Goal: Task Accomplishment & Management: Use online tool/utility

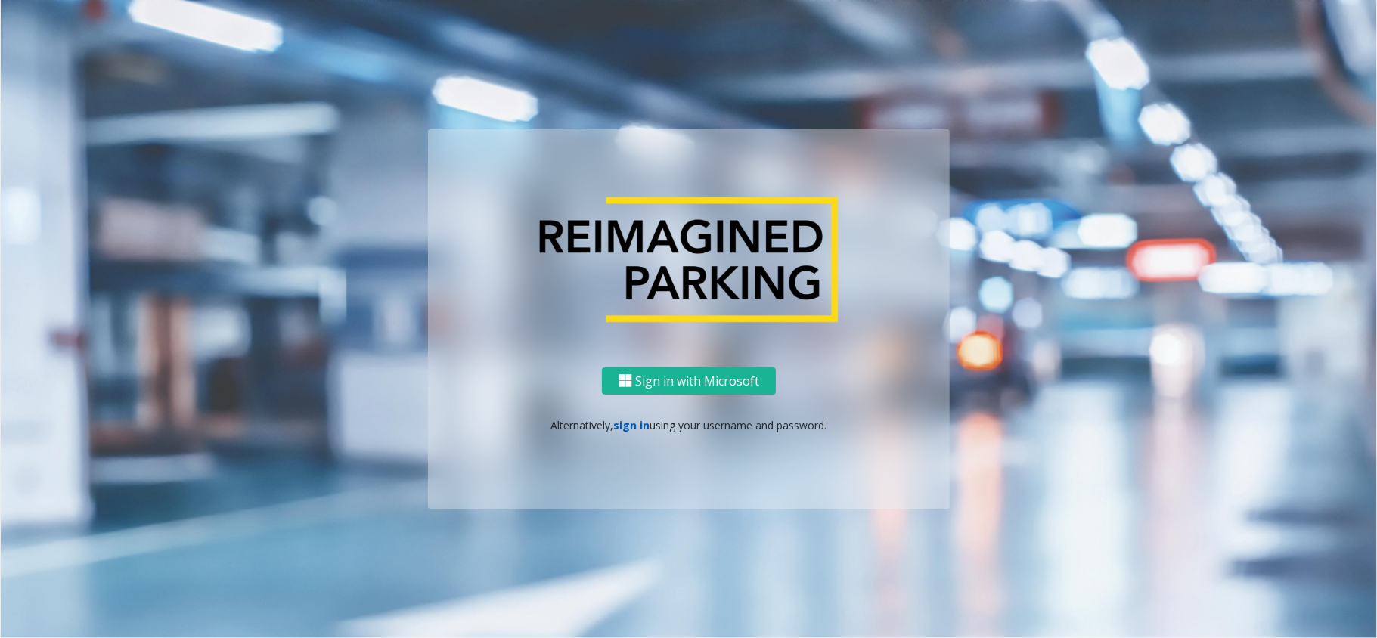
click at [624, 429] on link "sign in" at bounding box center [632, 425] width 36 height 14
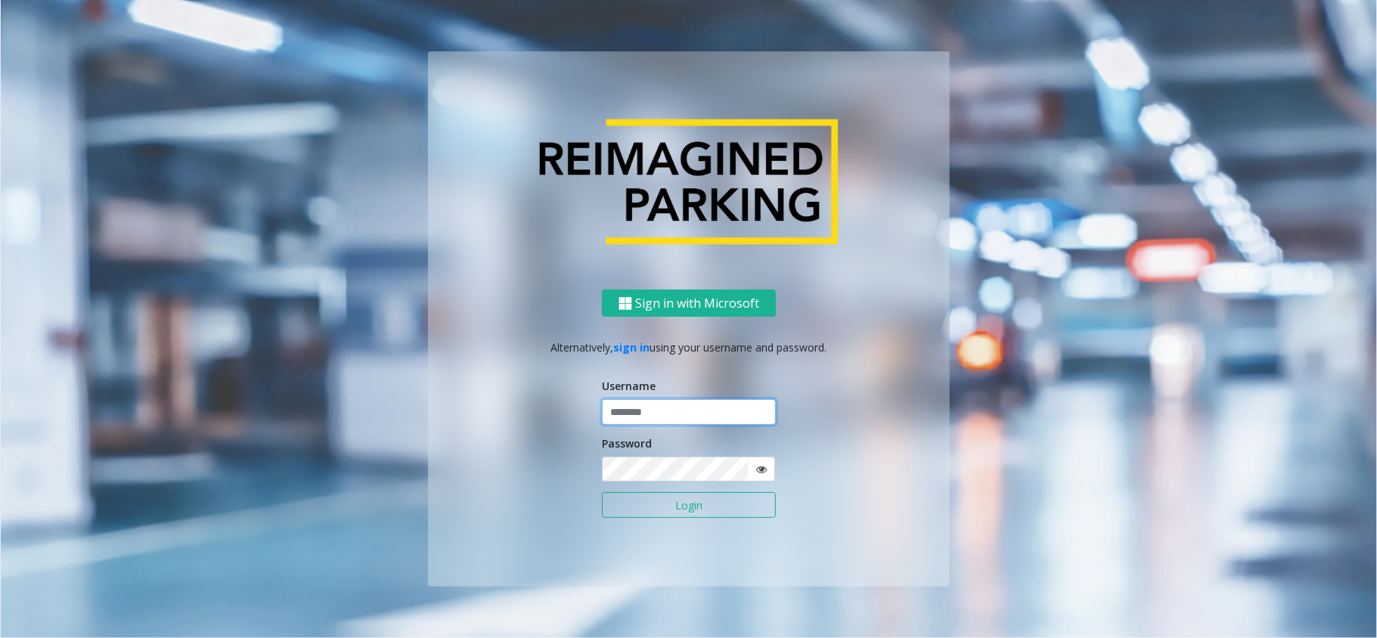
click at [687, 410] on input "text" at bounding box center [689, 412] width 174 height 26
paste input "******"
type input "******"
click at [676, 500] on button "Login" at bounding box center [689, 505] width 174 height 26
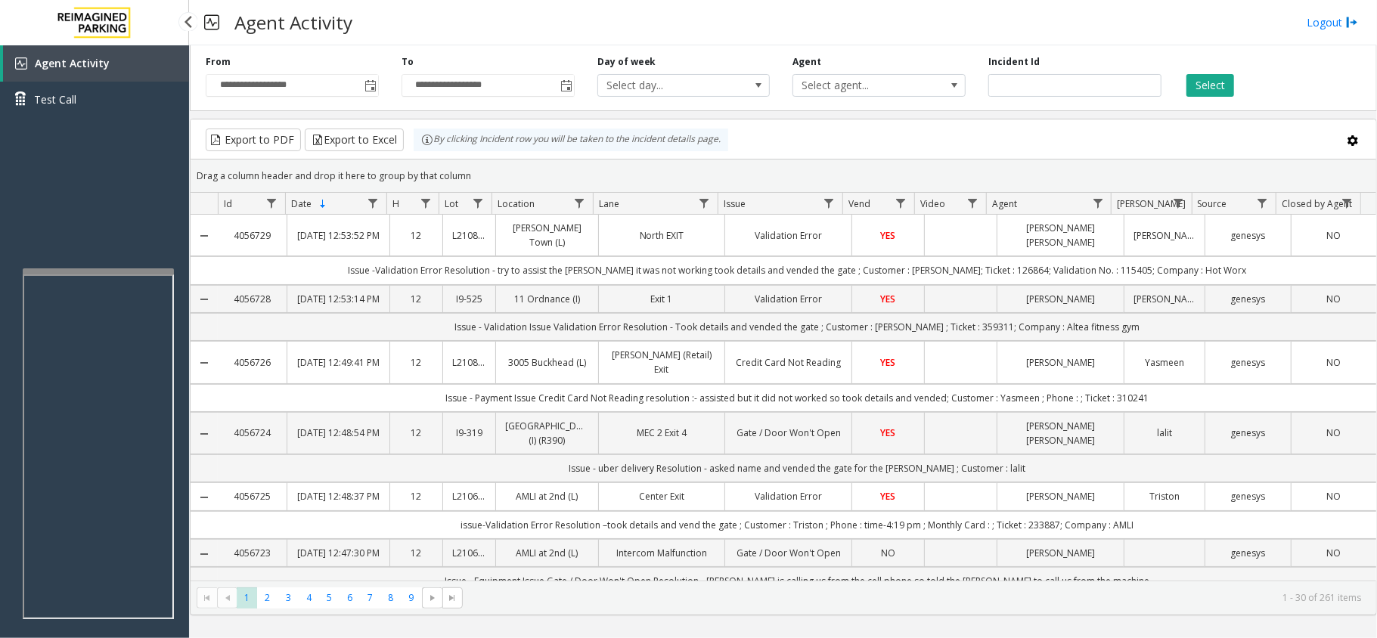
click at [135, 266] on div "Agent Activity Test Call" at bounding box center [94, 364] width 189 height 638
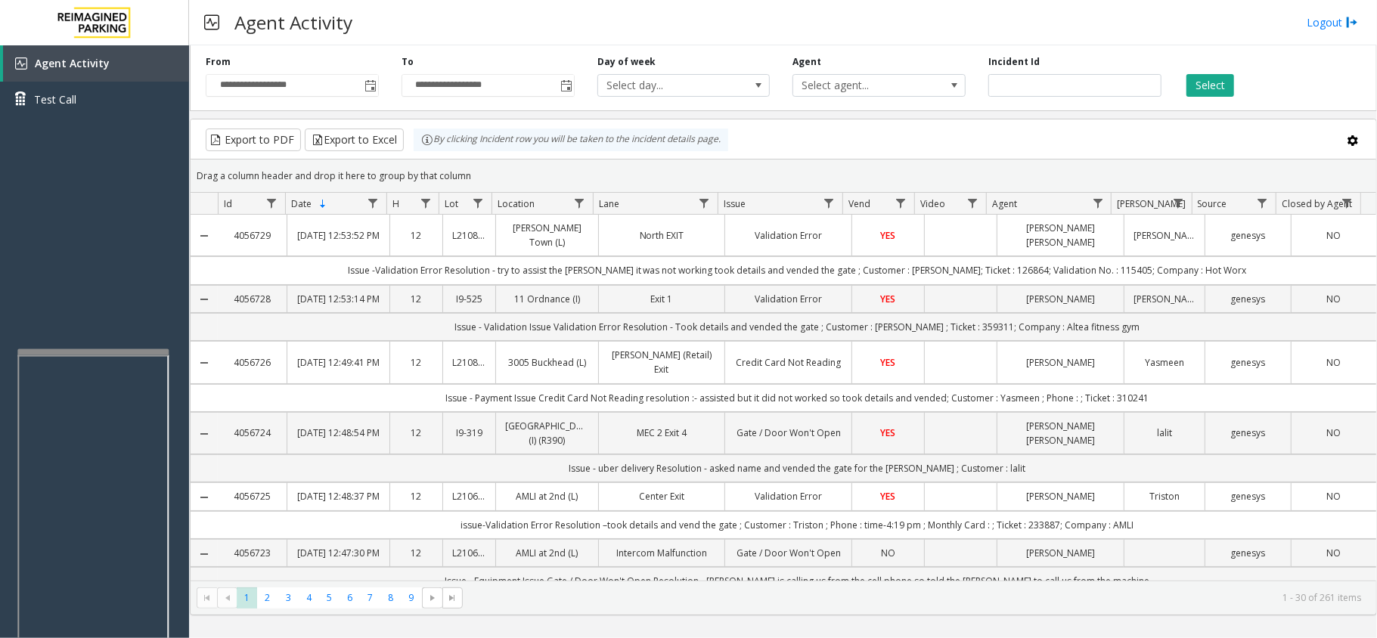
click at [124, 355] on div at bounding box center [92, 526] width 151 height 355
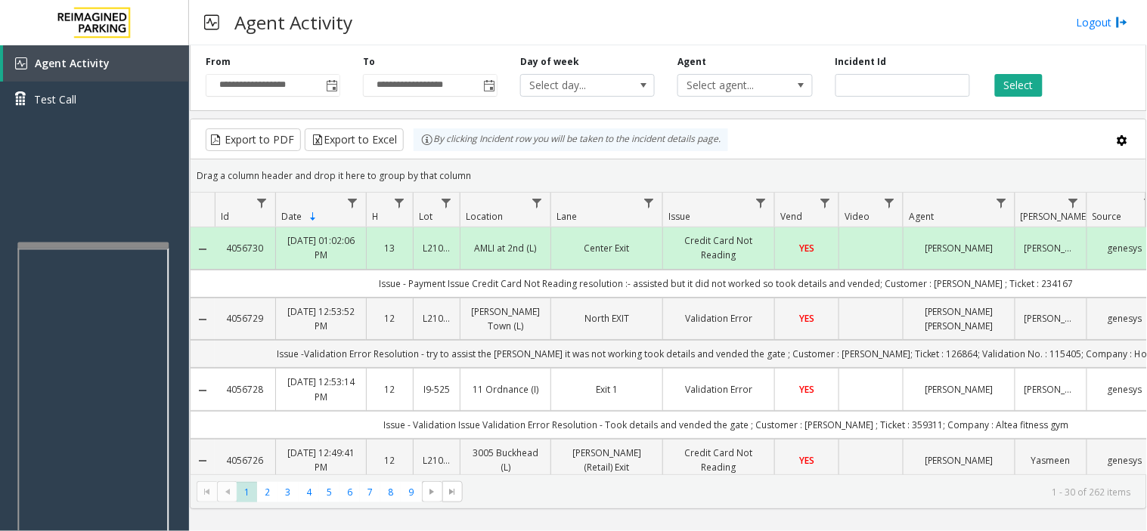
click at [156, 249] on iframe at bounding box center [92, 421] width 151 height 345
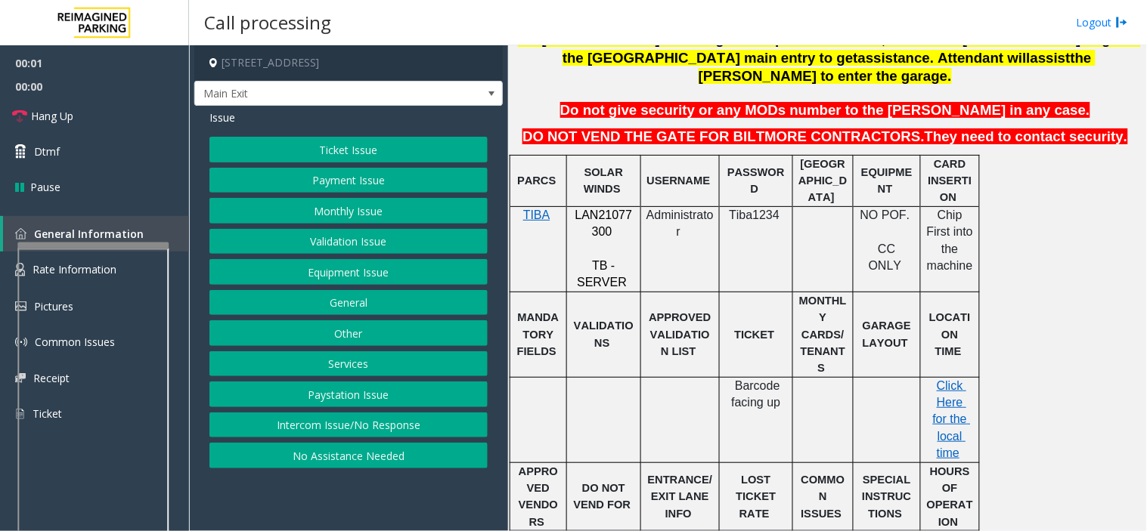
scroll to position [503, 0]
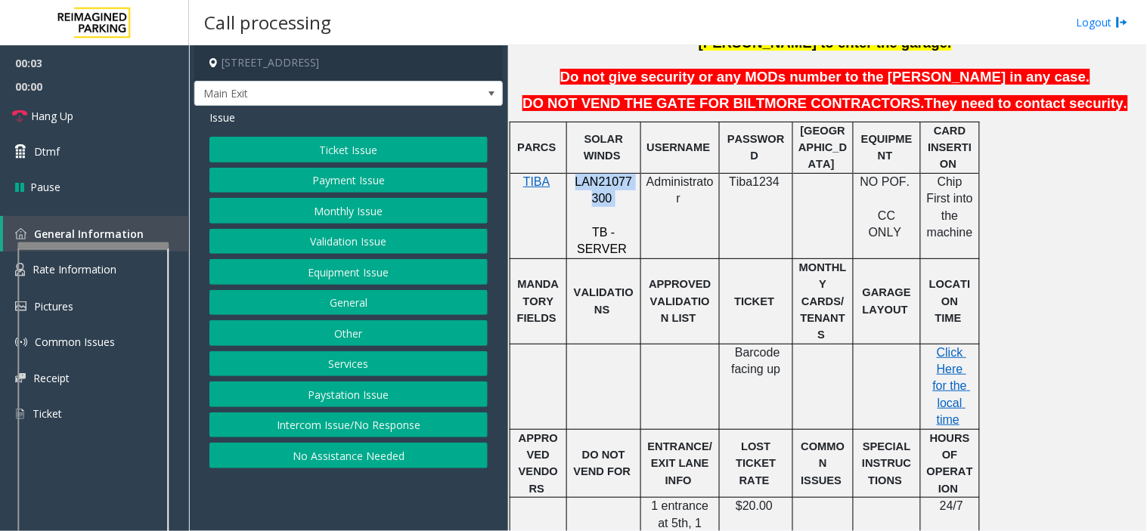
drag, startPoint x: 573, startPoint y: 169, endPoint x: 610, endPoint y: 177, distance: 38.0
click at [610, 177] on p "LAN21077300" at bounding box center [603, 191] width 63 height 34
copy p "LAN21077300"
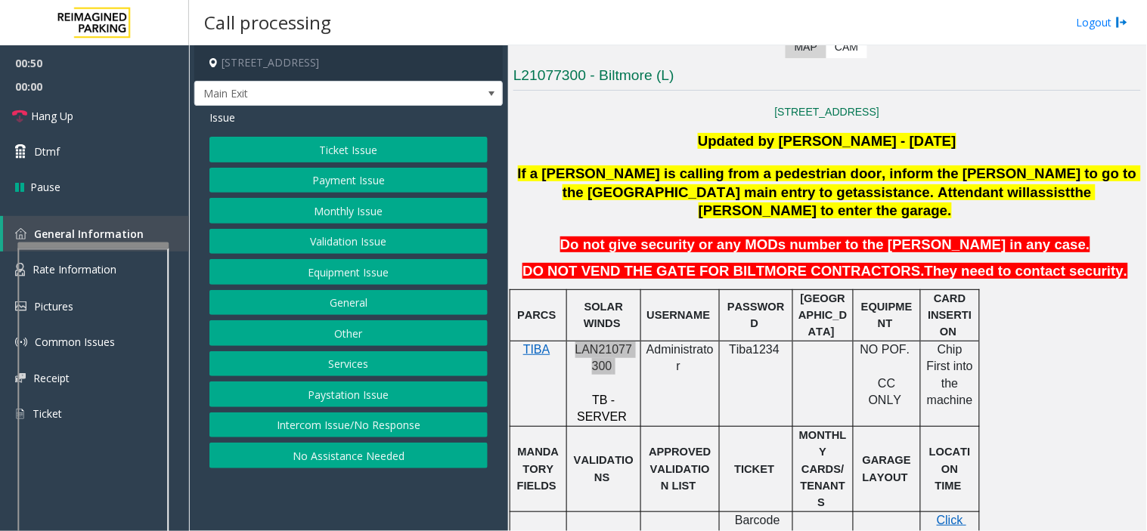
scroll to position [420, 0]
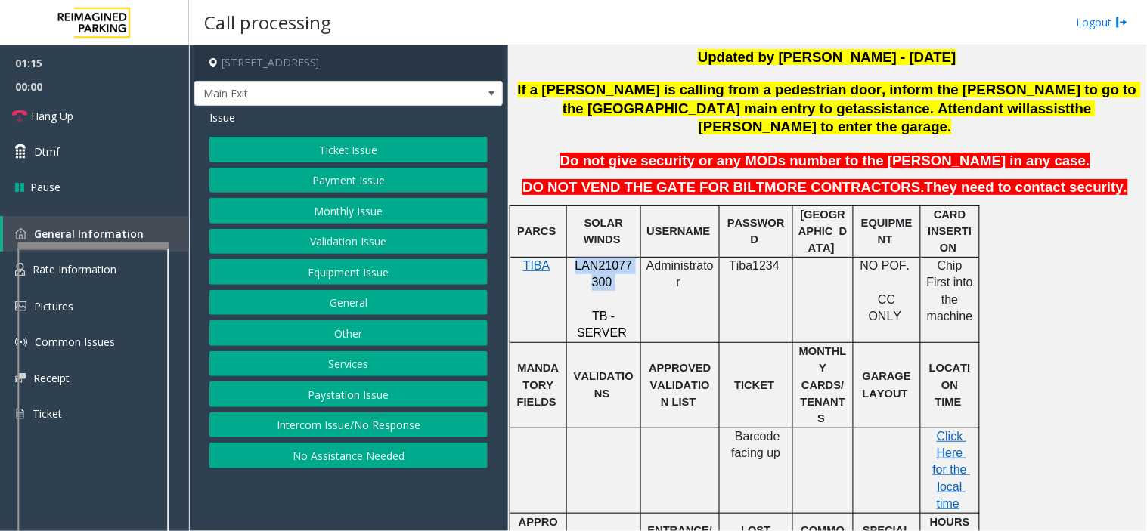
click at [366, 190] on button "Payment Issue" at bounding box center [348, 181] width 278 height 26
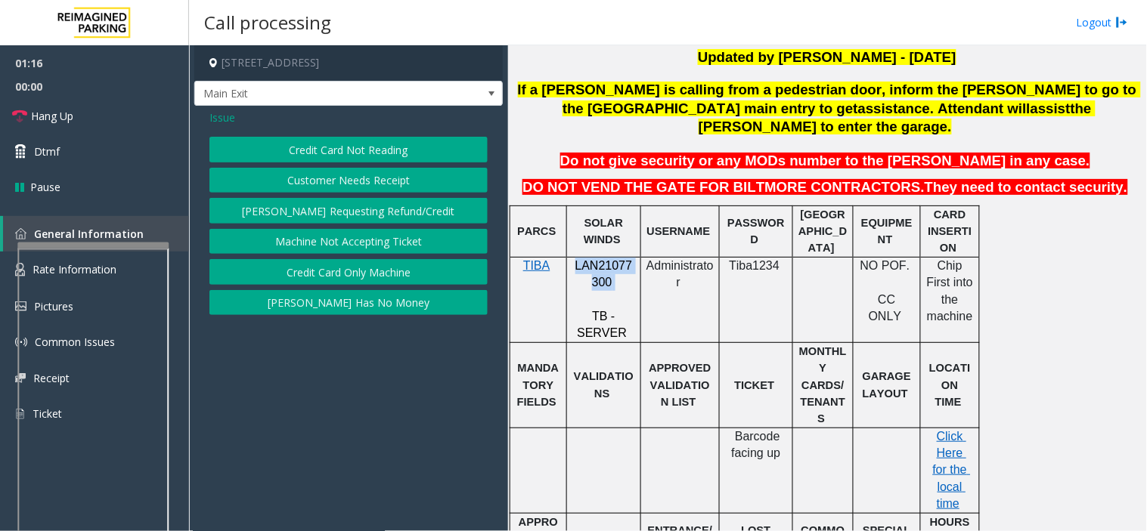
click at [364, 149] on button "Credit Card Not Reading" at bounding box center [348, 150] width 278 height 26
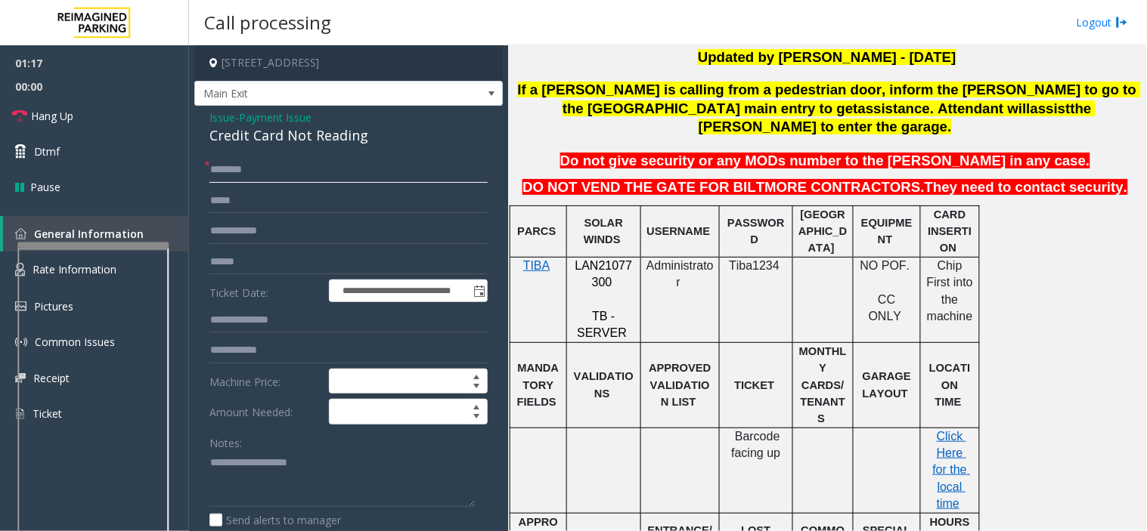
click at [299, 160] on input "text" at bounding box center [348, 170] width 278 height 26
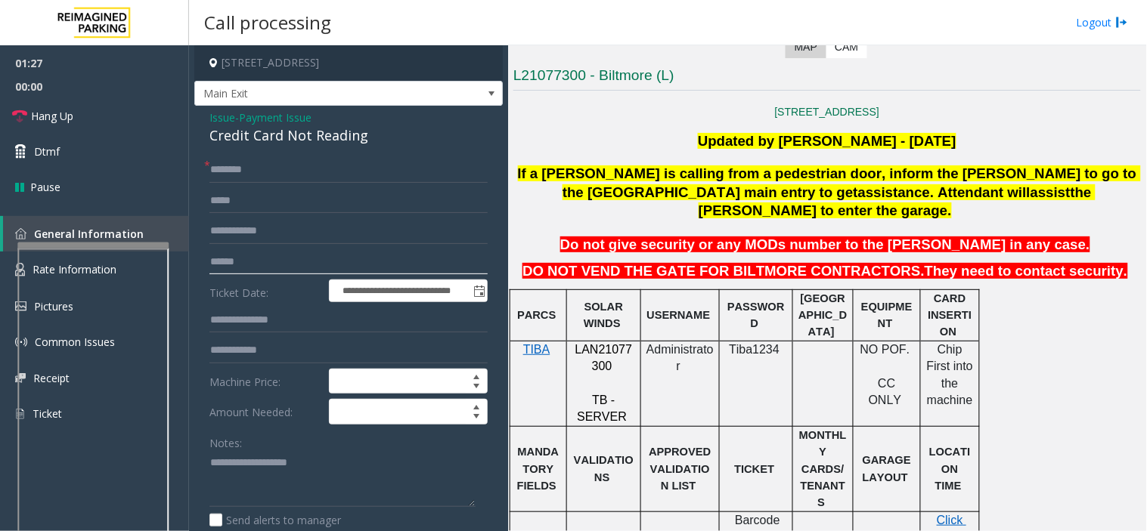
click at [330, 263] on input "text" at bounding box center [348, 262] width 278 height 26
type input "*******"
click at [335, 178] on input "text" at bounding box center [348, 170] width 278 height 26
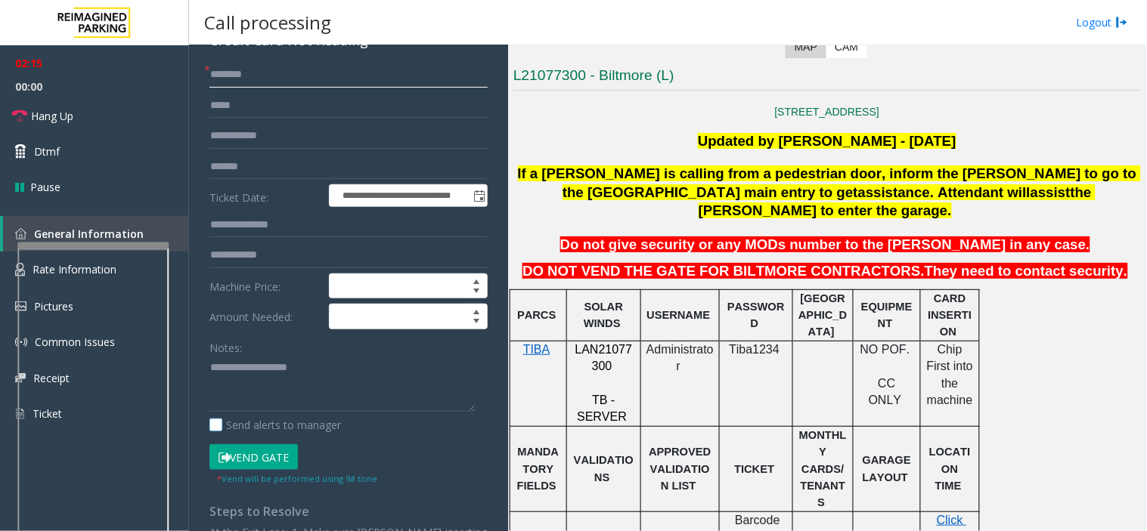
scroll to position [168, 0]
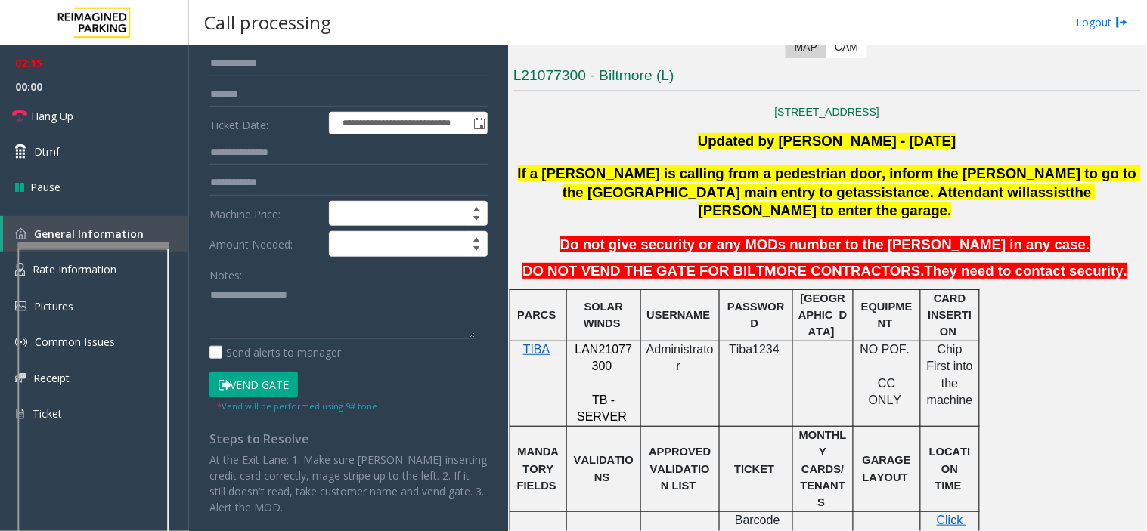
type input "*******"
click at [259, 390] on button "Vend Gate" at bounding box center [253, 385] width 88 height 26
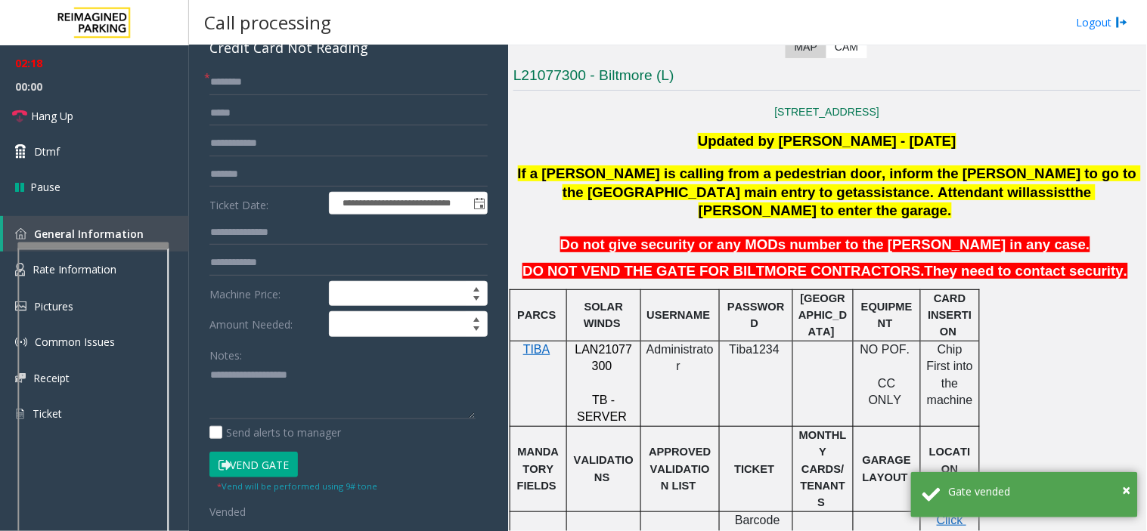
scroll to position [0, 0]
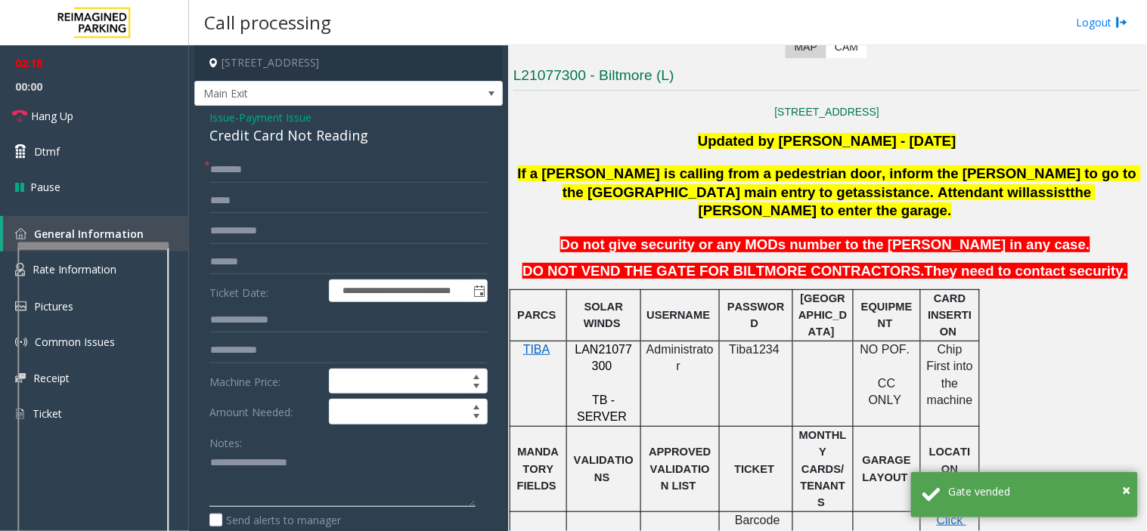
click at [295, 473] on textarea at bounding box center [342, 479] width 266 height 57
click at [121, 110] on link "Hang Up" at bounding box center [94, 116] width 189 height 36
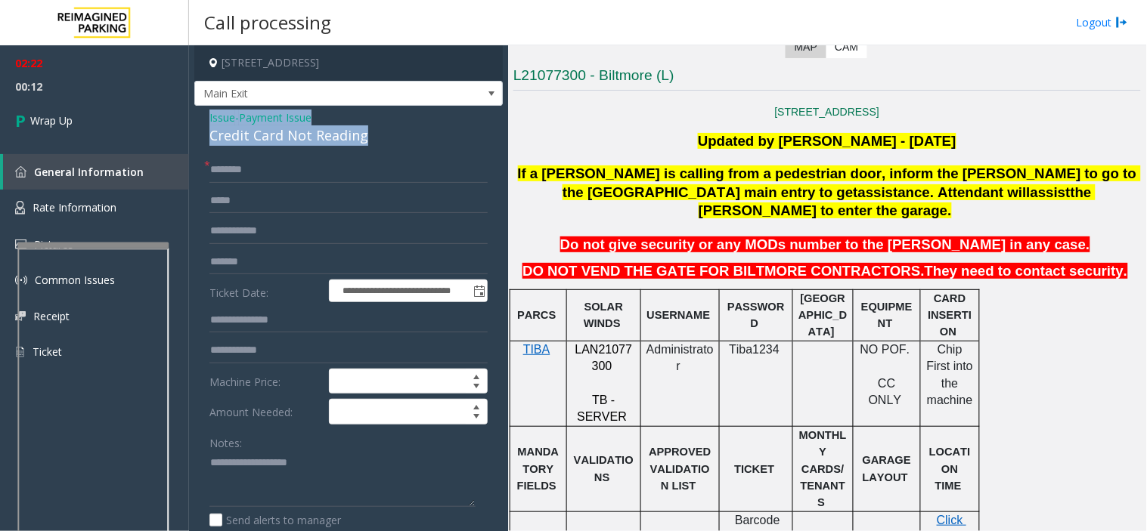
drag, startPoint x: 198, startPoint y: 107, endPoint x: 364, endPoint y: 142, distance: 170.1
click at [364, 142] on div "**********" at bounding box center [348, 439] width 308 height 667
copy div "Issue - Payment Issue Credit Card Not Reading"
click at [247, 490] on textarea at bounding box center [342, 479] width 266 height 57
paste textarea "**********"
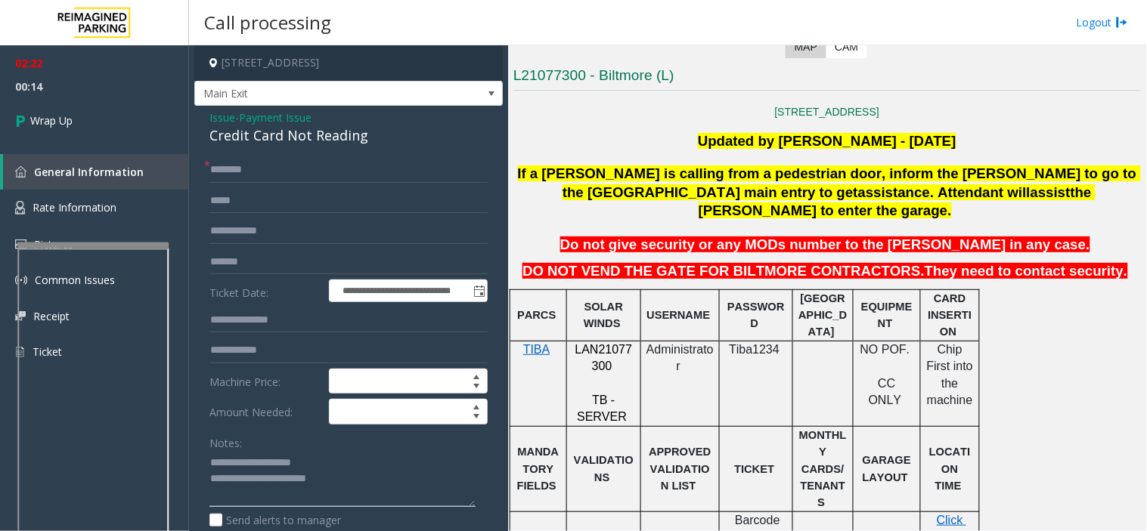
scroll to position [11, 0]
click at [355, 502] on textarea at bounding box center [342, 479] width 266 height 57
paste textarea "**********"
type textarea "**********"
click at [71, 119] on span "Wrap Up" at bounding box center [51, 121] width 42 height 16
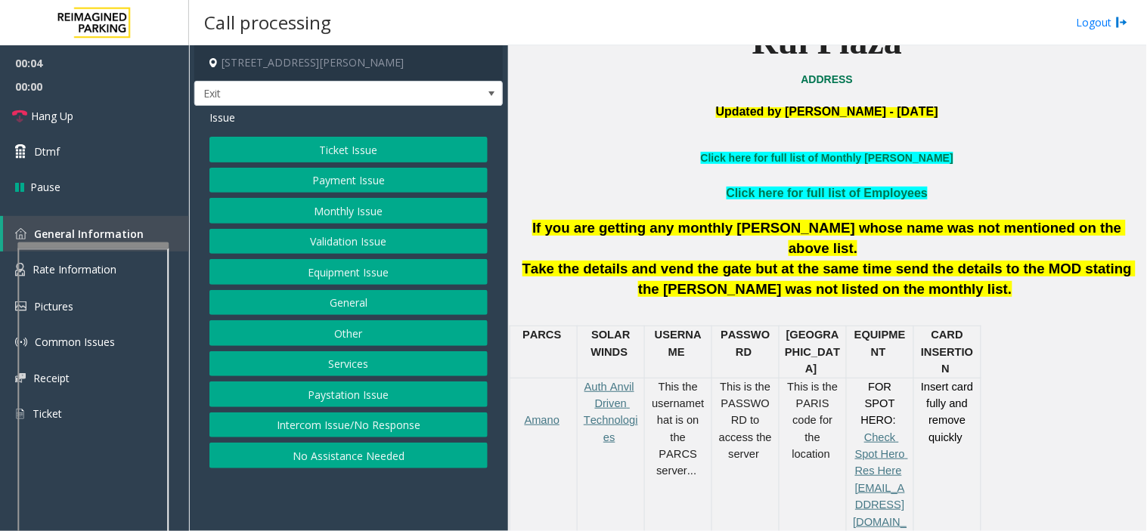
scroll to position [420, 0]
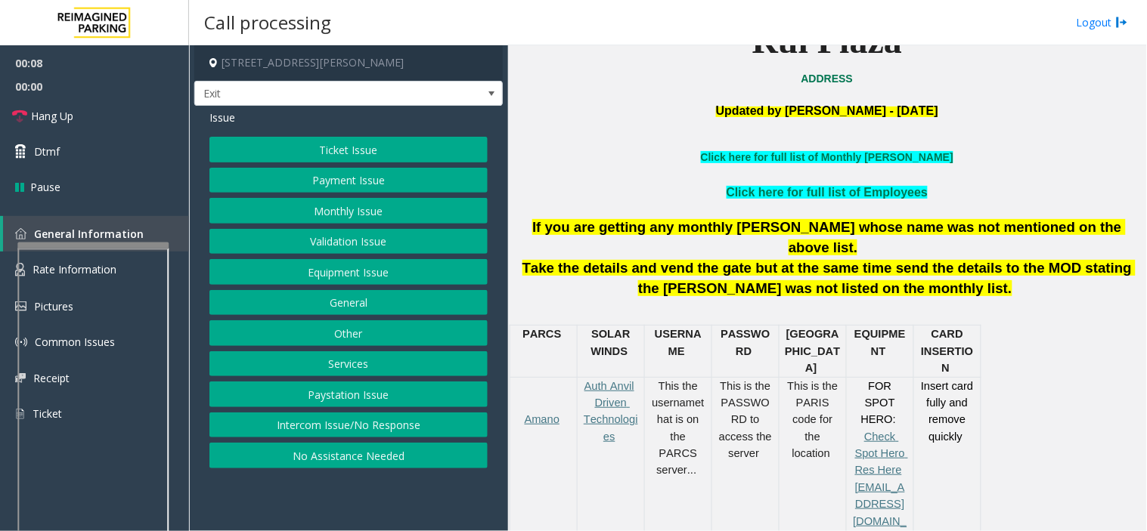
click at [413, 431] on button "Intercom Issue/No Response" at bounding box center [348, 426] width 278 height 26
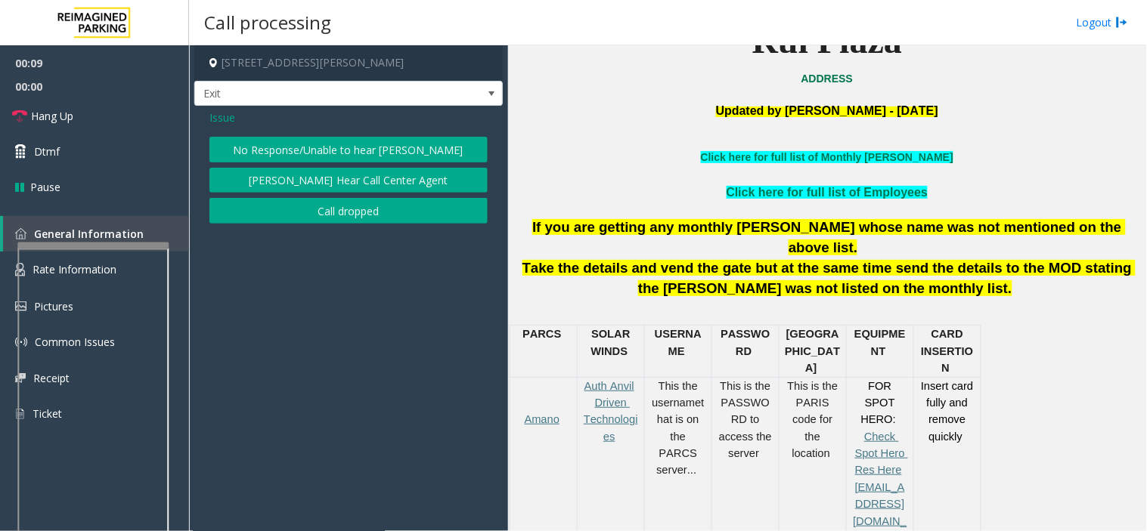
click at [315, 156] on button "No Response/Unable to hear [PERSON_NAME]" at bounding box center [348, 150] width 278 height 26
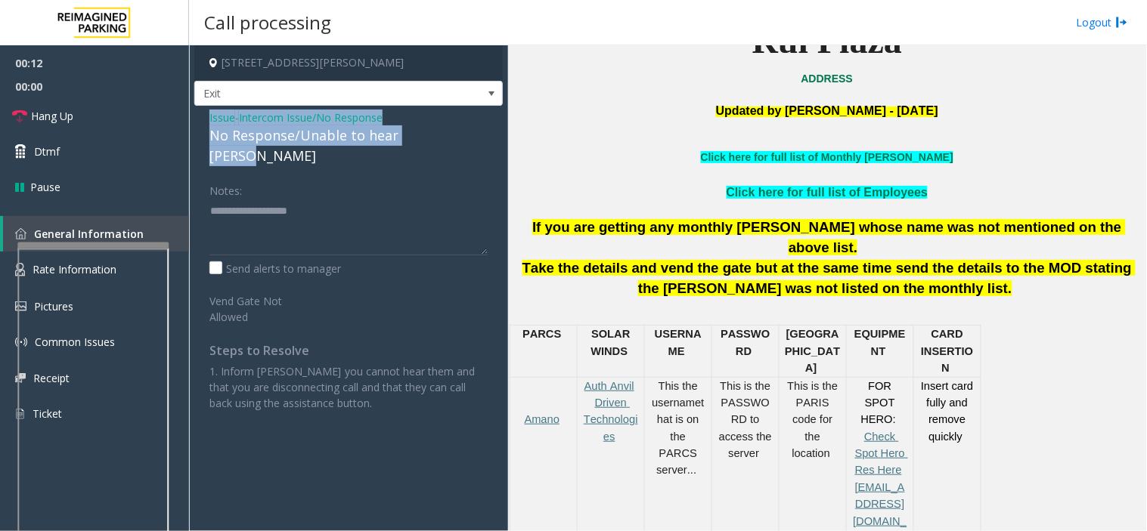
drag, startPoint x: 198, startPoint y: 119, endPoint x: 455, endPoint y: 134, distance: 257.5
click at [455, 134] on div "Issue - Intercom Issue/No Response No Response/Unable to hear [PERSON_NAME] Not…" at bounding box center [348, 266] width 308 height 321
copy div "Issue - Intercom Issue/No Response No Response/Unable to hear [PERSON_NAME]"
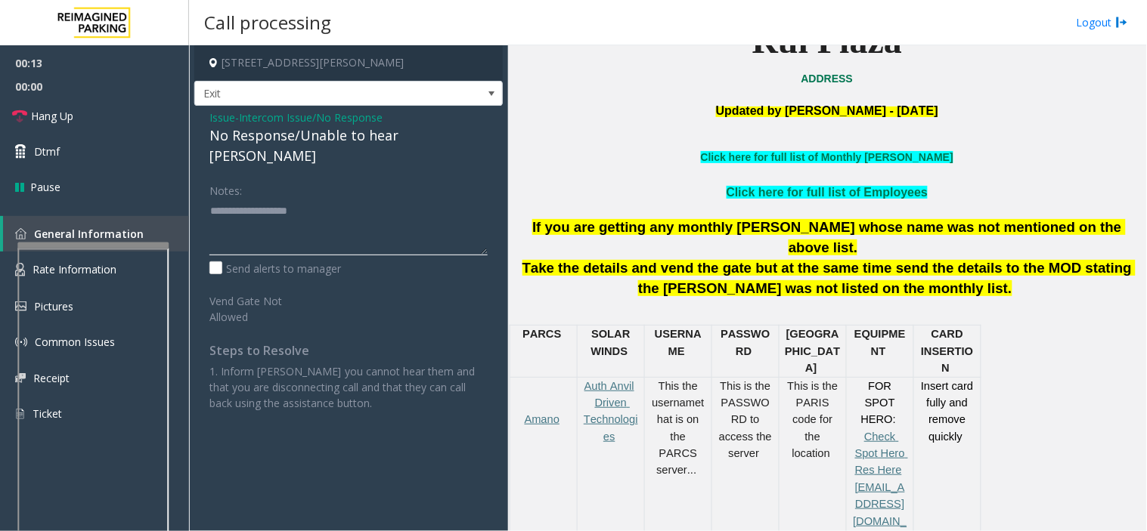
click at [379, 199] on textarea at bounding box center [348, 227] width 278 height 57
paste textarea "**********"
type textarea "**********"
click at [114, 124] on link "Hang Up" at bounding box center [94, 116] width 189 height 36
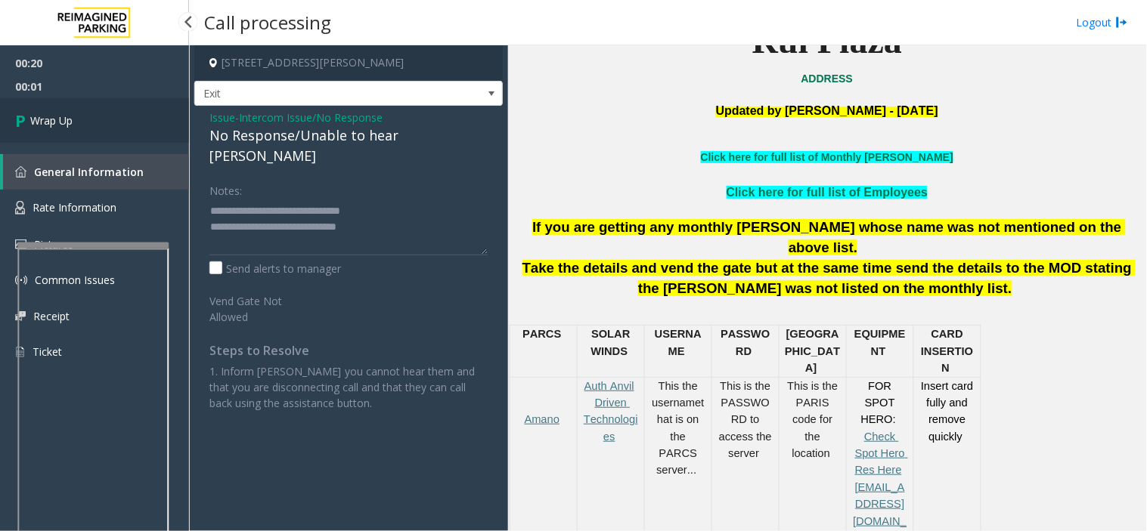
click at [114, 124] on link "Wrap Up" at bounding box center [94, 120] width 189 height 45
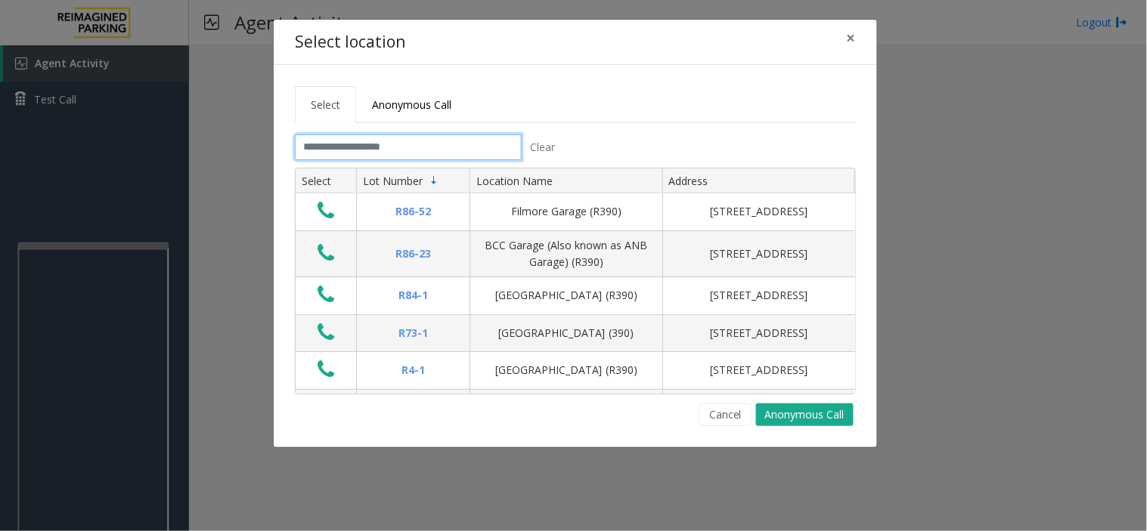
click at [460, 157] on input "text" at bounding box center [408, 148] width 227 height 26
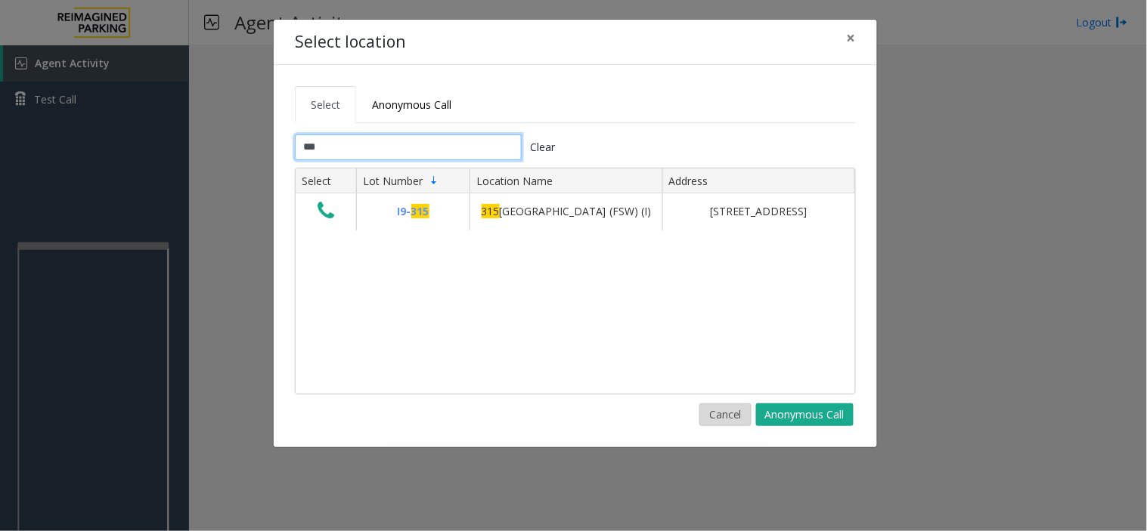
type input "***"
click at [711, 420] on button "Cancel" at bounding box center [725, 415] width 52 height 23
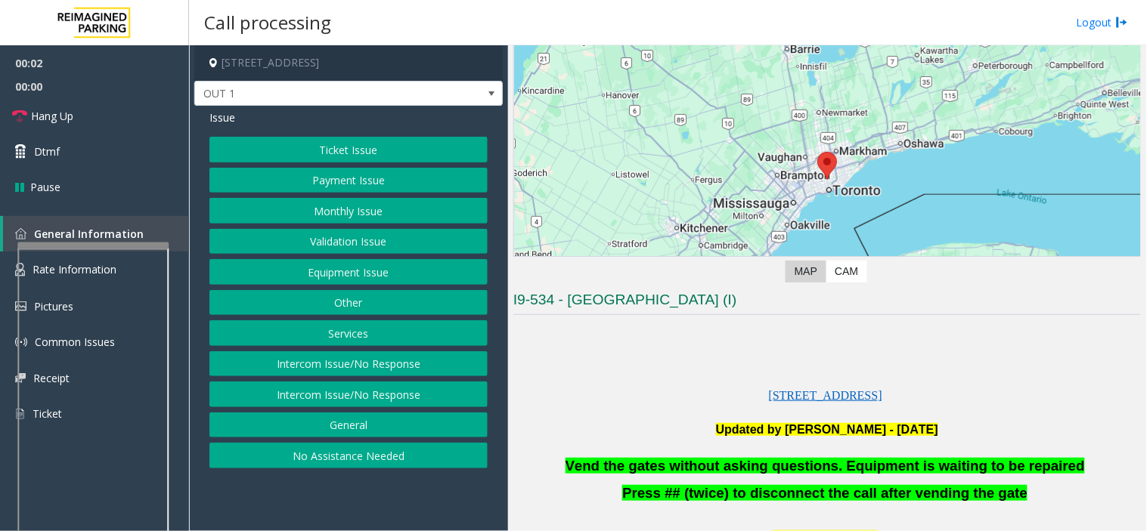
scroll to position [252, 0]
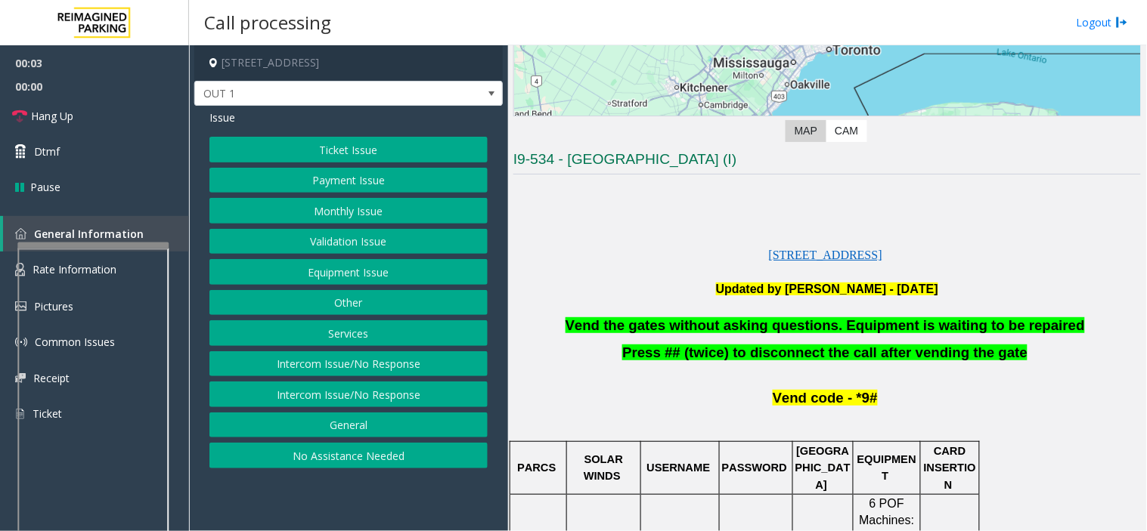
click at [351, 273] on button "Equipment Issue" at bounding box center [348, 272] width 278 height 26
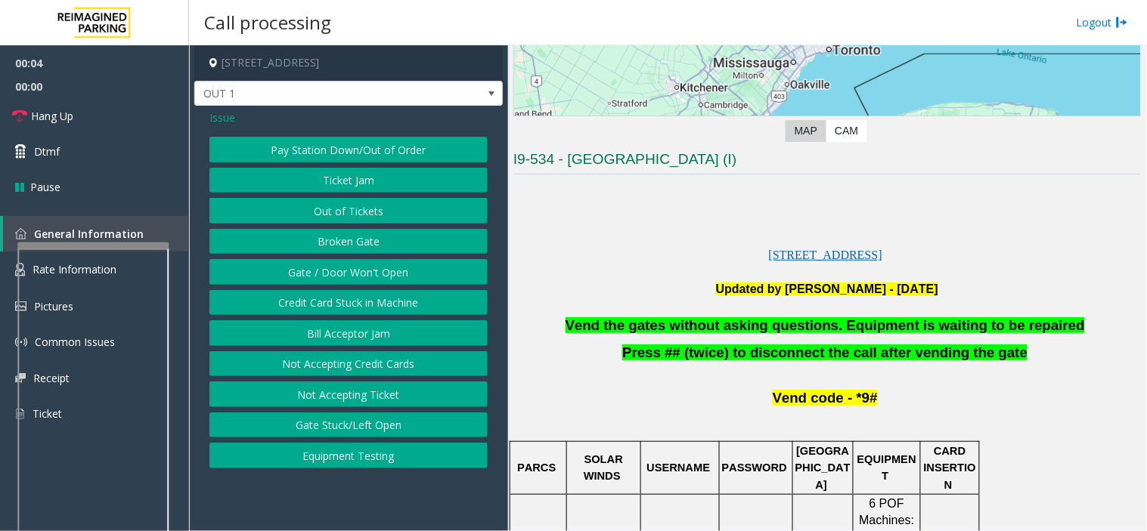
click at [351, 272] on button "Gate / Door Won't Open" at bounding box center [348, 272] width 278 height 26
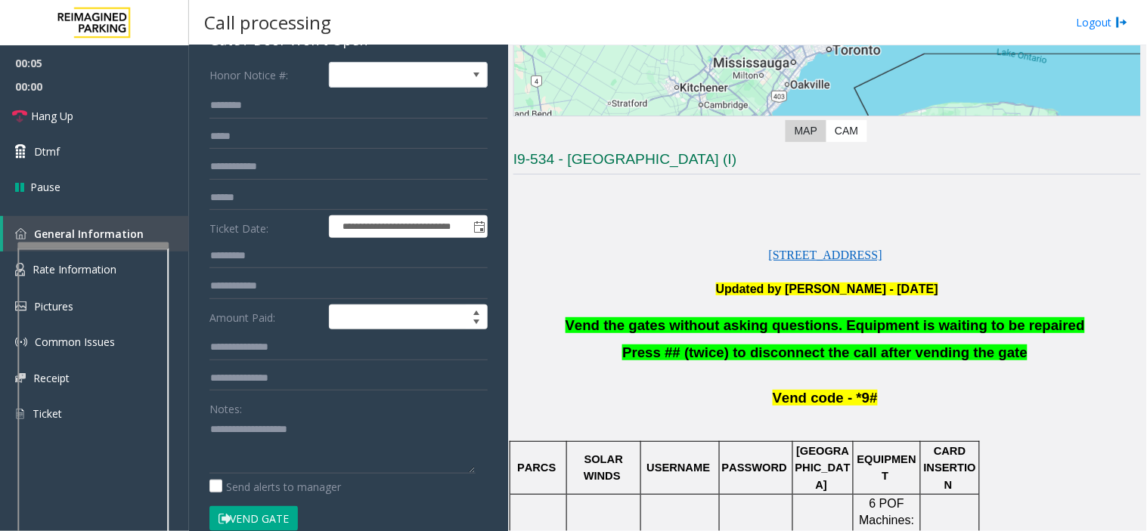
scroll to position [168, 0]
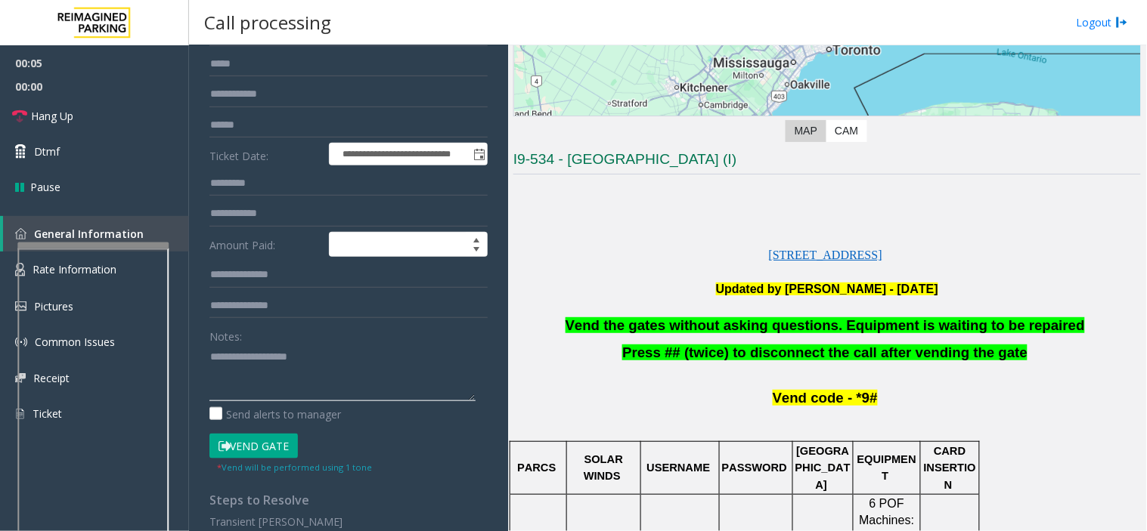
click at [314, 367] on textarea at bounding box center [342, 373] width 266 height 57
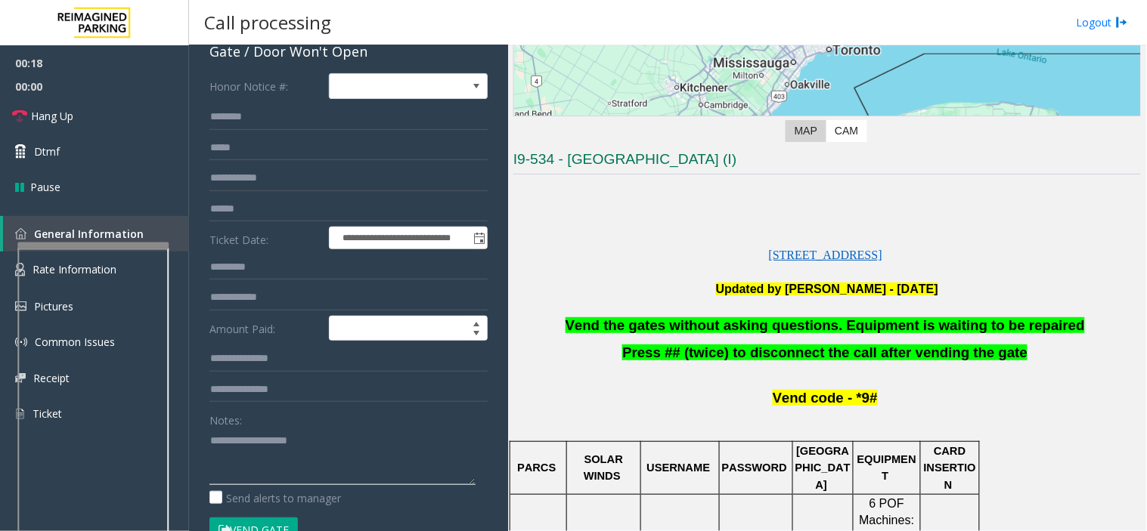
click at [336, 465] on textarea at bounding box center [342, 457] width 266 height 57
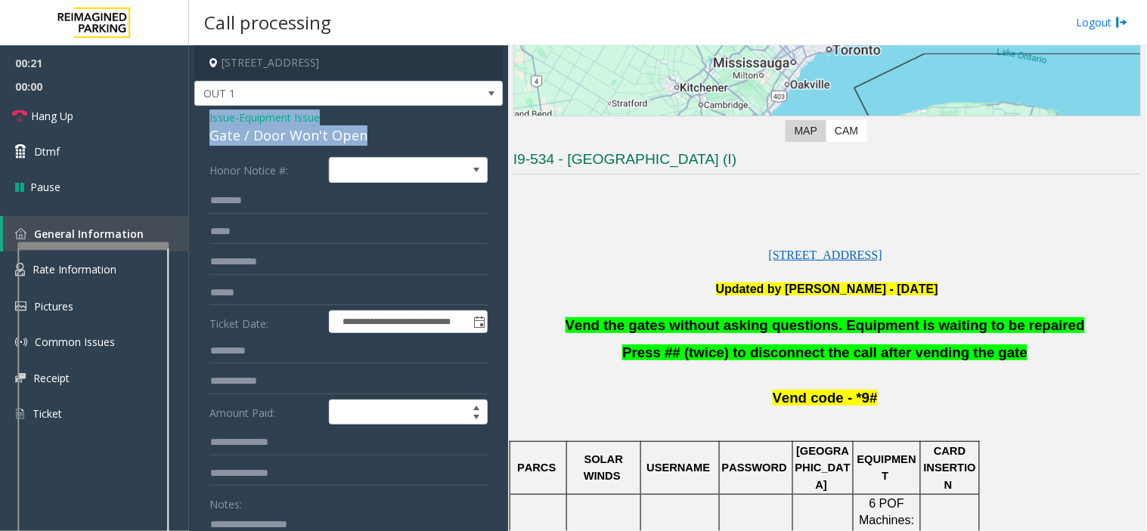
drag, startPoint x: 204, startPoint y: 114, endPoint x: 366, endPoint y: 134, distance: 163.0
click at [366, 134] on div "**********" at bounding box center [348, 456] width 308 height 701
copy div "Issue - Equipment Issue Gate / Door Won't Open"
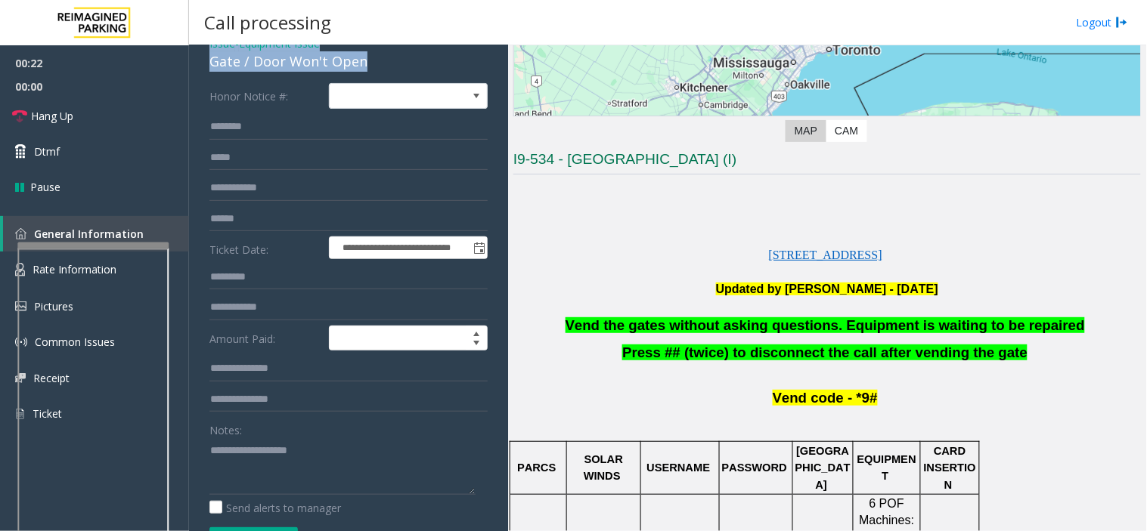
scroll to position [168, 0]
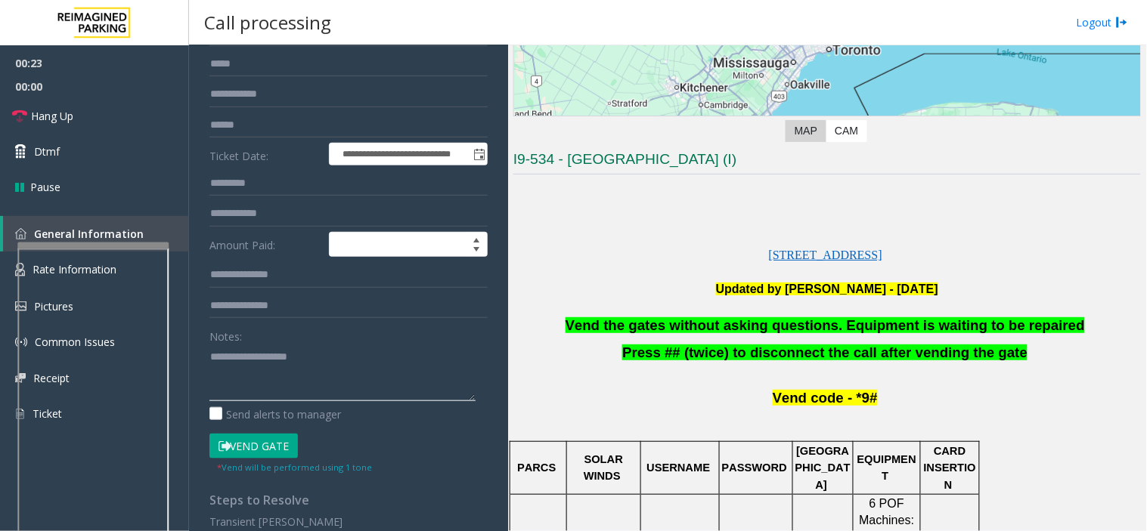
click at [272, 393] on textarea at bounding box center [342, 373] width 266 height 57
paste textarea "**********"
click at [87, 119] on link "Hang Up" at bounding box center [94, 116] width 189 height 36
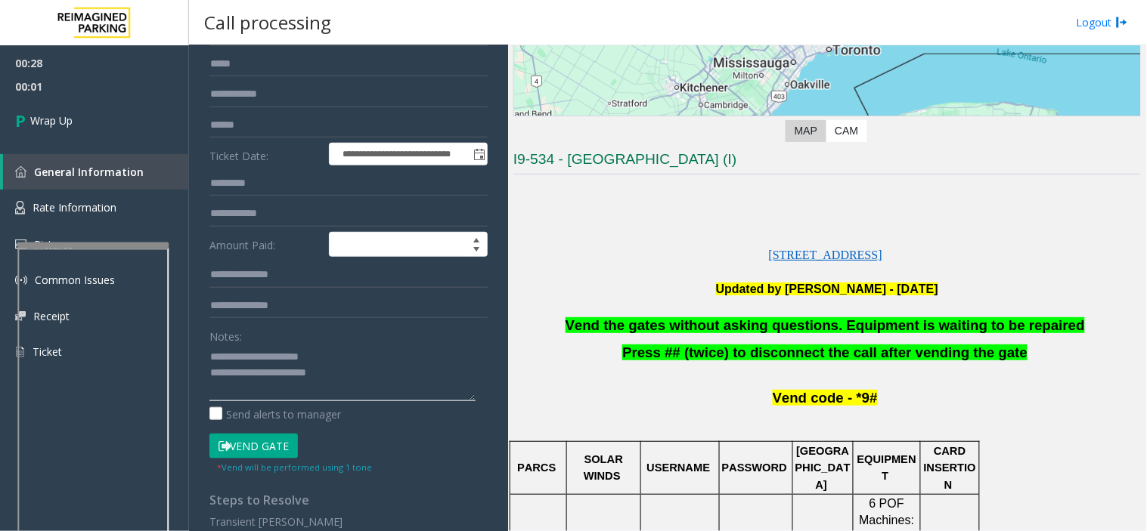
click at [320, 393] on textarea at bounding box center [342, 373] width 266 height 57
click at [383, 391] on textarea at bounding box center [342, 373] width 266 height 57
paste textarea "**********"
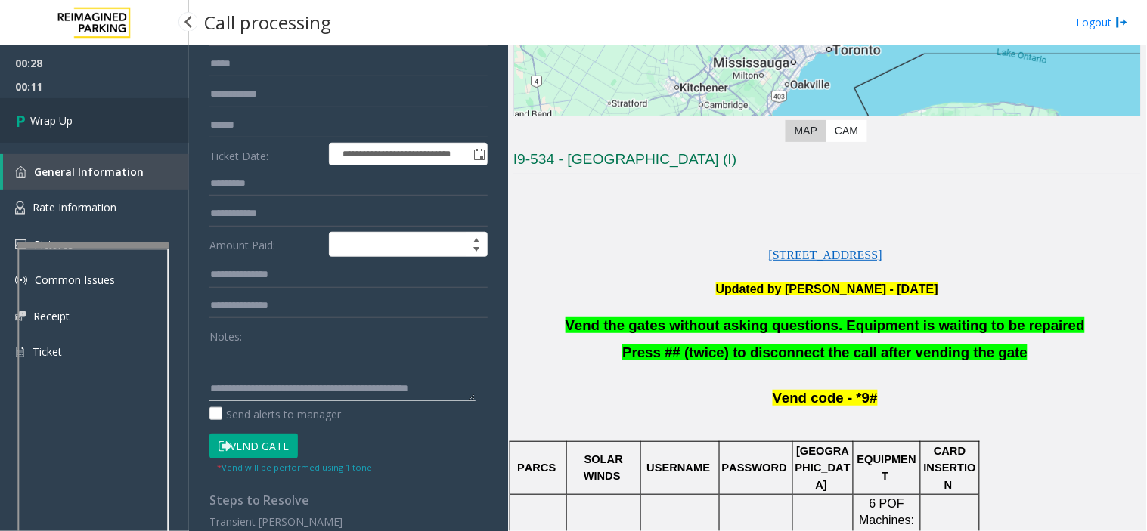
type textarea "**********"
click at [137, 138] on link "Wrap Up" at bounding box center [94, 120] width 189 height 45
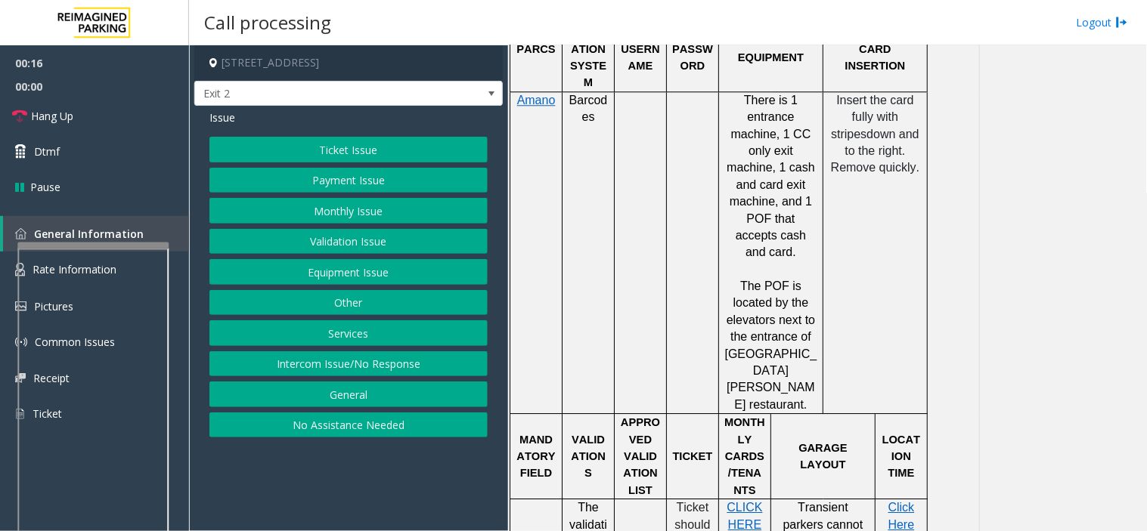
scroll to position [924, 0]
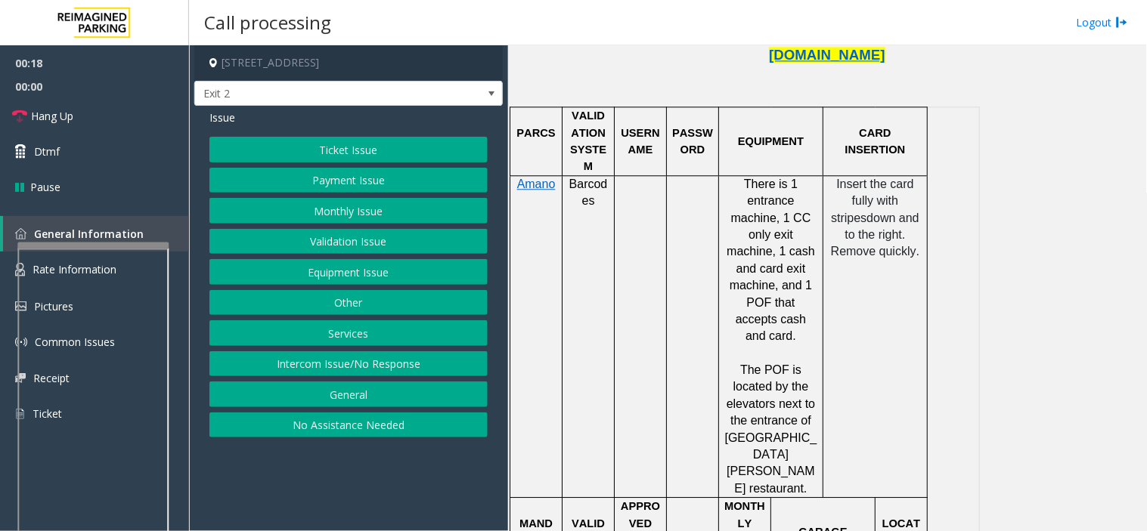
click at [398, 179] on button "Payment Issue" at bounding box center [348, 181] width 278 height 26
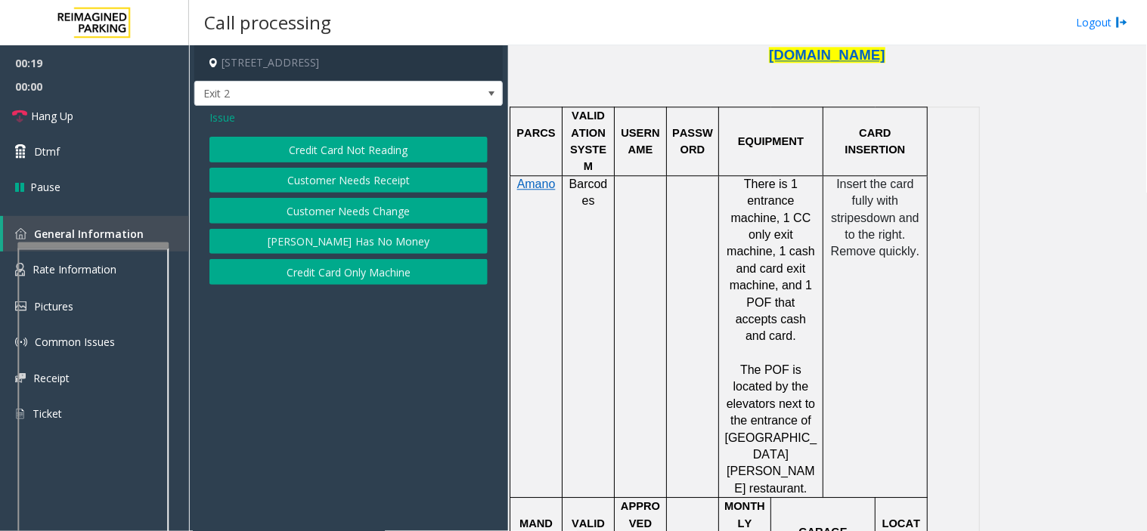
click at [325, 138] on button "Credit Card Not Reading" at bounding box center [348, 150] width 278 height 26
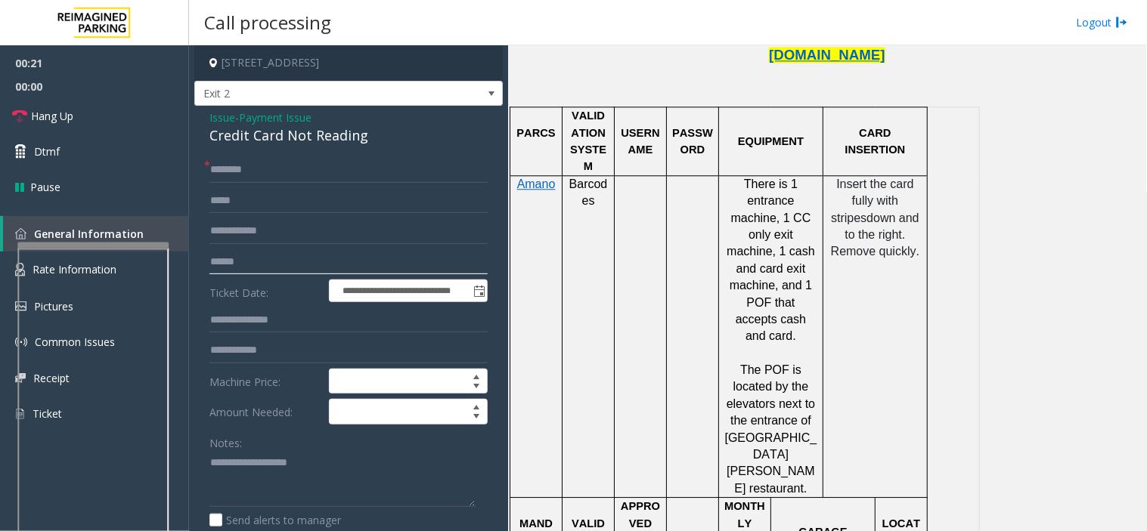
click at [293, 261] on input "text" at bounding box center [348, 262] width 278 height 26
type input "*"
click at [217, 255] on input "*******" at bounding box center [348, 262] width 278 height 26
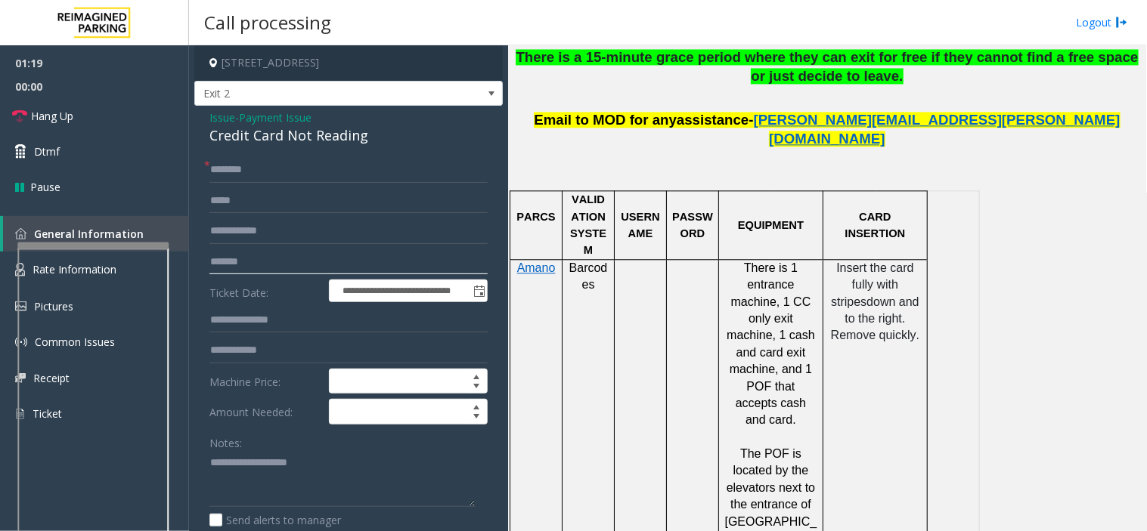
type input "*******"
click at [289, 178] on input "text" at bounding box center [348, 170] width 278 height 26
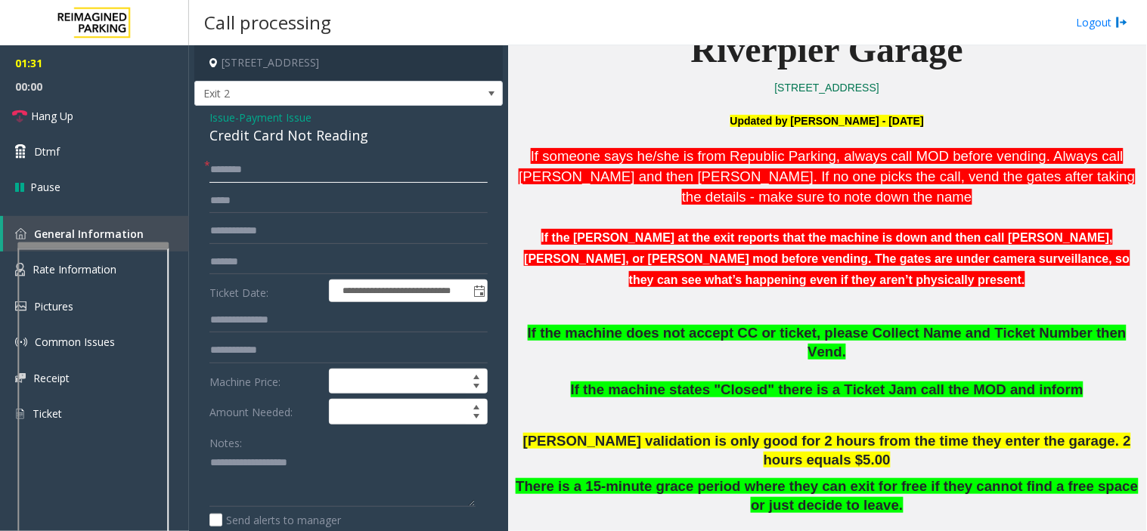
scroll to position [503, 0]
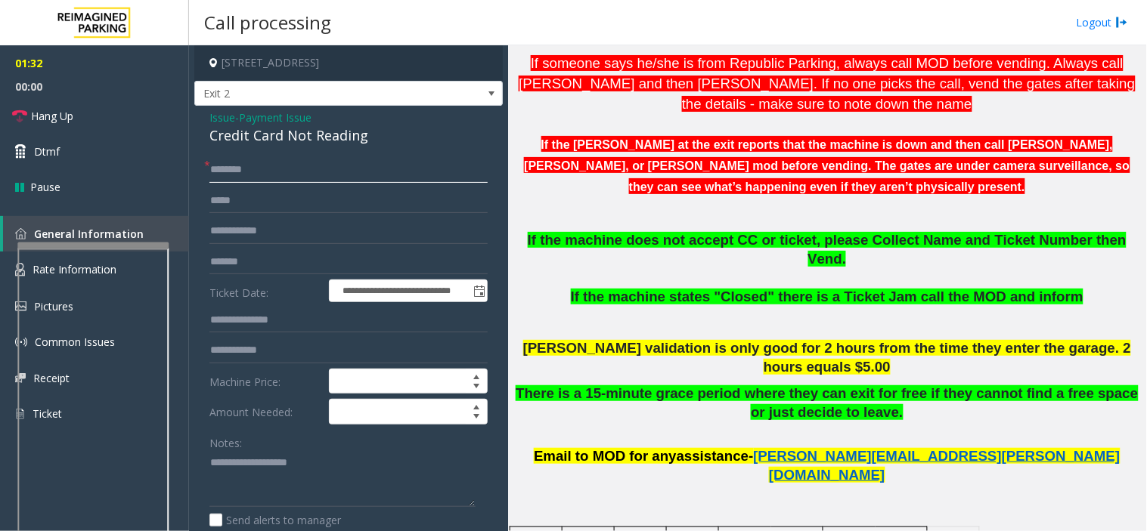
click at [379, 178] on input "text" at bounding box center [348, 170] width 278 height 26
type input "*"
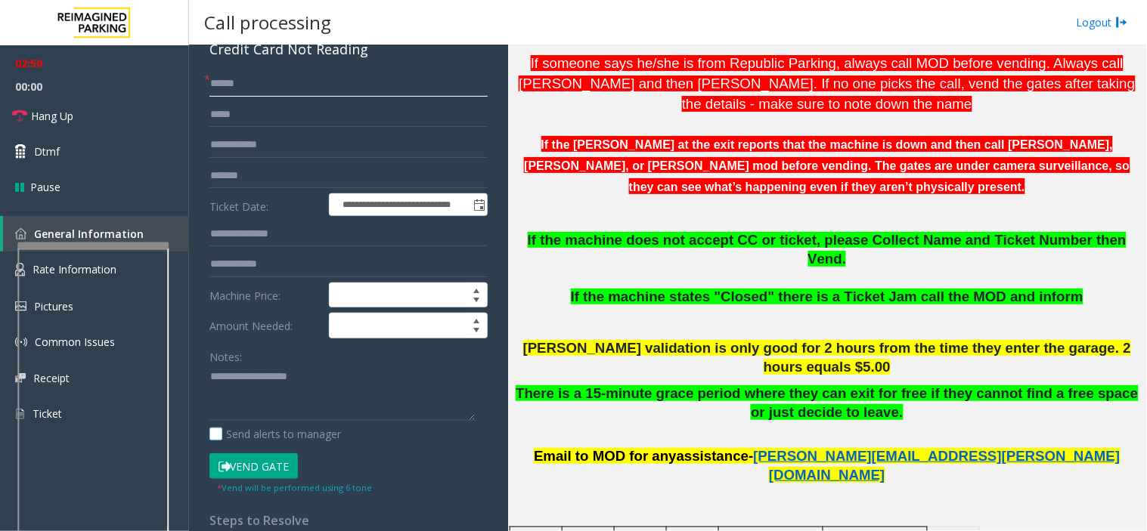
scroll to position [168, 0]
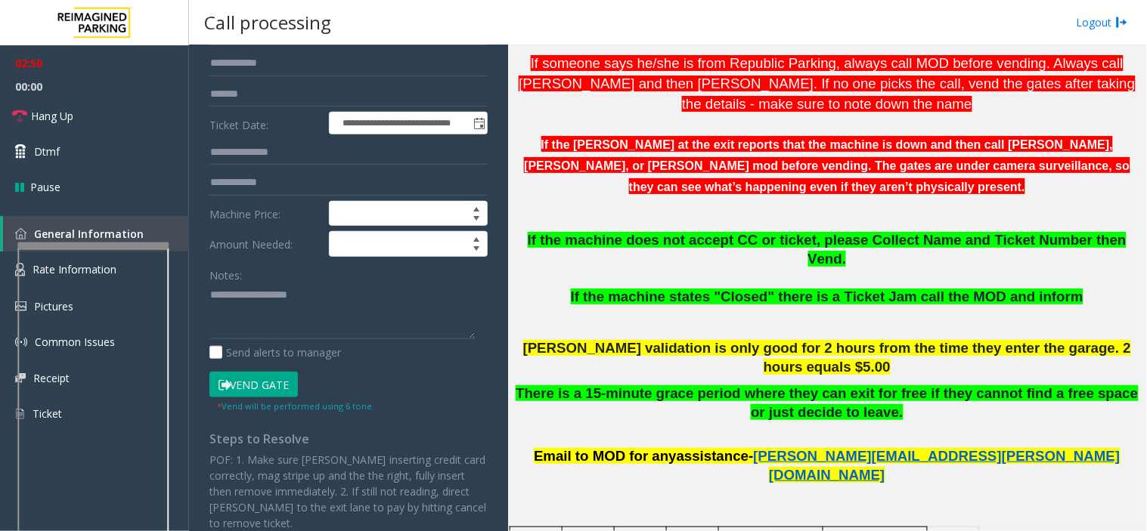
type input "*****"
click at [267, 389] on button "Vend Gate" at bounding box center [253, 385] width 88 height 26
click at [255, 335] on textarea at bounding box center [342, 311] width 266 height 57
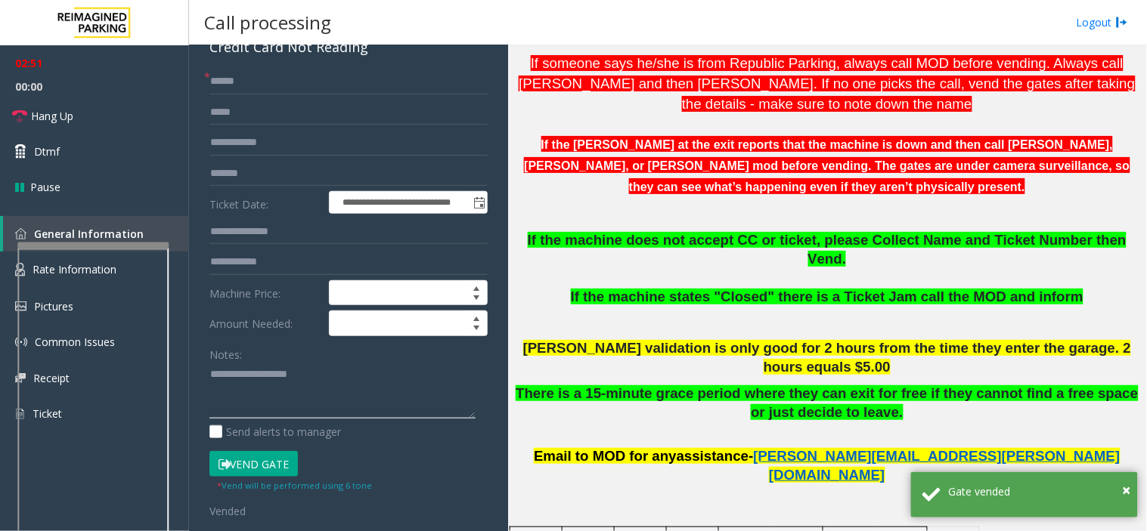
scroll to position [0, 0]
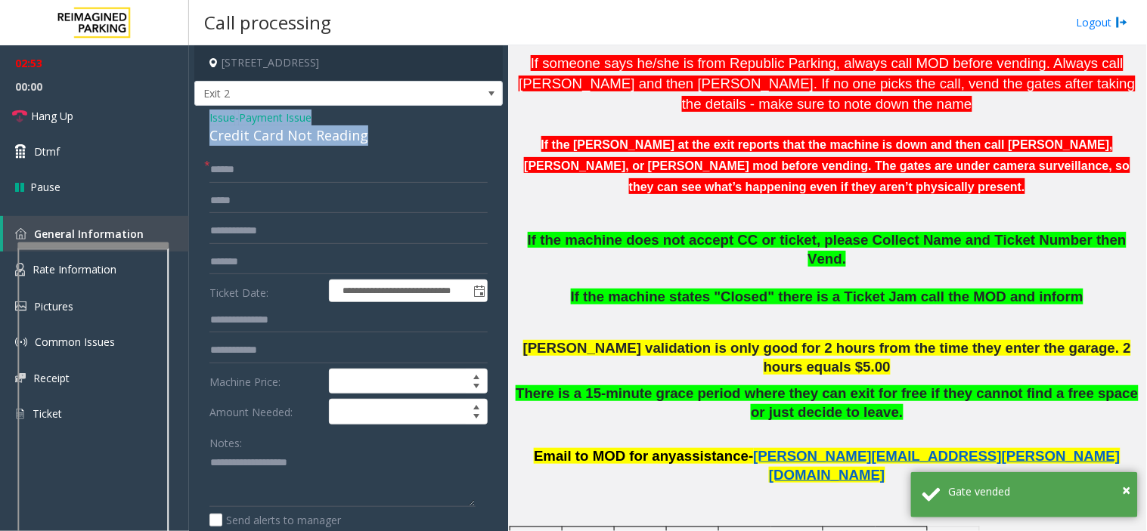
drag, startPoint x: 206, startPoint y: 118, endPoint x: 370, endPoint y: 138, distance: 166.0
click at [370, 138] on div "**********" at bounding box center [348, 479] width 308 height 746
copy div "Issue - Payment Issue Credit Card Not Reading"
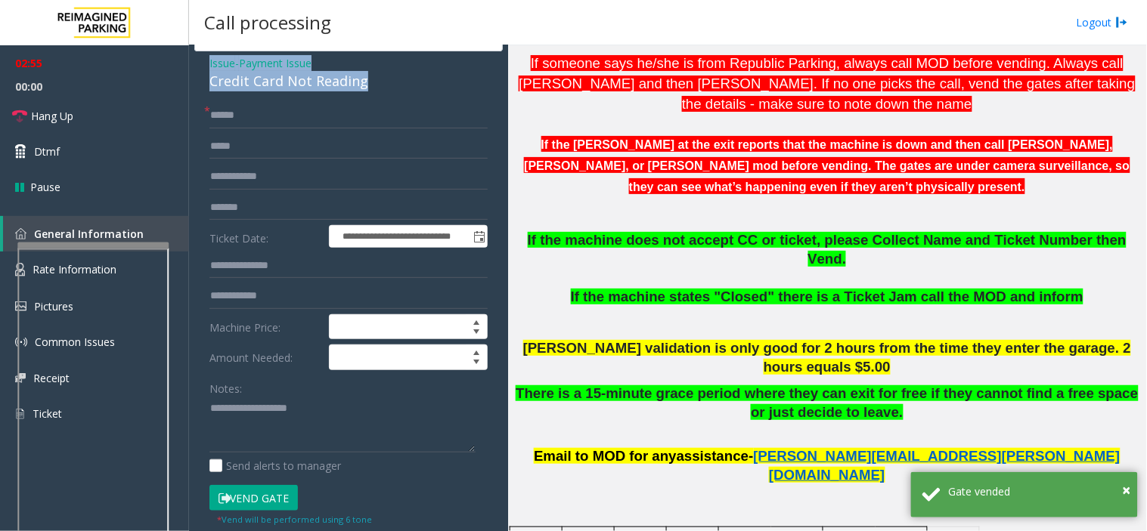
scroll to position [84, 0]
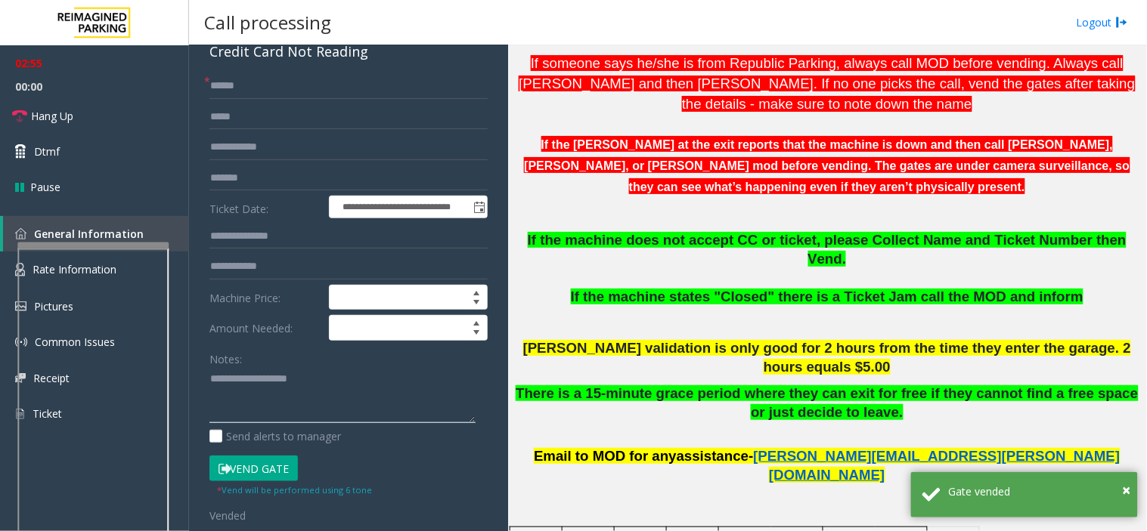
click at [281, 393] on textarea at bounding box center [342, 395] width 266 height 57
paste textarea "**********"
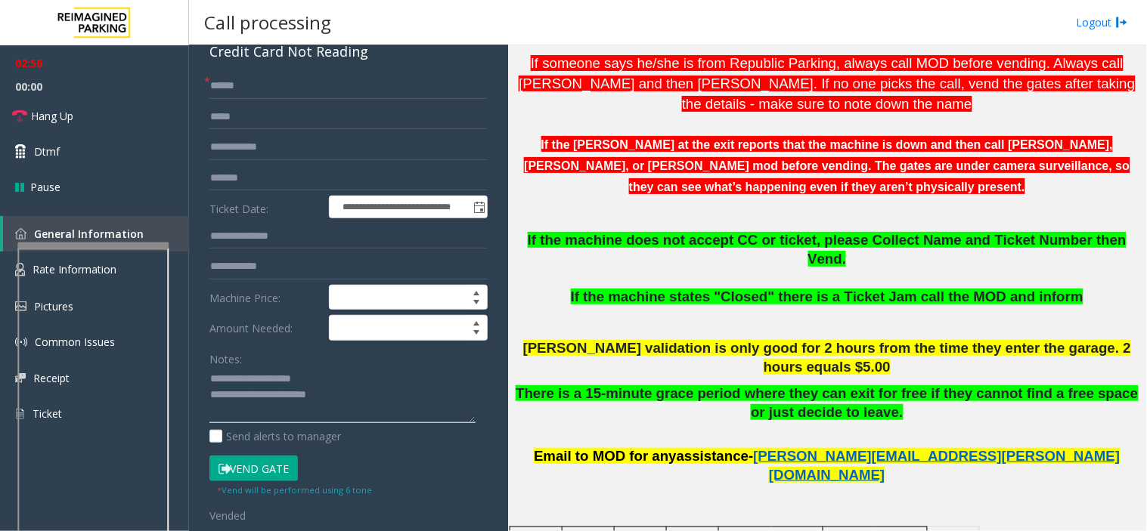
scroll to position [11, 0]
drag, startPoint x: 60, startPoint y: 115, endPoint x: 87, endPoint y: 124, distance: 28.0
click at [60, 115] on span "Hang Up" at bounding box center [52, 116] width 42 height 16
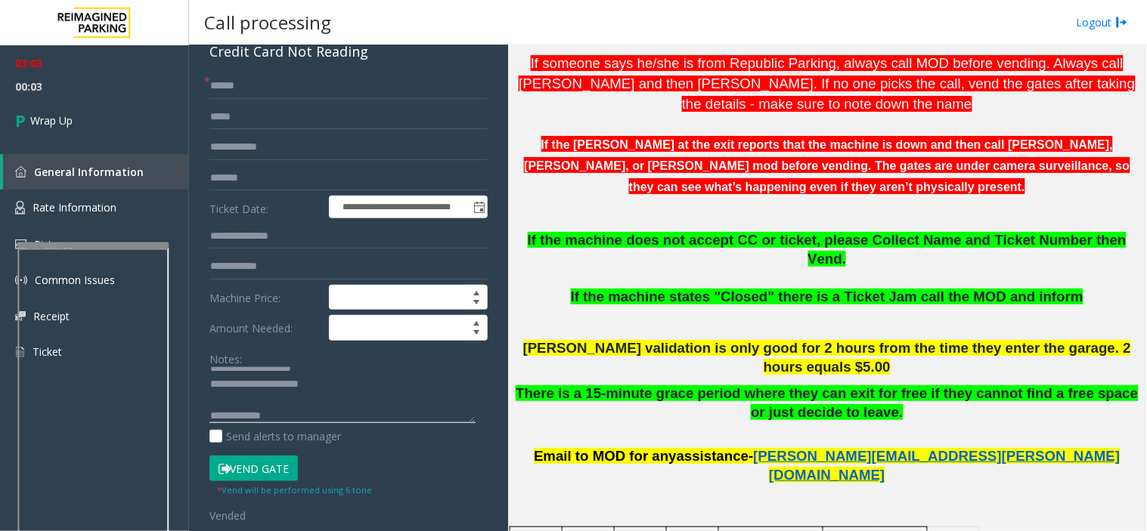
click at [354, 408] on textarea at bounding box center [342, 395] width 266 height 57
click at [354, 409] on textarea at bounding box center [342, 395] width 266 height 57
paste textarea "**********"
type textarea "**********"
click at [85, 131] on link "Wrap Up" at bounding box center [94, 120] width 189 height 45
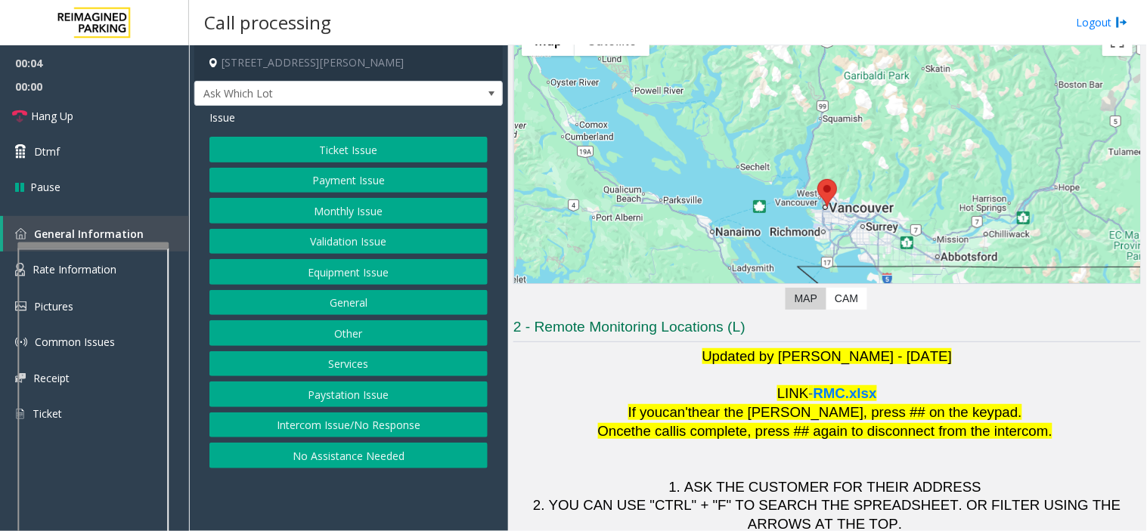
scroll to position [159, 0]
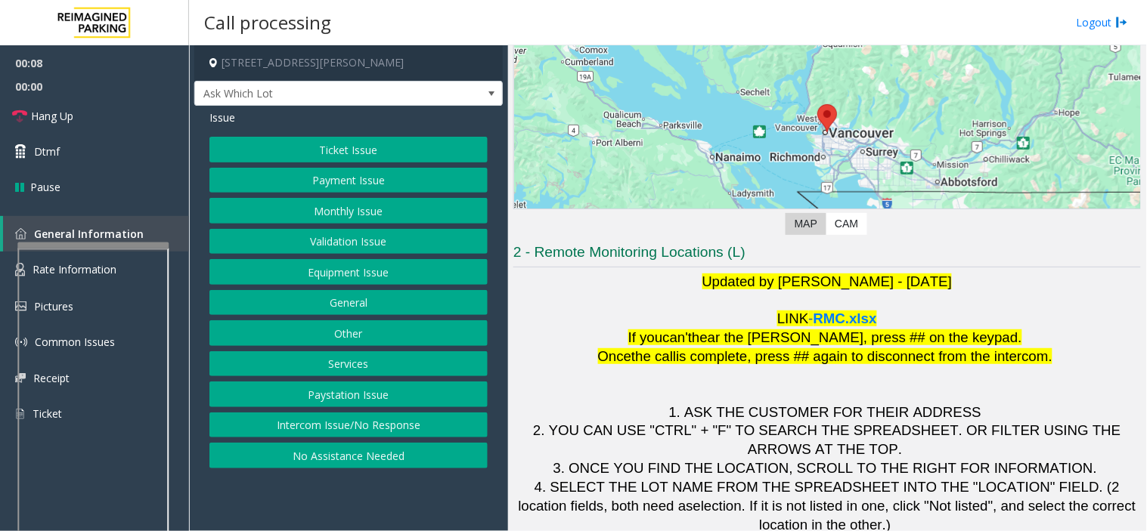
click at [235, 426] on button "Intercom Issue/No Response" at bounding box center [348, 426] width 278 height 26
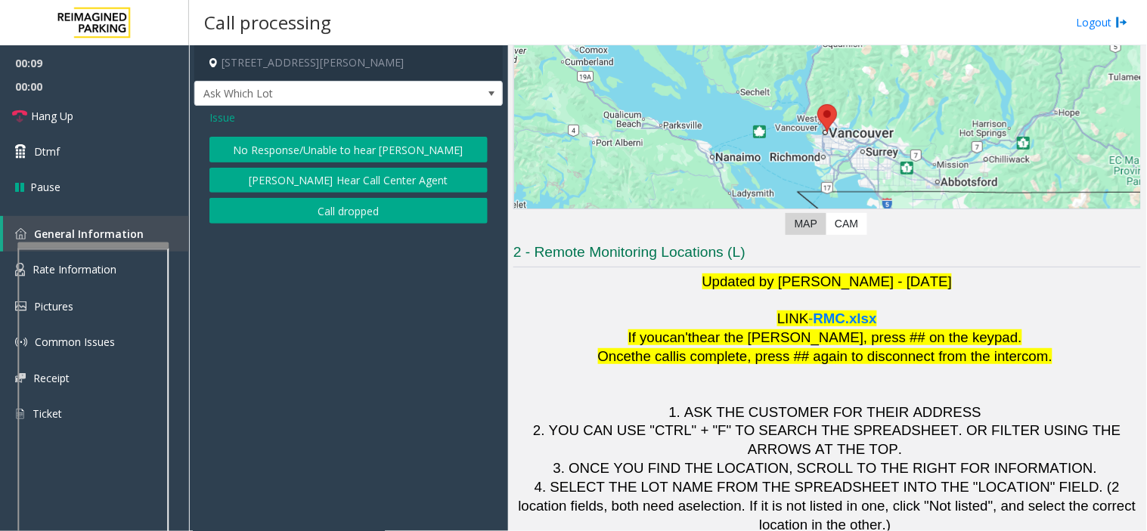
click at [304, 146] on button "No Response/Unable to hear [PERSON_NAME]" at bounding box center [348, 150] width 278 height 26
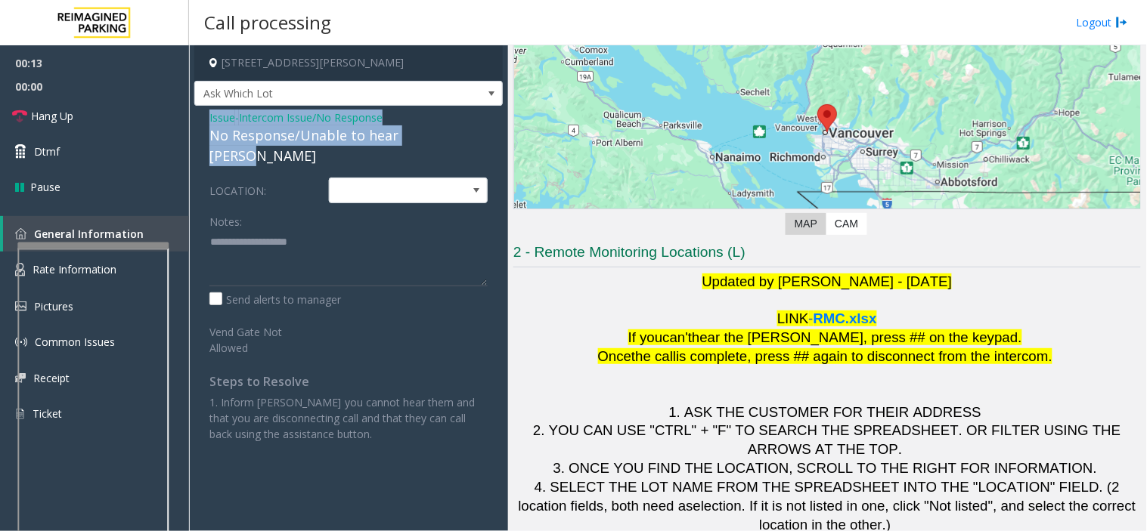
drag, startPoint x: 205, startPoint y: 112, endPoint x: 439, endPoint y: 129, distance: 235.0
click at [439, 129] on div "Issue - Intercom Issue/No Response No Response/Unable to hear [PERSON_NAME] LOC…" at bounding box center [348, 281] width 308 height 351
copy div "Issue - Intercom Issue/No Response No Response/Unable to hear [PERSON_NAME]"
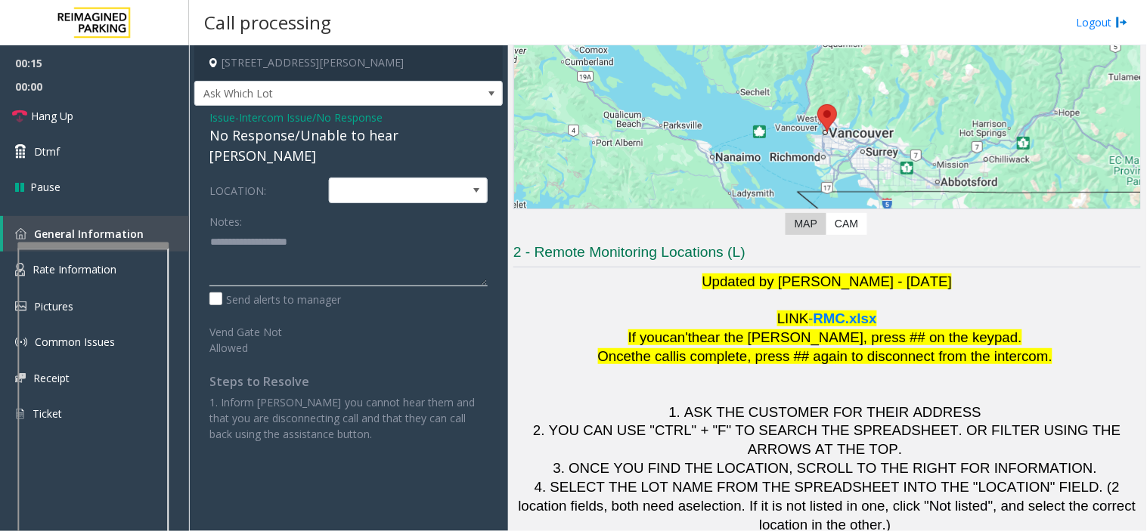
click at [361, 244] on textarea at bounding box center [348, 258] width 278 height 57
paste textarea "**********"
type textarea "**********"
click at [137, 121] on link "Hang Up" at bounding box center [94, 116] width 189 height 36
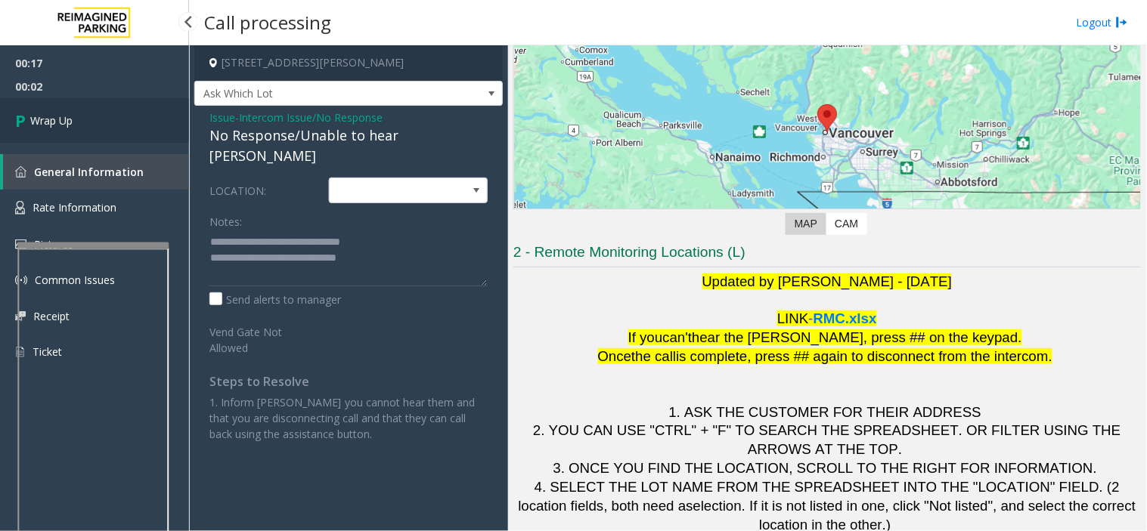
click at [137, 121] on link "Wrap Up" at bounding box center [94, 120] width 189 height 45
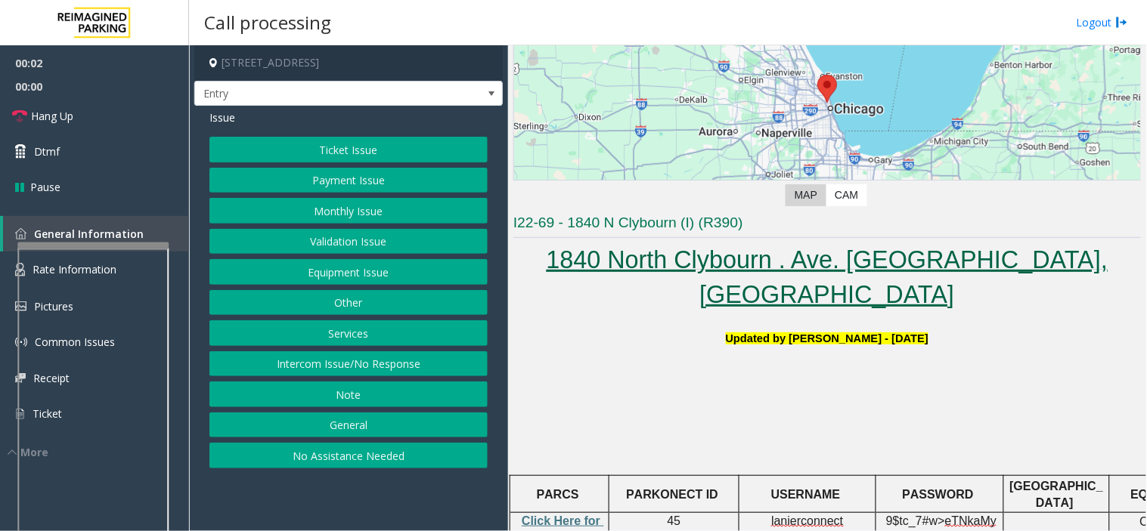
scroll to position [420, 0]
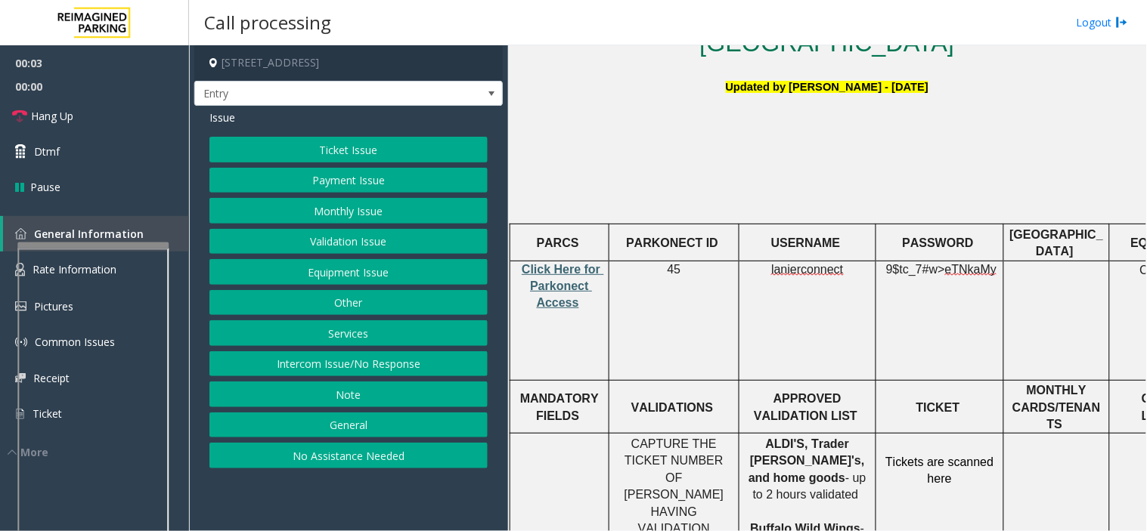
click at [543, 263] on span "Click Here for Parkonect Access" at bounding box center [563, 286] width 82 height 47
click at [338, 160] on button "Ticket Issue" at bounding box center [348, 150] width 278 height 26
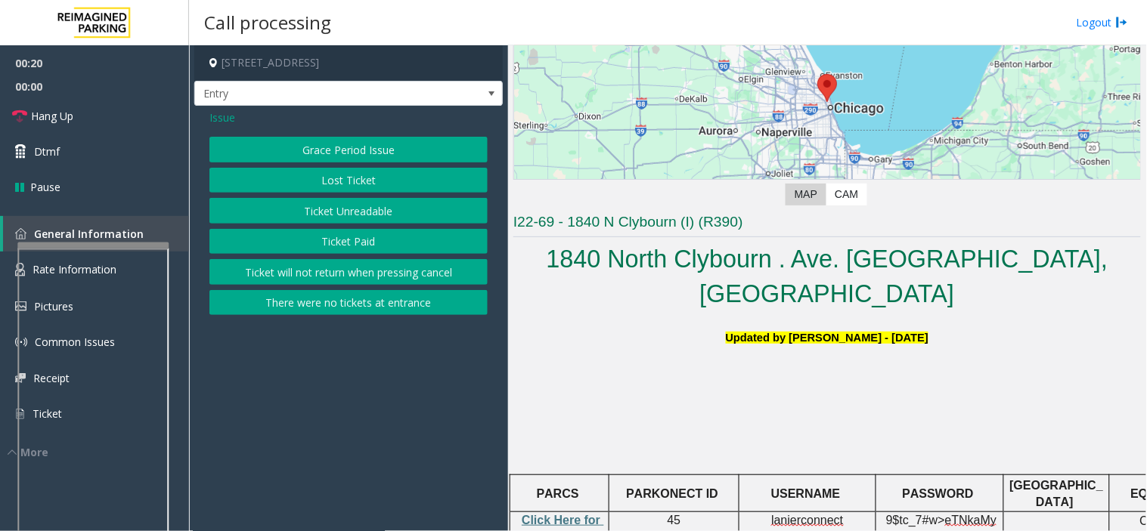
scroll to position [168, 0]
click at [102, 119] on link "Hang Up" at bounding box center [94, 116] width 189 height 36
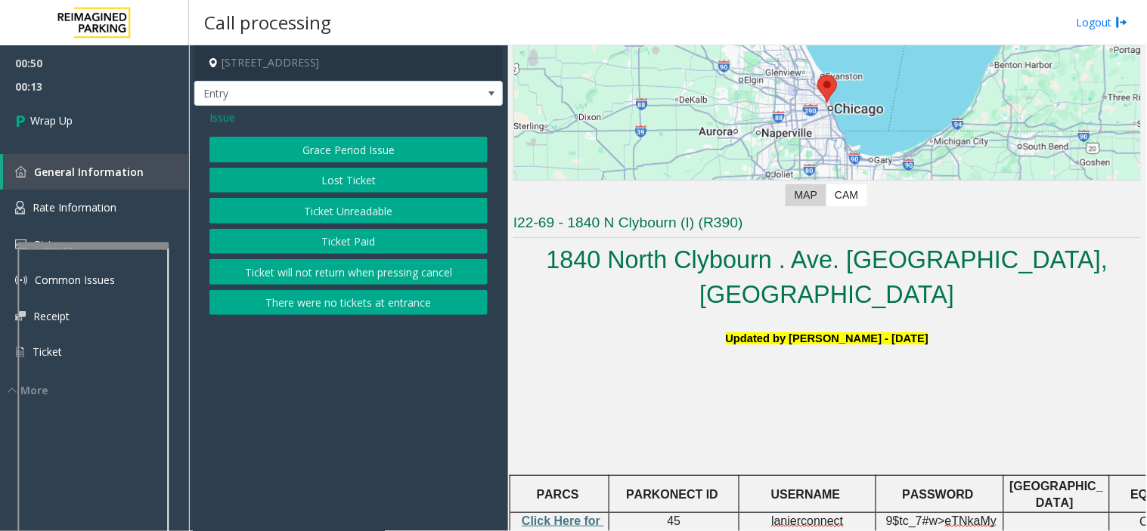
click at [225, 119] on span "Issue" at bounding box center [222, 118] width 26 height 16
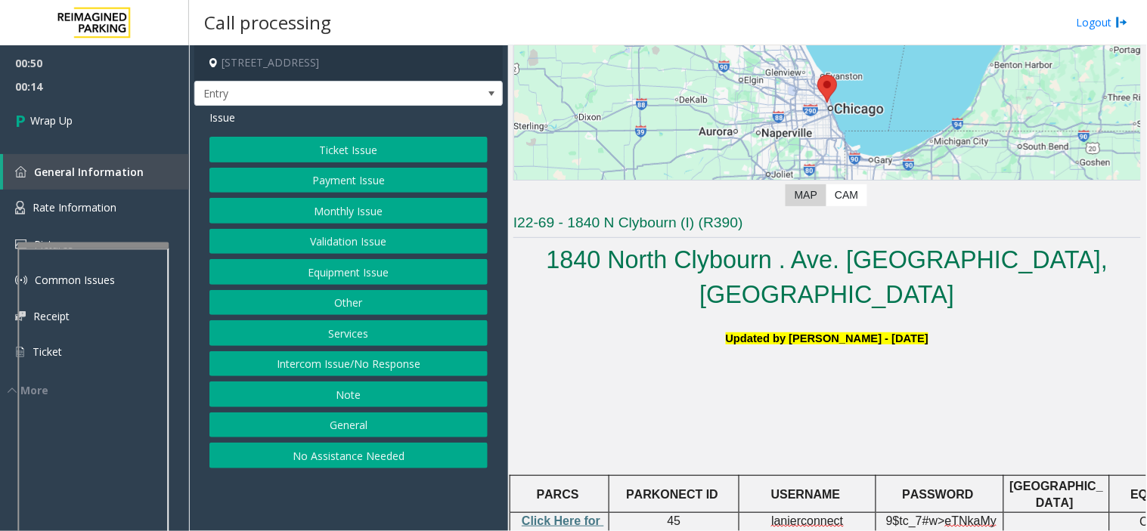
click at [329, 274] on button "Equipment Issue" at bounding box center [348, 272] width 278 height 26
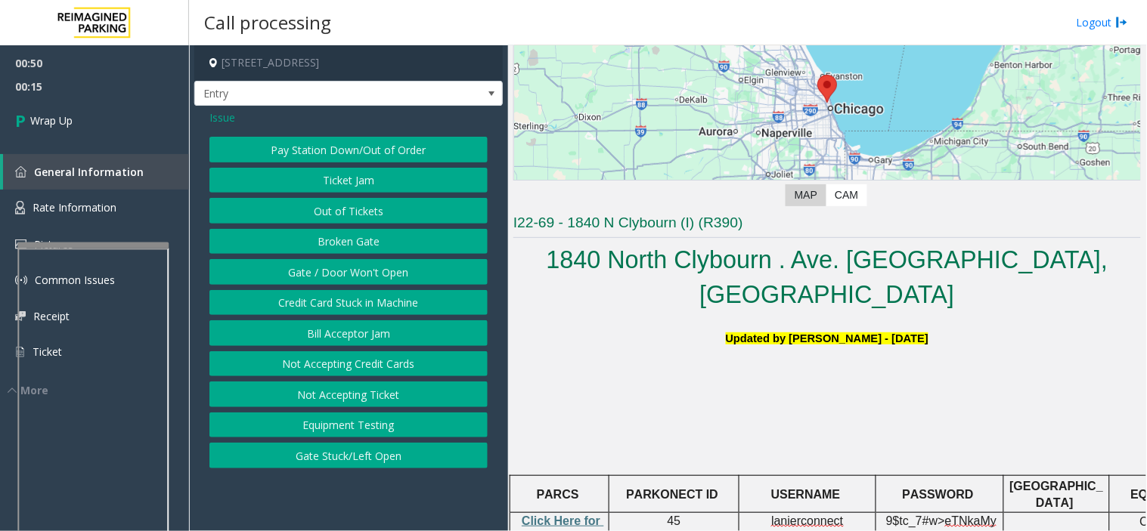
click at [323, 268] on button "Gate / Door Won't Open" at bounding box center [348, 272] width 278 height 26
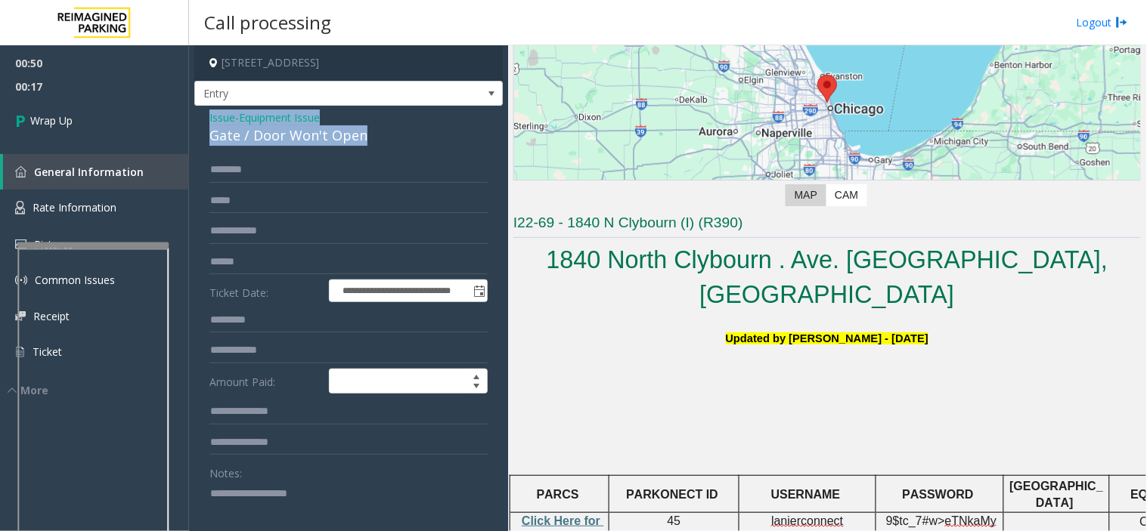
drag, startPoint x: 205, startPoint y: 119, endPoint x: 363, endPoint y: 135, distance: 158.8
click at [363, 135] on div "**********" at bounding box center [348, 489] width 308 height 766
copy div "Issue - Equipment Issue Gate / Door Won't Open"
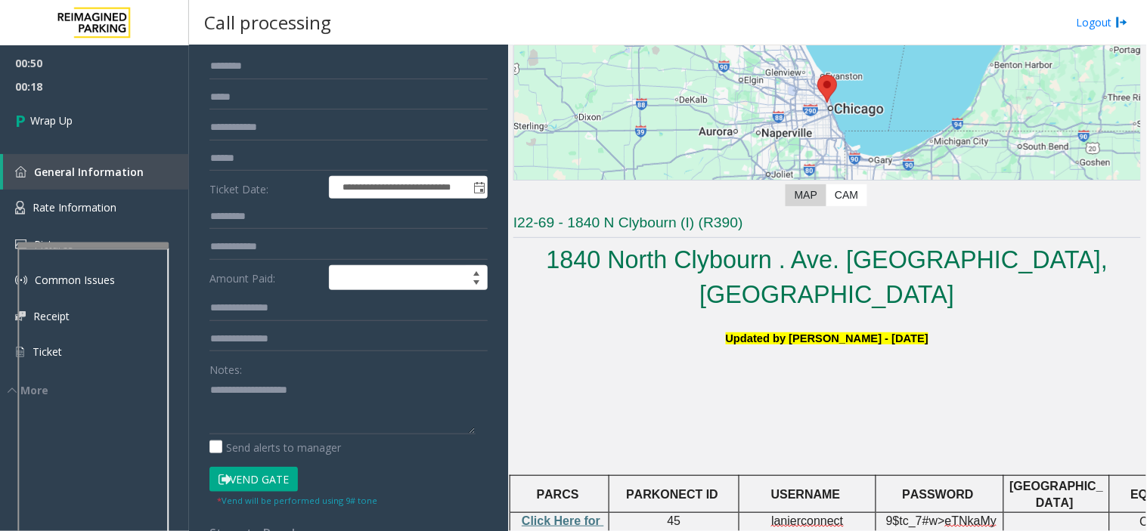
scroll to position [252, 0]
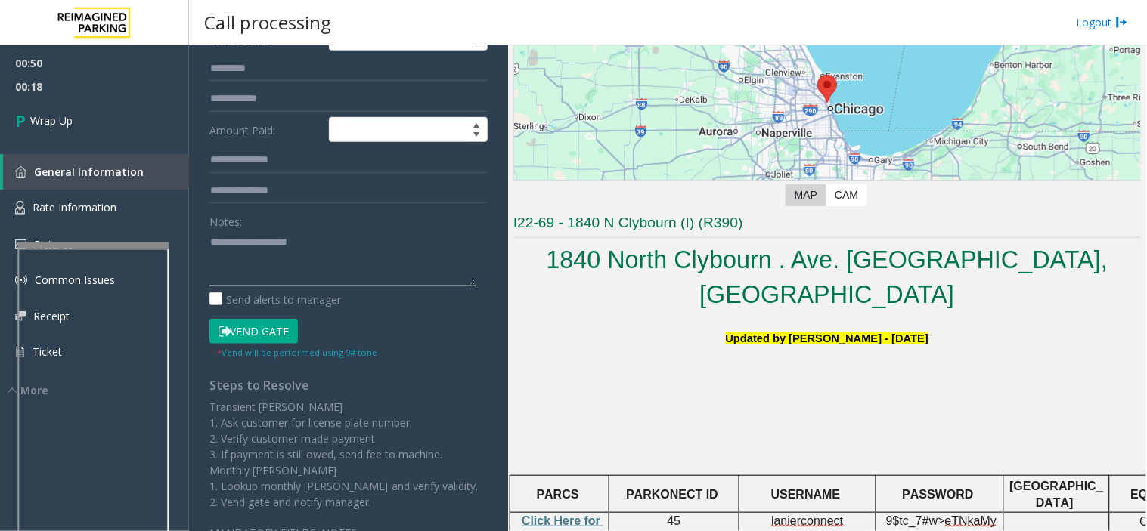
click at [336, 243] on textarea at bounding box center [342, 258] width 266 height 57
paste textarea "**********"
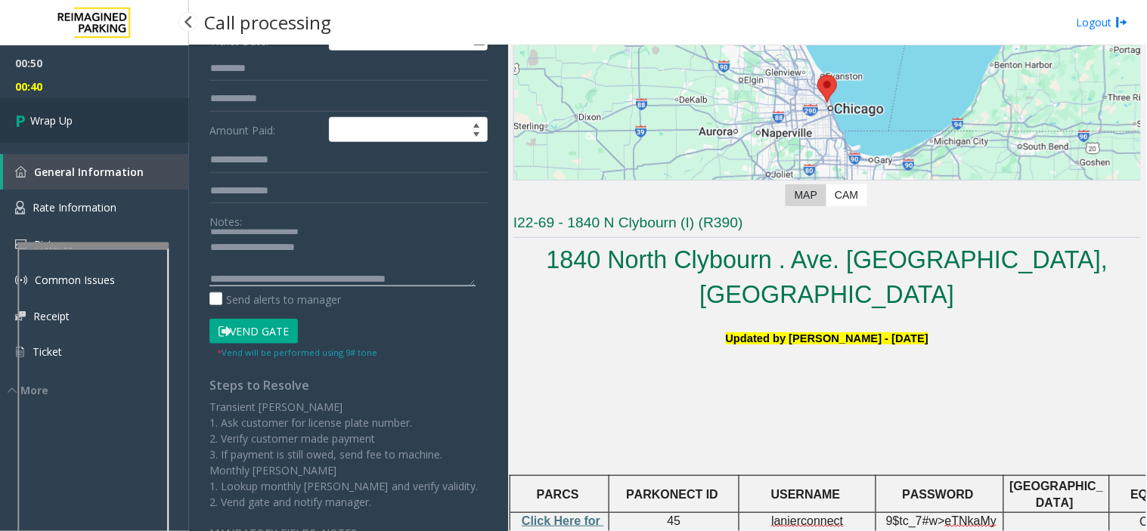
type textarea "**********"
click at [134, 135] on link "Wrap Up" at bounding box center [94, 120] width 189 height 45
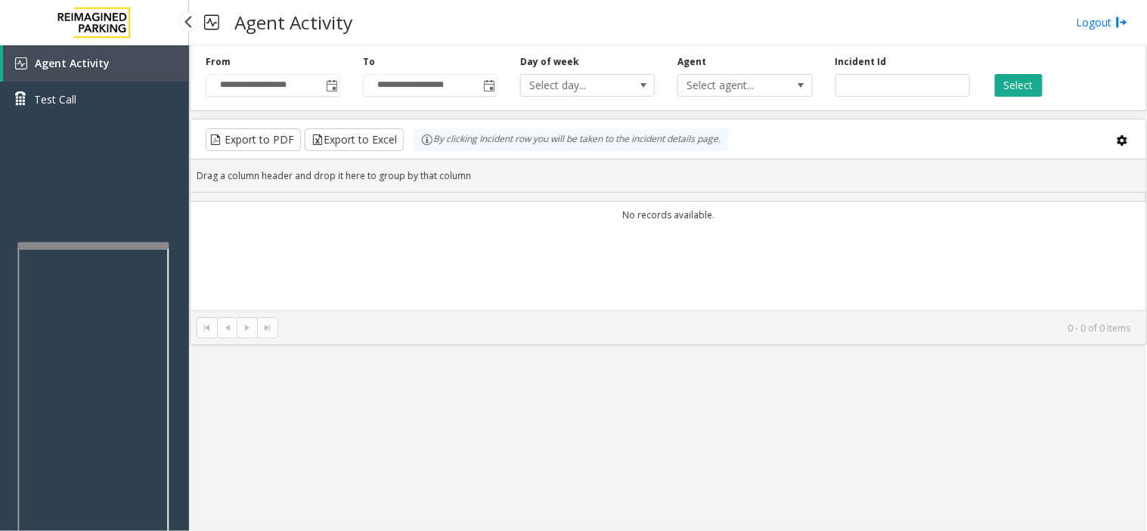
click at [107, 117] on div "Agent Activity Test Call" at bounding box center [94, 86] width 189 height 83
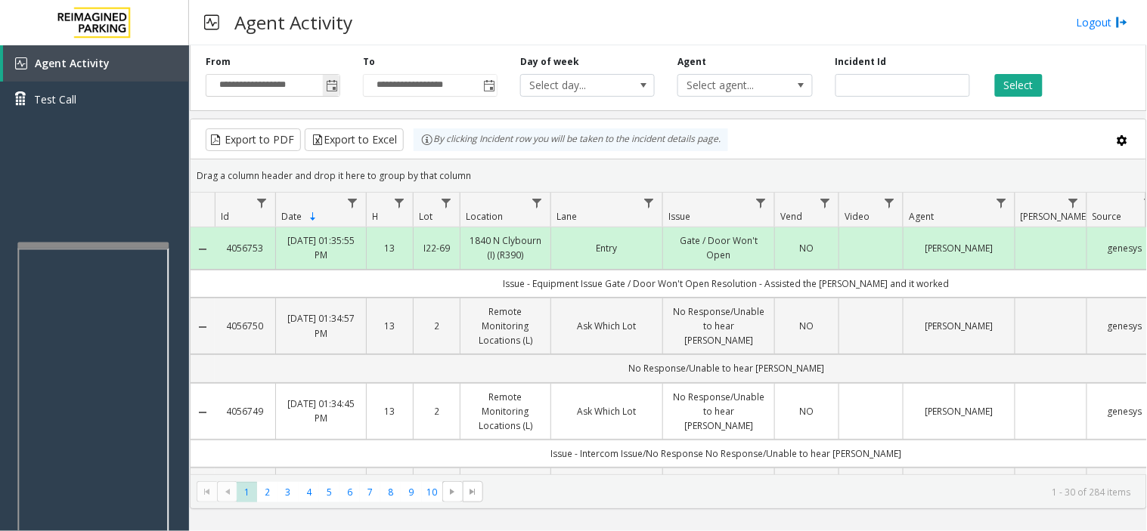
click at [335, 88] on span "Toggle popup" at bounding box center [332, 86] width 12 height 12
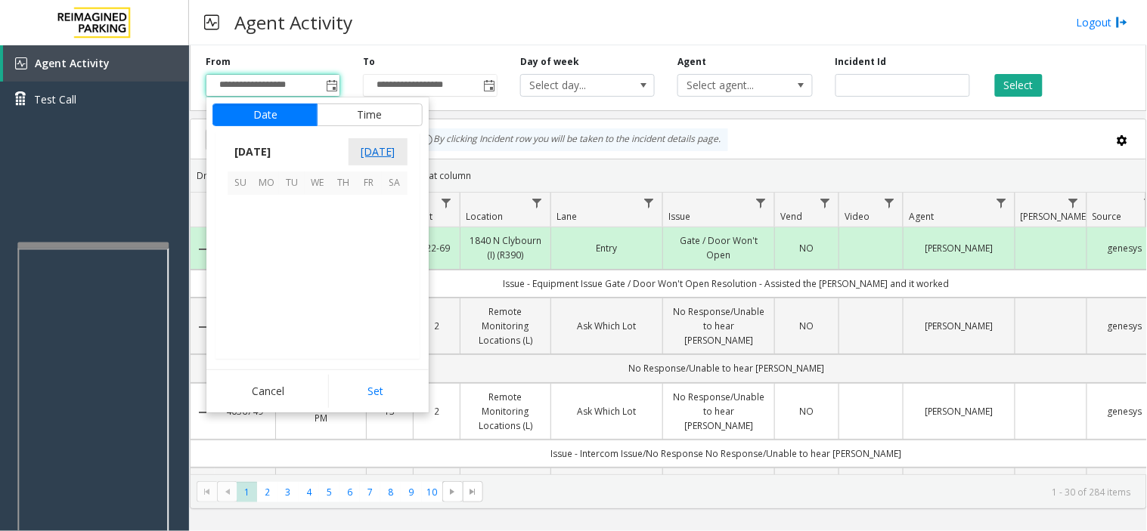
scroll to position [271062, 0]
click at [368, 259] on span "15" at bounding box center [369, 259] width 26 height 26
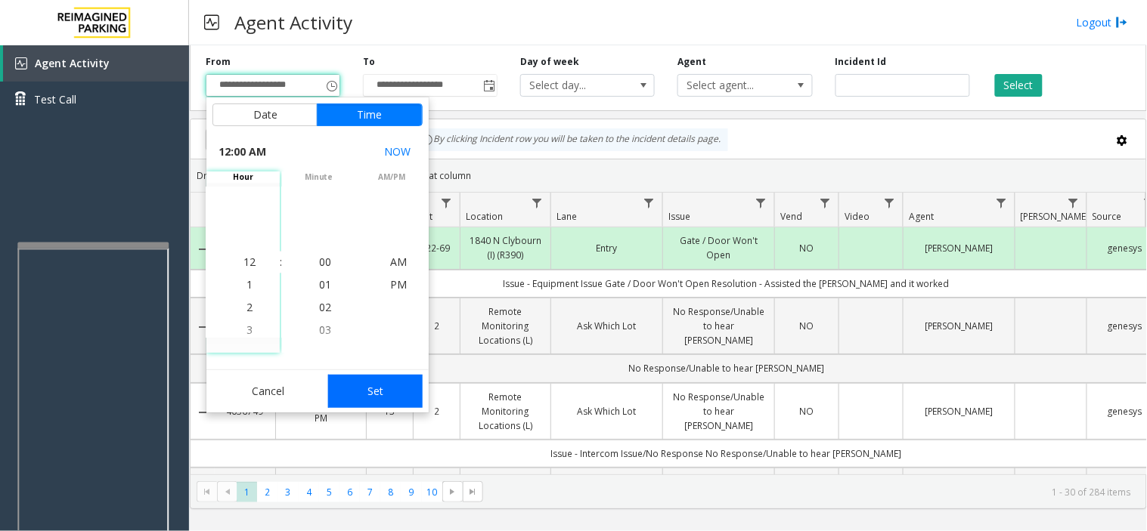
click at [376, 386] on button "Set" at bounding box center [375, 391] width 95 height 33
type input "**********"
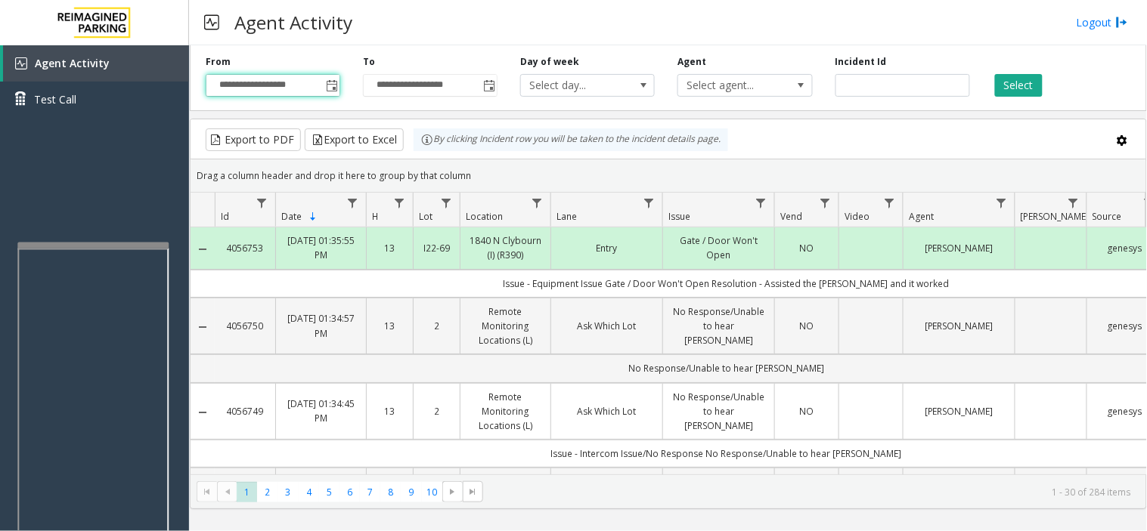
click at [993, 91] on div "Select" at bounding box center [1059, 76] width 157 height 42
click at [995, 89] on button "Select" at bounding box center [1019, 85] width 48 height 23
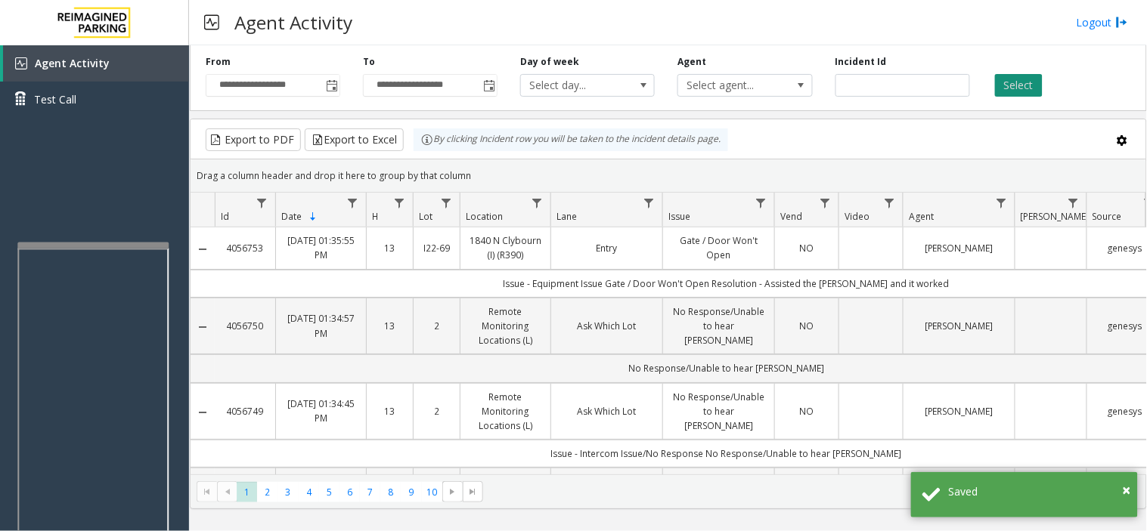
click at [1002, 86] on button "Select" at bounding box center [1019, 85] width 48 height 23
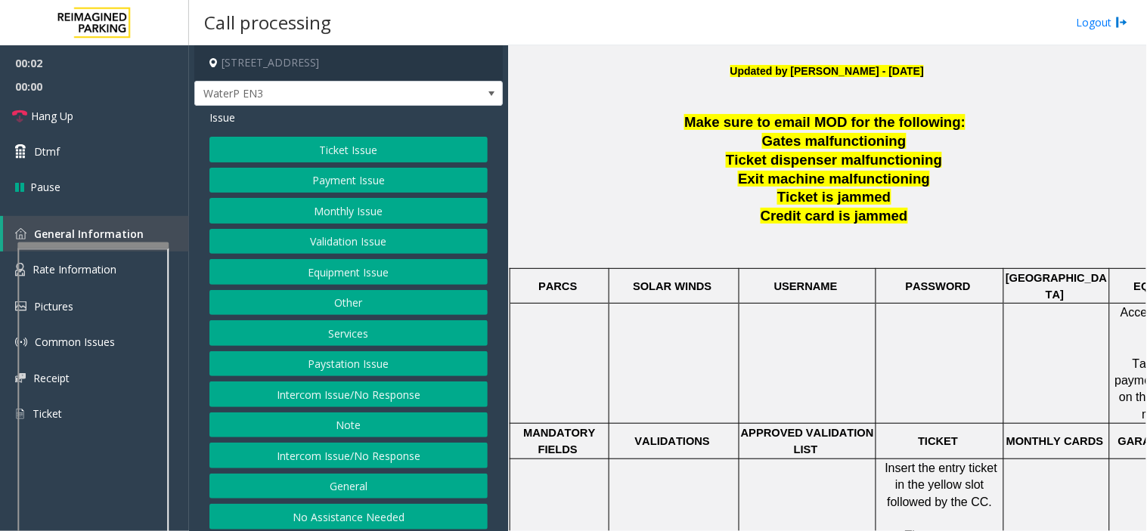
scroll to position [503, 0]
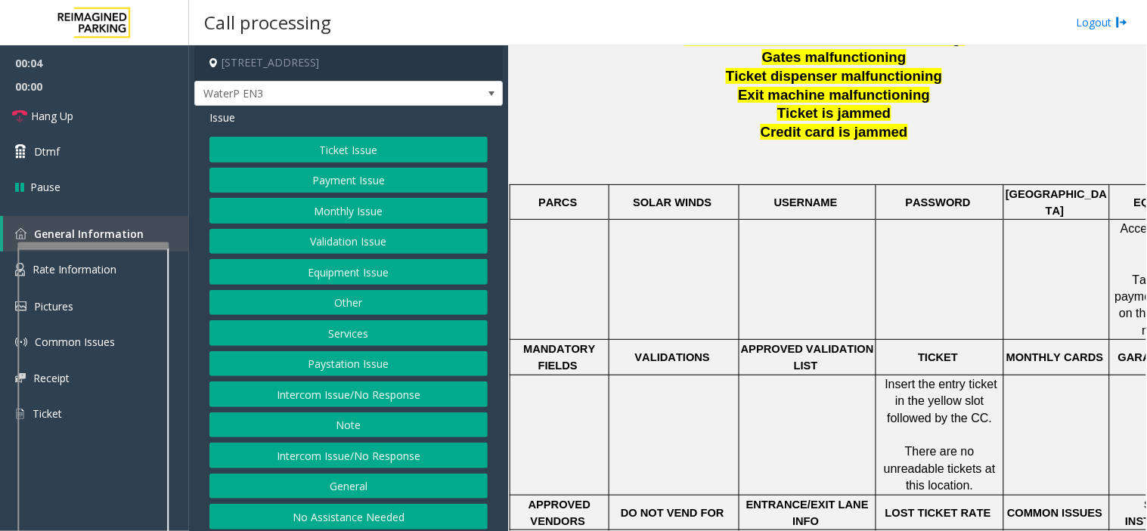
click at [386, 387] on button "Intercom Issue/No Response" at bounding box center [348, 395] width 278 height 26
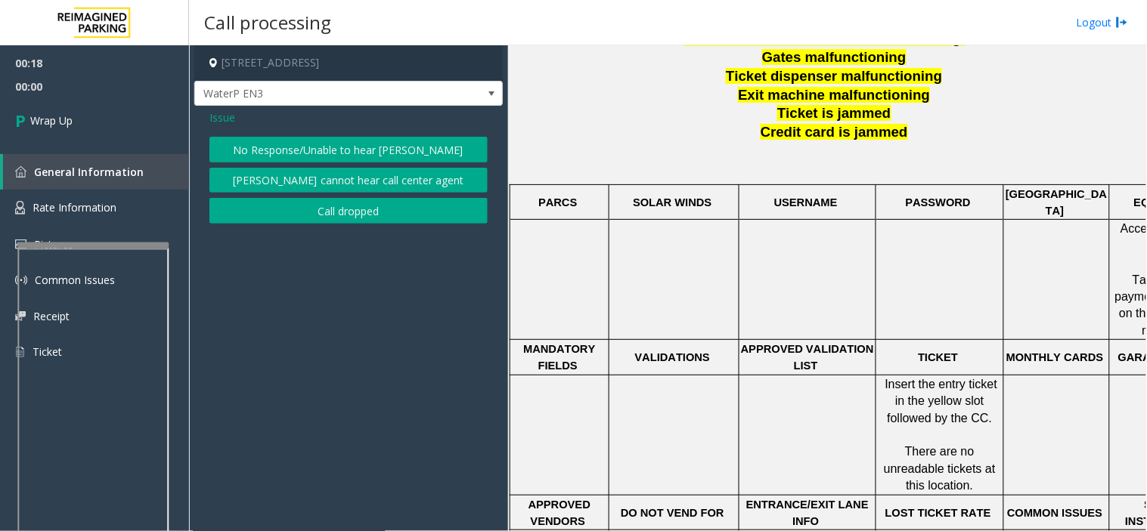
click at [286, 155] on button "No Response/Unable to hear [PERSON_NAME]" at bounding box center [348, 150] width 278 height 26
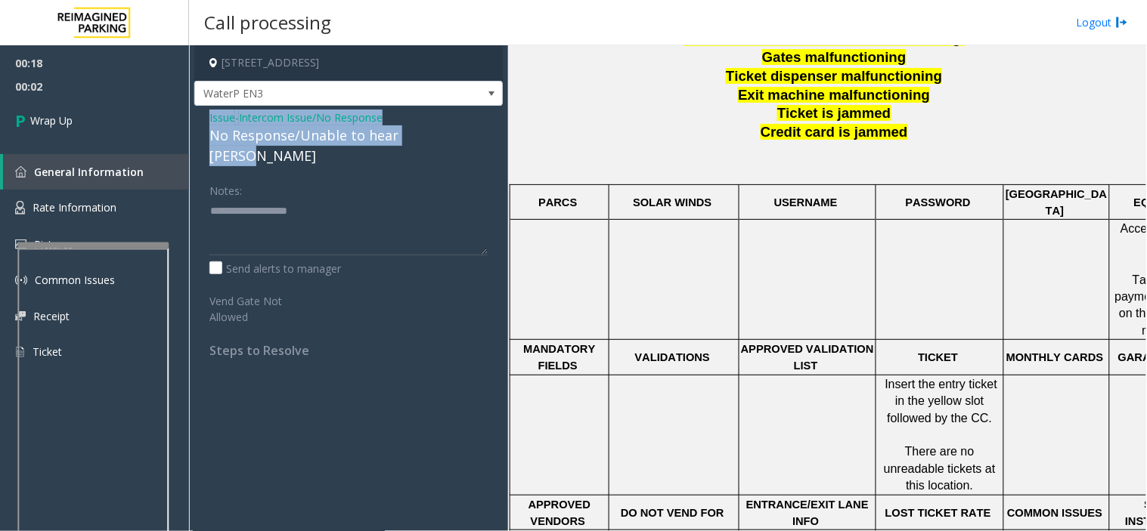
drag, startPoint x: 203, startPoint y: 110, endPoint x: 450, endPoint y: 146, distance: 249.7
click at [450, 146] on div "Issue - Intercom Issue/No Response No Response/Unable to hear [PERSON_NAME] Not…" at bounding box center [348, 240] width 308 height 268
copy div "Issue - Intercom Issue/No Response No Response/Unable to hear [PERSON_NAME]"
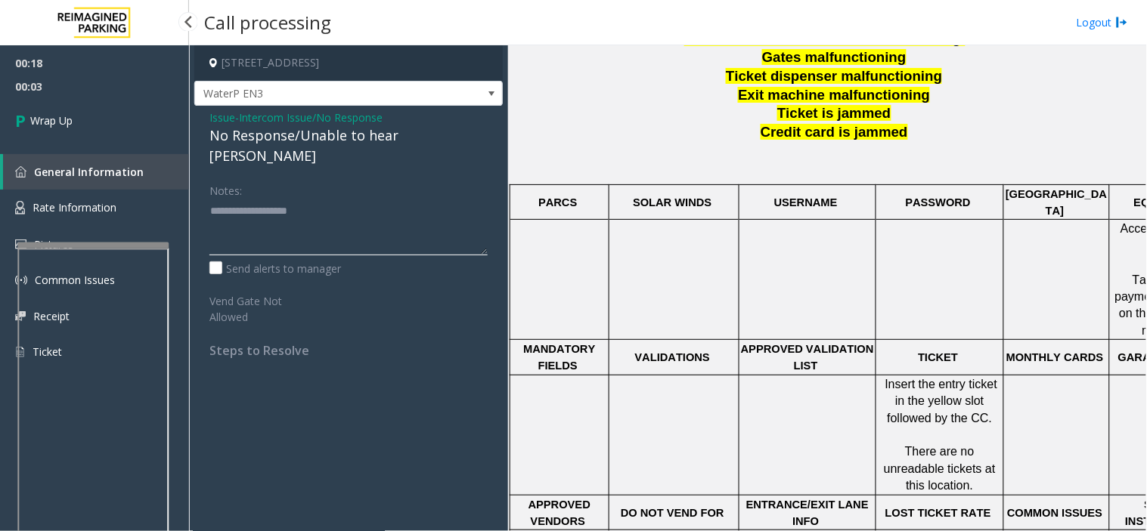
click at [282, 208] on textarea at bounding box center [348, 227] width 278 height 57
paste textarea "**********"
type textarea "**********"
click at [127, 119] on link "Wrap Up" at bounding box center [94, 120] width 189 height 45
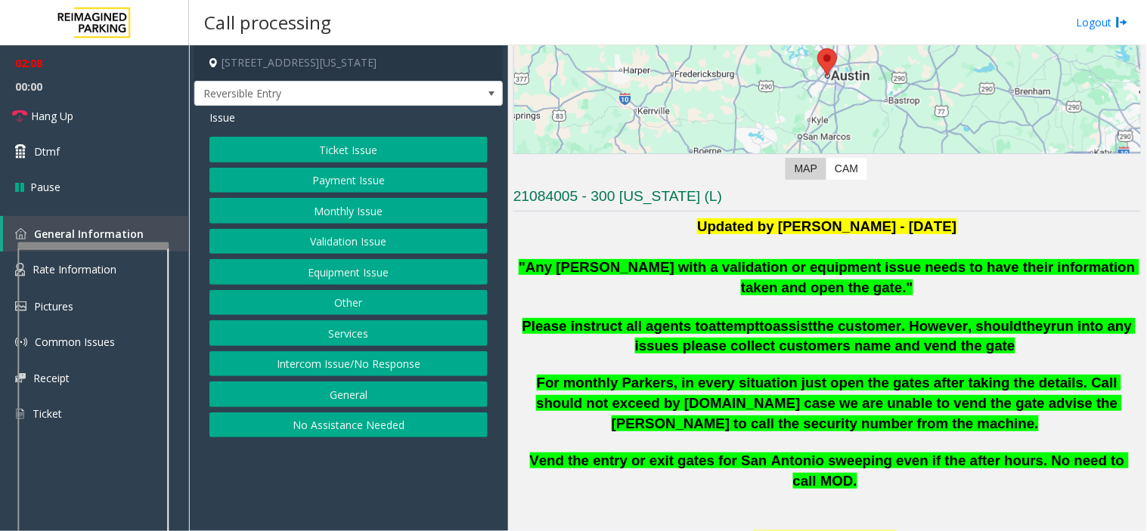
scroll to position [168, 0]
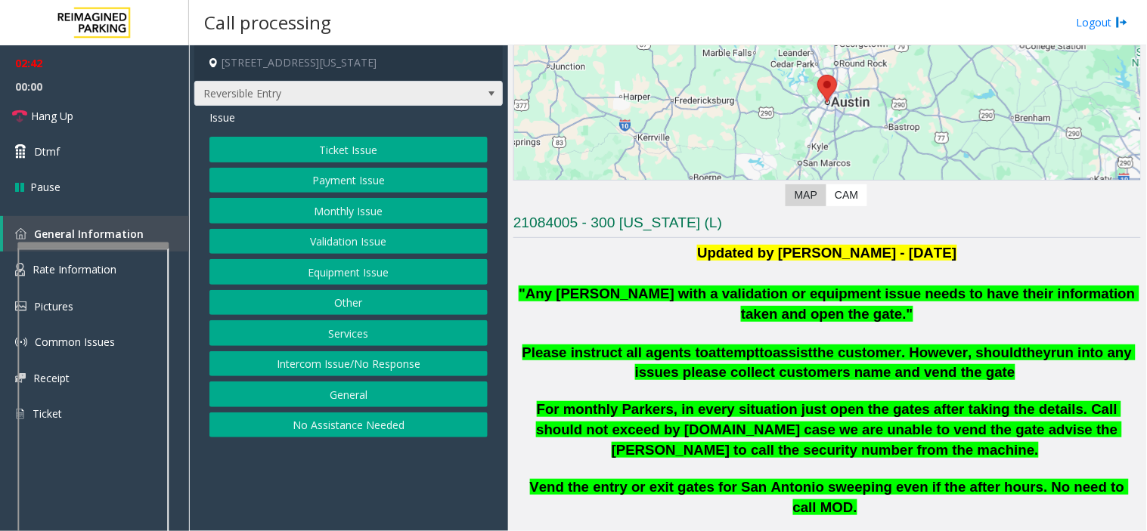
click at [493, 82] on span at bounding box center [491, 94] width 21 height 24
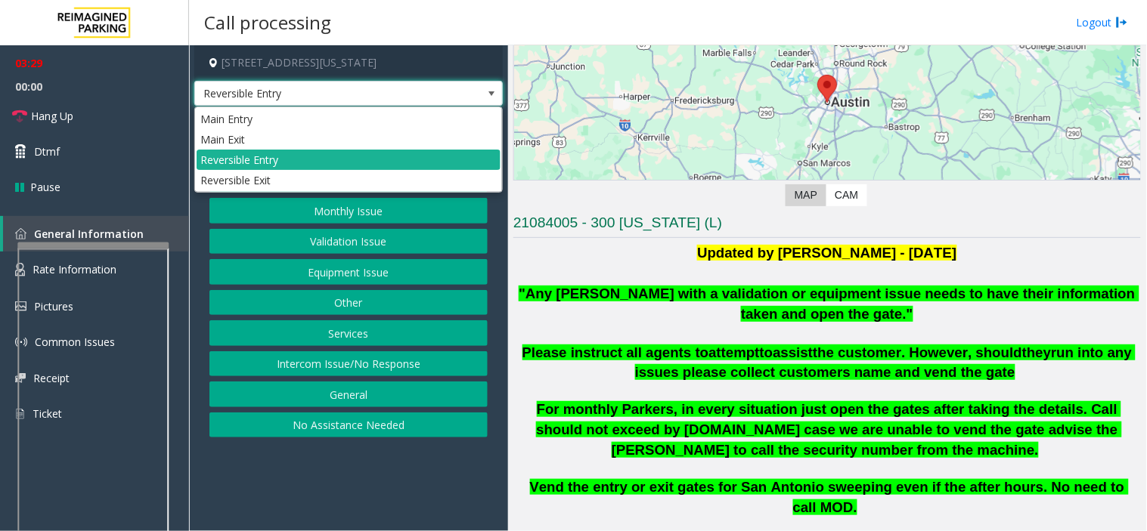
click at [484, 101] on span at bounding box center [491, 94] width 21 height 24
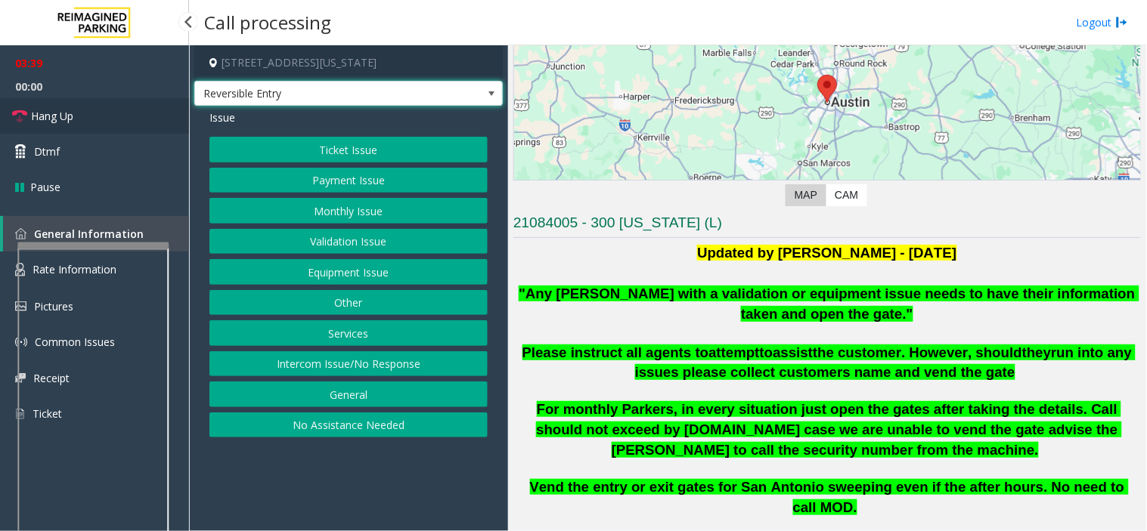
click at [141, 106] on link "Hang Up" at bounding box center [94, 116] width 189 height 36
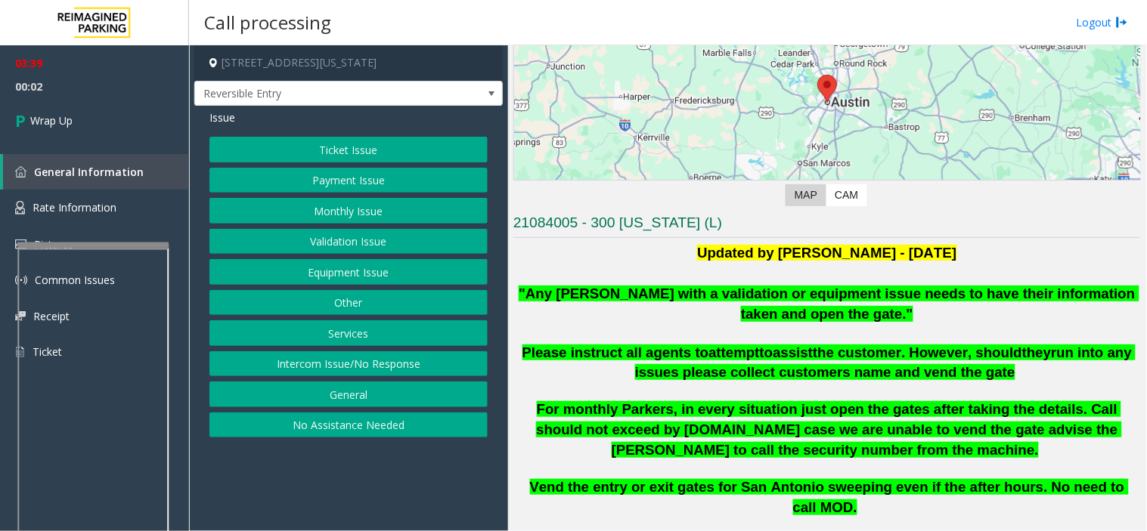
click at [402, 277] on button "Equipment Issue" at bounding box center [348, 272] width 278 height 26
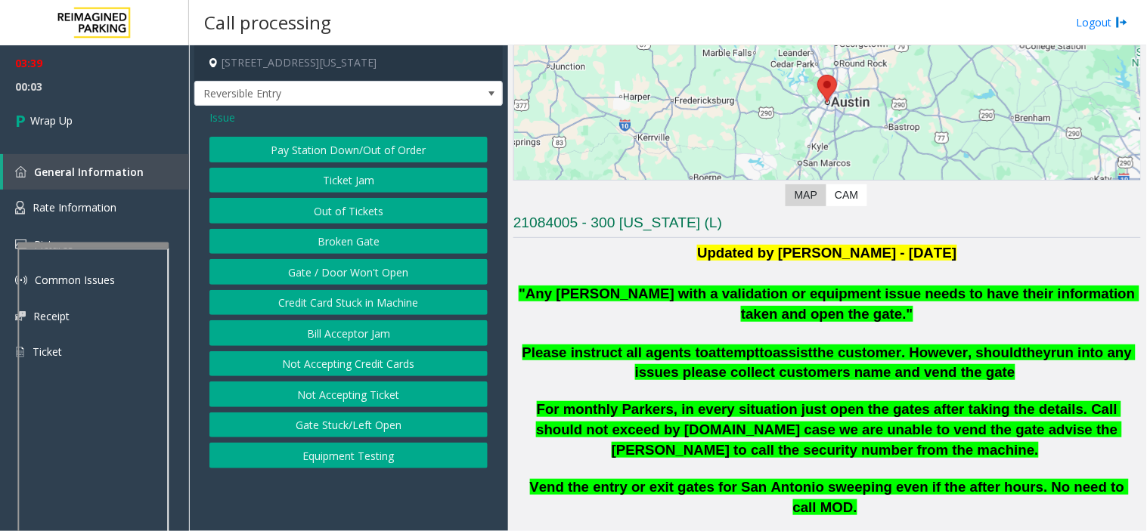
click at [373, 277] on button "Gate / Door Won't Open" at bounding box center [348, 272] width 278 height 26
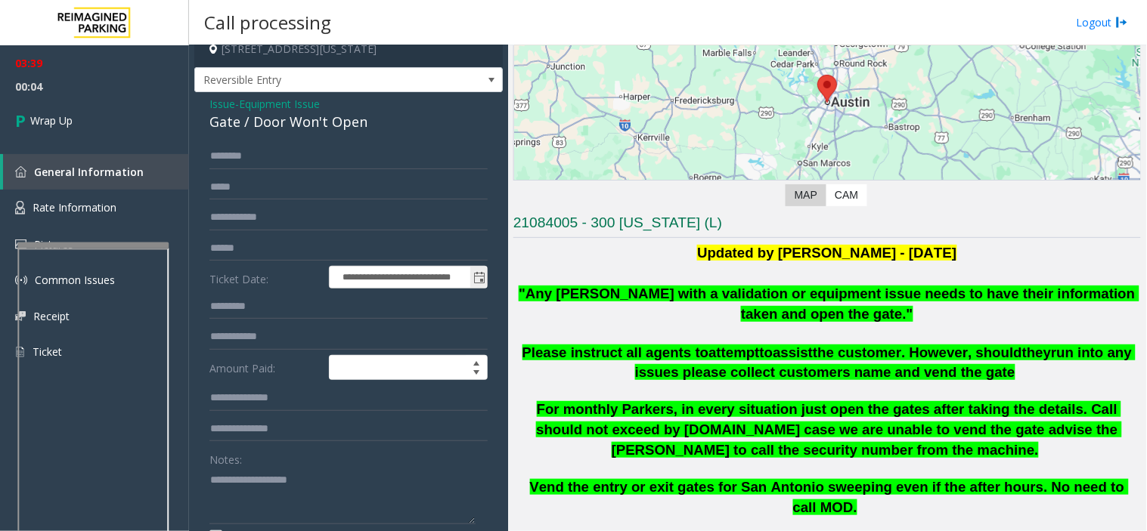
scroll to position [0, 0]
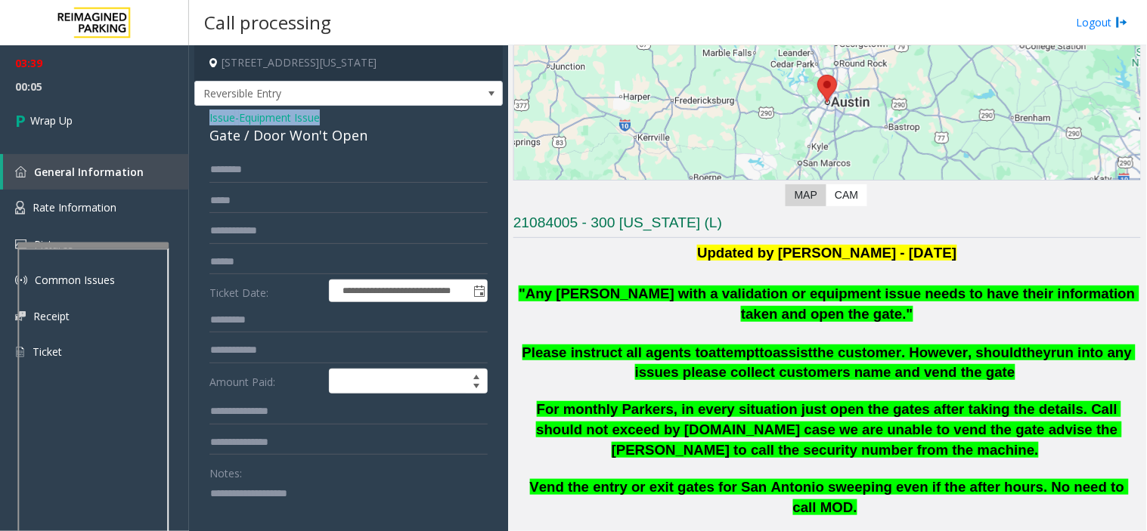
drag, startPoint x: 198, startPoint y: 110, endPoint x: 381, endPoint y: 119, distance: 183.2
click at [381, 119] on div "**********" at bounding box center [348, 481] width 308 height 750
click at [314, 138] on div "Gate / Door Won't Open" at bounding box center [348, 135] width 278 height 20
drag, startPoint x: 207, startPoint y: 111, endPoint x: 404, endPoint y: 140, distance: 199.4
click at [404, 140] on div "**********" at bounding box center [348, 481] width 308 height 750
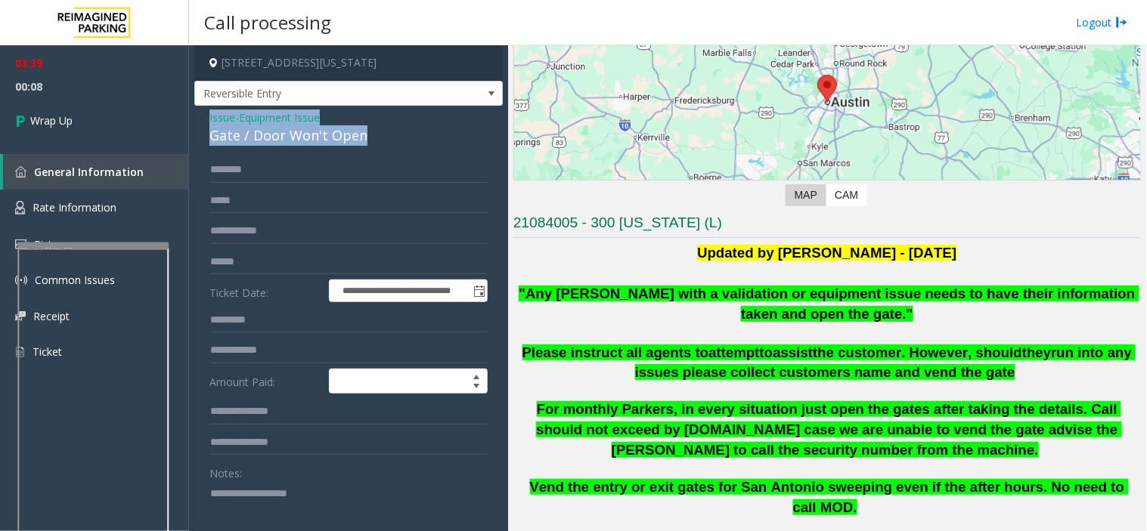
copy div "Issue - Equipment Issue Gate / Door Won't Open"
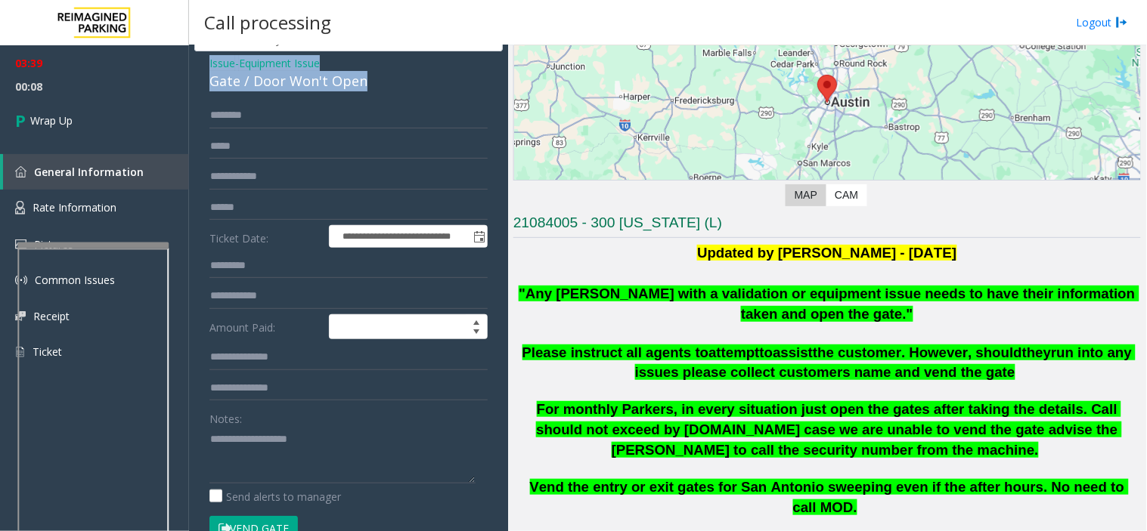
scroll to position [84, 0]
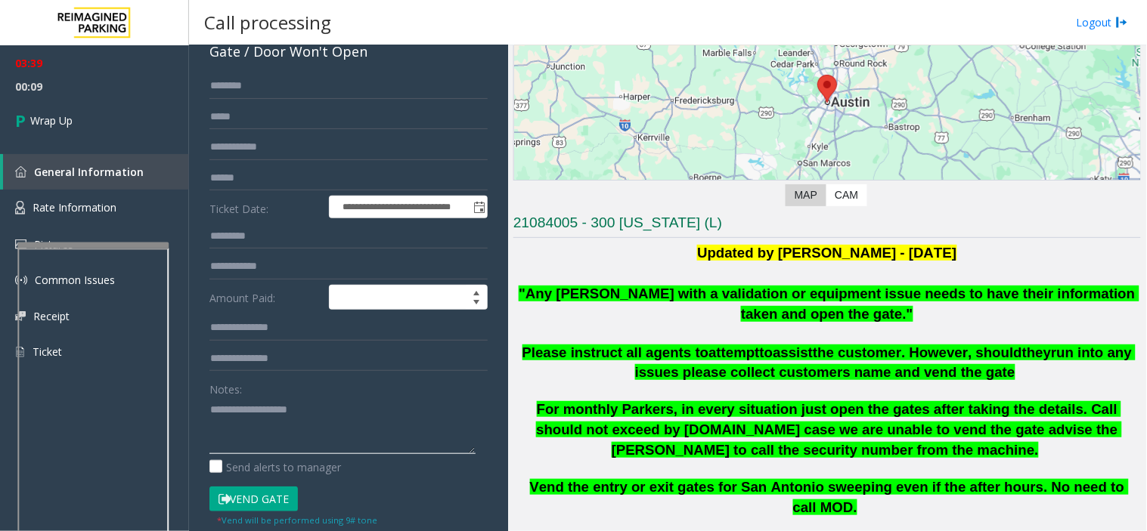
click at [361, 422] on textarea at bounding box center [342, 426] width 266 height 57
paste textarea "**********"
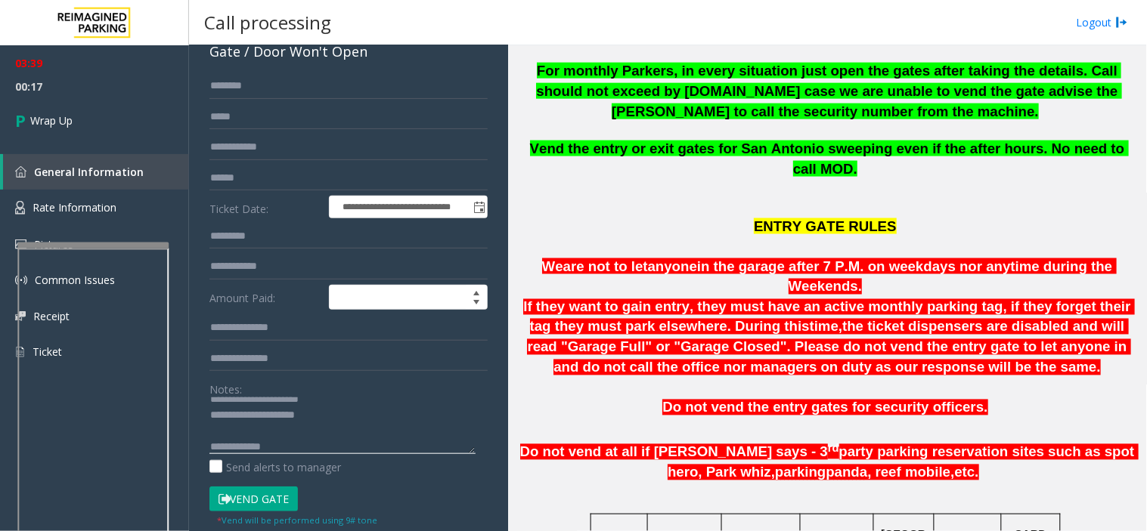
scroll to position [587, 0]
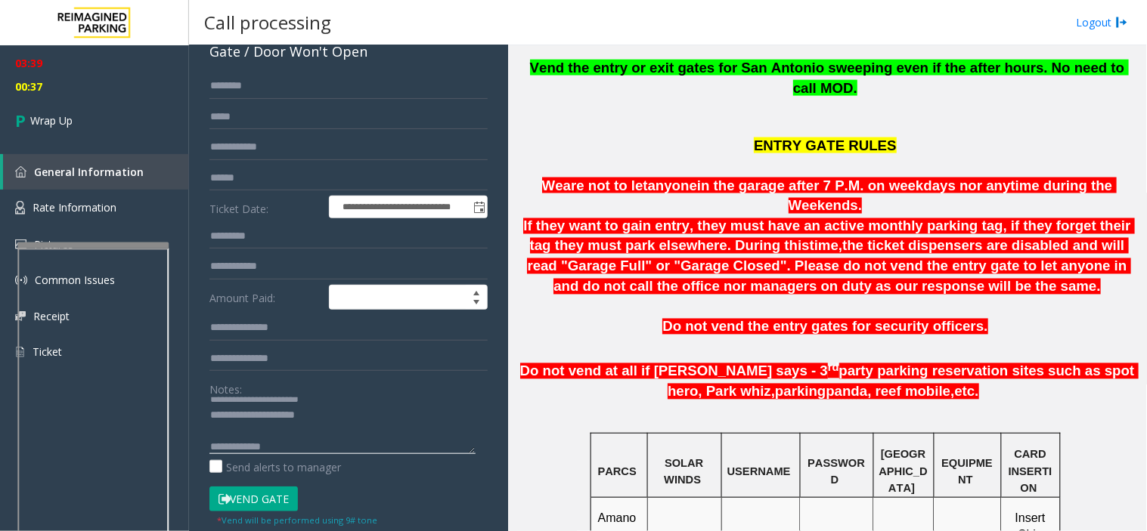
click at [412, 450] on textarea at bounding box center [342, 426] width 266 height 57
paste textarea "**********"
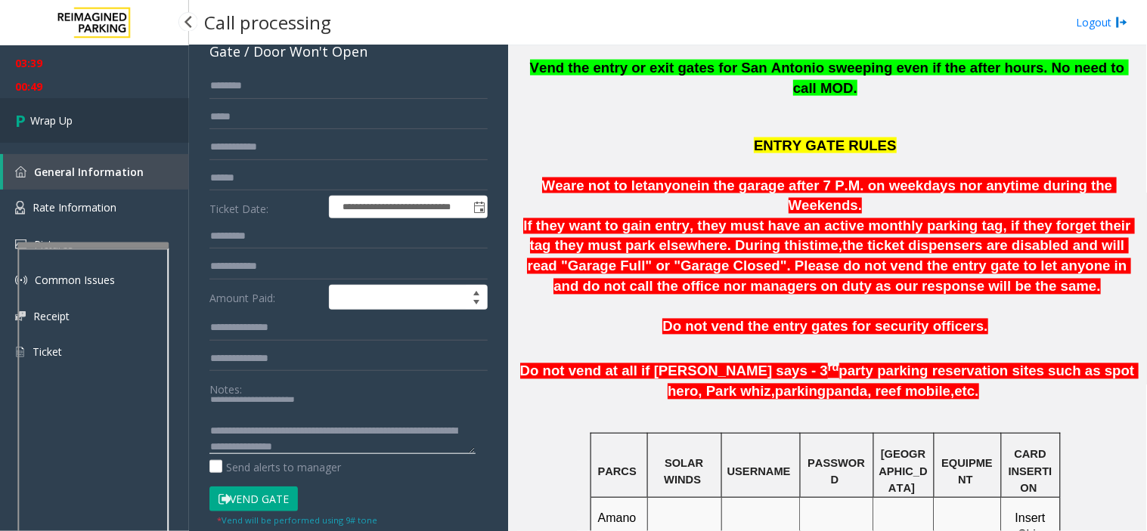
type textarea "**********"
click at [51, 122] on span "Wrap Up" at bounding box center [51, 121] width 42 height 16
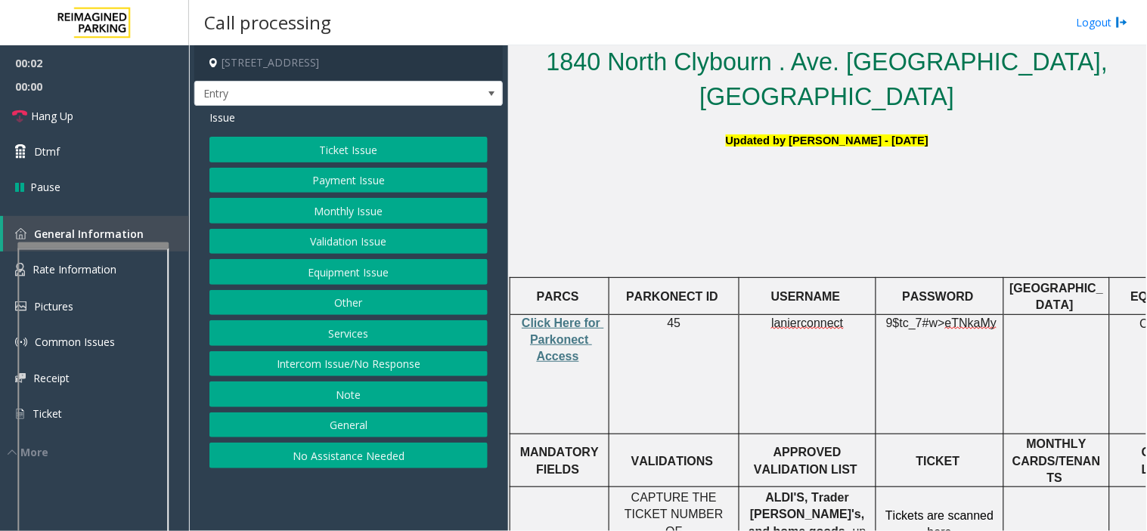
scroll to position [503, 0]
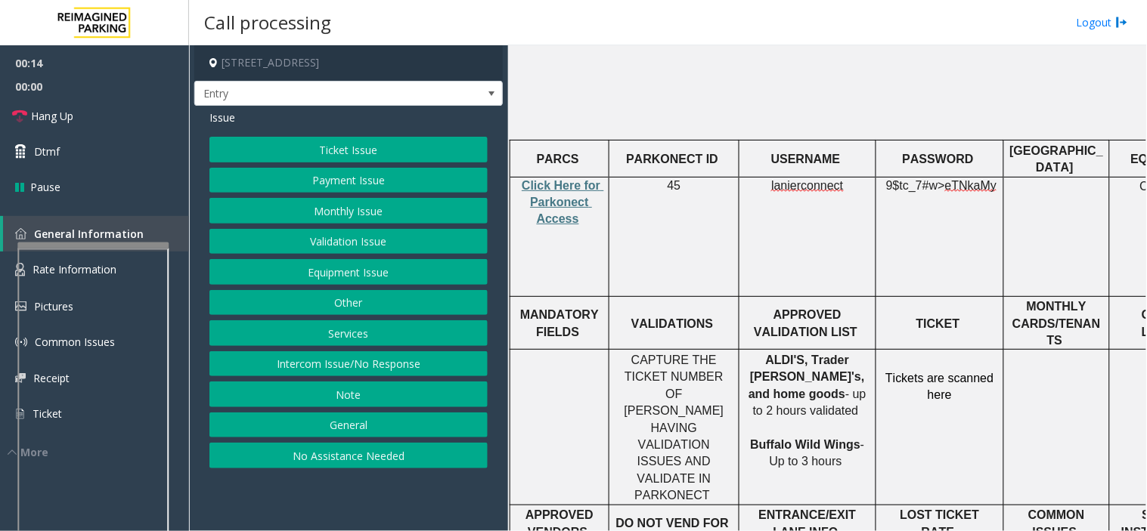
click at [391, 153] on button "Ticket Issue" at bounding box center [348, 150] width 278 height 26
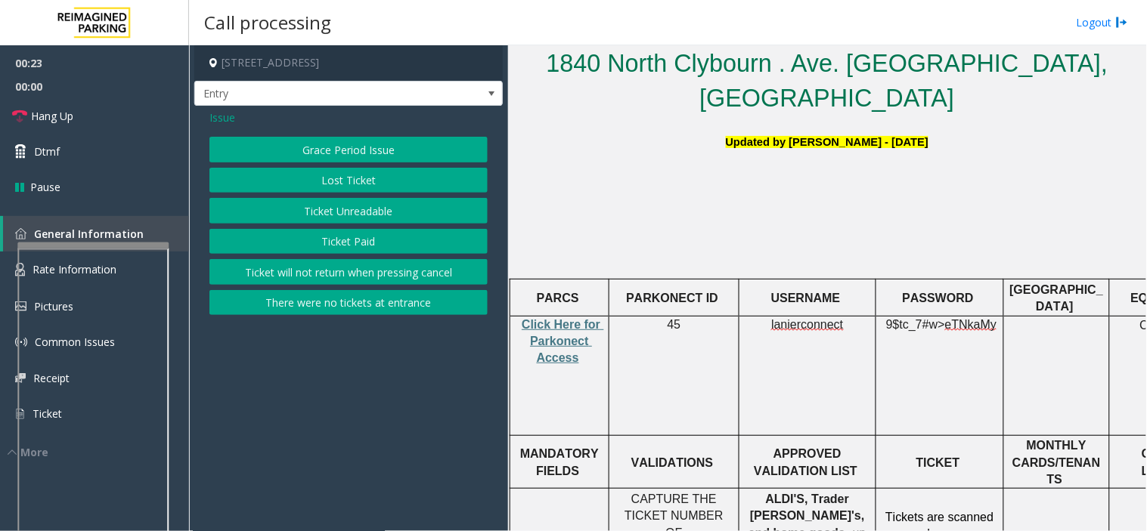
scroll to position [336, 0]
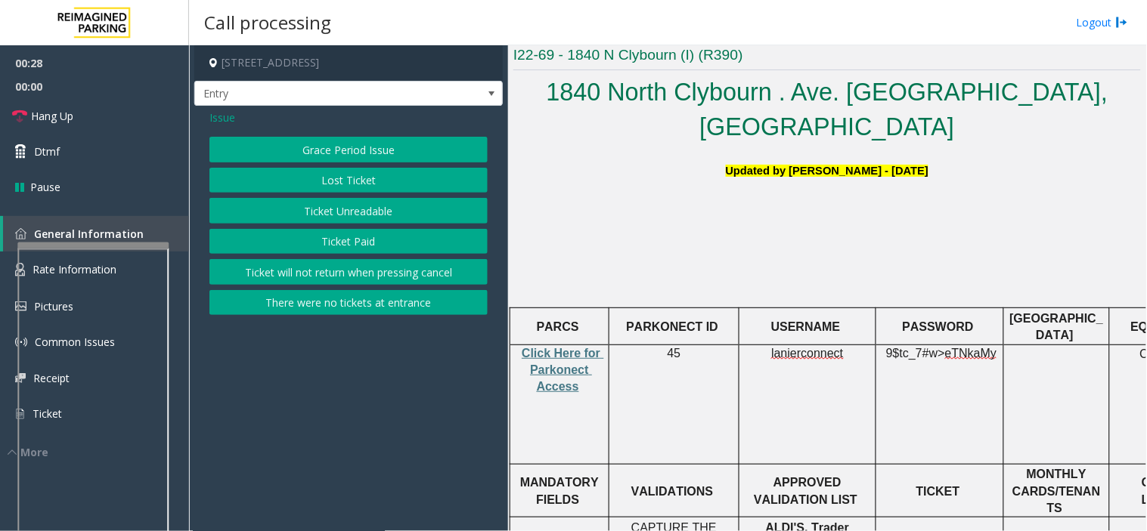
click at [252, 215] on button "Ticket Unreadable" at bounding box center [348, 211] width 278 height 26
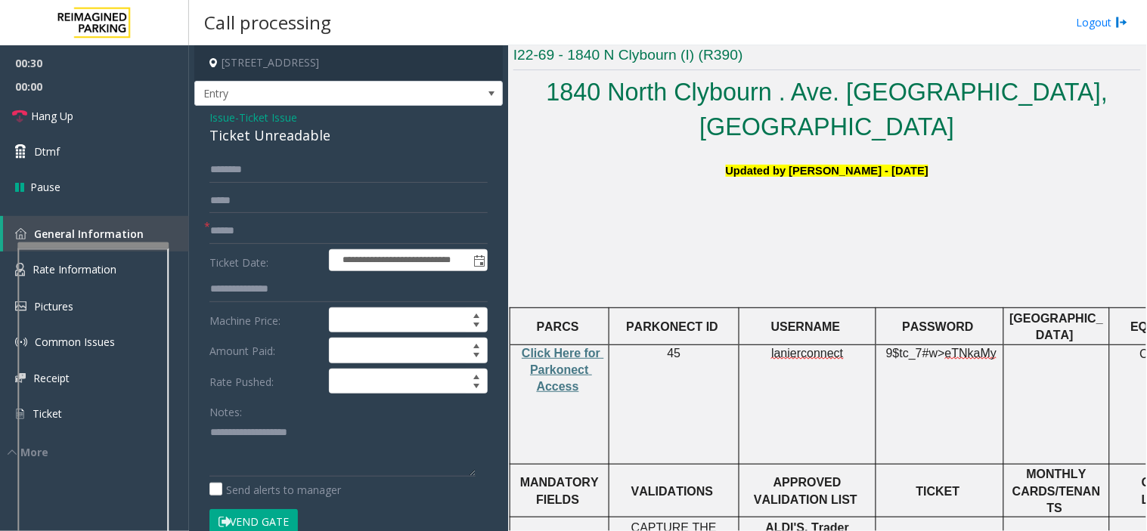
click at [216, 115] on span "Issue" at bounding box center [222, 118] width 26 height 16
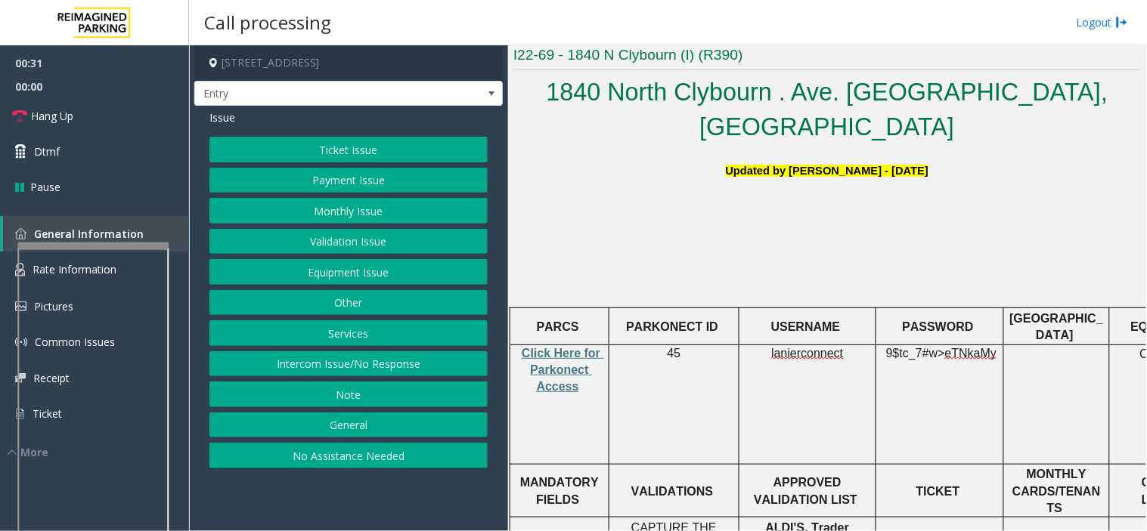
click at [280, 156] on button "Ticket Issue" at bounding box center [348, 150] width 278 height 26
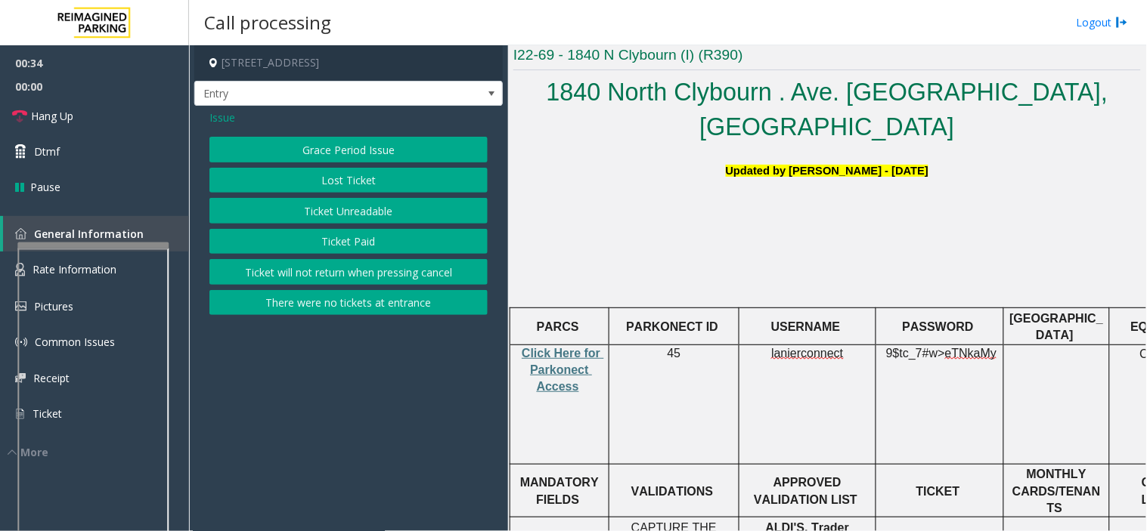
click at [273, 205] on button "Ticket Unreadable" at bounding box center [348, 211] width 278 height 26
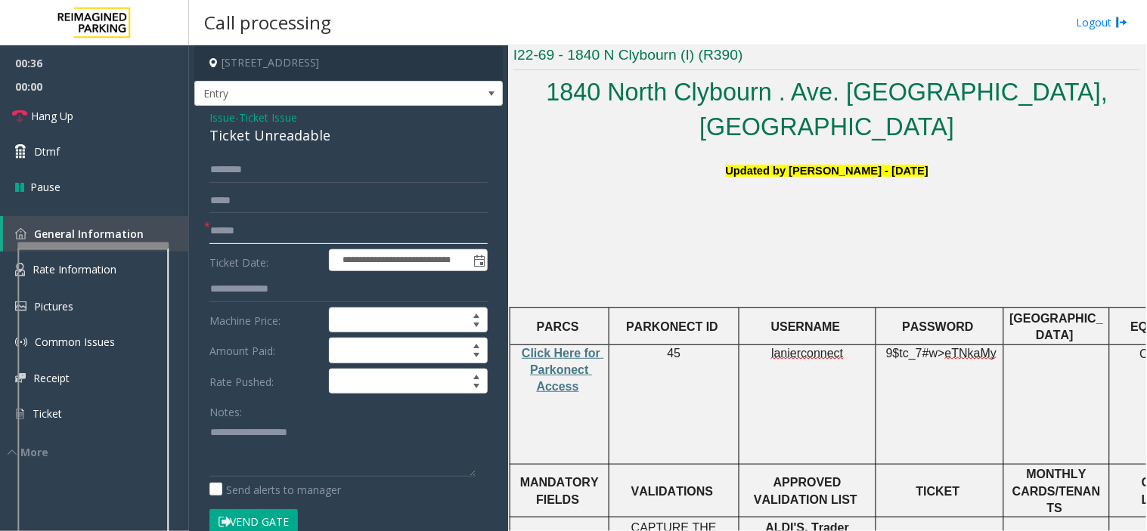
click at [228, 242] on input "text" at bounding box center [348, 231] width 278 height 26
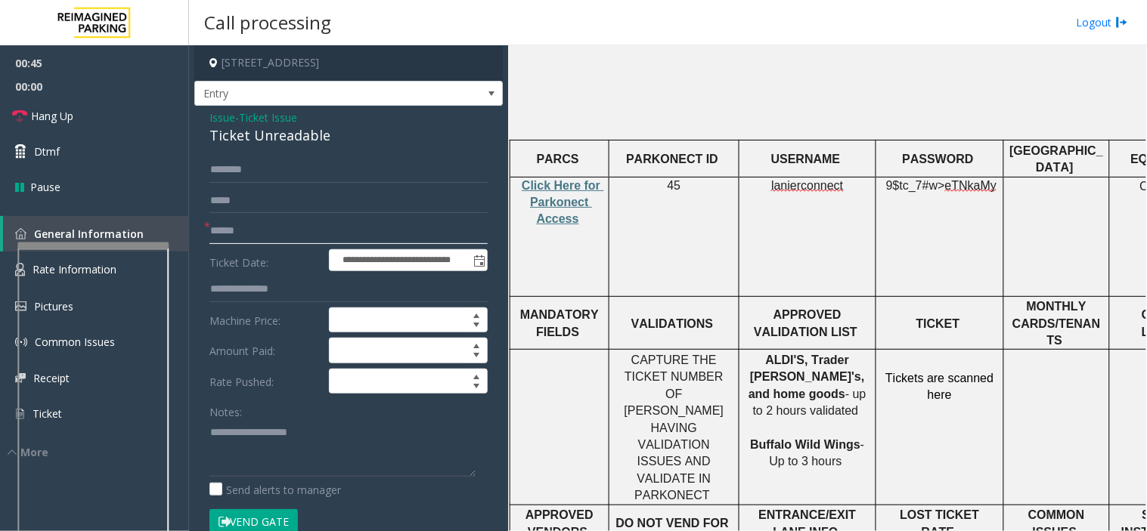
scroll to position [420, 0]
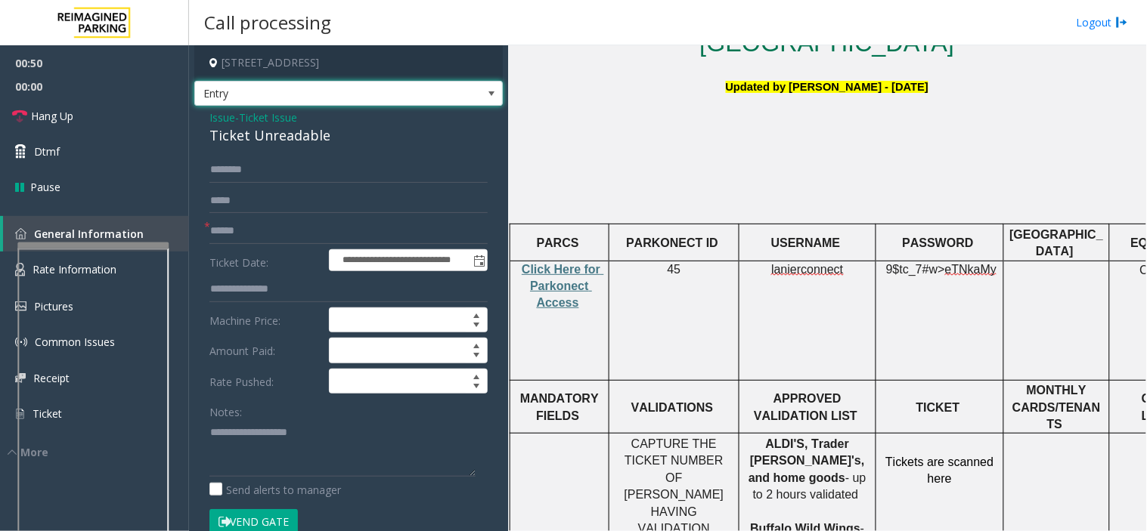
click at [462, 81] on span "Entry" at bounding box center [348, 94] width 308 height 26
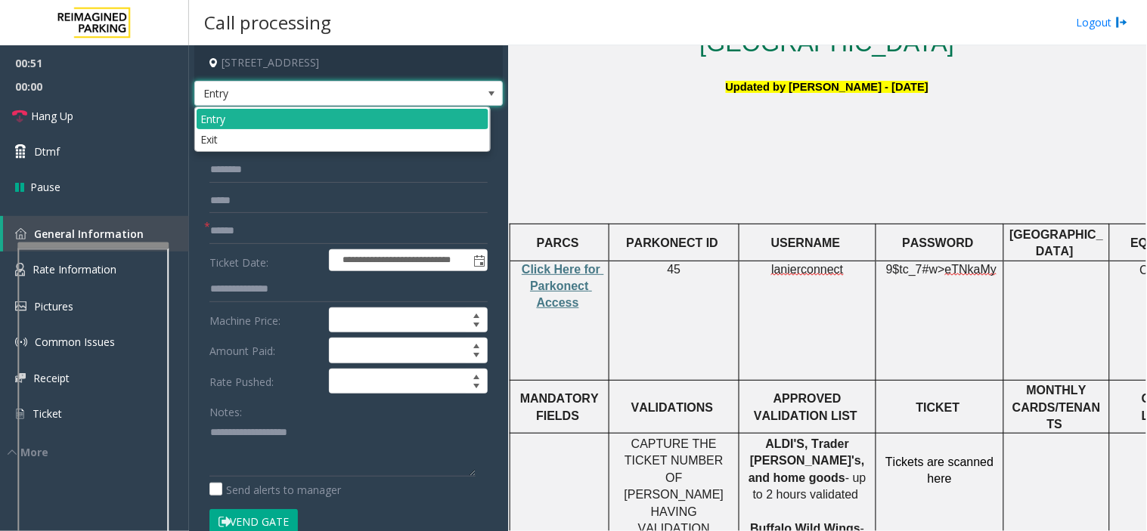
click at [374, 102] on span "Entry" at bounding box center [318, 94] width 246 height 24
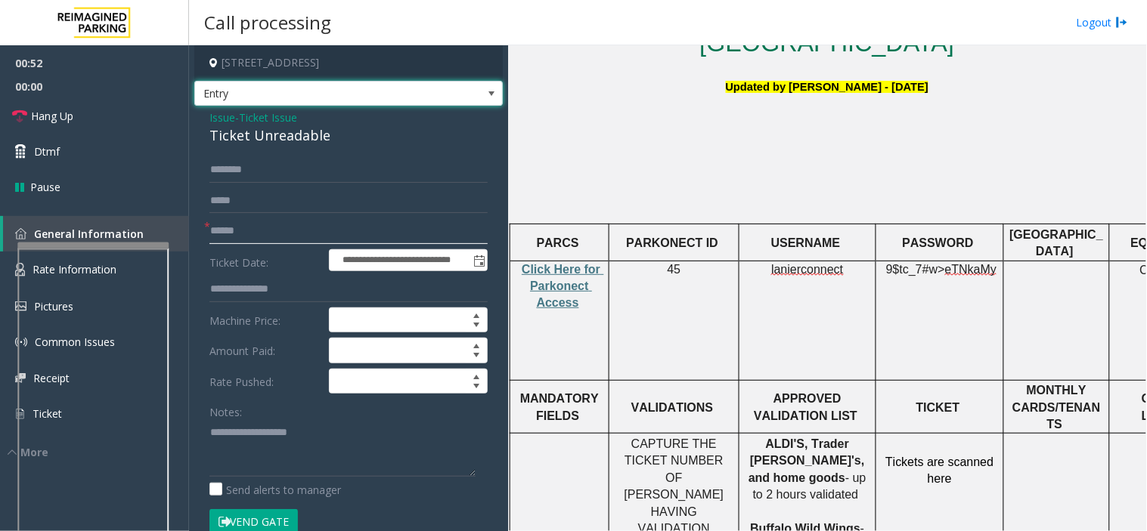
click at [311, 228] on input "text" at bounding box center [348, 231] width 278 height 26
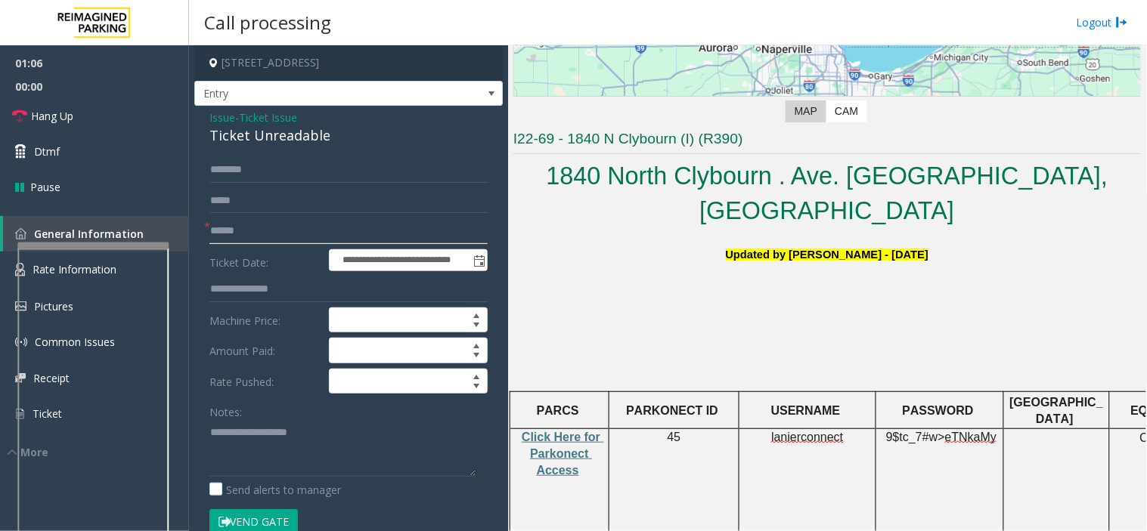
scroll to position [168, 0]
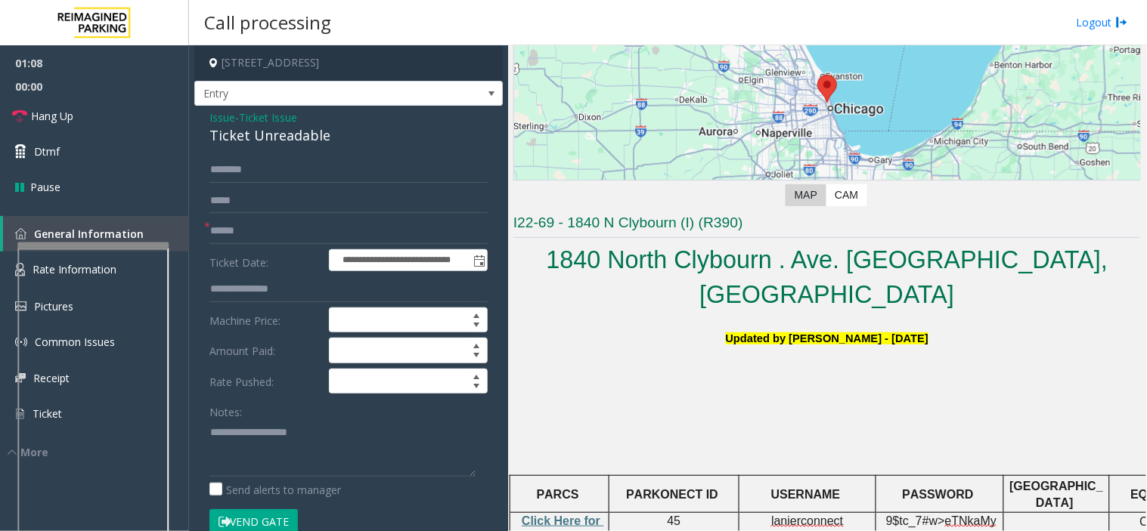
click at [221, 119] on span "Issue" at bounding box center [222, 118] width 26 height 16
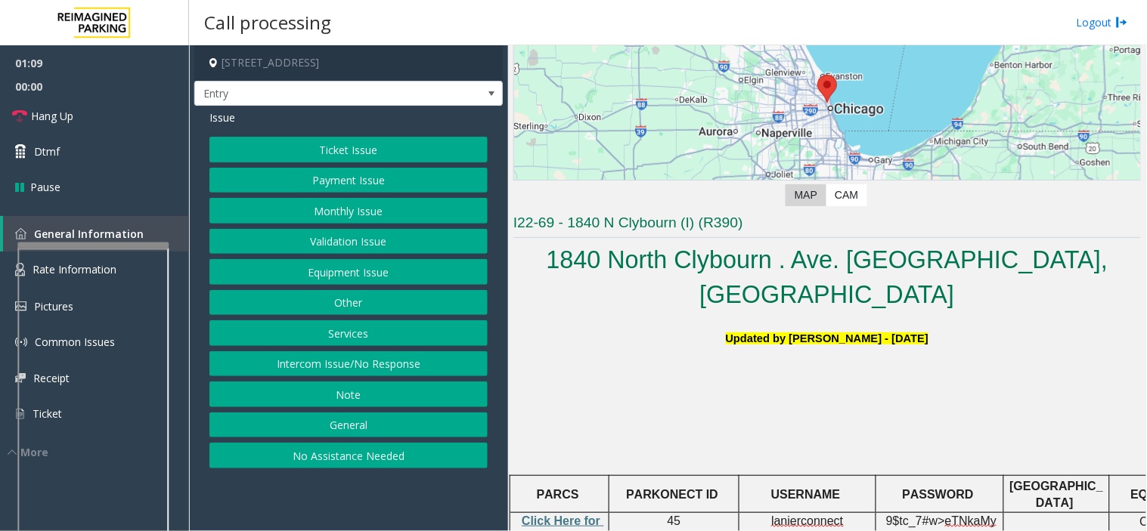
click at [348, 136] on div "Issue Ticket Issue Payment Issue Monthly Issue Validation Issue Equipment Issue…" at bounding box center [348, 291] width 308 height 370
click at [353, 135] on div "Issue Ticket Issue Payment Issue Monthly Issue Validation Issue Equipment Issue…" at bounding box center [348, 291] width 308 height 370
click at [356, 140] on button "Ticket Issue" at bounding box center [348, 150] width 278 height 26
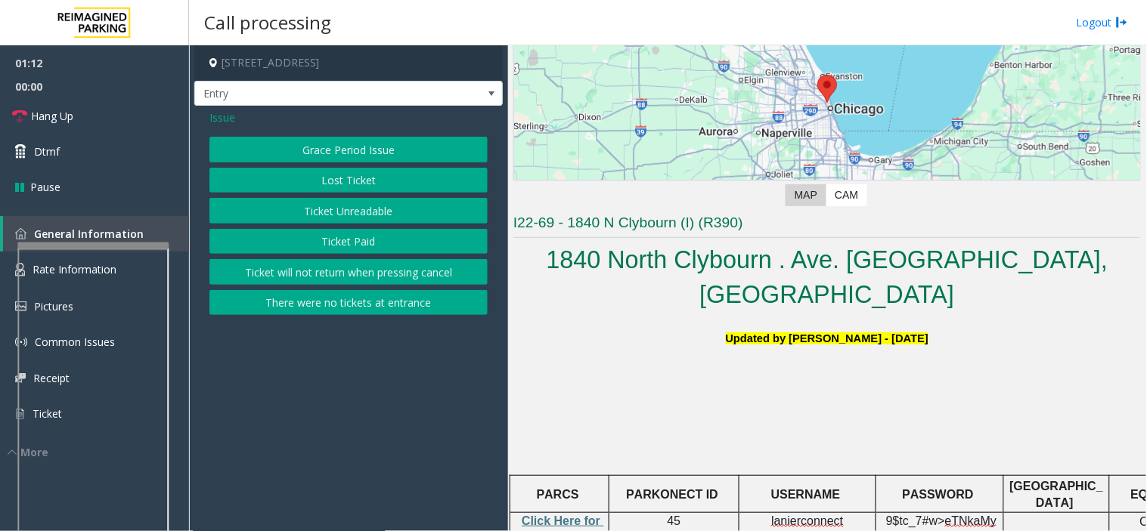
click at [358, 303] on button "There were no tickets at entrance" at bounding box center [348, 303] width 278 height 26
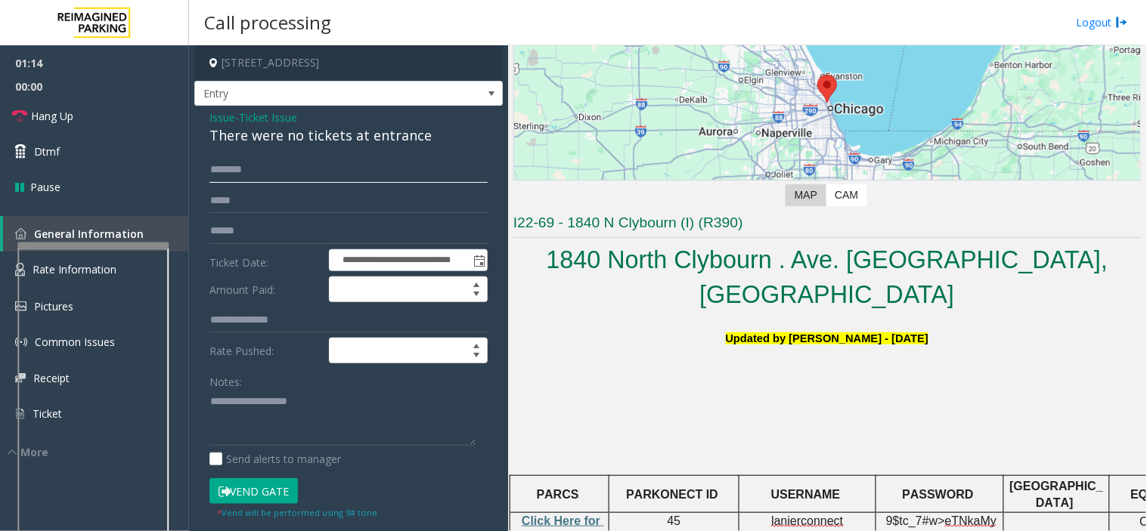
click at [283, 176] on input "text" at bounding box center [348, 170] width 278 height 26
type input "*******"
click at [253, 487] on button "Vend Gate" at bounding box center [253, 491] width 88 height 26
click at [250, 429] on textarea at bounding box center [342, 418] width 266 height 57
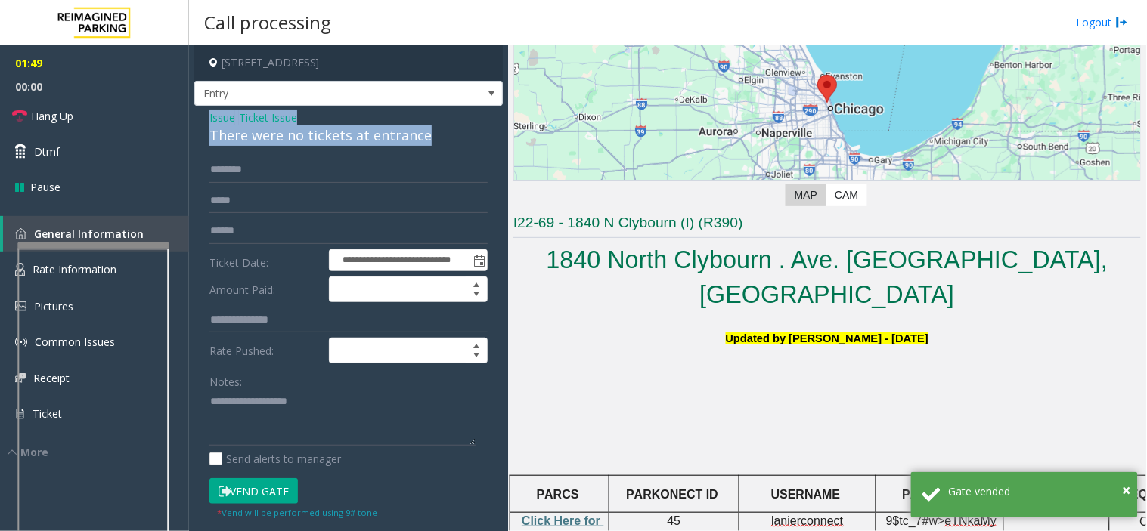
drag, startPoint x: 208, startPoint y: 117, endPoint x: 435, endPoint y: 144, distance: 228.3
click at [435, 144] on div "**********" at bounding box center [348, 480] width 308 height 748
copy div "Issue - Ticket Issue There were no tickets at entrance"
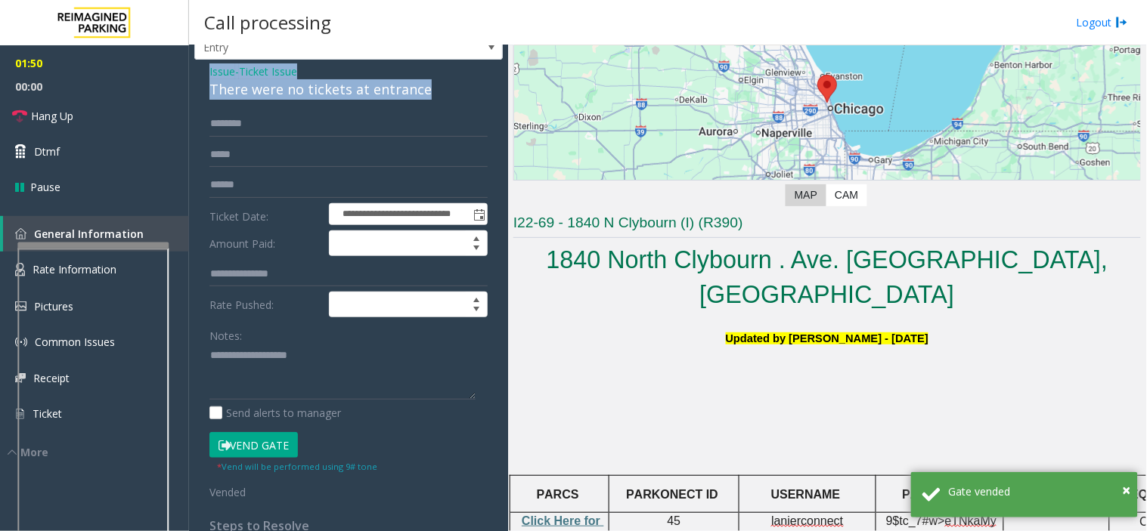
scroll to position [84, 0]
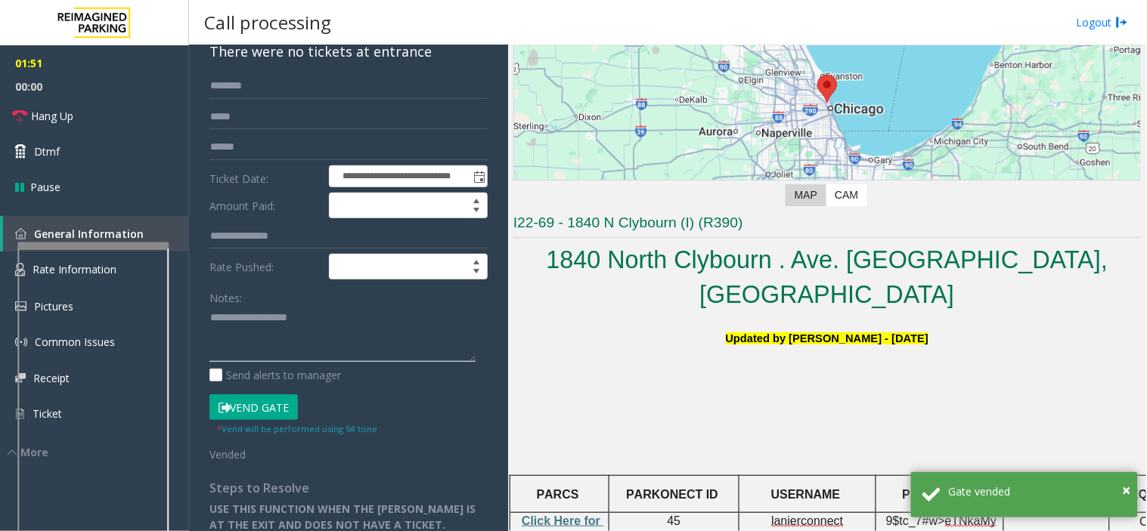
click at [296, 329] on textarea at bounding box center [342, 334] width 266 height 57
paste textarea "**********"
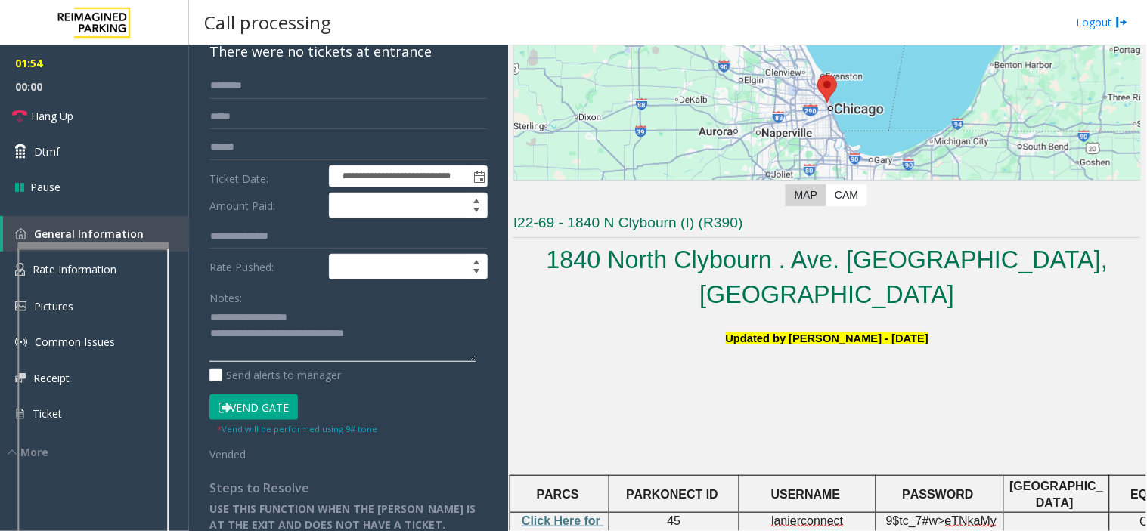
scroll to position [0, 0]
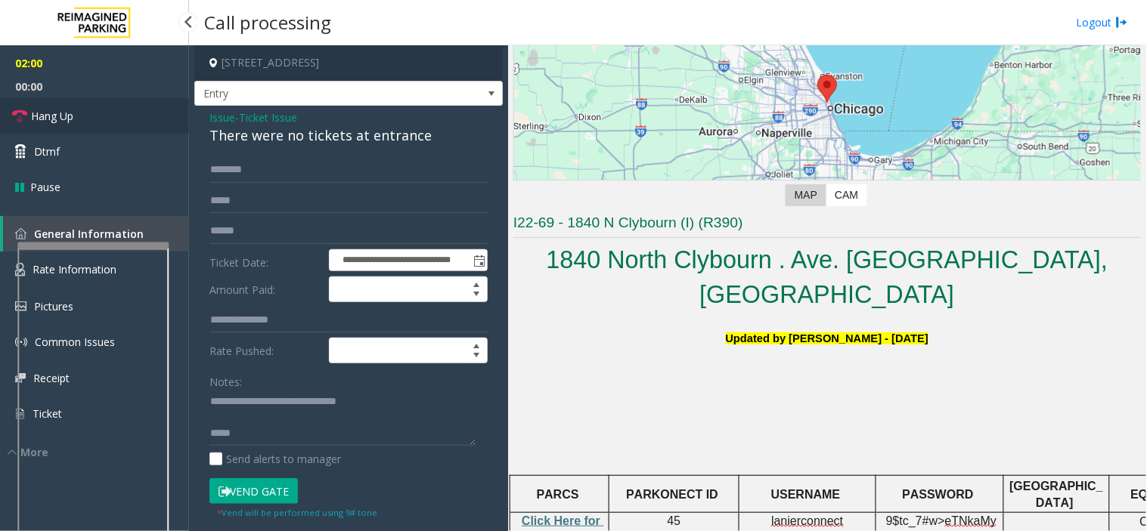
click at [53, 104] on link "Hang Up" at bounding box center [94, 116] width 189 height 36
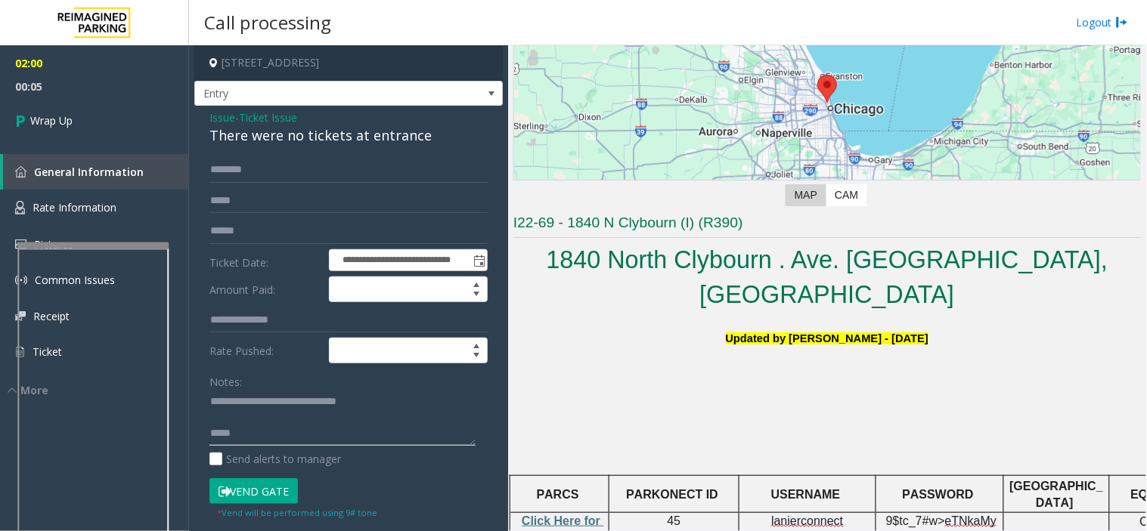
click at [297, 437] on textarea at bounding box center [342, 418] width 266 height 57
click at [436, 432] on textarea at bounding box center [342, 418] width 266 height 57
paste textarea "**********"
type textarea "**********"
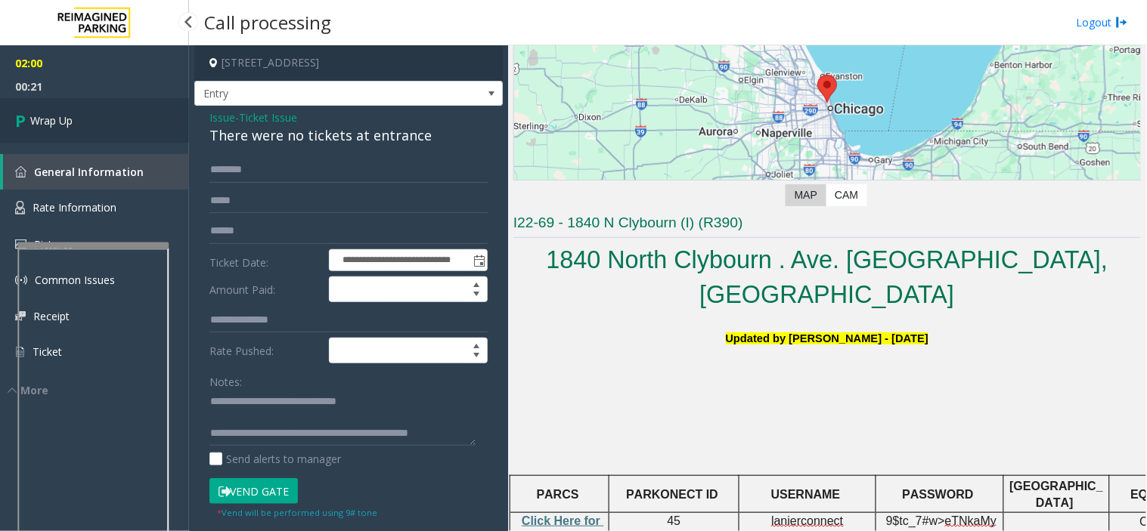
click at [104, 122] on link "Wrap Up" at bounding box center [94, 120] width 189 height 45
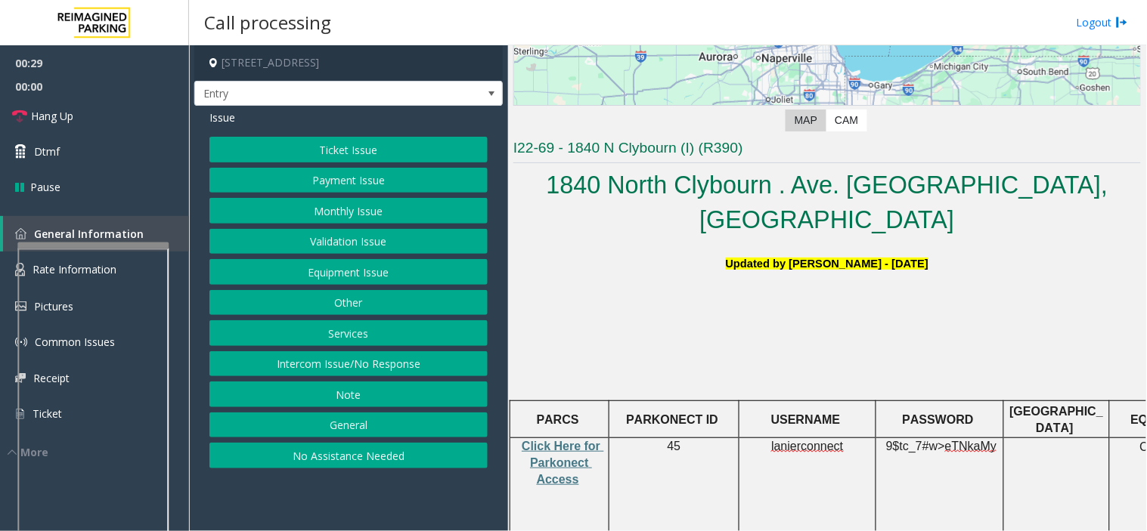
scroll to position [336, 0]
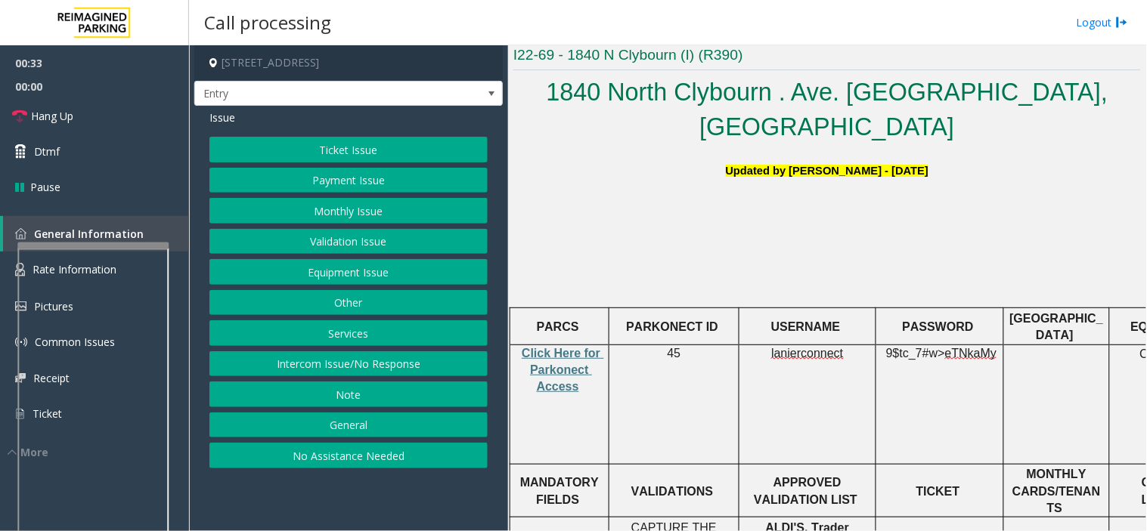
click at [392, 155] on button "Ticket Issue" at bounding box center [348, 150] width 278 height 26
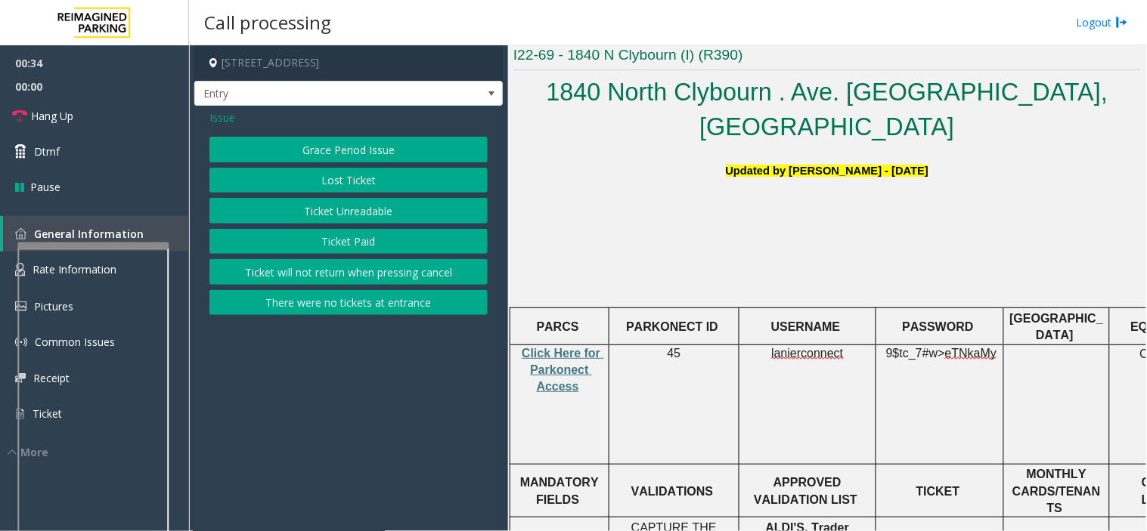
click at [382, 301] on button "There were no tickets at entrance" at bounding box center [348, 303] width 278 height 26
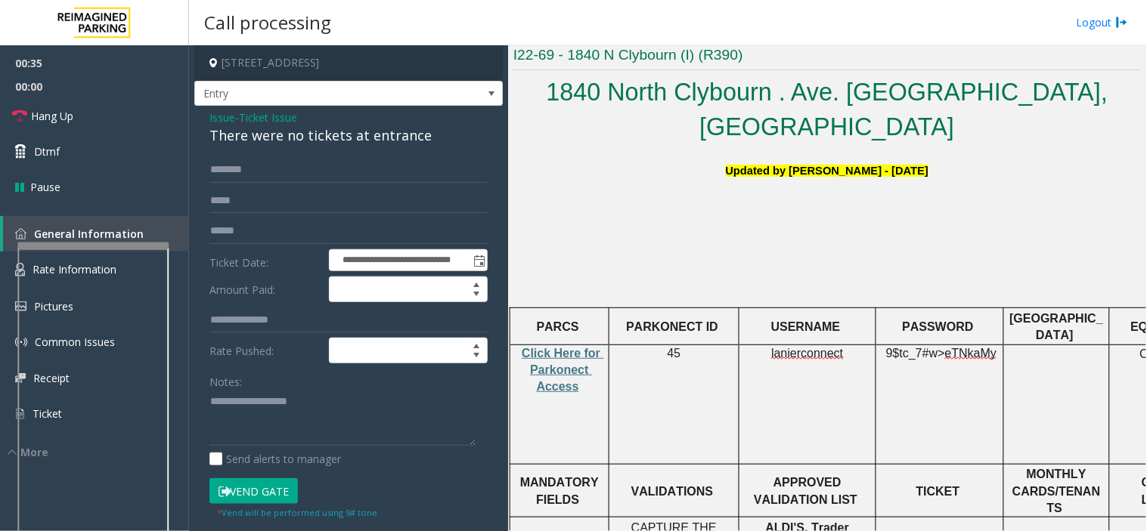
click at [307, 186] on form "**********" at bounding box center [348, 338] width 278 height 363
click at [306, 178] on input "text" at bounding box center [348, 170] width 278 height 26
type input "********"
click at [280, 488] on button "Vend Gate" at bounding box center [253, 491] width 88 height 26
click at [265, 392] on textarea at bounding box center [342, 418] width 266 height 57
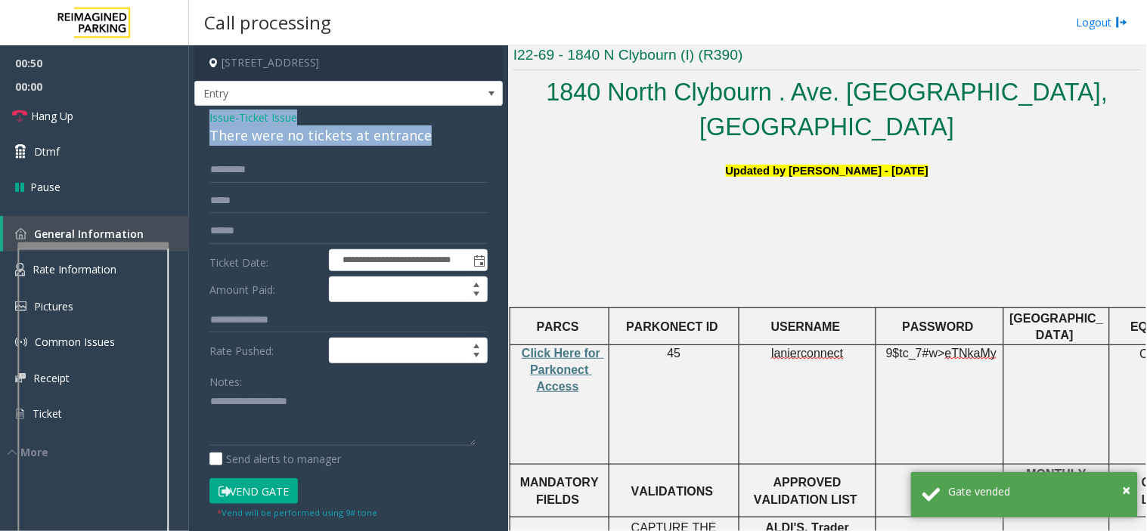
drag, startPoint x: 197, startPoint y: 114, endPoint x: 501, endPoint y: 132, distance: 304.4
click at [501, 132] on app-call-processing-form "**********" at bounding box center [348, 288] width 319 height 486
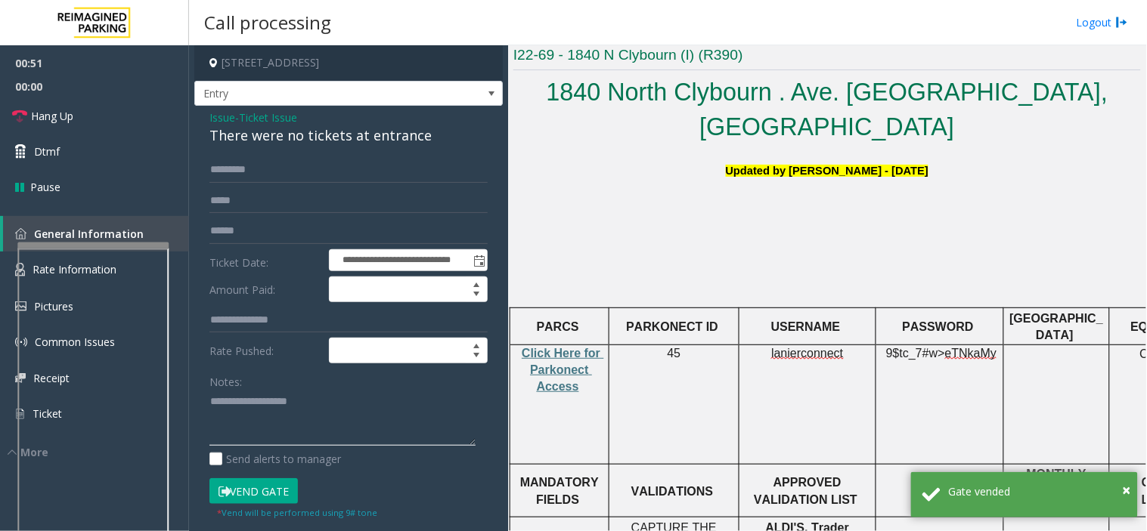
click at [315, 404] on textarea at bounding box center [342, 418] width 266 height 57
paste textarea "**********"
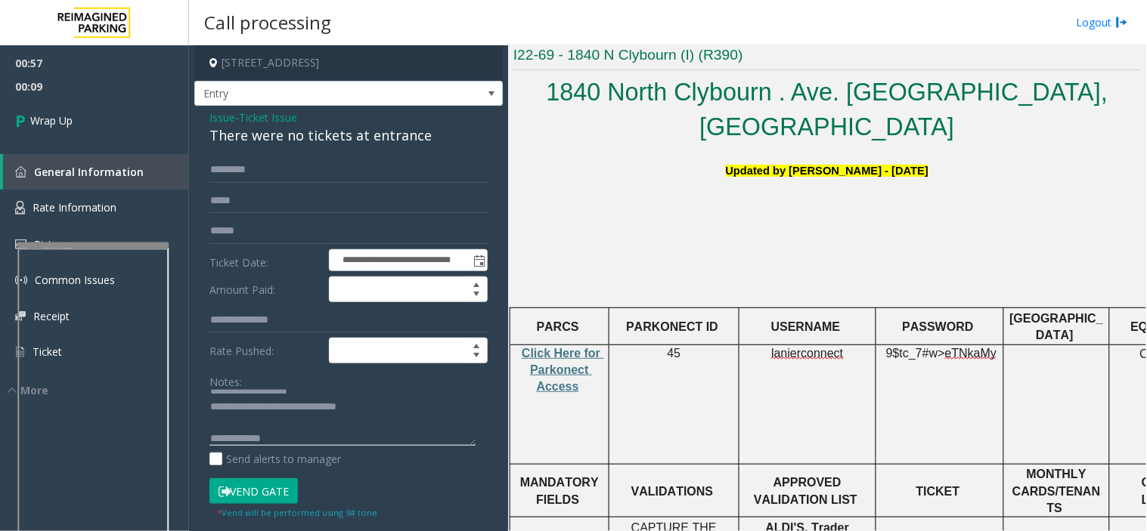
click at [331, 435] on textarea at bounding box center [342, 418] width 266 height 57
paste textarea "**********"
type textarea "**********"
click at [142, 149] on div "00:57 00:11 Wrap Up General Information Rate Information Pictures Common Issues…" at bounding box center [94, 221] width 189 height 353
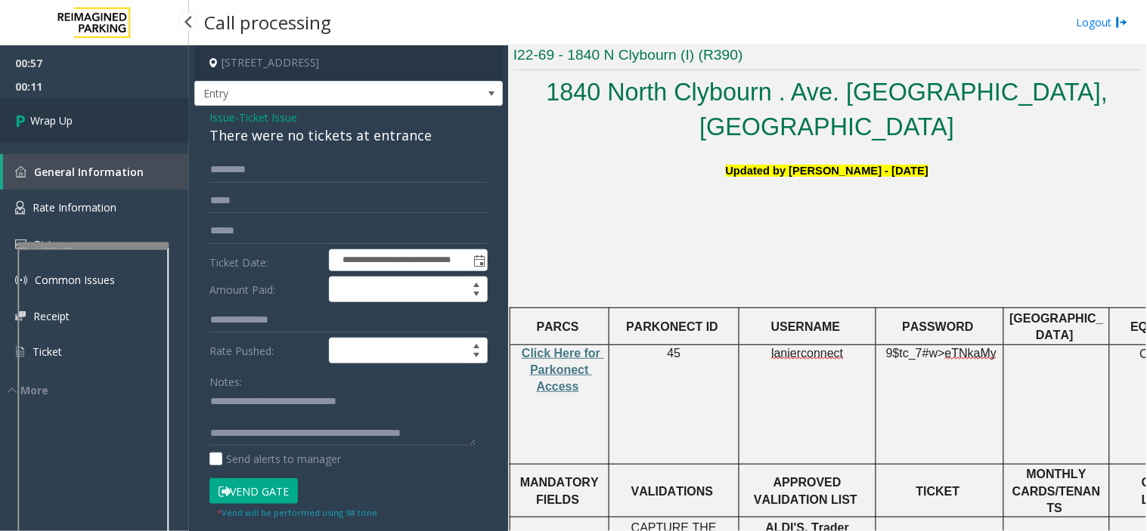
click at [122, 132] on link "Wrap Up" at bounding box center [94, 120] width 189 height 45
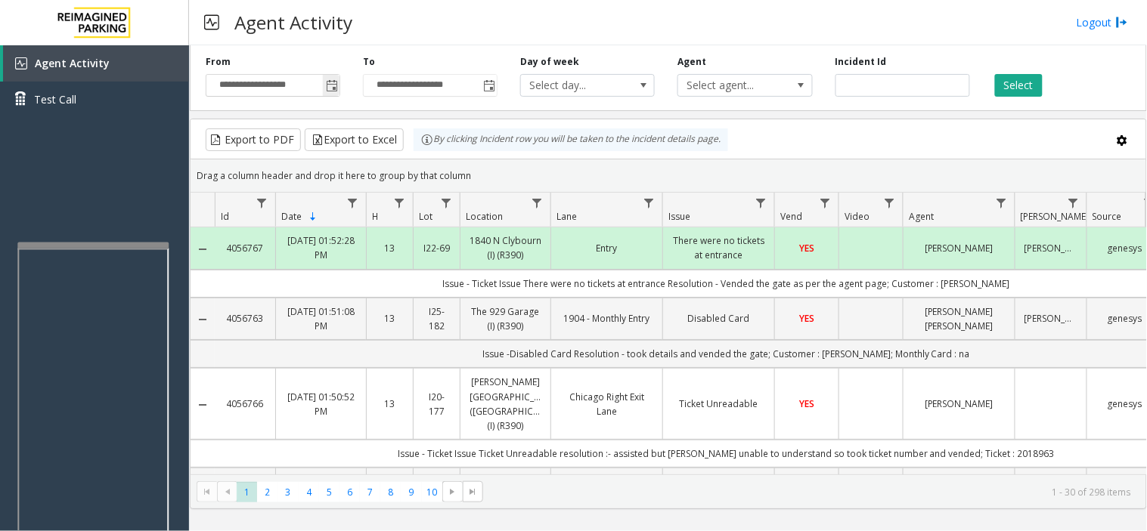
click at [336, 92] on span "Toggle popup" at bounding box center [331, 85] width 17 height 24
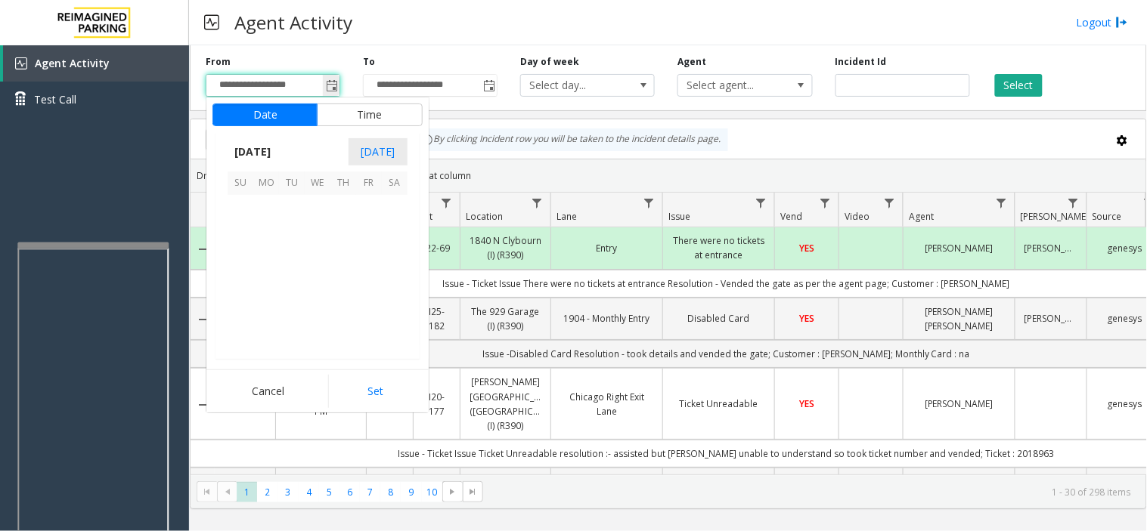
scroll to position [271062, 0]
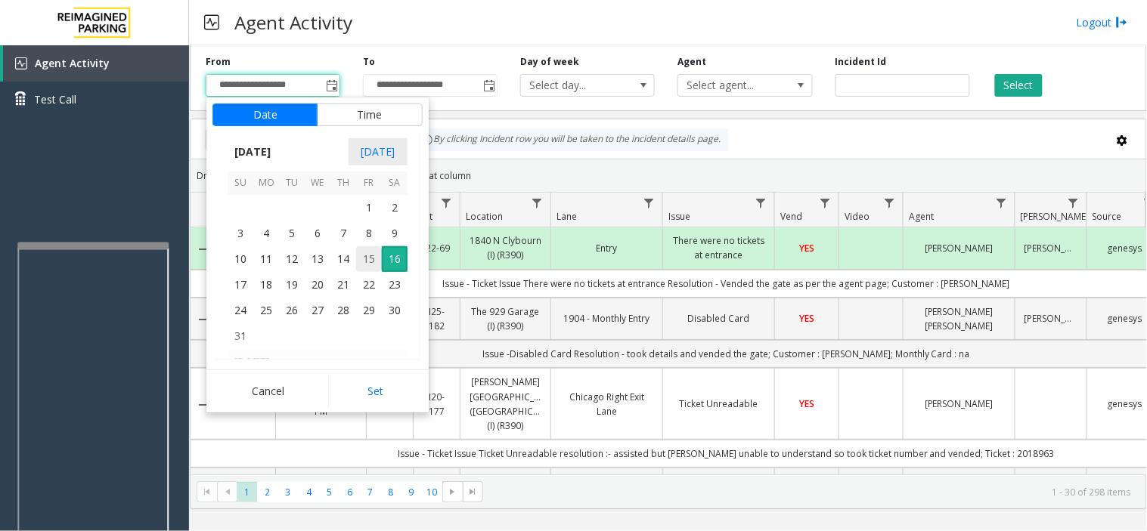
click at [373, 255] on span "15" at bounding box center [369, 259] width 26 height 26
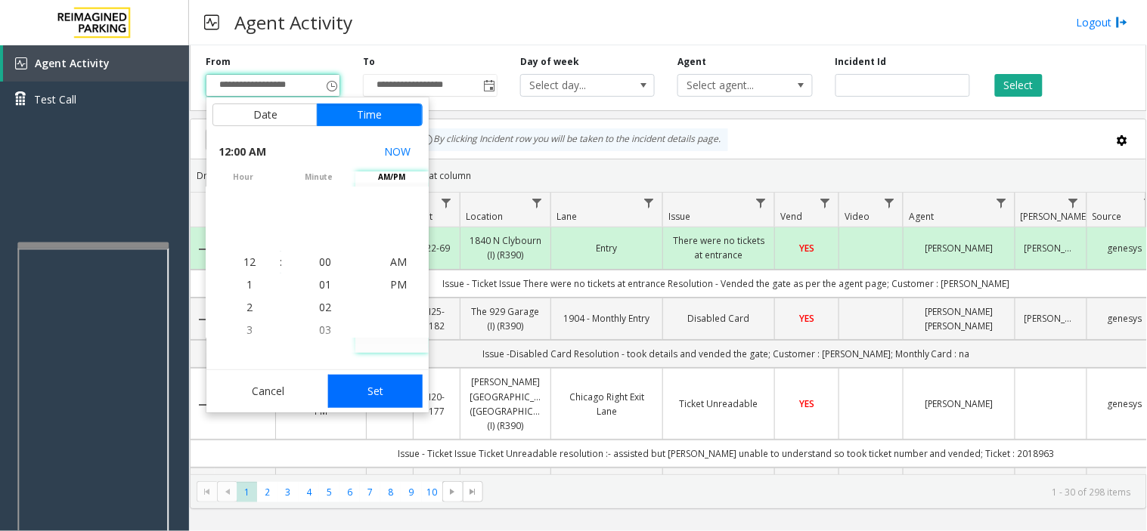
click at [392, 390] on button "Set" at bounding box center [375, 391] width 95 height 33
type input "**********"
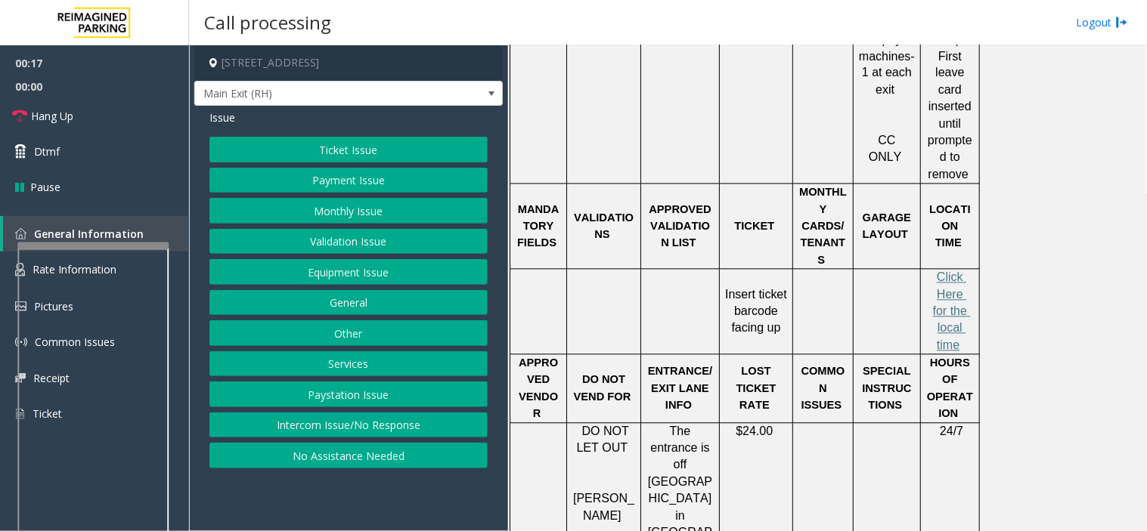
scroll to position [671, 0]
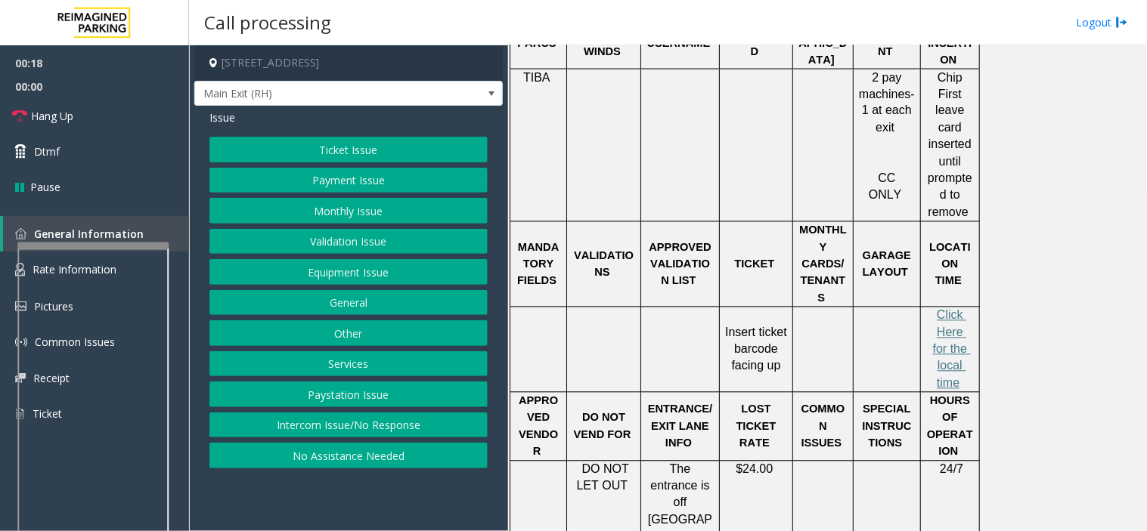
click at [275, 147] on button "Ticket Issue" at bounding box center [348, 150] width 278 height 26
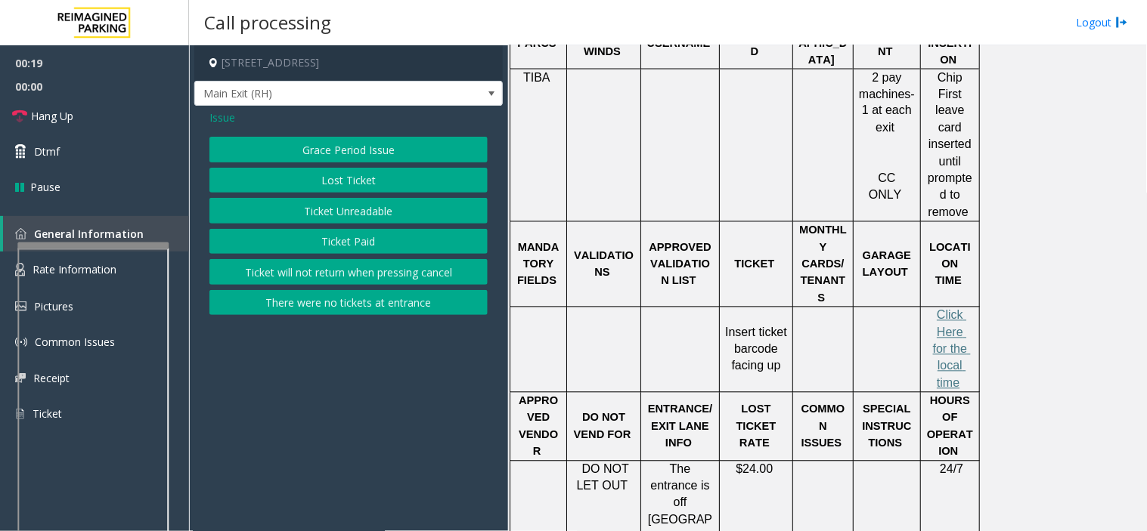
click at [318, 208] on button "Ticket Unreadable" at bounding box center [348, 211] width 278 height 26
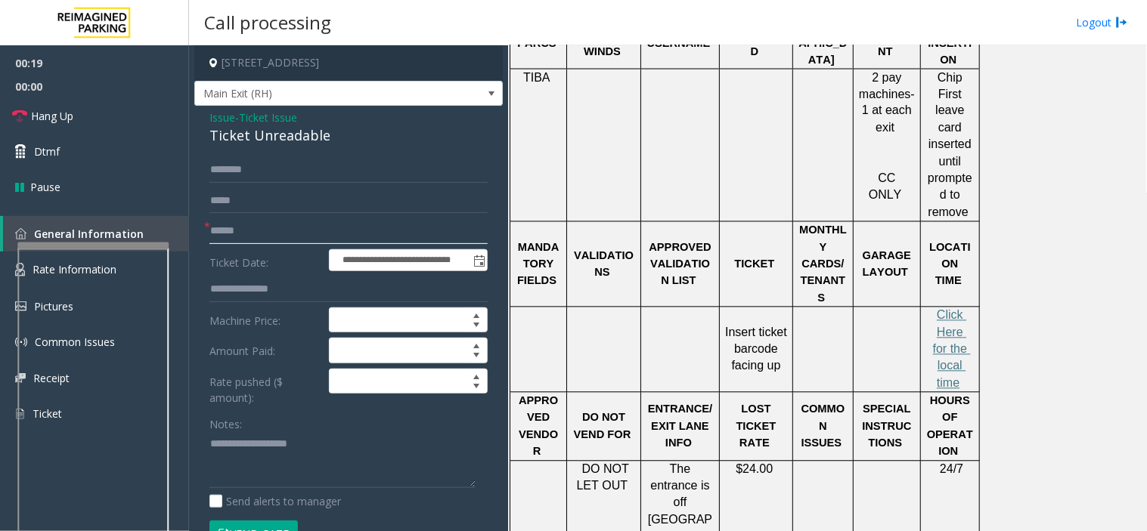
click at [283, 221] on input "text" at bounding box center [348, 231] width 278 height 26
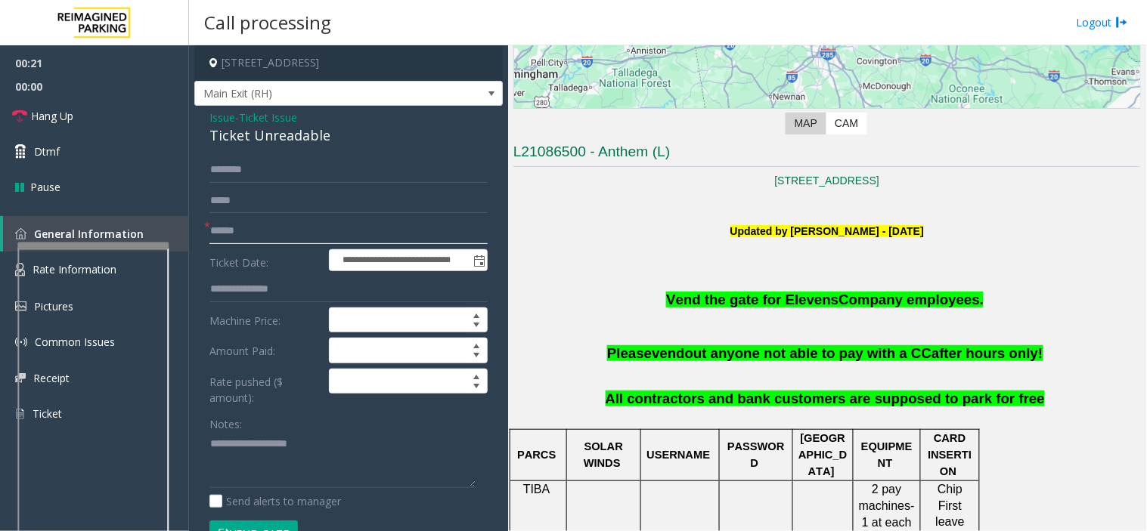
scroll to position [252, 0]
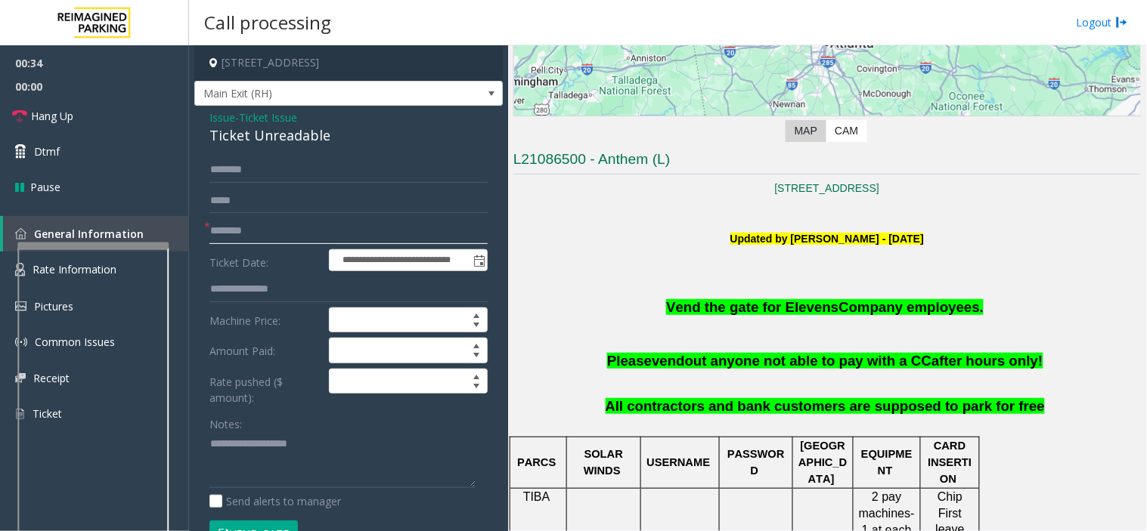
type input "*******"
click at [268, 175] on input "text" at bounding box center [348, 170] width 278 height 26
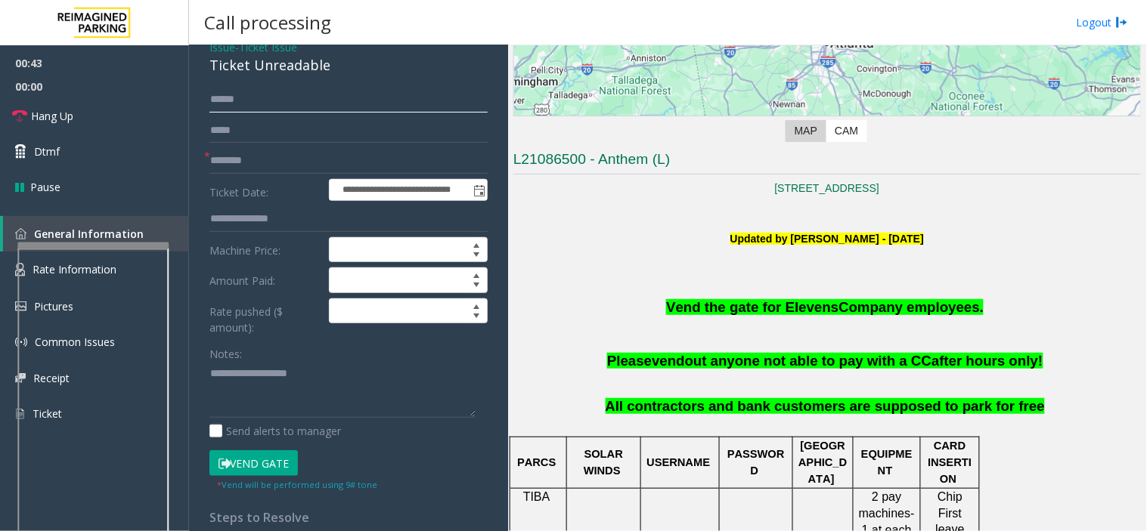
scroll to position [168, 0]
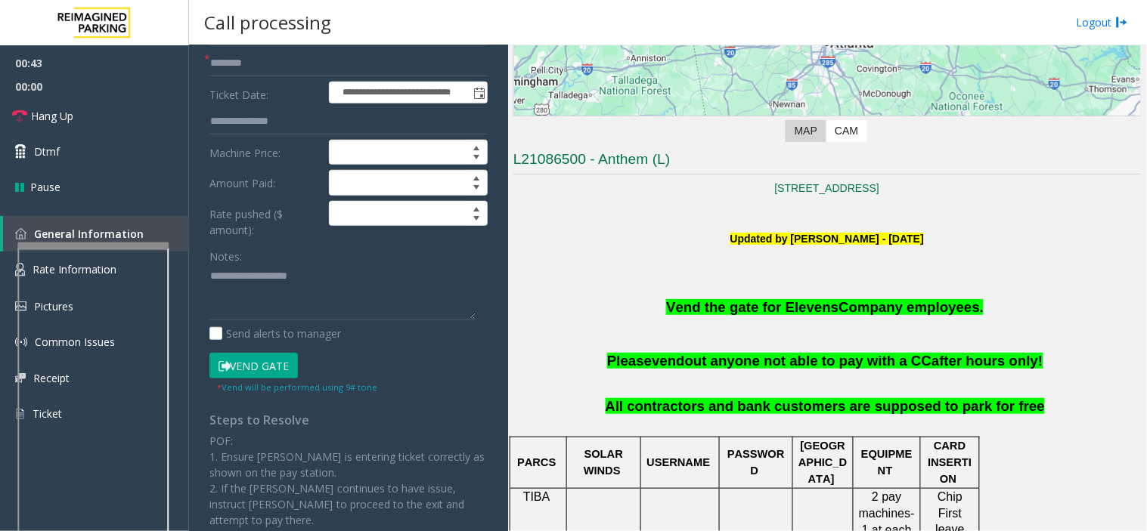
type input "*****"
click at [262, 367] on button "Vend Gate" at bounding box center [253, 366] width 88 height 26
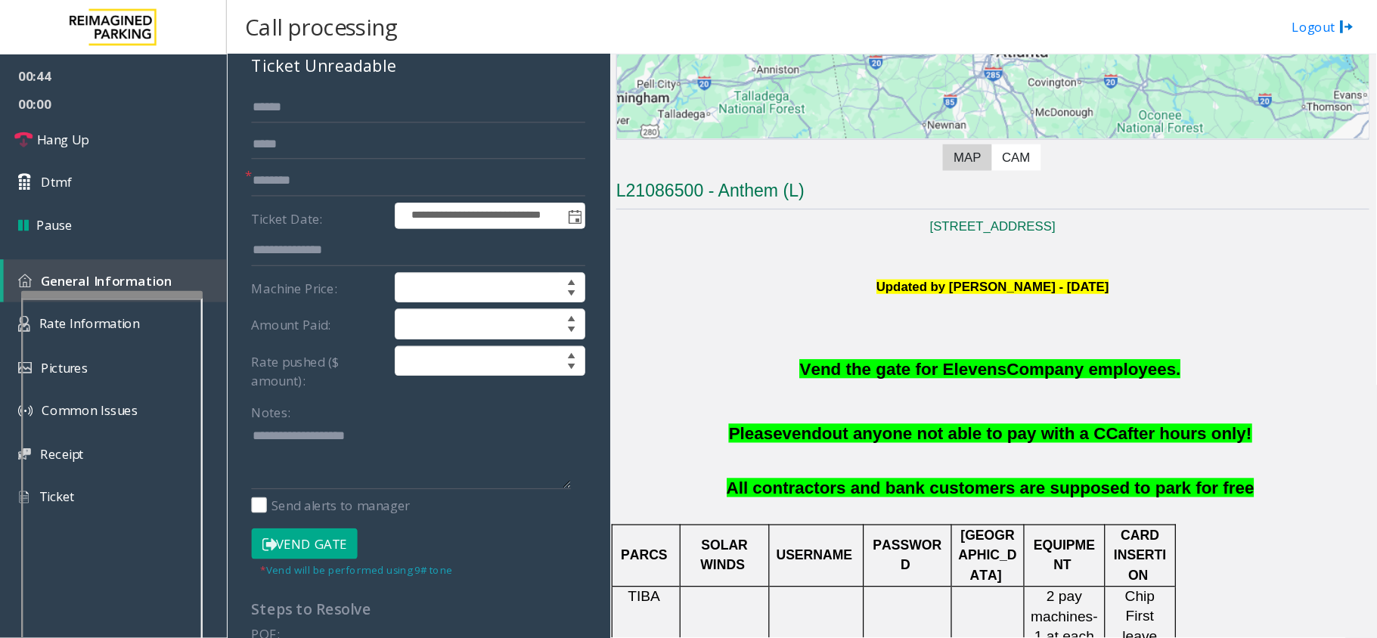
scroll to position [0, 0]
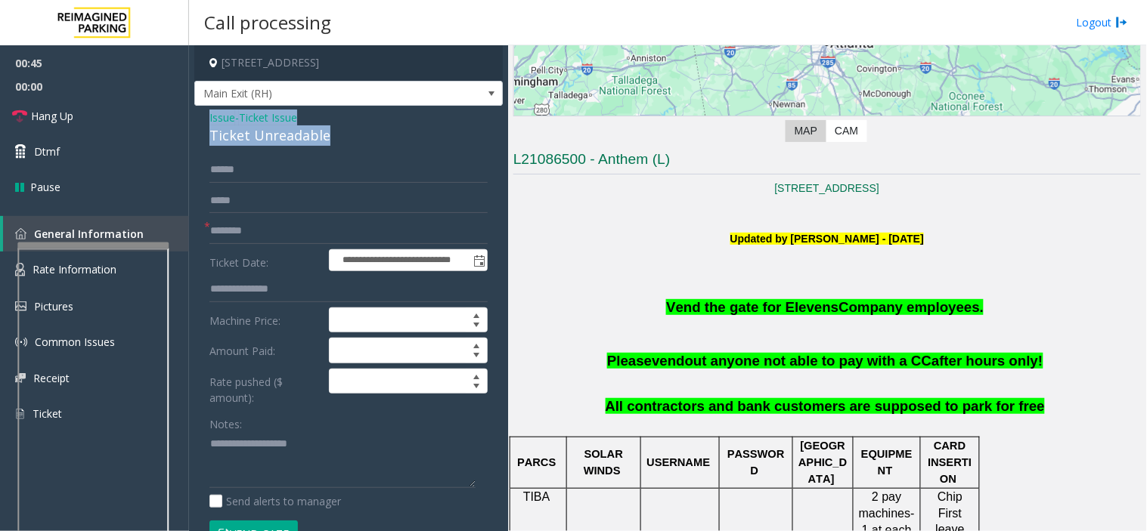
drag, startPoint x: 204, startPoint y: 113, endPoint x: 340, endPoint y: 138, distance: 138.3
click at [340, 138] on div "**********" at bounding box center [348, 512] width 308 height 812
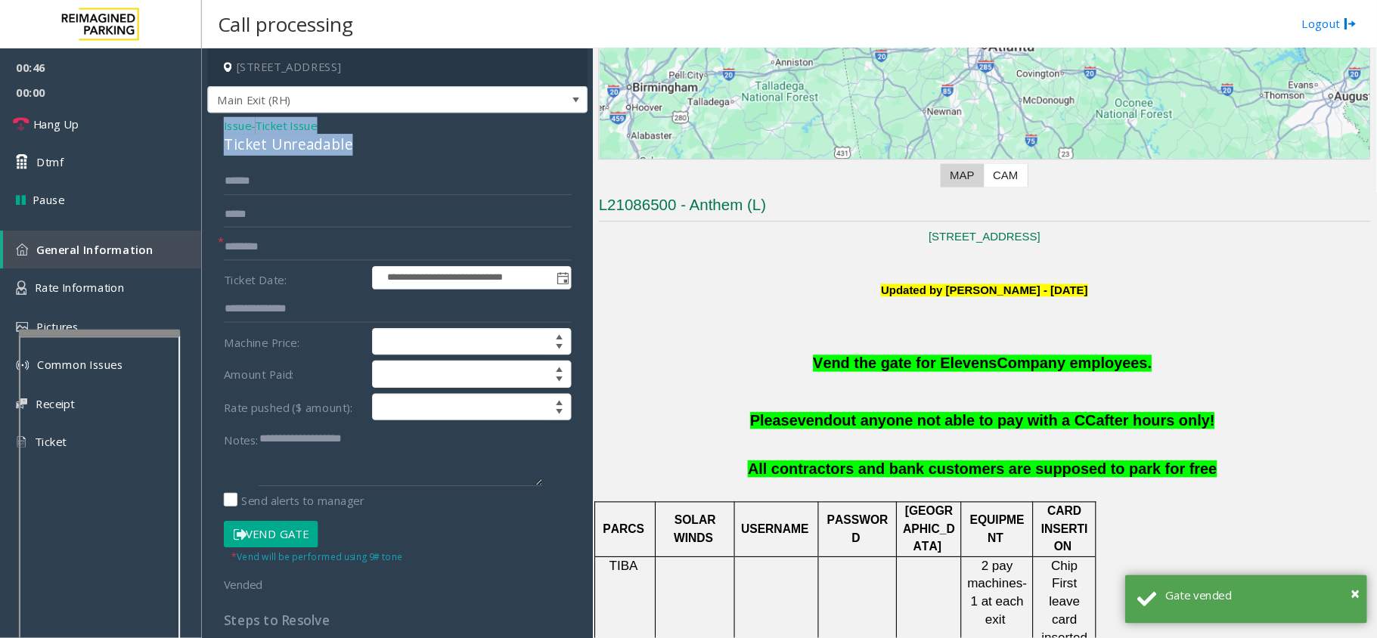
scroll to position [252, 0]
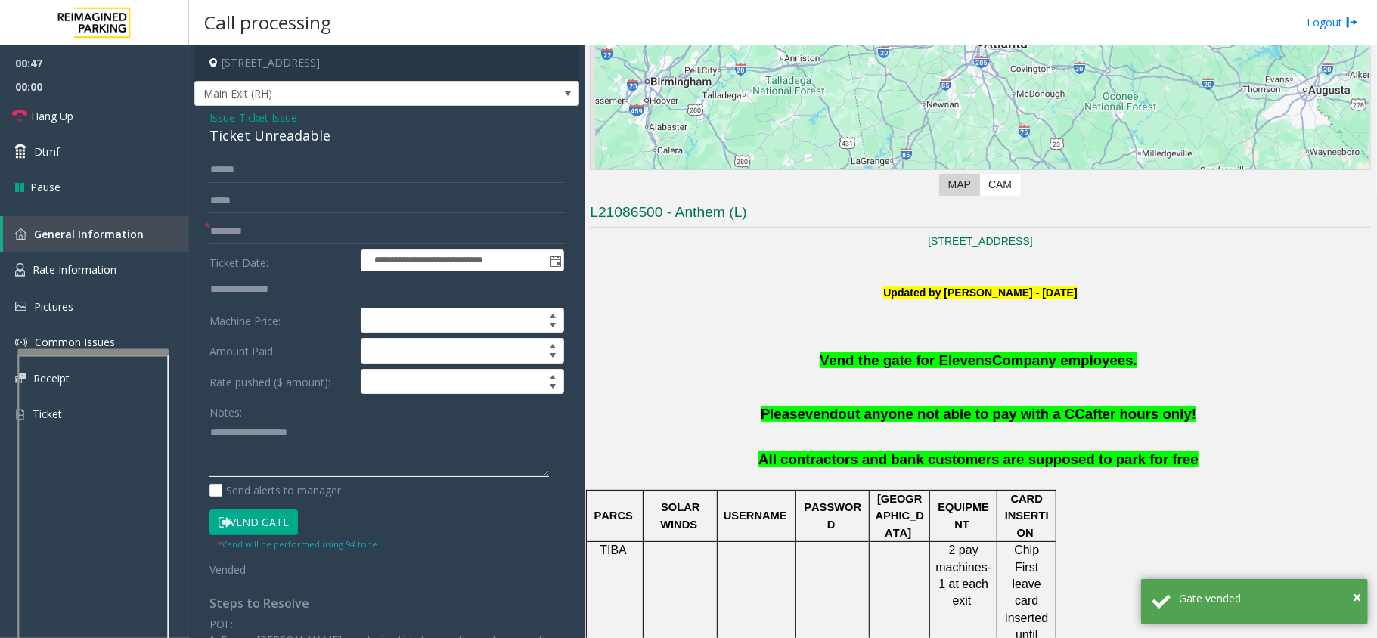
click at [291, 449] on textarea at bounding box center [378, 448] width 339 height 57
paste textarea "**********"
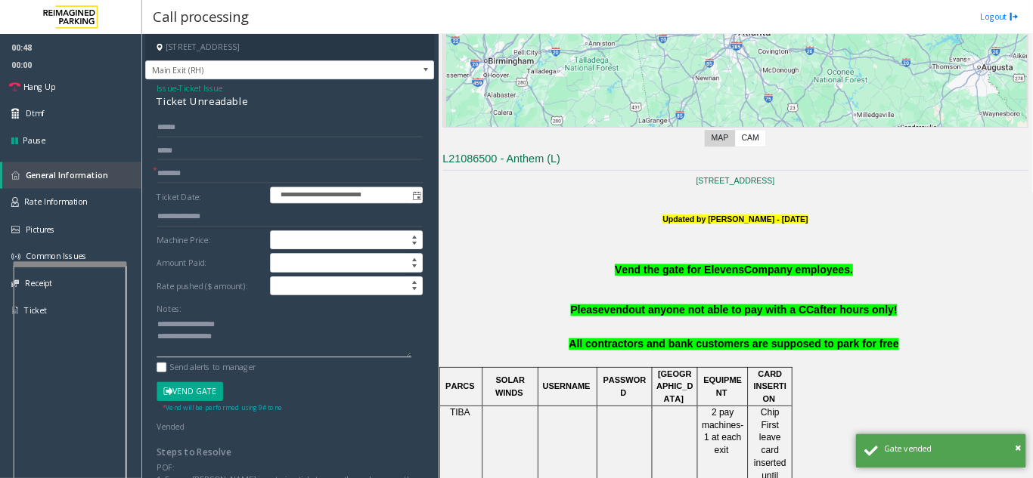
scroll to position [10, 0]
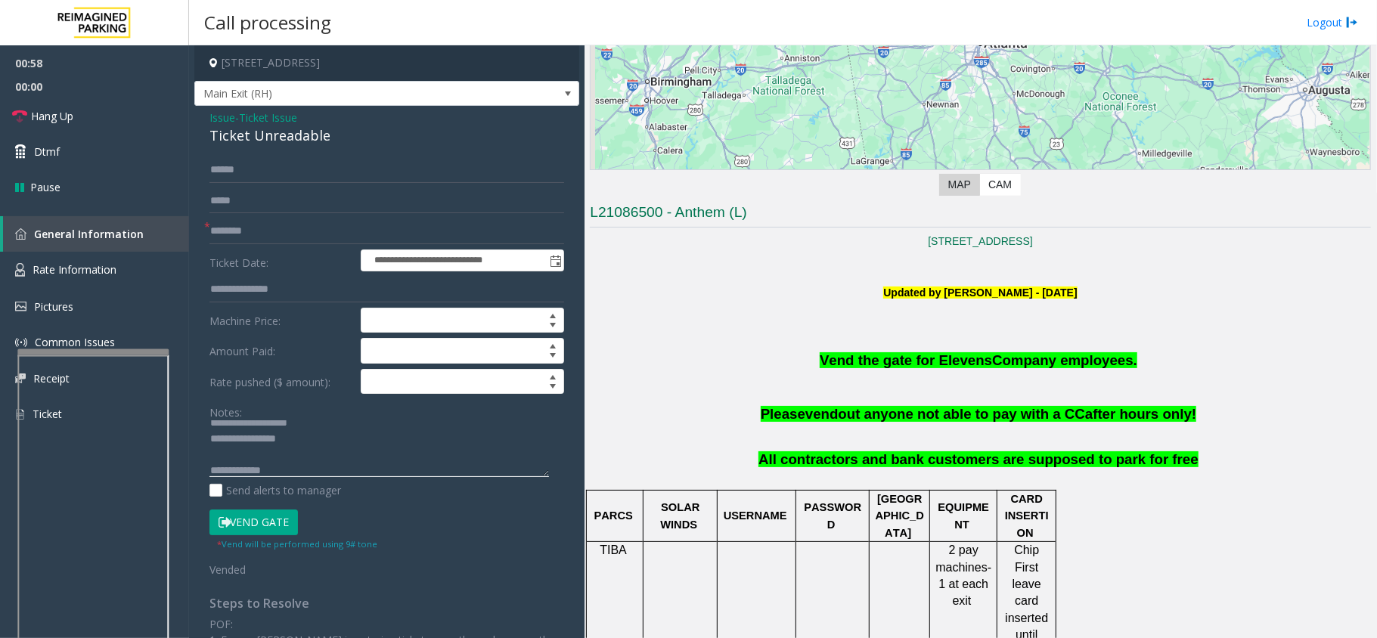
click at [475, 470] on textarea at bounding box center [378, 448] width 339 height 57
paste textarea "**********"
type textarea "**********"
click at [95, 89] on span "00:00" at bounding box center [94, 86] width 189 height 23
click at [106, 125] on link "Hang Up" at bounding box center [94, 116] width 189 height 36
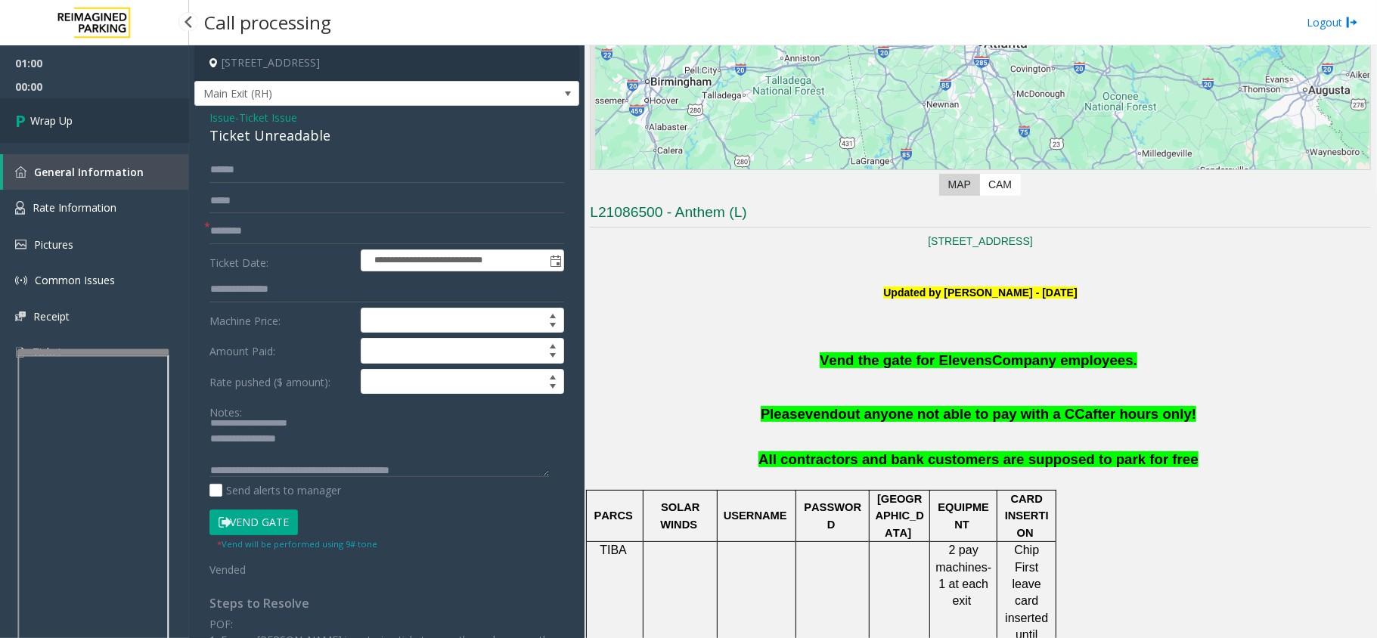
click at [104, 132] on link "Wrap Up" at bounding box center [94, 120] width 189 height 45
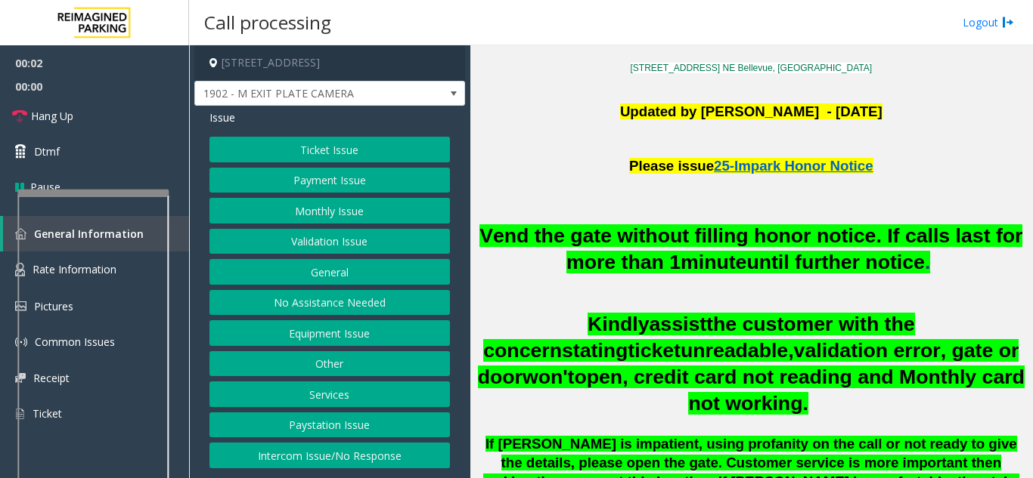
scroll to position [454, 0]
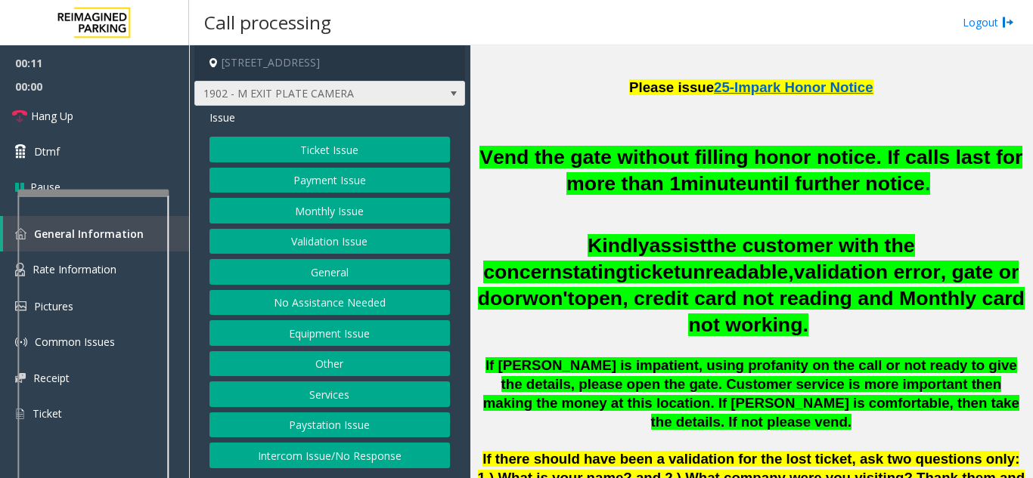
click at [314, 99] on span "1902 - M EXIT PLATE CAMERA" at bounding box center [302, 94] width 215 height 24
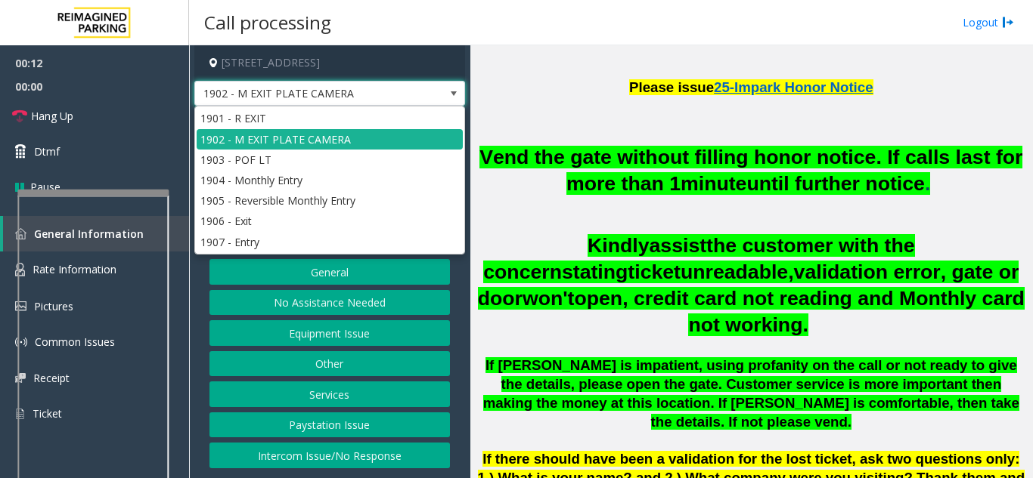
click at [314, 99] on span "1902 - M EXIT PLATE CAMERA" at bounding box center [302, 94] width 215 height 24
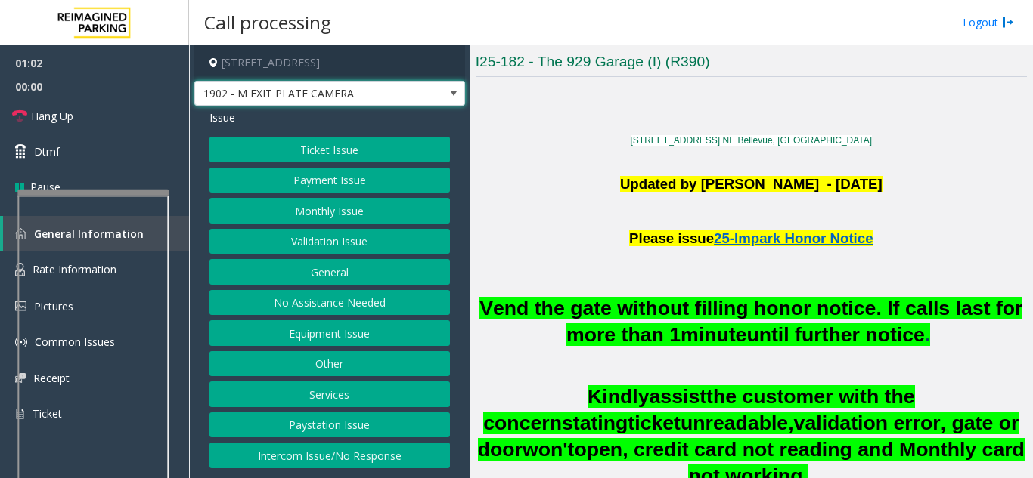
scroll to position [227, 0]
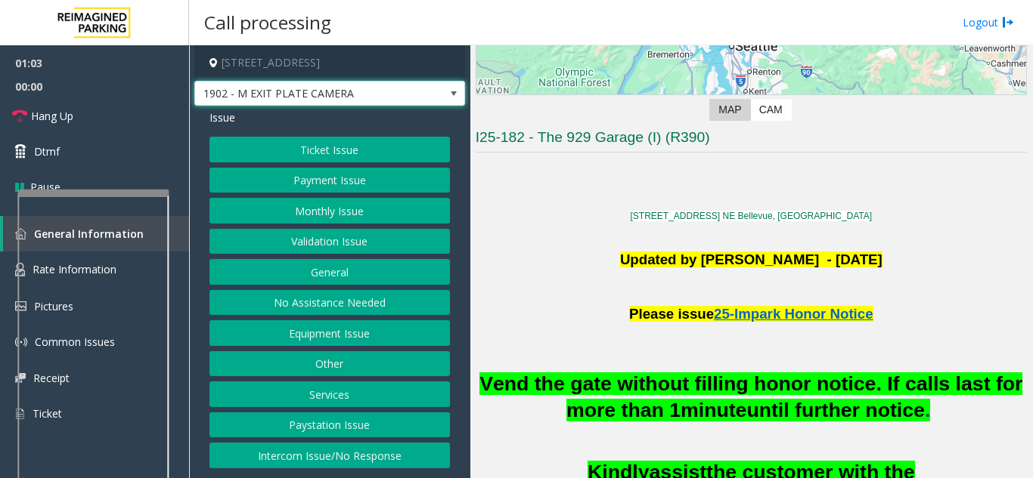
click at [405, 150] on button "Ticket Issue" at bounding box center [329, 150] width 240 height 26
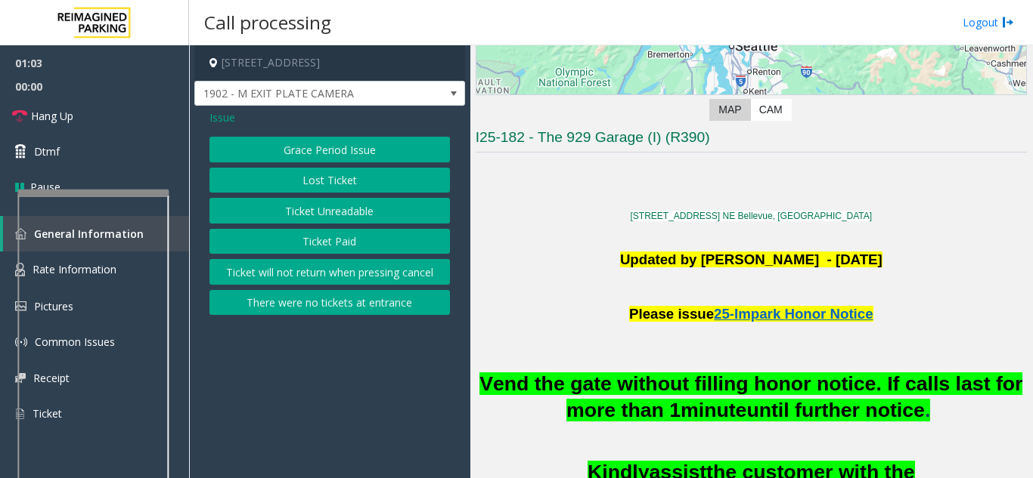
click at [358, 302] on button "There were no tickets at entrance" at bounding box center [329, 303] width 240 height 26
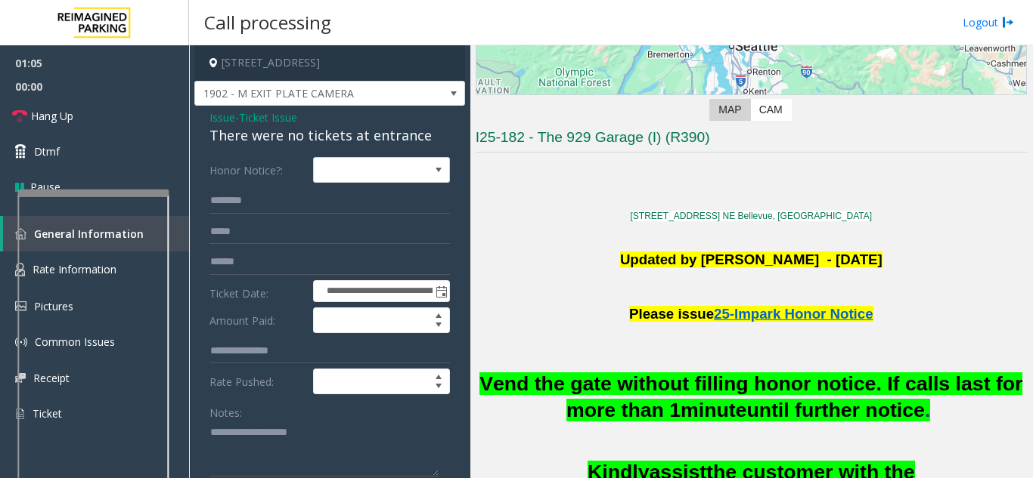
scroll to position [302, 0]
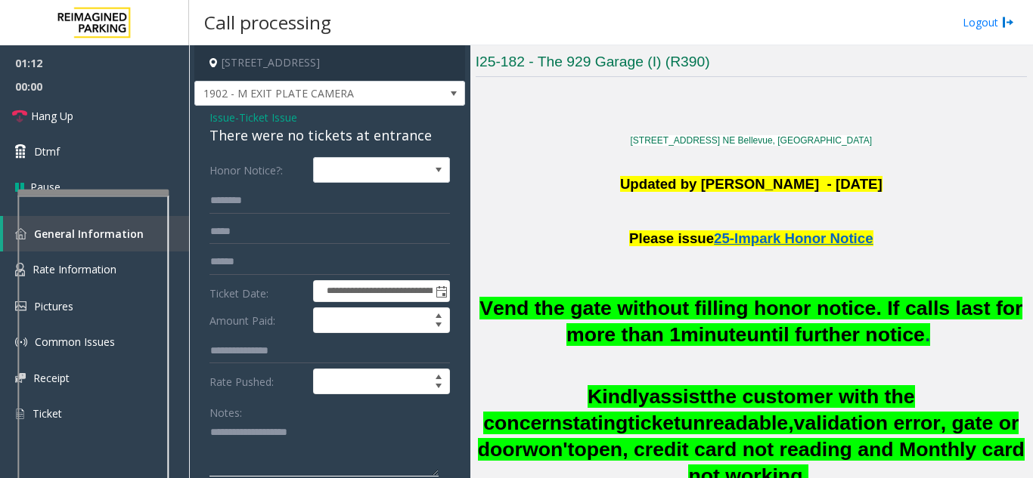
click at [359, 451] on textarea at bounding box center [323, 449] width 229 height 57
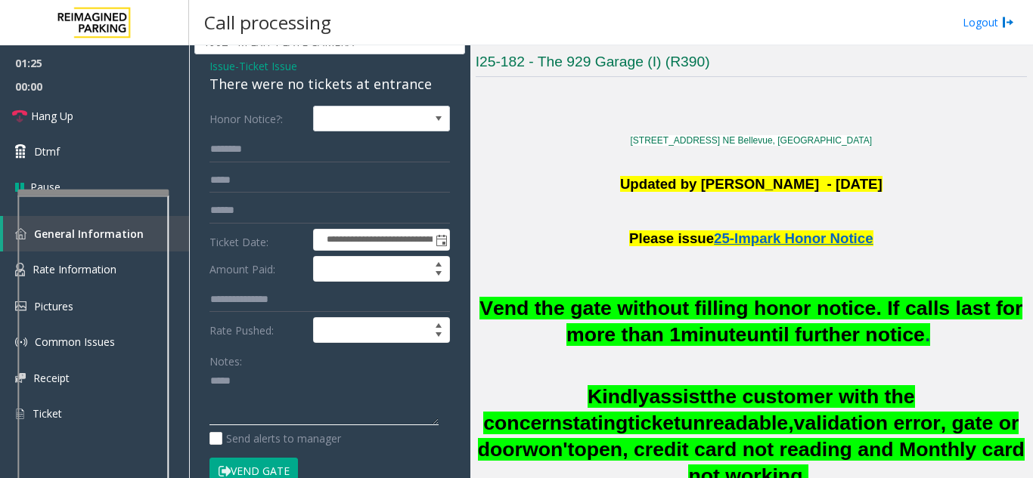
scroll to position [151, 0]
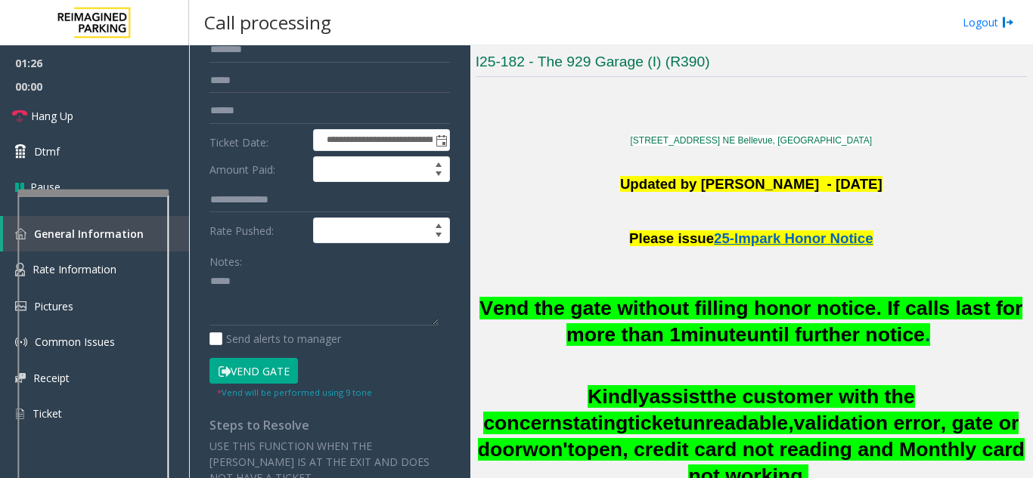
click at [255, 369] on button "Vend Gate" at bounding box center [253, 371] width 88 height 26
click at [234, 292] on textarea at bounding box center [323, 298] width 229 height 57
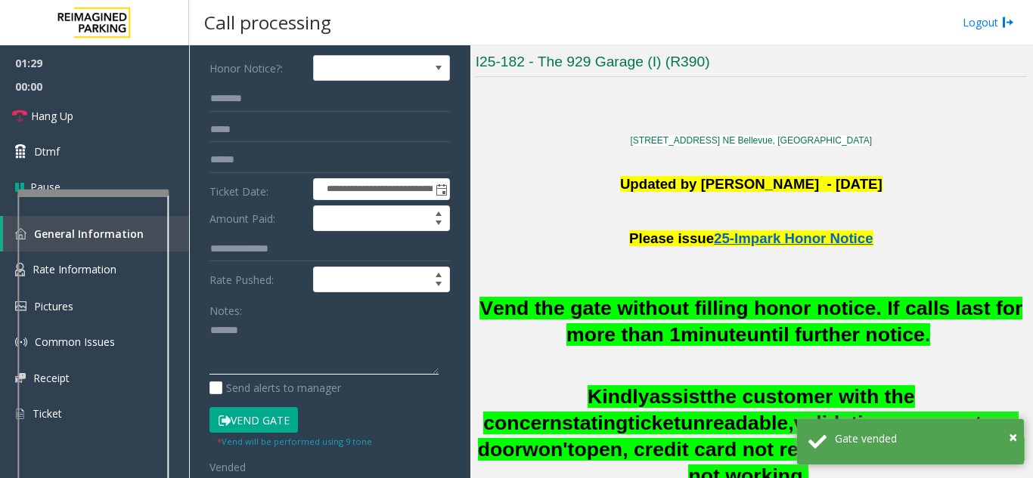
scroll to position [76, 0]
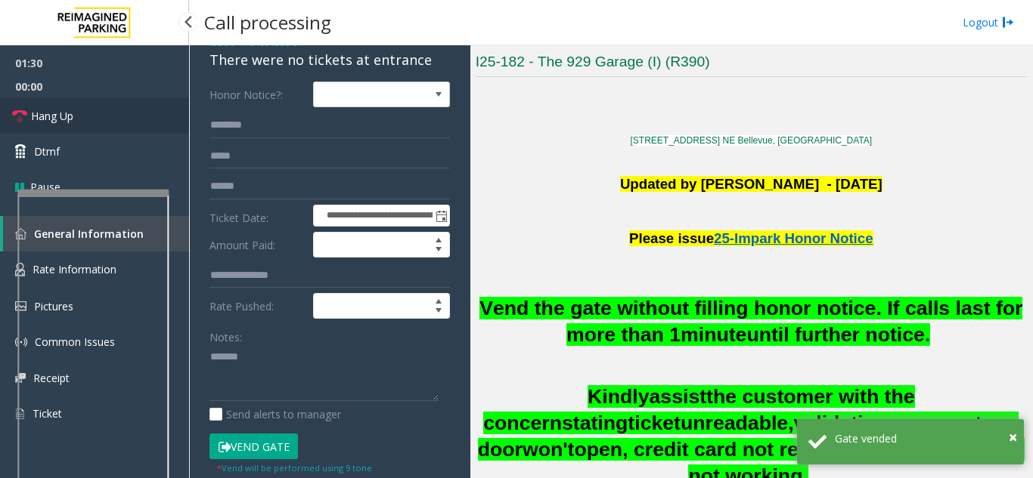
click at [141, 128] on link "Hang Up" at bounding box center [94, 116] width 189 height 36
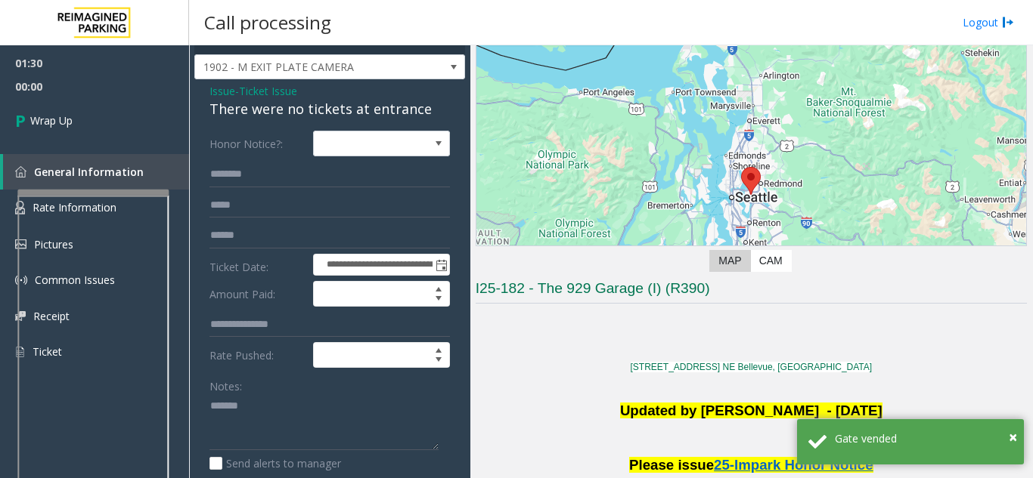
scroll to position [0, 0]
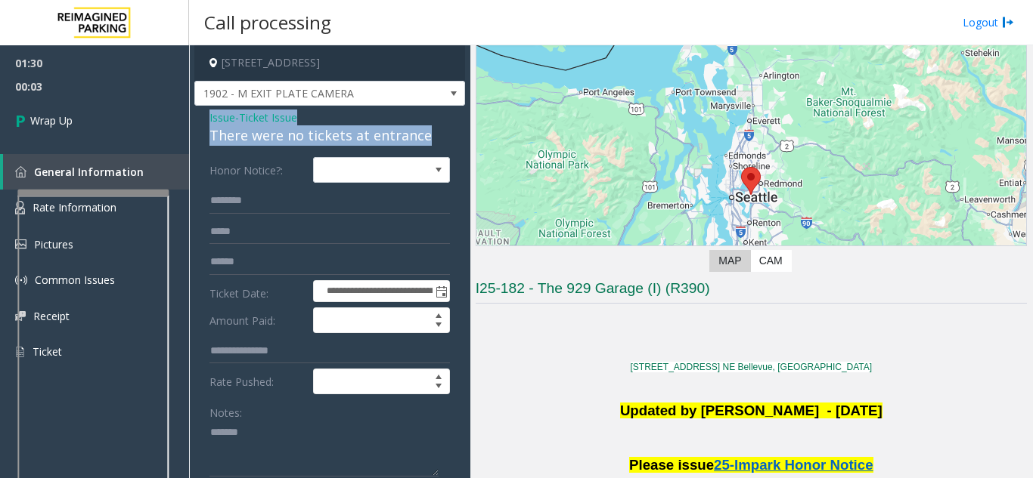
drag, startPoint x: 202, startPoint y: 122, endPoint x: 426, endPoint y: 135, distance: 224.9
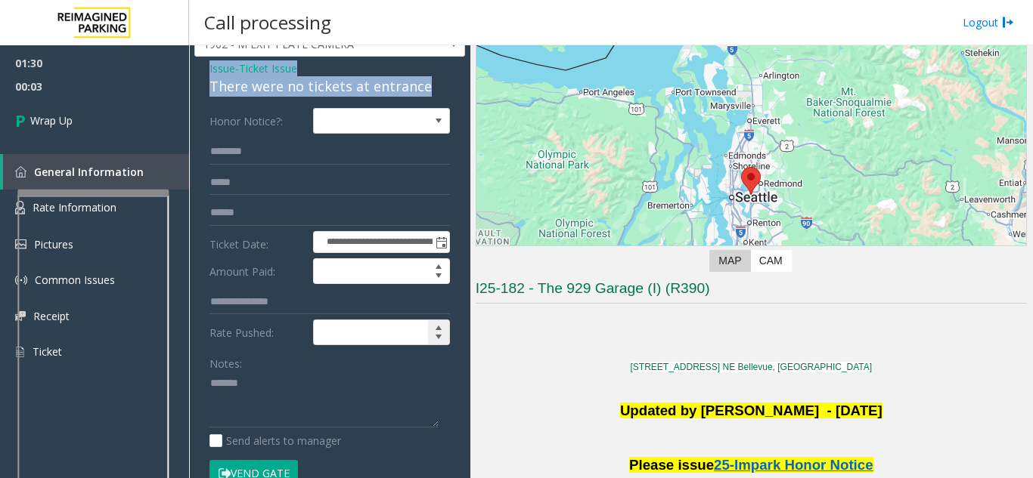
scroll to position [76, 0]
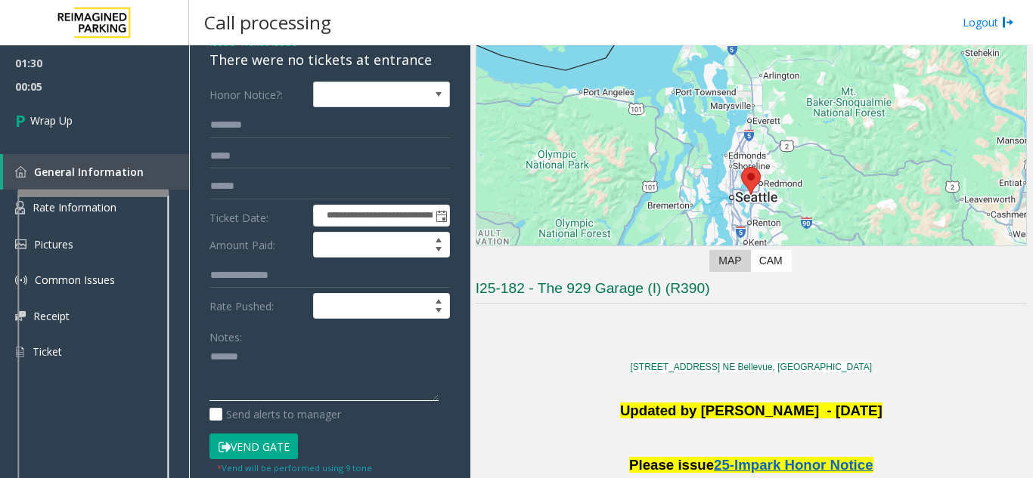
click at [256, 389] on textarea at bounding box center [323, 373] width 229 height 57
paste textarea "**********"
click at [288, 397] on textarea at bounding box center [323, 373] width 229 height 57
paste textarea "**********"
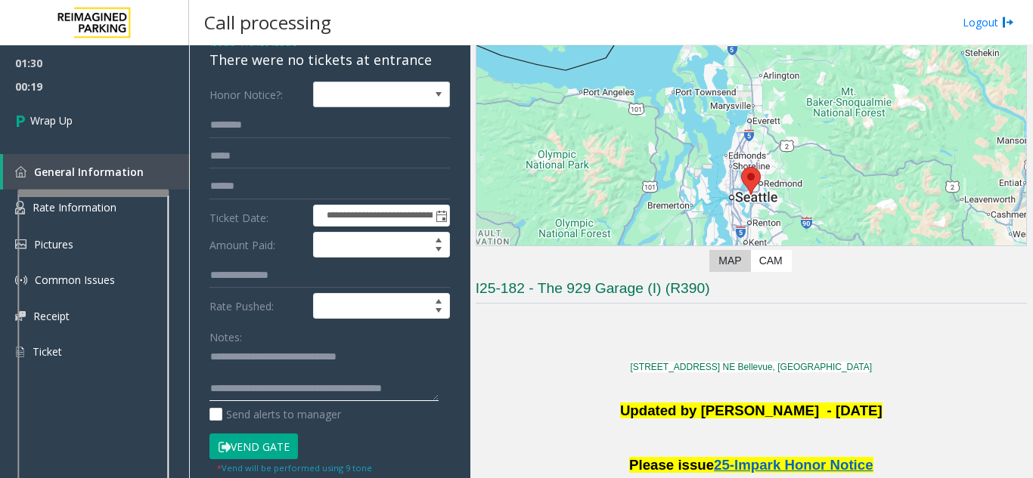
scroll to position [0, 0]
click at [210, 355] on textarea at bounding box center [323, 373] width 229 height 57
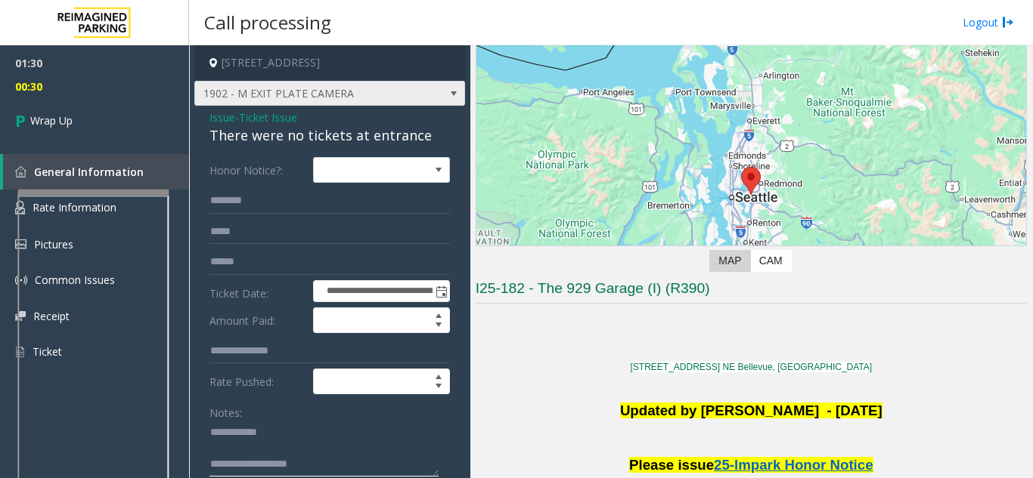
type textarea "**********"
click at [308, 102] on span "1902 - M EXIT PLATE CAMERA" at bounding box center [302, 94] width 215 height 24
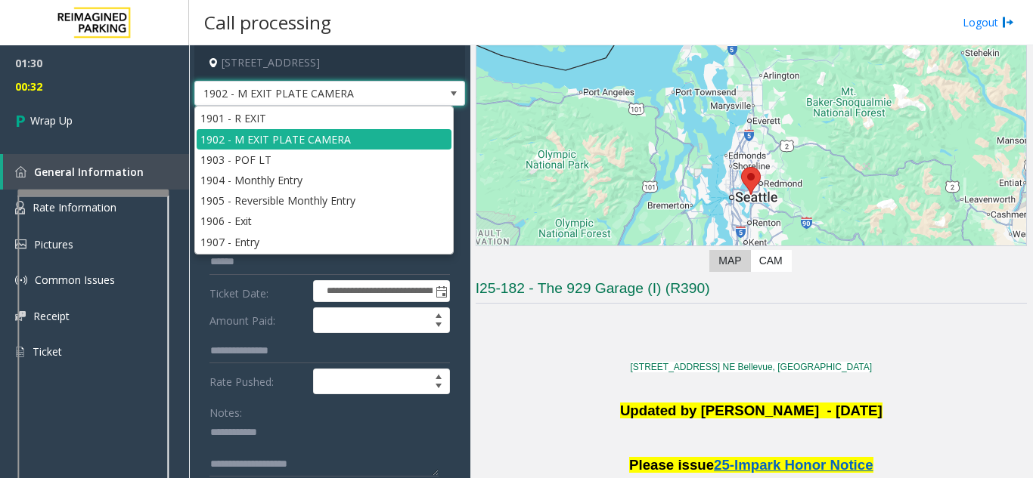
click at [289, 94] on span "1902 - M EXIT PLATE CAMERA" at bounding box center [302, 94] width 215 height 24
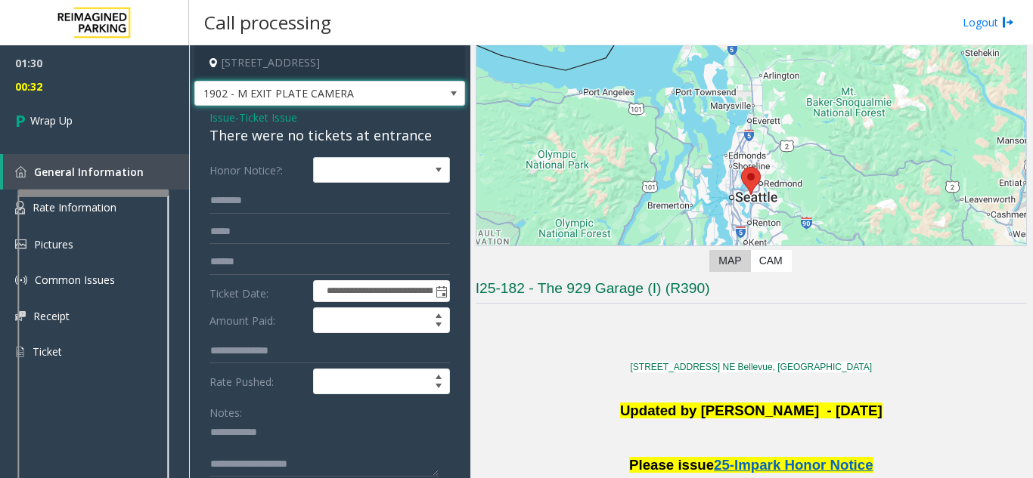
scroll to position [302, 0]
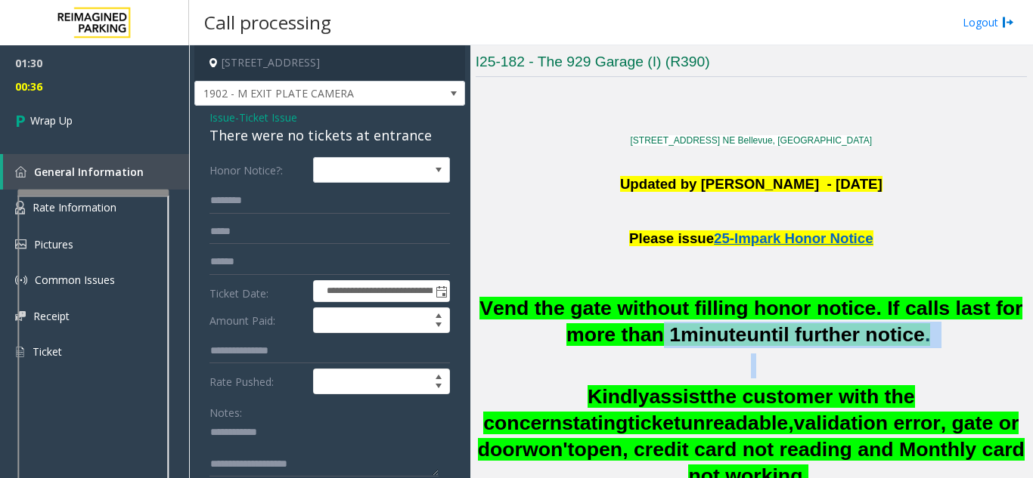
drag, startPoint x: 671, startPoint y: 336, endPoint x: 676, endPoint y: 359, distance: 23.9
click at [680, 359] on div "Vend the gate without filling honor notice. If calls last for more than 1 minut…" at bounding box center [750, 477] width 551 height 363
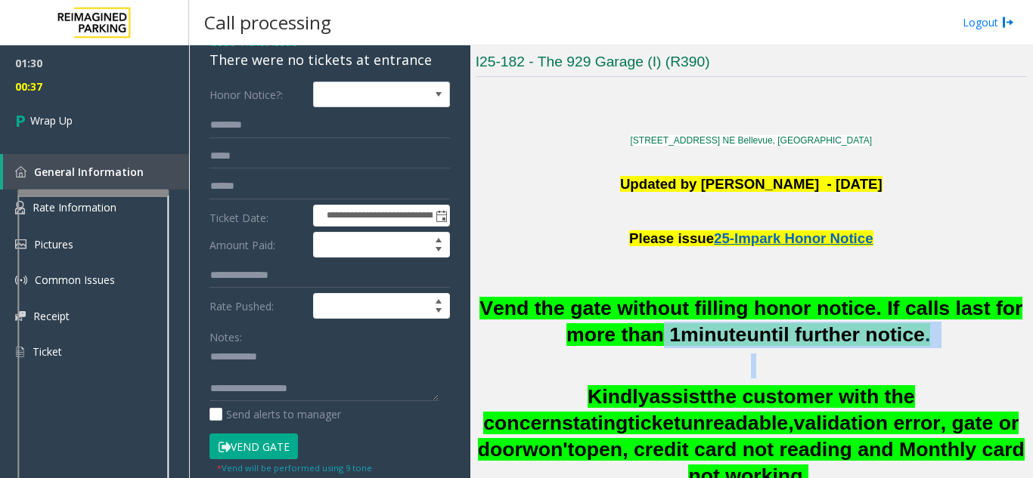
scroll to position [63, 0]
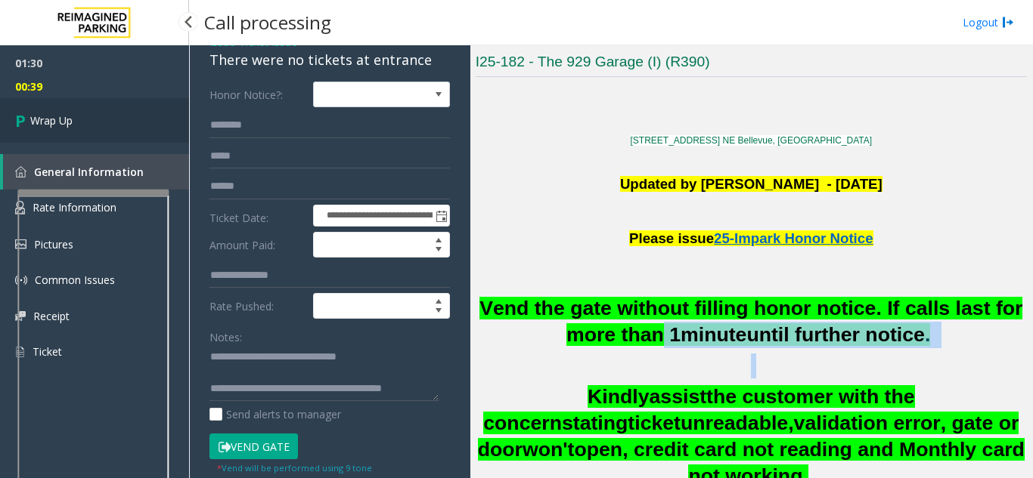
click at [133, 125] on link "Wrap Up" at bounding box center [94, 120] width 189 height 45
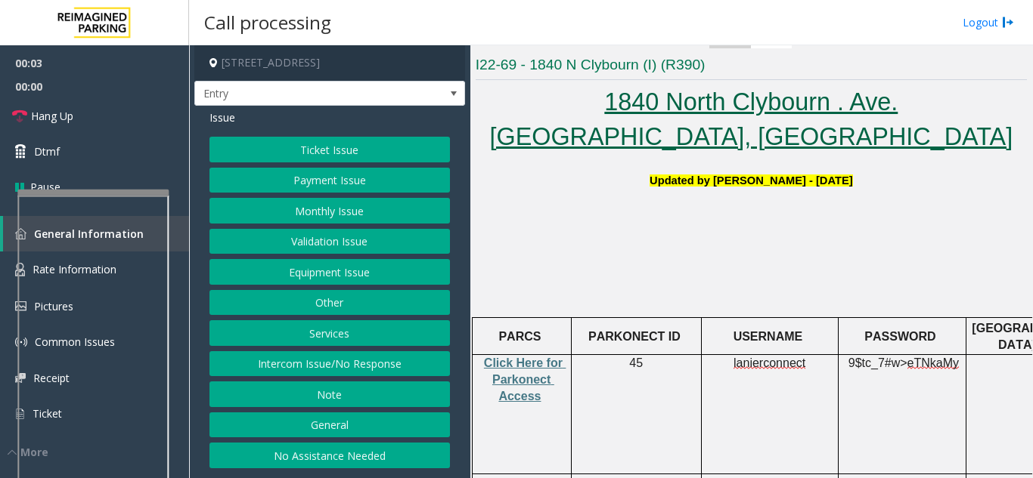
scroll to position [302, 0]
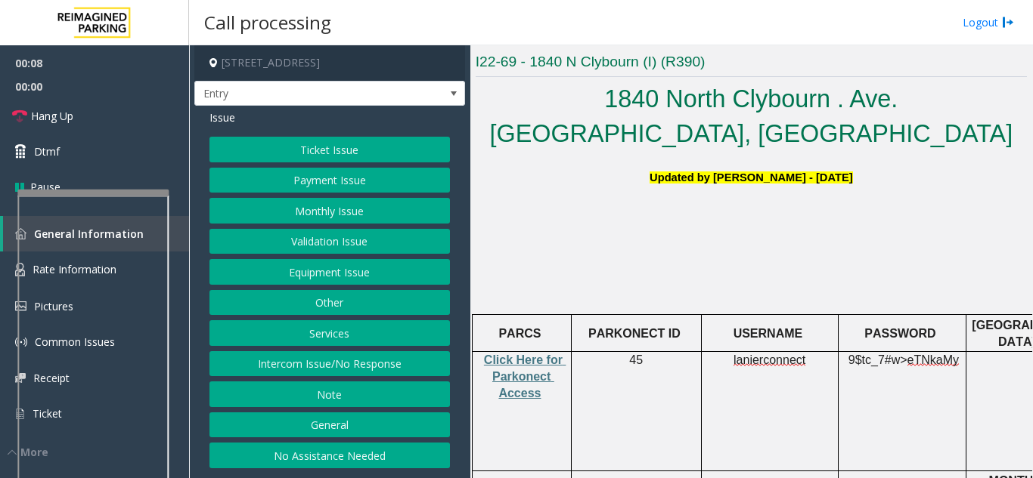
click at [398, 77] on h4 "[STREET_ADDRESS]" at bounding box center [329, 63] width 271 height 36
click at [404, 91] on span "Entry" at bounding box center [302, 94] width 215 height 24
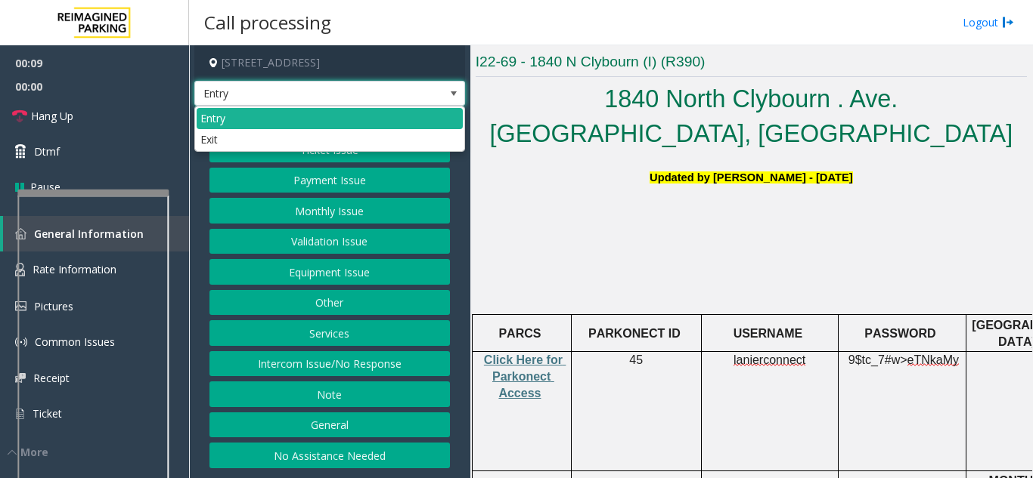
click at [404, 92] on span "Entry" at bounding box center [302, 94] width 215 height 24
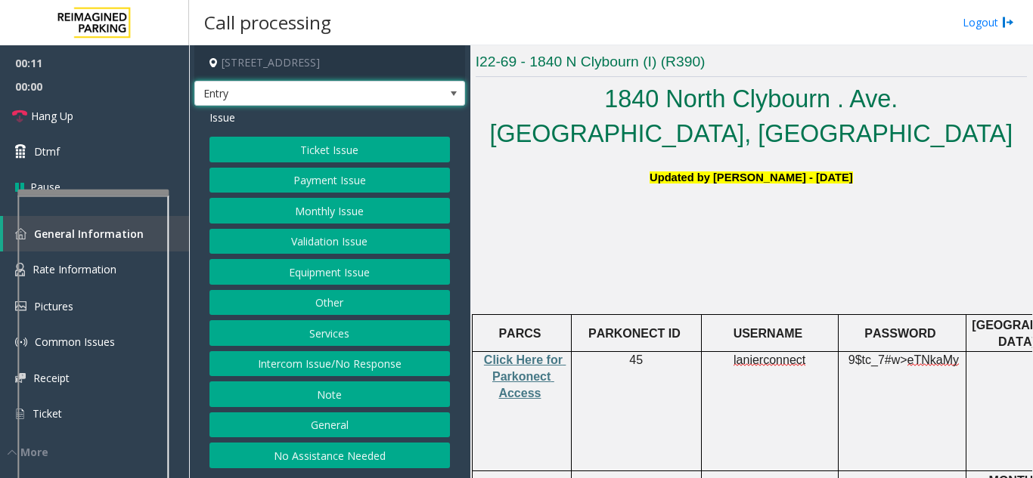
click at [382, 153] on button "Ticket Issue" at bounding box center [329, 150] width 240 height 26
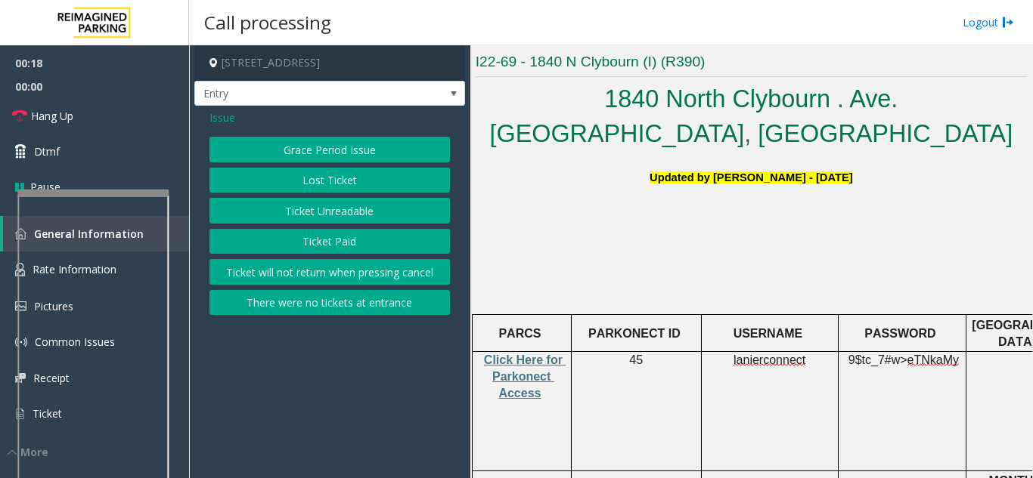
click at [395, 299] on button "There were no tickets at entrance" at bounding box center [329, 303] width 240 height 26
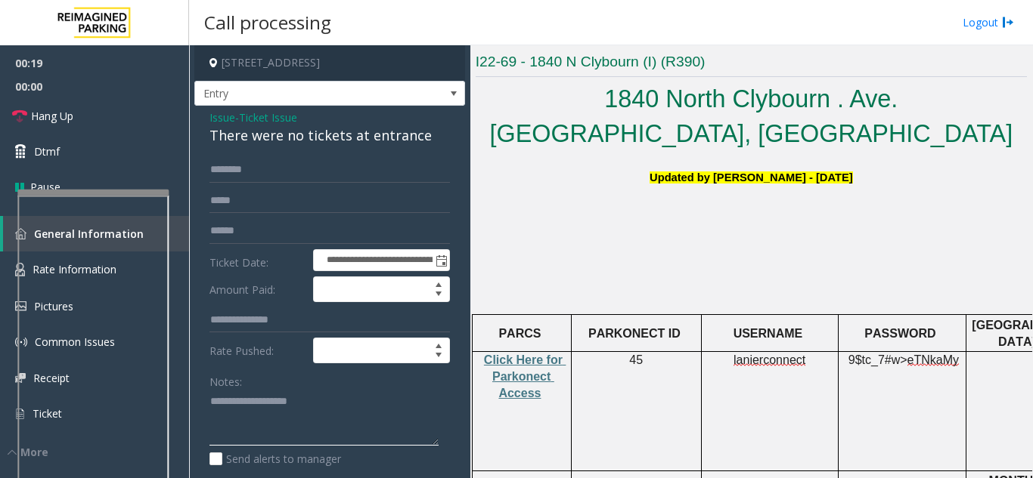
click at [289, 417] on textarea at bounding box center [323, 418] width 229 height 57
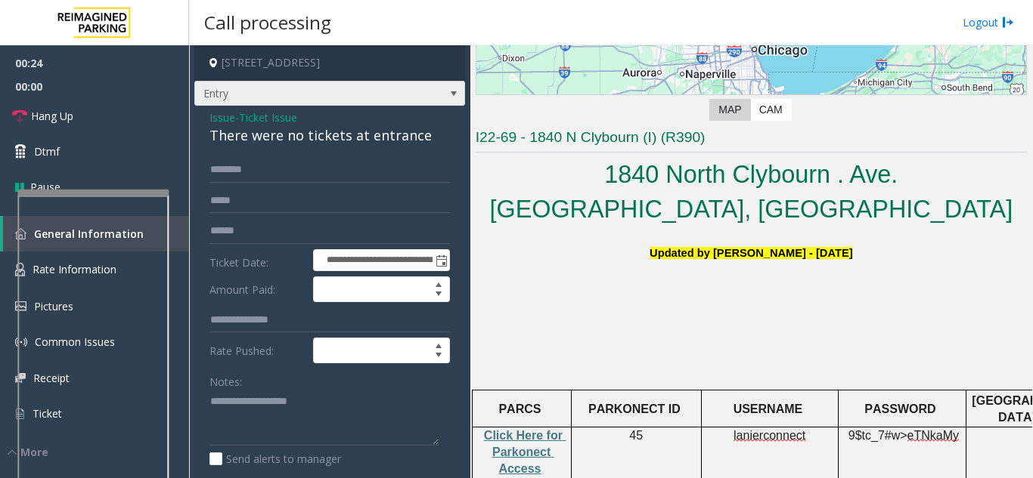
click at [348, 94] on span "Entry" at bounding box center [302, 94] width 215 height 24
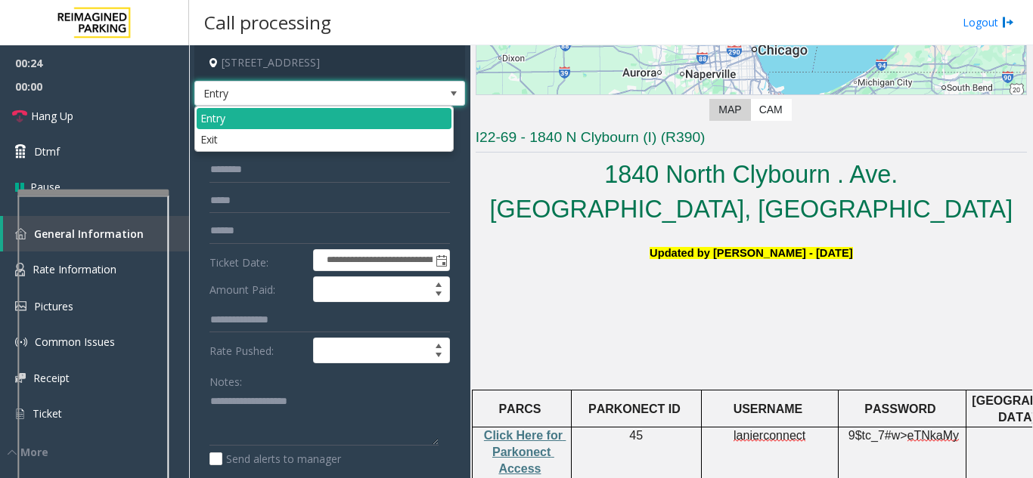
click at [348, 94] on span "Entry" at bounding box center [302, 94] width 215 height 24
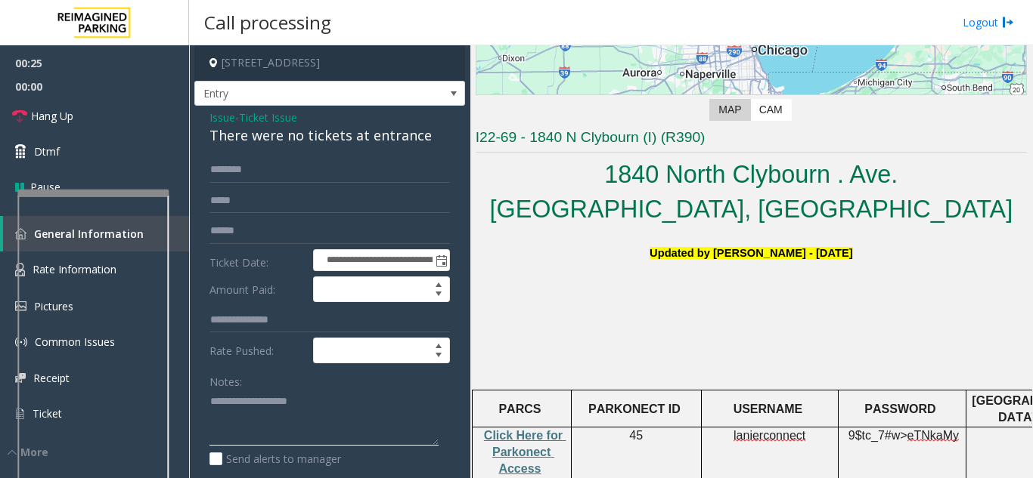
click at [255, 411] on textarea at bounding box center [323, 418] width 229 height 57
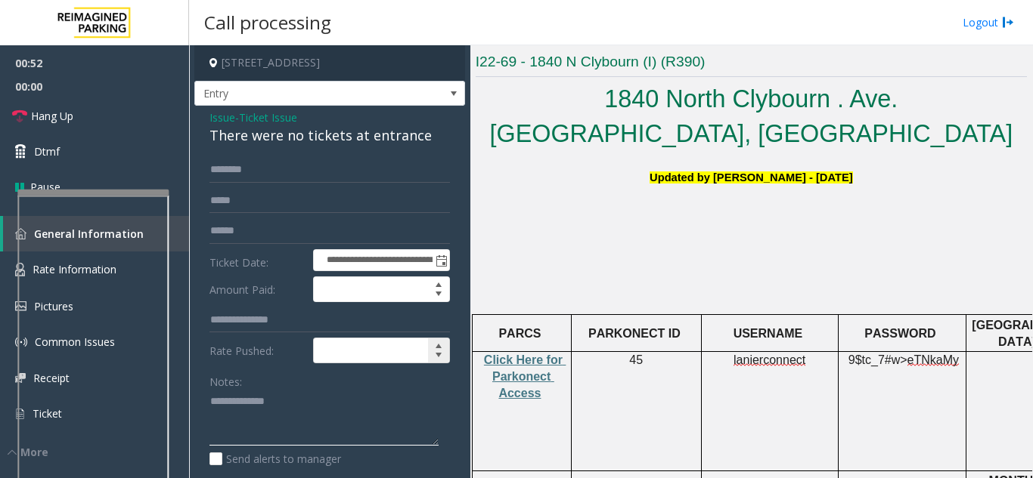
scroll to position [151, 0]
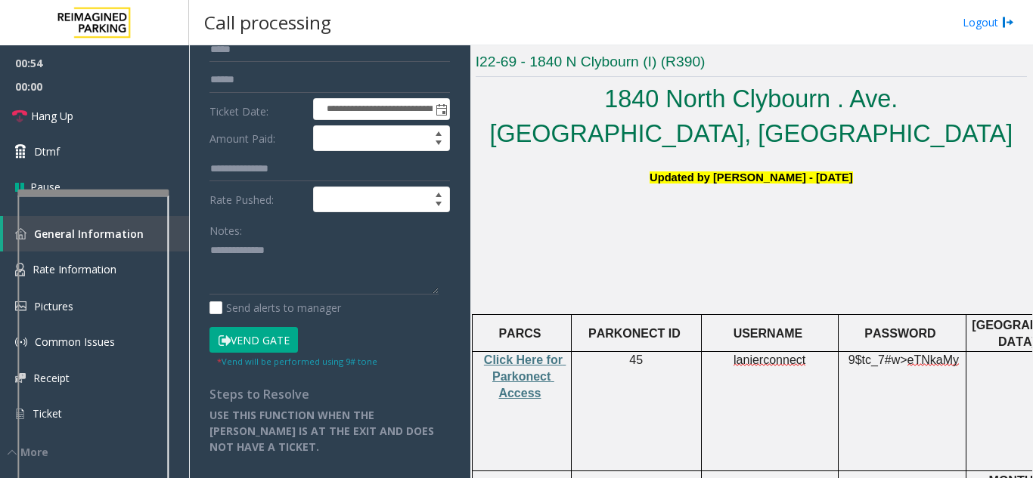
click at [291, 345] on button "Vend Gate" at bounding box center [253, 340] width 88 height 26
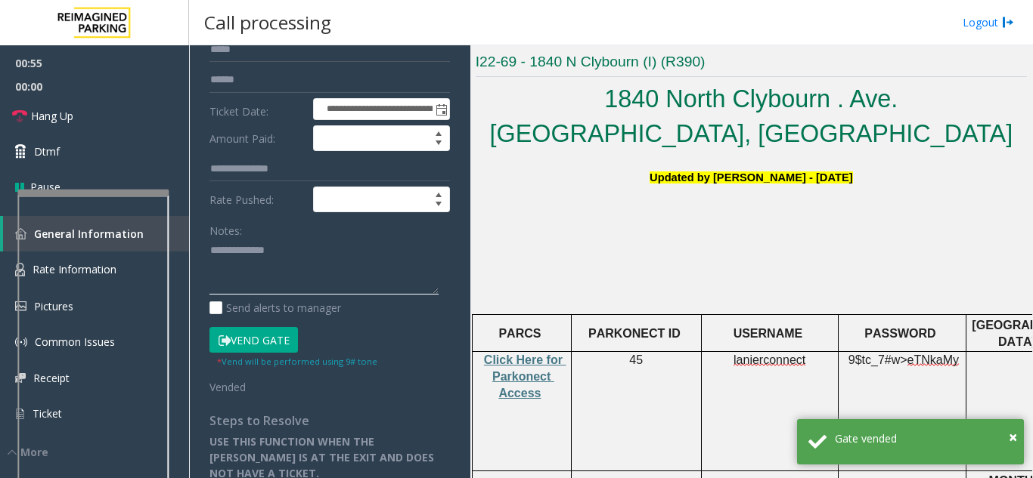
click at [289, 264] on textarea at bounding box center [323, 267] width 229 height 57
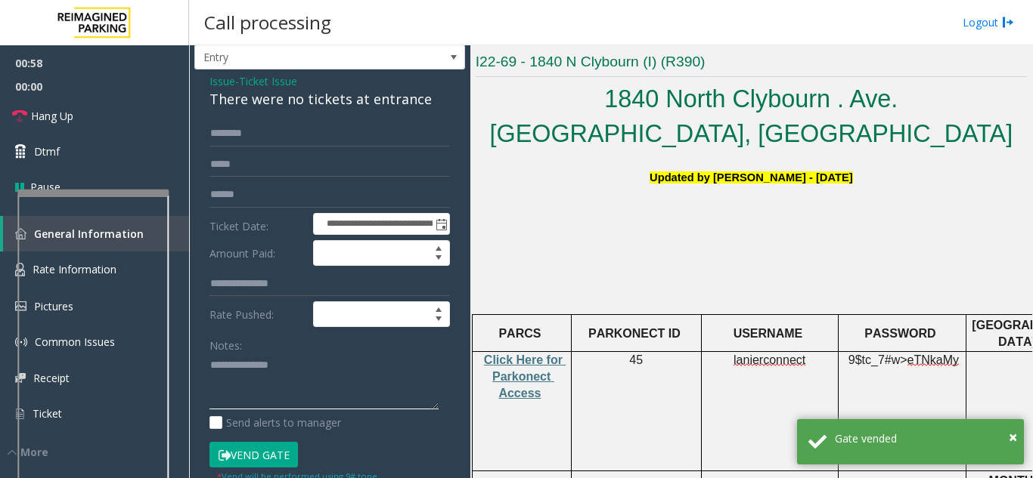
scroll to position [0, 0]
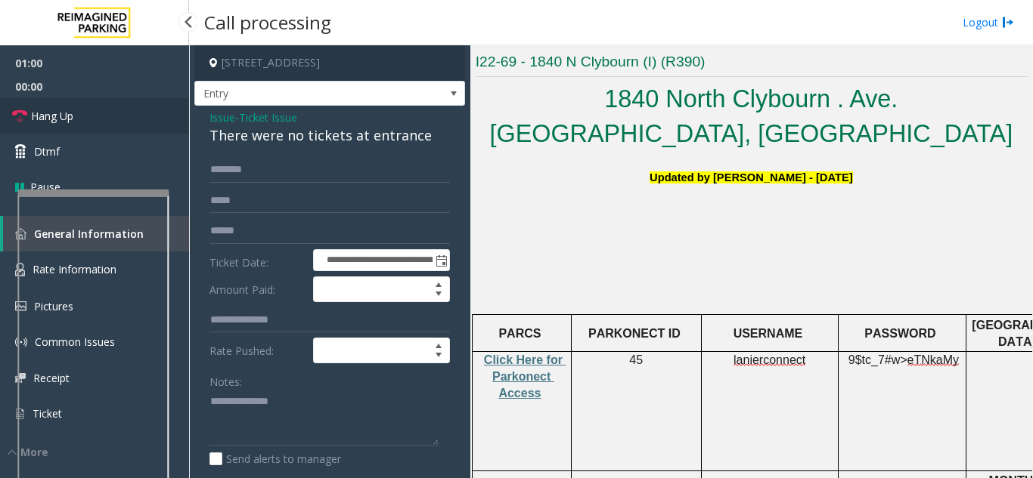
click at [103, 122] on link "Hang Up" at bounding box center [94, 116] width 189 height 36
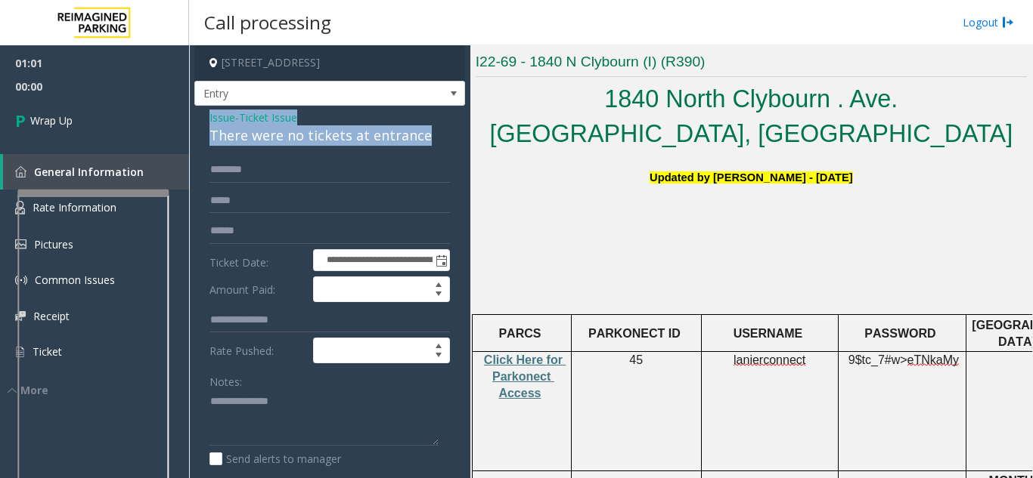
drag, startPoint x: 206, startPoint y: 115, endPoint x: 429, endPoint y: 130, distance: 222.8
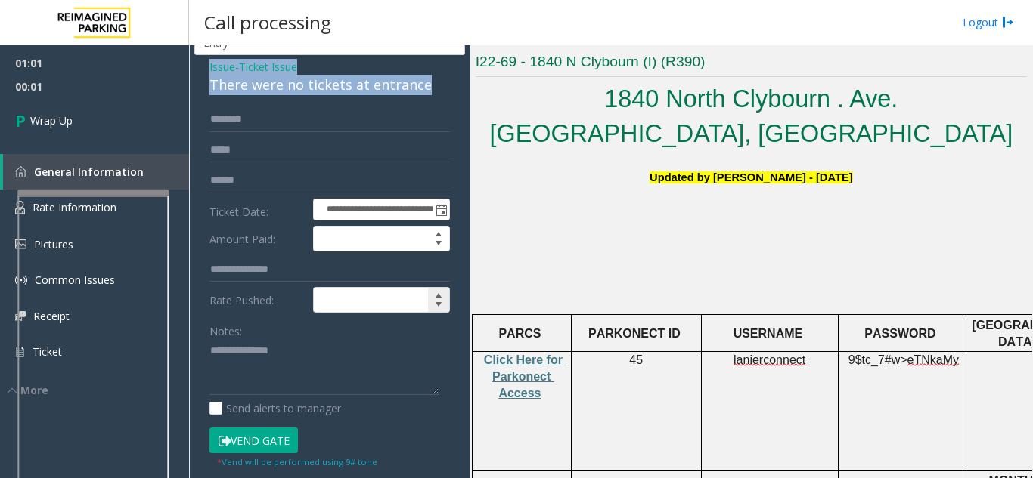
scroll to position [76, 0]
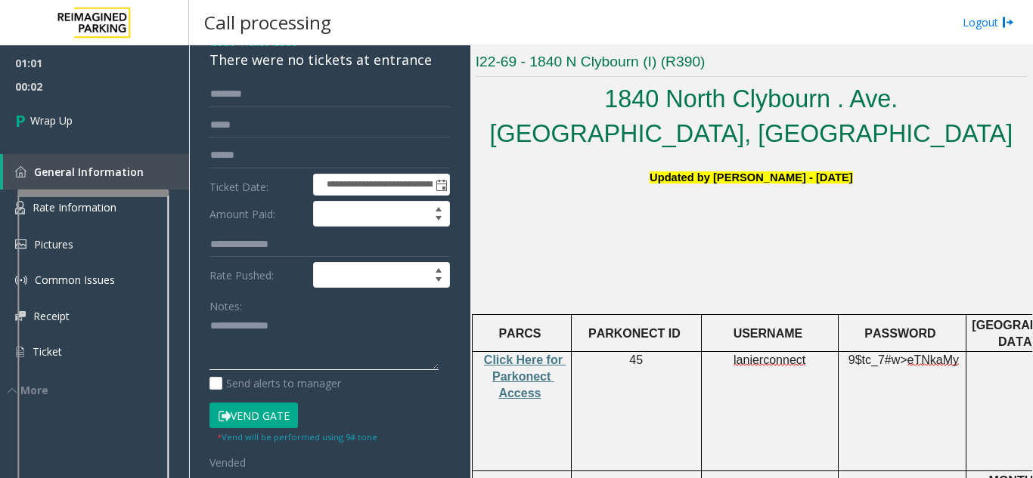
click at [249, 357] on textarea at bounding box center [323, 342] width 229 height 57
paste textarea "**********"
click at [366, 357] on textarea at bounding box center [323, 342] width 229 height 57
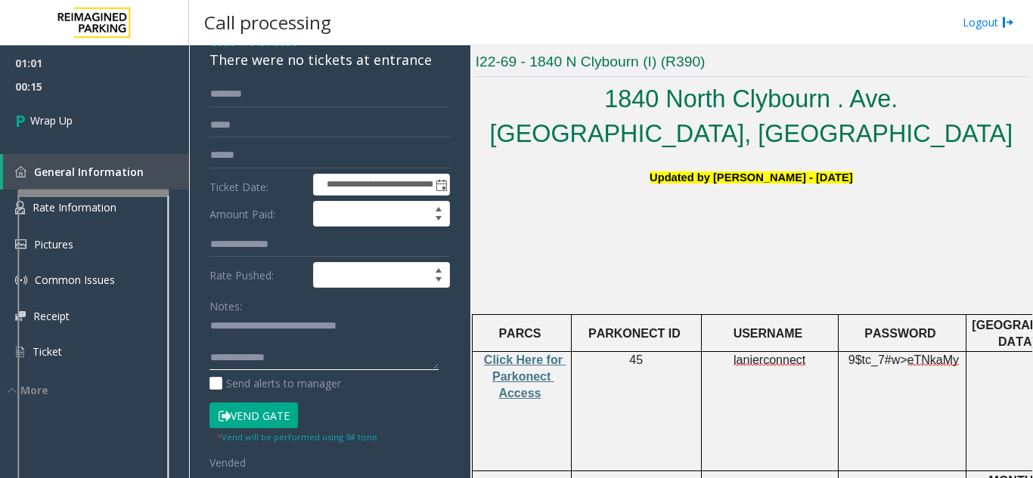
click at [336, 357] on textarea at bounding box center [323, 342] width 229 height 57
click at [336, 346] on textarea at bounding box center [323, 342] width 229 height 57
paste textarea "**********"
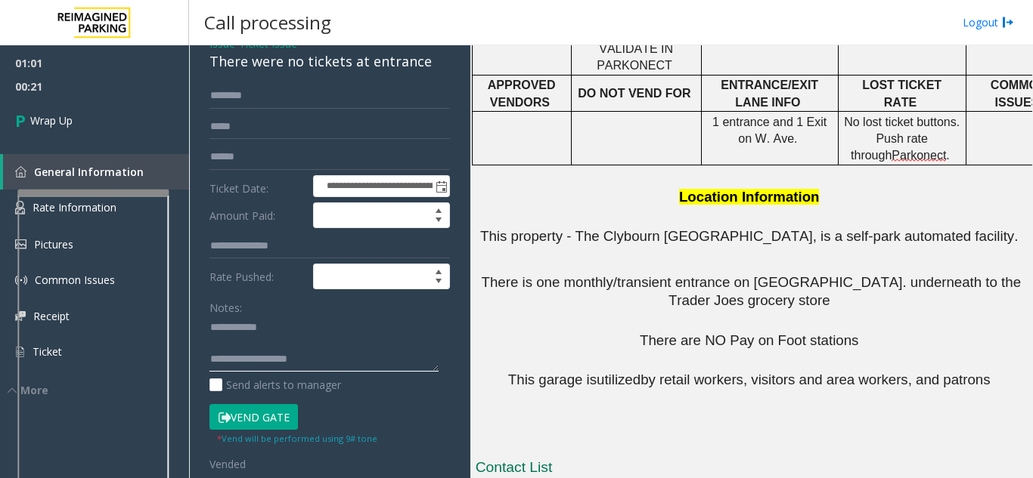
scroll to position [0, 0]
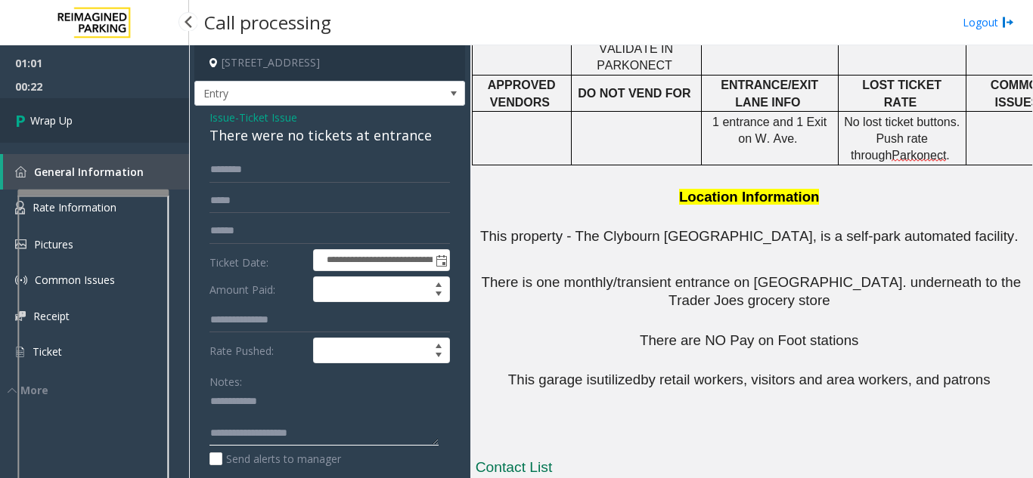
type textarea "**********"
click at [131, 126] on link "Wrap Up" at bounding box center [94, 120] width 189 height 45
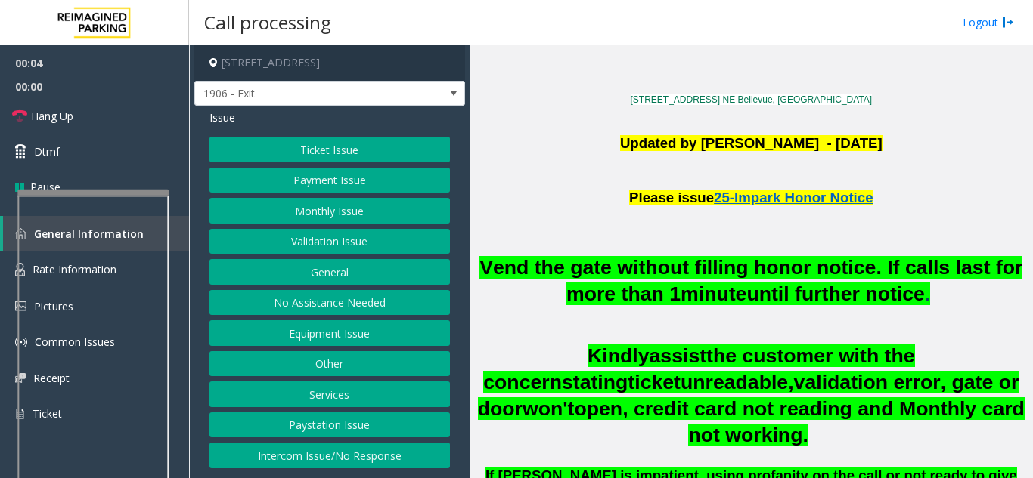
scroll to position [378, 0]
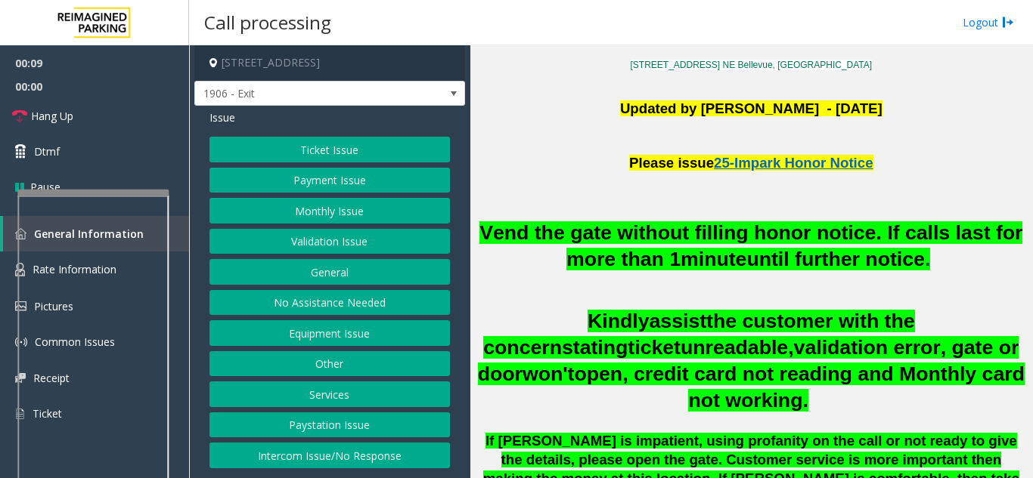
click at [376, 154] on button "Ticket Issue" at bounding box center [329, 150] width 240 height 26
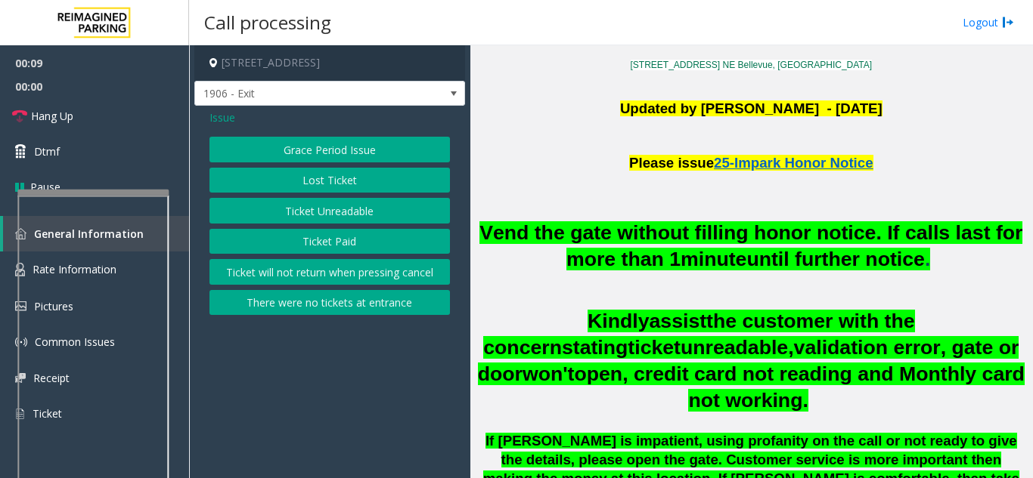
click at [373, 215] on button "Ticket Unreadable" at bounding box center [329, 211] width 240 height 26
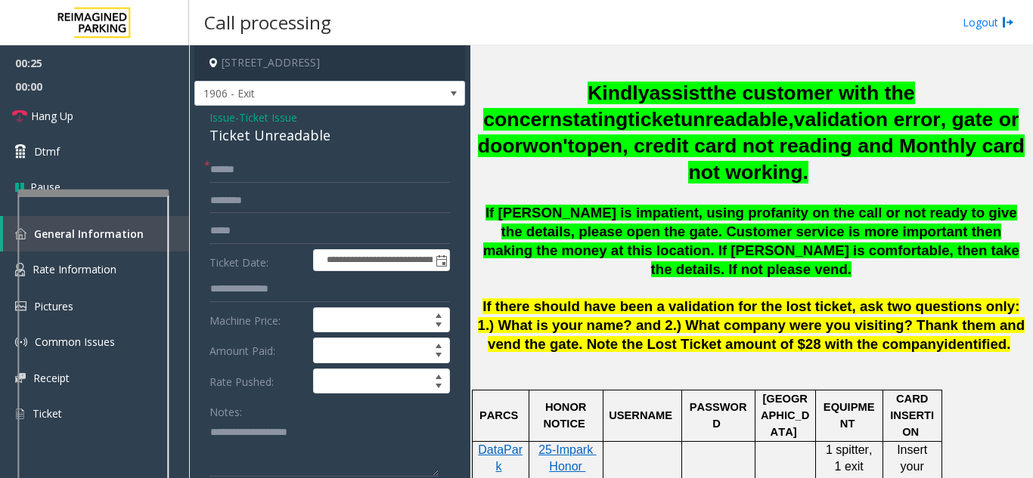
scroll to position [605, 0]
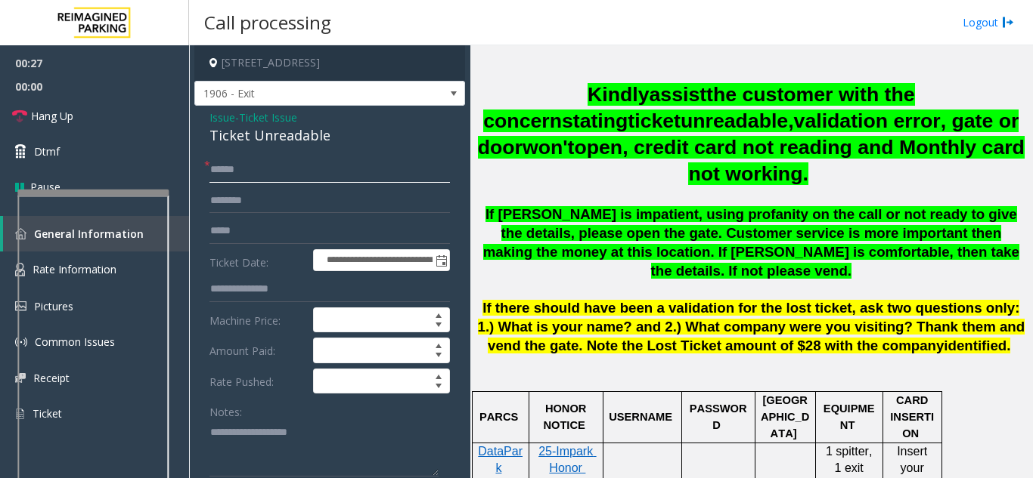
click at [362, 168] on input "text" at bounding box center [329, 170] width 240 height 26
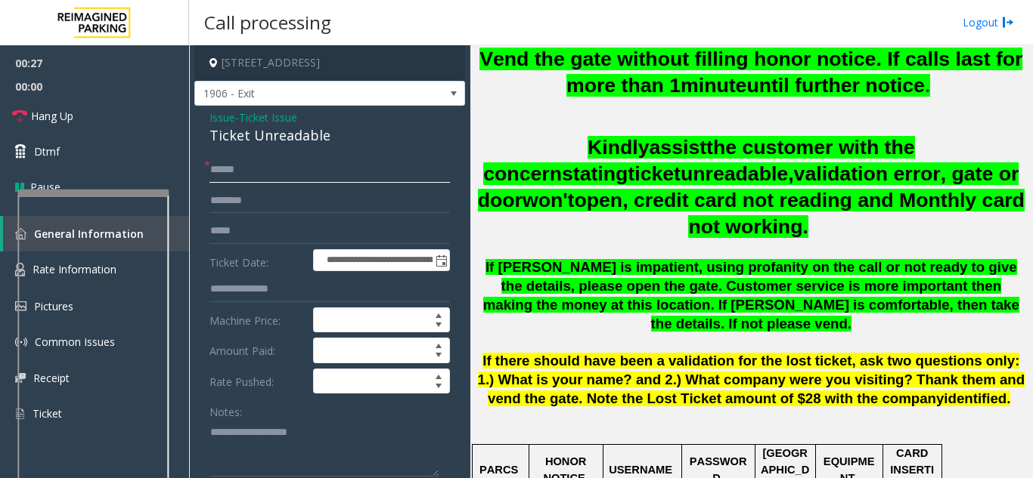
scroll to position [529, 0]
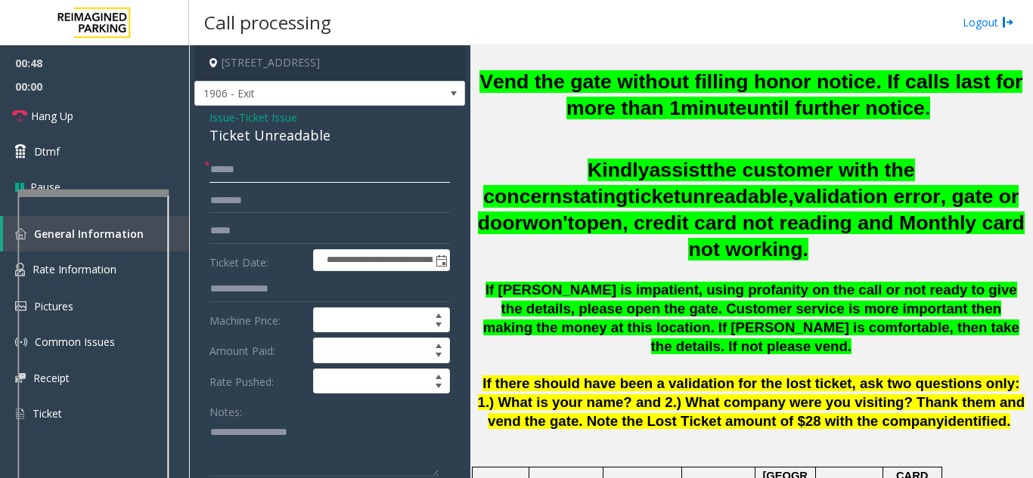
type input "******"
click at [381, 203] on input "text" at bounding box center [329, 201] width 240 height 26
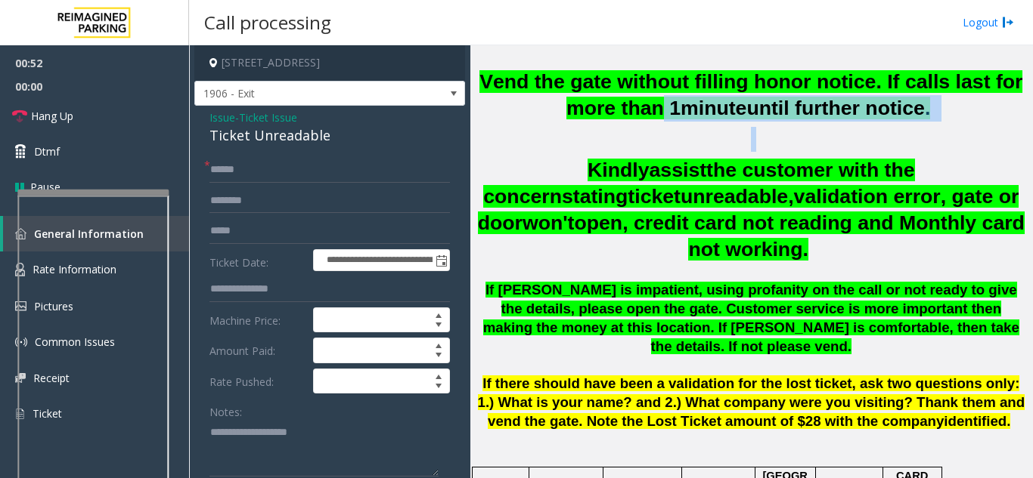
drag, startPoint x: 671, startPoint y: 106, endPoint x: 760, endPoint y: 128, distance: 91.9
click at [760, 128] on div "Vend the gate without filling honor notice. If calls last for more than 1 minut…" at bounding box center [750, 250] width 551 height 363
click at [753, 142] on h2 at bounding box center [750, 139] width 551 height 25
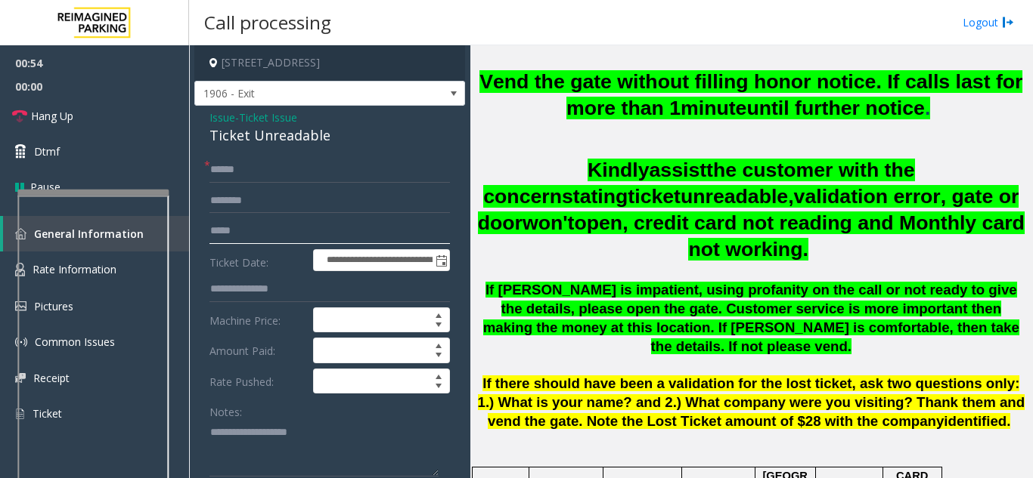
click at [324, 234] on input "text" at bounding box center [329, 231] width 240 height 26
click at [338, 208] on input "text" at bounding box center [329, 201] width 240 height 26
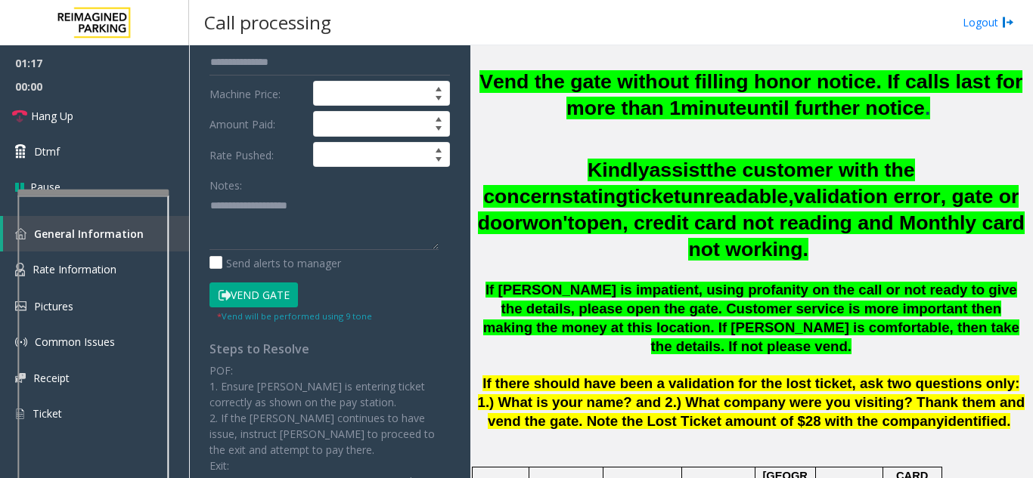
click at [279, 288] on button "Vend Gate" at bounding box center [253, 296] width 88 height 26
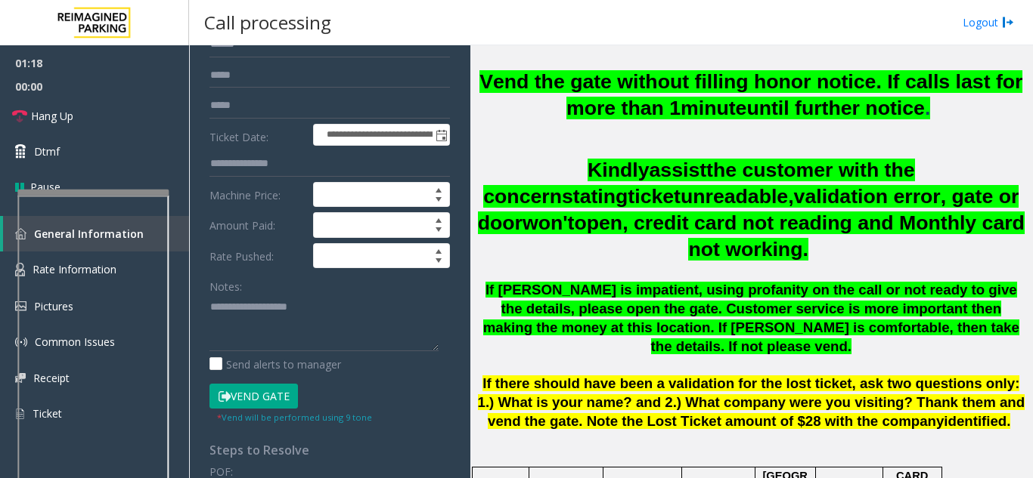
scroll to position [0, 0]
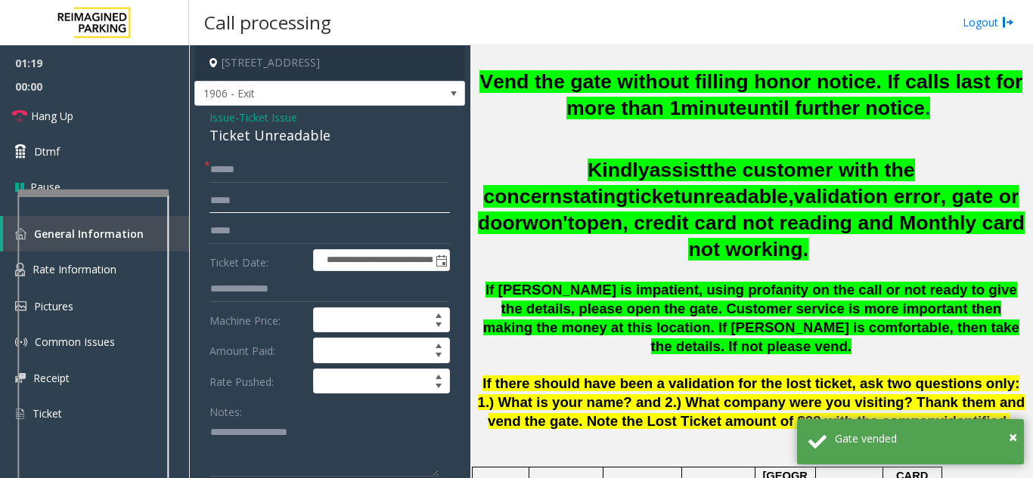
click at [228, 200] on input "***" at bounding box center [329, 201] width 240 height 26
type input "***"
click at [60, 122] on span "Hang Up" at bounding box center [52, 116] width 42 height 16
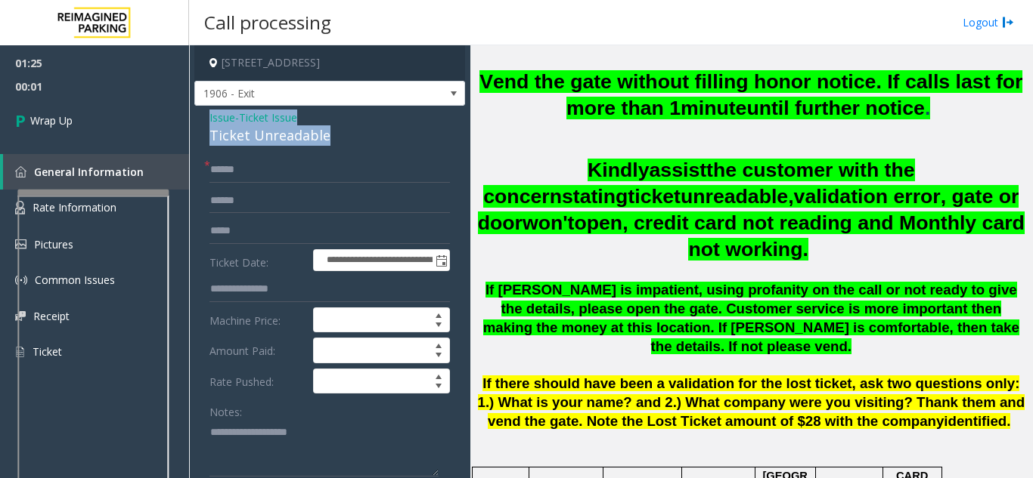
drag, startPoint x: 200, startPoint y: 121, endPoint x: 345, endPoint y: 136, distance: 145.9
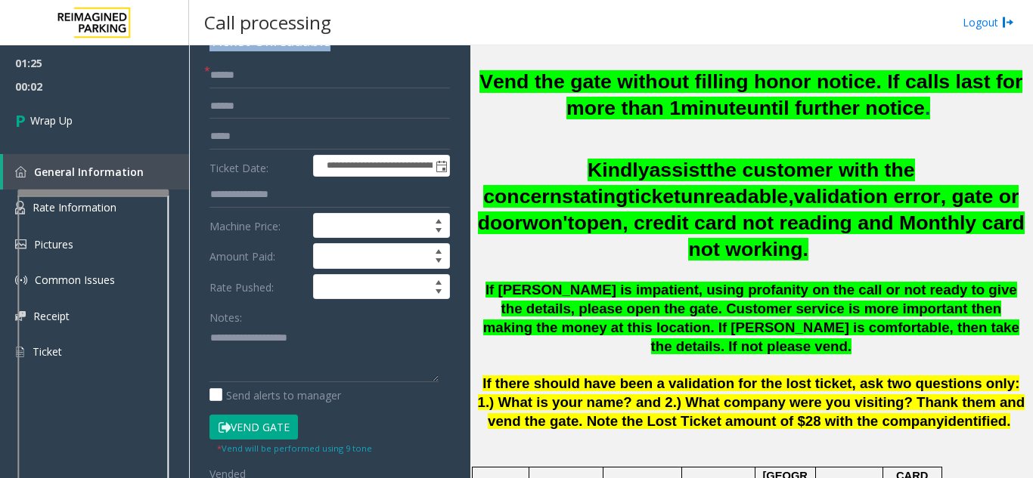
scroll to position [227, 0]
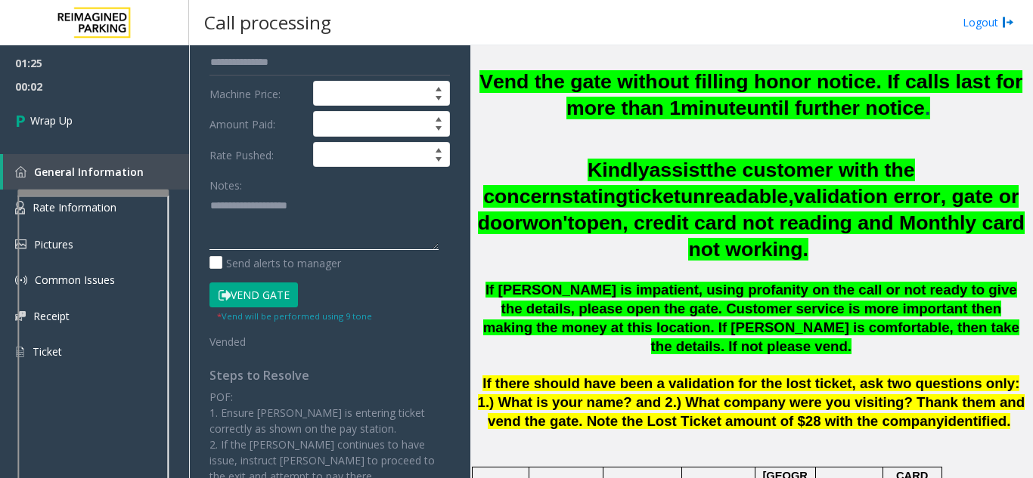
click at [301, 224] on textarea at bounding box center [323, 222] width 229 height 57
paste textarea "**********"
drag, startPoint x: 899, startPoint y: 70, endPoint x: 940, endPoint y: 107, distance: 55.7
click at [940, 107] on h2 "Vend the gate without filling honor notice. If calls last for more than 1 minut…" at bounding box center [750, 95] width 551 height 53
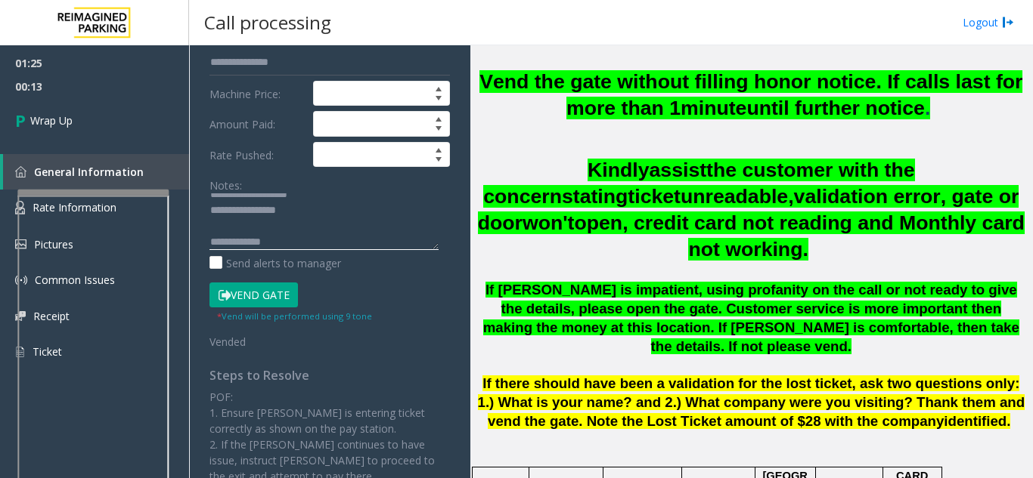
click at [394, 237] on textarea at bounding box center [323, 222] width 229 height 57
paste textarea "**********"
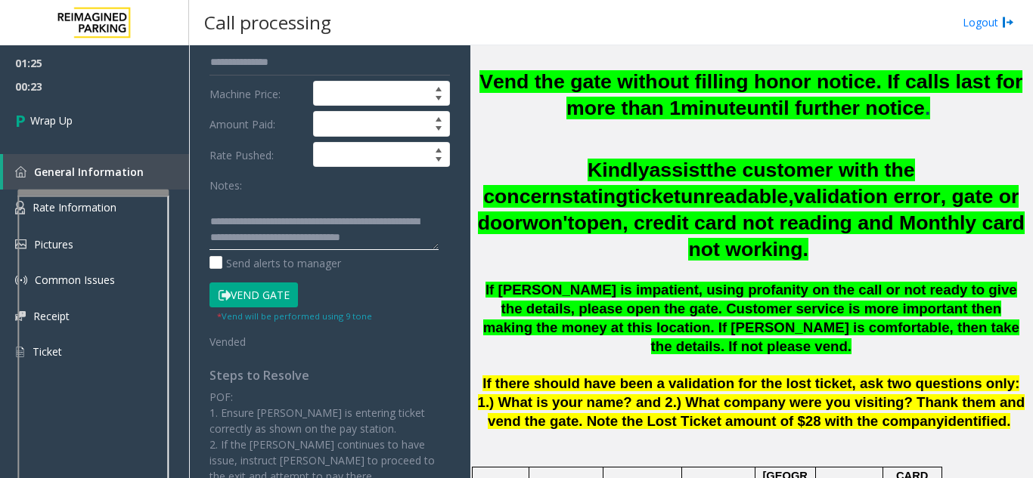
scroll to position [43, 0]
type textarea "**********"
click at [127, 129] on link "Wrap Up" at bounding box center [94, 120] width 189 height 45
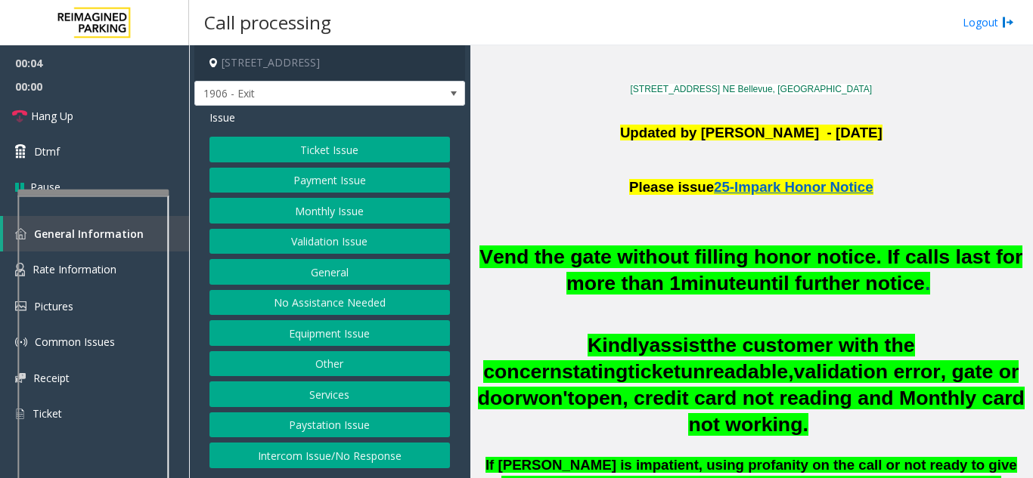
scroll to position [378, 0]
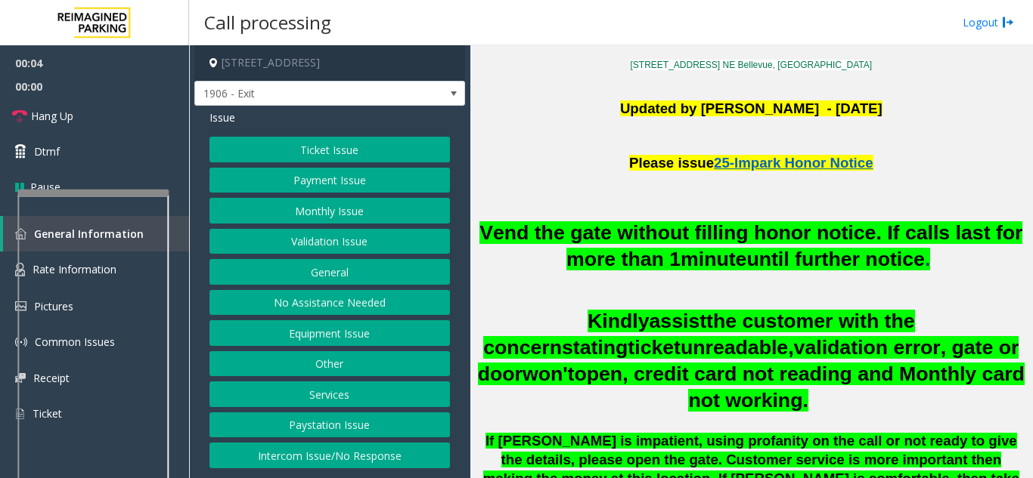
click at [394, 152] on button "Ticket Issue" at bounding box center [329, 150] width 240 height 26
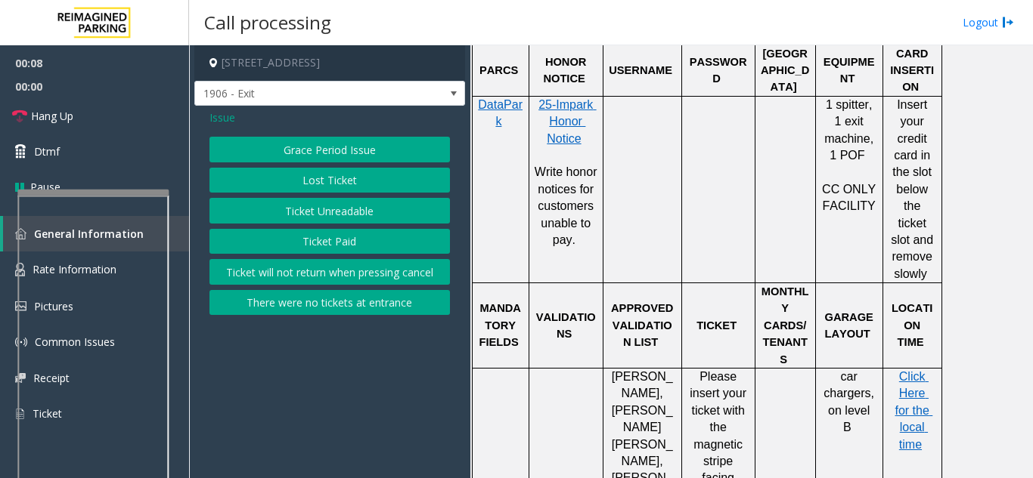
scroll to position [1058, 0]
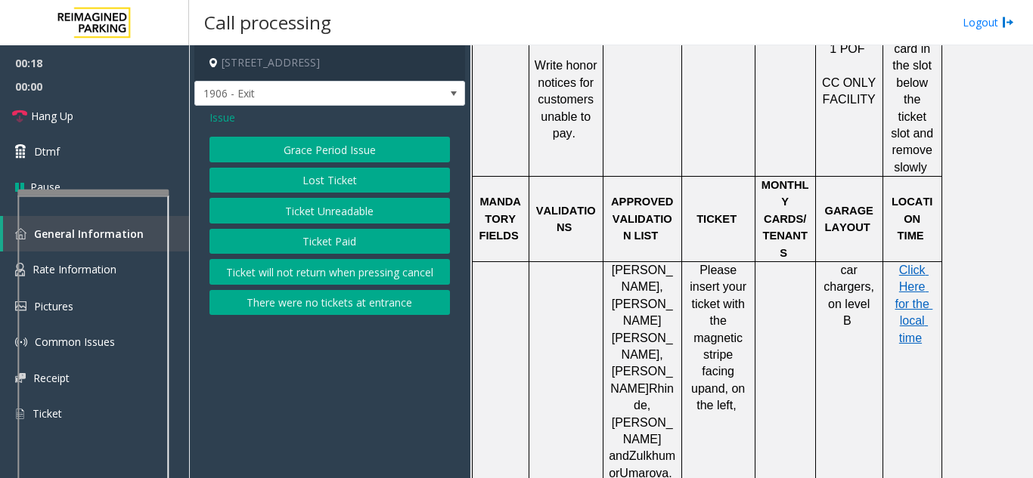
click at [365, 219] on button "Ticket Unreadable" at bounding box center [329, 211] width 240 height 26
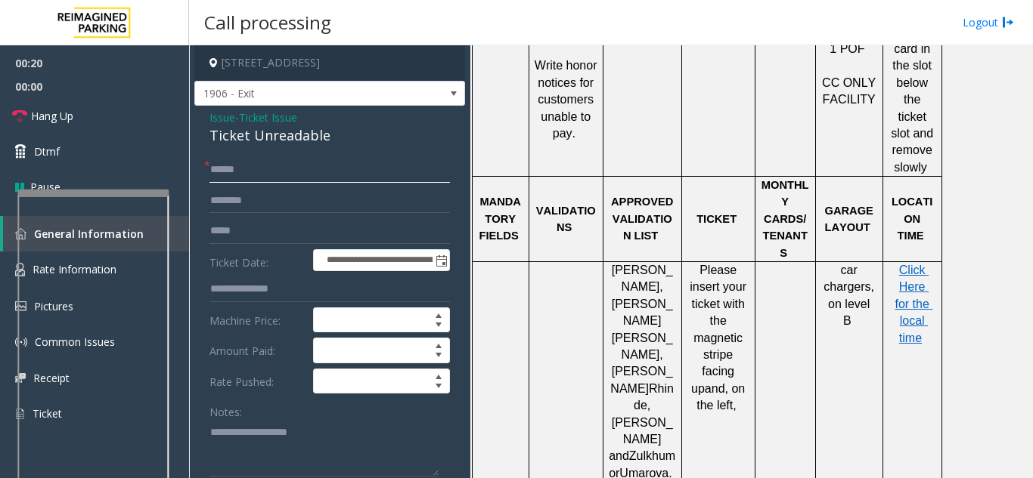
click at [291, 182] on input "text" at bounding box center [329, 170] width 240 height 26
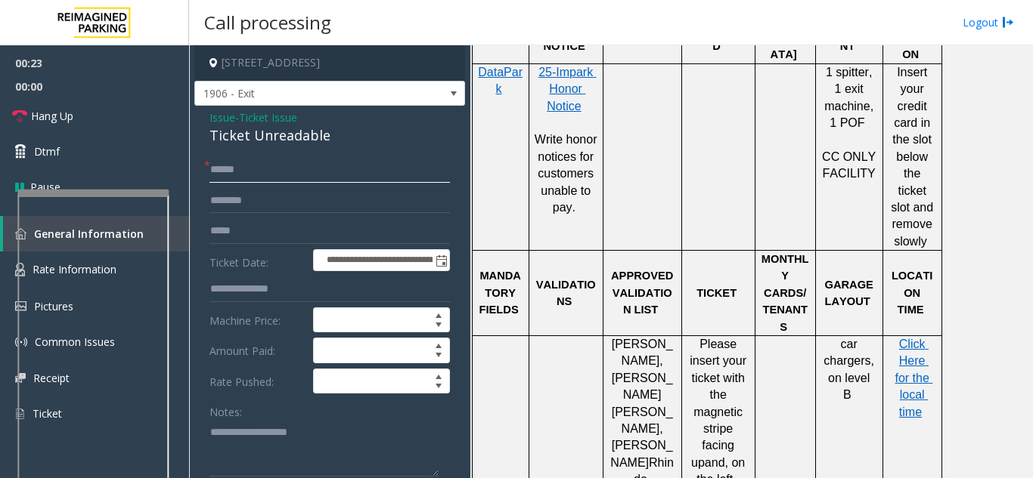
scroll to position [983, 0]
type input "*"
type input "******"
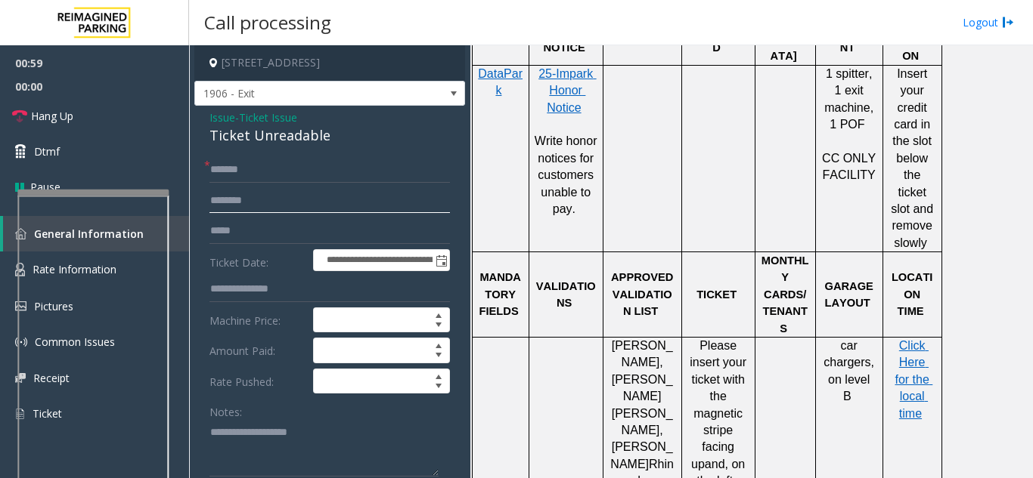
click at [239, 197] on input "text" at bounding box center [329, 201] width 240 height 26
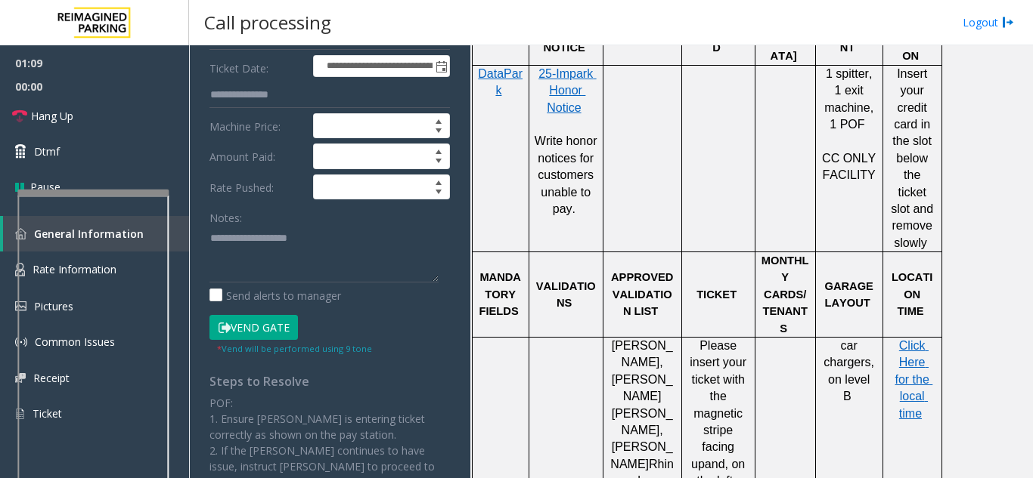
scroll to position [227, 0]
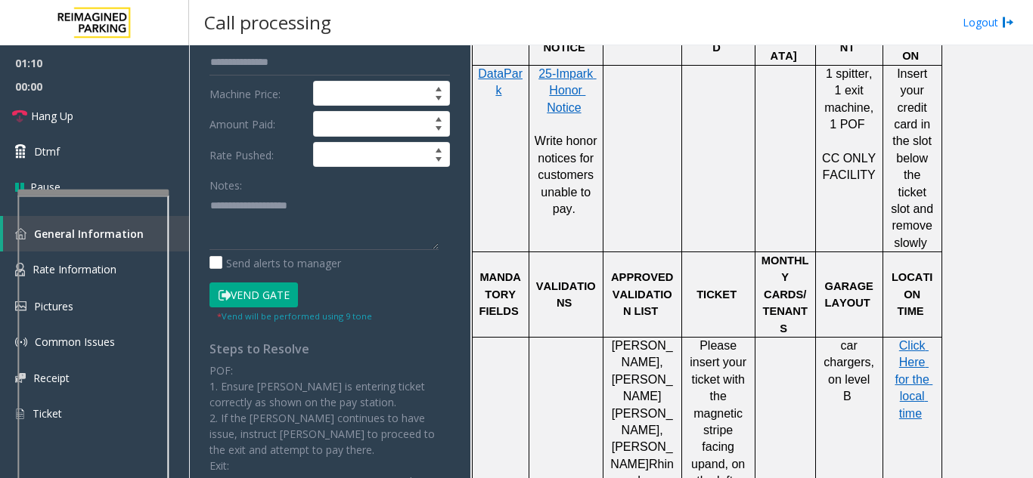
type input "****"
click at [274, 303] on button "Vend Gate" at bounding box center [253, 296] width 88 height 26
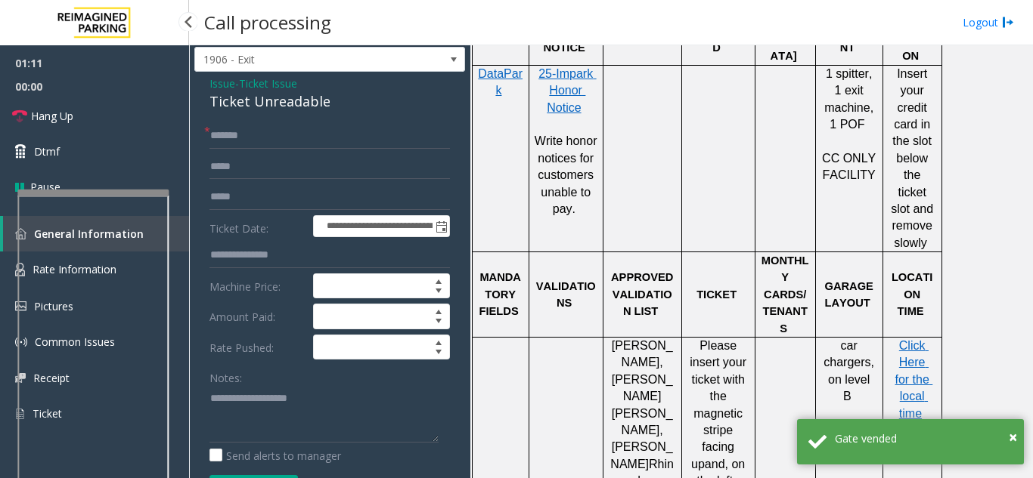
scroll to position [0, 0]
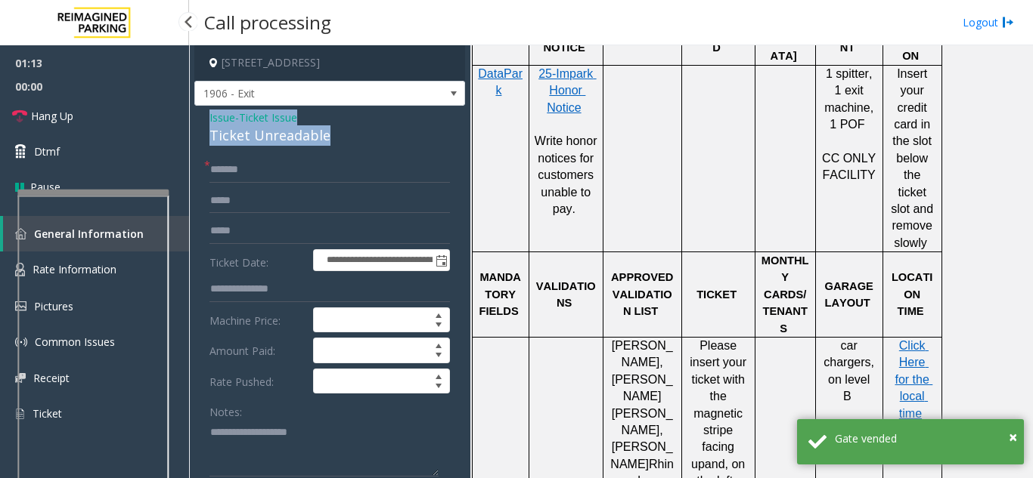
drag, startPoint x: 207, startPoint y: 112, endPoint x: 354, endPoint y: 142, distance: 149.7
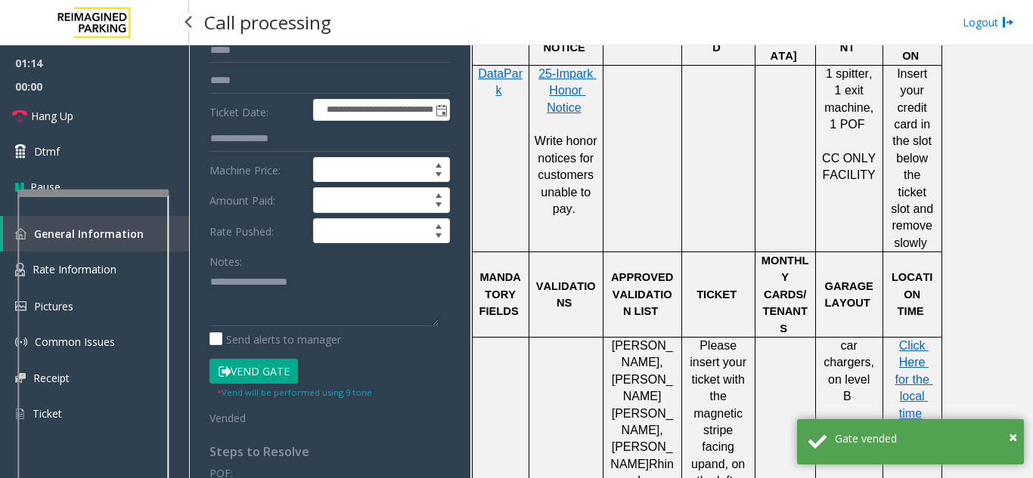
scroll to position [151, 0]
click at [269, 310] on textarea at bounding box center [323, 297] width 229 height 57
paste textarea "**********"
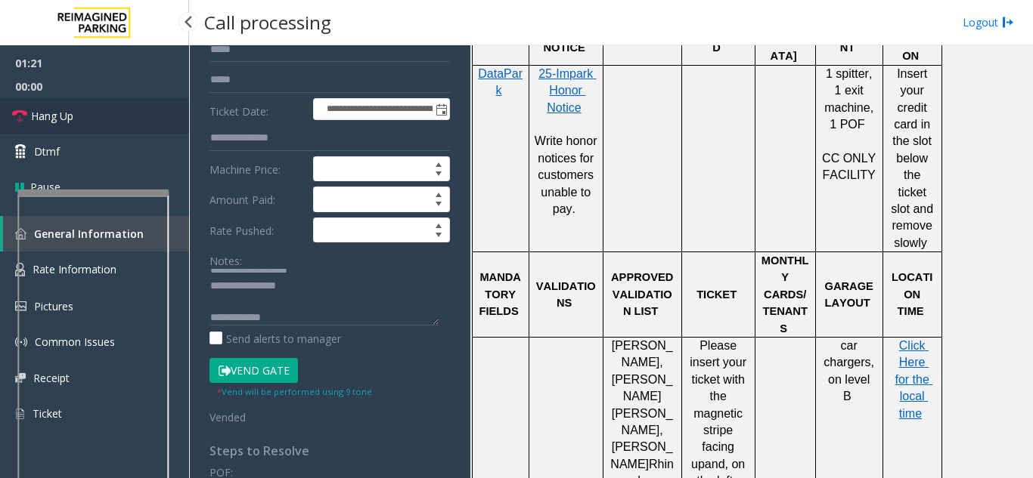
click at [88, 126] on link "Hang Up" at bounding box center [94, 116] width 189 height 36
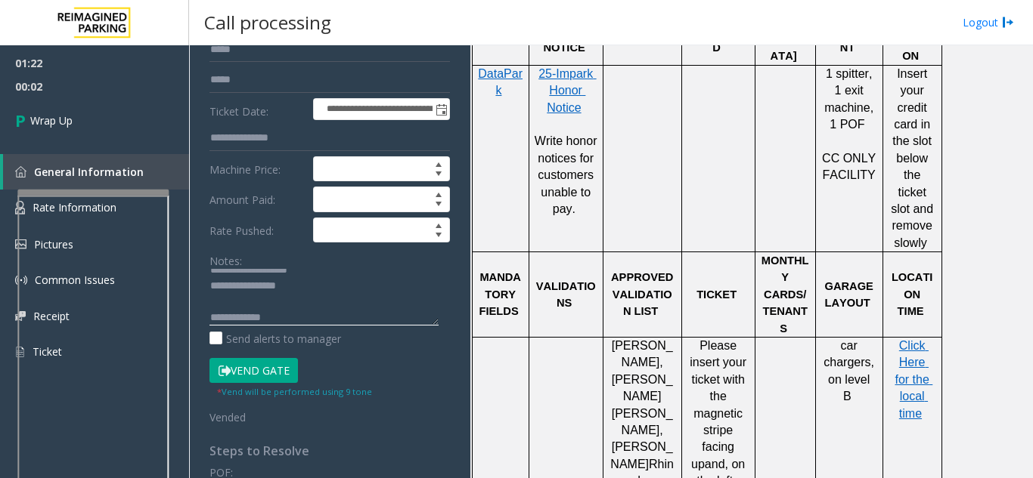
click at [373, 305] on textarea at bounding box center [323, 297] width 229 height 57
click at [373, 327] on div "Notes: Send alerts to manager" at bounding box center [329, 297] width 240 height 99
click at [374, 317] on textarea at bounding box center [323, 297] width 229 height 57
paste textarea "**********"
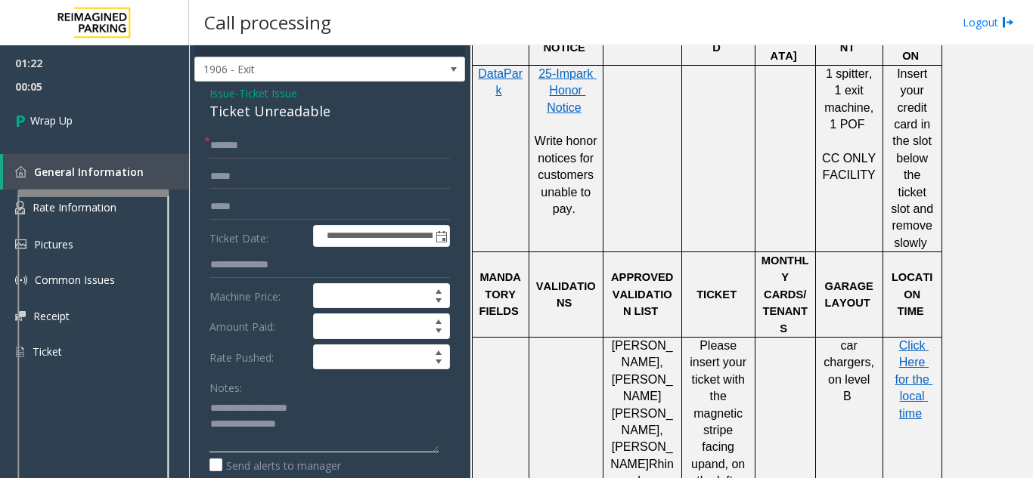
scroll to position [0, 0]
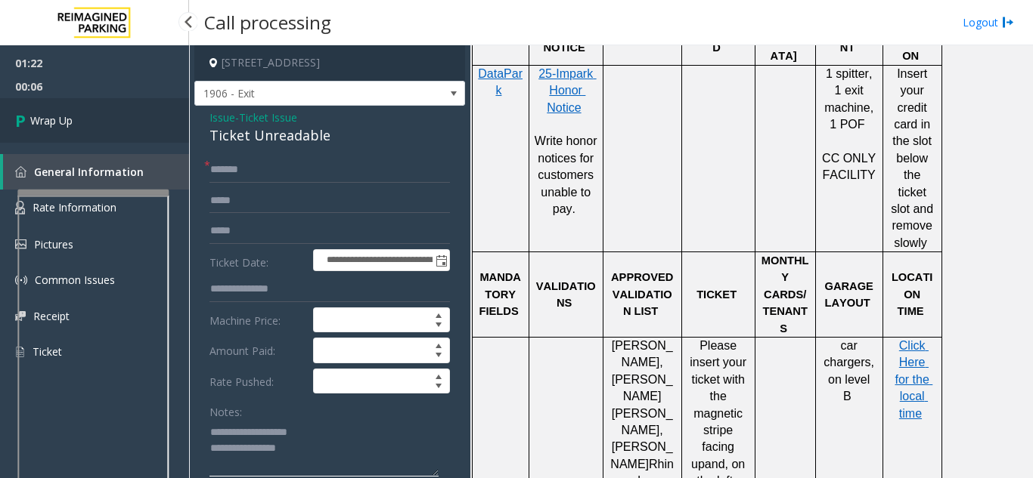
type textarea "**********"
click at [122, 130] on link "Wrap Up" at bounding box center [94, 120] width 189 height 45
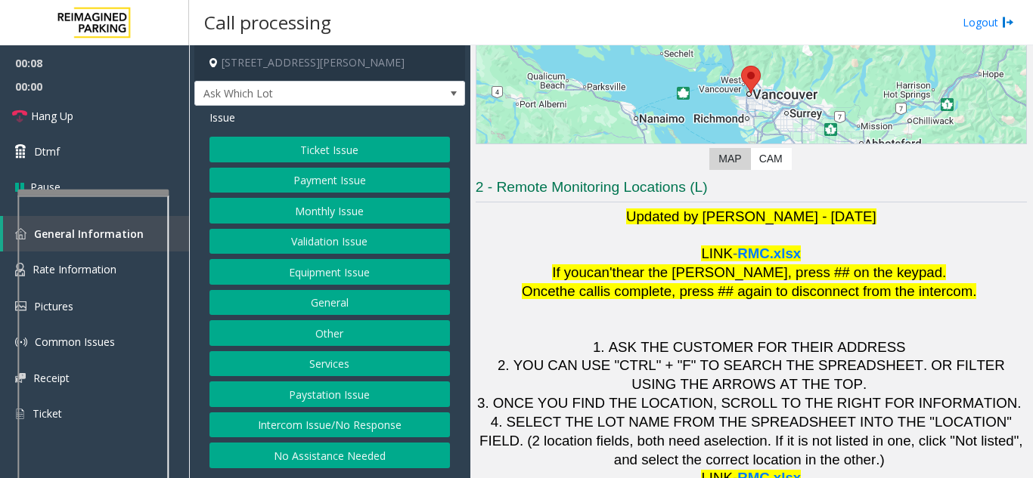
scroll to position [222, 0]
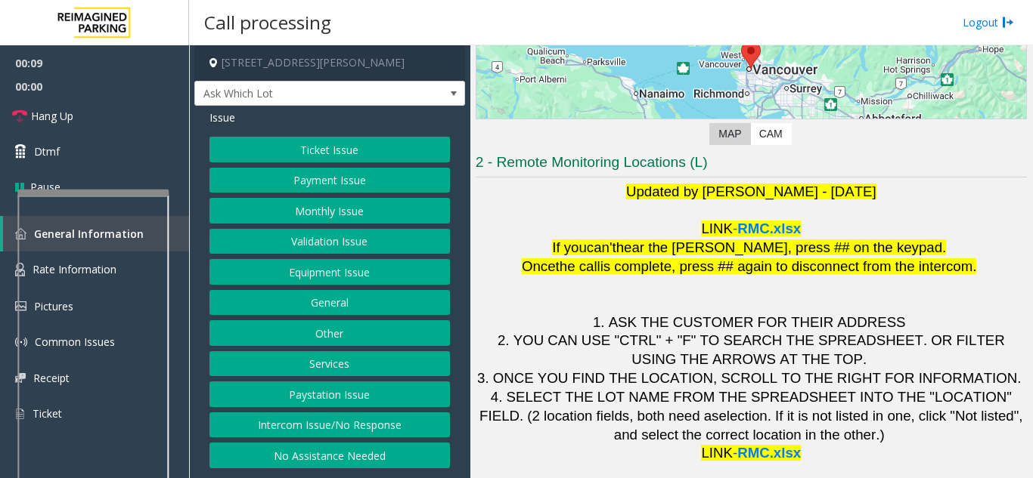
click at [380, 235] on button "Validation Issue" at bounding box center [329, 242] width 240 height 26
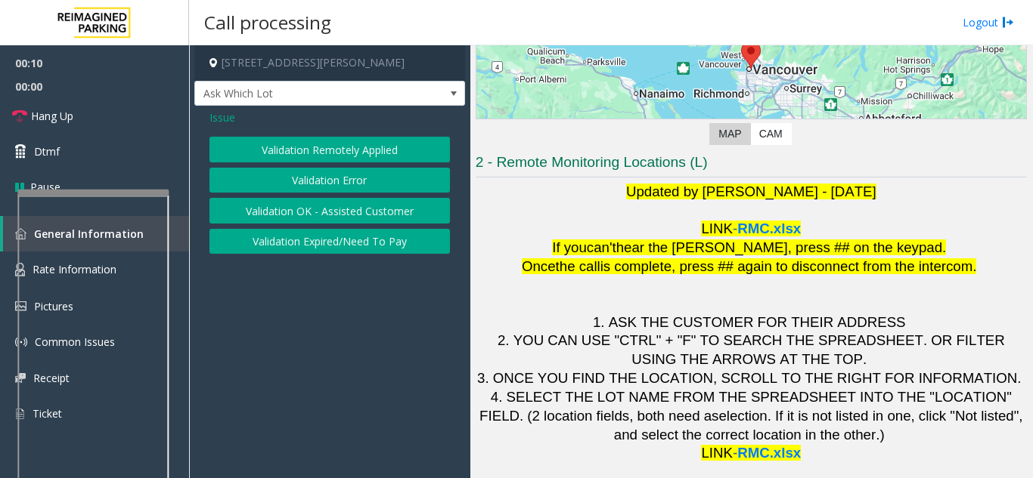
click at [360, 178] on button "Validation Error" at bounding box center [329, 181] width 240 height 26
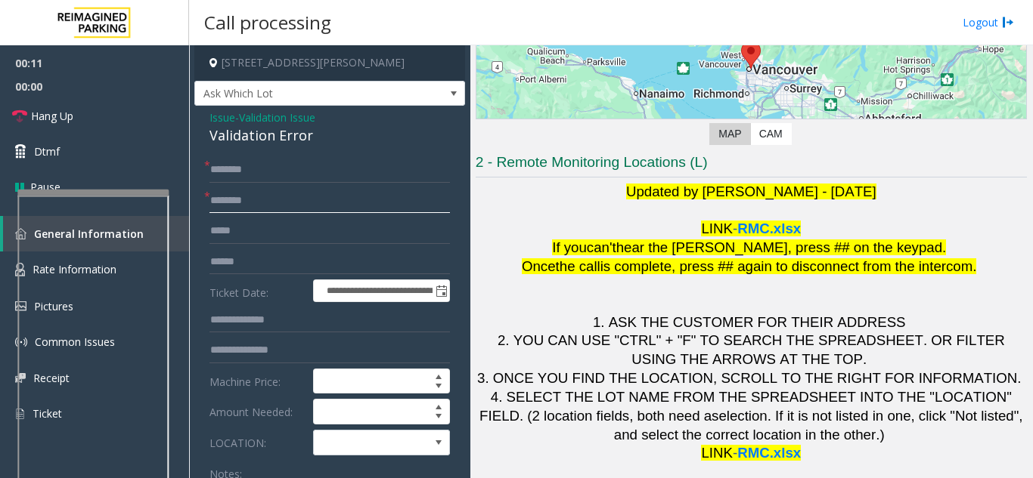
click at [322, 197] on input "text" at bounding box center [329, 201] width 240 height 26
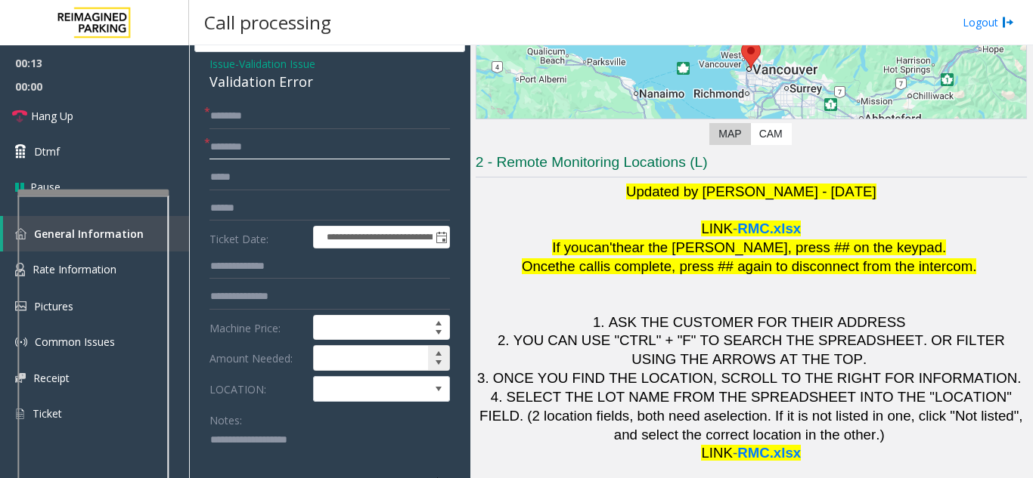
scroll to position [76, 0]
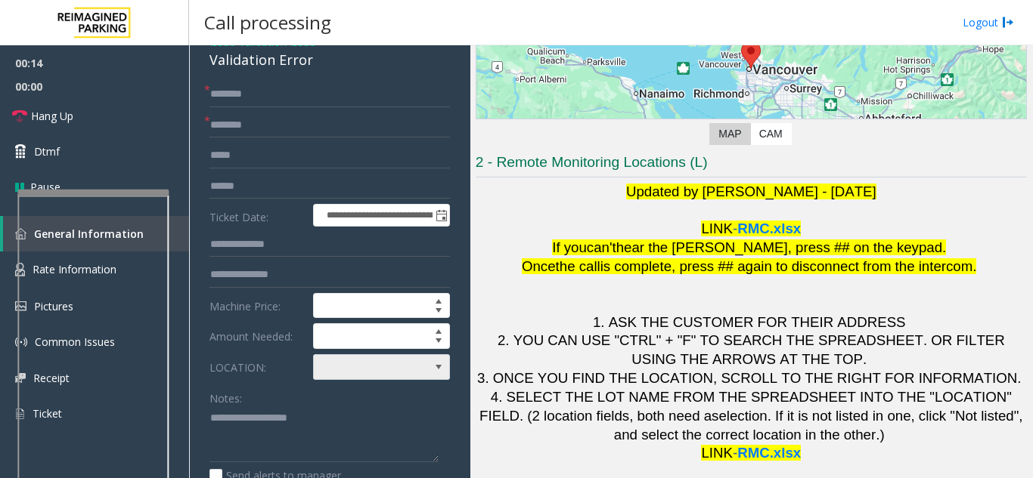
click at [402, 368] on span at bounding box center [368, 367] width 108 height 24
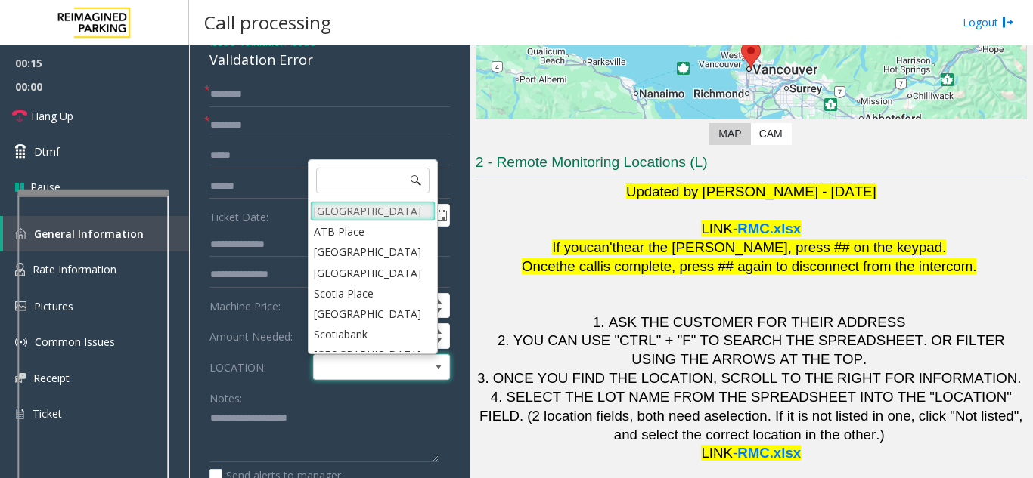
click at [367, 213] on Village "[GEOGRAPHIC_DATA]" at bounding box center [372, 211] width 125 height 20
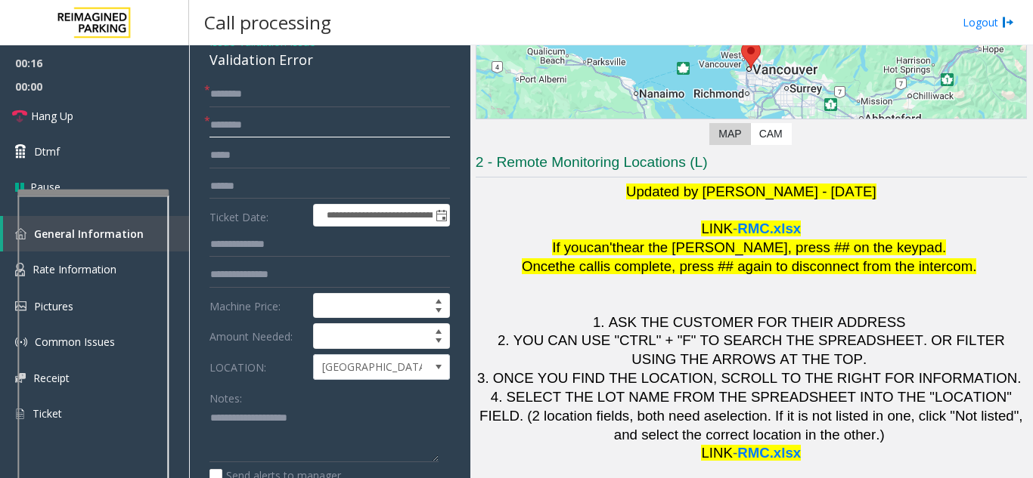
click at [328, 125] on input "text" at bounding box center [329, 126] width 240 height 26
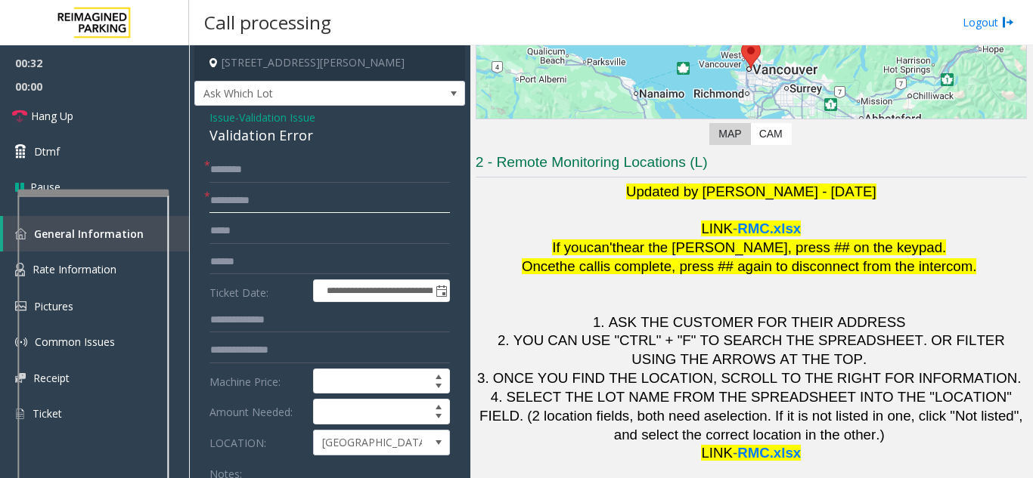
type input "*********"
click at [338, 261] on input "text" at bounding box center [329, 262] width 240 height 26
click at [281, 270] on input "text" at bounding box center [329, 262] width 240 height 26
type input "*******"
click at [307, 179] on input "text" at bounding box center [329, 170] width 240 height 26
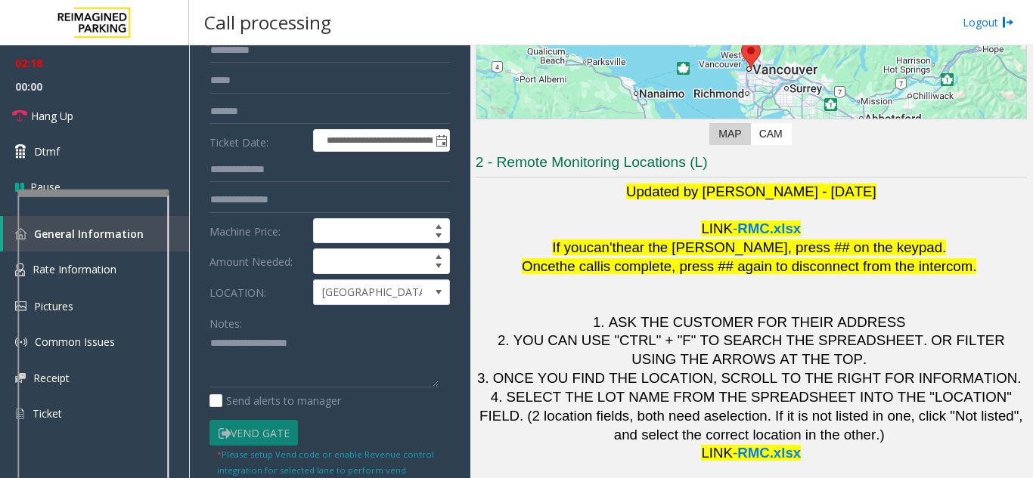
scroll to position [151, 0]
type input "********"
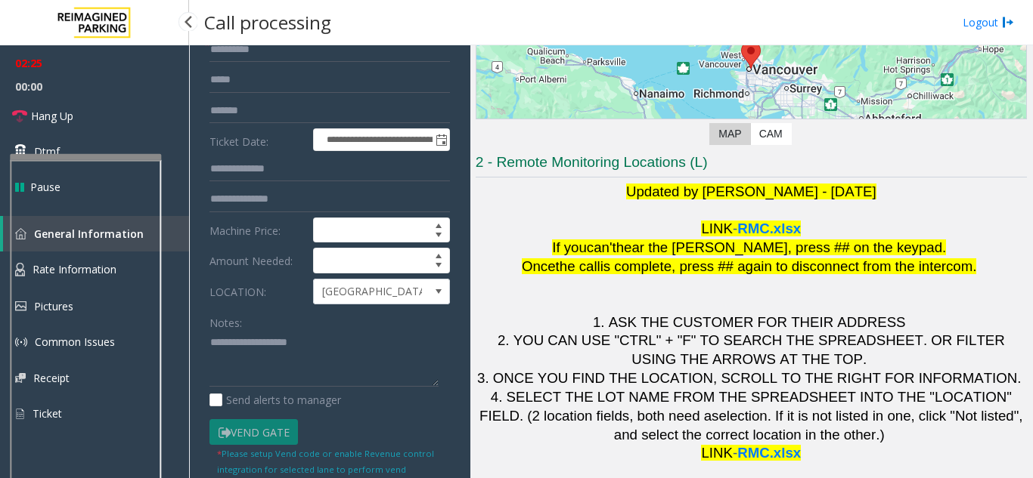
click at [82, 154] on div at bounding box center [85, 157] width 151 height 6
click at [104, 233] on div at bounding box center [84, 403] width 151 height 355
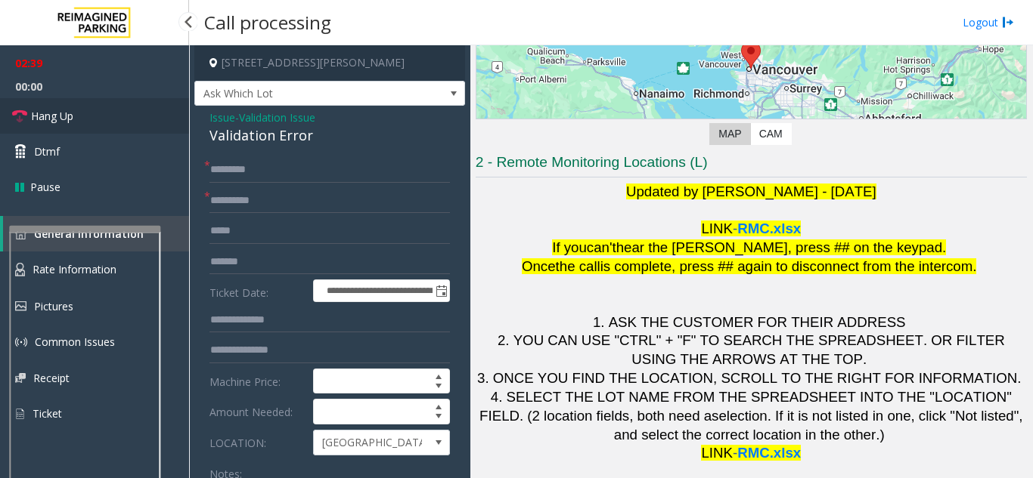
click at [74, 116] on link "Hang Up" at bounding box center [94, 116] width 189 height 36
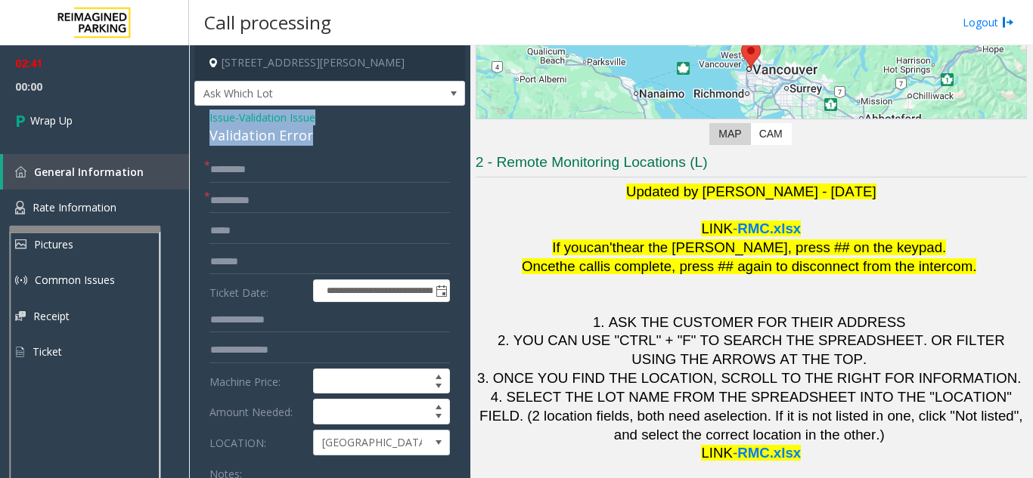
drag, startPoint x: 202, startPoint y: 111, endPoint x: 339, endPoint y: 129, distance: 137.9
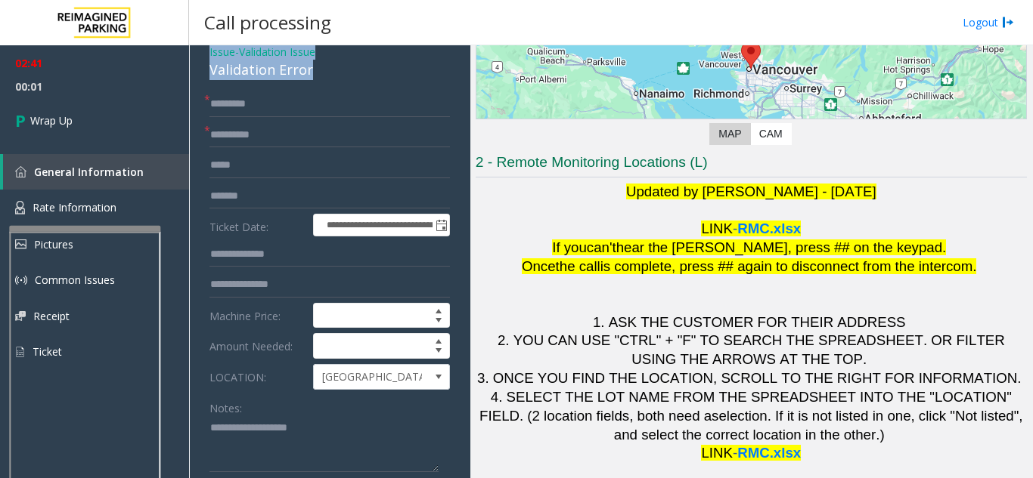
scroll to position [151, 0]
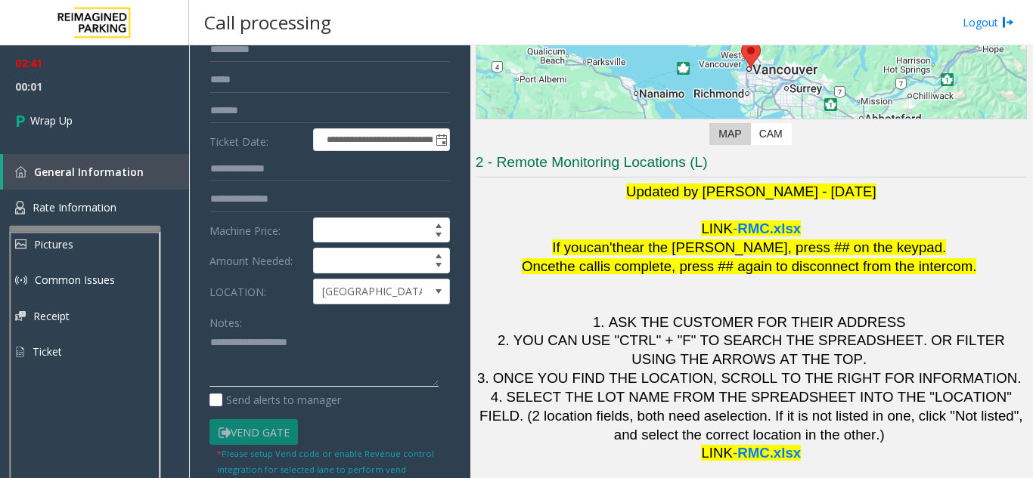
click at [293, 360] on textarea at bounding box center [323, 359] width 229 height 57
paste textarea "**********"
click at [329, 390] on div "Notes: Send alerts to manager" at bounding box center [329, 359] width 240 height 99
click at [330, 380] on textarea at bounding box center [323, 359] width 229 height 57
paste textarea "**********"
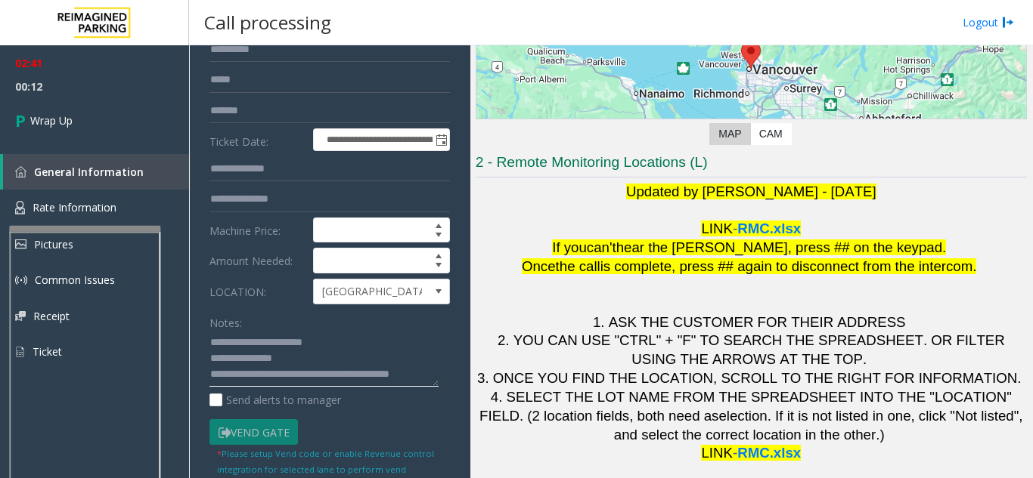
scroll to position [12, 0]
type textarea "**********"
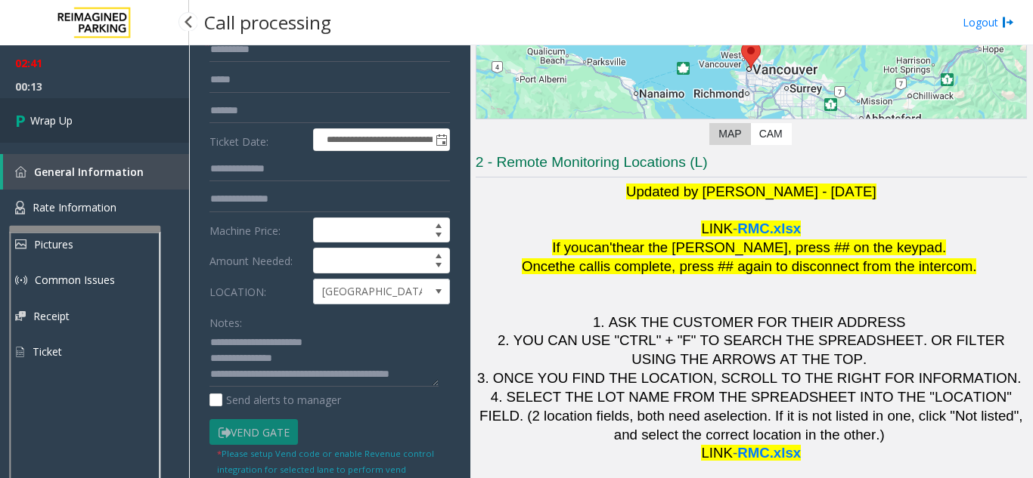
click at [114, 132] on link "Wrap Up" at bounding box center [94, 120] width 189 height 45
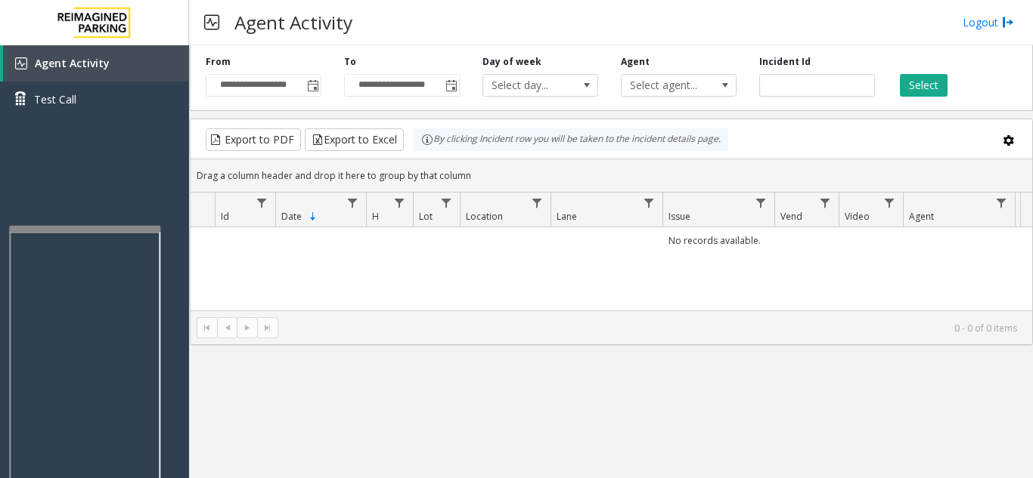
click at [120, 226] on div at bounding box center [84, 229] width 151 height 6
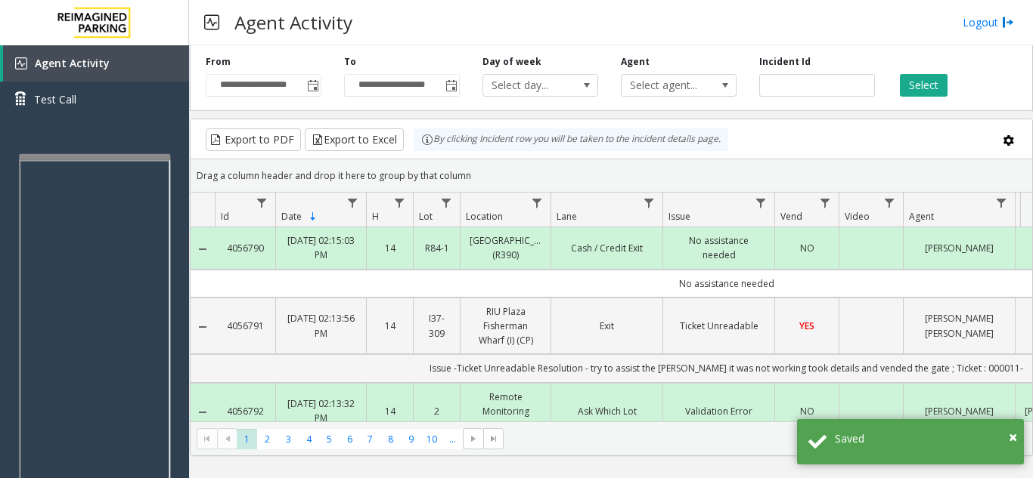
click at [132, 156] on div at bounding box center [94, 157] width 151 height 6
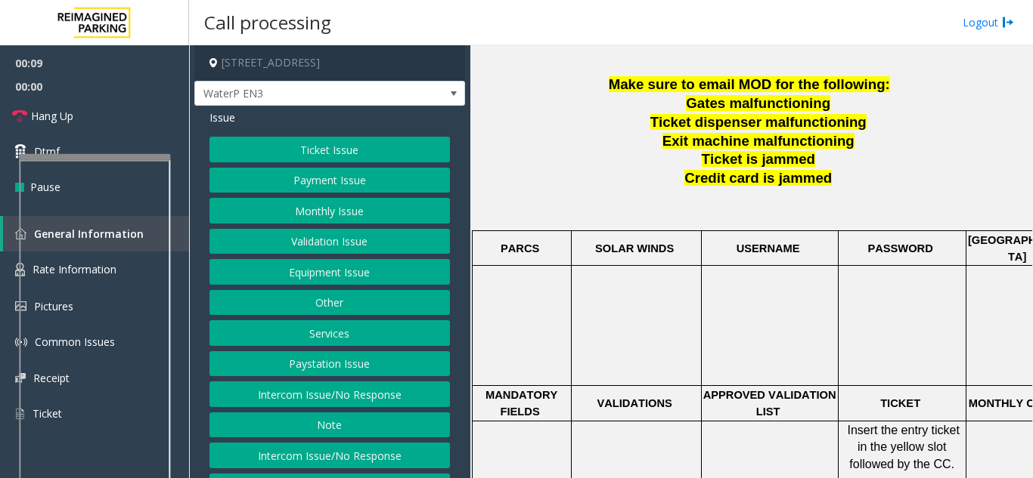
scroll to position [454, 0]
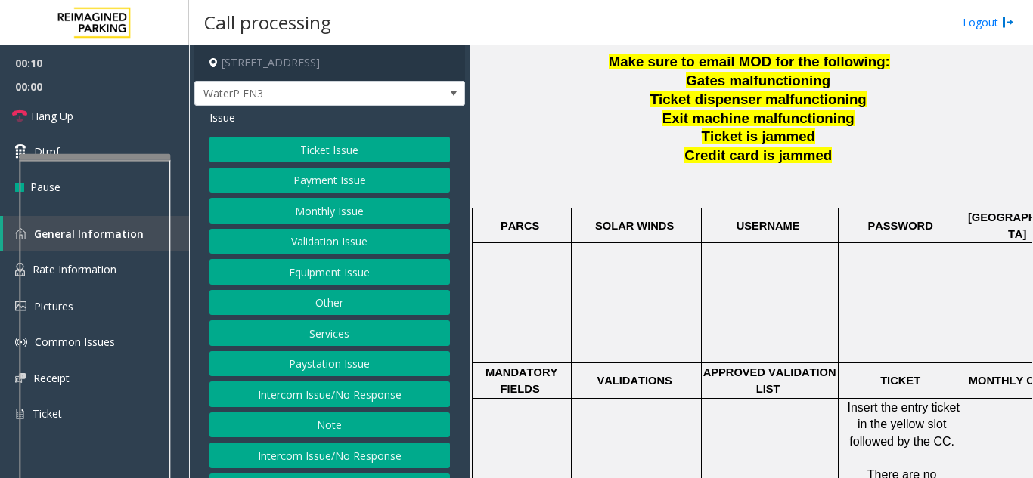
click at [373, 394] on button "Intercom Issue/No Response" at bounding box center [329, 395] width 240 height 26
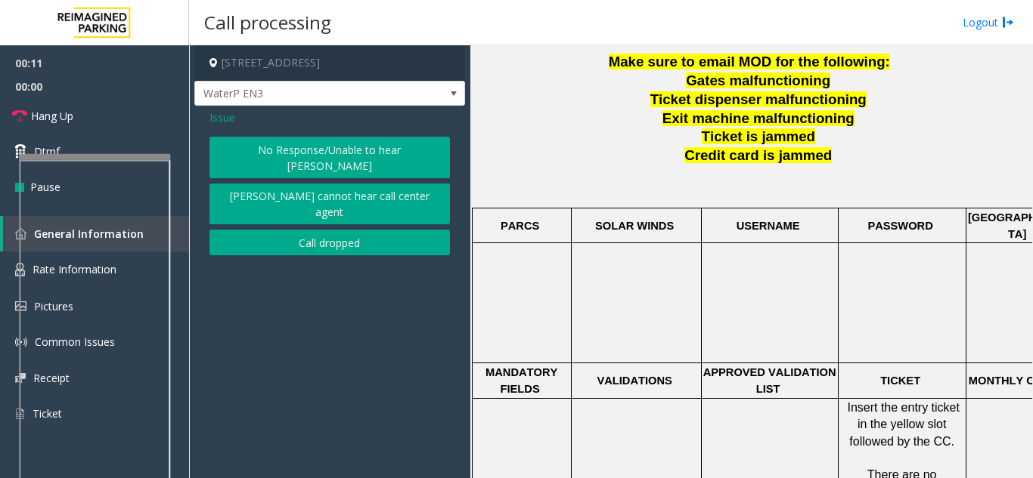
click at [350, 140] on button "No Response/Unable to hear [PERSON_NAME]" at bounding box center [329, 158] width 240 height 42
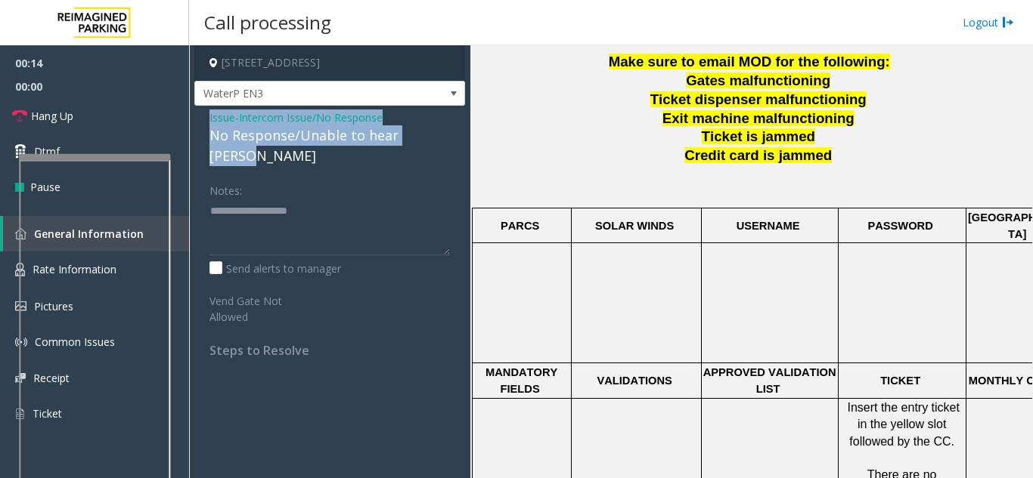
drag, startPoint x: 200, startPoint y: 114, endPoint x: 438, endPoint y: 141, distance: 238.8
click at [438, 141] on div "Issue - Intercom Issue/No Response No Response/Unable to hear [PERSON_NAME] Not…" at bounding box center [329, 240] width 271 height 268
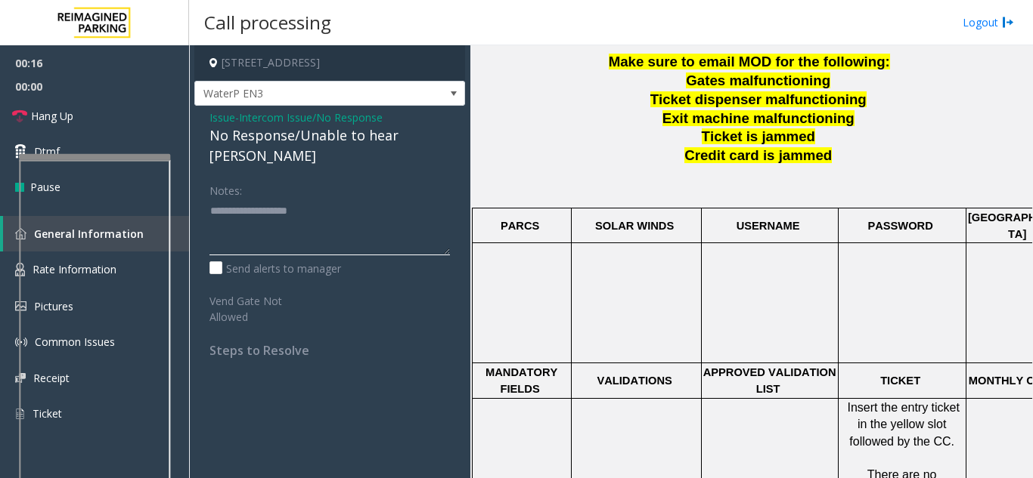
click at [211, 204] on textarea at bounding box center [329, 227] width 240 height 57
paste textarea "**********"
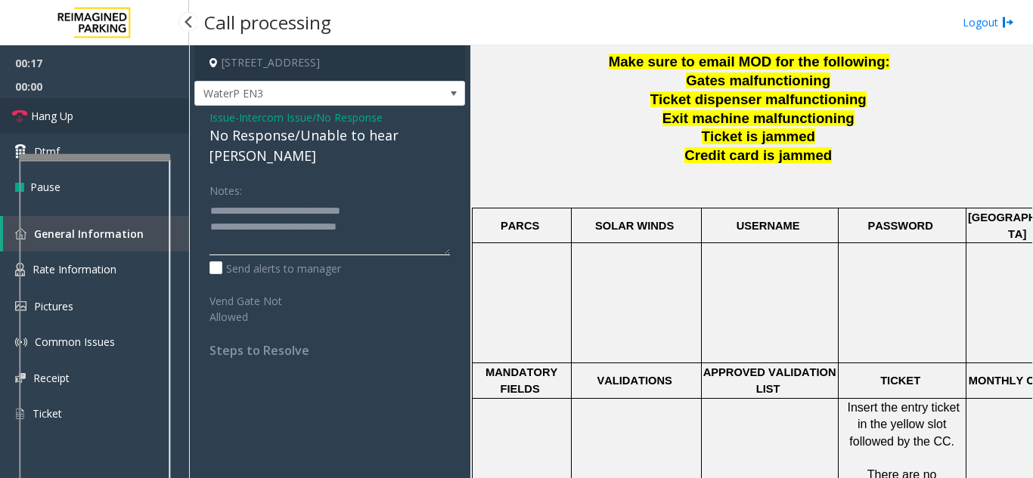
type textarea "**********"
click at [52, 101] on link "Hang Up" at bounding box center [94, 116] width 189 height 36
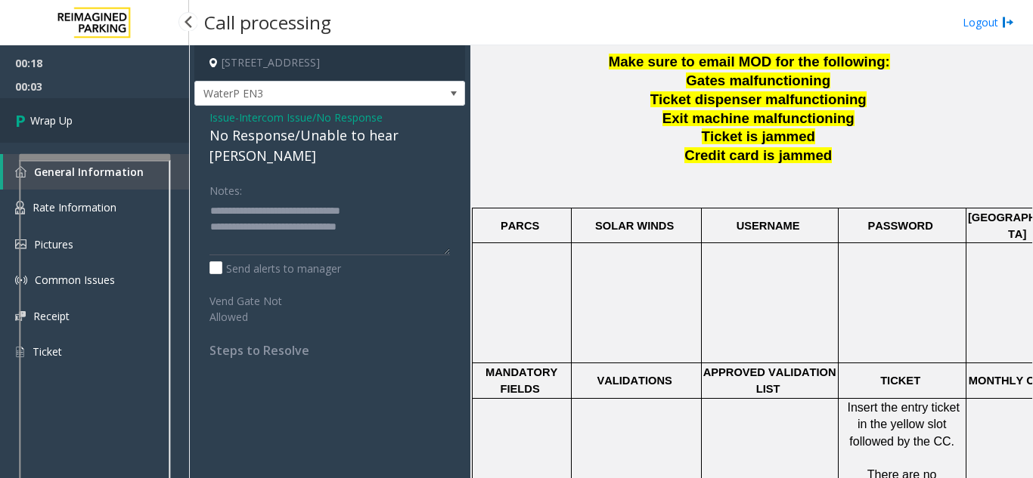
click at [98, 112] on link "Wrap Up" at bounding box center [94, 120] width 189 height 45
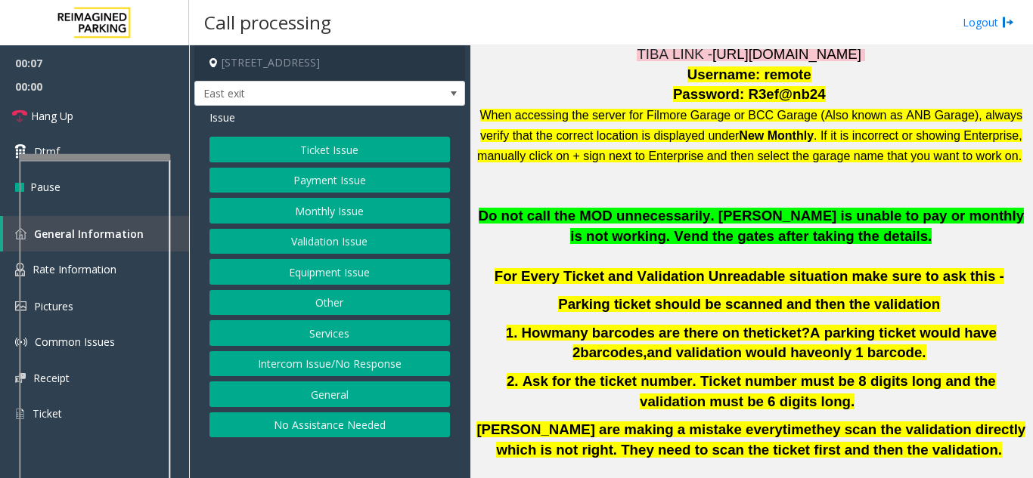
scroll to position [302, 0]
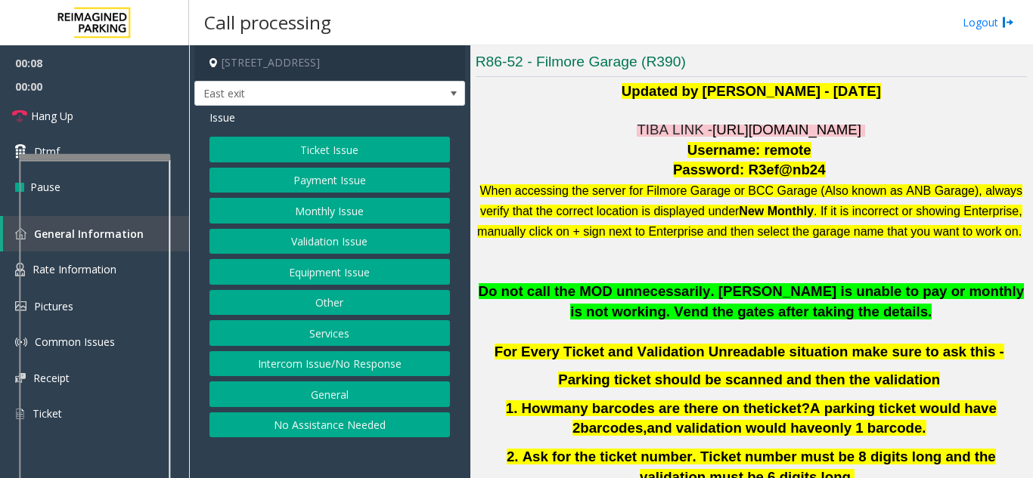
click at [654, 129] on span "TIBA LINK -" at bounding box center [674, 130] width 76 height 16
click at [712, 130] on span "[URL][DOMAIN_NAME]" at bounding box center [786, 130] width 149 height 16
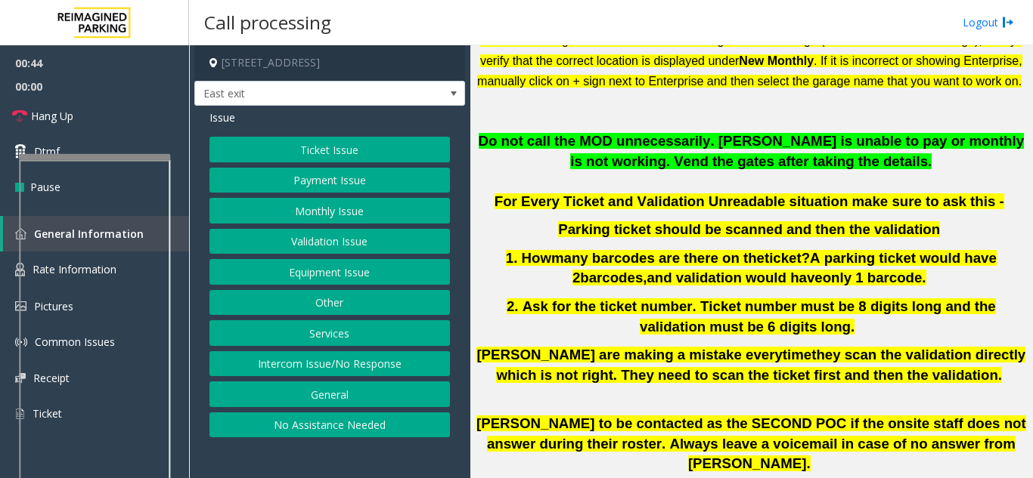
scroll to position [454, 0]
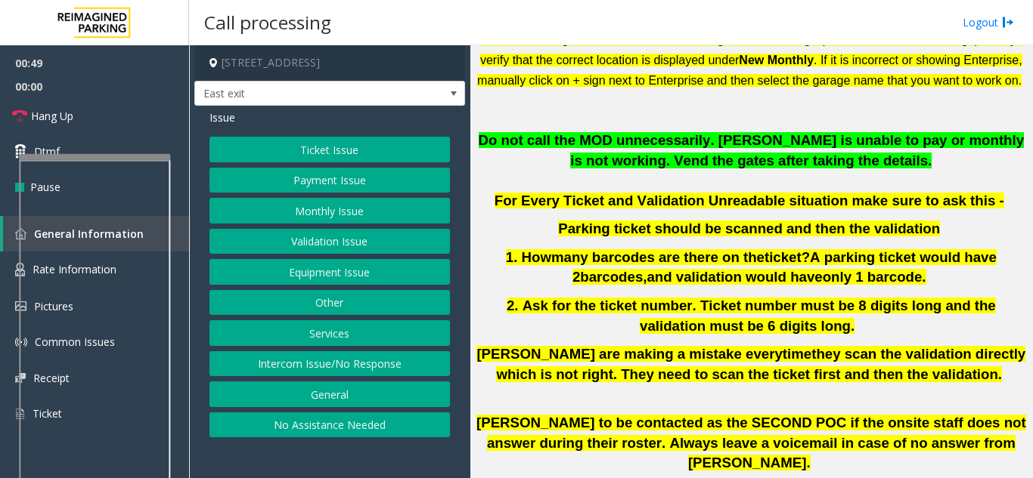
click at [414, 158] on button "Ticket Issue" at bounding box center [329, 150] width 240 height 26
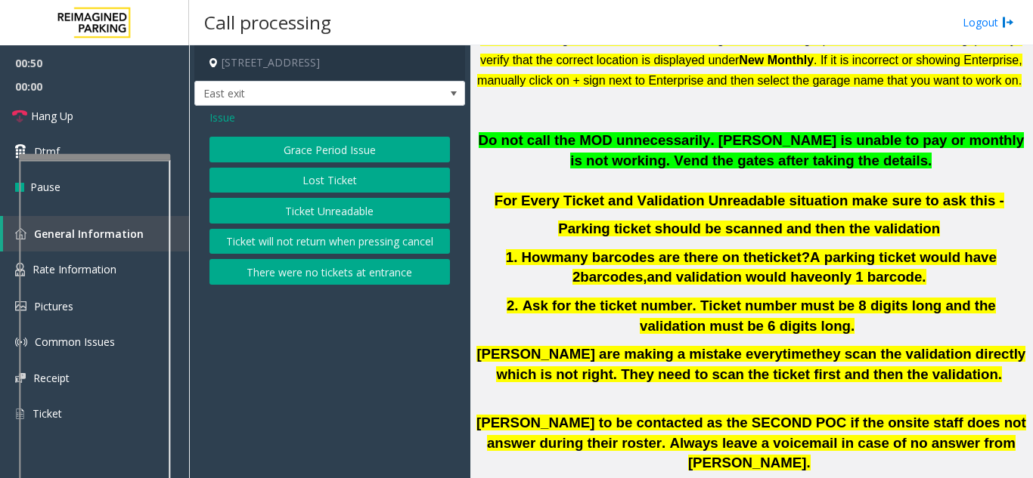
click at [364, 210] on button "Ticket Unreadable" at bounding box center [329, 211] width 240 height 26
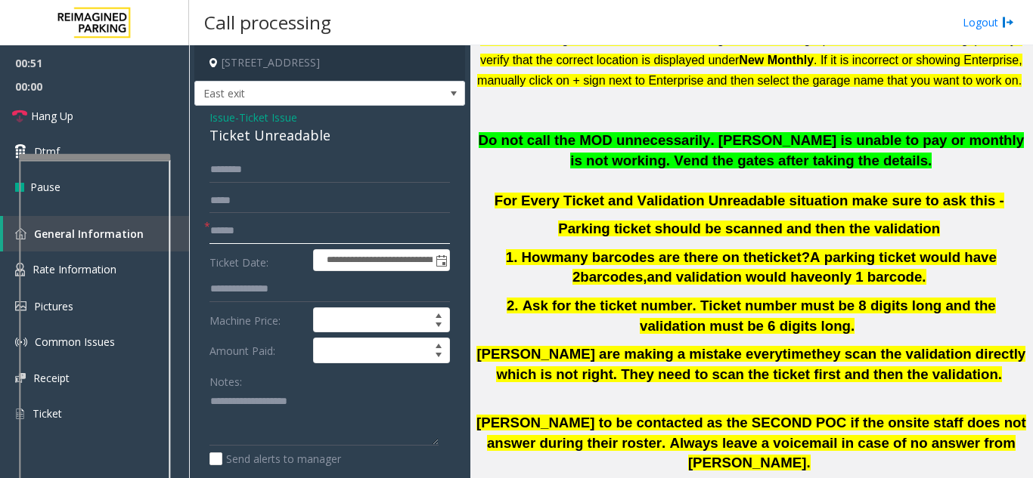
click at [277, 243] on input "text" at bounding box center [329, 231] width 240 height 26
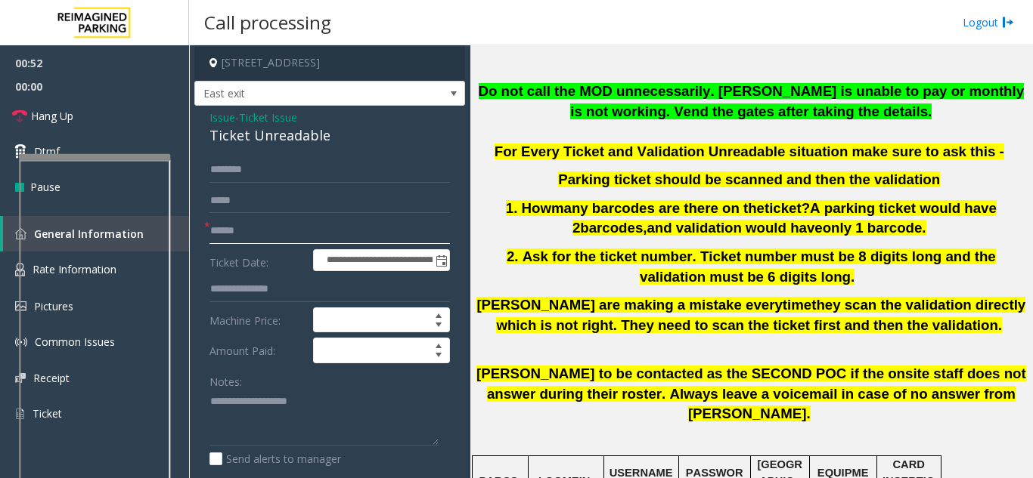
scroll to position [529, 0]
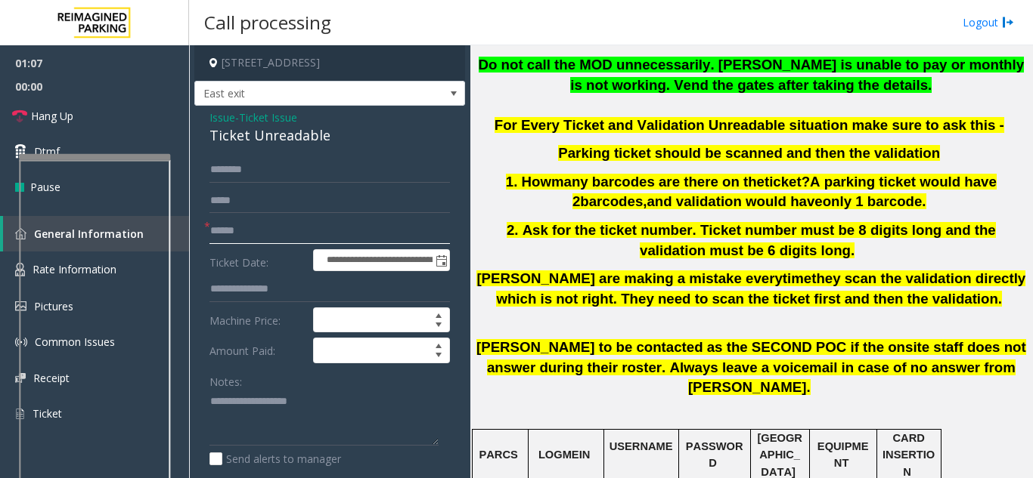
click at [262, 231] on input "text" at bounding box center [329, 231] width 240 height 26
click at [338, 237] on input "text" at bounding box center [329, 231] width 240 height 26
type input "*********"
click at [300, 178] on input "text" at bounding box center [329, 170] width 240 height 26
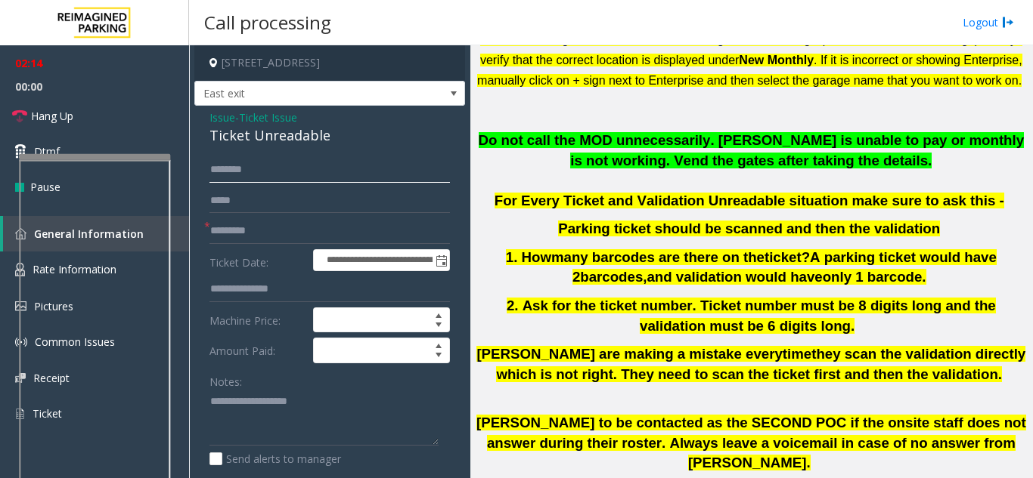
click at [289, 174] on input "text" at bounding box center [329, 170] width 240 height 26
type input "***"
click at [311, 406] on textarea at bounding box center [323, 418] width 229 height 57
drag, startPoint x: 197, startPoint y: 122, endPoint x: 339, endPoint y: 143, distance: 144.4
click at [339, 143] on div "**********" at bounding box center [329, 451] width 271 height 691
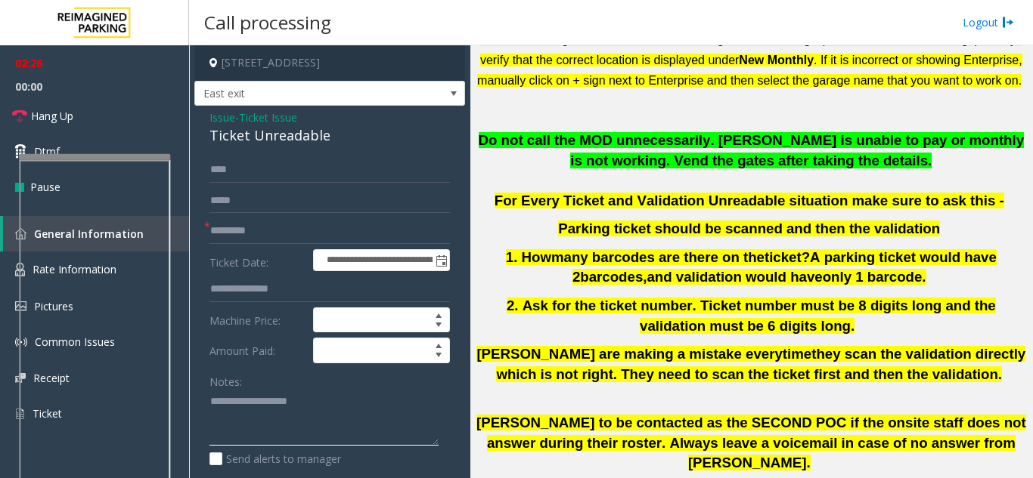
click at [282, 424] on textarea at bounding box center [323, 418] width 229 height 57
paste textarea "**********"
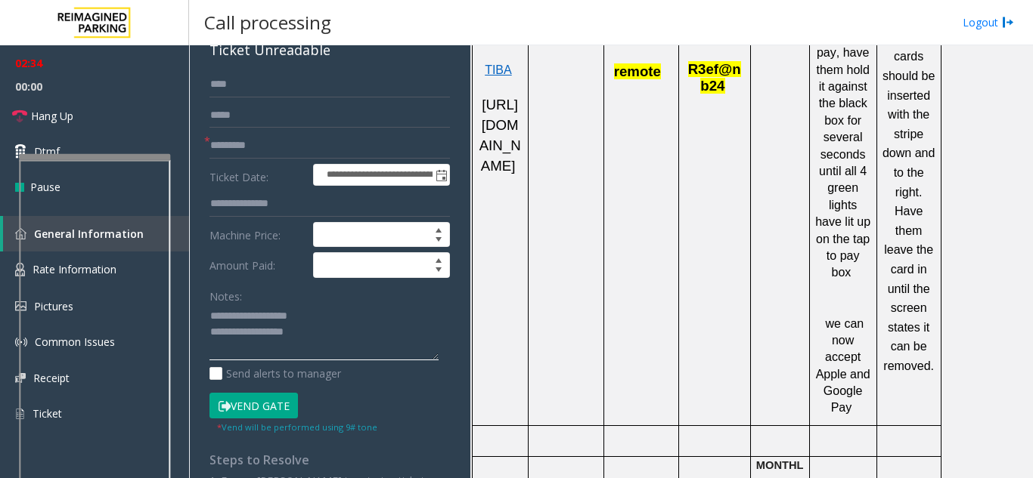
scroll to position [151, 0]
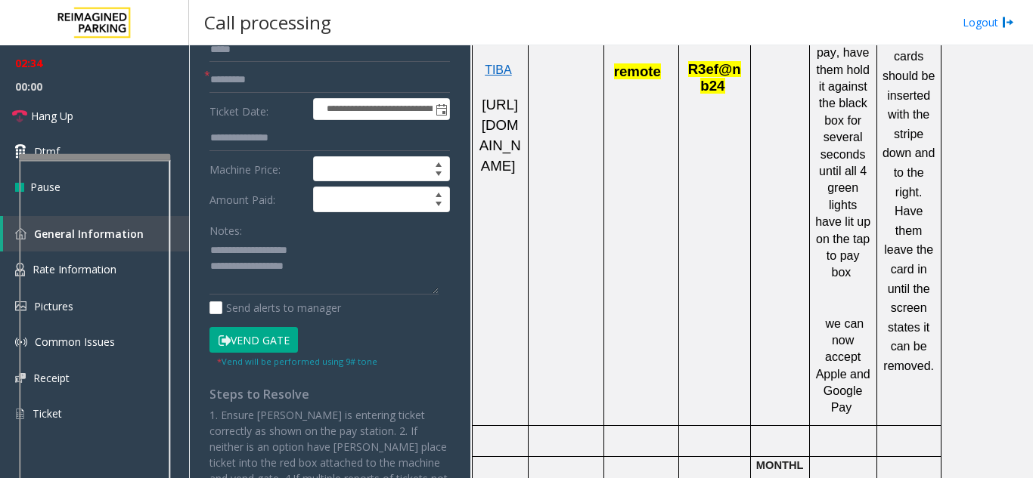
click at [267, 334] on button "Vend Gate" at bounding box center [253, 340] width 88 height 26
click at [266, 280] on textarea at bounding box center [323, 267] width 229 height 57
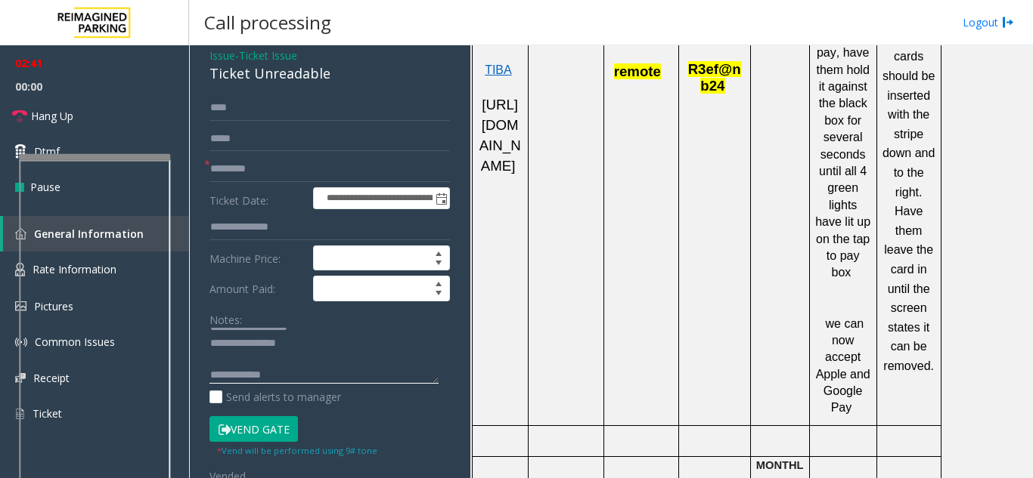
scroll to position [76, 0]
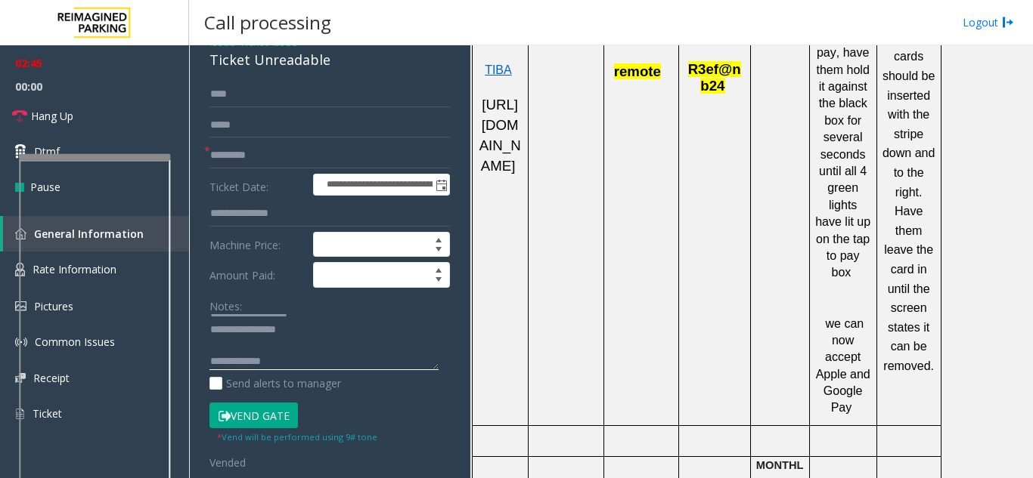
click at [317, 358] on textarea at bounding box center [323, 342] width 229 height 57
paste textarea "**********"
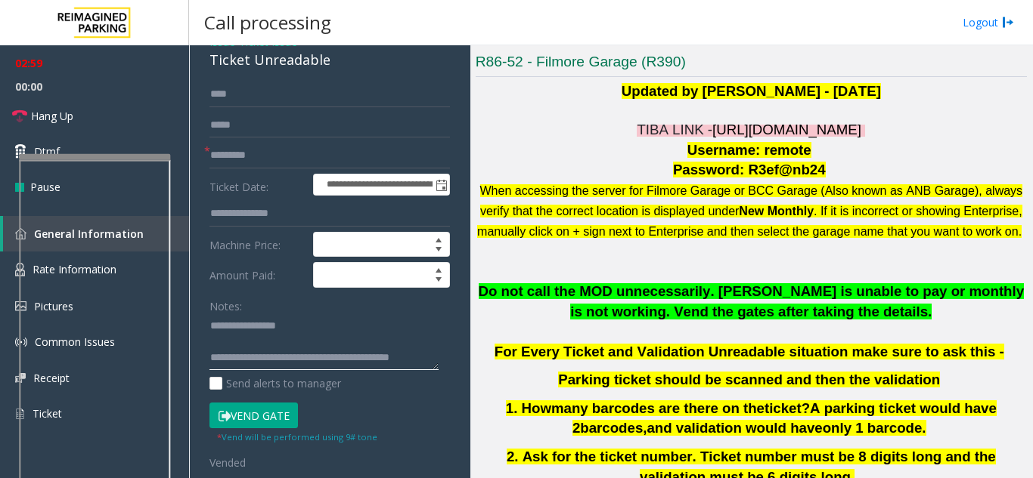
drag, startPoint x: 307, startPoint y: 366, endPoint x: 273, endPoint y: 335, distance: 46.0
click at [273, 335] on textarea at bounding box center [323, 342] width 229 height 57
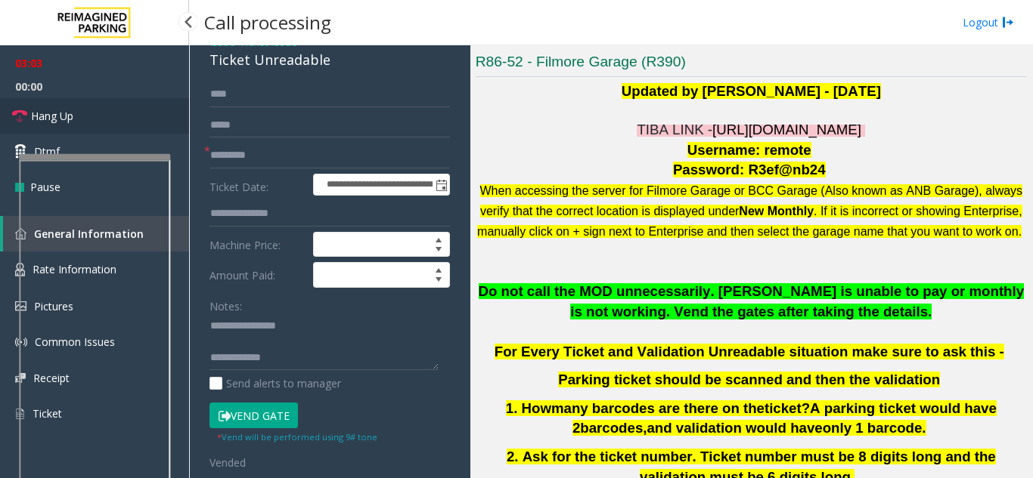
click at [63, 119] on span "Hang Up" at bounding box center [52, 116] width 42 height 16
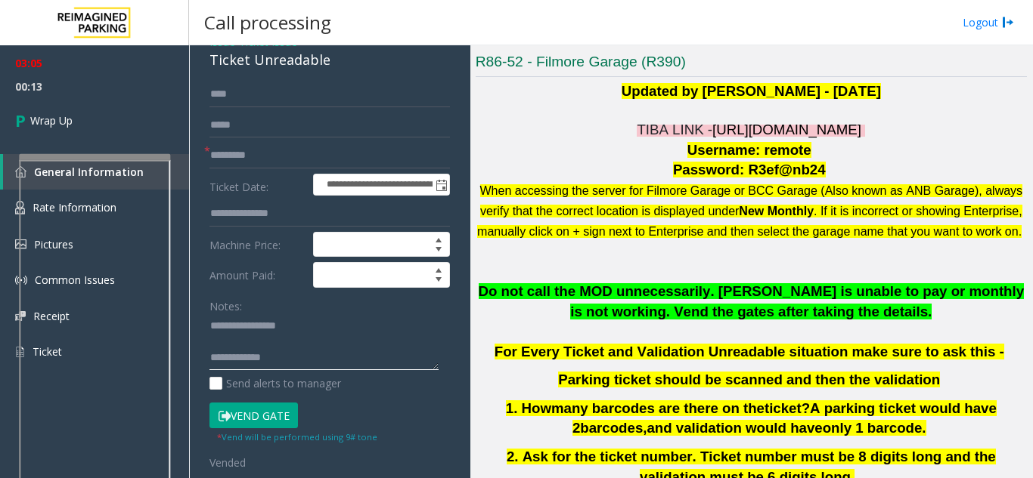
click at [310, 367] on textarea at bounding box center [323, 342] width 229 height 57
click at [286, 366] on textarea at bounding box center [323, 342] width 229 height 57
paste textarea "**********"
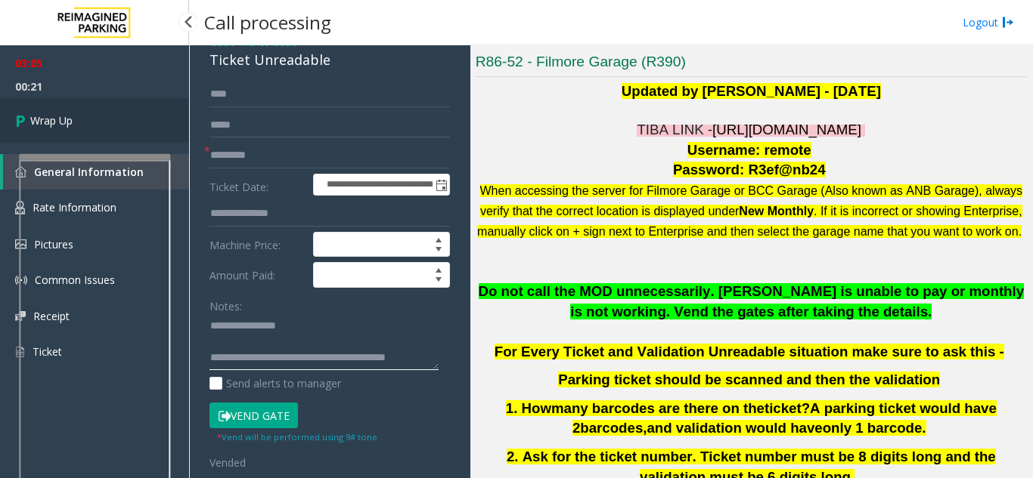
type textarea "**********"
click at [147, 141] on link "Wrap Up" at bounding box center [94, 120] width 189 height 45
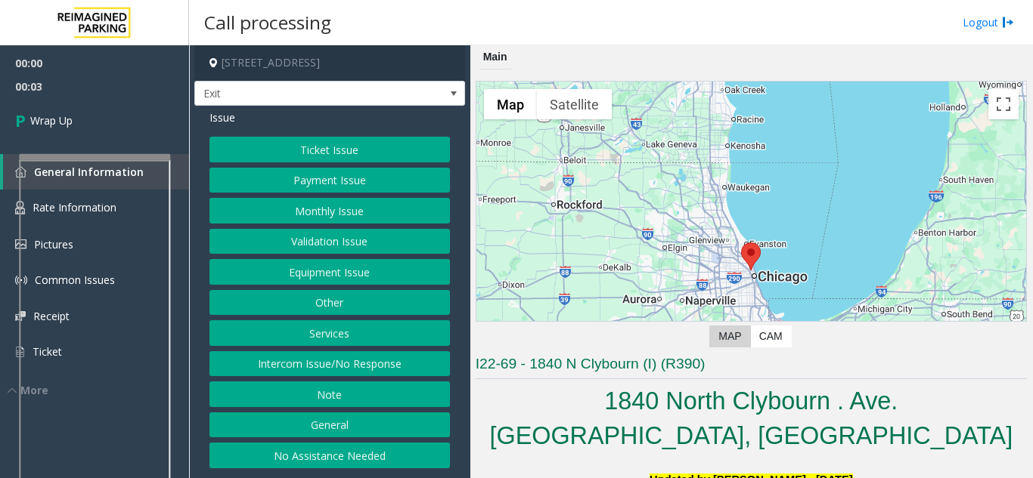
click at [354, 353] on button "Intercom Issue/No Response" at bounding box center [329, 364] width 240 height 26
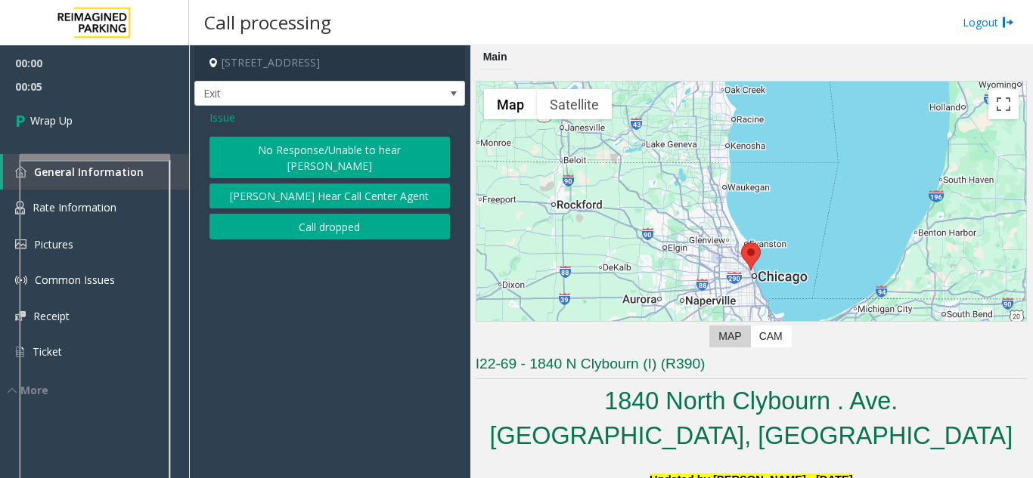
click at [329, 214] on button "Call dropped" at bounding box center [329, 227] width 240 height 26
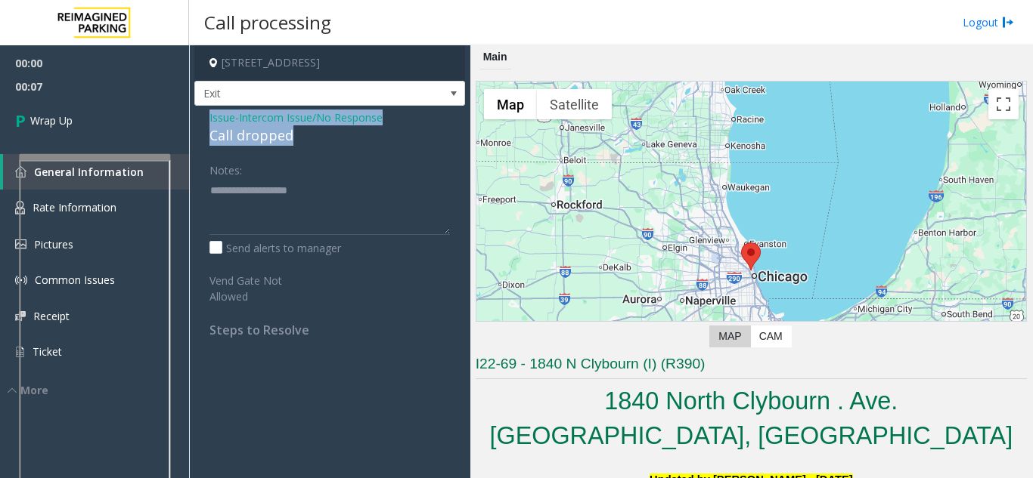
drag, startPoint x: 206, startPoint y: 122, endPoint x: 302, endPoint y: 138, distance: 97.2
click at [302, 138] on div "Issue - Intercom Issue/No Response Call dropped Notes: Send alerts to manager V…" at bounding box center [329, 229] width 271 height 247
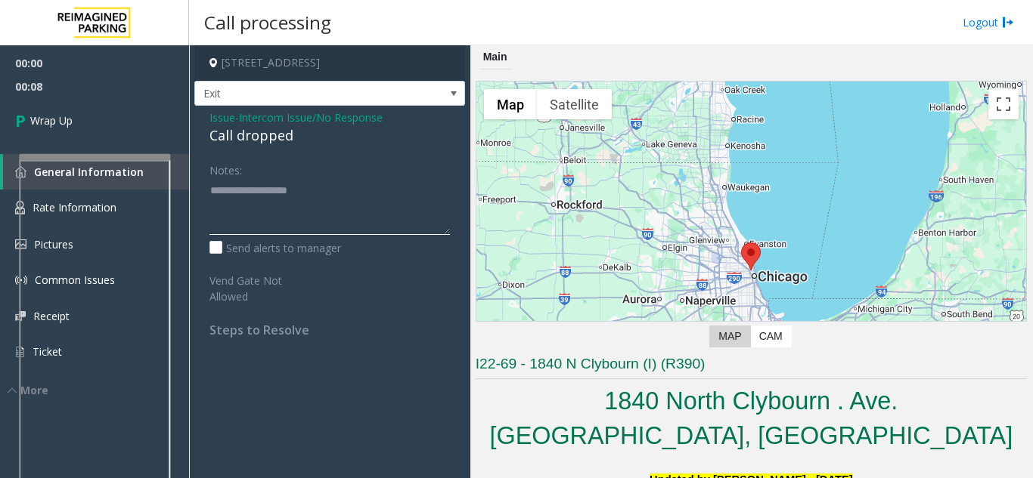
click at [249, 220] on textarea at bounding box center [329, 206] width 240 height 57
paste textarea "**********"
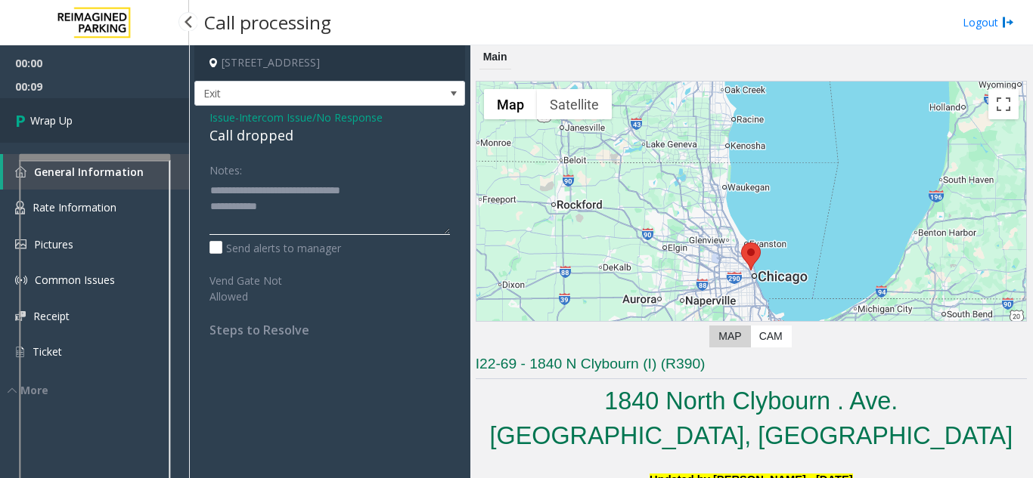
type textarea "**********"
click at [84, 127] on link "Wrap Up" at bounding box center [94, 120] width 189 height 45
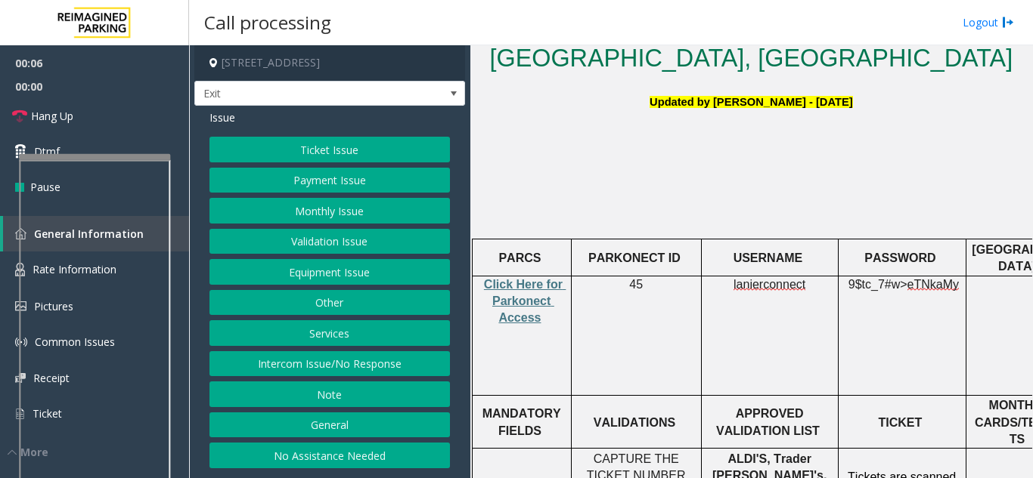
scroll to position [529, 0]
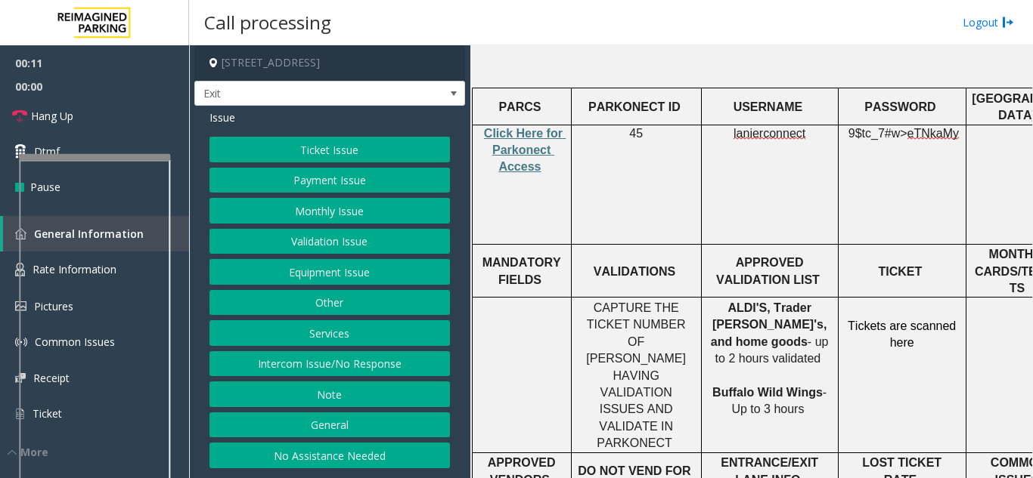
click at [342, 248] on button "Validation Issue" at bounding box center [329, 242] width 240 height 26
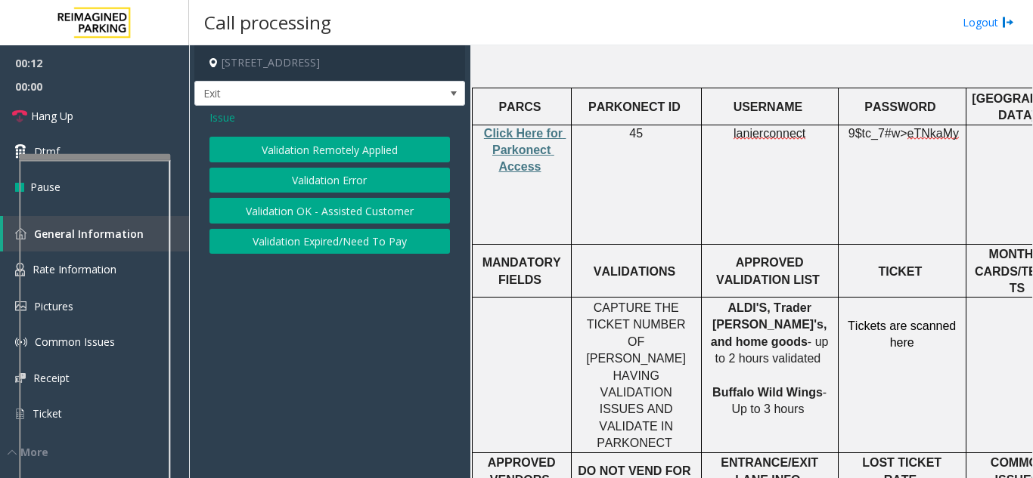
click at [332, 187] on button "Validation Error" at bounding box center [329, 181] width 240 height 26
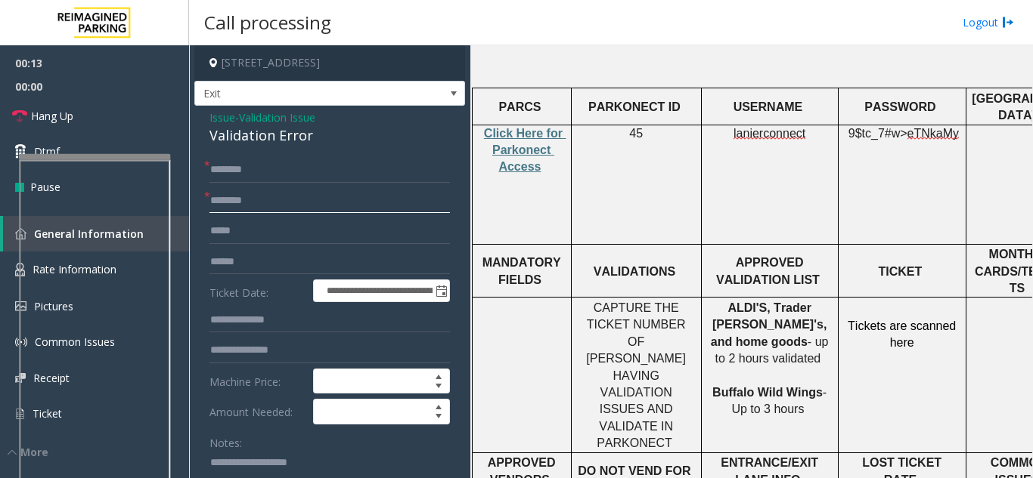
click at [302, 206] on input "text" at bounding box center [329, 201] width 240 height 26
click at [277, 206] on input "text" at bounding box center [329, 201] width 240 height 26
type input "**********"
click at [342, 179] on input "text" at bounding box center [329, 170] width 240 height 26
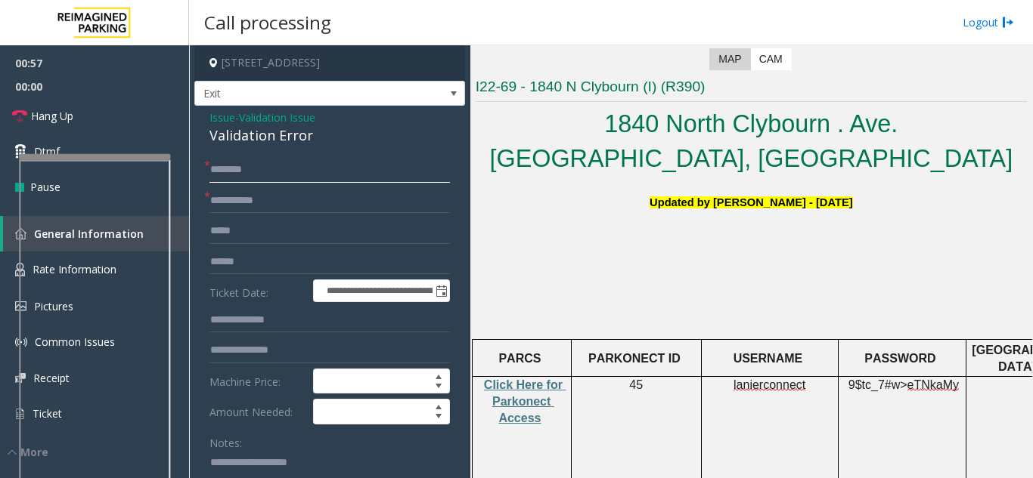
scroll to position [302, 0]
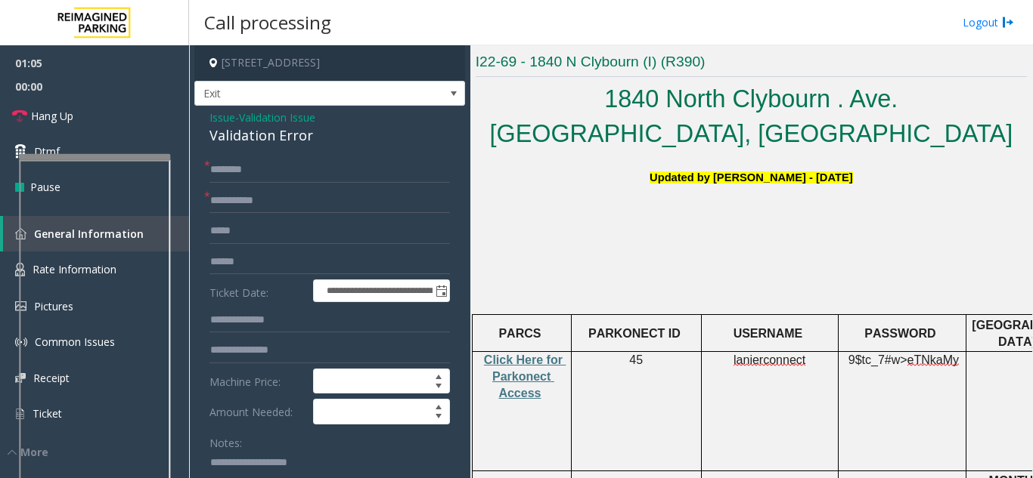
click at [219, 118] on span "Issue" at bounding box center [222, 118] width 26 height 16
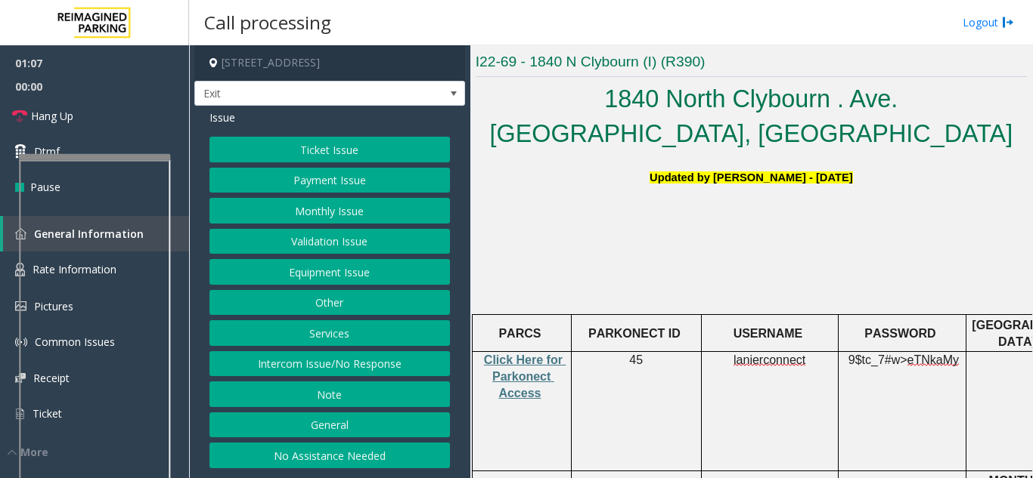
click at [316, 150] on button "Ticket Issue" at bounding box center [329, 150] width 240 height 26
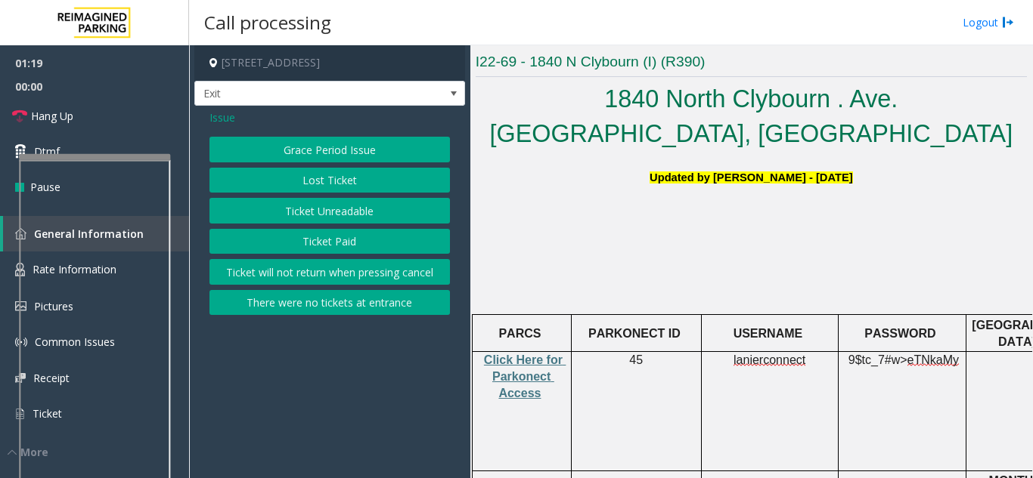
click at [214, 119] on span "Issue" at bounding box center [222, 118] width 26 height 16
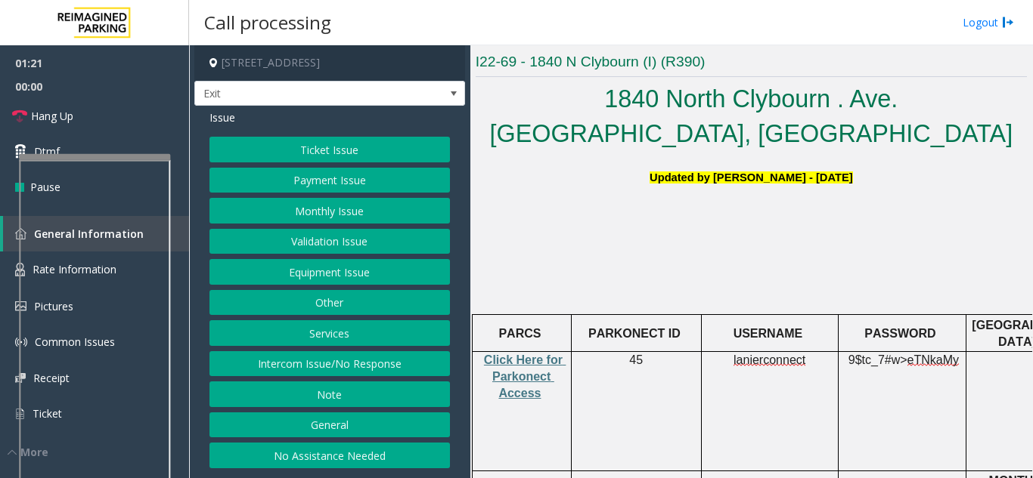
click at [324, 160] on button "Ticket Issue" at bounding box center [329, 150] width 240 height 26
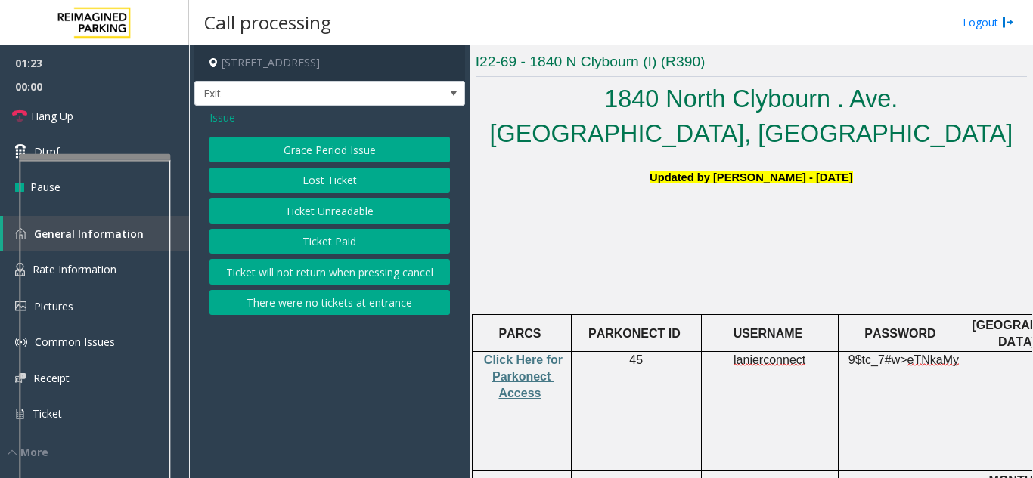
click at [342, 299] on button "There were no tickets at entrance" at bounding box center [329, 303] width 240 height 26
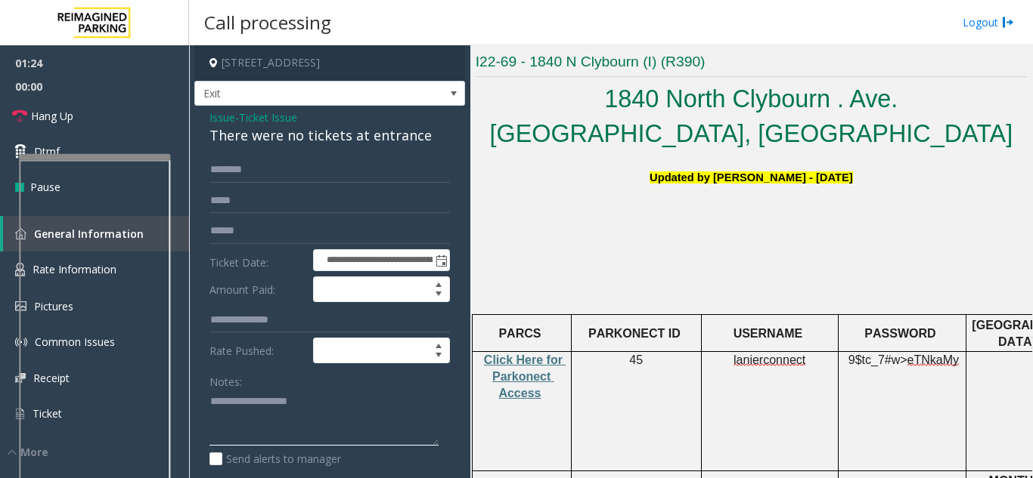
click at [295, 429] on textarea at bounding box center [323, 418] width 229 height 57
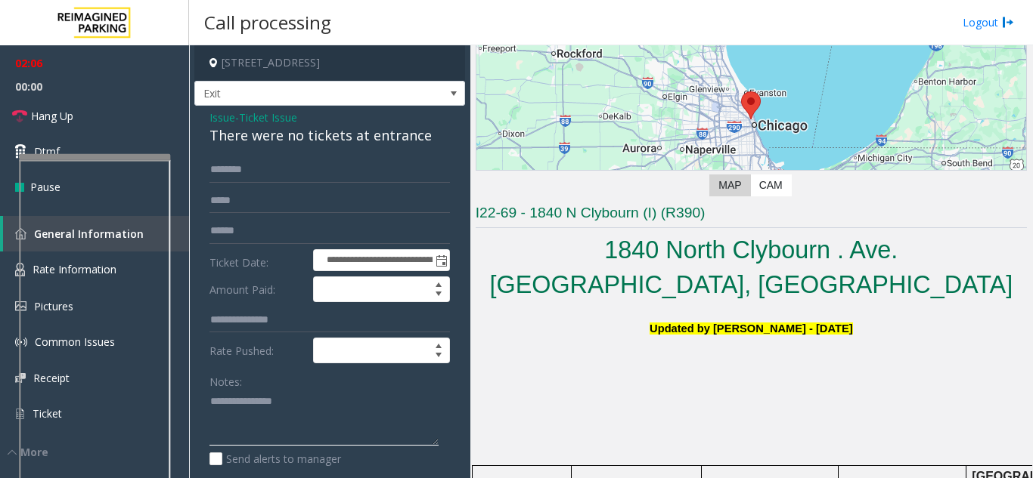
scroll to position [76, 0]
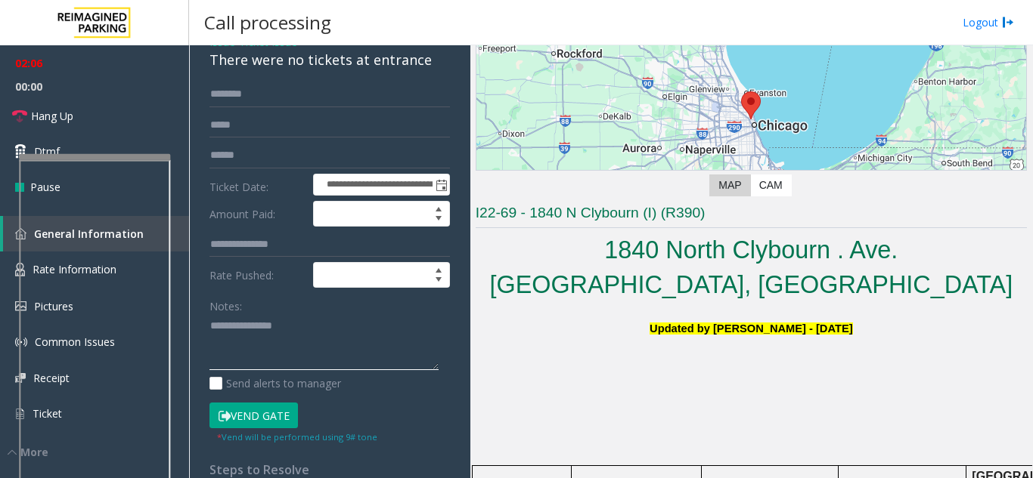
type textarea "**********"
click at [250, 419] on button "Vend Gate" at bounding box center [253, 416] width 88 height 26
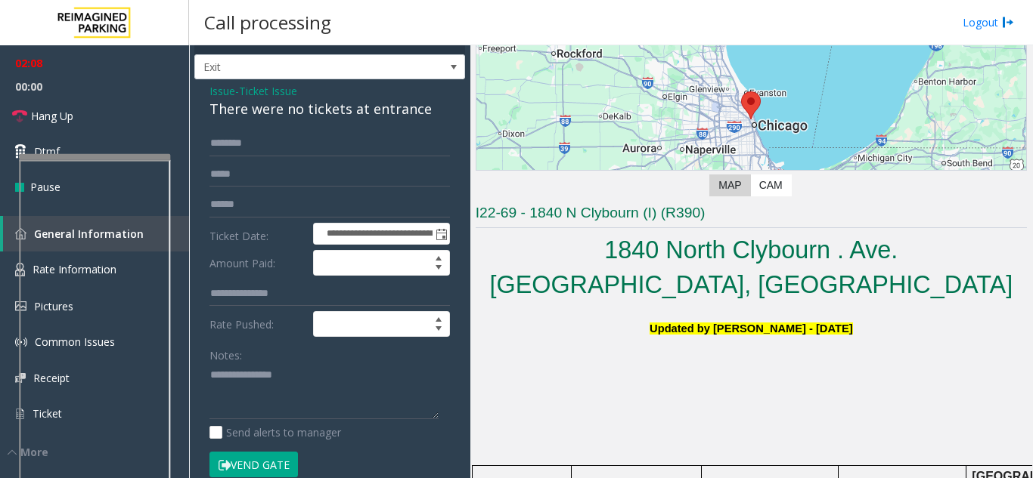
scroll to position [0, 0]
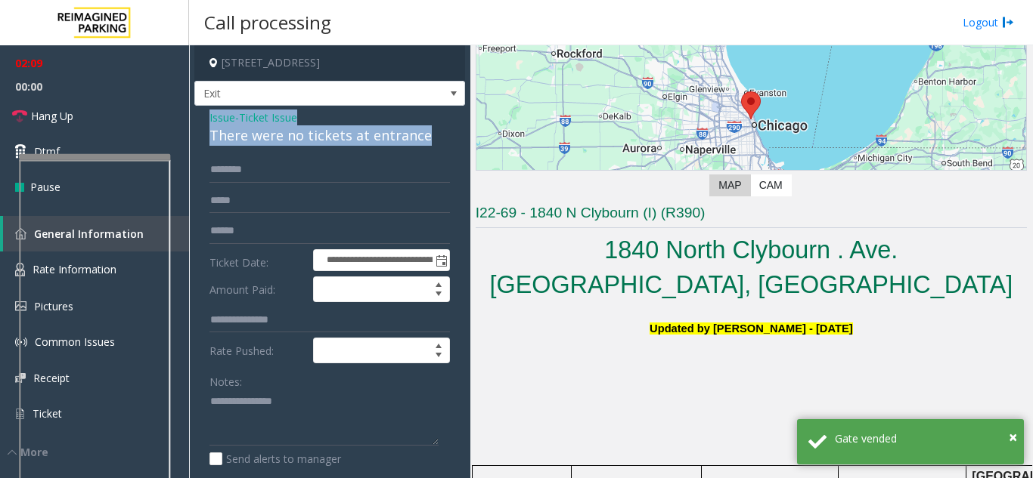
drag, startPoint x: 200, startPoint y: 113, endPoint x: 453, endPoint y: 135, distance: 254.2
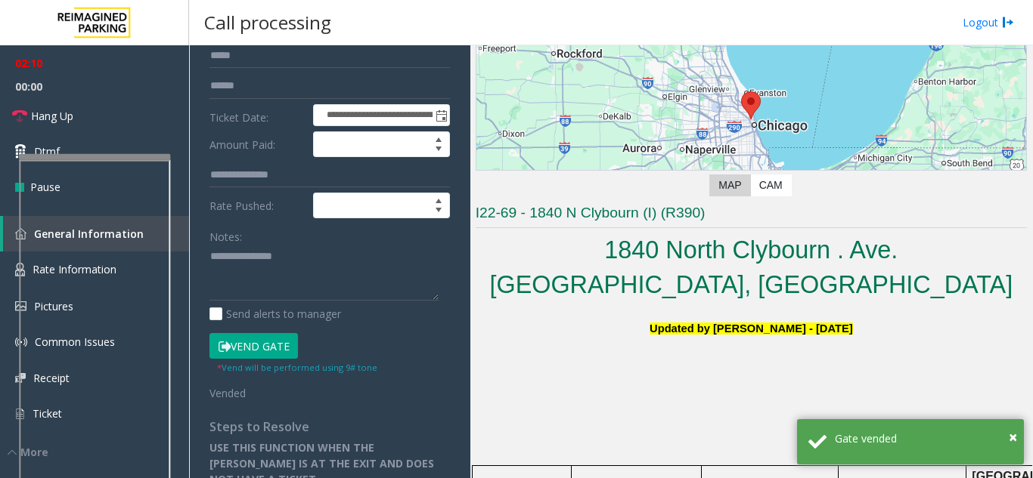
scroll to position [151, 0]
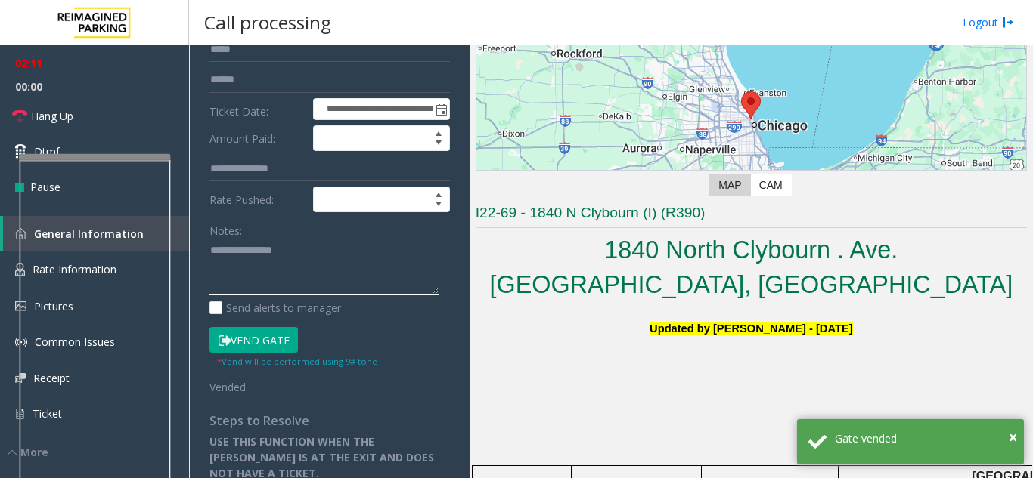
click at [234, 286] on textarea at bounding box center [323, 267] width 229 height 57
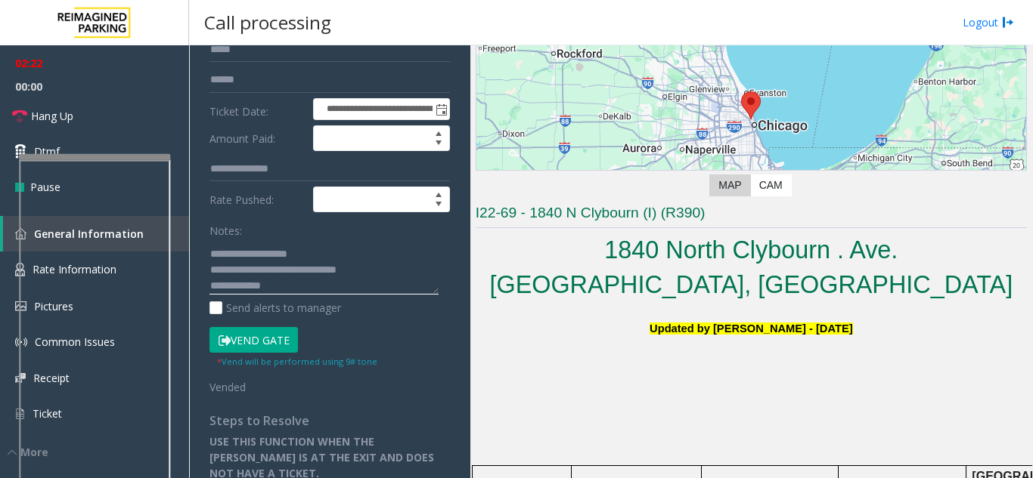
click at [354, 292] on textarea at bounding box center [323, 267] width 229 height 57
paste textarea "**********"
click at [386, 259] on textarea at bounding box center [323, 267] width 229 height 57
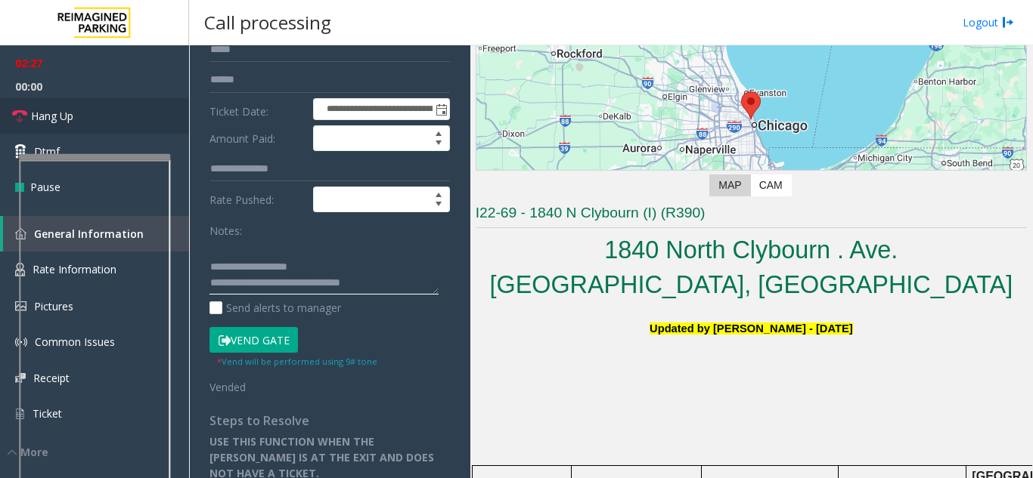
scroll to position [0, 0]
type textarea "**********"
click at [94, 125] on link "Hang Up" at bounding box center [94, 116] width 189 height 36
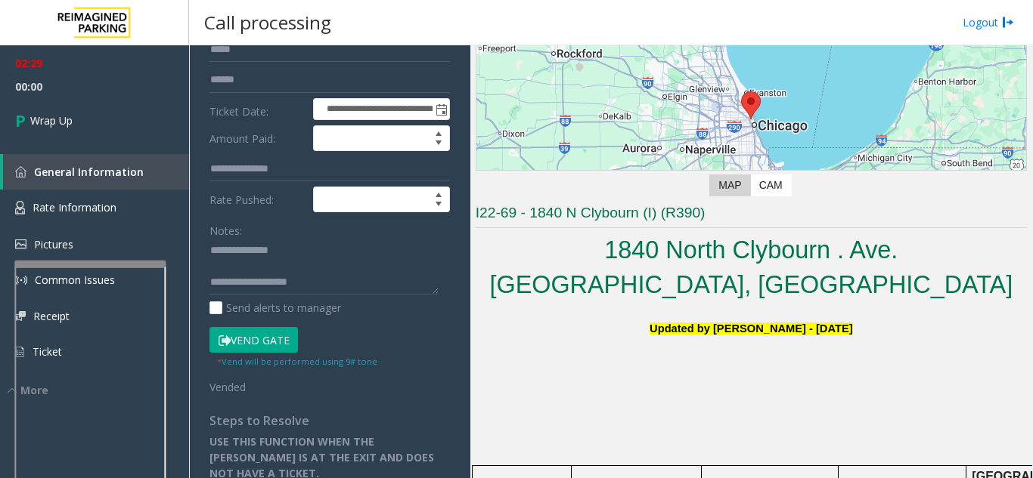
click at [102, 265] on div at bounding box center [89, 264] width 151 height 6
click at [113, 141] on link "Wrap Up" at bounding box center [94, 120] width 189 height 45
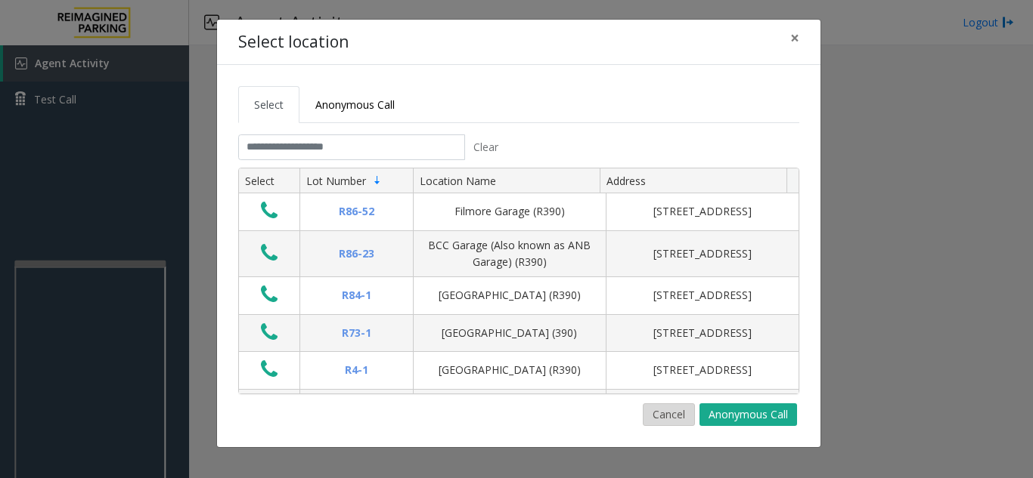
click at [677, 407] on button "Cancel" at bounding box center [669, 415] width 52 height 23
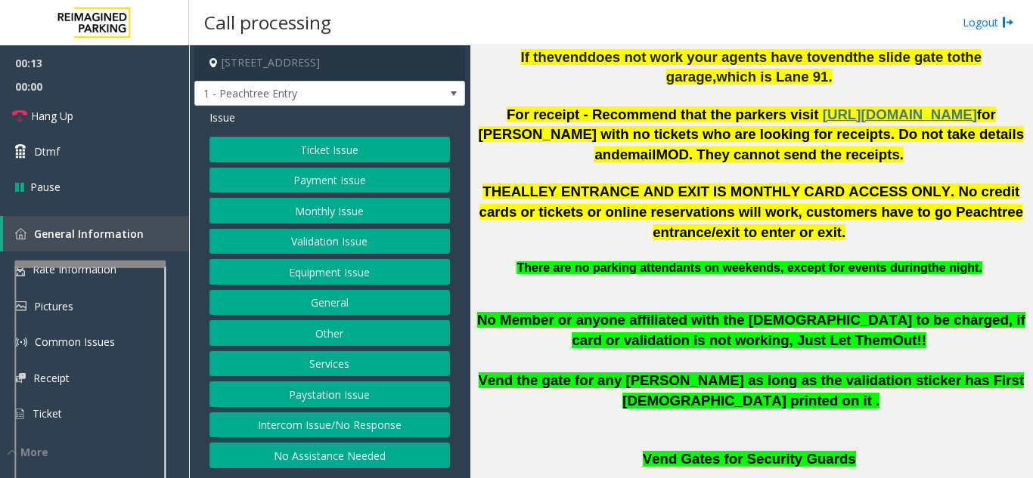
scroll to position [680, 0]
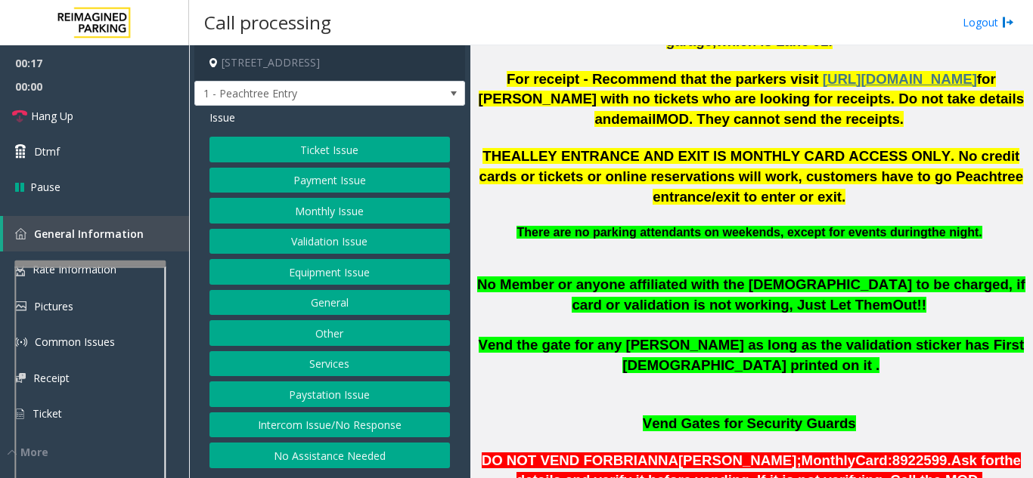
click at [375, 420] on button "Intercom Issue/No Response" at bounding box center [329, 426] width 240 height 26
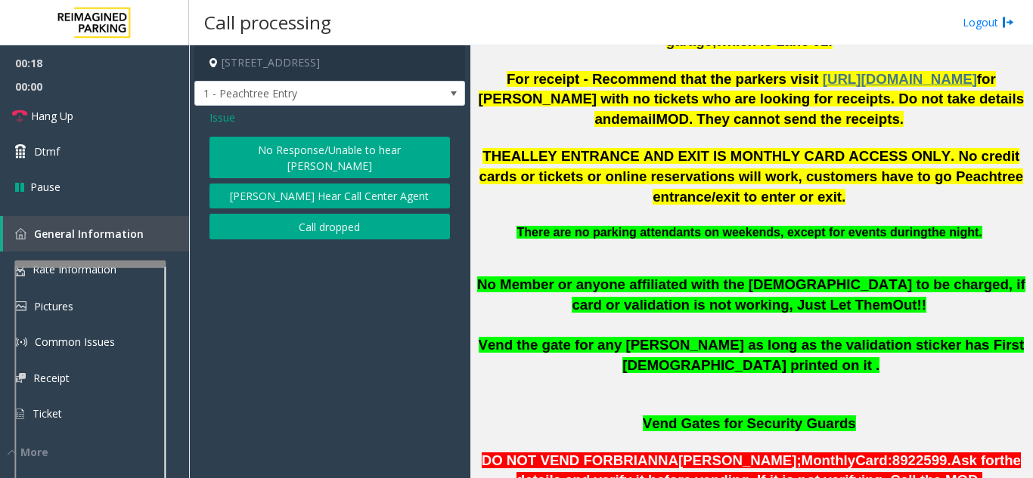
click at [287, 154] on button "No Response/Unable to hear [PERSON_NAME]" at bounding box center [329, 158] width 240 height 42
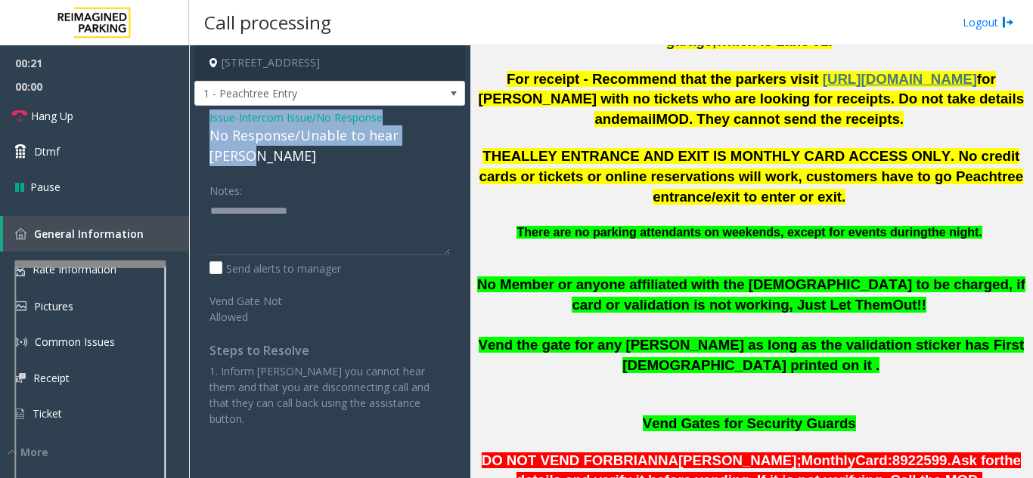
drag, startPoint x: 198, startPoint y: 119, endPoint x: 444, endPoint y: 139, distance: 246.5
click at [444, 139] on div "Issue - Intercom Issue/No Response No Response/Unable to hear [PERSON_NAME] Not…" at bounding box center [329, 274] width 271 height 336
copy div "Issue - Intercom Issue/No Response No Response/Unable to hear [PERSON_NAME]"
click at [112, 104] on link "Hang Up" at bounding box center [94, 116] width 189 height 36
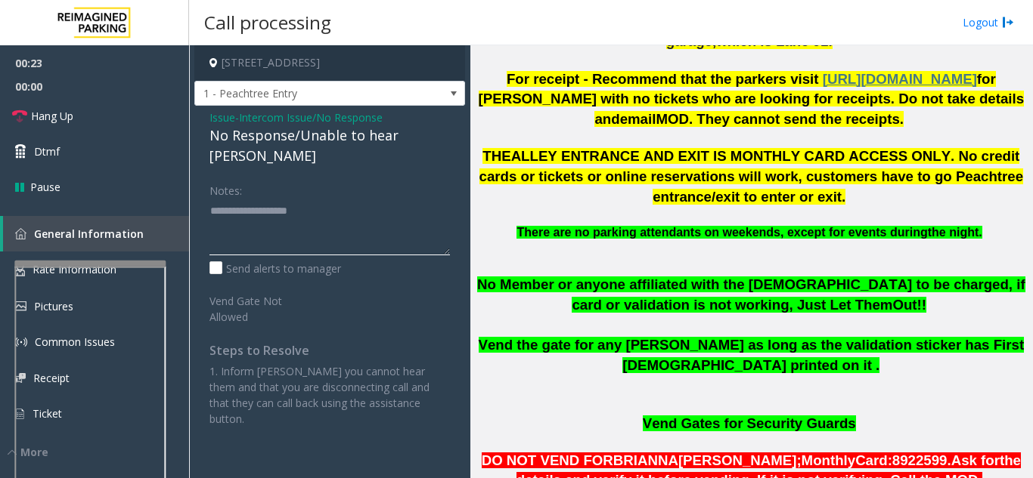
click at [218, 199] on textarea at bounding box center [329, 227] width 240 height 57
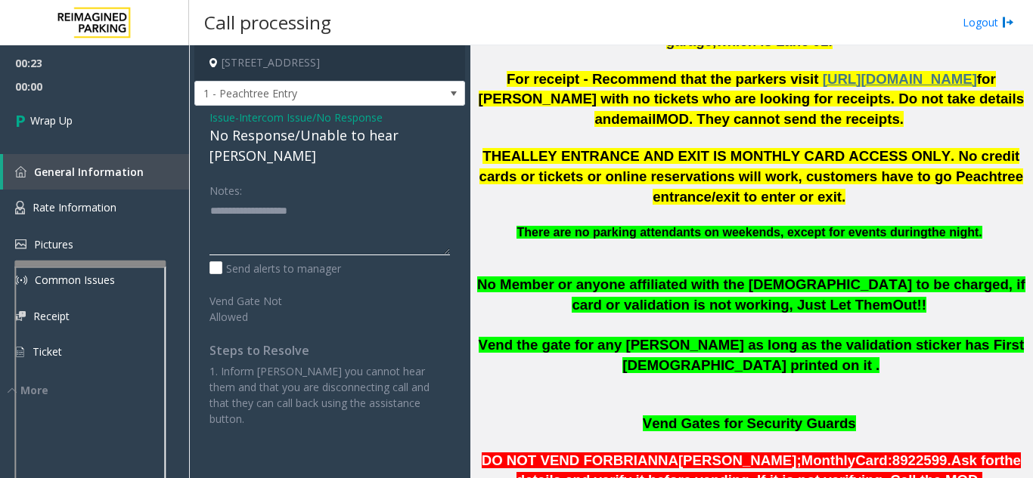
paste textarea "**********"
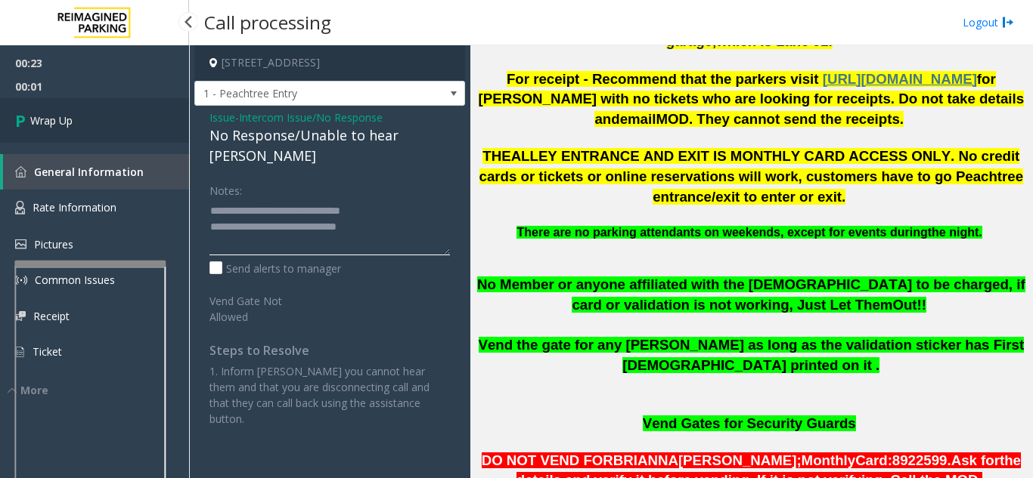
type textarea "**********"
click at [131, 129] on link "Wrap Up" at bounding box center [94, 120] width 189 height 45
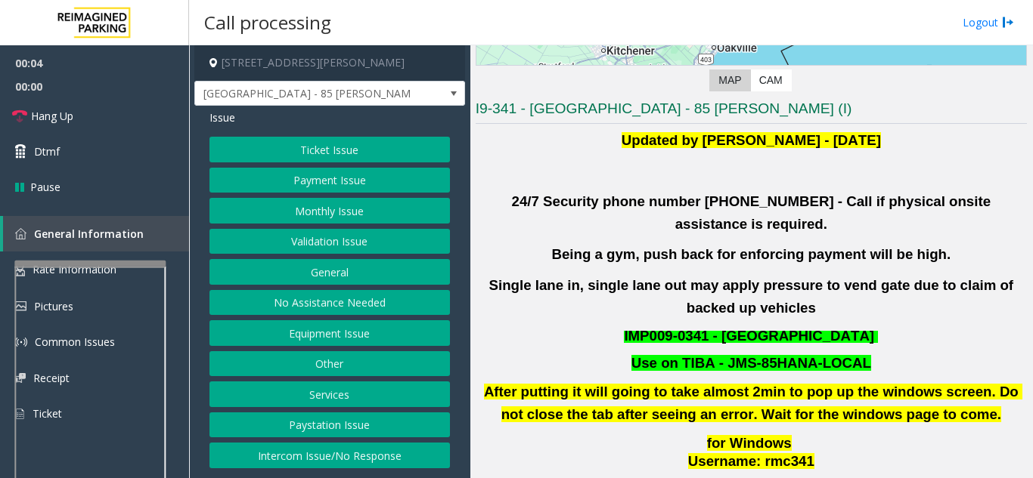
scroll to position [302, 0]
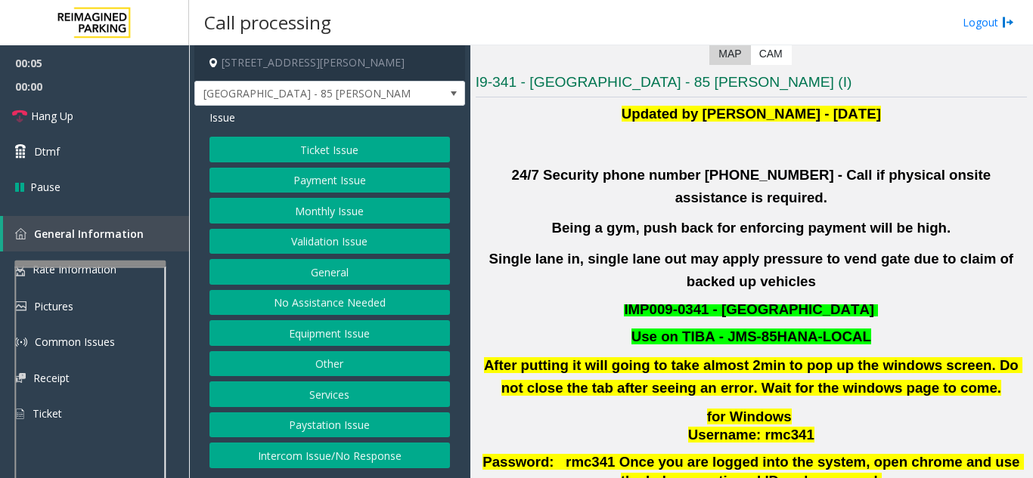
click at [421, 248] on button "Validation Issue" at bounding box center [329, 242] width 240 height 26
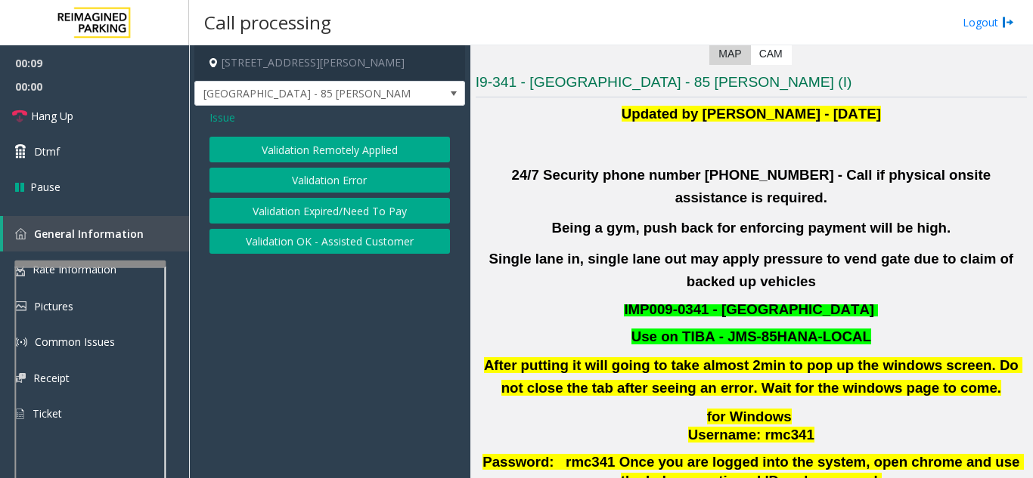
click at [446, 181] on button "Validation Error" at bounding box center [329, 181] width 240 height 26
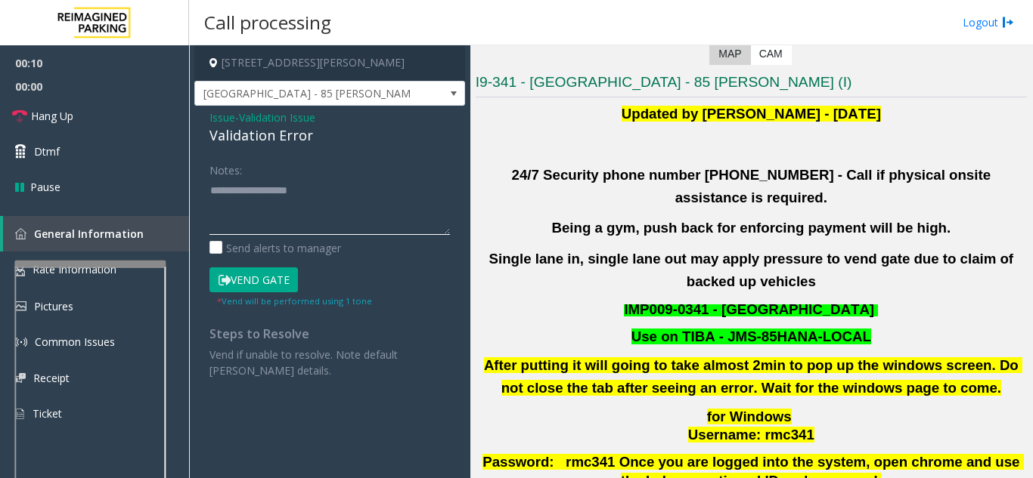
click at [390, 193] on textarea at bounding box center [329, 206] width 240 height 57
type textarea "*"
click at [226, 112] on span "Issue" at bounding box center [222, 118] width 26 height 16
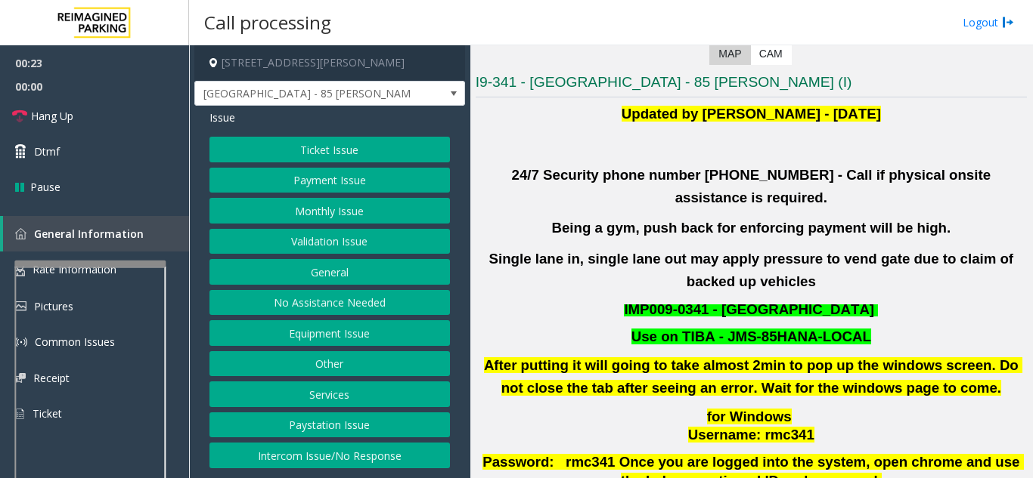
click at [336, 459] on button "Intercom Issue/No Response" at bounding box center [329, 456] width 240 height 26
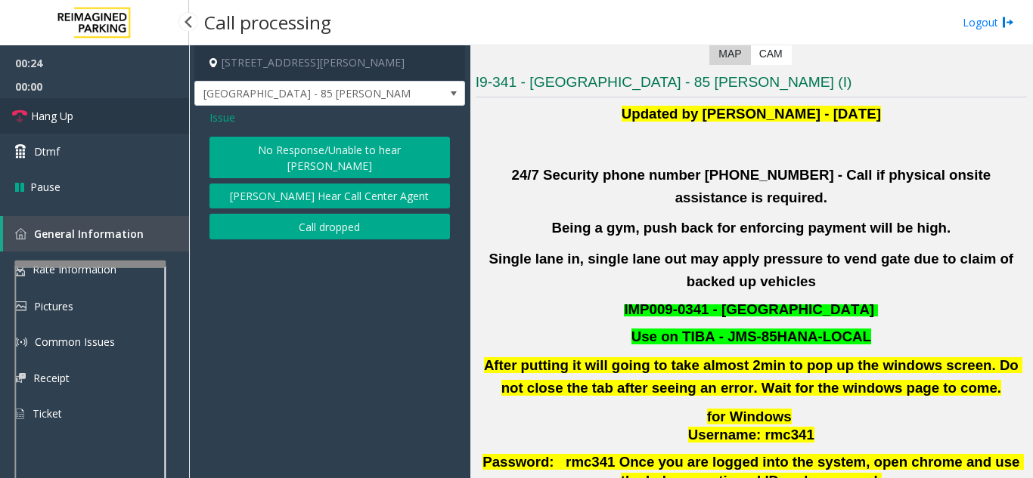
click at [81, 122] on link "Hang Up" at bounding box center [94, 116] width 189 height 36
click at [314, 150] on button "No Response/Unable to hear [PERSON_NAME]" at bounding box center [329, 158] width 240 height 42
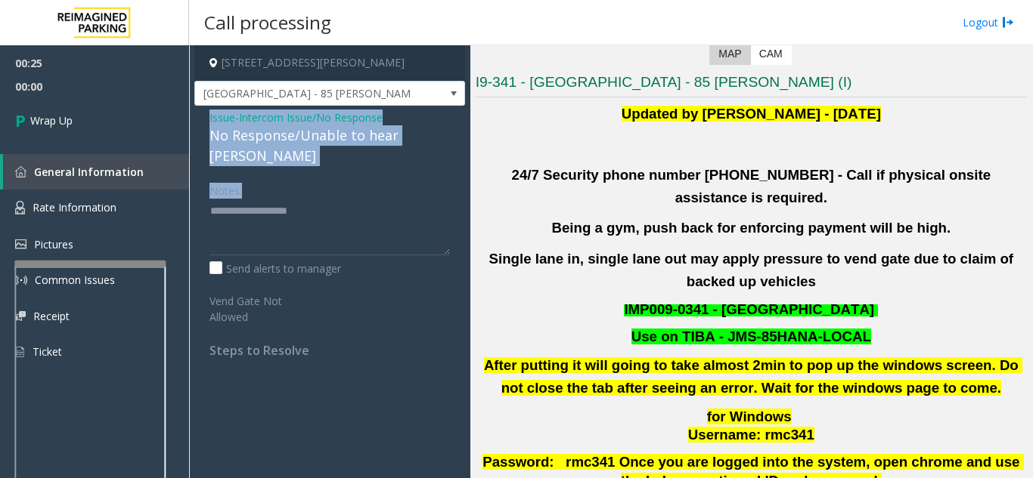
drag, startPoint x: 201, startPoint y: 110, endPoint x: 433, endPoint y: 147, distance: 235.0
click at [433, 147] on div "Issue - Intercom Issue/No Response No Response/Unable to hear [PERSON_NAME] Not…" at bounding box center [329, 240] width 271 height 268
copy div "Issue - Intercom Issue/No Response No Response/Unable to hear parker Notes:"
click at [339, 218] on textarea at bounding box center [329, 227] width 240 height 57
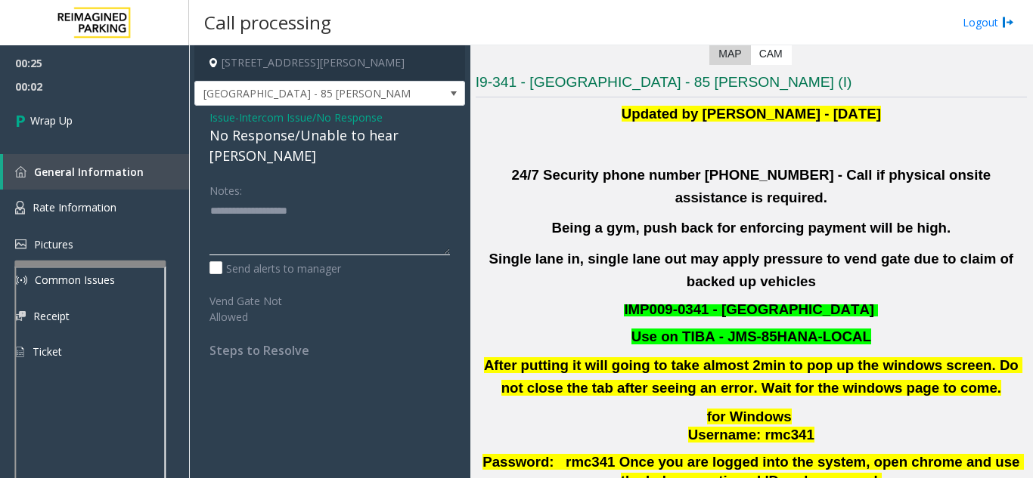
paste textarea "**********"
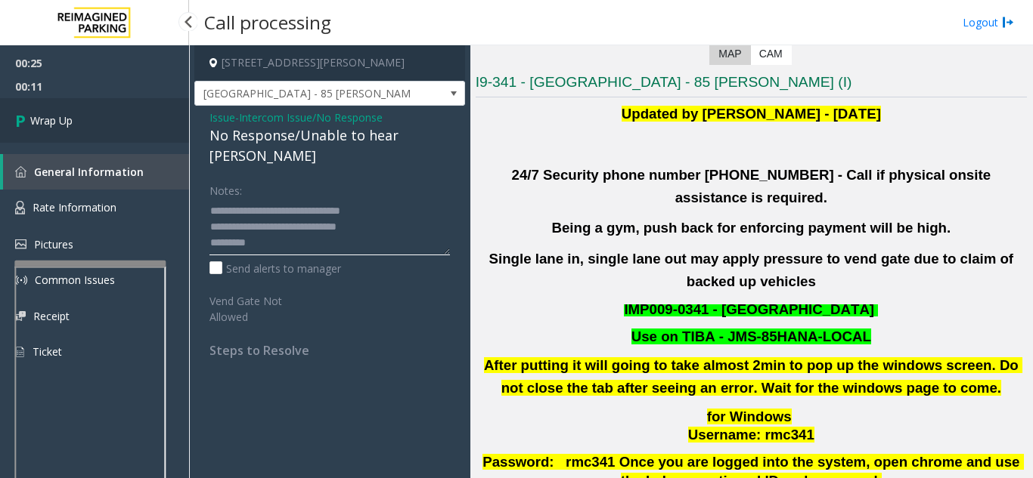
type textarea "**********"
click at [95, 132] on link "Wrap Up" at bounding box center [94, 120] width 189 height 45
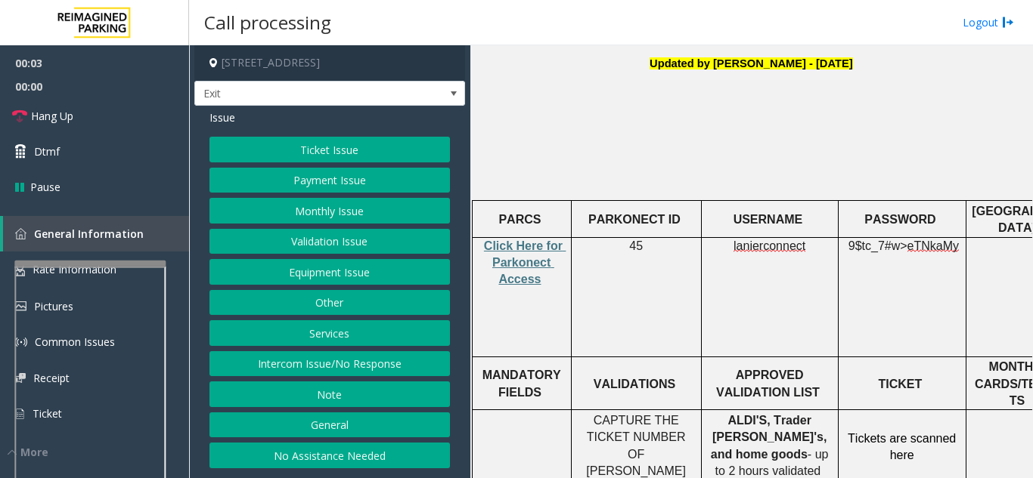
scroll to position [454, 0]
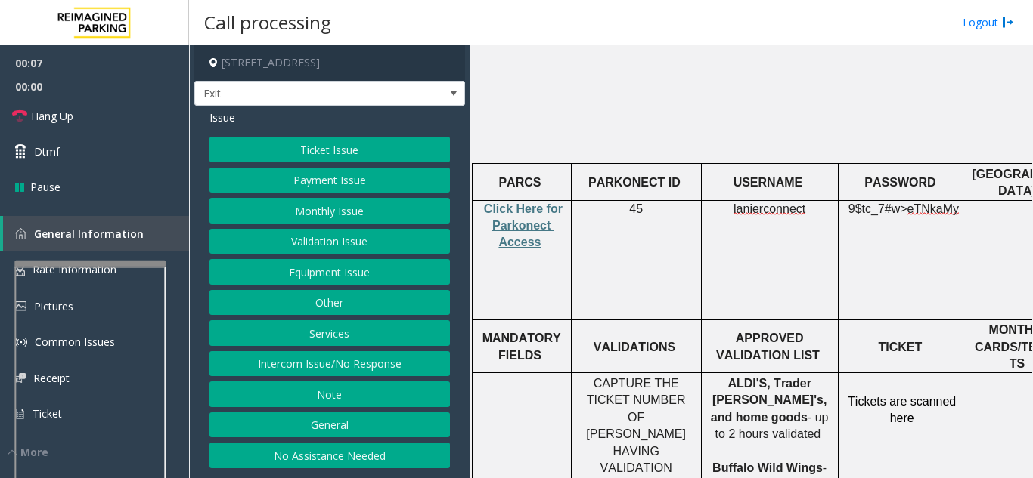
click at [293, 147] on button "Ticket Issue" at bounding box center [329, 150] width 240 height 26
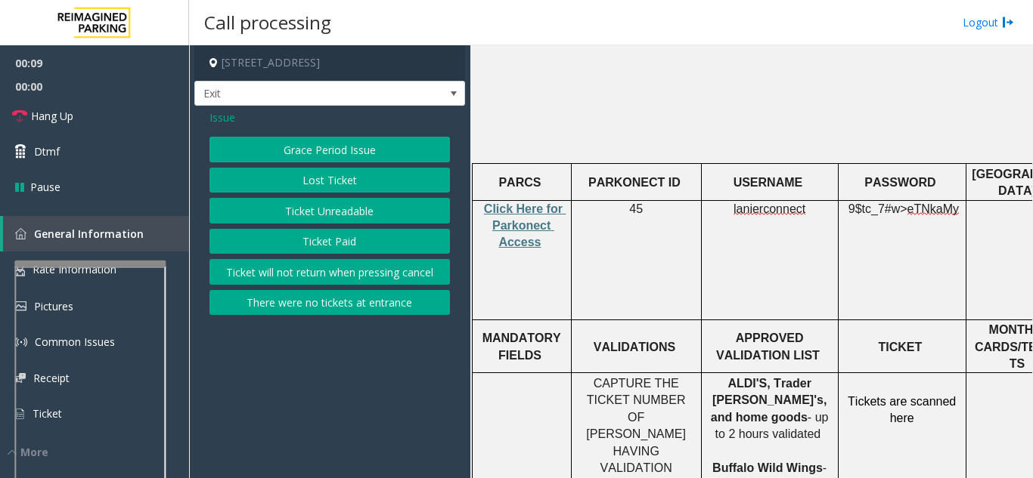
click at [231, 124] on span "Issue" at bounding box center [222, 118] width 26 height 16
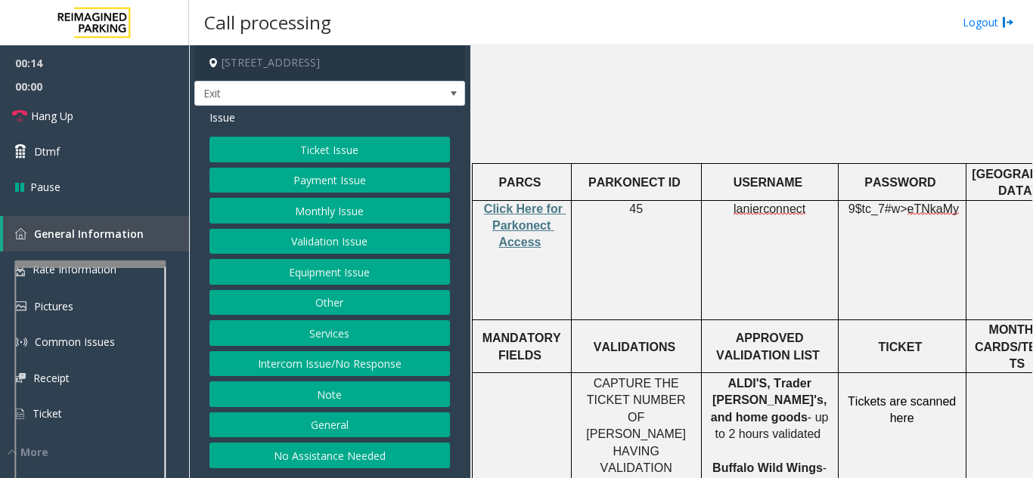
click at [353, 250] on button "Validation Issue" at bounding box center [329, 242] width 240 height 26
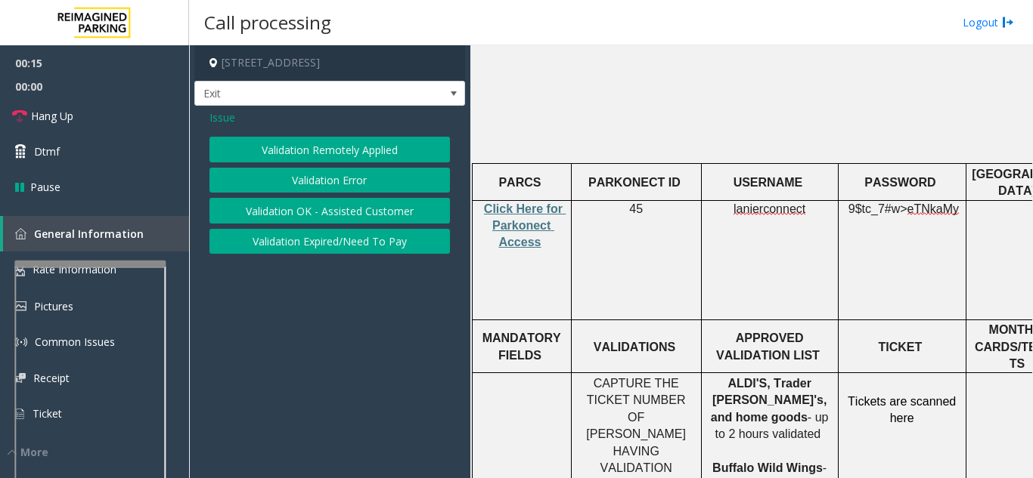
click at [325, 178] on button "Validation Error" at bounding box center [329, 181] width 240 height 26
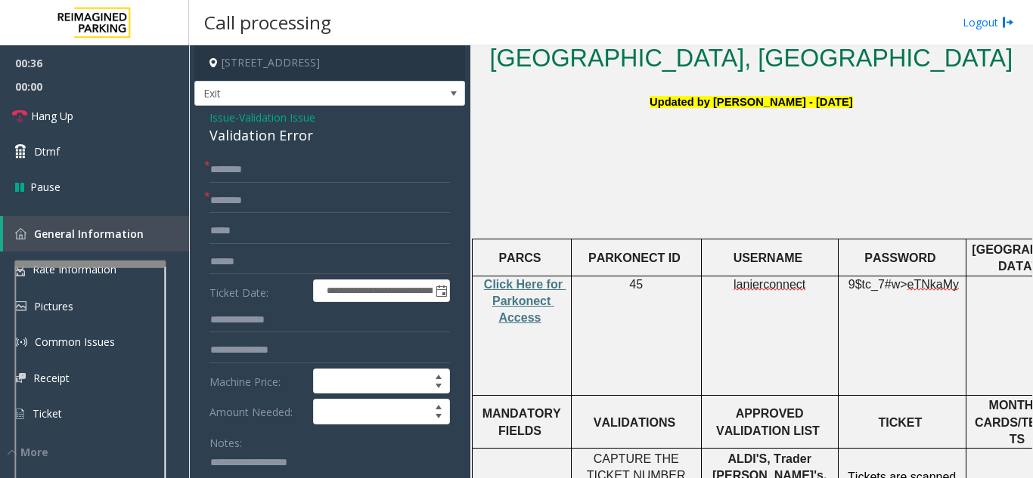
scroll to position [151, 0]
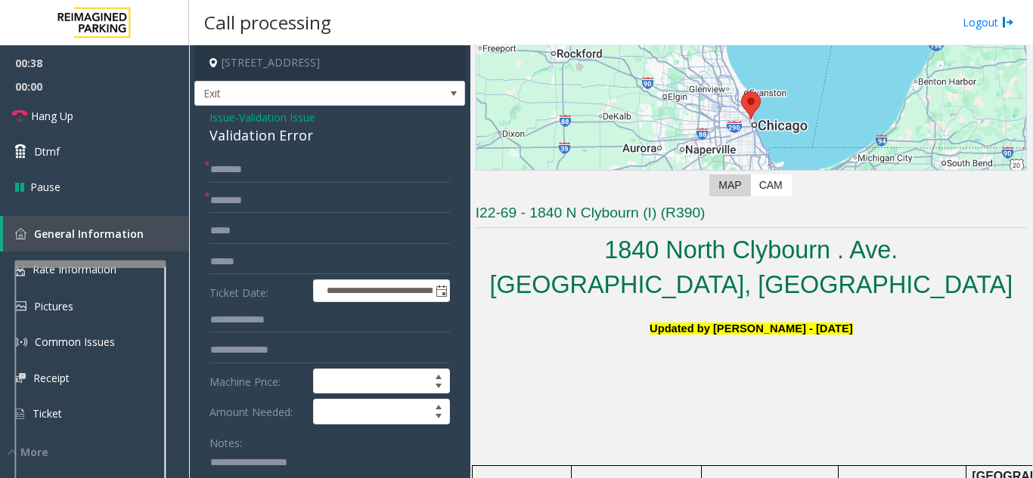
click at [216, 113] on span "Issue" at bounding box center [222, 118] width 26 height 16
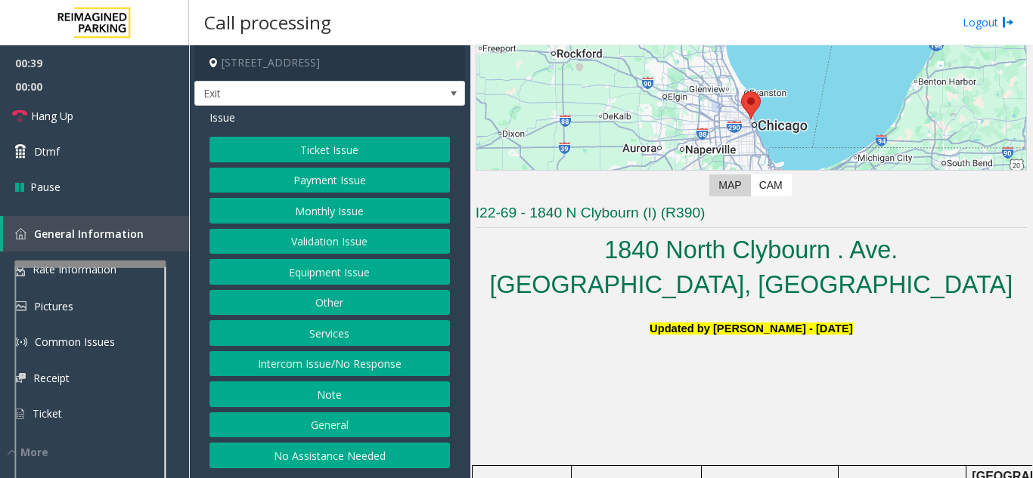
click at [358, 153] on button "Ticket Issue" at bounding box center [329, 150] width 240 height 26
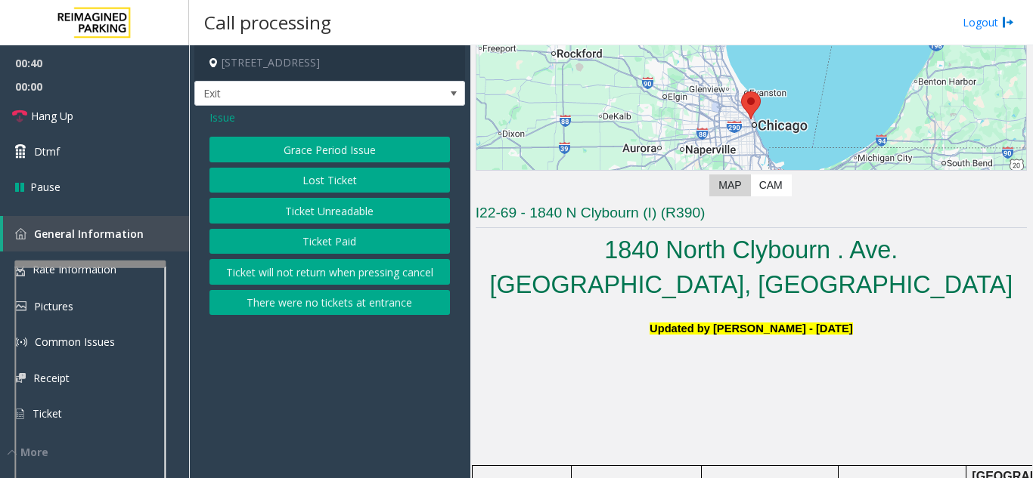
click at [324, 212] on button "Ticket Unreadable" at bounding box center [329, 211] width 240 height 26
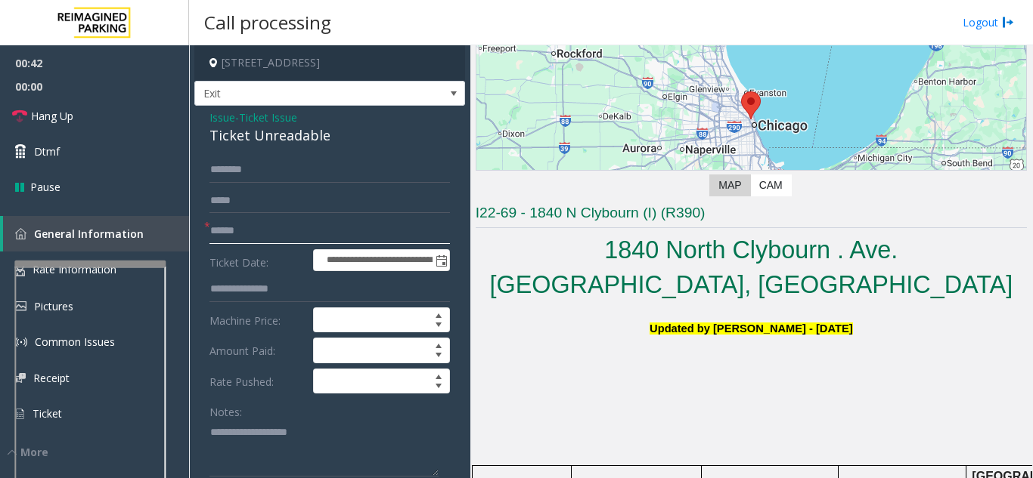
click at [282, 237] on input "text" at bounding box center [329, 231] width 240 height 26
click at [217, 123] on span "Issue" at bounding box center [222, 118] width 26 height 16
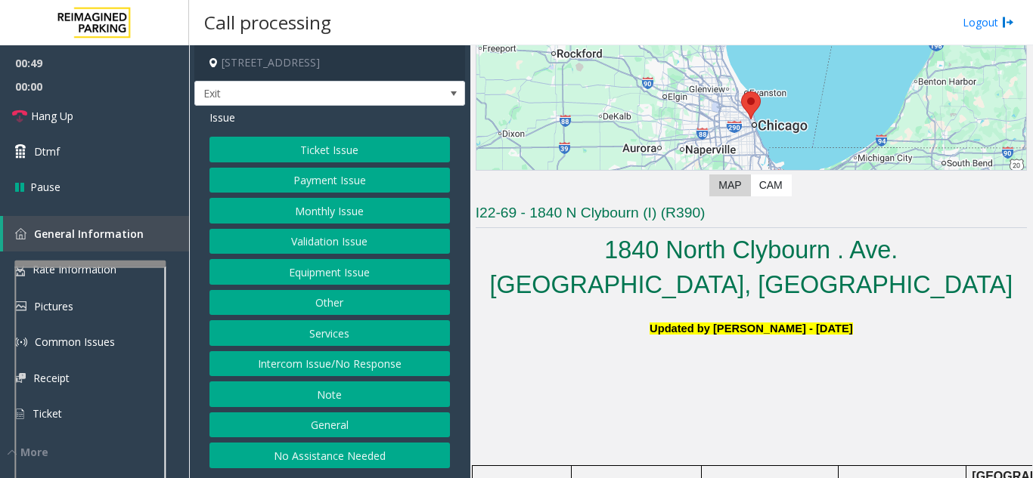
click at [326, 150] on button "Ticket Issue" at bounding box center [329, 150] width 240 height 26
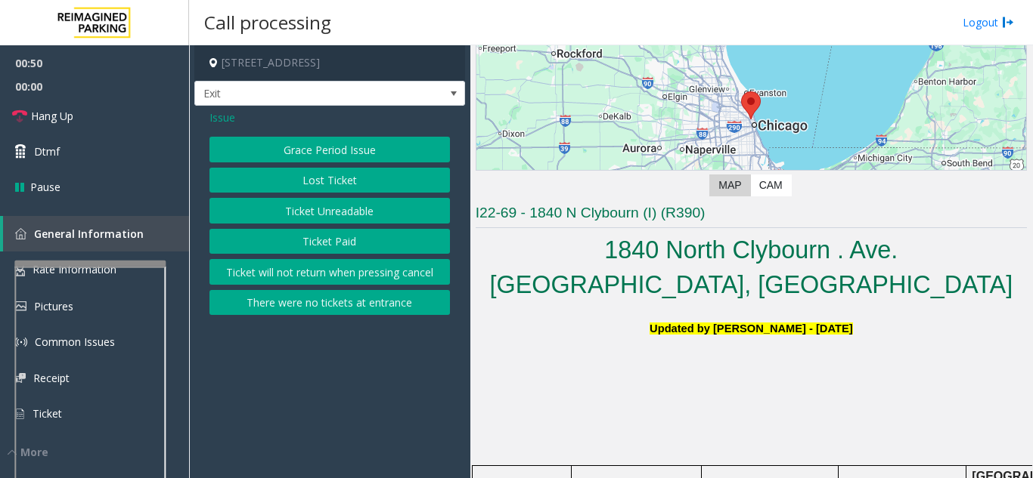
click at [351, 306] on button "There were no tickets at entrance" at bounding box center [329, 303] width 240 height 26
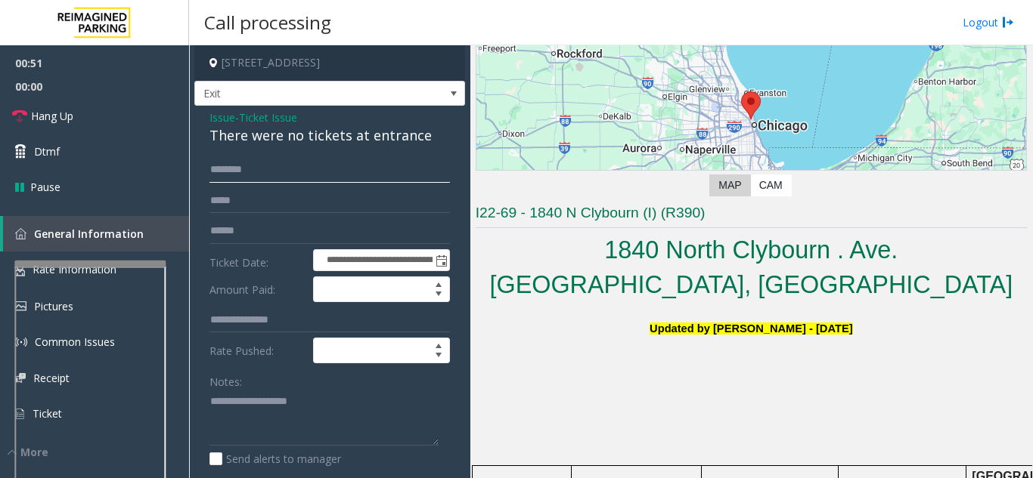
click at [282, 176] on input "text" at bounding box center [329, 170] width 240 height 26
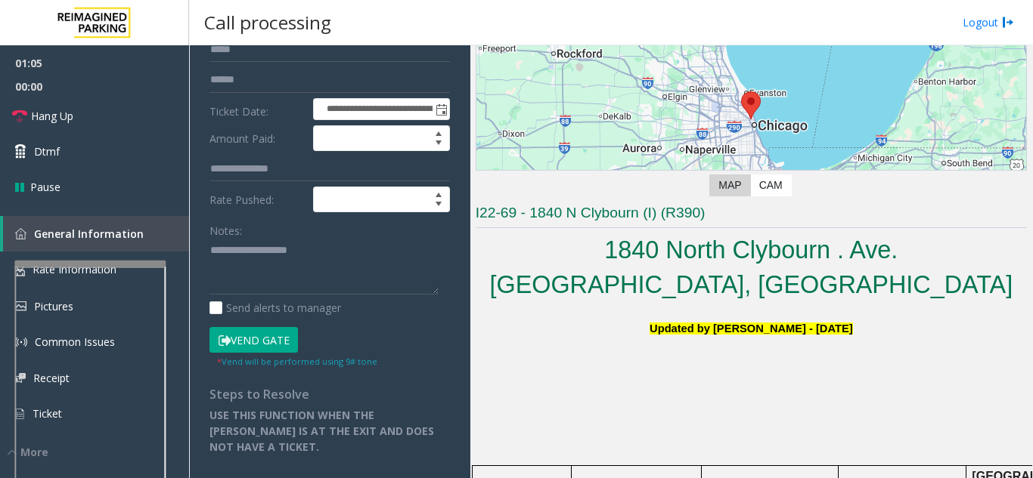
type input "********"
click at [254, 339] on button "Vend Gate" at bounding box center [253, 340] width 88 height 26
click at [251, 271] on textarea at bounding box center [323, 267] width 229 height 57
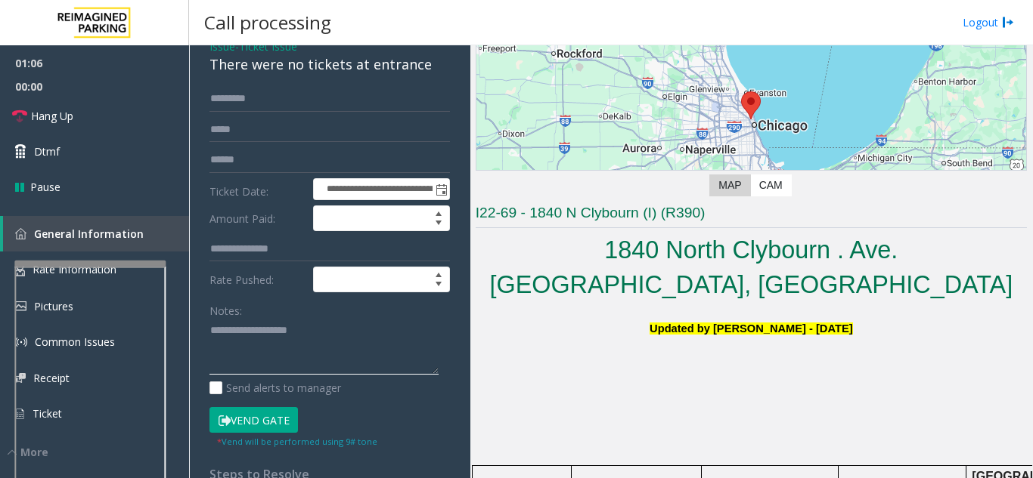
scroll to position [0, 0]
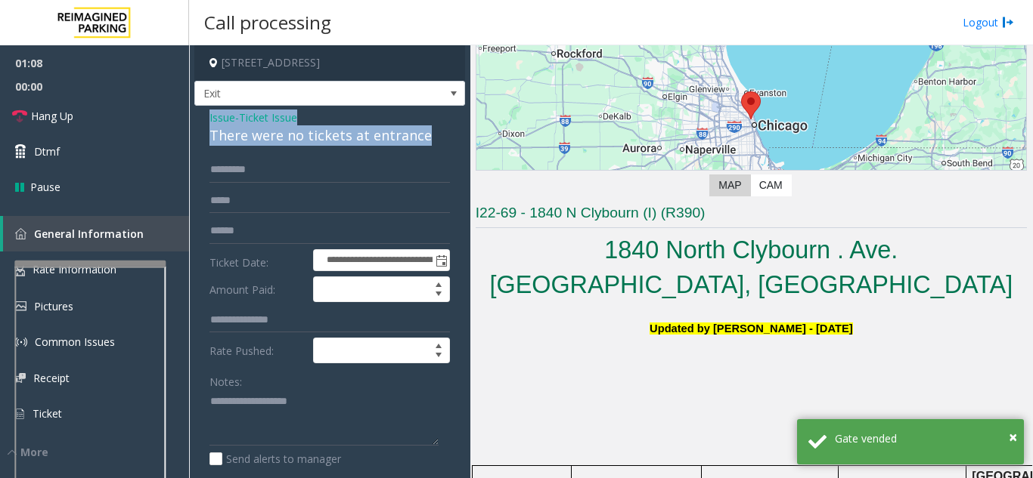
drag, startPoint x: 196, startPoint y: 117, endPoint x: 441, endPoint y: 136, distance: 245.6
copy div "Issue - Ticket Issue There were no tickets at entrance"
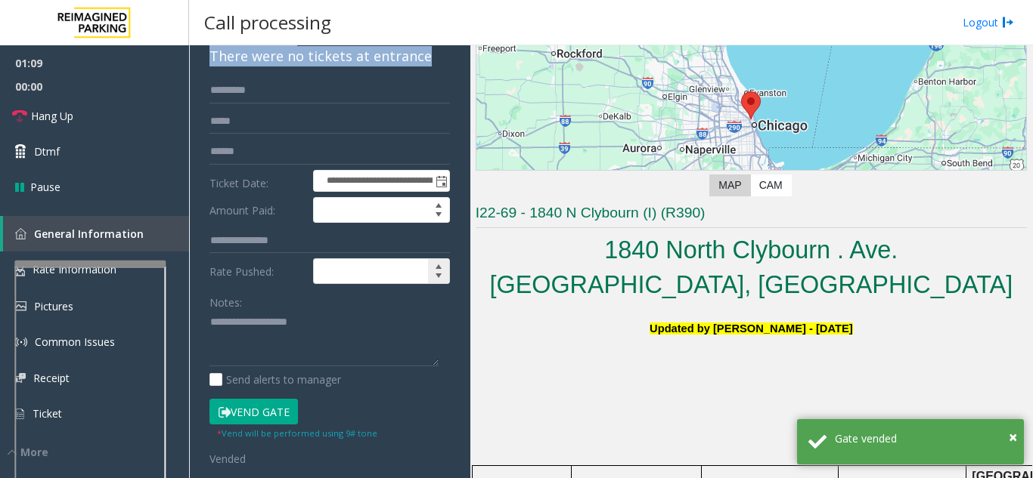
scroll to position [151, 0]
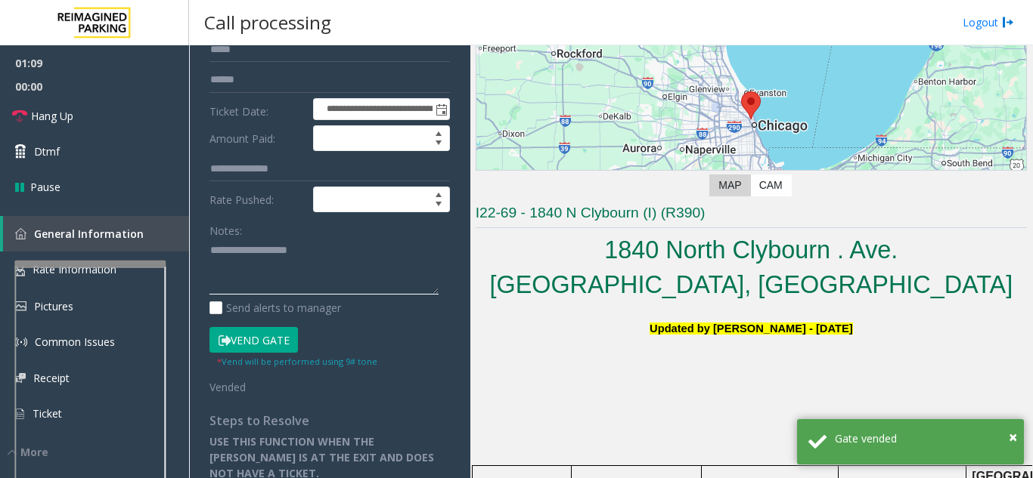
click at [271, 282] on textarea at bounding box center [323, 267] width 229 height 57
paste textarea "**********"
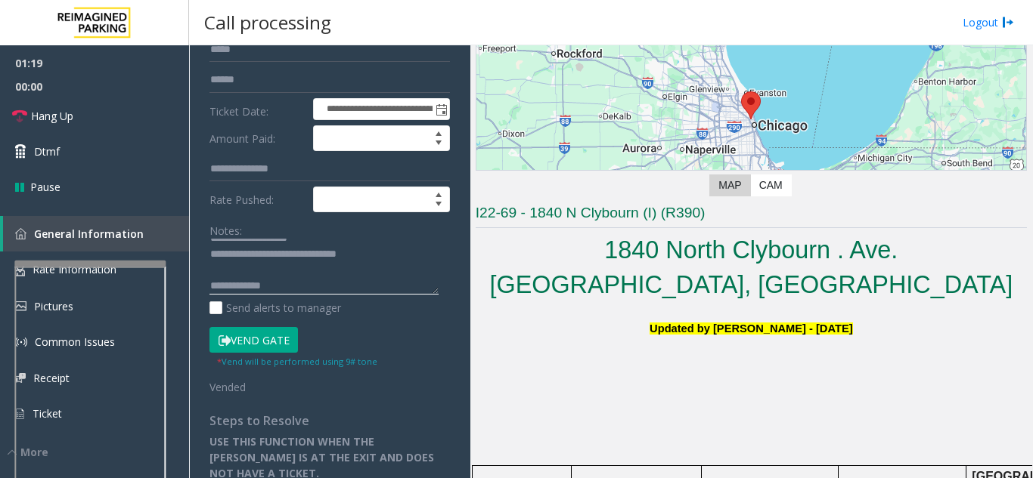
click at [328, 290] on textarea at bounding box center [323, 267] width 229 height 57
paste textarea "**********"
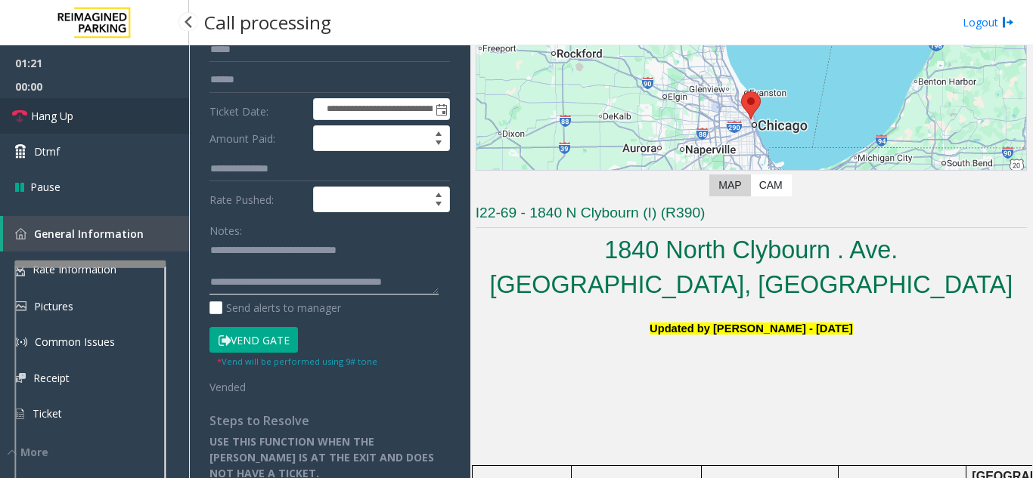
type textarea "**********"
click at [18, 105] on link "Hang Up" at bounding box center [94, 116] width 189 height 36
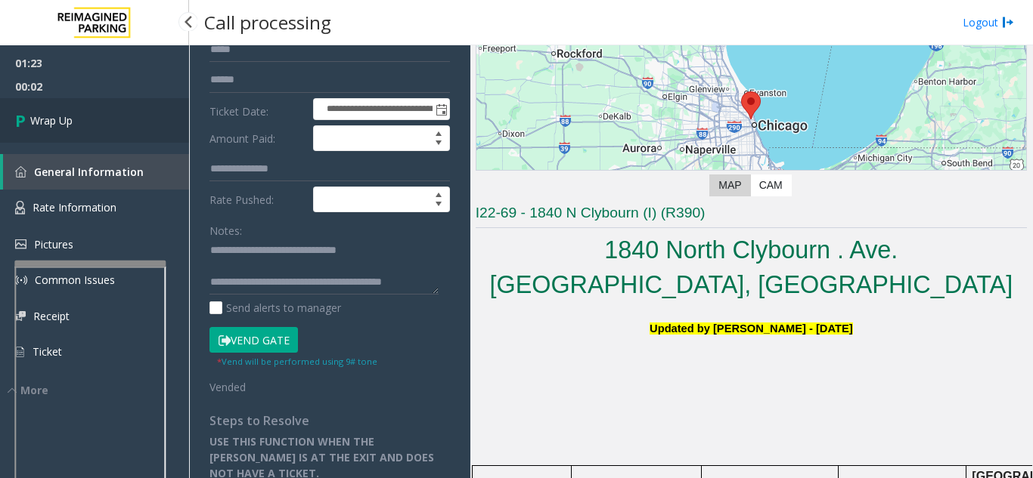
click at [146, 124] on link "Wrap Up" at bounding box center [94, 120] width 189 height 45
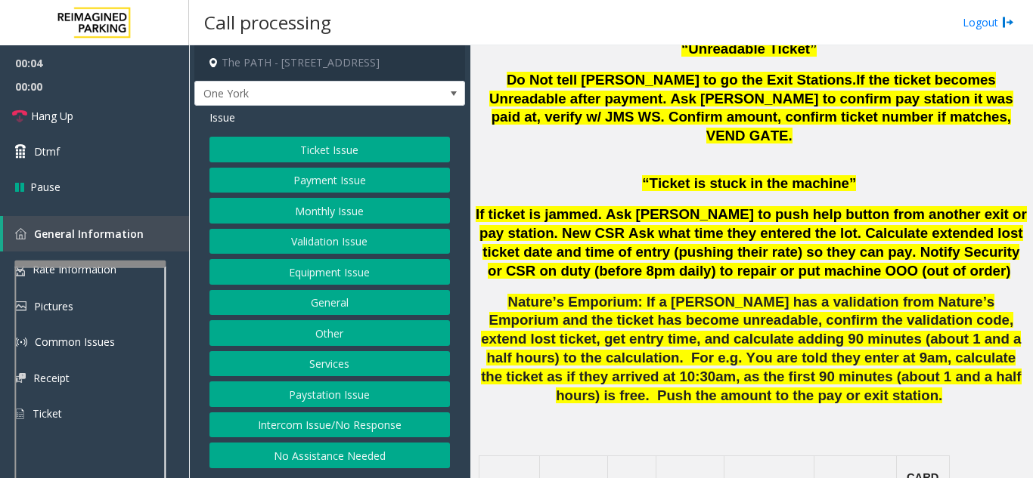
scroll to position [1134, 0]
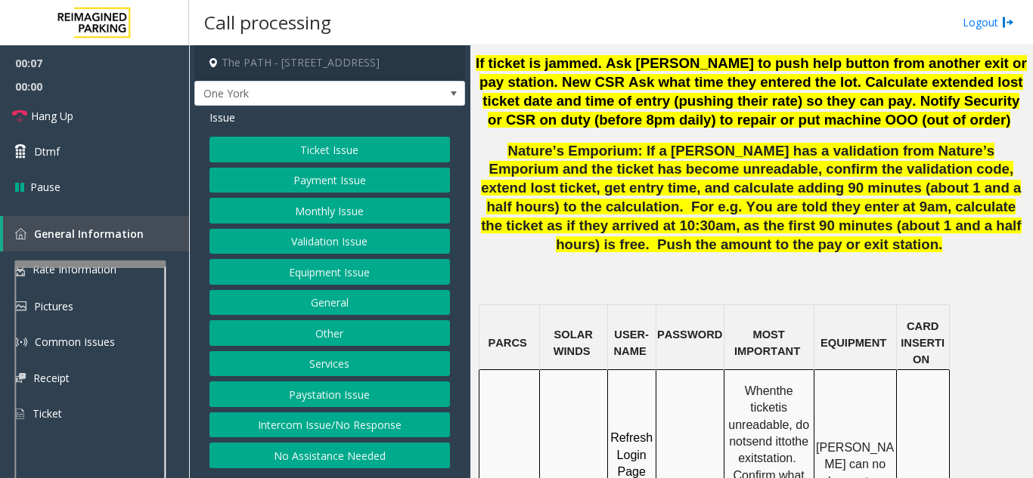
drag, startPoint x: 547, startPoint y: 361, endPoint x: 571, endPoint y: 368, distance: 24.6
copy span "IMP009-0501"
click at [119, 110] on link "Hang Up" at bounding box center [94, 116] width 189 height 36
click at [391, 434] on button "Intercom Issue/No Response" at bounding box center [329, 426] width 240 height 26
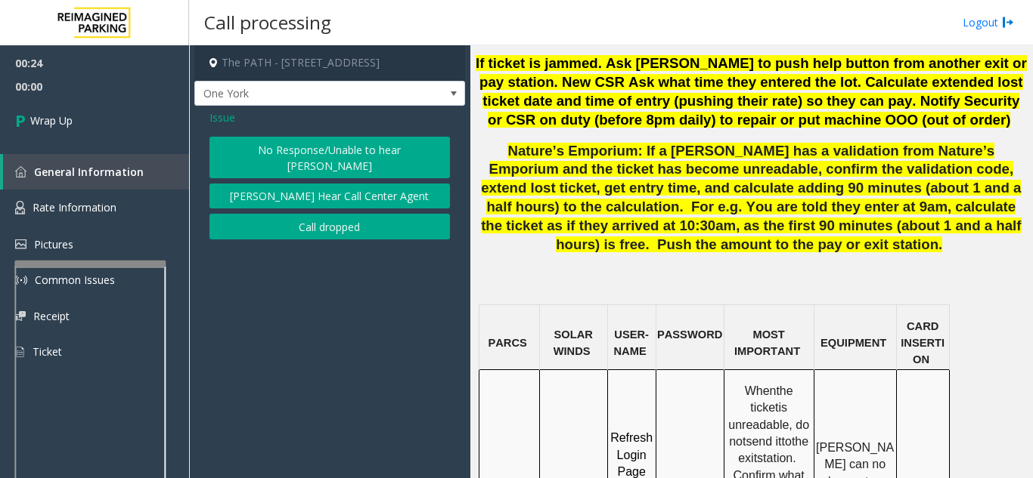
click at [322, 146] on button "No Response/Unable to hear [PERSON_NAME]" at bounding box center [329, 158] width 240 height 42
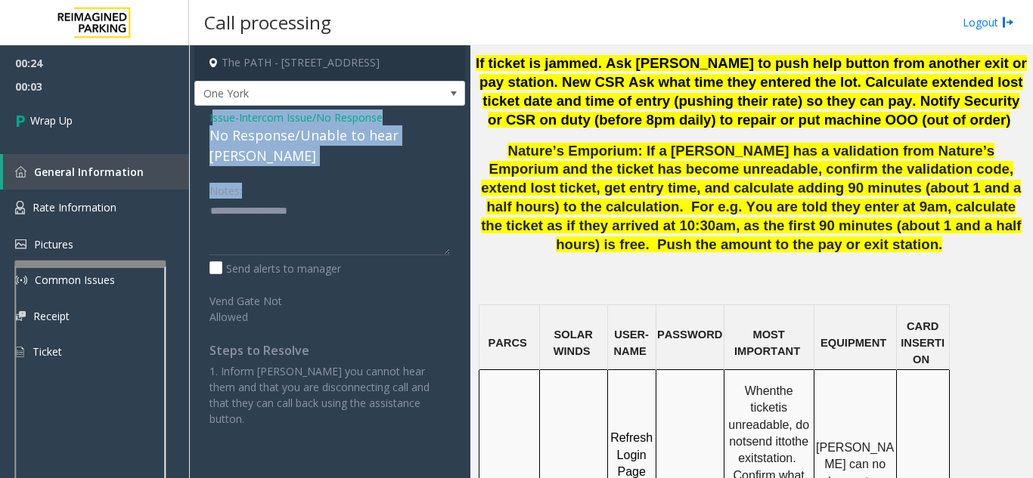
drag, startPoint x: 231, startPoint y: 114, endPoint x: 451, endPoint y: 147, distance: 222.5
click at [451, 147] on div "Issue - Intercom Issue/No Response No Response/Unable to hear [PERSON_NAME] Not…" at bounding box center [329, 274] width 271 height 336
click at [333, 224] on textarea at bounding box center [329, 227] width 240 height 57
drag, startPoint x: 207, startPoint y: 116, endPoint x: 425, endPoint y: 148, distance: 220.1
click at [422, 147] on div "Issue - Intercom Issue/No Response No Response/Unable to hear [PERSON_NAME] Not…" at bounding box center [329, 274] width 271 height 336
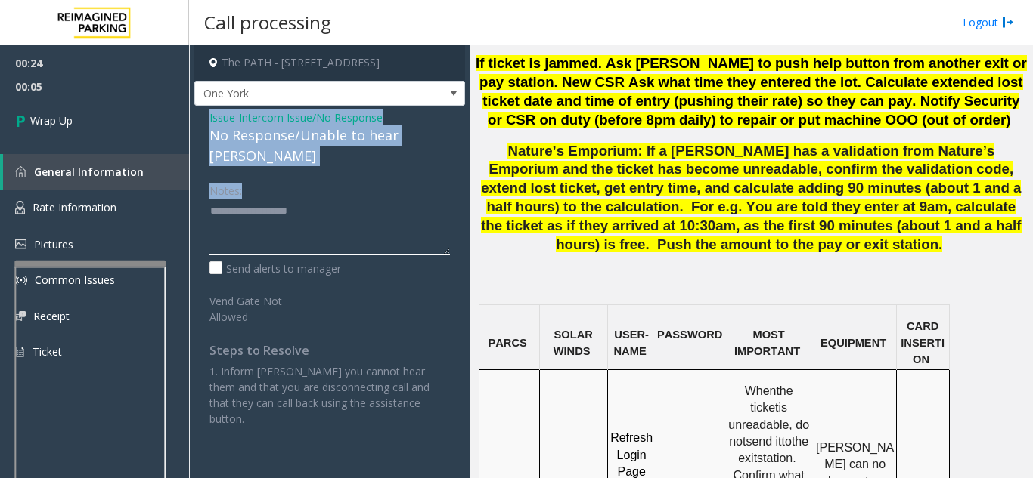
click at [404, 199] on textarea at bounding box center [329, 227] width 240 height 57
drag, startPoint x: 202, startPoint y: 121, endPoint x: 443, endPoint y: 140, distance: 241.9
click at [443, 140] on div "Issue - Intercom Issue/No Response No Response/Unable to hear [PERSON_NAME] Not…" at bounding box center [329, 274] width 271 height 336
copy div "Issue - Intercom Issue/No Response No Response/Unable to hear [PERSON_NAME]"
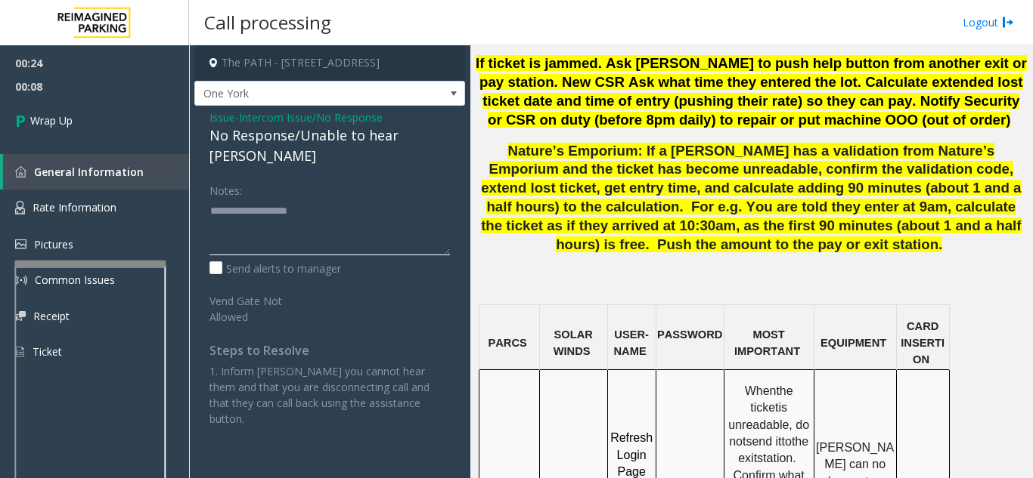
click at [300, 232] on textarea at bounding box center [329, 227] width 240 height 57
paste textarea "**********"
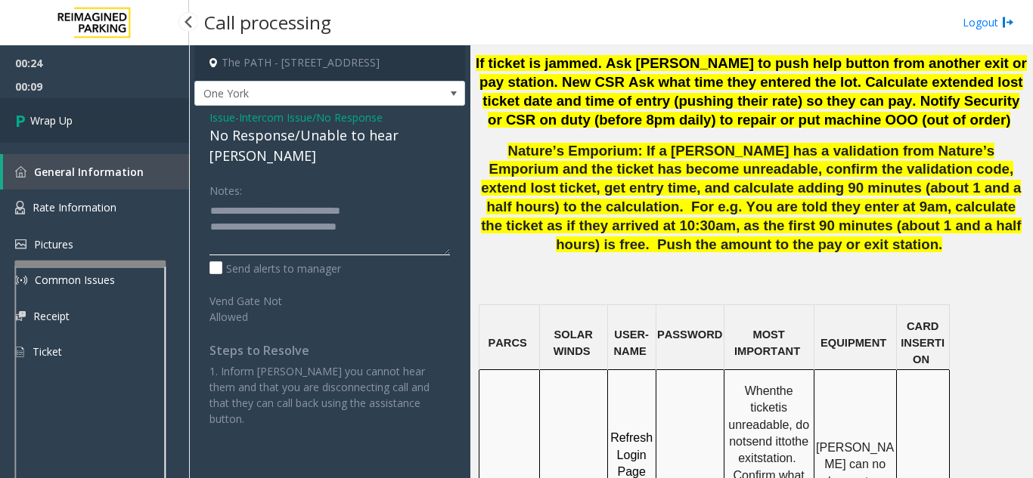
type textarea "**********"
click at [78, 114] on link "Wrap Up" at bounding box center [94, 120] width 189 height 45
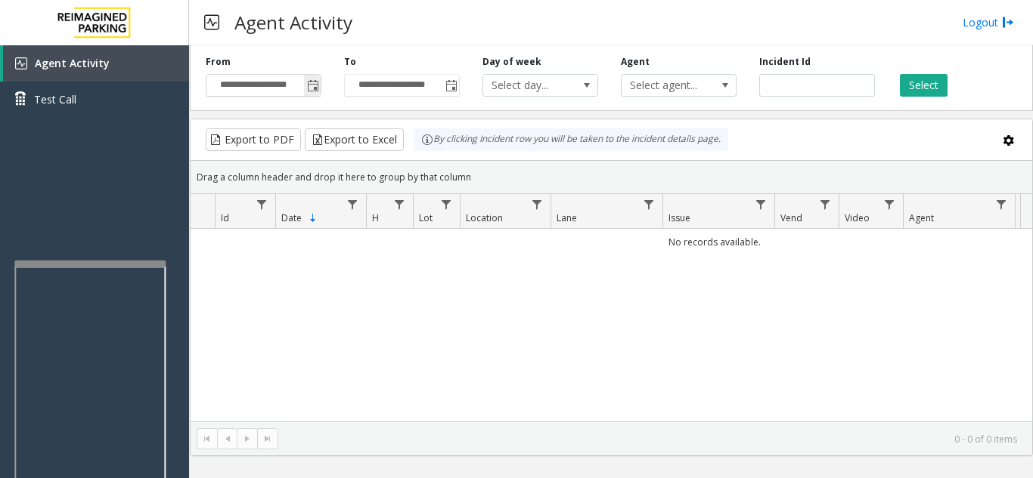
click at [318, 83] on span "Toggle popup" at bounding box center [313, 86] width 12 height 12
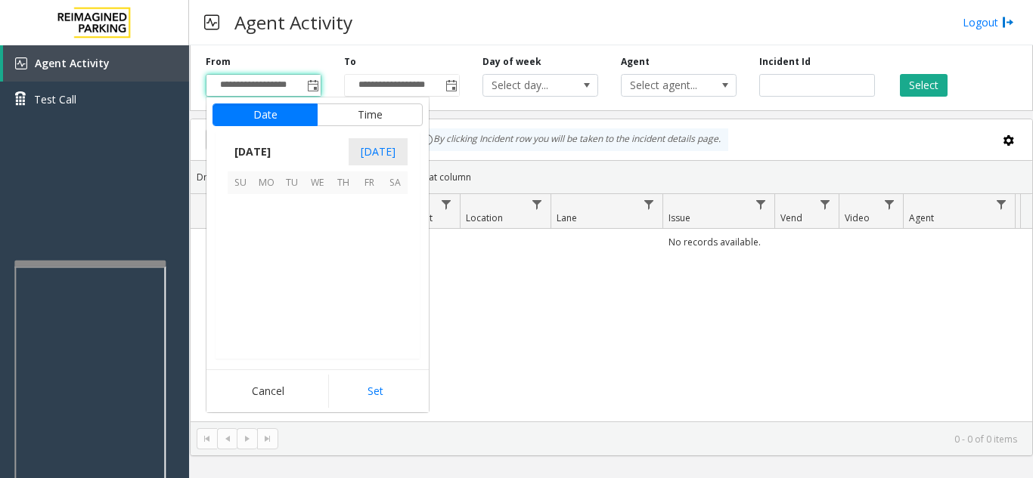
scroll to position [271118, 0]
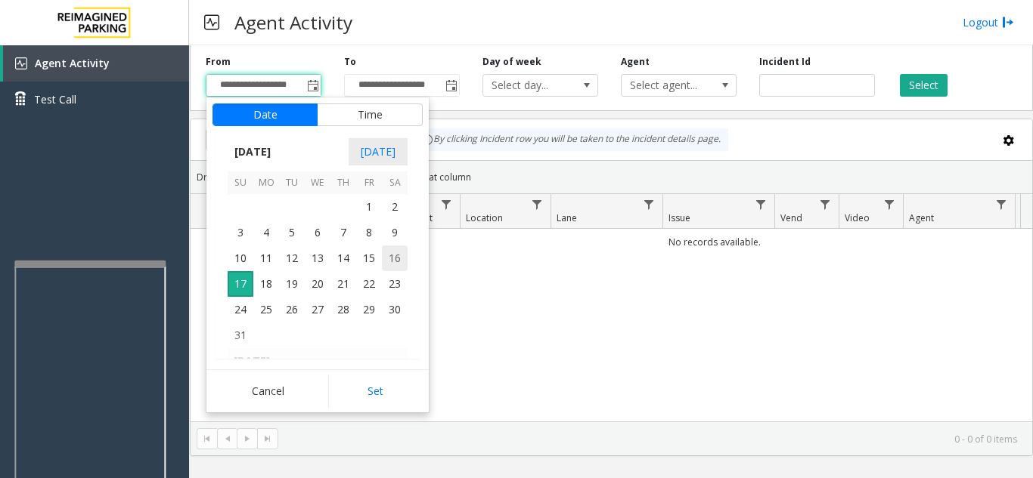
click at [406, 259] on span "16" at bounding box center [395, 259] width 26 height 26
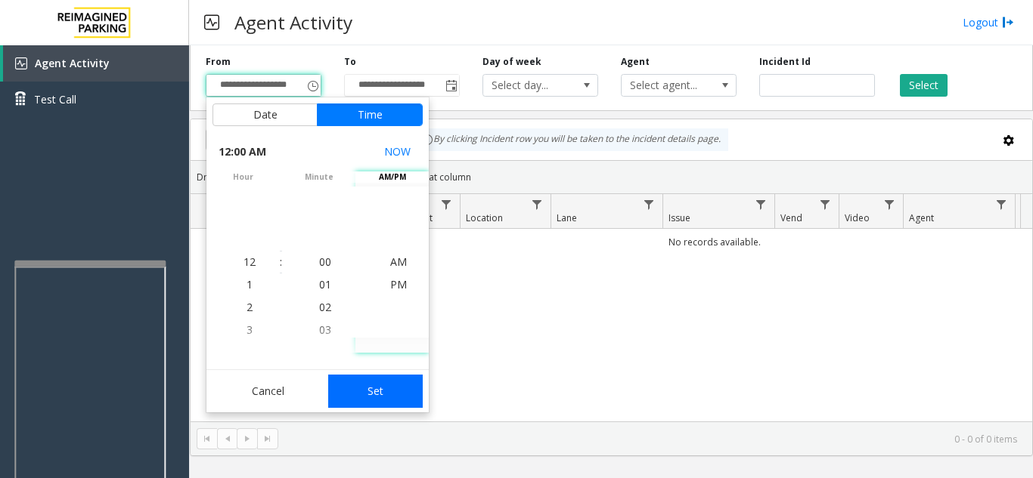
click at [371, 375] on button "Set" at bounding box center [375, 391] width 95 height 33
type input "**********"
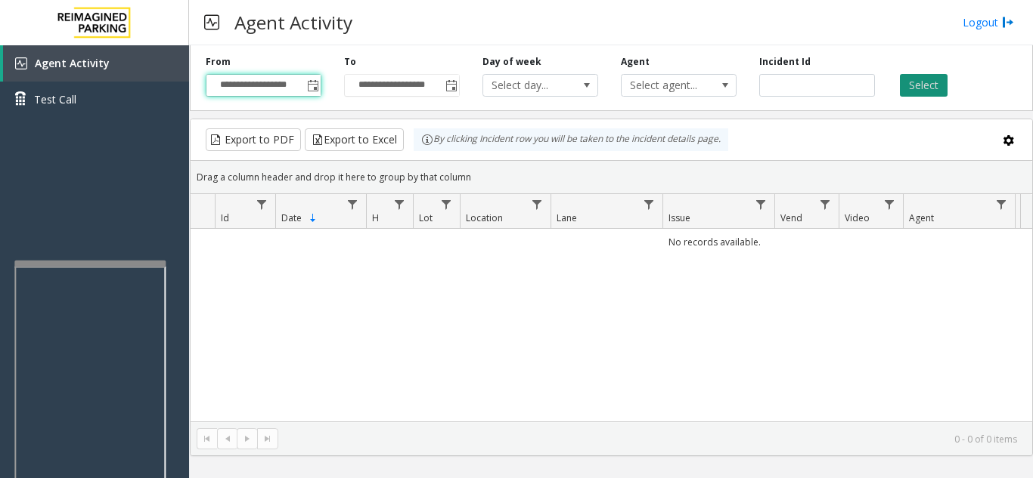
click at [933, 77] on button "Select" at bounding box center [924, 85] width 48 height 23
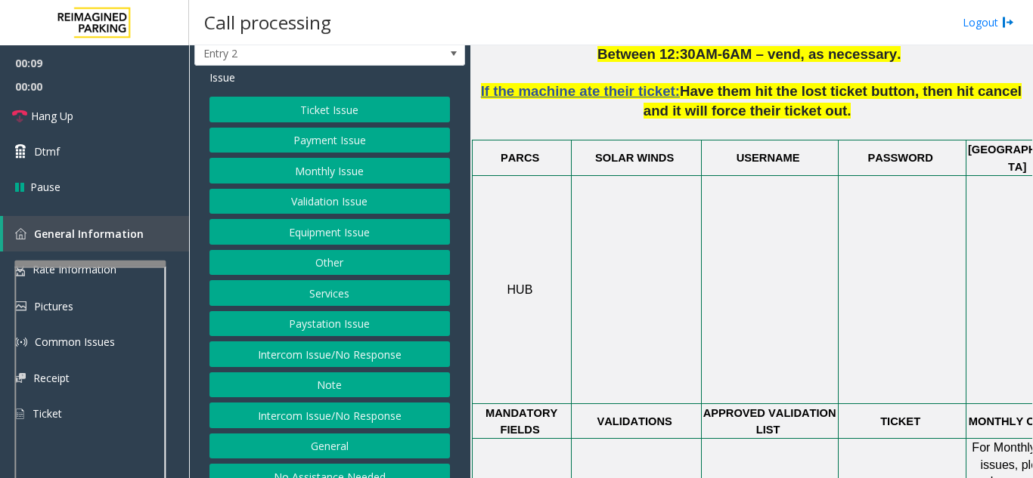
scroll to position [59, 0]
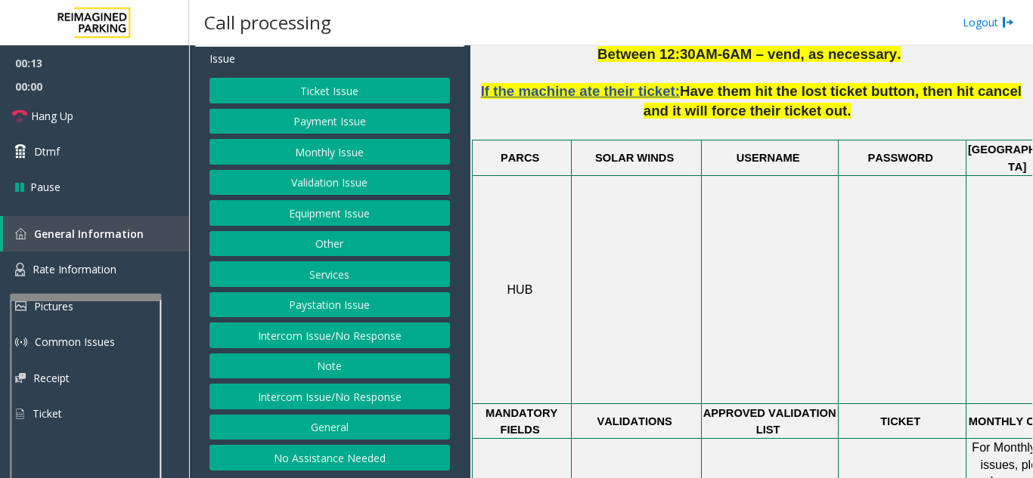
click at [132, 299] on div at bounding box center [85, 297] width 151 height 6
click at [129, 276] on link "Rate Information" at bounding box center [94, 270] width 189 height 37
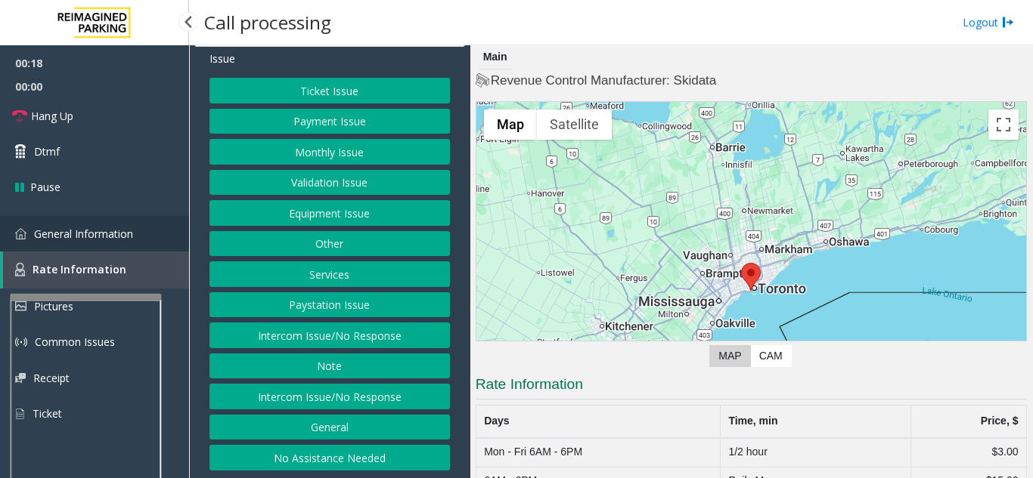
click at [151, 237] on link "General Information" at bounding box center [94, 234] width 189 height 36
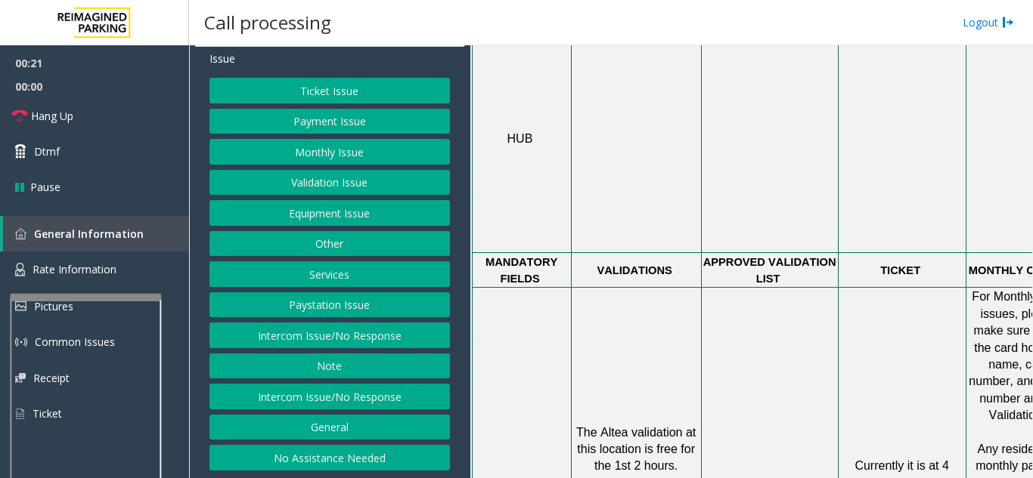
scroll to position [983, 279]
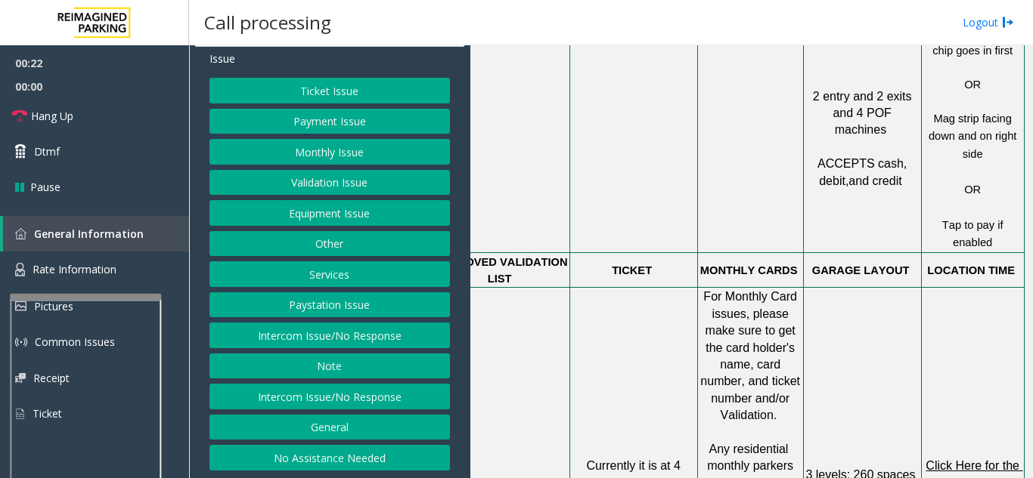
click at [975, 460] on span "Click Here for the local time" at bounding box center [973, 474] width 97 height 29
click at [51, 280] on link "Rate Information" at bounding box center [94, 270] width 189 height 37
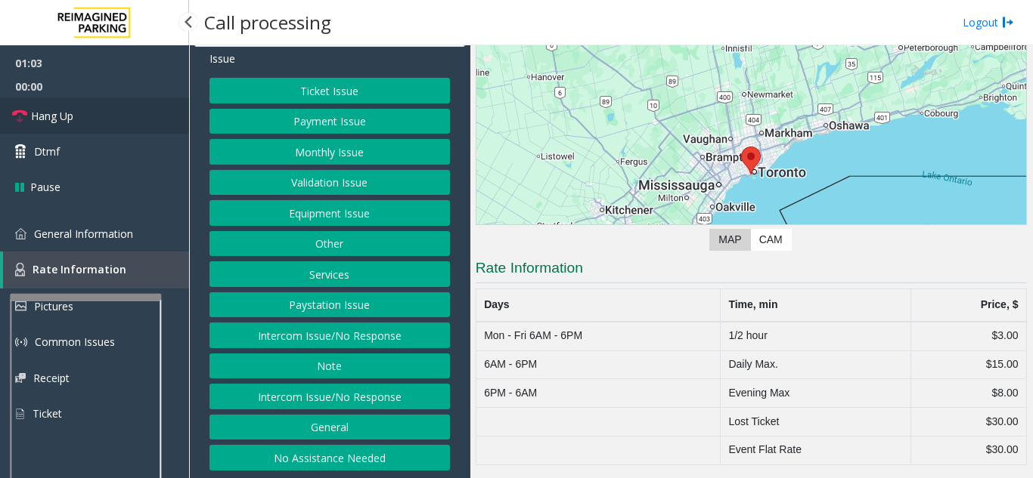
click at [88, 119] on link "Hang Up" at bounding box center [94, 116] width 189 height 36
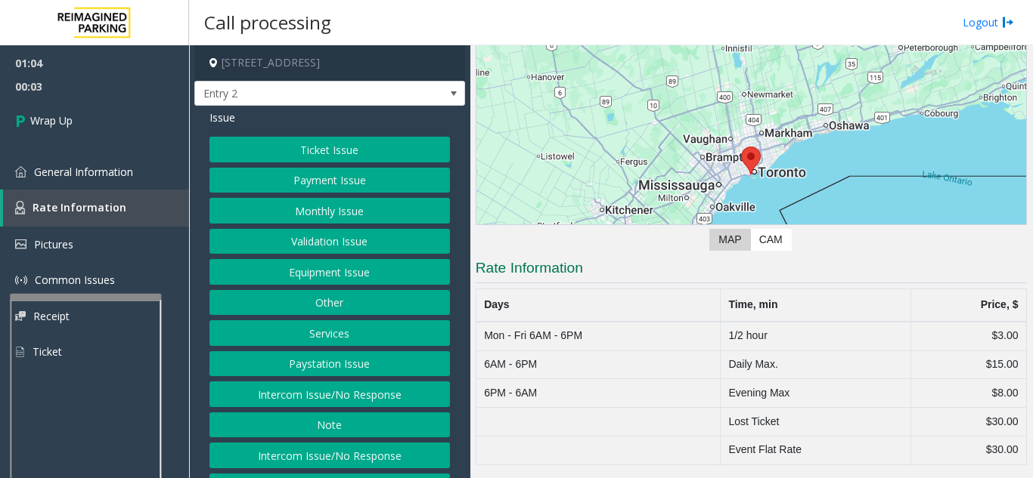
scroll to position [59, 0]
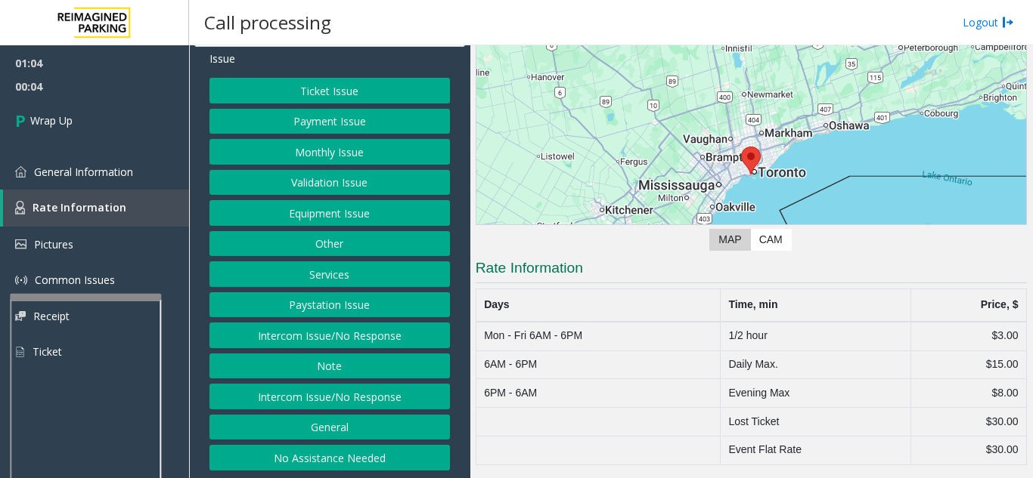
click at [339, 431] on button "General" at bounding box center [329, 428] width 240 height 26
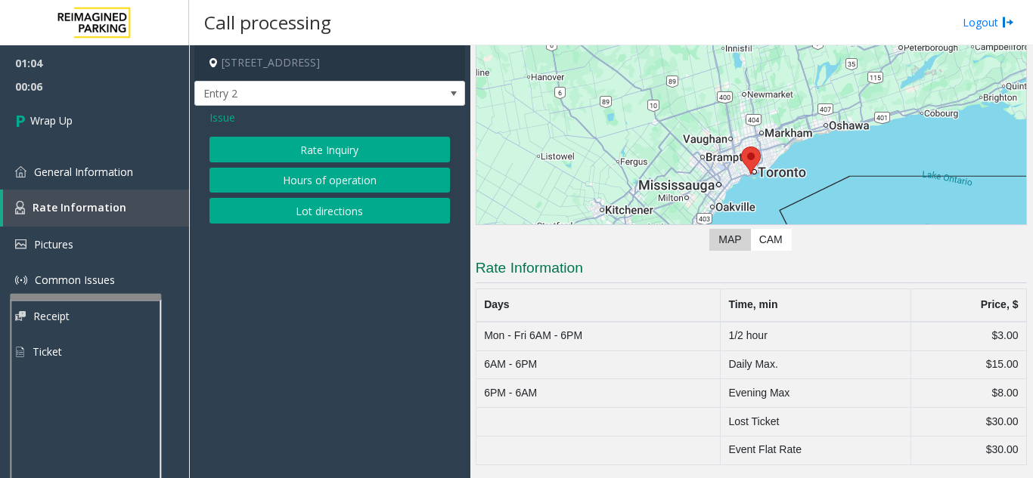
click at [352, 150] on button "Rate Inquiry" at bounding box center [329, 150] width 240 height 26
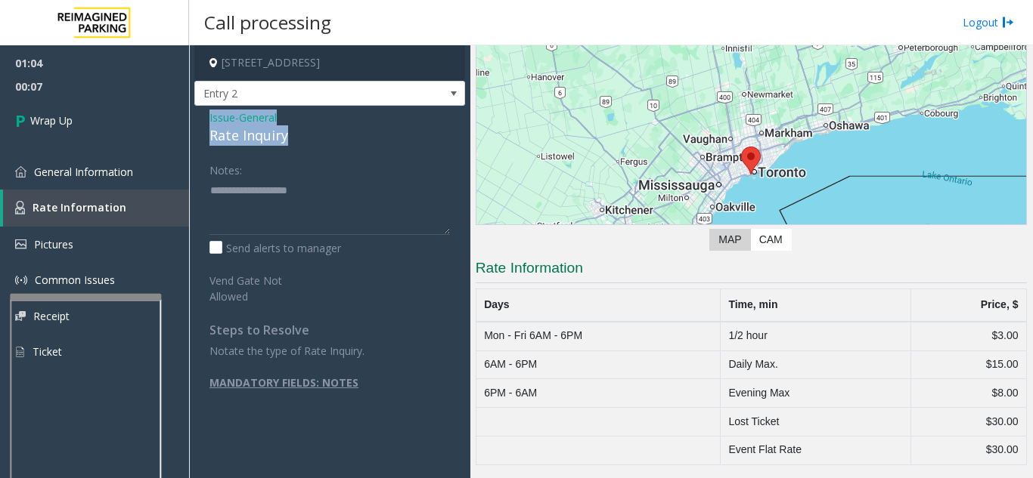
drag, startPoint x: 198, startPoint y: 116, endPoint x: 303, endPoint y: 137, distance: 107.2
click at [303, 137] on div "Issue - General Rate Inquiry Notes: Send alerts to manager Vend Gate Not Allowe…" at bounding box center [329, 280] width 271 height 348
copy div "Issue - General Rate Inquiry"
click at [239, 214] on textarea at bounding box center [329, 206] width 240 height 57
paste textarea "**********"
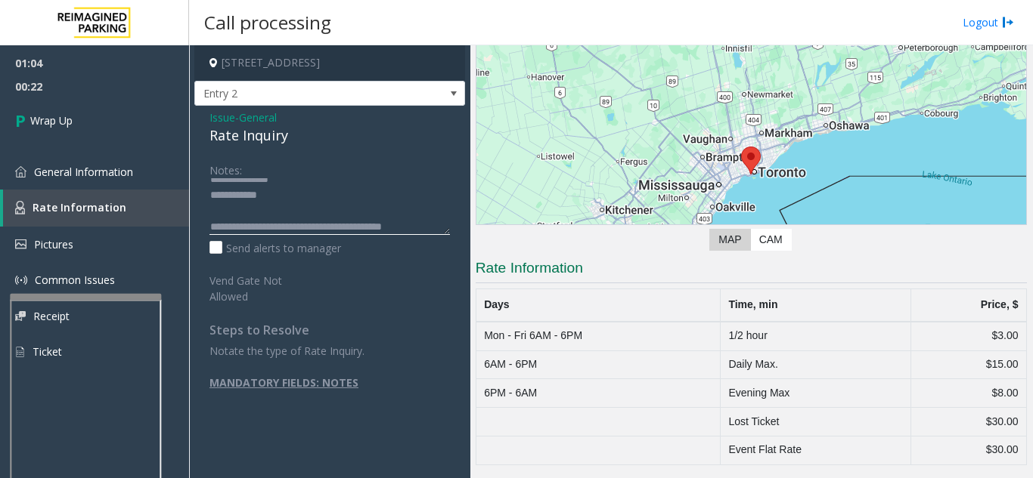
scroll to position [27, 0]
type textarea "**********"
click at [117, 88] on span "00:24" at bounding box center [94, 86] width 189 height 23
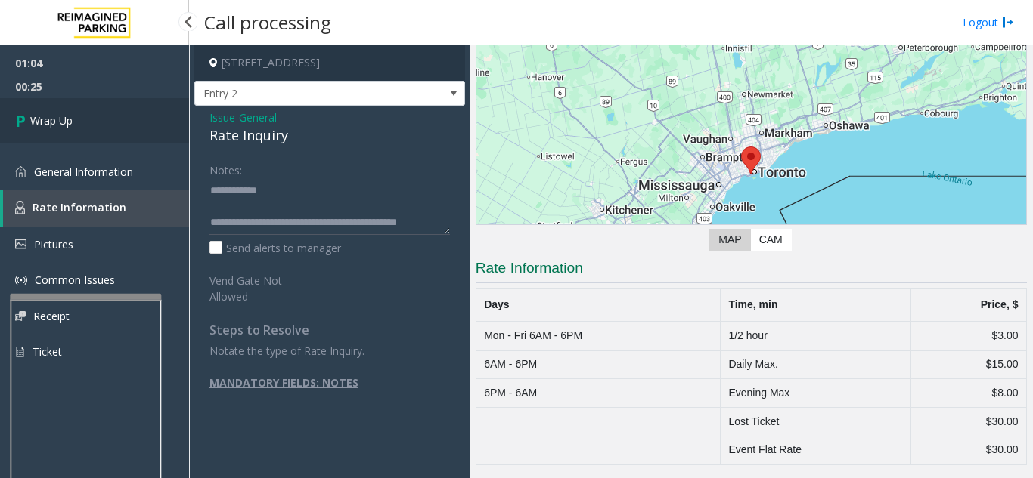
click at [111, 116] on link "Wrap Up" at bounding box center [94, 120] width 189 height 45
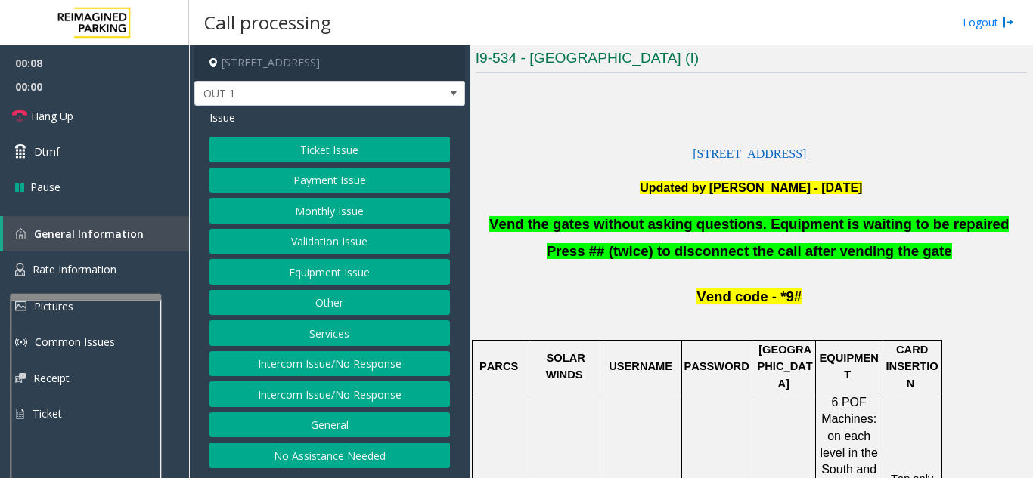
scroll to position [302, 0]
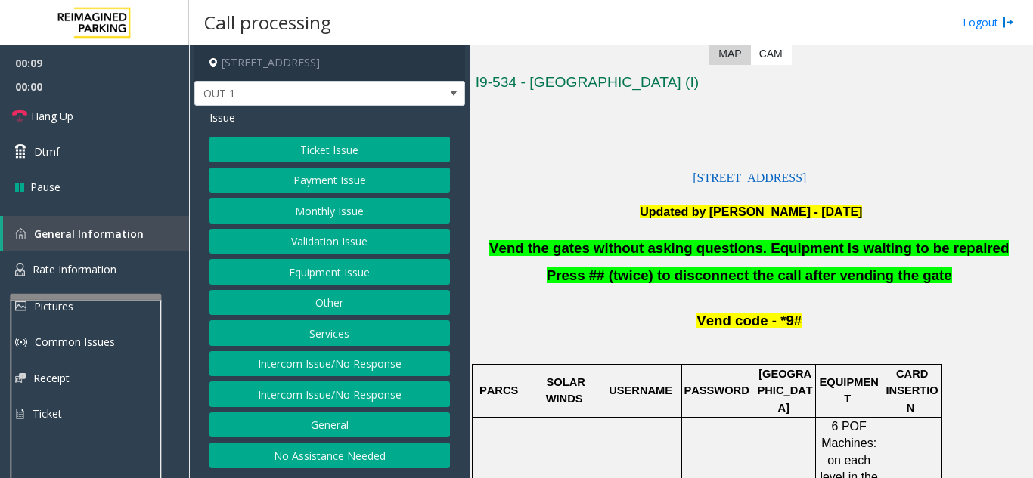
click at [342, 265] on button "Equipment Issue" at bounding box center [329, 272] width 240 height 26
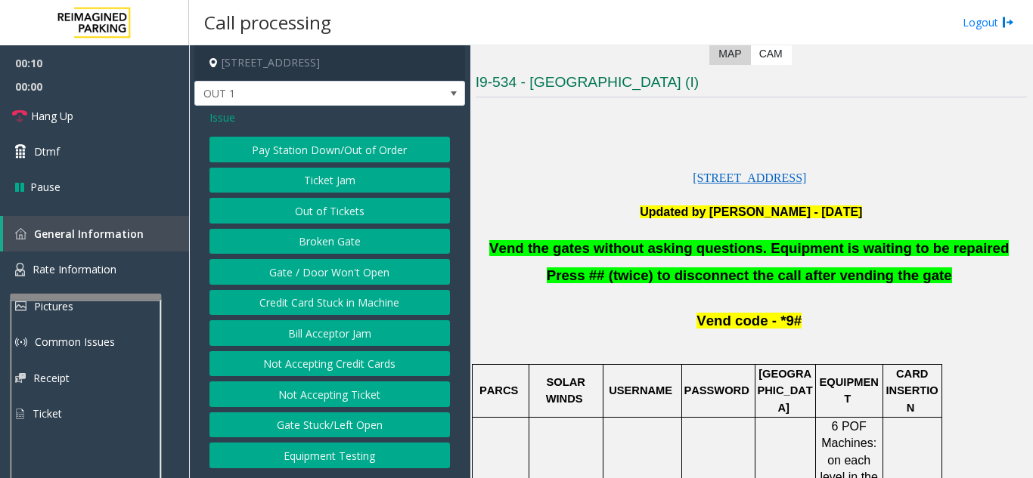
click at [313, 274] on button "Gate / Door Won't Open" at bounding box center [329, 272] width 240 height 26
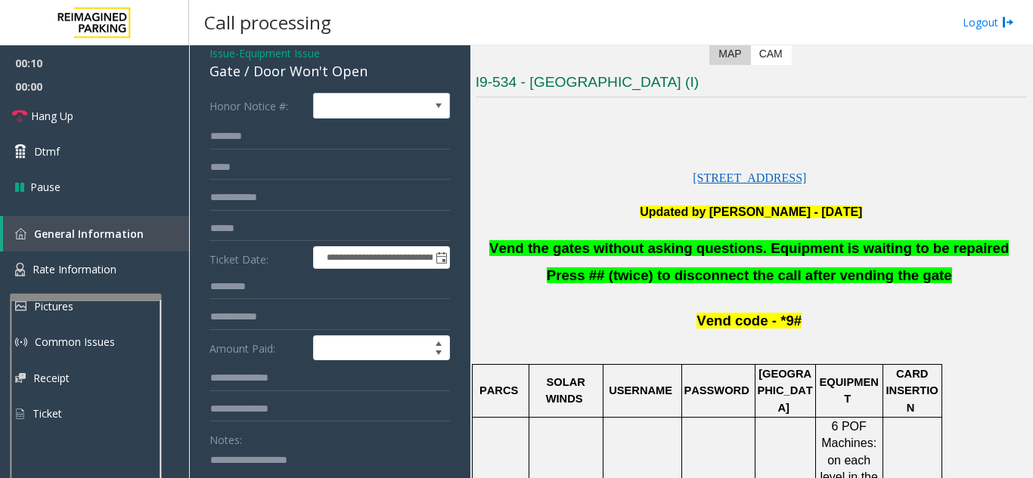
scroll to position [76, 0]
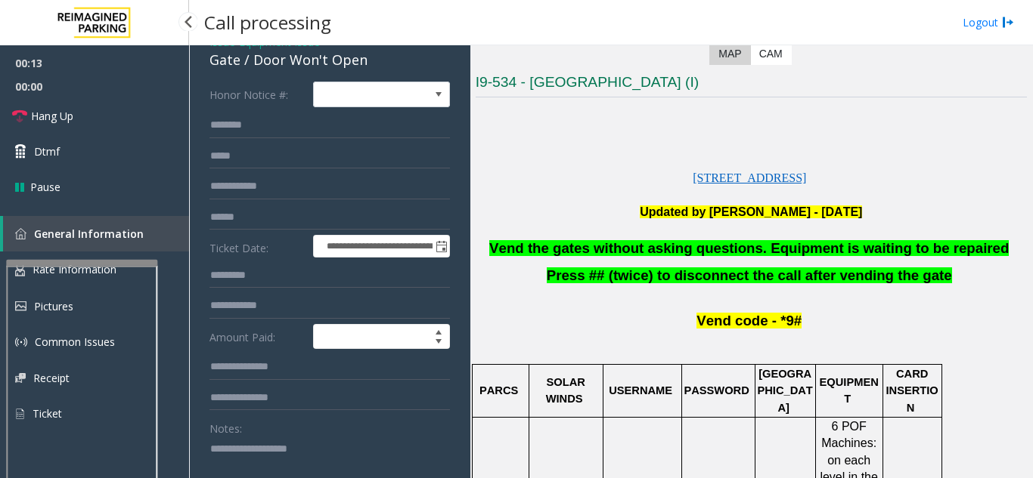
click at [115, 241] on app-root "**********" at bounding box center [516, 239] width 1033 height 478
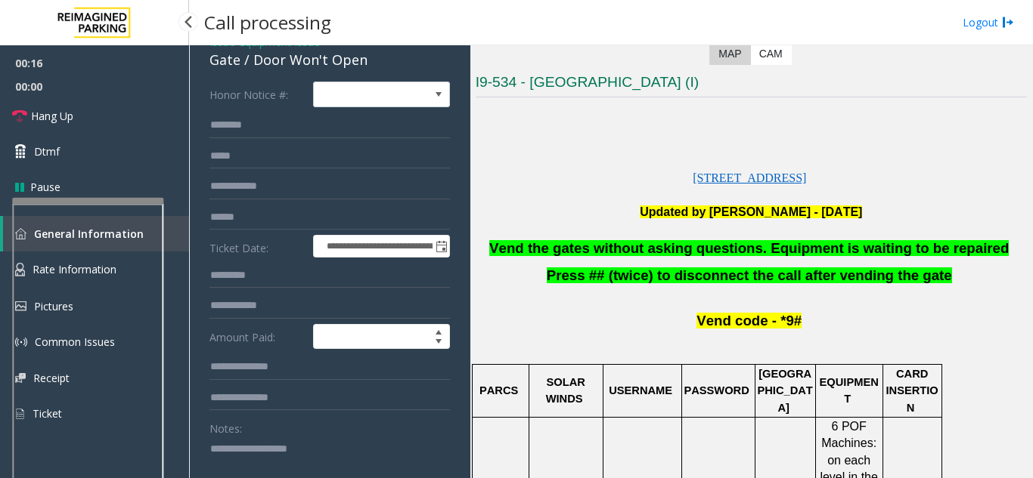
click at [102, 195] on app-root "**********" at bounding box center [516, 239] width 1033 height 478
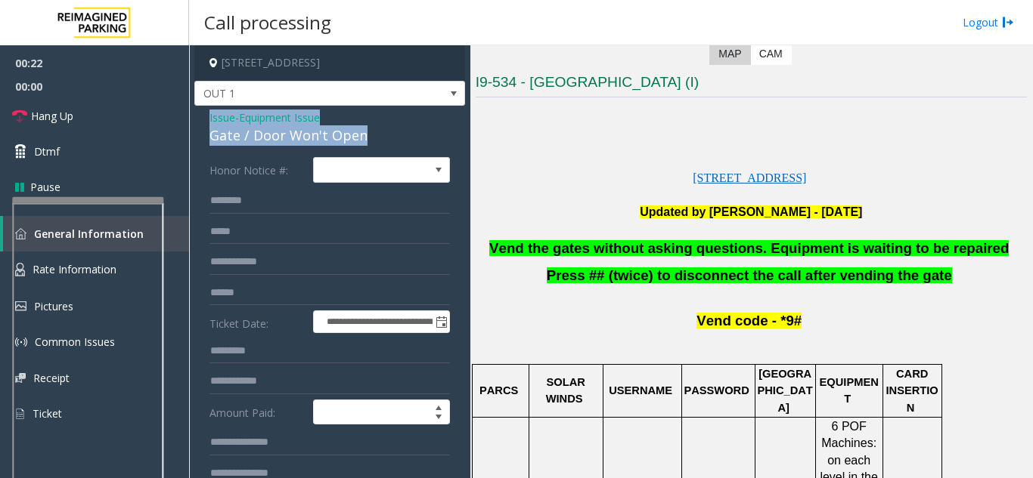
drag, startPoint x: 199, startPoint y: 111, endPoint x: 376, endPoint y: 132, distance: 178.1
click at [376, 132] on div "**********" at bounding box center [329, 464] width 271 height 717
copy div "Issue - Equipment Issue Gate / Door Won't Open"
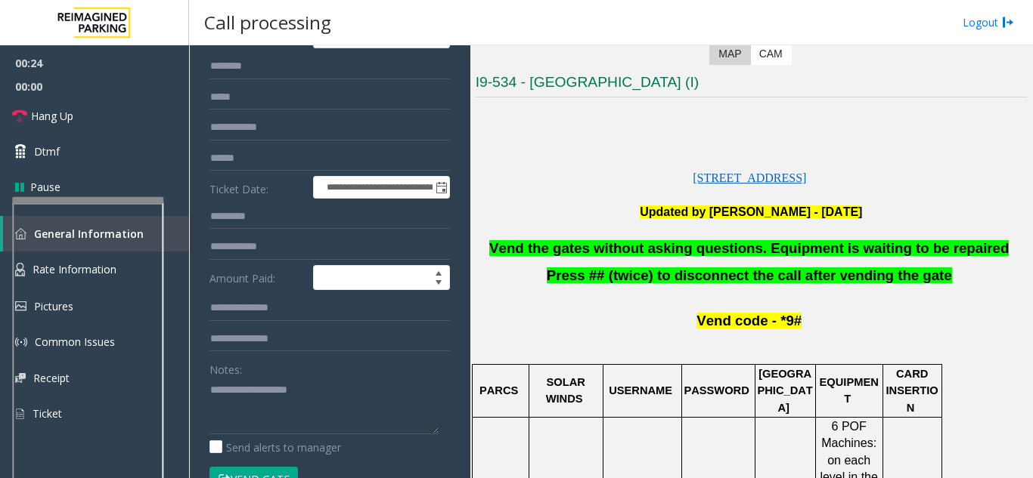
scroll to position [151, 0]
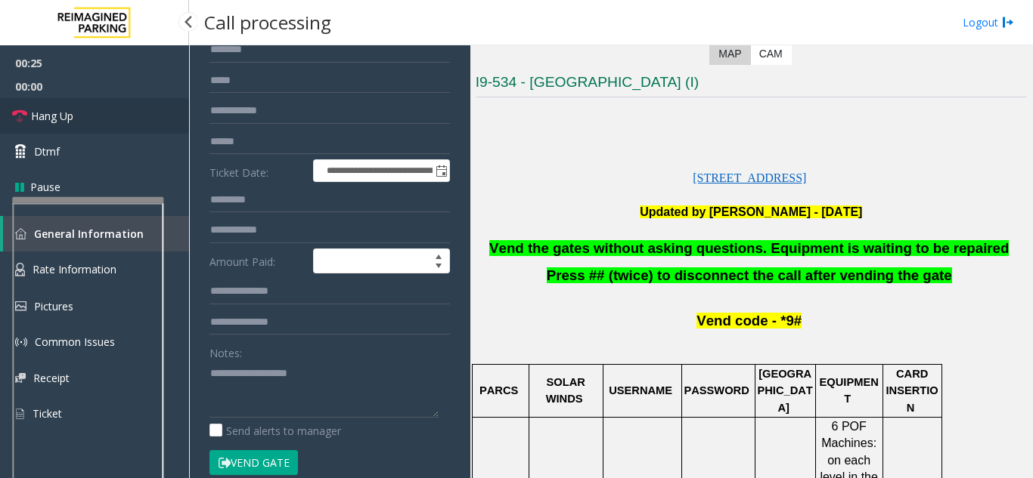
click at [88, 111] on link "Hang Up" at bounding box center [94, 116] width 189 height 36
click at [221, 391] on textarea at bounding box center [323, 389] width 229 height 57
paste textarea "**********"
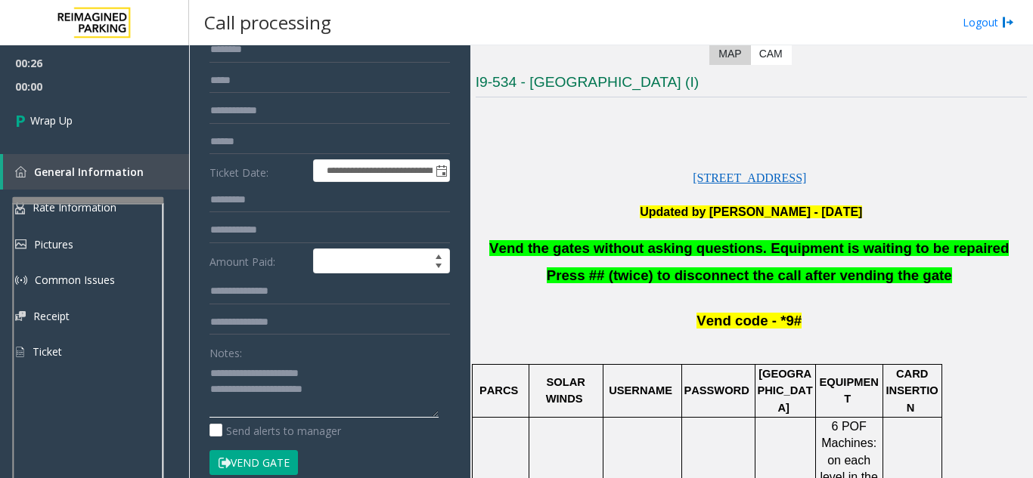
scroll to position [11, 0]
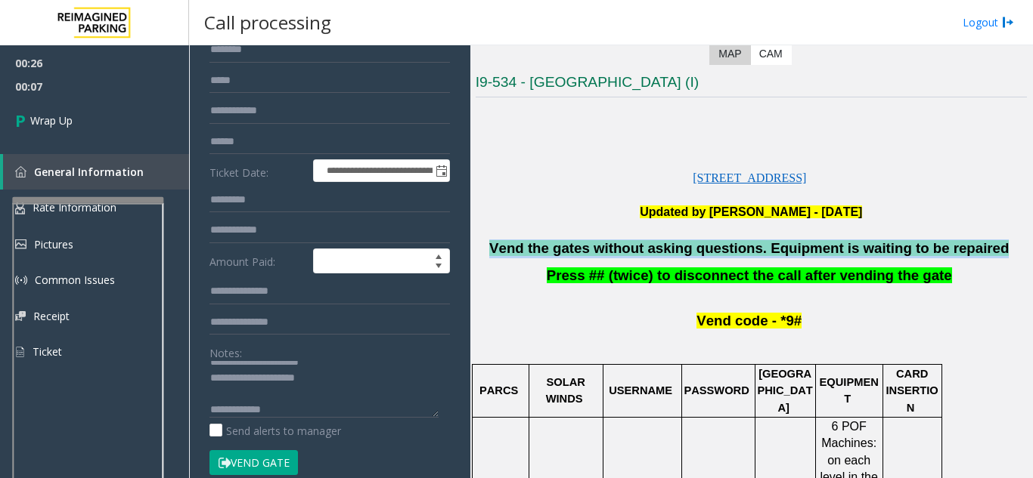
drag, startPoint x: 509, startPoint y: 251, endPoint x: 971, endPoint y: 245, distance: 462.7
click at [971, 245] on p "Vend the gates without asking questions. Equipment is waiting to be repaired" at bounding box center [750, 249] width 551 height 19
copy span "Vend the gates without asking questions. Equipment is waiting to be repaired"
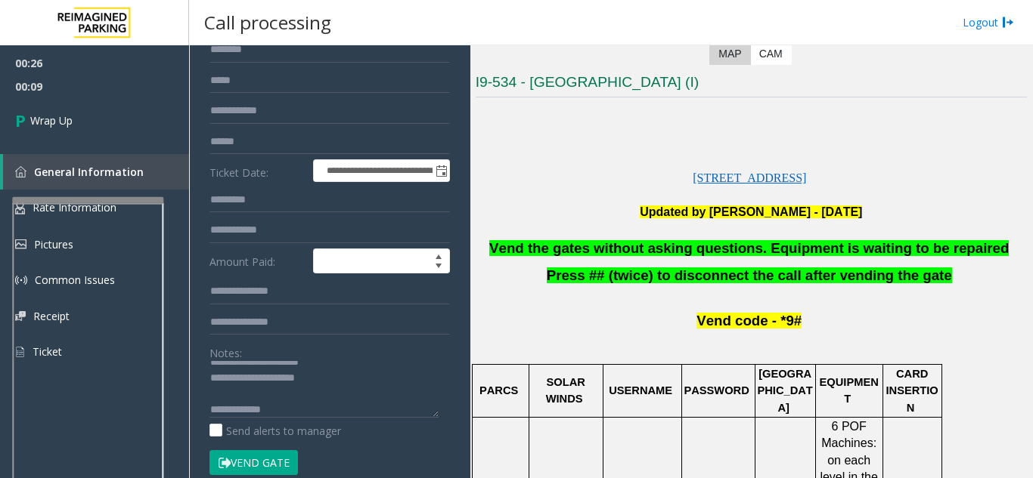
click at [340, 420] on div "Notes: Send alerts to manager" at bounding box center [329, 389] width 240 height 99
click at [340, 419] on div "Notes: Send alerts to manager" at bounding box center [329, 389] width 240 height 99
click at [340, 408] on textarea at bounding box center [323, 389] width 229 height 57
paste textarea "**********"
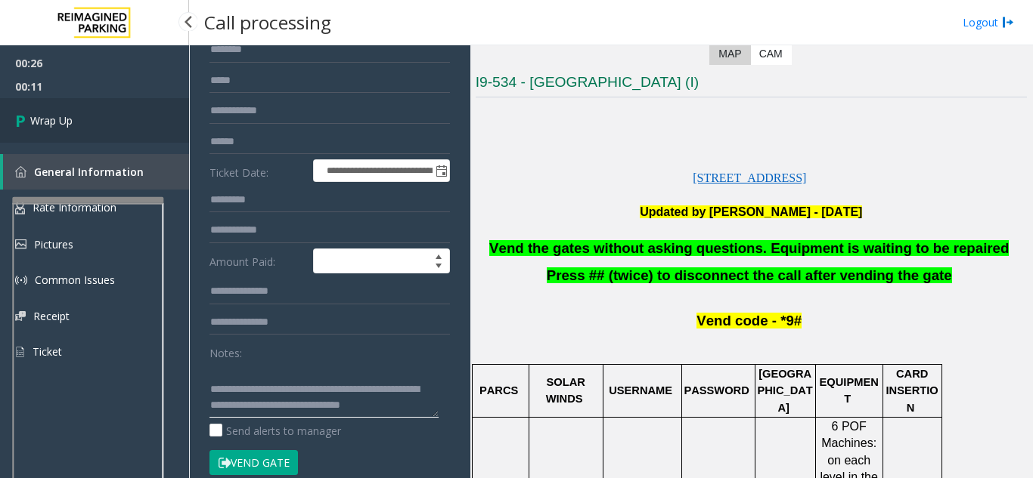
type textarea "**********"
click at [62, 136] on link "Wrap Up" at bounding box center [94, 120] width 189 height 45
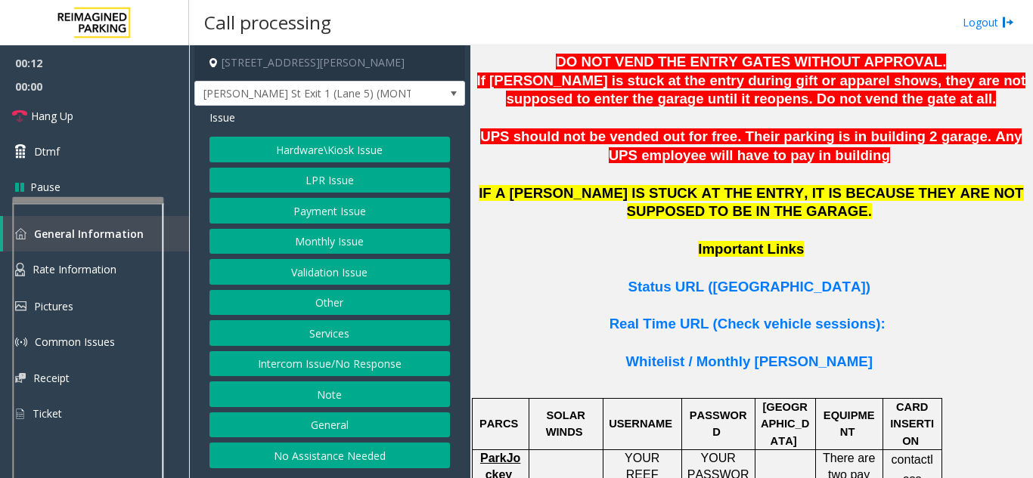
scroll to position [1058, 0]
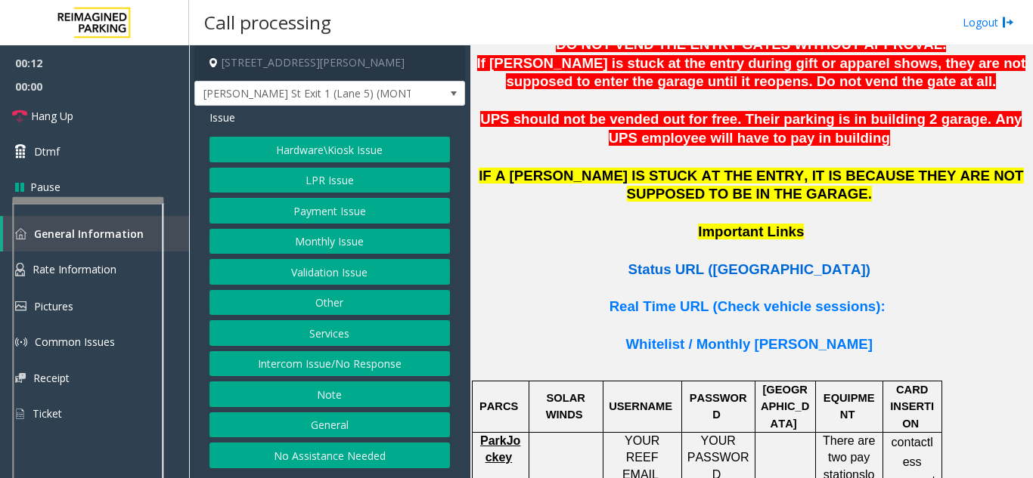
click at [718, 262] on span "Status URL (Vend Gate)" at bounding box center [749, 270] width 242 height 16
click at [354, 184] on button "LPR Issue" at bounding box center [329, 181] width 240 height 26
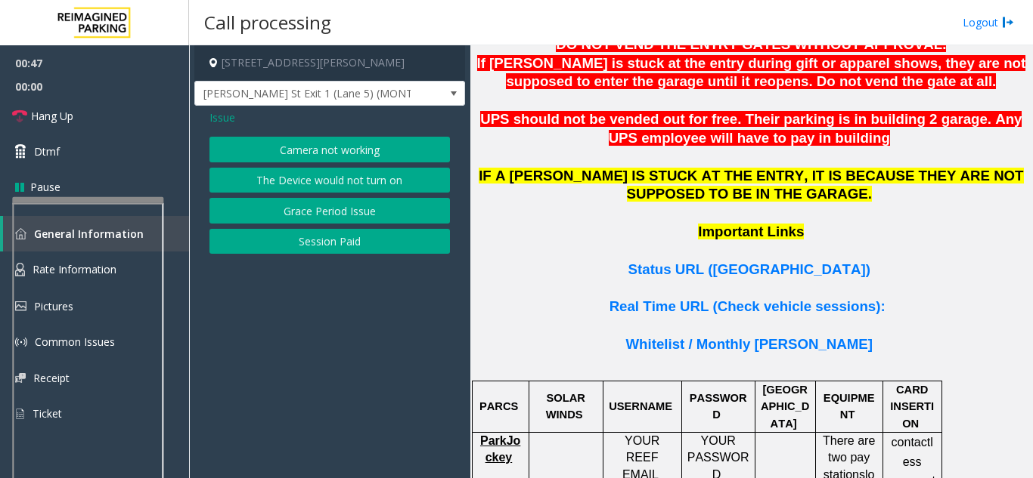
click at [354, 153] on button "Camera not working" at bounding box center [329, 150] width 240 height 26
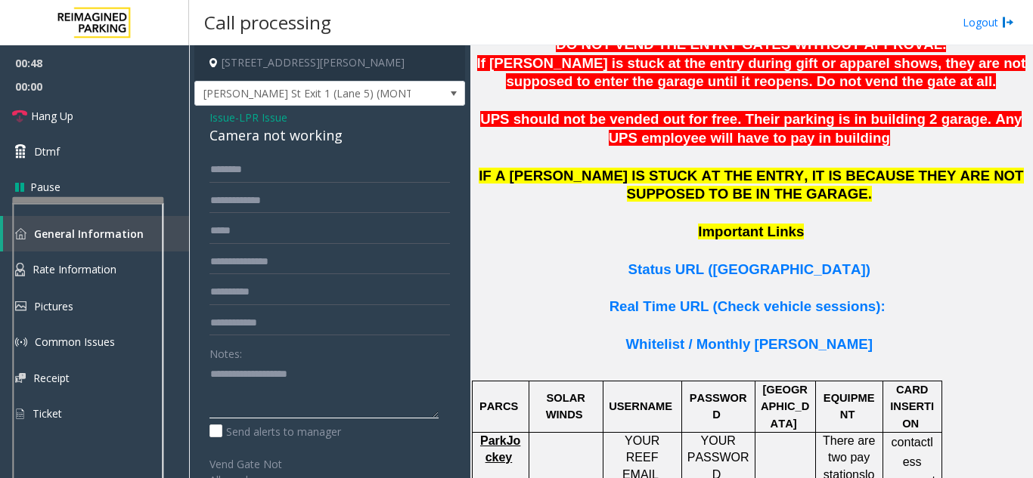
click at [272, 367] on textarea at bounding box center [323, 390] width 229 height 57
type textarea "**********"
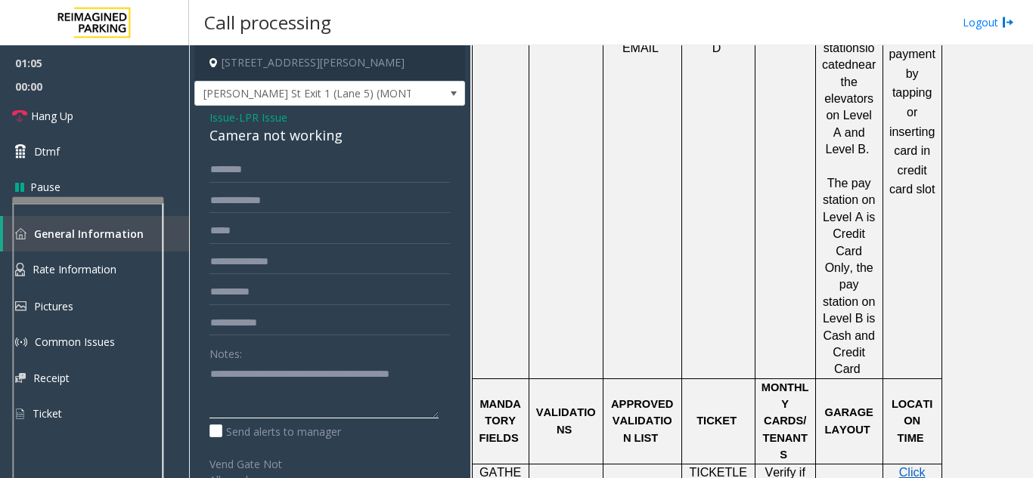
scroll to position [1512, 0]
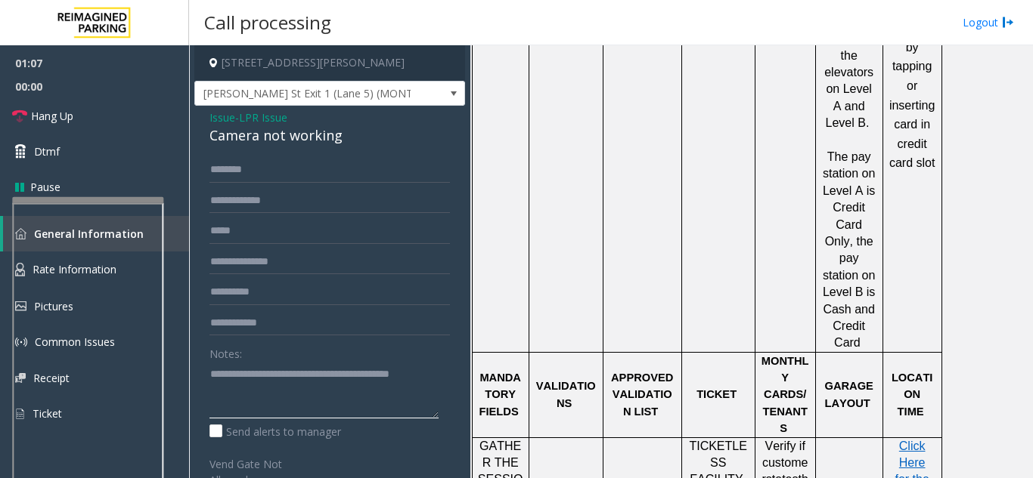
drag, startPoint x: 432, startPoint y: 379, endPoint x: 192, endPoint y: 380, distance: 239.6
click at [192, 380] on app-call-processing-form "230 Harris Street Northeast, Atlanta, GA Baker St Exit 1 (Lane 5) (MONTHLY ONLY…" at bounding box center [329, 261] width 281 height 433
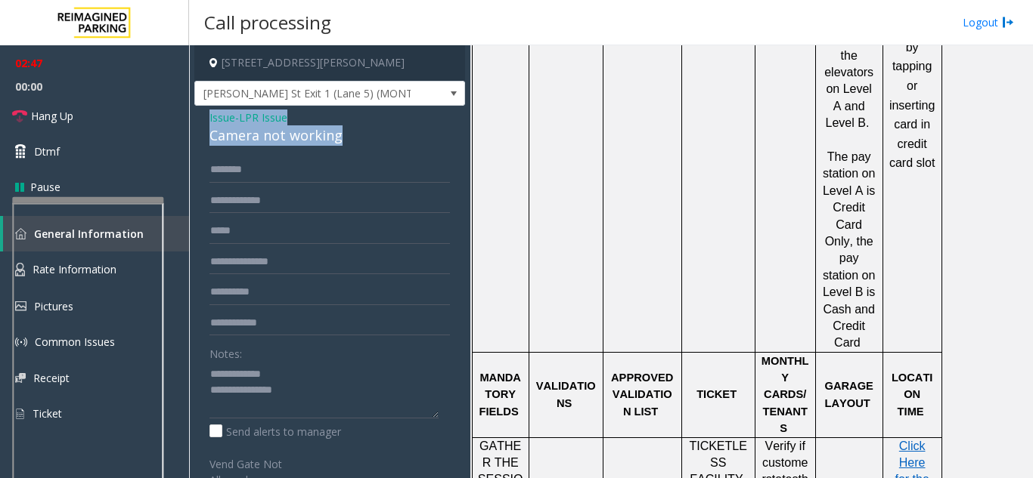
drag, startPoint x: 200, startPoint y: 124, endPoint x: 354, endPoint y: 135, distance: 154.6
click at [354, 135] on div "Issue - LPR Issue Camera not working Notes: Send alerts to manager Vend Gate No…" at bounding box center [329, 411] width 271 height 611
copy div "Issue - LPR Issue Camera not working"
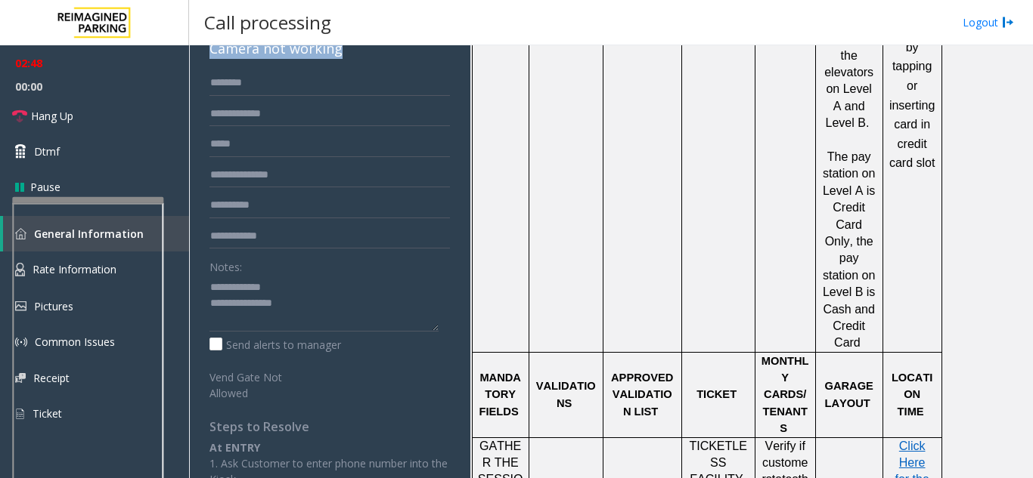
scroll to position [151, 0]
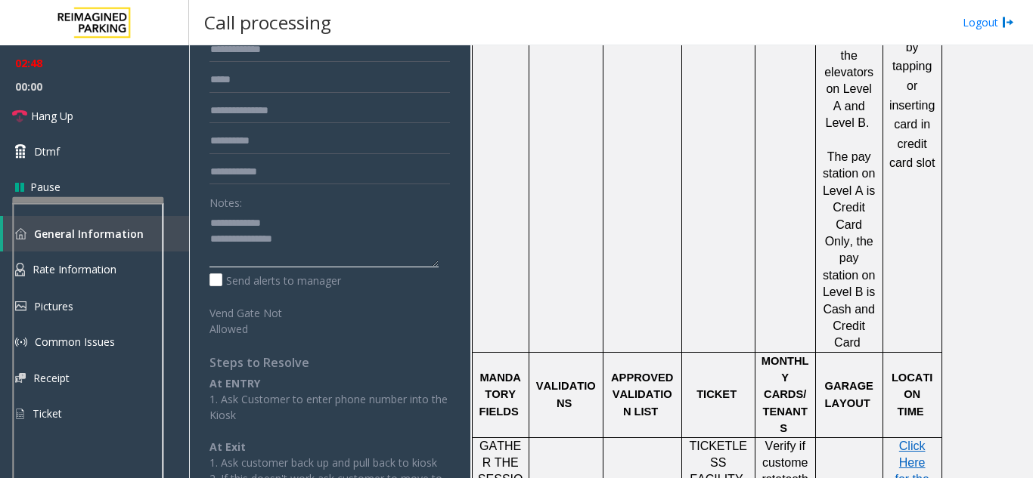
click at [282, 257] on textarea at bounding box center [323, 239] width 229 height 57
paste textarea "**********"
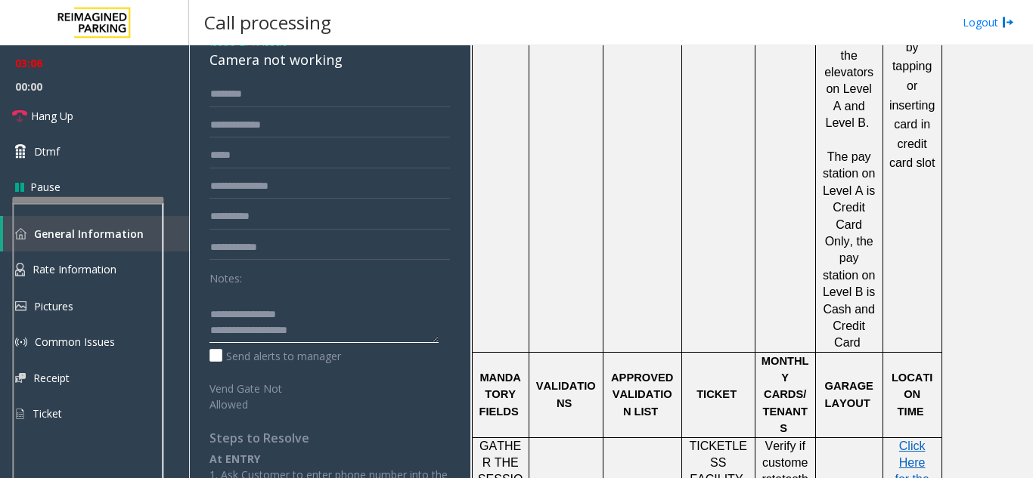
scroll to position [63, 0]
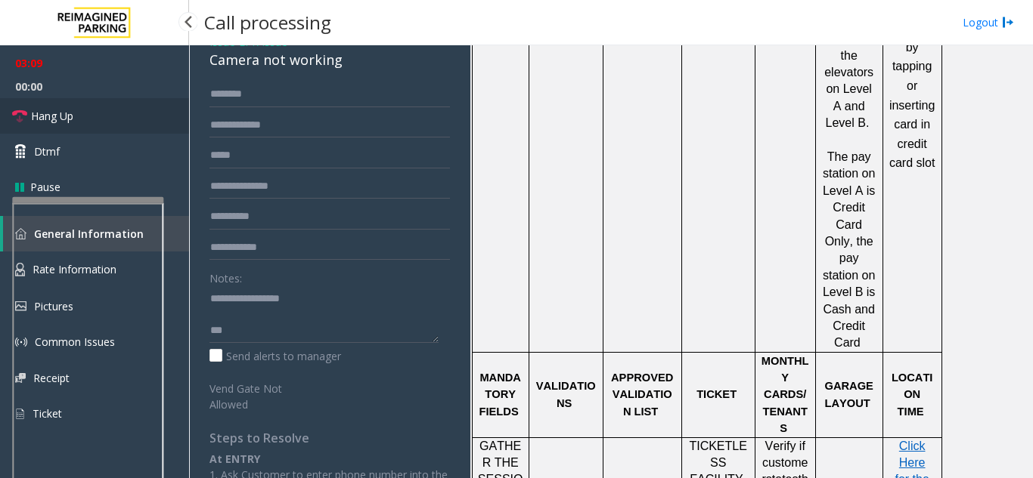
click at [125, 122] on link "Hang Up" at bounding box center [94, 116] width 189 height 36
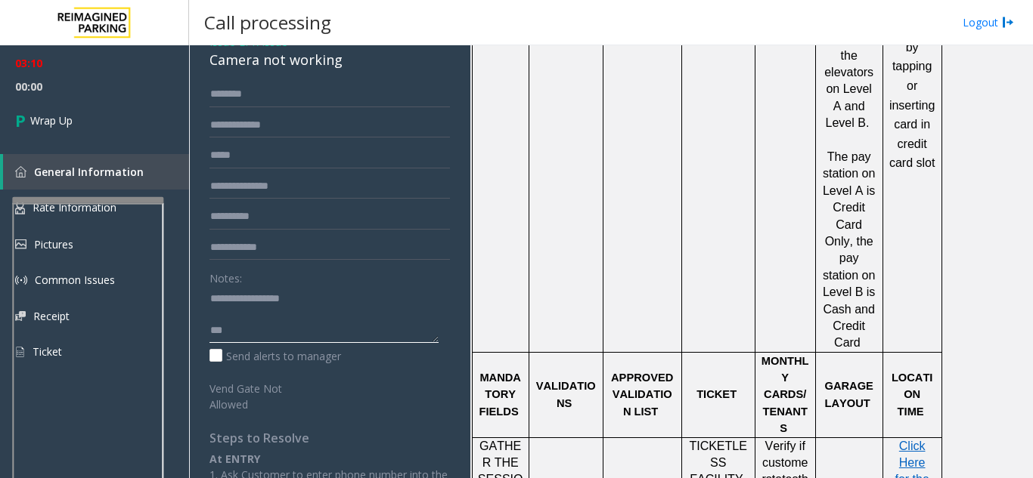
click at [249, 329] on textarea at bounding box center [323, 314] width 229 height 57
click at [318, 335] on textarea at bounding box center [323, 314] width 229 height 57
paste textarea "**********"
type textarea "**********"
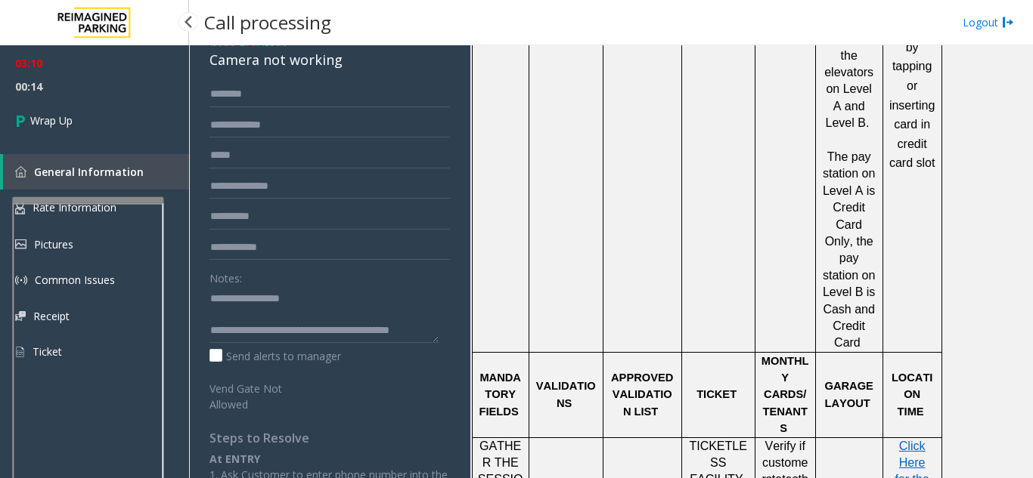
click at [66, 144] on div "03:10 00:14 Wrap Up General Information Rate Information Pictures Common Issues…" at bounding box center [94, 213] width 189 height 337
click at [70, 129] on link "Wrap Up" at bounding box center [94, 120] width 189 height 45
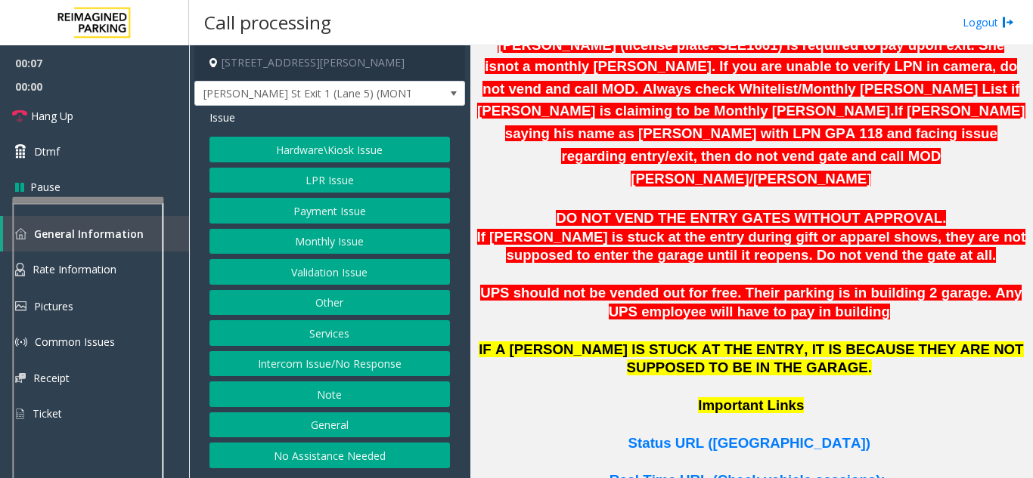
scroll to position [907, 0]
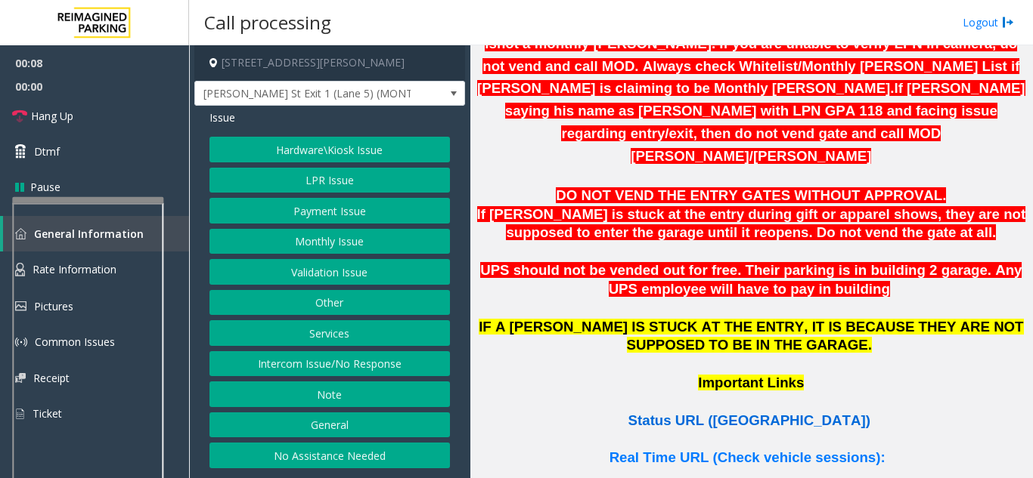
click at [680, 413] on span "Status URL (Vend Gate)" at bounding box center [749, 421] width 242 height 16
click at [392, 178] on button "LPR Issue" at bounding box center [329, 181] width 240 height 26
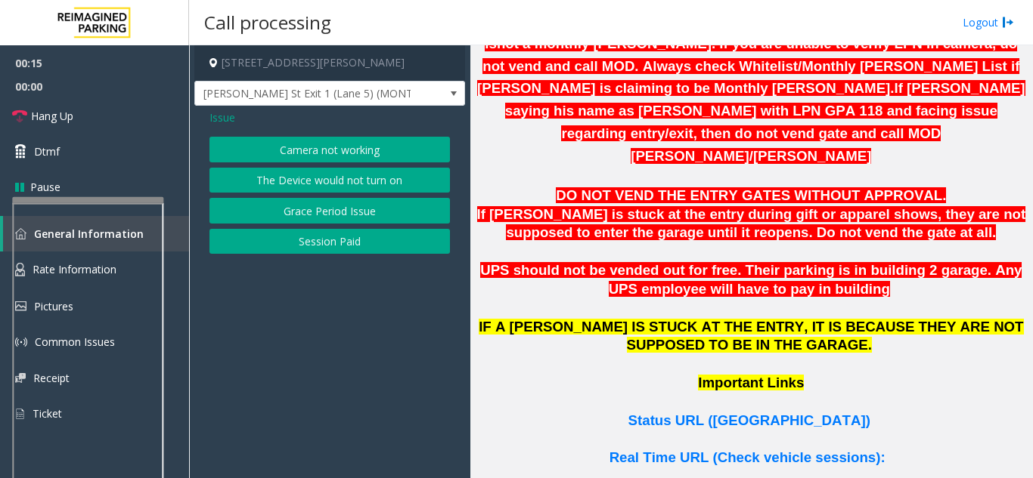
click at [358, 146] on button "Camera not working" at bounding box center [329, 150] width 240 height 26
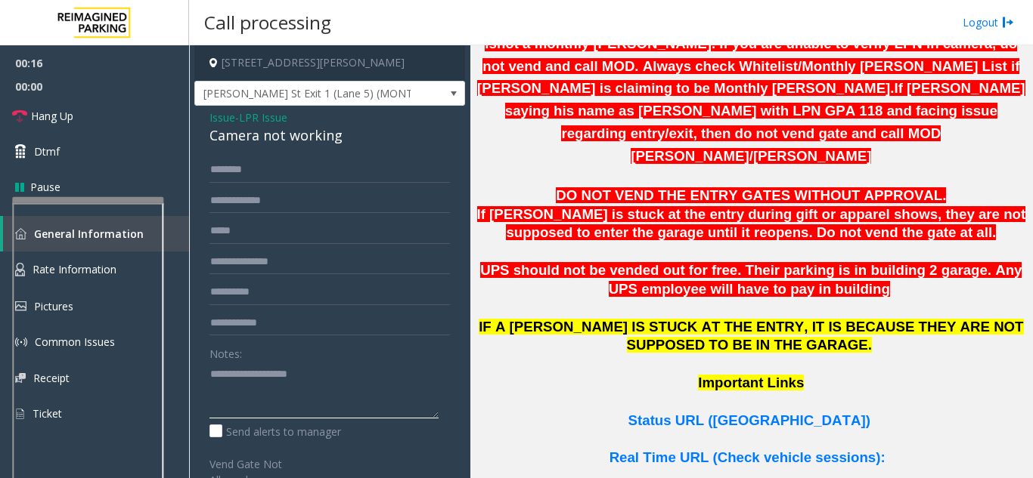
click at [307, 364] on textarea at bounding box center [323, 390] width 229 height 57
click at [352, 375] on textarea at bounding box center [323, 390] width 229 height 57
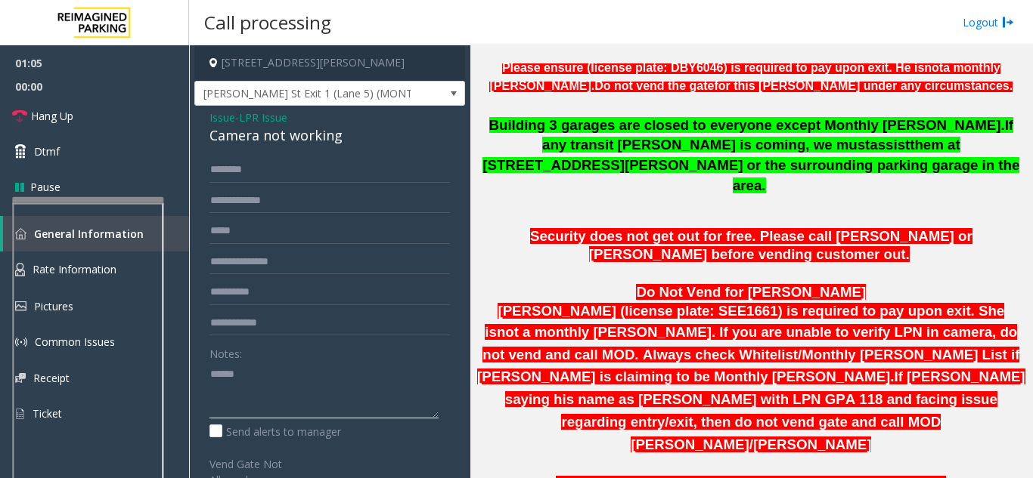
scroll to position [454, 0]
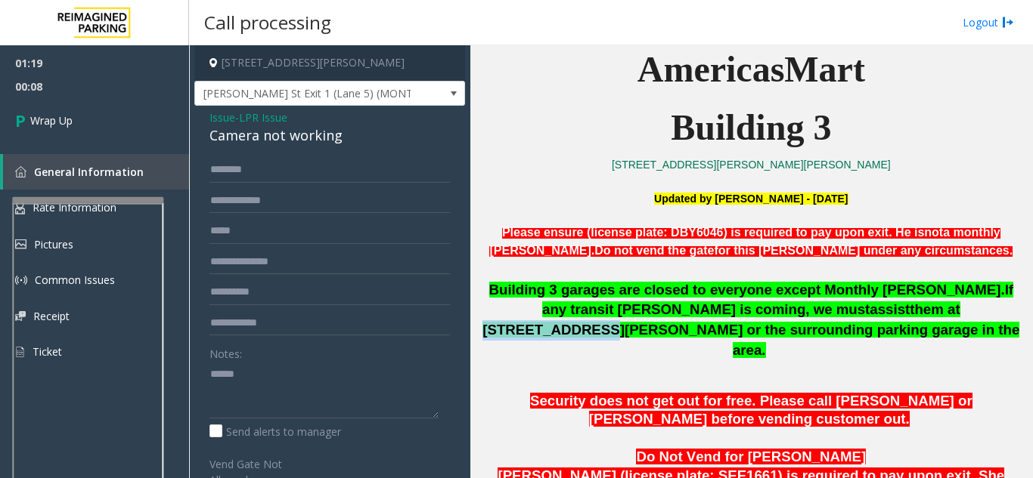
drag, startPoint x: 666, startPoint y: 316, endPoint x: 760, endPoint y: 320, distance: 94.6
click at [760, 320] on span "them at 236 Williams Street or the surrounding parking garage in the area." at bounding box center [750, 330] width 537 height 56
click at [695, 342] on p "Building 3 garages are closed to everyone except Monthly parker. If any transit…" at bounding box center [750, 320] width 551 height 81
drag, startPoint x: 670, startPoint y: 311, endPoint x: 785, endPoint y: 310, distance: 114.9
click at [785, 310] on span "them at 236 Williams Street or the surrounding parking garage in the area." at bounding box center [750, 330] width 537 height 56
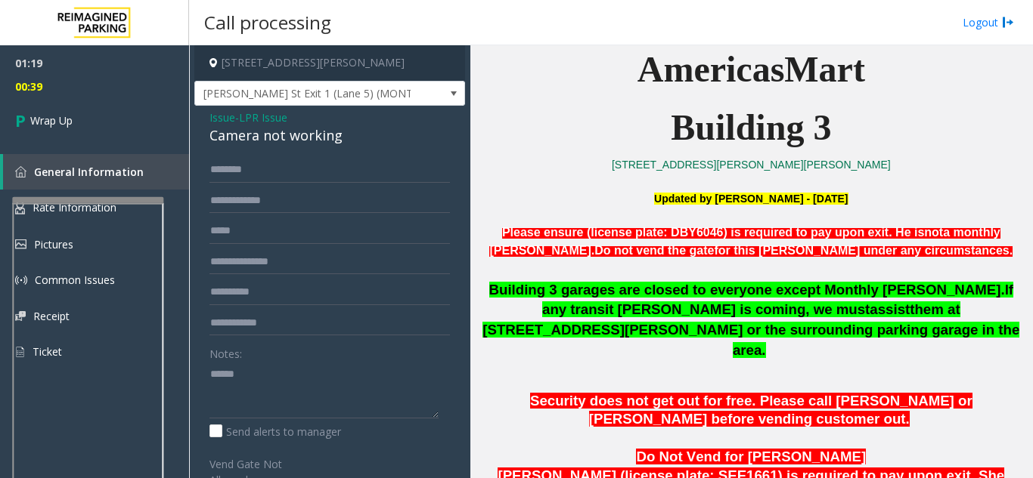
drag, startPoint x: 672, startPoint y: 311, endPoint x: 788, endPoint y: 319, distance: 116.7
click at [788, 319] on span "them at 236 Williams Street or the surrounding parking garage in the area." at bounding box center [750, 330] width 537 height 56
click at [777, 367] on p at bounding box center [750, 375] width 551 height 17
click at [331, 395] on textarea at bounding box center [323, 390] width 229 height 57
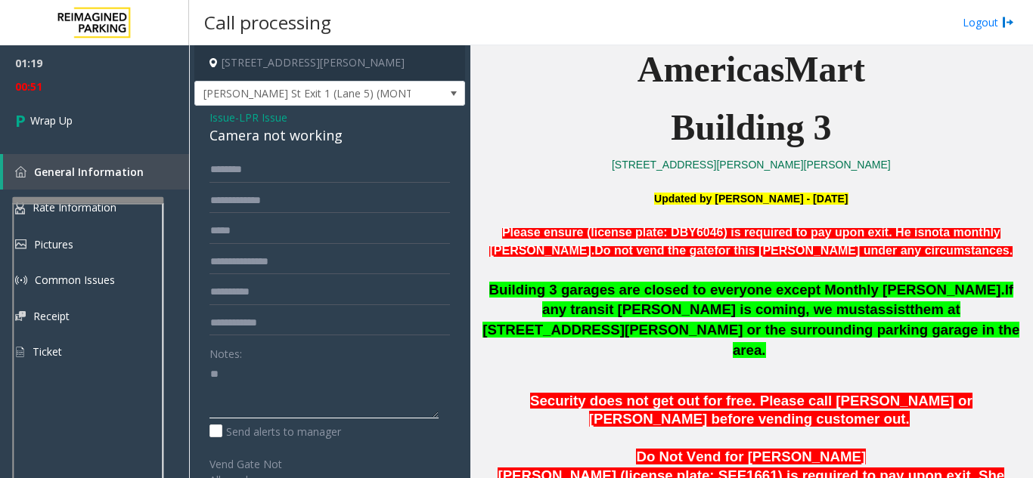
type textarea "*"
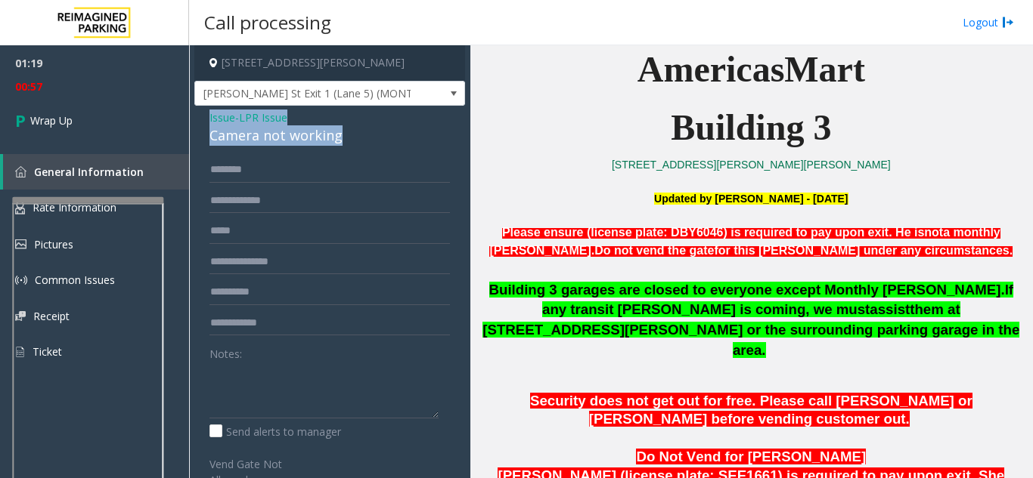
drag, startPoint x: 205, startPoint y: 115, endPoint x: 354, endPoint y: 136, distance: 150.4
click at [354, 136] on div "Issue - LPR Issue Camera not working Notes: Send alerts to manager Vend Gate No…" at bounding box center [329, 411] width 271 height 611
copy div "Issue - LPR Issue Camera not working"
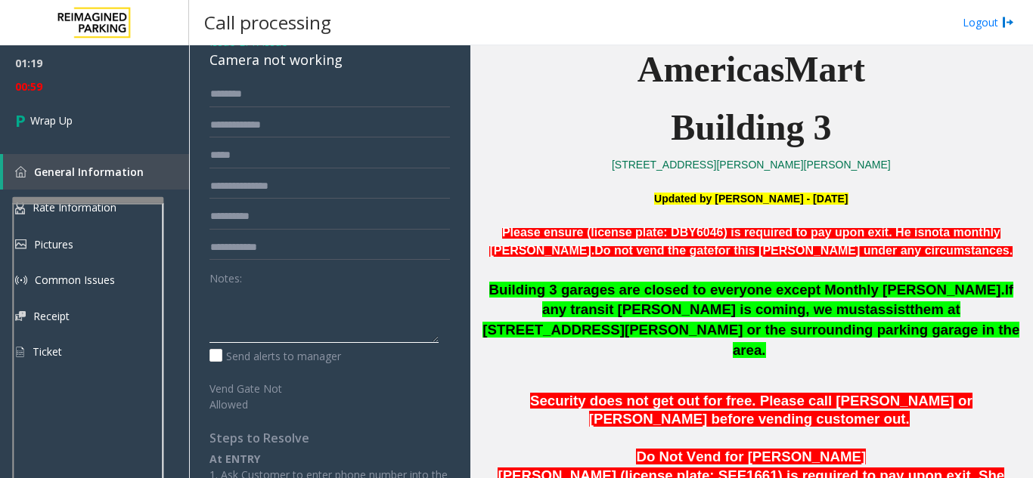
click at [262, 315] on textarea at bounding box center [323, 314] width 229 height 57
paste textarea "**********"
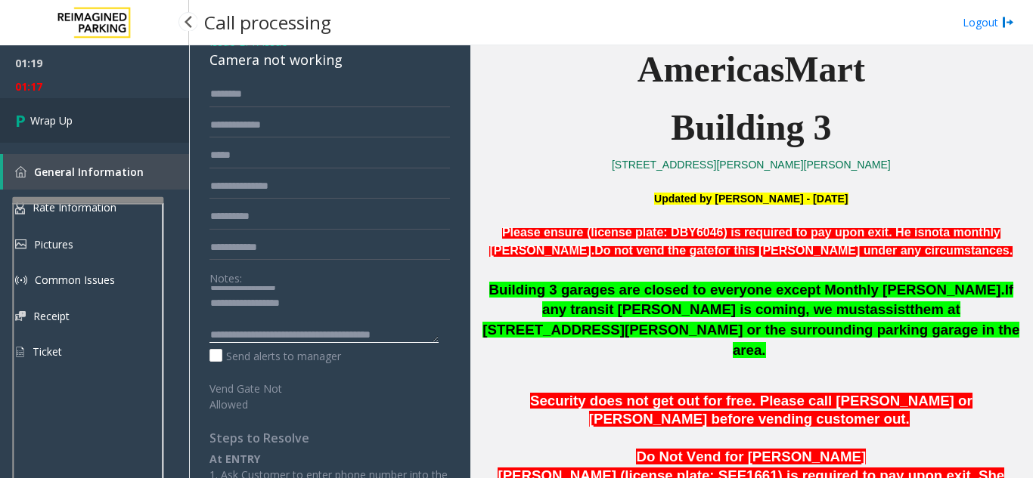
type textarea "**********"
click at [103, 129] on link "Wrap Up" at bounding box center [94, 120] width 189 height 45
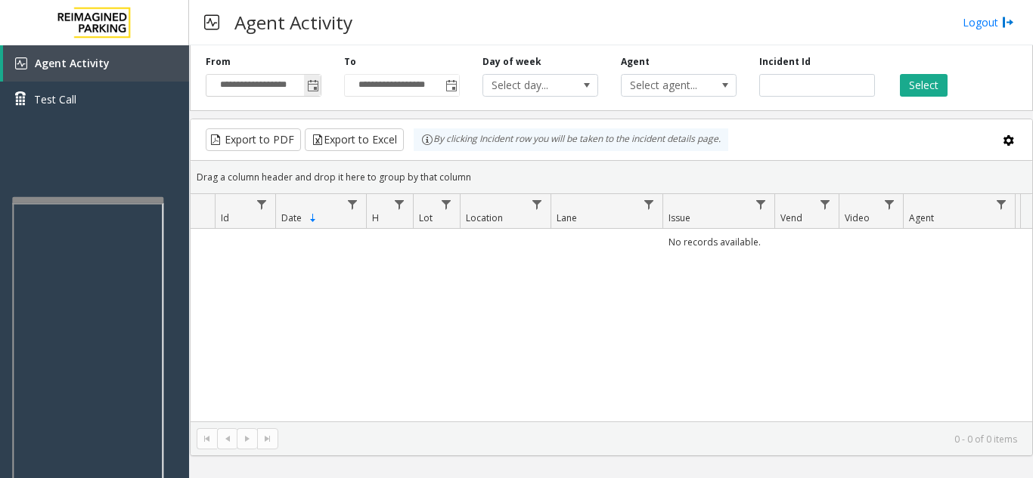
click at [307, 85] on span "Toggle popup" at bounding box center [313, 86] width 12 height 12
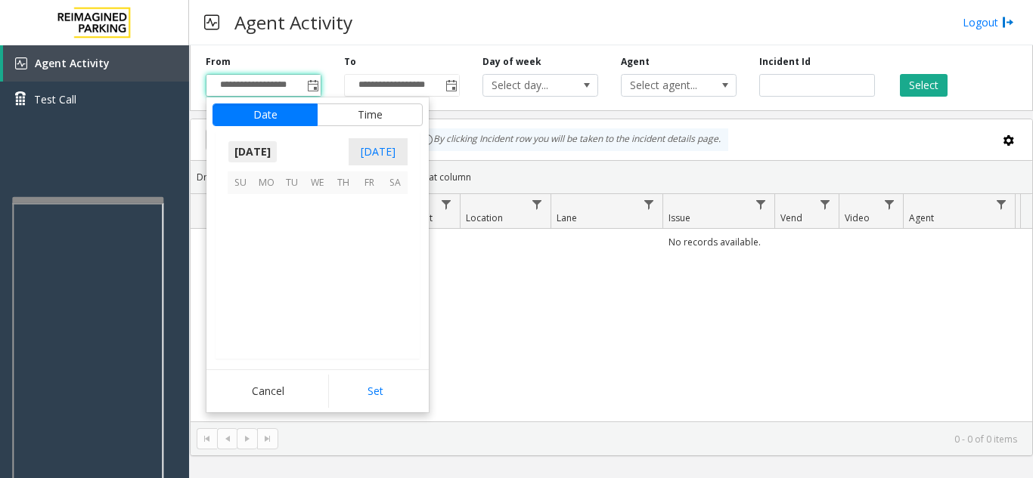
scroll to position [271118, 0]
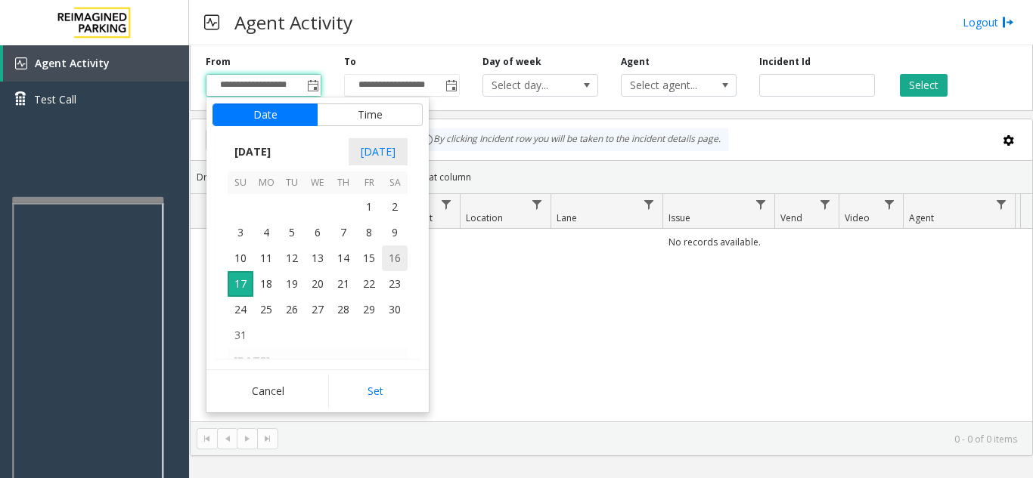
click at [396, 259] on span "16" at bounding box center [395, 259] width 26 height 26
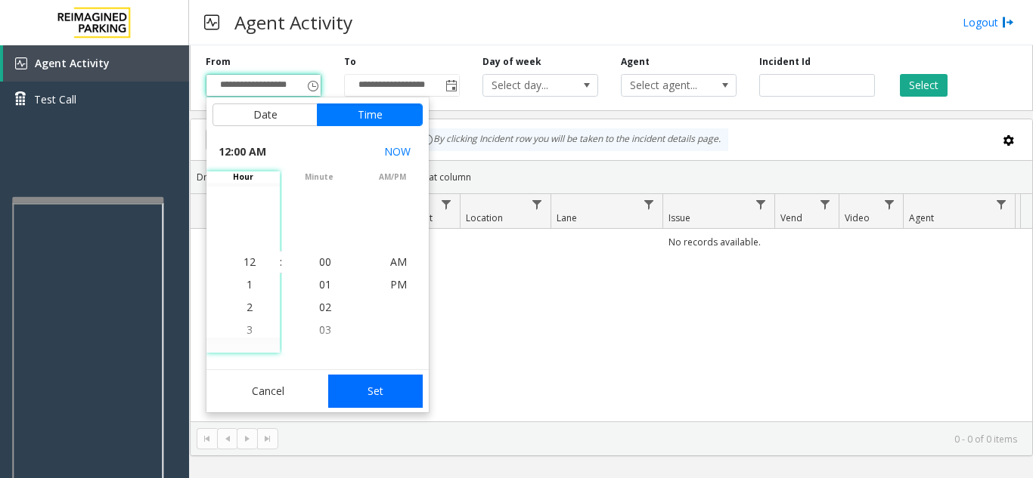
click at [386, 393] on button "Set" at bounding box center [375, 391] width 95 height 33
type input "**********"
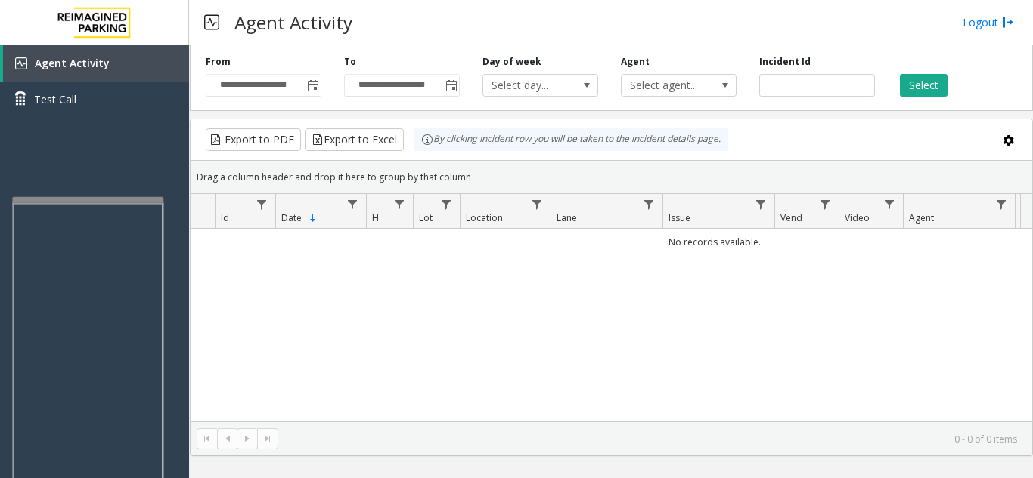
click at [895, 88] on div "Select" at bounding box center [955, 76] width 138 height 42
click at [903, 84] on button "Select" at bounding box center [924, 85] width 48 height 23
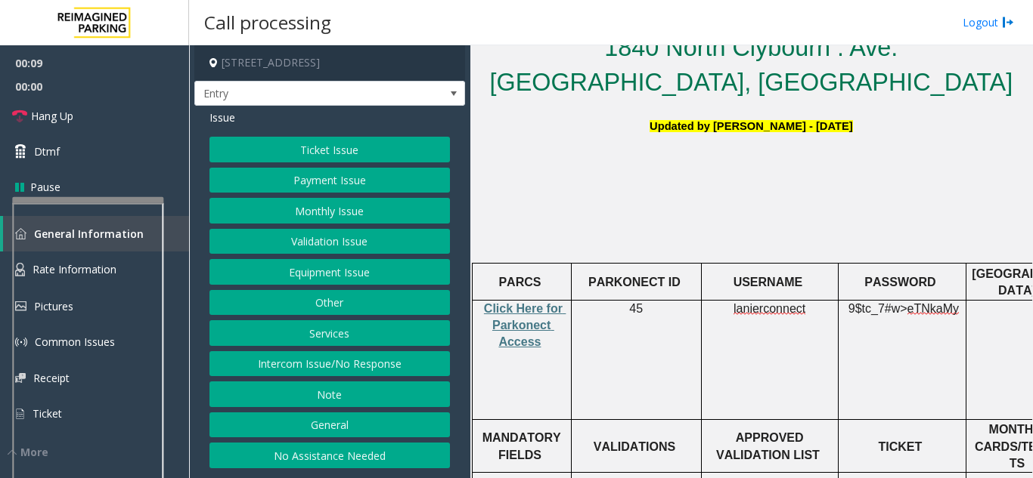
scroll to position [378, 0]
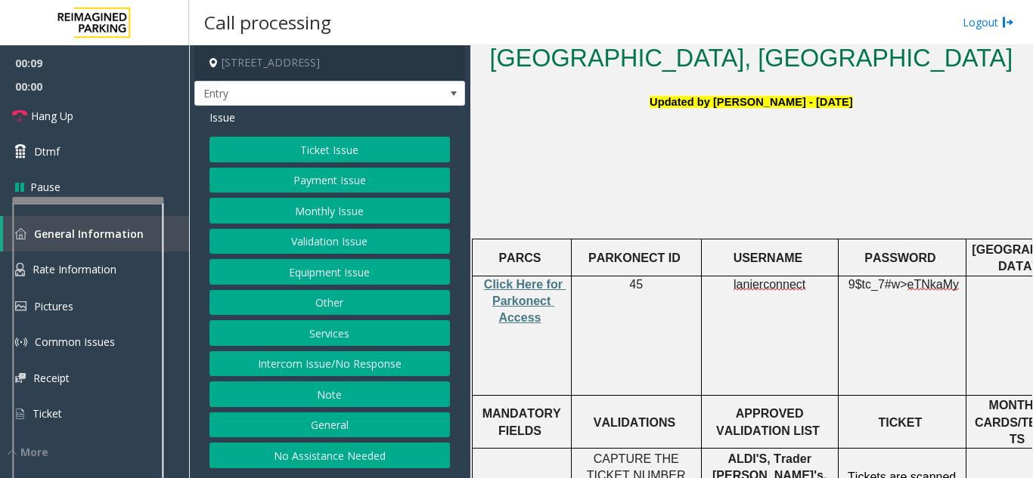
click at [383, 151] on button "Ticket Issue" at bounding box center [329, 150] width 240 height 26
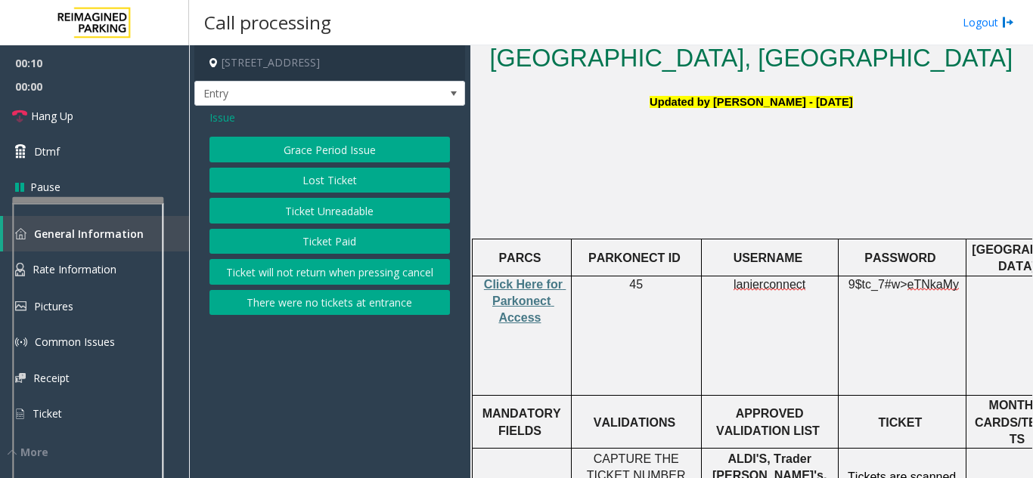
click at [345, 305] on button "There were no tickets at entrance" at bounding box center [329, 303] width 240 height 26
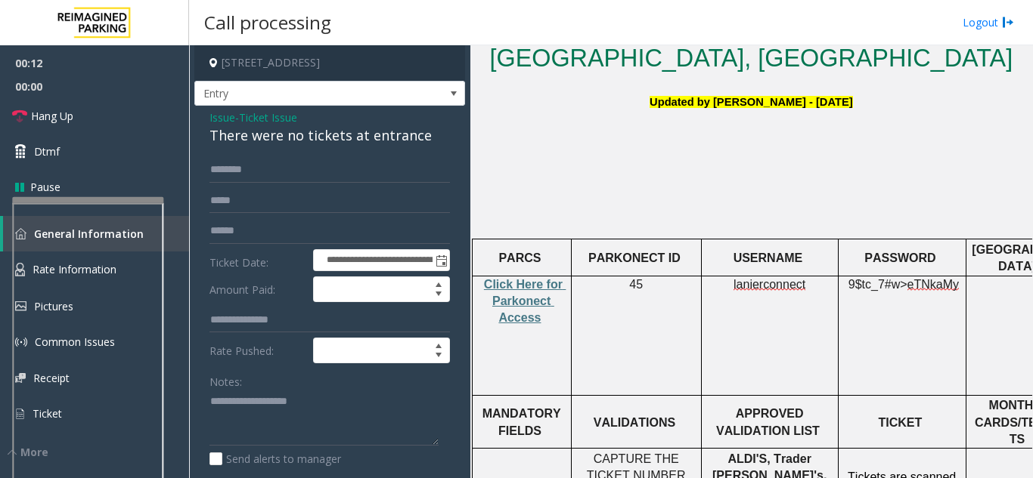
click at [252, 427] on textarea at bounding box center [323, 418] width 229 height 57
type textarea "*"
type textarea "**********"
click at [222, 111] on span "Issue" at bounding box center [222, 118] width 26 height 16
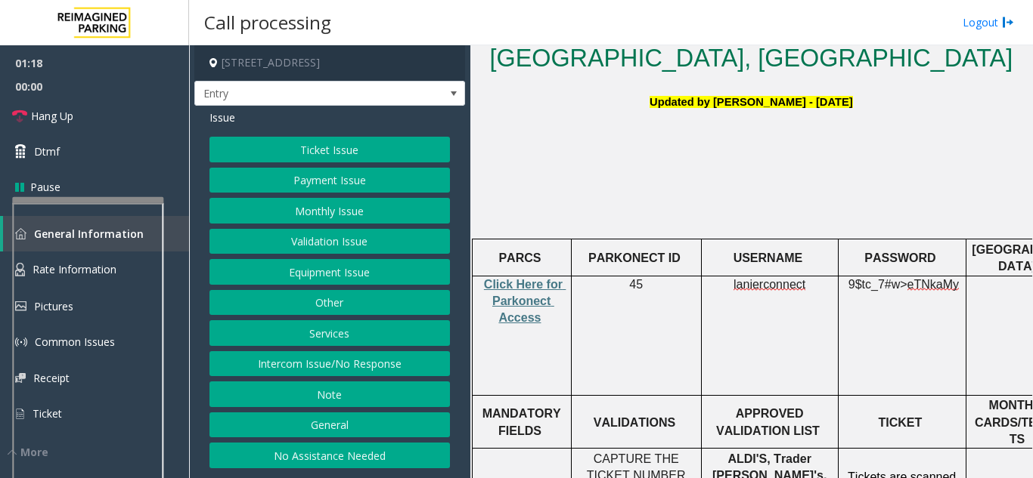
click at [317, 153] on button "Ticket Issue" at bounding box center [329, 150] width 240 height 26
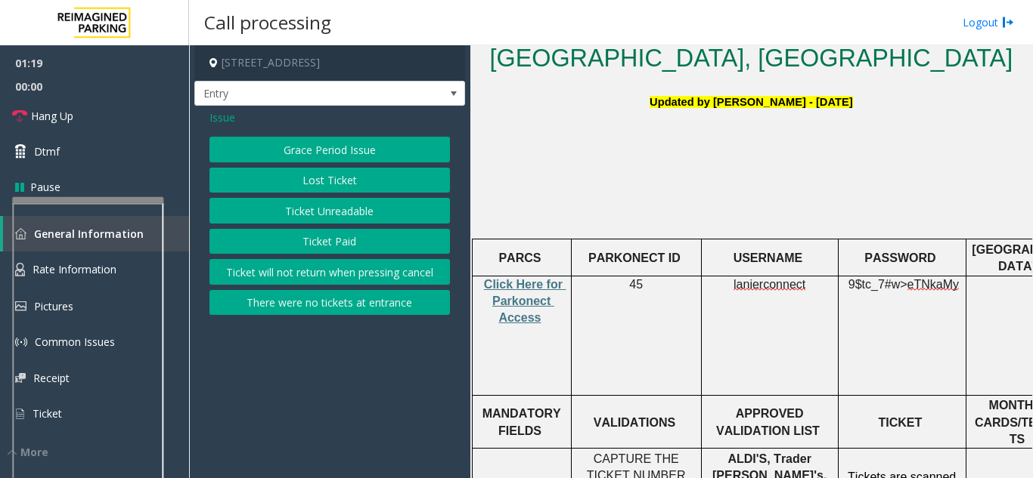
click at [328, 312] on button "There were no tickets at entrance" at bounding box center [329, 303] width 240 height 26
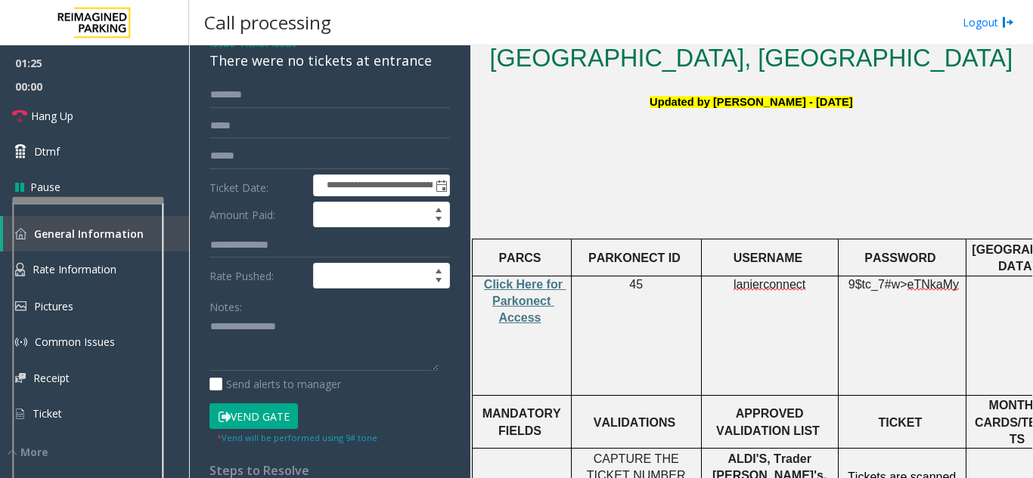
scroll to position [76, 0]
click at [251, 426] on button "Vend Gate" at bounding box center [253, 416] width 88 height 26
click at [275, 410] on button "Vend Gate" at bounding box center [253, 416] width 88 height 26
click at [258, 345] on textarea at bounding box center [323, 342] width 229 height 57
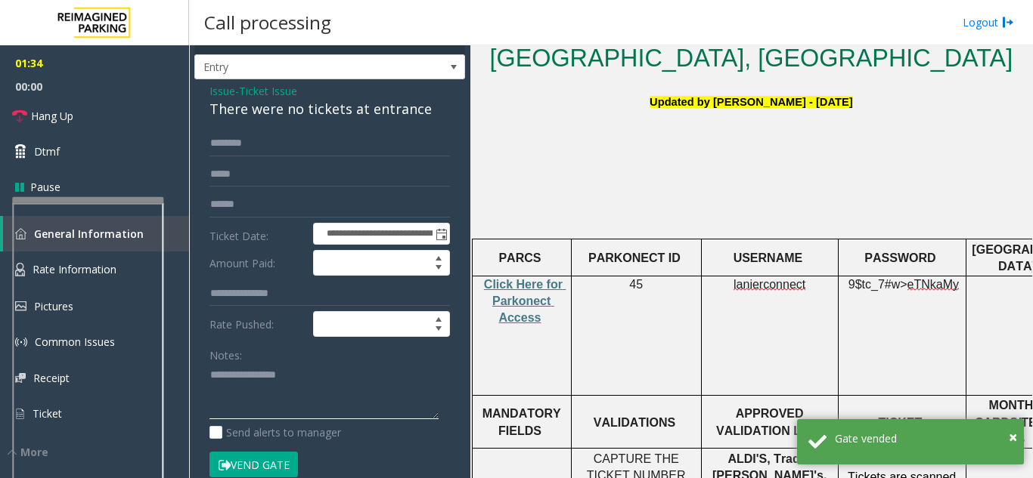
scroll to position [0, 0]
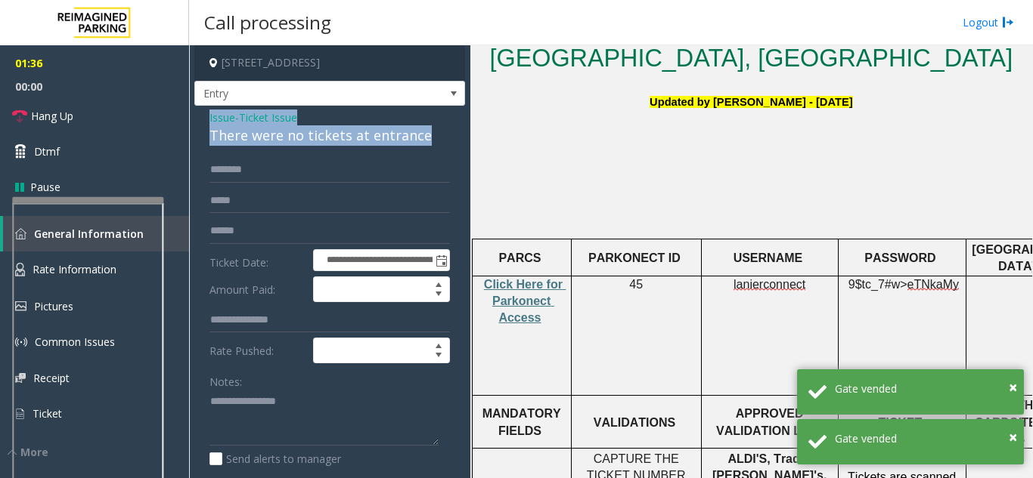
drag, startPoint x: 206, startPoint y: 113, endPoint x: 424, endPoint y: 144, distance: 219.8
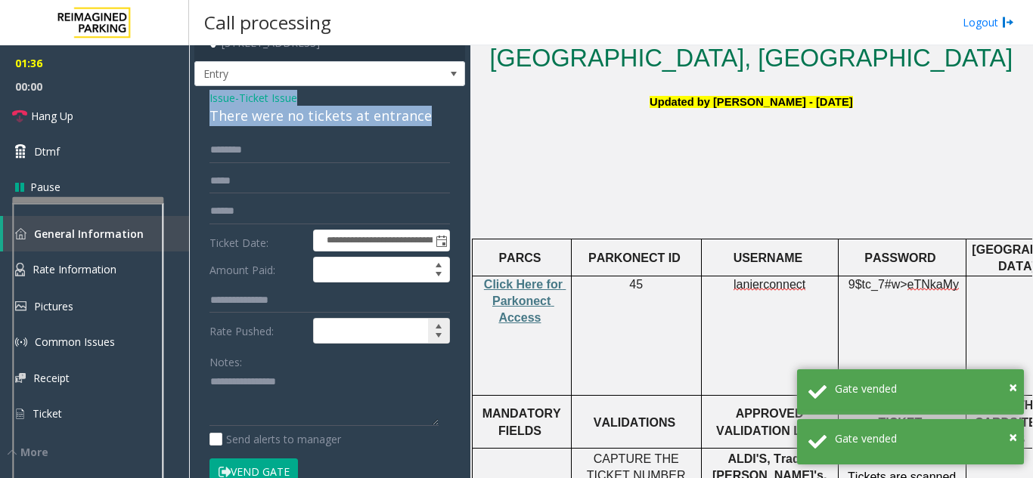
scroll to position [76, 0]
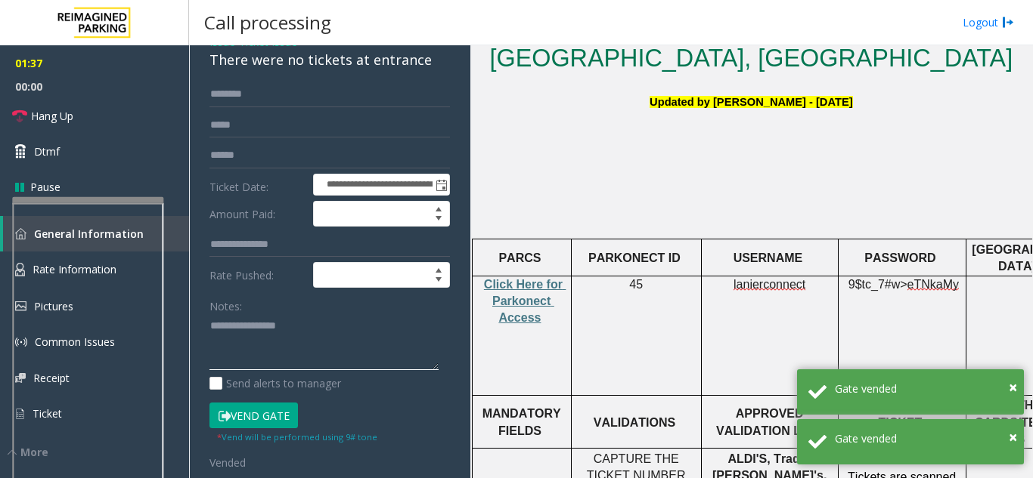
click at [240, 360] on textarea at bounding box center [323, 342] width 229 height 57
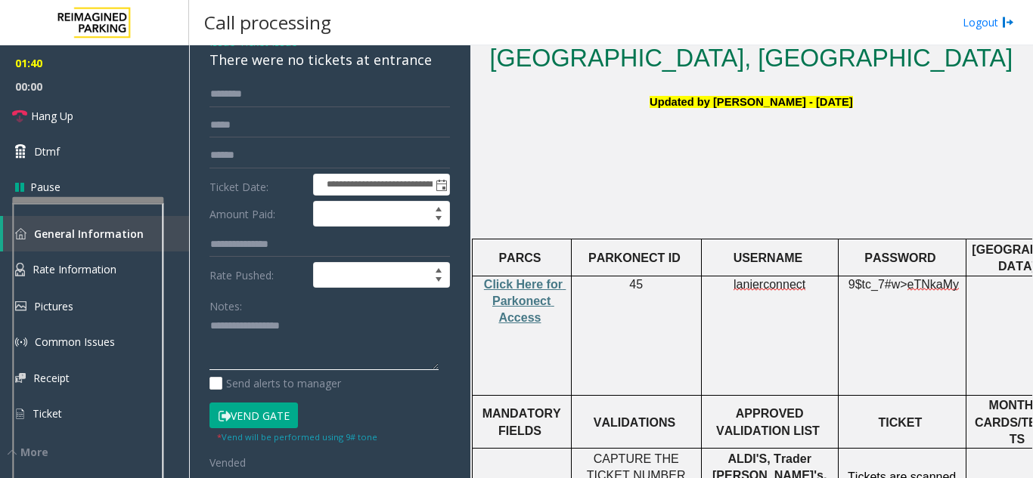
scroll to position [0, 0]
click at [93, 119] on link "Hang Up" at bounding box center [94, 116] width 189 height 36
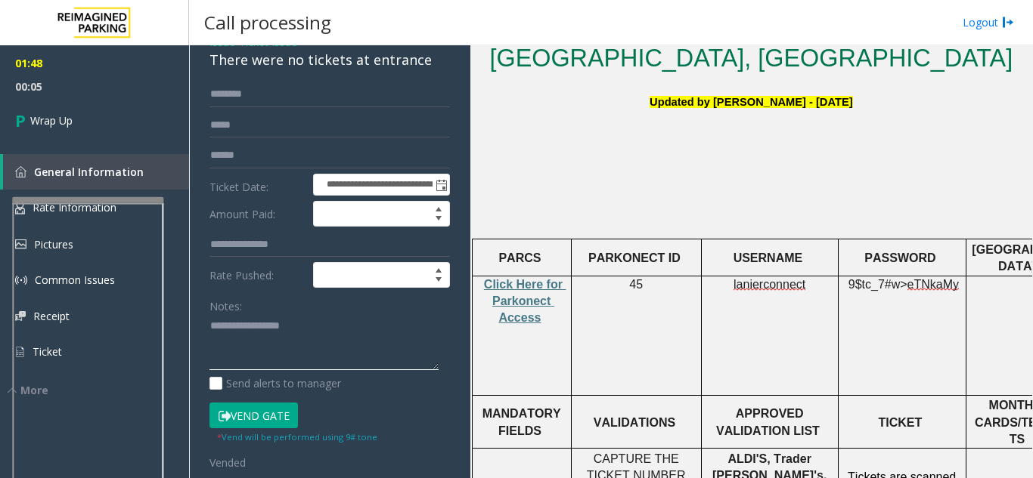
click at [321, 350] on textarea at bounding box center [323, 342] width 229 height 57
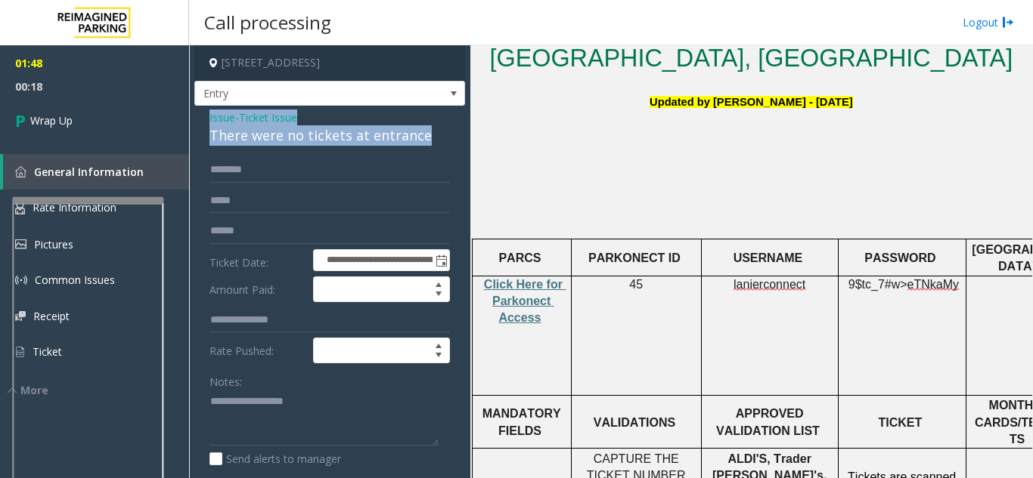
drag, startPoint x: 198, startPoint y: 120, endPoint x: 442, endPoint y: 147, distance: 245.7
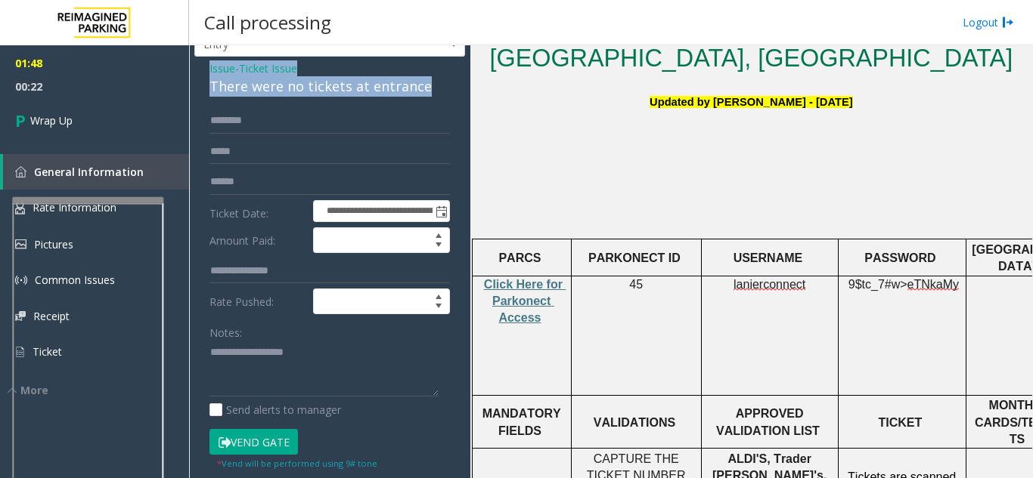
scroll to position [76, 0]
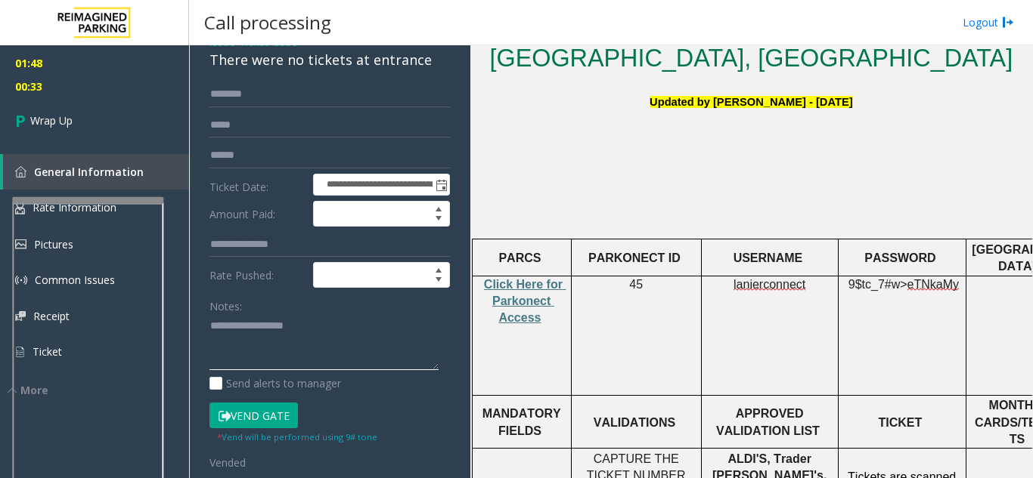
click at [305, 342] on textarea at bounding box center [323, 342] width 229 height 57
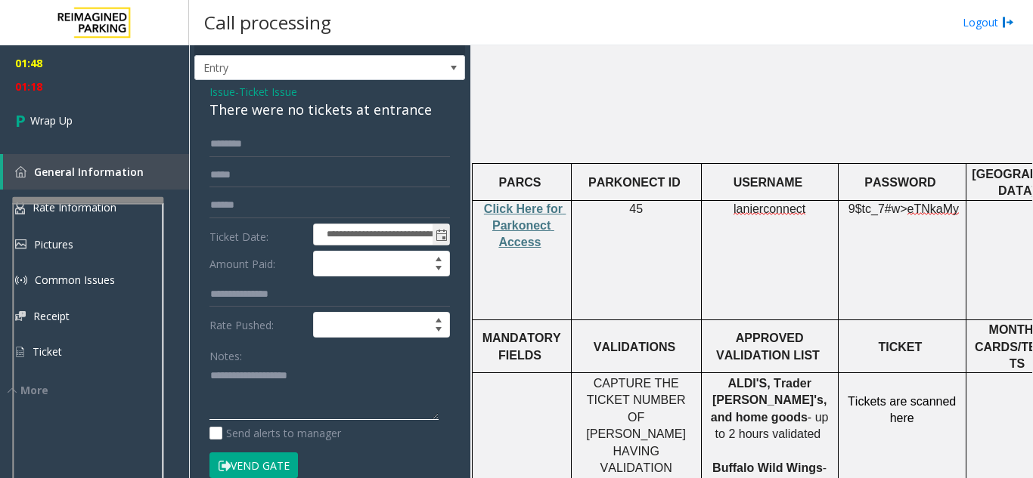
scroll to position [0, 0]
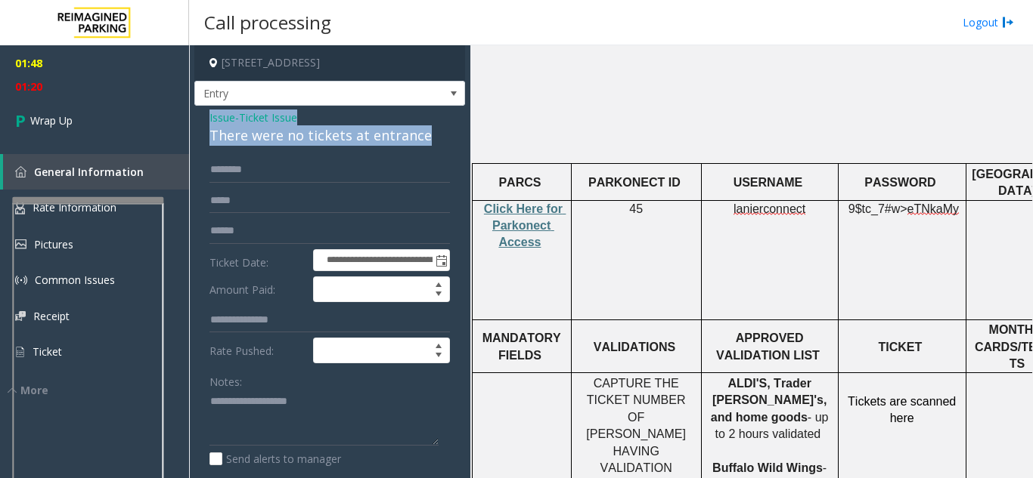
drag, startPoint x: 204, startPoint y: 113, endPoint x: 423, endPoint y: 140, distance: 220.1
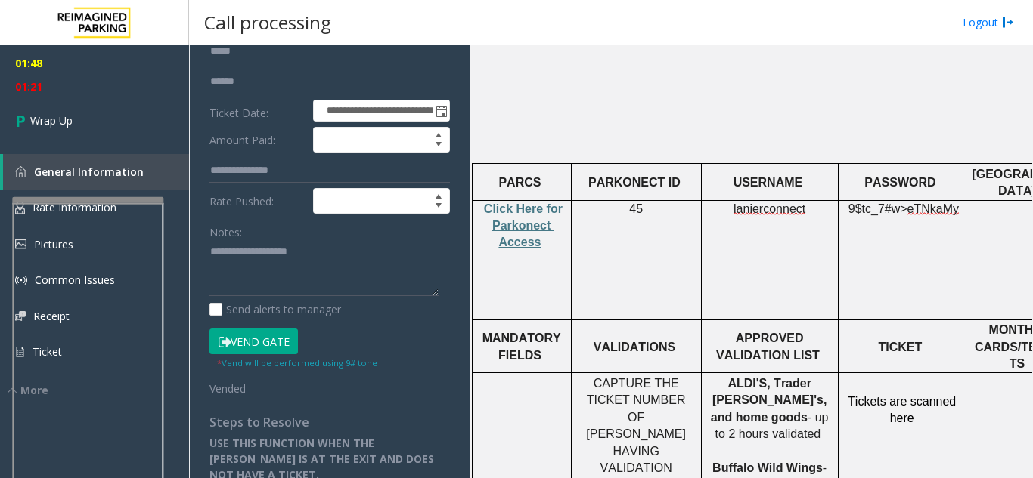
scroll to position [151, 0]
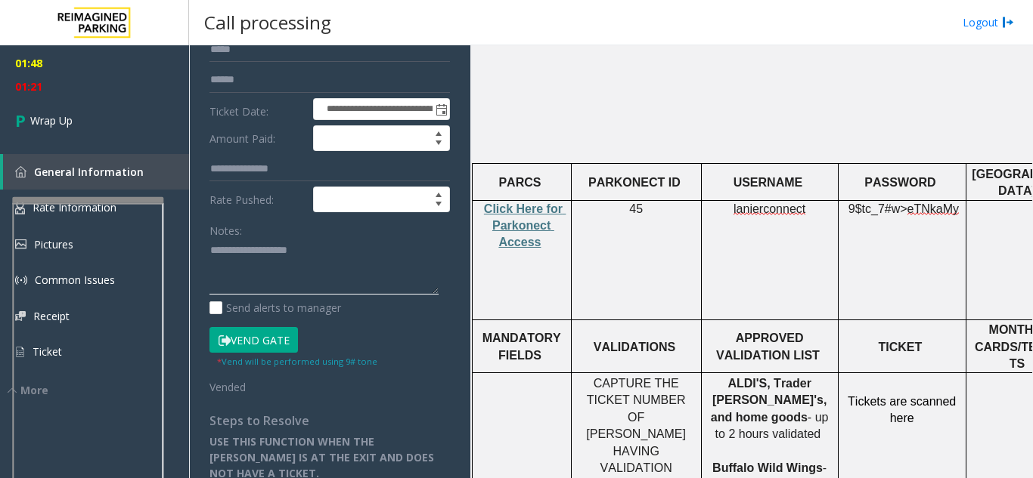
click at [316, 284] on textarea at bounding box center [323, 267] width 229 height 57
paste textarea "**********"
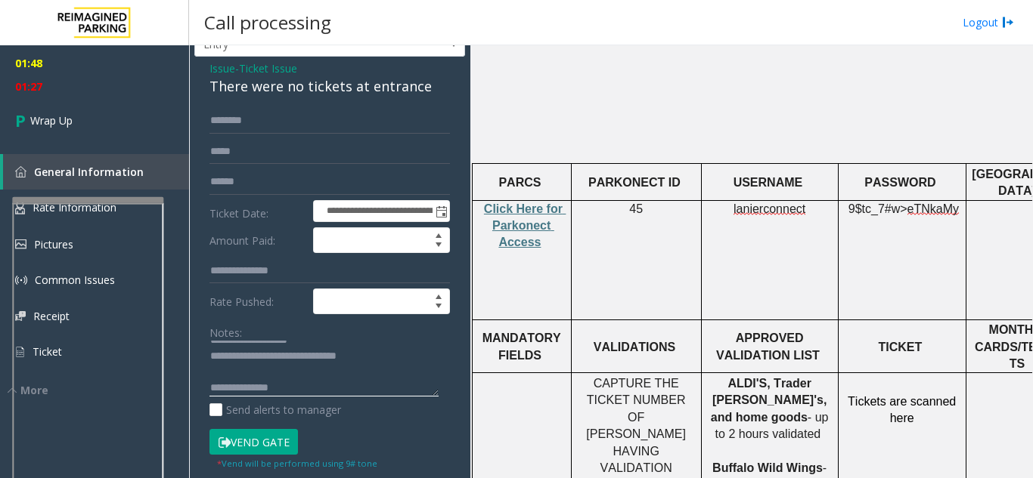
scroll to position [76, 0]
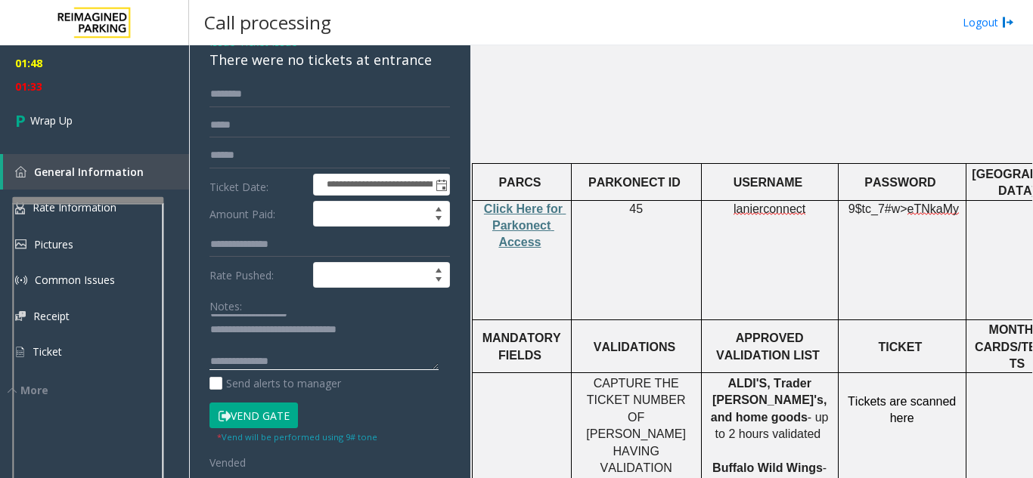
click at [363, 361] on textarea at bounding box center [323, 342] width 229 height 57
paste textarea "**********"
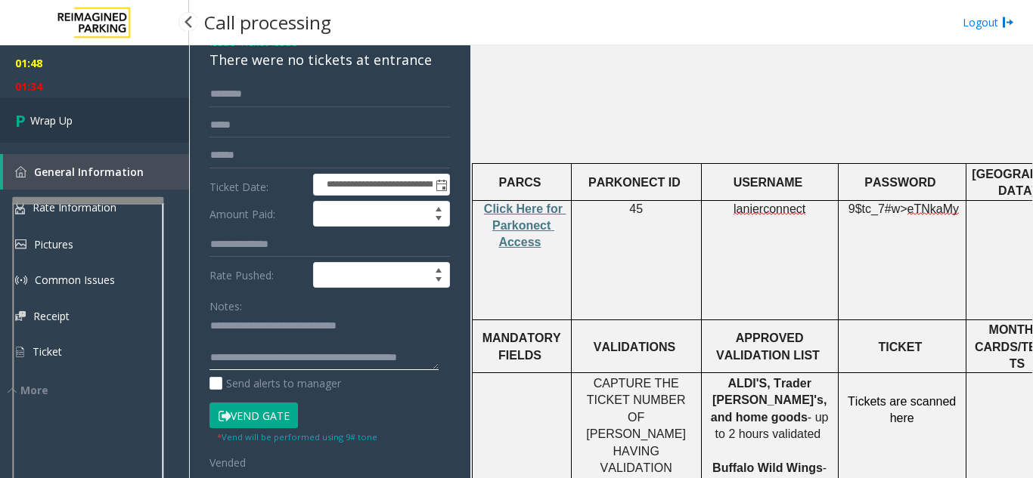
type textarea "**********"
drag, startPoint x: 82, startPoint y: 116, endPoint x: 217, endPoint y: 141, distance: 136.7
click at [82, 116] on link "Wrap Up" at bounding box center [94, 120] width 189 height 45
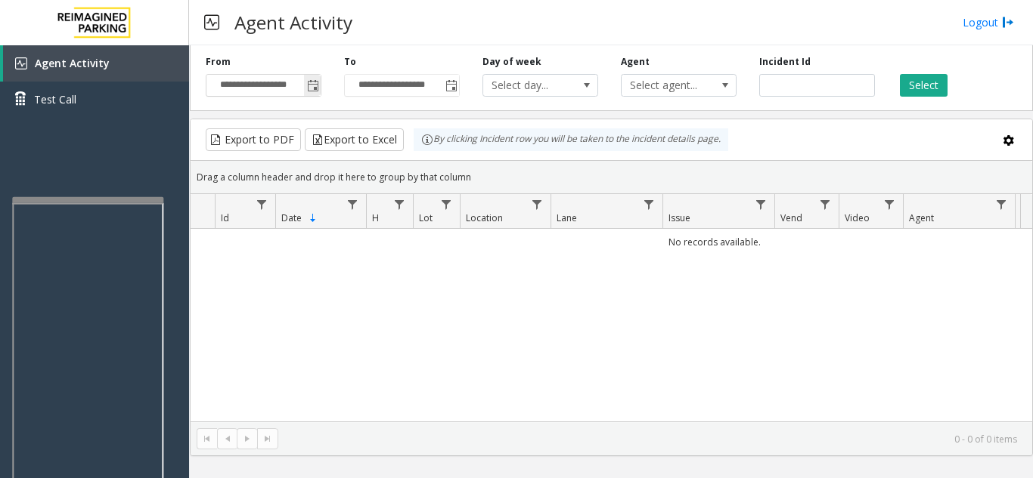
click at [319, 88] on span "Toggle popup" at bounding box center [312, 85] width 17 height 24
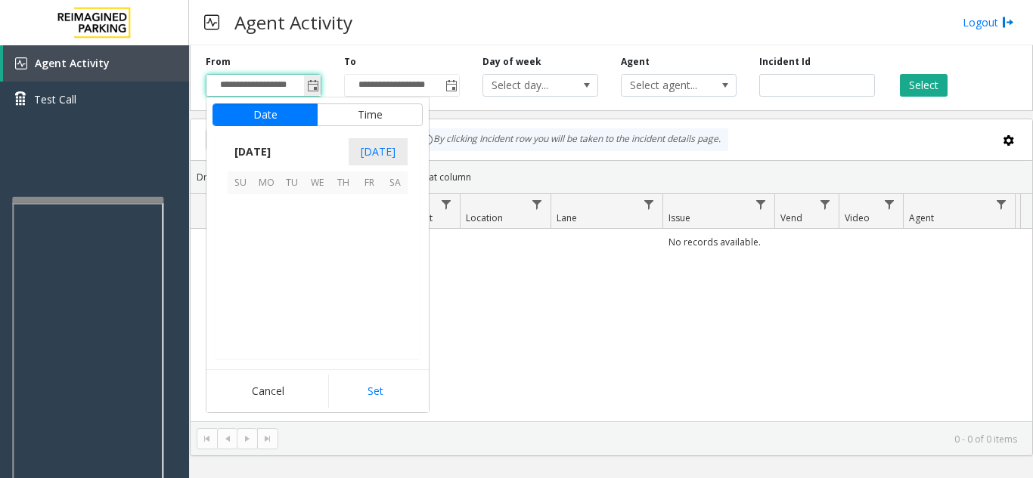
scroll to position [271118, 0]
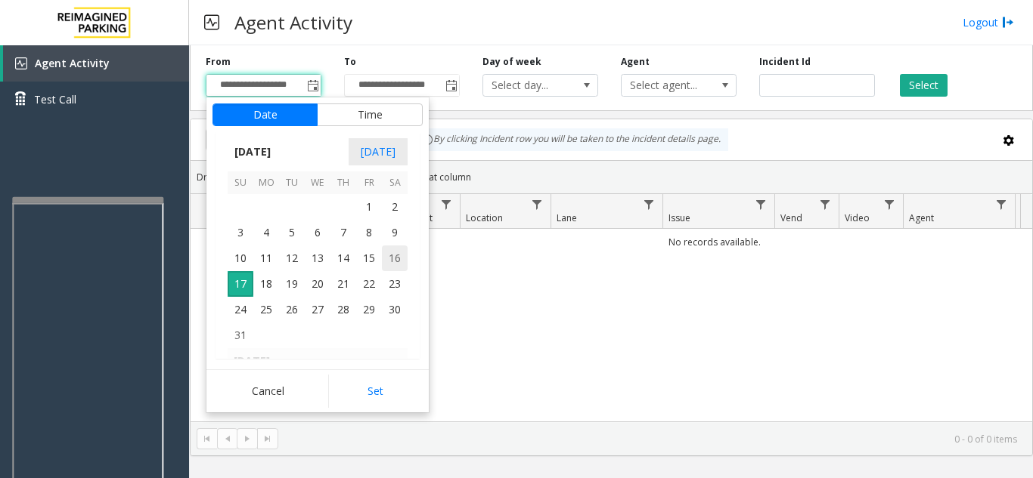
click at [396, 261] on span "16" at bounding box center [395, 259] width 26 height 26
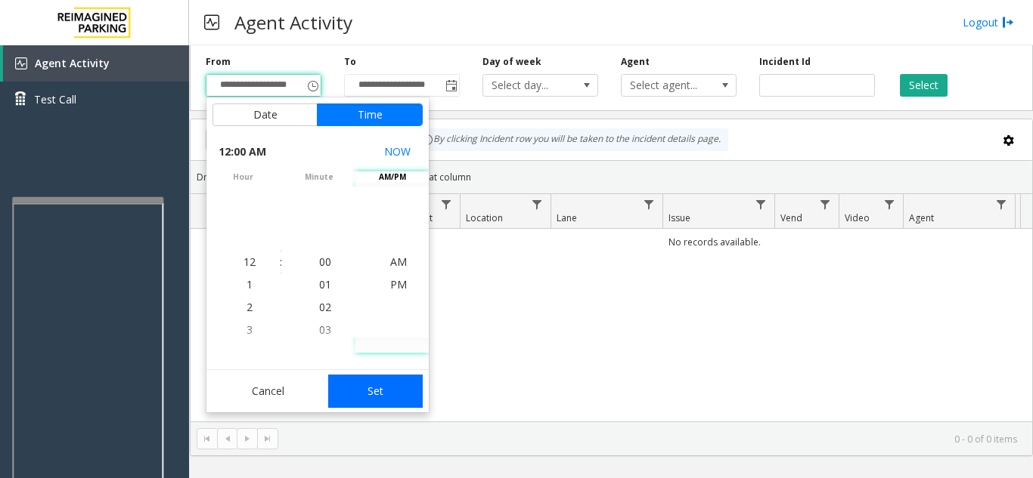
click at [403, 392] on button "Set" at bounding box center [375, 391] width 95 height 33
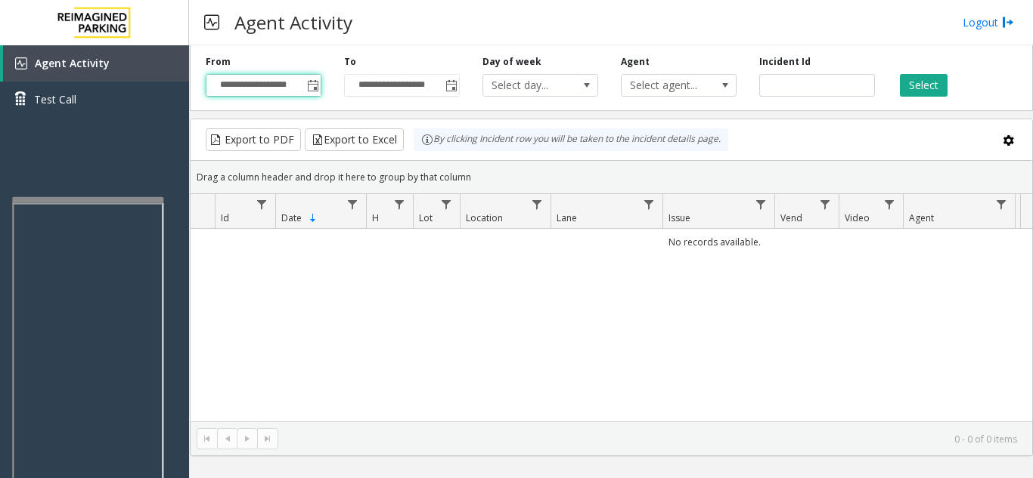
type input "**********"
click at [954, 93] on div "Select" at bounding box center [955, 76] width 138 height 42
click at [916, 90] on button "Select" at bounding box center [924, 85] width 48 height 23
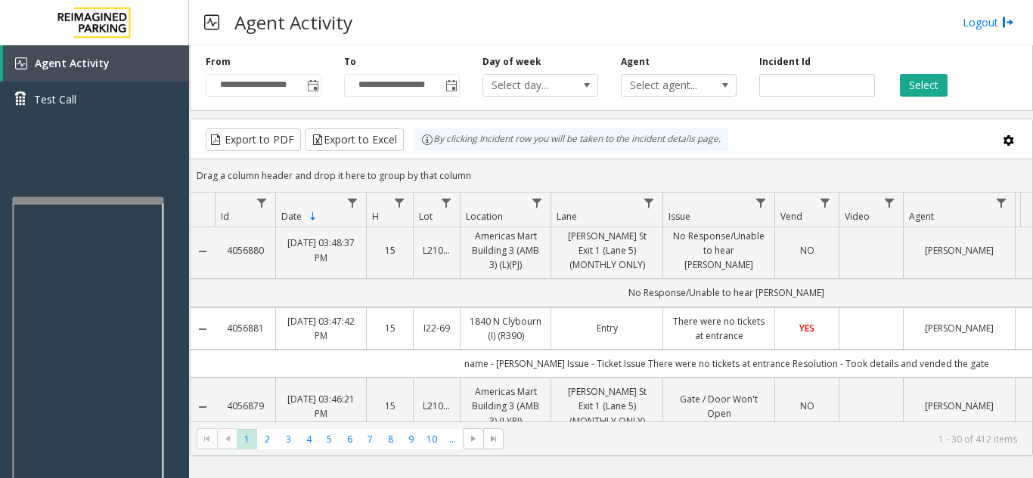
scroll to position [151, 0]
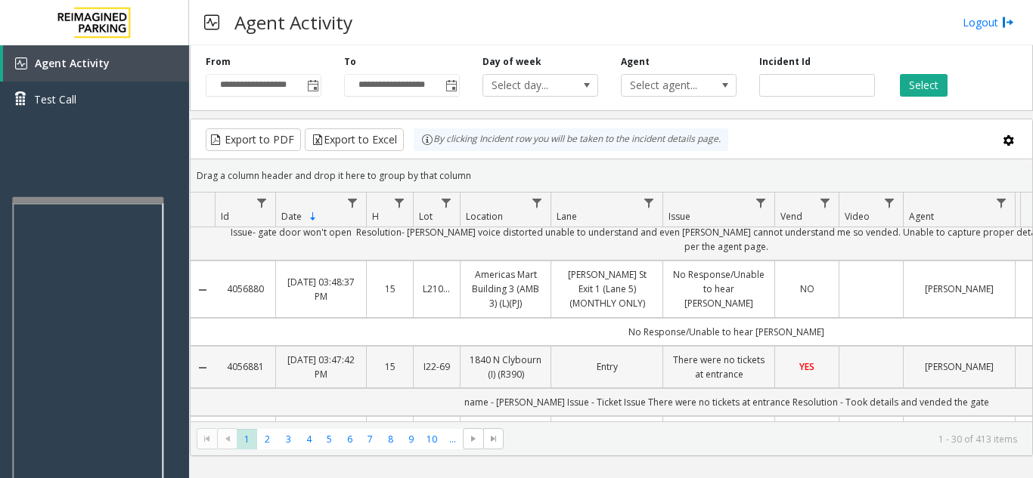
drag, startPoint x: 670, startPoint y: 330, endPoint x: 756, endPoint y: 345, distance: 87.4
click at [756, 346] on td "There were no tickets at entrance" at bounding box center [718, 367] width 112 height 42
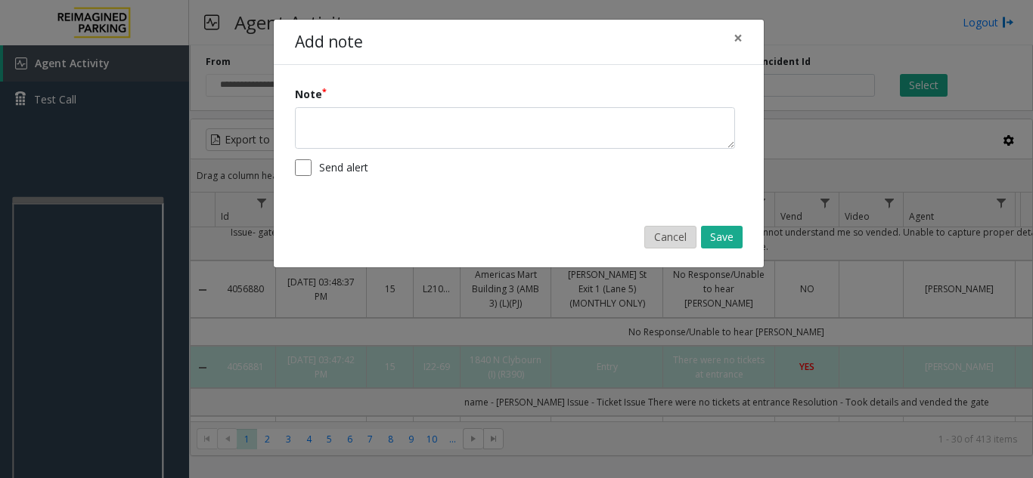
click at [666, 241] on button "Cancel" at bounding box center [670, 237] width 52 height 23
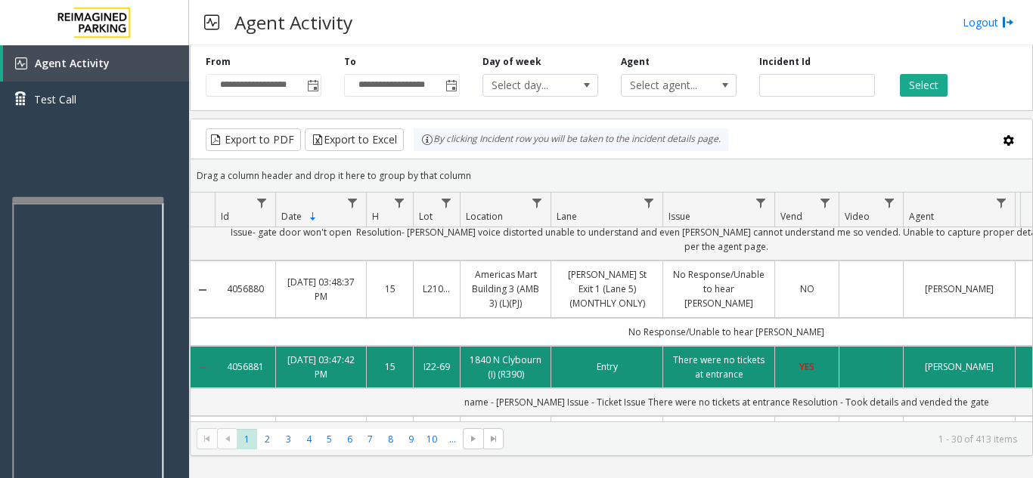
click at [854, 346] on td "Data table" at bounding box center [870, 367] width 64 height 42
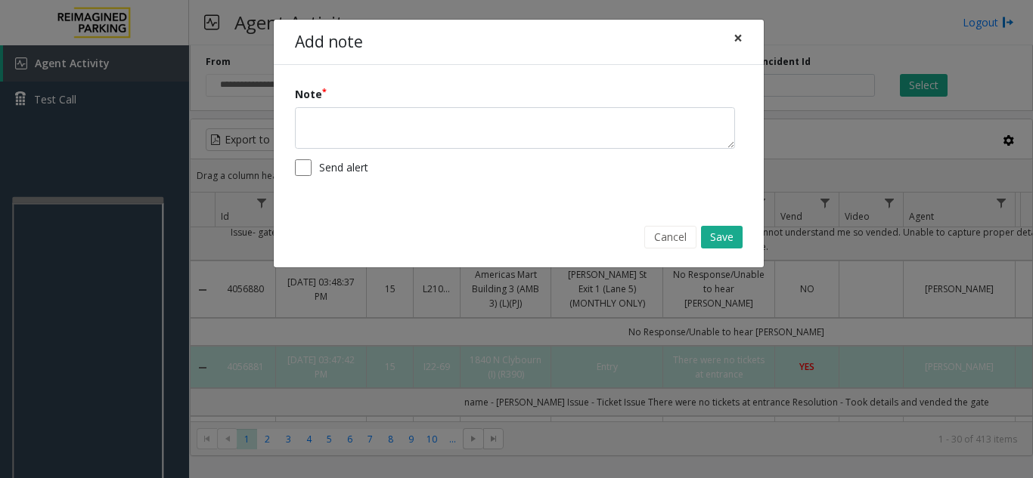
click at [732, 44] on button "×" at bounding box center [738, 38] width 30 height 37
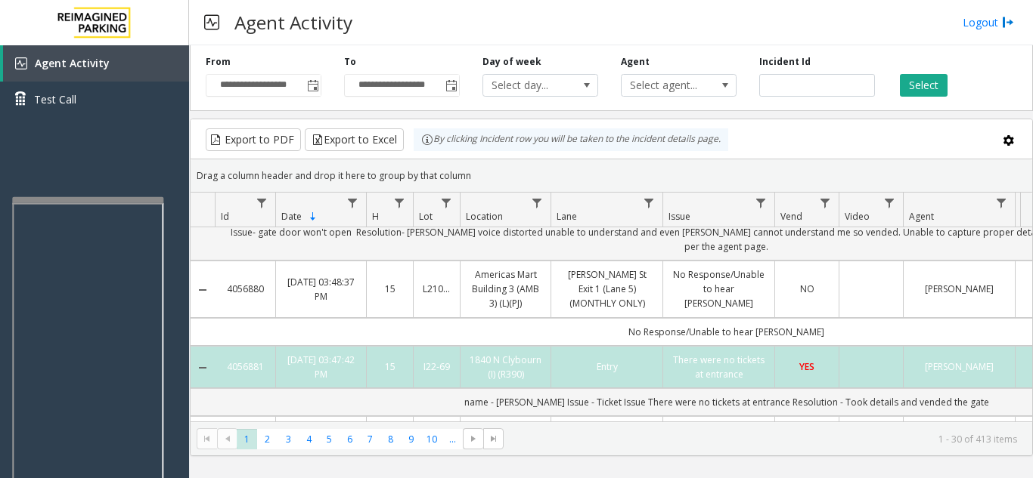
click at [826, 318] on td "No Response/Unable to hear [PERSON_NAME]" at bounding box center [726, 332] width 1023 height 28
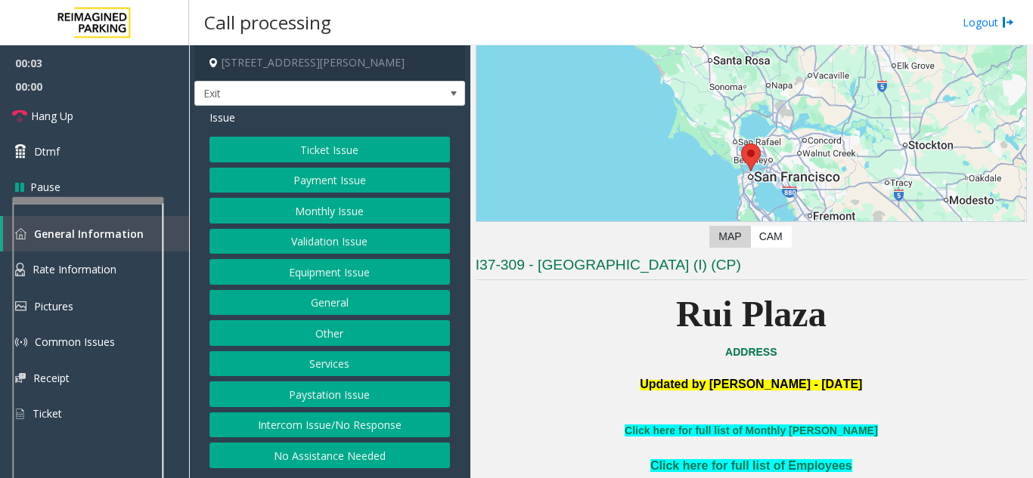
scroll to position [227, 0]
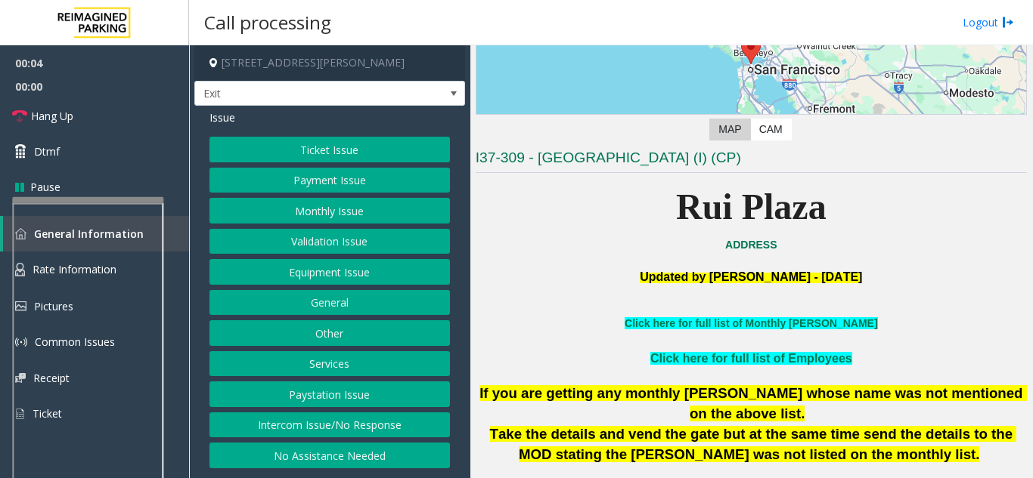
drag, startPoint x: 351, startPoint y: 355, endPoint x: 333, endPoint y: 358, distance: 19.3
click at [351, 355] on button "Services" at bounding box center [329, 364] width 240 height 26
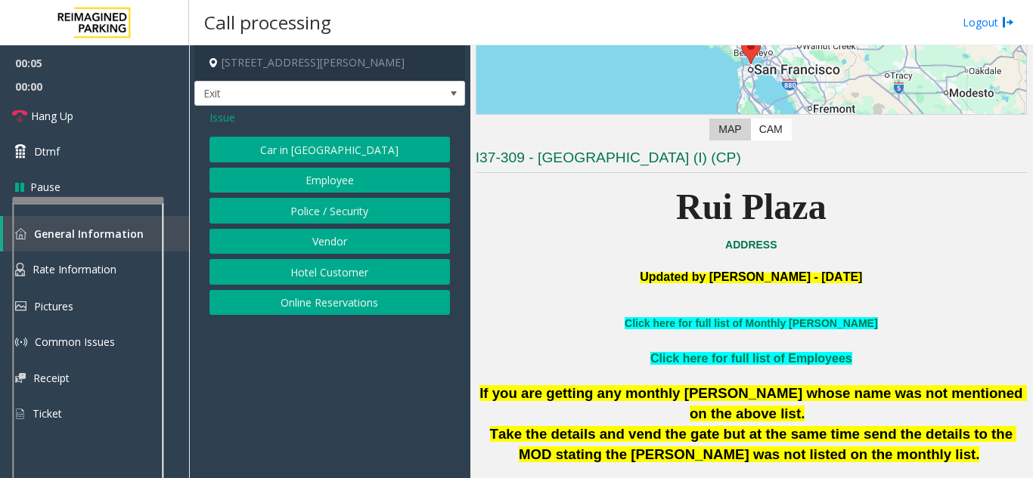
click at [317, 308] on button "Online Reservations" at bounding box center [329, 303] width 240 height 26
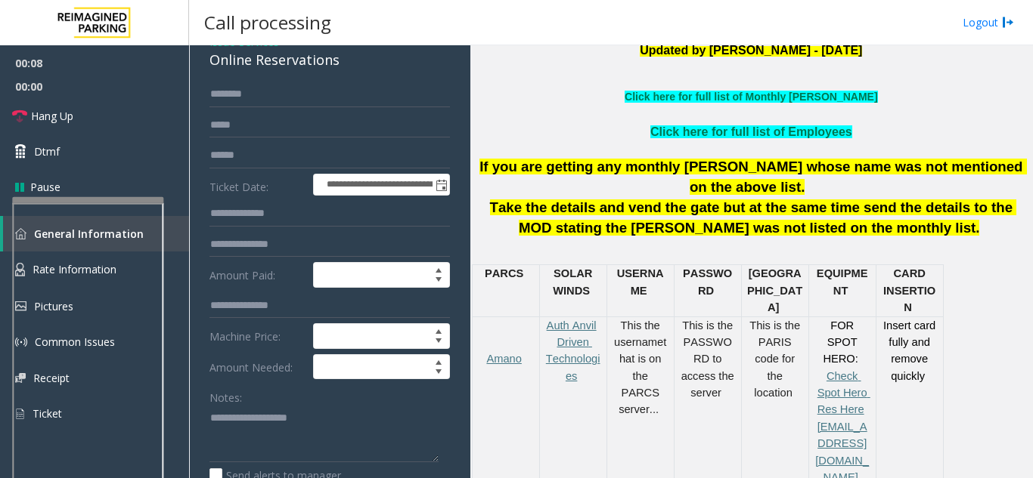
scroll to position [0, 0]
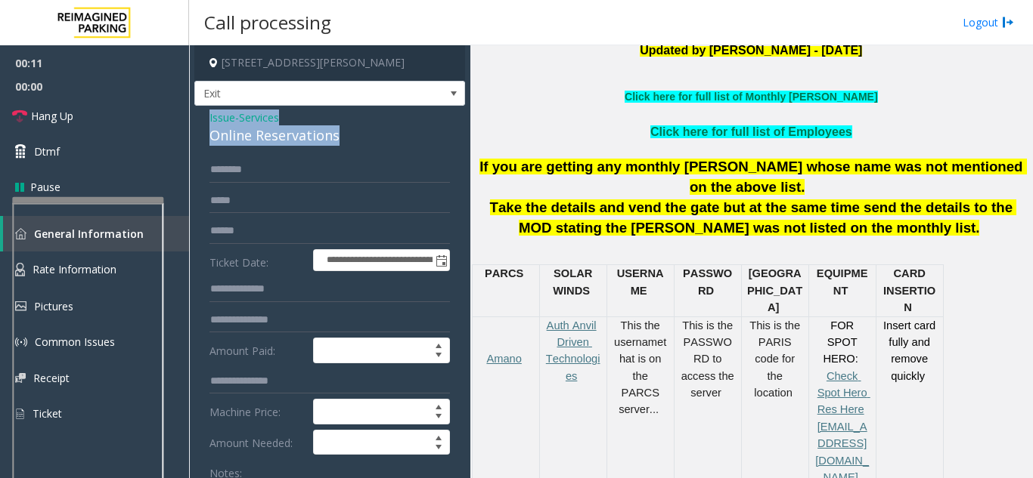
drag, startPoint x: 201, startPoint y: 113, endPoint x: 334, endPoint y: 134, distance: 134.7
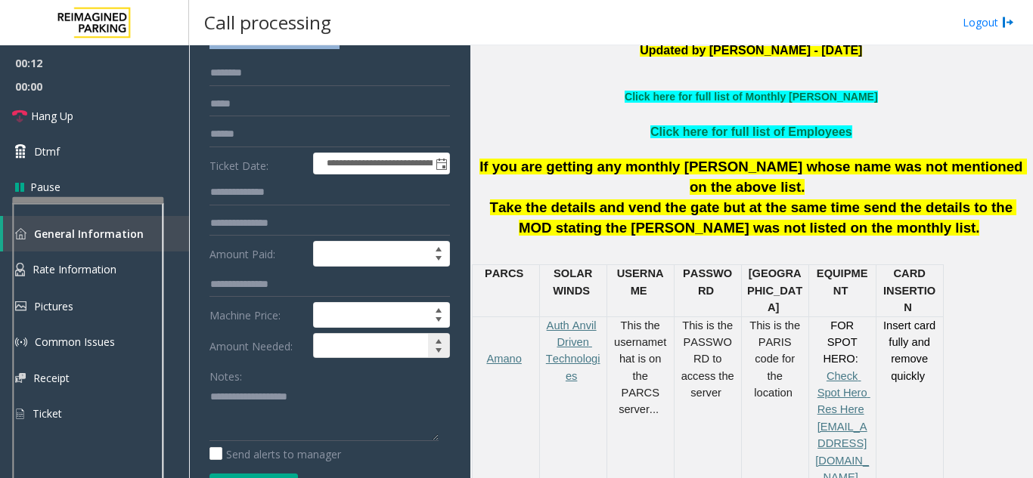
scroll to position [151, 0]
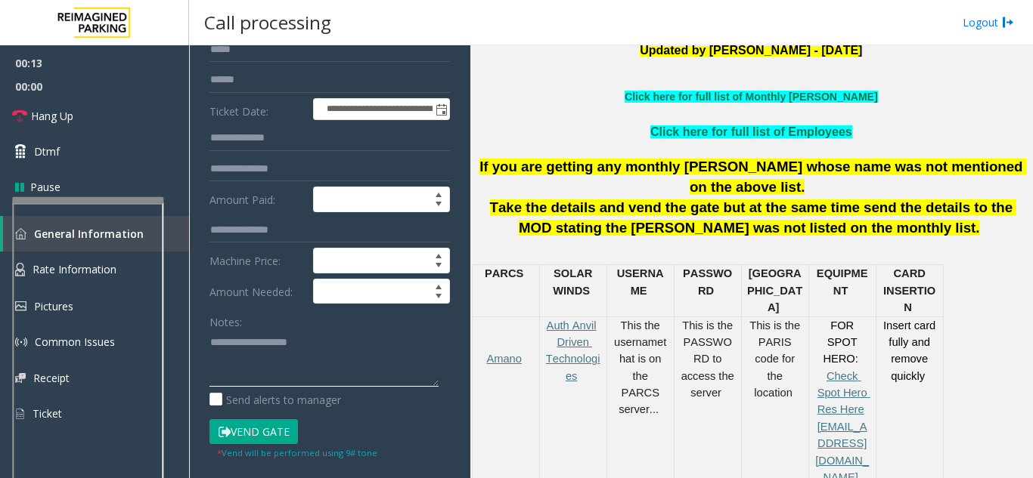
click at [254, 379] on textarea at bounding box center [323, 358] width 229 height 57
paste textarea "**********"
type textarea "*"
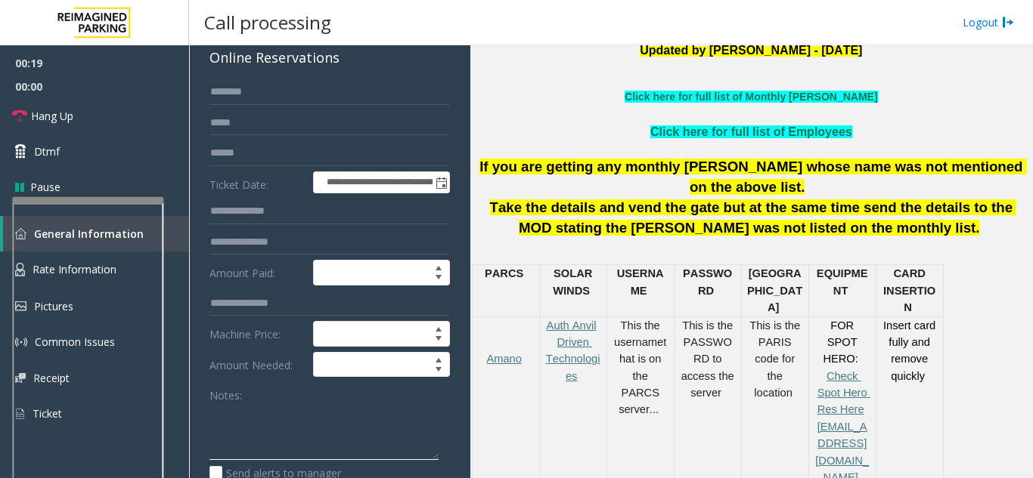
scroll to position [0, 0]
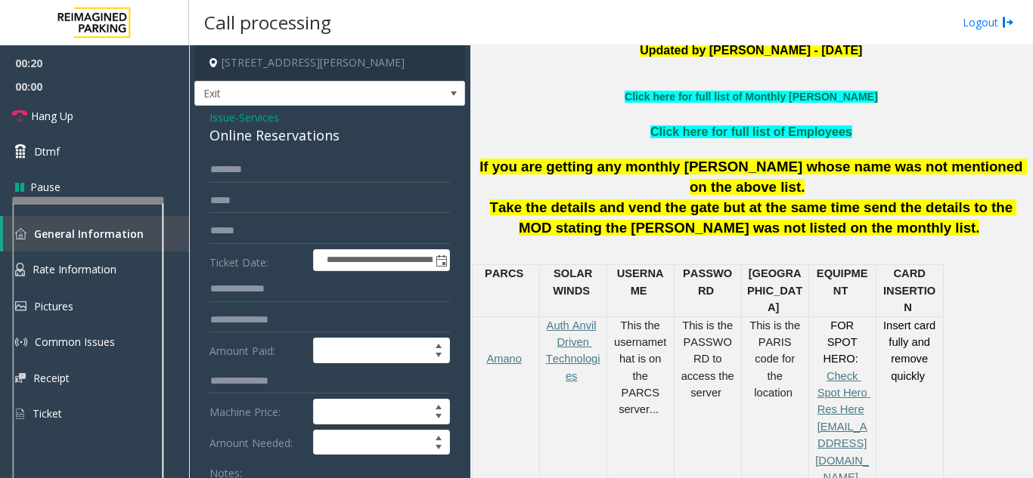
click at [220, 115] on span "Issue" at bounding box center [222, 118] width 26 height 16
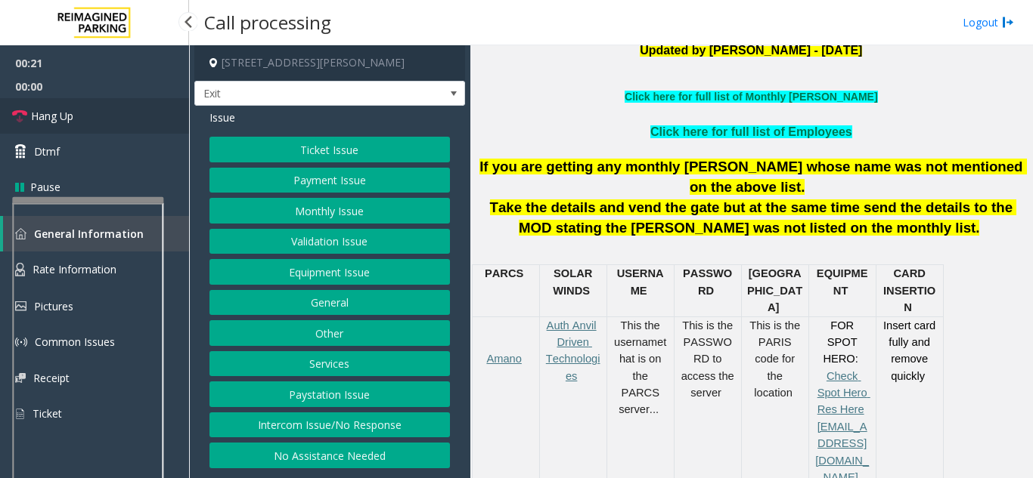
click at [88, 107] on link "Hang Up" at bounding box center [94, 116] width 189 height 36
click at [335, 423] on button "Intercom Issue/No Response" at bounding box center [329, 426] width 240 height 26
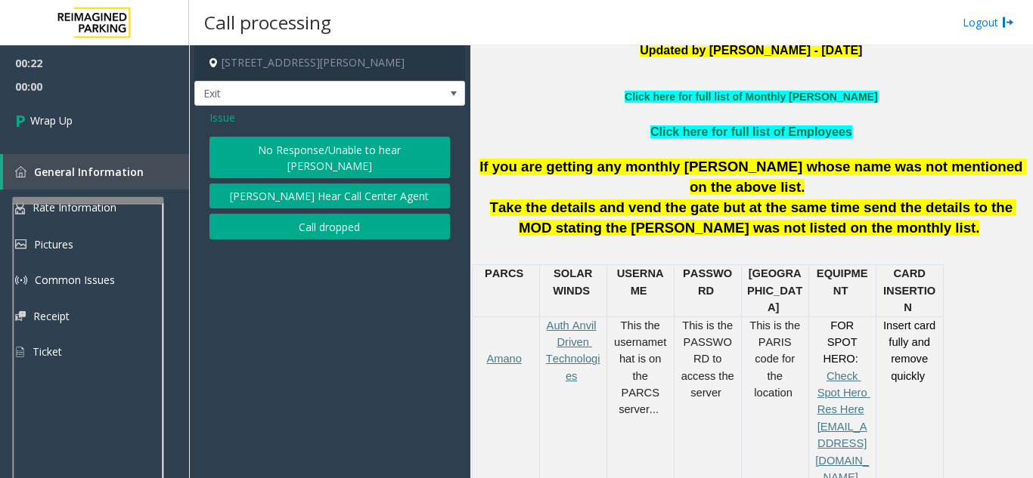
click at [298, 136] on div "Issue No Response/Unable to hear parker Parker Cannot Hear Call Center Agent Ca…" at bounding box center [329, 176] width 271 height 141
click at [264, 153] on button "No Response/Unable to hear [PERSON_NAME]" at bounding box center [329, 158] width 240 height 42
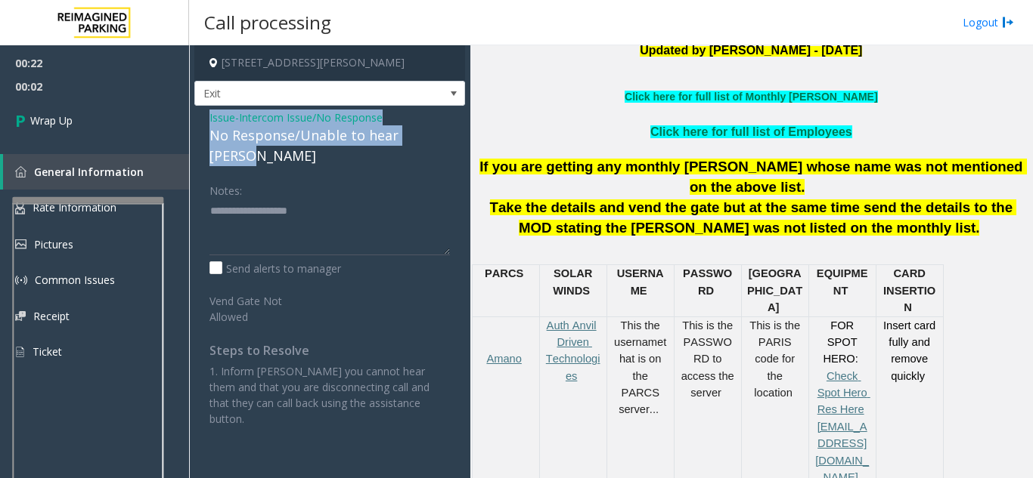
drag, startPoint x: 197, startPoint y: 116, endPoint x: 440, endPoint y: 143, distance: 244.2
click at [440, 143] on div "Issue - Intercom Issue/No Response No Response/Unable to hear [PERSON_NAME] Not…" at bounding box center [329, 274] width 271 height 336
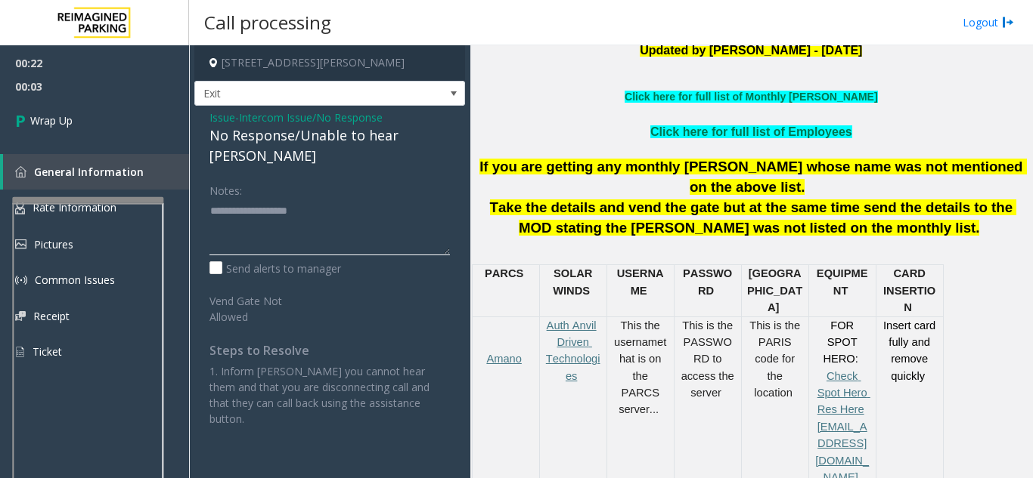
click at [301, 219] on textarea at bounding box center [329, 227] width 240 height 57
paste textarea "**********"
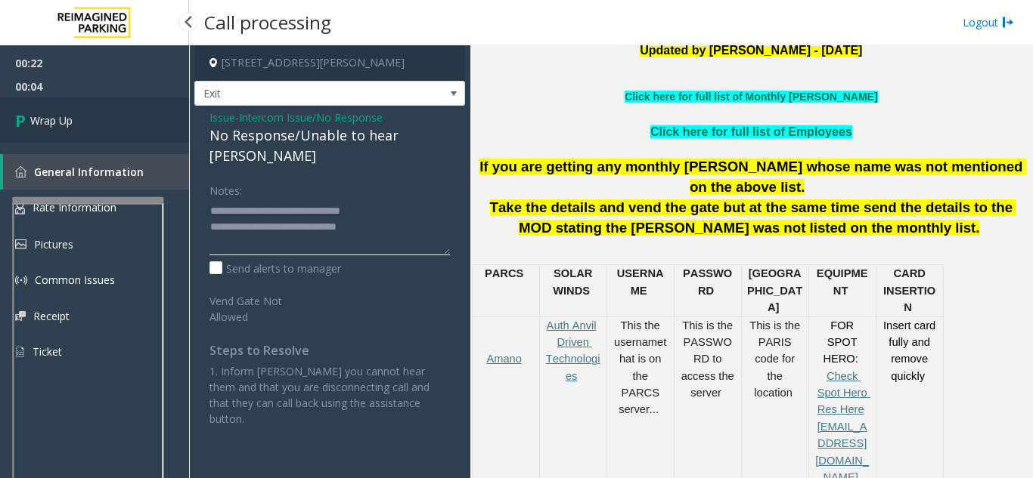
type textarea "**********"
click at [92, 132] on link "Wrap Up" at bounding box center [94, 120] width 189 height 45
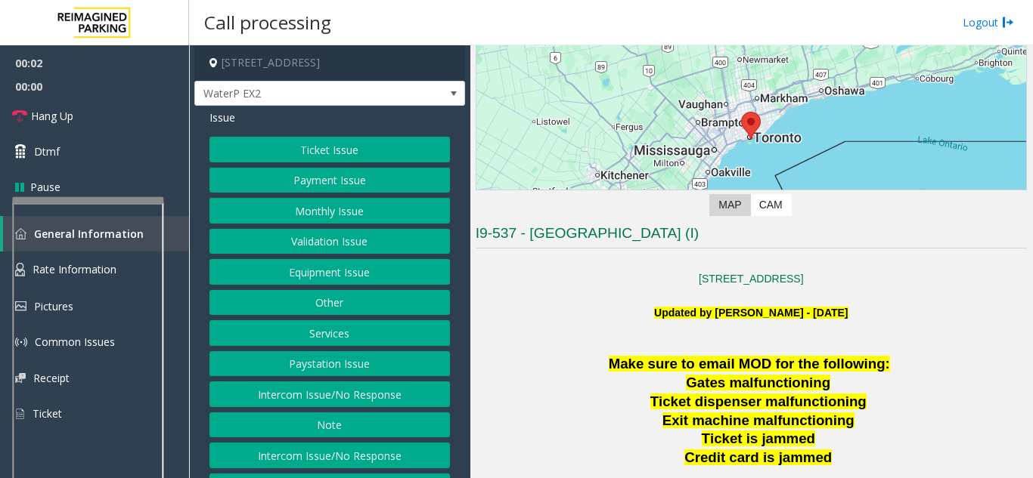
scroll to position [227, 0]
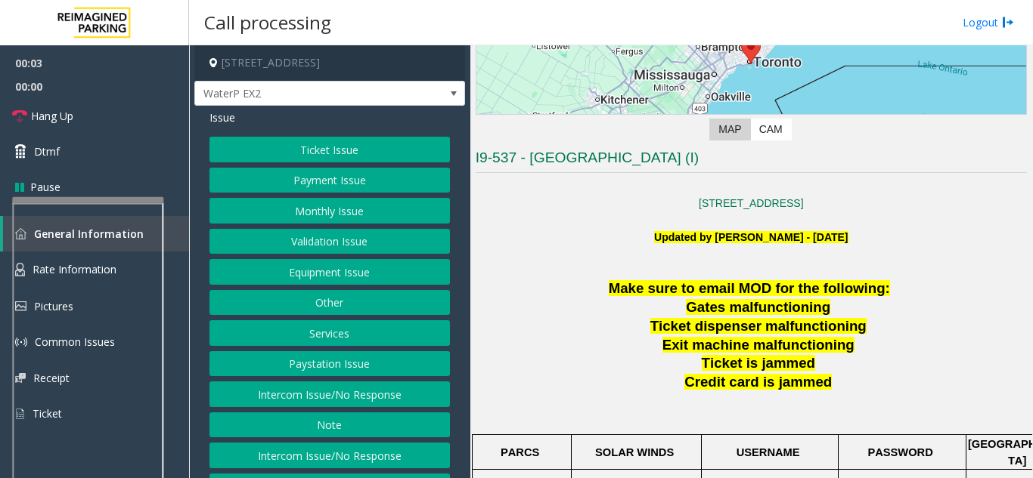
click at [330, 397] on button "Intercom Issue/No Response" at bounding box center [329, 395] width 240 height 26
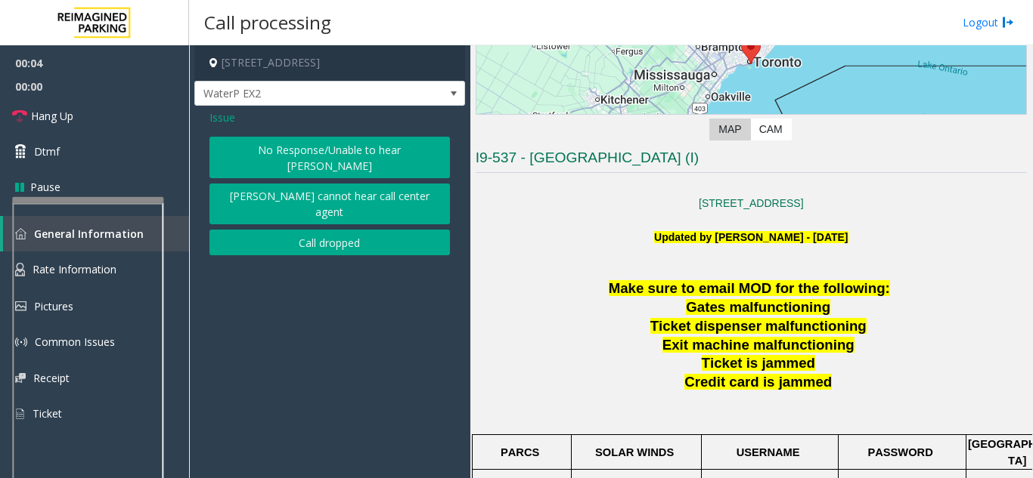
click at [290, 152] on button "No Response/Unable to hear [PERSON_NAME]" at bounding box center [329, 158] width 240 height 42
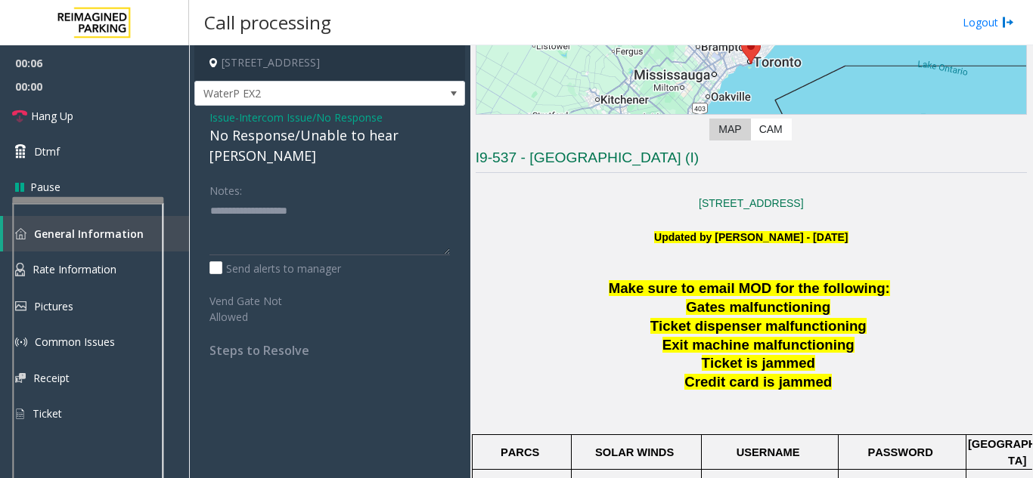
click at [201, 120] on div "Issue - Intercom Issue/No Response No Response/Unable to hear [PERSON_NAME] Not…" at bounding box center [329, 240] width 271 height 268
drag, startPoint x: 349, startPoint y: 155, endPoint x: 389, endPoint y: 151, distance: 39.5
click at [389, 151] on div "Issue - Intercom Issue/No Response No Response/Unable to hear [PERSON_NAME] Not…" at bounding box center [329, 240] width 271 height 268
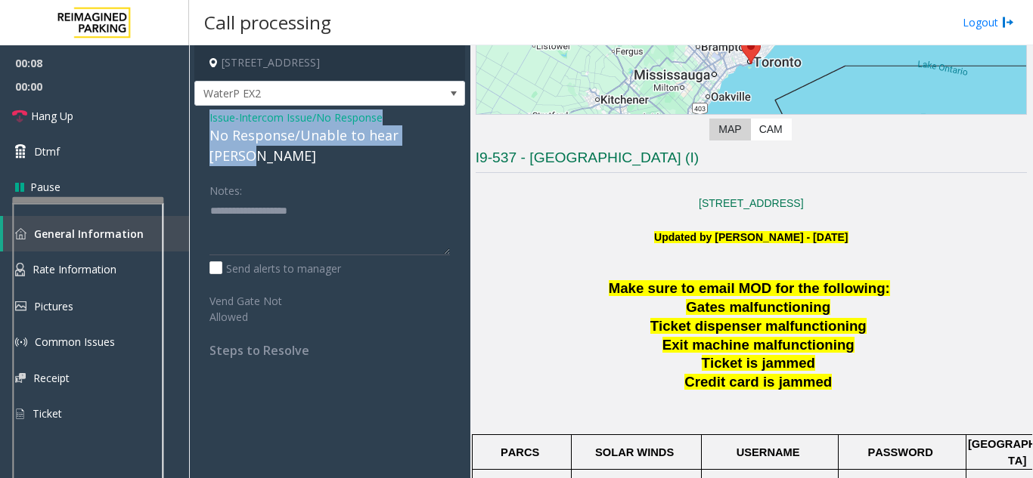
drag, startPoint x: 200, startPoint y: 113, endPoint x: 443, endPoint y: 126, distance: 243.0
click at [443, 126] on div "Issue - Intercom Issue/No Response No Response/Unable to hear [PERSON_NAME] Not…" at bounding box center [329, 240] width 271 height 268
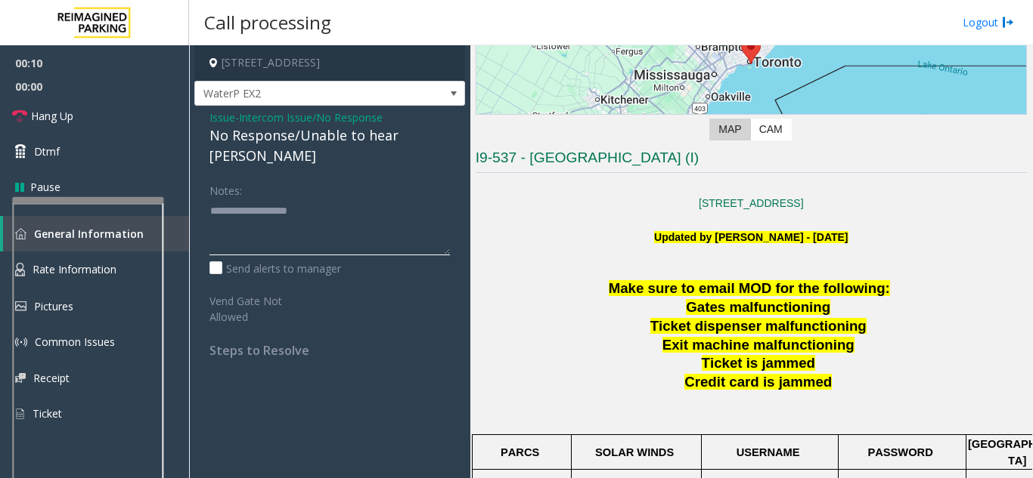
click at [350, 209] on textarea at bounding box center [329, 227] width 240 height 57
paste textarea "**********"
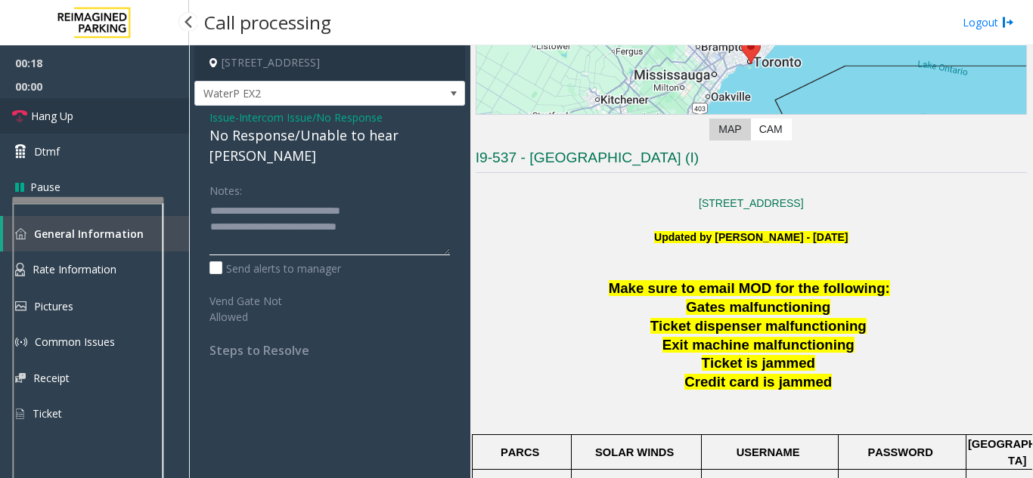
type textarea "**********"
click at [102, 120] on link "Hang Up" at bounding box center [94, 116] width 189 height 36
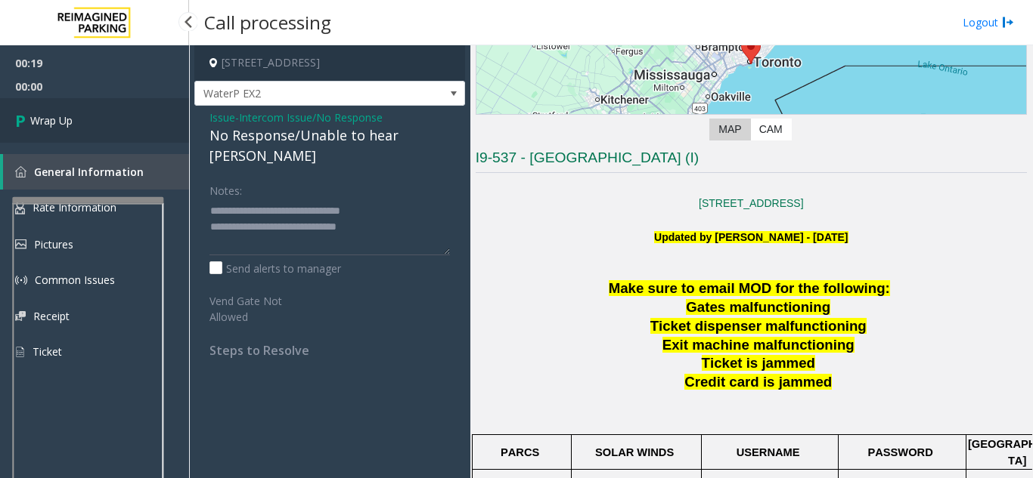
click at [61, 112] on link "Wrap Up" at bounding box center [94, 120] width 189 height 45
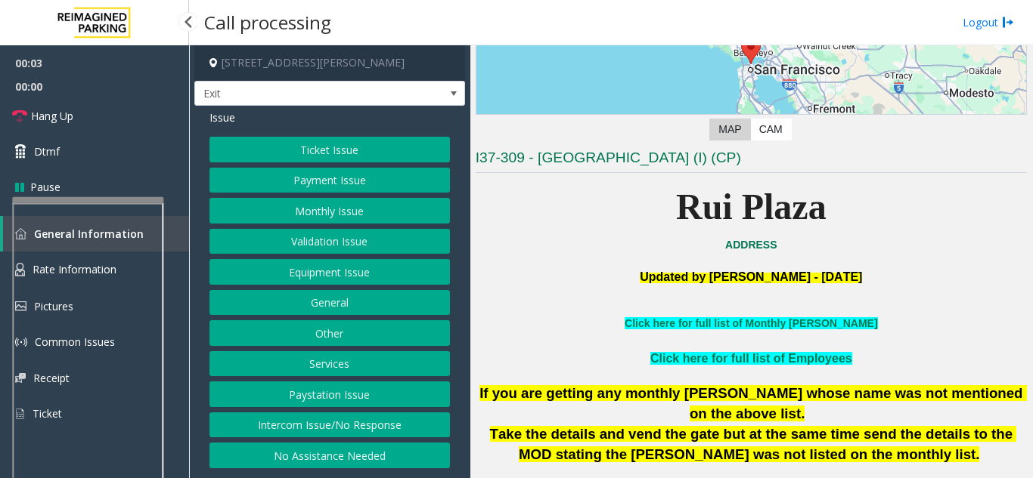
scroll to position [378, 0]
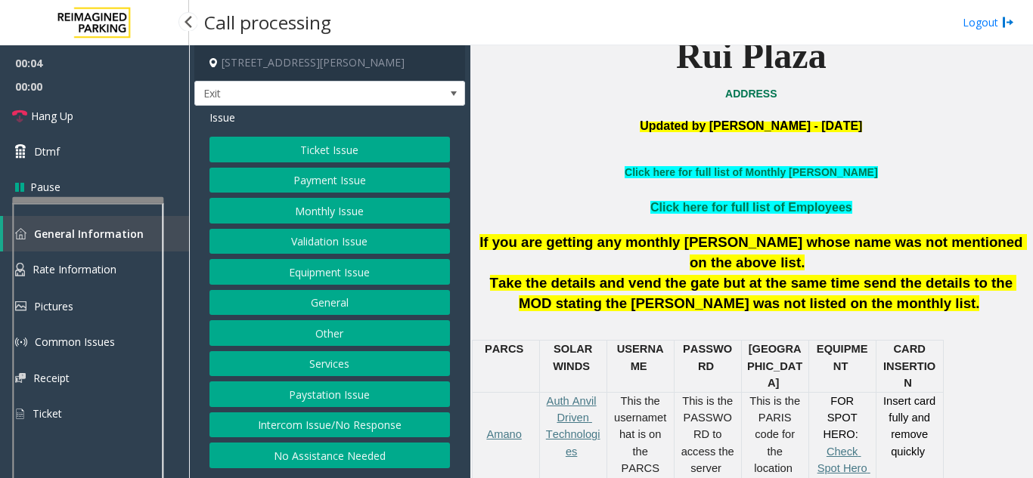
click at [362, 376] on button "Services" at bounding box center [329, 364] width 240 height 26
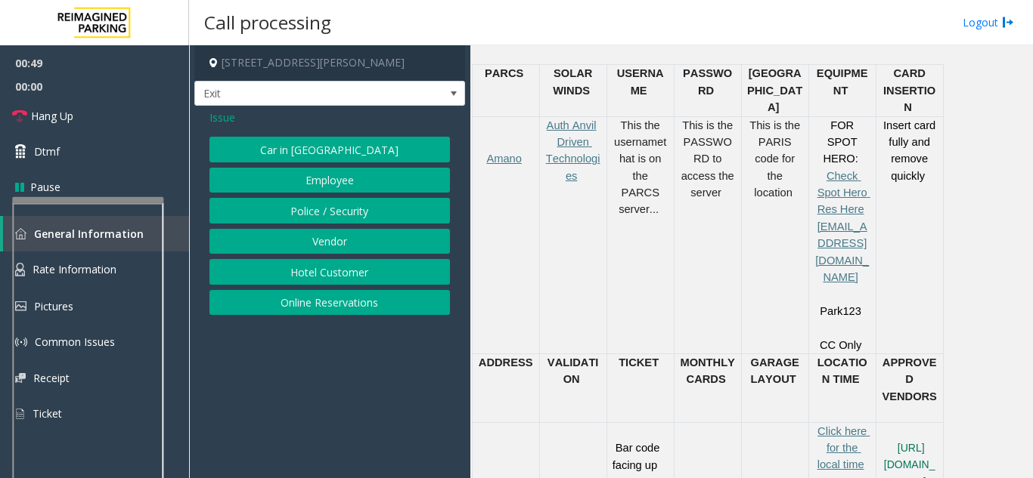
scroll to position [680, 0]
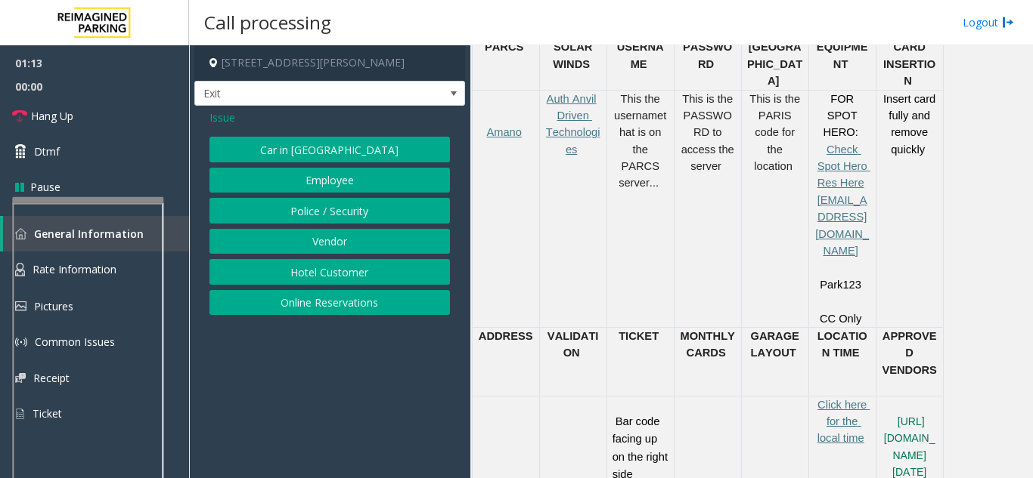
click at [235, 117] on div "Issue" at bounding box center [329, 118] width 240 height 16
click at [231, 117] on span "Issue" at bounding box center [222, 118] width 26 height 16
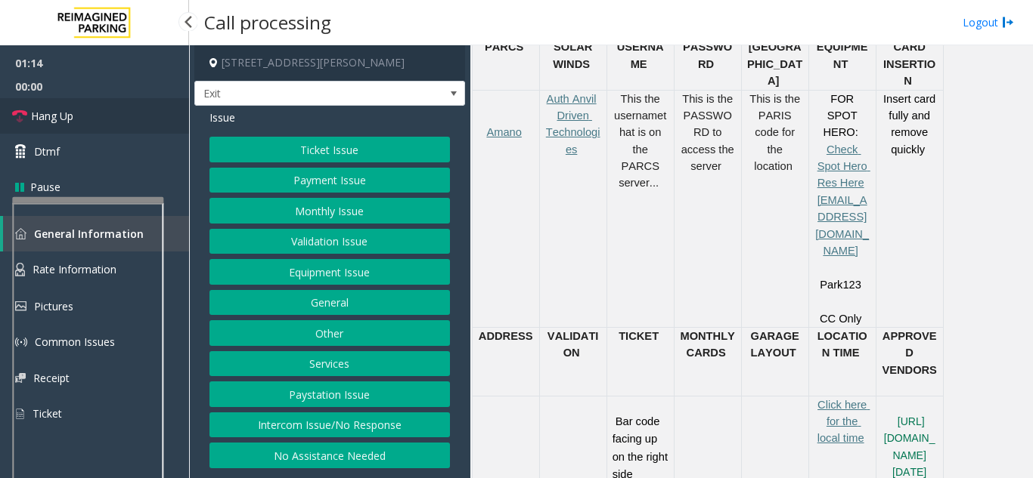
click at [73, 107] on link "Hang Up" at bounding box center [94, 116] width 189 height 36
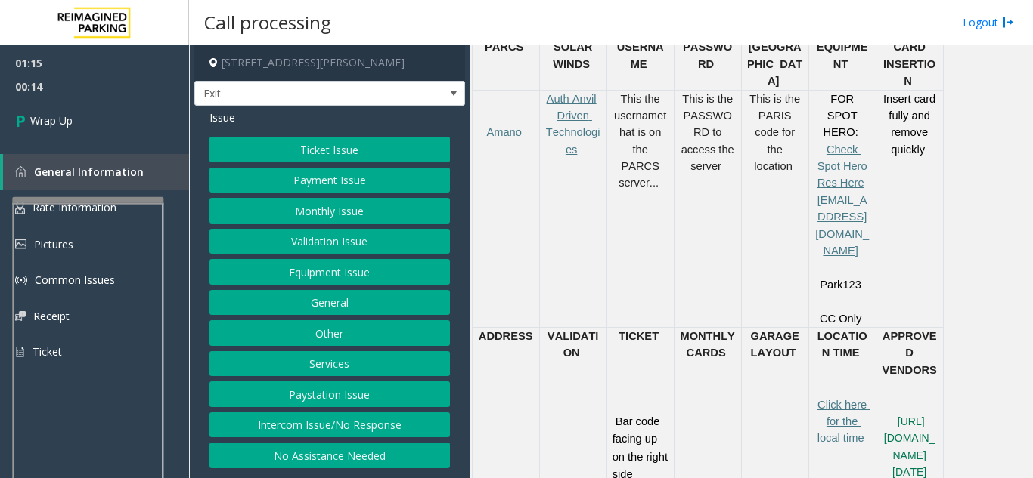
click at [357, 333] on button "Other" at bounding box center [329, 334] width 240 height 26
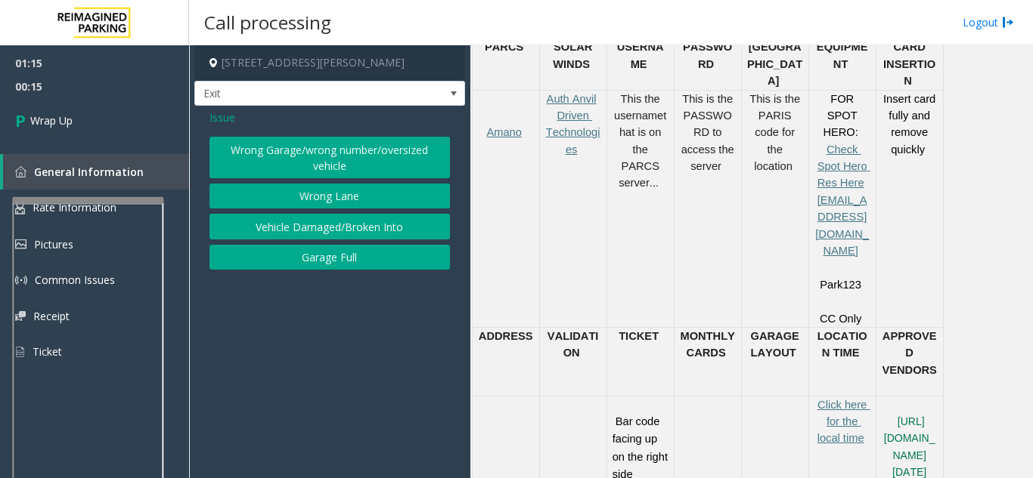
click at [233, 116] on span "Issue" at bounding box center [222, 118] width 26 height 16
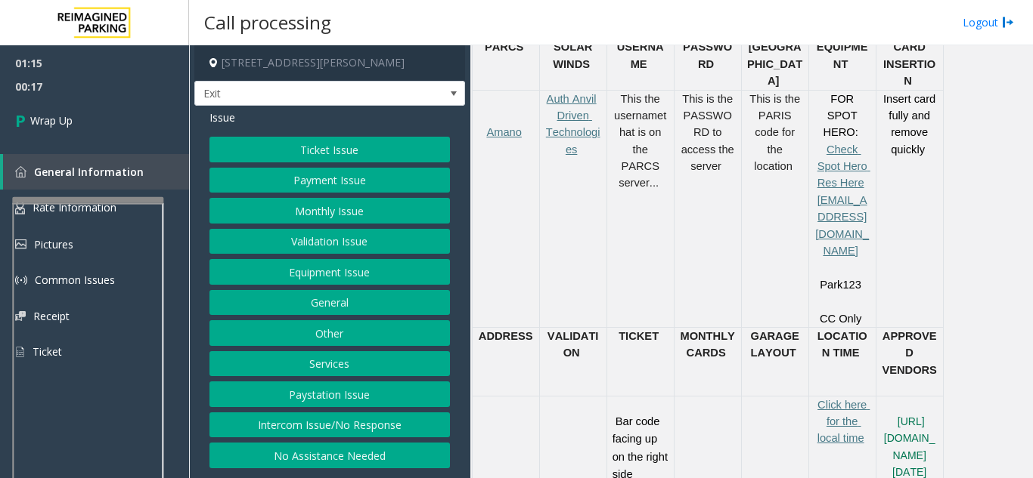
click at [328, 429] on button "Intercom Issue/No Response" at bounding box center [329, 426] width 240 height 26
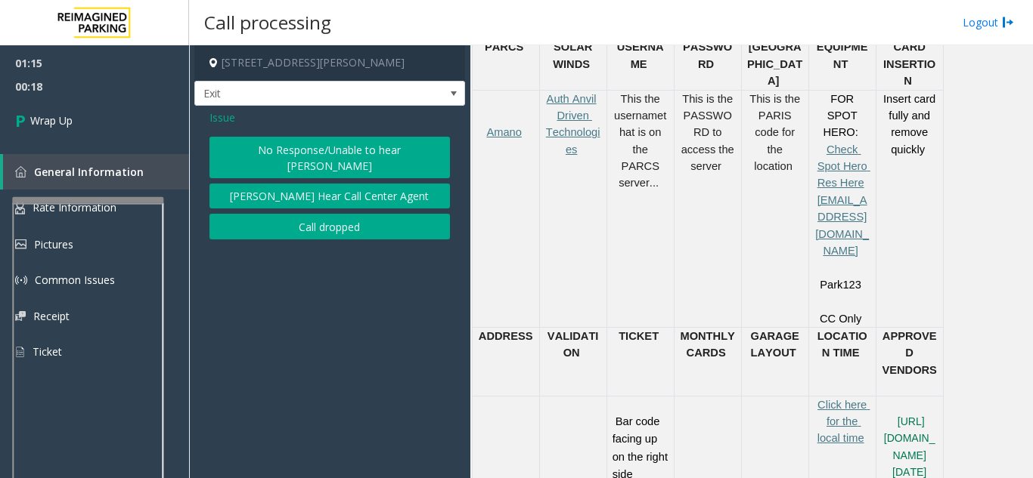
click at [223, 125] on span "Issue" at bounding box center [222, 118] width 26 height 16
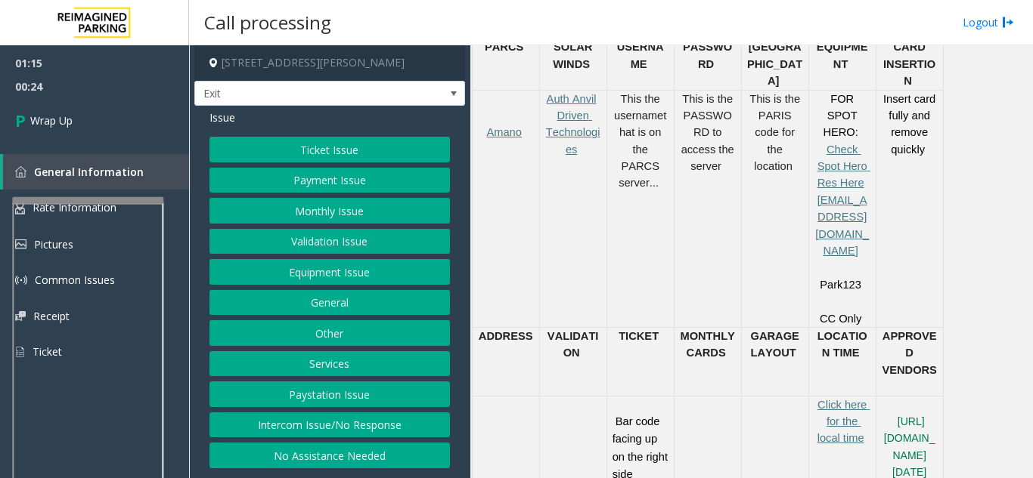
click at [321, 279] on button "Equipment Issue" at bounding box center [329, 272] width 240 height 26
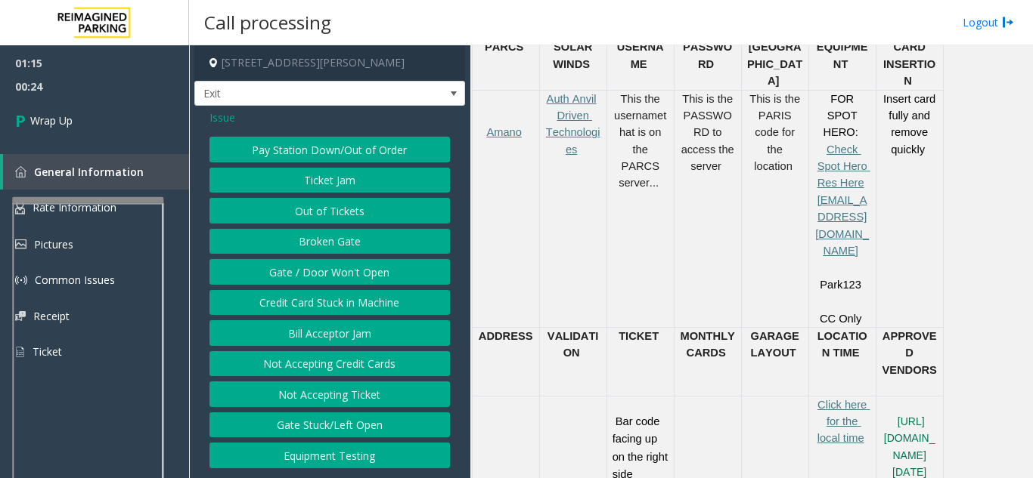
click at [317, 271] on button "Gate / Door Won't Open" at bounding box center [329, 272] width 240 height 26
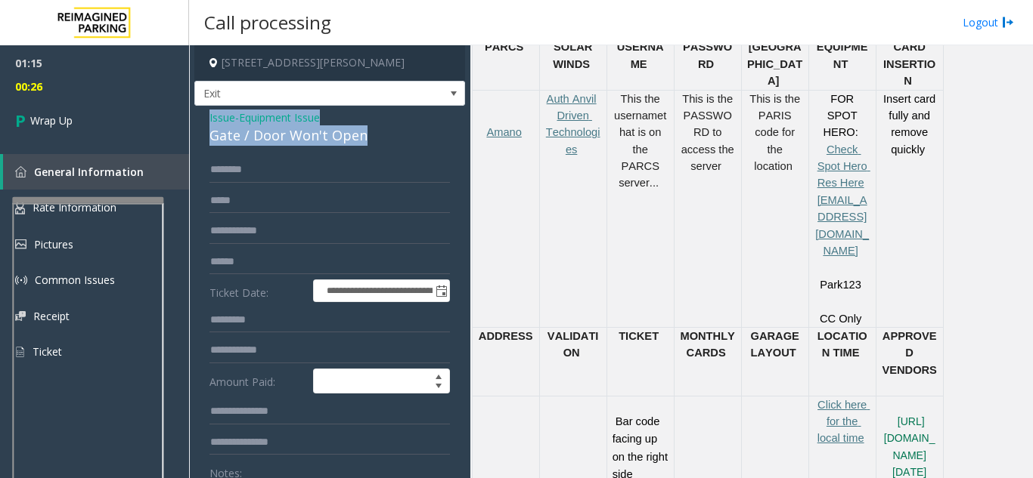
drag, startPoint x: 203, startPoint y: 118, endPoint x: 371, endPoint y: 136, distance: 169.5
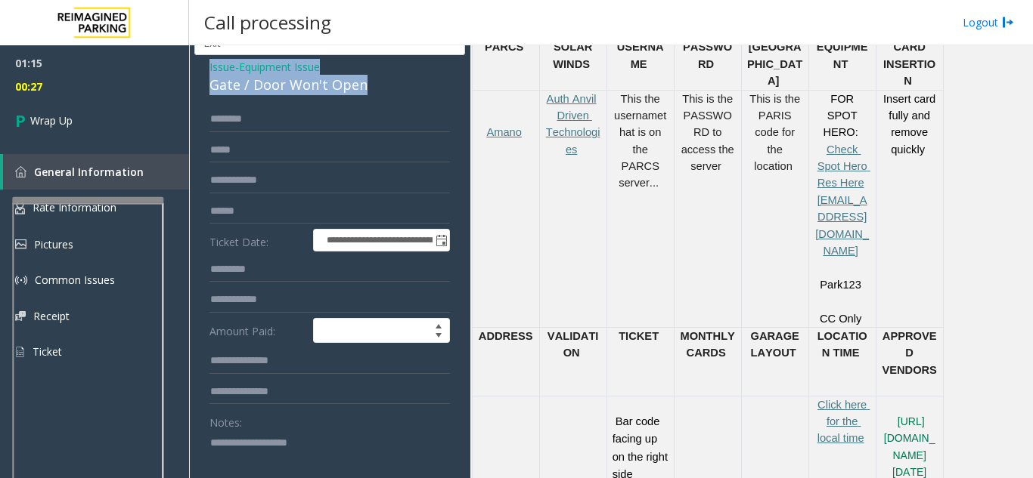
scroll to position [76, 0]
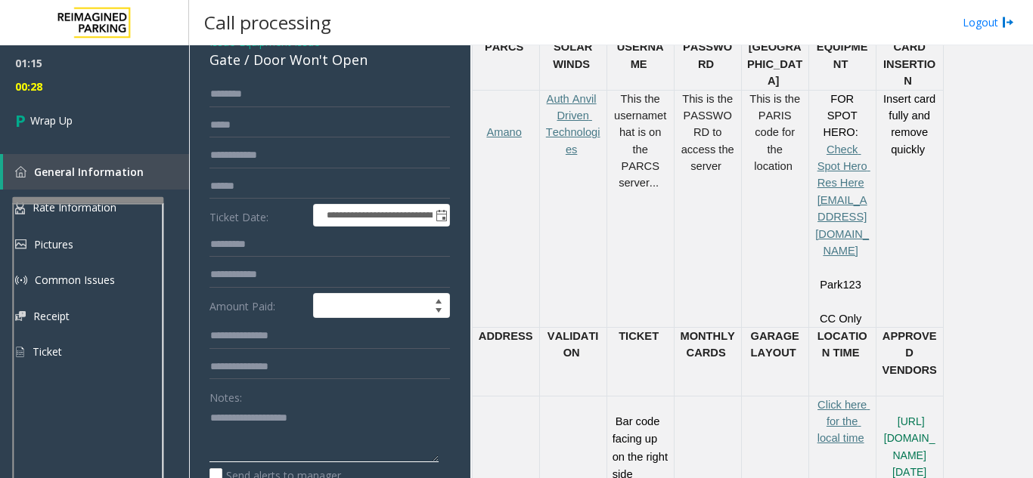
click at [264, 429] on textarea at bounding box center [323, 434] width 229 height 57
paste textarea "**********"
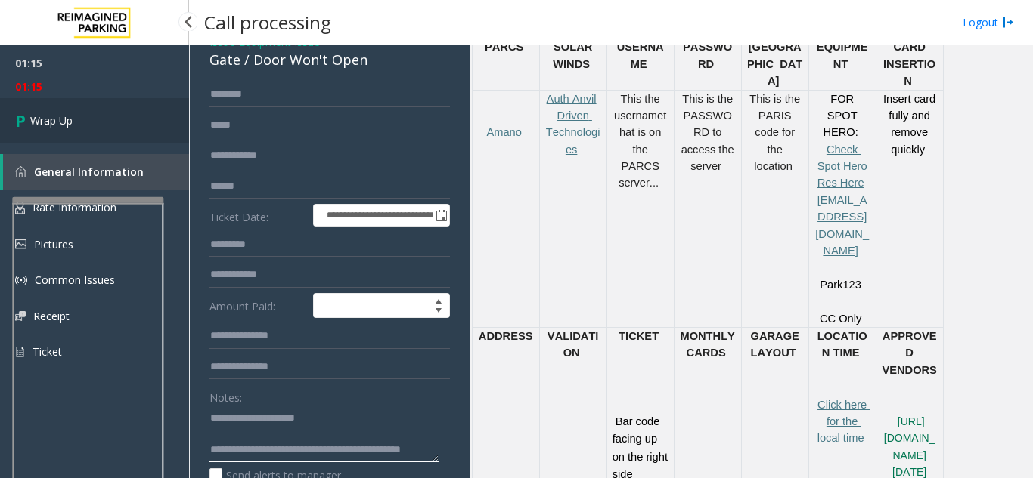
type textarea "**********"
click at [66, 130] on link "Wrap Up" at bounding box center [94, 120] width 189 height 45
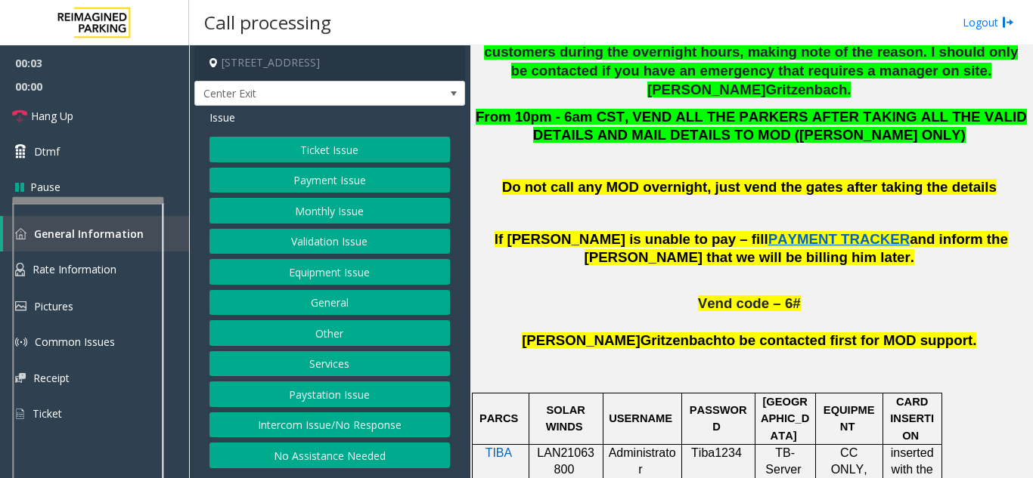
scroll to position [907, 0]
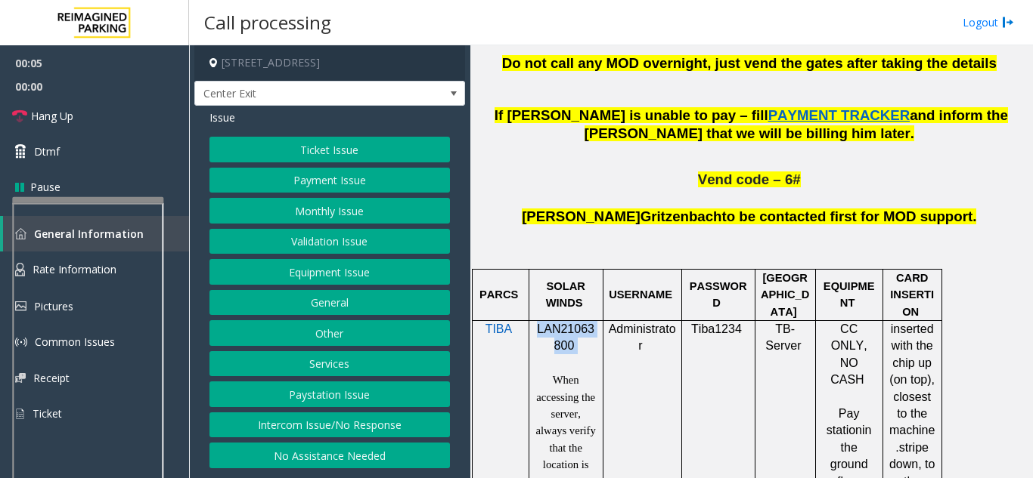
drag, startPoint x: 536, startPoint y: 256, endPoint x: 596, endPoint y: 268, distance: 60.9
click at [596, 321] on p "LAN21063800" at bounding box center [565, 338] width 63 height 34
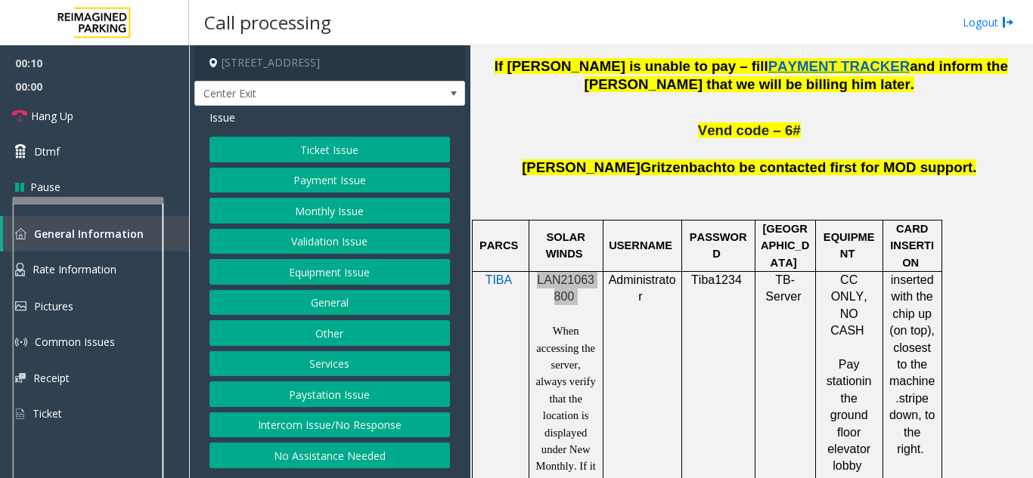
scroll to position [983, 0]
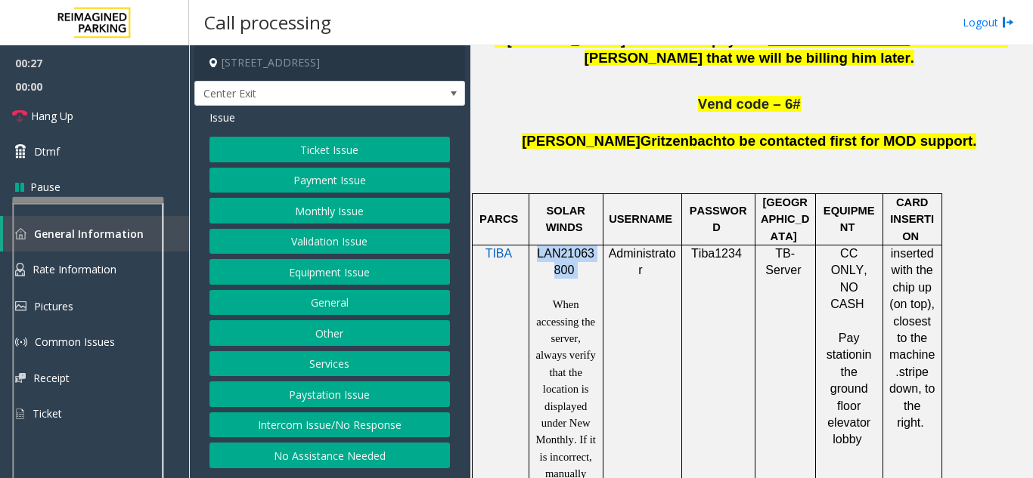
click at [376, 181] on button "Payment Issue" at bounding box center [329, 181] width 240 height 26
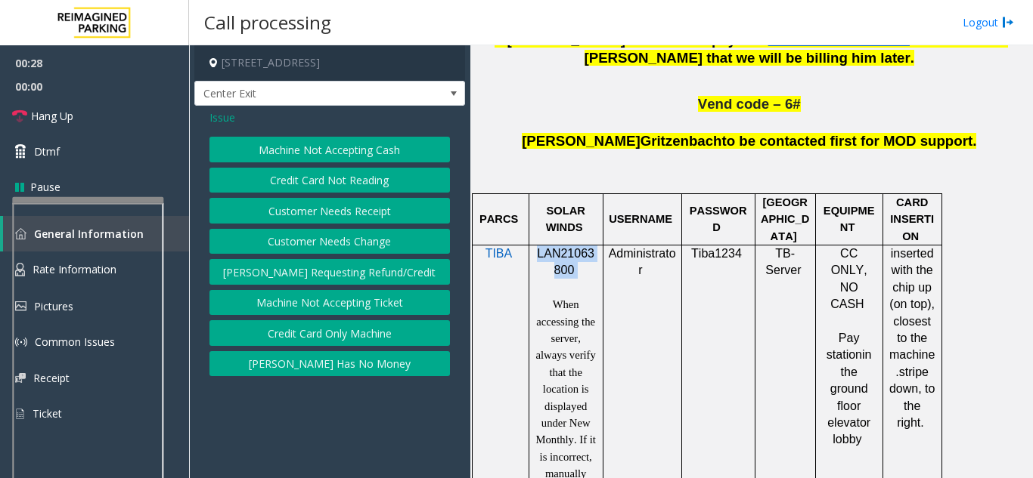
click at [363, 183] on button "Credit Card Not Reading" at bounding box center [329, 181] width 240 height 26
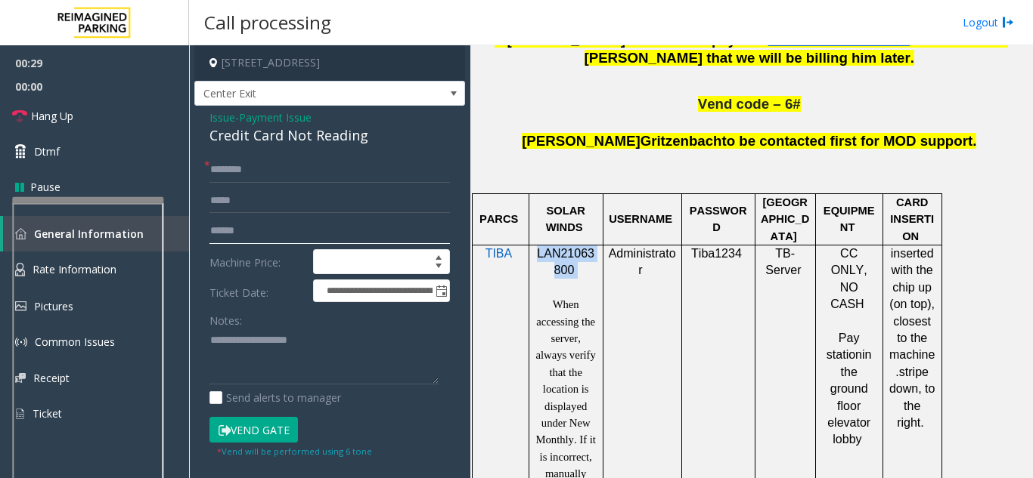
click at [283, 242] on input "text" at bounding box center [329, 231] width 240 height 26
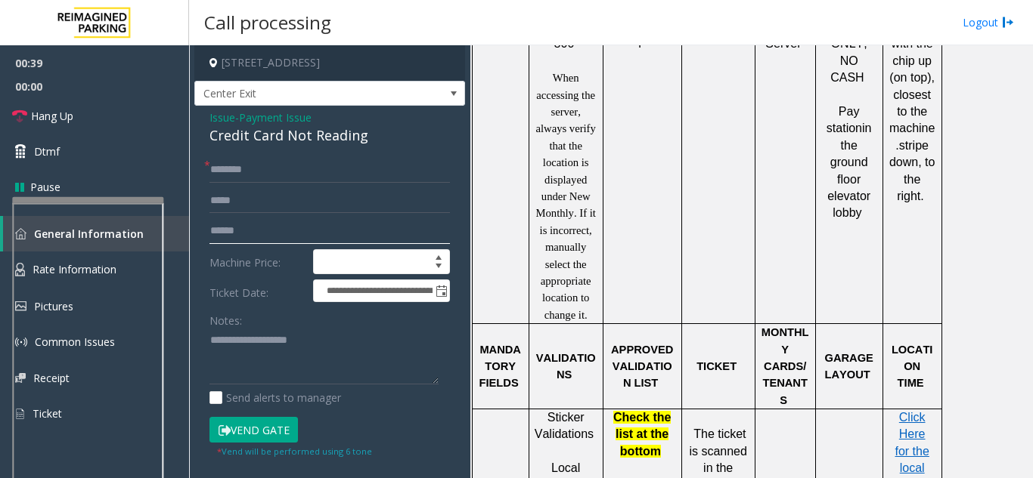
scroll to position [1361, 0]
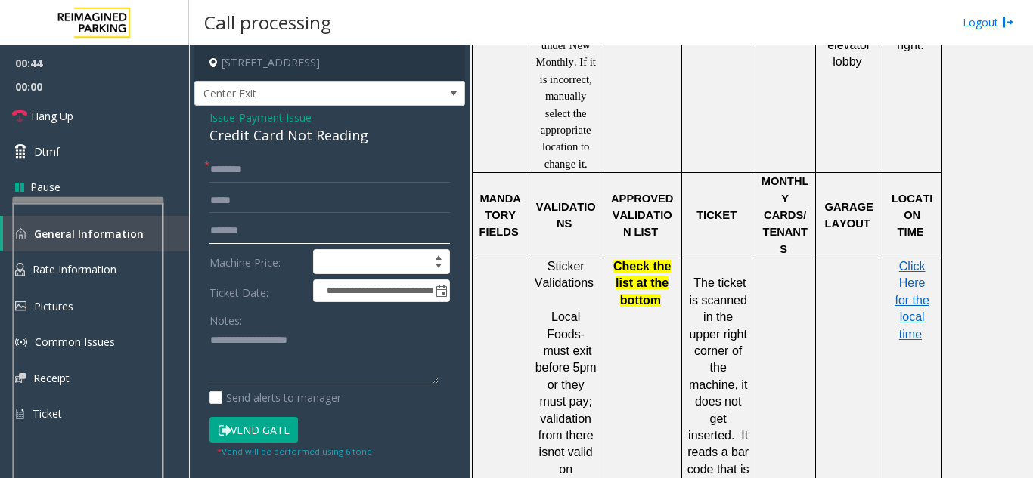
type input "*******"
click at [240, 172] on input "text" at bounding box center [329, 170] width 240 height 26
click at [255, 178] on input "text" at bounding box center [329, 170] width 240 height 26
type input "*******"
click at [283, 426] on button "Vend Gate" at bounding box center [253, 430] width 88 height 26
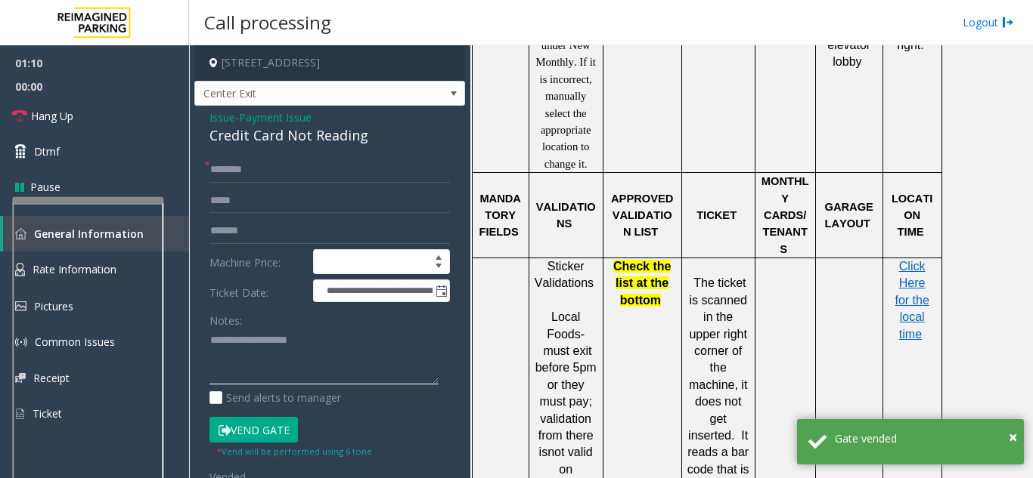
click at [254, 366] on textarea at bounding box center [323, 357] width 229 height 57
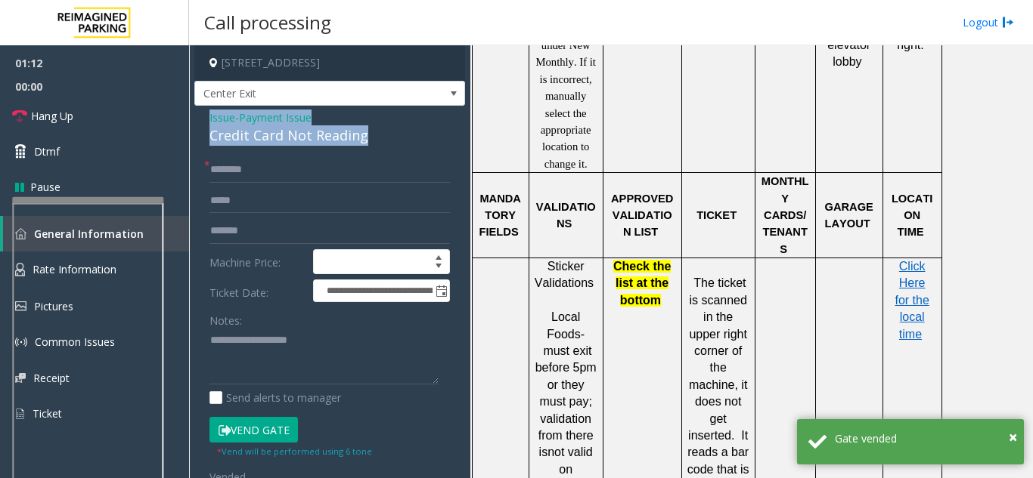
drag, startPoint x: 202, startPoint y: 115, endPoint x: 365, endPoint y: 133, distance: 164.3
click at [365, 133] on div "**********" at bounding box center [329, 410] width 271 height 608
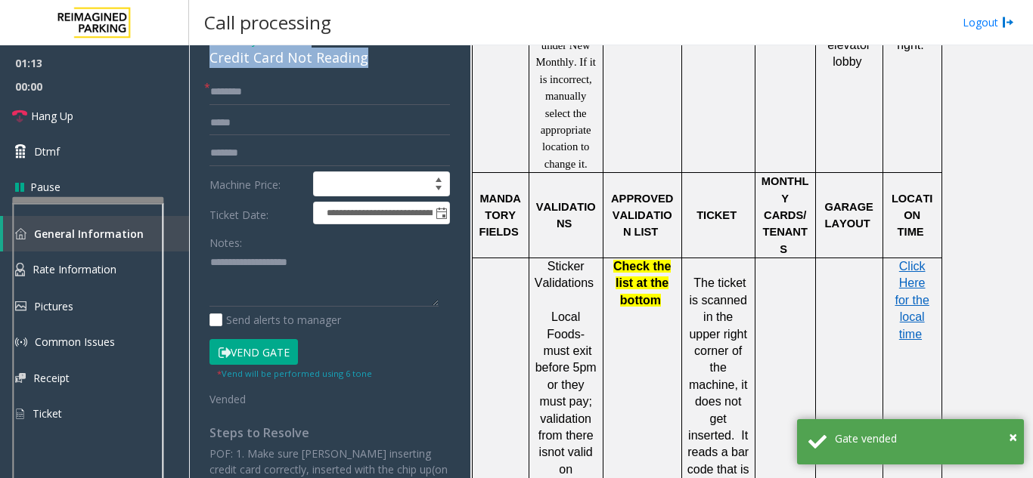
scroll to position [151, 0]
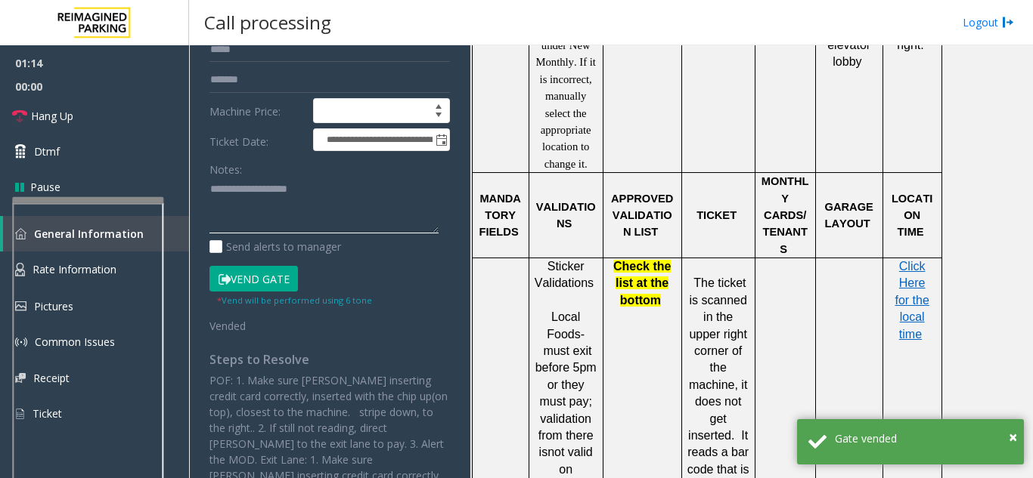
click at [237, 225] on textarea at bounding box center [323, 206] width 229 height 57
paste textarea "**********"
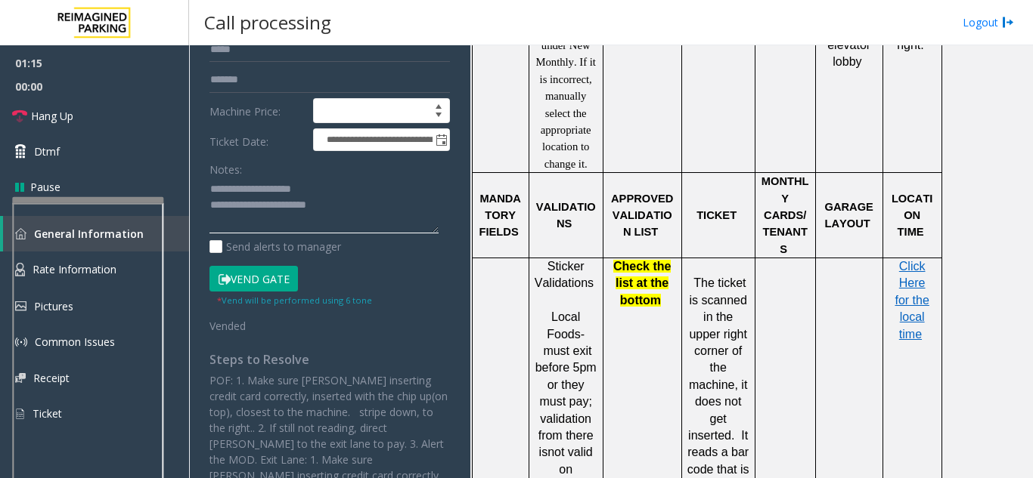
scroll to position [12, 0]
click at [376, 221] on textarea at bounding box center [323, 206] width 229 height 57
paste textarea "**********"
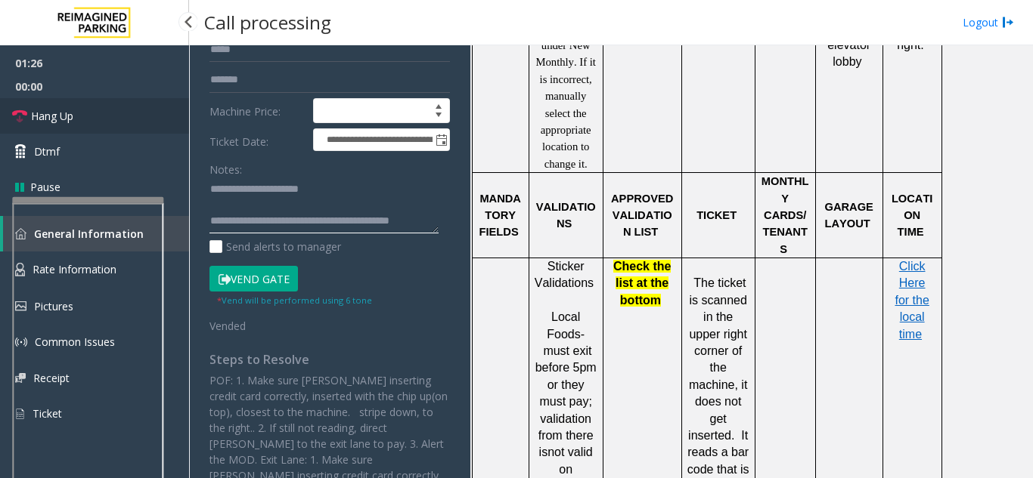
type textarea "**********"
click at [86, 105] on link "Hang Up" at bounding box center [94, 116] width 189 height 36
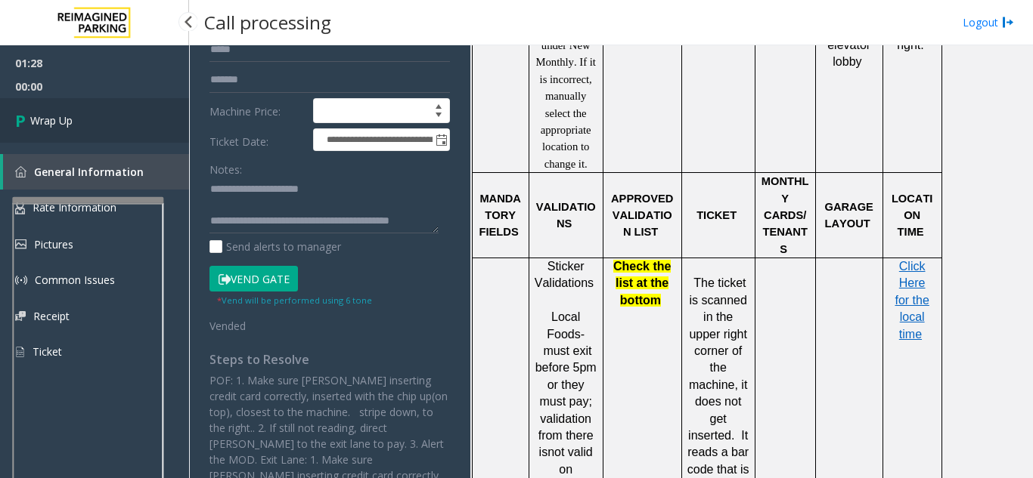
click at [86, 105] on link "Wrap Up" at bounding box center [94, 120] width 189 height 45
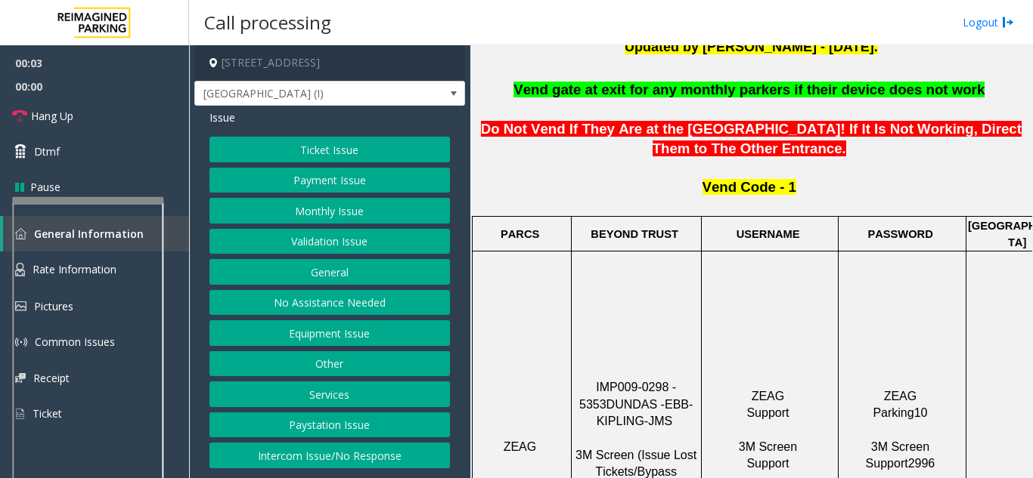
scroll to position [454, 0]
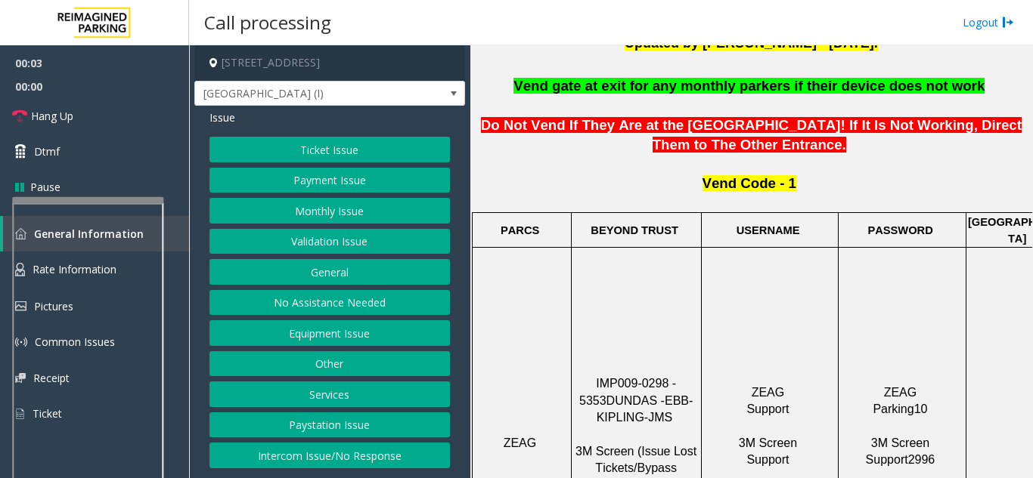
click at [410, 149] on button "Ticket Issue" at bounding box center [329, 150] width 240 height 26
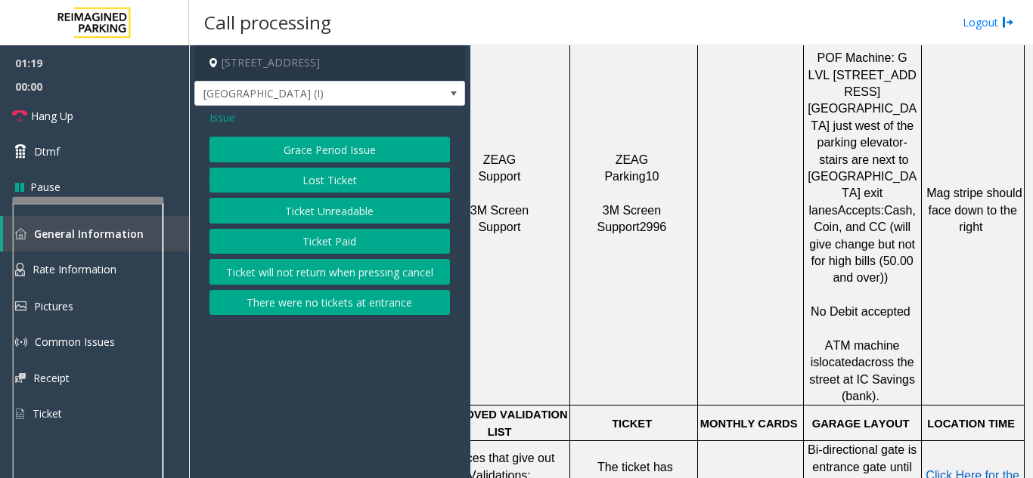
scroll to position [756, 279]
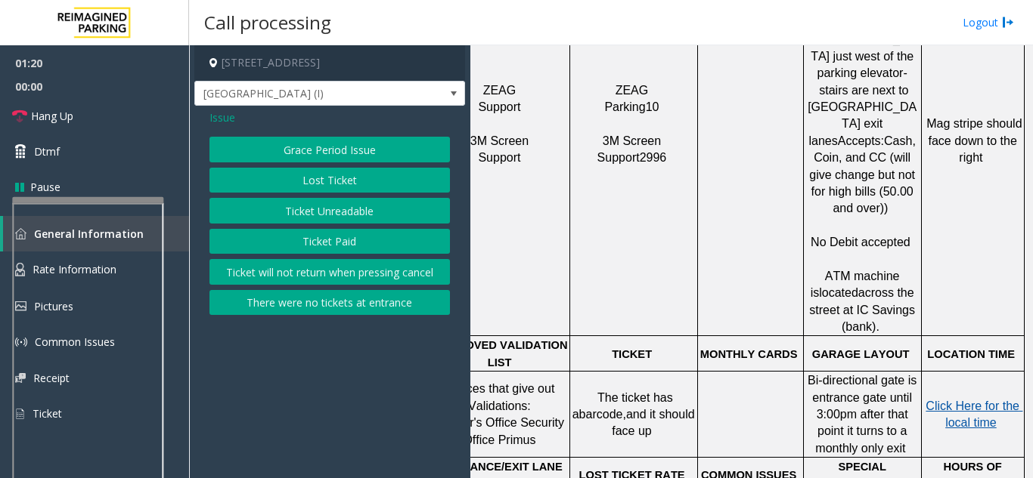
click at [950, 400] on span "Click Here for the local time" at bounding box center [973, 414] width 97 height 29
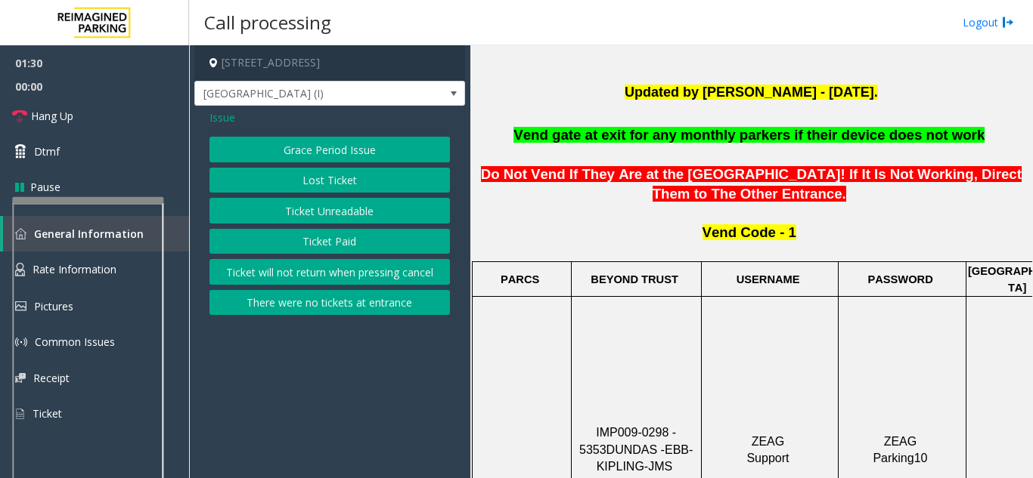
scroll to position [378, 0]
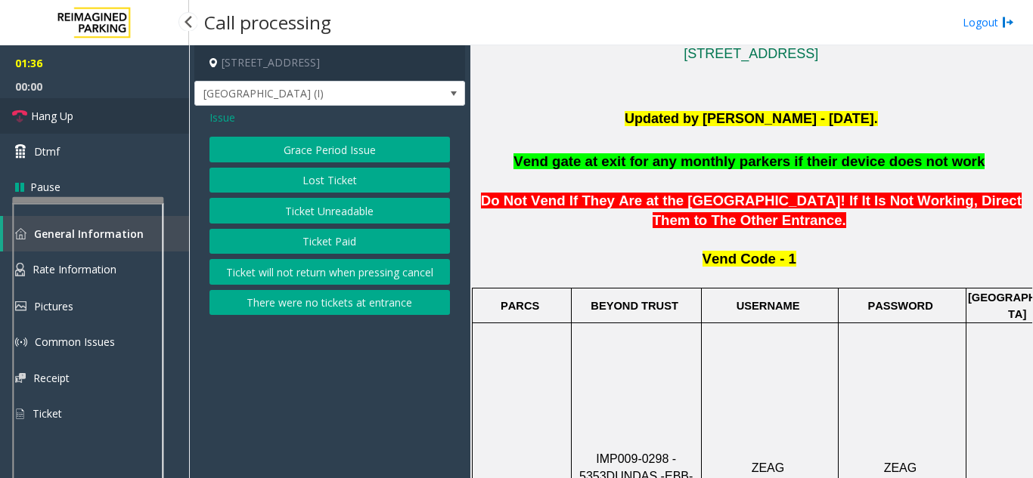
click at [58, 116] on span "Hang Up" at bounding box center [52, 116] width 42 height 16
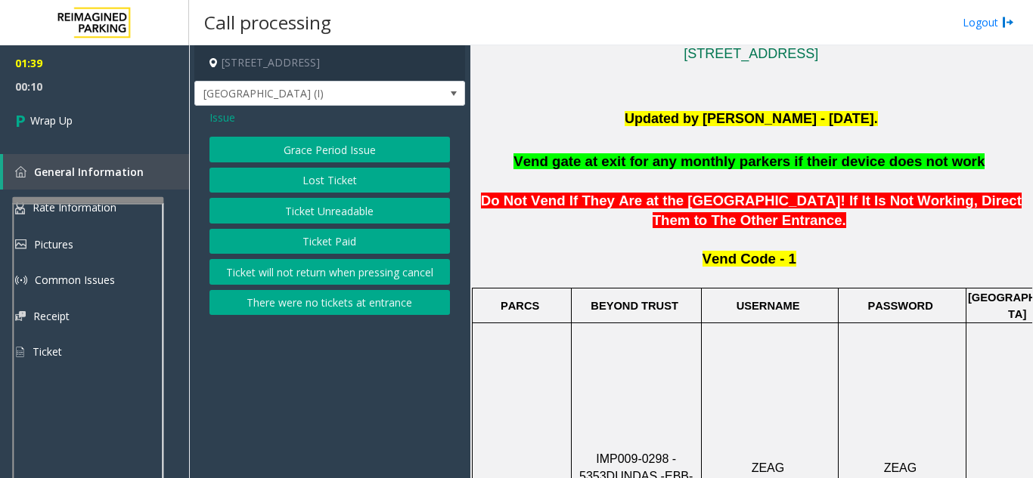
click at [230, 116] on span "Issue" at bounding box center [222, 118] width 26 height 16
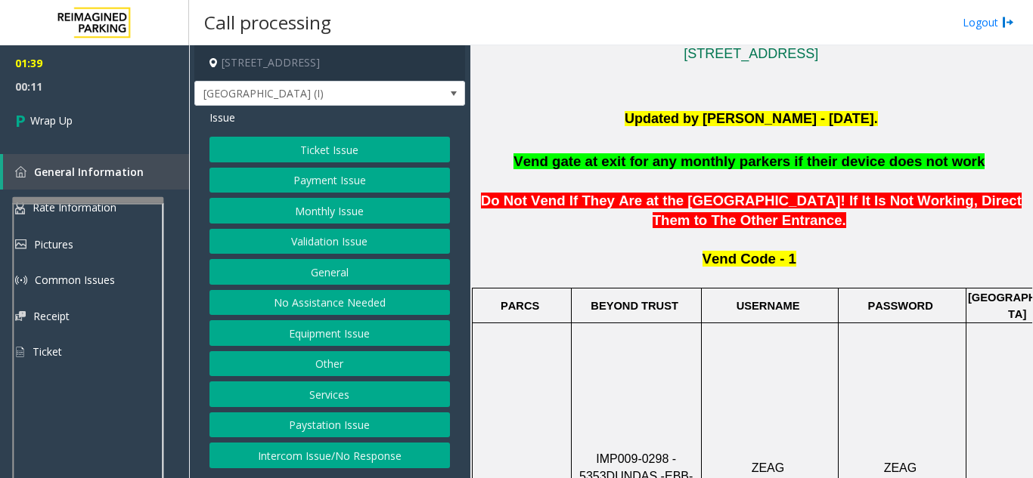
click at [324, 150] on button "Ticket Issue" at bounding box center [329, 150] width 240 height 26
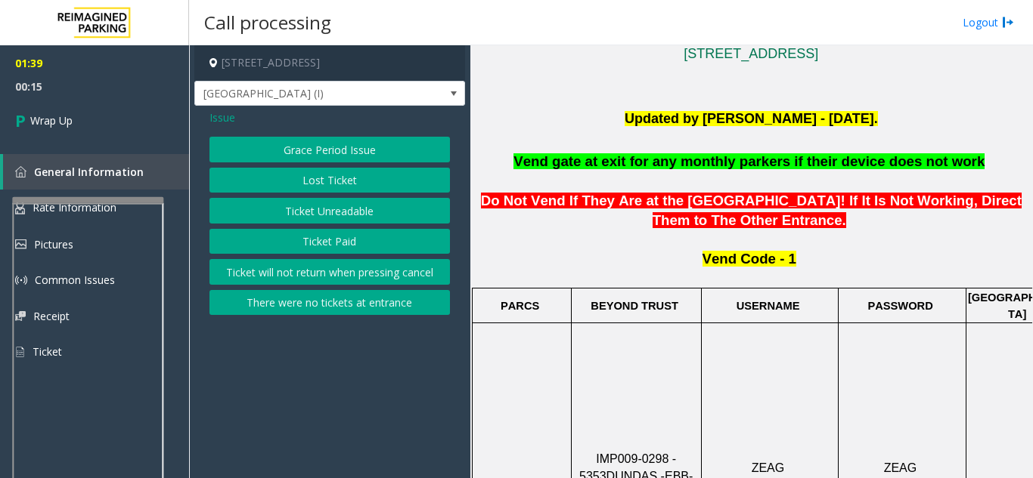
click at [329, 303] on button "There were no tickets at entrance" at bounding box center [329, 303] width 240 height 26
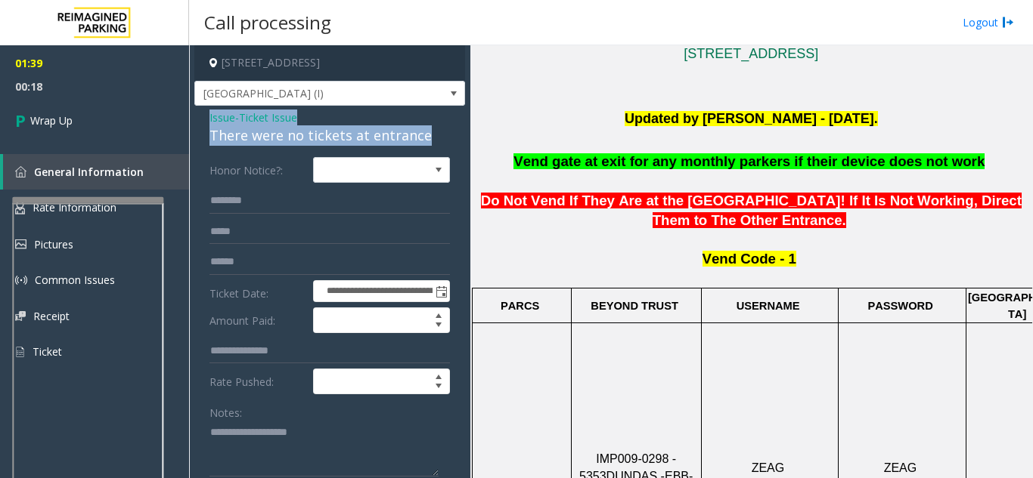
drag, startPoint x: 194, startPoint y: 118, endPoint x: 438, endPoint y: 142, distance: 244.6
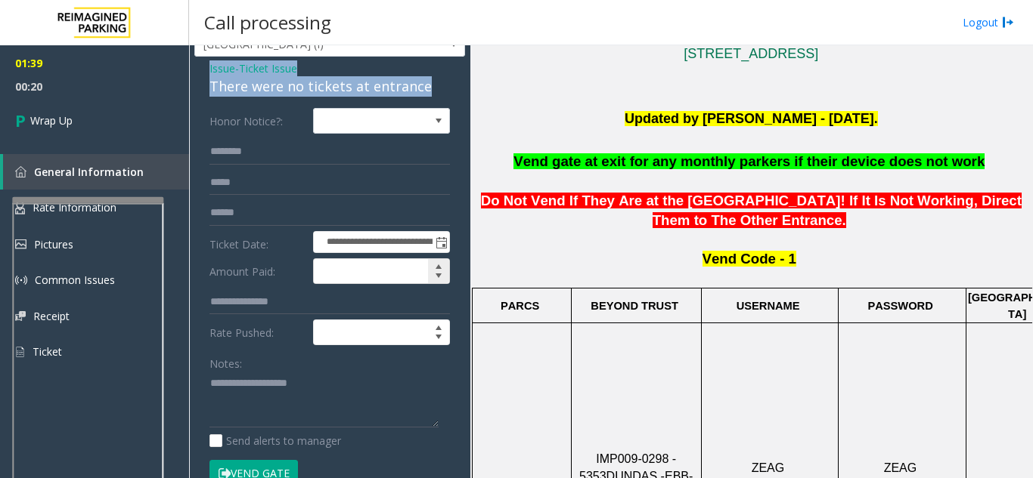
scroll to position [76, 0]
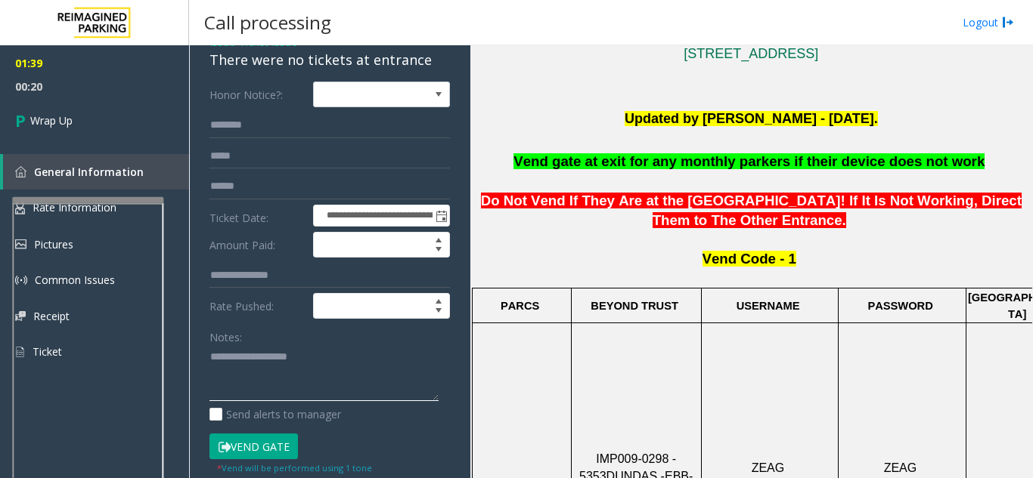
click at [314, 358] on textarea at bounding box center [323, 373] width 229 height 57
paste textarea "**********"
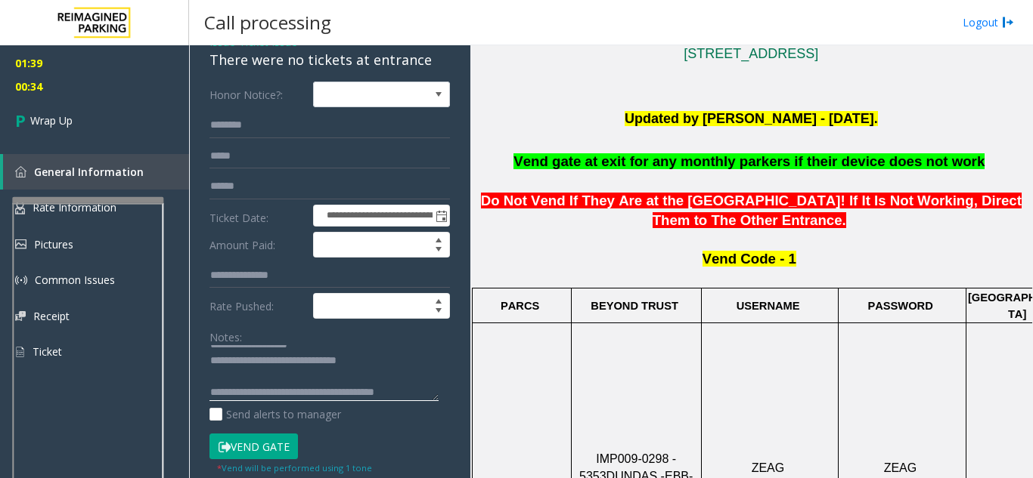
scroll to position [28, 0]
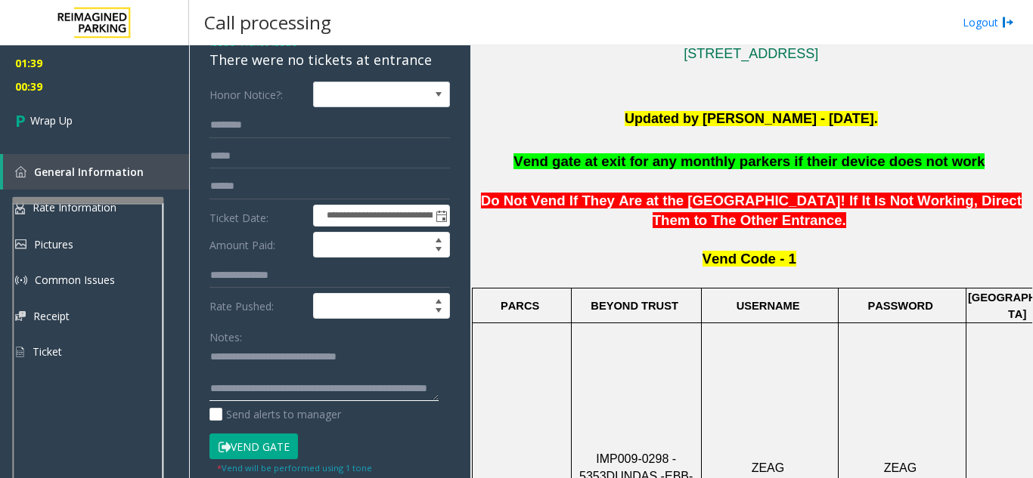
click at [262, 382] on textarea at bounding box center [323, 373] width 229 height 57
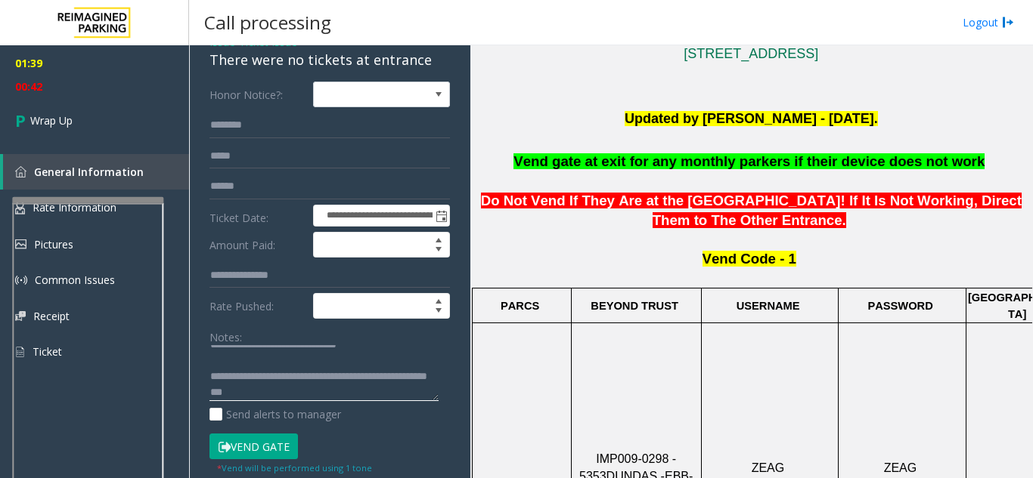
click at [308, 393] on textarea at bounding box center [323, 373] width 229 height 57
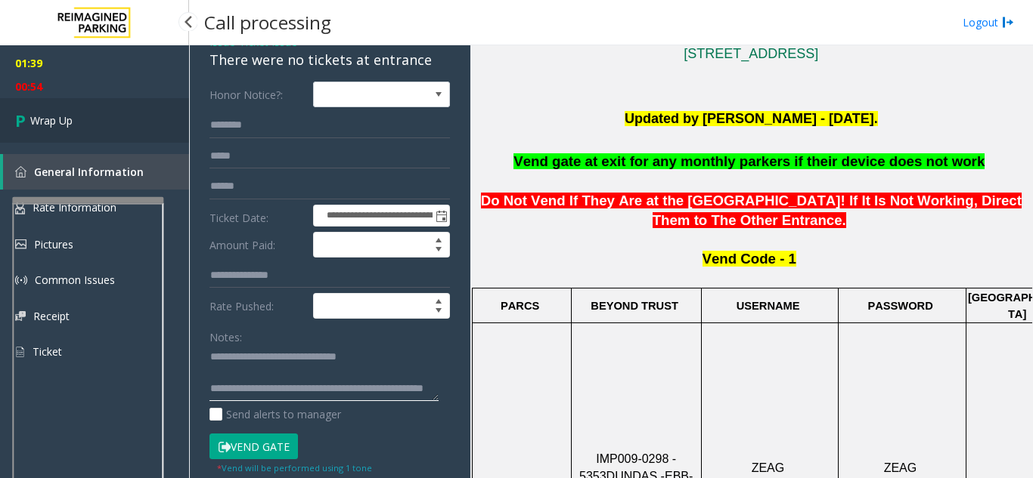
type textarea "**********"
click at [83, 115] on link "Wrap Up" at bounding box center [94, 120] width 189 height 45
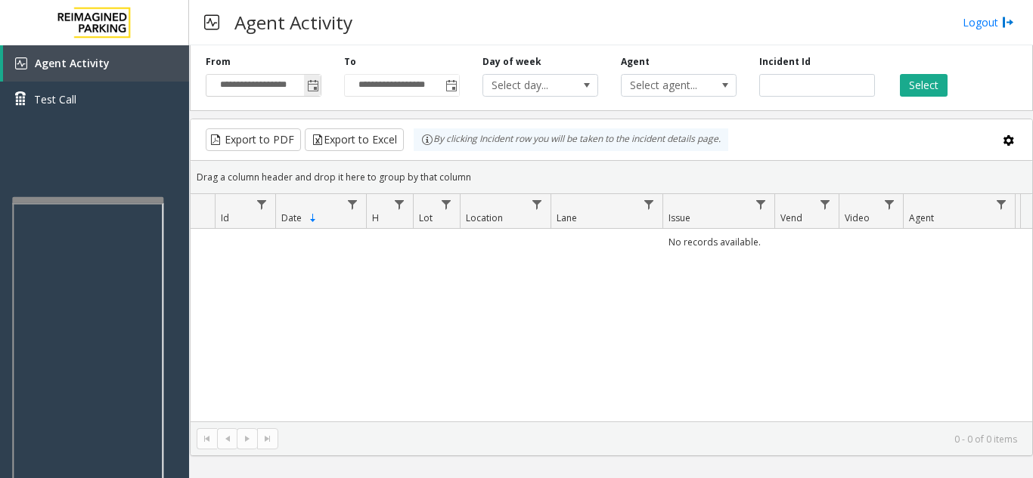
click at [308, 89] on span "Toggle popup" at bounding box center [313, 86] width 12 height 12
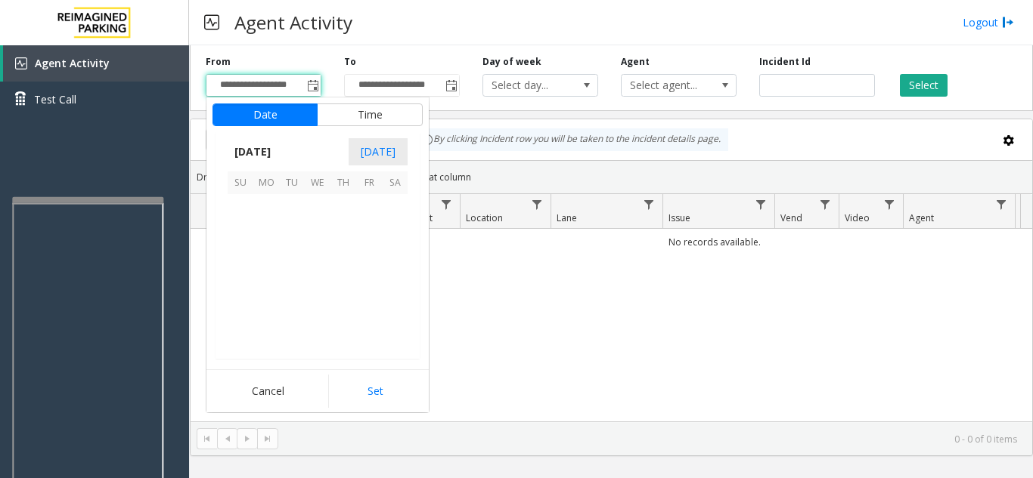
scroll to position [271118, 0]
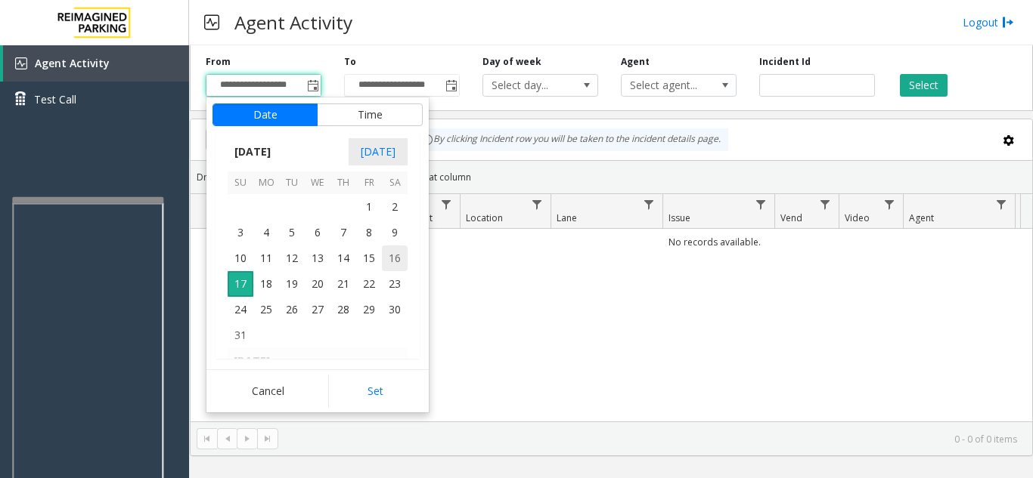
click at [394, 250] on span "16" at bounding box center [395, 259] width 26 height 26
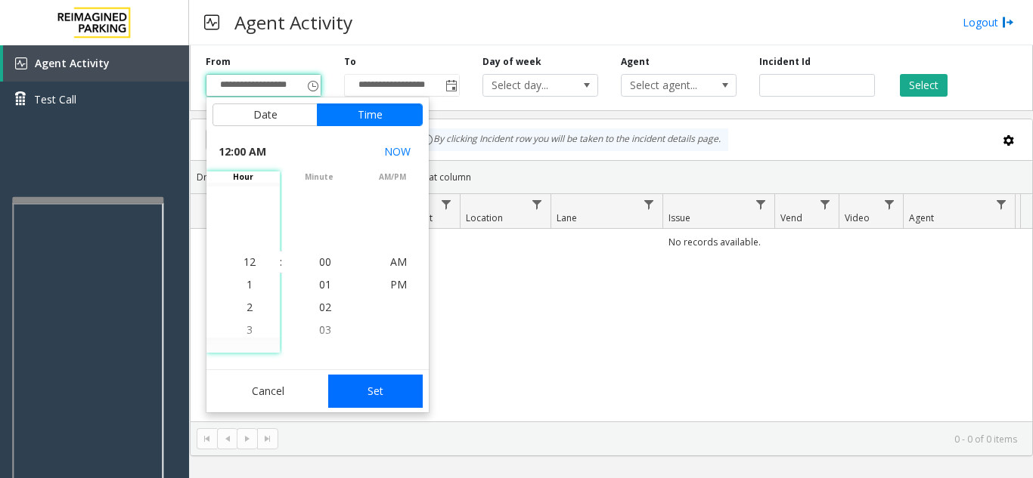
click at [387, 380] on button "Set" at bounding box center [375, 391] width 95 height 33
type input "**********"
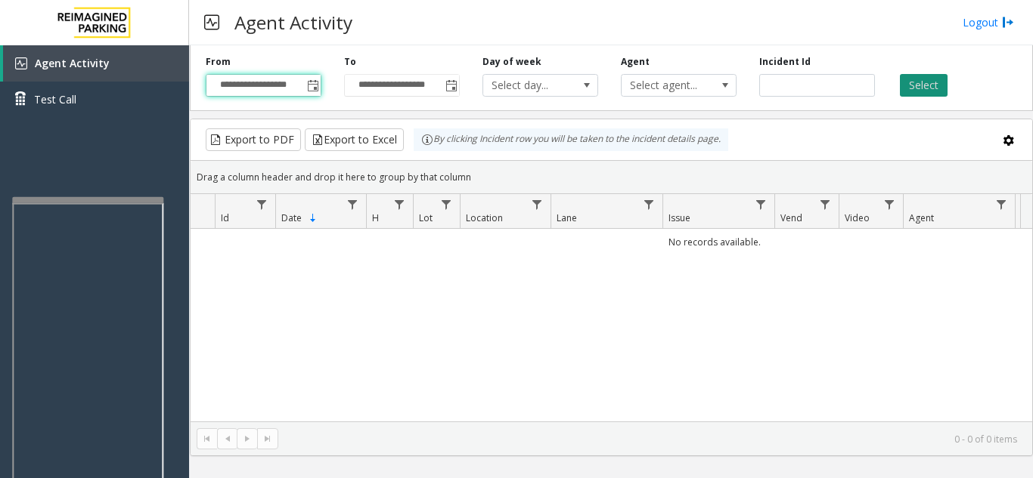
click at [939, 84] on button "Select" at bounding box center [924, 85] width 48 height 23
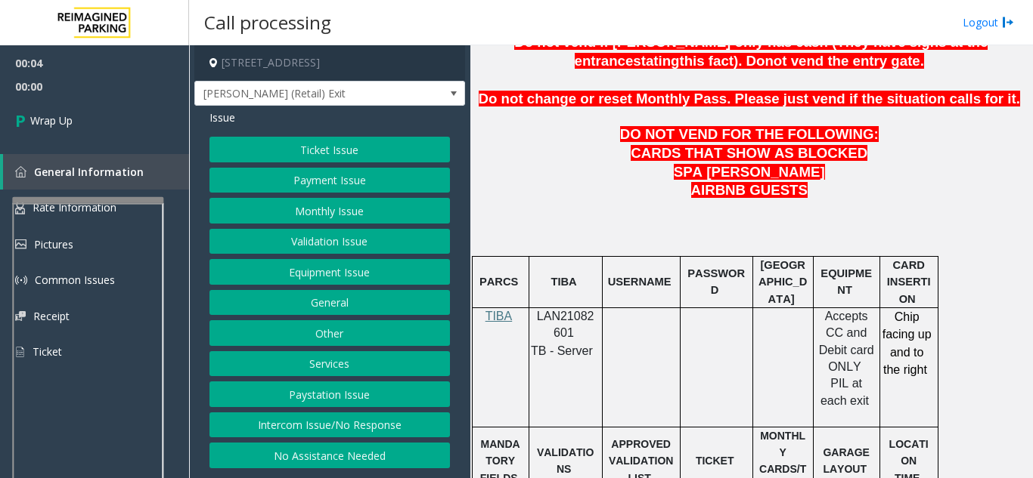
scroll to position [756, 0]
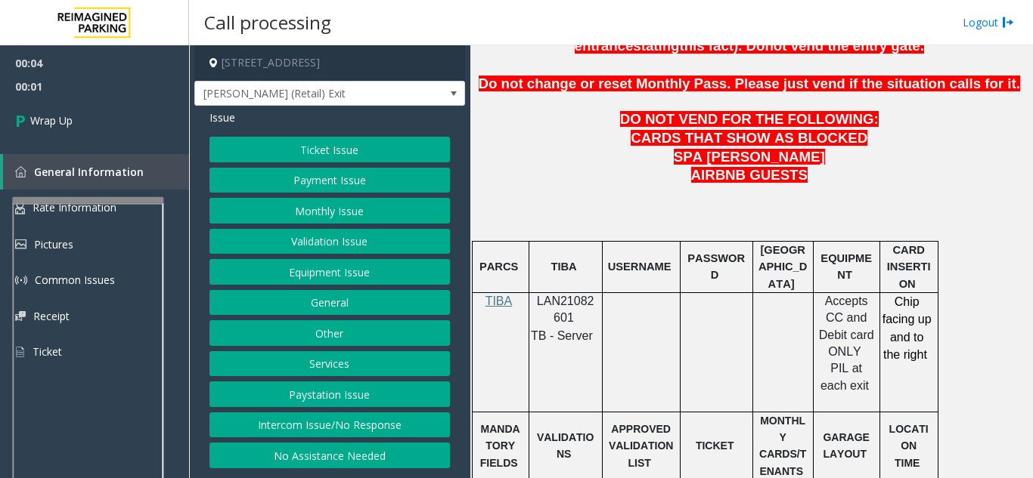
click at [395, 432] on button "Intercom Issue/No Response" at bounding box center [329, 426] width 240 height 26
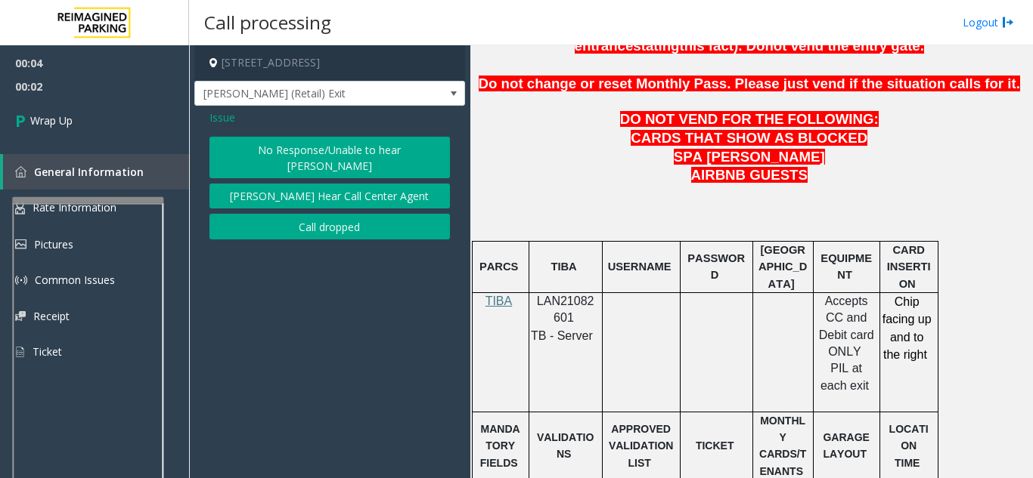
click at [299, 214] on button "Call dropped" at bounding box center [329, 227] width 240 height 26
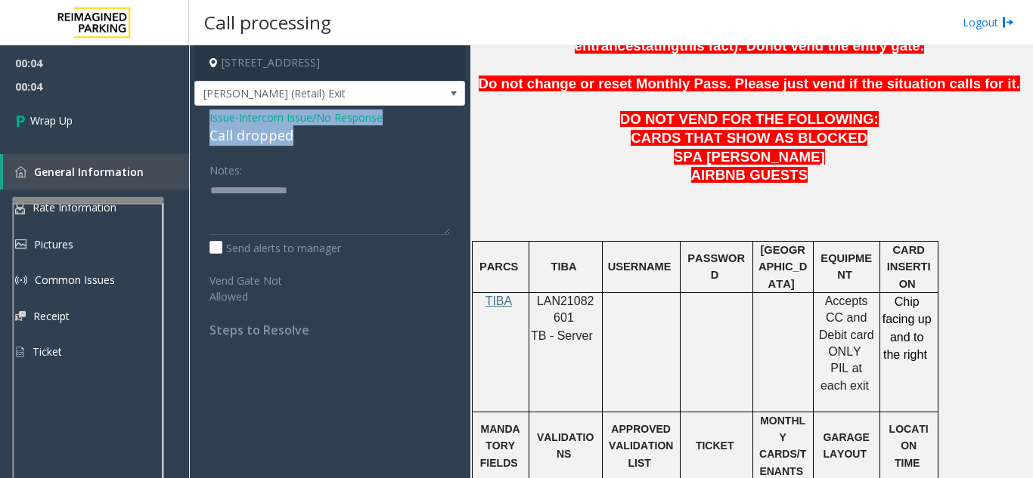
drag, startPoint x: 200, startPoint y: 117, endPoint x: 297, endPoint y: 129, distance: 98.2
click at [297, 129] on div "Issue - Intercom Issue/No Response Call dropped Notes: Send alerts to manager V…" at bounding box center [329, 229] width 271 height 247
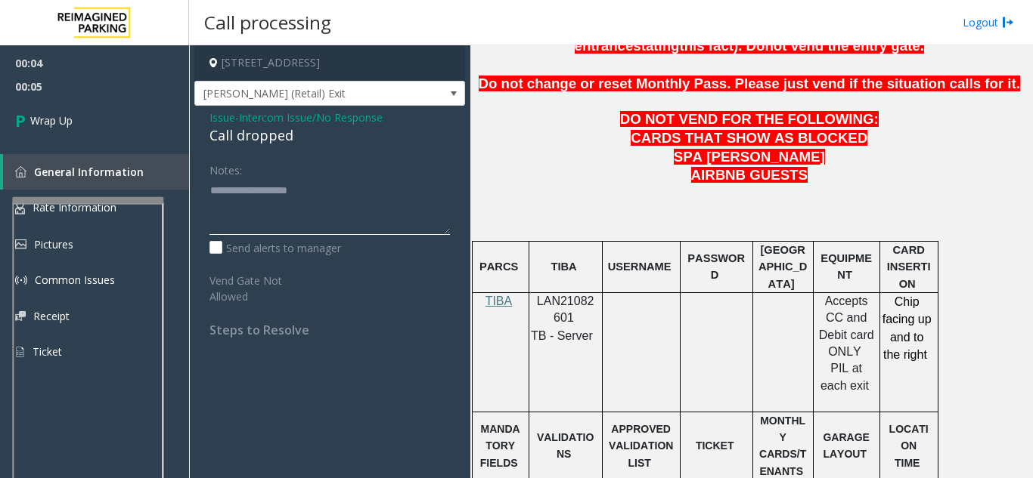
click at [263, 223] on textarea at bounding box center [329, 206] width 240 height 57
paste textarea "**********"
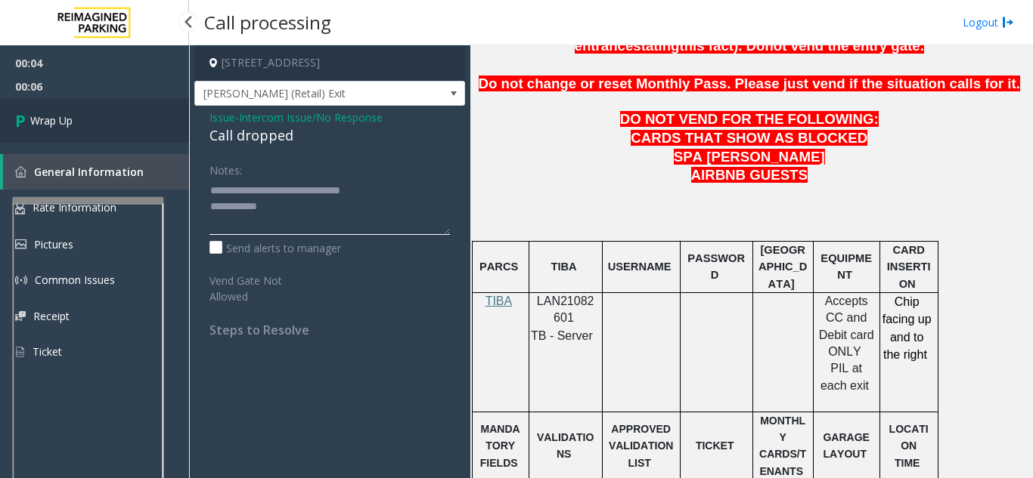
type textarea "**********"
click at [94, 119] on link "Wrap Up" at bounding box center [94, 120] width 189 height 45
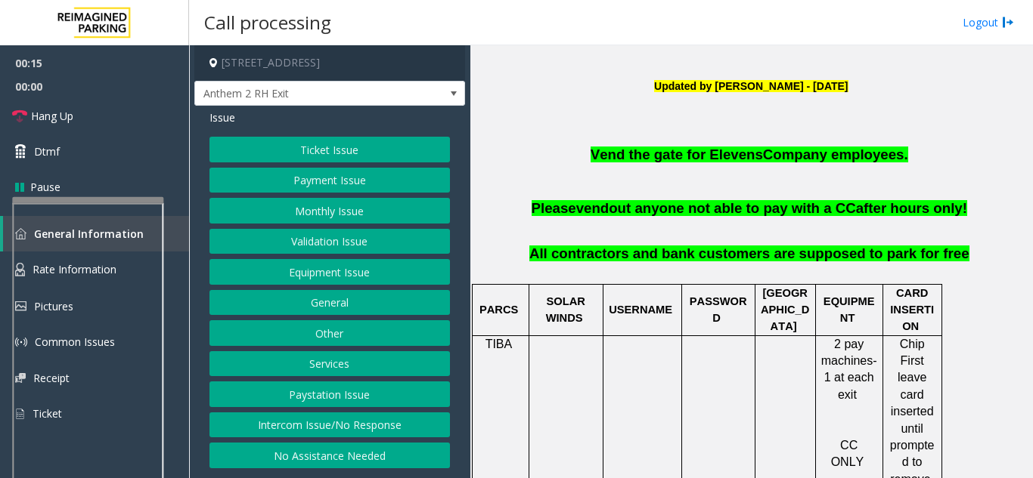
scroll to position [11, 0]
click at [334, 421] on button "Intercom Issue/No Response" at bounding box center [329, 426] width 240 height 26
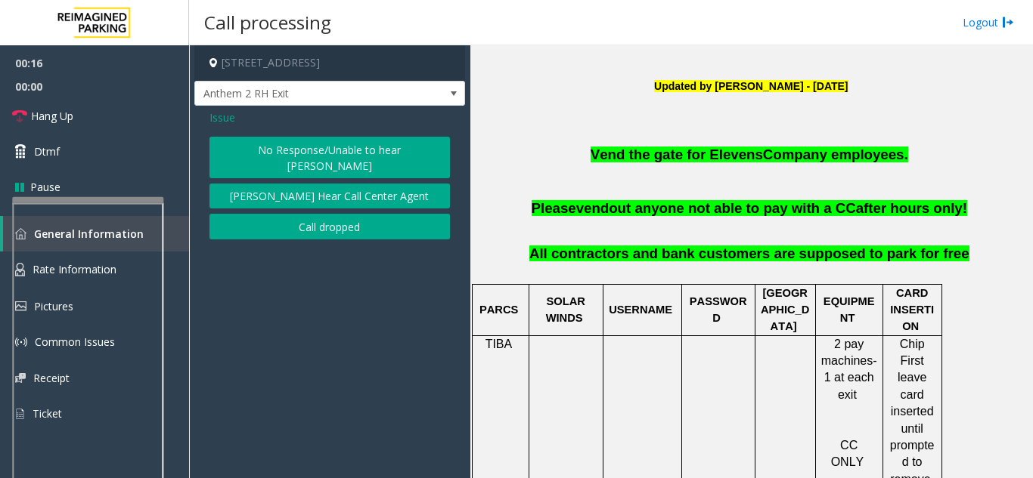
scroll to position [0, 0]
click at [335, 168] on button "No Response/Unable to hear [PERSON_NAME]" at bounding box center [329, 158] width 240 height 42
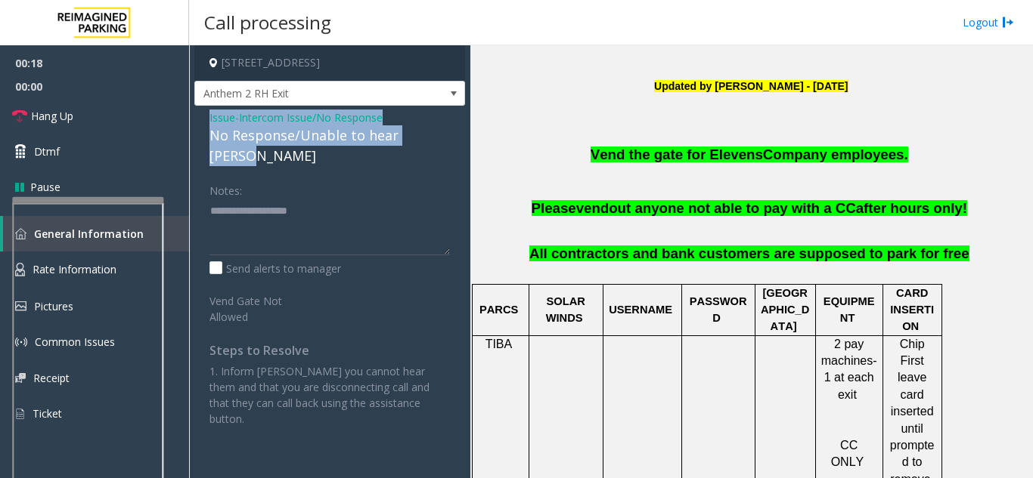
drag, startPoint x: 200, startPoint y: 131, endPoint x: 447, endPoint y: 156, distance: 248.5
click at [447, 156] on div "Issue - Intercom Issue/No Response No Response/Unable to hear [PERSON_NAME] Not…" at bounding box center [329, 274] width 271 height 336
click at [86, 124] on link "Hang Up" at bounding box center [94, 116] width 189 height 36
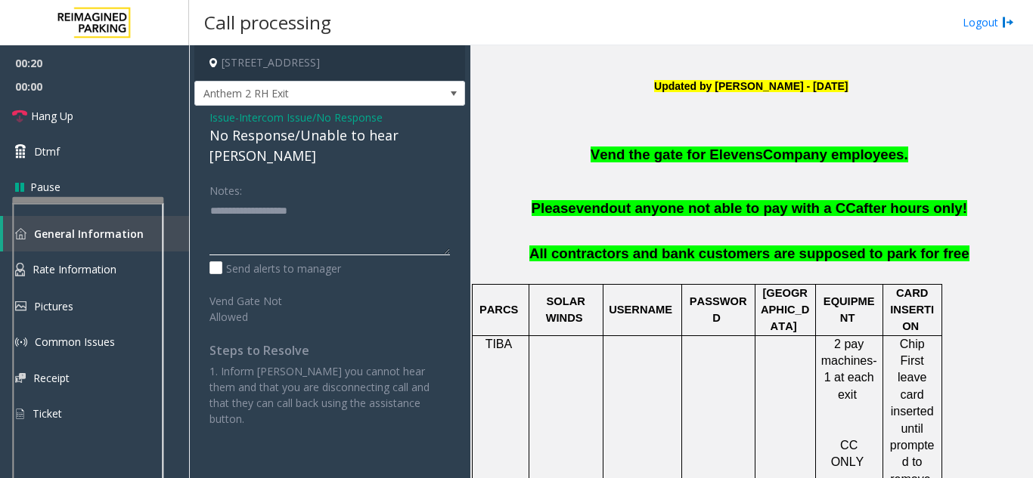
click at [240, 214] on textarea at bounding box center [329, 227] width 240 height 57
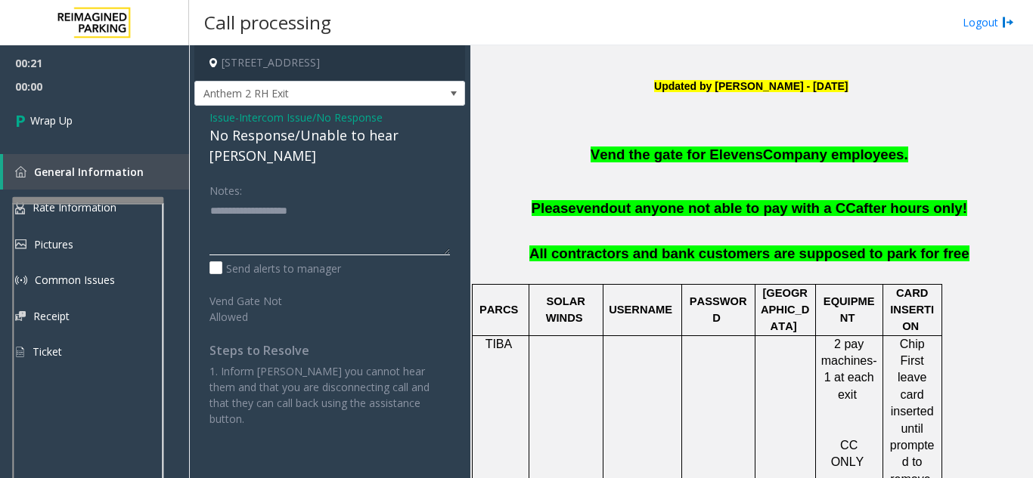
paste textarea "**********"
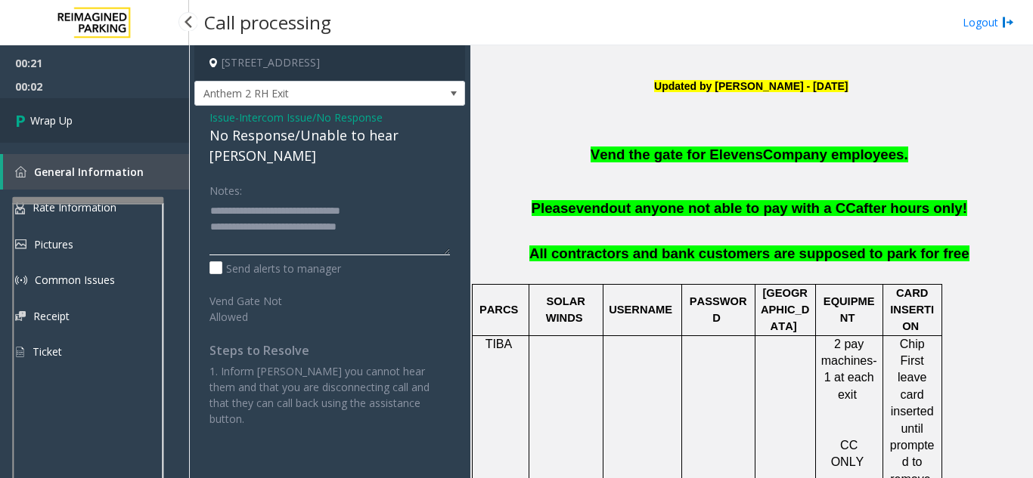
type textarea "**********"
click at [113, 126] on link "Wrap Up" at bounding box center [94, 120] width 189 height 45
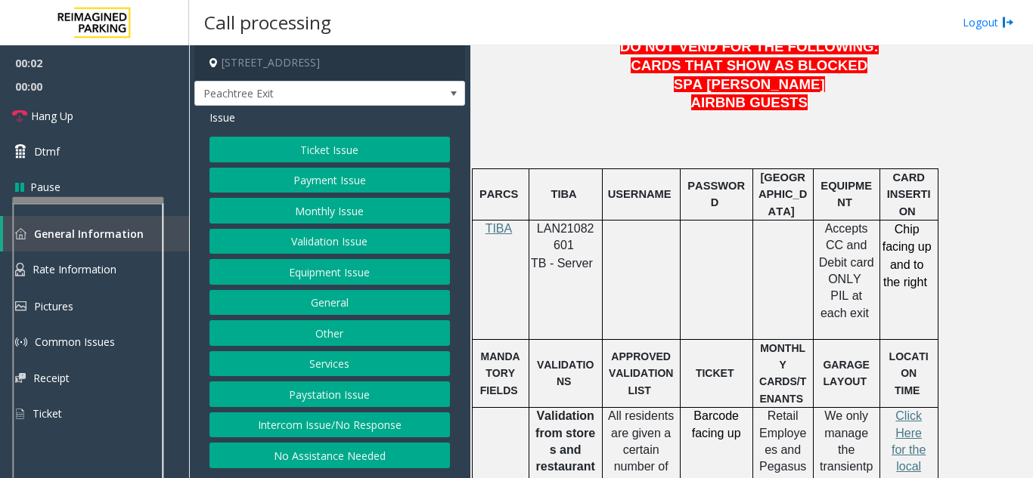
scroll to position [831, 0]
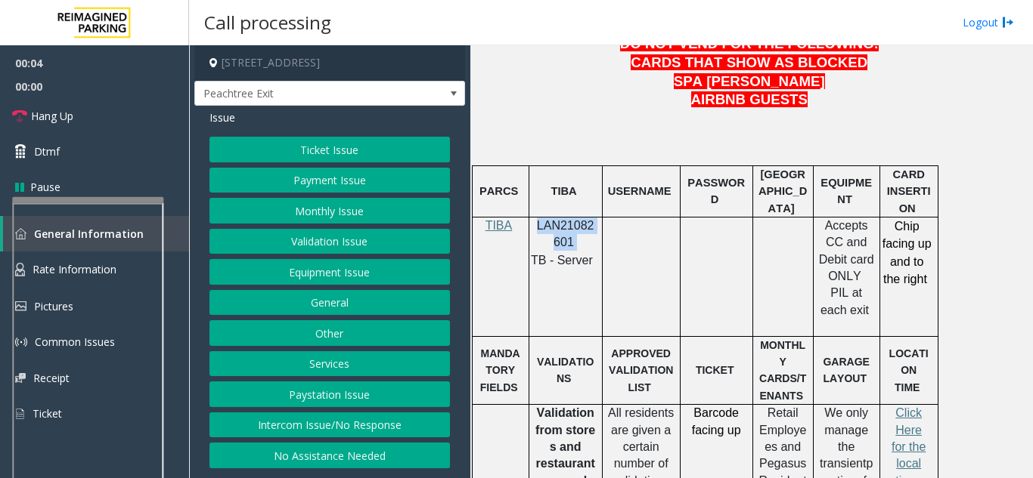
drag, startPoint x: 534, startPoint y: 184, endPoint x: 571, endPoint y: 199, distance: 40.7
click at [571, 218] on p "LAN21082601" at bounding box center [565, 235] width 62 height 34
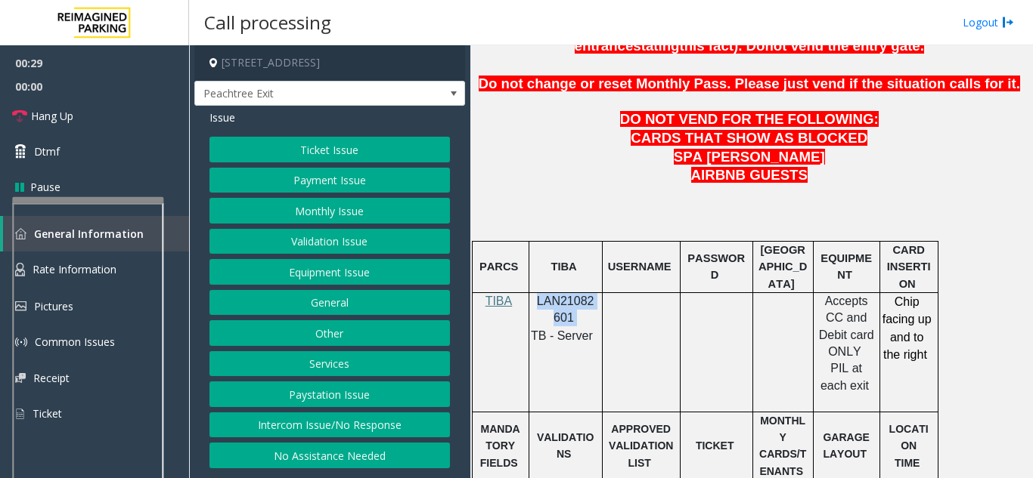
click at [320, 189] on button "Payment Issue" at bounding box center [329, 181] width 240 height 26
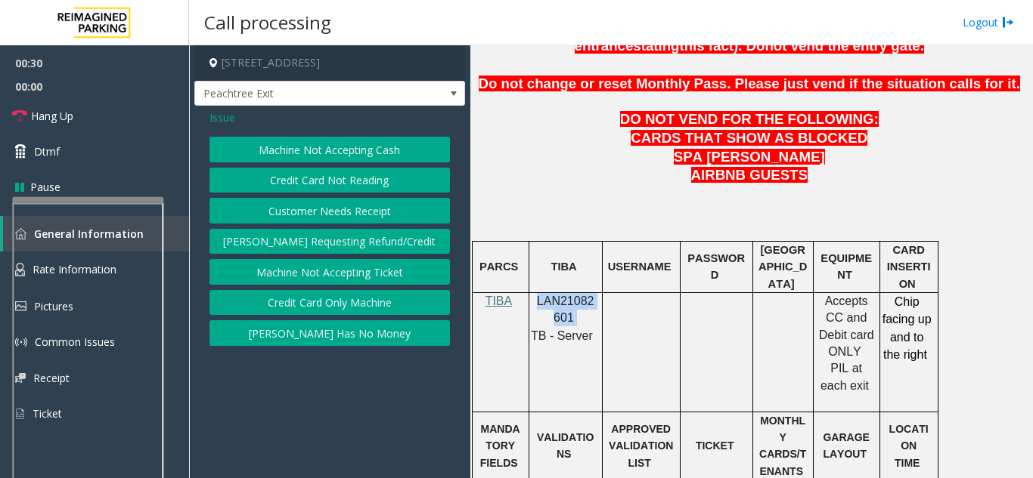
click at [330, 172] on button "Credit Card Not Reading" at bounding box center [329, 181] width 240 height 26
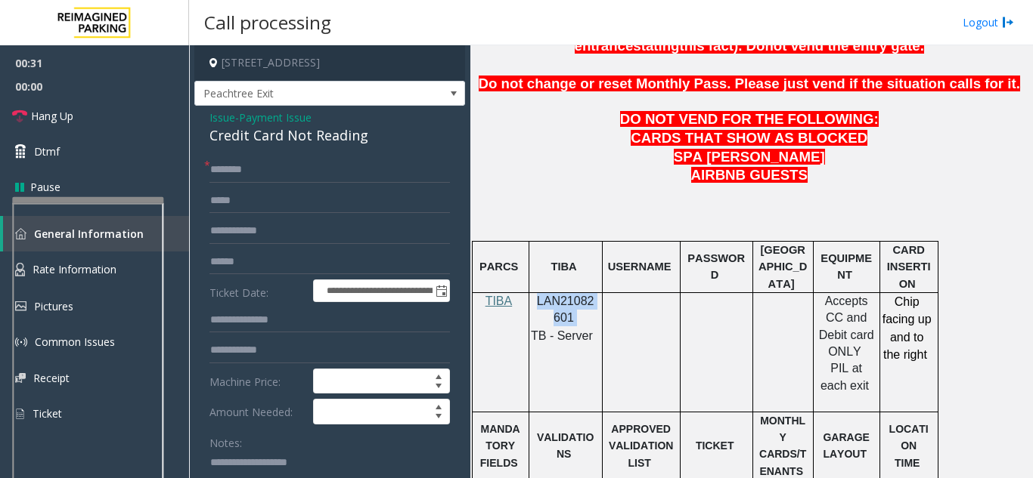
scroll to position [227, 0]
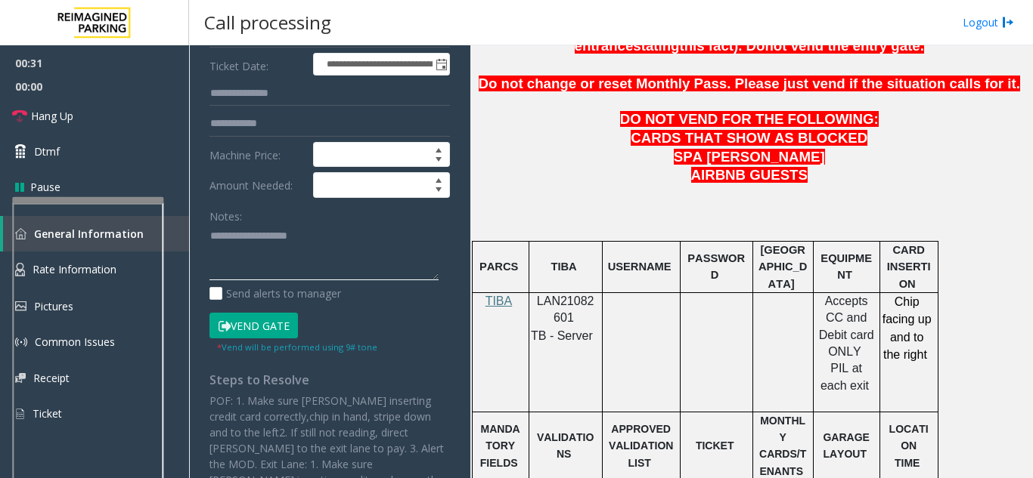
click at [264, 272] on textarea at bounding box center [323, 253] width 229 height 57
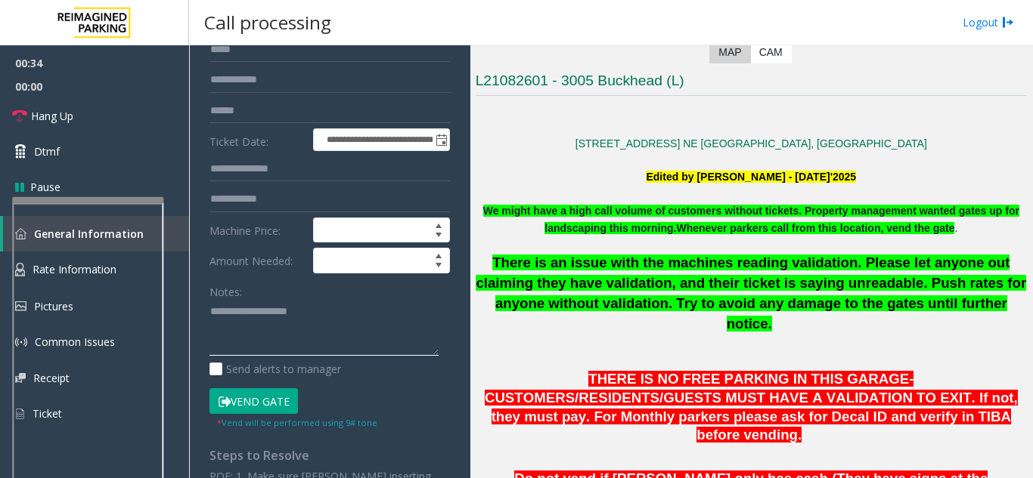
scroll to position [302, 0]
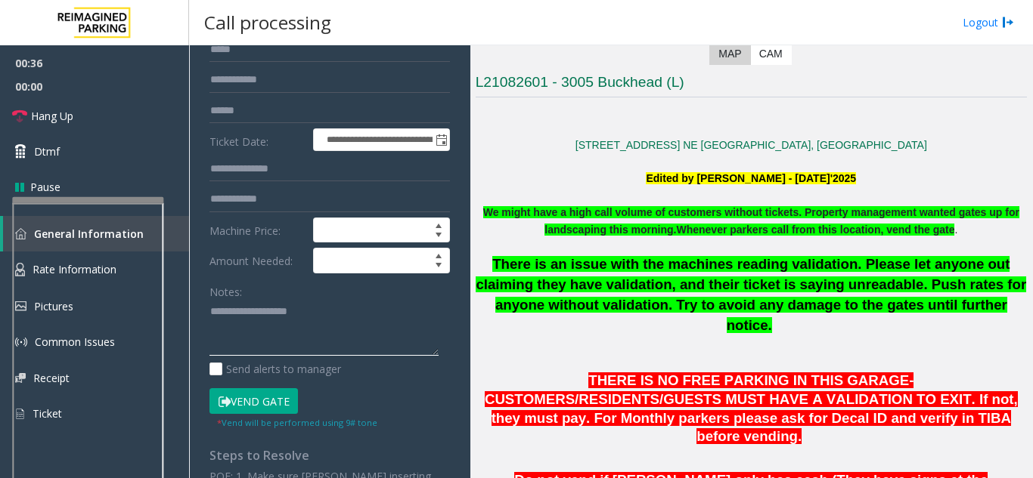
click at [389, 324] on textarea at bounding box center [323, 328] width 229 height 57
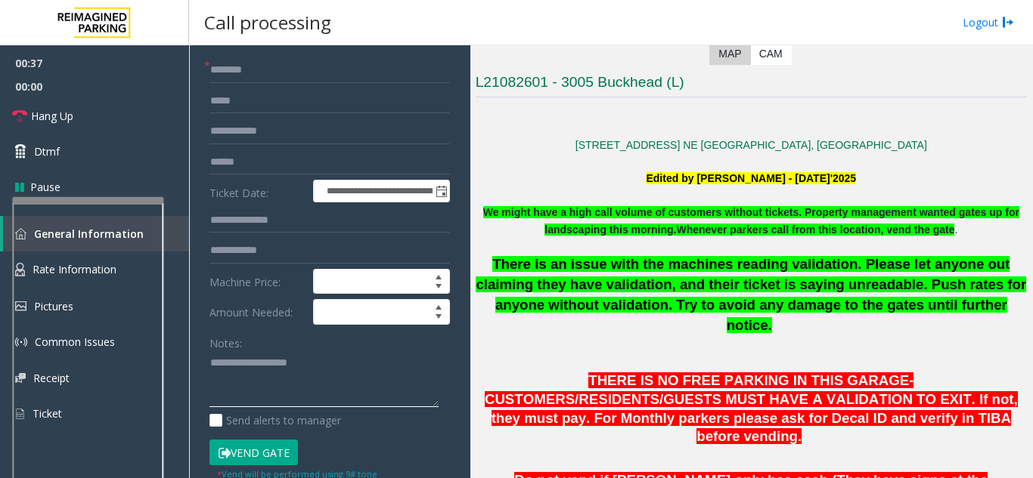
scroll to position [76, 0]
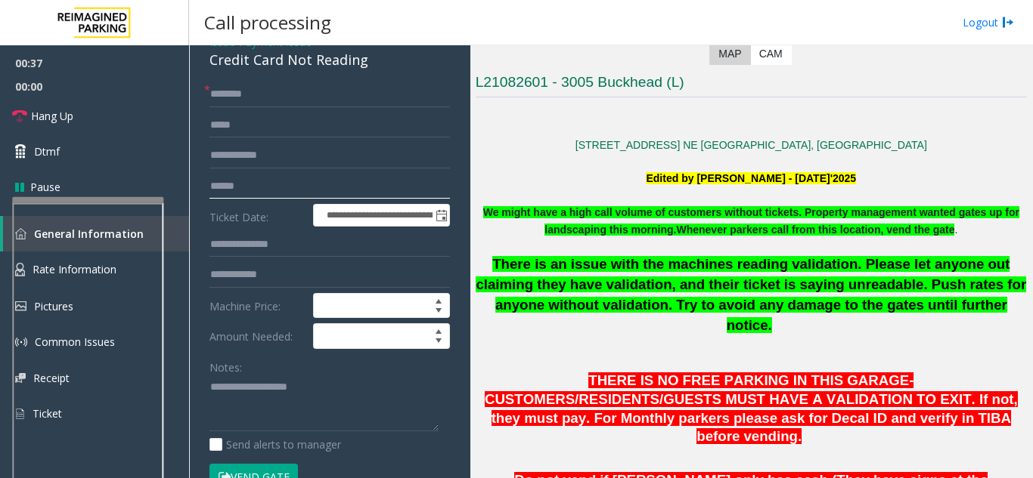
click at [312, 200] on input "text" at bounding box center [329, 187] width 240 height 26
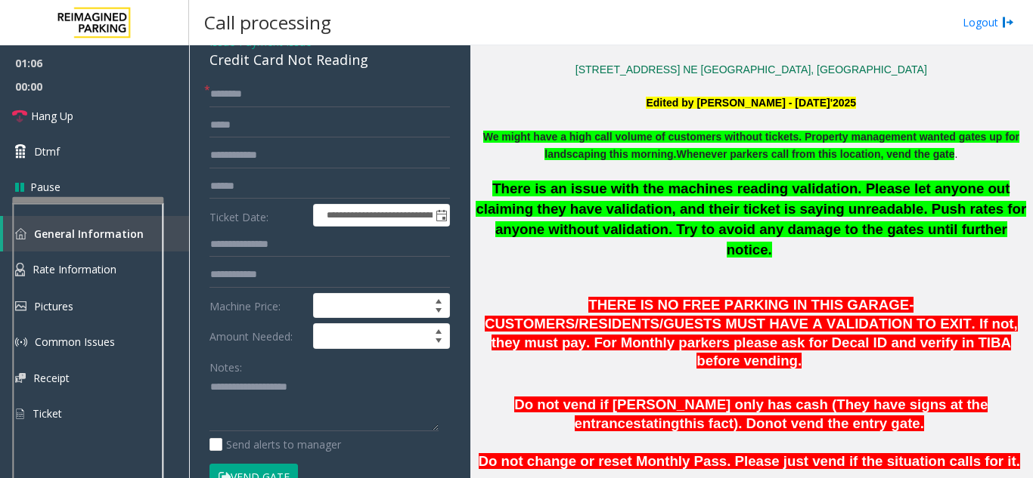
scroll to position [302, 0]
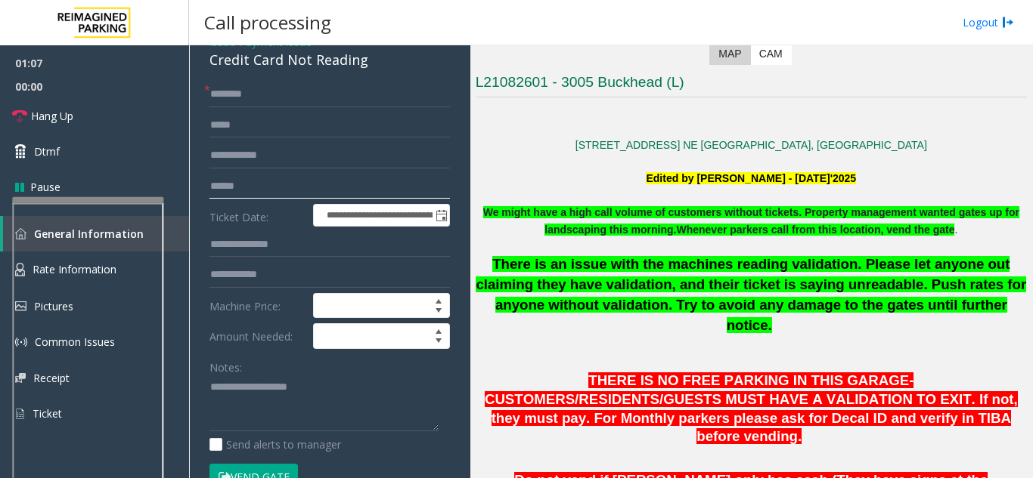
click at [295, 200] on input "text" at bounding box center [329, 187] width 240 height 26
type input "*******"
click at [280, 107] on input "text" at bounding box center [329, 95] width 240 height 26
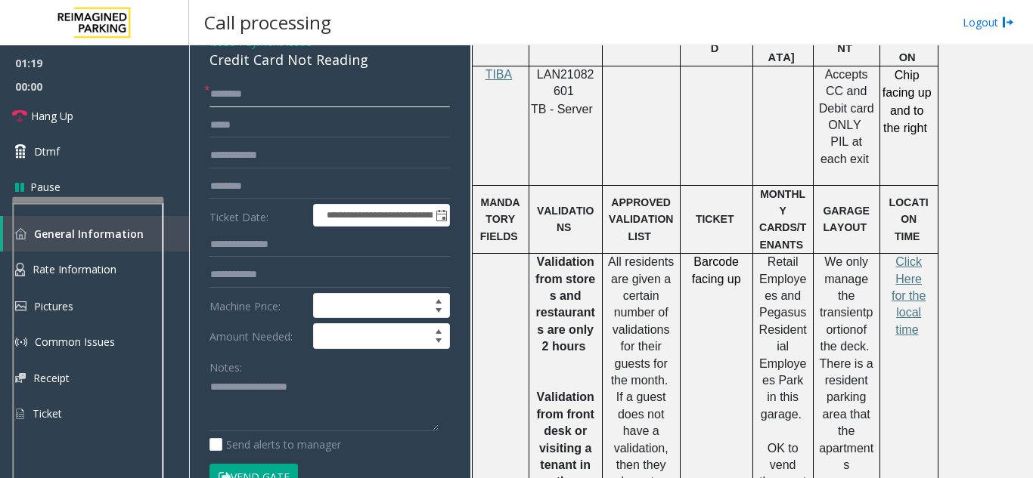
scroll to position [0, 0]
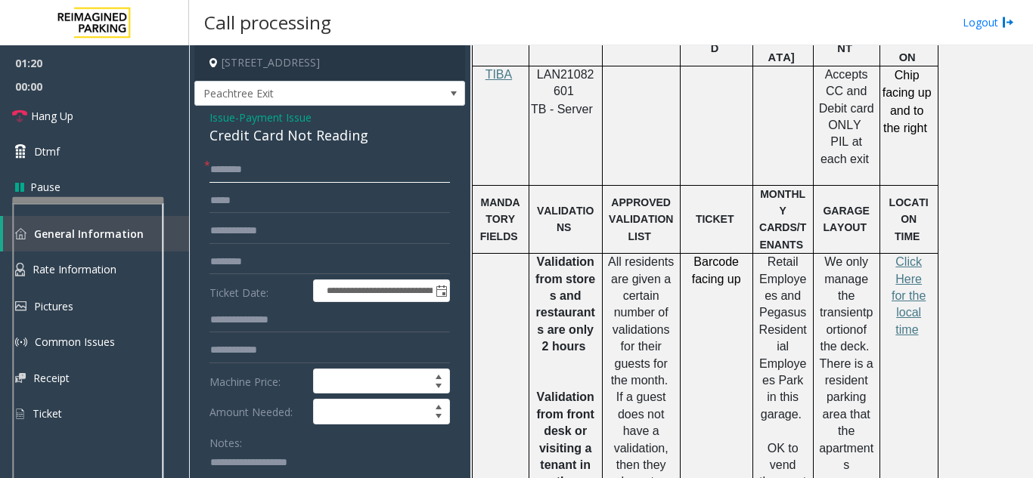
click at [348, 183] on input "text" at bounding box center [329, 170] width 240 height 26
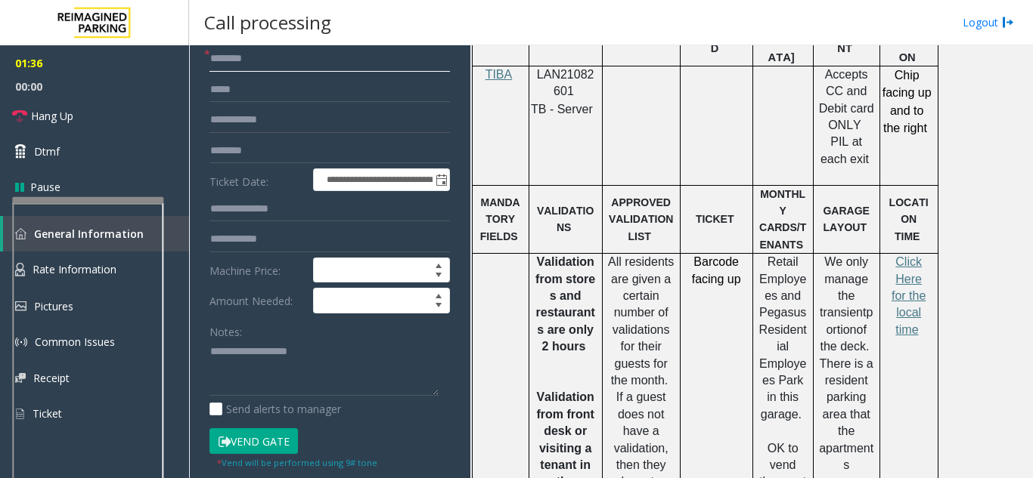
scroll to position [76, 0]
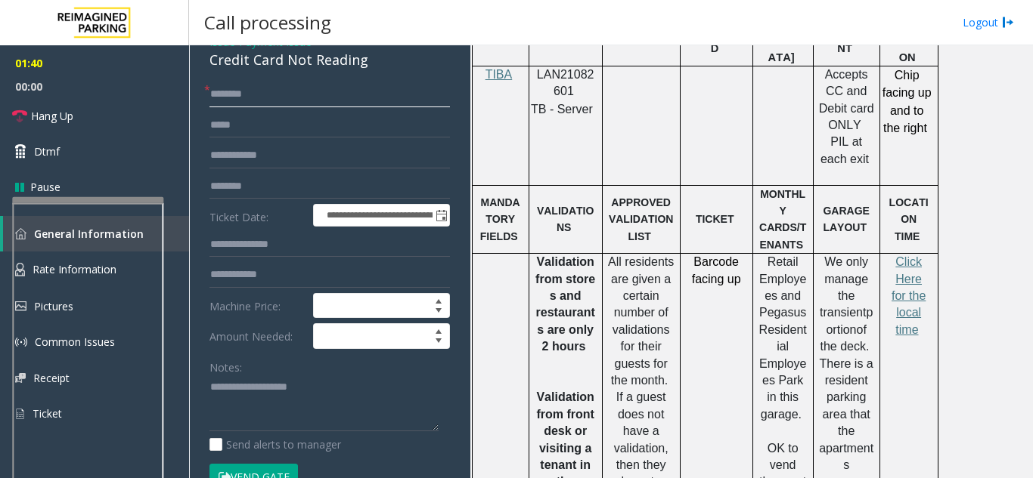
click at [272, 107] on input "text" at bounding box center [329, 95] width 240 height 26
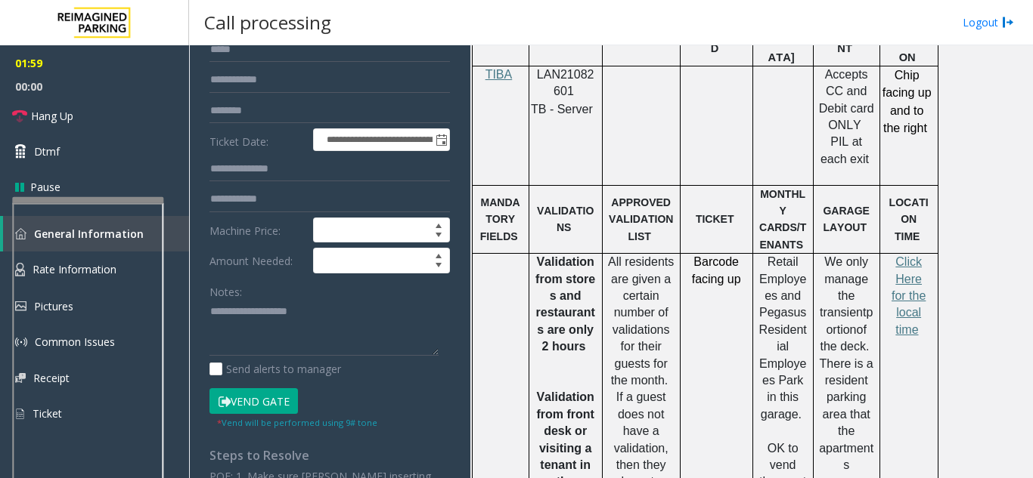
type input "**"
click at [259, 345] on textarea at bounding box center [323, 328] width 229 height 57
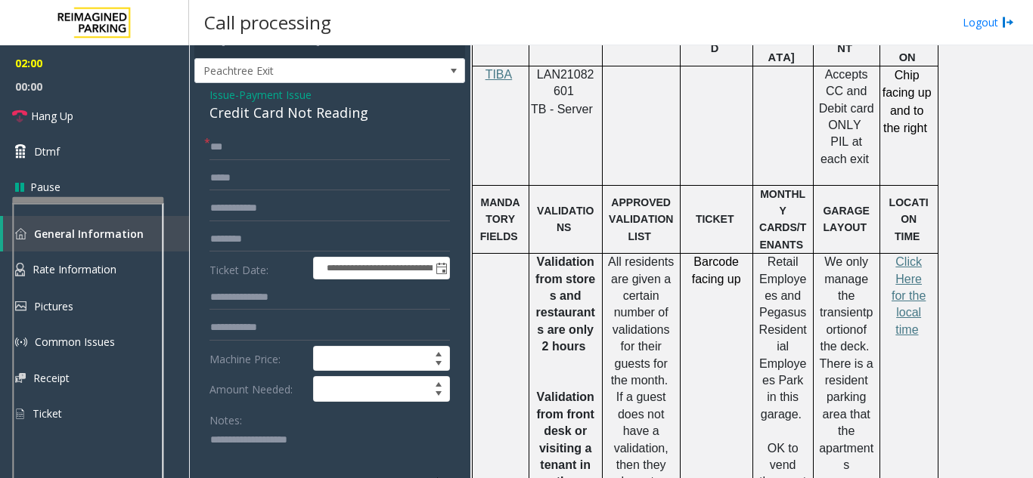
scroll to position [0, 0]
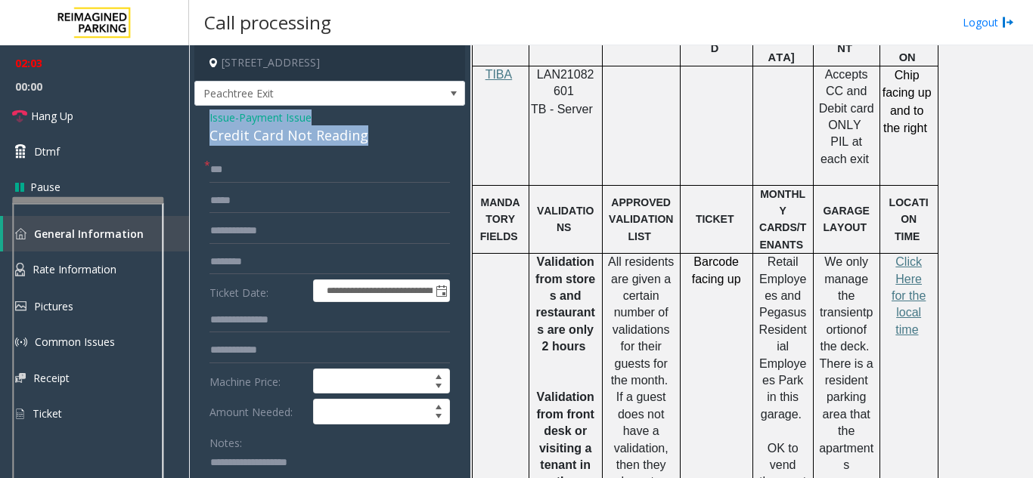
drag, startPoint x: 198, startPoint y: 129, endPoint x: 392, endPoint y: 158, distance: 195.6
click at [392, 158] on div "**********" at bounding box center [329, 450] width 271 height 688
click at [118, 126] on link "Hang Up" at bounding box center [94, 116] width 189 height 36
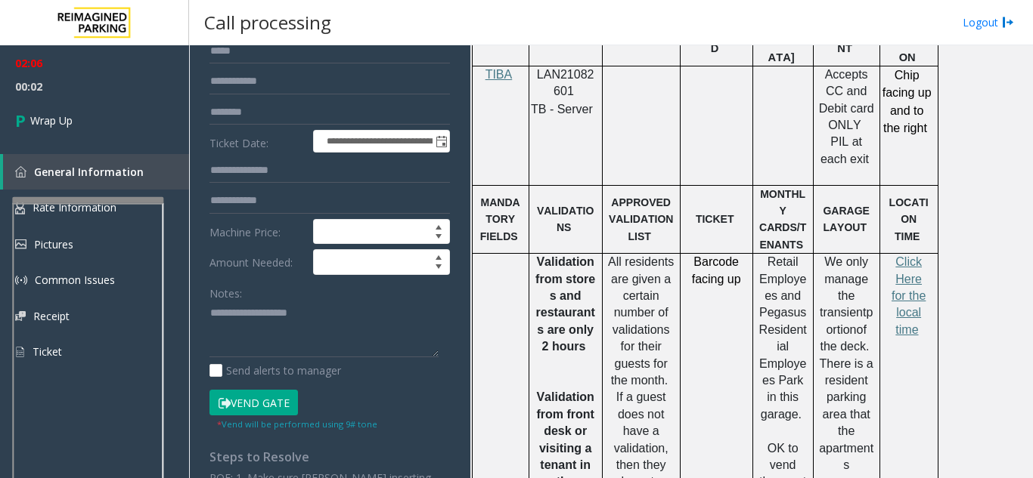
scroll to position [151, 0]
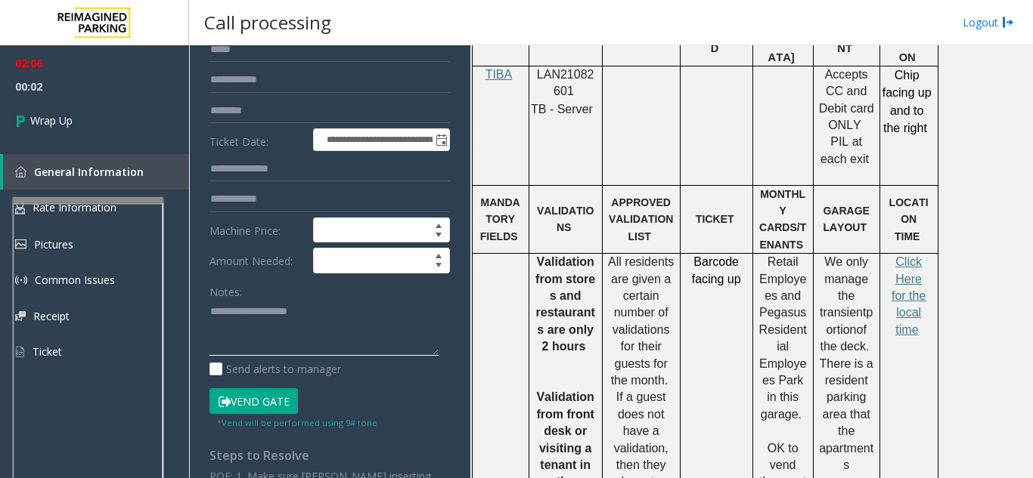
click at [273, 334] on textarea at bounding box center [323, 328] width 229 height 57
paste textarea "**********"
click at [338, 357] on textarea at bounding box center [323, 328] width 229 height 57
paste textarea "**********"
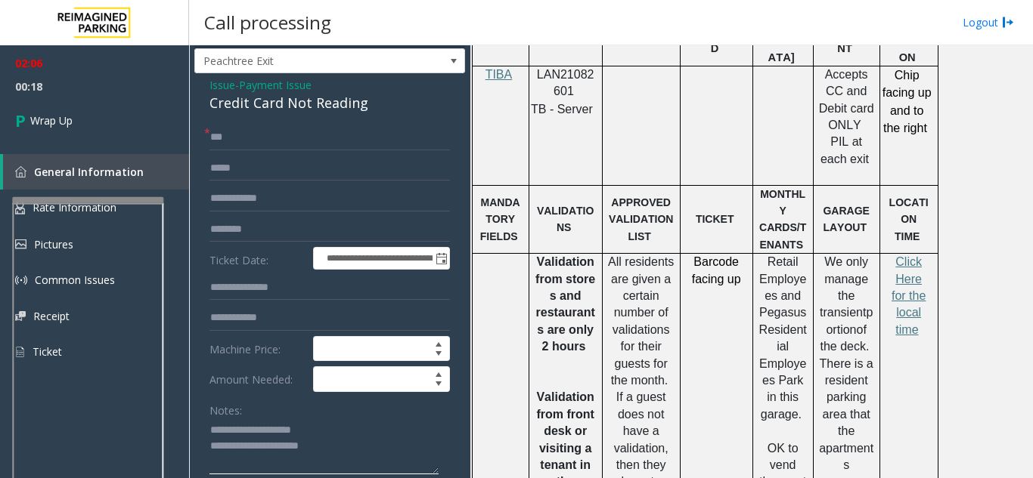
scroll to position [0, 0]
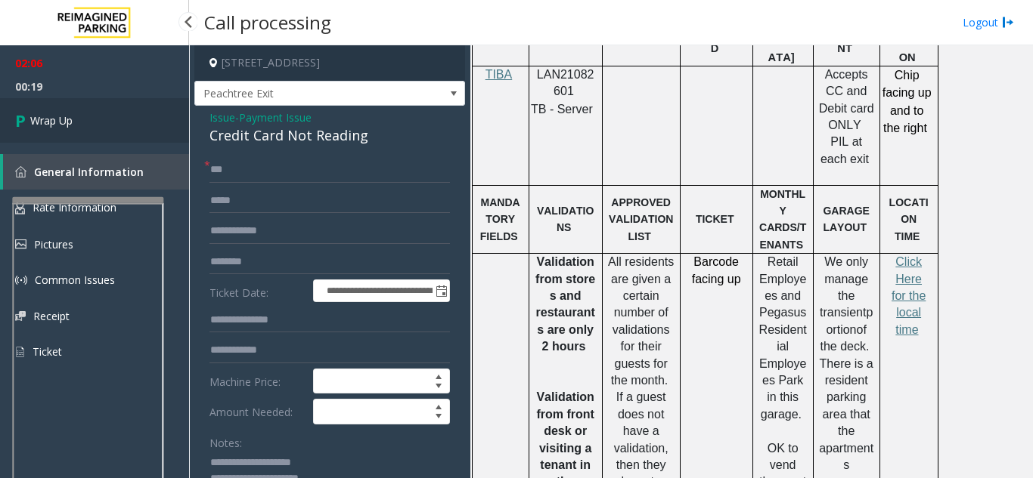
type textarea "**********"
click at [94, 125] on link "Wrap Up" at bounding box center [94, 120] width 189 height 45
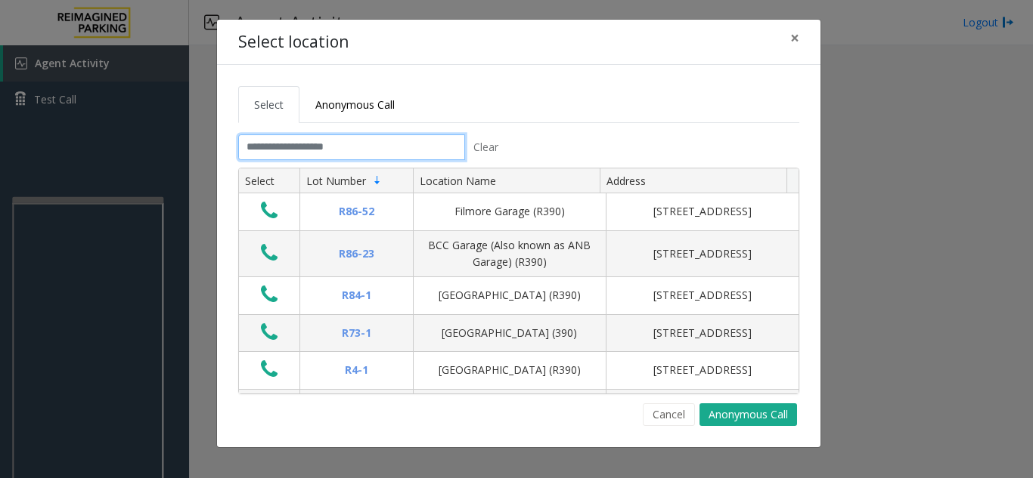
click at [328, 148] on input "text" at bounding box center [351, 148] width 227 height 26
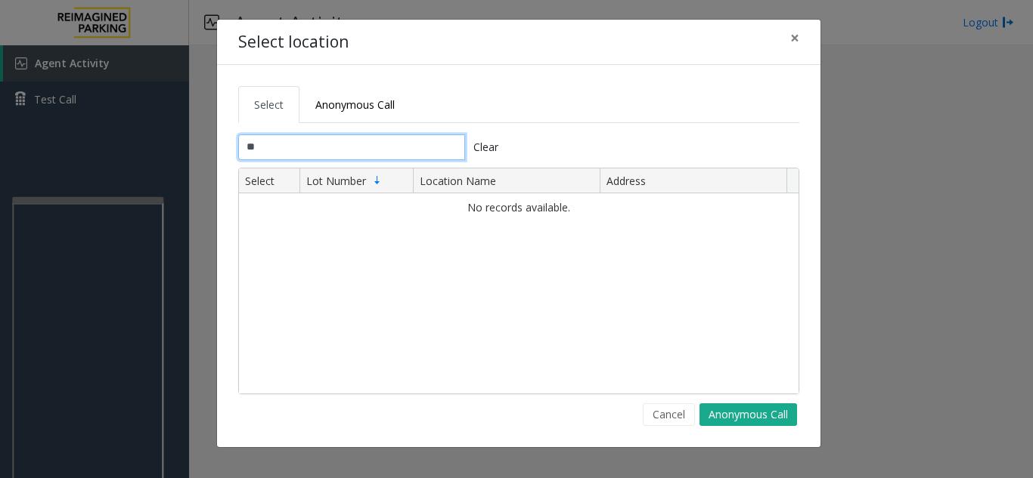
type input "*"
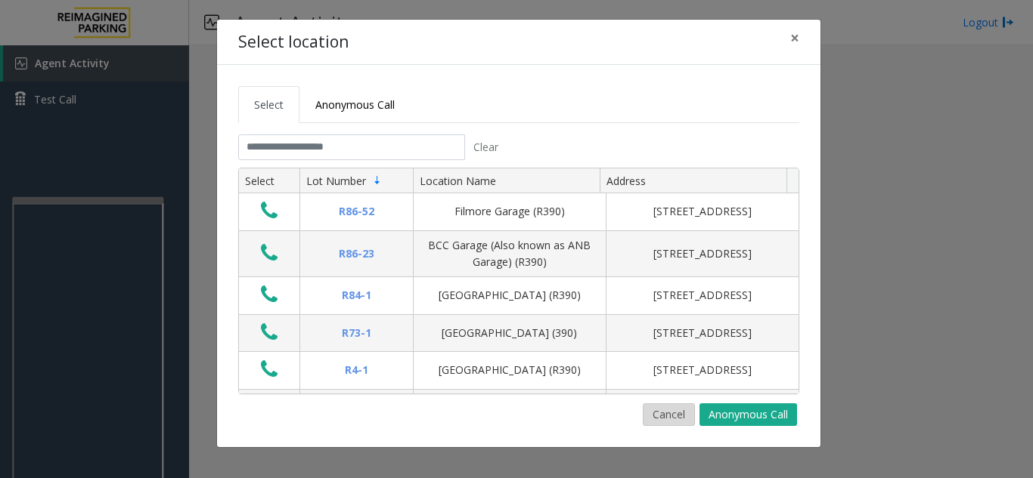
click at [666, 418] on button "Cancel" at bounding box center [669, 415] width 52 height 23
click at [386, 155] on input "text" at bounding box center [351, 148] width 227 height 26
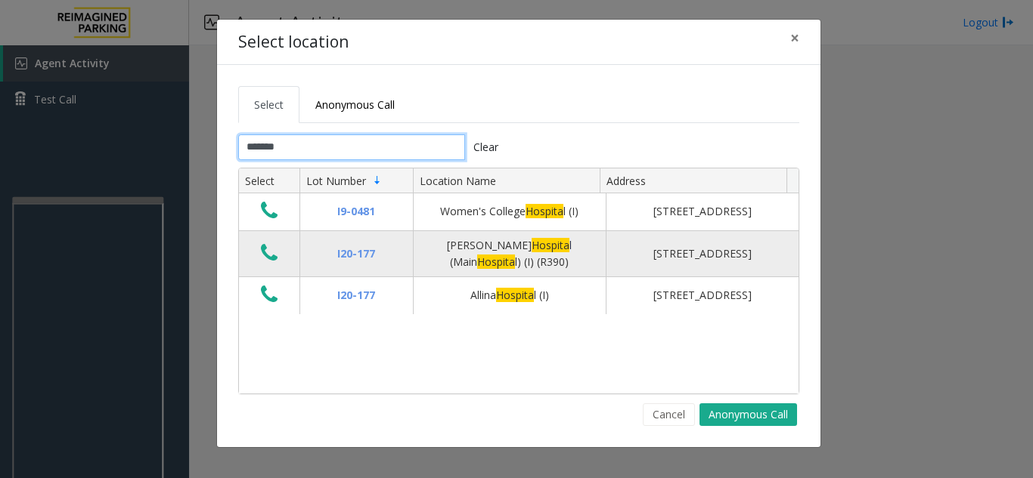
type input "*******"
click at [256, 257] on button "Data table" at bounding box center [269, 254] width 26 height 24
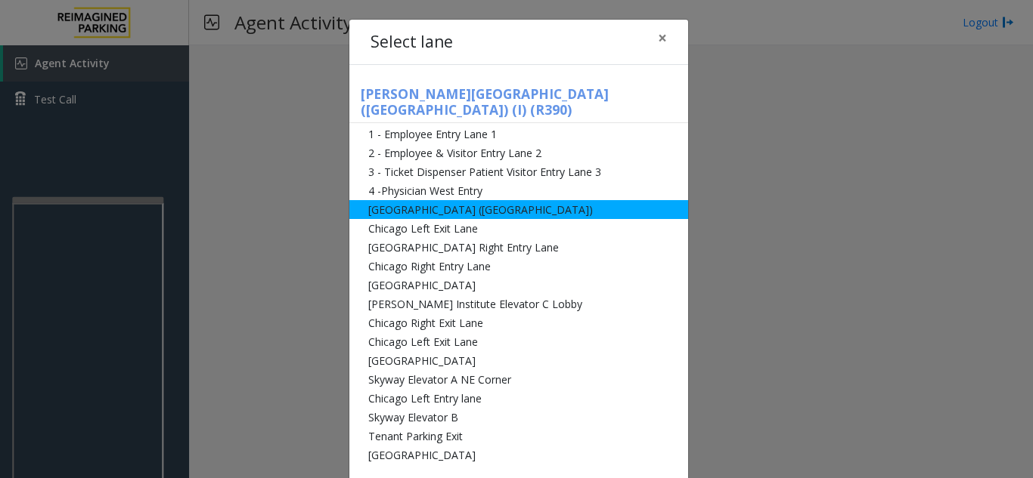
click at [397, 200] on li "Abbot Hospital (Main Hospital)" at bounding box center [518, 209] width 339 height 19
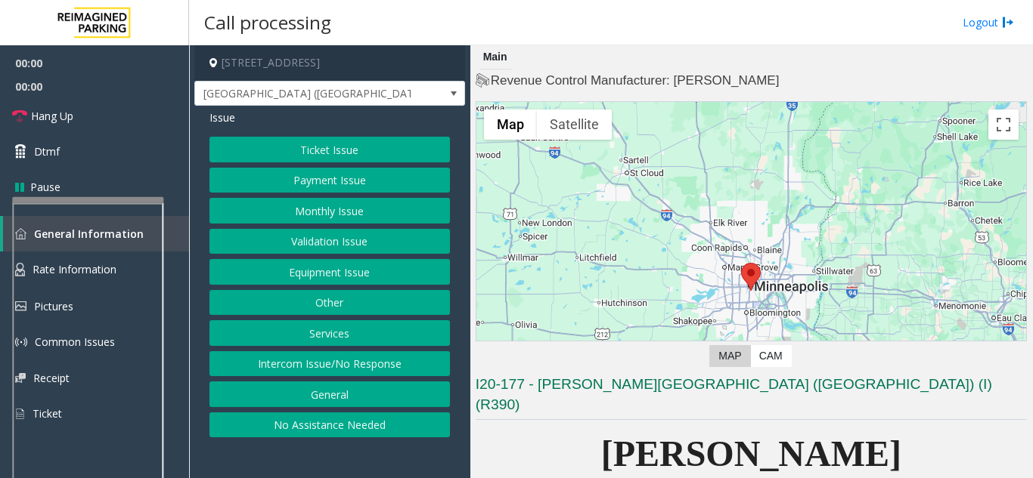
scroll to position [151, 0]
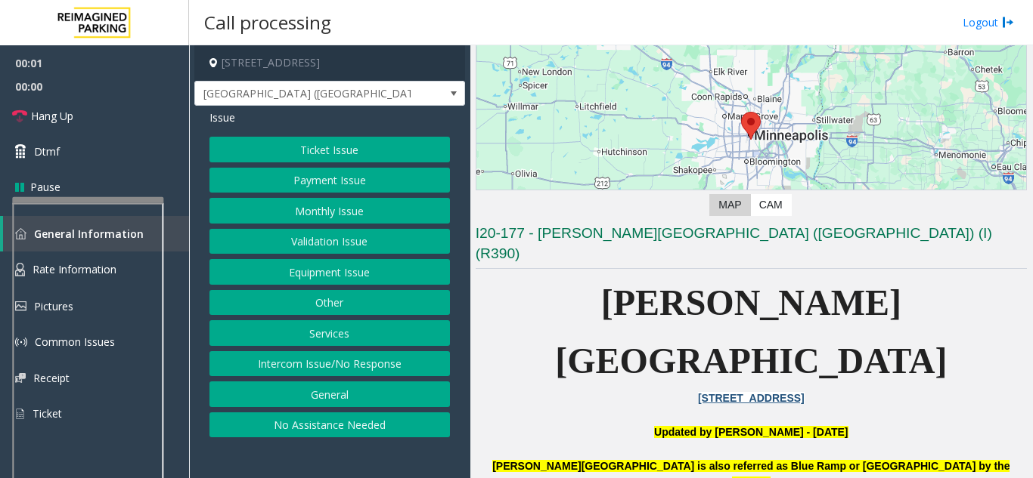
click at [389, 270] on button "Equipment Issue" at bounding box center [329, 272] width 240 height 26
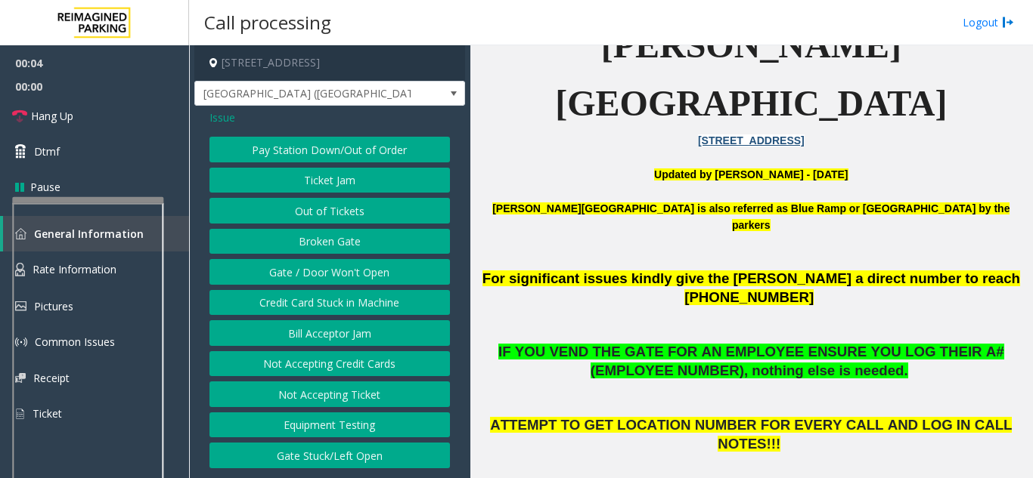
scroll to position [454, 0]
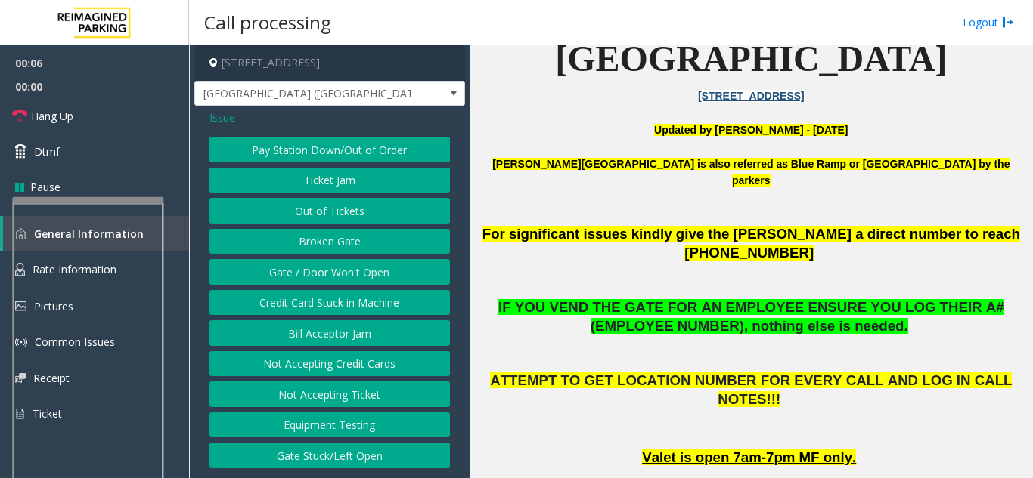
click at [386, 270] on button "Gate / Door Won't Open" at bounding box center [329, 272] width 240 height 26
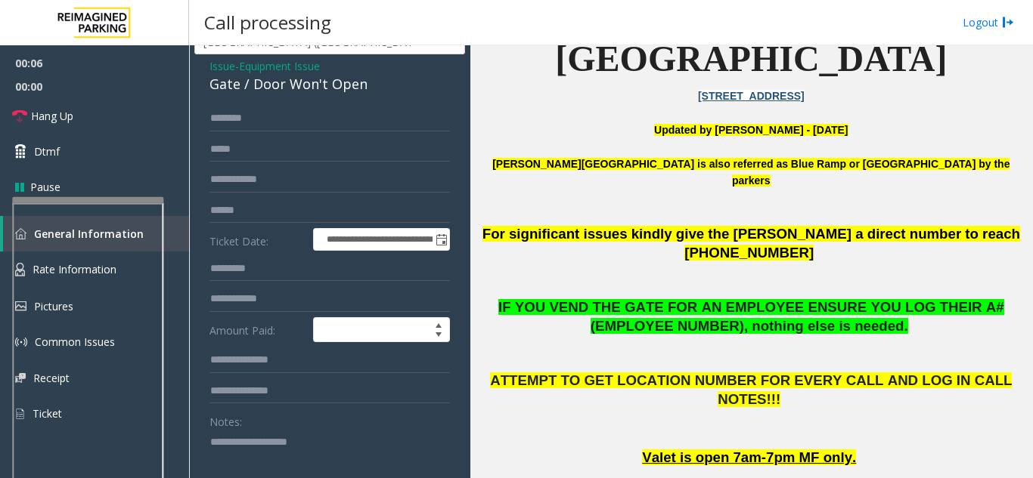
scroll to position [76, 0]
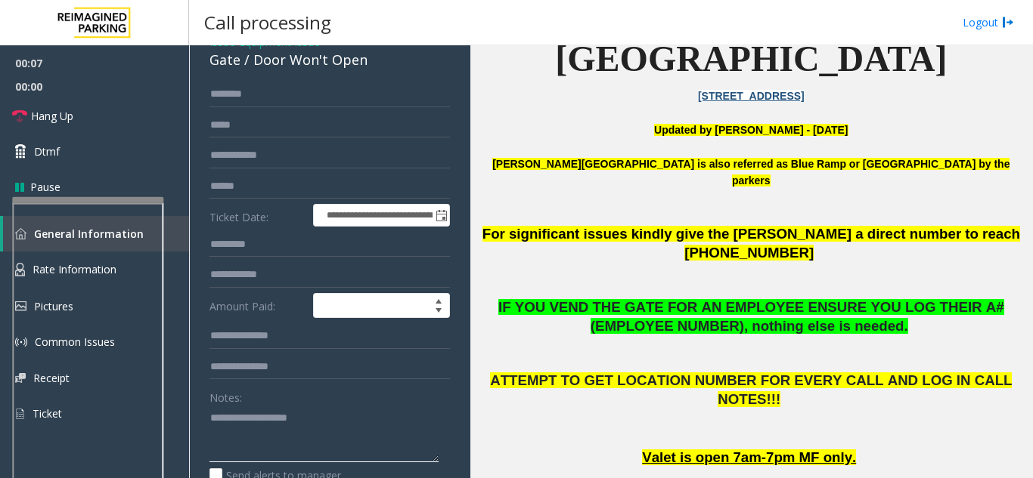
click at [259, 423] on textarea at bounding box center [323, 434] width 229 height 57
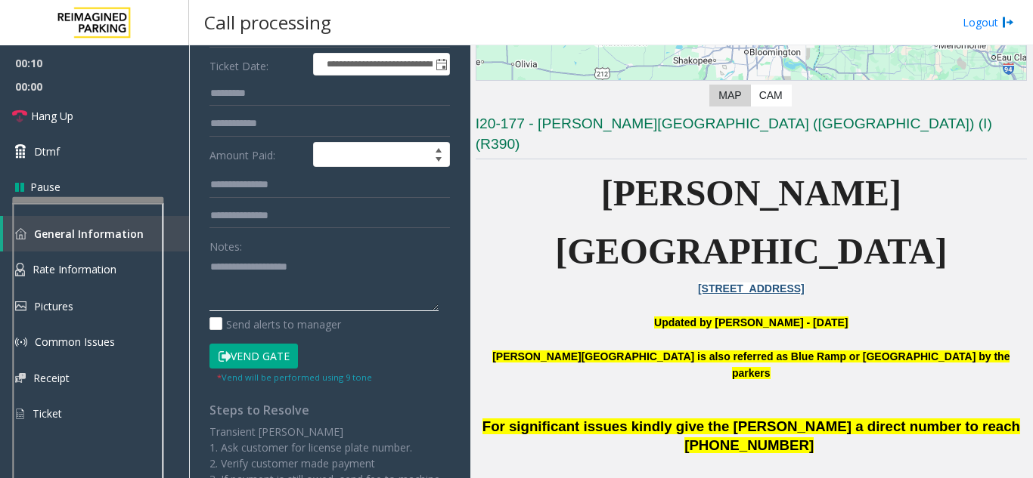
scroll to position [227, 0]
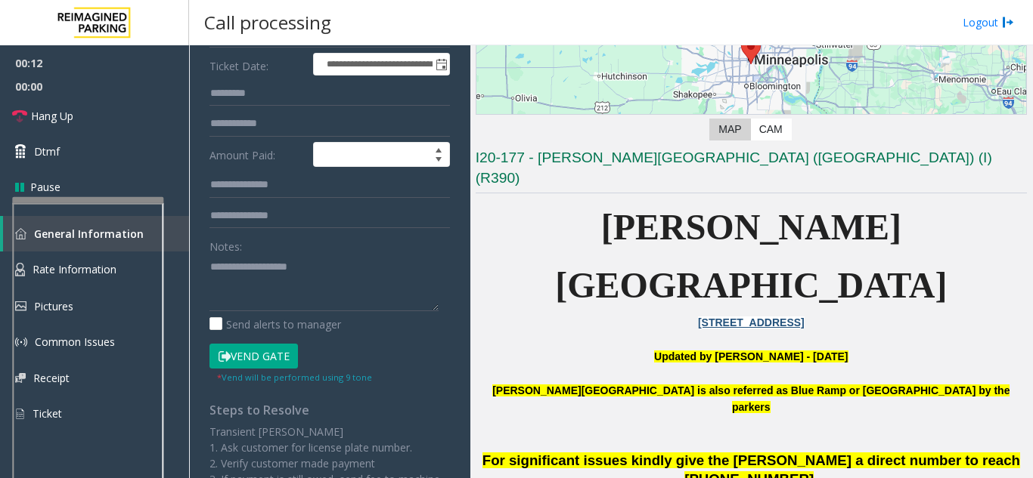
click at [286, 350] on button "Vend Gate" at bounding box center [253, 357] width 88 height 26
click at [277, 304] on textarea at bounding box center [323, 283] width 229 height 57
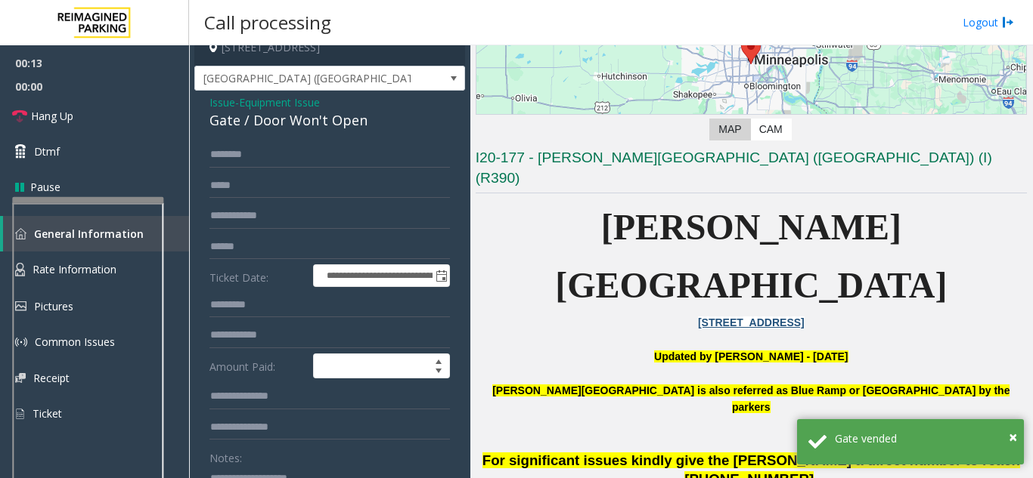
scroll to position [0, 0]
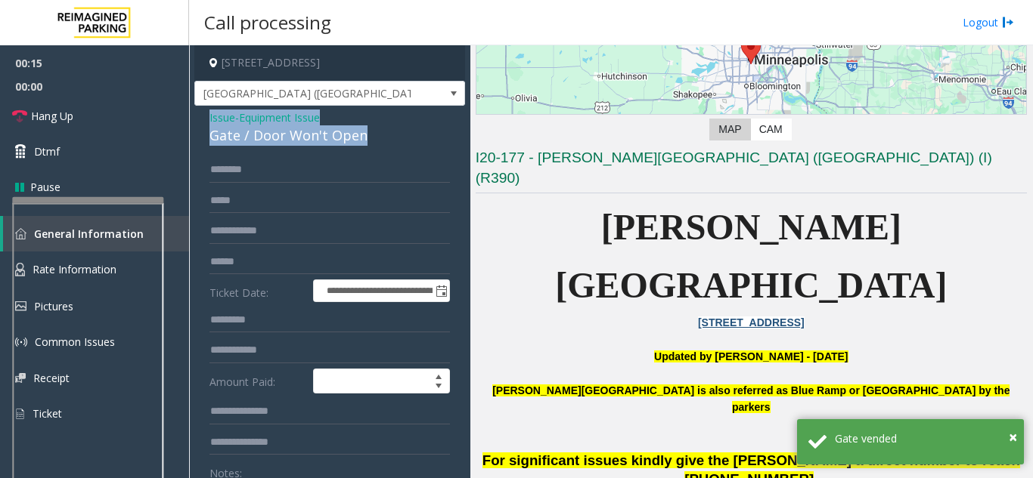
drag, startPoint x: 199, startPoint y: 113, endPoint x: 369, endPoint y: 129, distance: 170.7
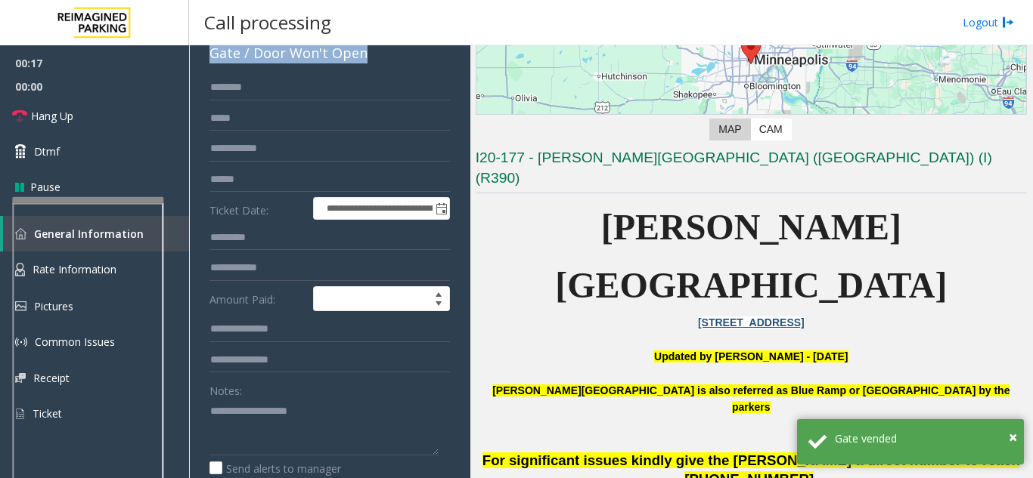
scroll to position [151, 0]
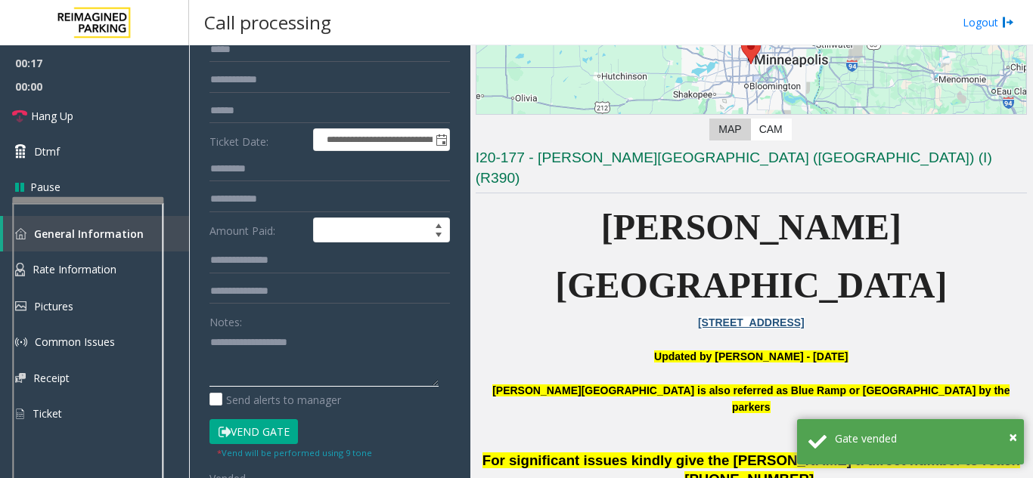
click at [252, 368] on textarea at bounding box center [323, 358] width 229 height 57
paste textarea "**********"
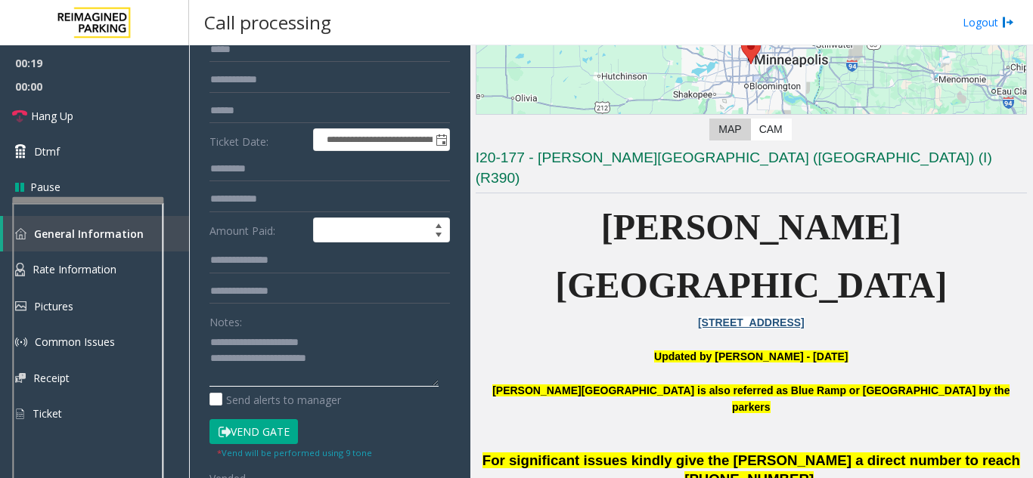
scroll to position [27, 0]
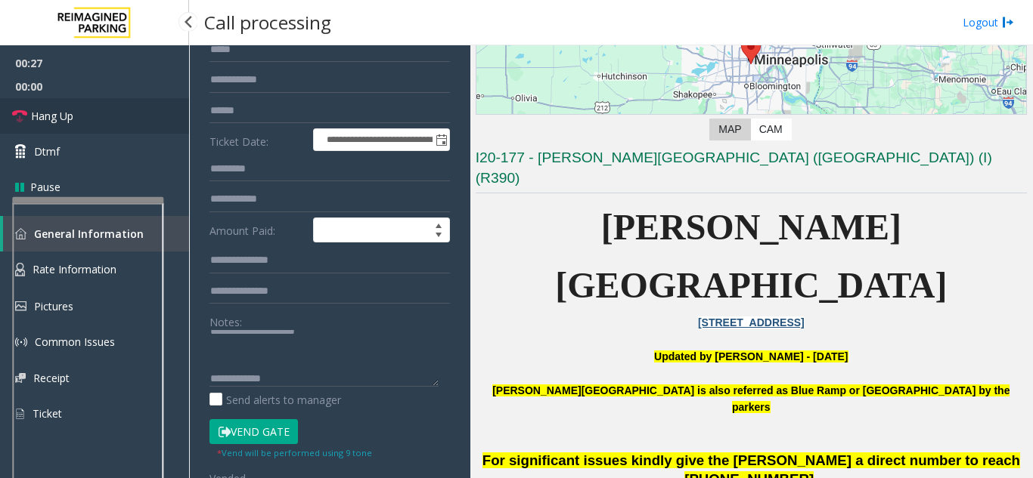
click at [82, 119] on link "Hang Up" at bounding box center [94, 116] width 189 height 36
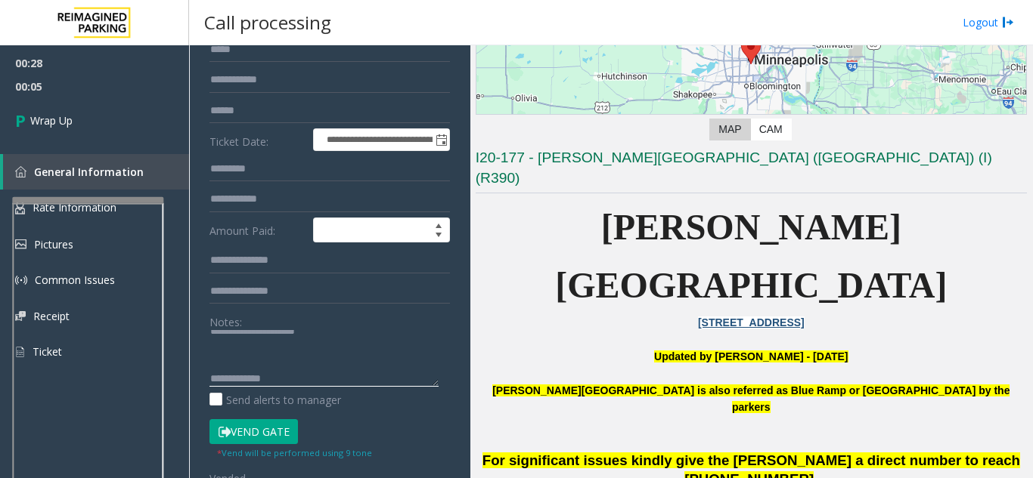
click at [360, 382] on textarea at bounding box center [323, 358] width 229 height 57
paste textarea "**********"
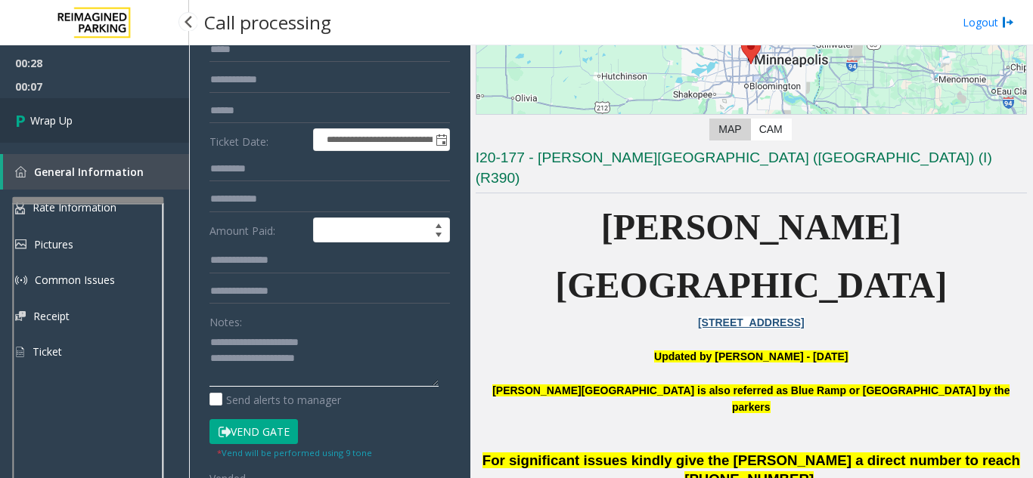
type textarea "**********"
click at [70, 111] on link "Wrap Up" at bounding box center [94, 120] width 189 height 45
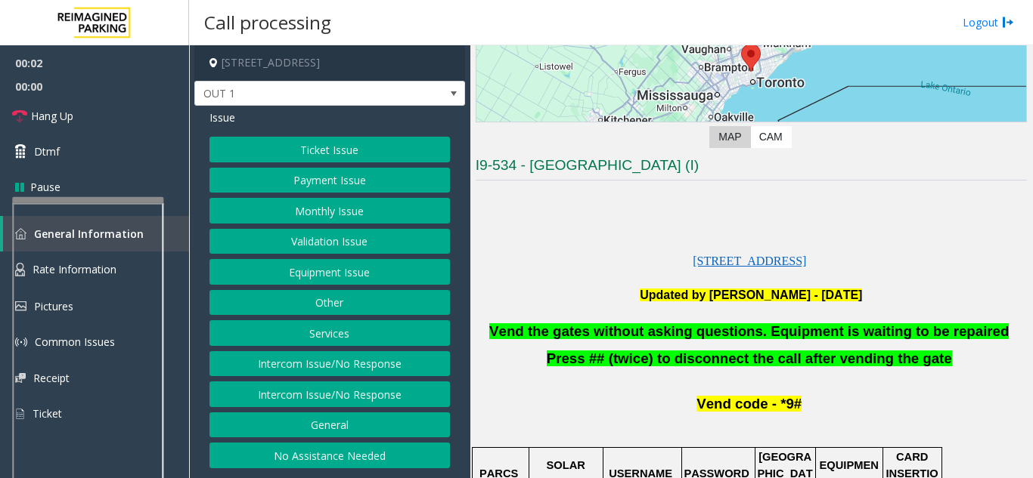
scroll to position [227, 0]
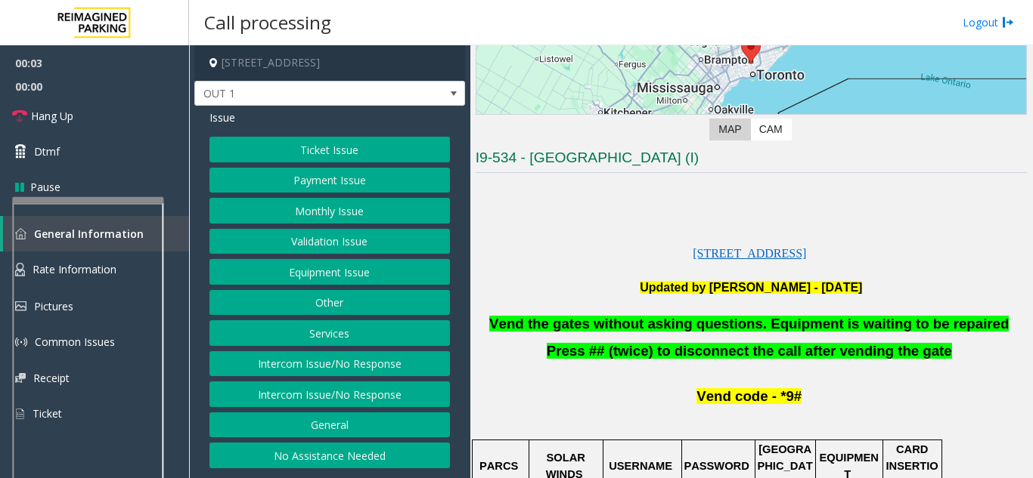
click at [345, 273] on button "Equipment Issue" at bounding box center [329, 272] width 240 height 26
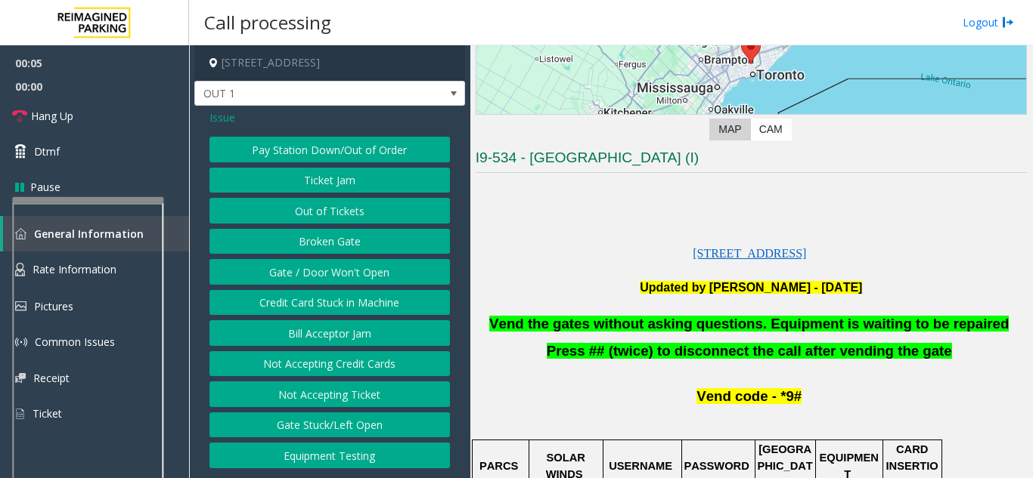
click at [303, 274] on button "Gate / Door Won't Open" at bounding box center [329, 272] width 240 height 26
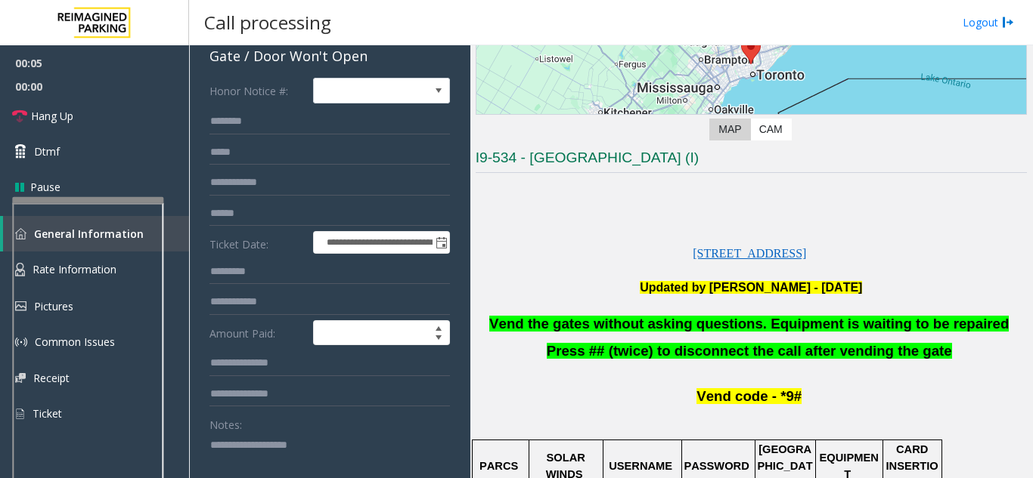
scroll to position [151, 0]
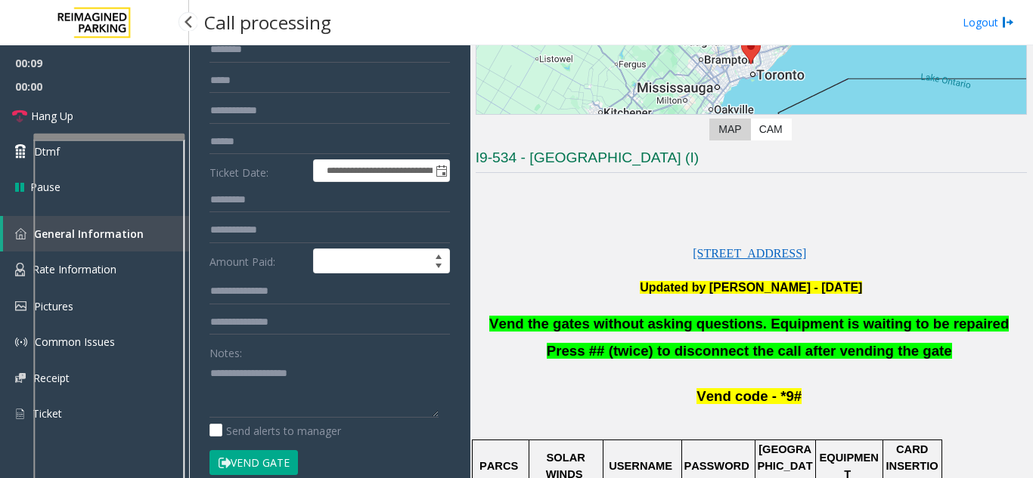
click at [99, 134] on div at bounding box center [108, 137] width 151 height 6
click at [134, 138] on iframe at bounding box center [109, 310] width 151 height 345
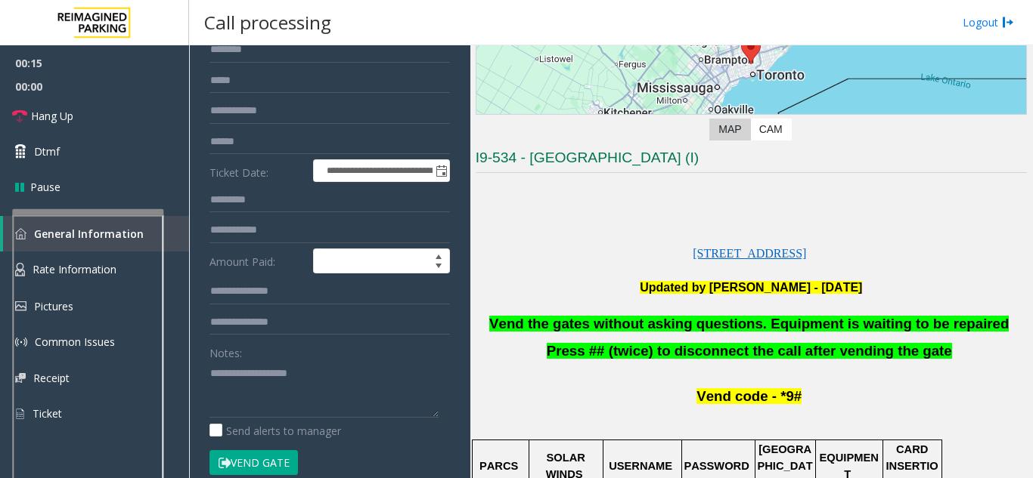
click at [112, 215] on div at bounding box center [87, 212] width 151 height 6
click at [231, 394] on textarea at bounding box center [323, 389] width 229 height 57
click at [91, 117] on link "Hang Up" at bounding box center [94, 116] width 189 height 36
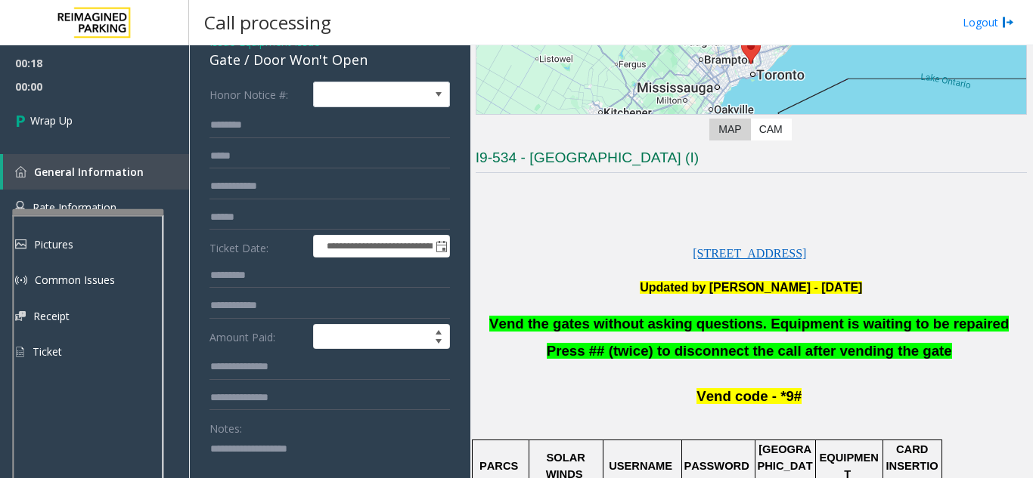
scroll to position [0, 0]
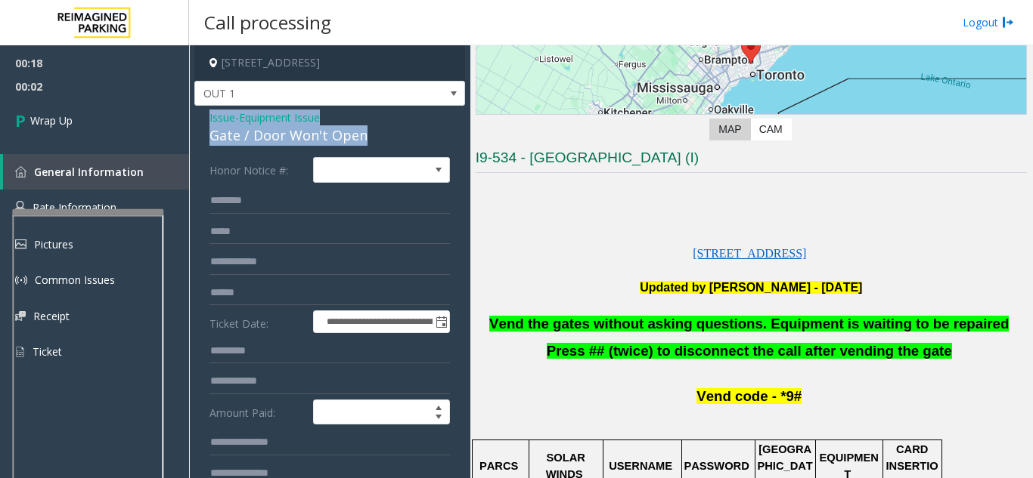
drag, startPoint x: 203, startPoint y: 118, endPoint x: 361, endPoint y: 140, distance: 159.5
click at [361, 140] on div "**********" at bounding box center [329, 464] width 271 height 717
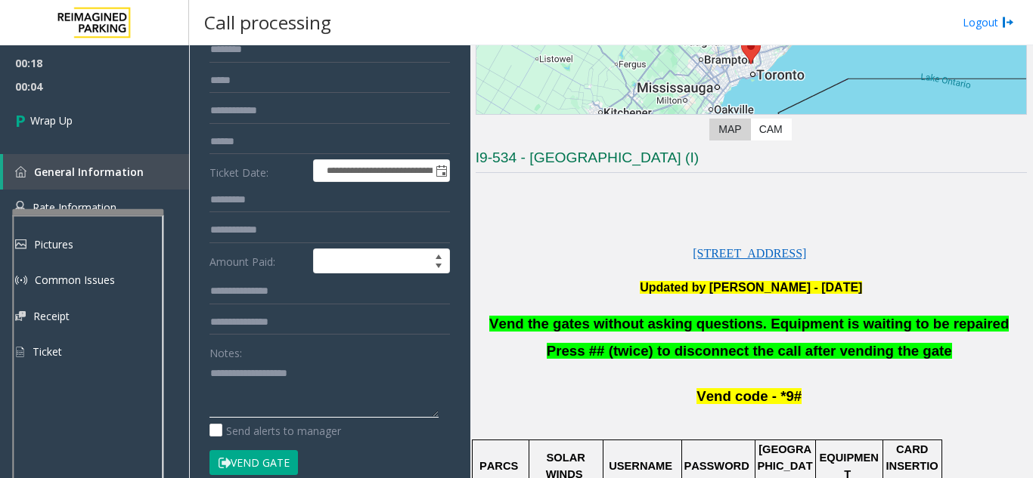
click at [265, 381] on textarea at bounding box center [323, 389] width 229 height 57
paste textarea "**********"
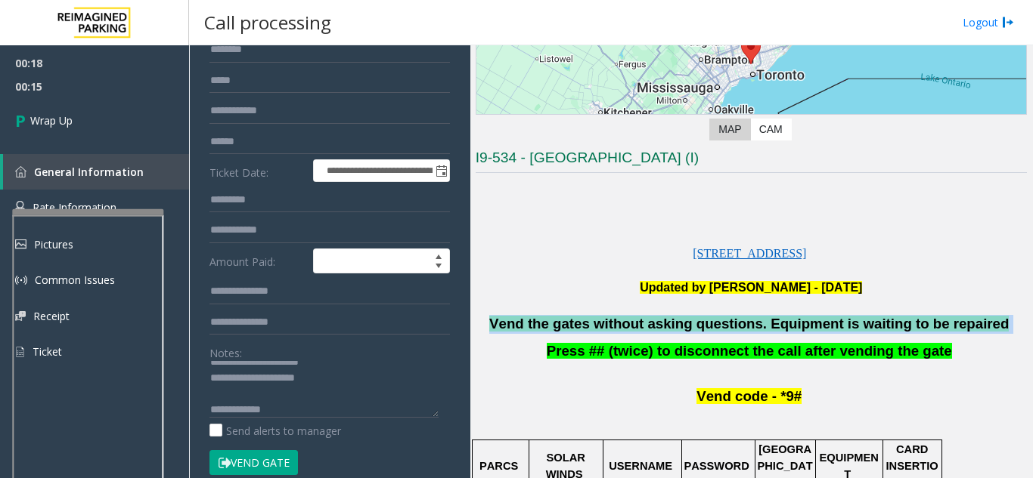
drag, startPoint x: 510, startPoint y: 325, endPoint x: 998, endPoint y: 321, distance: 487.6
click at [998, 321] on p "Vend the gates without asking questions. Equipment is waiting to be repaired" at bounding box center [750, 324] width 551 height 19
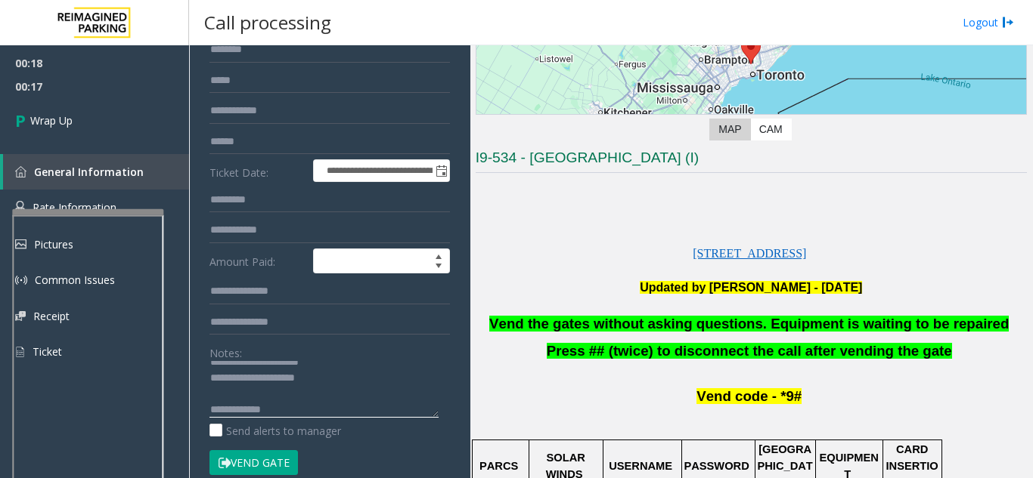
click at [374, 411] on textarea at bounding box center [323, 389] width 229 height 57
paste textarea "**********"
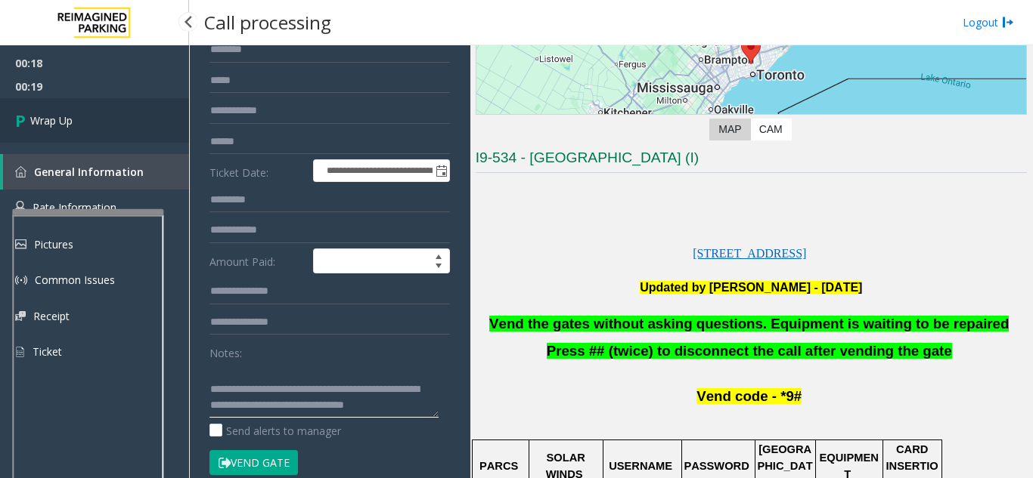
type textarea "**********"
click at [76, 117] on link "Wrap Up" at bounding box center [94, 120] width 189 height 45
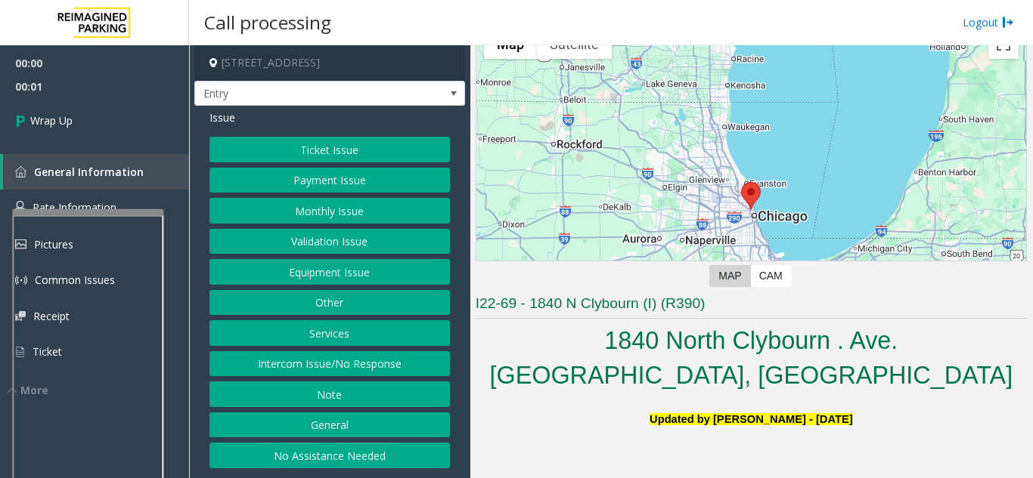
scroll to position [76, 0]
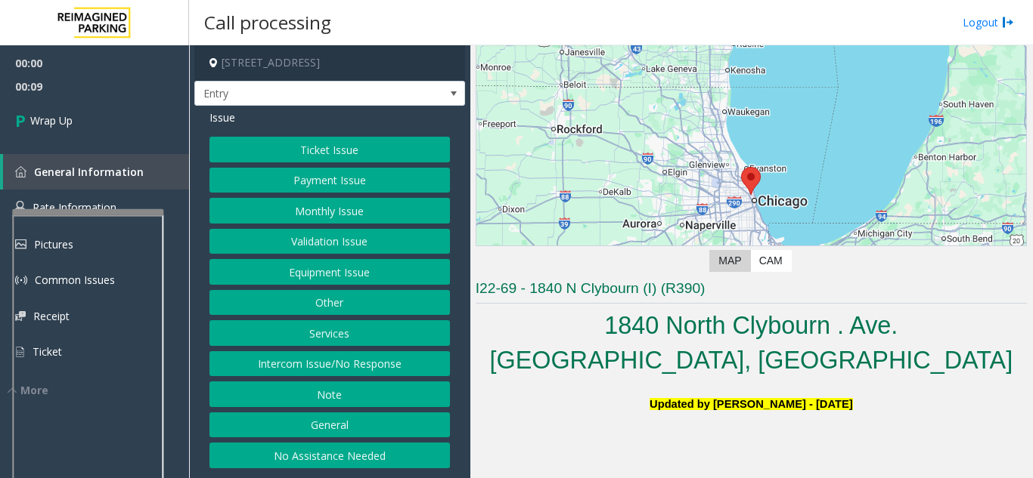
click at [358, 362] on button "Intercom Issue/No Response" at bounding box center [329, 364] width 240 height 26
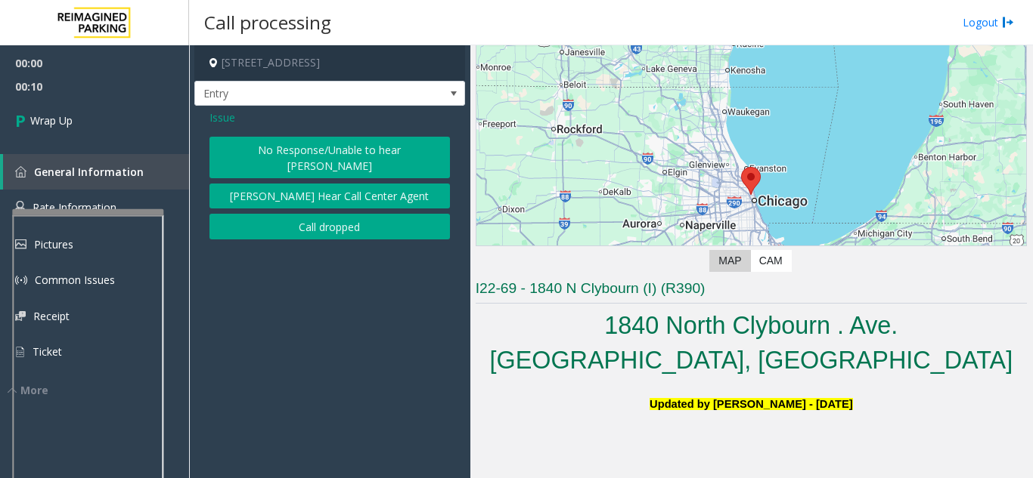
click at [342, 215] on button "Call dropped" at bounding box center [329, 227] width 240 height 26
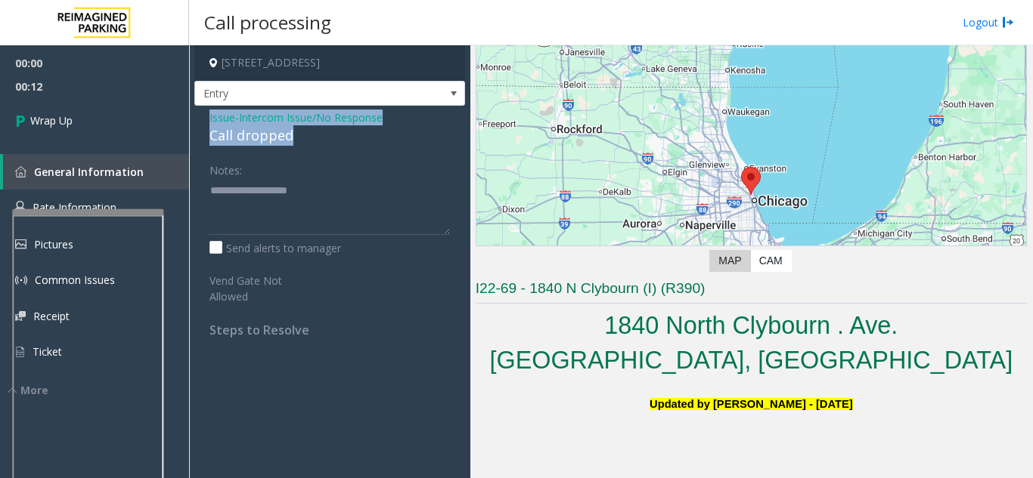
drag, startPoint x: 201, startPoint y: 115, endPoint x: 329, endPoint y: 132, distance: 128.8
click at [329, 132] on div "Issue - Intercom Issue/No Response Call dropped Notes: Send alerts to manager V…" at bounding box center [329, 229] width 271 height 247
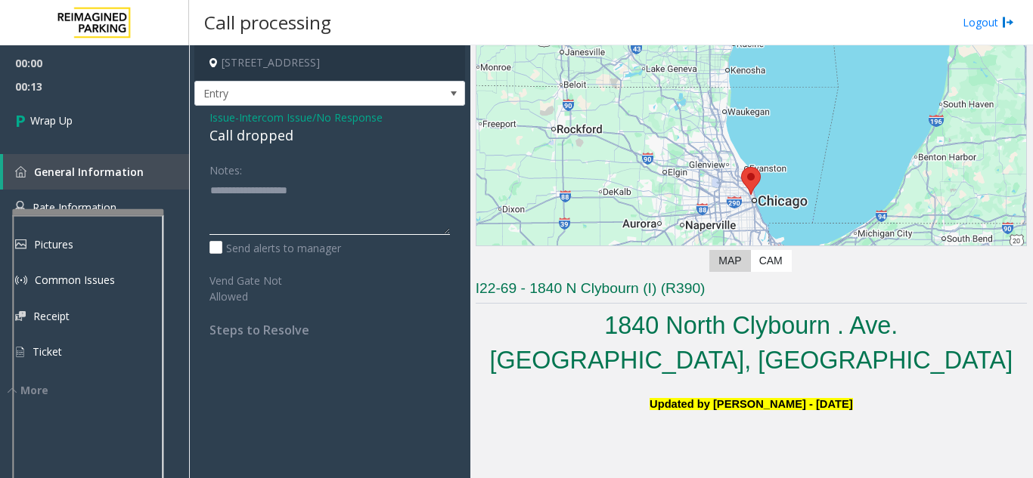
click at [323, 197] on textarea at bounding box center [329, 206] width 240 height 57
paste textarea "**********"
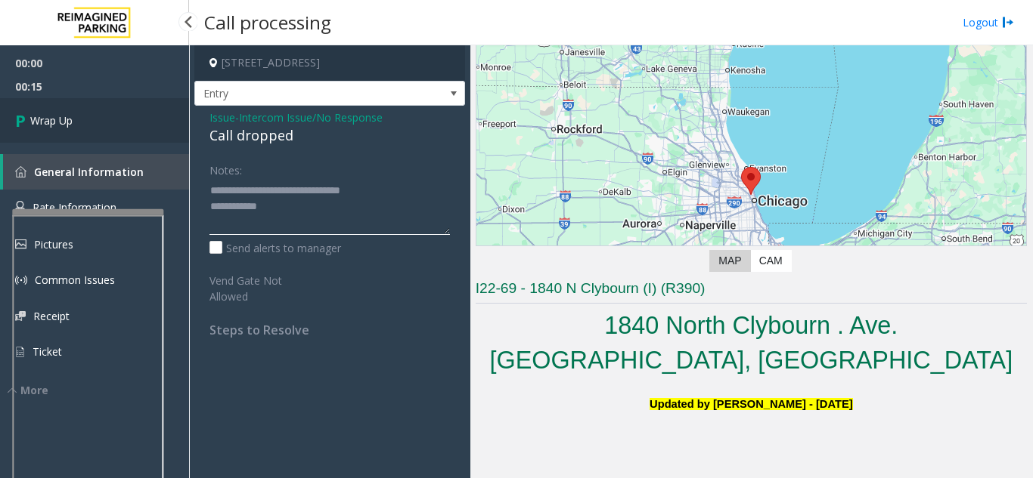
type textarea "**********"
click at [144, 127] on link "Wrap Up" at bounding box center [94, 120] width 189 height 45
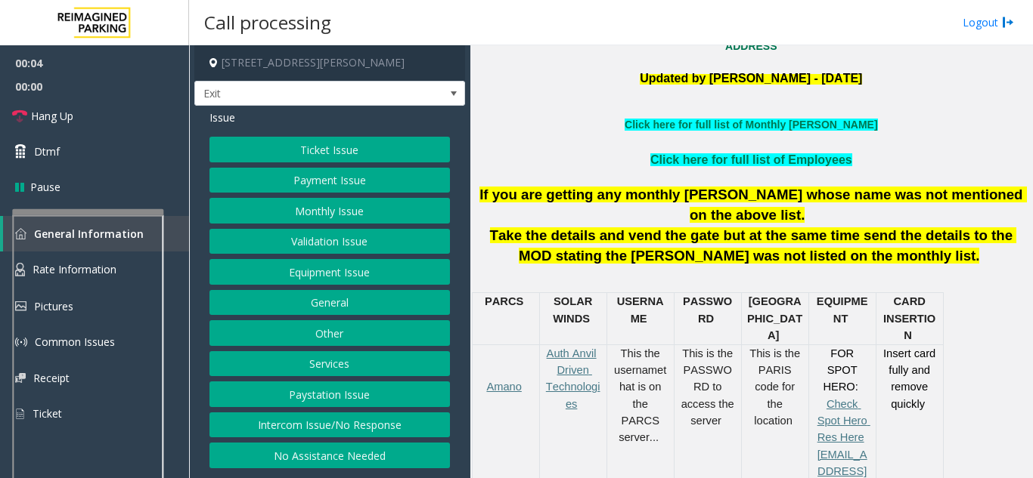
scroll to position [454, 0]
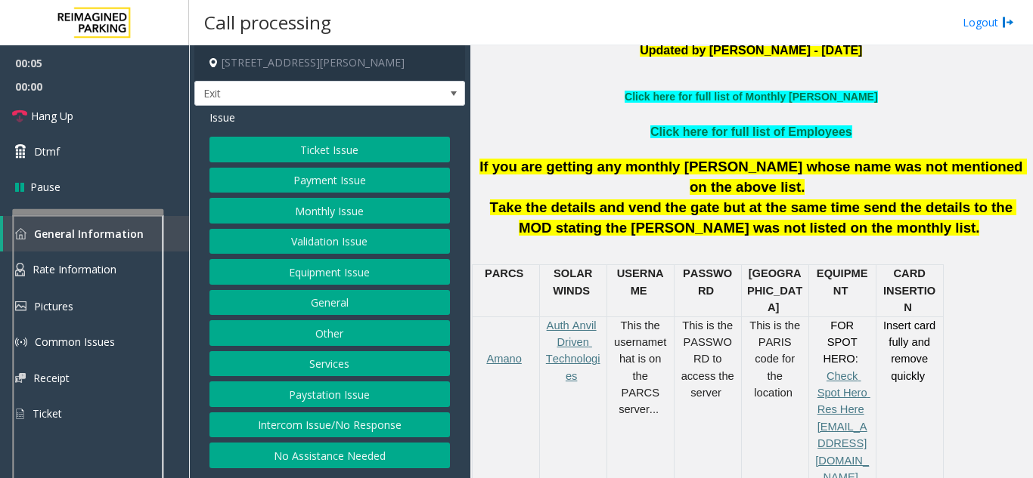
click at [350, 368] on button "Services" at bounding box center [329, 364] width 240 height 26
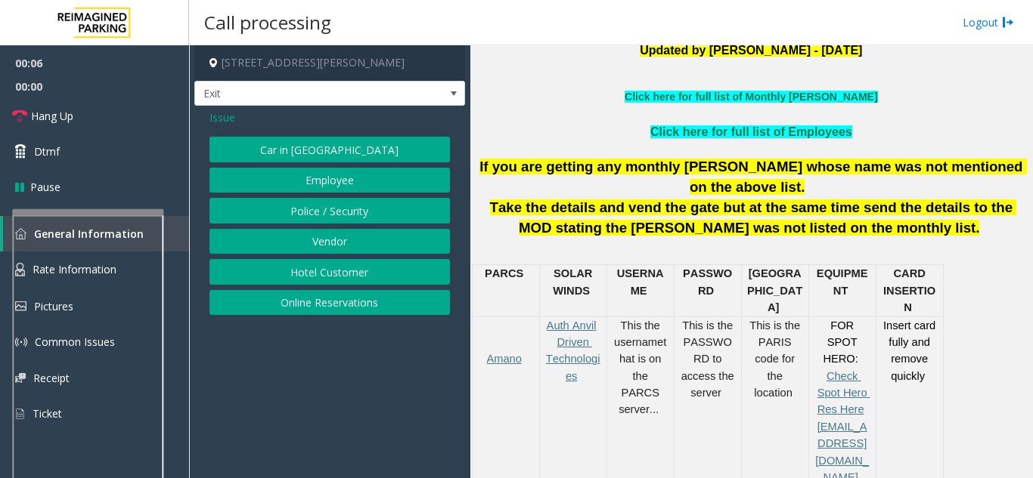
click at [343, 306] on button "Online Reservations" at bounding box center [329, 303] width 240 height 26
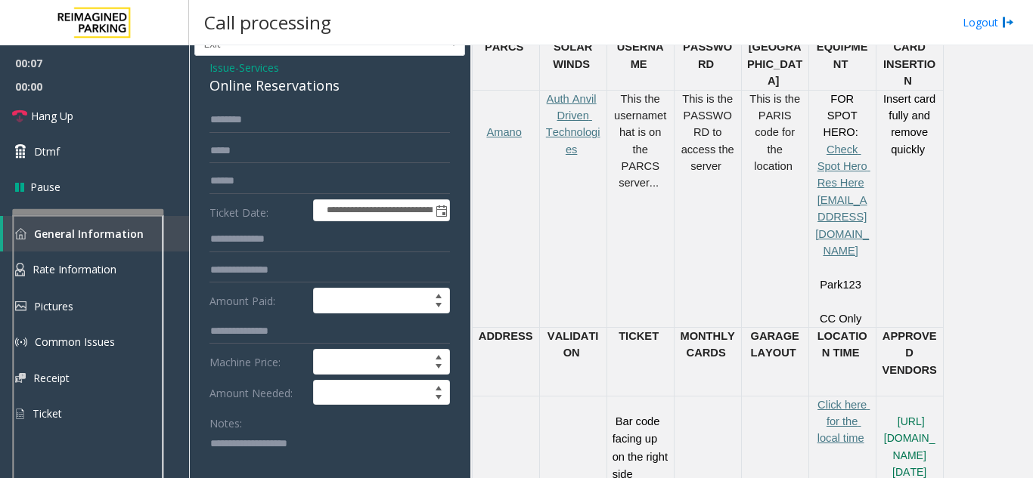
scroll to position [76, 0]
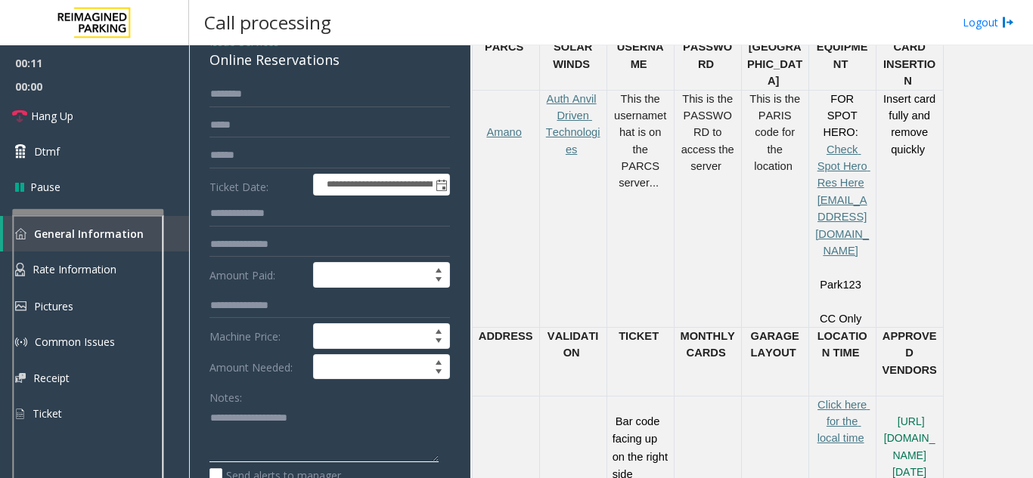
click at [236, 413] on textarea at bounding box center [323, 434] width 229 height 57
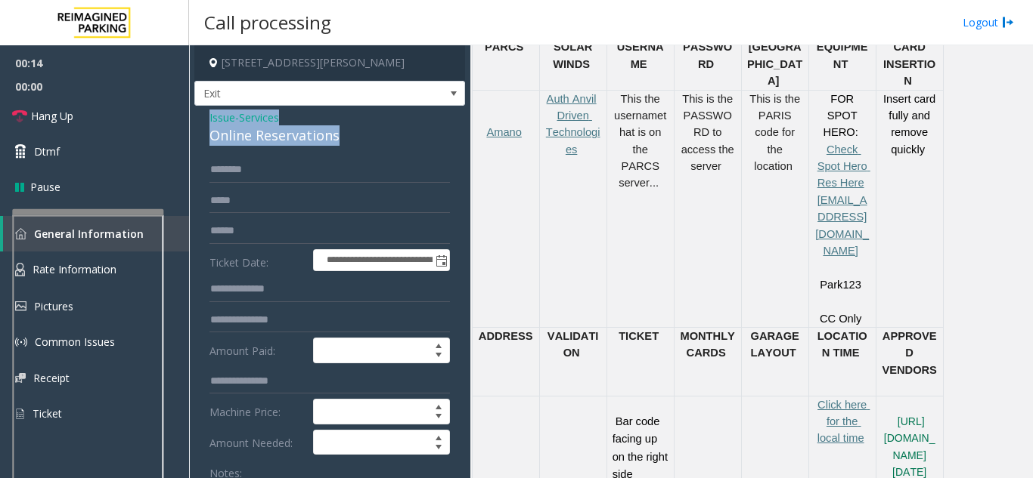
drag, startPoint x: 201, startPoint y: 120, endPoint x: 337, endPoint y: 145, distance: 138.3
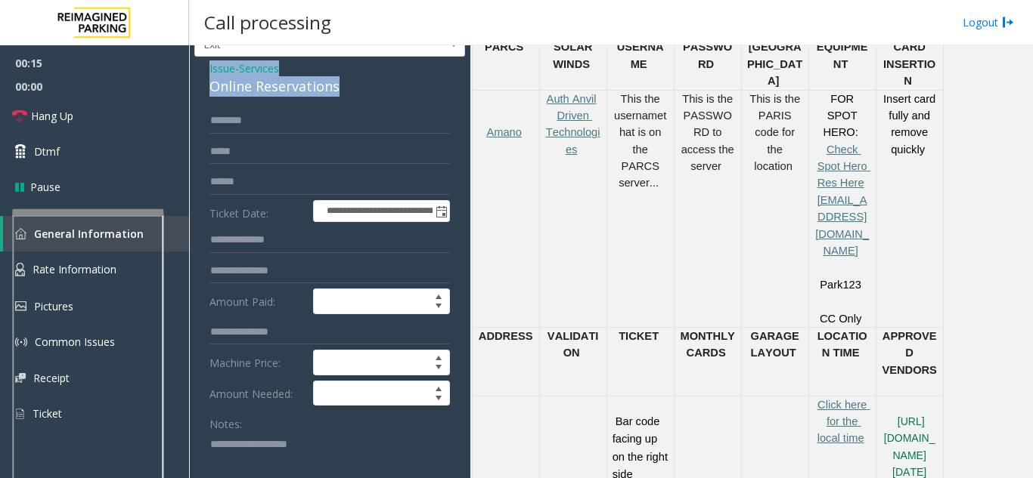
scroll to position [76, 0]
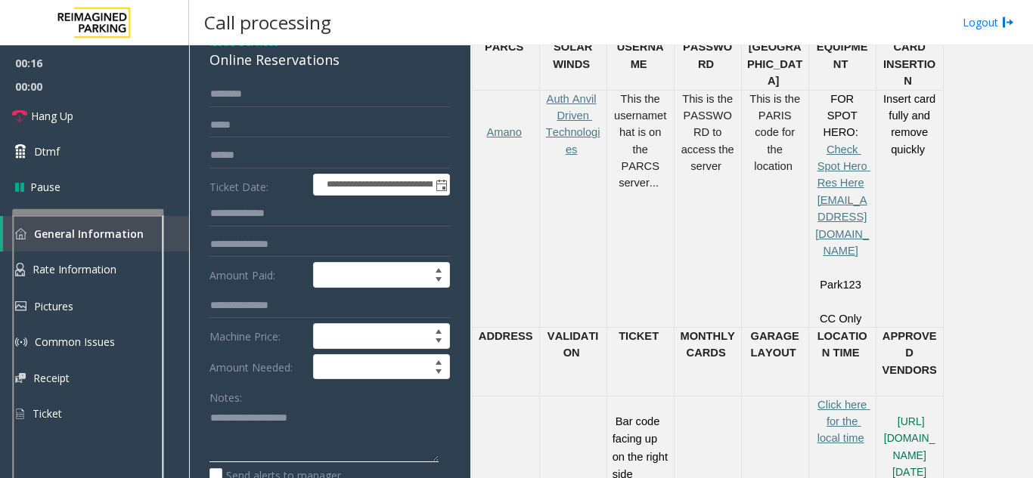
click at [240, 418] on textarea at bounding box center [323, 434] width 229 height 57
paste textarea "**********"
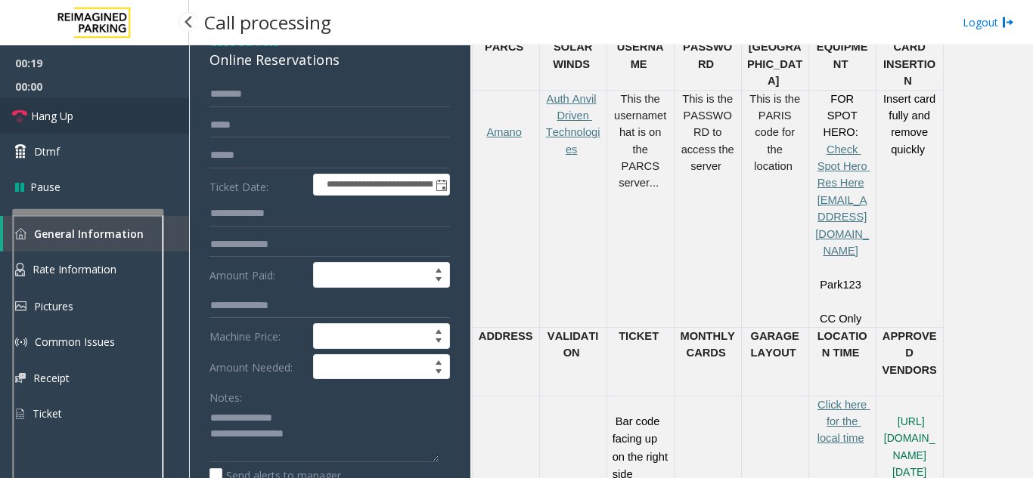
click at [96, 125] on link "Hang Up" at bounding box center [94, 116] width 189 height 36
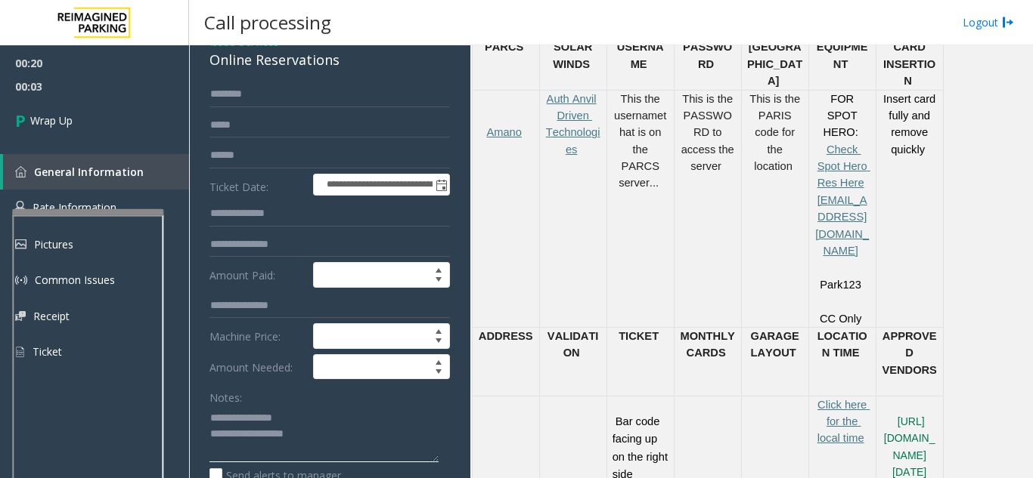
click at [347, 438] on textarea at bounding box center [323, 434] width 229 height 57
drag, startPoint x: 320, startPoint y: 443, endPoint x: 206, endPoint y: 411, distance: 117.7
type textarea "**********"
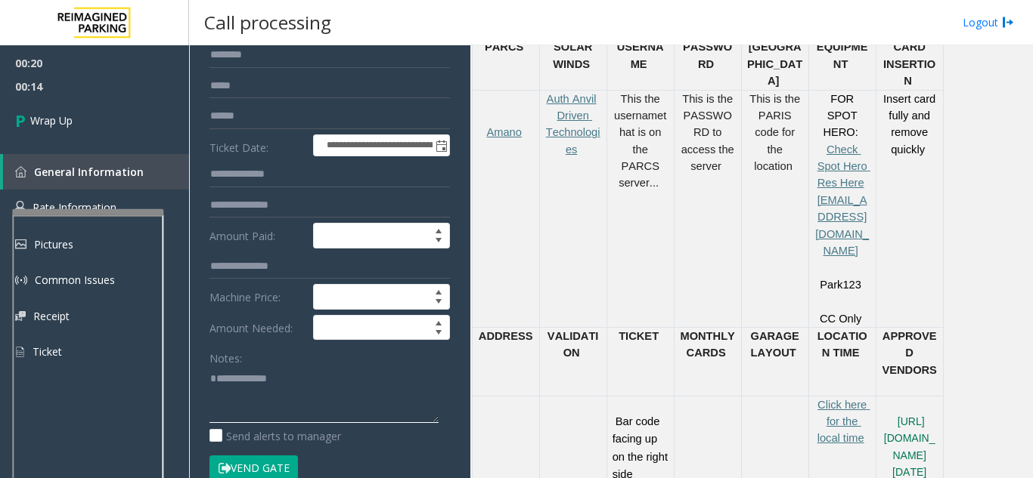
scroll to position [151, 0]
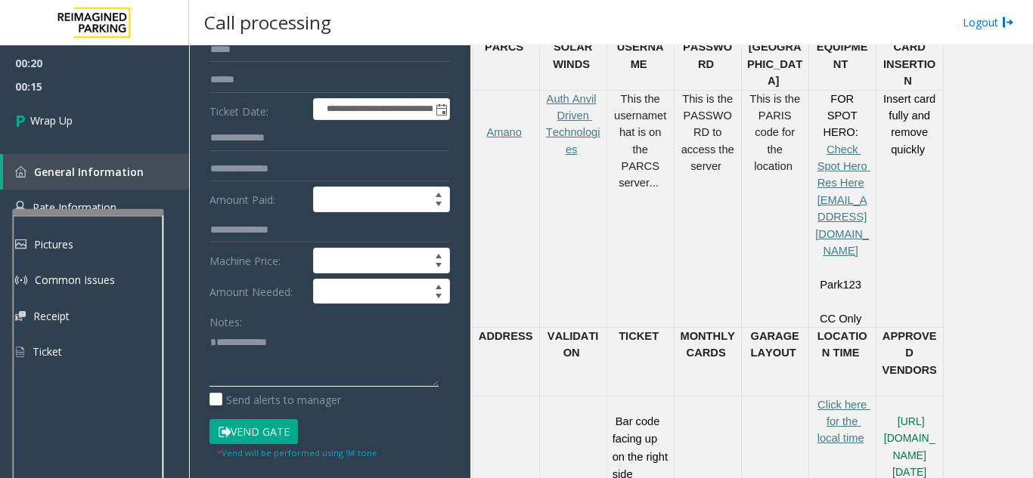
drag, startPoint x: 314, startPoint y: 364, endPoint x: 210, endPoint y: 351, distance: 105.1
click at [210, 351] on textarea at bounding box center [323, 358] width 229 height 57
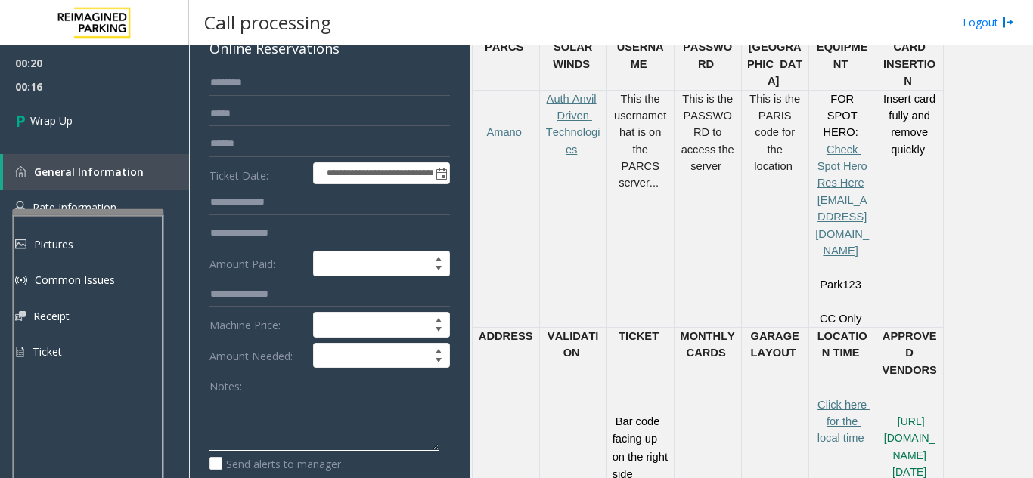
scroll to position [0, 0]
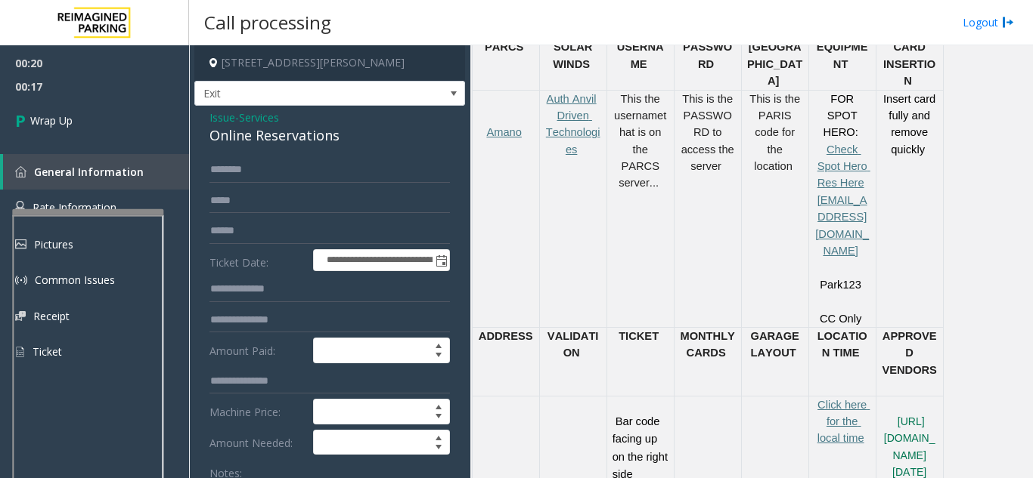
click at [219, 118] on span "Issue" at bounding box center [222, 118] width 26 height 16
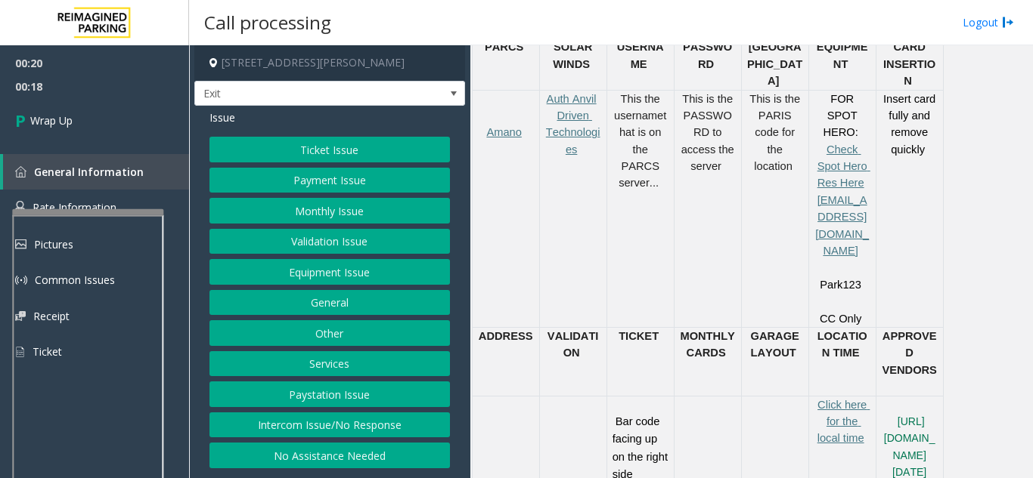
click at [336, 417] on button "Intercom Issue/No Response" at bounding box center [329, 426] width 240 height 26
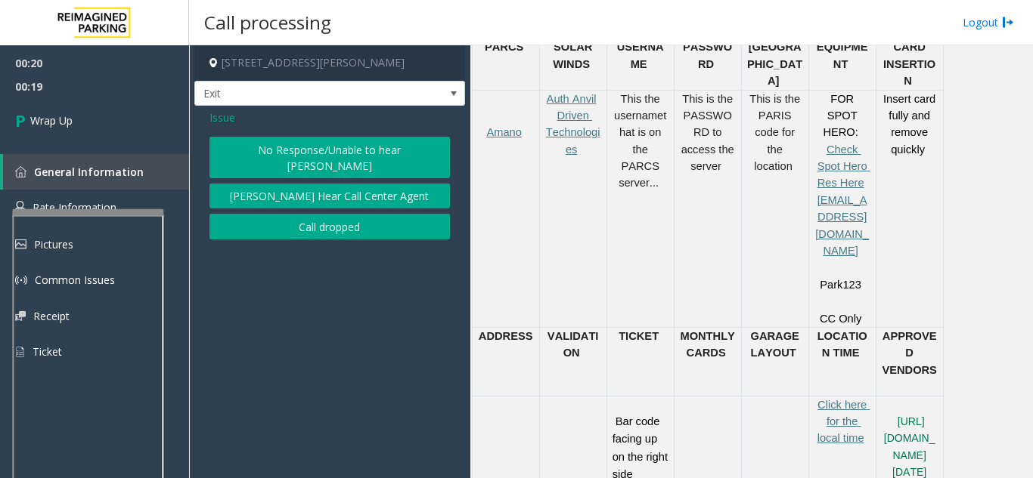
click at [291, 150] on button "No Response/Unable to hear [PERSON_NAME]" at bounding box center [329, 158] width 240 height 42
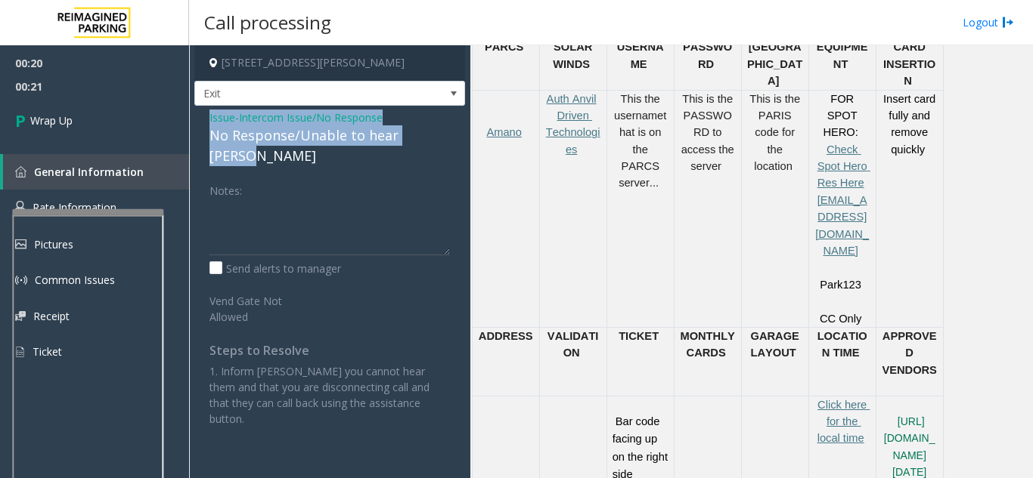
drag, startPoint x: 204, startPoint y: 114, endPoint x: 441, endPoint y: 134, distance: 238.2
click at [441, 134] on div "Issue - Intercom Issue/No Response No Response/Unable to hear [PERSON_NAME] Not…" at bounding box center [329, 274] width 271 height 336
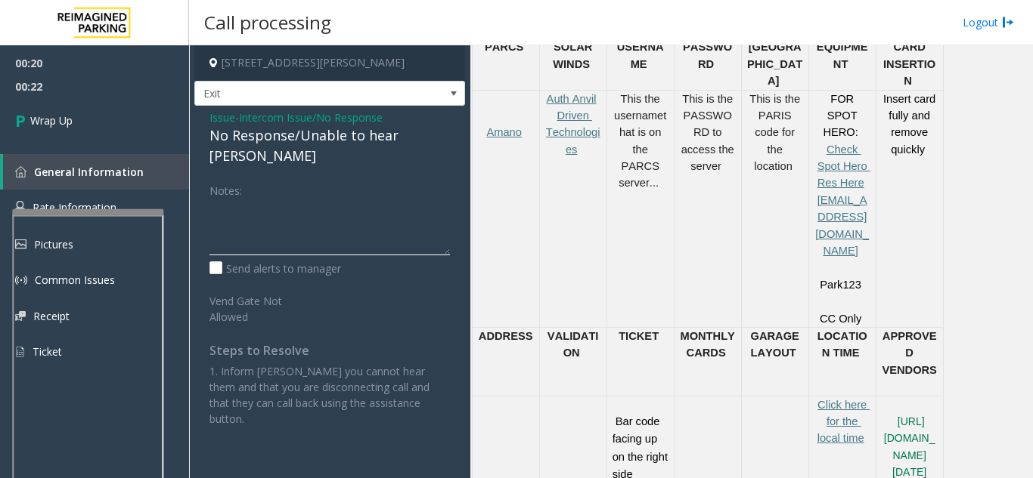
click at [315, 208] on textarea at bounding box center [329, 227] width 240 height 57
paste textarea "**********"
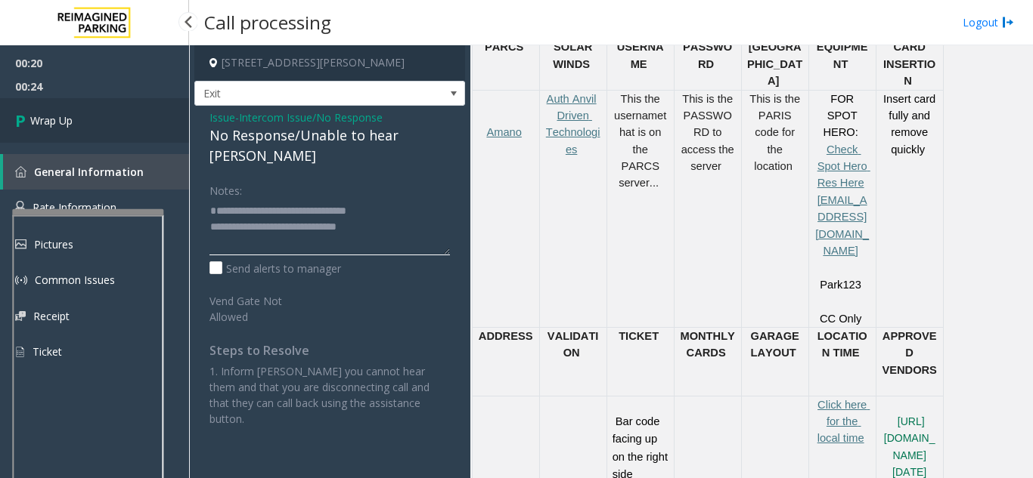
type textarea "**********"
click at [26, 116] on icon at bounding box center [22, 120] width 15 height 25
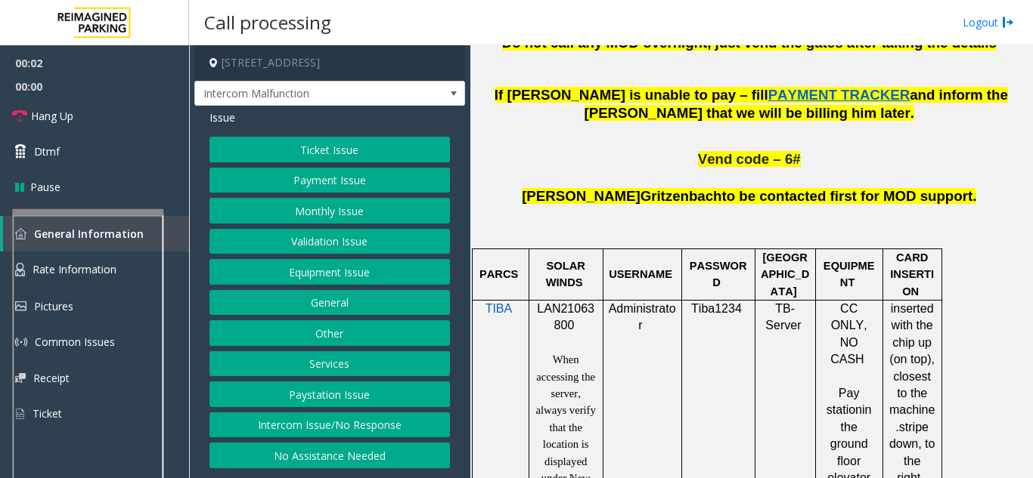
scroll to position [983, 0]
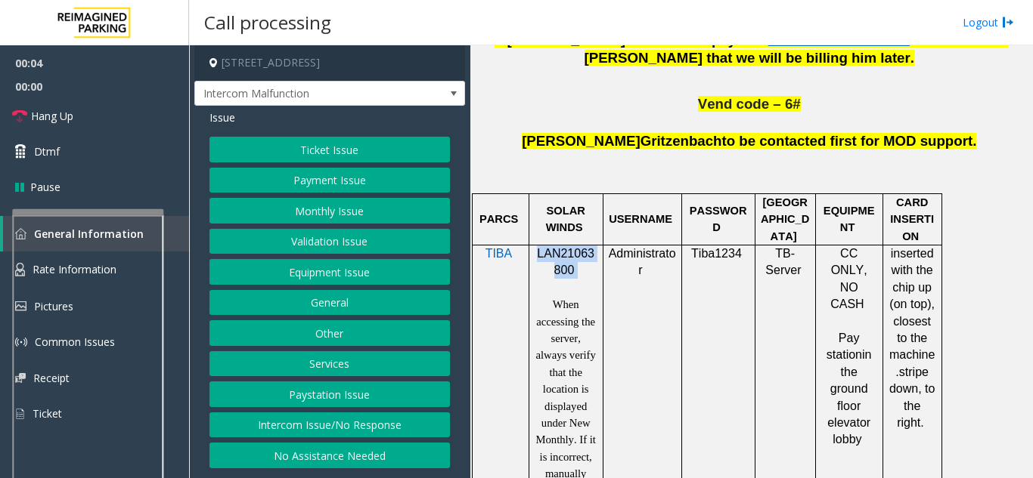
drag, startPoint x: 535, startPoint y: 174, endPoint x: 587, endPoint y: 198, distance: 57.5
click at [587, 246] on p "LAN21063800" at bounding box center [565, 263] width 63 height 34
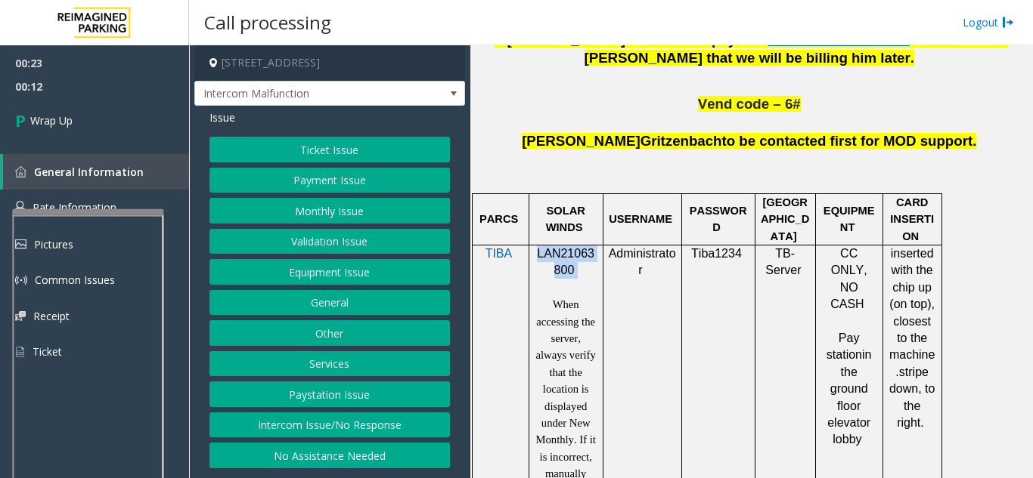
click at [362, 449] on button "No Assistance Needed" at bounding box center [329, 456] width 240 height 26
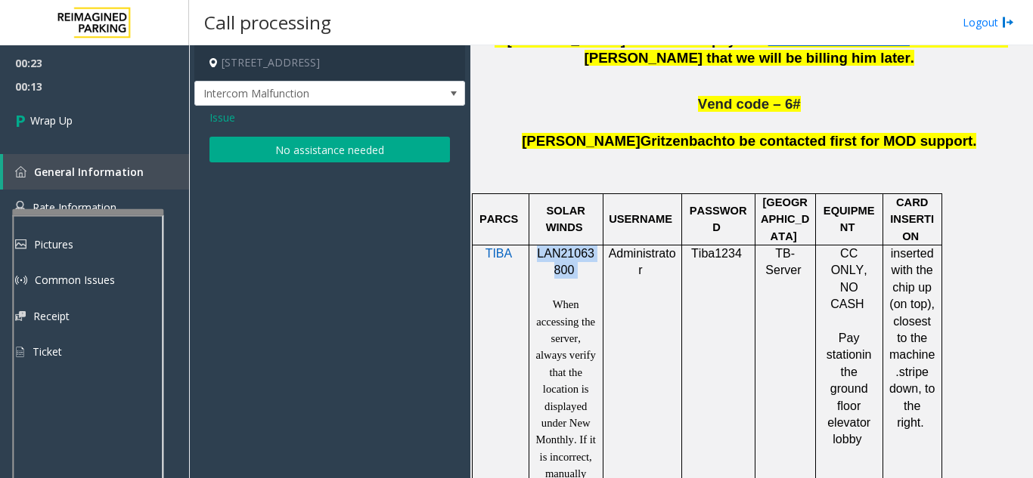
click at [243, 147] on button "No assistance needed" at bounding box center [329, 150] width 240 height 26
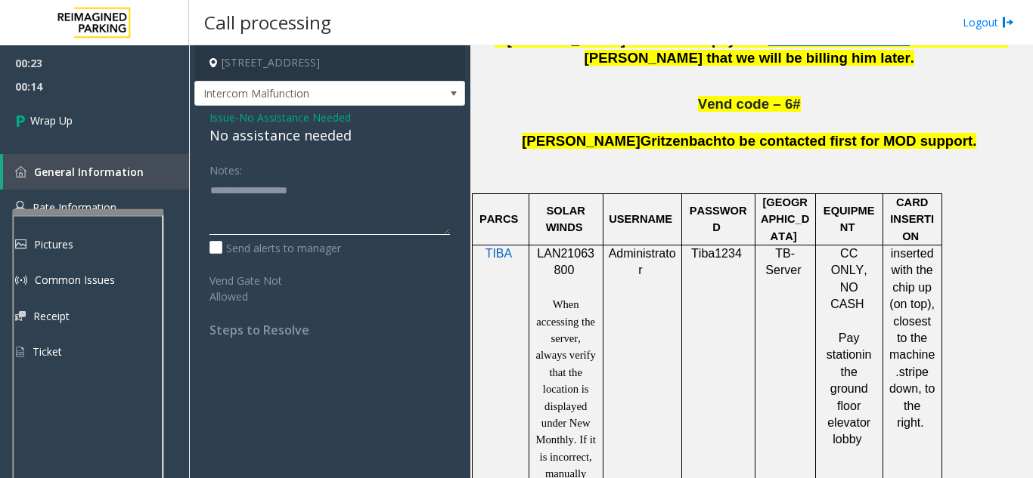
click at [239, 206] on textarea at bounding box center [329, 206] width 240 height 57
type textarea "**********"
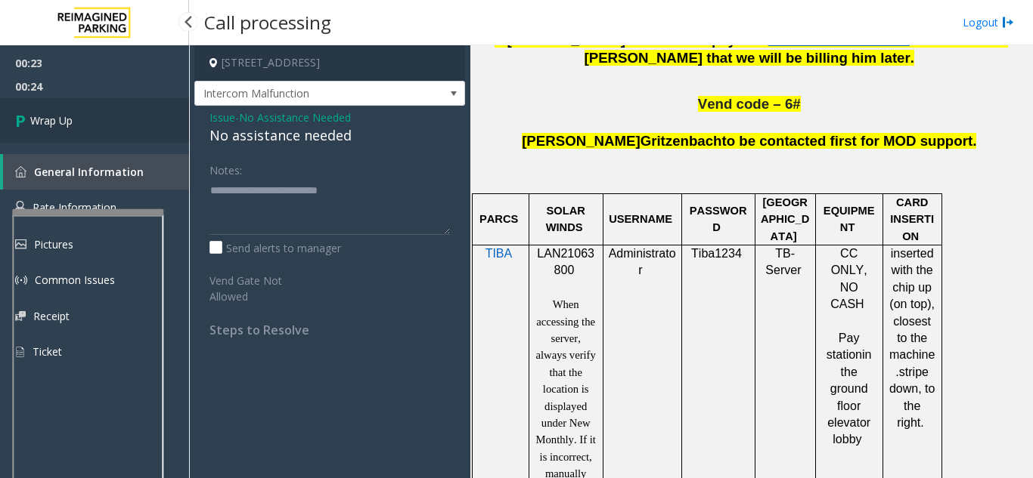
click at [146, 128] on link "Wrap Up" at bounding box center [94, 120] width 189 height 45
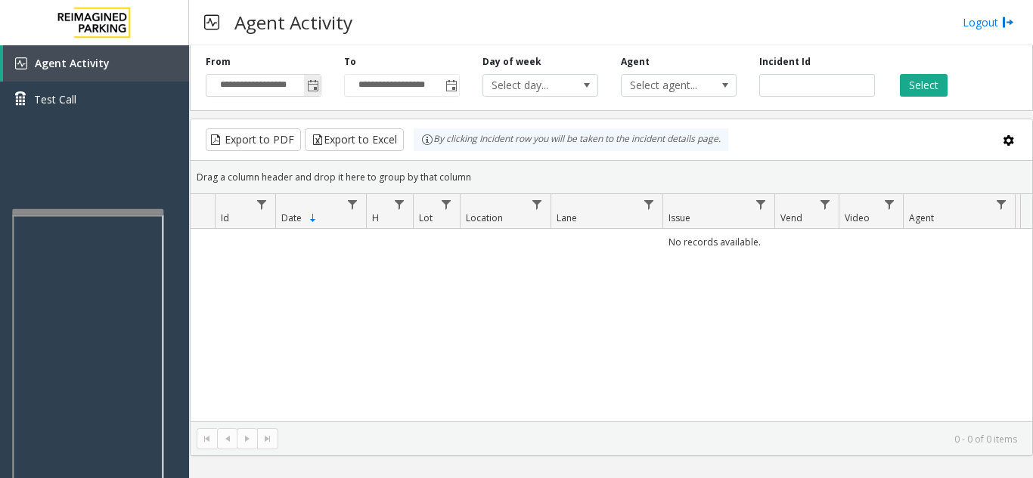
click at [305, 88] on span "Toggle popup" at bounding box center [312, 85] width 17 height 24
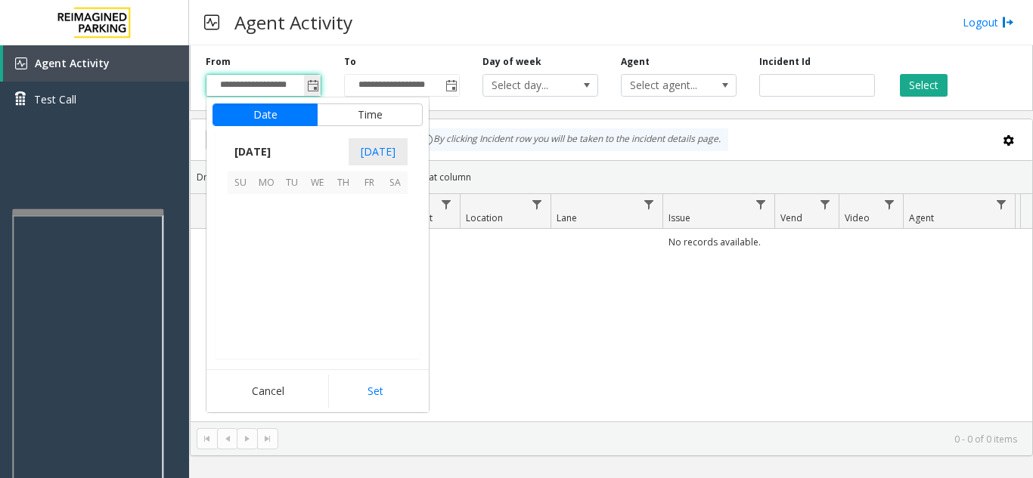
scroll to position [271118, 0]
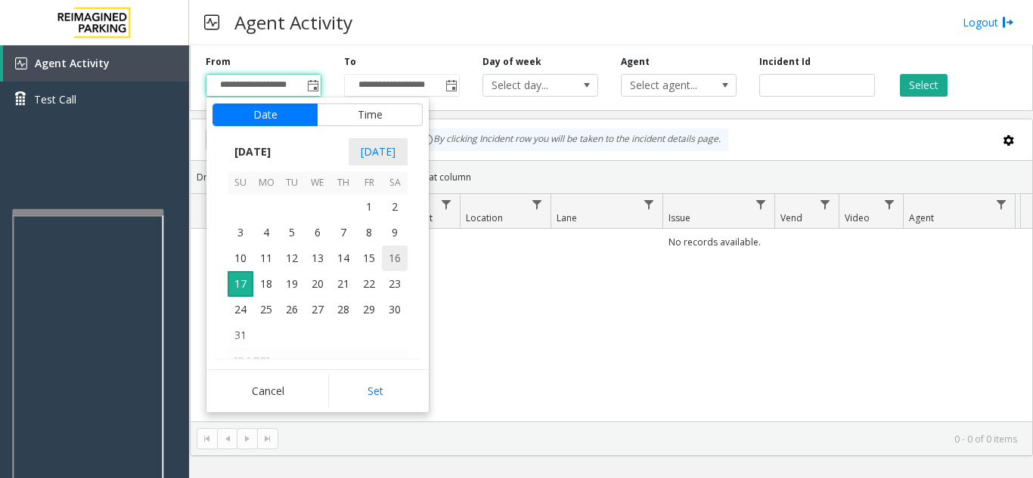
click at [387, 263] on span "16" at bounding box center [395, 259] width 26 height 26
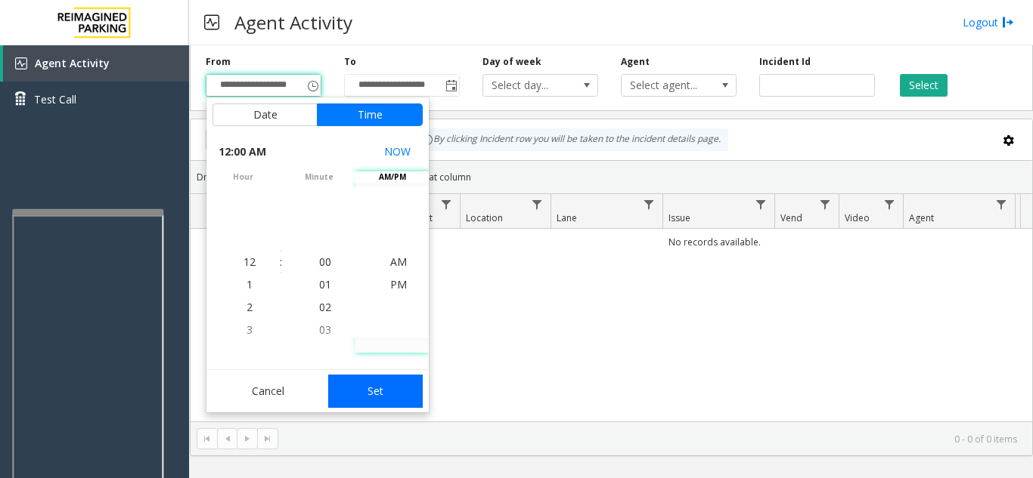
click at [367, 392] on button "Set" at bounding box center [375, 391] width 95 height 33
type input "**********"
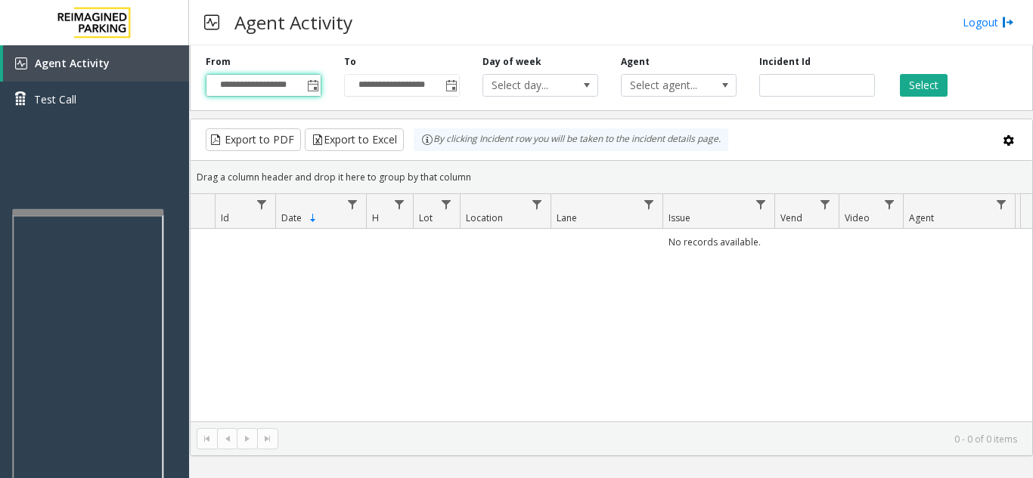
click at [897, 85] on div "Select" at bounding box center [955, 76] width 138 height 42
click at [906, 85] on button "Select" at bounding box center [924, 85] width 48 height 23
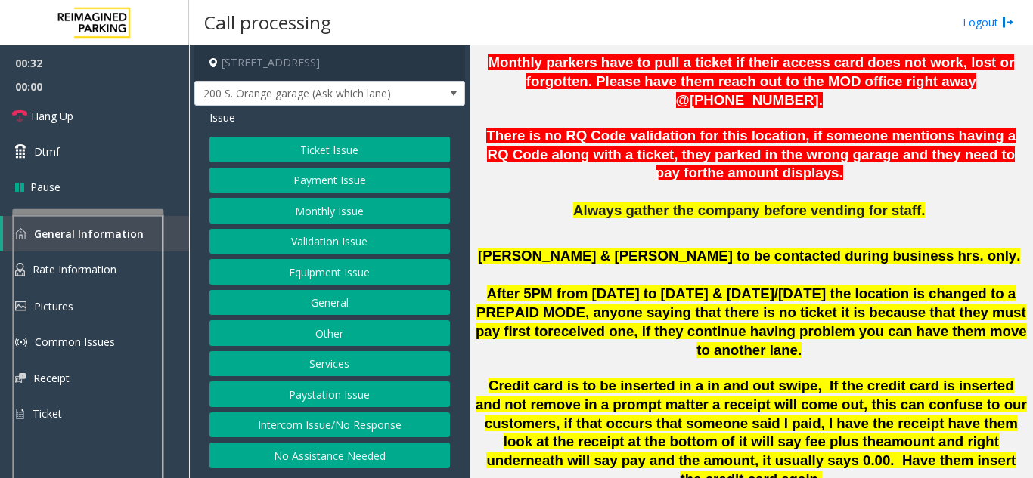
scroll to position [605, 0]
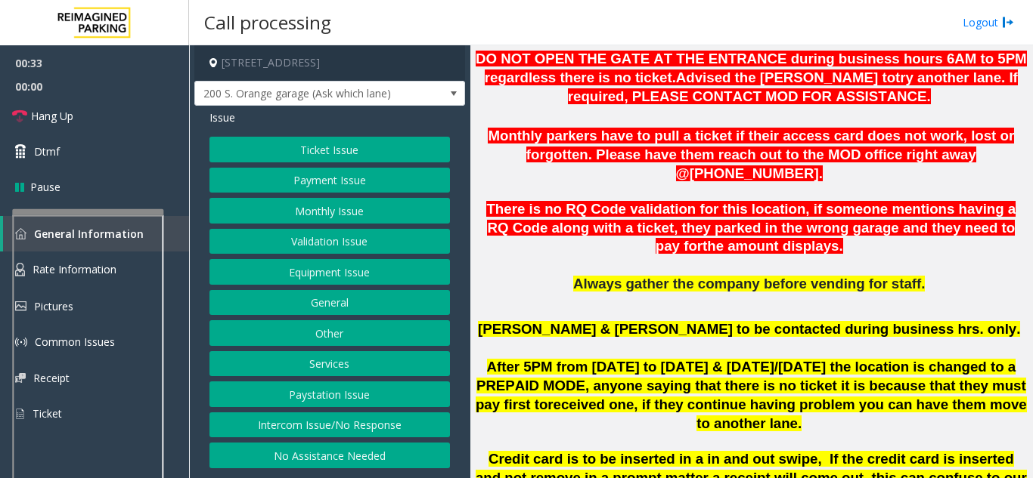
click at [358, 359] on button "Services" at bounding box center [329, 364] width 240 height 26
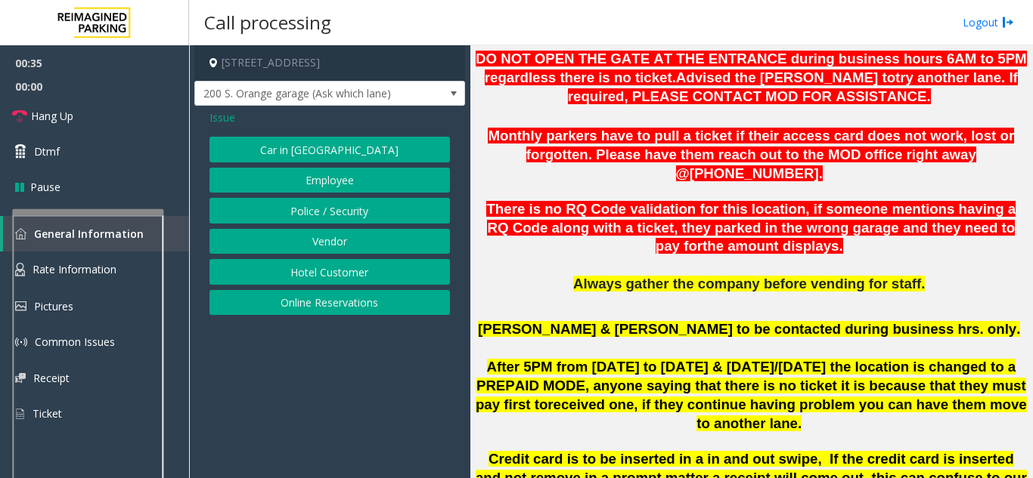
click at [357, 190] on button "Employee" at bounding box center [329, 181] width 240 height 26
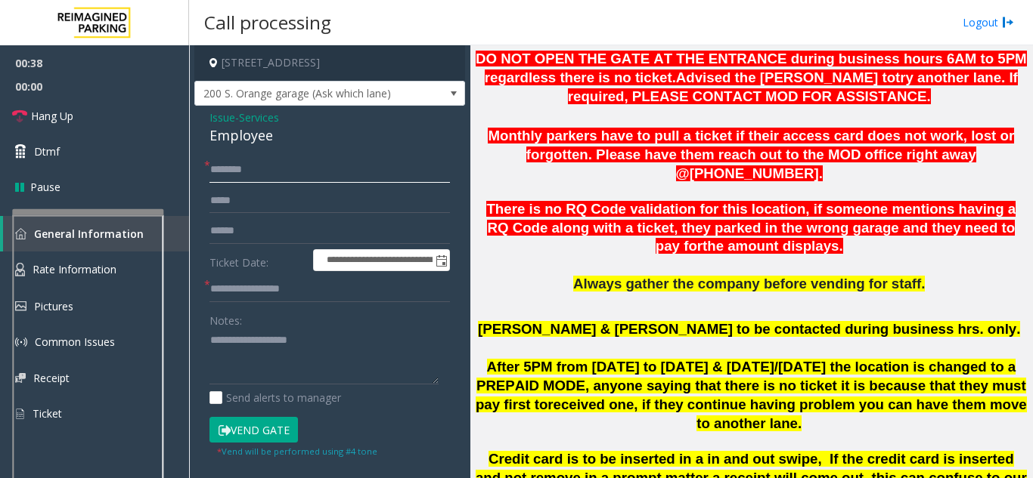
click at [352, 181] on input "text" at bounding box center [329, 170] width 240 height 26
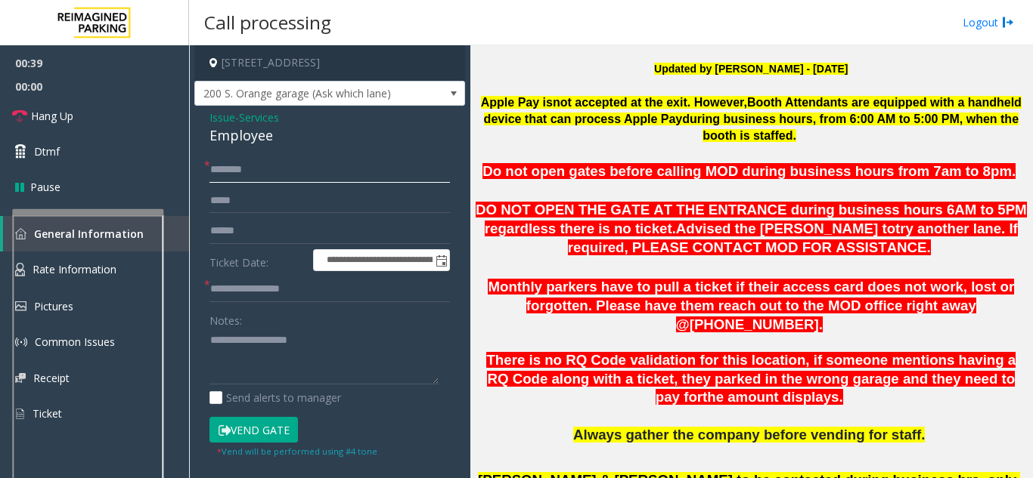
scroll to position [378, 0]
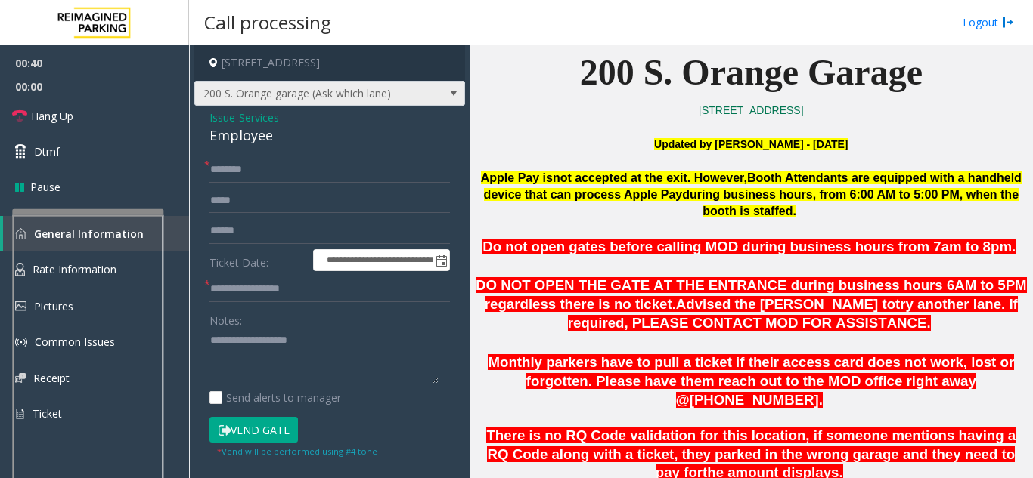
click at [379, 103] on span "200 S. Orange garage (Ask which lane)" at bounding box center [302, 94] width 215 height 24
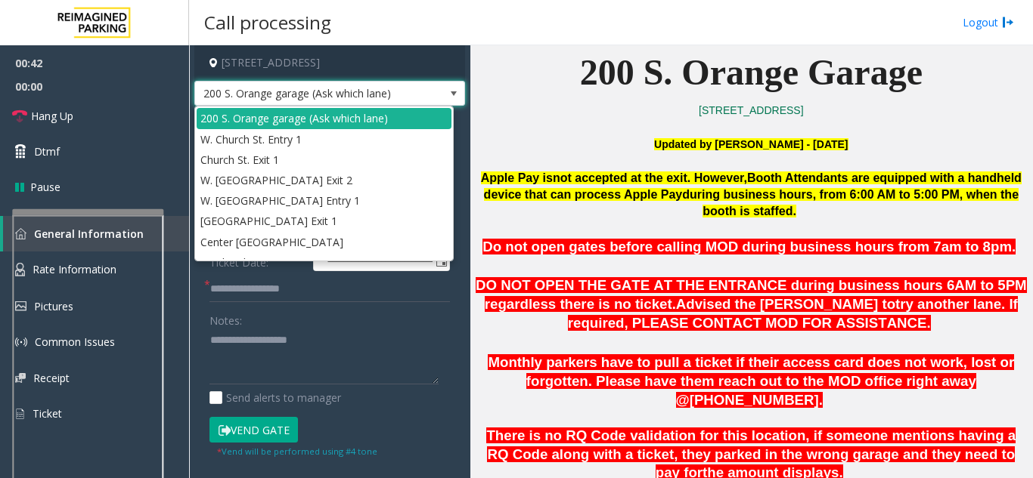
click at [379, 103] on span "200 S. Orange garage (Ask which lane)" at bounding box center [302, 94] width 215 height 24
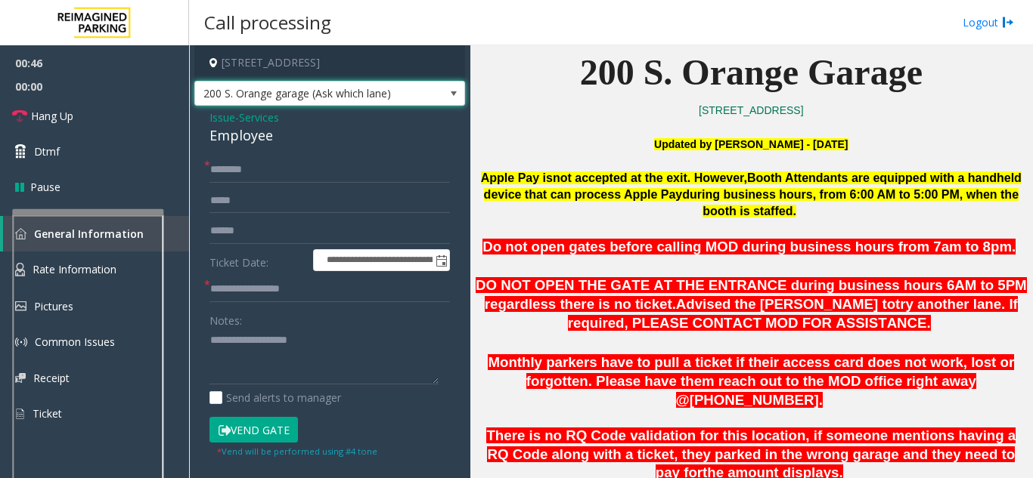
click at [237, 183] on form "**********" at bounding box center [329, 308] width 240 height 302
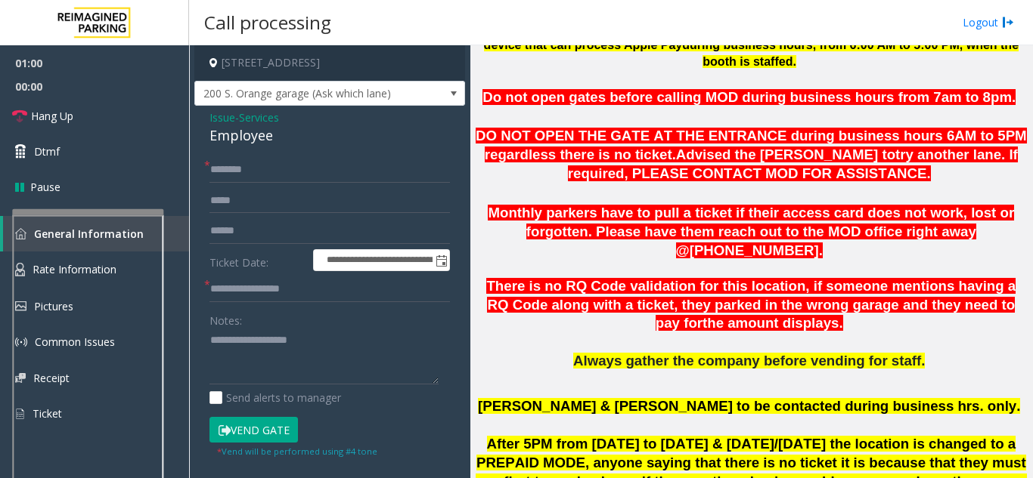
scroll to position [529, 0]
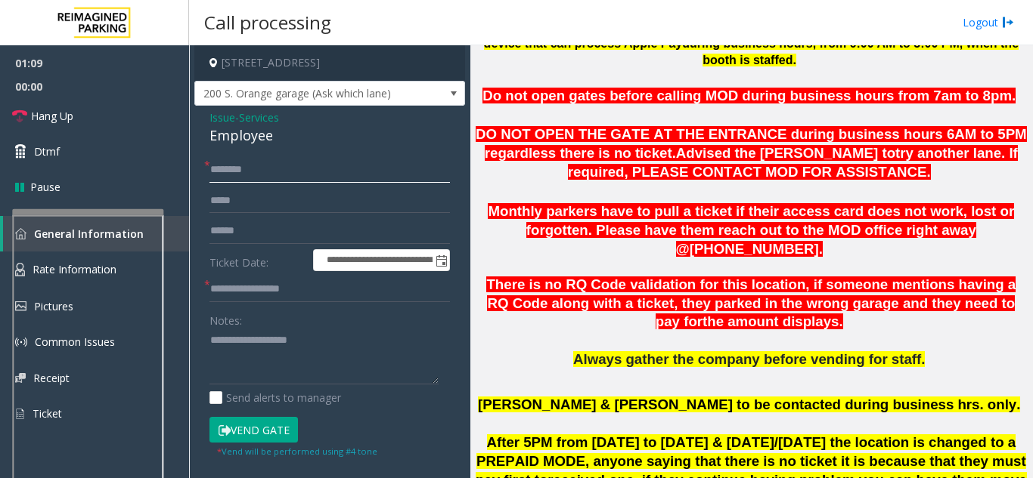
click at [258, 177] on input "text" at bounding box center [329, 170] width 240 height 26
drag, startPoint x: 276, startPoint y: 360, endPoint x: 268, endPoint y: 362, distance: 7.9
click at [276, 359] on textarea at bounding box center [323, 357] width 229 height 57
type textarea "**********"
click at [297, 299] on input "text" at bounding box center [329, 290] width 240 height 26
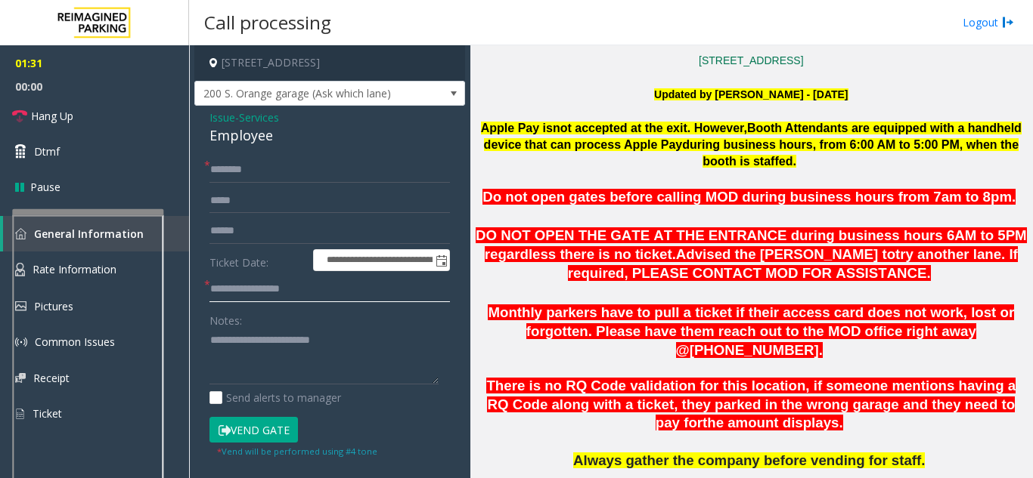
scroll to position [454, 0]
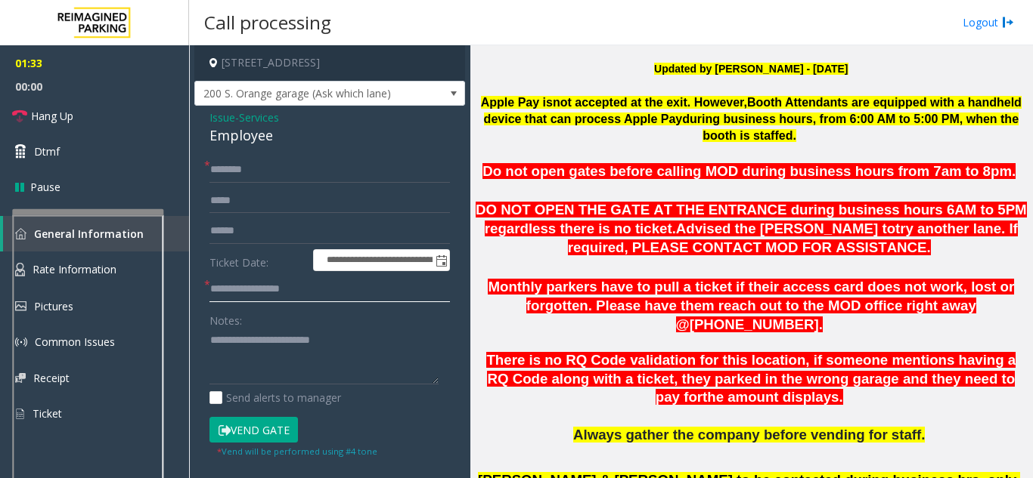
click at [284, 295] on input "text" at bounding box center [329, 290] width 240 height 26
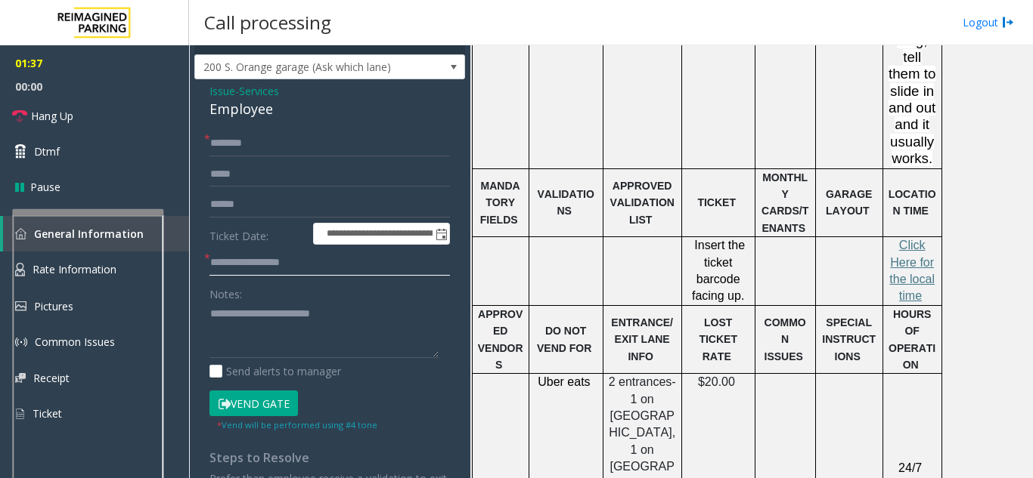
scroll to position [0, 0]
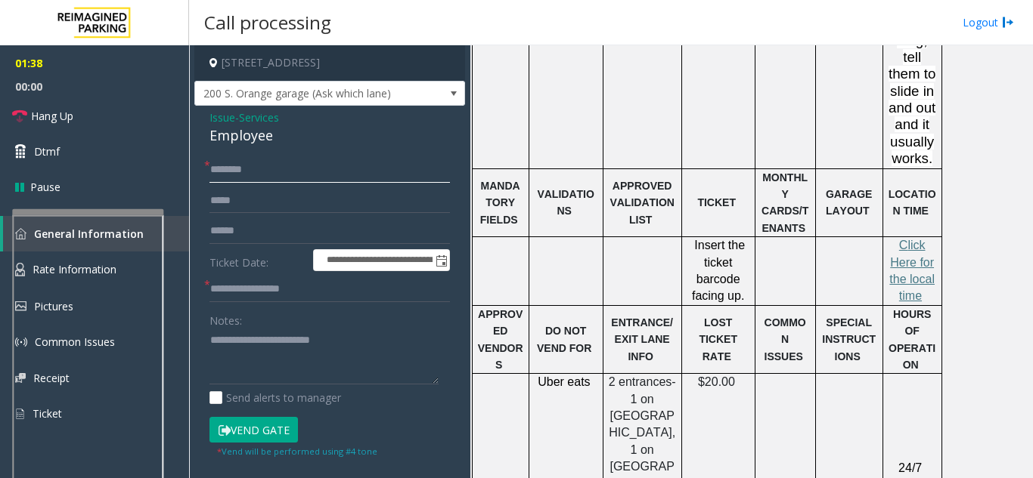
click at [285, 173] on input "text" at bounding box center [329, 170] width 240 height 26
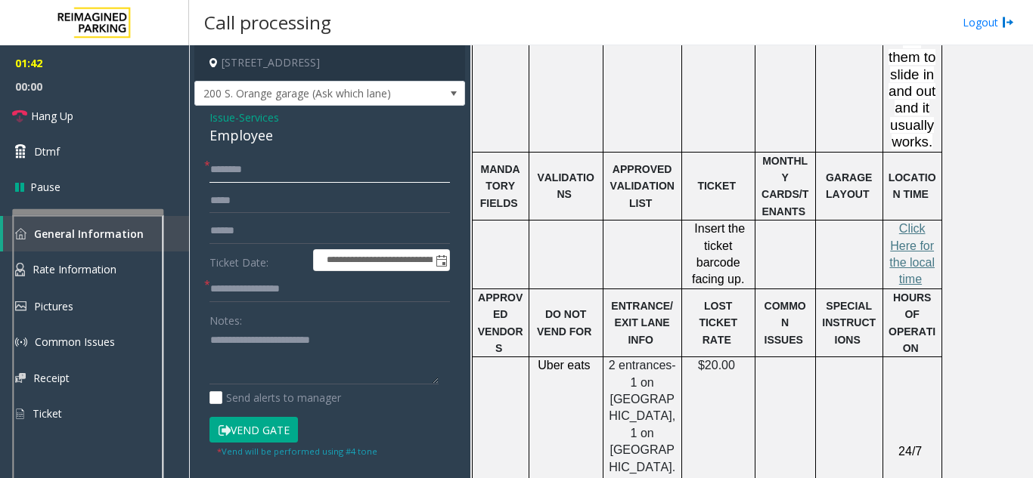
scroll to position [1663, 0]
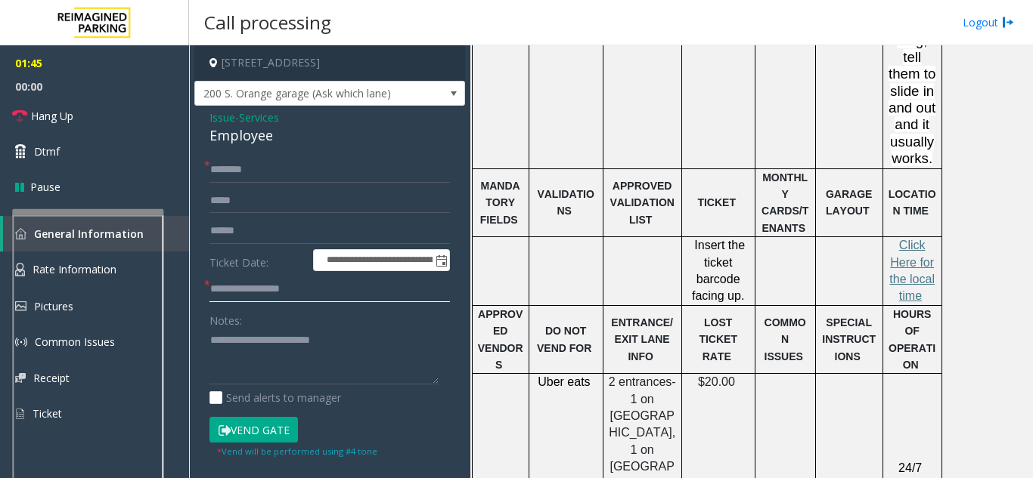
click at [286, 294] on input "text" at bounding box center [329, 290] width 240 height 26
type input "**"
click at [243, 170] on input "text" at bounding box center [329, 170] width 240 height 26
click at [268, 300] on input "**" at bounding box center [329, 290] width 240 height 26
click at [267, 172] on input "text" at bounding box center [329, 170] width 240 height 26
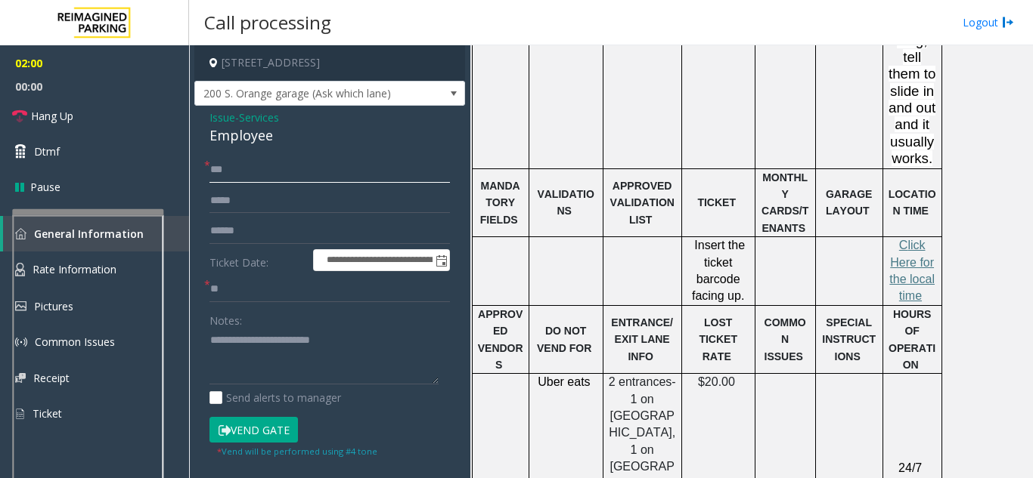
type input "**"
click at [373, 347] on textarea at bounding box center [323, 357] width 229 height 57
click at [124, 94] on span "00:00" at bounding box center [94, 86] width 189 height 23
click at [124, 111] on link "Hang Up" at bounding box center [94, 116] width 189 height 36
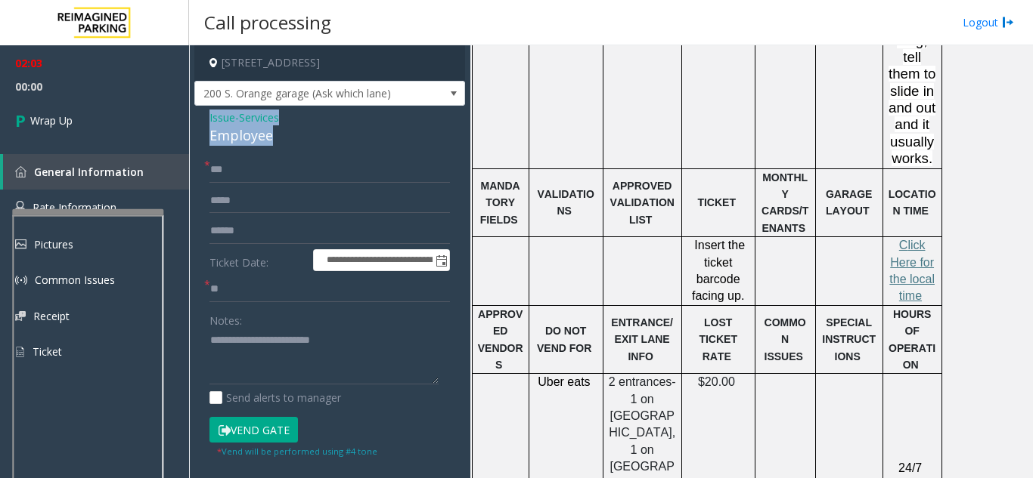
drag, startPoint x: 207, startPoint y: 114, endPoint x: 283, endPoint y: 135, distance: 79.2
click at [283, 135] on div "**********" at bounding box center [329, 349] width 271 height 486
click at [252, 367] on textarea at bounding box center [323, 357] width 229 height 57
click at [370, 348] on textarea at bounding box center [323, 357] width 229 height 57
paste textarea "**********"
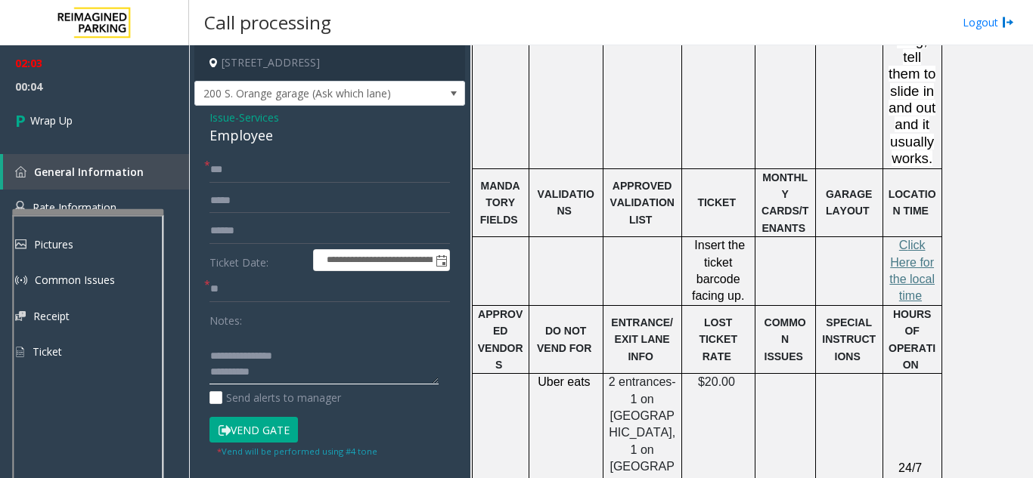
scroll to position [44, 0]
click at [334, 369] on textarea at bounding box center [323, 357] width 229 height 57
click at [306, 383] on textarea at bounding box center [323, 357] width 229 height 57
click at [296, 370] on textarea at bounding box center [323, 357] width 229 height 57
paste textarea "**********"
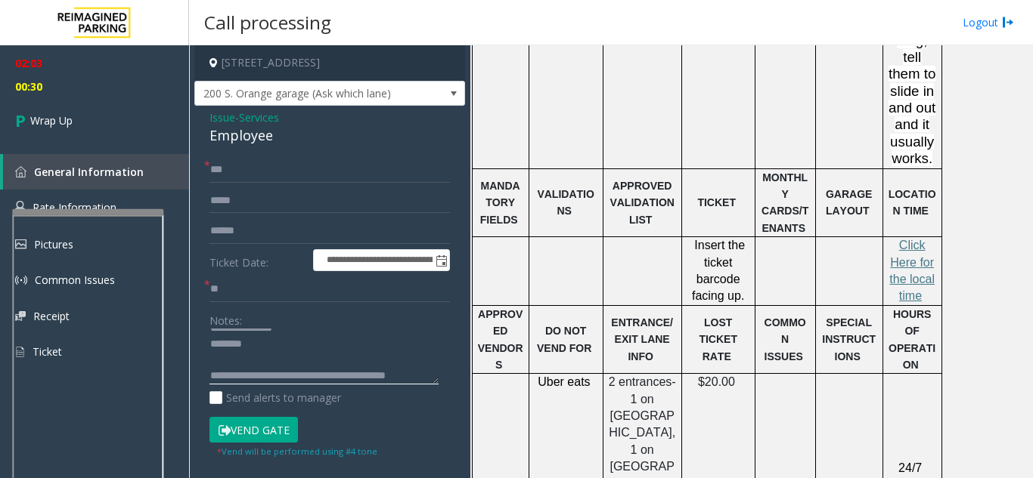
scroll to position [60, 0]
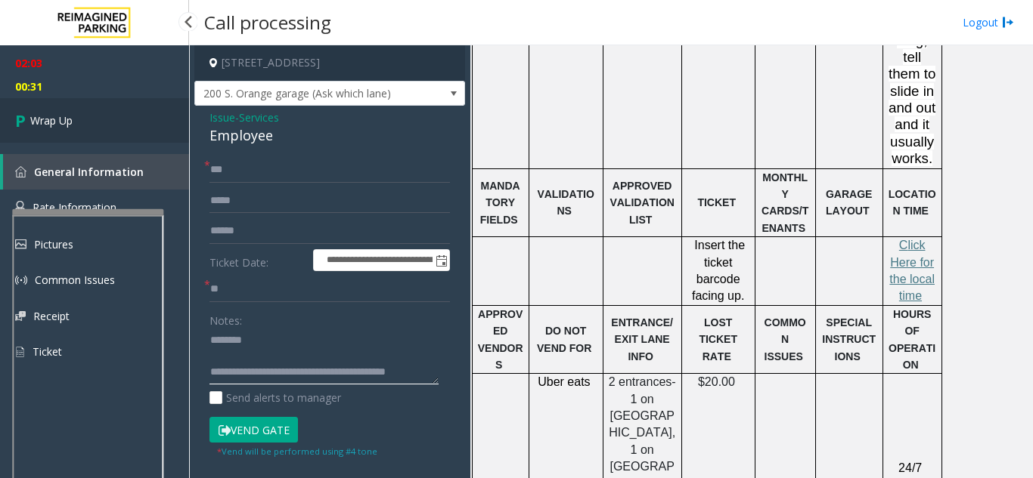
type textarea "**********"
click at [110, 140] on link "Wrap Up" at bounding box center [94, 120] width 189 height 45
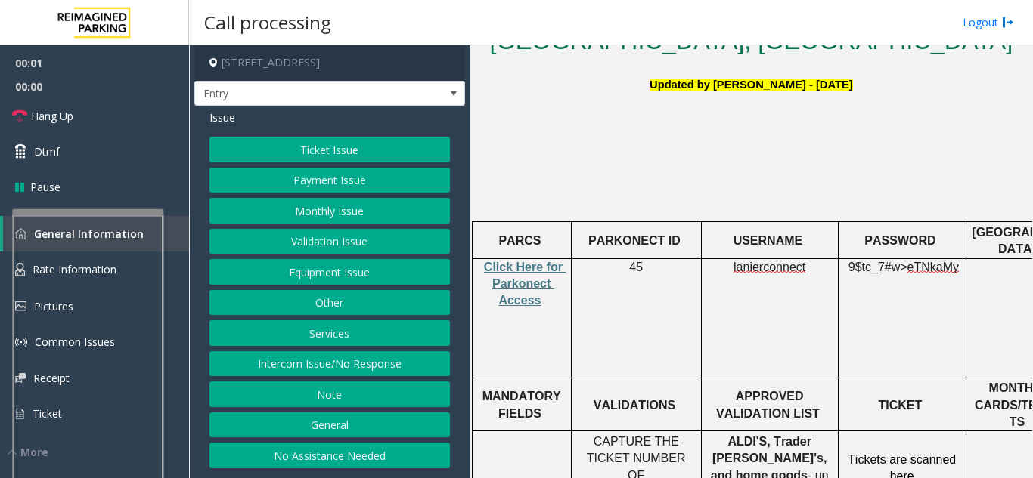
scroll to position [454, 0]
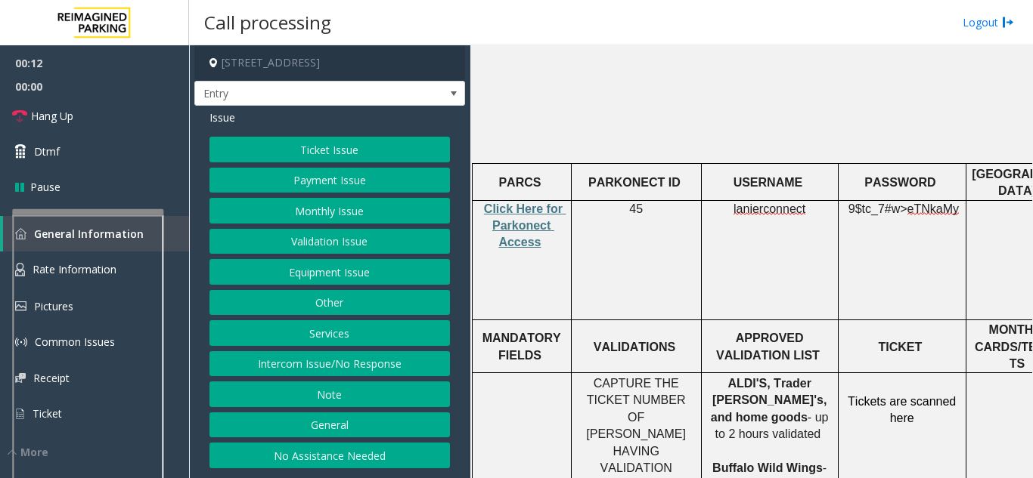
click at [388, 367] on button "Intercom Issue/No Response" at bounding box center [329, 364] width 240 height 26
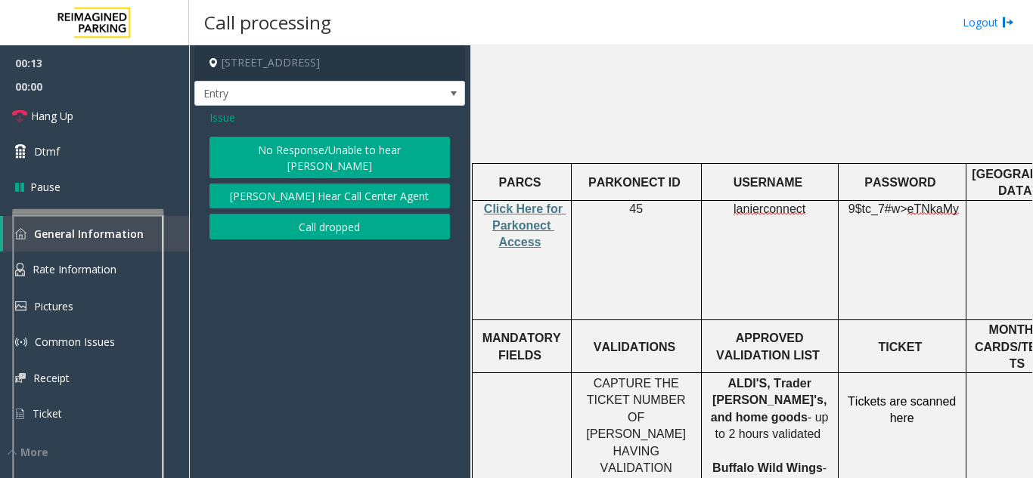
click at [360, 147] on button "No Response/Unable to hear [PERSON_NAME]" at bounding box center [329, 158] width 240 height 42
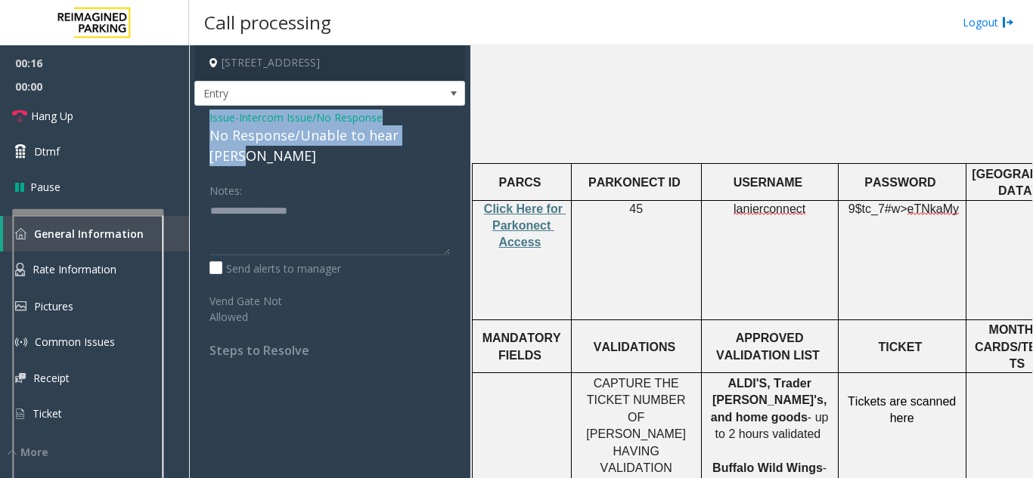
drag, startPoint x: 200, startPoint y: 123, endPoint x: 435, endPoint y: 143, distance: 235.2
click at [435, 143] on div "Issue - Intercom Issue/No Response No Response/Unable to hear [PERSON_NAME] Not…" at bounding box center [329, 240] width 271 height 268
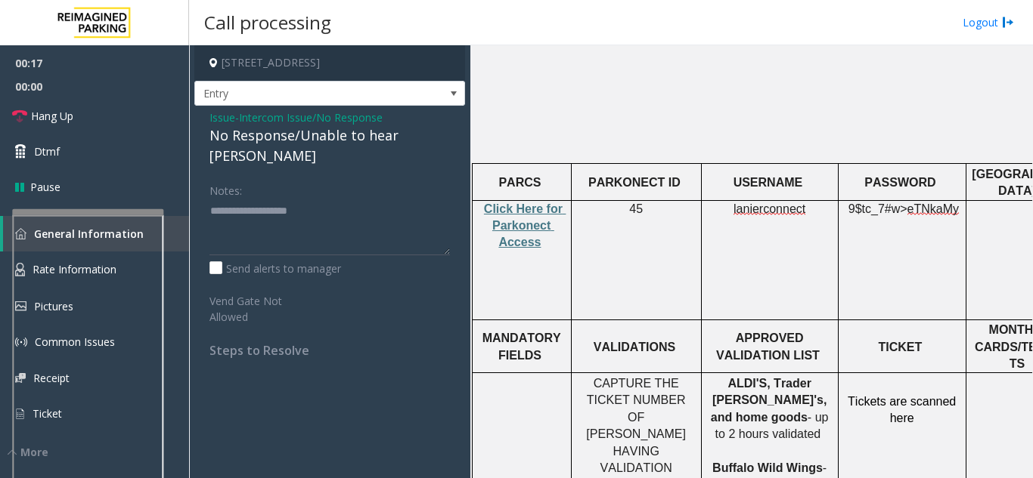
click at [428, 178] on div "Notes:" at bounding box center [329, 217] width 240 height 78
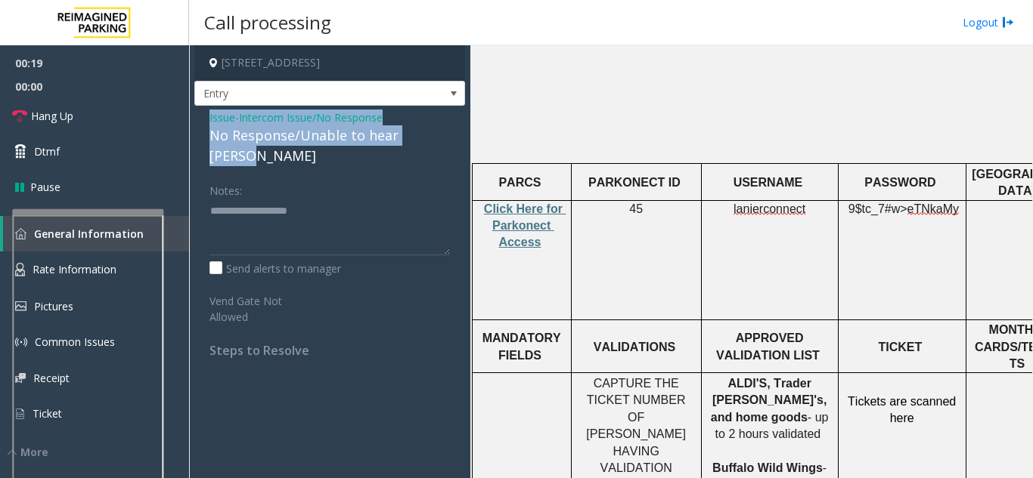
drag, startPoint x: 205, startPoint y: 122, endPoint x: 447, endPoint y: 139, distance: 242.5
click at [447, 139] on div "Issue - Intercom Issue/No Response No Response/Unable to hear [PERSON_NAME] Not…" at bounding box center [329, 240] width 271 height 268
click at [67, 113] on span "Hang Up" at bounding box center [52, 116] width 42 height 16
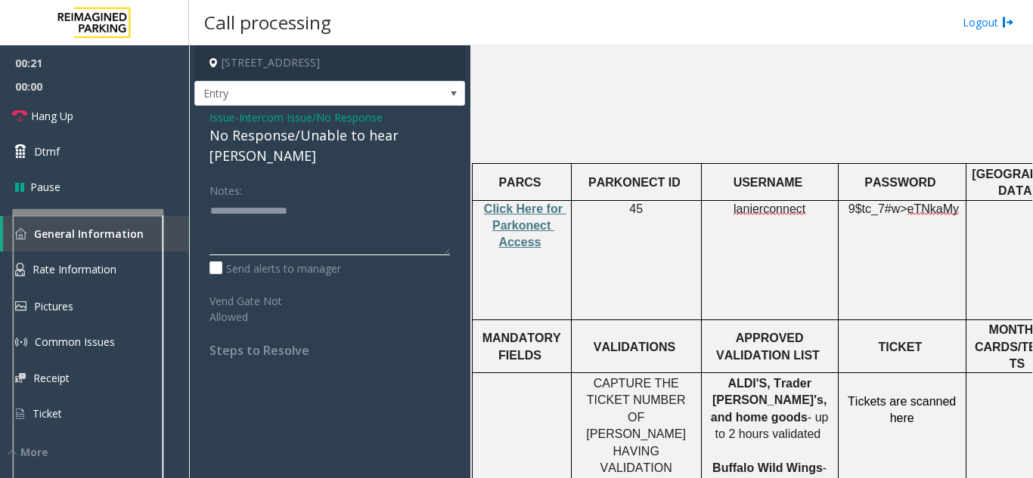
click at [277, 222] on textarea at bounding box center [329, 227] width 240 height 57
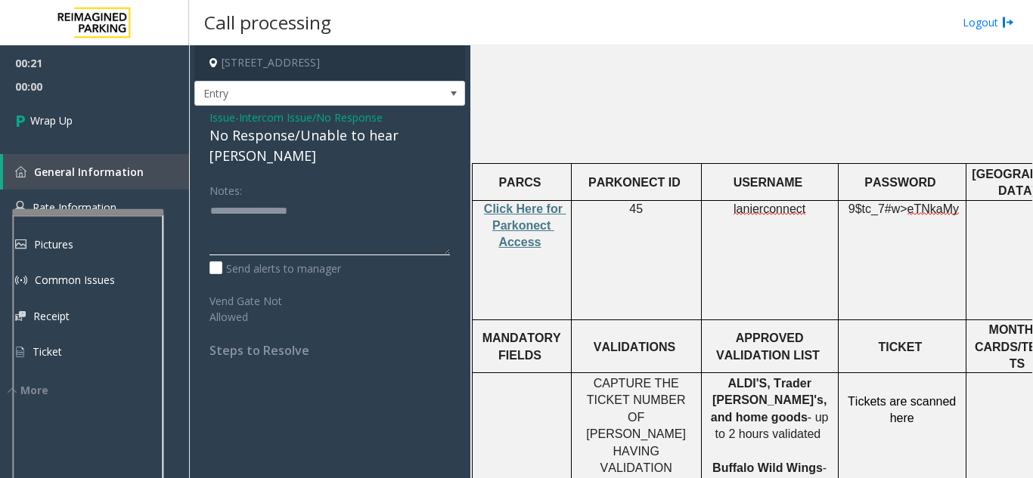
paste textarea "**********"
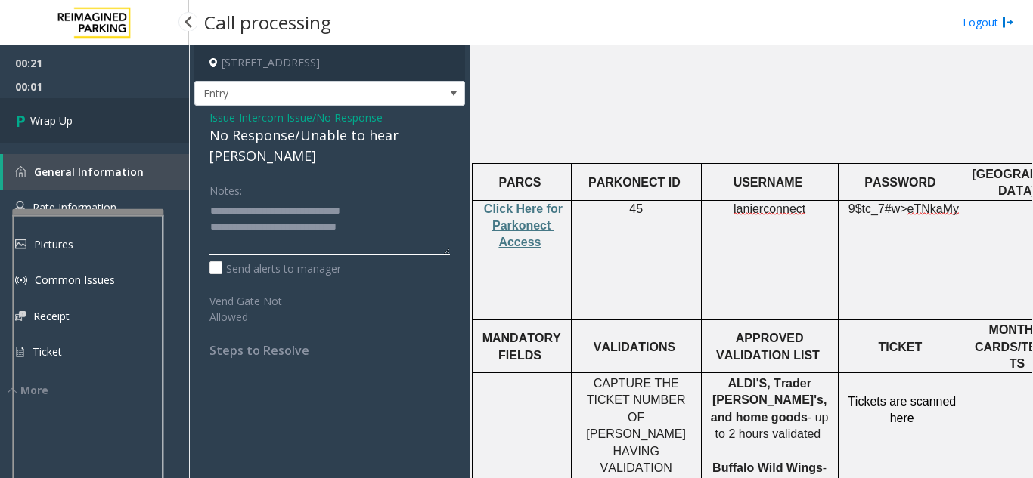
type textarea "**********"
click at [77, 131] on link "Wrap Up" at bounding box center [94, 120] width 189 height 45
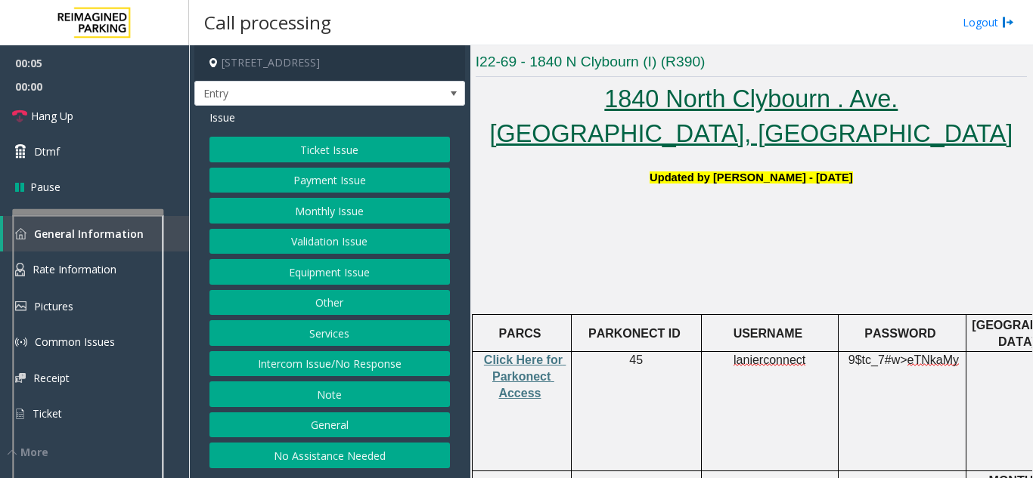
scroll to position [454, 0]
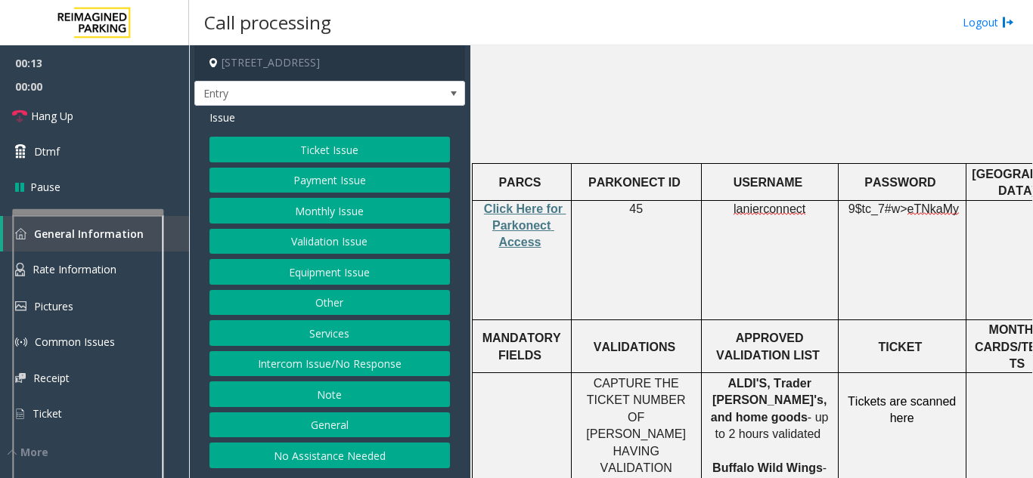
click at [417, 155] on button "Ticket Issue" at bounding box center [329, 150] width 240 height 26
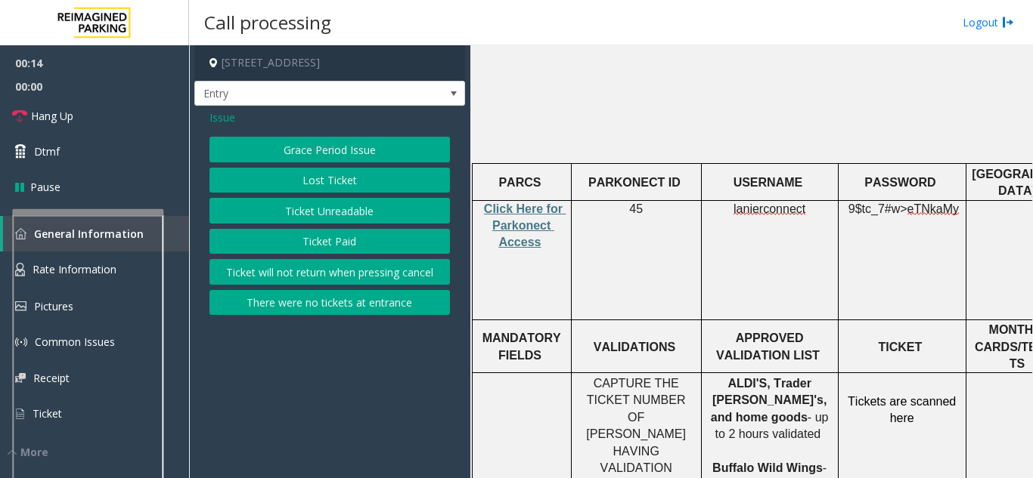
click at [214, 109] on div "Issue Grace Period Issue Lost Ticket Ticket Unreadable Ticket Paid Ticket will …" at bounding box center [329, 214] width 271 height 217
click at [217, 113] on span "Issue" at bounding box center [222, 118] width 26 height 16
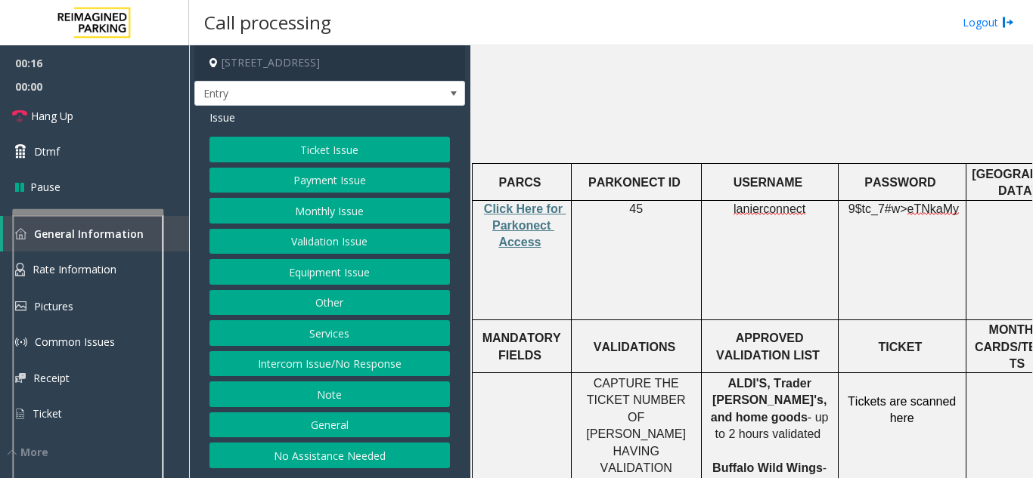
click at [321, 271] on button "Equipment Issue" at bounding box center [329, 272] width 240 height 26
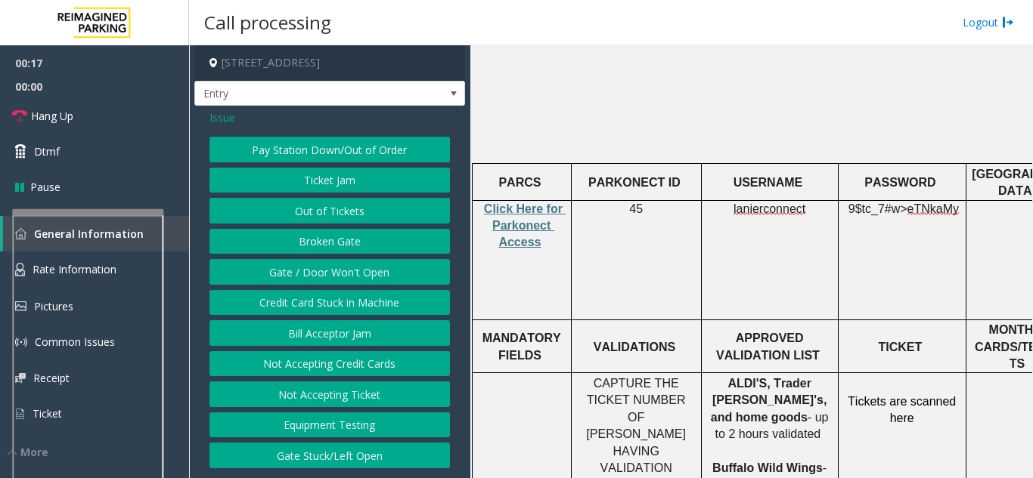
click at [337, 179] on button "Ticket Jam" at bounding box center [329, 181] width 240 height 26
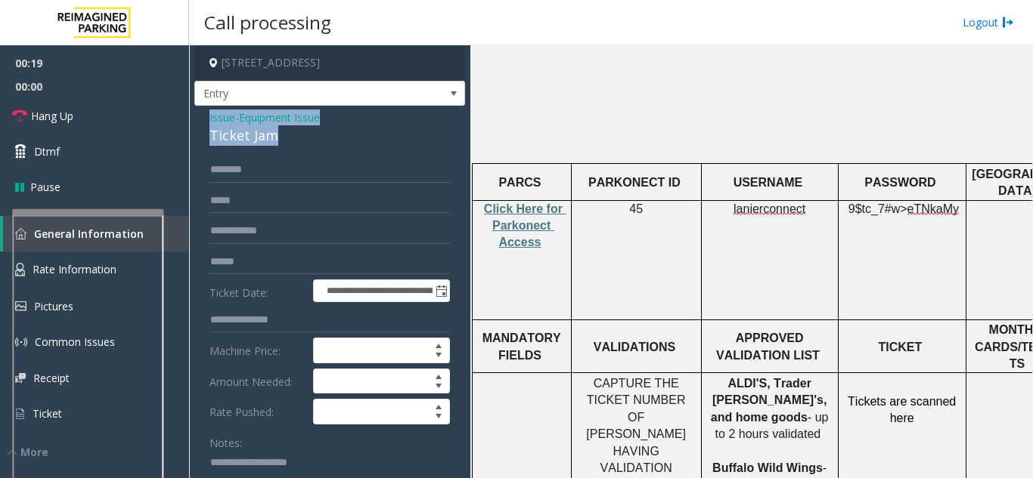
drag, startPoint x: 207, startPoint y: 124, endPoint x: 271, endPoint y: 149, distance: 68.9
click at [271, 149] on div "**********" at bounding box center [329, 481] width 271 height 751
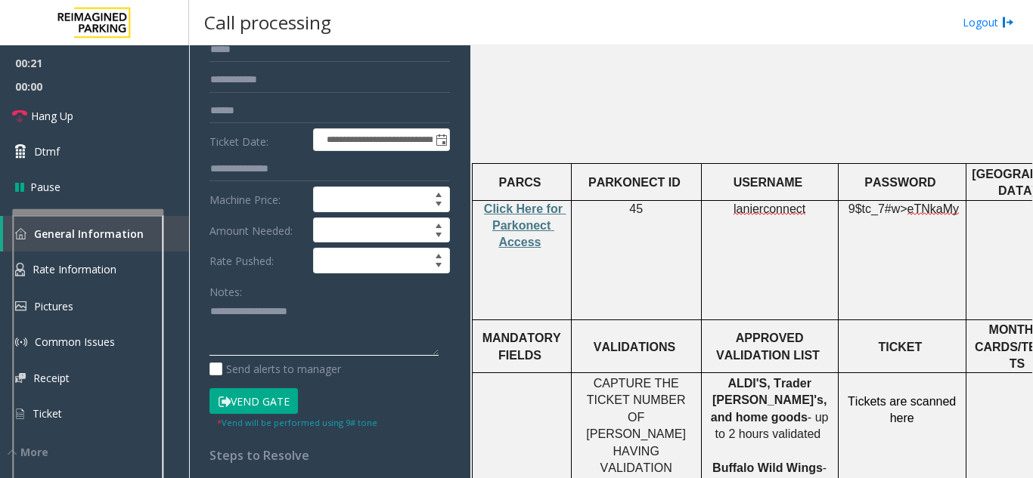
click at [231, 342] on textarea at bounding box center [323, 328] width 229 height 57
paste textarea "**********"
click at [263, 401] on button "Vend Gate" at bounding box center [253, 402] width 88 height 26
click at [291, 339] on textarea at bounding box center [323, 328] width 229 height 57
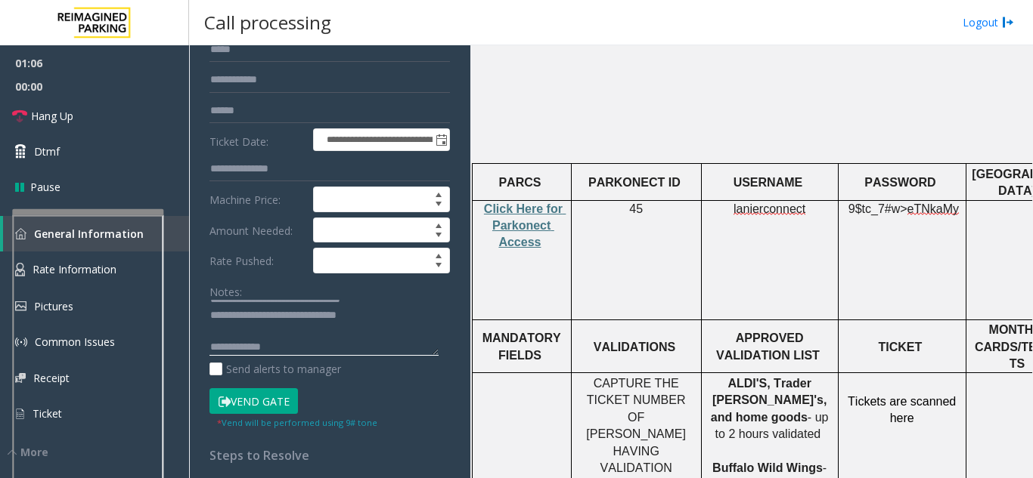
click at [298, 351] on textarea at bounding box center [323, 328] width 229 height 57
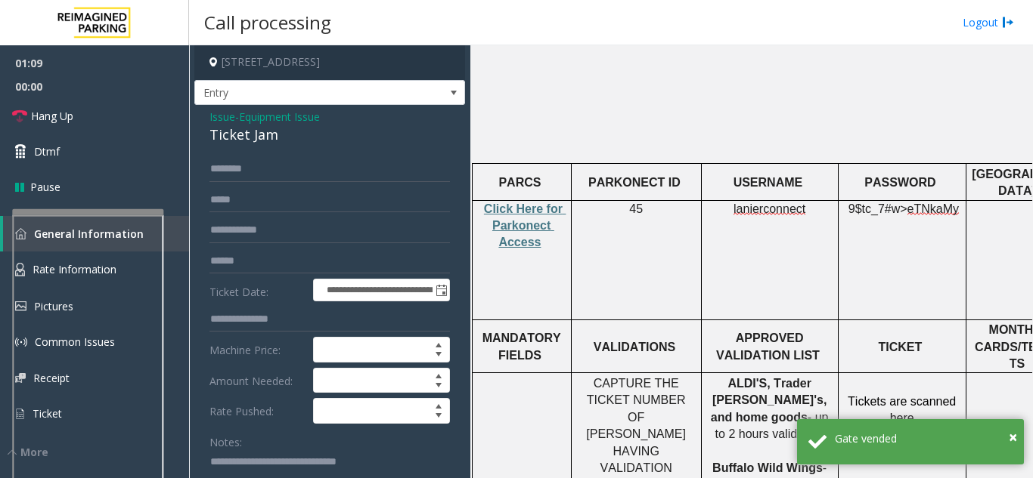
scroll to position [0, 0]
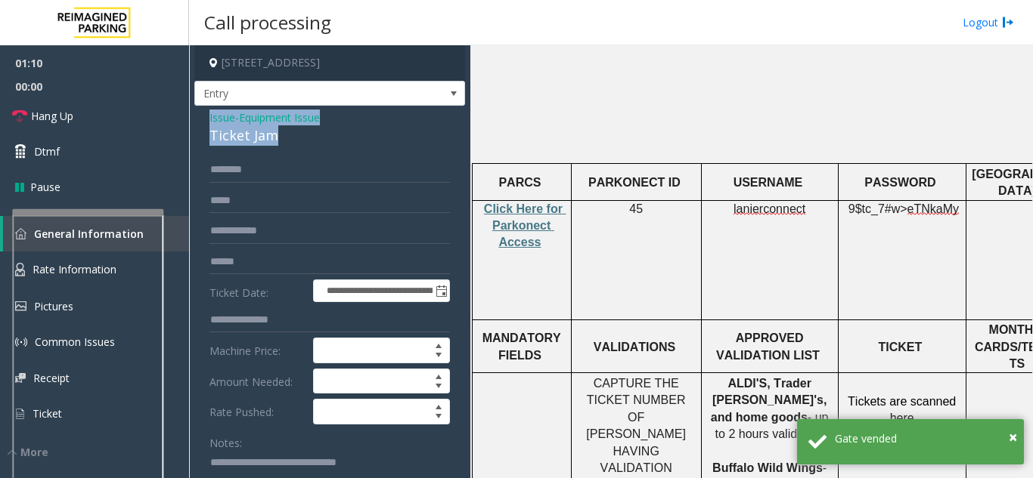
drag, startPoint x: 206, startPoint y: 122, endPoint x: 286, endPoint y: 134, distance: 80.9
click at [290, 142] on div "Ticket Jam" at bounding box center [329, 135] width 240 height 20
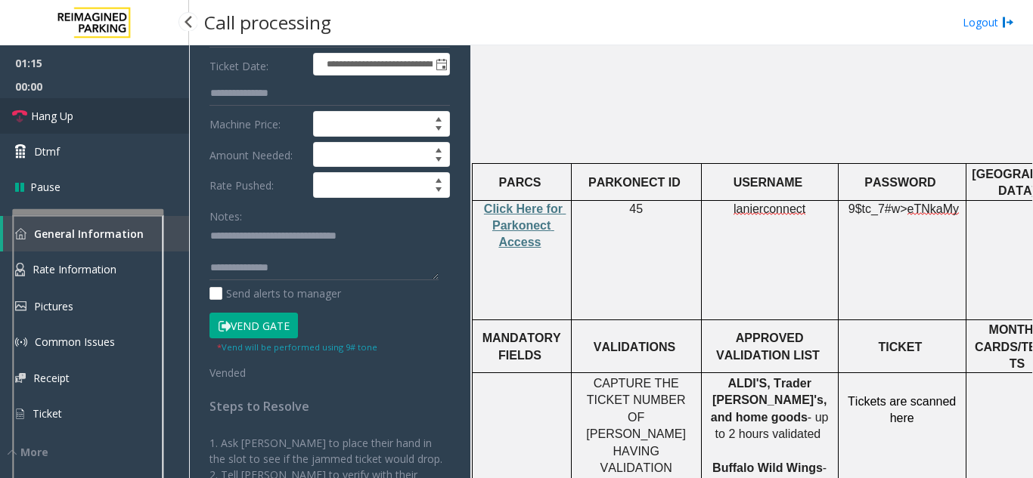
click at [172, 116] on link "Hang Up" at bounding box center [94, 116] width 189 height 36
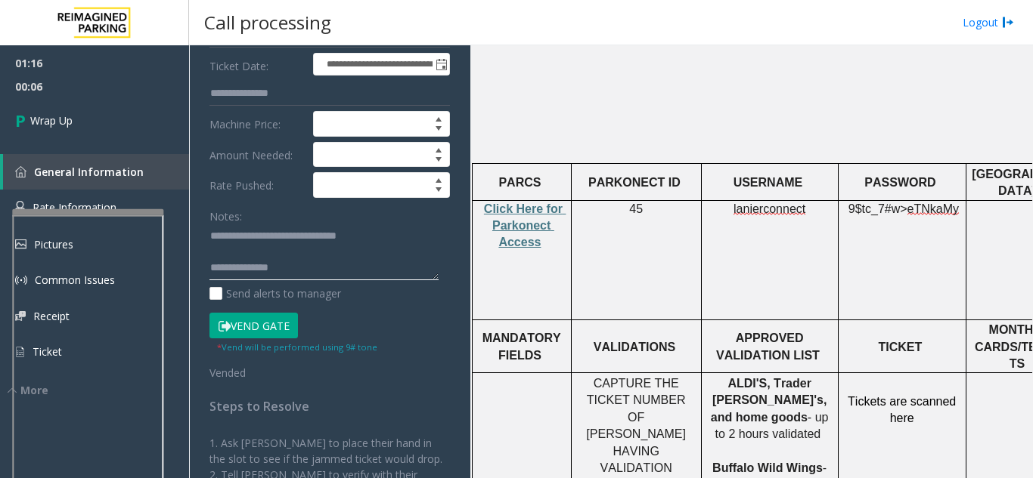
click at [260, 265] on textarea at bounding box center [323, 253] width 229 height 57
paste textarea "**********"
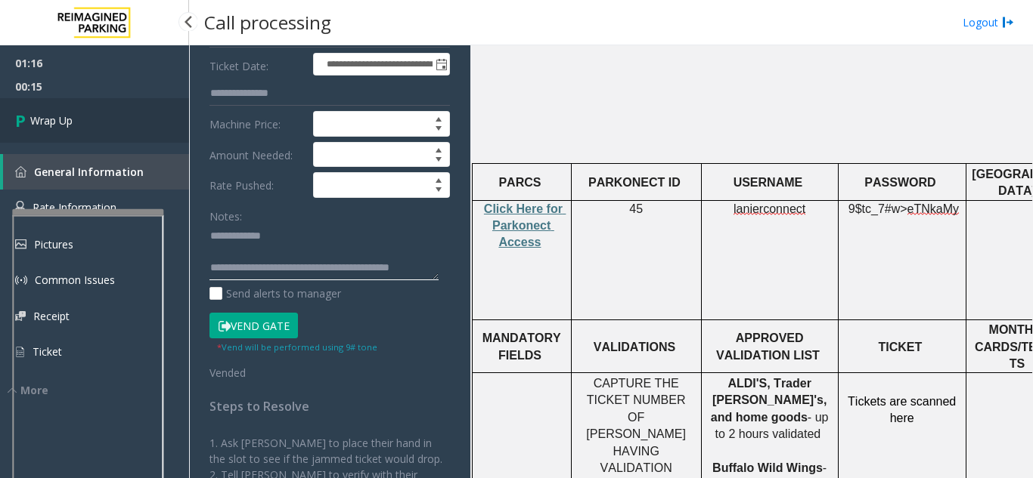
type textarea "**********"
click at [63, 119] on span "Wrap Up" at bounding box center [51, 121] width 42 height 16
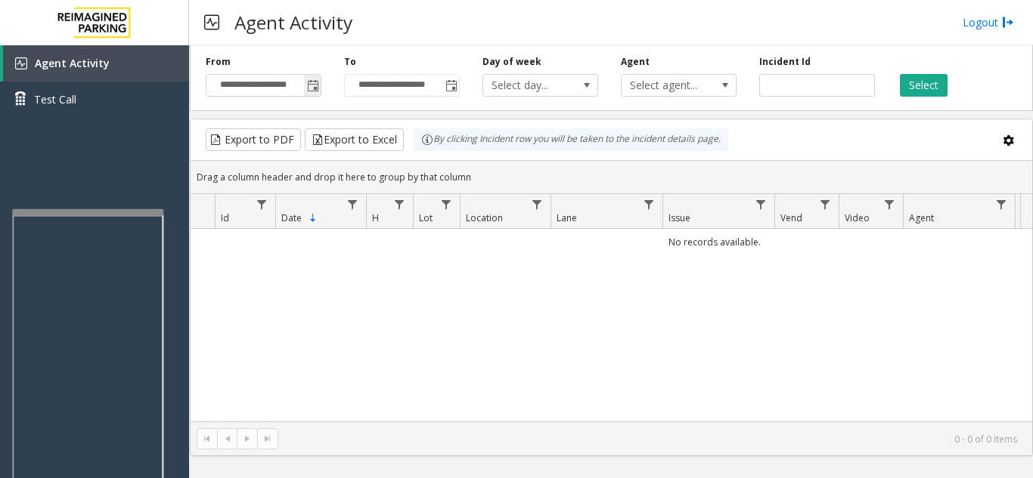
click at [316, 81] on span "Toggle popup" at bounding box center [313, 86] width 12 height 12
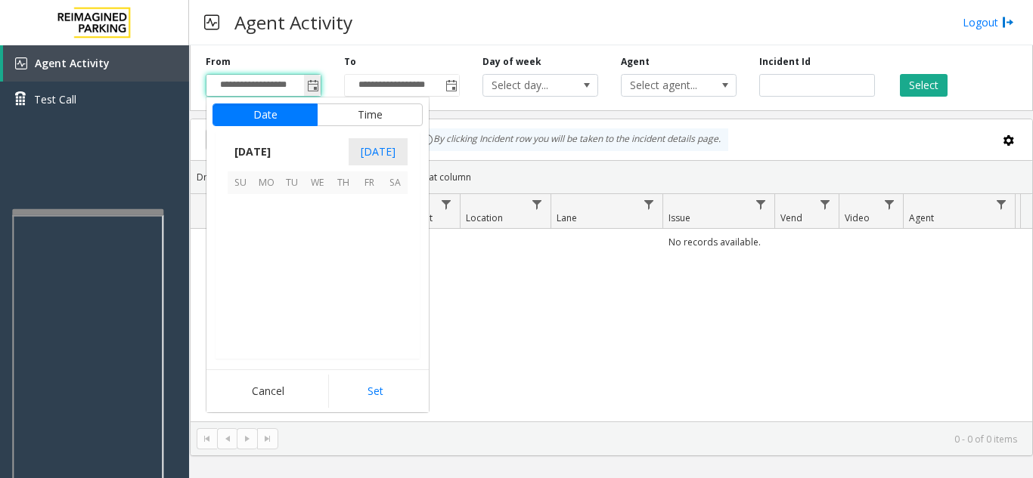
scroll to position [271118, 0]
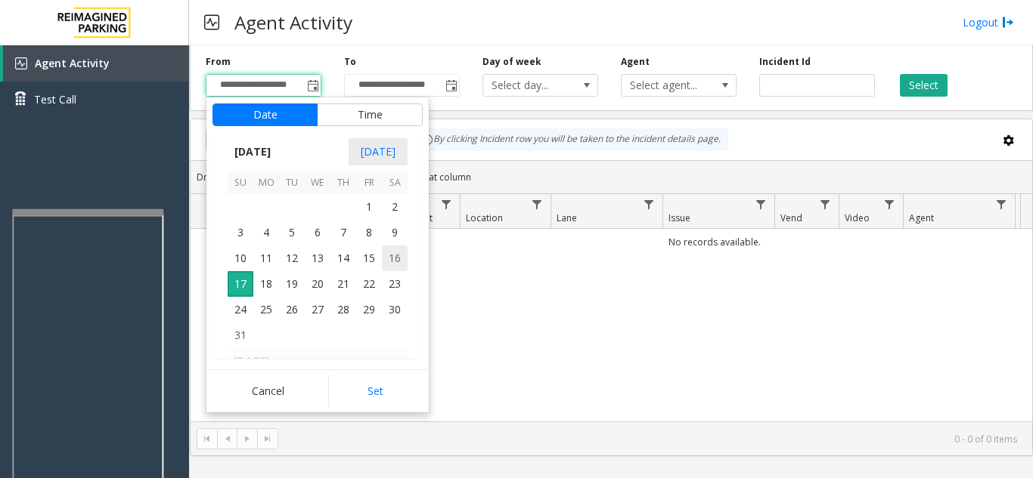
click at [395, 261] on span "16" at bounding box center [395, 259] width 26 height 26
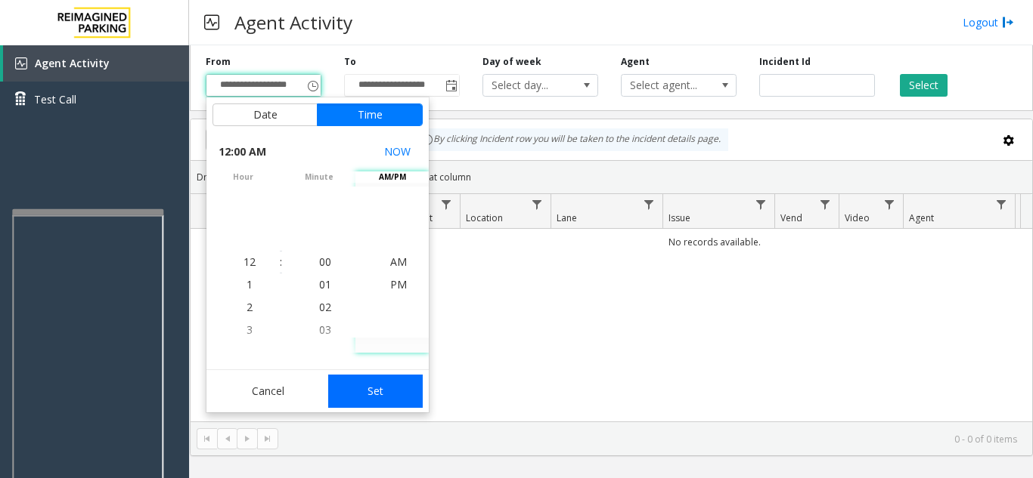
click at [370, 391] on button "Set" at bounding box center [375, 391] width 95 height 33
type input "**********"
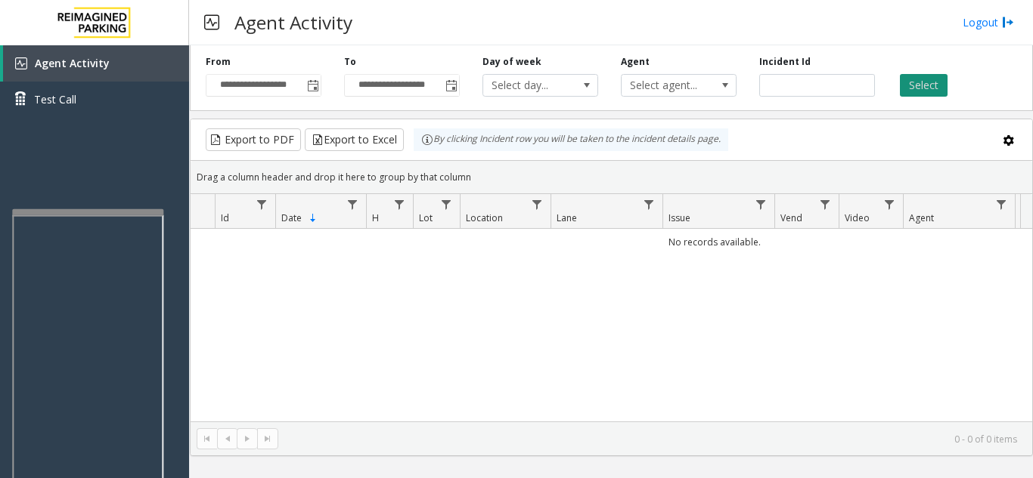
click at [917, 92] on button "Select" at bounding box center [924, 85] width 48 height 23
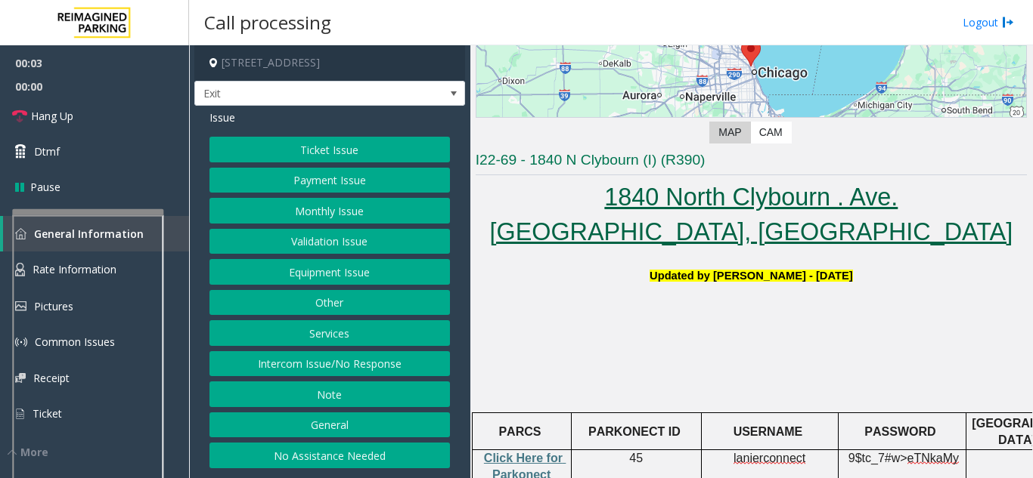
scroll to position [378, 0]
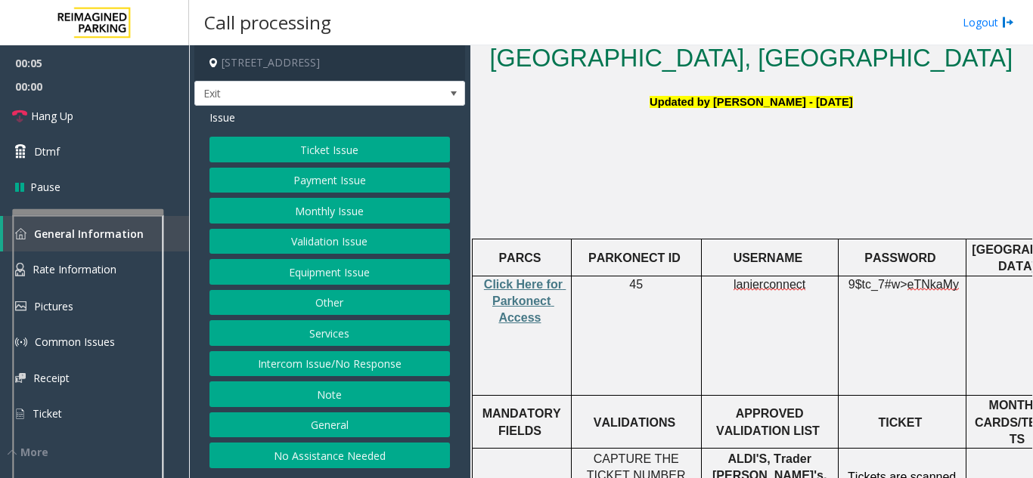
click at [301, 268] on button "Equipment Issue" at bounding box center [329, 272] width 240 height 26
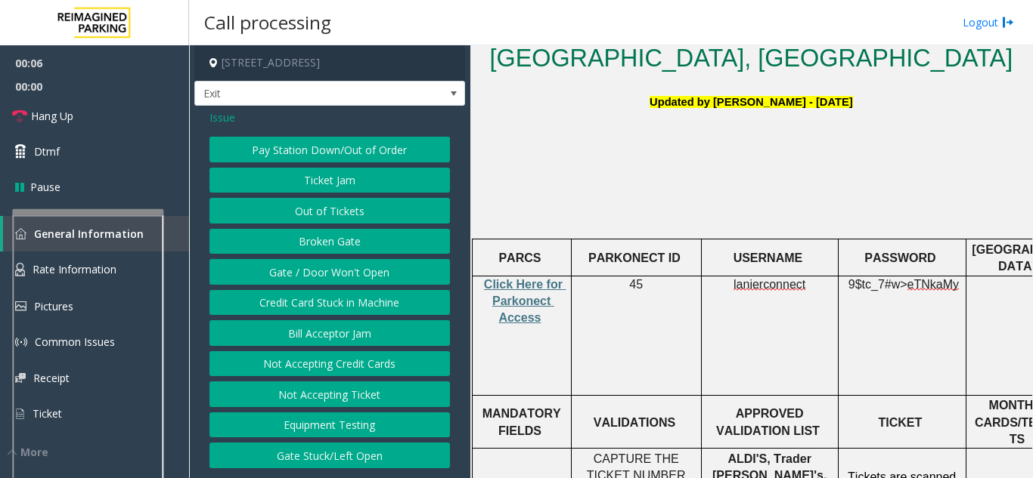
click at [259, 189] on button "Ticket Jam" at bounding box center [329, 181] width 240 height 26
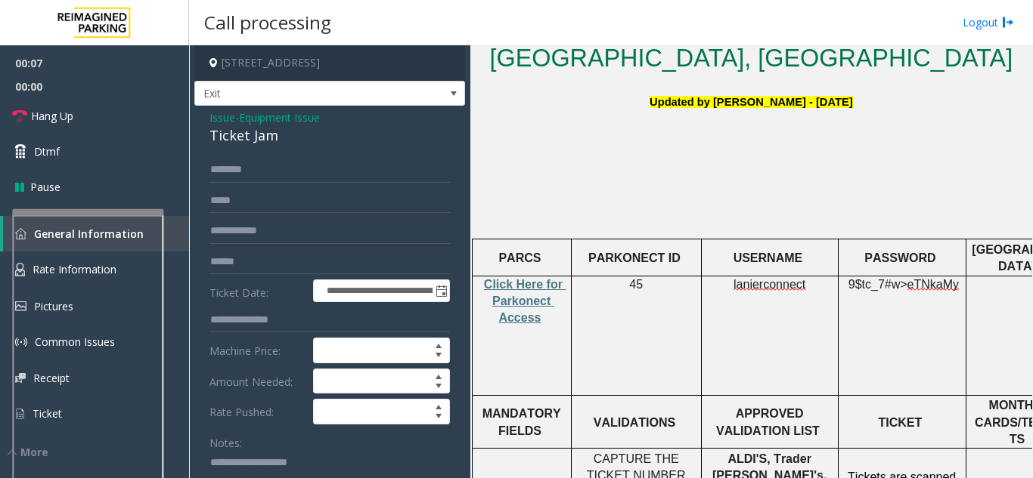
drag, startPoint x: 197, startPoint y: 116, endPoint x: 241, endPoint y: 125, distance: 44.8
click at [218, 122] on div "**********" at bounding box center [329, 481] width 271 height 751
click at [280, 136] on div "Ticket Jam" at bounding box center [329, 135] width 240 height 20
drag, startPoint x: 200, startPoint y: 119, endPoint x: 274, endPoint y: 138, distance: 77.0
click at [274, 138] on div "**********" at bounding box center [329, 481] width 271 height 751
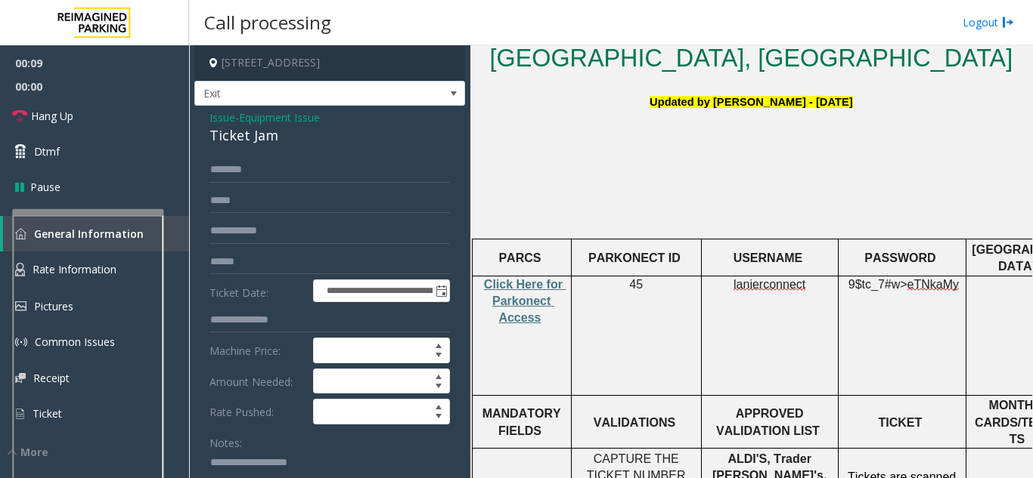
click at [275, 155] on div "**********" at bounding box center [329, 481] width 271 height 751
click at [227, 119] on span "Issue" at bounding box center [222, 118] width 26 height 16
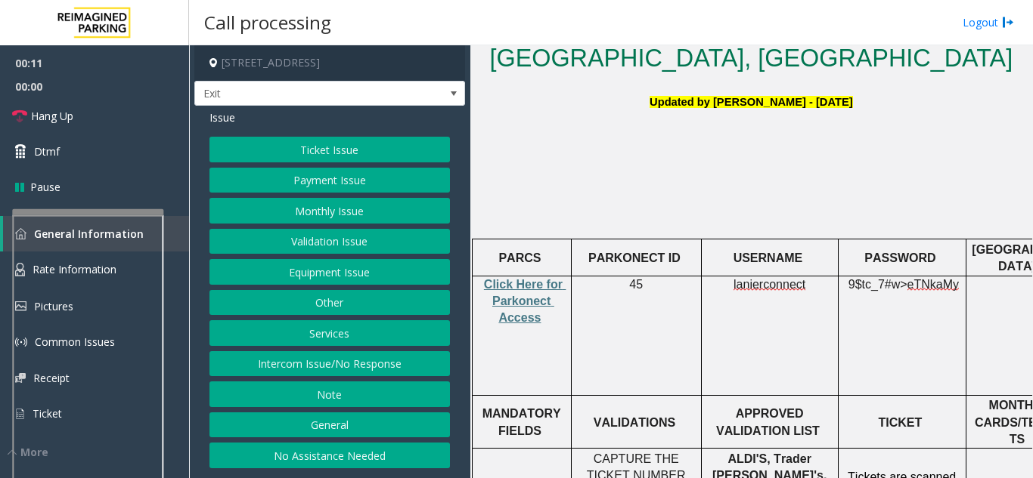
click at [259, 150] on button "Ticket Issue" at bounding box center [329, 150] width 240 height 26
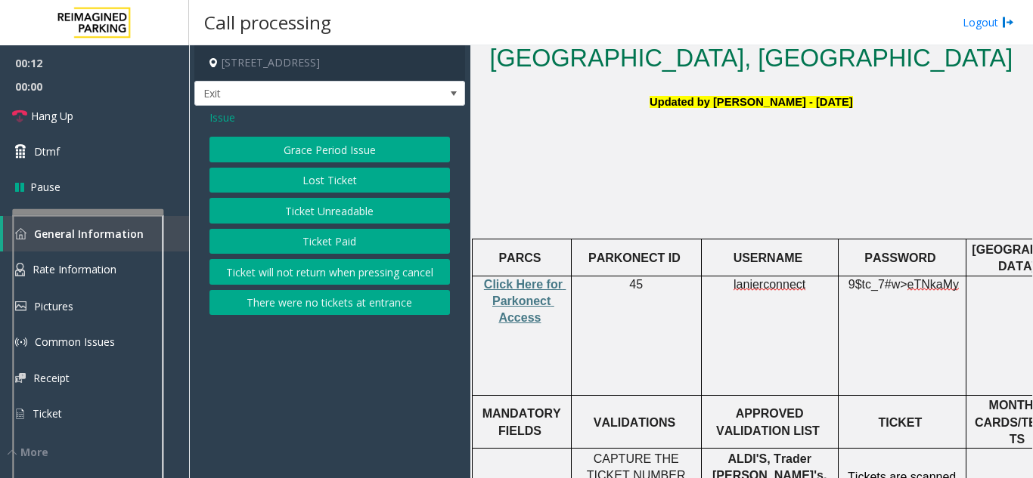
click at [332, 306] on button "There were no tickets at entrance" at bounding box center [329, 303] width 240 height 26
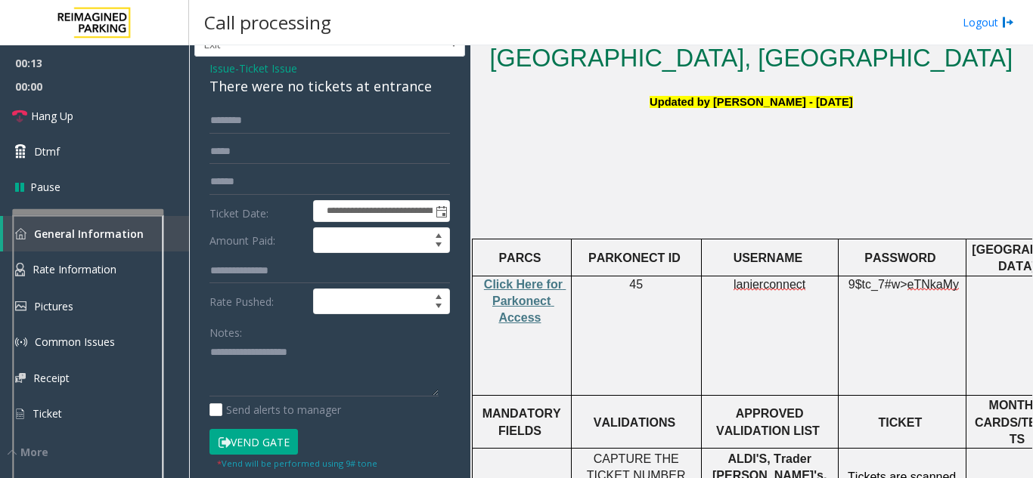
scroll to position [76, 0]
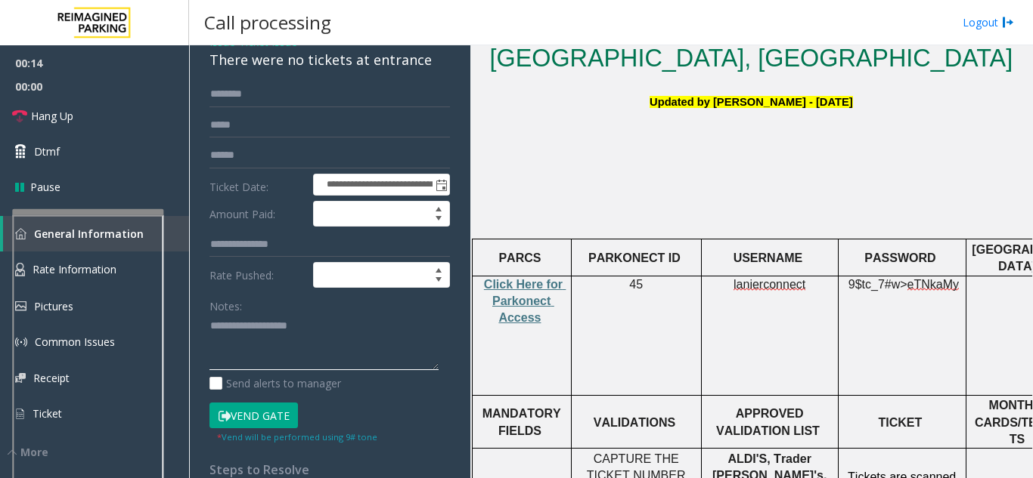
click at [256, 339] on textarea at bounding box center [323, 342] width 229 height 57
click at [282, 424] on button "Vend Gate" at bounding box center [253, 416] width 88 height 26
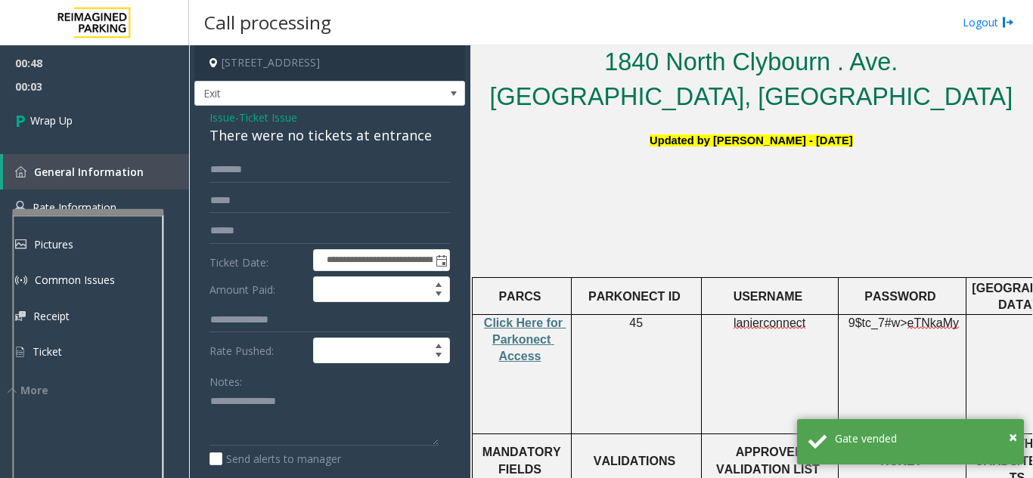
scroll to position [302, 0]
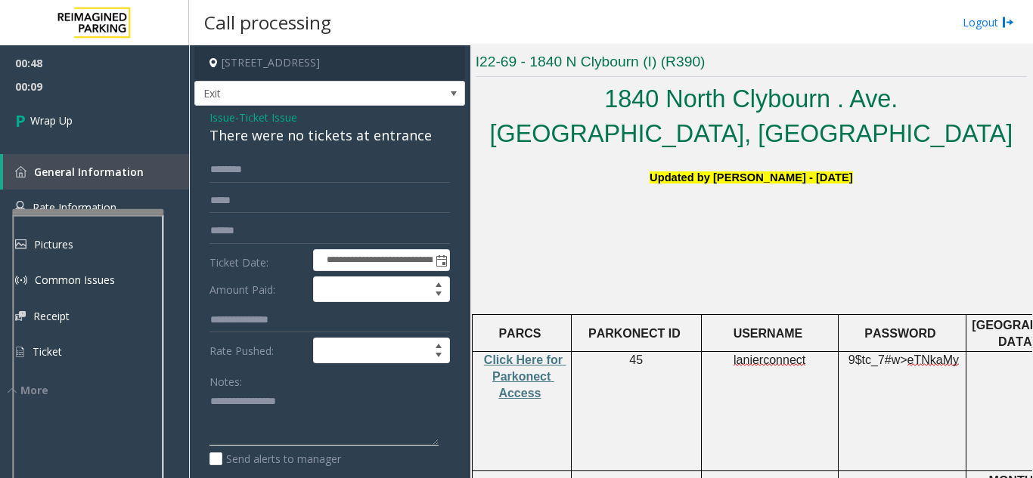
click at [432, 415] on textarea at bounding box center [323, 418] width 229 height 57
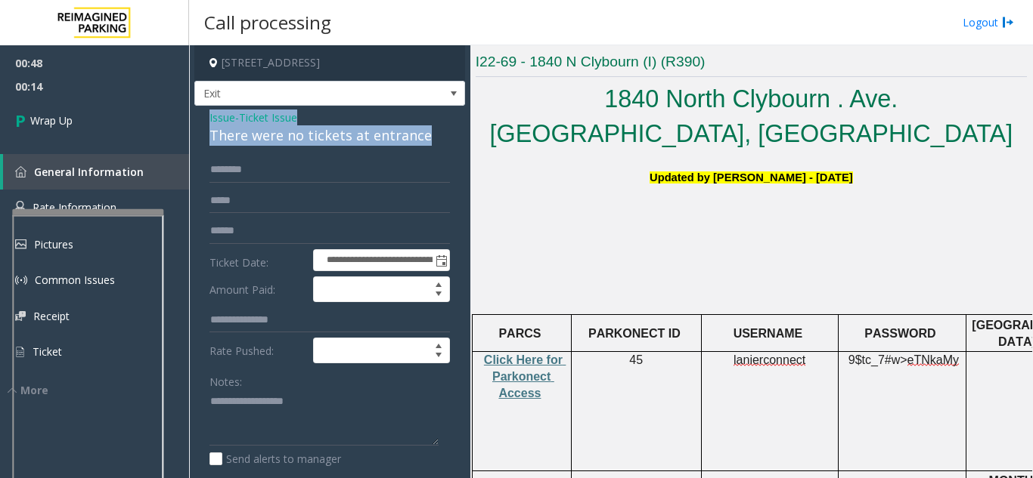
drag, startPoint x: 196, startPoint y: 115, endPoint x: 423, endPoint y: 140, distance: 228.1
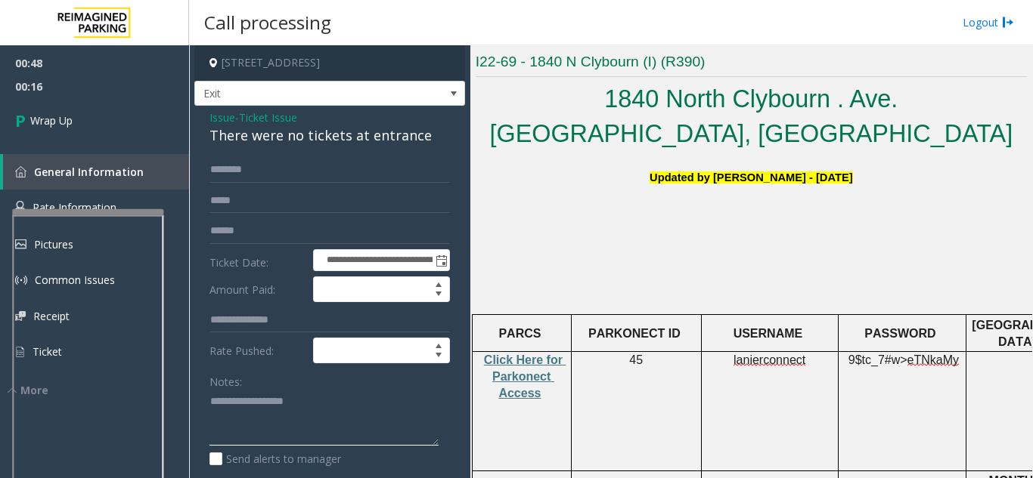
click at [235, 441] on textarea at bounding box center [323, 418] width 229 height 57
paste textarea "**********"
click at [286, 443] on textarea at bounding box center [323, 418] width 229 height 57
paste textarea "**********"
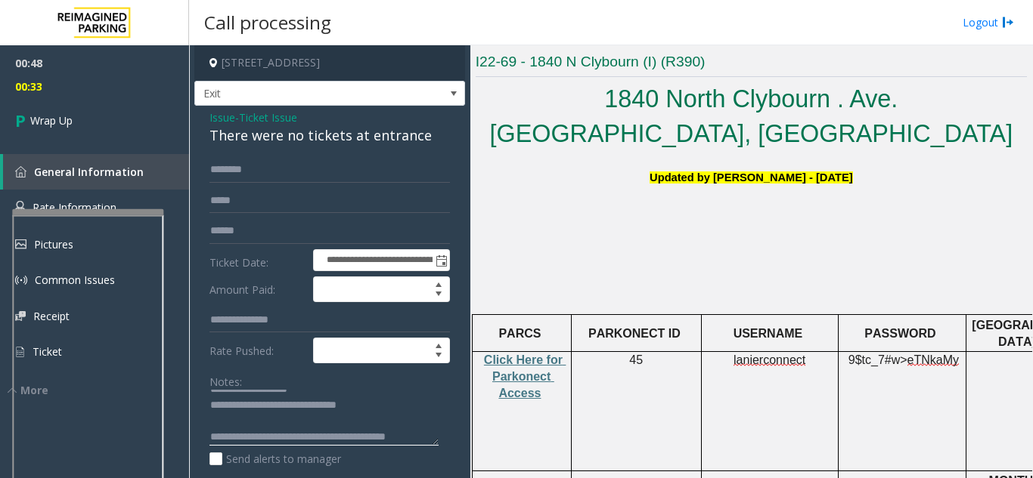
scroll to position [60, 0]
type textarea "**********"
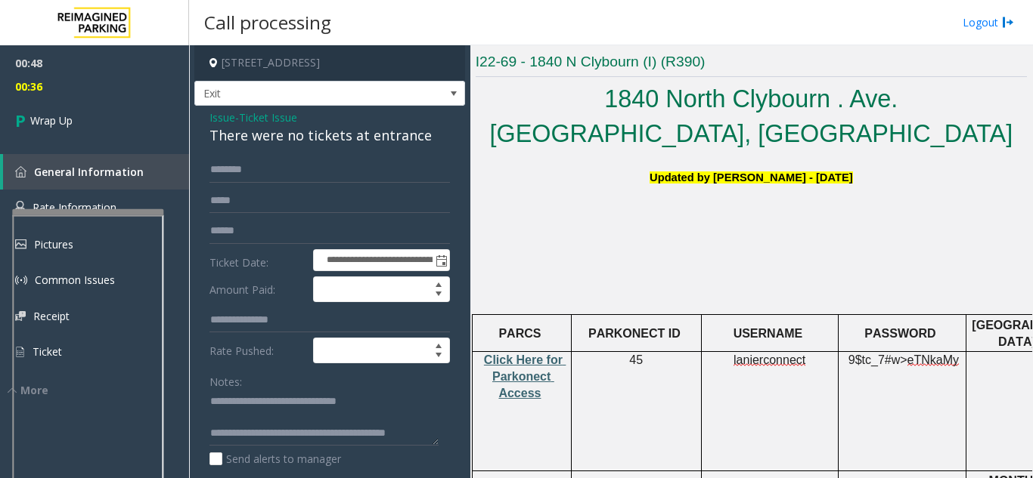
click at [519, 354] on span "Click Here for Parkonect Access" at bounding box center [525, 377] width 82 height 47
click at [10, 124] on link "Wrap Up" at bounding box center [94, 120] width 189 height 45
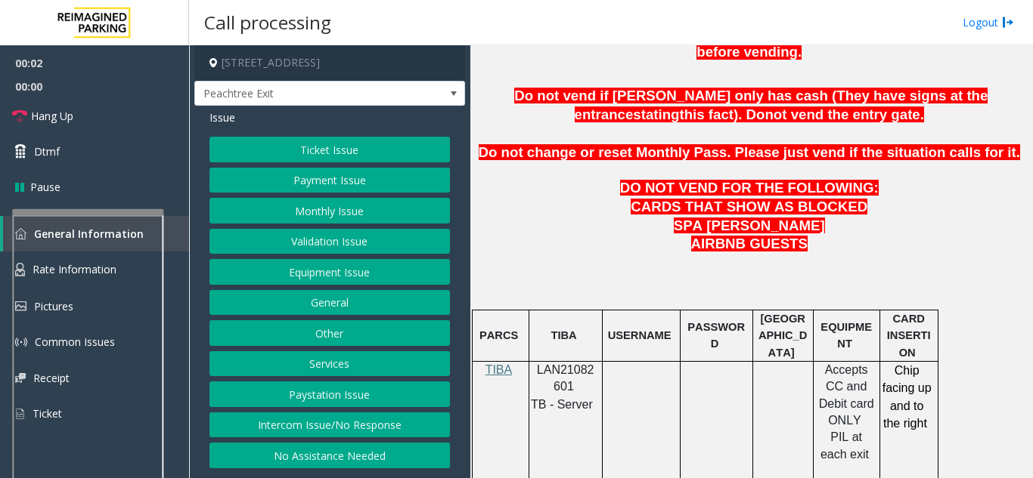
scroll to position [831, 0]
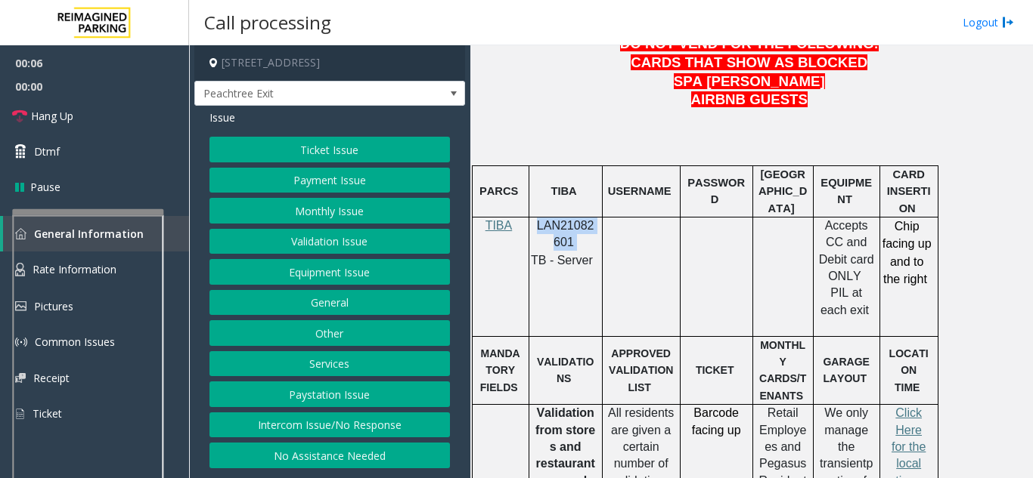
drag, startPoint x: 534, startPoint y: 186, endPoint x: 578, endPoint y: 206, distance: 48.0
click at [578, 218] on p "LAN21082601" at bounding box center [565, 235] width 62 height 34
click at [110, 104] on link "Hang Up" at bounding box center [94, 116] width 189 height 36
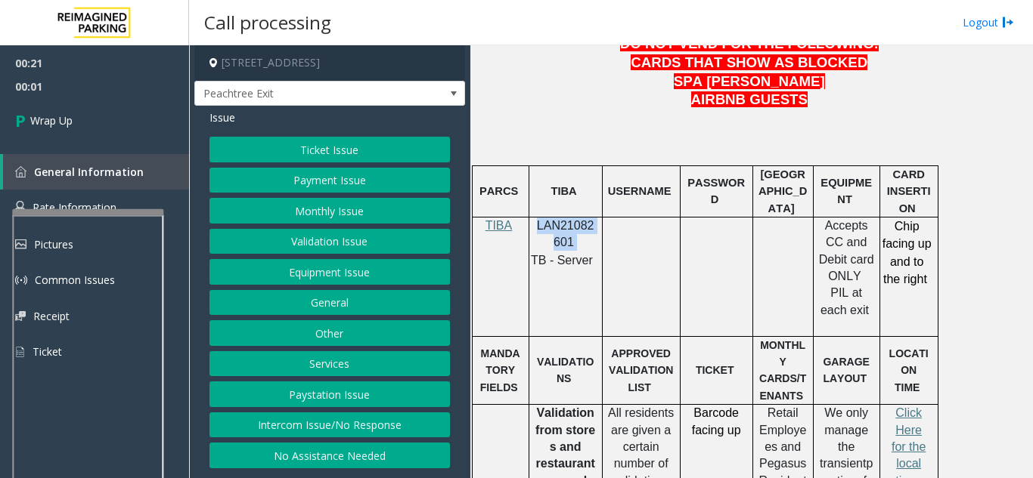
click at [321, 415] on button "Intercom Issue/No Response" at bounding box center [329, 426] width 240 height 26
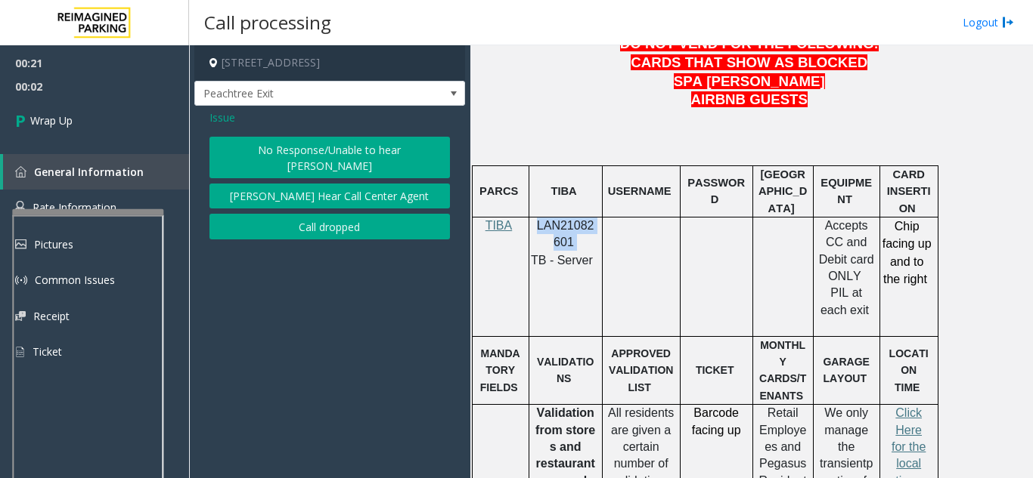
click at [277, 153] on button "No Response/Unable to hear [PERSON_NAME]" at bounding box center [329, 158] width 240 height 42
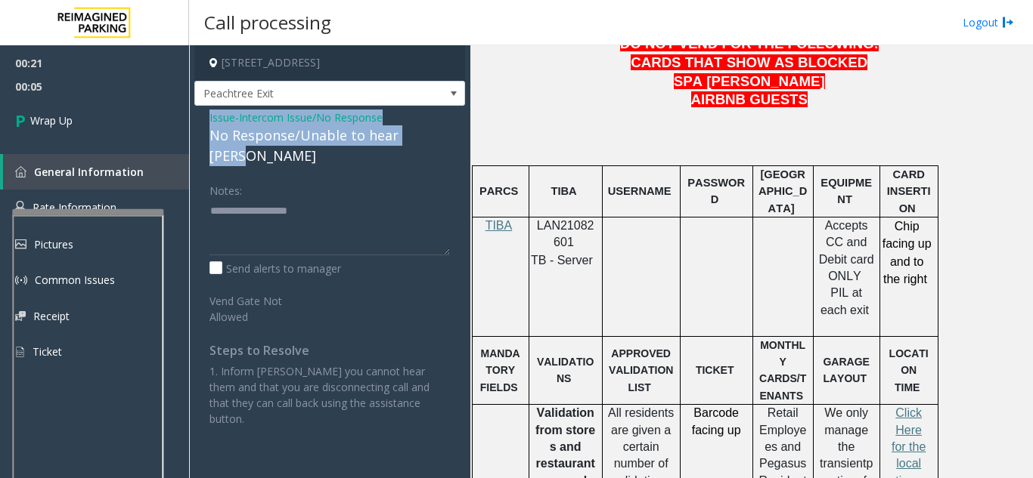
drag, startPoint x: 199, startPoint y: 120, endPoint x: 432, endPoint y: 141, distance: 234.5
click at [432, 141] on div "Issue - Intercom Issue/No Response No Response/Unable to hear [PERSON_NAME] Not…" at bounding box center [329, 274] width 271 height 336
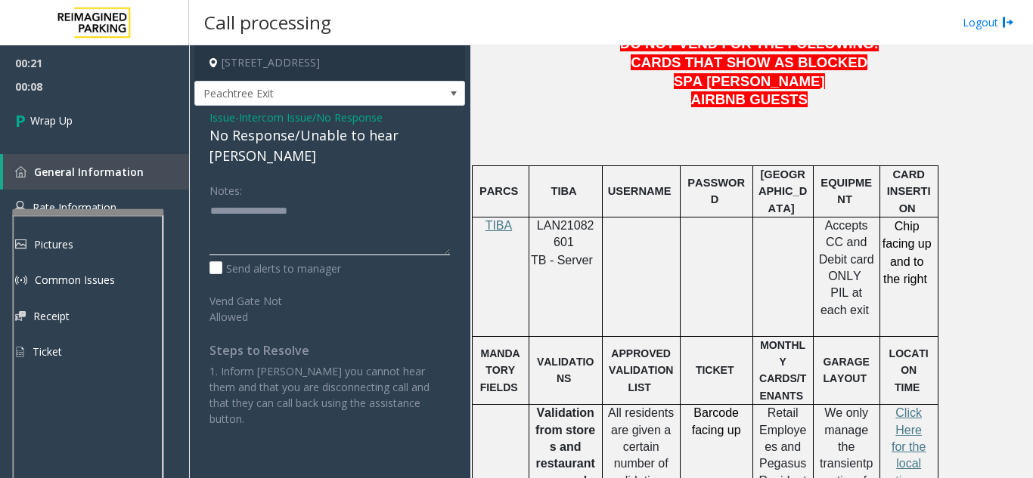
click at [345, 199] on textarea at bounding box center [329, 227] width 240 height 57
paste textarea "**********"
type textarea "**********"
click at [196, 127] on div "Issue - Intercom Issue/No Response No Response/Unable to hear [PERSON_NAME] Not…" at bounding box center [329, 274] width 271 height 336
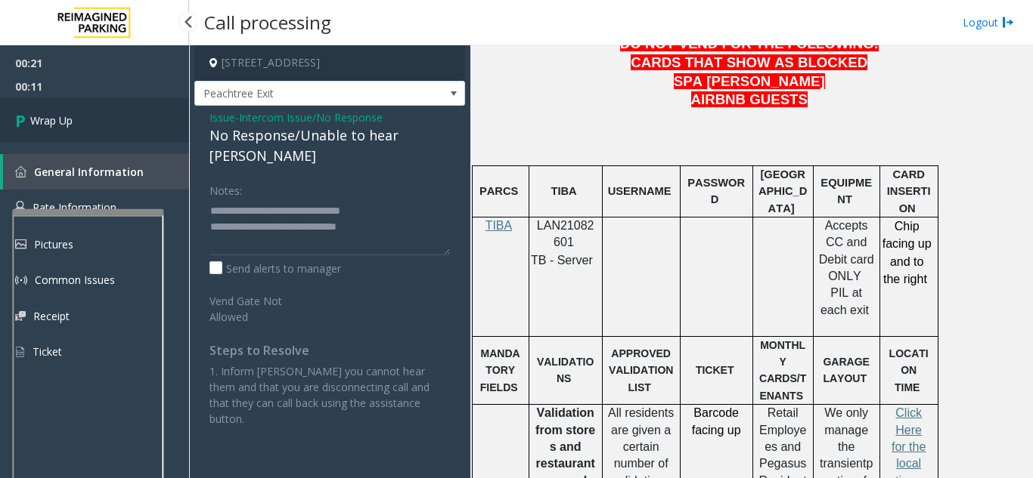
click at [172, 128] on link "Wrap Up" at bounding box center [94, 120] width 189 height 45
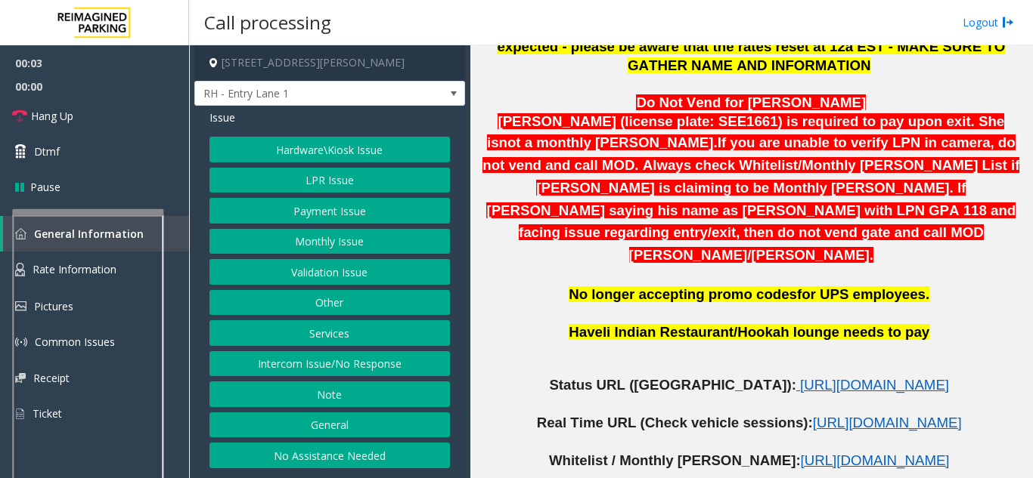
scroll to position [831, 0]
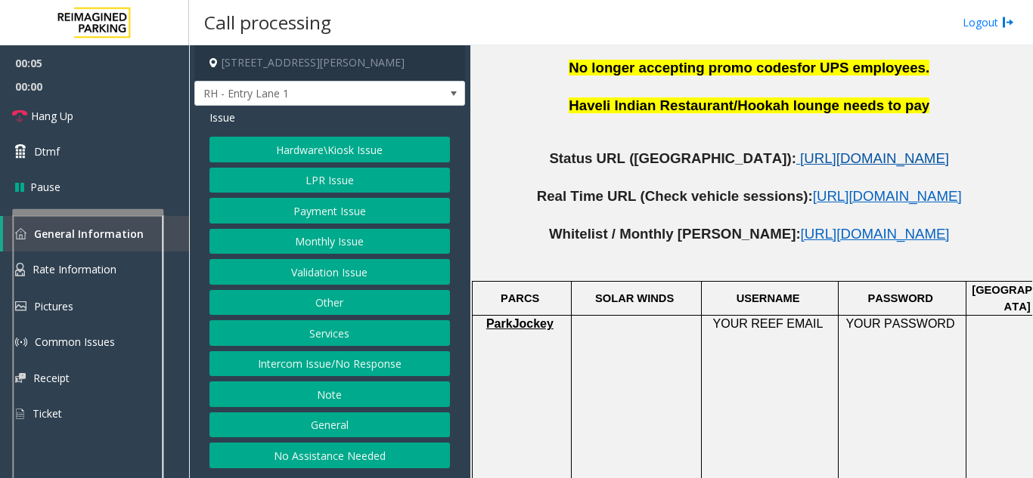
click at [800, 150] on span "https://www.parkjockey.com/en-us/manage/1633/status" at bounding box center [874, 158] width 149 height 16
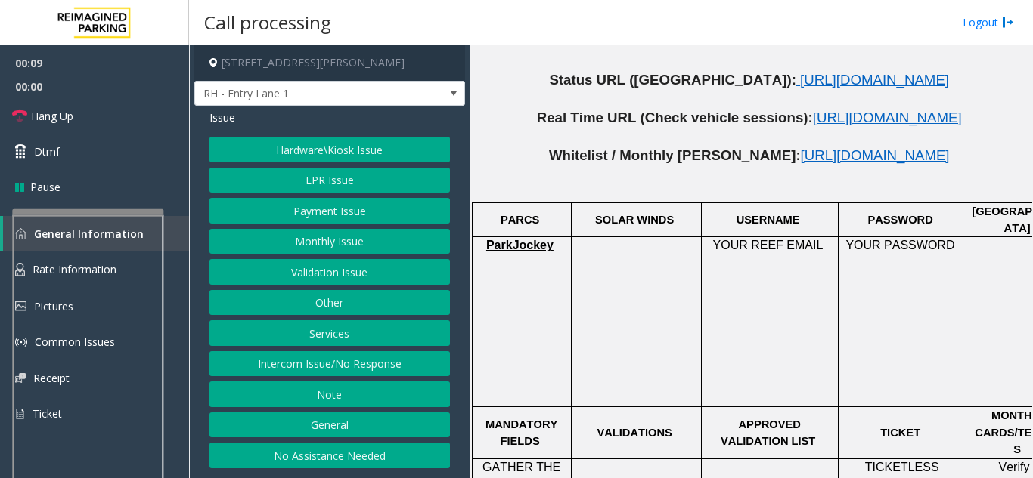
scroll to position [983, 0]
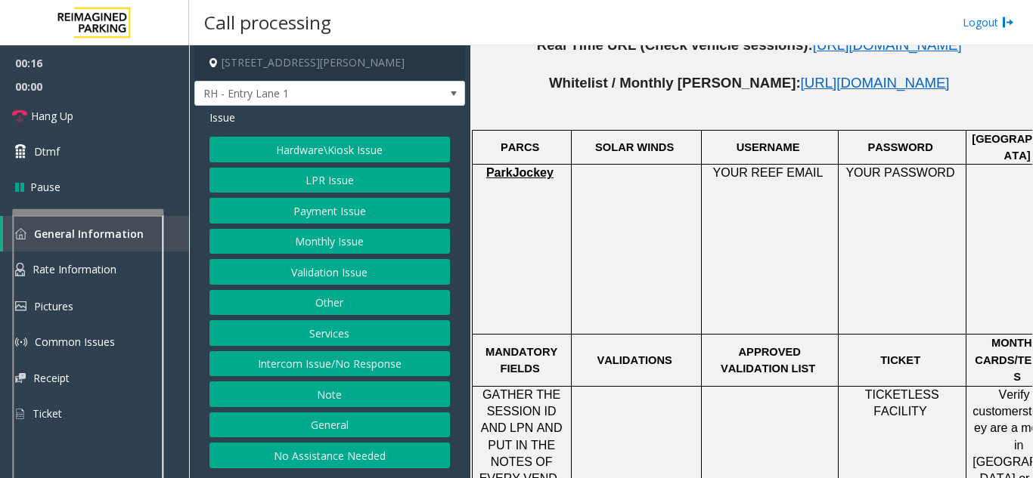
click at [386, 373] on button "Intercom Issue/No Response" at bounding box center [329, 364] width 240 height 26
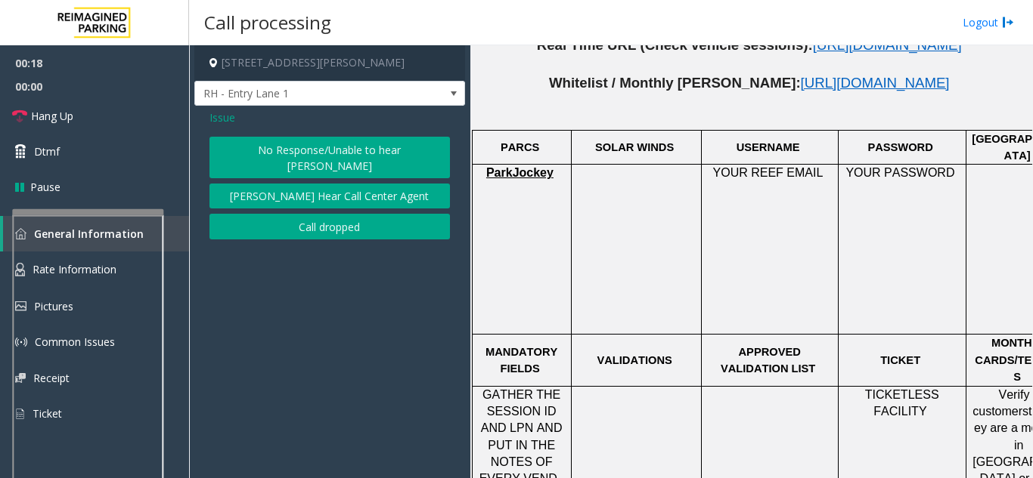
click at [282, 141] on button "No Response/Unable to hear [PERSON_NAME]" at bounding box center [329, 158] width 240 height 42
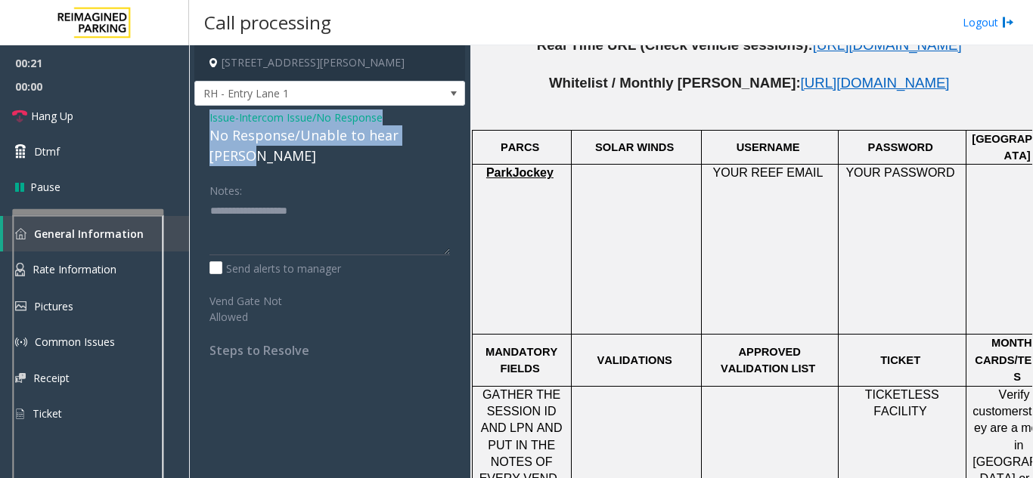
drag, startPoint x: 203, startPoint y: 125, endPoint x: 460, endPoint y: 138, distance: 257.3
click at [460, 138] on div "Issue - Intercom Issue/No Response No Response/Unable to hear [PERSON_NAME] Not…" at bounding box center [329, 240] width 271 height 268
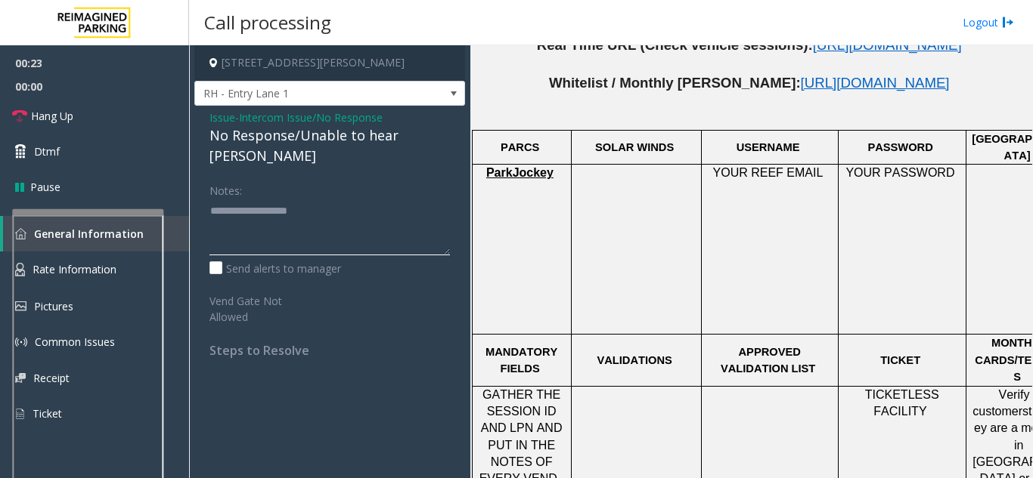
click at [350, 210] on textarea at bounding box center [329, 227] width 240 height 57
paste textarea "**********"
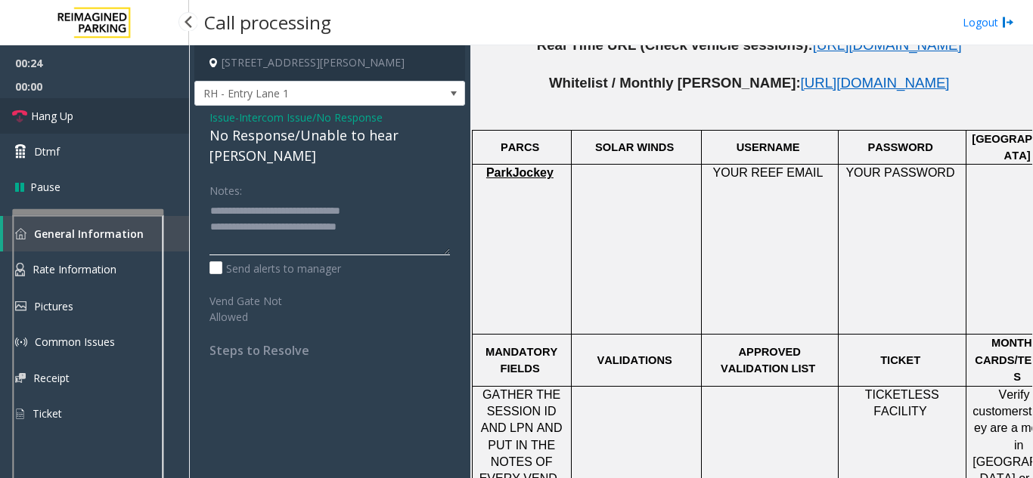
type textarea "**********"
click at [145, 116] on link "Hang Up" at bounding box center [94, 116] width 189 height 36
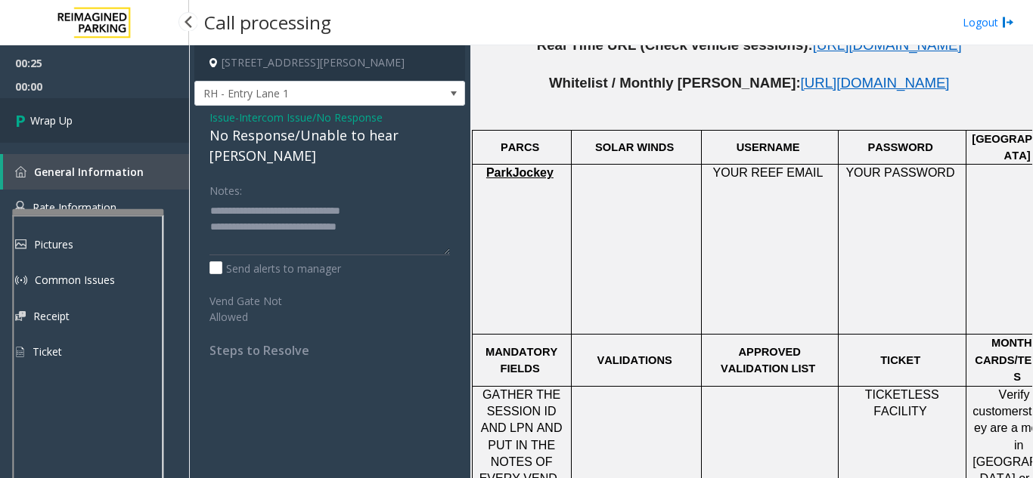
click at [145, 116] on link "Wrap Up" at bounding box center [94, 120] width 189 height 45
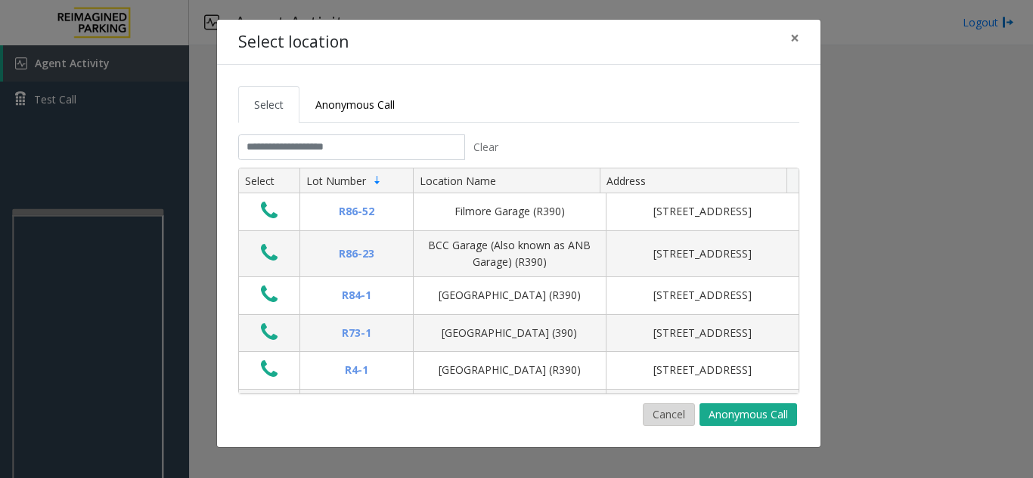
click at [665, 413] on button "Cancel" at bounding box center [669, 415] width 52 height 23
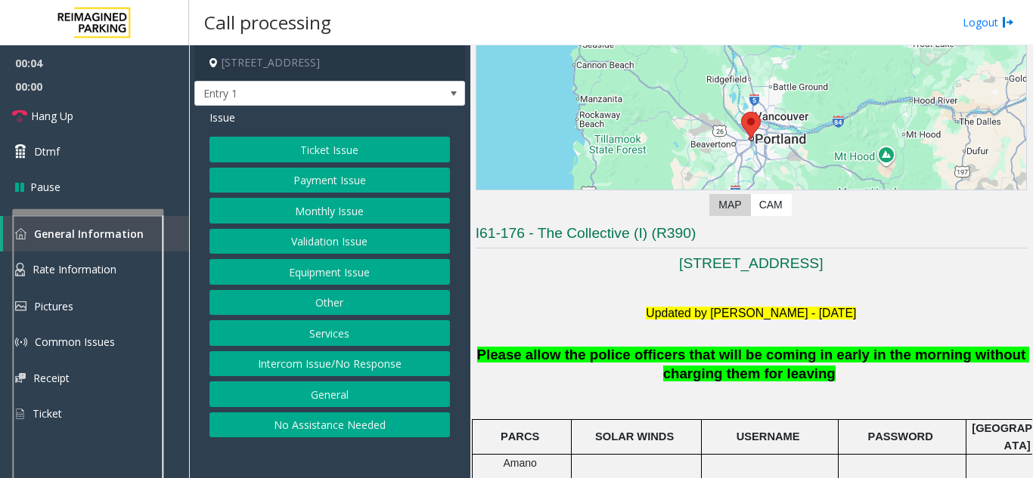
scroll to position [378, 0]
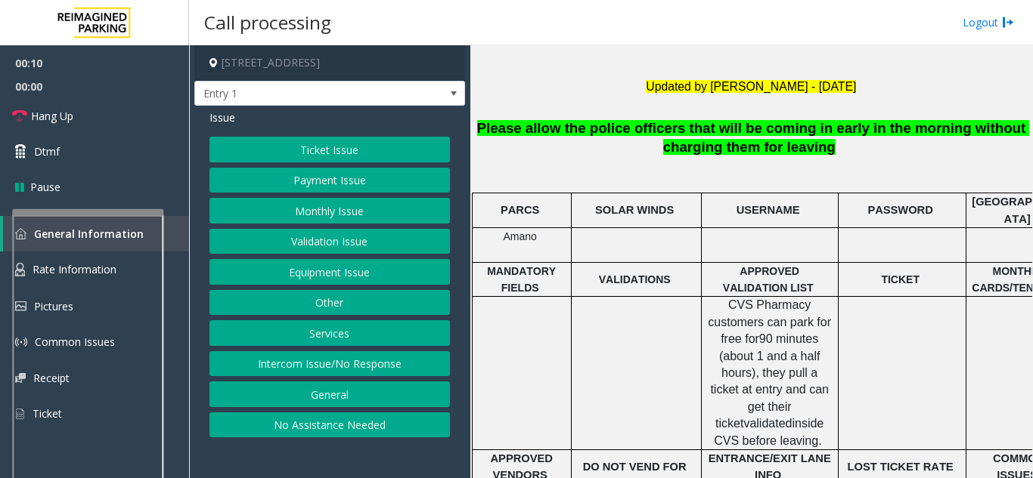
click at [407, 357] on button "Intercom Issue/No Response" at bounding box center [329, 364] width 240 height 26
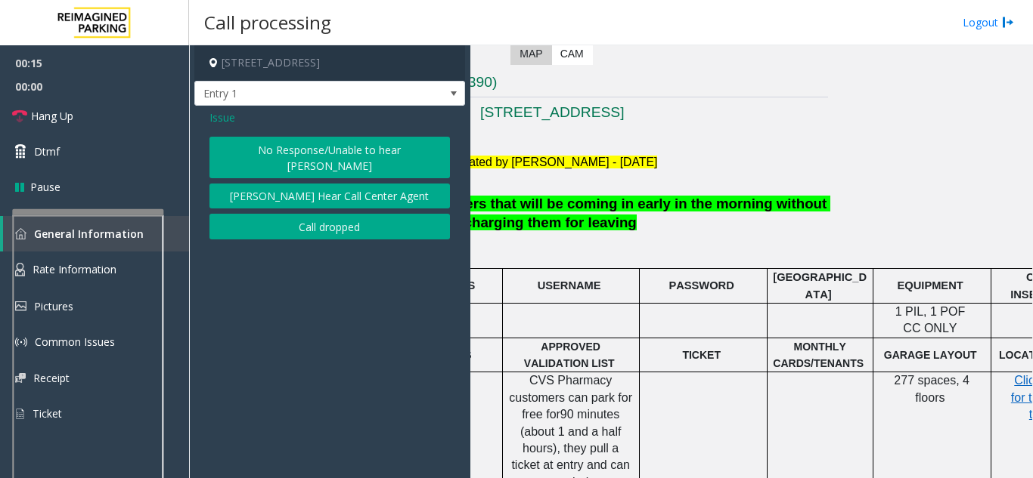
scroll to position [302, 273]
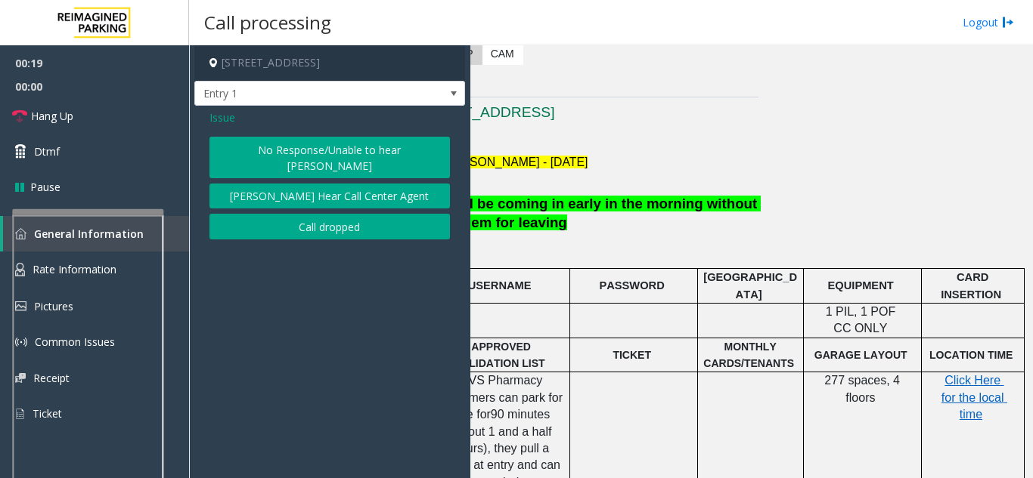
click at [393, 152] on button "No Response/Unable to hear [PERSON_NAME]" at bounding box center [329, 158] width 240 height 42
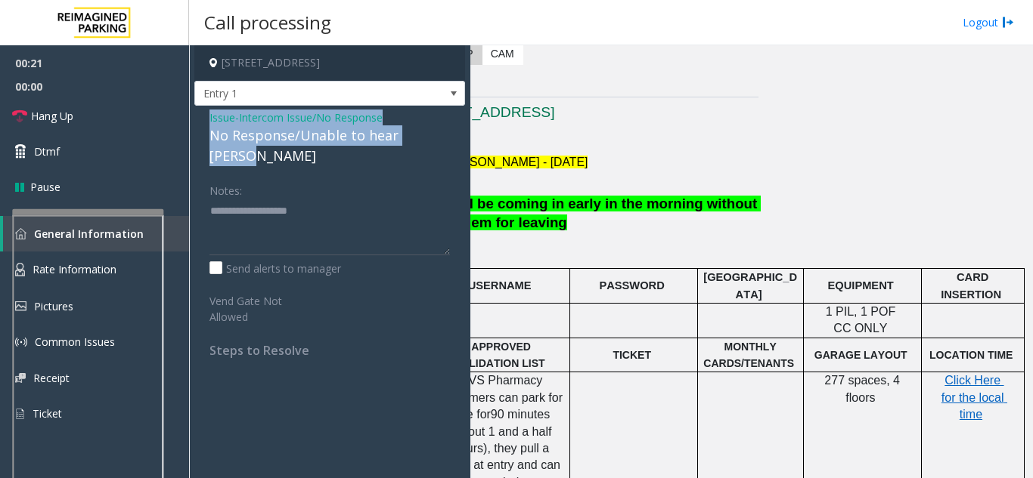
drag, startPoint x: 202, startPoint y: 119, endPoint x: 445, endPoint y: 143, distance: 244.6
click at [445, 143] on div "Issue - Intercom Issue/No Response No Response/Unable to hear [PERSON_NAME] Not…" at bounding box center [329, 240] width 271 height 268
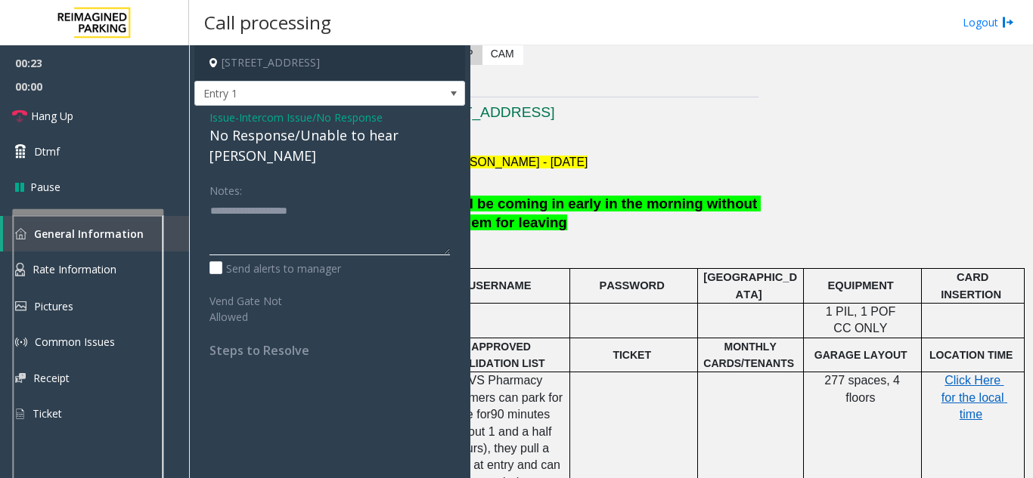
click at [328, 231] on textarea at bounding box center [329, 227] width 240 height 57
paste textarea "**********"
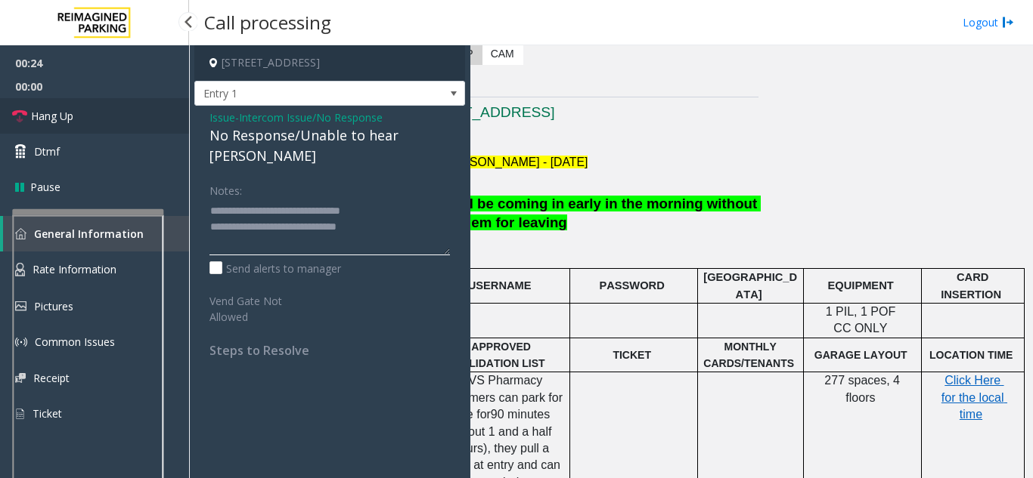
type textarea "**********"
click at [45, 116] on span "Hang Up" at bounding box center [52, 116] width 42 height 16
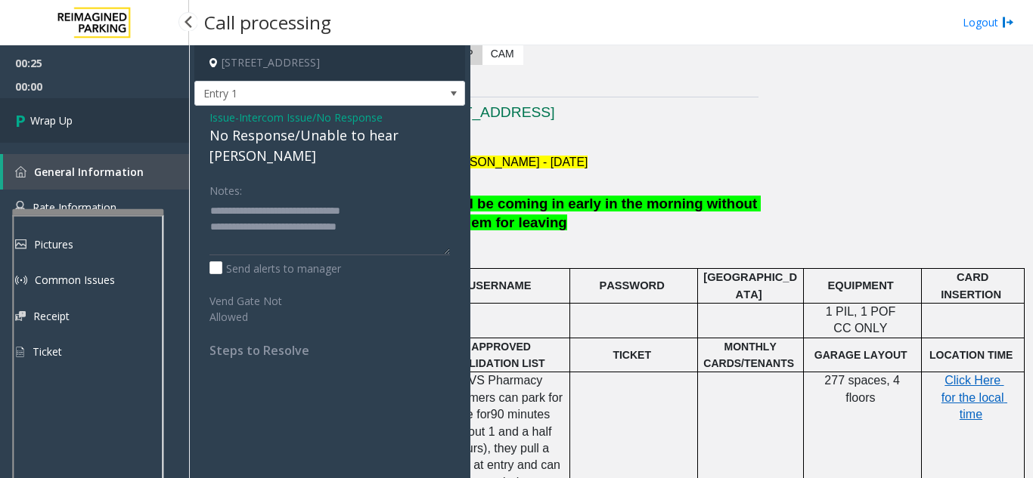
click at [45, 116] on span "Wrap Up" at bounding box center [51, 121] width 42 height 16
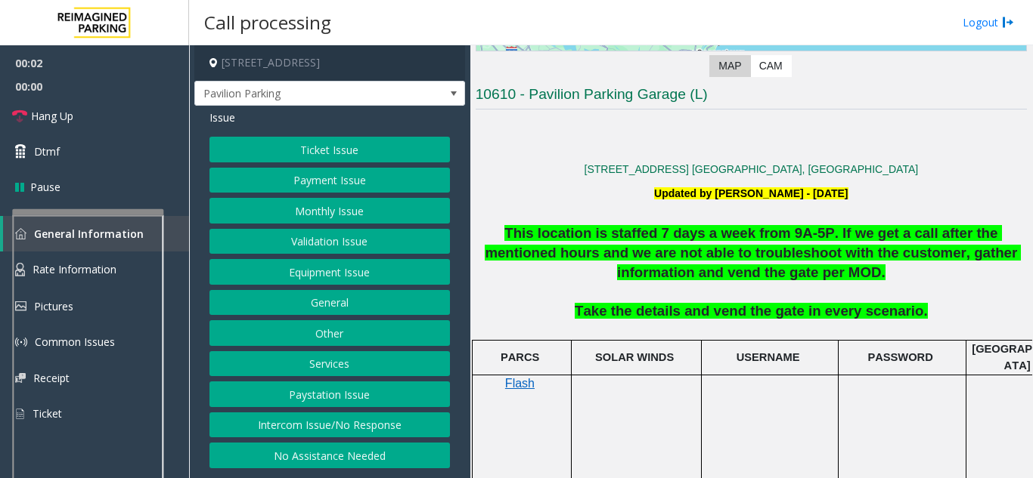
scroll to position [302, 0]
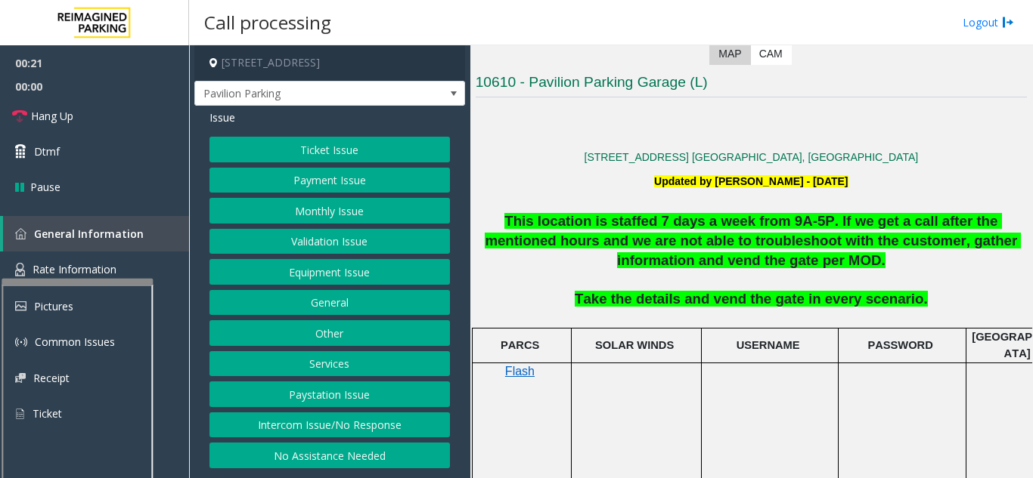
click at [84, 281] on div at bounding box center [77, 282] width 151 height 6
click at [85, 269] on span "Rate Information" at bounding box center [75, 269] width 84 height 14
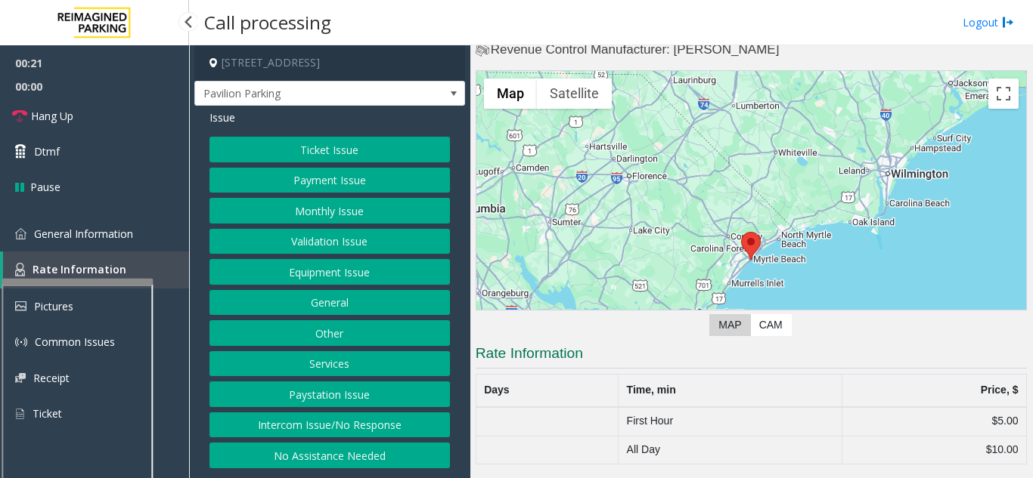
scroll to position [31, 0]
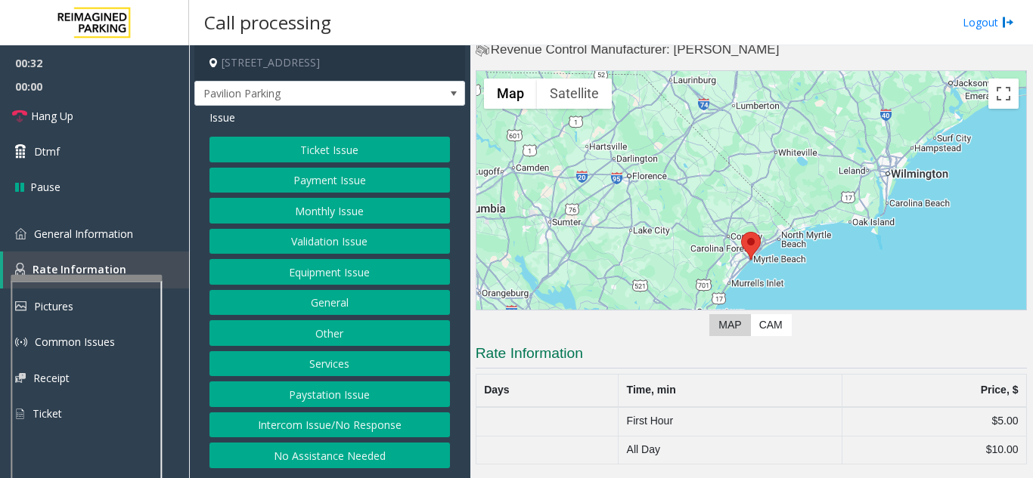
click at [133, 279] on div at bounding box center [86, 278] width 151 height 6
click at [90, 119] on link "Hang Up" at bounding box center [94, 116] width 189 height 36
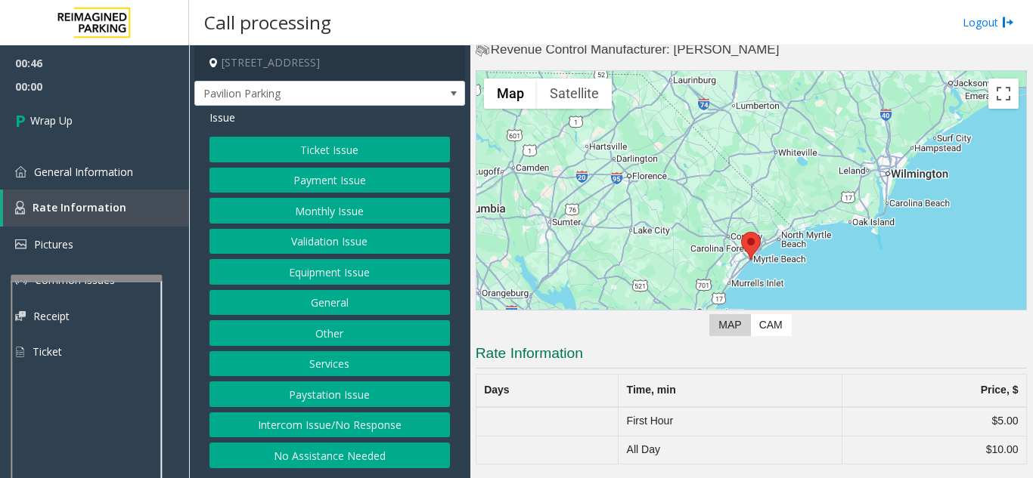
click at [342, 305] on button "General" at bounding box center [329, 303] width 240 height 26
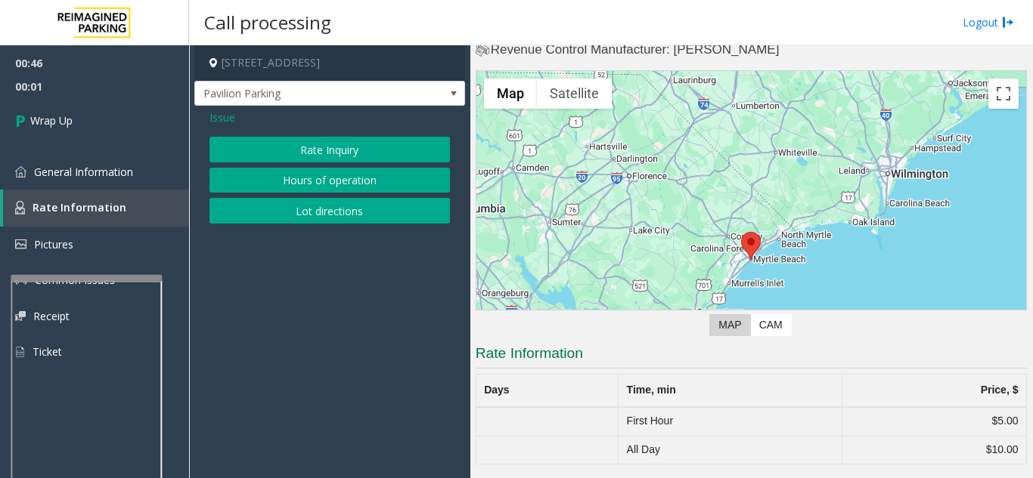
click at [327, 159] on button "Rate Inquiry" at bounding box center [329, 150] width 240 height 26
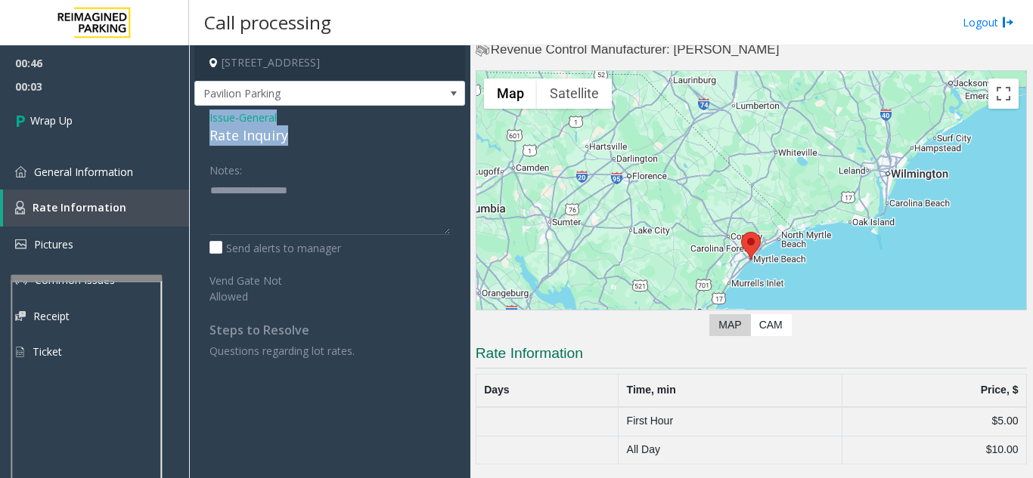
drag, startPoint x: 199, startPoint y: 110, endPoint x: 314, endPoint y: 134, distance: 118.0
click at [314, 134] on div "Issue - General Rate Inquiry Notes: Send alerts to manager Vend Gate Not Allowe…" at bounding box center [329, 240] width 271 height 268
click at [281, 217] on textarea at bounding box center [329, 206] width 240 height 57
paste textarea "**********"
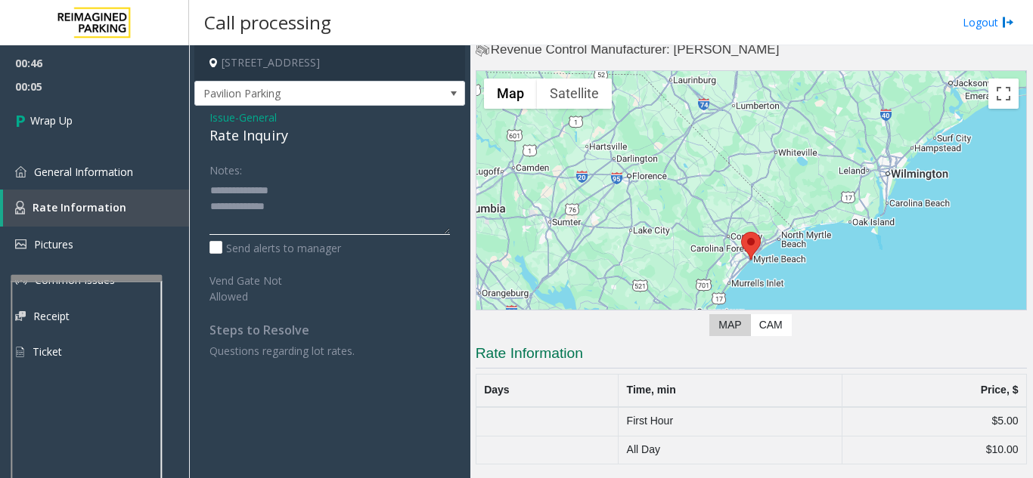
scroll to position [11, 0]
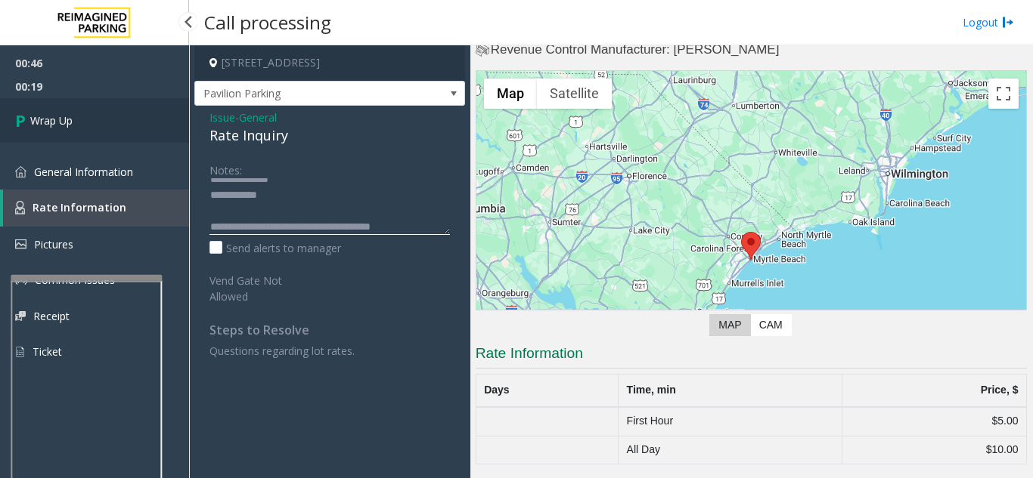
type textarea "**********"
click at [102, 125] on link "Wrap Up" at bounding box center [94, 120] width 189 height 45
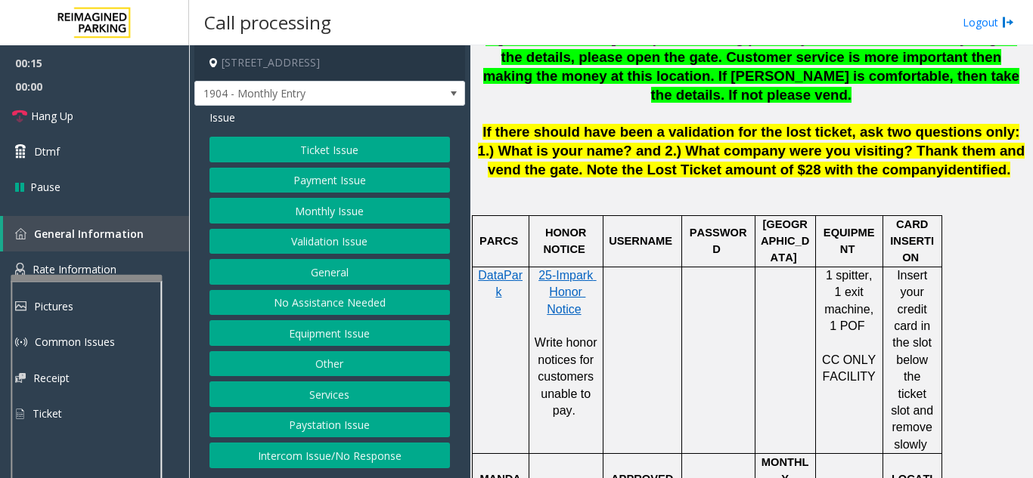
scroll to position [756, 0]
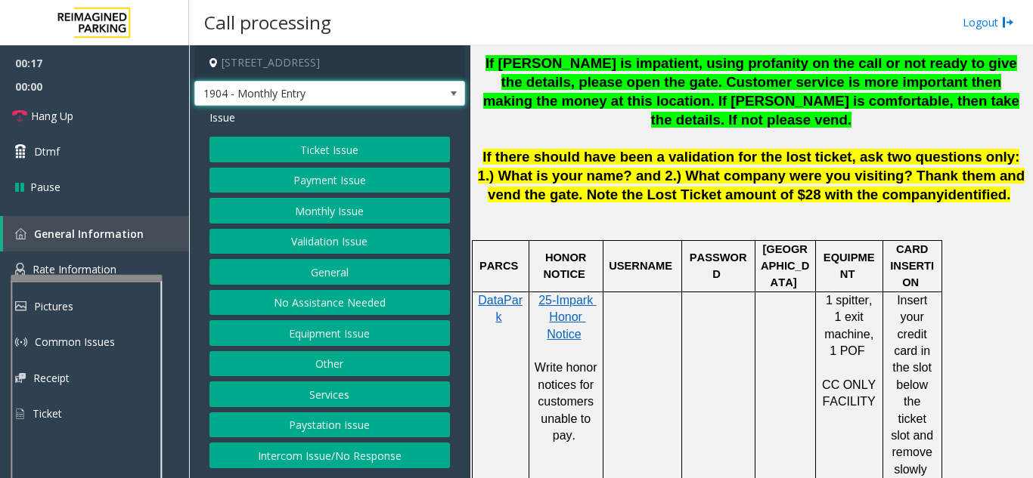
click at [339, 88] on span "1904 - Monthly Entry" at bounding box center [302, 94] width 215 height 24
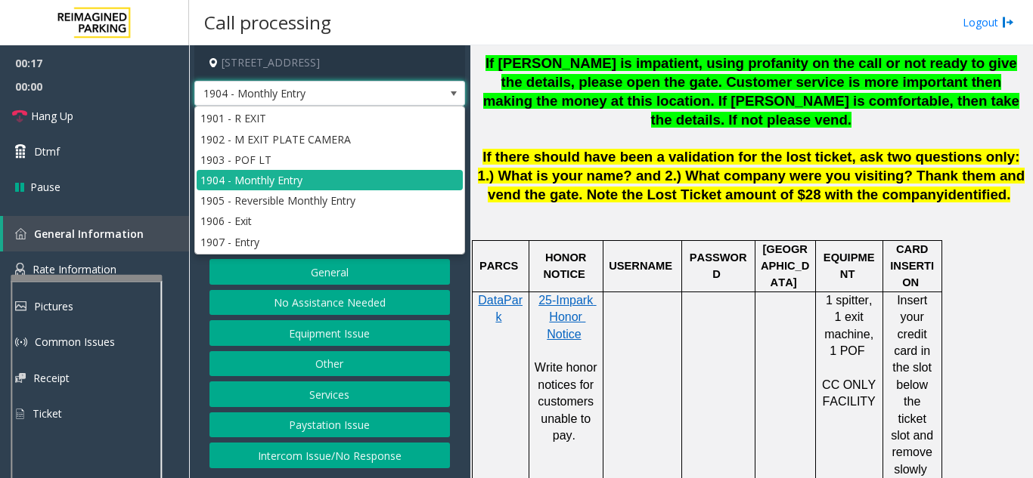
click at [339, 88] on span "1904 - Monthly Entry" at bounding box center [302, 94] width 215 height 24
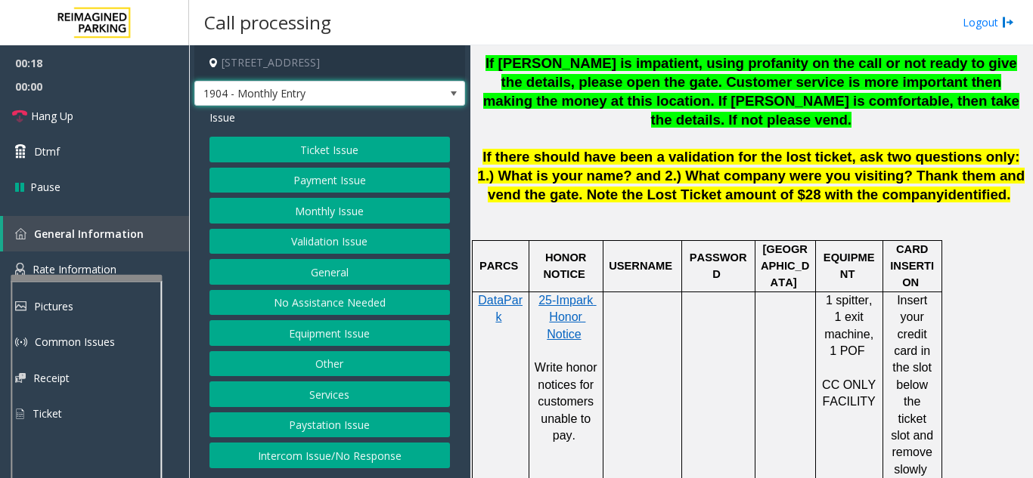
click at [339, 88] on span "1904 - Monthly Entry" at bounding box center [302, 94] width 215 height 24
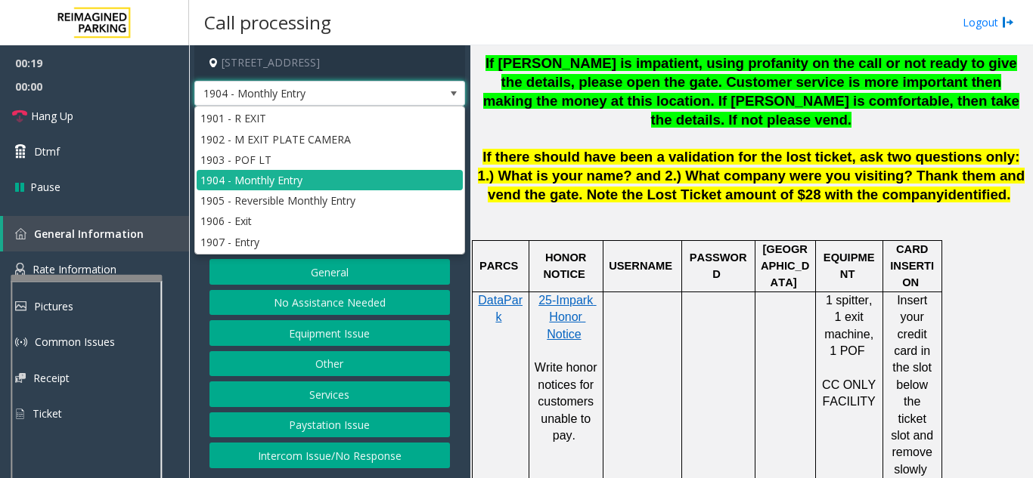
click at [339, 88] on span "1904 - Monthly Entry" at bounding box center [302, 94] width 215 height 24
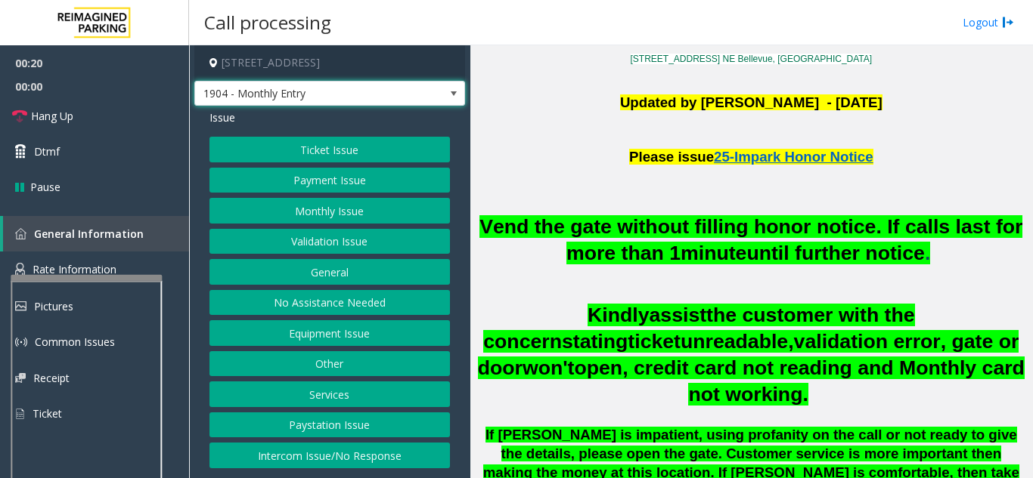
scroll to position [378, 0]
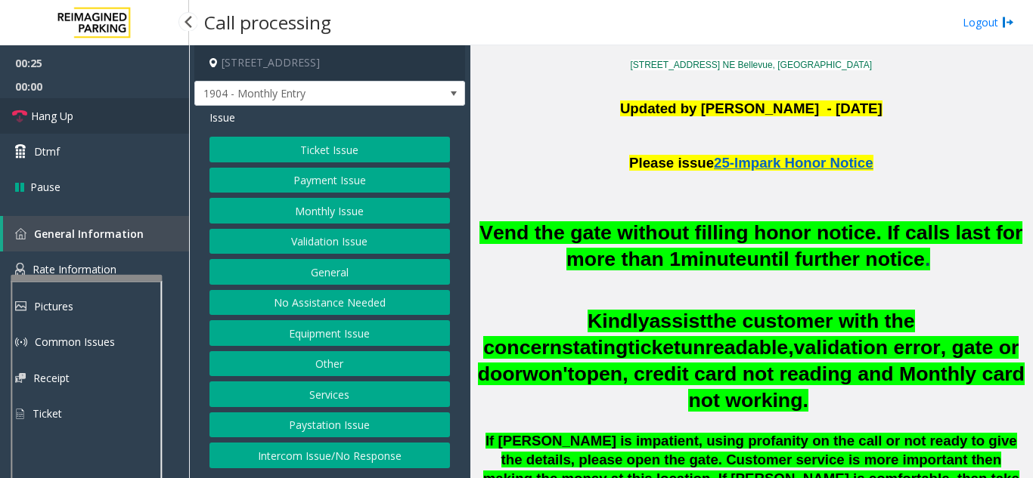
click at [175, 110] on link "Hang Up" at bounding box center [94, 116] width 189 height 36
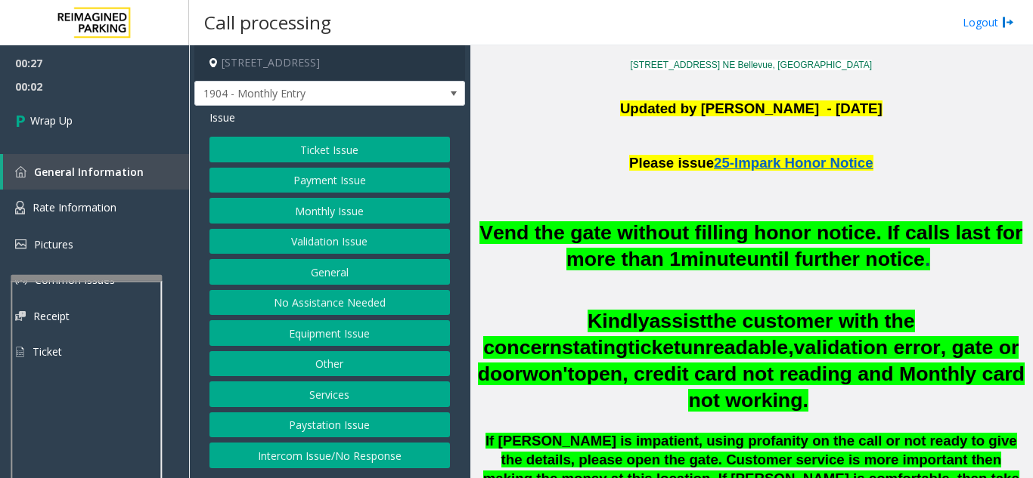
click at [330, 302] on button "No Assistance Needed" at bounding box center [329, 303] width 240 height 26
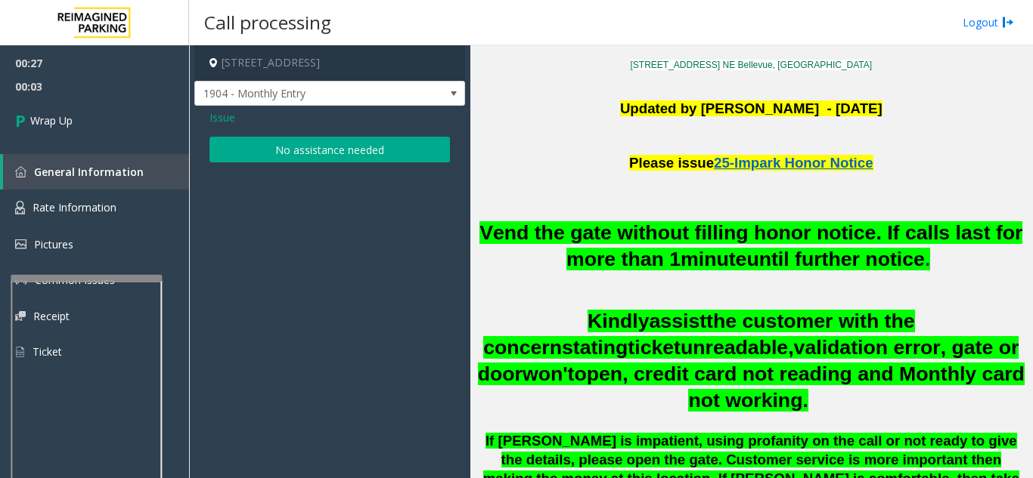
click at [280, 152] on button "No assistance needed" at bounding box center [329, 150] width 240 height 26
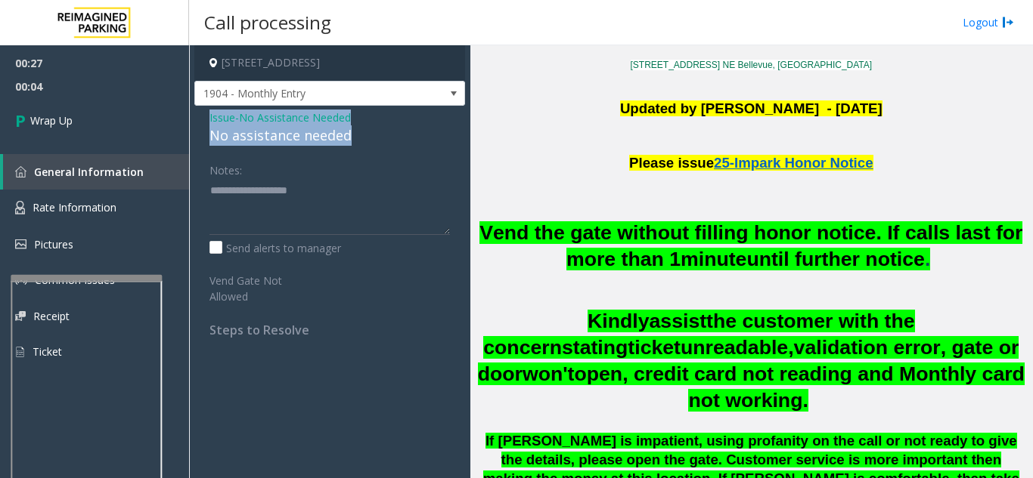
drag, startPoint x: 200, startPoint y: 121, endPoint x: 355, endPoint y: 141, distance: 155.5
click at [355, 141] on div "Issue - No Assistance Needed No assistance needed Notes: Send alerts to manager…" at bounding box center [329, 229] width 271 height 247
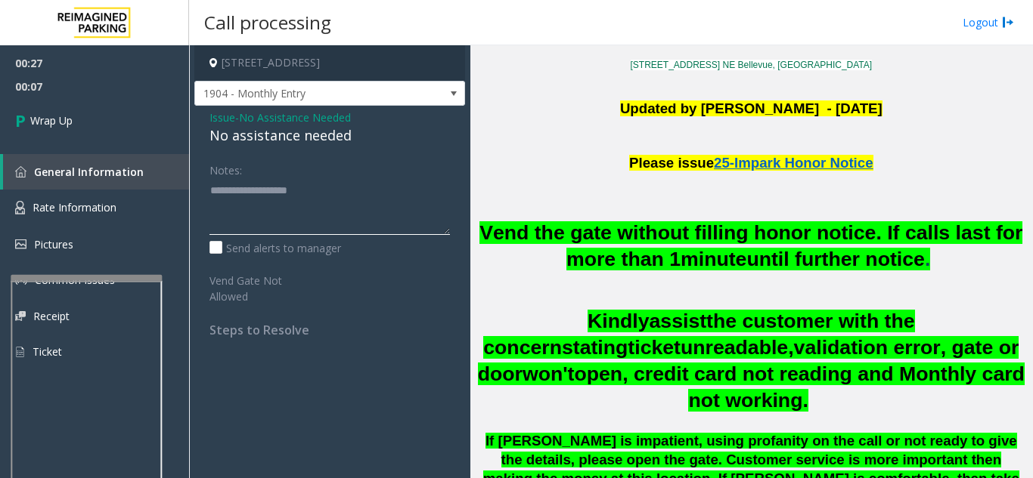
click at [317, 206] on textarea at bounding box center [329, 206] width 240 height 57
paste textarea "**********"
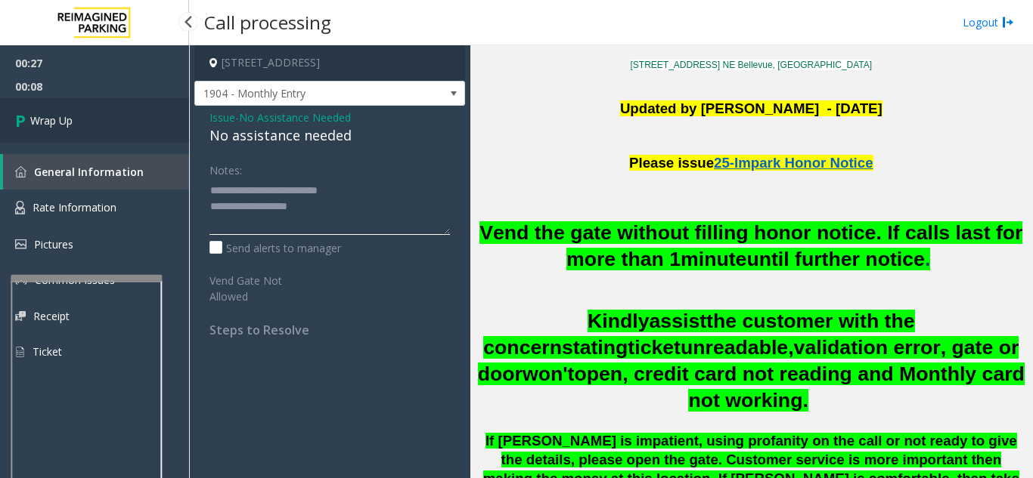
type textarea "**********"
click at [88, 130] on link "Wrap Up" at bounding box center [94, 120] width 189 height 45
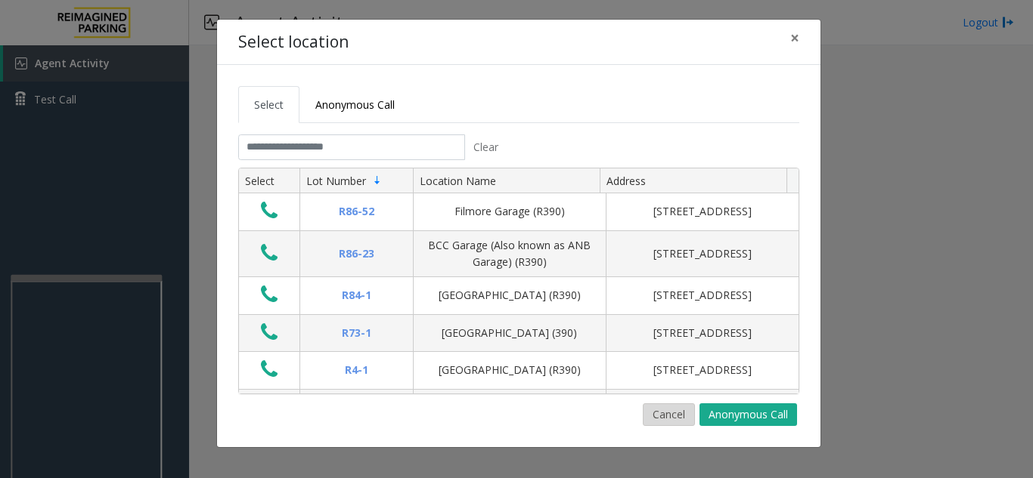
click at [683, 420] on button "Cancel" at bounding box center [669, 415] width 52 height 23
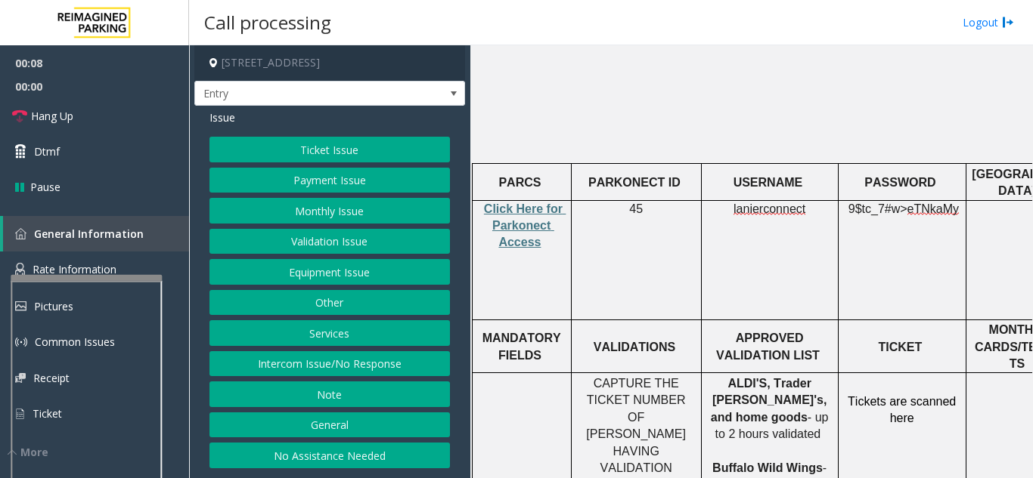
scroll to position [378, 0]
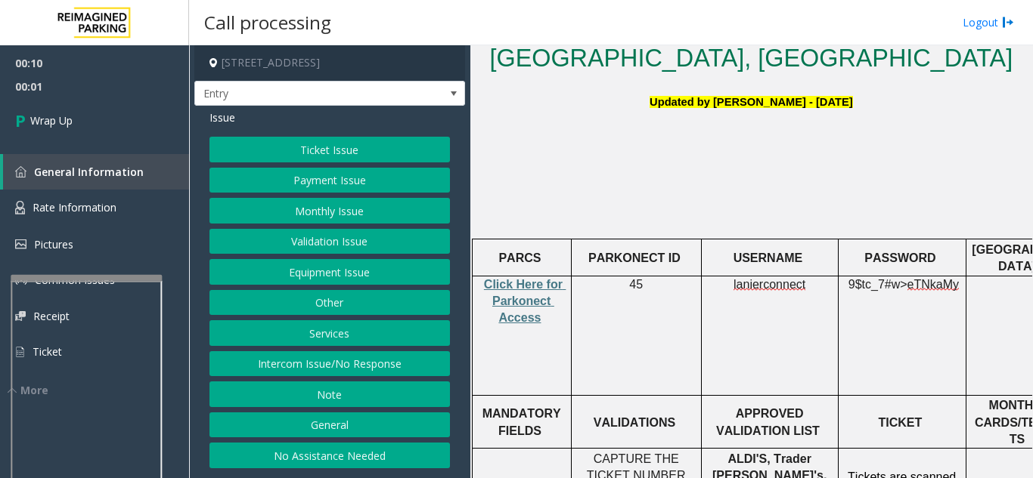
click at [394, 370] on button "Intercom Issue/No Response" at bounding box center [329, 364] width 240 height 26
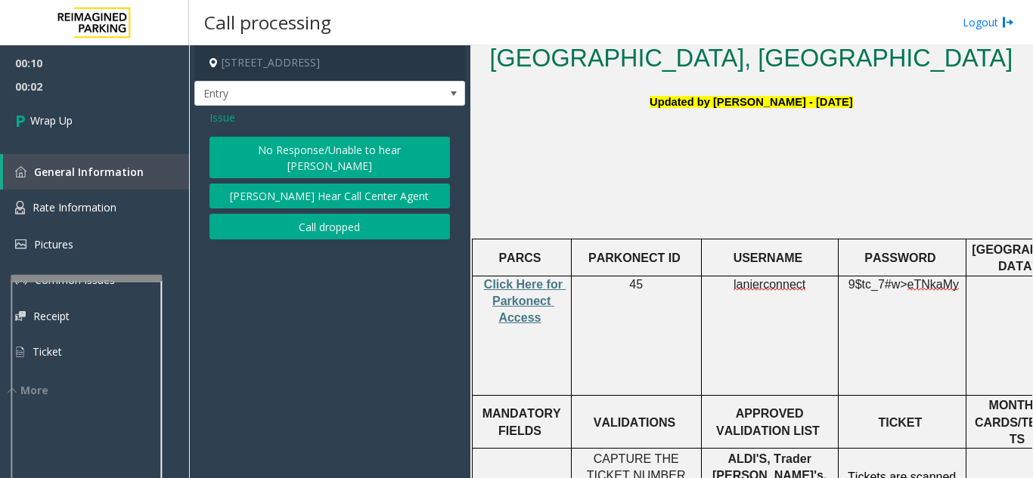
click at [303, 220] on button "Call dropped" at bounding box center [329, 227] width 240 height 26
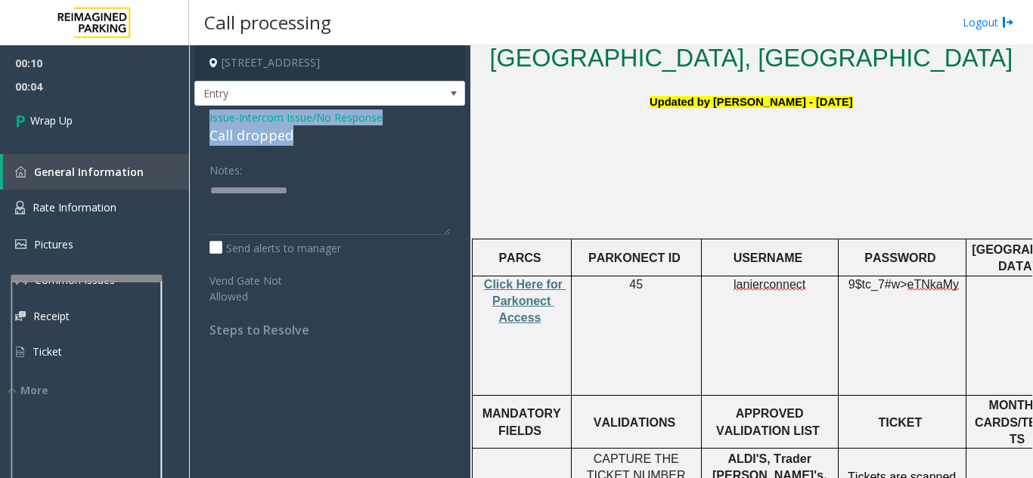
drag, startPoint x: 202, startPoint y: 117, endPoint x: 301, endPoint y: 145, distance: 102.9
click at [301, 145] on div "Issue - Intercom Issue/No Response Call dropped Notes: Send alerts to manager V…" at bounding box center [329, 229] width 271 height 247
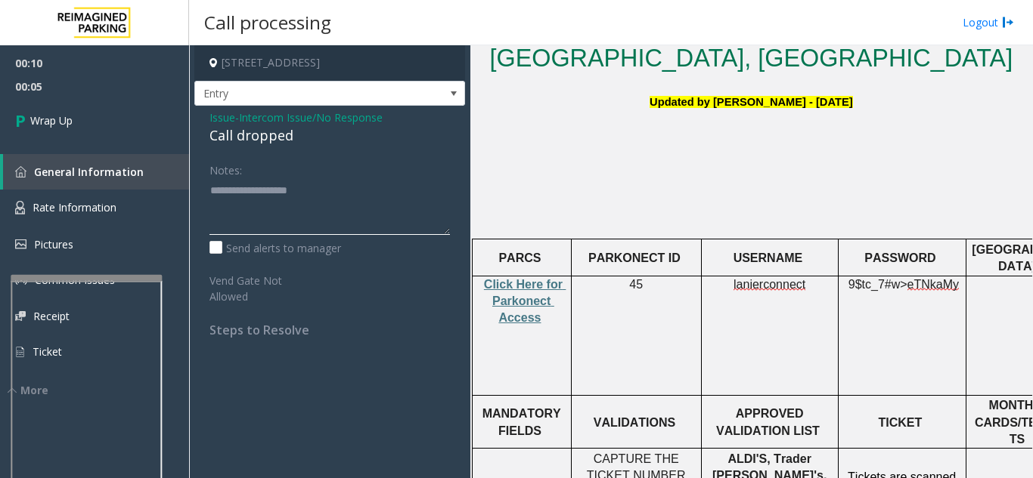
click at [290, 215] on textarea at bounding box center [329, 206] width 240 height 57
paste textarea "**********"
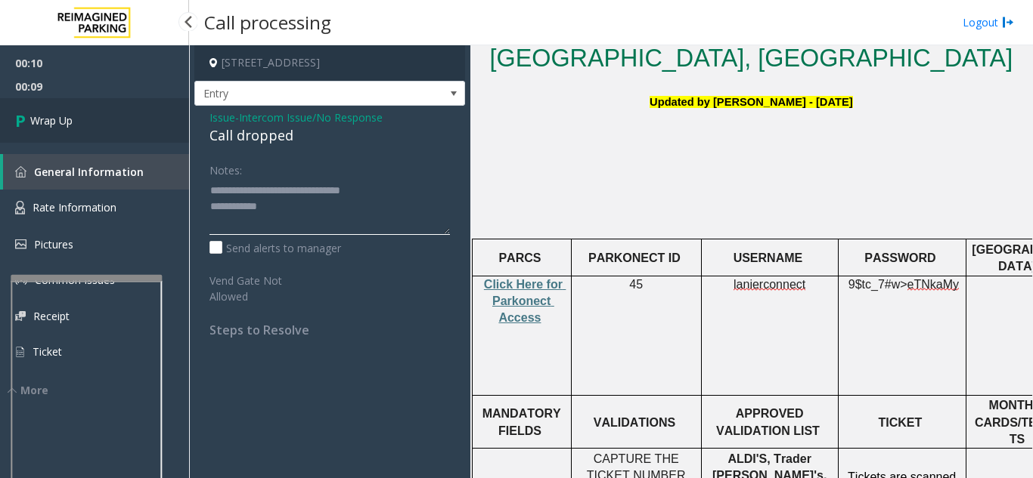
type textarea "**********"
click at [108, 123] on link "Wrap Up" at bounding box center [94, 120] width 189 height 45
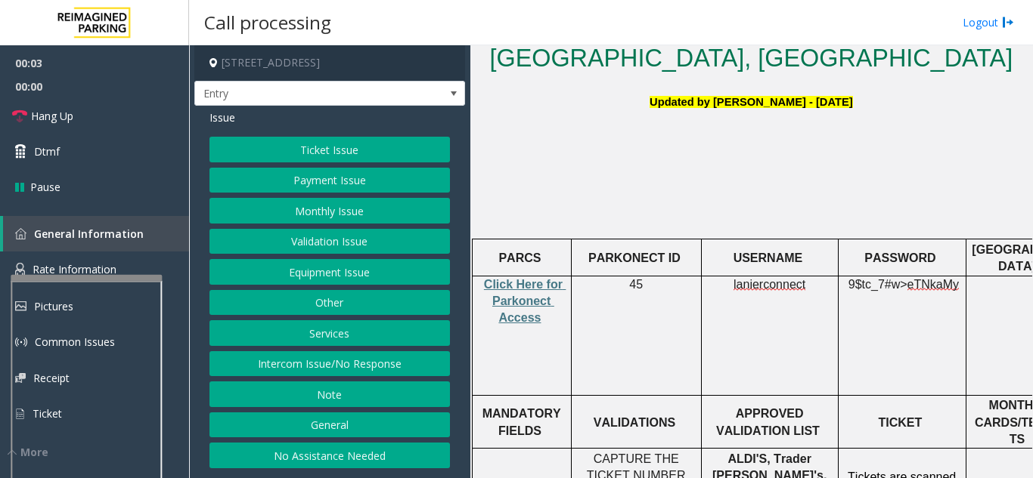
scroll to position [529, 0]
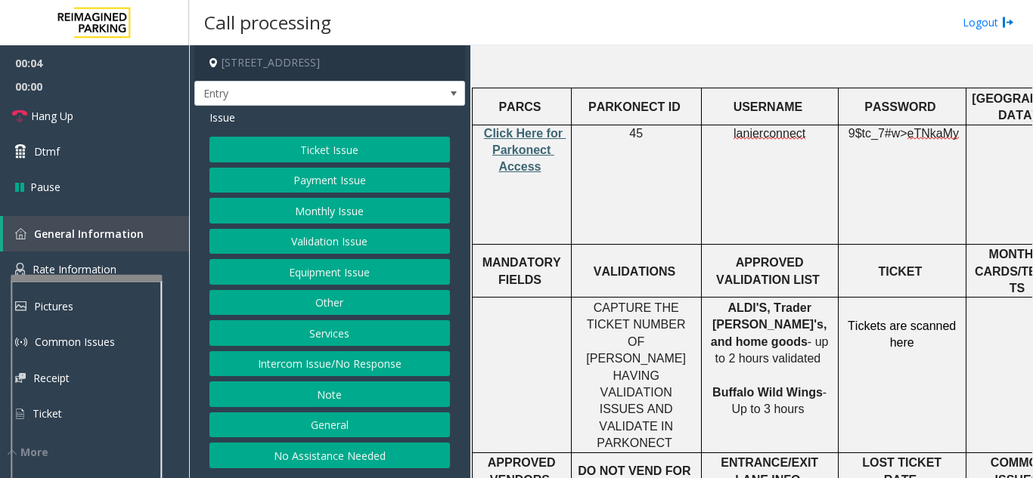
click at [525, 127] on span "Click Here for Parkonect Access" at bounding box center [525, 150] width 82 height 47
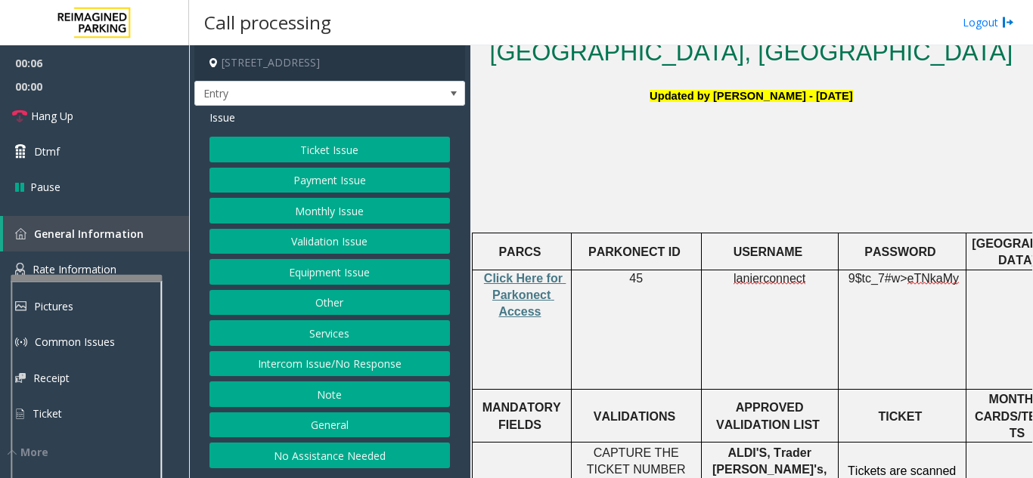
scroll to position [378, 0]
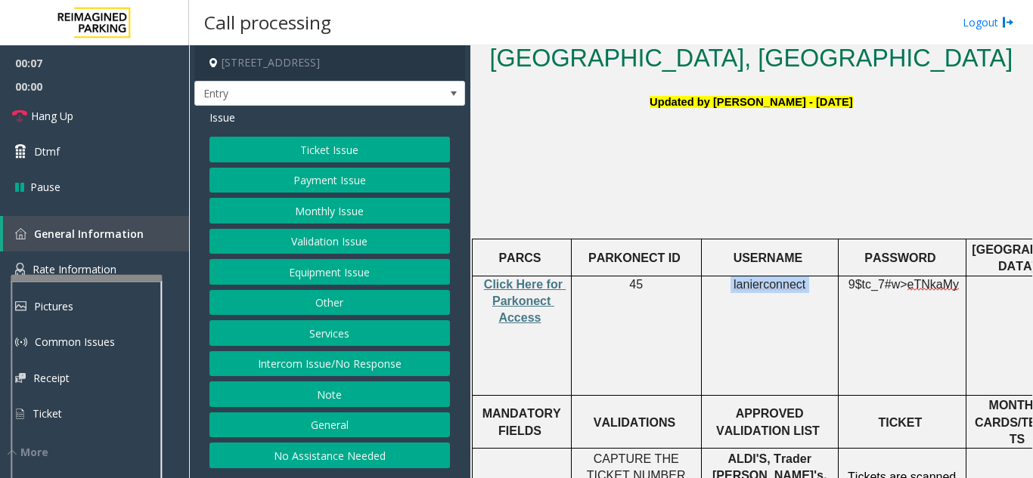
drag, startPoint x: 723, startPoint y: 252, endPoint x: 807, endPoint y: 249, distance: 83.2
click at [807, 277] on p "lanierconnect" at bounding box center [769, 285] width 125 height 17
copy p "lanierconnect"
click at [319, 361] on button "Intercom Issue/No Response" at bounding box center [329, 364] width 240 height 26
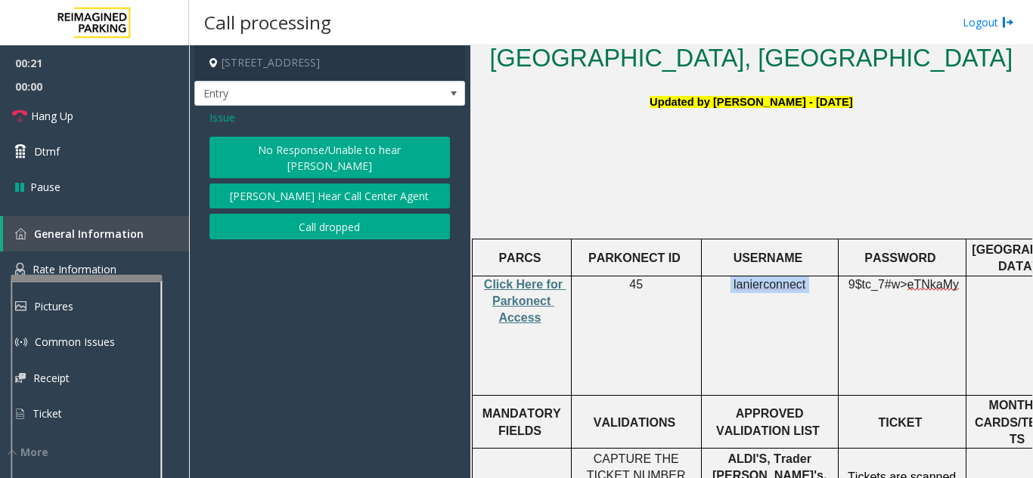
click at [267, 154] on button "No Response/Unable to hear [PERSON_NAME]" at bounding box center [329, 158] width 240 height 42
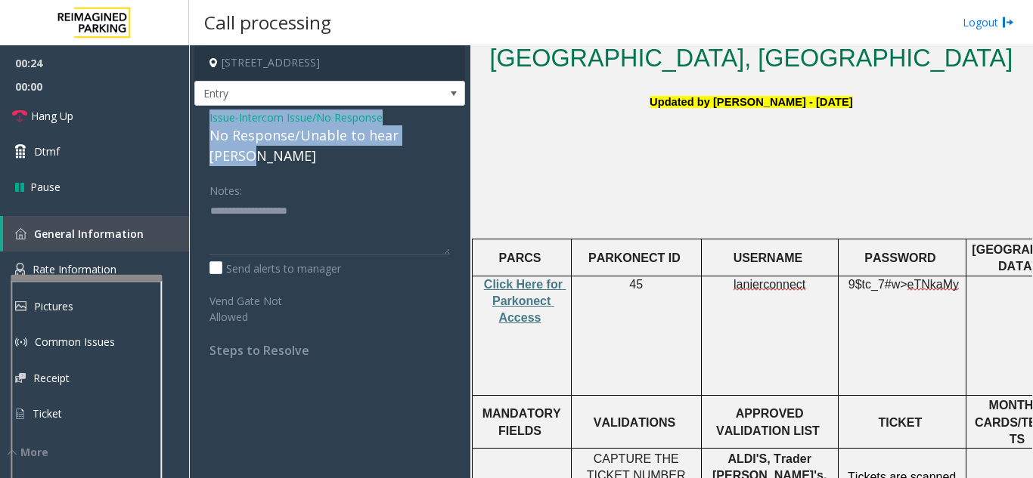
drag, startPoint x: 194, startPoint y: 118, endPoint x: 438, endPoint y: 146, distance: 245.8
click at [438, 146] on app-call-processing-form "1840 North Clybourn Avenue, Chicago, IL Entry Issue - Intercom Issue/No Respons…" at bounding box center [329, 261] width 281 height 433
copy div "Issue - Intercom Issue/No Response No Response/Unable to hear [PERSON_NAME]"
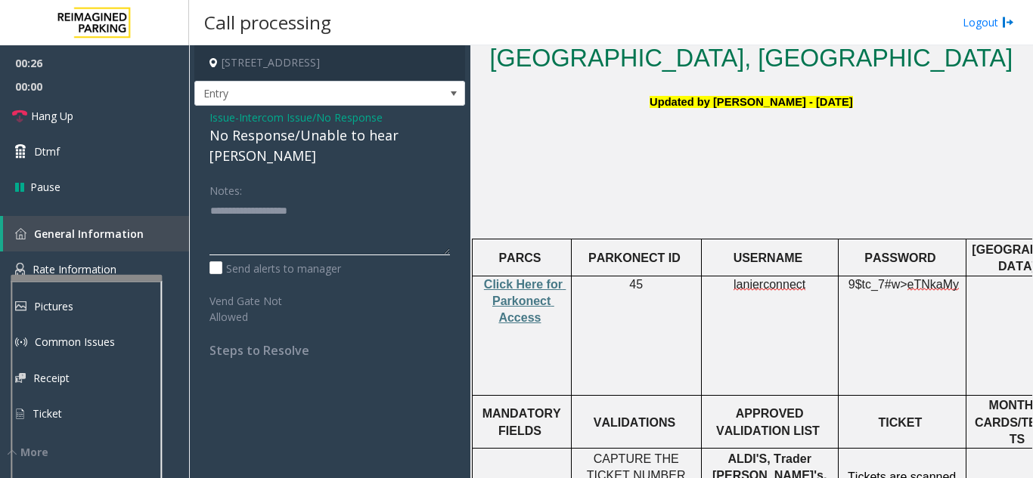
click at [266, 206] on textarea at bounding box center [329, 227] width 240 height 57
paste textarea "**********"
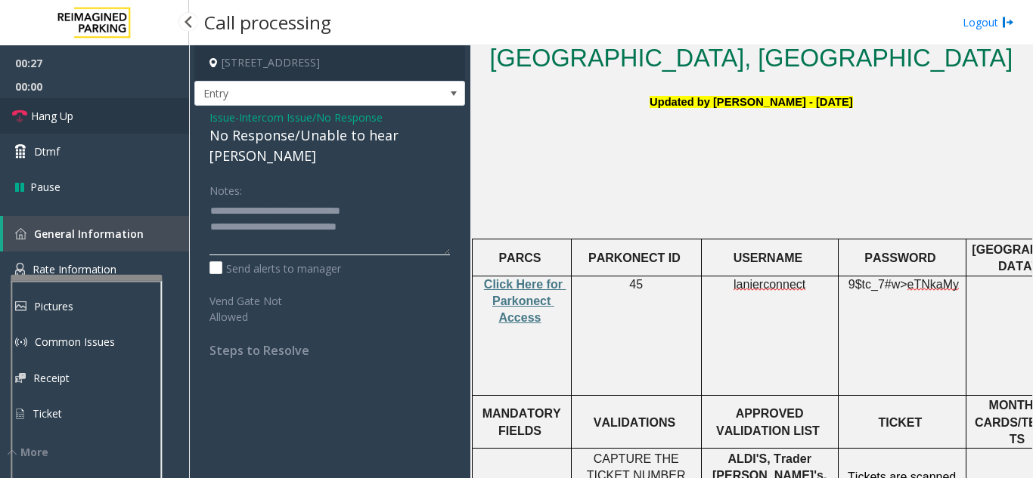
type textarea "**********"
click at [128, 119] on link "Hang Up" at bounding box center [94, 116] width 189 height 36
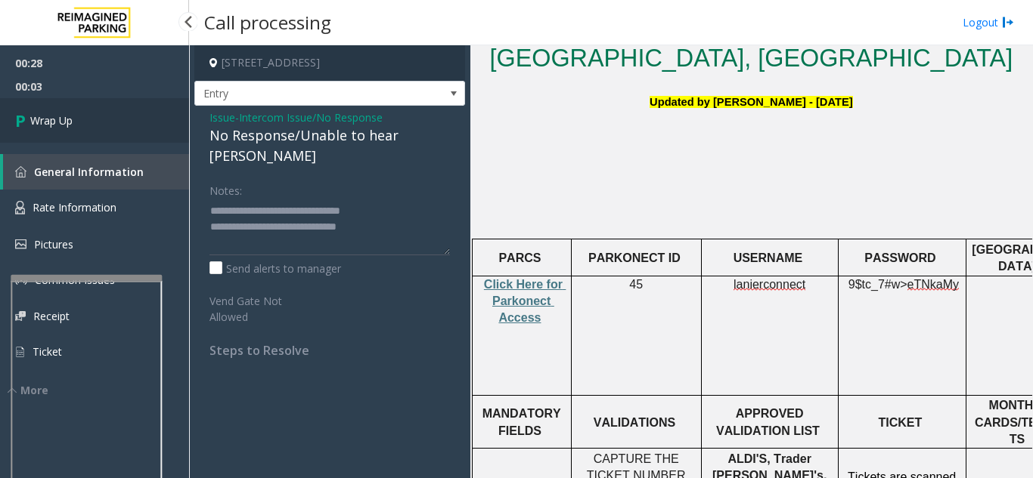
click at [80, 104] on link "Wrap Up" at bounding box center [94, 120] width 189 height 45
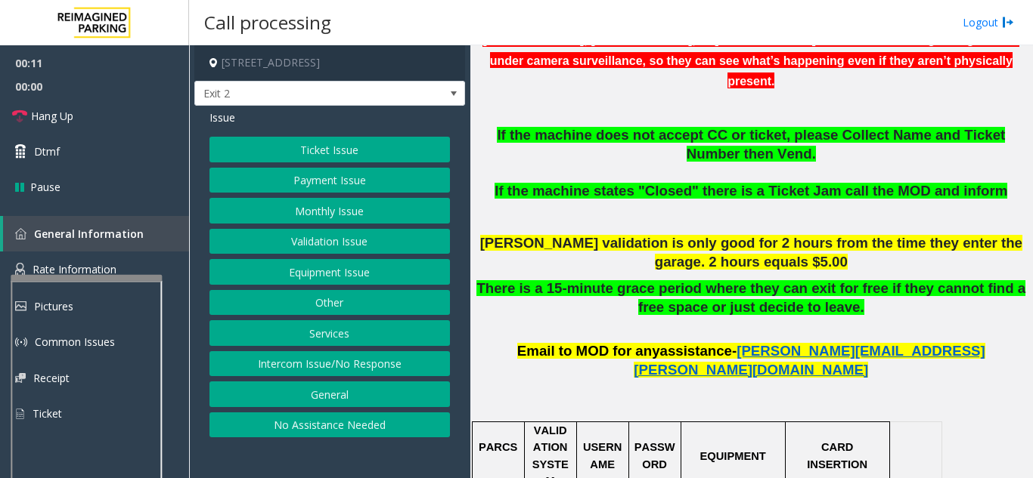
scroll to position [605, 0]
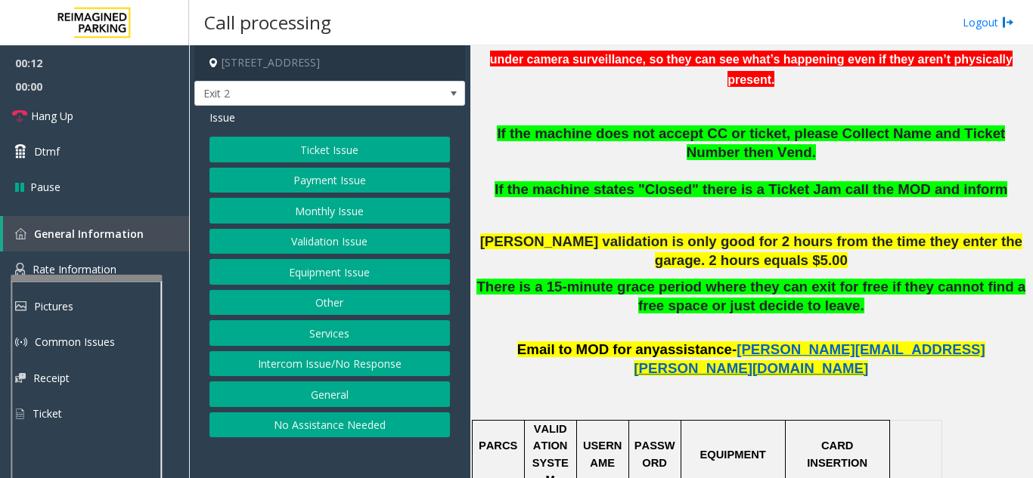
click at [273, 140] on button "Ticket Issue" at bounding box center [329, 150] width 240 height 26
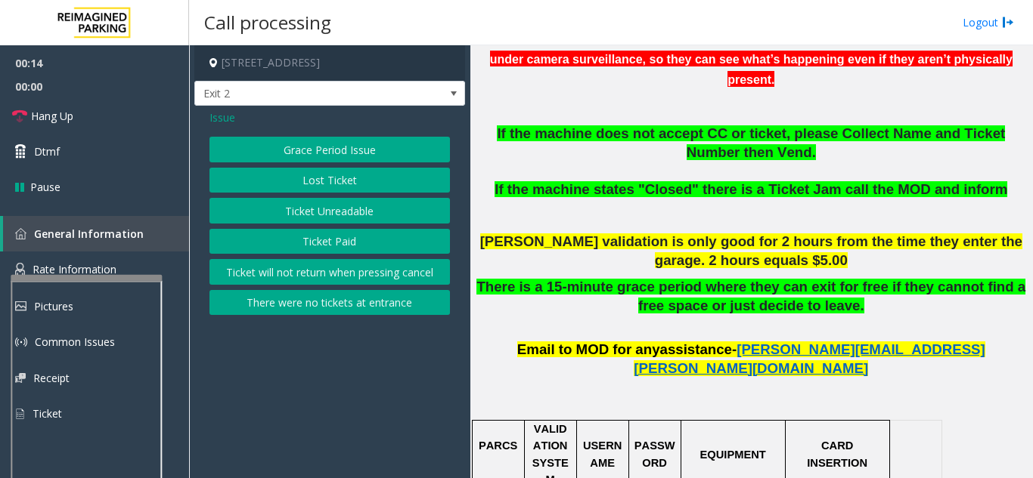
click at [299, 237] on button "Ticket Paid" at bounding box center [329, 242] width 240 height 26
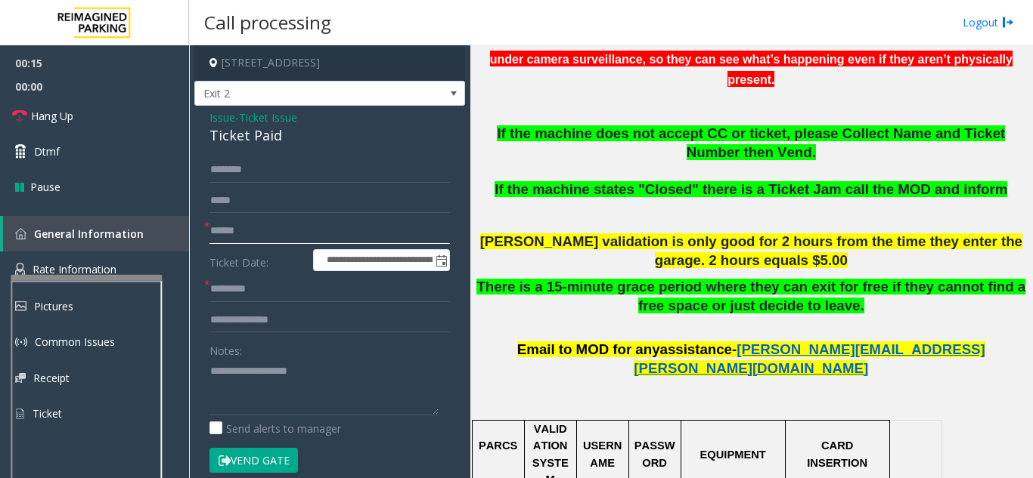
click at [257, 231] on input "text" at bounding box center [329, 231] width 240 height 26
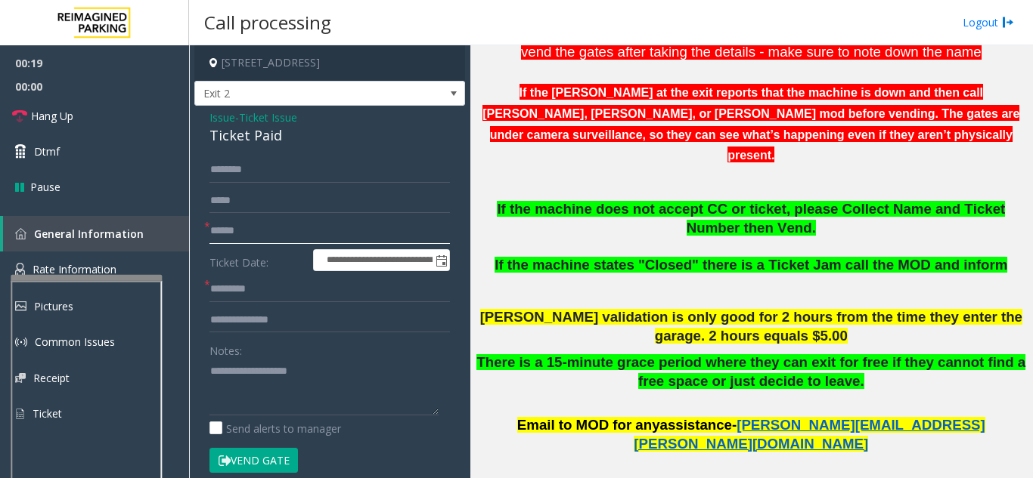
scroll to position [454, 0]
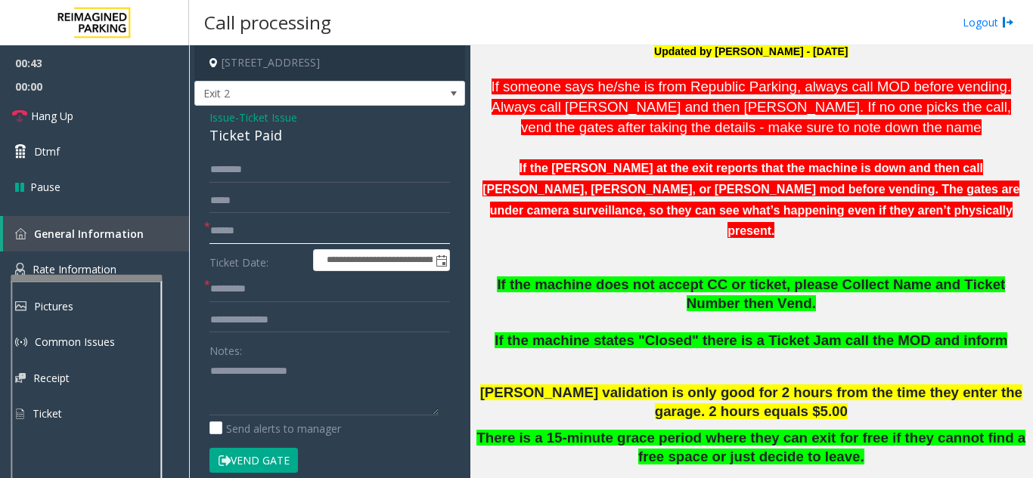
click at [268, 228] on input "text" at bounding box center [329, 231] width 240 height 26
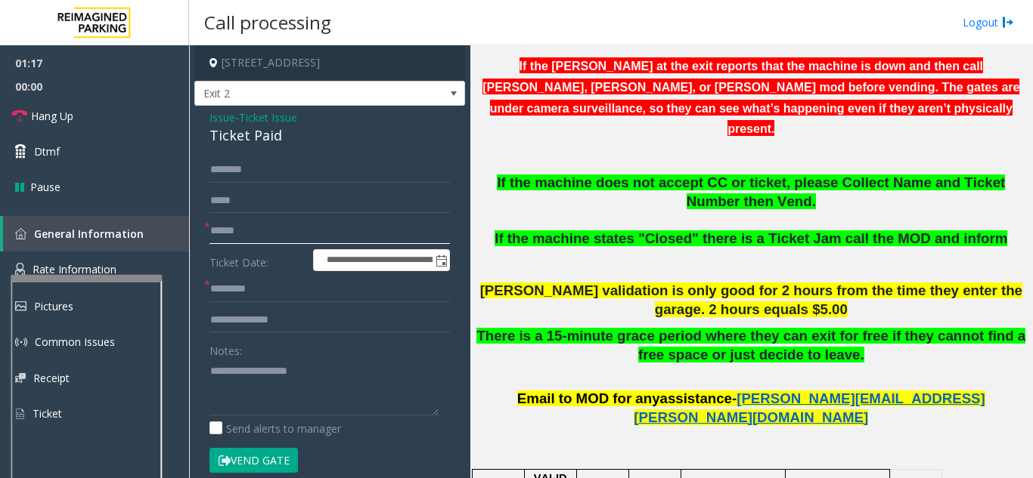
scroll to position [529, 0]
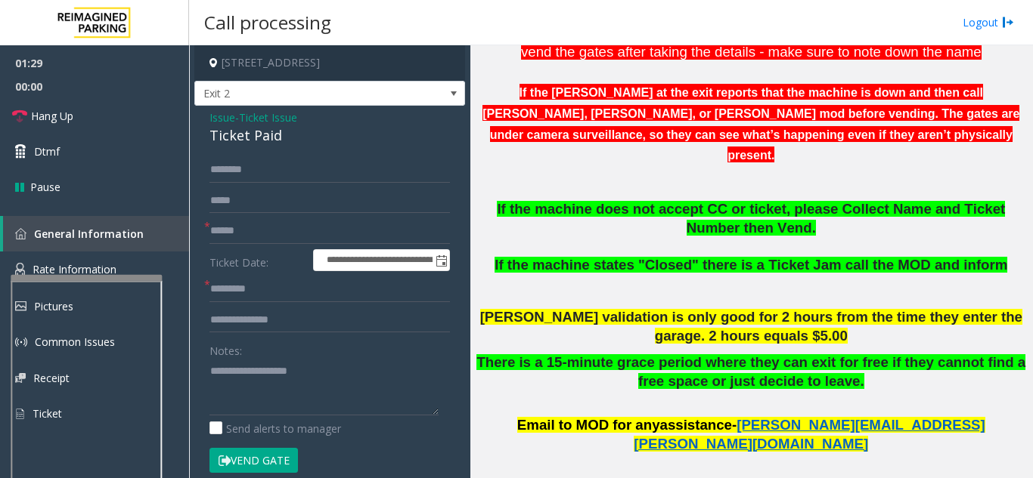
click at [232, 118] on span "Issue" at bounding box center [222, 118] width 26 height 16
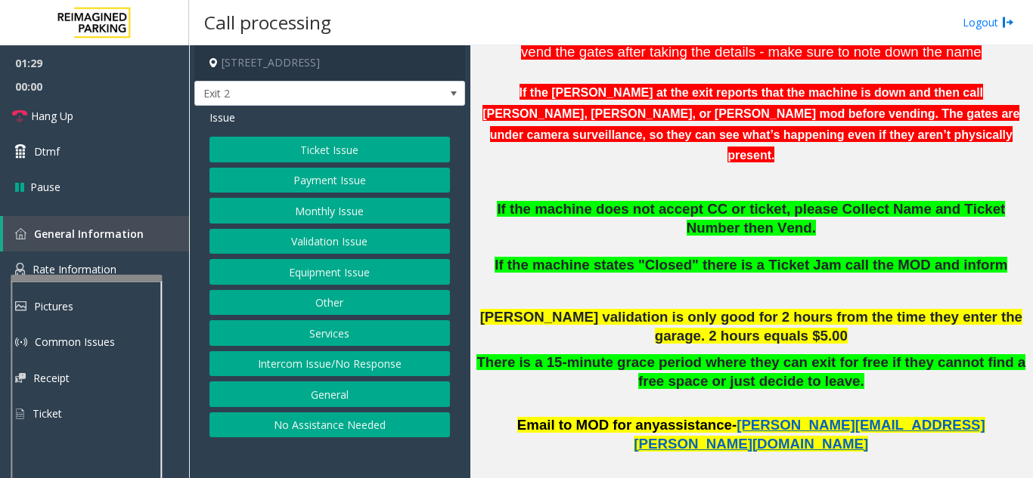
click at [311, 154] on button "Ticket Issue" at bounding box center [329, 150] width 240 height 26
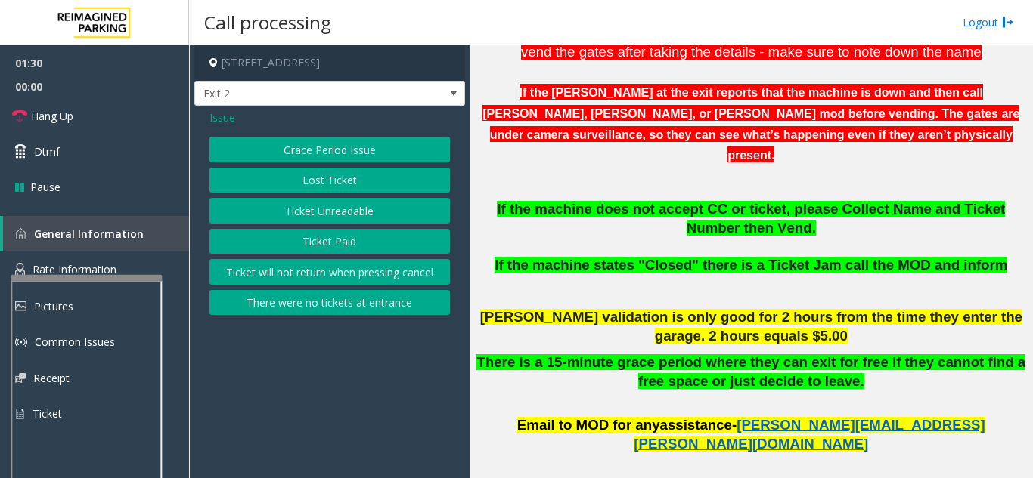
click at [335, 274] on button "Ticket will not return when pressing cancel" at bounding box center [329, 272] width 240 height 26
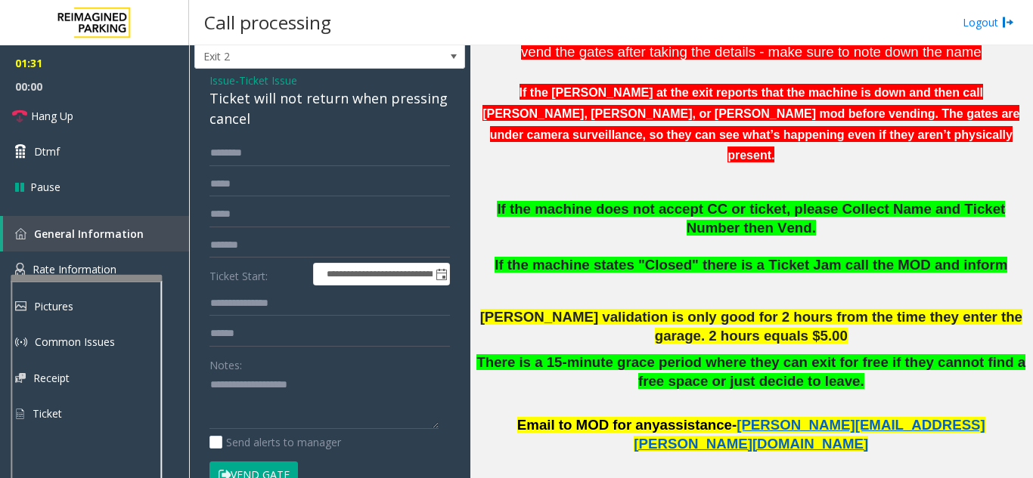
scroll to position [0, 0]
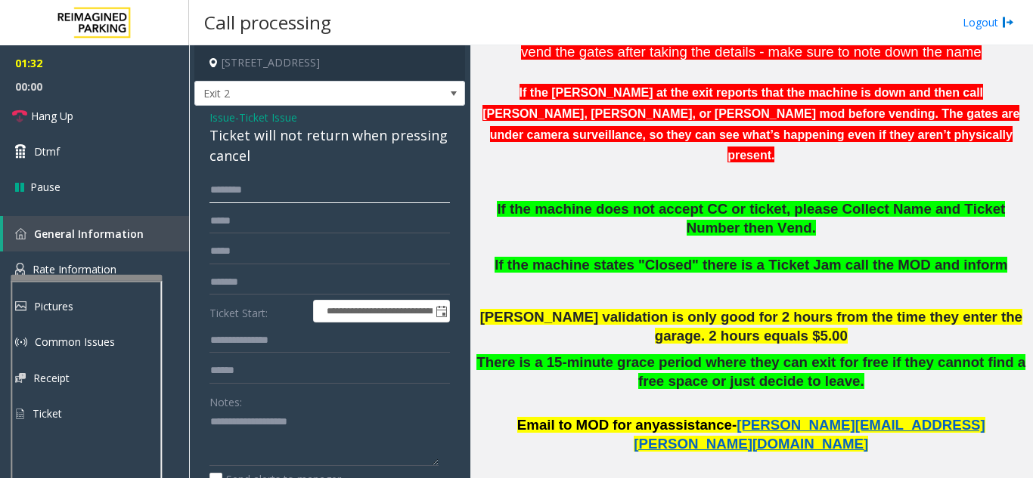
click at [304, 202] on input "text" at bounding box center [329, 191] width 240 height 26
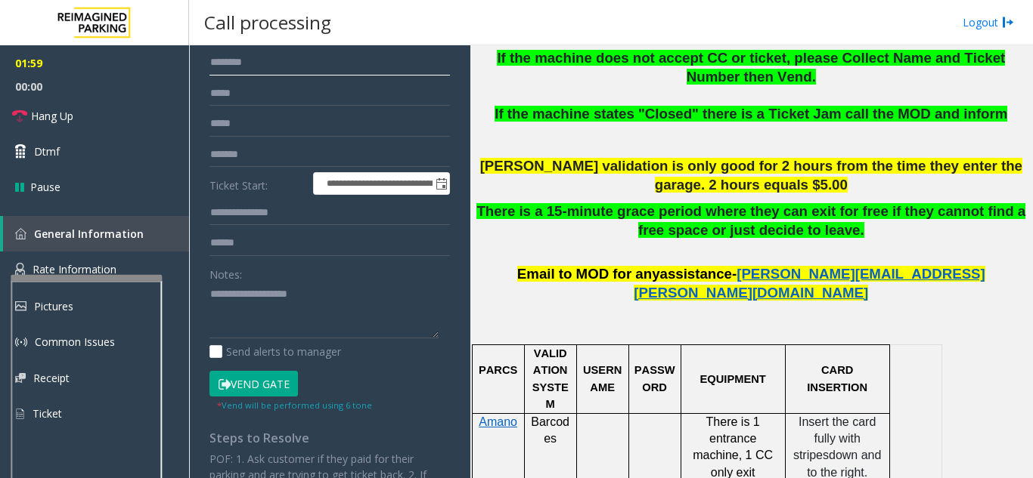
scroll to position [151, 0]
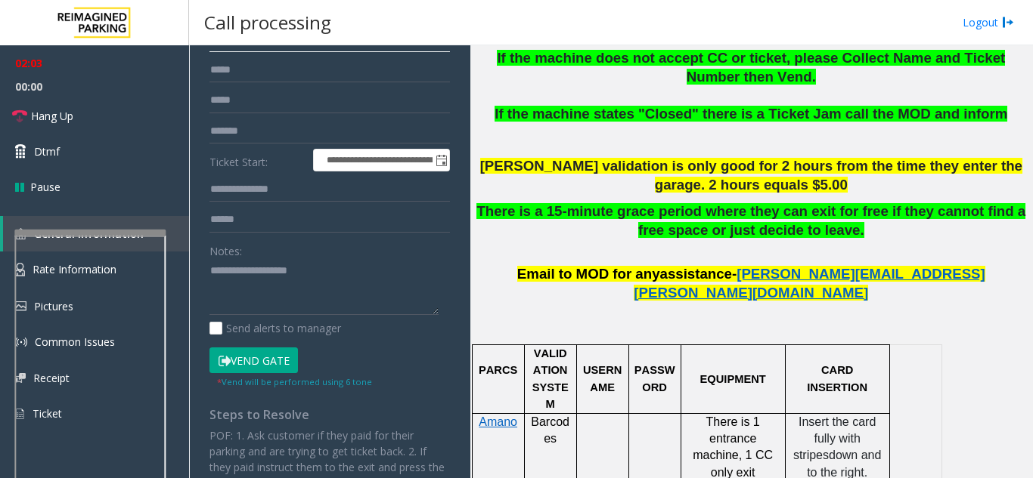
click at [134, 234] on div at bounding box center [89, 233] width 151 height 6
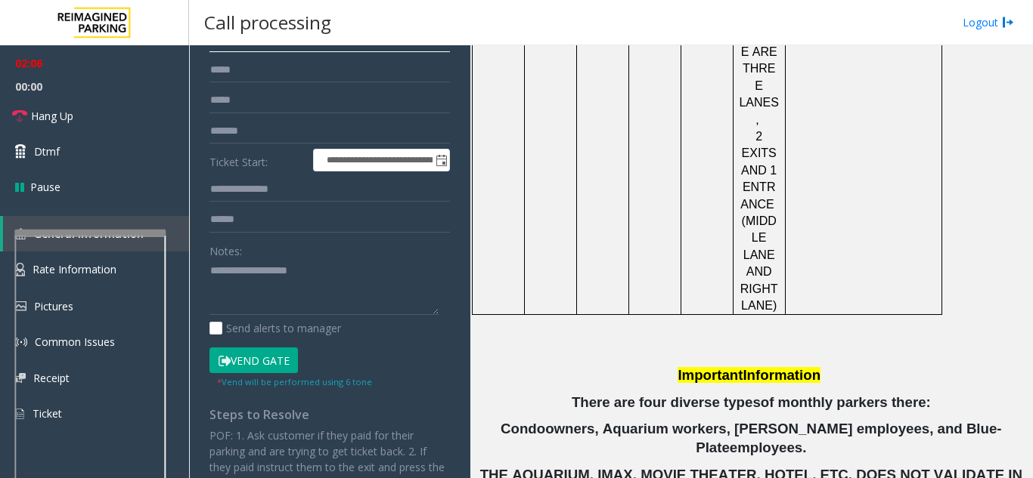
scroll to position [2208, 0]
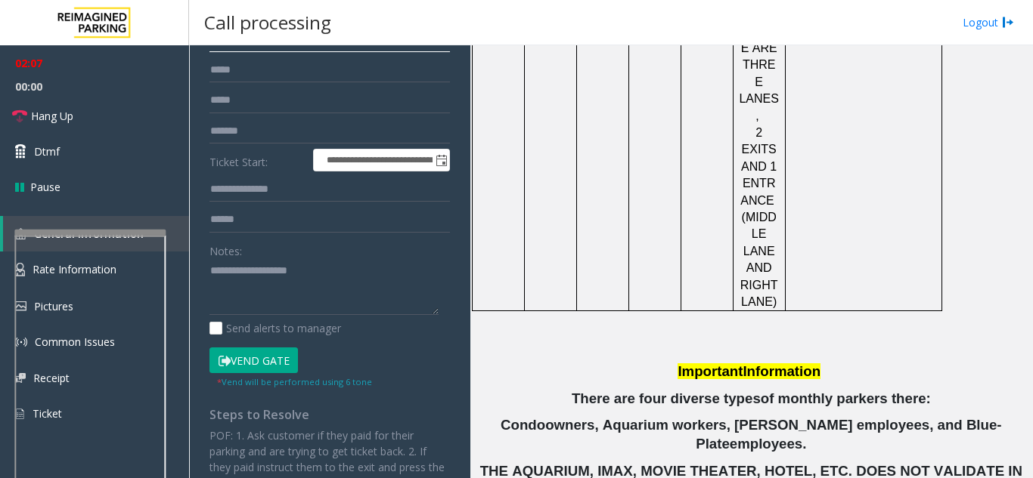
type input "*******"
drag, startPoint x: 636, startPoint y: 376, endPoint x: 596, endPoint y: 373, distance: 40.1
drag, startPoint x: 639, startPoint y: 374, endPoint x: 587, endPoint y: 360, distance: 54.1
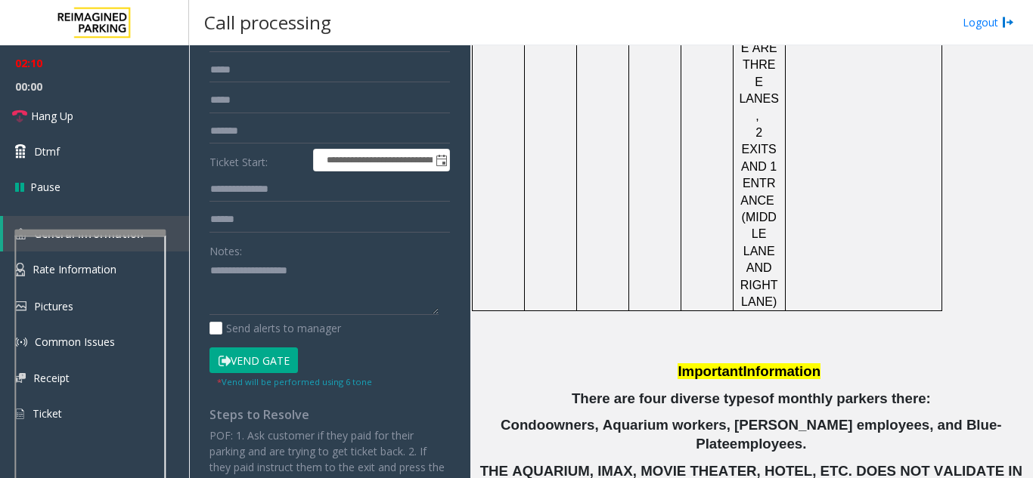
drag, startPoint x: 634, startPoint y: 377, endPoint x: 584, endPoint y: 358, distance: 53.6
drag, startPoint x: 584, startPoint y: 358, endPoint x: 630, endPoint y: 378, distance: 49.7
copy button "[PHONE_NUMBER]"
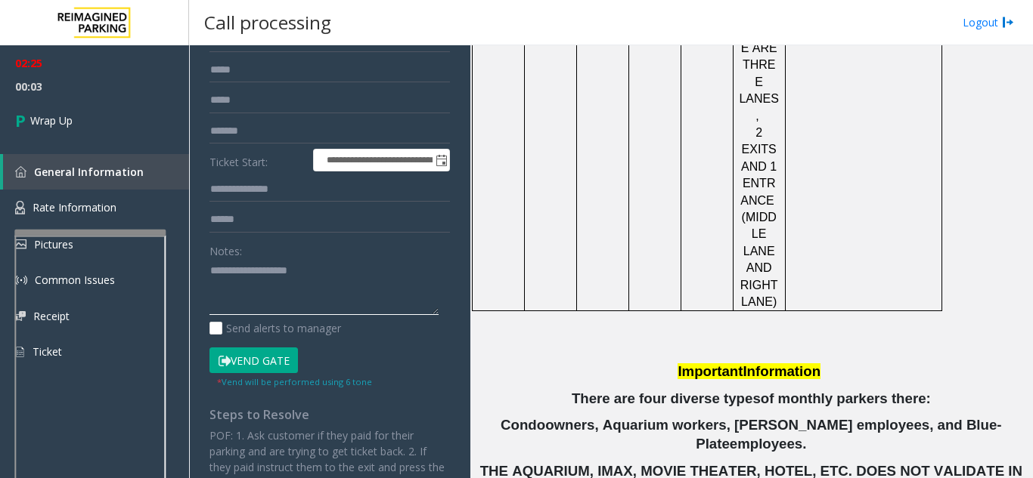
click at [275, 278] on textarea at bounding box center [323, 287] width 229 height 57
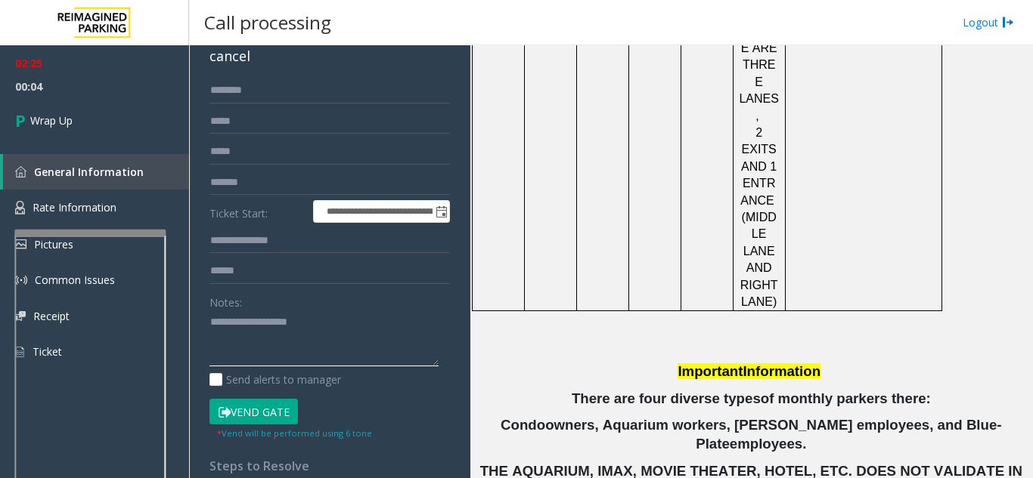
scroll to position [0, 0]
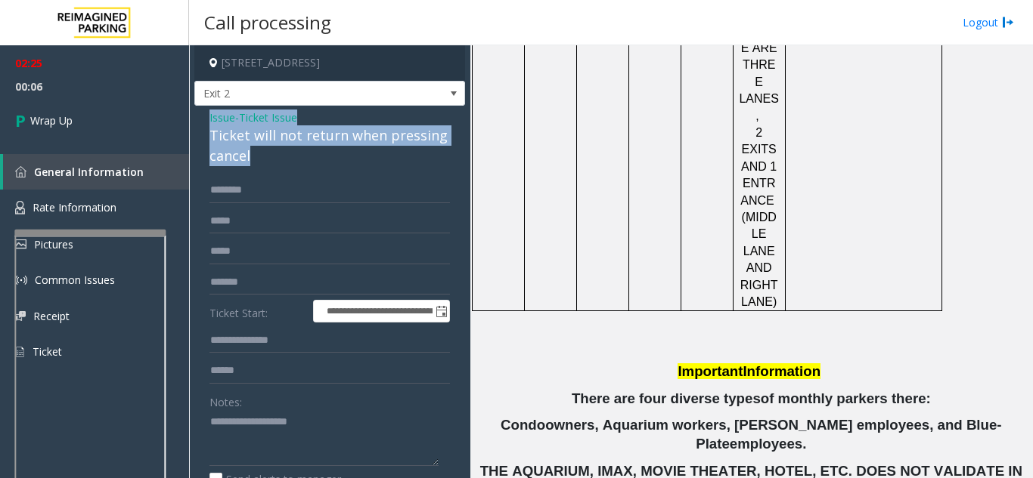
drag, startPoint x: 200, startPoint y: 116, endPoint x: 265, endPoint y: 159, distance: 77.6
click at [265, 159] on div "**********" at bounding box center [329, 453] width 271 height 695
copy div "Issue - Ticket Issue Ticket will not return when pressing cancel"
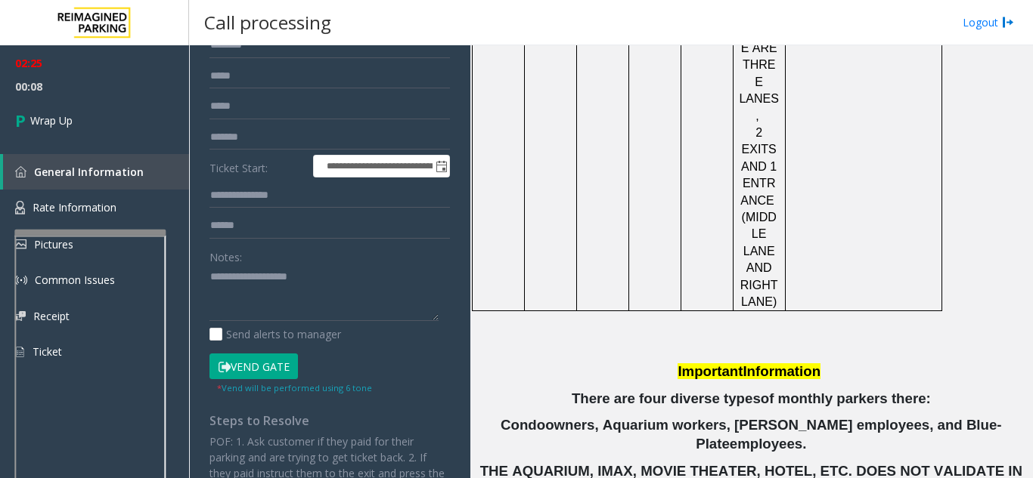
scroll to position [151, 0]
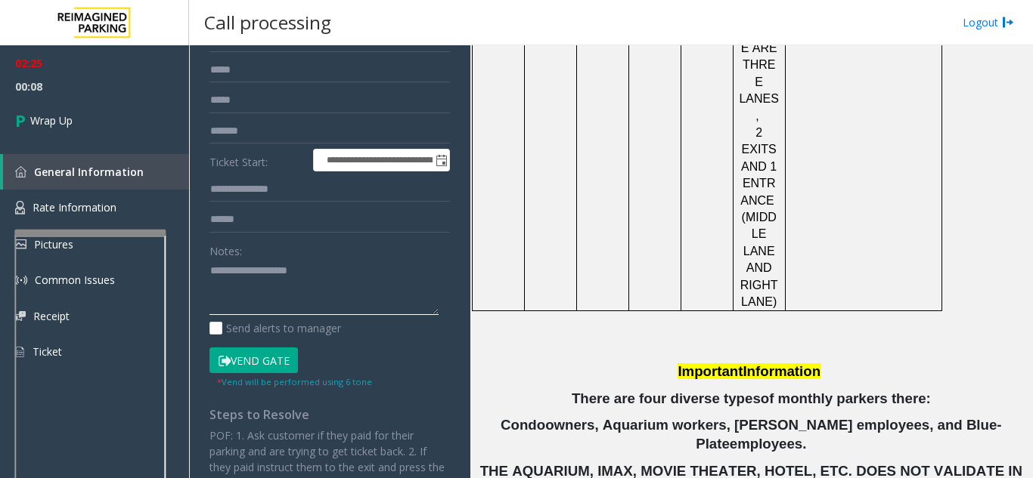
click at [255, 294] on textarea at bounding box center [323, 287] width 229 height 57
paste textarea "**********"
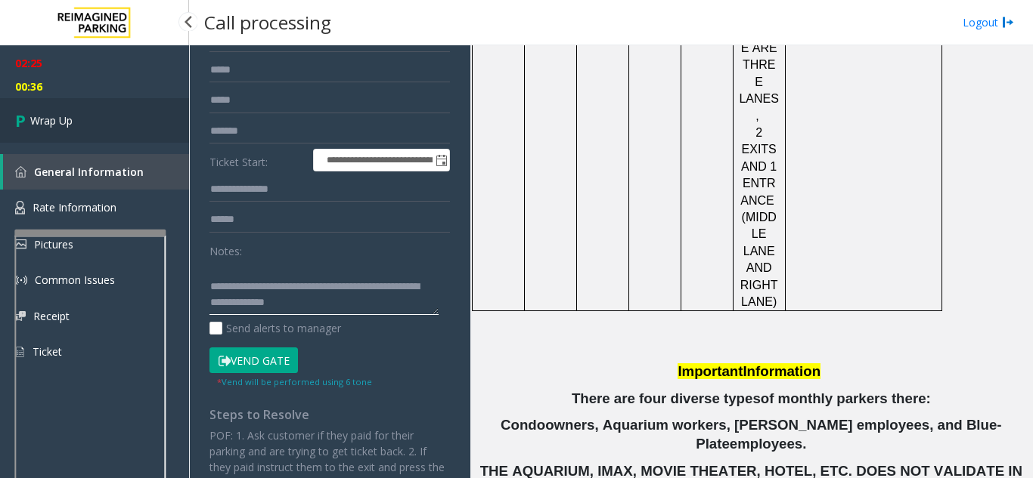
type textarea "**********"
click at [101, 138] on link "Wrap Up" at bounding box center [94, 120] width 189 height 45
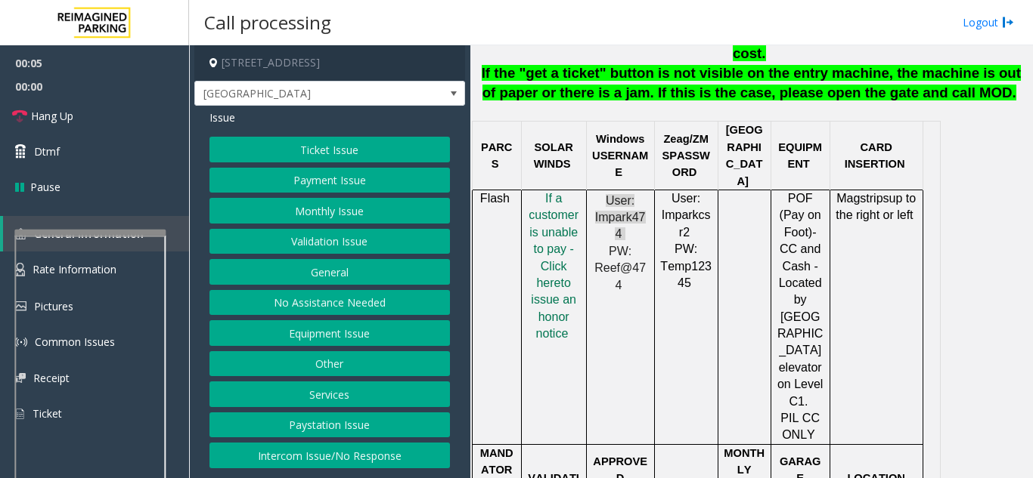
scroll to position [831, 0]
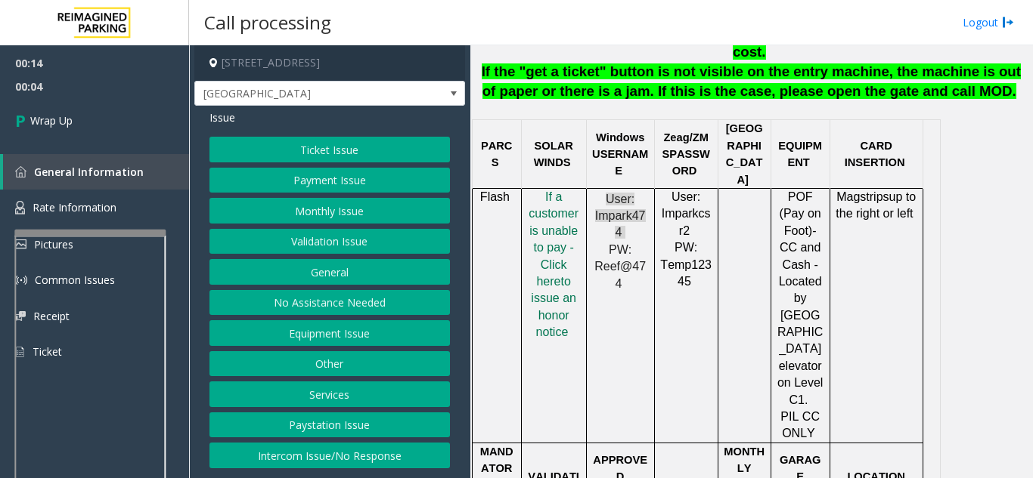
click at [336, 448] on button "Intercom Issue/No Response" at bounding box center [329, 456] width 240 height 26
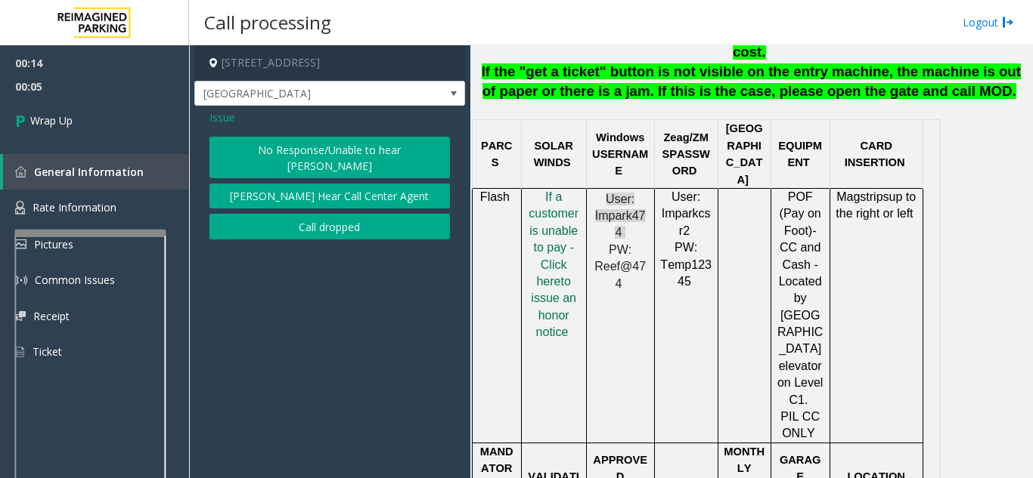
click at [341, 215] on button "Call dropped" at bounding box center [329, 227] width 240 height 26
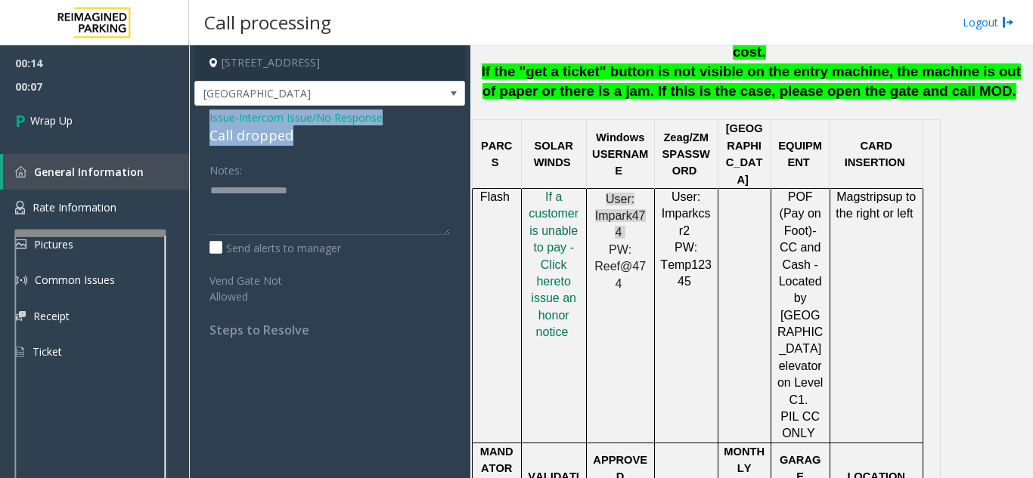
drag, startPoint x: 203, startPoint y: 114, endPoint x: 293, endPoint y: 147, distance: 95.9
click at [293, 147] on div "Issue - Intercom Issue/No Response Call dropped Notes: Send alerts to manager V…" at bounding box center [329, 229] width 271 height 247
copy div "Issue - Intercom Issue/No Response Call dropped"
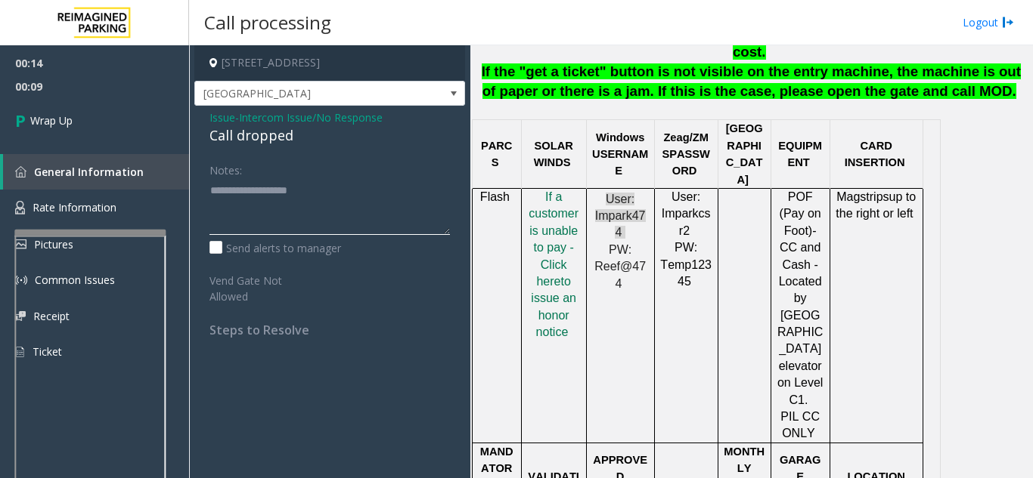
click at [255, 227] on textarea at bounding box center [329, 206] width 240 height 57
paste textarea "**********"
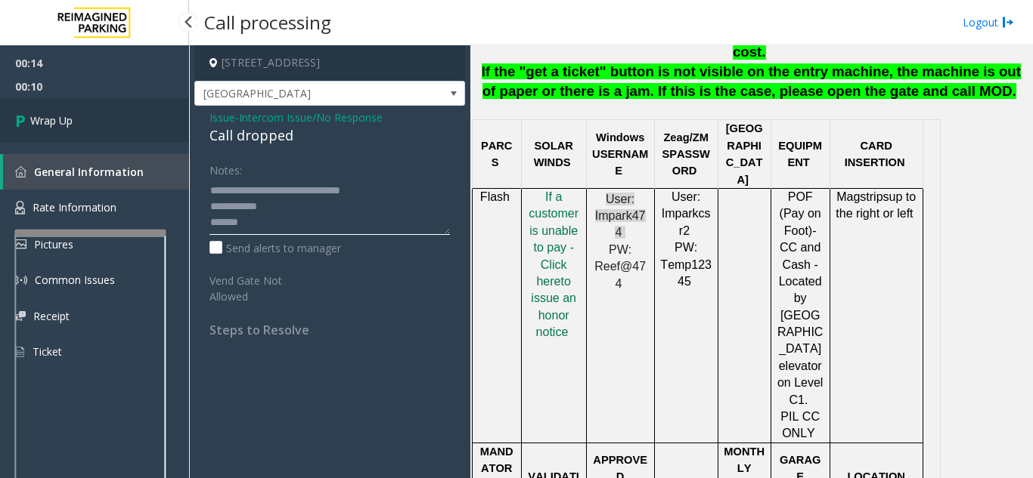
type textarea "**********"
click at [101, 126] on link "Wrap Up" at bounding box center [94, 120] width 189 height 45
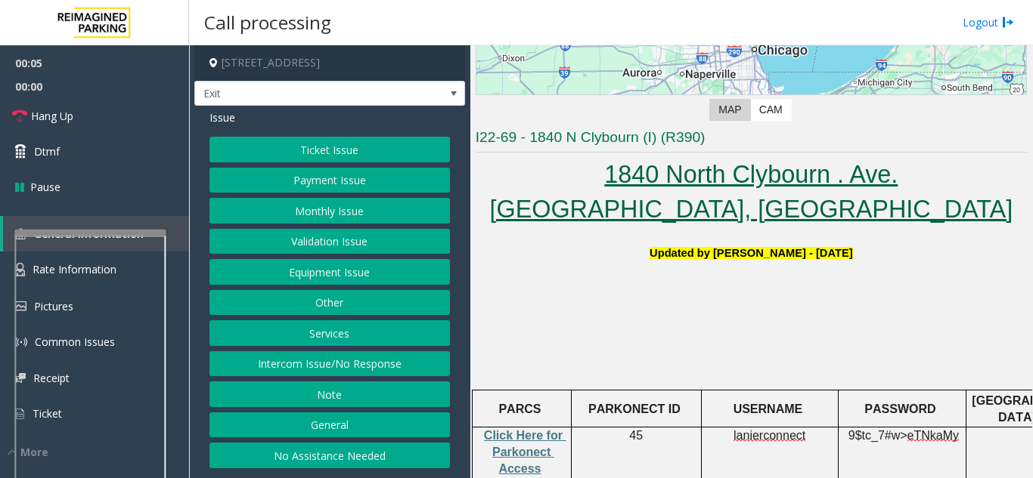
scroll to position [302, 0]
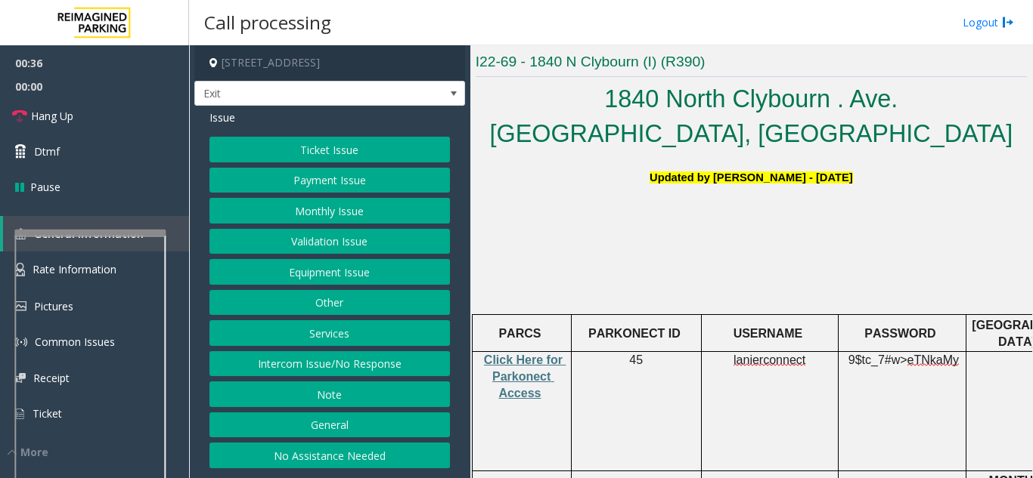
click at [361, 275] on button "Equipment Issue" at bounding box center [329, 272] width 240 height 26
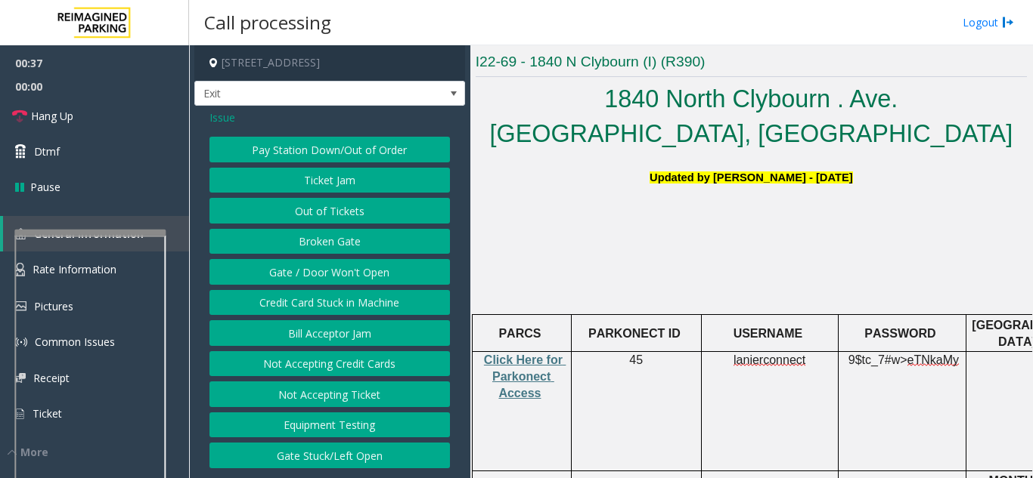
click at [347, 175] on button "Ticket Jam" at bounding box center [329, 181] width 240 height 26
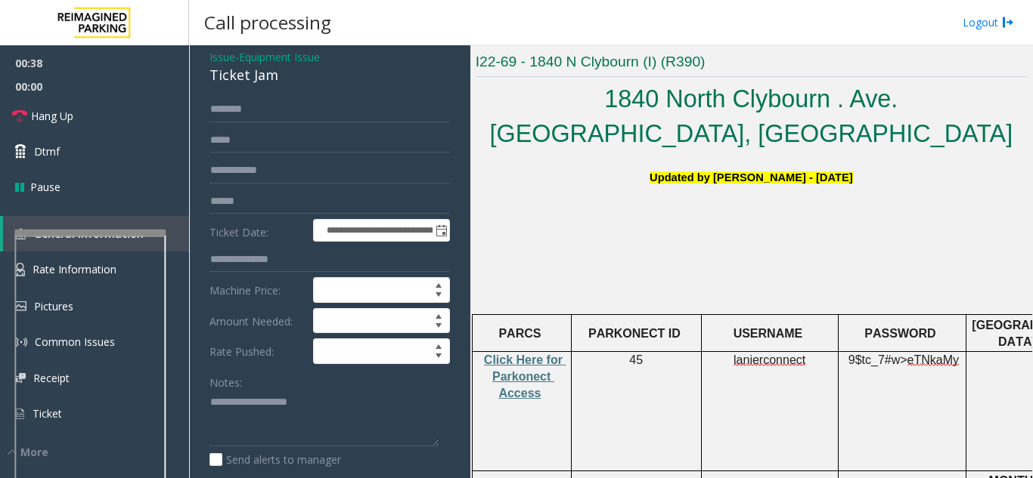
scroll to position [151, 0]
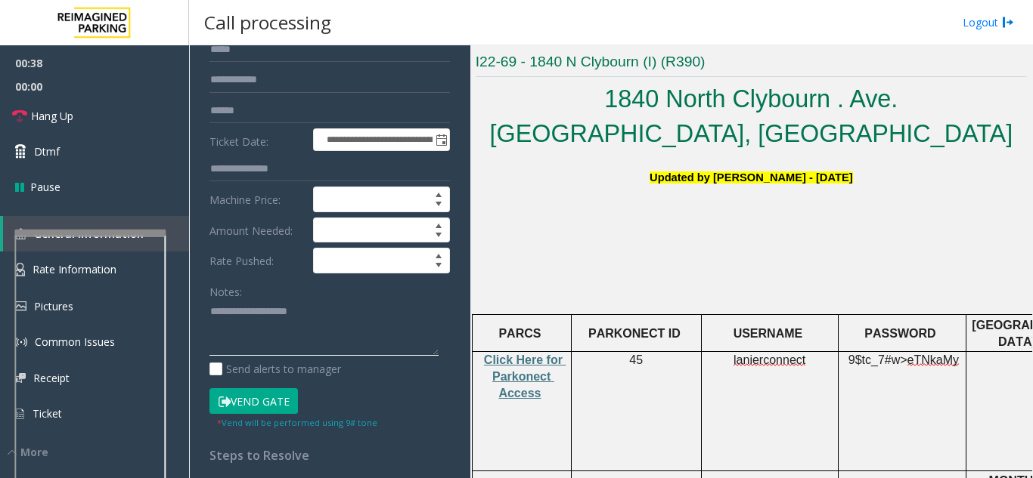
click at [276, 334] on textarea at bounding box center [323, 328] width 229 height 57
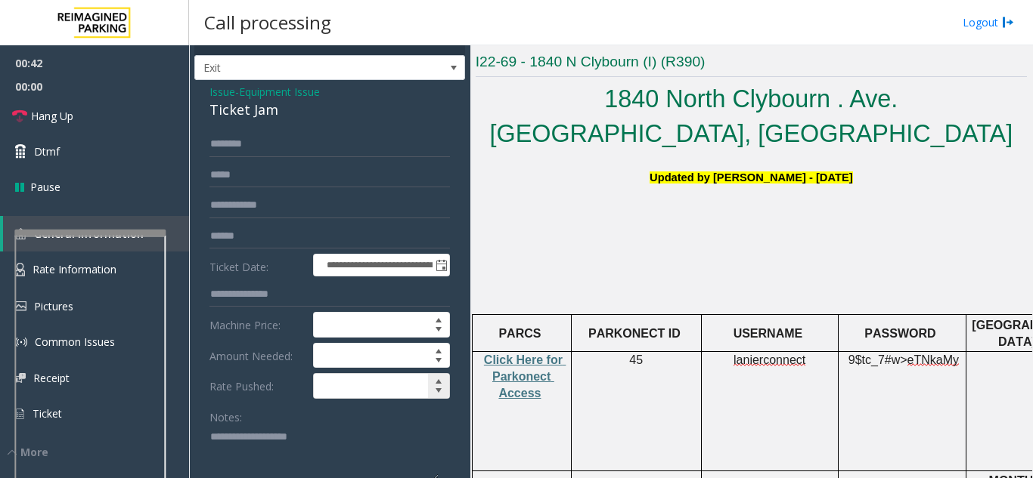
scroll to position [0, 0]
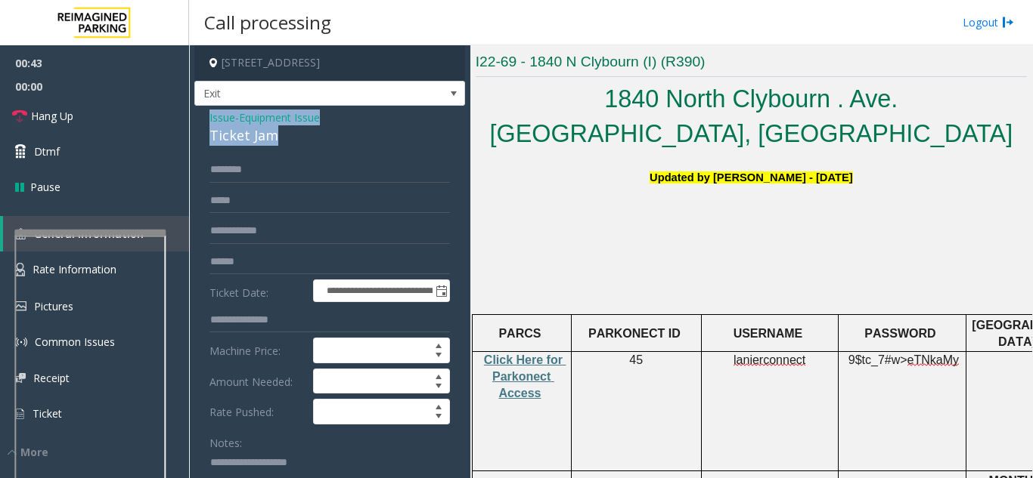
drag, startPoint x: 200, startPoint y: 115, endPoint x: 297, endPoint y: 141, distance: 101.0
click at [297, 141] on div "**********" at bounding box center [329, 481] width 271 height 751
copy div "Issue - Equipment Issue Ticket Jam"
click at [149, 299] on div at bounding box center [90, 297] width 151 height 6
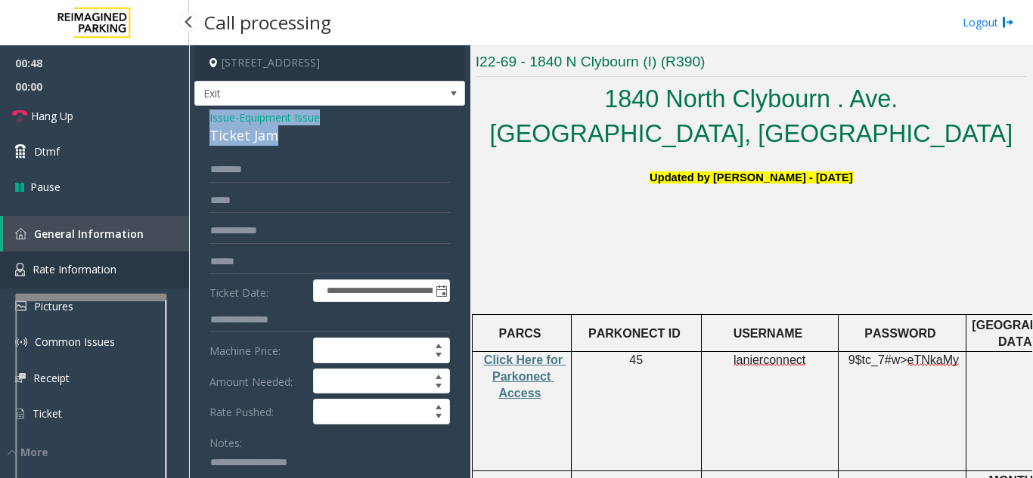
click at [153, 268] on link "Rate Information" at bounding box center [94, 270] width 189 height 37
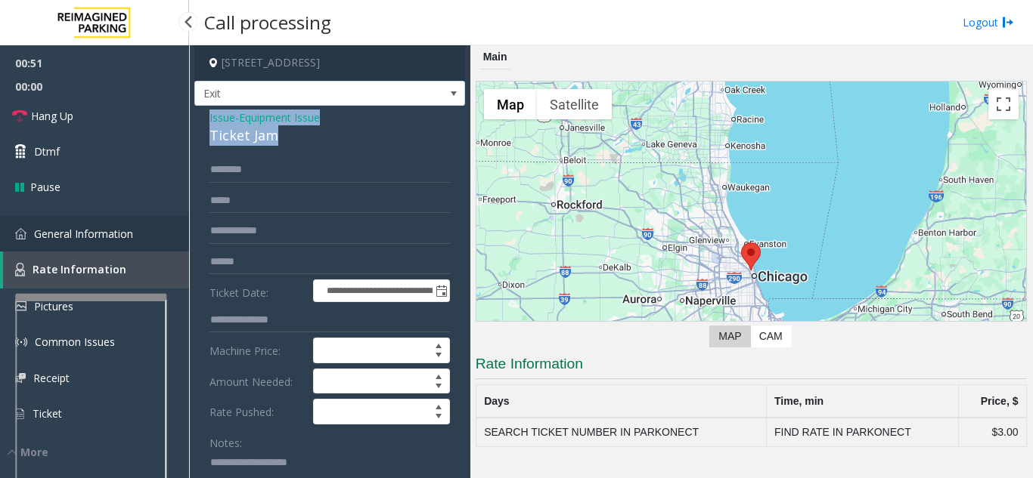
click at [126, 239] on span "General Information" at bounding box center [83, 234] width 99 height 14
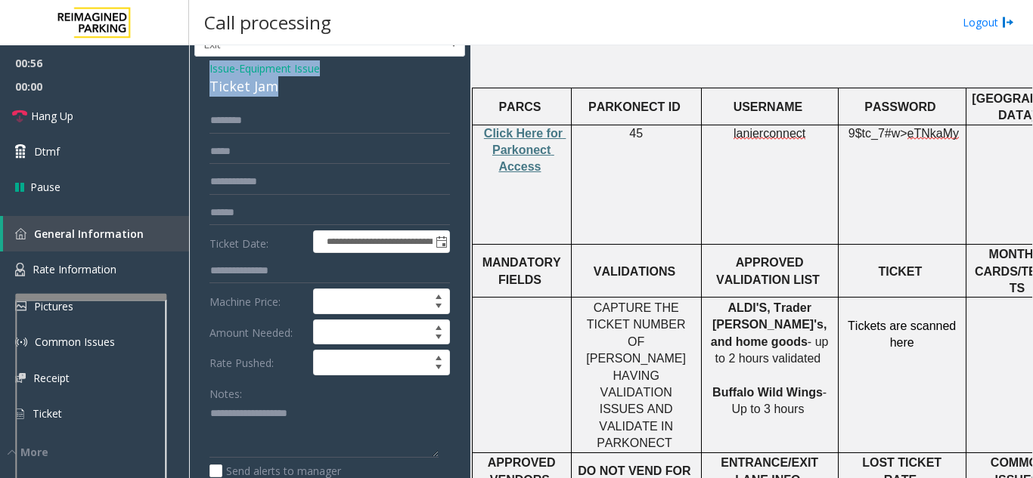
scroll to position [76, 0]
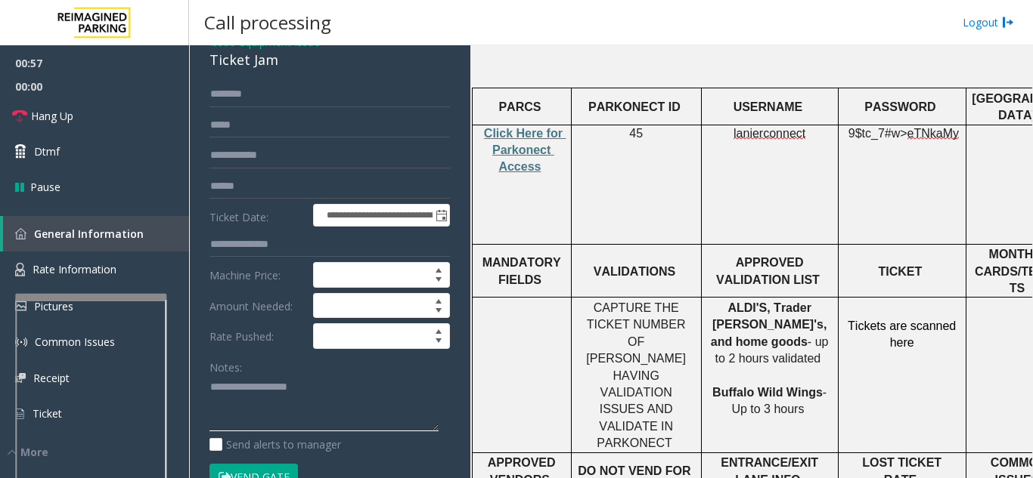
click at [274, 387] on textarea at bounding box center [323, 404] width 229 height 57
type textarea "*"
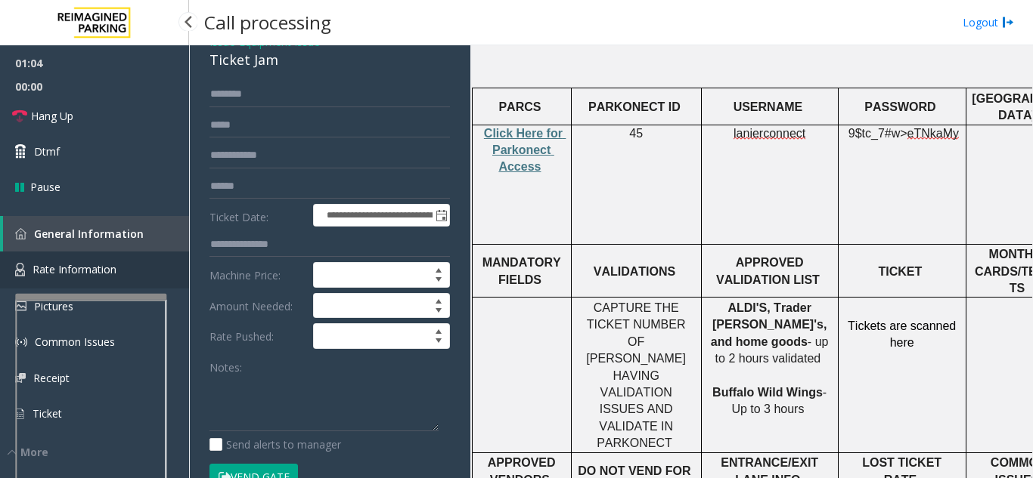
click at [156, 272] on link "Rate Information" at bounding box center [94, 270] width 189 height 37
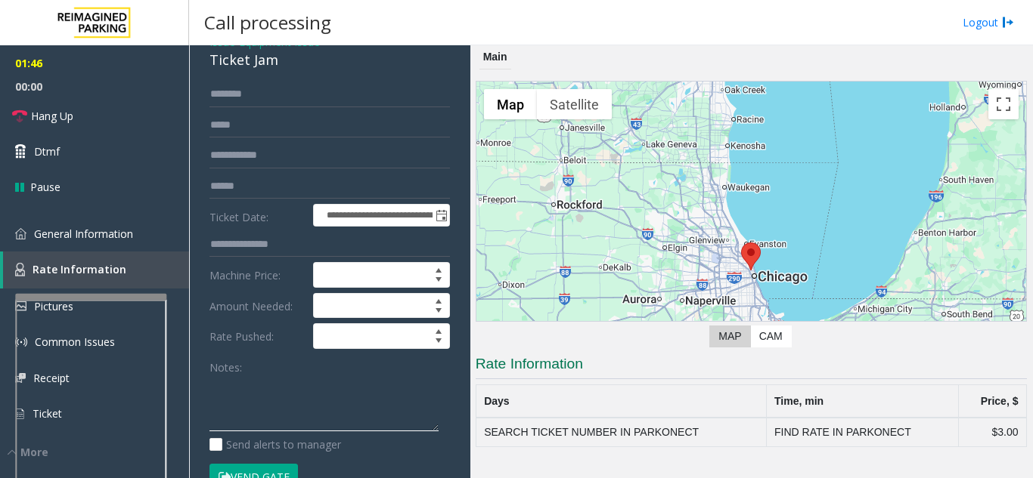
click at [344, 404] on textarea at bounding box center [323, 404] width 229 height 57
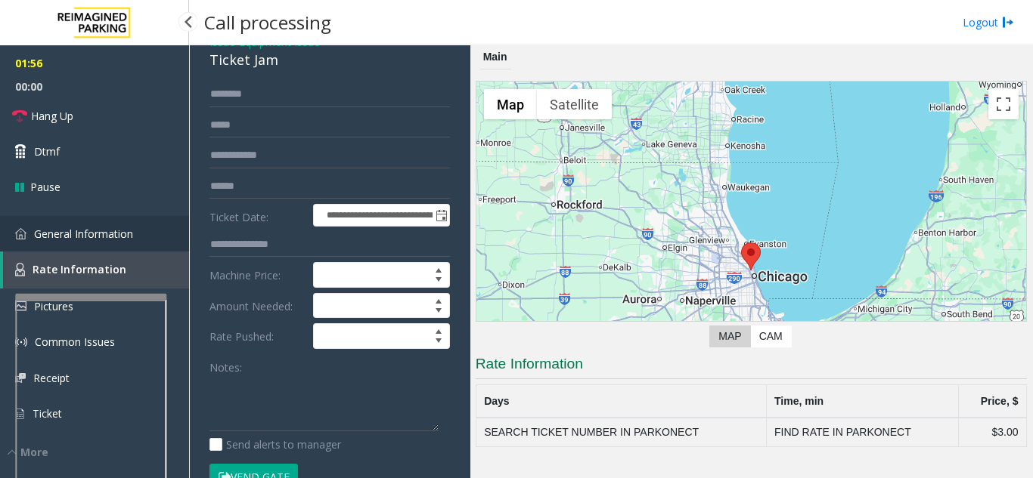
click at [111, 242] on link "General Information" at bounding box center [94, 234] width 189 height 36
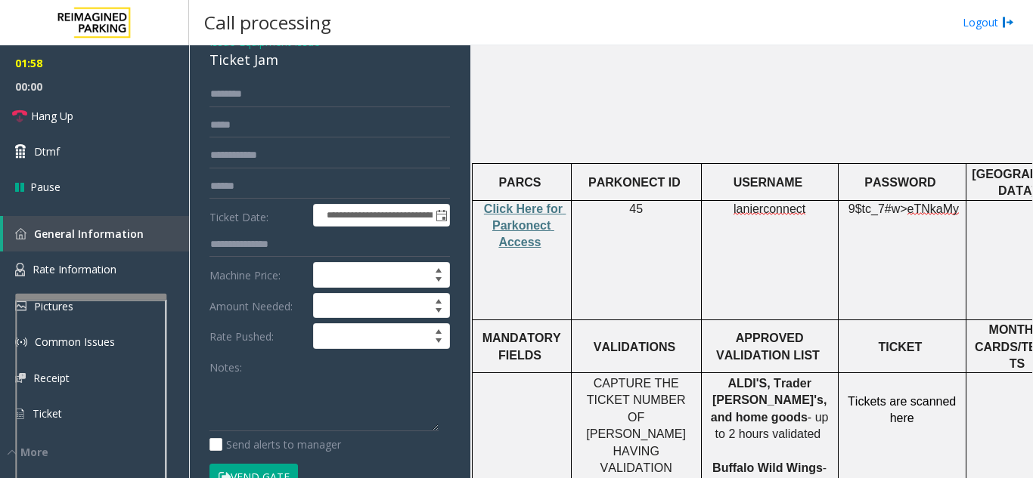
scroll to position [529, 0]
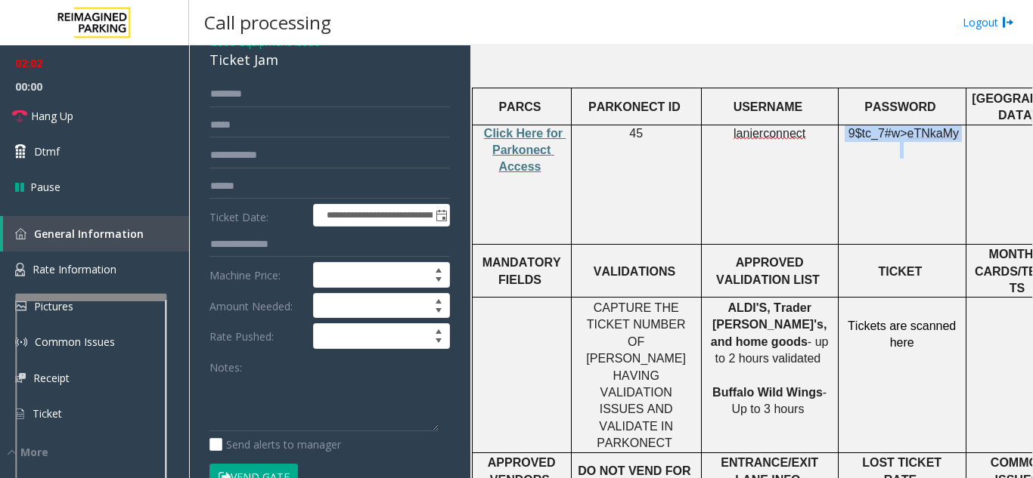
drag, startPoint x: 847, startPoint y: 97, endPoint x: 978, endPoint y: 130, distance: 134.9
click at [978, 130] on tr "Click Here for Parkonect Access 45 lanierconnect 9$tc_7#w> eTNkaMy CC ONLY Mags…" at bounding box center [882, 184] width 820 height 119
copy p "9$tc_7#w> eTNkaMy"
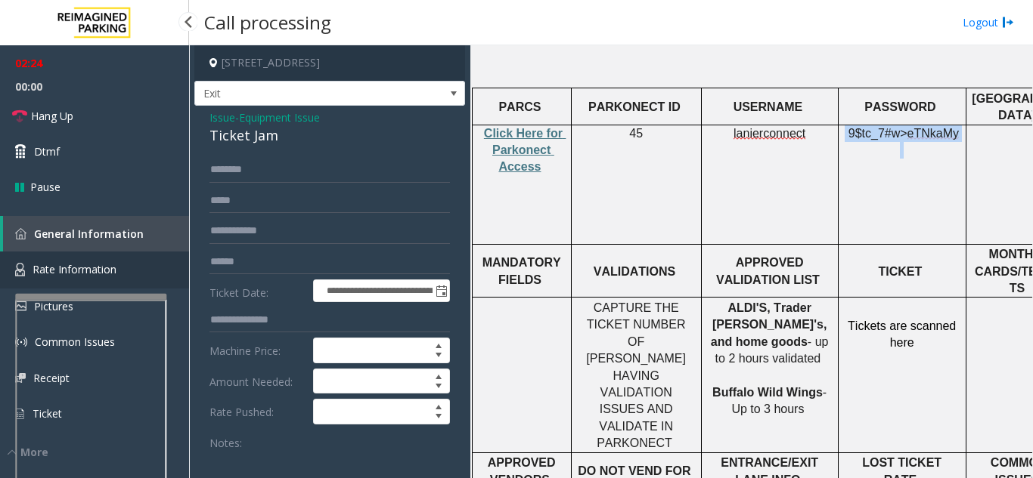
click at [72, 272] on span "Rate Information" at bounding box center [75, 269] width 84 height 14
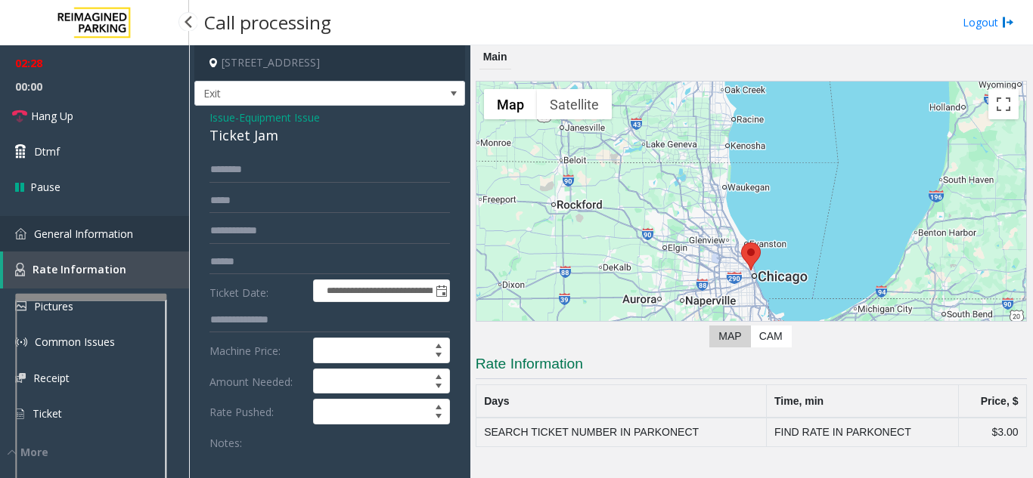
click at [81, 247] on link "General Information" at bounding box center [94, 234] width 189 height 36
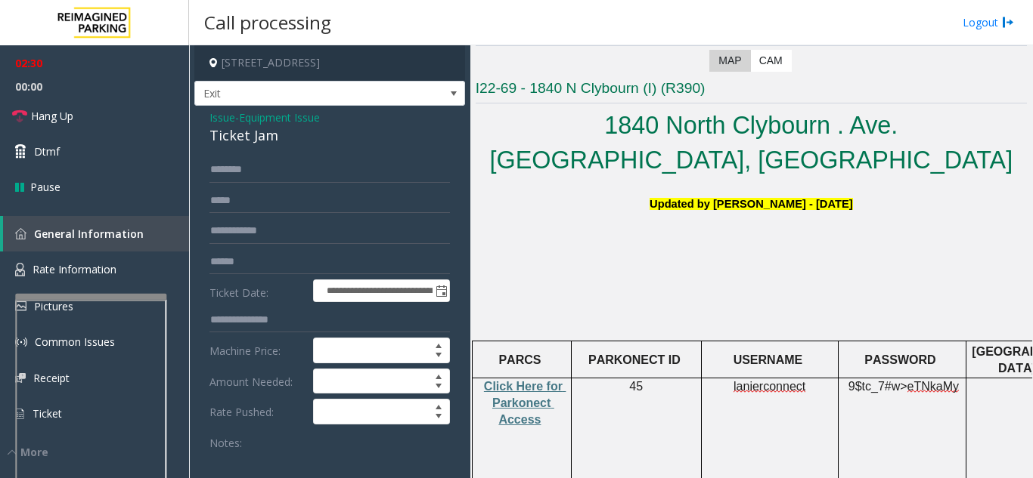
scroll to position [302, 0]
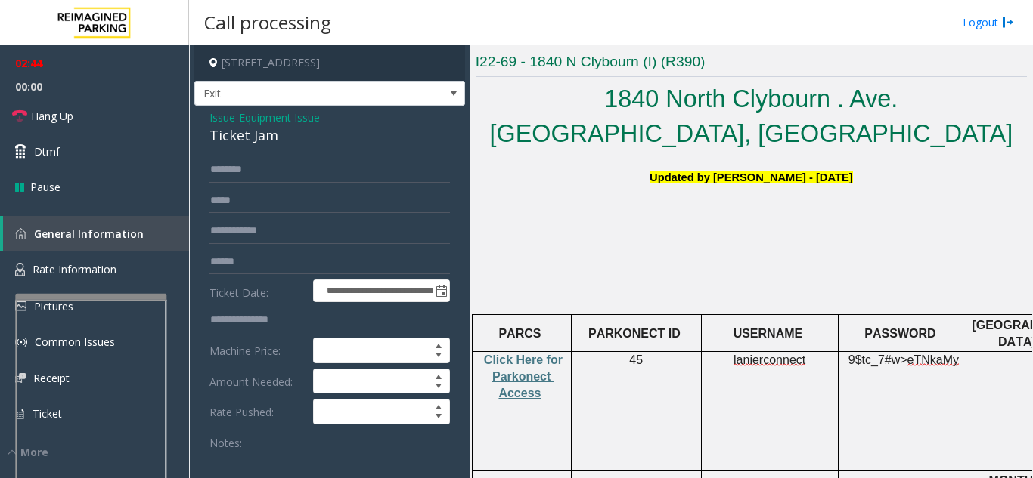
click at [376, 458] on textarea at bounding box center [323, 479] width 229 height 57
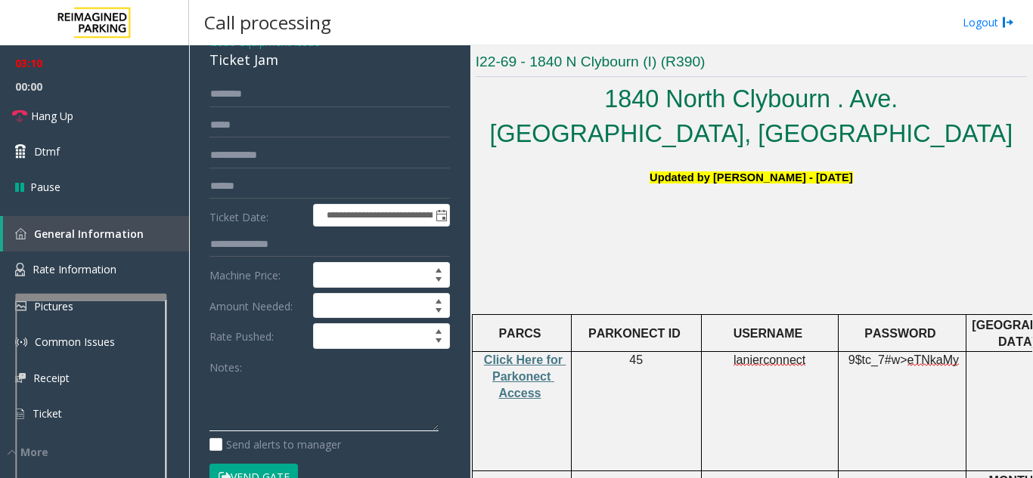
click at [256, 408] on textarea at bounding box center [323, 404] width 229 height 57
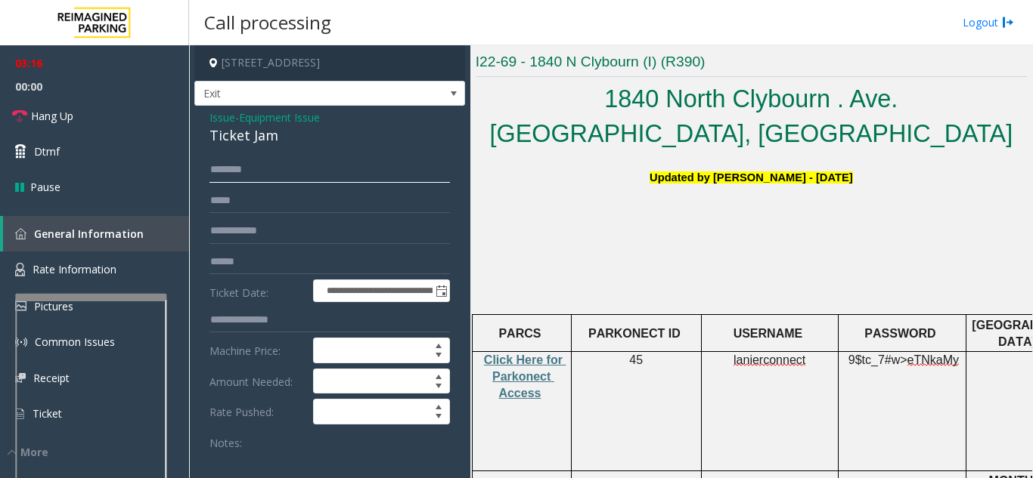
click at [246, 167] on input "text" at bounding box center [329, 170] width 240 height 26
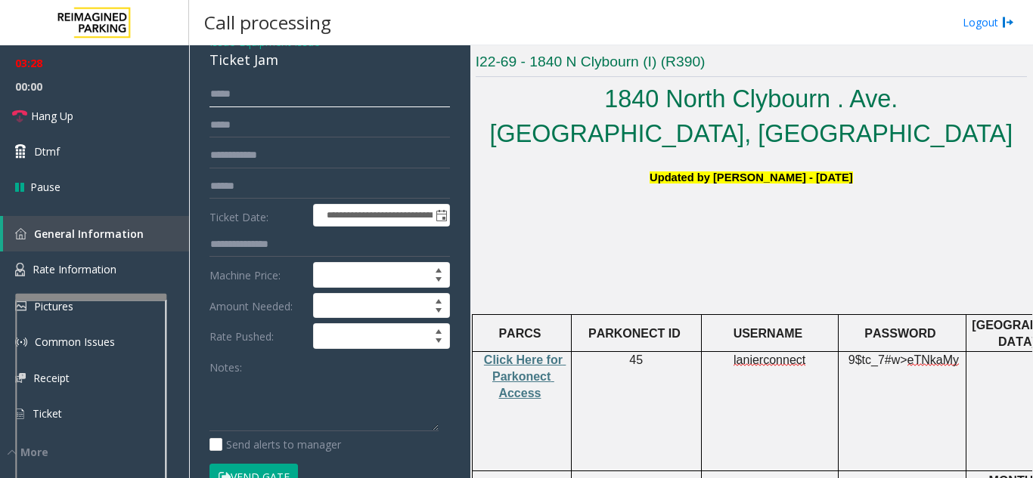
type input "*****"
click at [251, 467] on button "Vend Gate" at bounding box center [253, 477] width 88 height 26
click at [249, 376] on textarea at bounding box center [323, 404] width 229 height 57
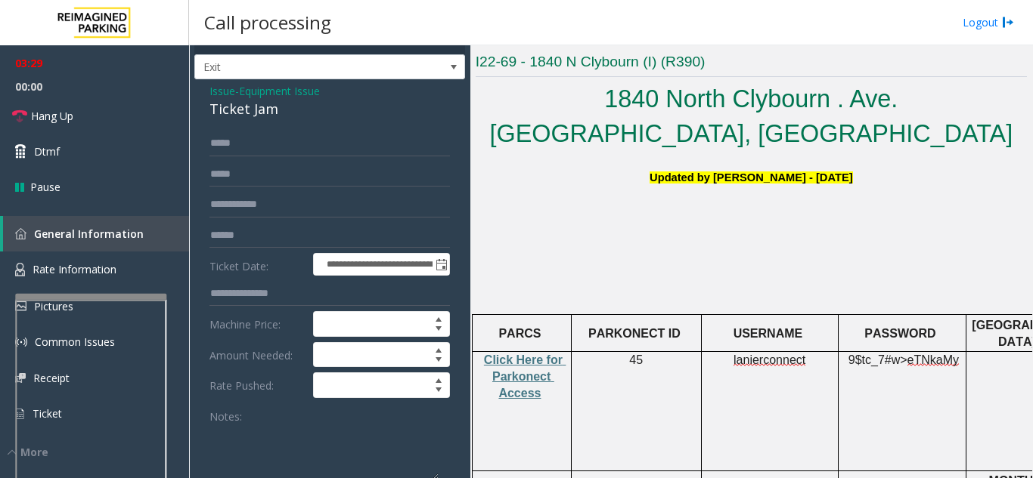
scroll to position [0, 0]
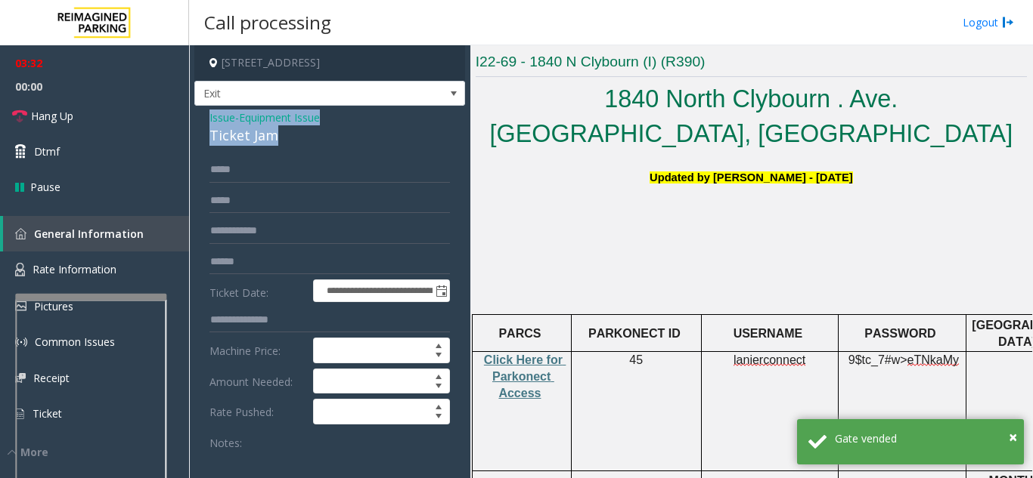
drag, startPoint x: 206, startPoint y: 112, endPoint x: 276, endPoint y: 144, distance: 76.8
copy div "Issue - Equipment Issue Ticket Jam"
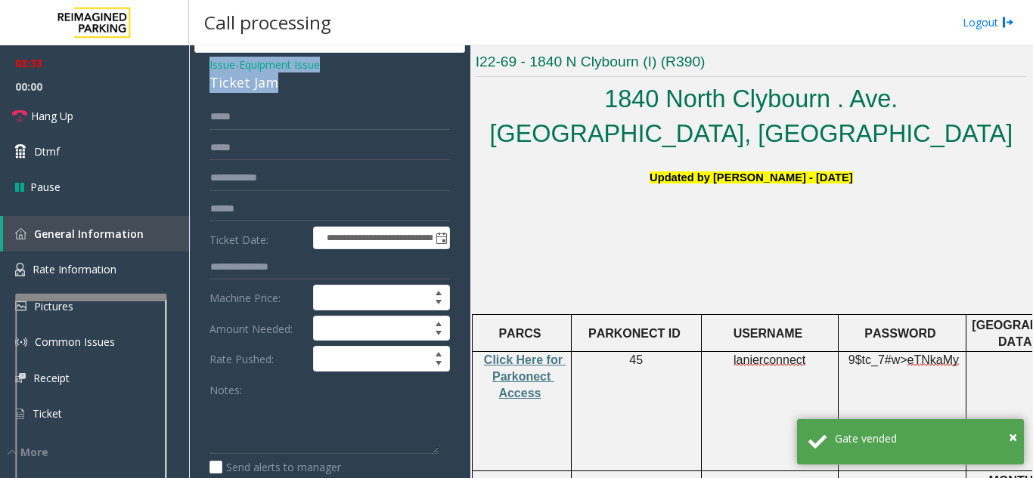
scroll to position [76, 0]
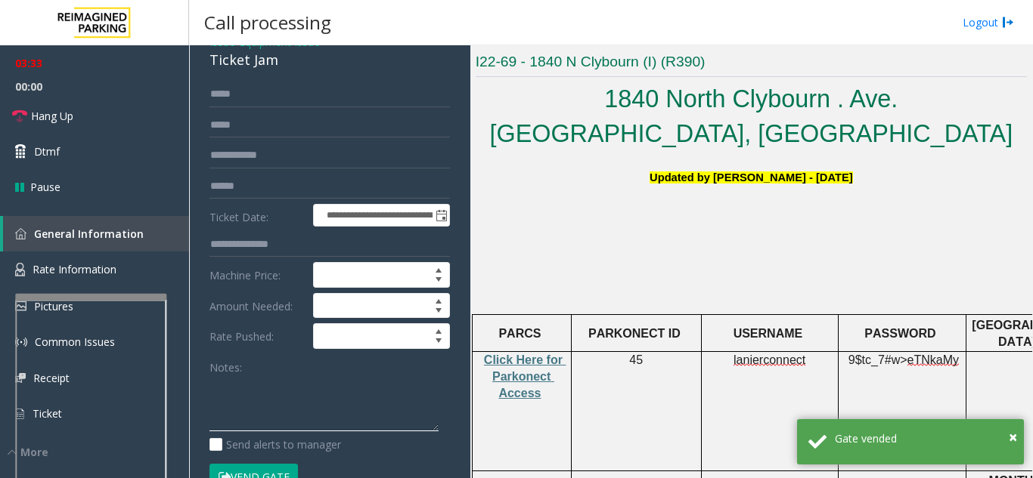
click at [268, 403] on textarea at bounding box center [323, 404] width 229 height 57
paste textarea "**********"
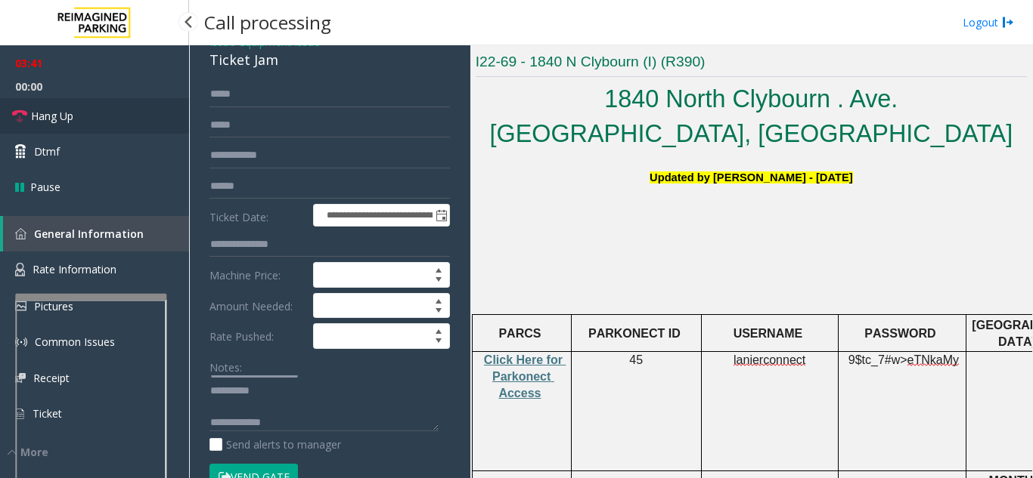
click at [82, 125] on link "Hang Up" at bounding box center [94, 116] width 189 height 36
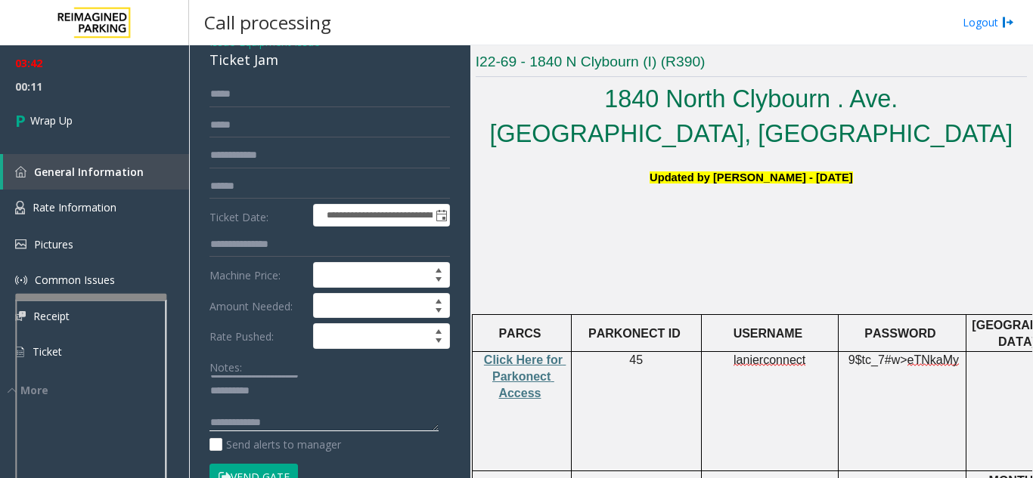
click at [333, 429] on textarea at bounding box center [323, 404] width 229 height 57
paste textarea "**********"
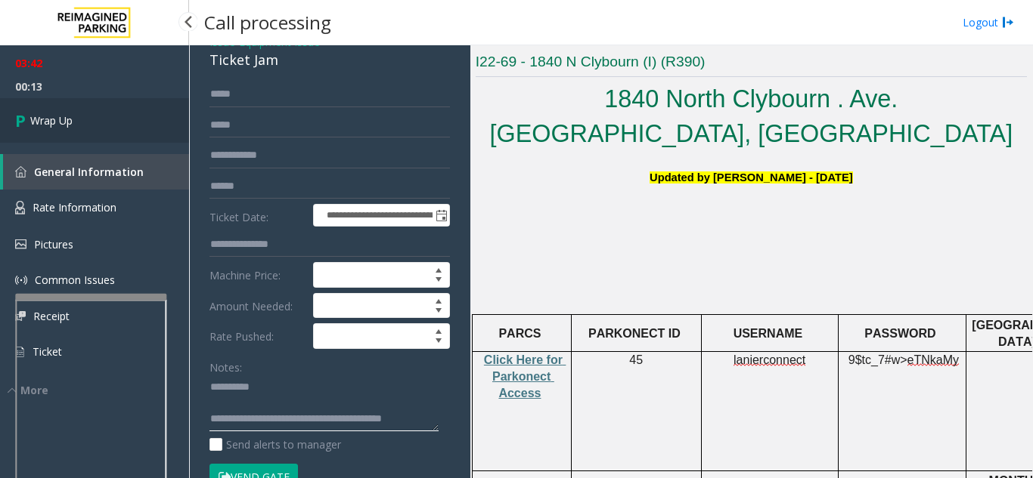
type textarea "**********"
click at [126, 118] on link "Wrap Up" at bounding box center [94, 120] width 189 height 45
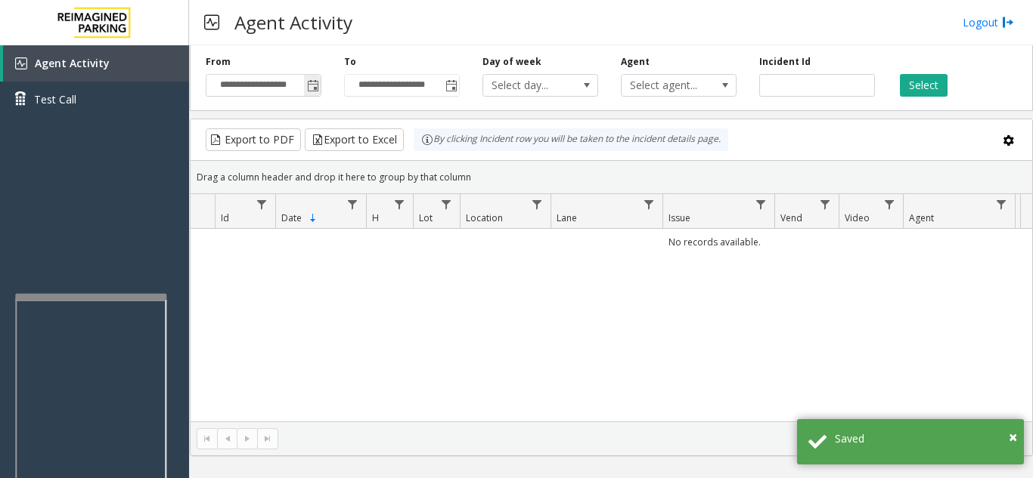
click at [306, 89] on span "Toggle popup" at bounding box center [312, 85] width 17 height 24
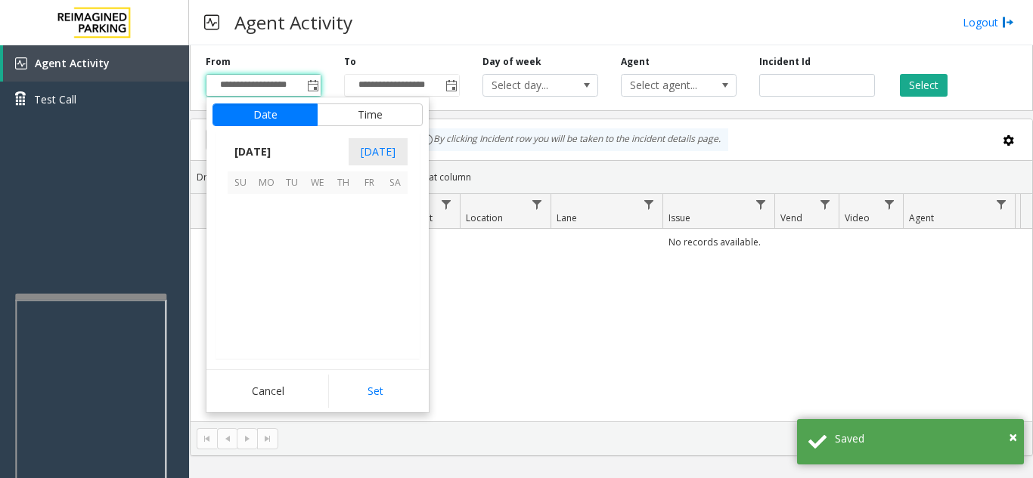
scroll to position [271118, 0]
click at [382, 261] on span "16" at bounding box center [395, 259] width 26 height 26
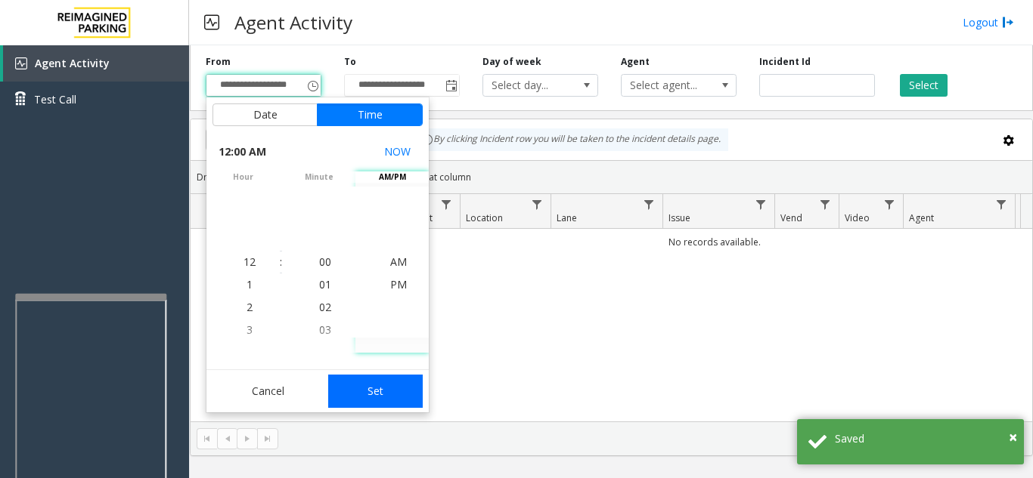
click at [384, 387] on button "Set" at bounding box center [375, 391] width 95 height 33
type input "**********"
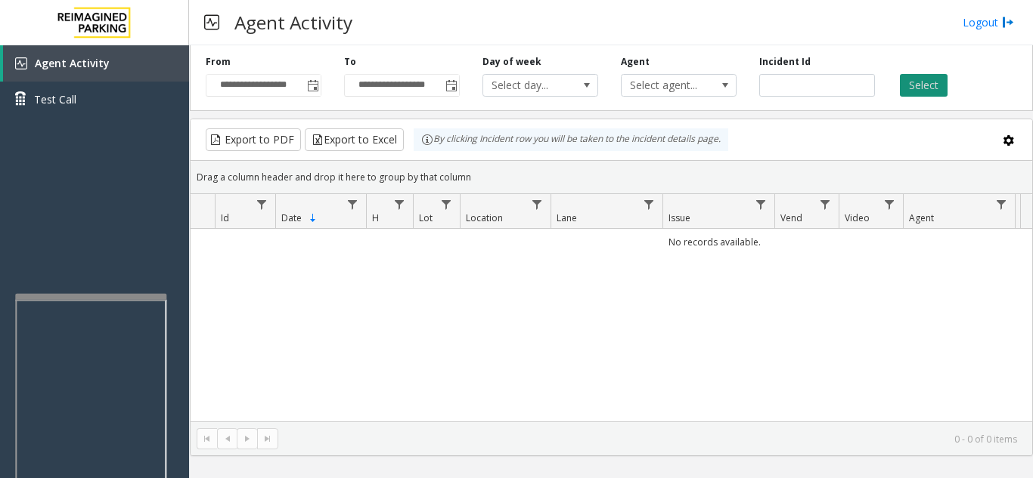
click at [907, 77] on button "Select" at bounding box center [924, 85] width 48 height 23
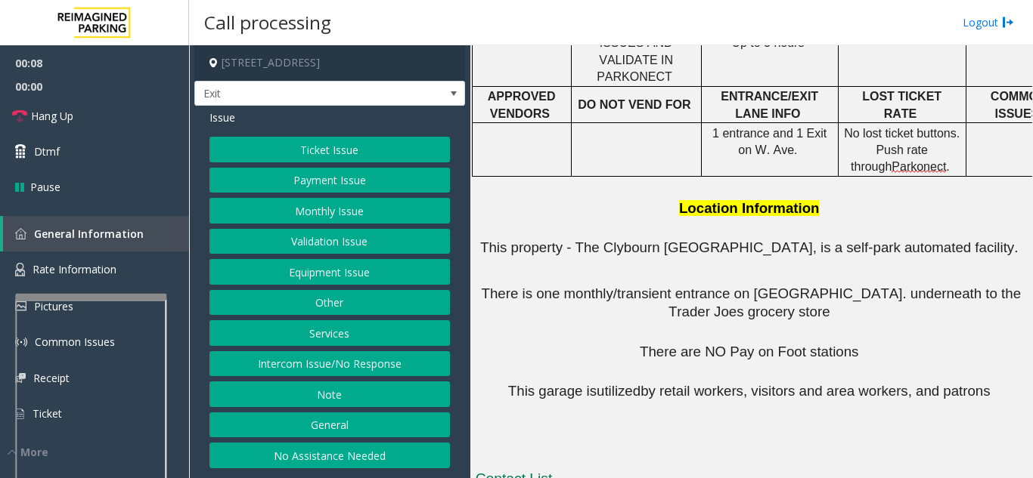
scroll to position [993, 0]
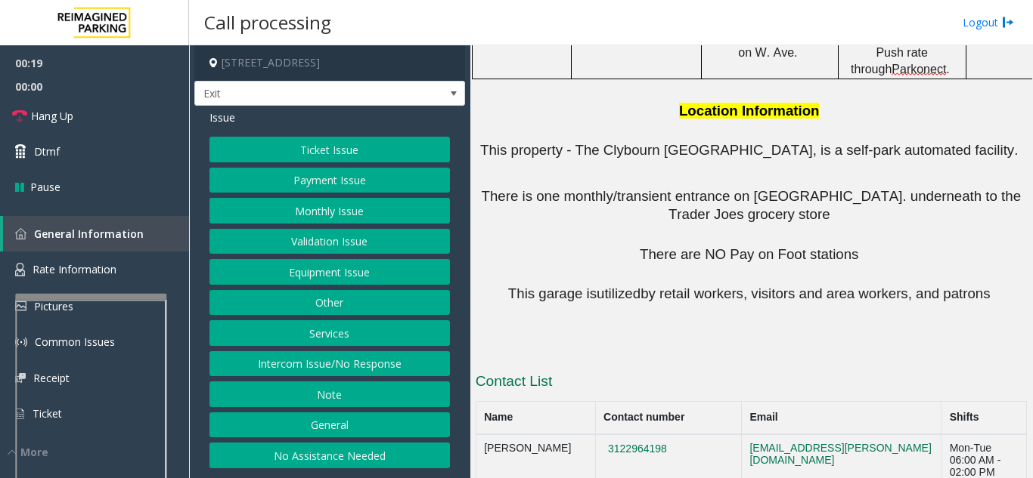
click at [358, 150] on button "Ticket Issue" at bounding box center [329, 150] width 240 height 26
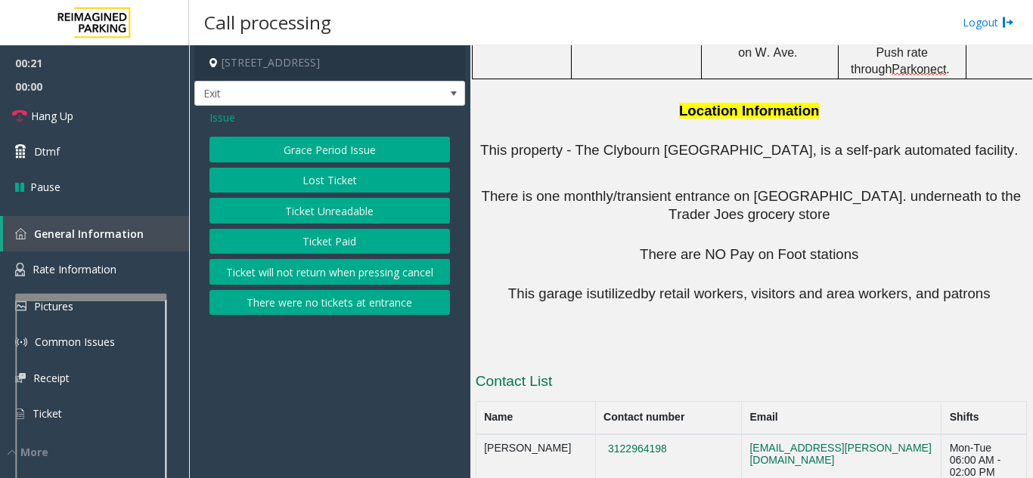
click at [344, 307] on button "There were no tickets at entrance" at bounding box center [329, 303] width 240 height 26
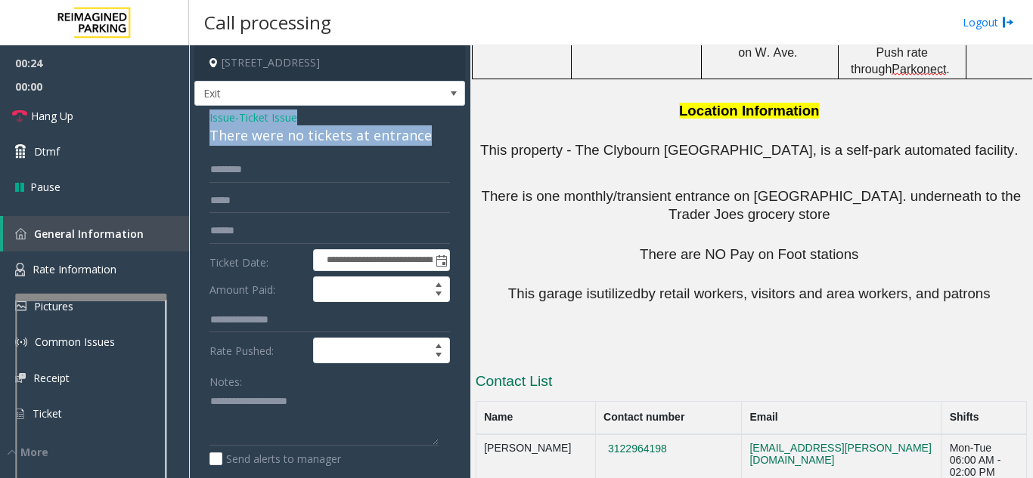
drag, startPoint x: 205, startPoint y: 122, endPoint x: 441, endPoint y: 162, distance: 239.1
copy div "Issue - Ticket Issue There were no tickets at entrance"
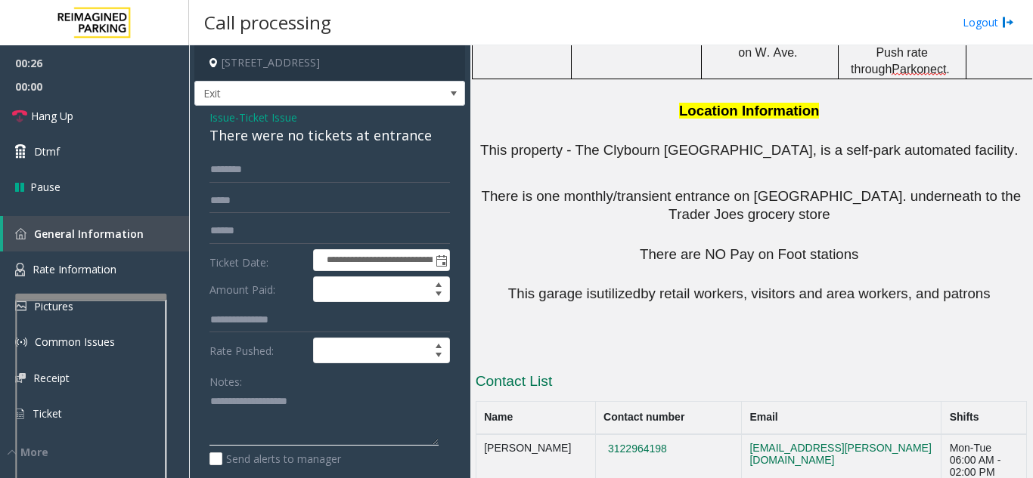
click at [320, 419] on textarea at bounding box center [323, 418] width 229 height 57
paste textarea "**********"
type textarea "**********"
click at [240, 179] on input "text" at bounding box center [329, 170] width 240 height 26
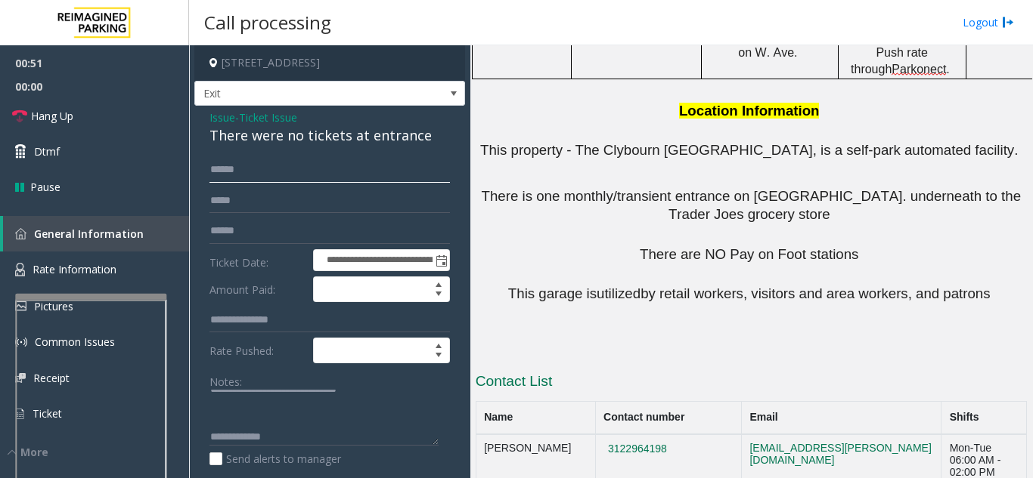
type input "*****"
click at [292, 439] on textarea at bounding box center [323, 418] width 229 height 57
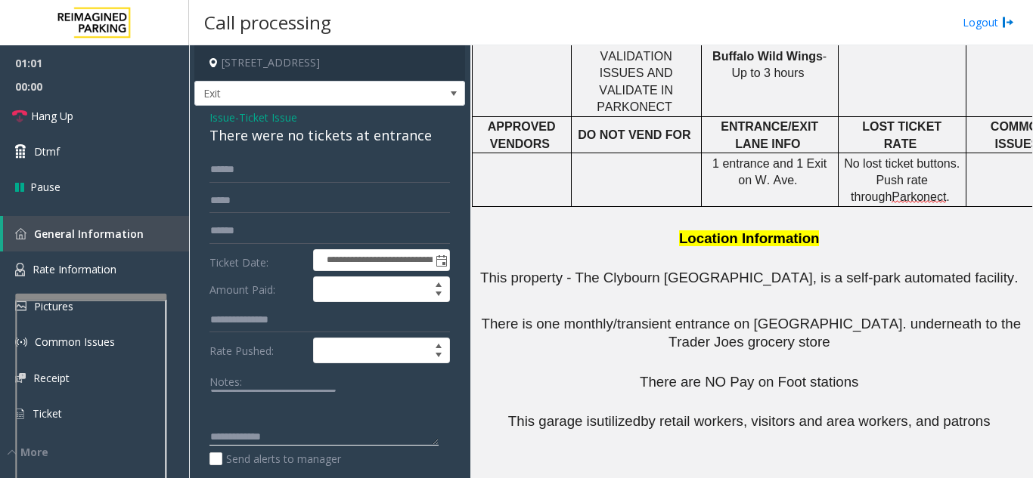
scroll to position [993, 0]
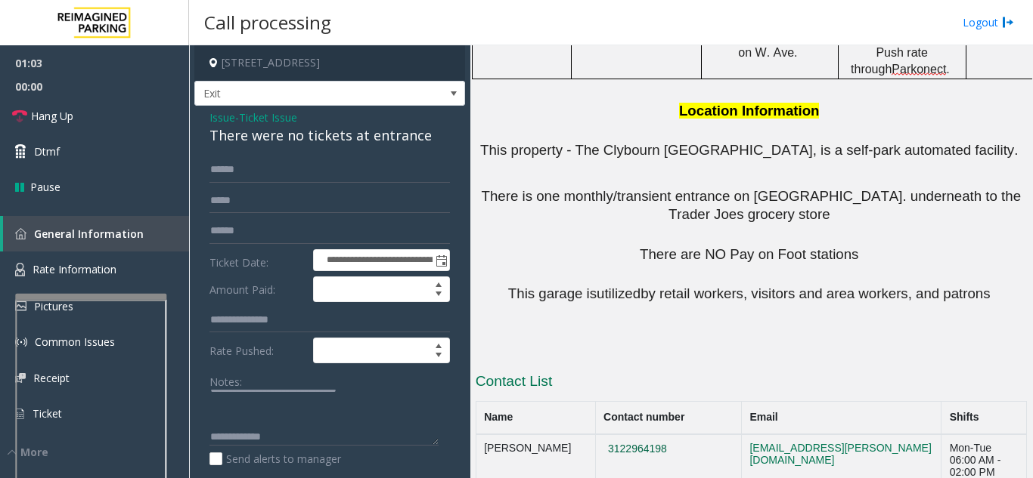
drag, startPoint x: 662, startPoint y: 356, endPoint x: 579, endPoint y: 342, distance: 84.3
click at [595, 435] on td "3122964198" at bounding box center [668, 461] width 146 height 53
copy button "3122964198"
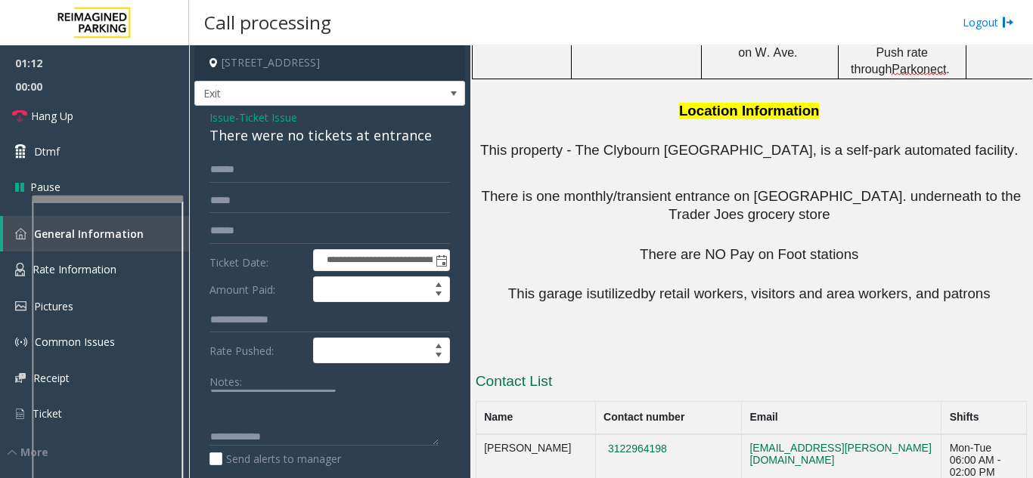
click at [138, 197] on div at bounding box center [107, 199] width 151 height 6
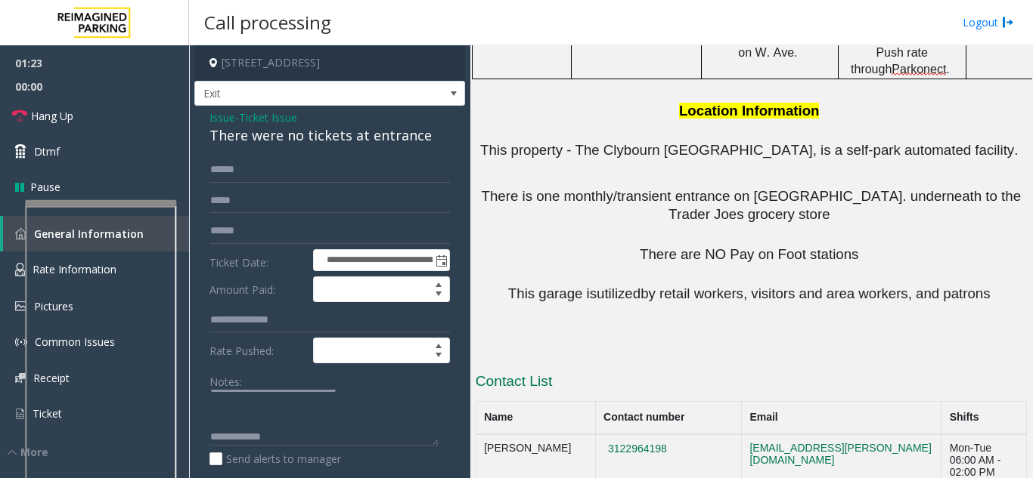
click at [98, 203] on div at bounding box center [100, 203] width 151 height 6
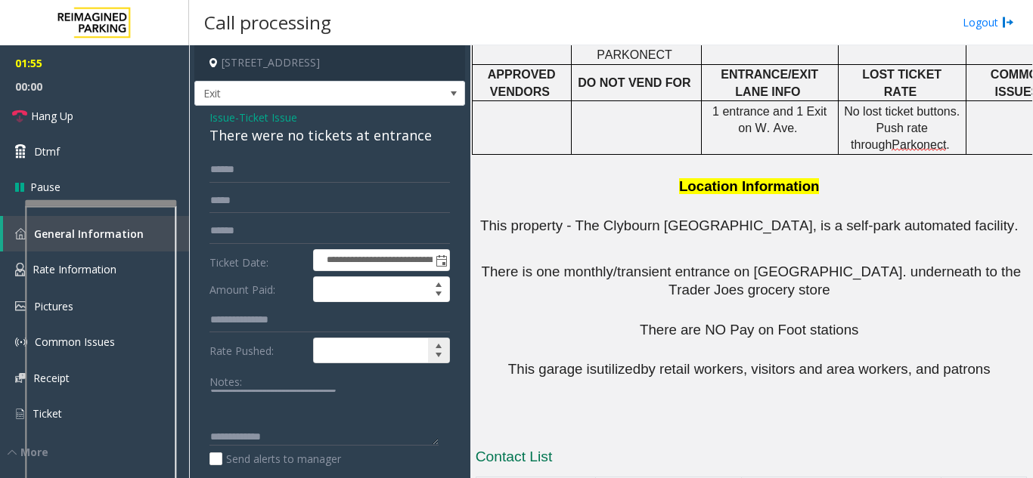
scroll to position [76, 0]
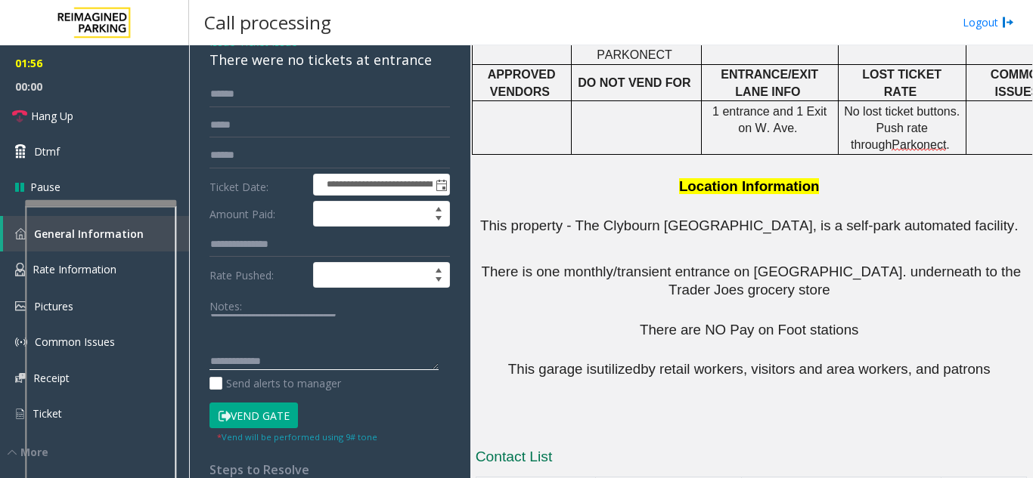
click at [355, 361] on textarea at bounding box center [323, 342] width 229 height 57
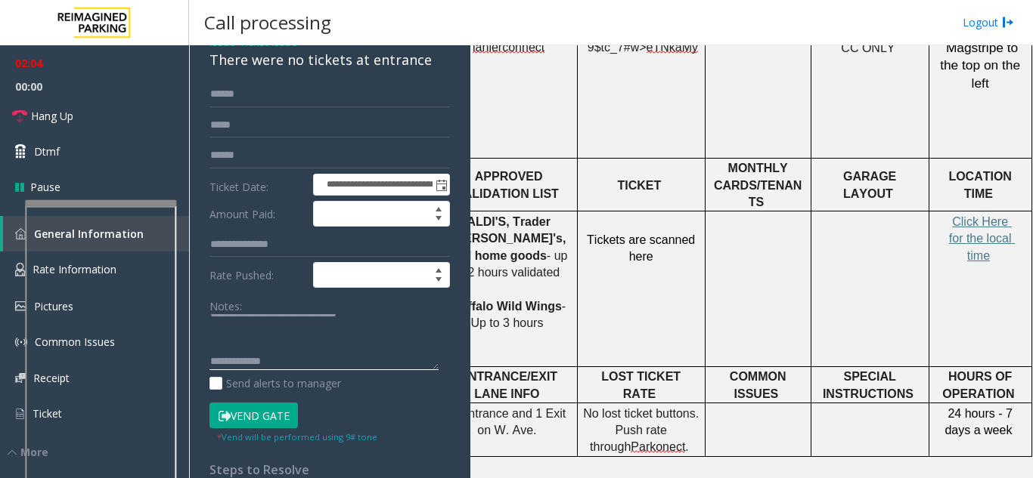
scroll to position [615, 272]
click at [975, 215] on span "Click Here for the local time" at bounding box center [982, 238] width 66 height 47
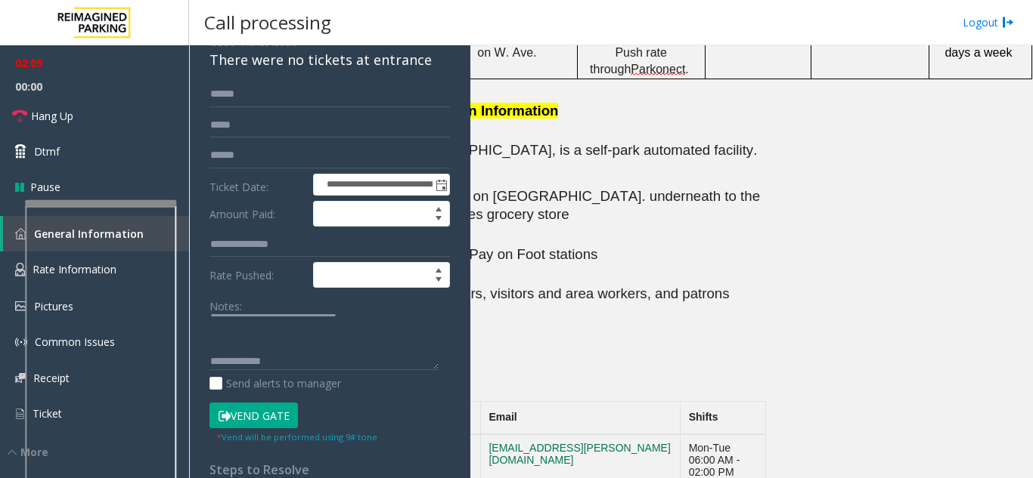
scroll to position [993, 0]
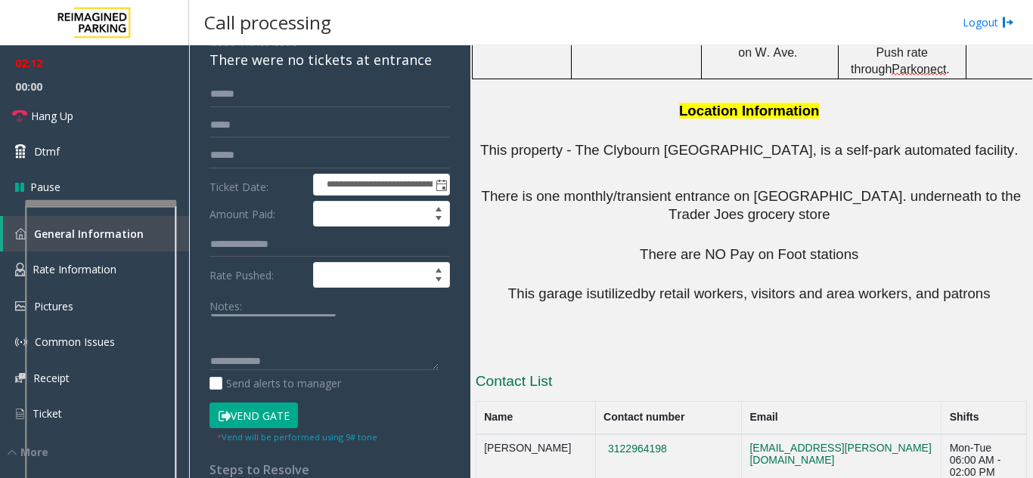
drag, startPoint x: 668, startPoint y: 390, endPoint x: 569, endPoint y: 395, distance: 99.2
click at [364, 366] on textarea at bounding box center [323, 342] width 229 height 57
click at [280, 416] on button "Vend Gate" at bounding box center [253, 416] width 88 height 26
click at [290, 367] on textarea at bounding box center [323, 342] width 229 height 57
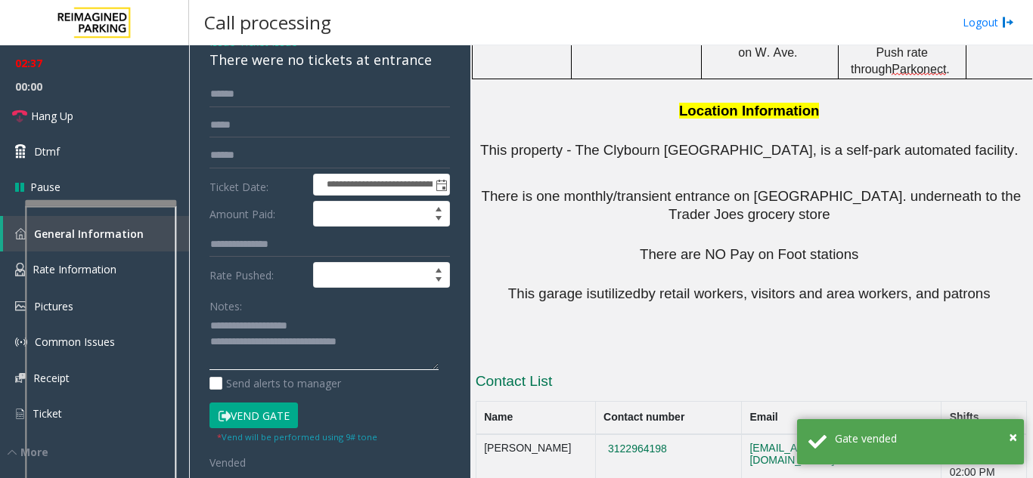
scroll to position [32, 0]
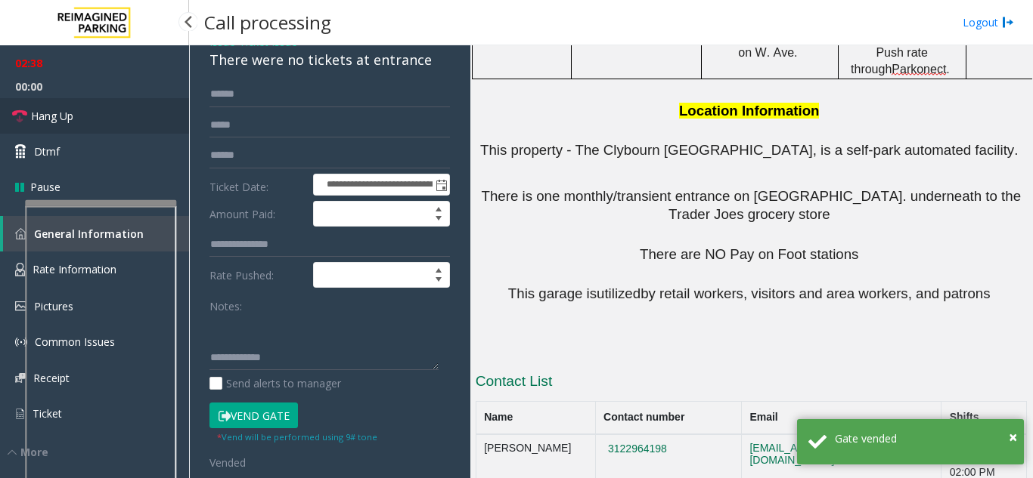
click at [141, 107] on link "Hang Up" at bounding box center [94, 116] width 189 height 36
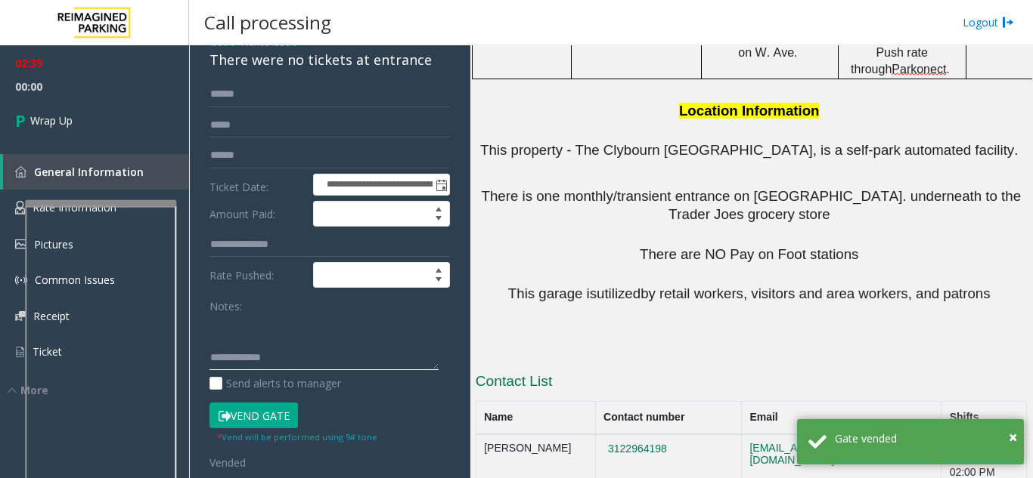
click at [305, 361] on textarea at bounding box center [323, 342] width 229 height 57
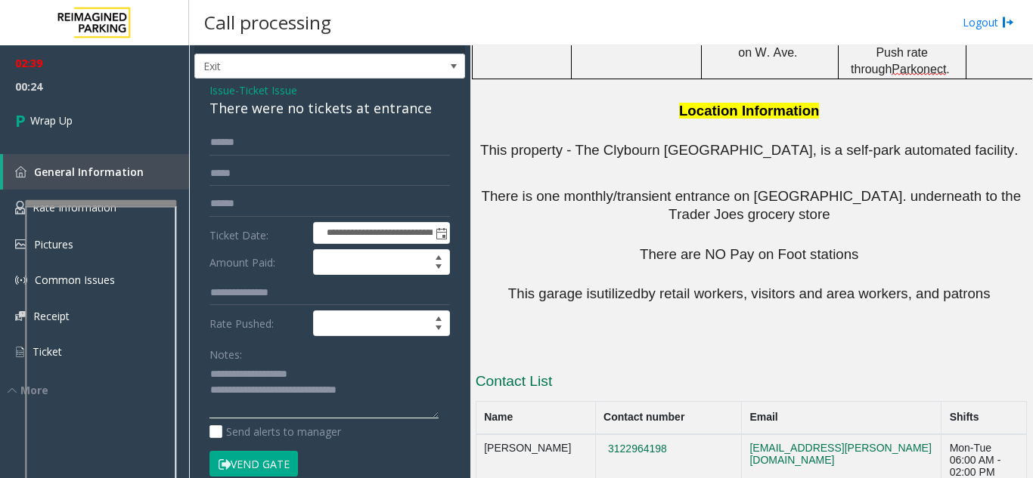
scroll to position [0, 0]
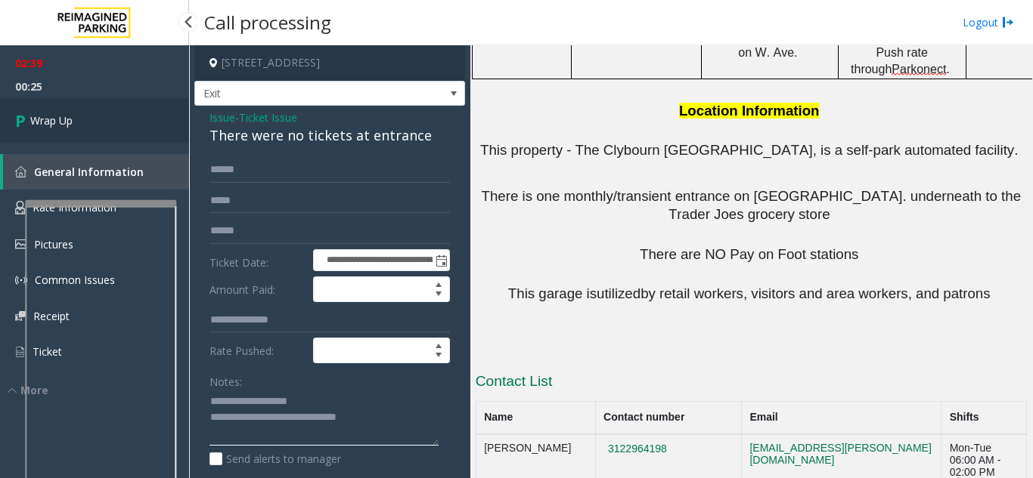
type textarea "**********"
click at [110, 119] on link "Wrap Up" at bounding box center [94, 120] width 189 height 45
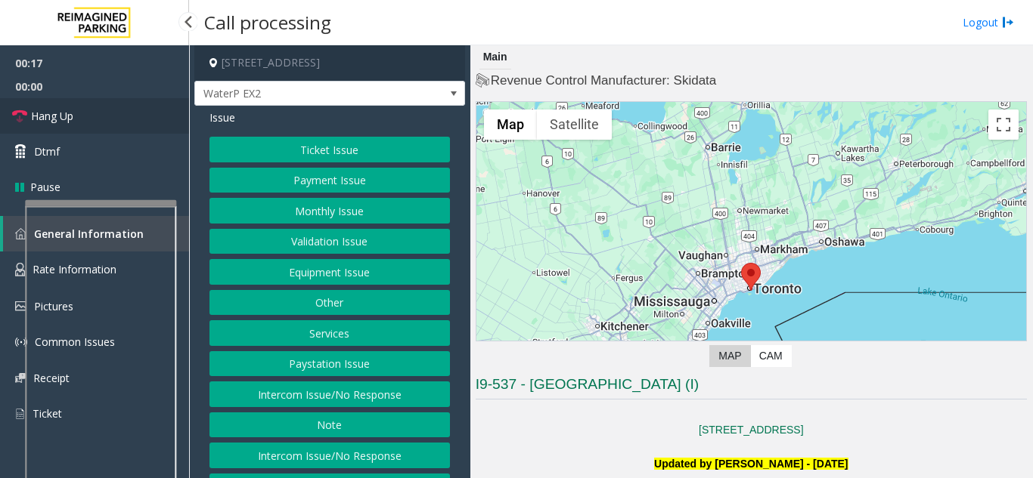
drag, startPoint x: 137, startPoint y: 116, endPoint x: 132, endPoint y: 124, distance: 9.2
click at [137, 116] on link "Hang Up" at bounding box center [94, 116] width 189 height 36
click at [294, 393] on button "Intercom Issue/No Response" at bounding box center [329, 395] width 240 height 26
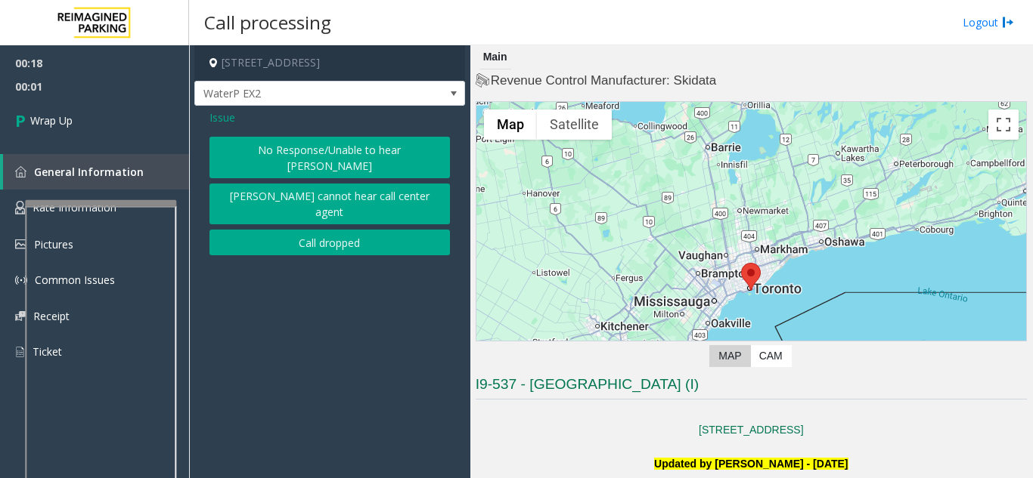
click at [311, 150] on button "No Response/Unable to hear [PERSON_NAME]" at bounding box center [329, 158] width 240 height 42
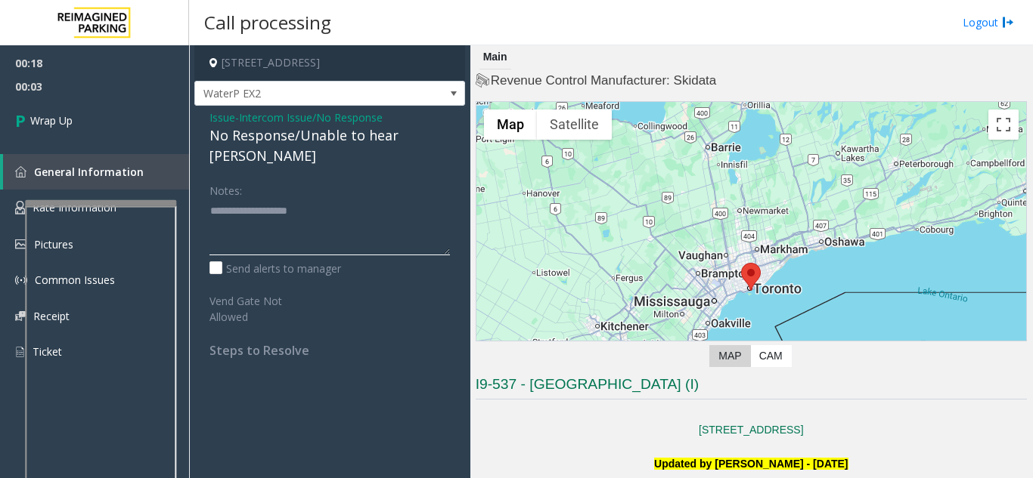
click at [291, 204] on textarea at bounding box center [329, 227] width 240 height 57
click at [200, 121] on div "Issue - Intercom Issue/No Response No Response/Unable to hear [PERSON_NAME] Not…" at bounding box center [329, 240] width 271 height 268
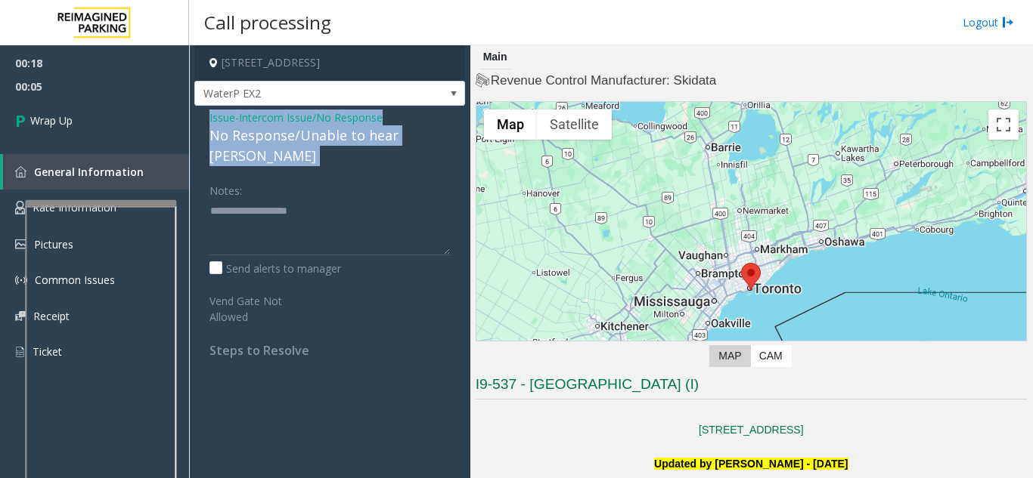
drag, startPoint x: 200, startPoint y: 121, endPoint x: 448, endPoint y: 137, distance: 249.2
click at [448, 137] on div "Issue - Intercom Issue/No Response No Response/Unable to hear [PERSON_NAME] Not…" at bounding box center [329, 240] width 271 height 268
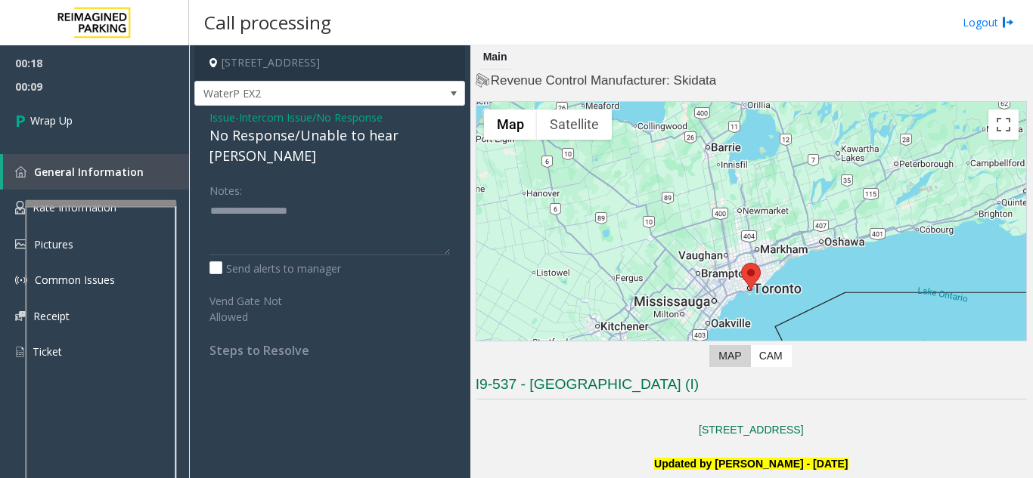
click at [412, 178] on div "Notes:" at bounding box center [329, 217] width 240 height 78
click at [392, 199] on textarea at bounding box center [329, 227] width 240 height 57
paste textarea "**********"
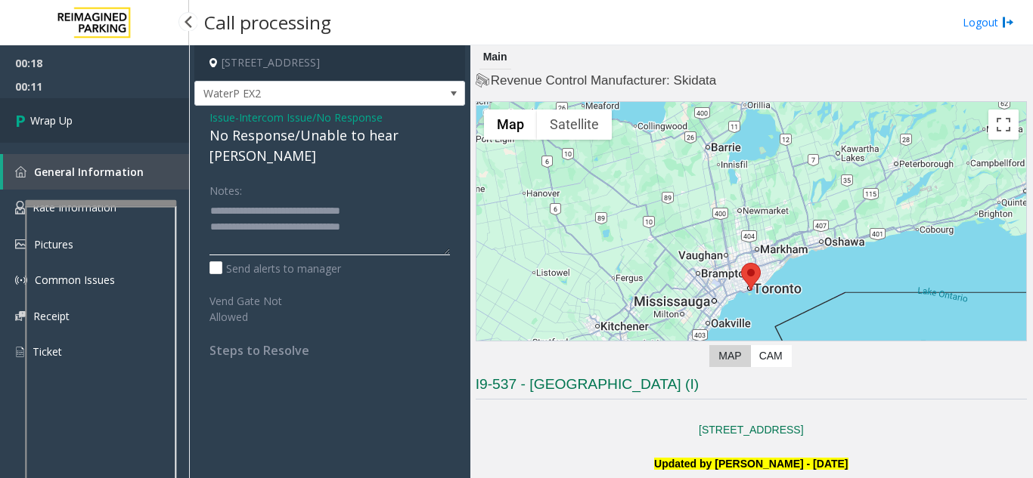
type textarea "**********"
click at [149, 136] on link "Wrap Up" at bounding box center [94, 120] width 189 height 45
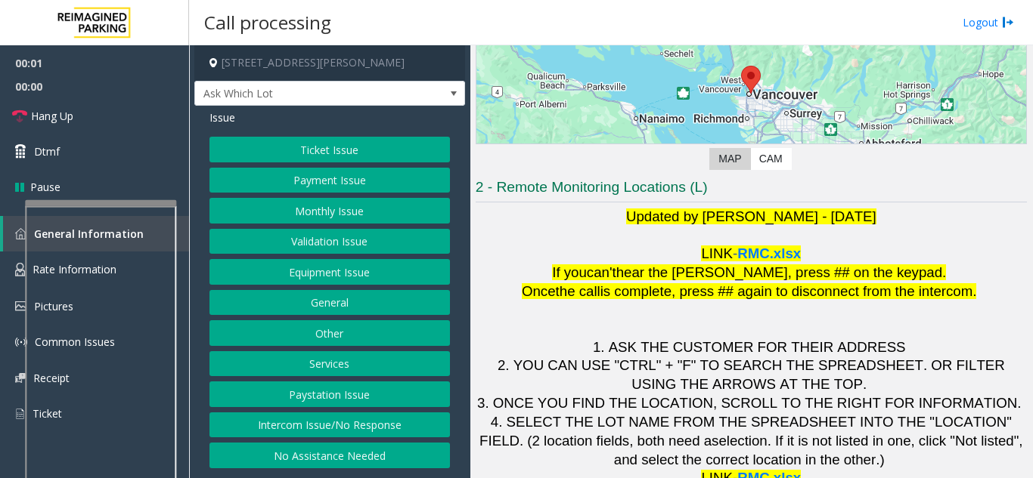
scroll to position [222, 0]
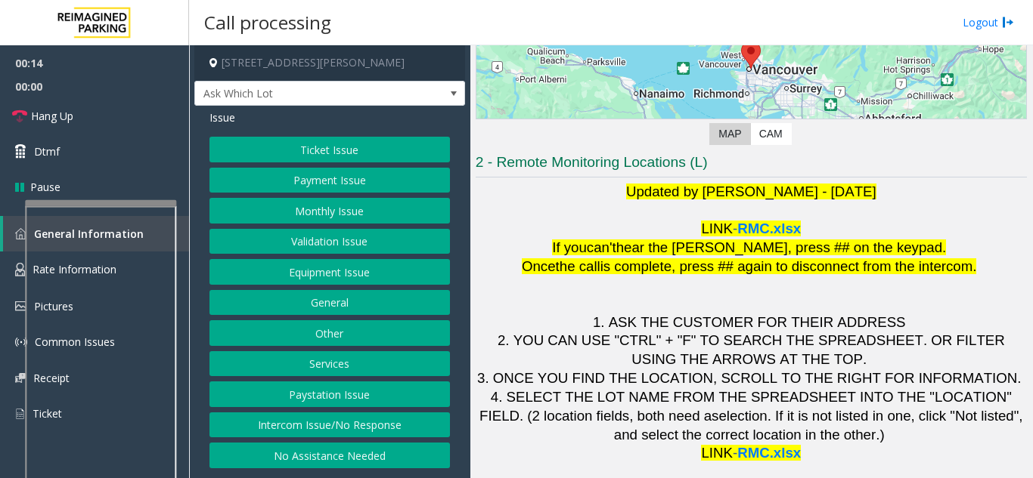
click at [358, 418] on button "Intercom Issue/No Response" at bounding box center [329, 426] width 240 height 26
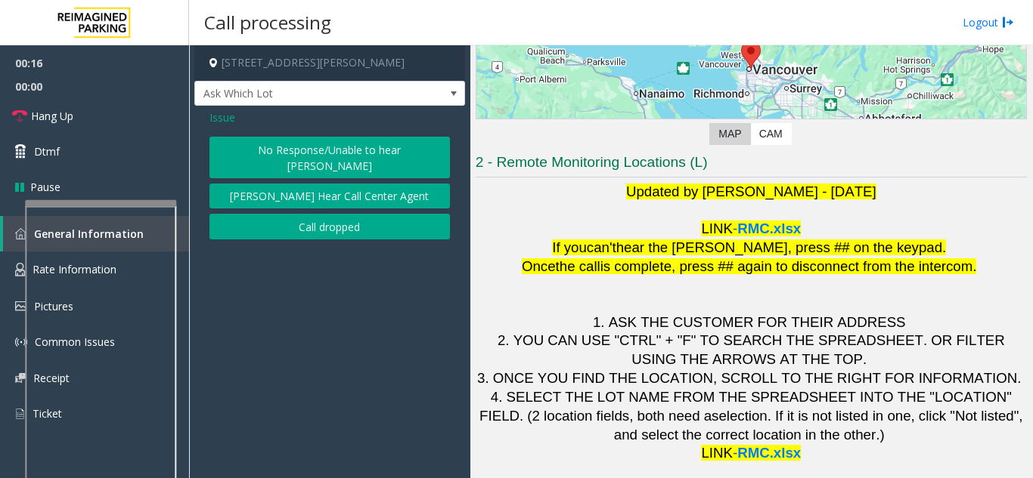
click at [219, 155] on button "No Response/Unable to hear [PERSON_NAME]" at bounding box center [329, 158] width 240 height 42
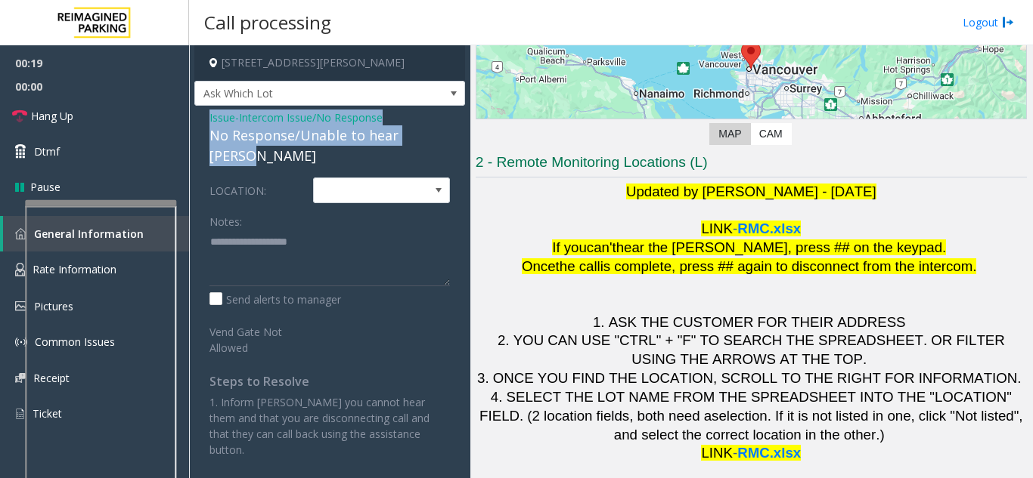
drag, startPoint x: 197, startPoint y: 117, endPoint x: 438, endPoint y: 138, distance: 242.1
click at [438, 138] on app-call-processing-form "601 West Cordova Street, Vancouver, BC Ask Which Lot Issue - Intercom Issue/No …" at bounding box center [329, 261] width 281 height 433
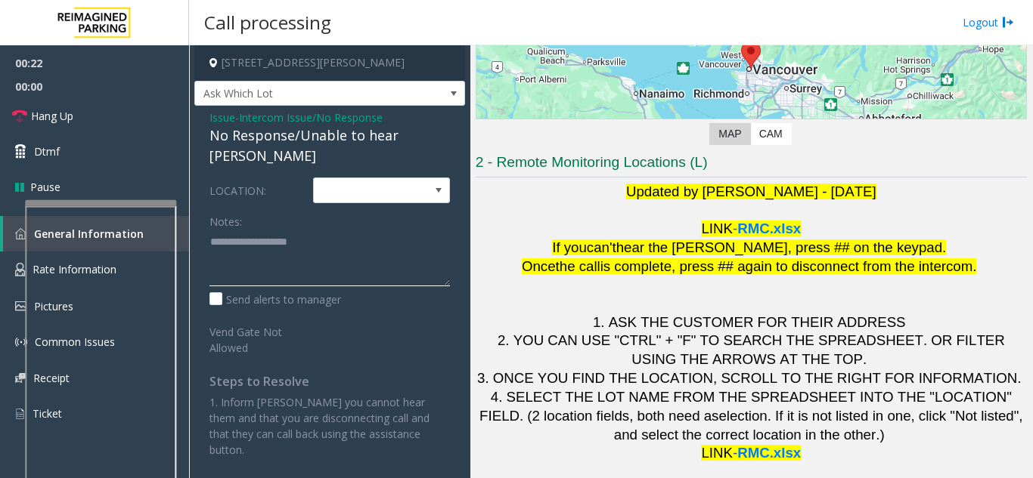
click at [370, 244] on textarea at bounding box center [329, 258] width 240 height 57
paste textarea "**********"
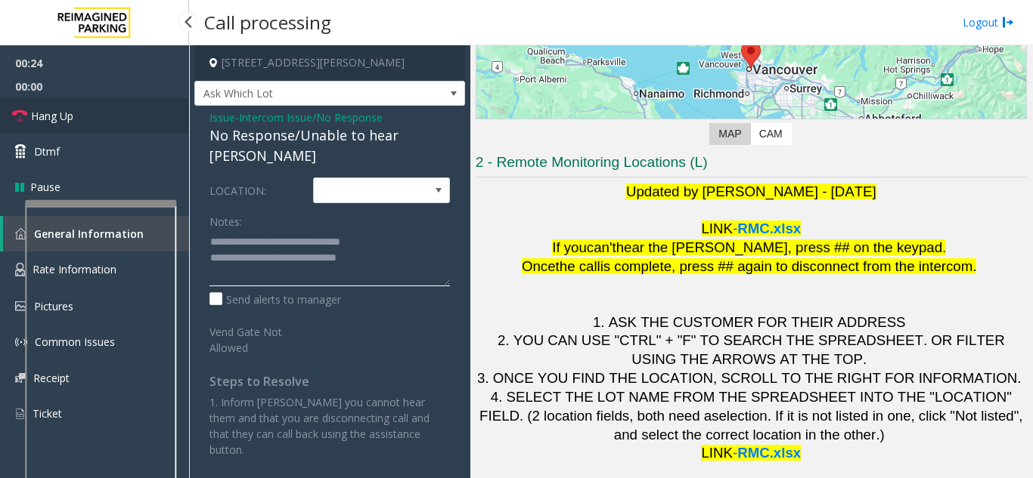
type textarea "**********"
drag, startPoint x: 57, startPoint y: 106, endPoint x: 61, endPoint y: 116, distance: 11.5
click at [58, 107] on link "Hang Up" at bounding box center [94, 116] width 189 height 36
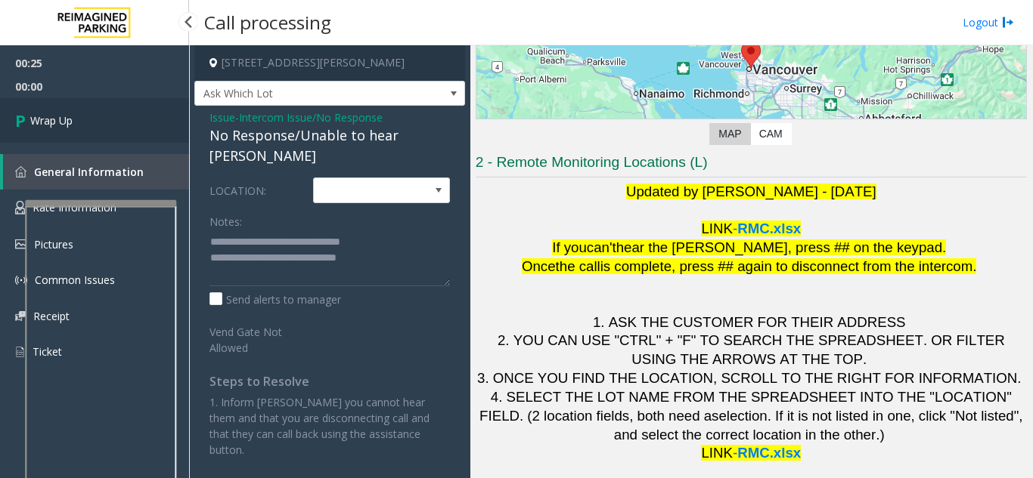
click at [61, 116] on span "Wrap Up" at bounding box center [51, 121] width 42 height 16
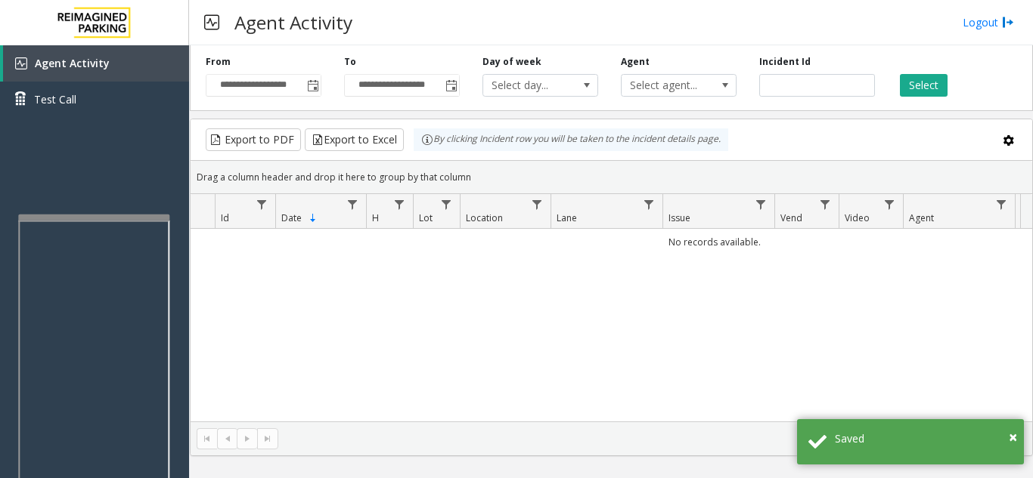
click at [139, 220] on div at bounding box center [93, 218] width 151 height 6
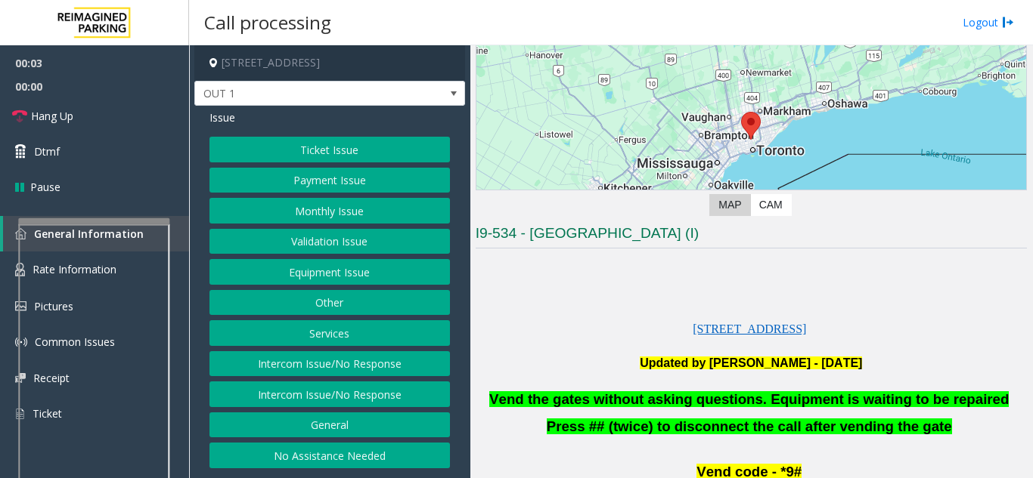
scroll to position [302, 0]
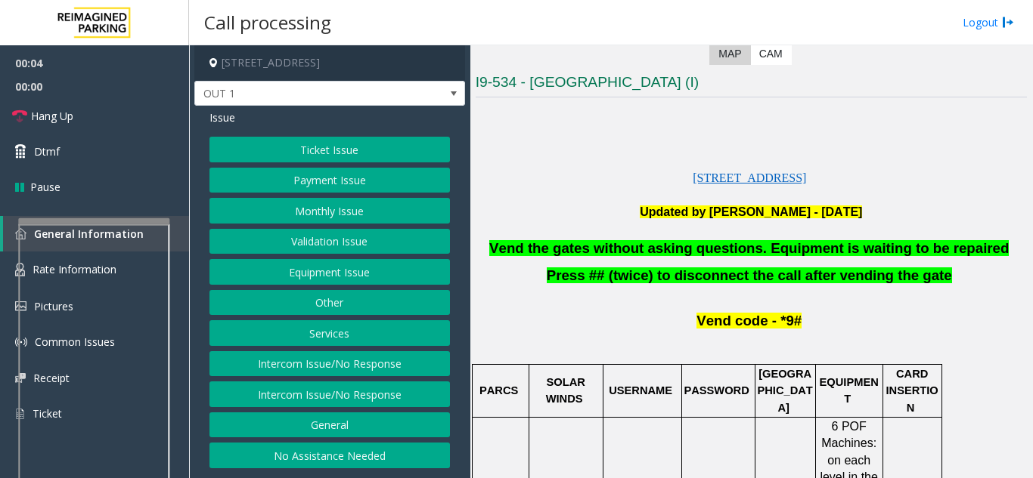
click at [426, 274] on button "Equipment Issue" at bounding box center [329, 272] width 240 height 26
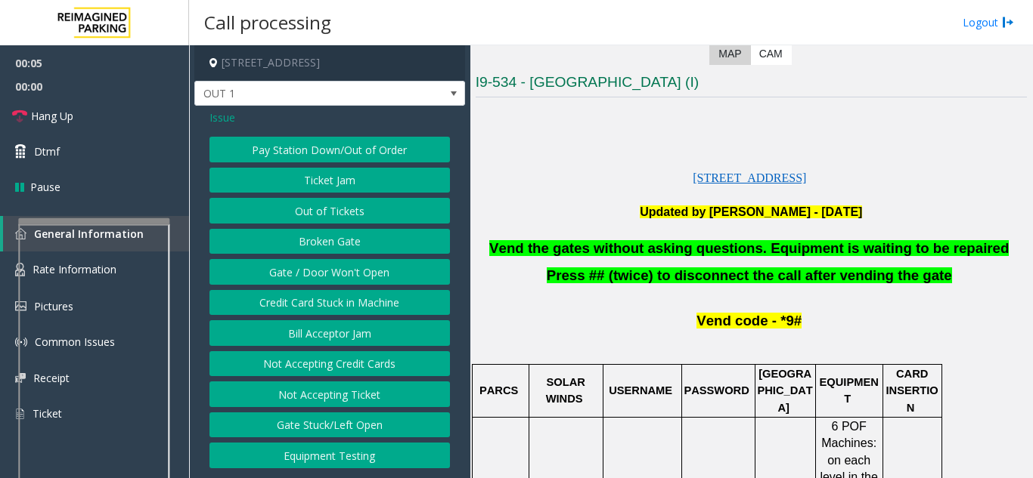
click at [333, 271] on button "Gate / Door Won't Open" at bounding box center [329, 272] width 240 height 26
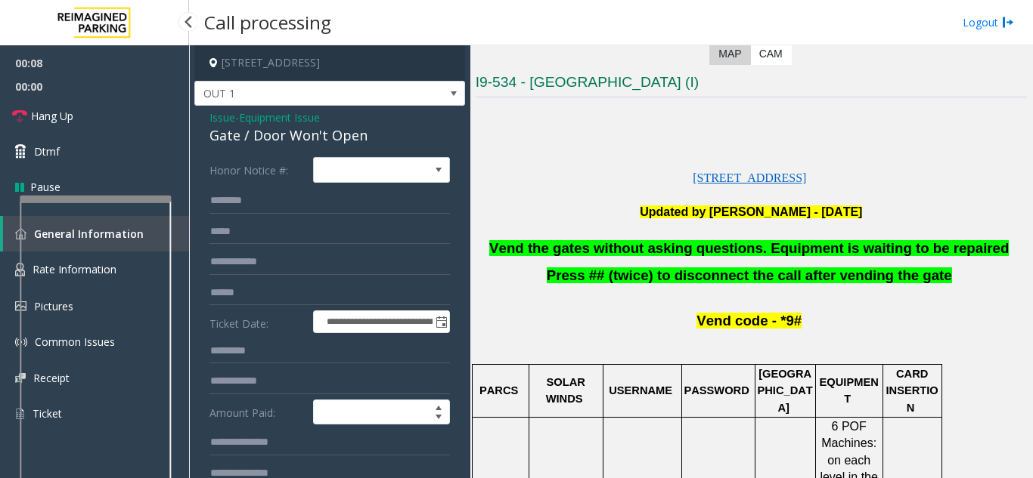
click at [118, 196] on div at bounding box center [95, 199] width 151 height 6
click at [107, 293] on div at bounding box center [95, 462] width 151 height 355
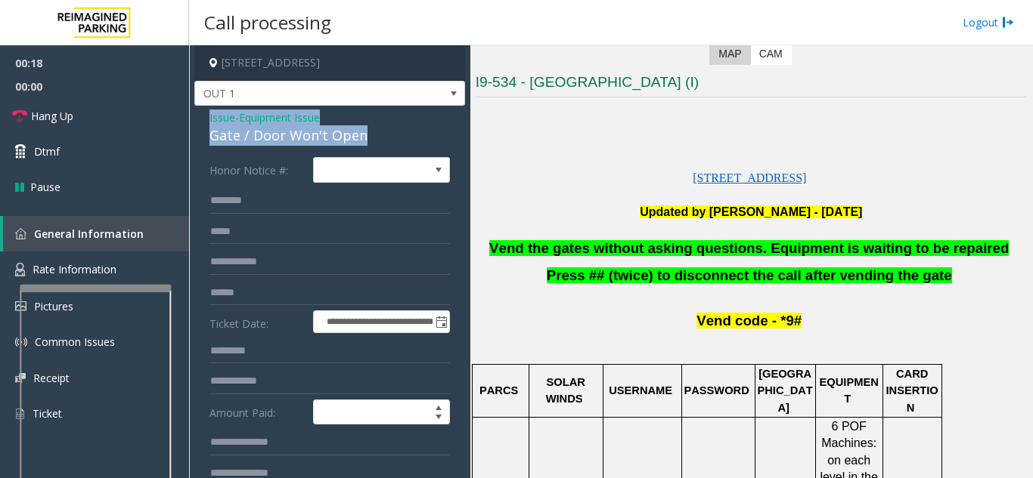
drag, startPoint x: 206, startPoint y: 116, endPoint x: 378, endPoint y: 141, distance: 174.1
click at [378, 141] on div "**********" at bounding box center [329, 464] width 271 height 717
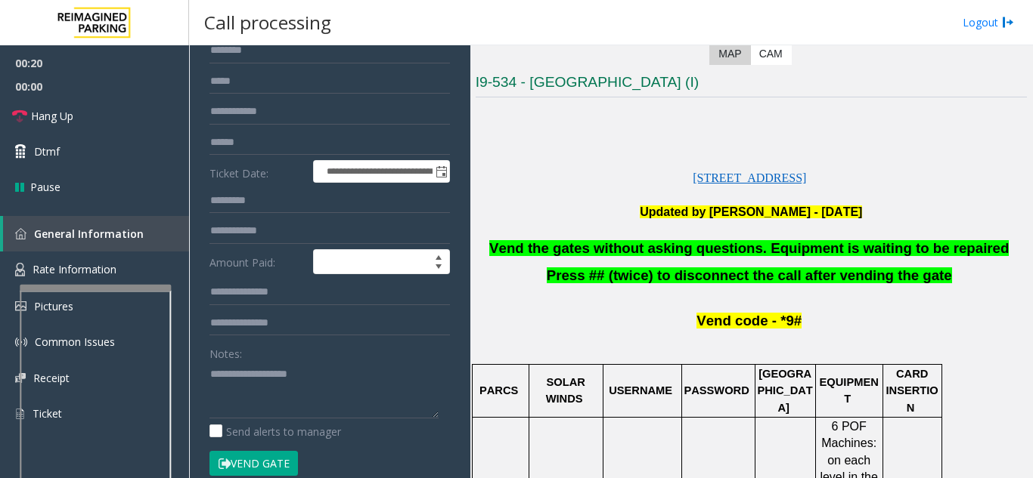
scroll to position [151, 0]
click at [259, 403] on textarea at bounding box center [323, 389] width 229 height 57
paste textarea "**********"
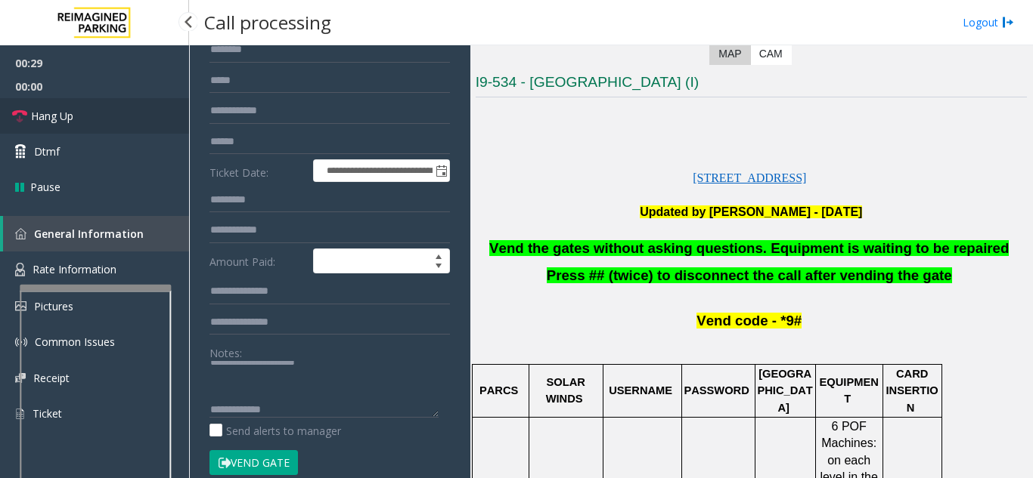
click at [68, 118] on span "Hang Up" at bounding box center [52, 116] width 42 height 16
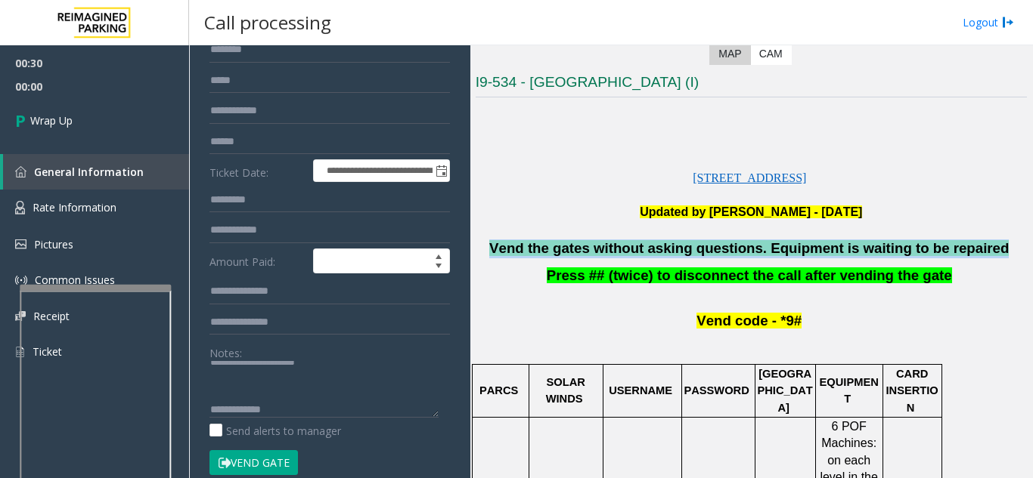
drag, startPoint x: 503, startPoint y: 255, endPoint x: 971, endPoint y: 252, distance: 468.7
click at [971, 252] on p "Vend the gates without asking questions. Equipment is waiting to be repaired" at bounding box center [750, 249] width 551 height 19
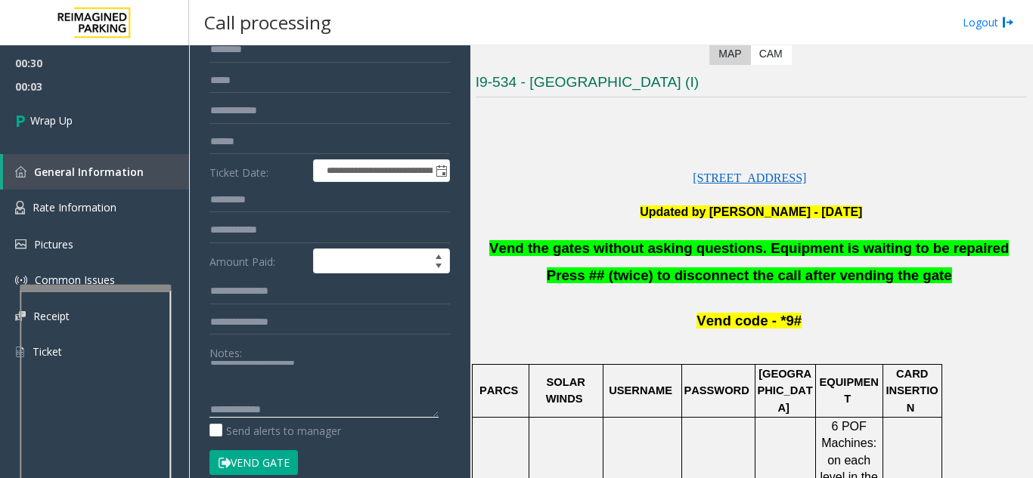
click at [330, 408] on textarea at bounding box center [323, 389] width 229 height 57
paste textarea "**********"
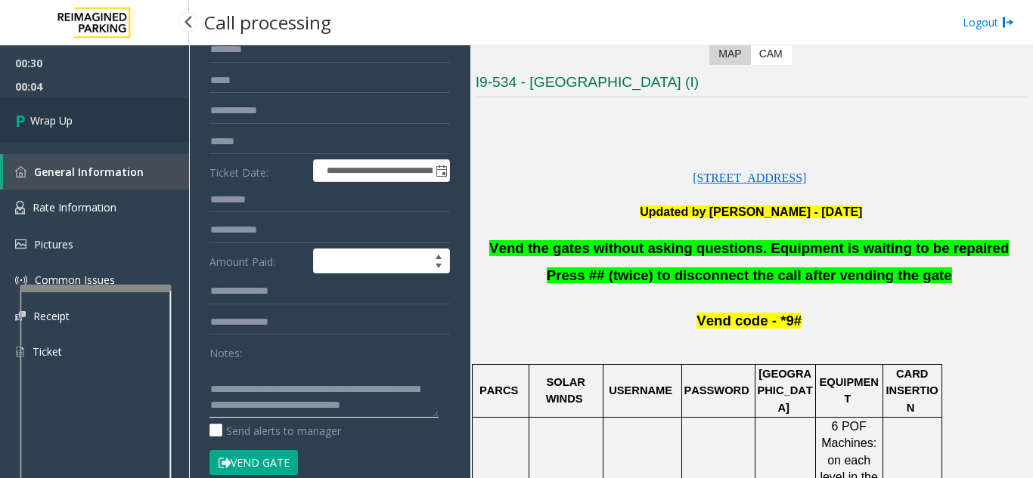
type textarea "**********"
click at [62, 120] on span "Wrap Up" at bounding box center [51, 121] width 42 height 16
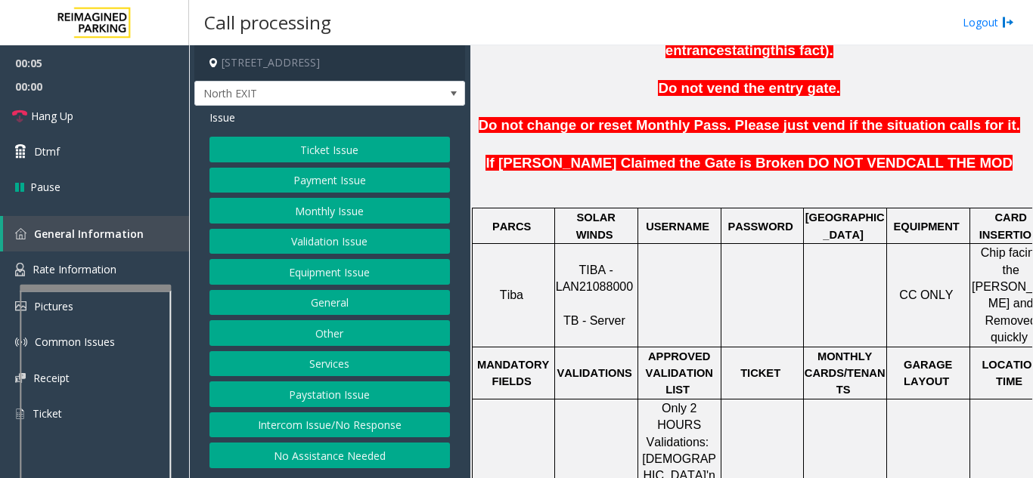
scroll to position [529, 0]
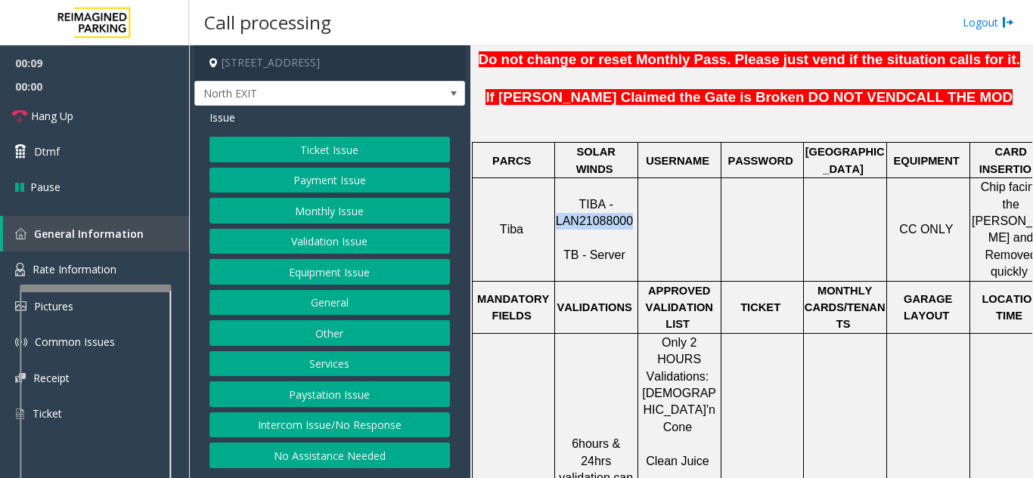
drag, startPoint x: 556, startPoint y: 185, endPoint x: 629, endPoint y: 189, distance: 73.4
click at [629, 197] on p "TIBA - LAN21088000 TB - Server" at bounding box center [596, 231] width 81 height 68
click at [389, 419] on button "Intercom Issue/No Response" at bounding box center [329, 426] width 240 height 26
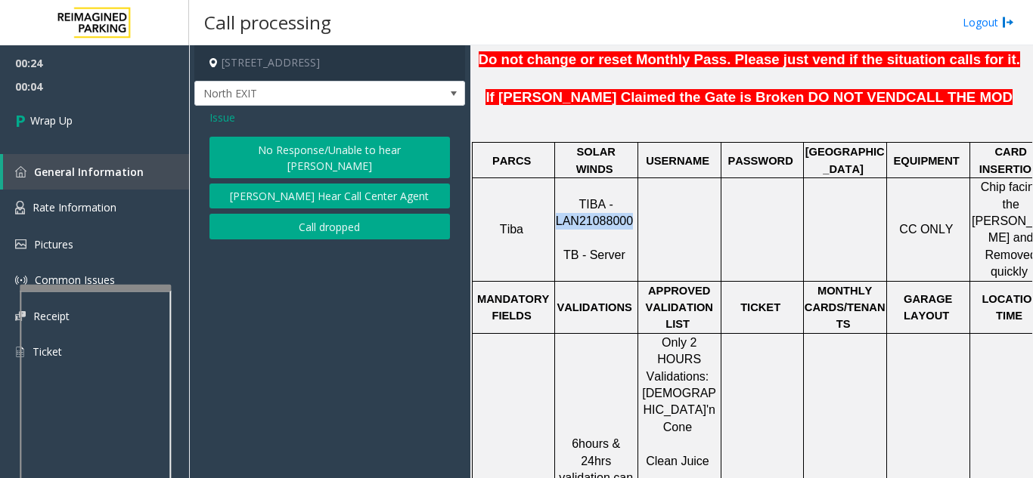
click at [284, 159] on button "No Response/Unable to hear [PERSON_NAME]" at bounding box center [329, 158] width 240 height 42
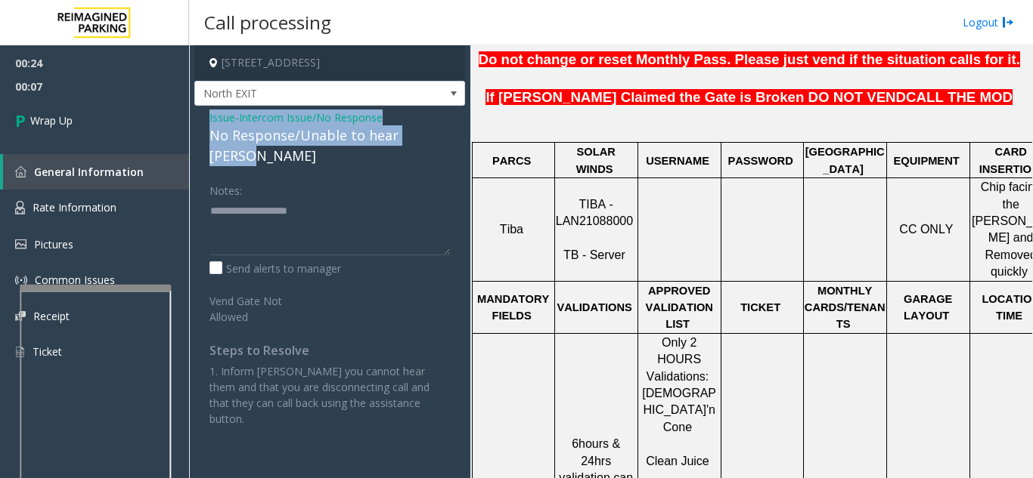
drag, startPoint x: 208, startPoint y: 122, endPoint x: 450, endPoint y: 126, distance: 241.9
click at [450, 126] on div "Issue - Intercom Issue/No Response No Response/Unable to hear [PERSON_NAME] Not…" at bounding box center [329, 274] width 271 height 336
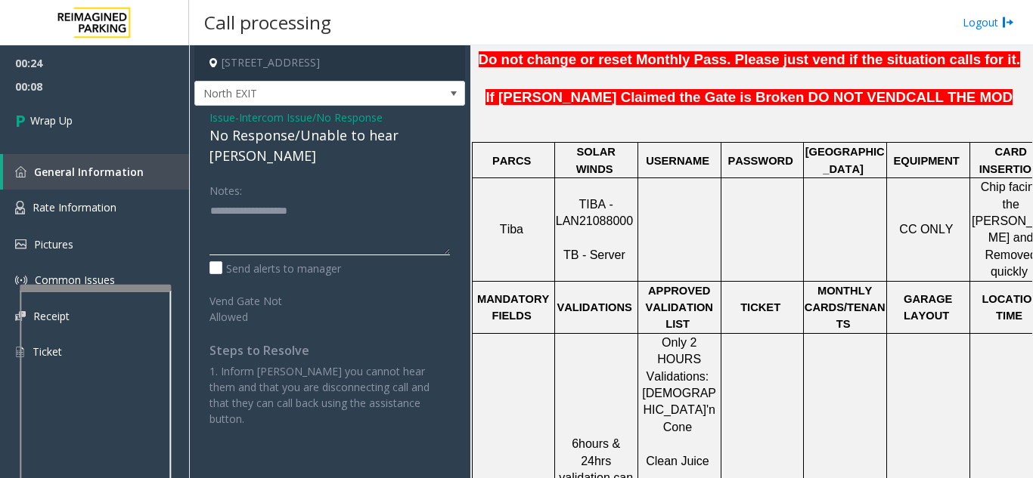
click at [394, 225] on textarea at bounding box center [329, 227] width 240 height 57
paste textarea "**********"
type textarea "**********"
click at [107, 144] on div "00:24 00:10 Wrap Up General Information Rate Information Pictures Common Issues…" at bounding box center [94, 213] width 189 height 337
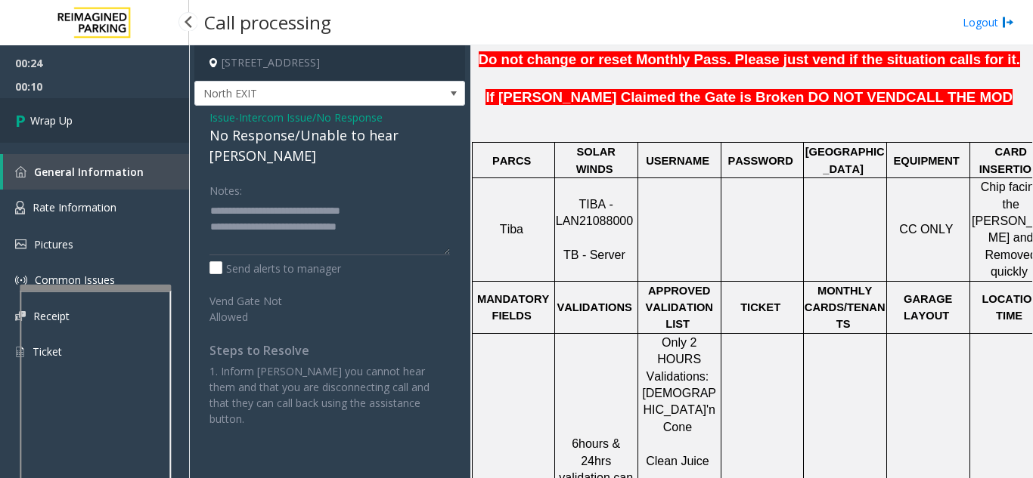
click at [104, 126] on link "Wrap Up" at bounding box center [94, 120] width 189 height 45
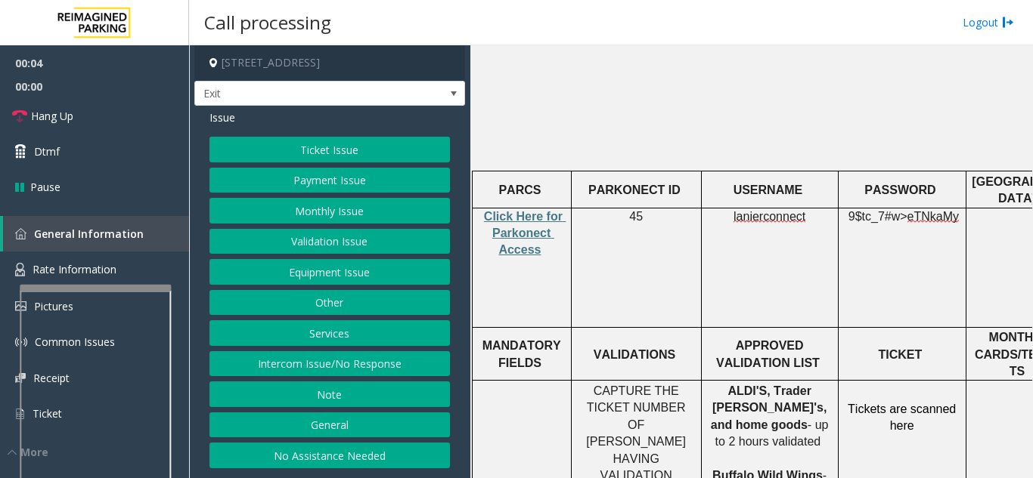
scroll to position [454, 0]
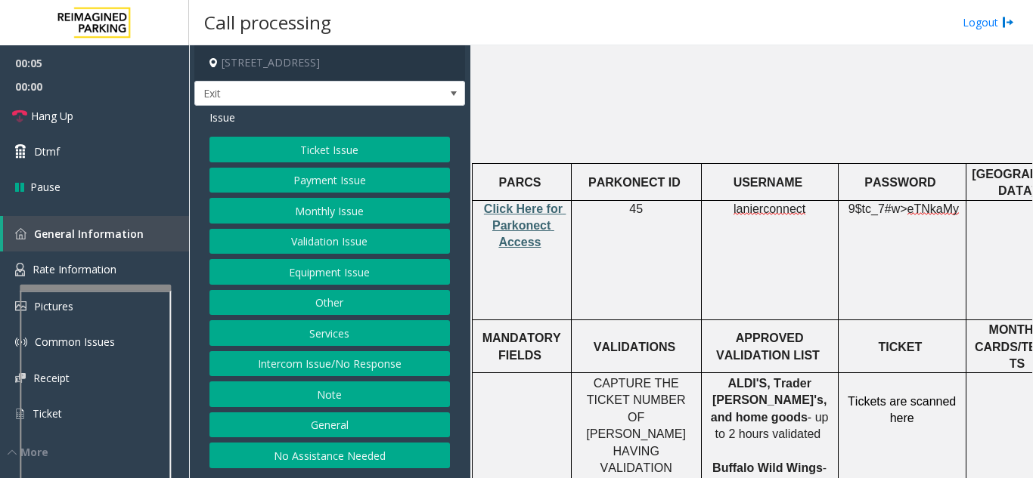
click at [532, 203] on span "Click Here for Parkonect Access" at bounding box center [525, 226] width 82 height 47
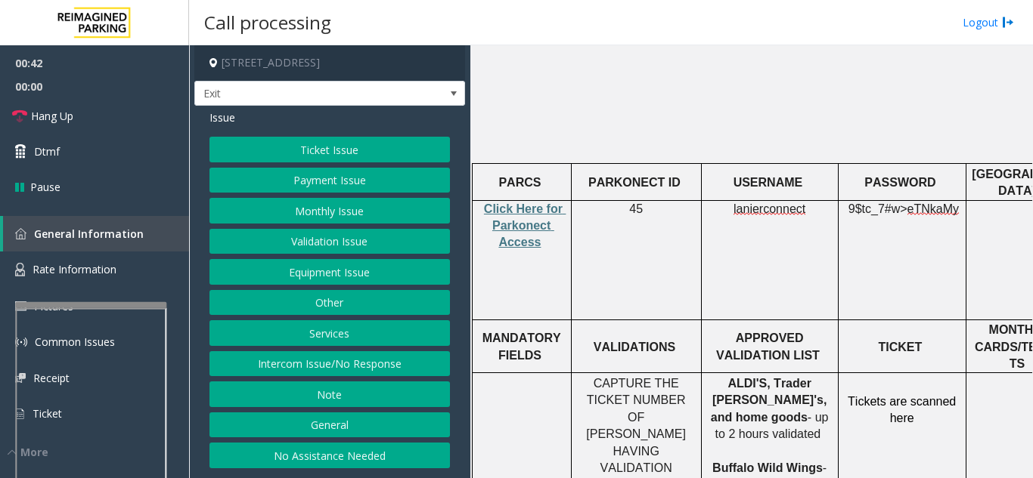
click at [118, 306] on div at bounding box center [90, 305] width 151 height 6
click at [112, 282] on link "Rate Information" at bounding box center [94, 270] width 189 height 37
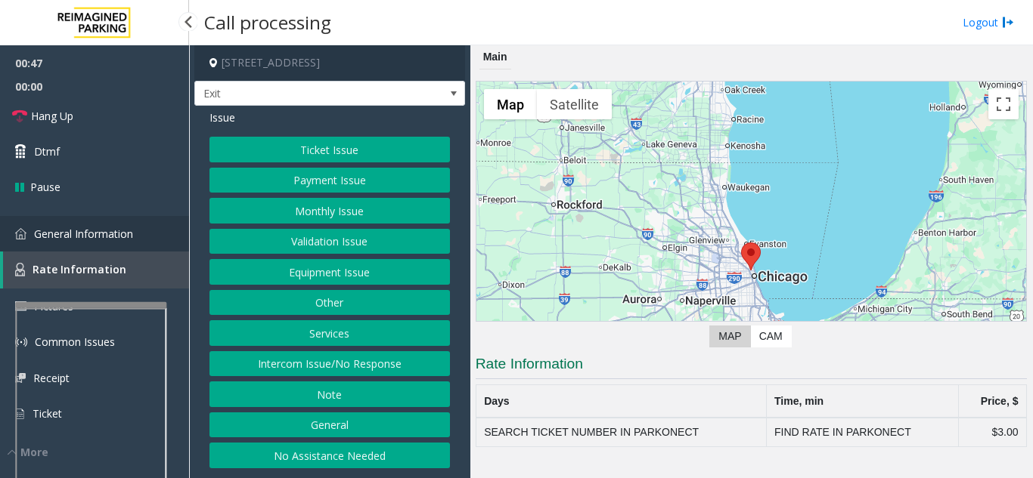
click at [133, 245] on link "General Information" at bounding box center [94, 234] width 189 height 36
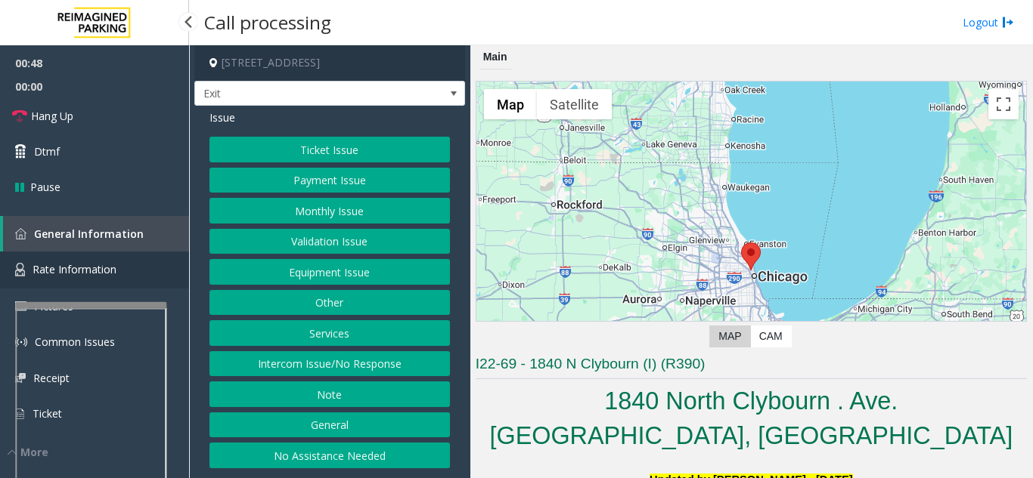
click at [125, 262] on link "Rate Information" at bounding box center [94, 270] width 189 height 37
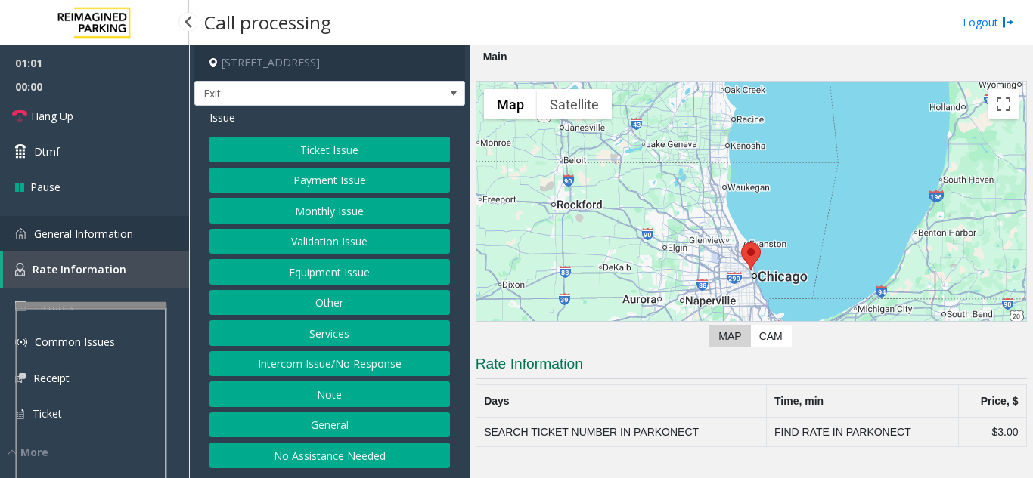
click at [77, 238] on span "General Information" at bounding box center [83, 234] width 99 height 14
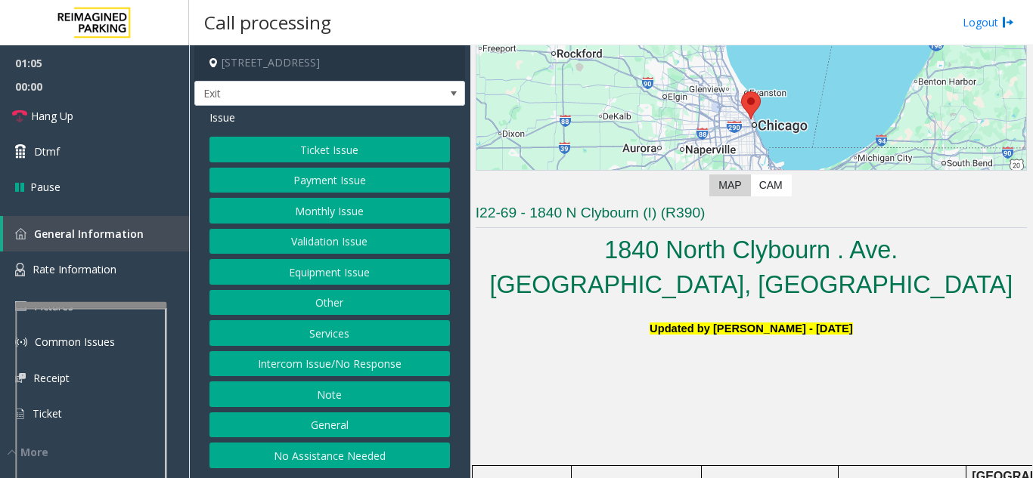
scroll to position [227, 0]
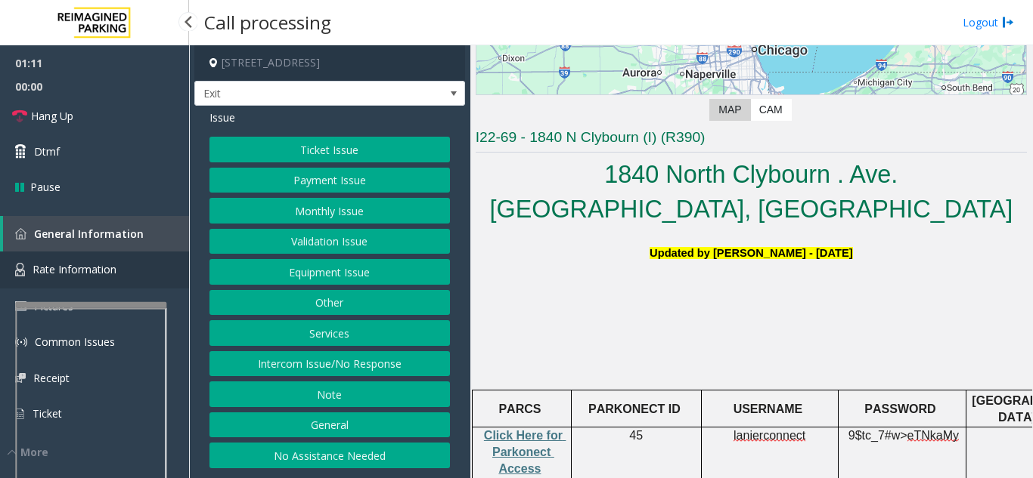
click at [104, 272] on span "Rate Information" at bounding box center [75, 269] width 84 height 14
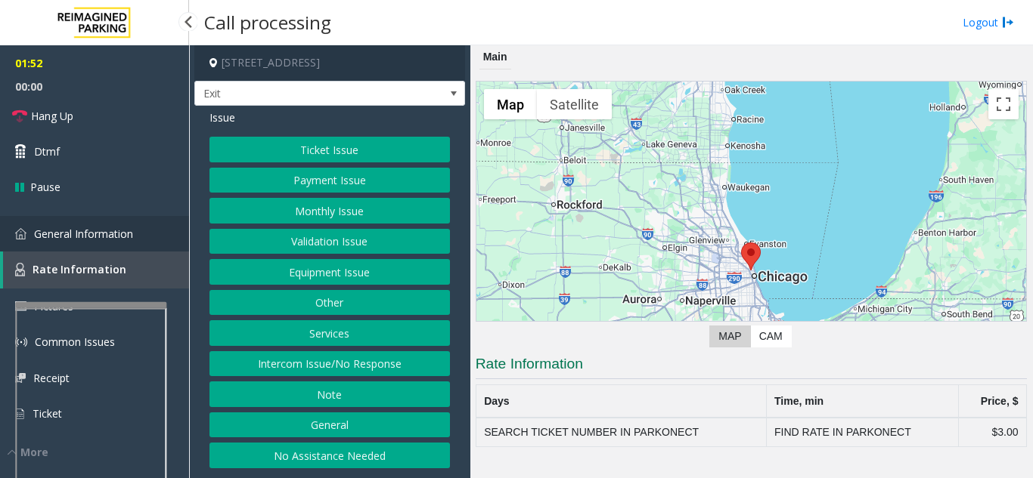
click at [141, 245] on link "General Information" at bounding box center [94, 234] width 189 height 36
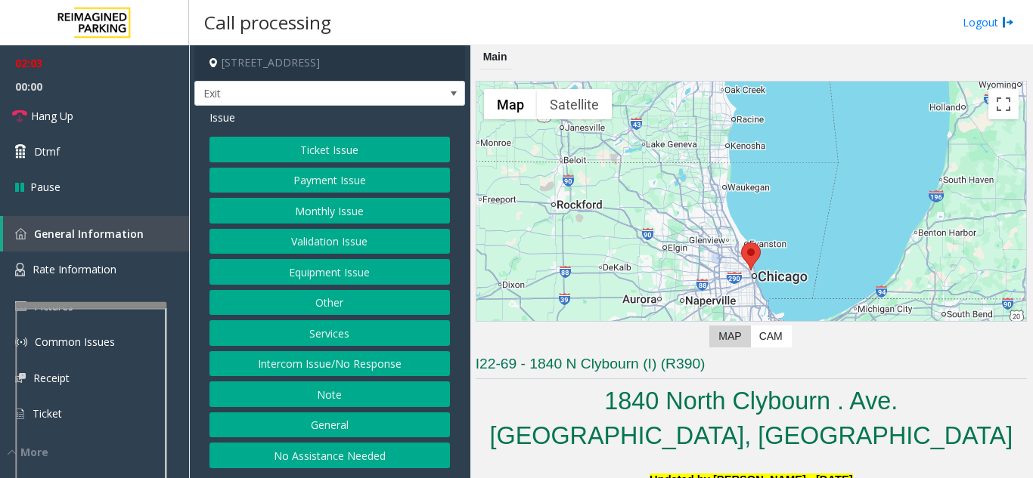
click at [362, 280] on button "Equipment Issue" at bounding box center [329, 272] width 240 height 26
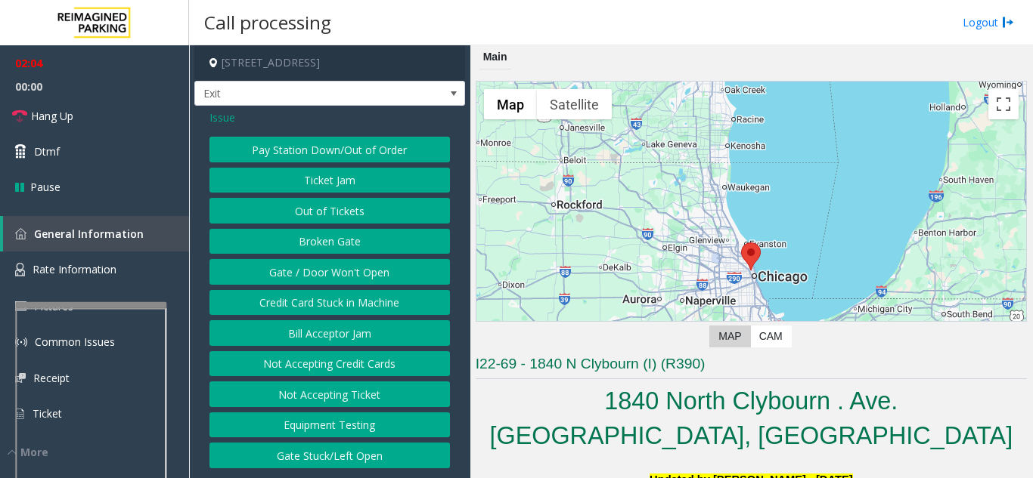
click at [357, 182] on button "Ticket Jam" at bounding box center [329, 181] width 240 height 26
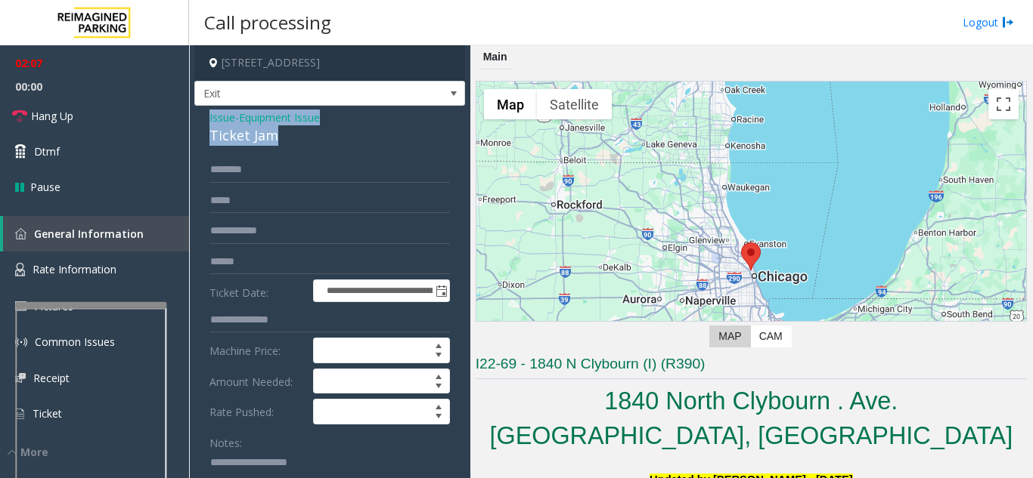
drag, startPoint x: 206, startPoint y: 112, endPoint x: 295, endPoint y: 139, distance: 92.5
click at [295, 139] on div "**********" at bounding box center [329, 481] width 271 height 751
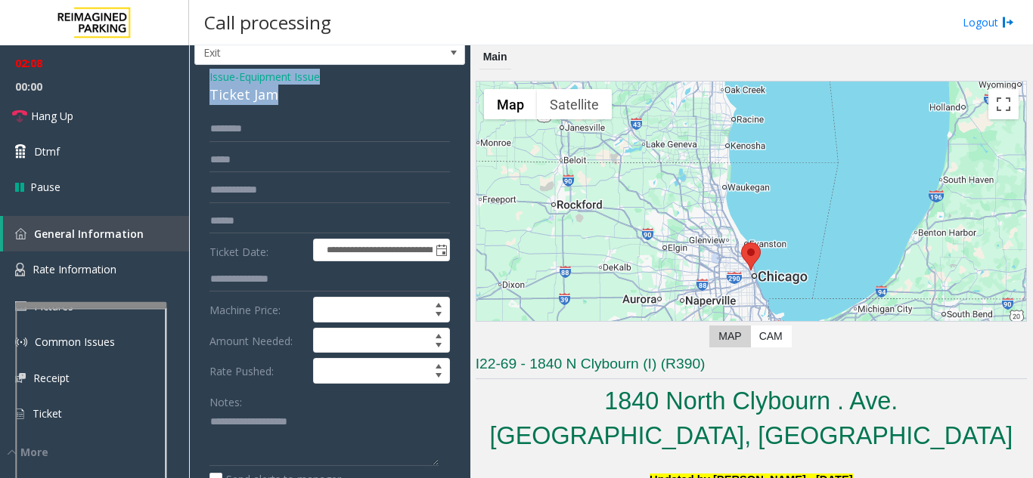
scroll to position [76, 0]
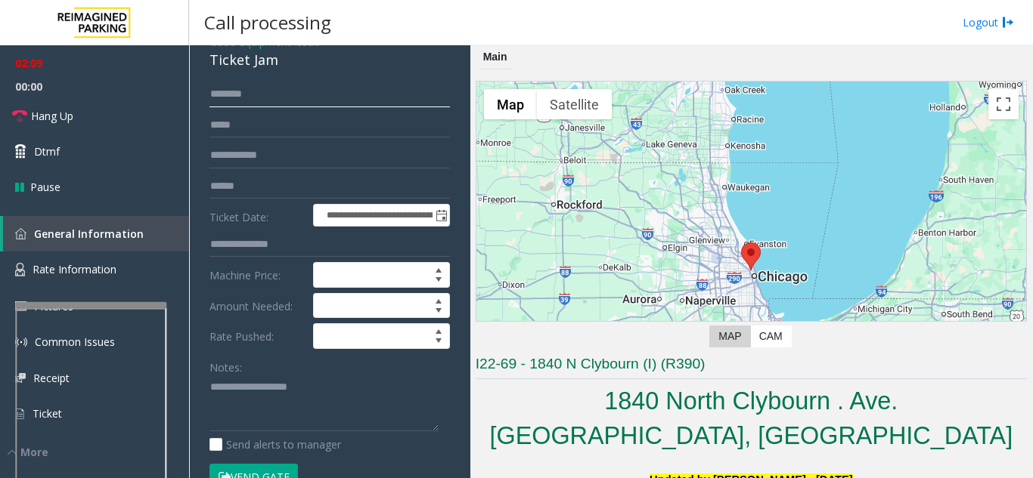
click at [258, 95] on input "text" at bounding box center [329, 95] width 240 height 26
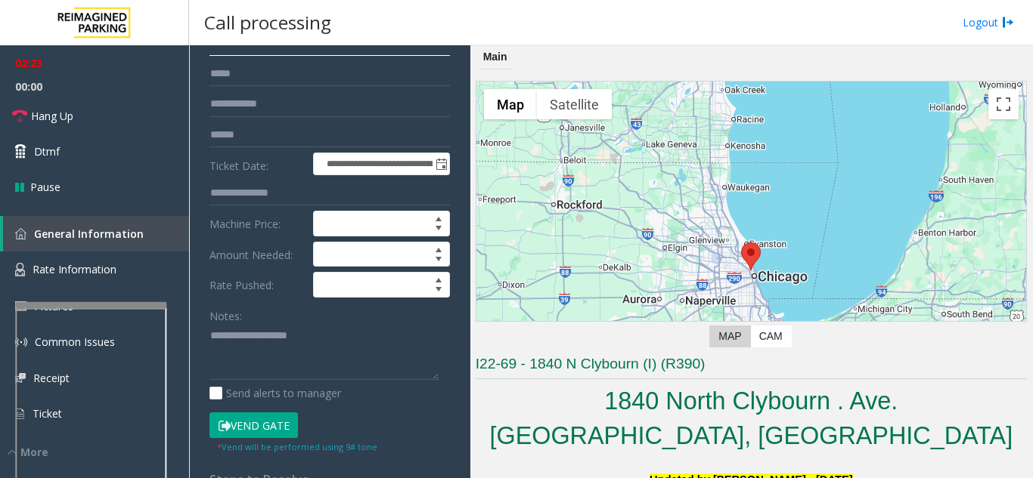
scroll to position [151, 0]
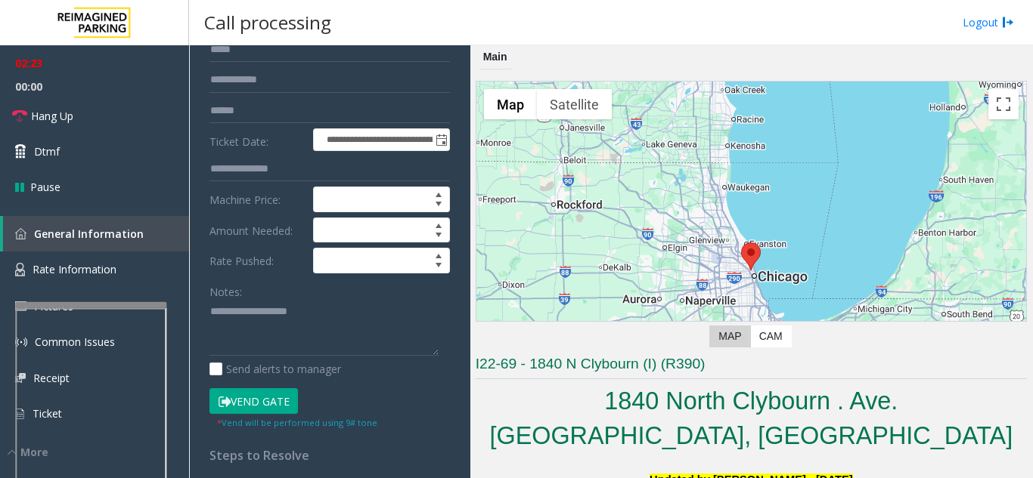
type input "**********"
click at [252, 397] on button "Vend Gate" at bounding box center [253, 402] width 88 height 26
click at [266, 323] on textarea at bounding box center [323, 328] width 229 height 57
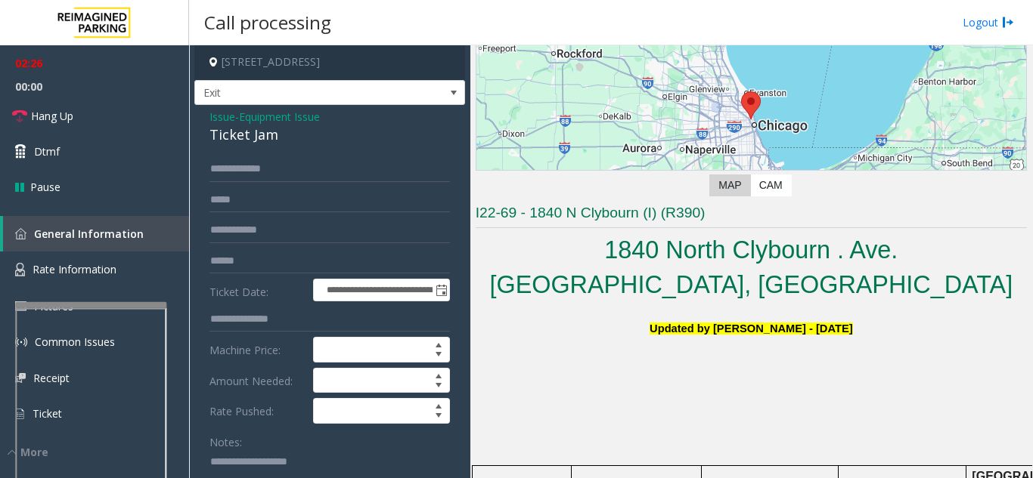
scroll to position [0, 0]
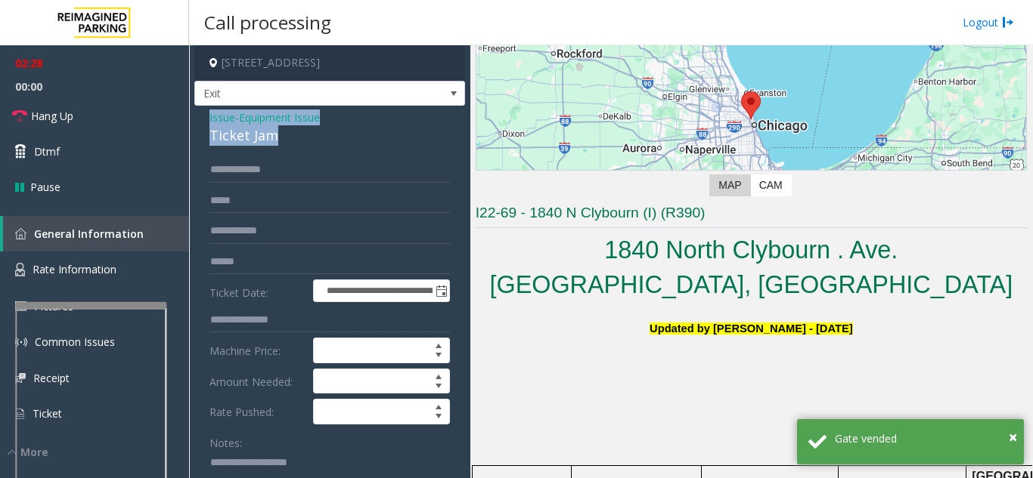
drag, startPoint x: 197, startPoint y: 117, endPoint x: 286, endPoint y: 138, distance: 91.5
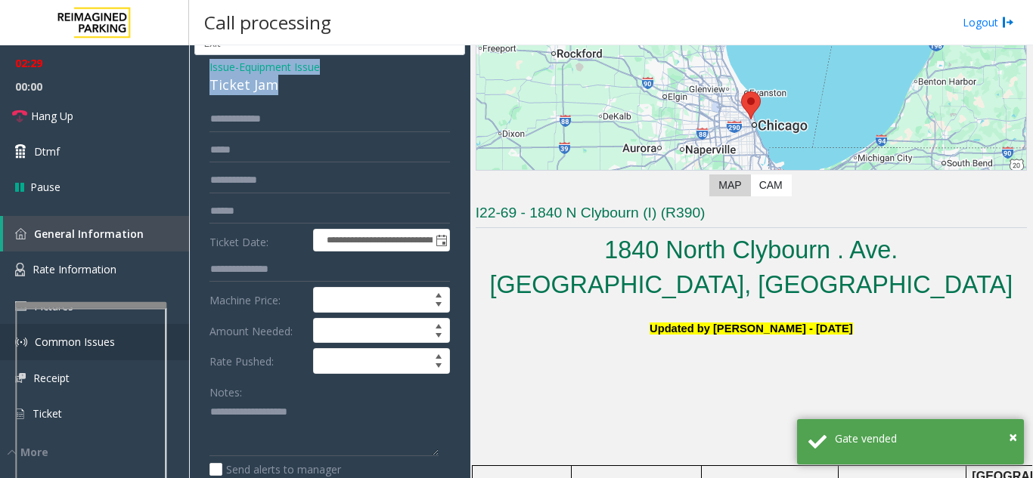
scroll to position [76, 0]
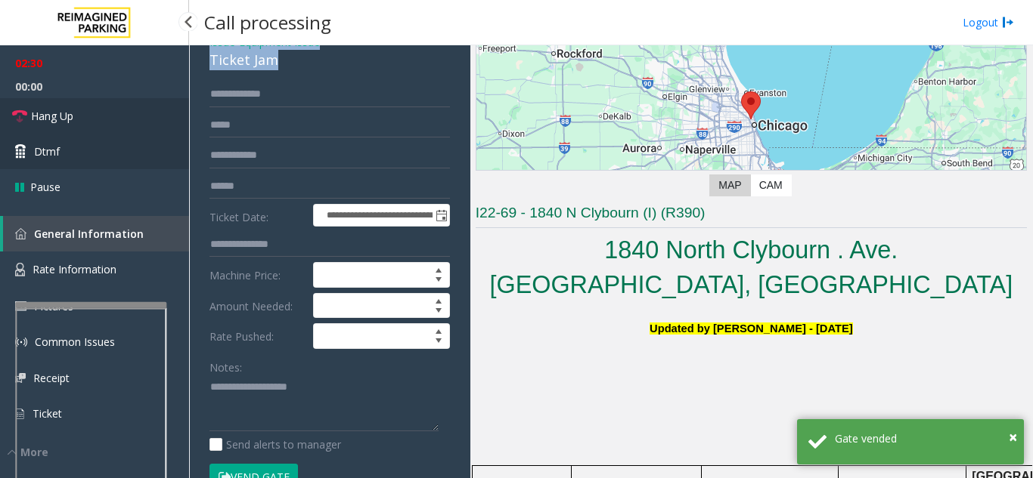
drag, startPoint x: 76, startPoint y: 111, endPoint x: 120, endPoint y: 168, distance: 71.7
click at [76, 111] on link "Hang Up" at bounding box center [94, 116] width 189 height 36
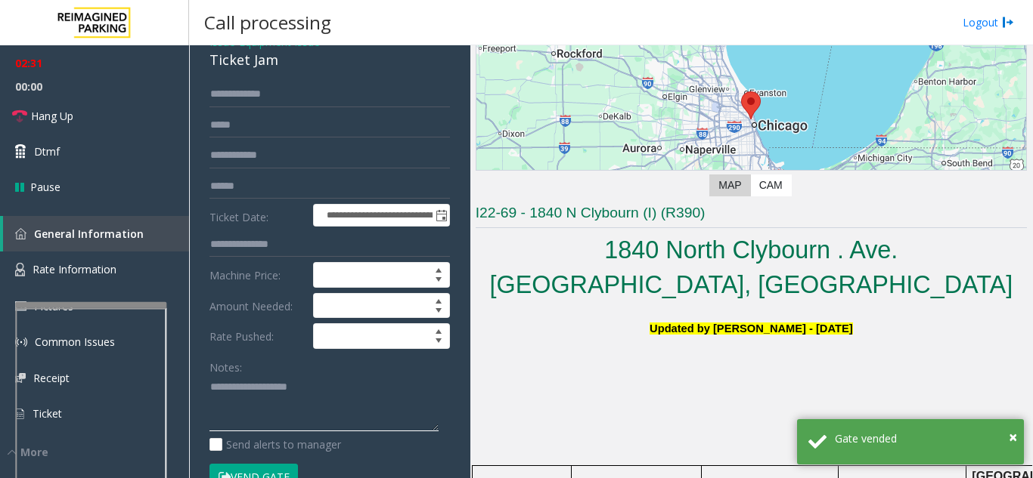
click at [241, 391] on textarea at bounding box center [323, 404] width 229 height 57
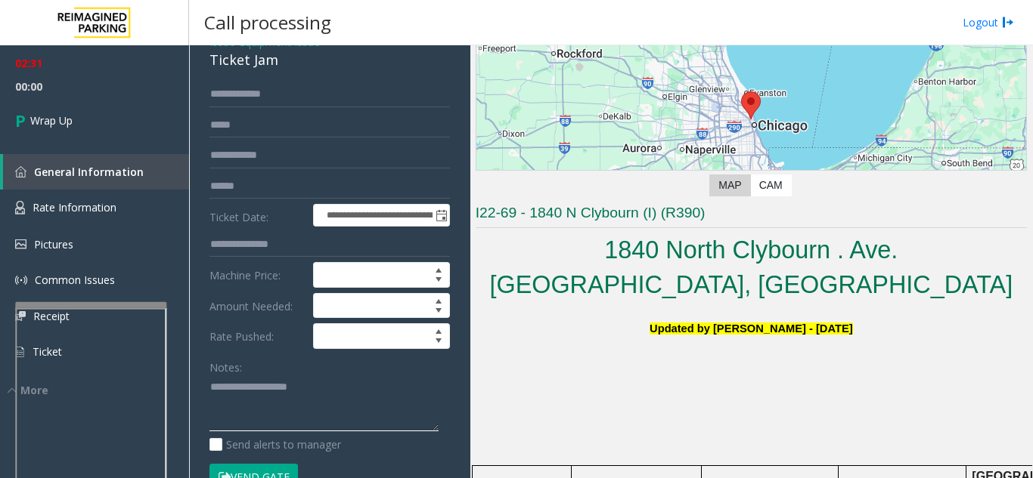
paste textarea "**********"
click at [311, 420] on textarea at bounding box center [323, 404] width 229 height 57
paste textarea "**********"
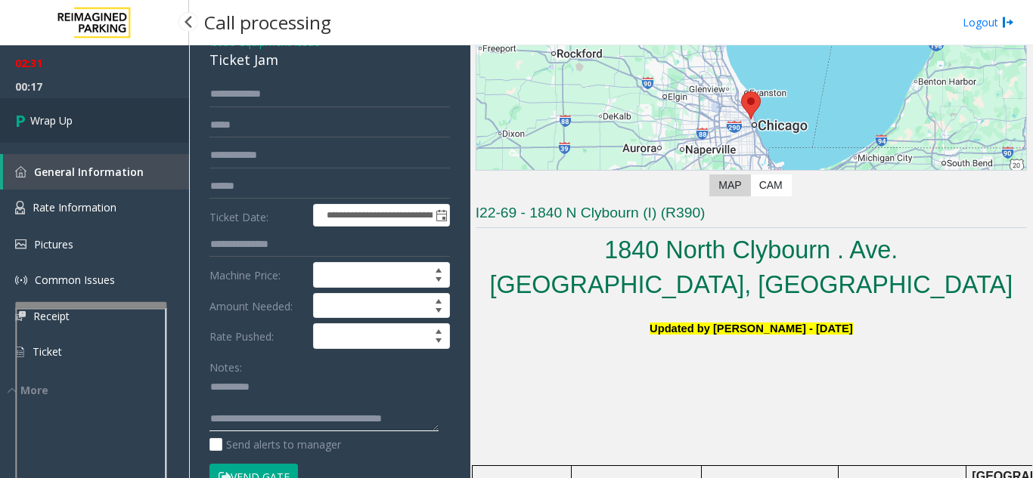
type textarea "**********"
click at [56, 129] on link "Wrap Up" at bounding box center [94, 120] width 189 height 45
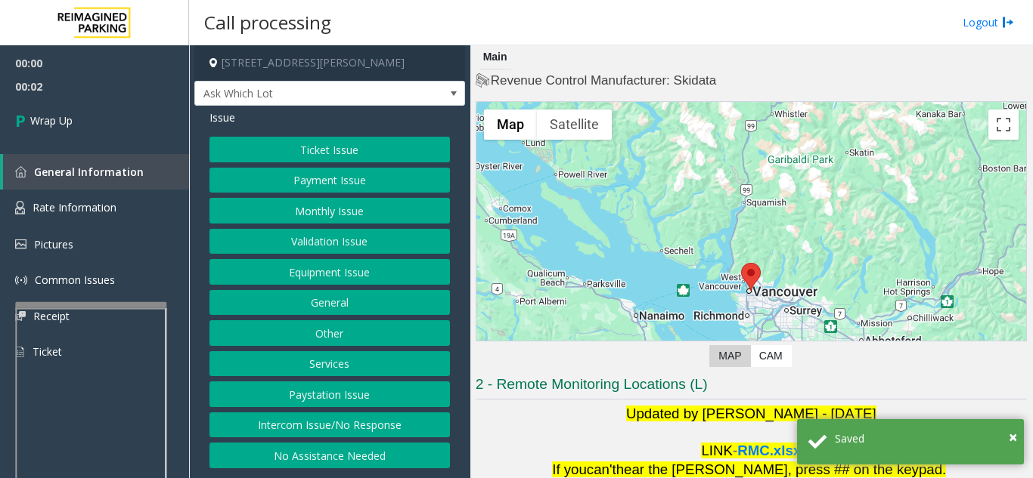
click at [290, 429] on button "Intercom Issue/No Response" at bounding box center [329, 426] width 240 height 26
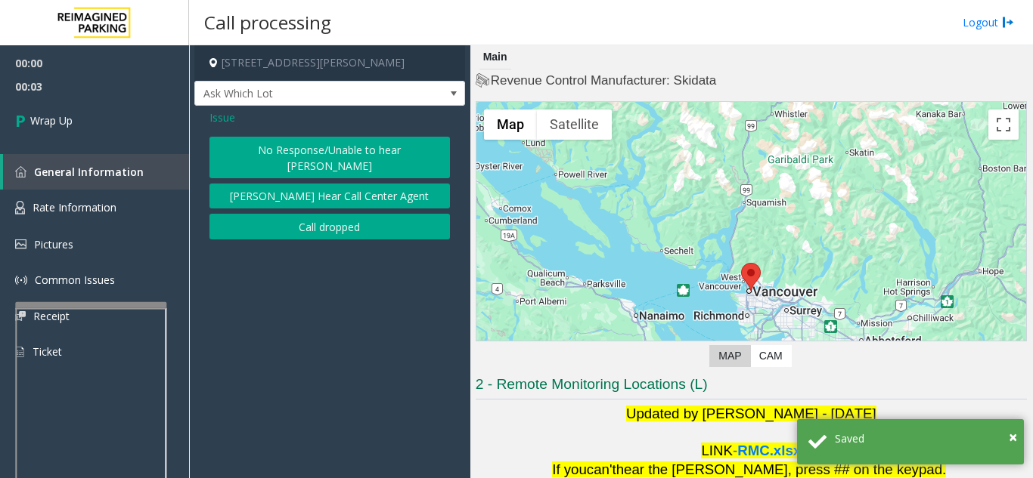
click at [382, 225] on div "Issue No Response/Unable to hear parker Parker Cannot Hear Call Center Agent Ca…" at bounding box center [329, 176] width 271 height 141
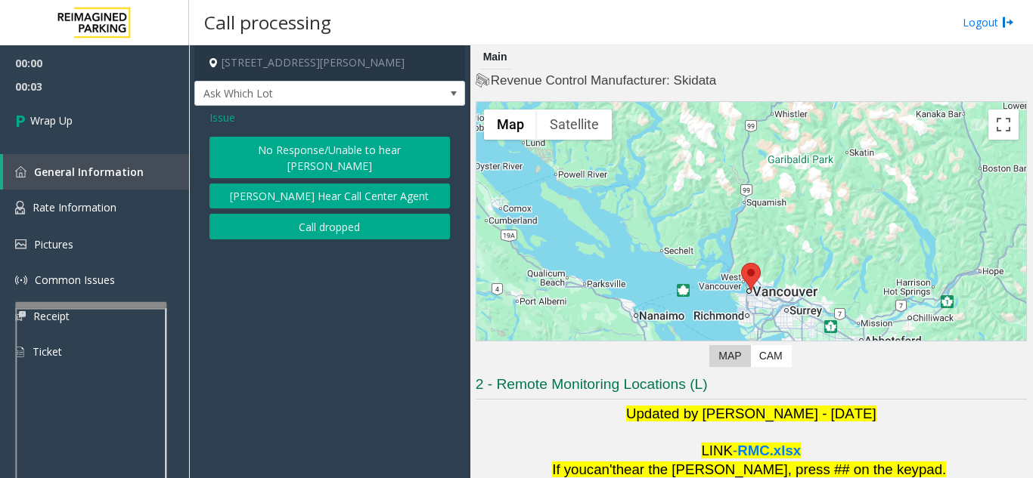
click at [351, 214] on button "Call dropped" at bounding box center [329, 227] width 240 height 26
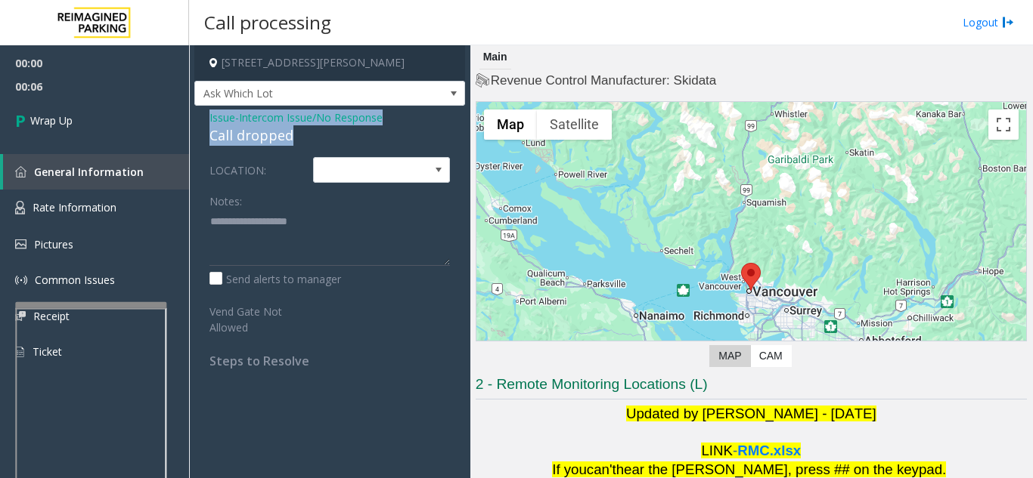
drag, startPoint x: 205, startPoint y: 110, endPoint x: 321, endPoint y: 137, distance: 119.5
click at [321, 137] on div "Issue - Intercom Issue/No Response Call dropped LOCATION: Notes: Send alerts to…" at bounding box center [329, 245] width 271 height 278
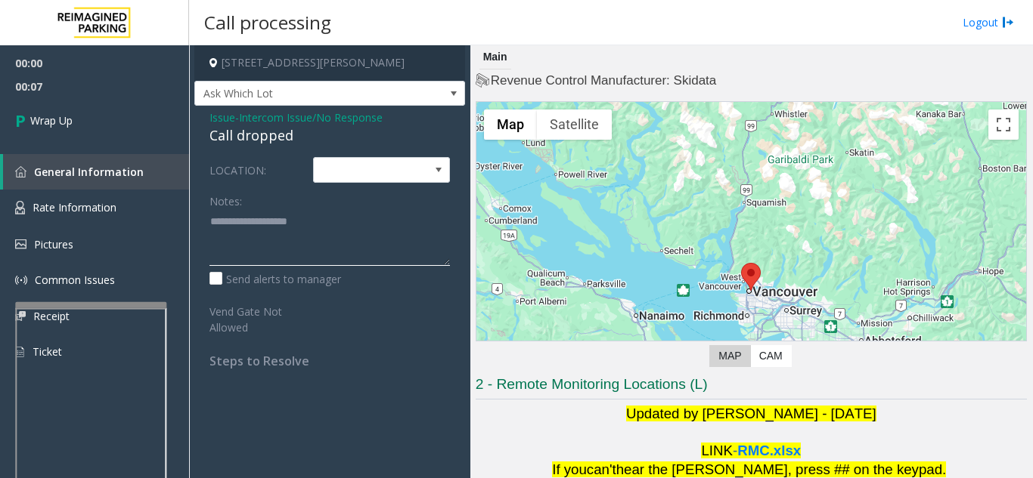
click at [247, 239] on textarea at bounding box center [329, 237] width 240 height 57
paste textarea "**********"
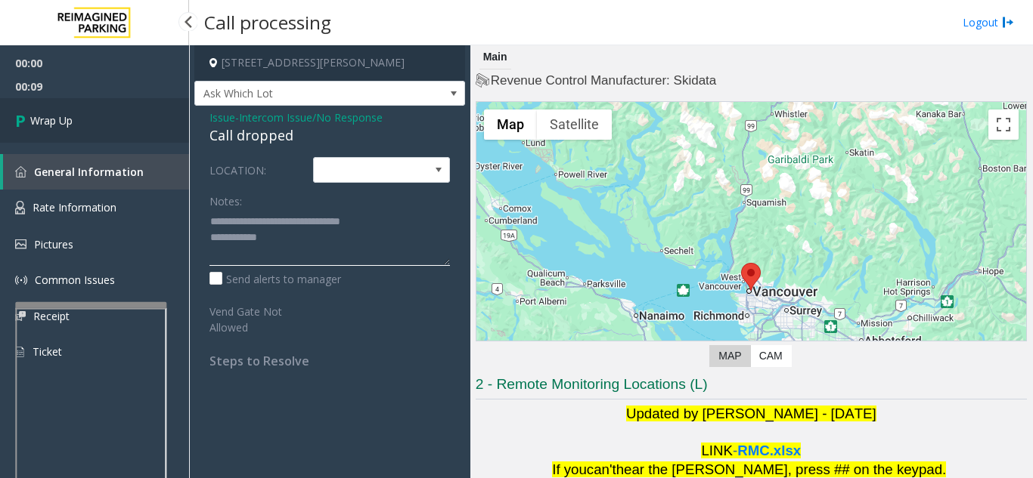
type textarea "**********"
click at [106, 132] on link "Wrap Up" at bounding box center [94, 120] width 189 height 45
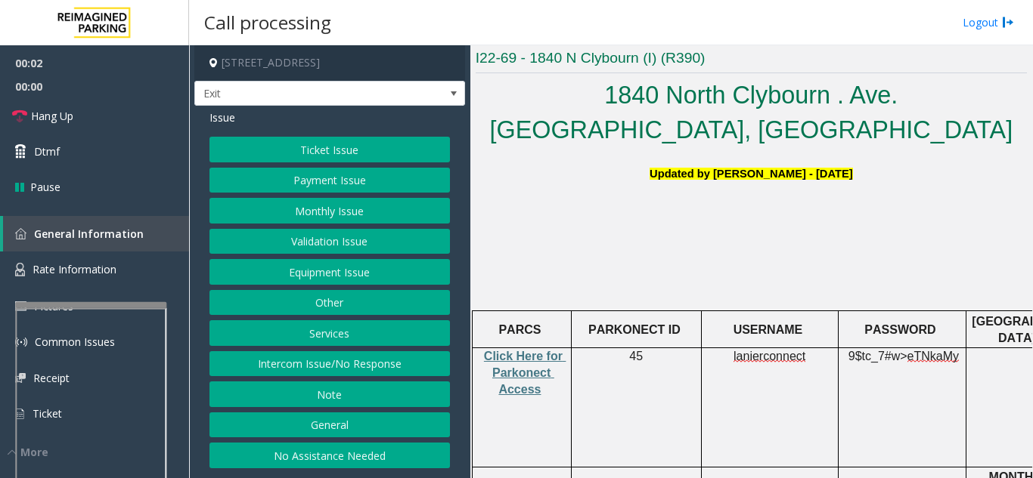
scroll to position [378, 0]
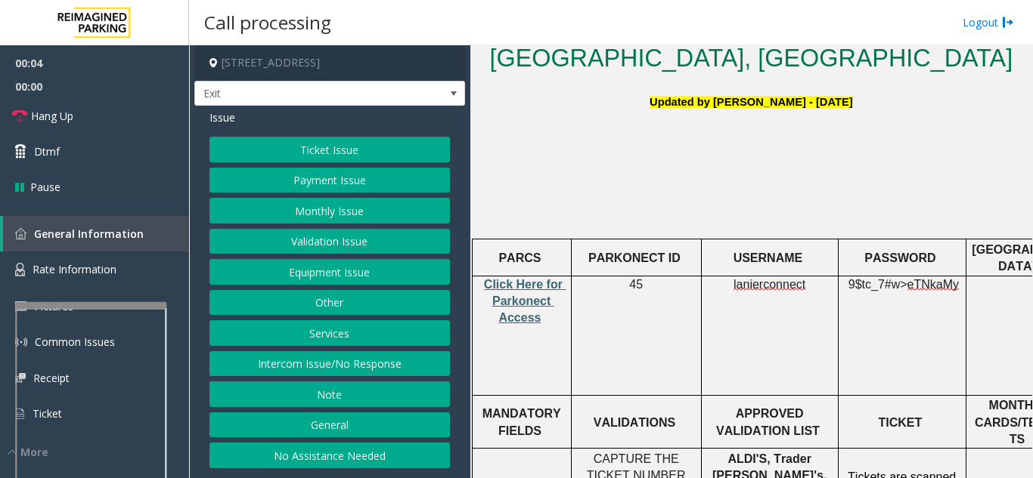
click at [509, 278] on span "Click Here for Parkonect Access" at bounding box center [525, 301] width 82 height 47
click at [330, 278] on button "Equipment Issue" at bounding box center [329, 272] width 240 height 26
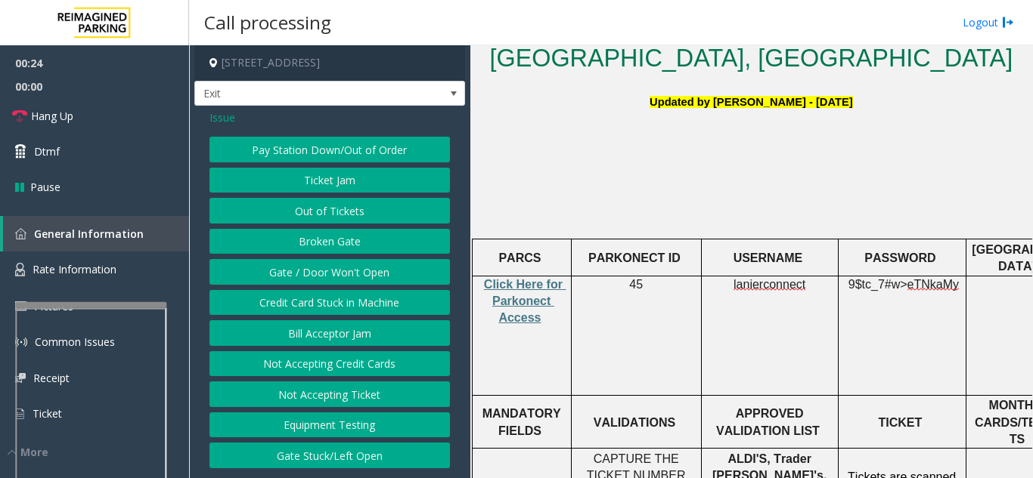
click at [343, 181] on button "Ticket Jam" at bounding box center [329, 181] width 240 height 26
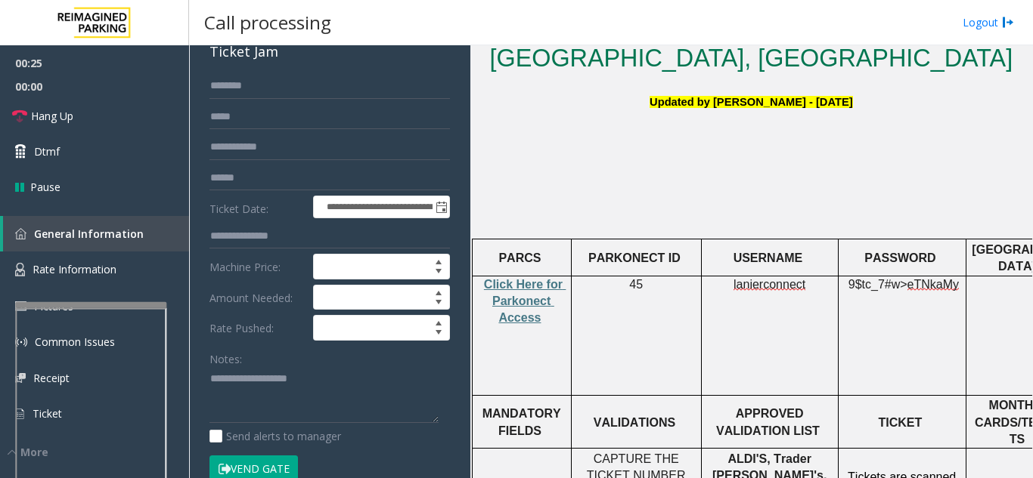
scroll to position [0, 0]
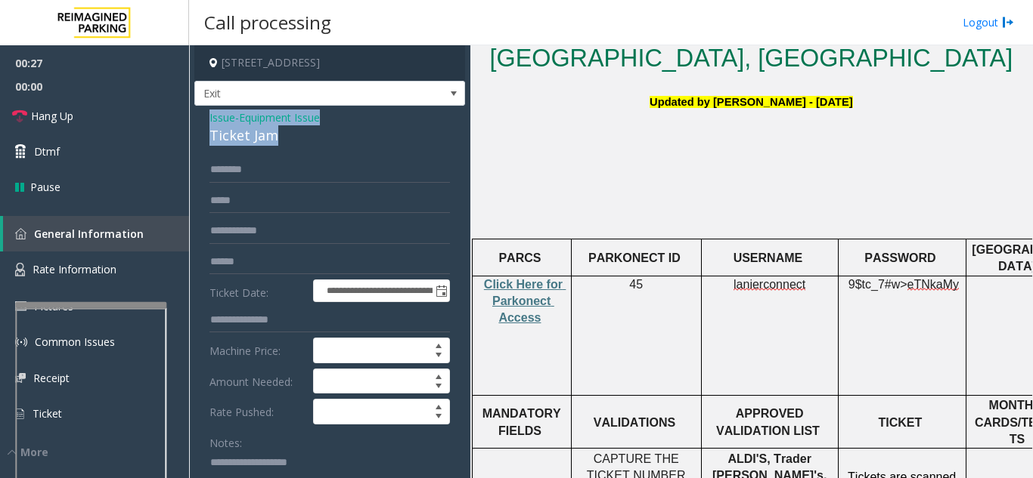
drag, startPoint x: 199, startPoint y: 116, endPoint x: 283, endPoint y: 134, distance: 86.4
click at [283, 134] on div "**********" at bounding box center [329, 481] width 271 height 751
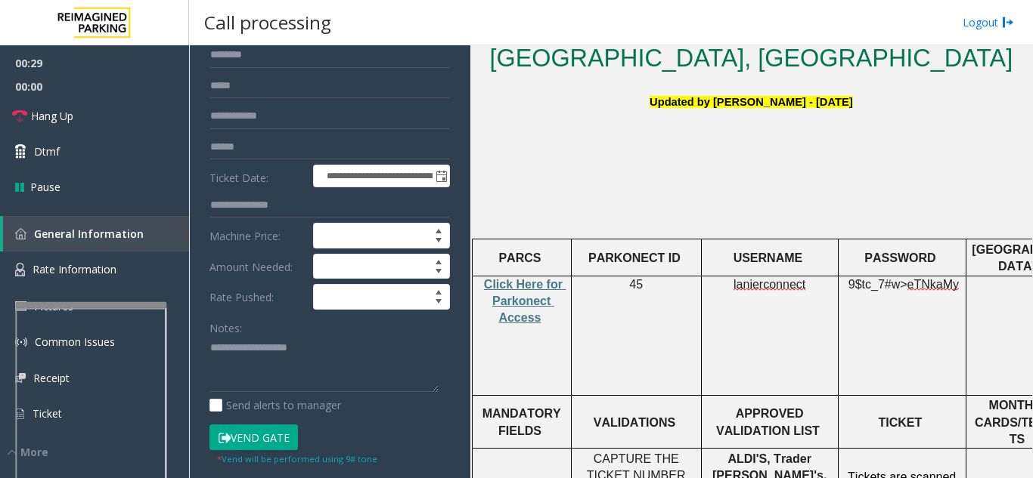
scroll to position [227, 0]
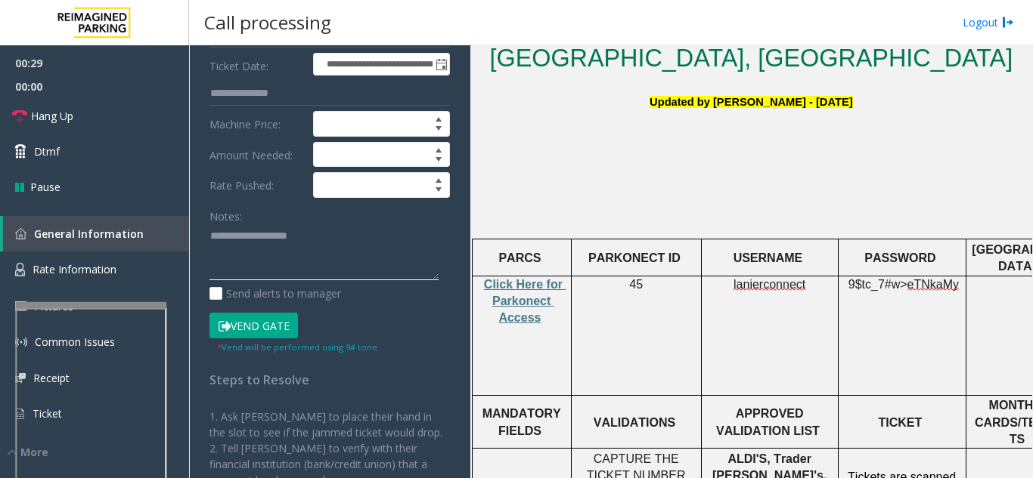
click at [262, 268] on textarea at bounding box center [323, 253] width 229 height 57
paste textarea "**********"
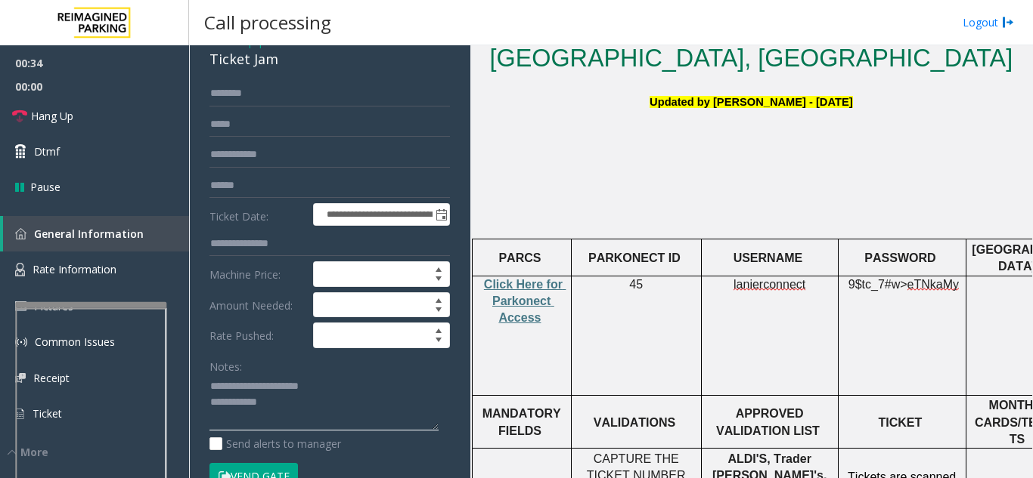
scroll to position [76, 0]
type textarea "**********"
click at [267, 103] on input "text" at bounding box center [329, 95] width 240 height 26
type input "****"
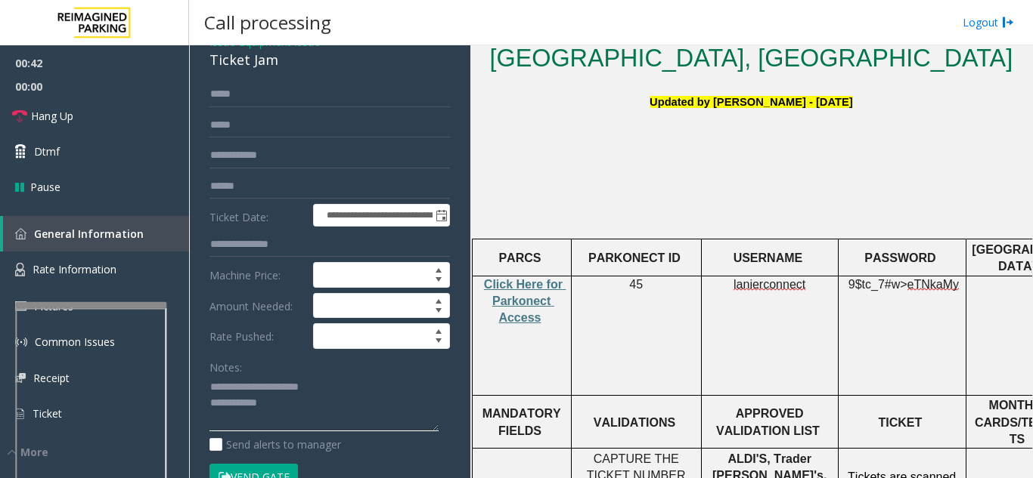
scroll to position [0, 0]
click at [289, 413] on textarea at bounding box center [323, 404] width 229 height 57
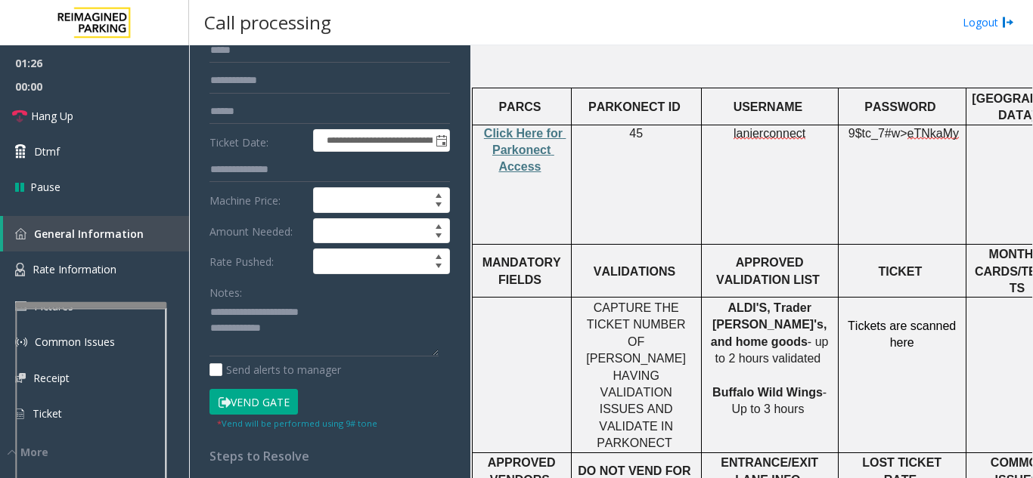
scroll to position [151, 0]
click at [288, 336] on textarea at bounding box center [323, 328] width 229 height 57
click at [231, 336] on textarea at bounding box center [323, 328] width 229 height 57
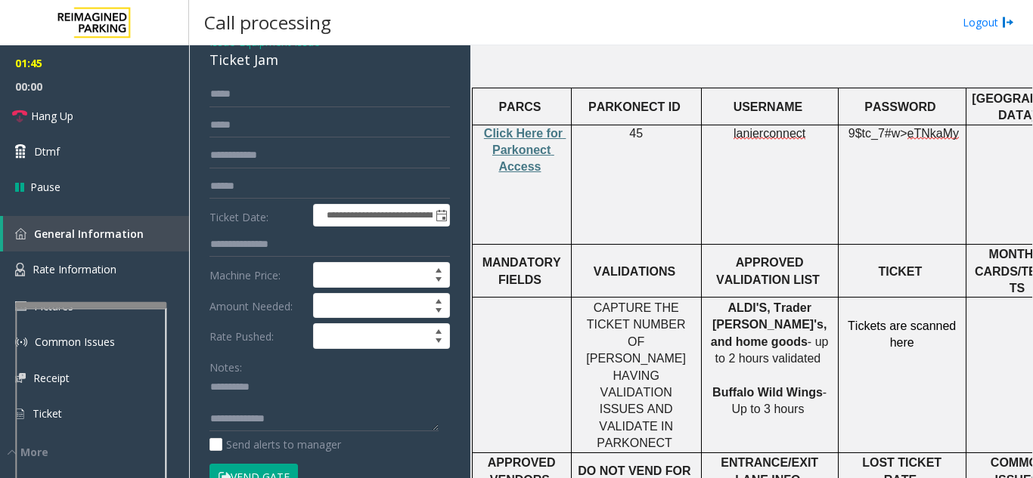
click at [259, 467] on button "Vend Gate" at bounding box center [253, 477] width 88 height 26
click at [296, 410] on textarea at bounding box center [323, 404] width 229 height 57
click at [312, 415] on textarea at bounding box center [323, 404] width 229 height 57
click at [314, 404] on textarea at bounding box center [323, 404] width 229 height 57
paste textarea "**********"
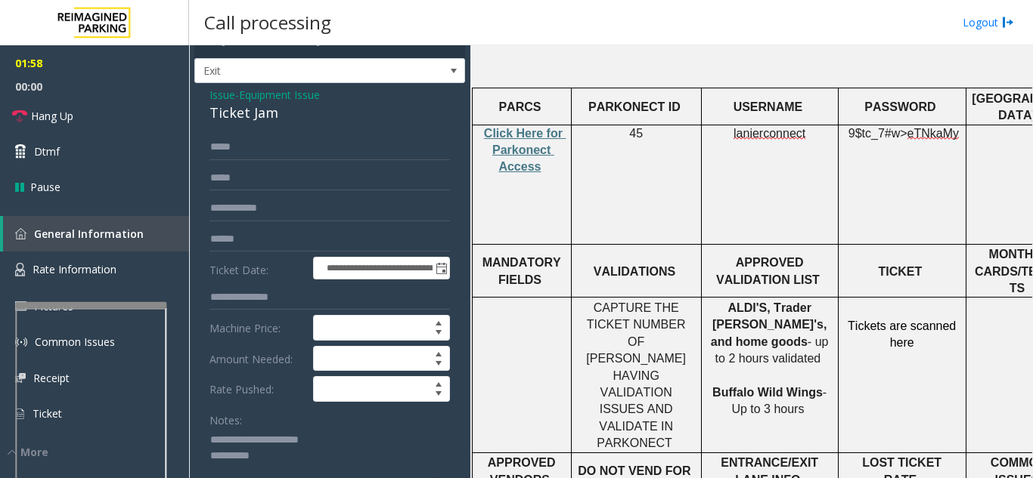
scroll to position [0, 0]
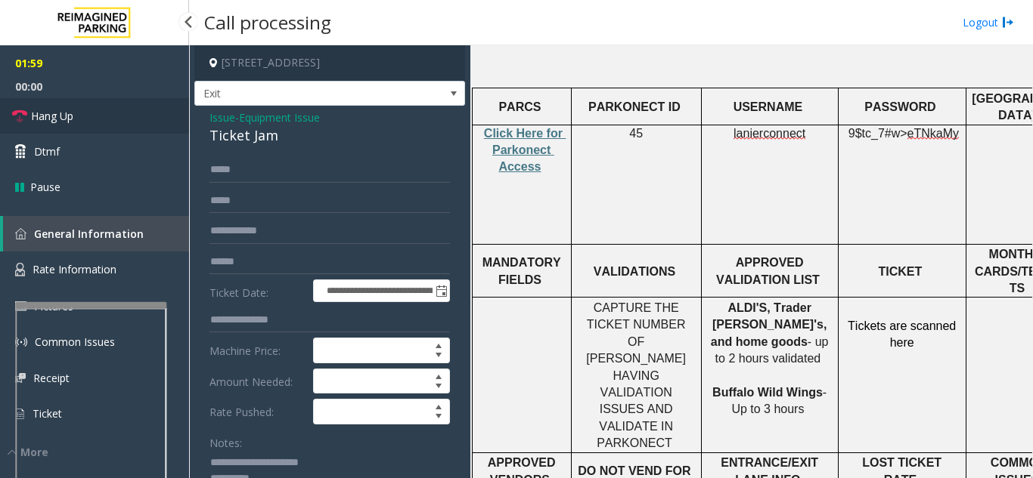
type textarea "**********"
click at [79, 119] on link "Hang Up" at bounding box center [94, 116] width 189 height 36
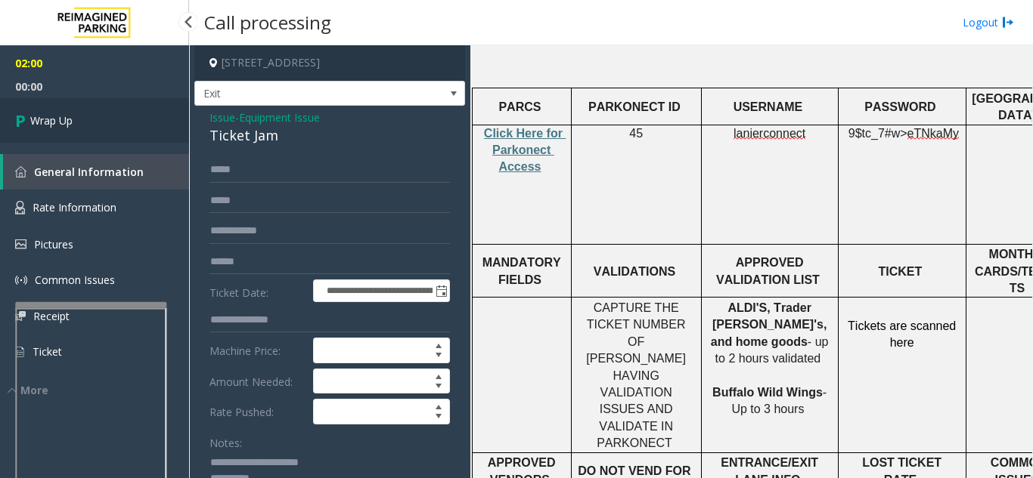
click at [130, 122] on link "Wrap Up" at bounding box center [94, 120] width 189 height 45
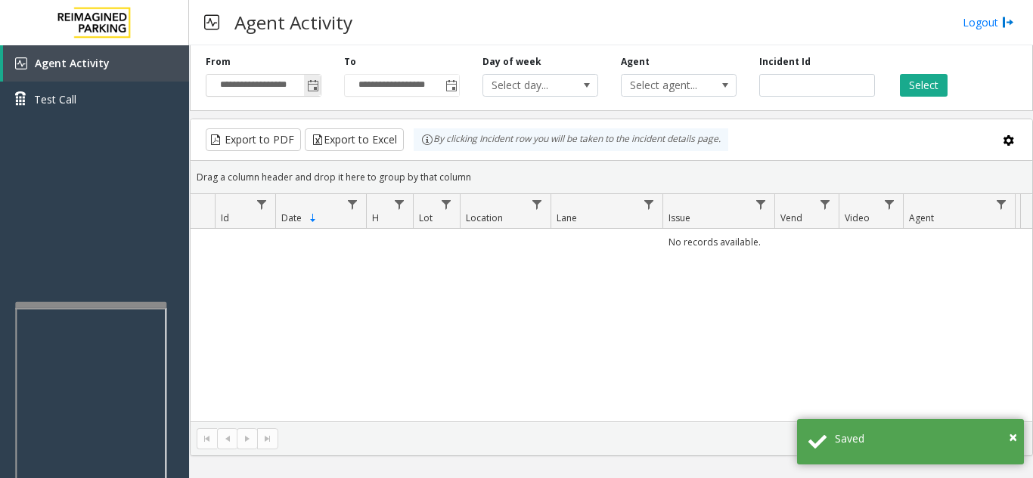
click at [308, 94] on span "Toggle popup" at bounding box center [312, 85] width 17 height 24
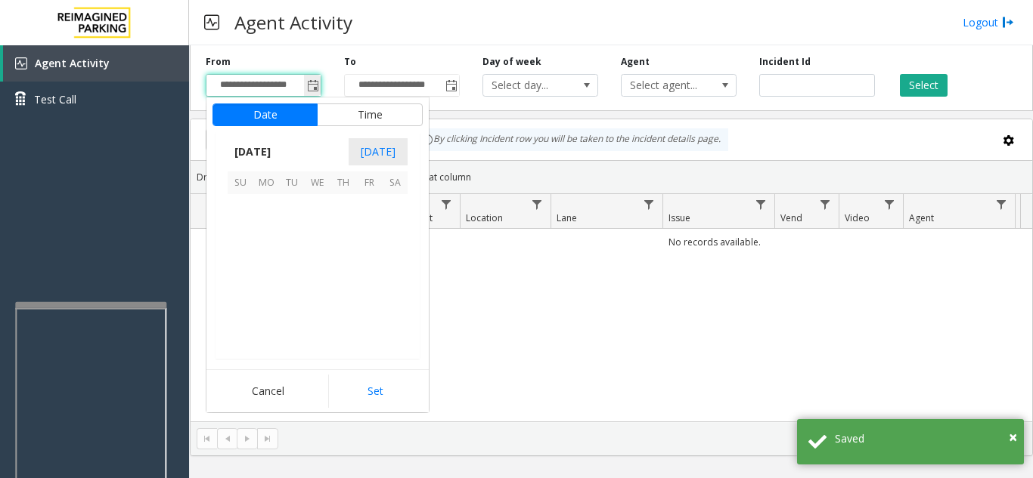
scroll to position [271118, 0]
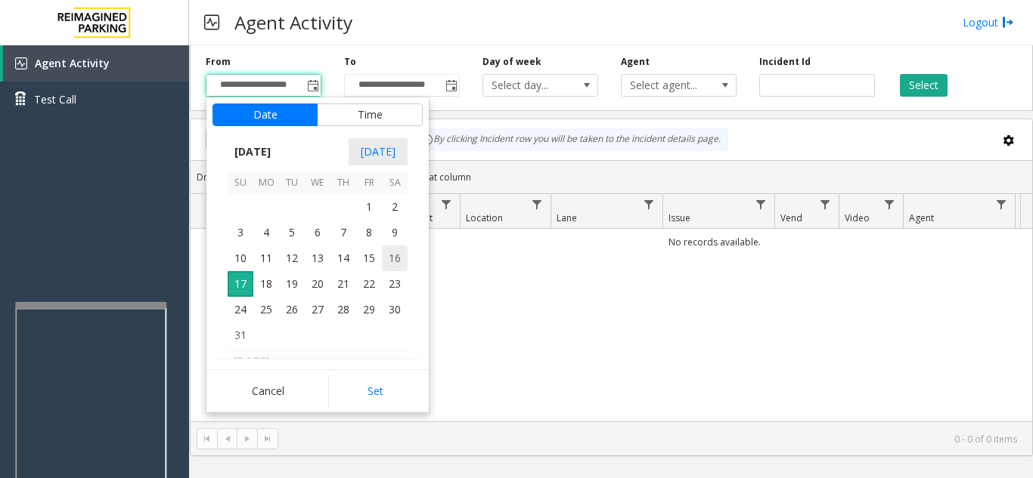
click at [394, 270] on span "16" at bounding box center [395, 259] width 26 height 26
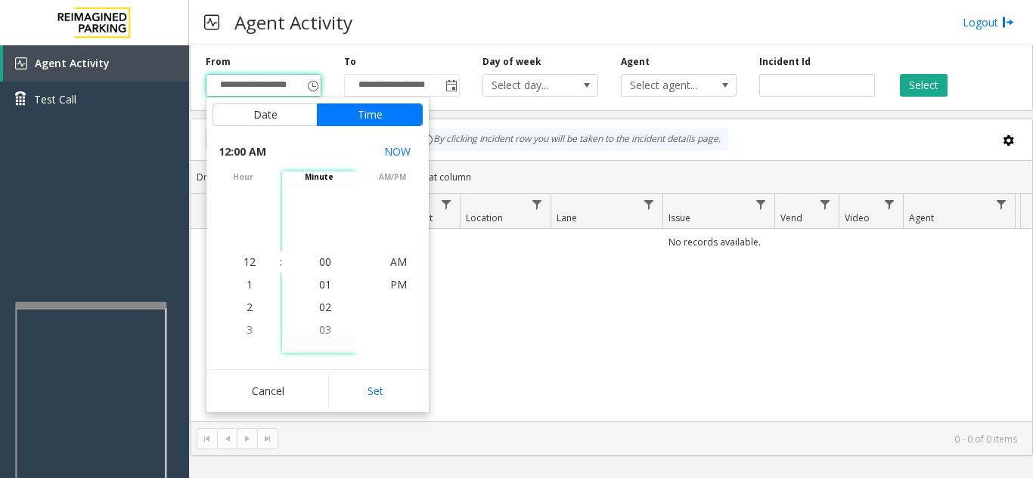
click at [355, 386] on button "Set" at bounding box center [375, 391] width 95 height 33
type input "**********"
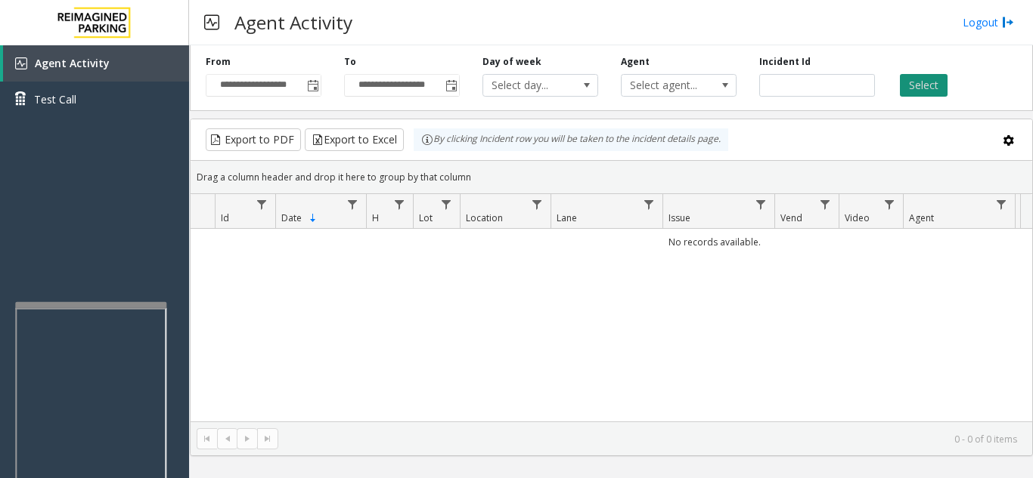
click at [909, 85] on button "Select" at bounding box center [924, 85] width 48 height 23
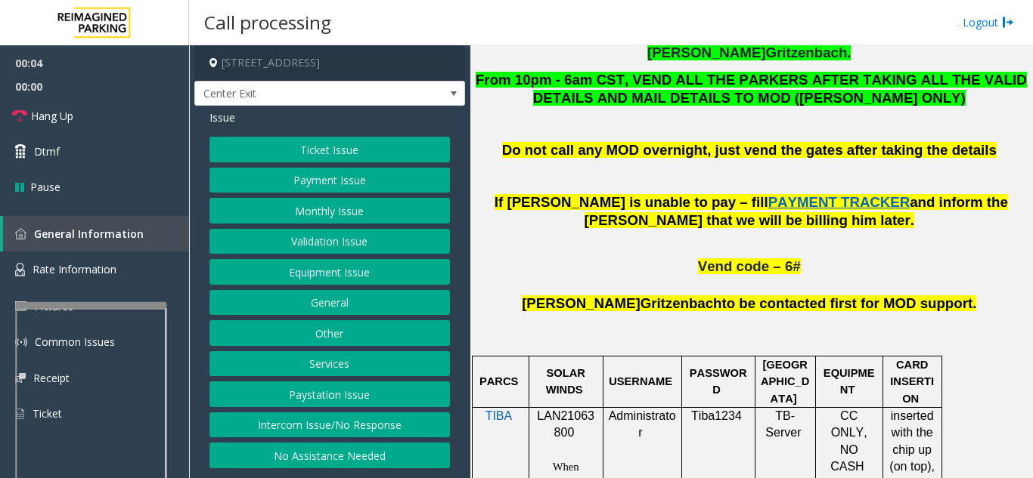
scroll to position [907, 0]
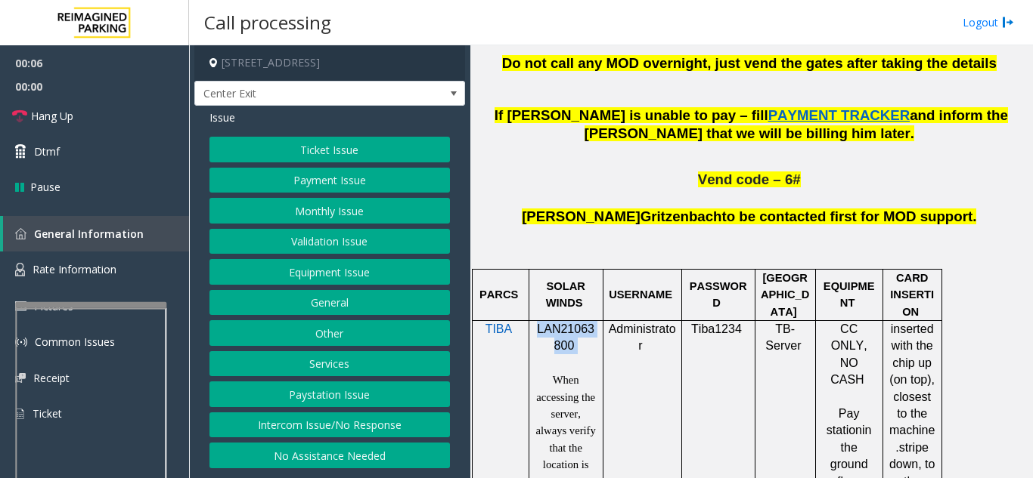
drag, startPoint x: 535, startPoint y: 253, endPoint x: 580, endPoint y: 266, distance: 46.4
click at [580, 321] on p "LAN21063800" at bounding box center [565, 338] width 63 height 34
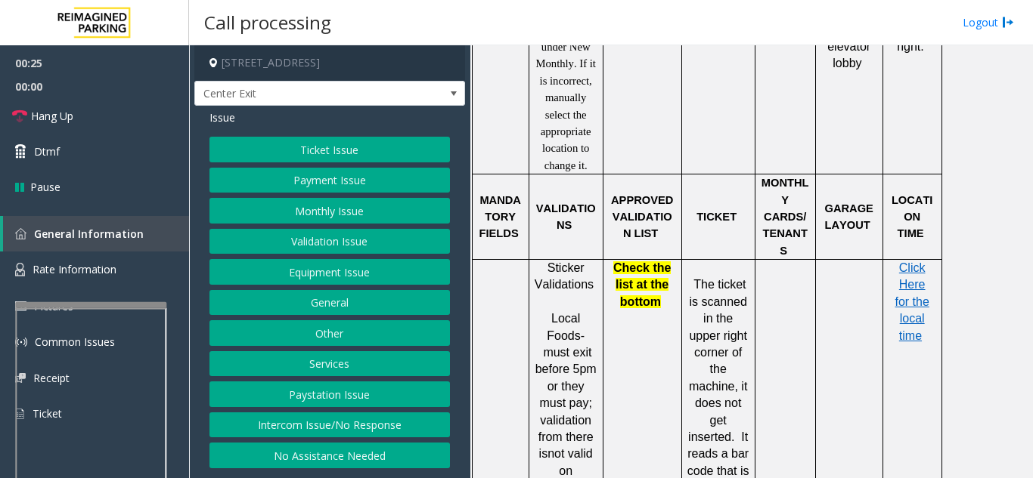
scroll to position [1361, 0]
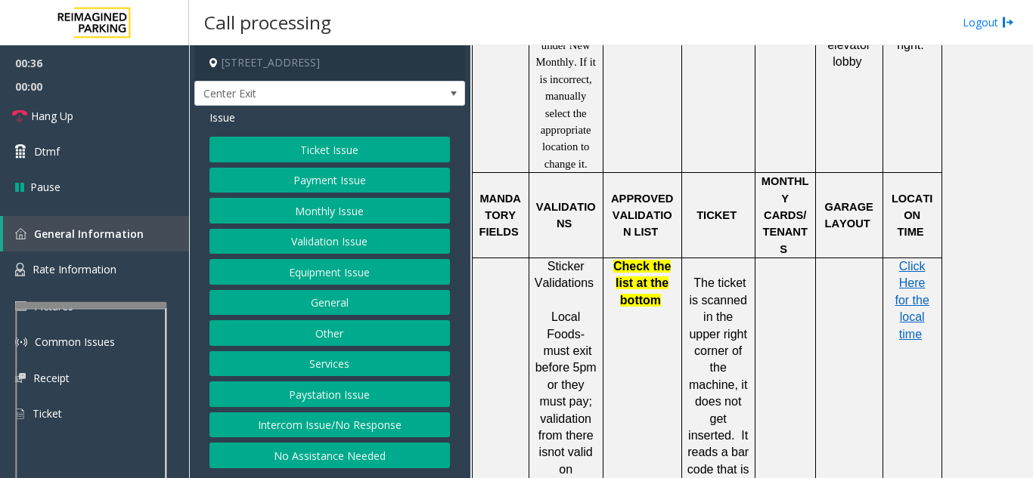
click at [259, 238] on button "Validation Issue" at bounding box center [329, 242] width 240 height 26
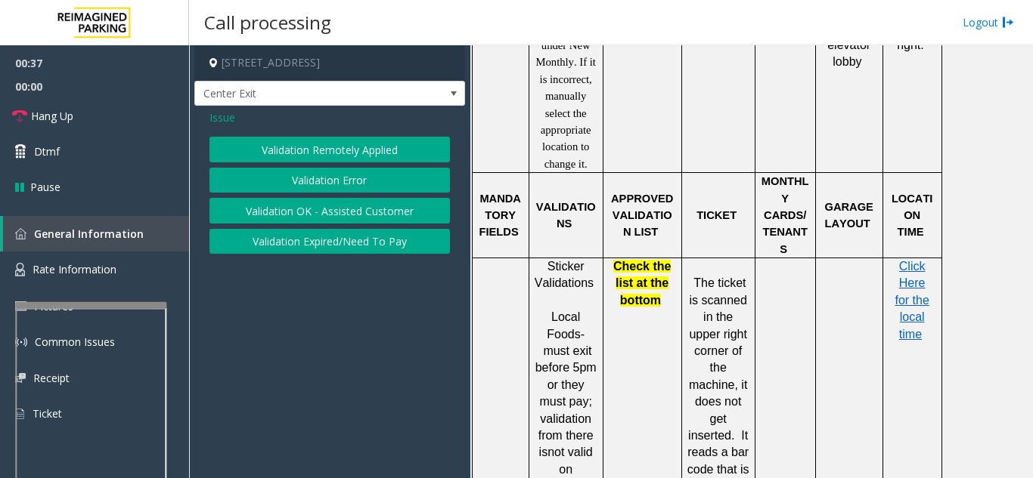
click at [276, 181] on button "Validation Error" at bounding box center [329, 181] width 240 height 26
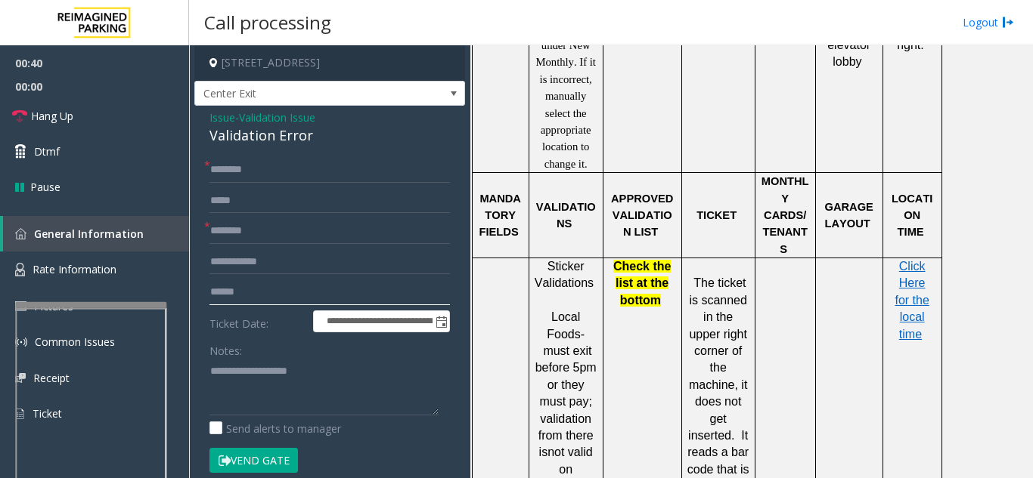
click at [272, 301] on input "text" at bounding box center [329, 293] width 240 height 26
type input "*******"
click at [254, 234] on input "text" at bounding box center [329, 231] width 240 height 26
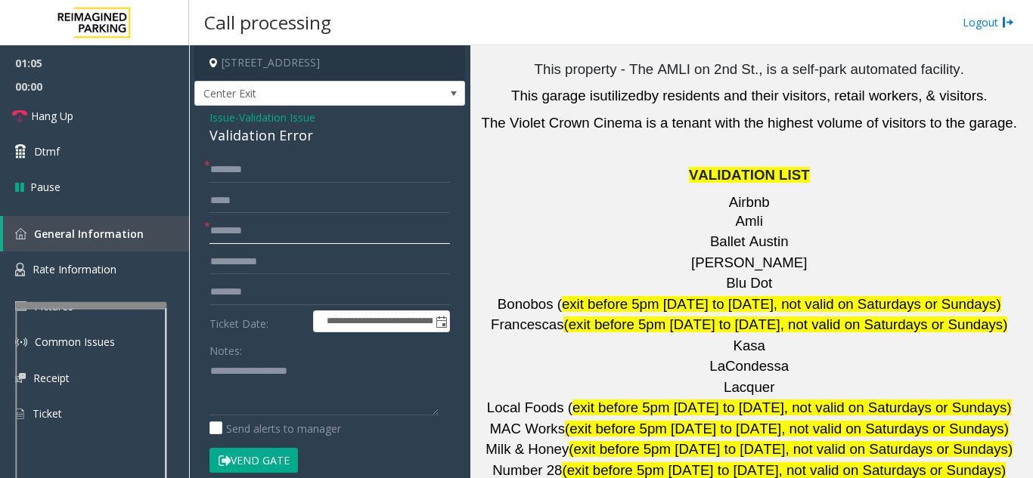
scroll to position [2268, 0]
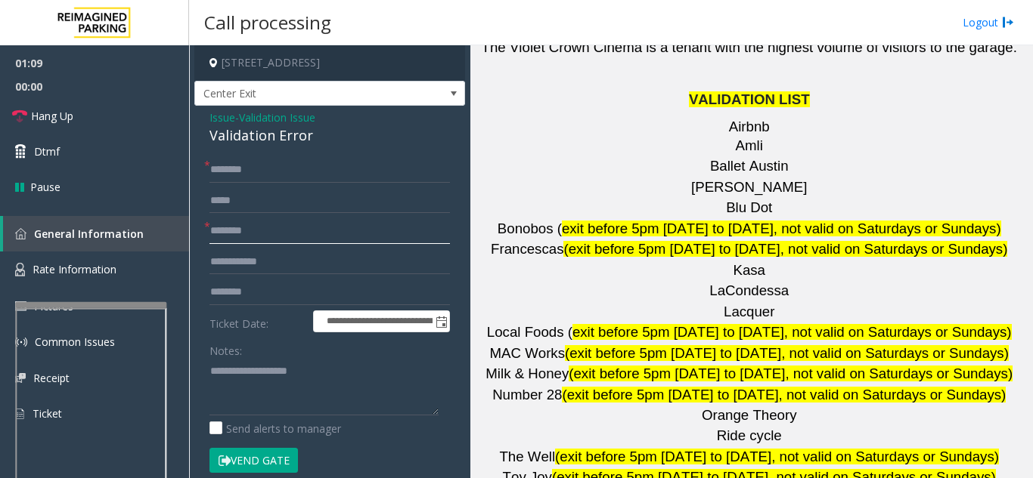
click at [309, 228] on input "text" at bounding box center [329, 231] width 240 height 26
type input "**********"
click at [234, 172] on input "text" at bounding box center [329, 170] width 240 height 26
type input "*****"
click at [258, 371] on textarea at bounding box center [323, 387] width 229 height 57
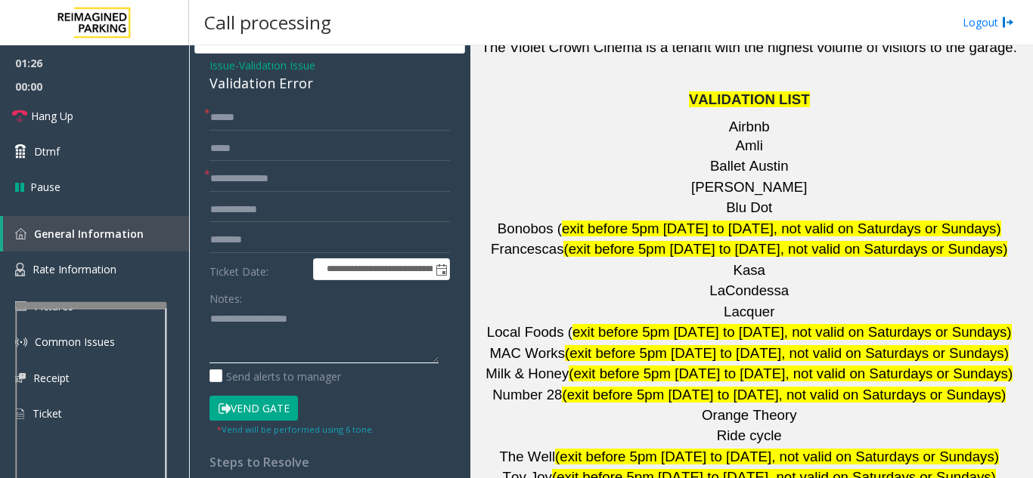
scroll to position [76, 0]
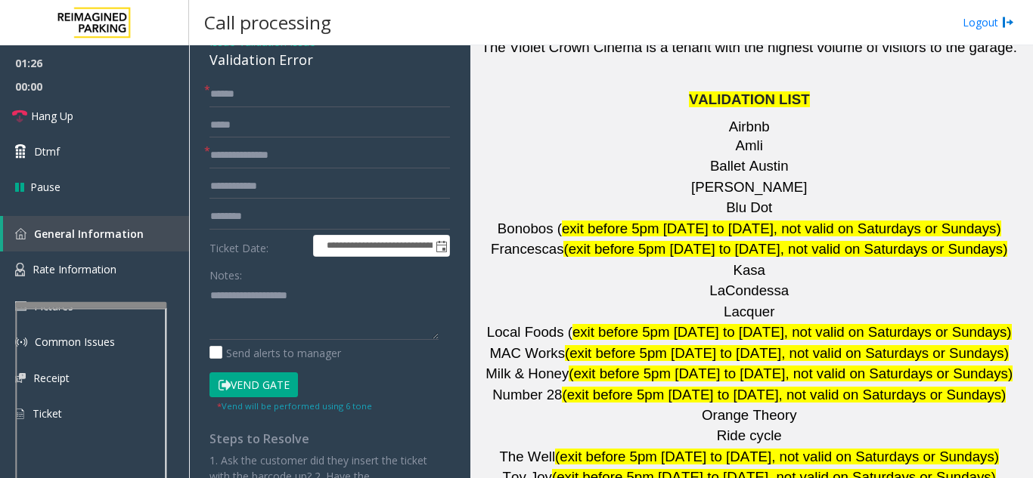
click at [267, 382] on button "Vend Gate" at bounding box center [253, 386] width 88 height 26
click at [270, 351] on label "Send alerts to manager" at bounding box center [275, 353] width 132 height 16
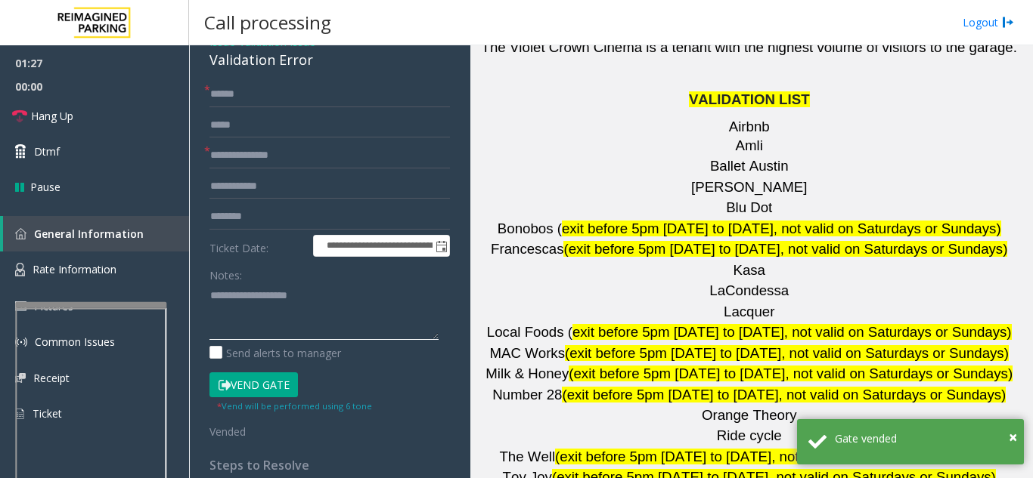
click at [262, 334] on textarea at bounding box center [323, 311] width 229 height 57
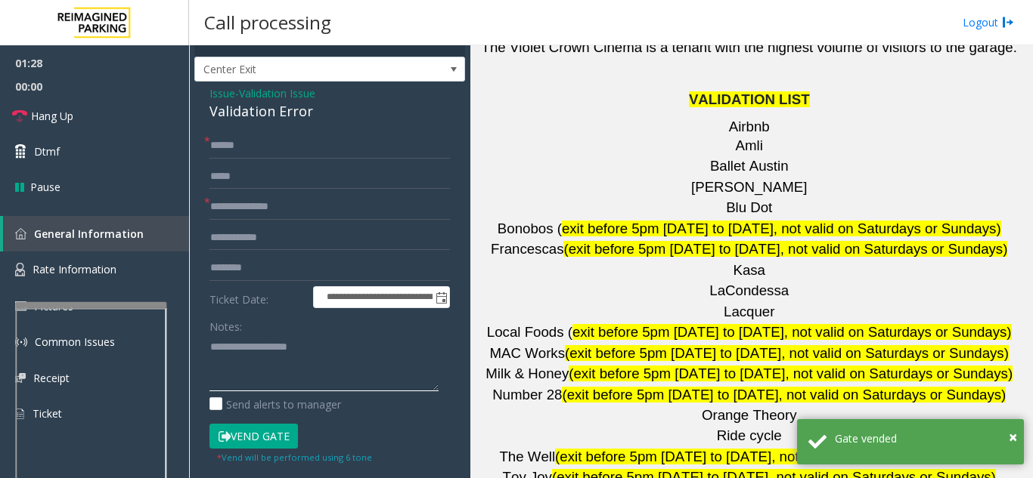
scroll to position [0, 0]
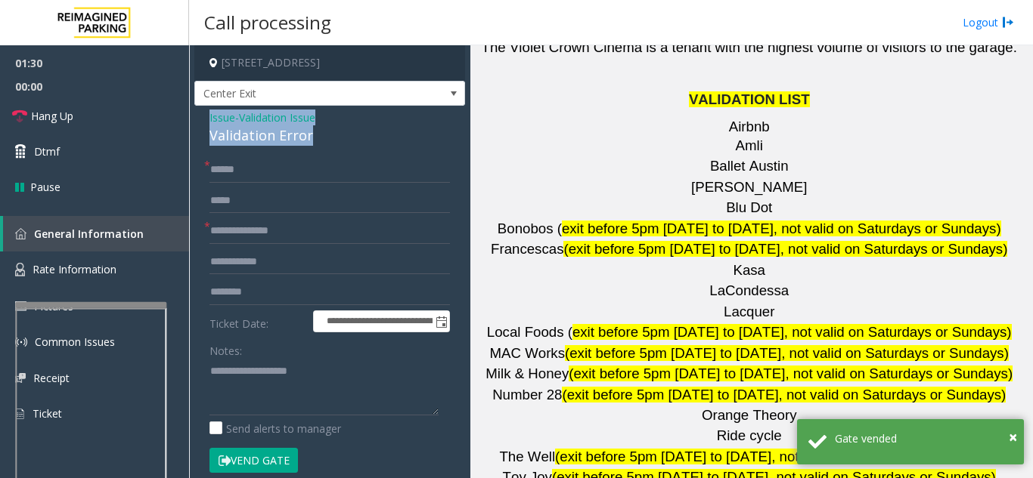
drag, startPoint x: 200, startPoint y: 108, endPoint x: 332, endPoint y: 126, distance: 133.5
click at [332, 126] on div "**********" at bounding box center [329, 441] width 271 height 670
click at [109, 113] on link "Hang Up" at bounding box center [94, 116] width 189 height 36
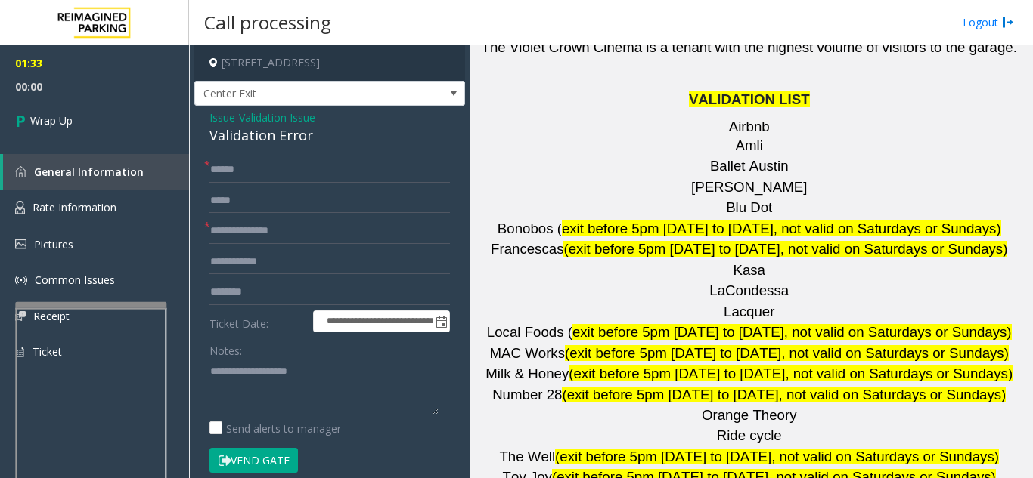
click at [237, 379] on textarea at bounding box center [323, 387] width 229 height 57
paste textarea "**********"
click at [392, 405] on textarea at bounding box center [323, 387] width 229 height 57
paste textarea "**********"
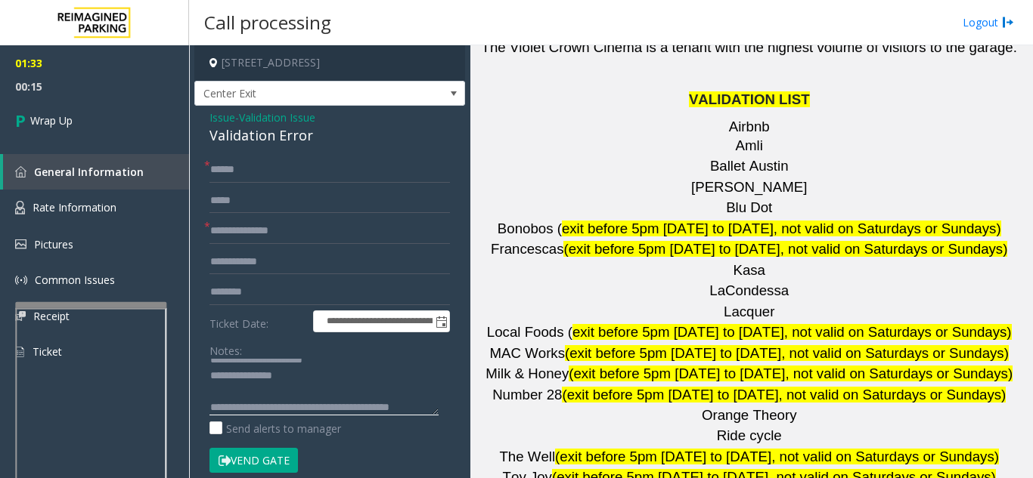
scroll to position [27, 0]
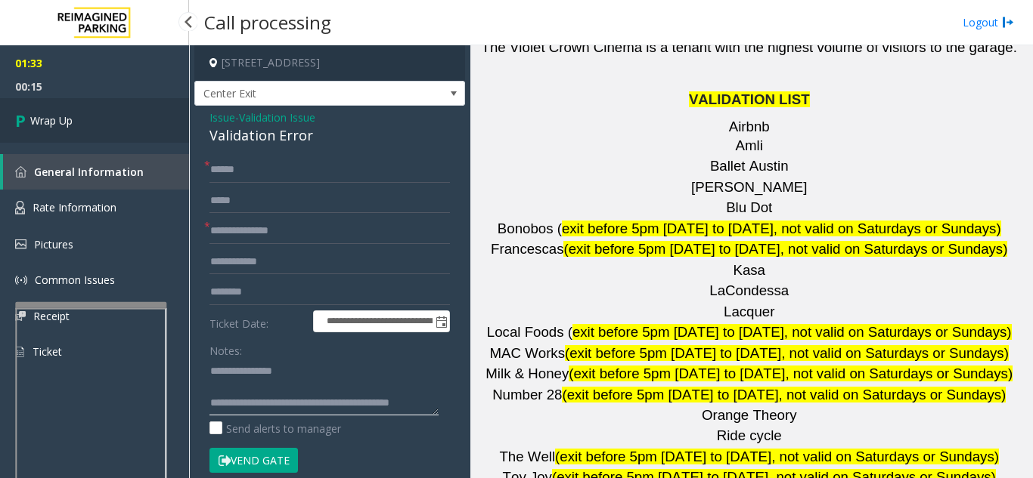
type textarea "**********"
click at [138, 129] on link "Wrap Up" at bounding box center [94, 120] width 189 height 45
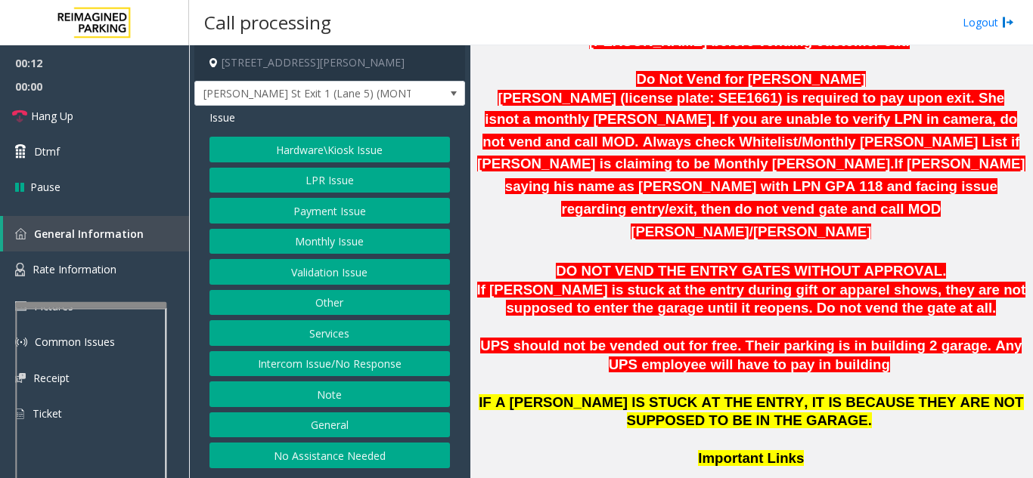
scroll to position [1058, 0]
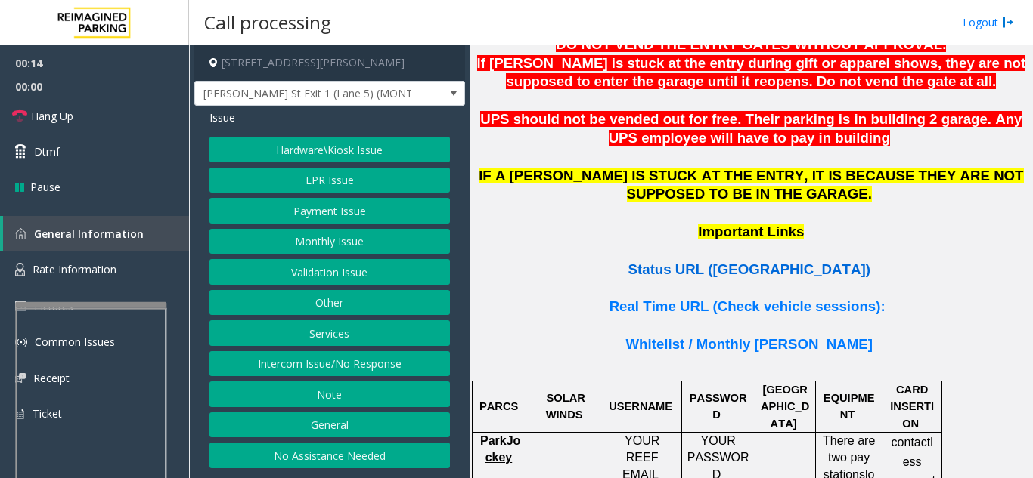
click at [713, 262] on span "Status URL (Vend Gate)" at bounding box center [749, 270] width 242 height 16
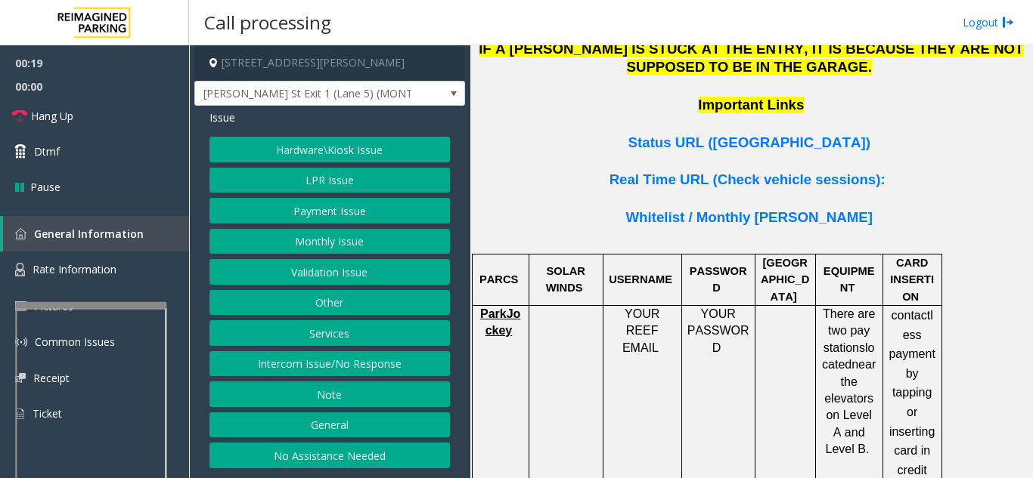
scroll to position [1209, 0]
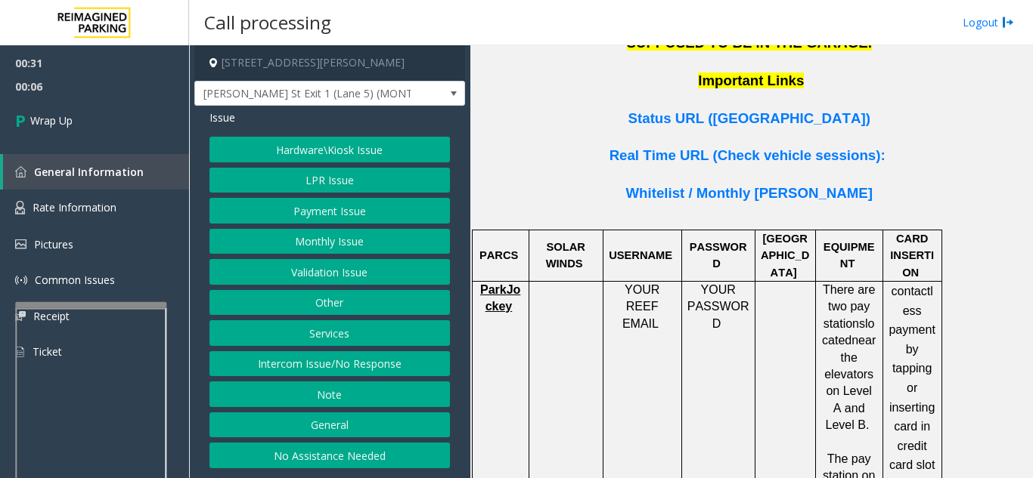
click at [384, 370] on button "Intercom Issue/No Response" at bounding box center [329, 364] width 240 height 26
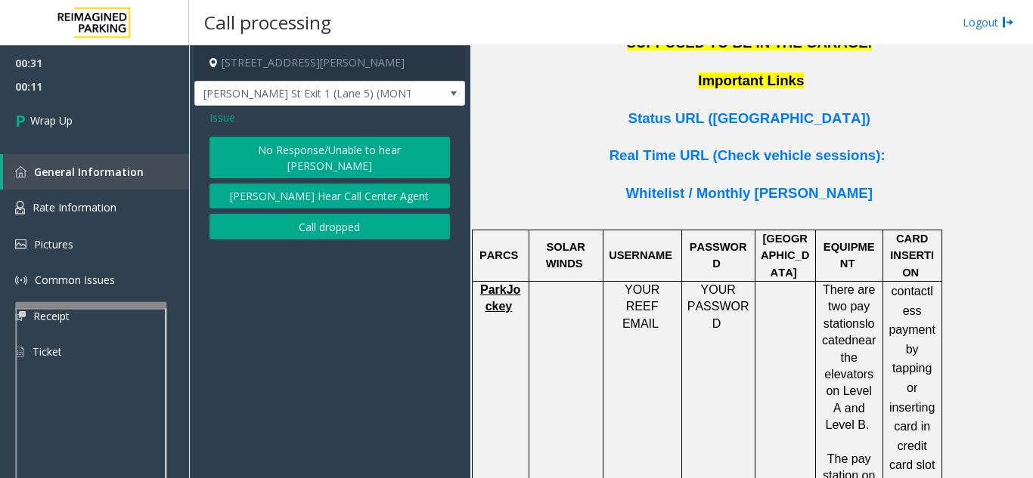
click at [278, 214] on button "Call dropped" at bounding box center [329, 227] width 240 height 26
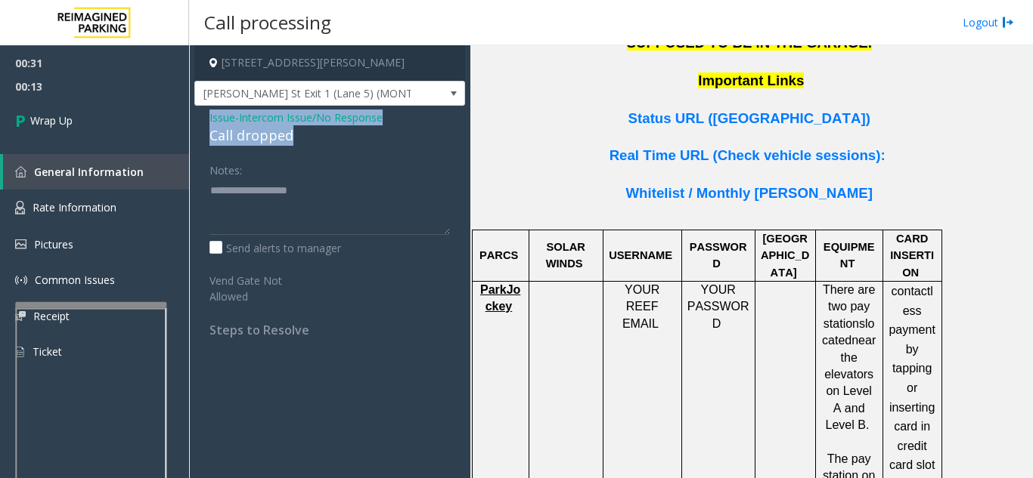
drag, startPoint x: 199, startPoint y: 120, endPoint x: 300, endPoint y: 137, distance: 102.6
click at [300, 137] on div "Issue - Intercom Issue/No Response Call dropped Notes: Send alerts to manager V…" at bounding box center [329, 229] width 271 height 247
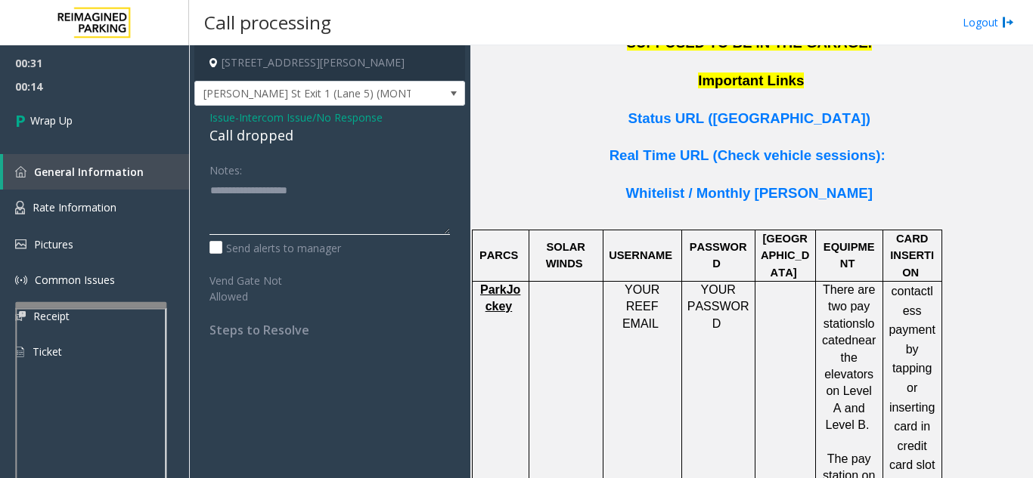
click at [270, 221] on textarea at bounding box center [329, 206] width 240 height 57
paste textarea "**********"
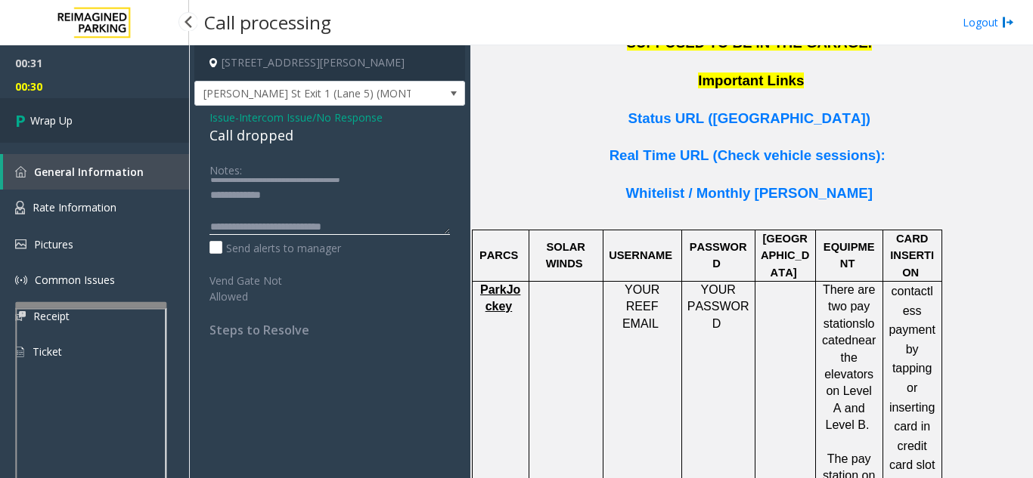
type textarea "**********"
click at [119, 116] on link "Wrap Up" at bounding box center [94, 120] width 189 height 45
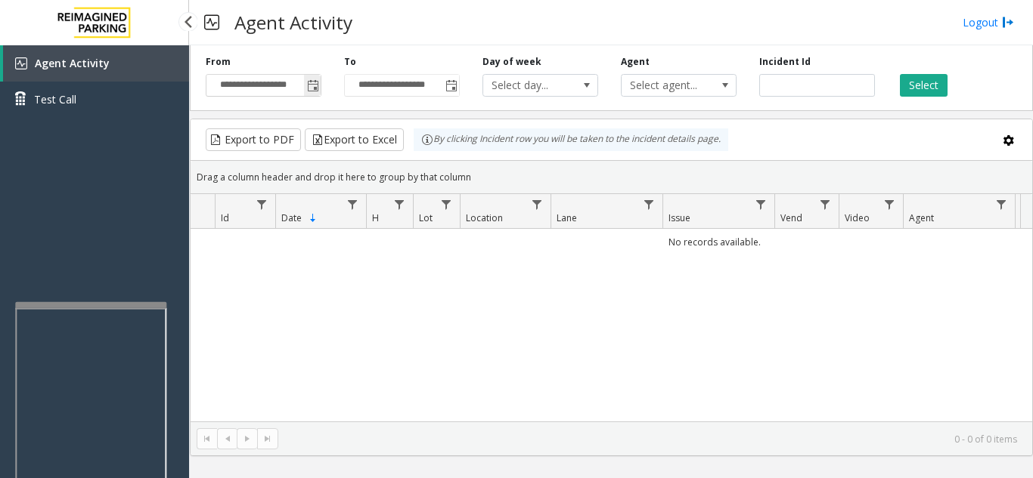
click at [306, 91] on span "Toggle popup" at bounding box center [312, 85] width 17 height 24
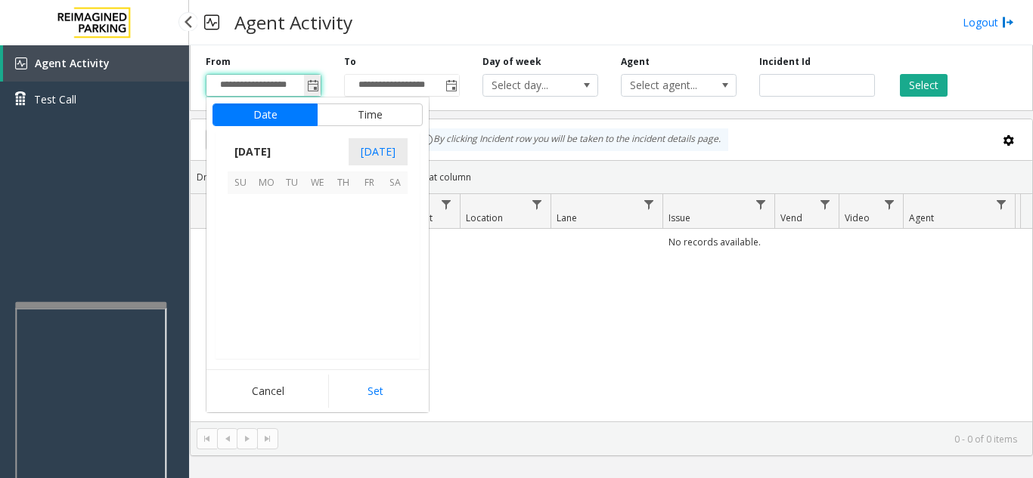
scroll to position [271118, 0]
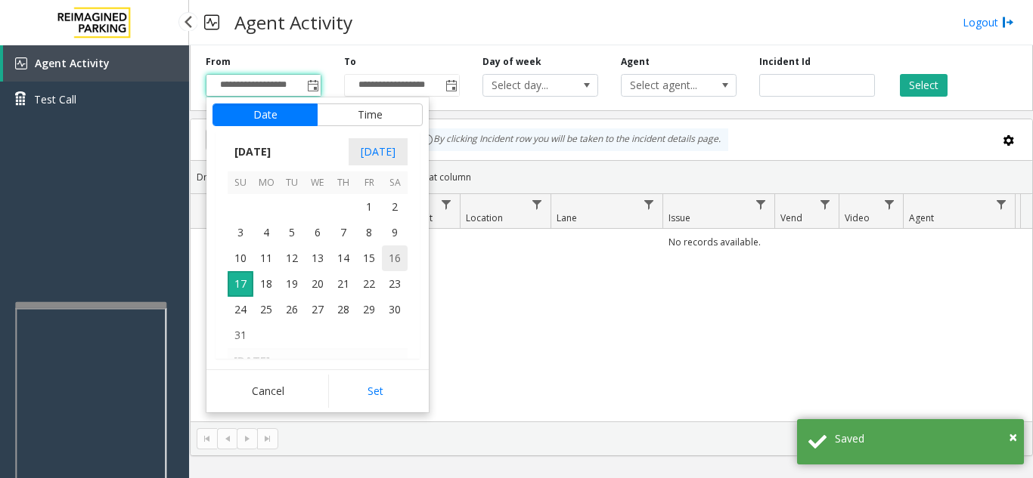
click at [402, 248] on span "16" at bounding box center [395, 259] width 26 height 26
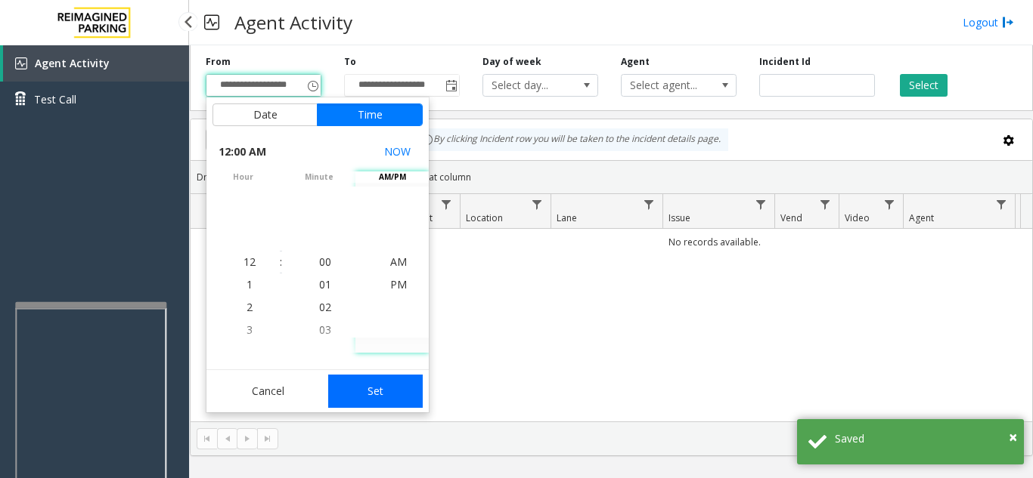
click at [395, 387] on button "Set" at bounding box center [375, 391] width 95 height 33
type input "**********"
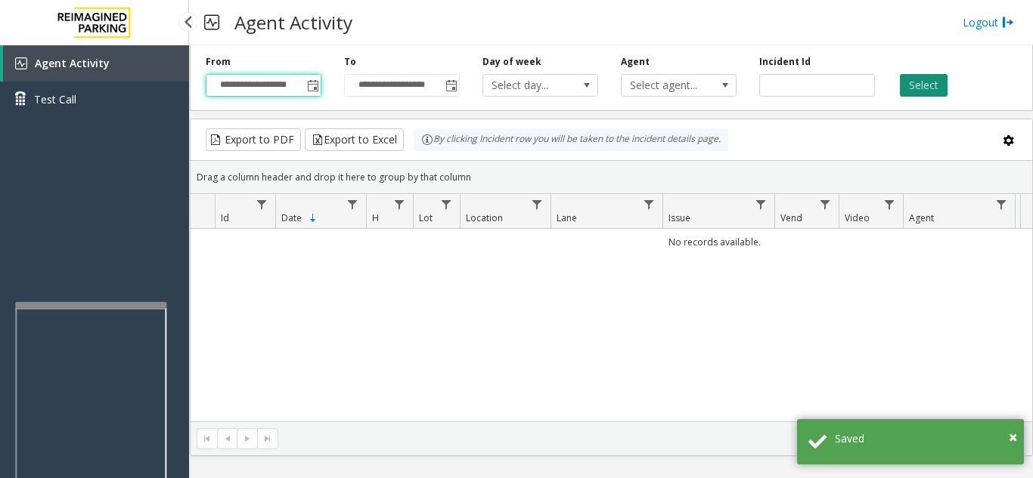
click at [922, 80] on button "Select" at bounding box center [924, 85] width 48 height 23
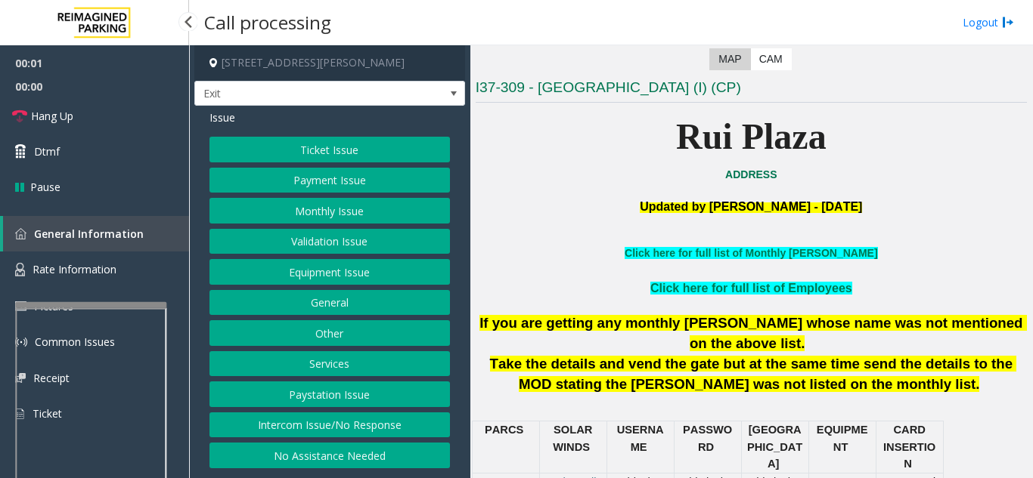
scroll to position [302, 0]
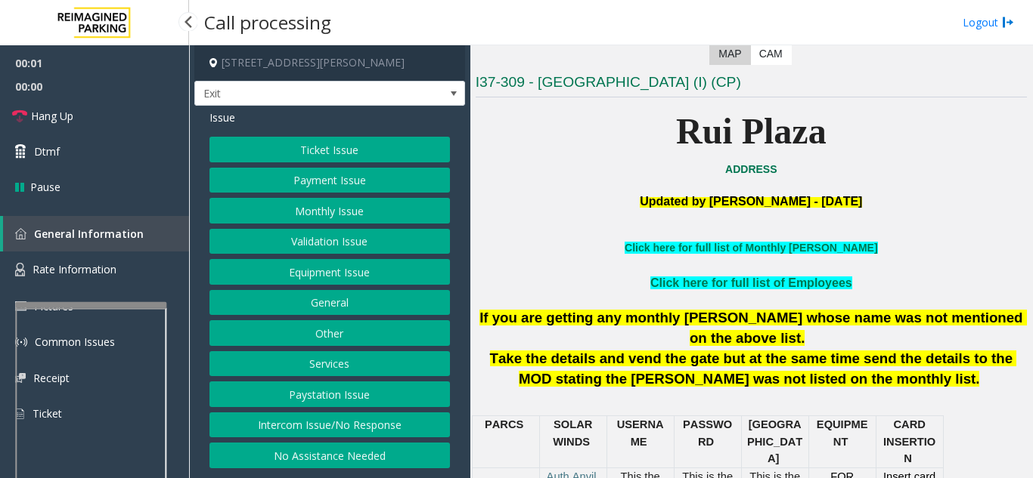
click at [396, 373] on button "Services" at bounding box center [329, 364] width 240 height 26
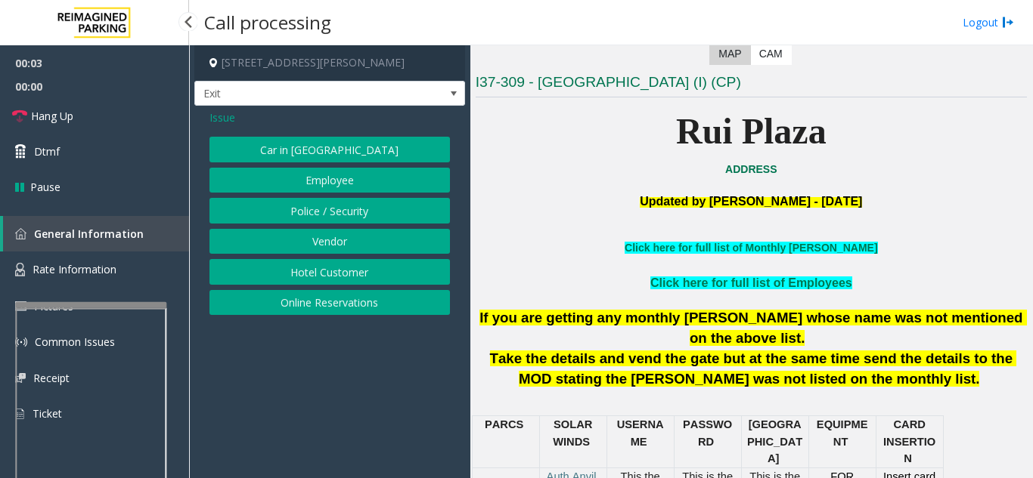
click at [390, 304] on button "Online Reservations" at bounding box center [329, 303] width 240 height 26
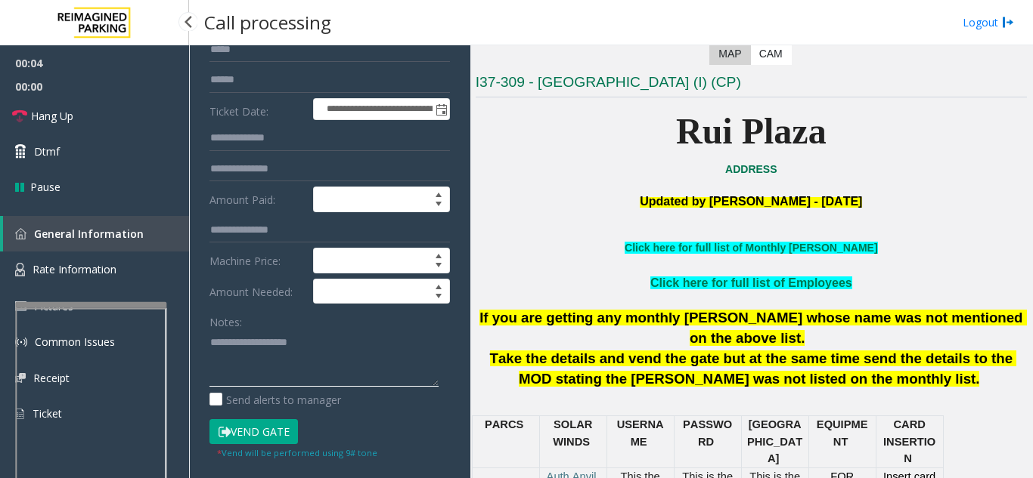
click at [346, 368] on textarea at bounding box center [323, 358] width 229 height 57
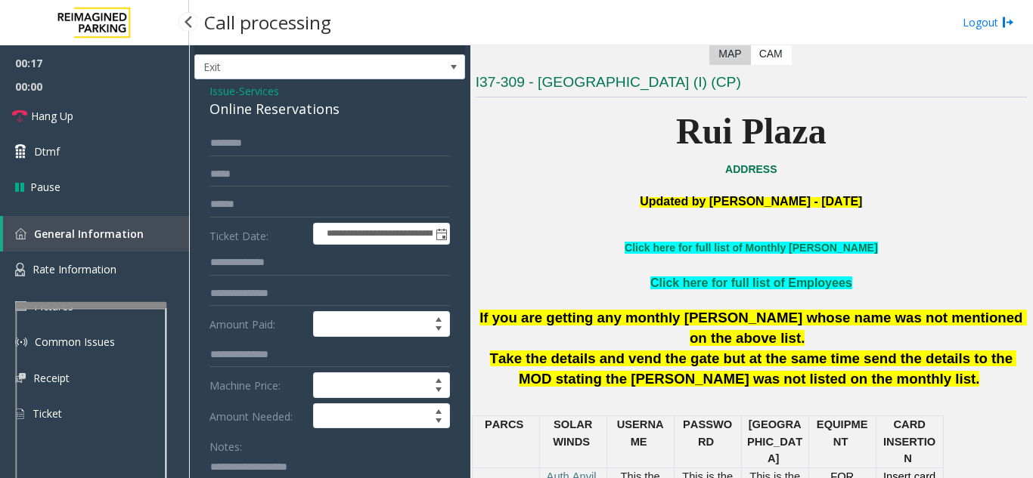
scroll to position [0, 0]
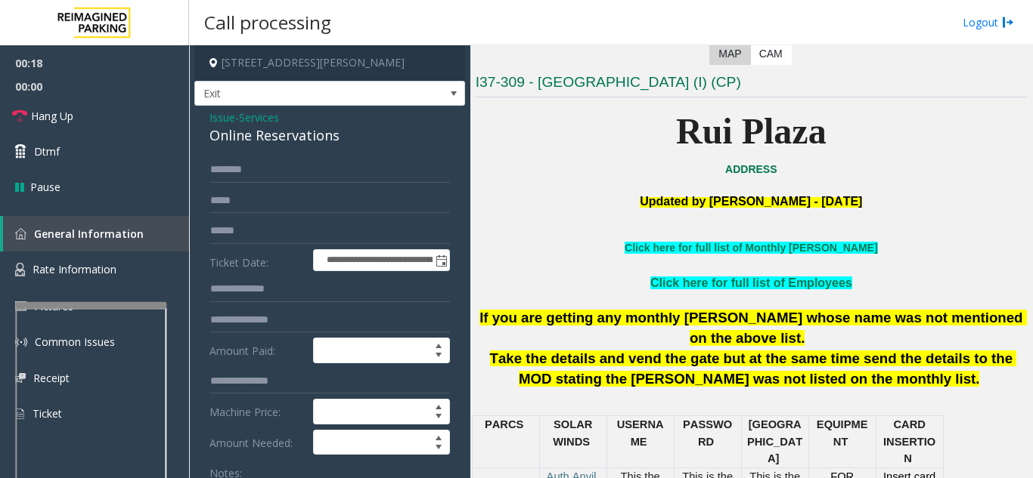
click at [223, 120] on span "Issue" at bounding box center [222, 118] width 26 height 16
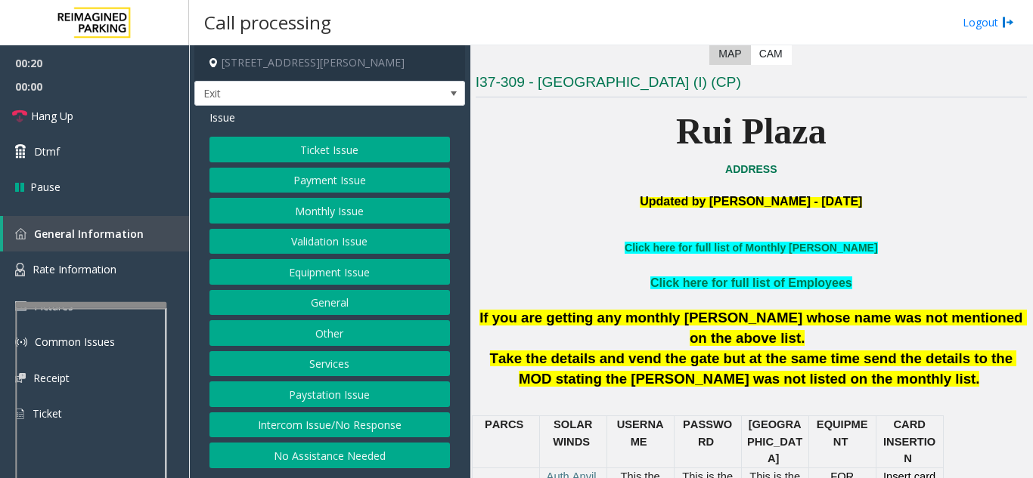
click at [336, 368] on button "Services" at bounding box center [329, 364] width 240 height 26
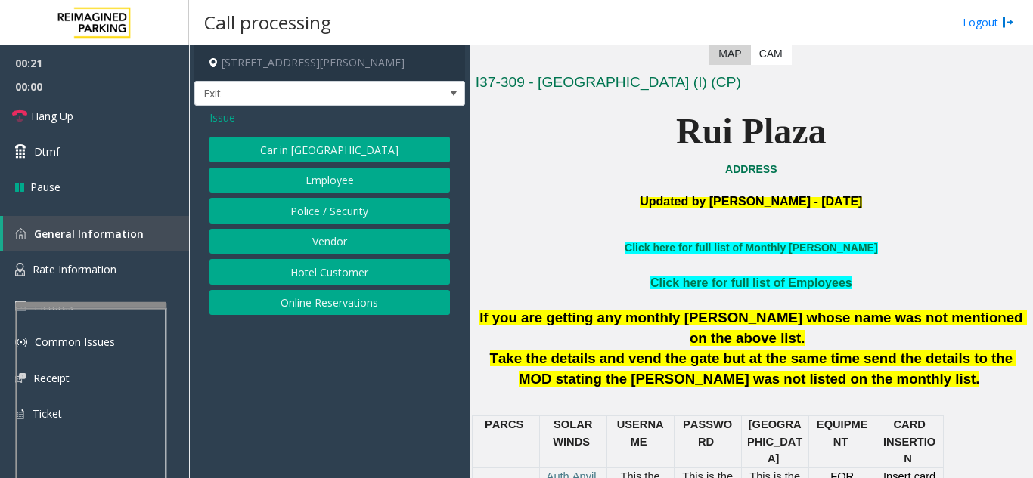
click at [337, 277] on button "Hotel Customer" at bounding box center [329, 272] width 240 height 26
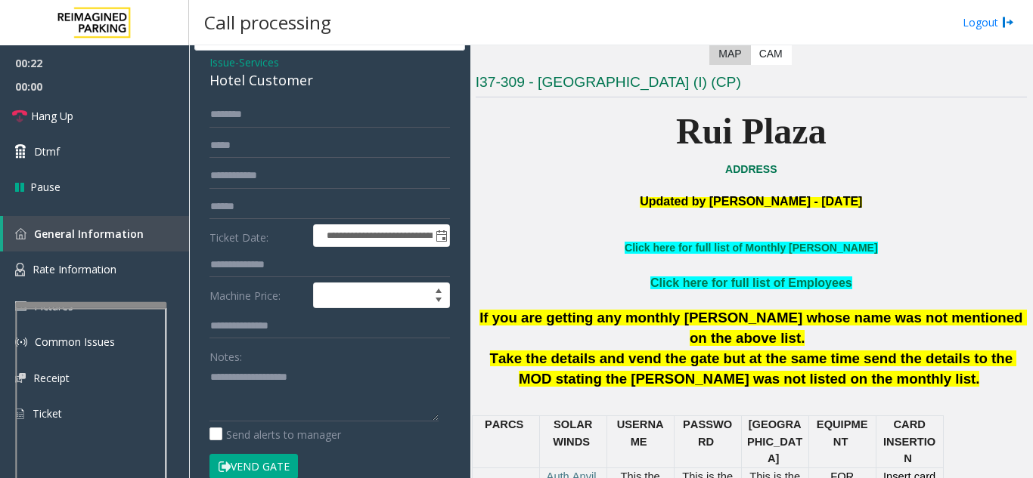
scroll to position [76, 0]
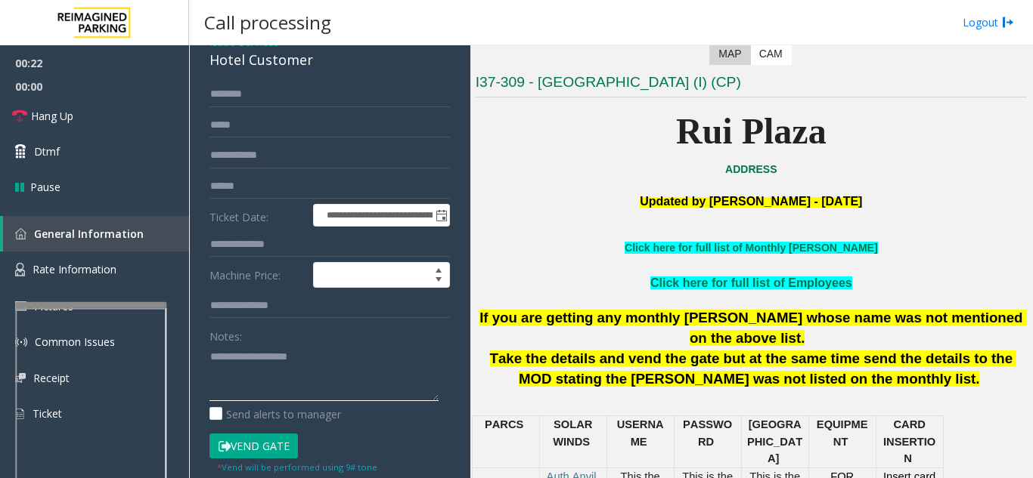
click at [274, 358] on textarea at bounding box center [323, 373] width 229 height 57
type textarea "*"
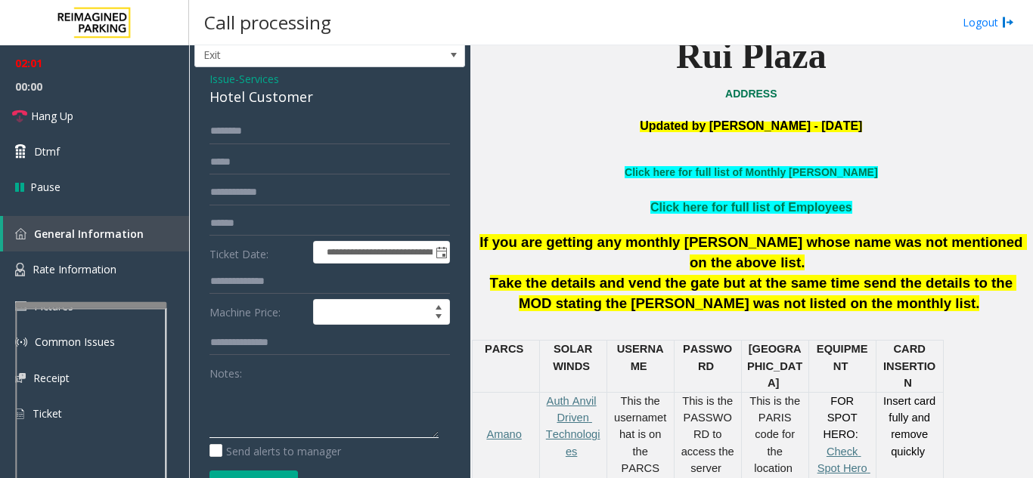
scroll to position [227, 0]
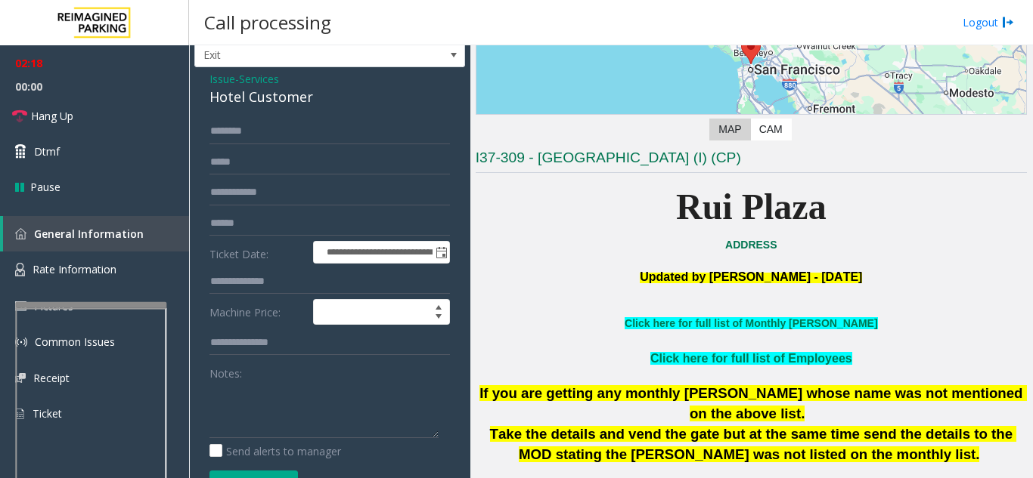
click at [231, 79] on span "Issue" at bounding box center [222, 79] width 26 height 16
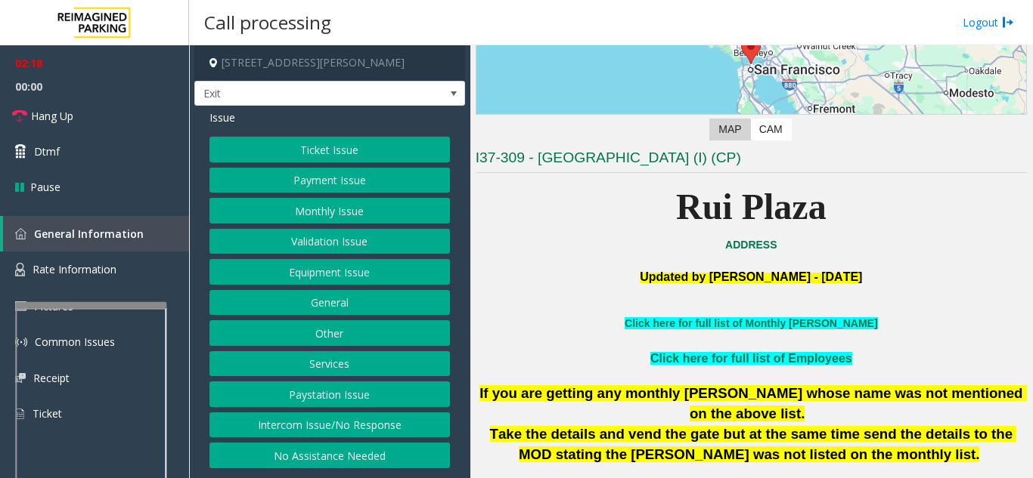
scroll to position [0, 0]
click at [339, 148] on button "Ticket Issue" at bounding box center [329, 150] width 240 height 26
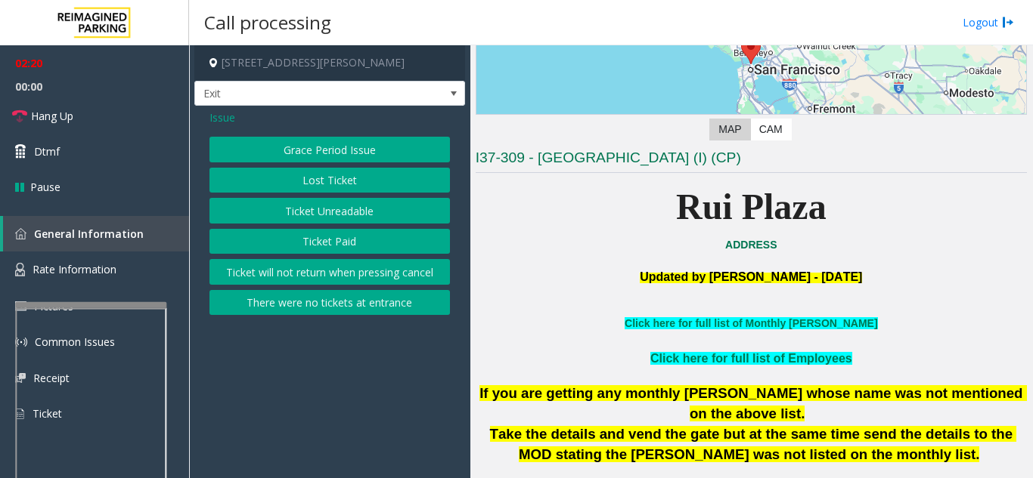
click at [348, 274] on button "Ticket will not return when pressing cancel" at bounding box center [329, 272] width 240 height 26
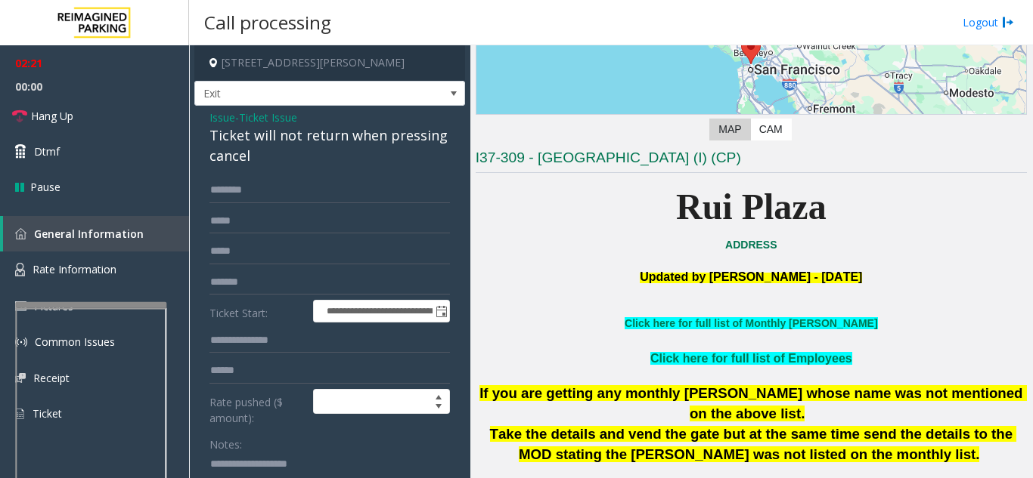
scroll to position [76, 0]
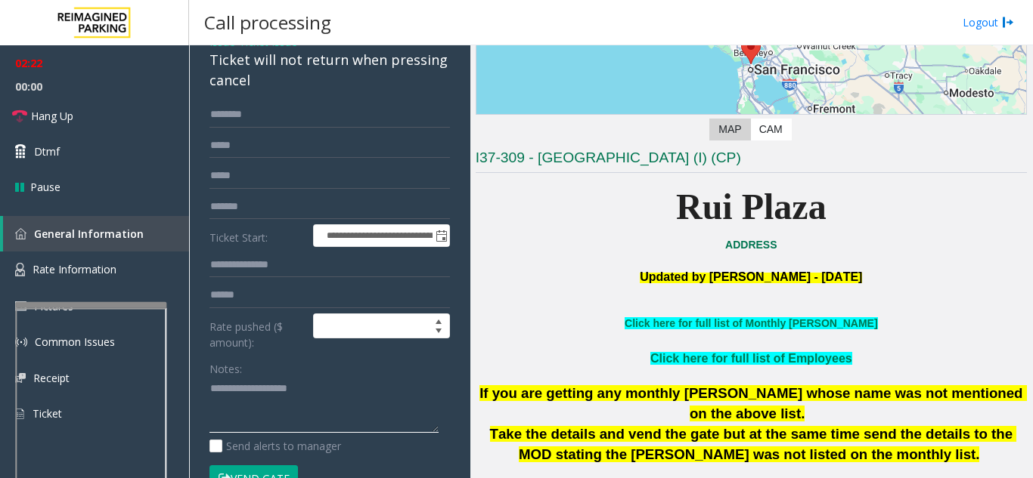
click at [252, 387] on textarea at bounding box center [323, 405] width 229 height 57
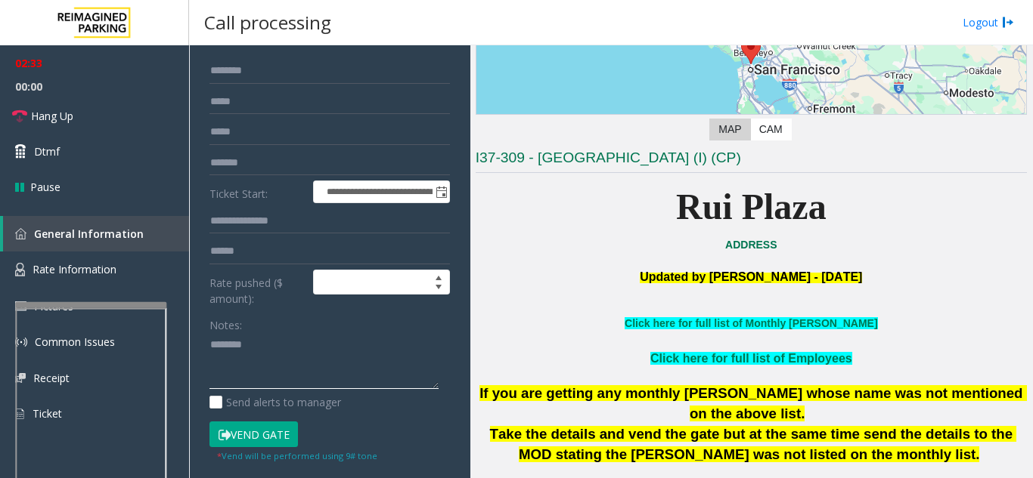
scroll to position [227, 0]
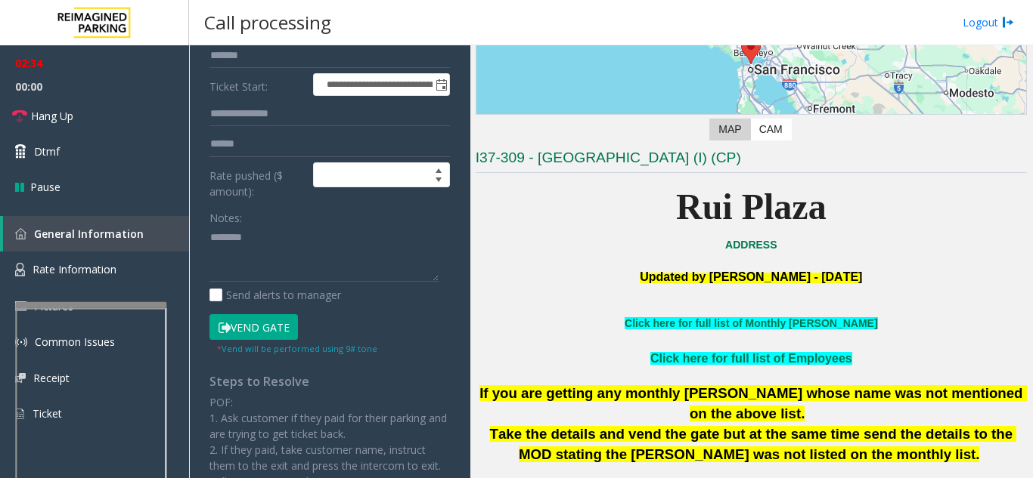
click at [270, 334] on button "Vend Gate" at bounding box center [253, 327] width 88 height 26
click at [212, 235] on textarea at bounding box center [323, 254] width 229 height 57
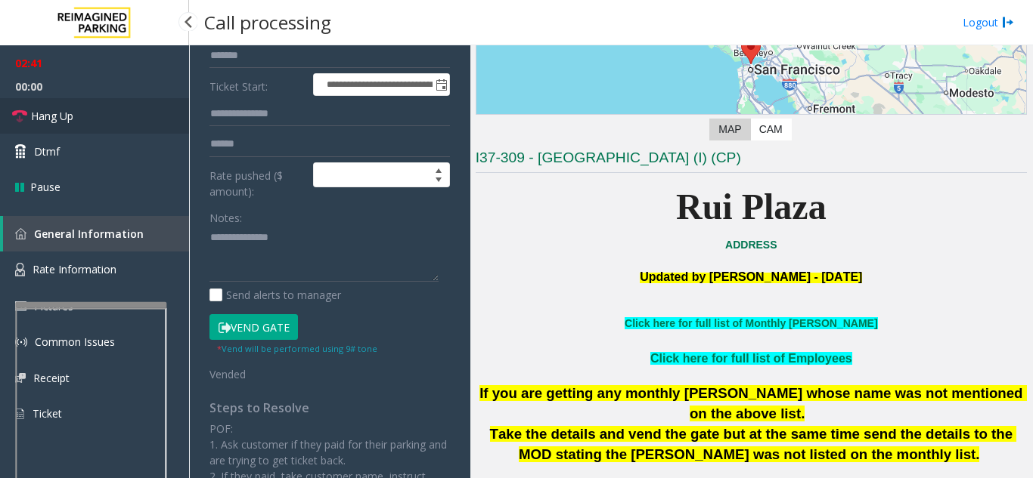
click at [26, 125] on link "Hang Up" at bounding box center [94, 116] width 189 height 36
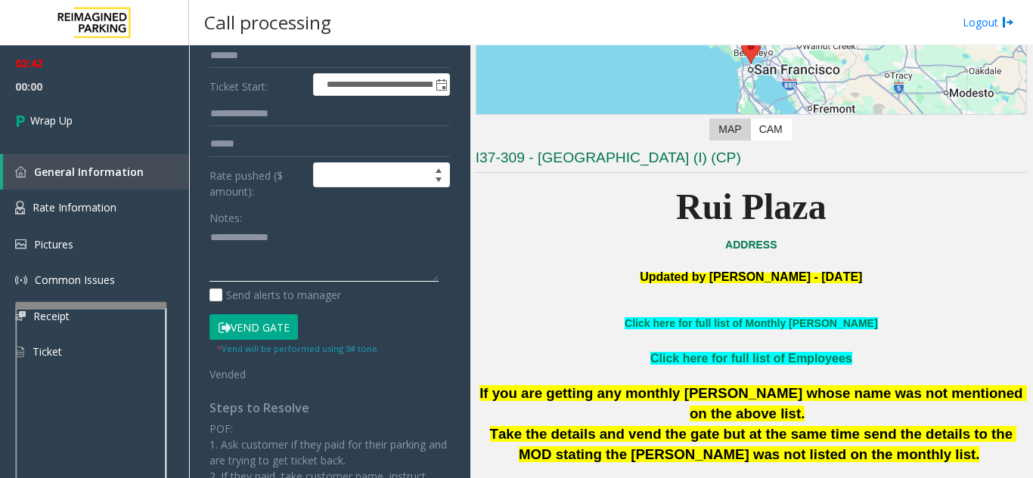
click at [300, 243] on textarea at bounding box center [323, 254] width 229 height 57
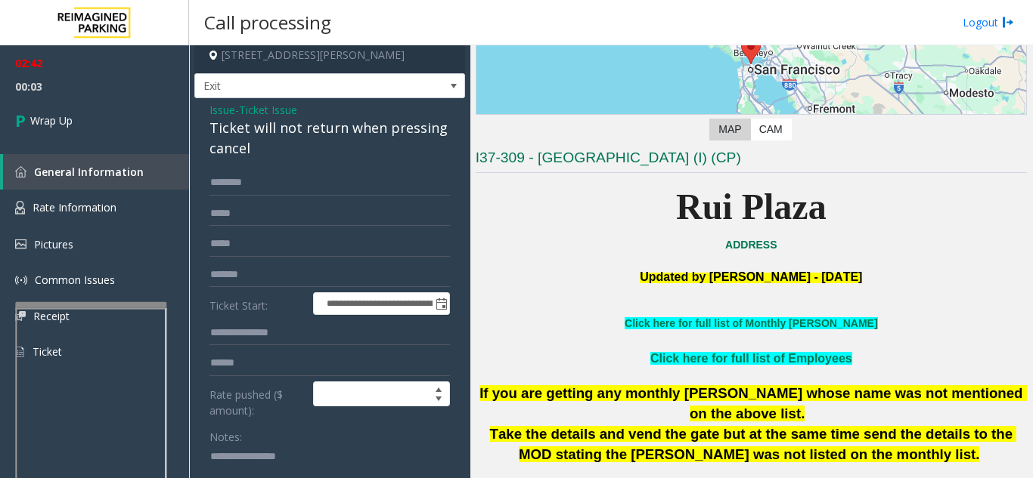
scroll to position [0, 0]
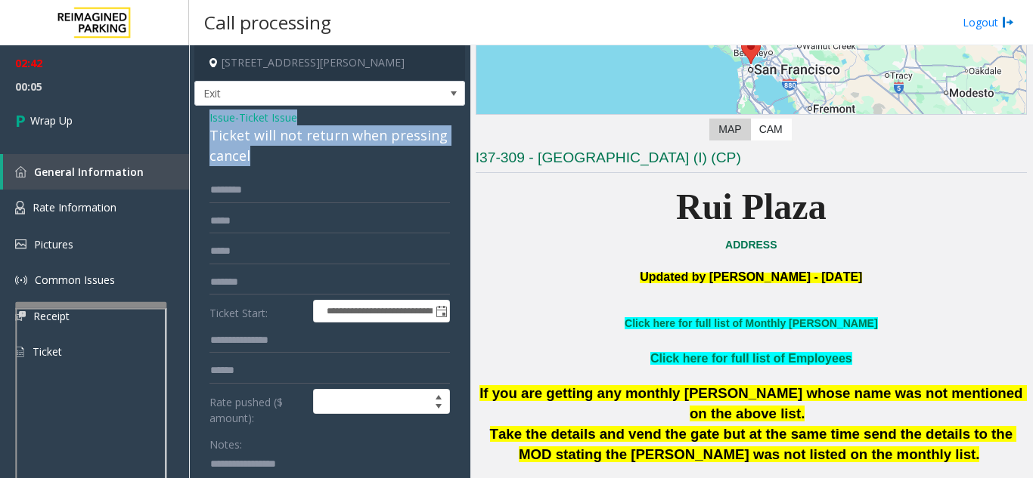
drag, startPoint x: 210, startPoint y: 119, endPoint x: 261, endPoint y: 155, distance: 62.3
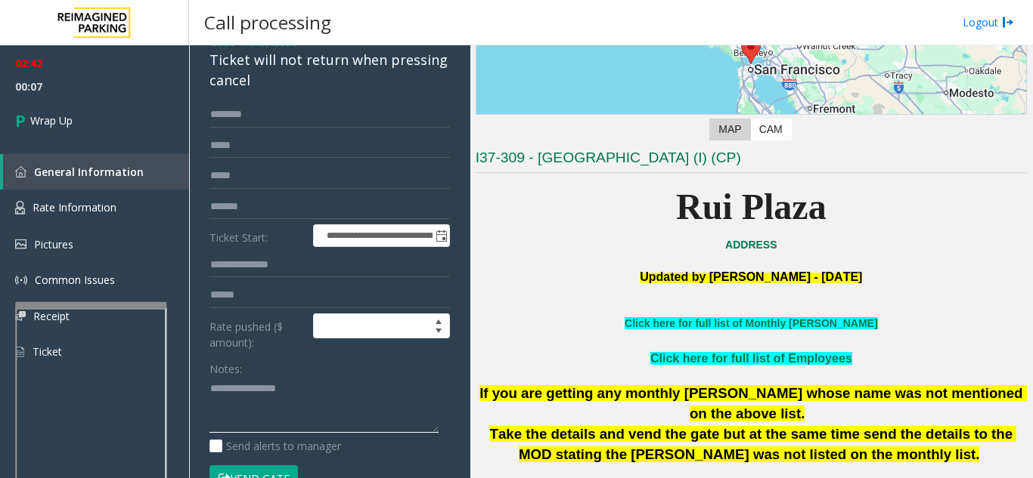
click at [248, 423] on textarea at bounding box center [323, 405] width 229 height 57
paste textarea "**********"
click at [234, 423] on textarea at bounding box center [323, 405] width 229 height 57
click at [228, 426] on textarea at bounding box center [323, 405] width 229 height 57
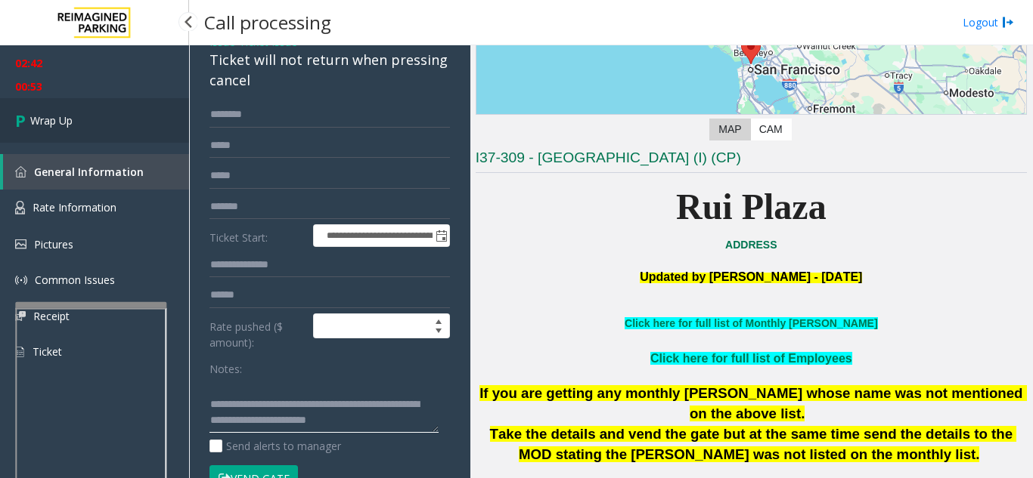
type textarea "**********"
click at [105, 132] on link "Wrap Up" at bounding box center [94, 120] width 189 height 45
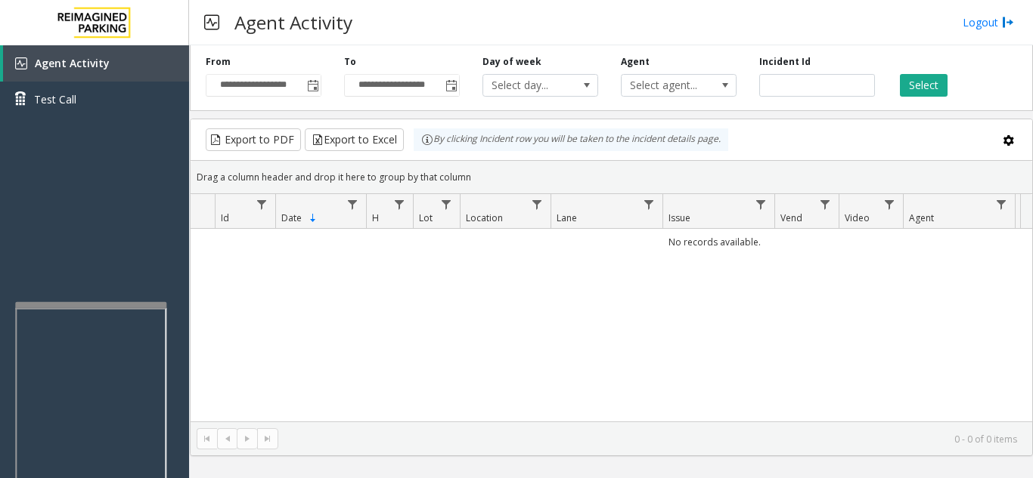
click at [322, 85] on div "**********" at bounding box center [263, 76] width 138 height 42
click at [309, 82] on span "Toggle popup" at bounding box center [313, 86] width 12 height 12
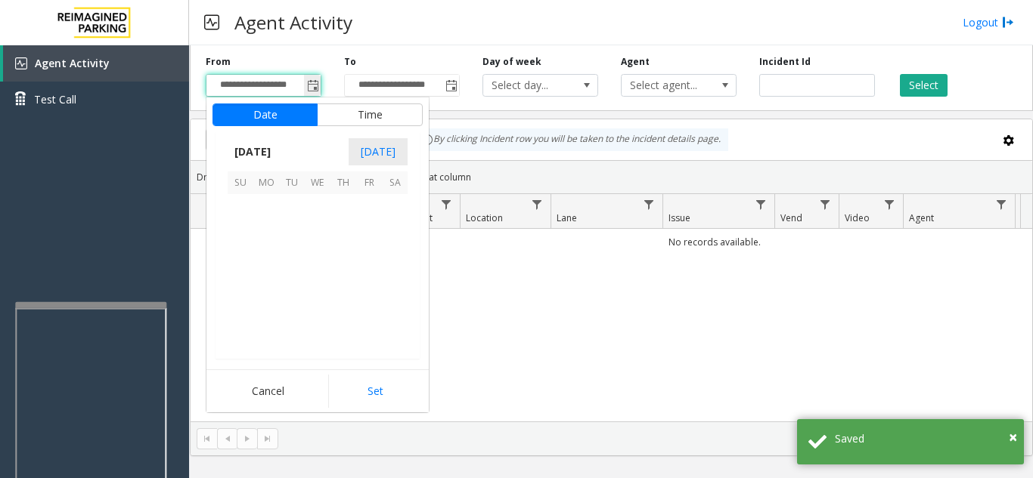
scroll to position [271118, 0]
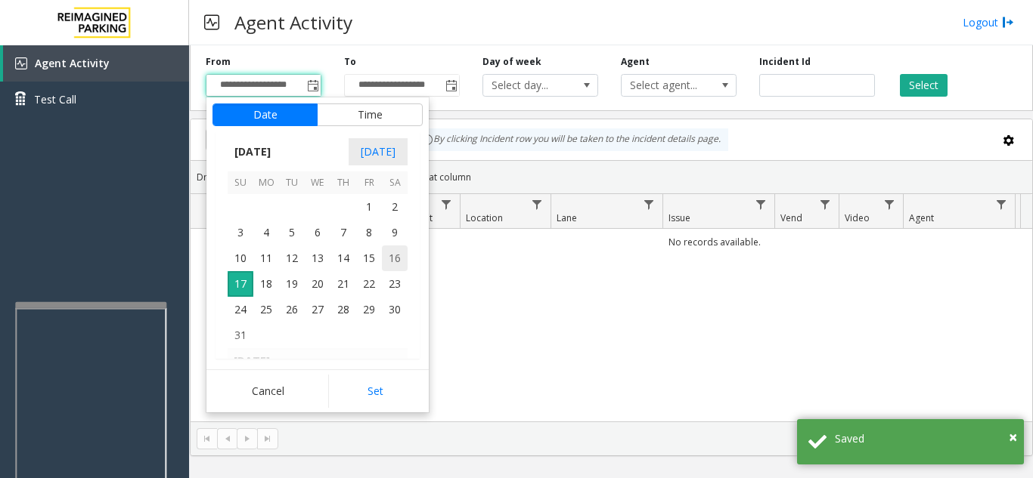
click at [401, 262] on span "16" at bounding box center [395, 259] width 26 height 26
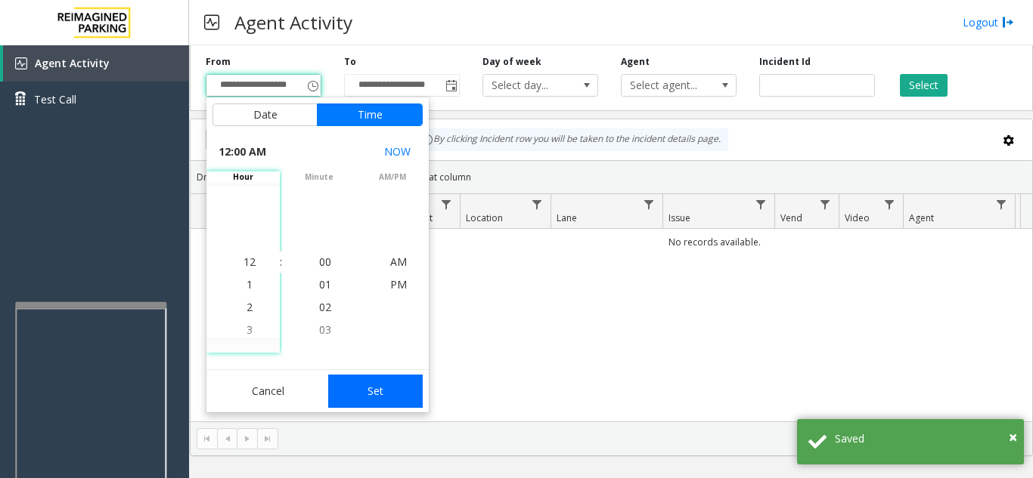
click at [410, 384] on button "Set" at bounding box center [375, 391] width 95 height 33
type input "**********"
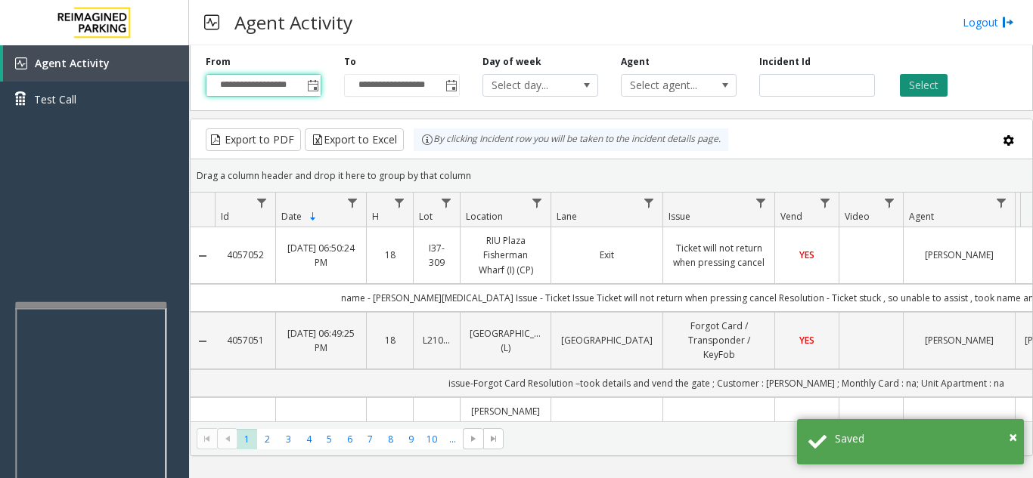
click at [941, 78] on button "Select" at bounding box center [924, 85] width 48 height 23
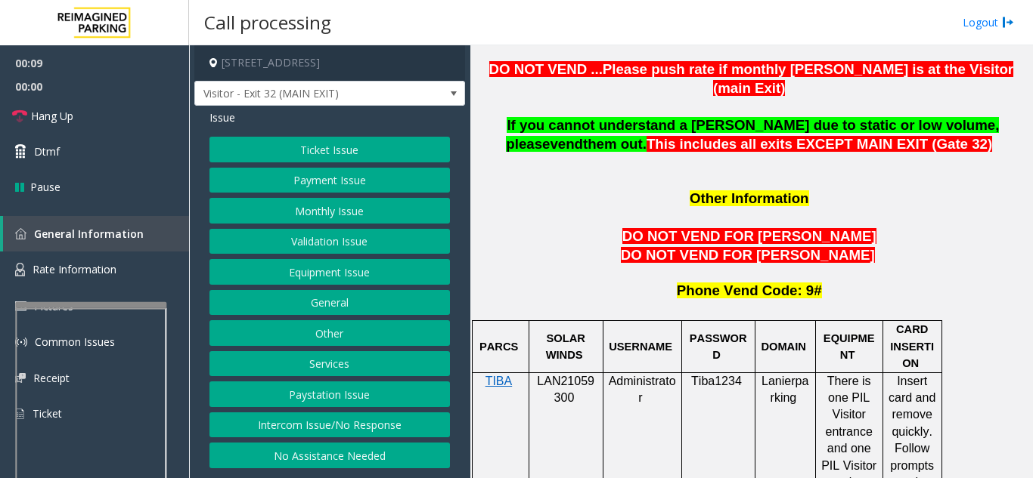
scroll to position [1285, 0]
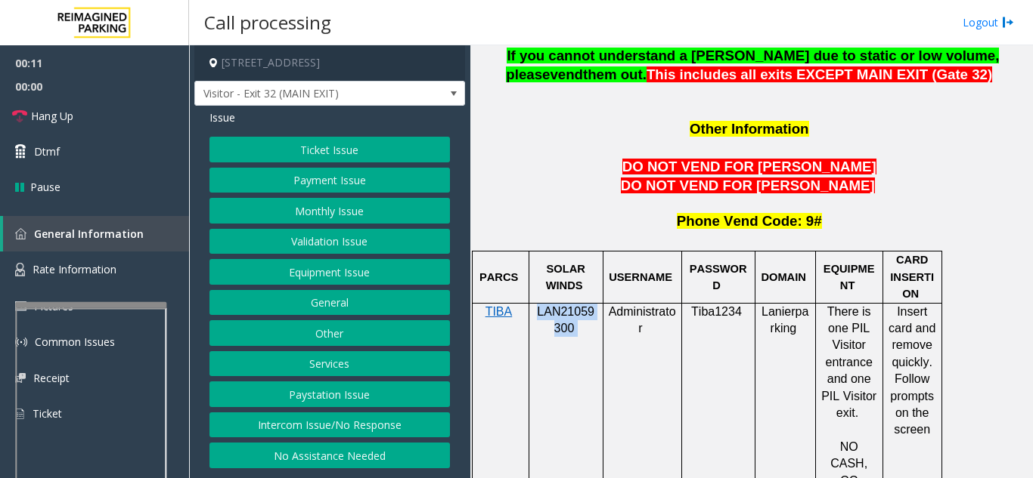
drag, startPoint x: 535, startPoint y: 254, endPoint x: 584, endPoint y: 271, distance: 52.1
click at [584, 304] on p "LAN21059300" at bounding box center [565, 321] width 63 height 34
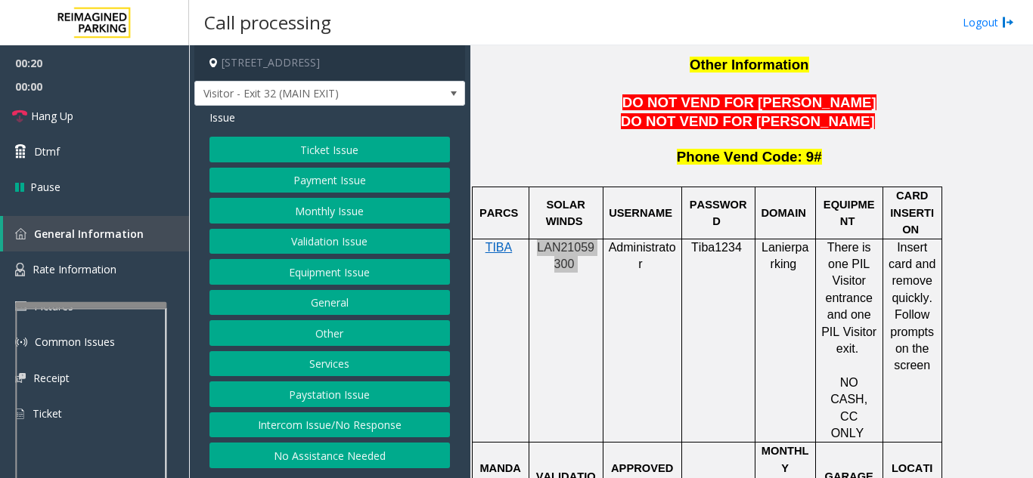
scroll to position [1436, 0]
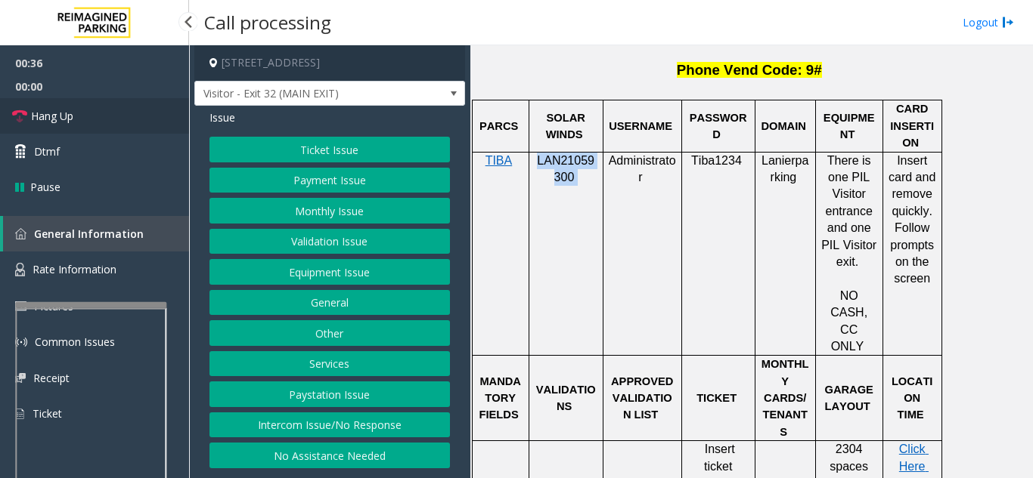
click at [120, 109] on link "Hang Up" at bounding box center [94, 116] width 189 height 36
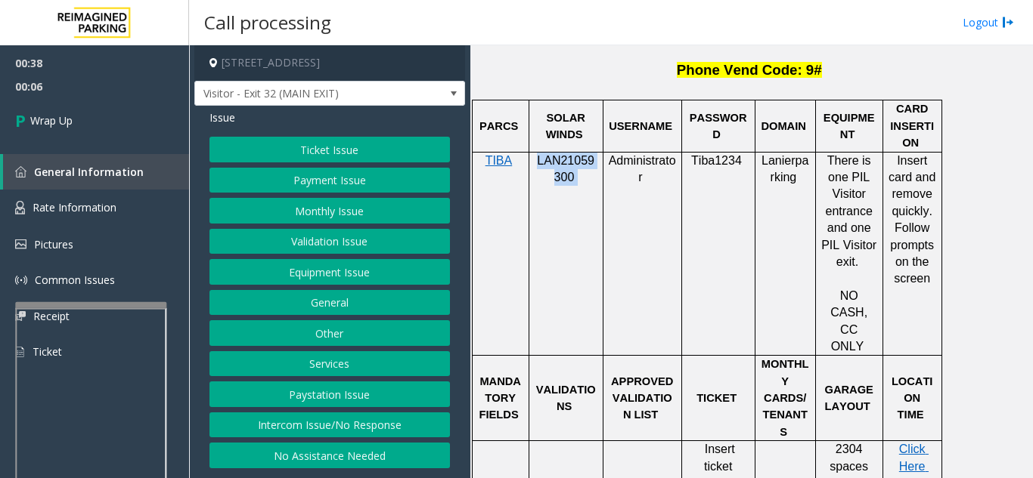
click at [345, 456] on button "No Assistance Needed" at bounding box center [329, 456] width 240 height 26
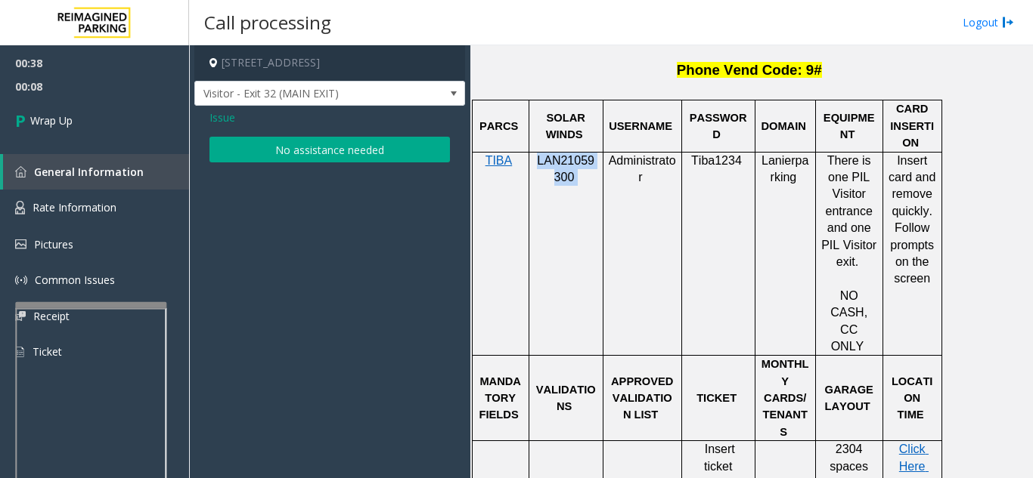
click at [361, 144] on button "No assistance needed" at bounding box center [329, 150] width 240 height 26
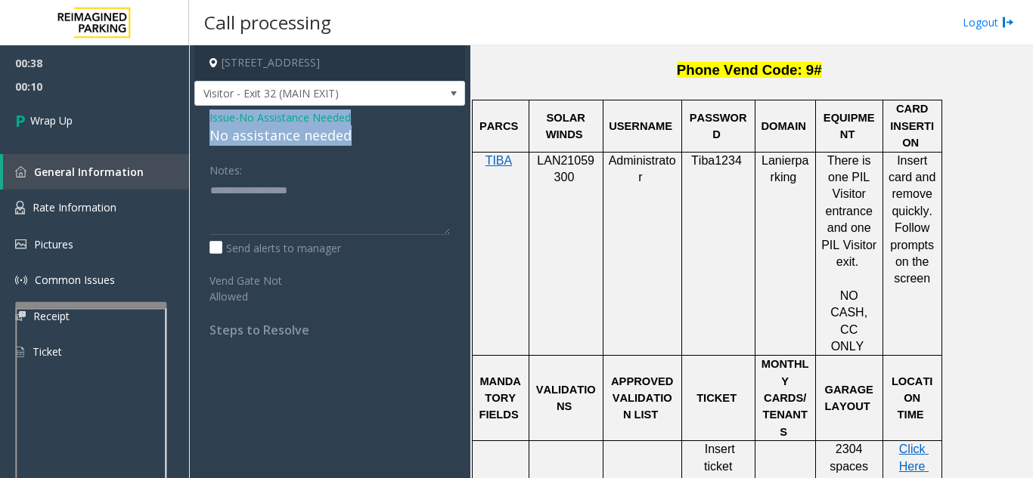
drag, startPoint x: 204, startPoint y: 112, endPoint x: 356, endPoint y: 145, distance: 155.5
click at [356, 145] on div "Issue - No Assistance Needed No assistance needed Notes: Send alerts to manager…" at bounding box center [329, 229] width 271 height 247
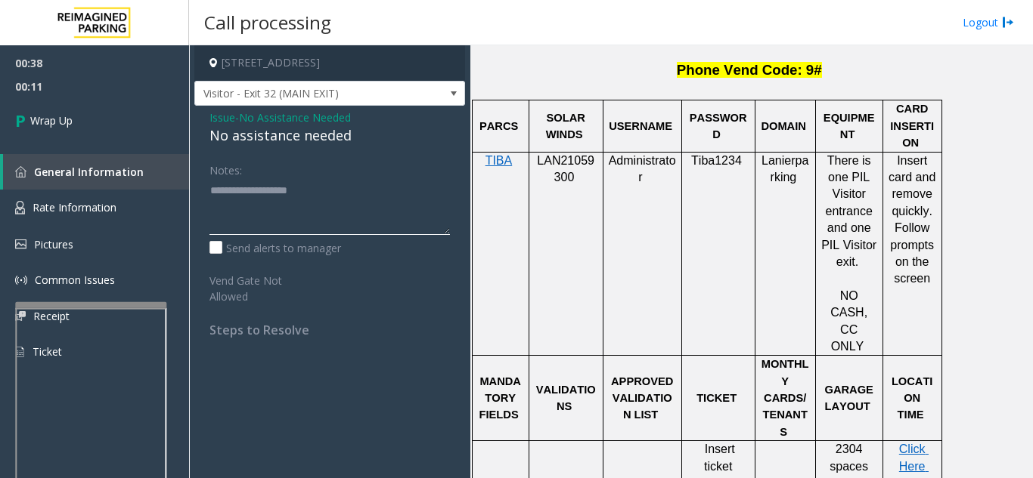
click at [258, 228] on textarea at bounding box center [329, 206] width 240 height 57
paste textarea "**********"
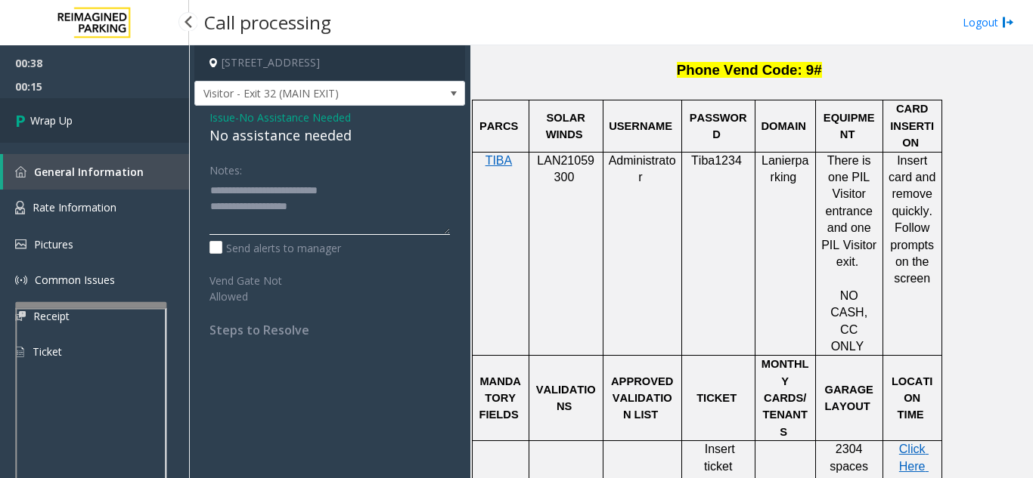
type textarea "**********"
click at [104, 109] on link "Wrap Up" at bounding box center [94, 120] width 189 height 45
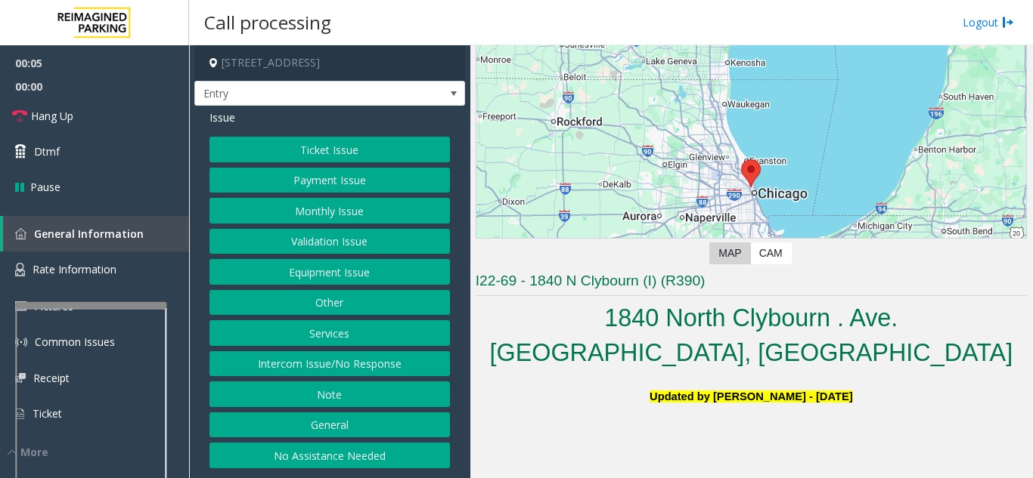
scroll to position [151, 0]
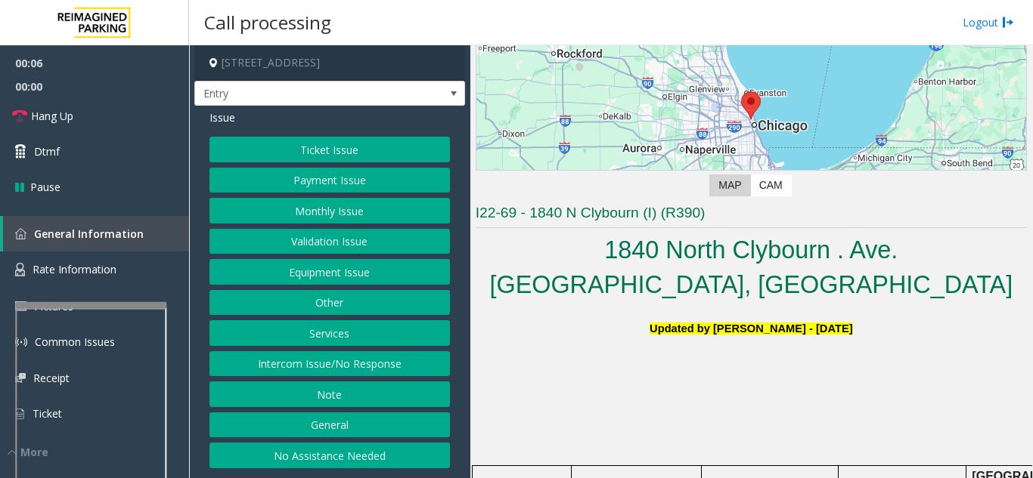
click at [413, 161] on button "Ticket Issue" at bounding box center [329, 150] width 240 height 26
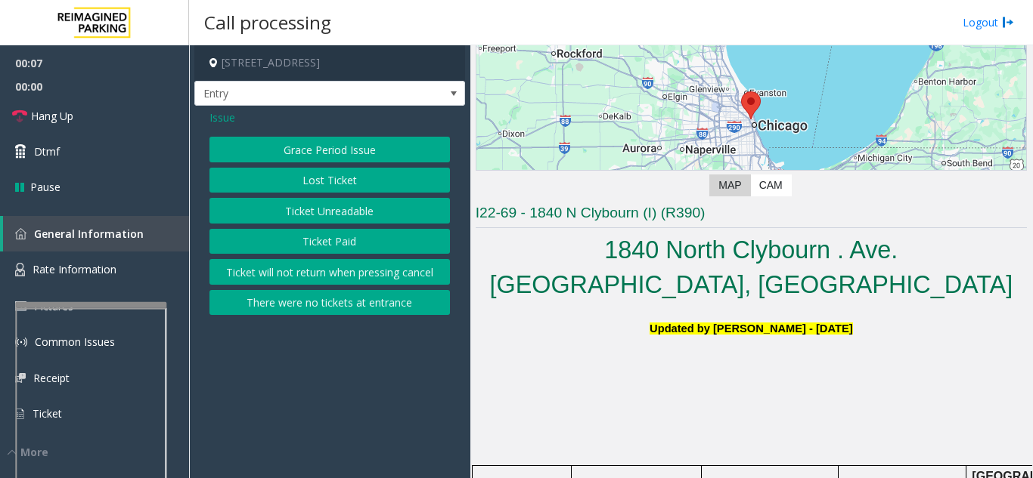
click at [213, 114] on span "Issue" at bounding box center [222, 118] width 26 height 16
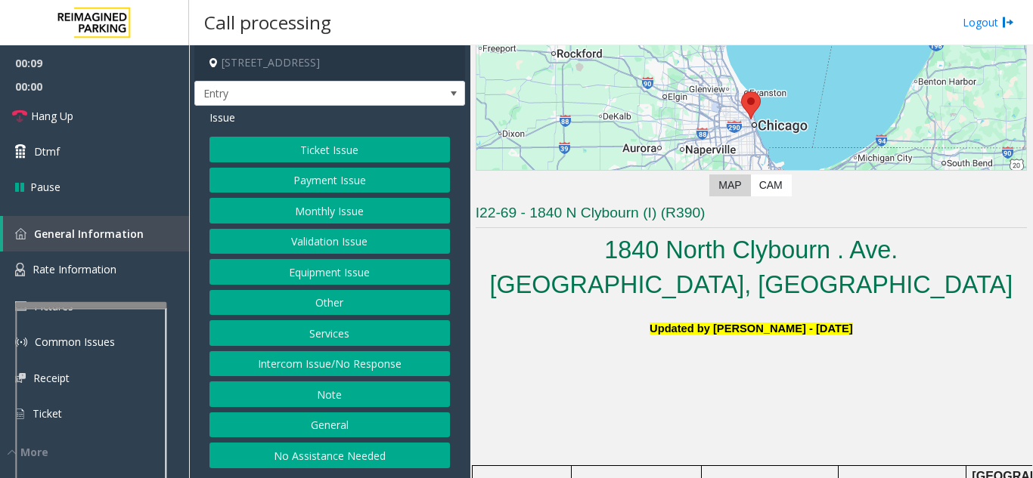
click at [332, 276] on button "Equipment Issue" at bounding box center [329, 272] width 240 height 26
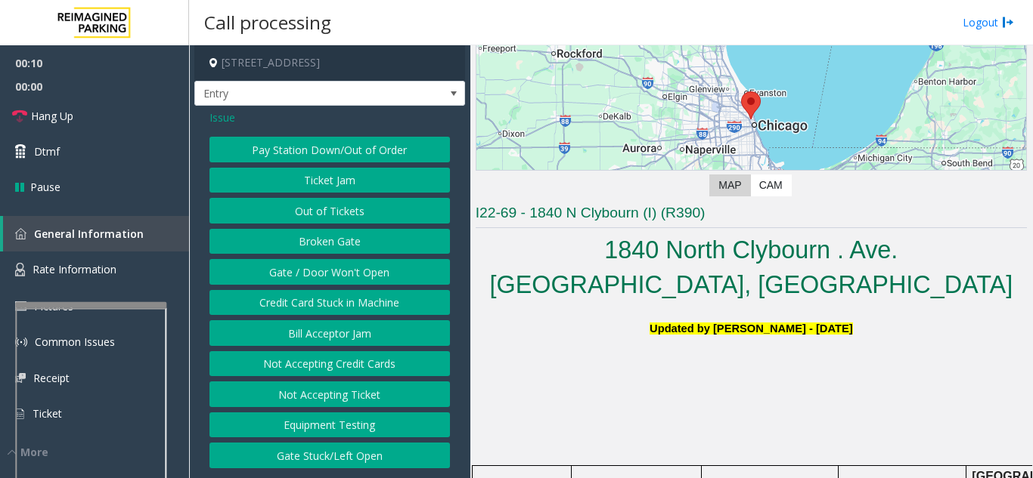
click at [326, 185] on button "Ticket Jam" at bounding box center [329, 181] width 240 height 26
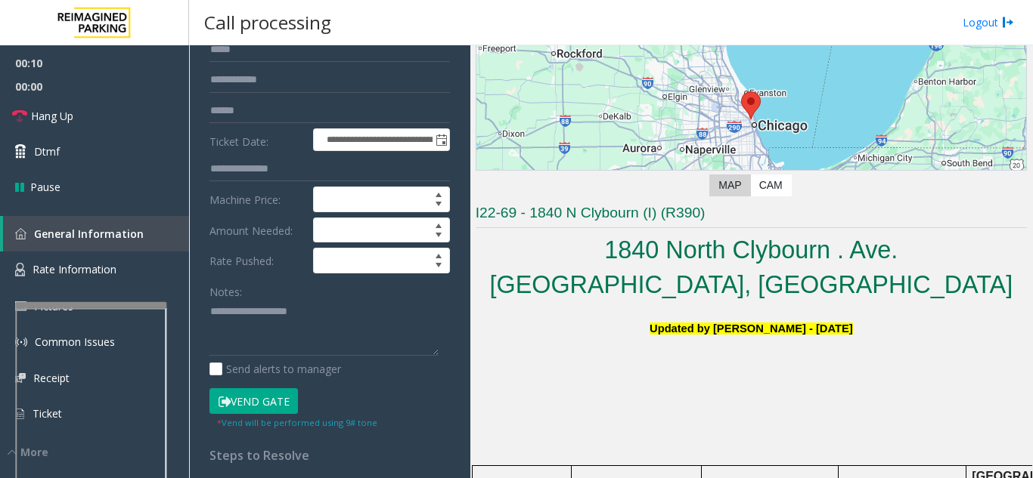
click at [274, 357] on div "Notes: Send alerts to manager" at bounding box center [329, 328] width 240 height 99
click at [274, 344] on textarea at bounding box center [323, 328] width 229 height 57
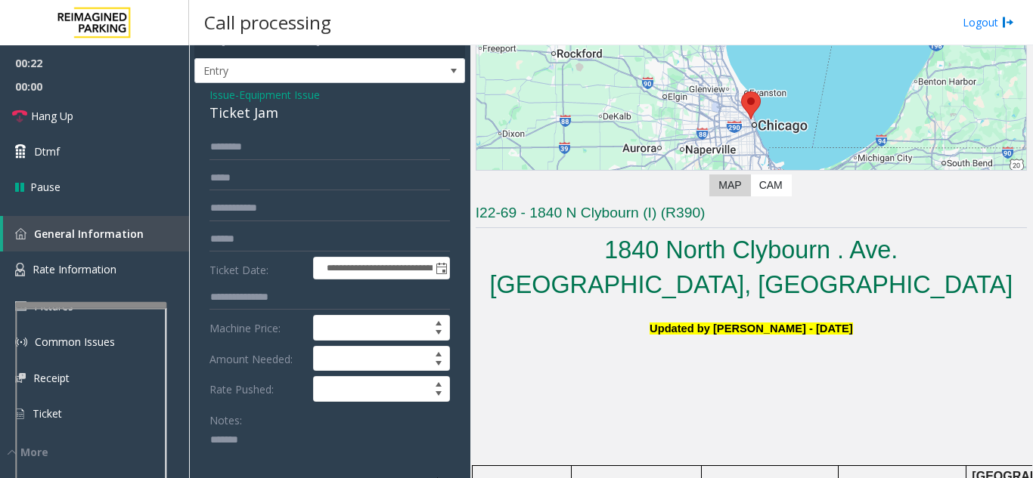
scroll to position [0, 0]
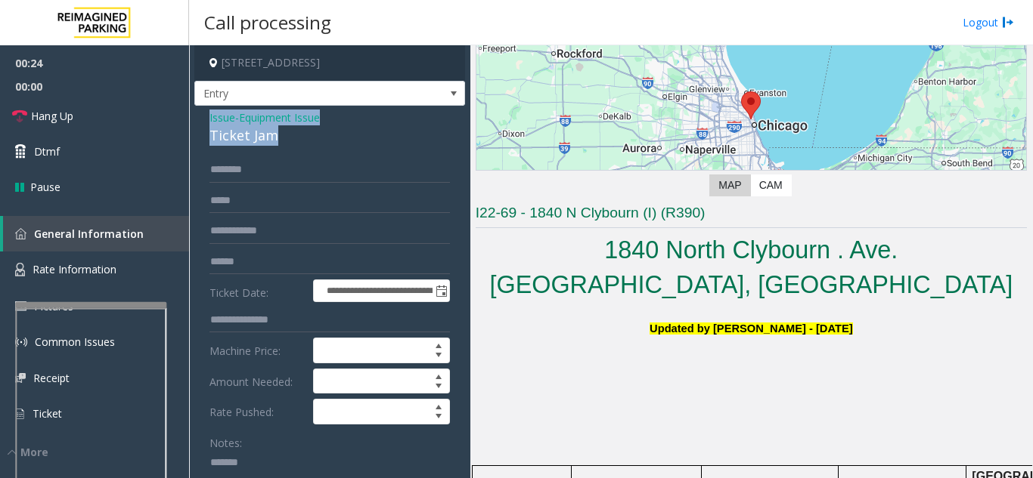
drag, startPoint x: 197, startPoint y: 118, endPoint x: 277, endPoint y: 138, distance: 83.4
click at [277, 138] on div "**********" at bounding box center [329, 481] width 271 height 751
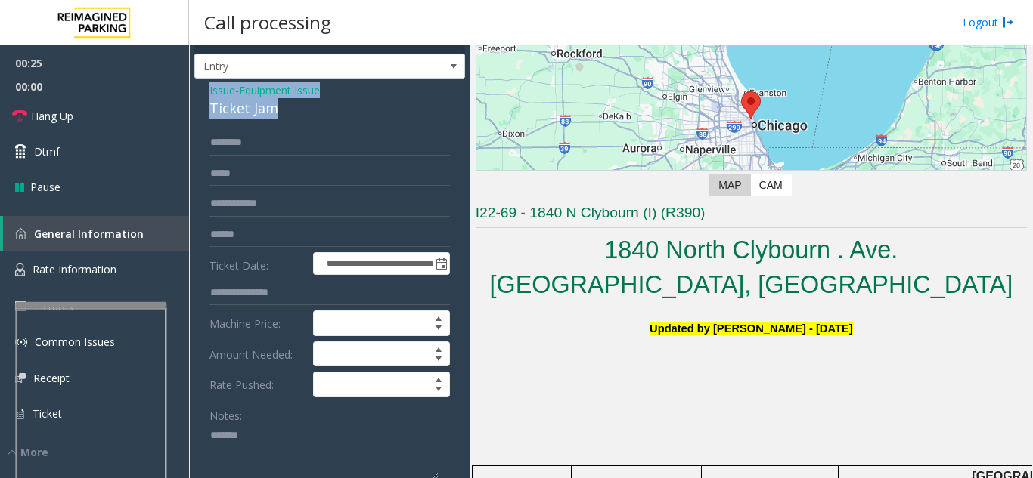
scroll to position [76, 0]
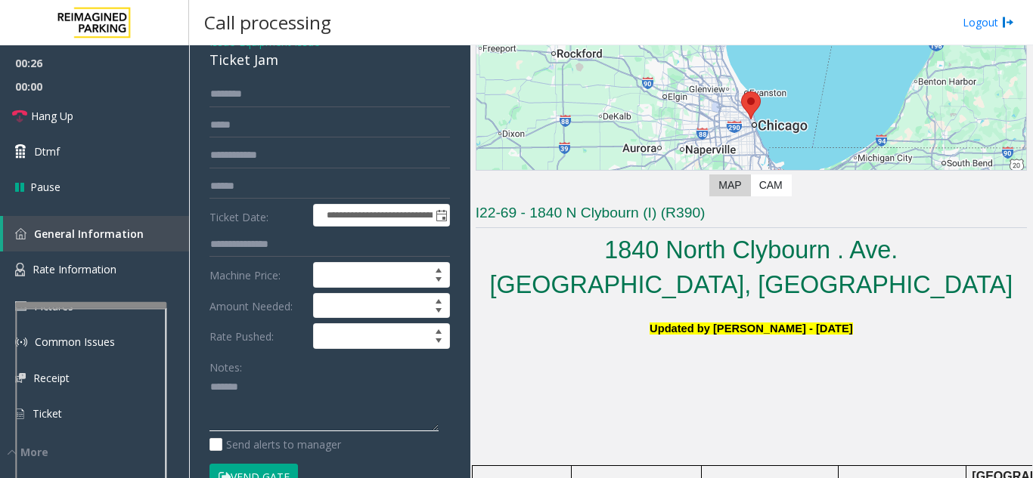
click at [283, 382] on textarea at bounding box center [323, 404] width 229 height 57
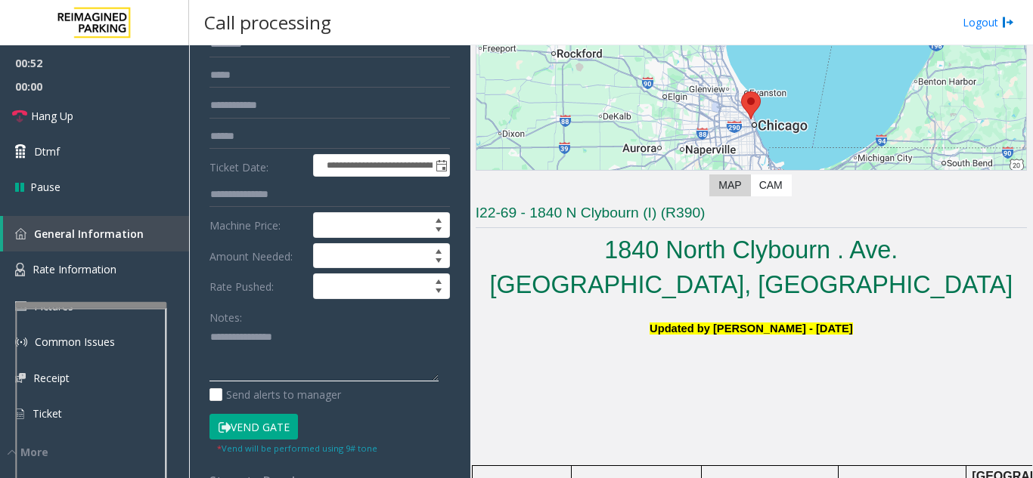
scroll to position [151, 0]
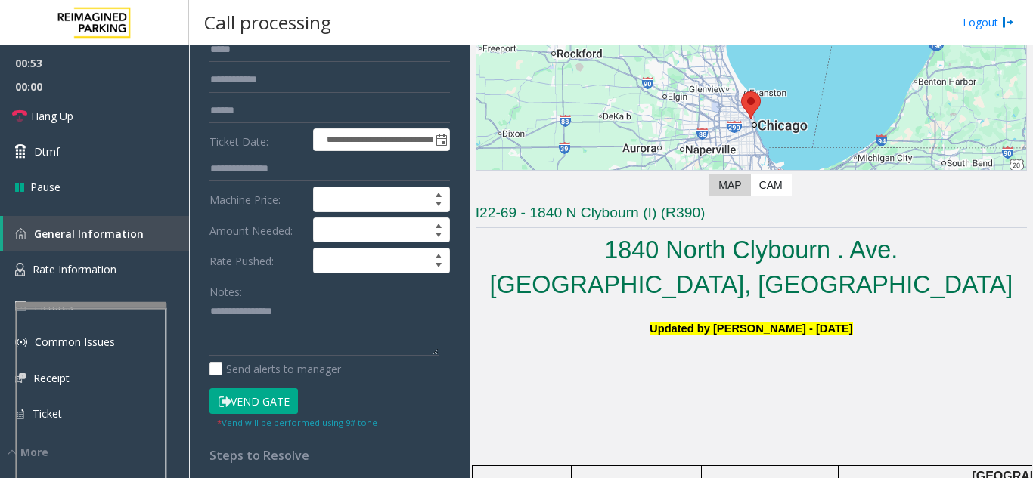
click at [272, 396] on button "Vend Gate" at bounding box center [253, 402] width 88 height 26
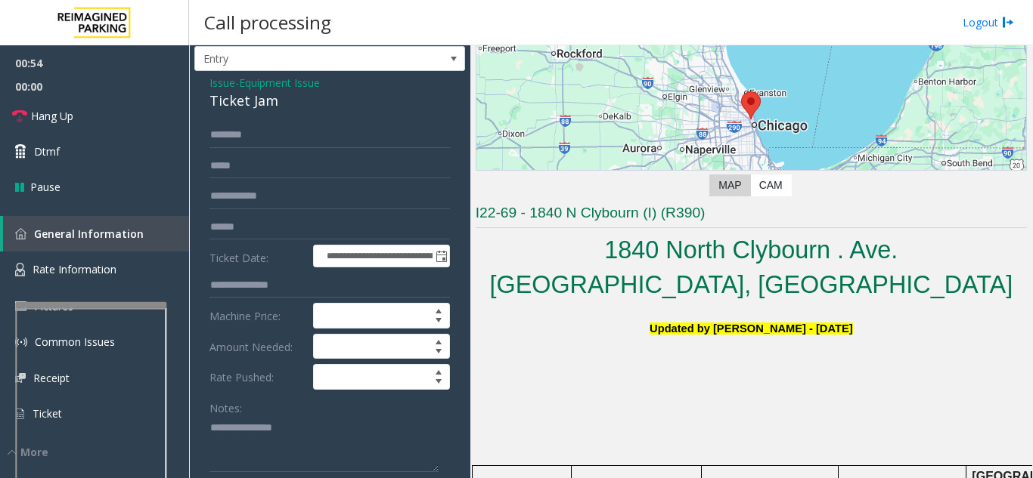
scroll to position [0, 0]
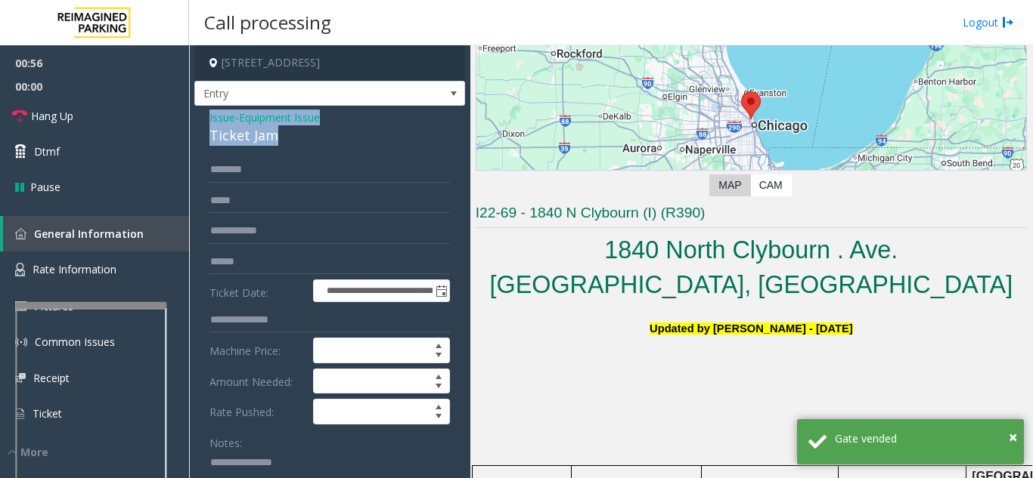
drag, startPoint x: 204, startPoint y: 112, endPoint x: 295, endPoint y: 135, distance: 93.5
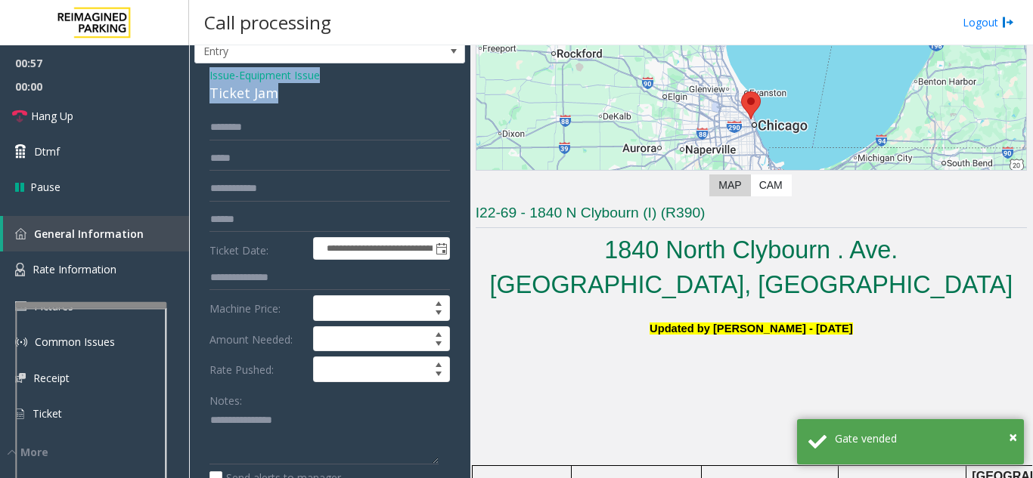
scroll to position [76, 0]
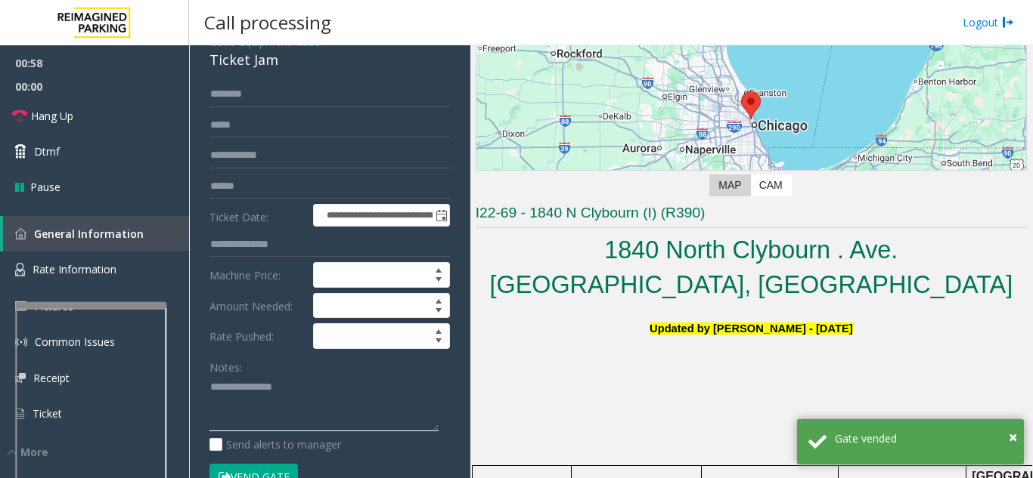
click at [319, 410] on textarea at bounding box center [323, 404] width 229 height 57
paste textarea "**********"
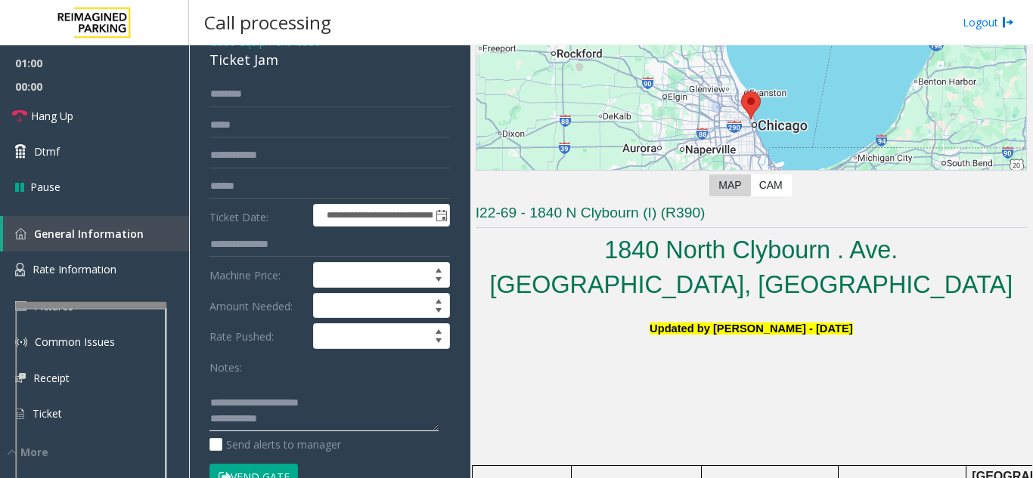
scroll to position [44, 0]
click at [361, 426] on textarea at bounding box center [323, 404] width 229 height 57
paste textarea "**********"
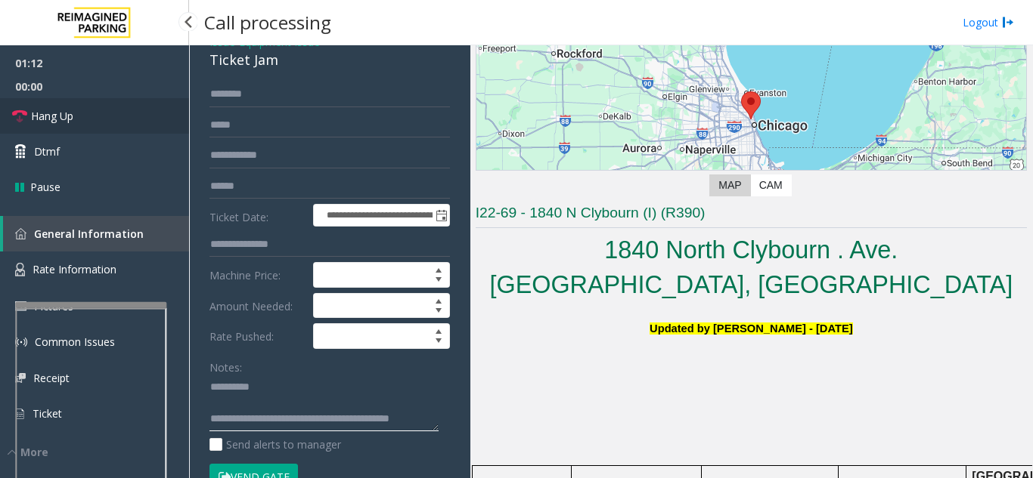
type textarea "**********"
click at [107, 129] on link "Hang Up" at bounding box center [94, 116] width 189 height 36
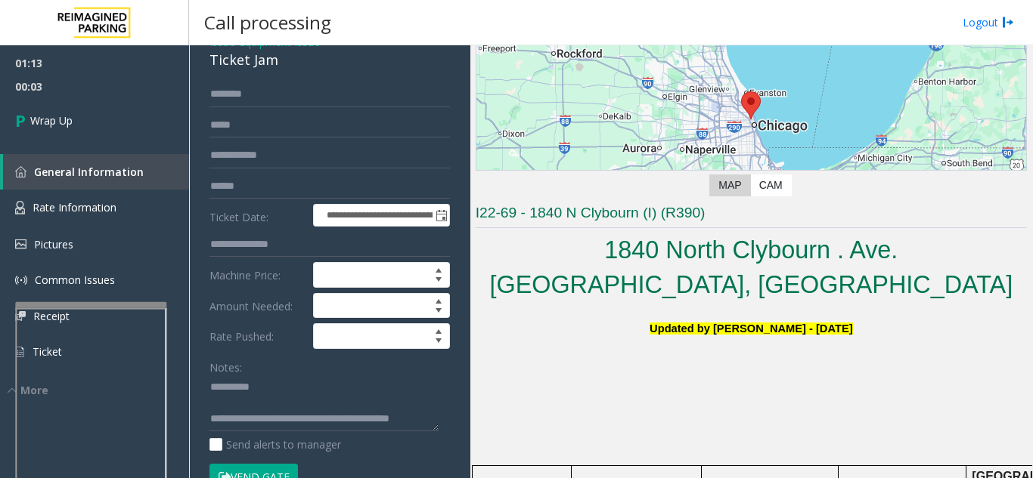
scroll to position [0, 0]
click at [70, 125] on span "Wrap Up" at bounding box center [51, 121] width 42 height 16
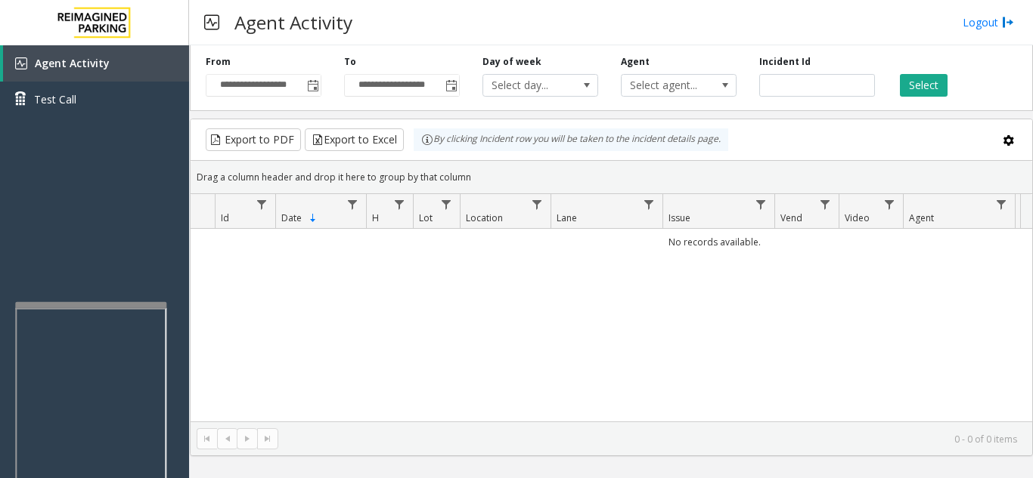
click at [172, 328] on div "Agent Activity Test Call" at bounding box center [94, 284] width 189 height 478
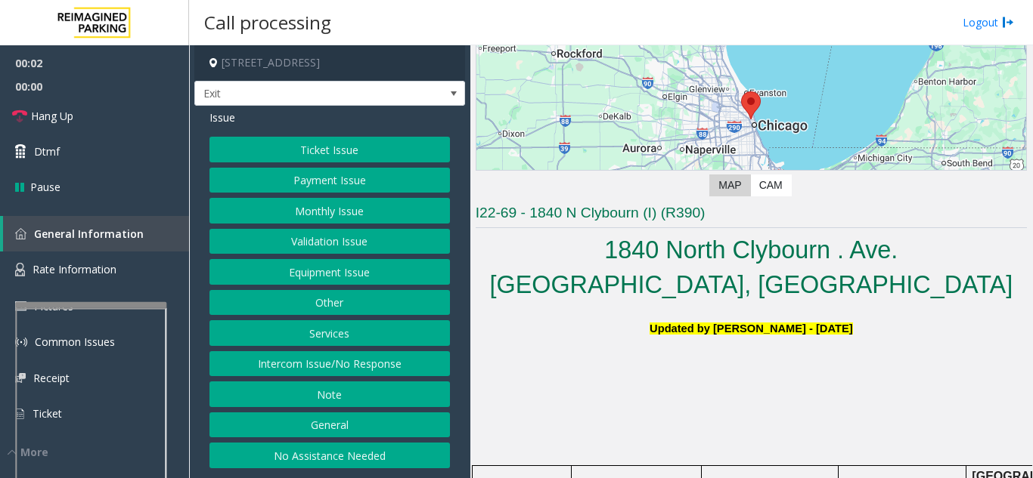
scroll to position [302, 0]
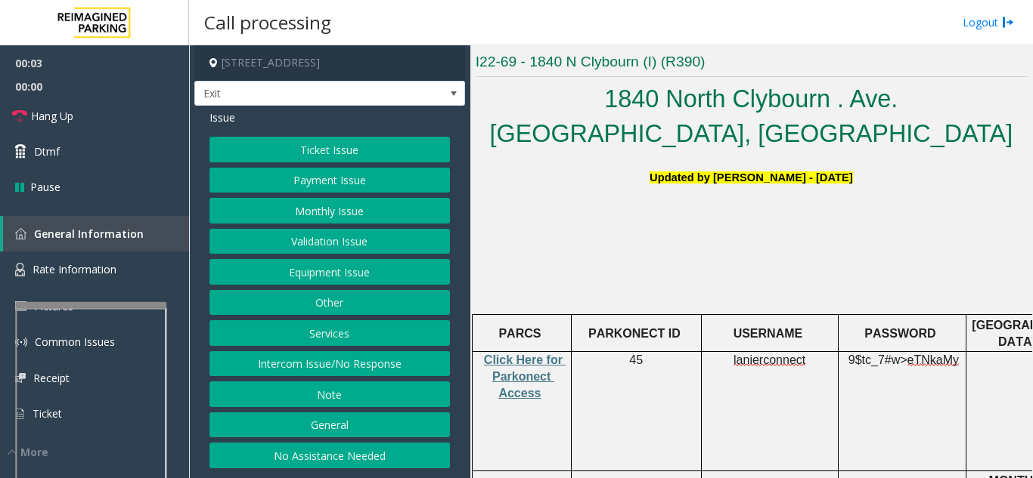
click at [372, 156] on button "Ticket Issue" at bounding box center [329, 150] width 240 height 26
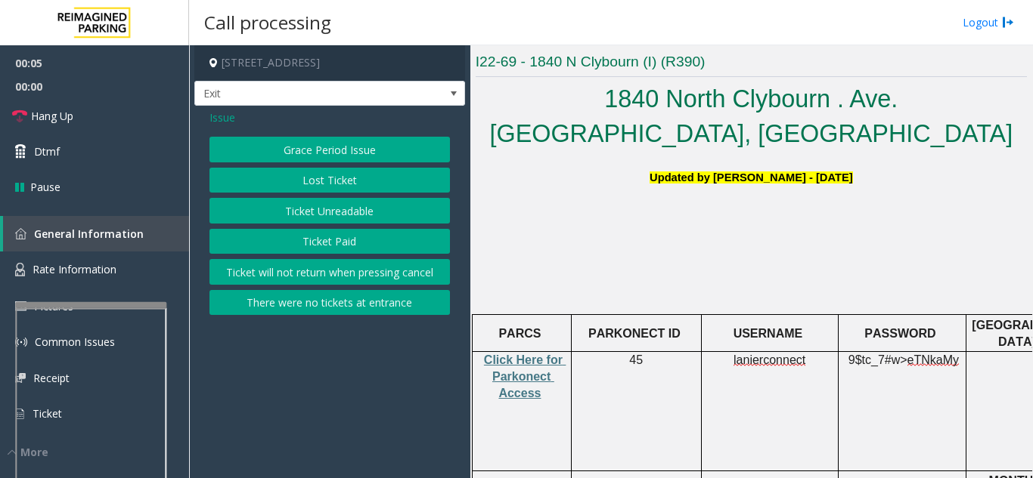
click at [236, 119] on div "Issue" at bounding box center [329, 118] width 240 height 16
click at [225, 114] on span "Issue" at bounding box center [222, 118] width 26 height 16
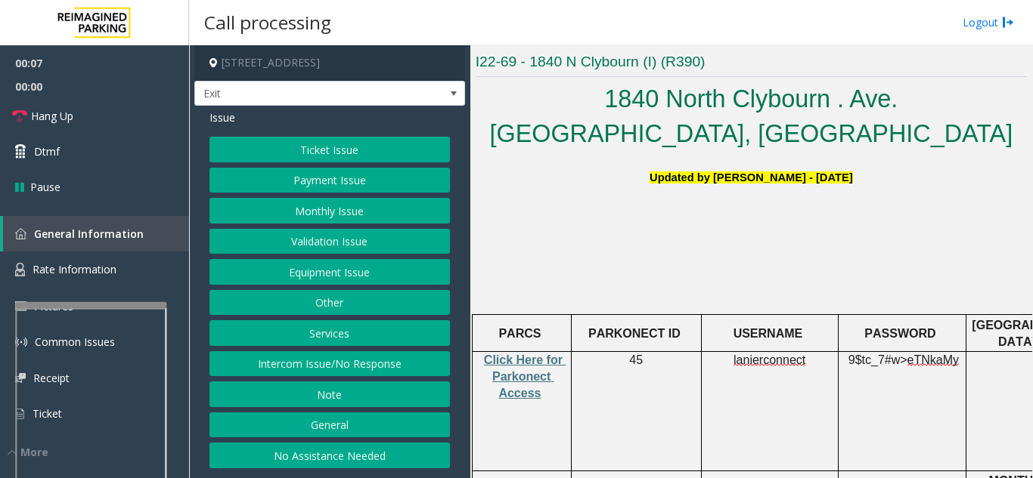
click at [354, 258] on div "Ticket Issue Payment Issue Monthly Issue Validation Issue Equipment Issue Other…" at bounding box center [329, 303] width 240 height 332
click at [355, 269] on button "Equipment Issue" at bounding box center [329, 272] width 240 height 26
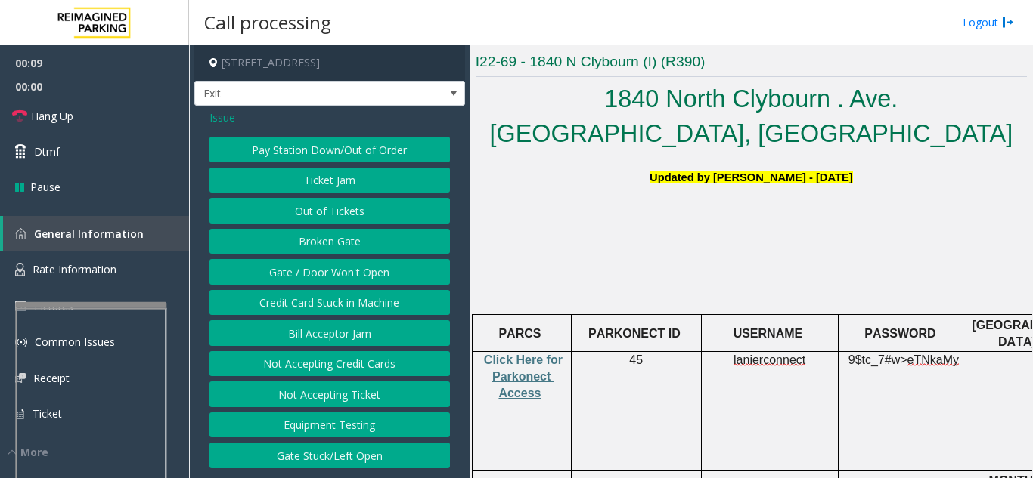
click at [348, 181] on button "Ticket Jam" at bounding box center [329, 181] width 240 height 26
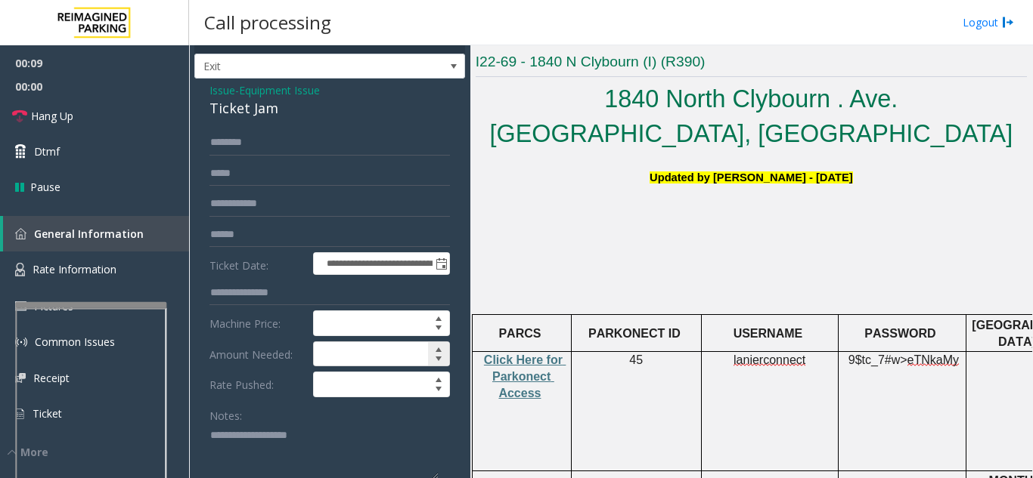
scroll to position [76, 0]
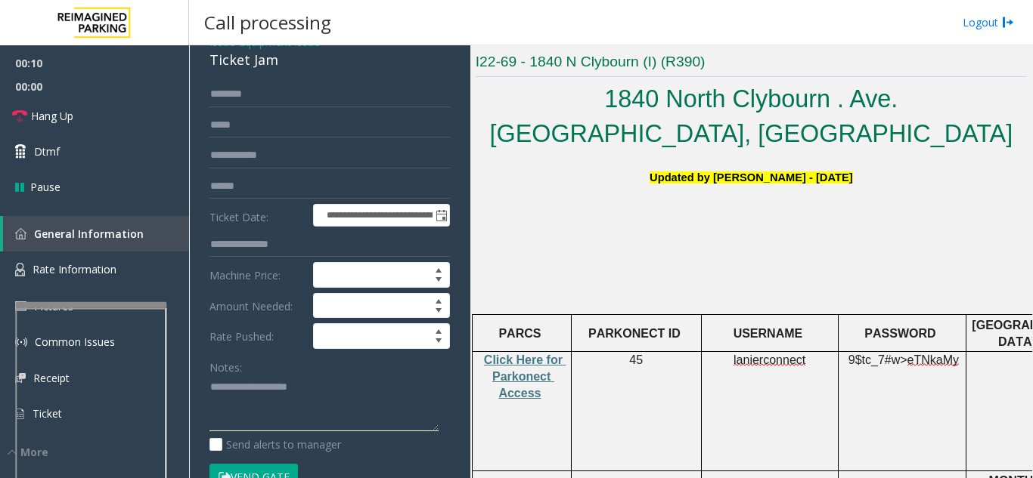
click at [281, 397] on textarea at bounding box center [323, 404] width 229 height 57
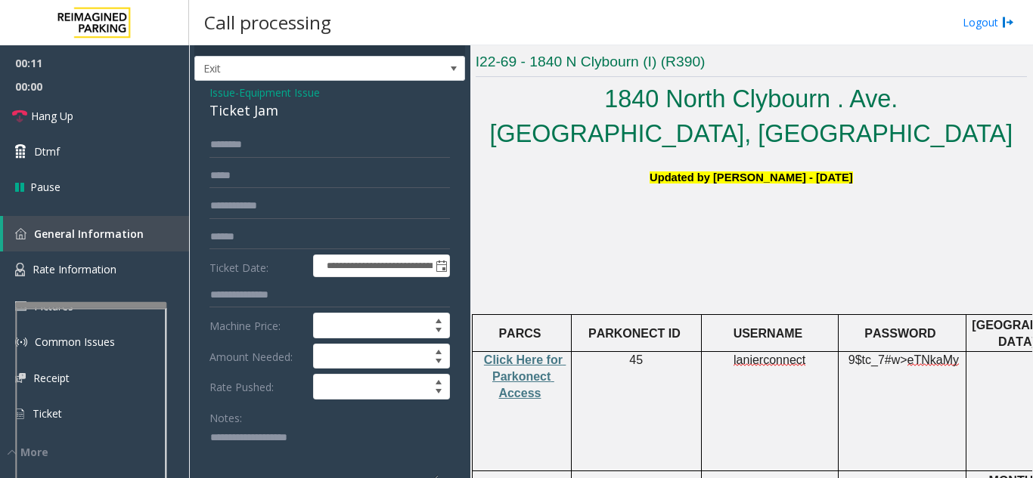
scroll to position [0, 0]
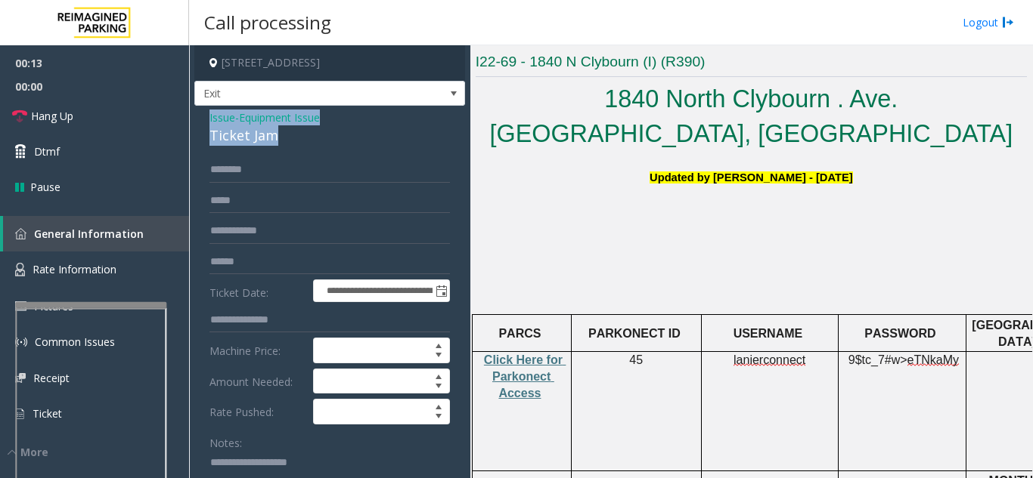
drag, startPoint x: 204, startPoint y: 116, endPoint x: 299, endPoint y: 139, distance: 98.1
click at [299, 139] on div "**********" at bounding box center [329, 481] width 271 height 751
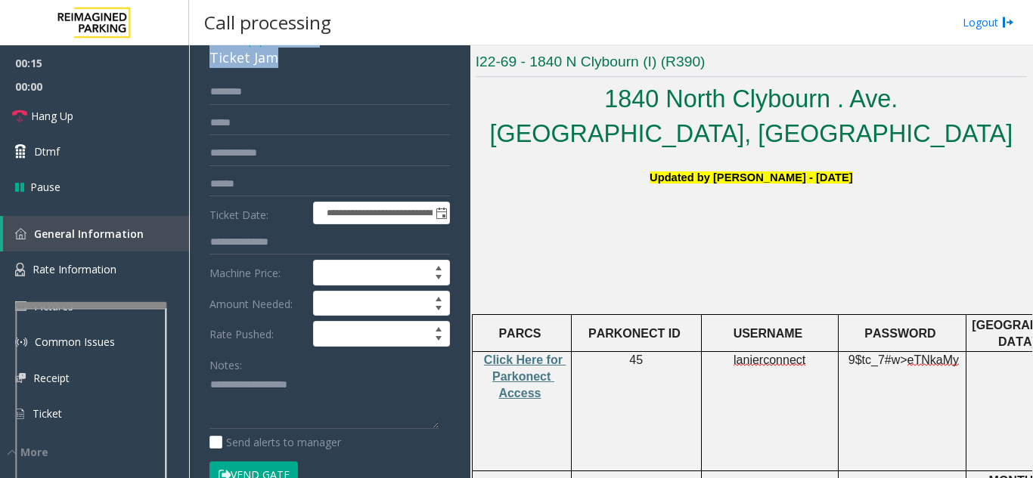
scroll to position [151, 0]
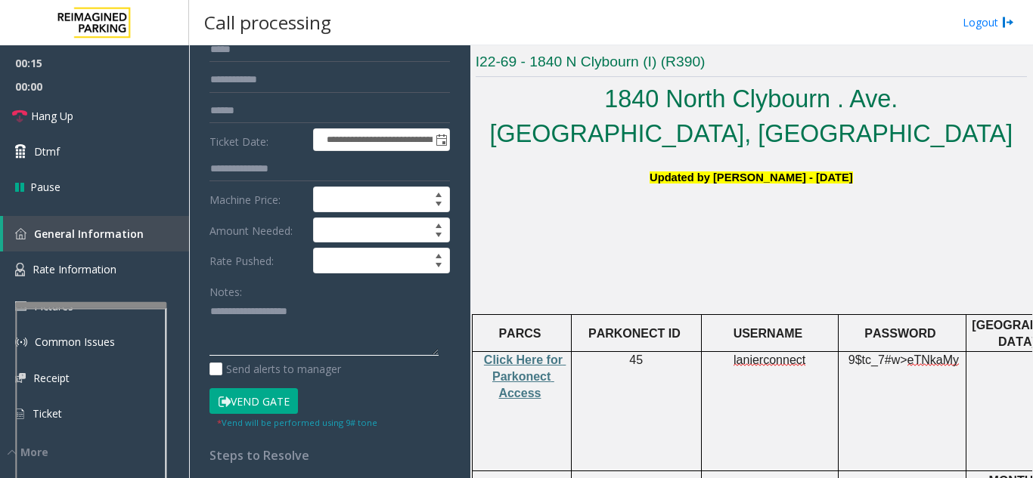
click at [278, 345] on textarea at bounding box center [323, 328] width 229 height 57
paste textarea "**********"
click at [271, 393] on button "Vend Gate" at bounding box center [253, 402] width 88 height 26
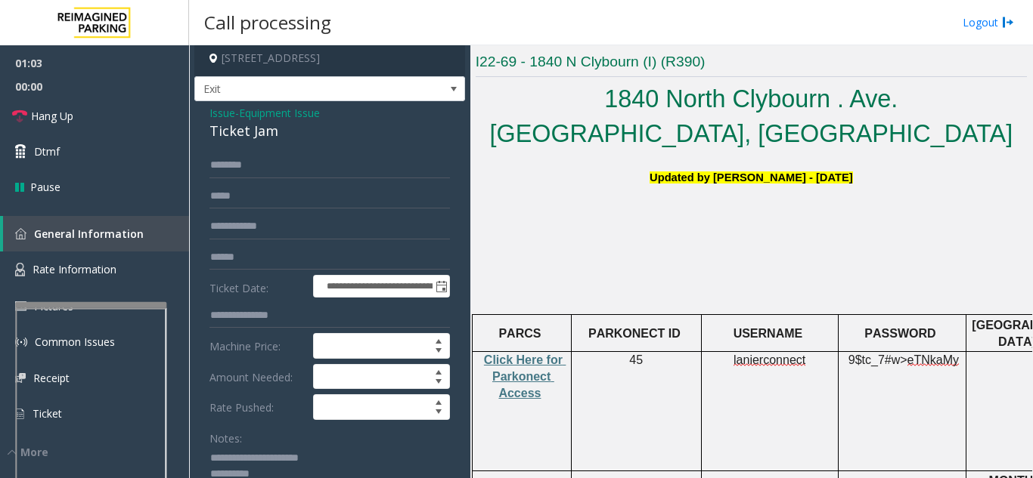
scroll to position [0, 0]
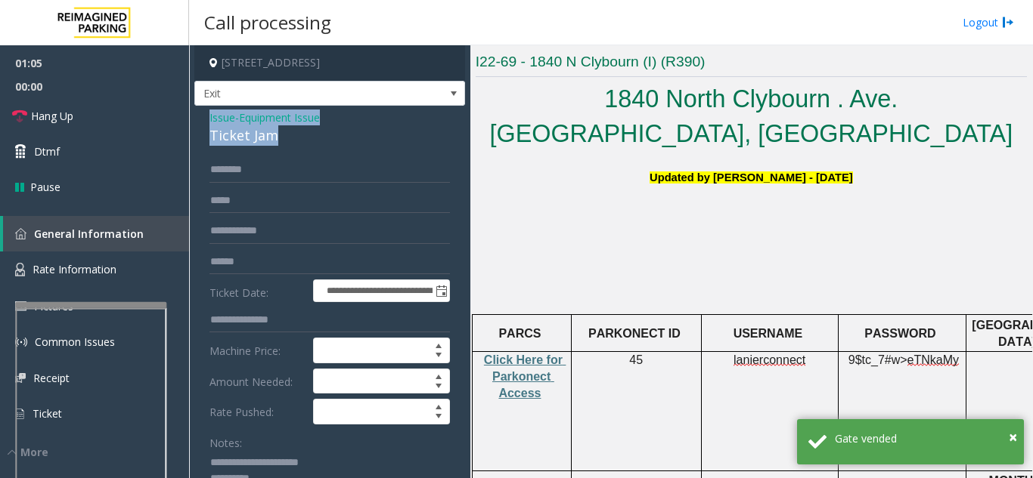
drag, startPoint x: 200, startPoint y: 112, endPoint x: 267, endPoint y: 148, distance: 76.4
click at [40, 119] on span "Hang Up" at bounding box center [52, 116] width 42 height 16
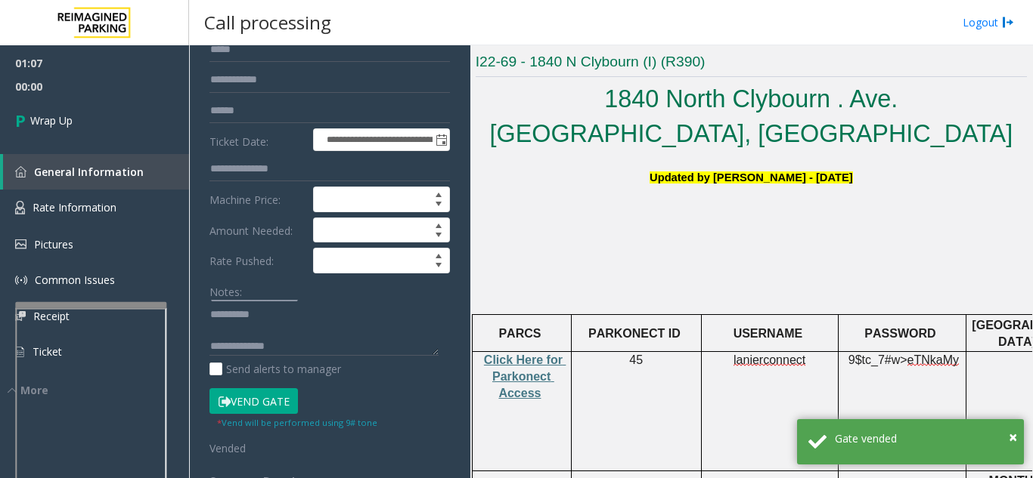
scroll to position [16, 0]
click at [290, 342] on textarea at bounding box center [323, 328] width 229 height 57
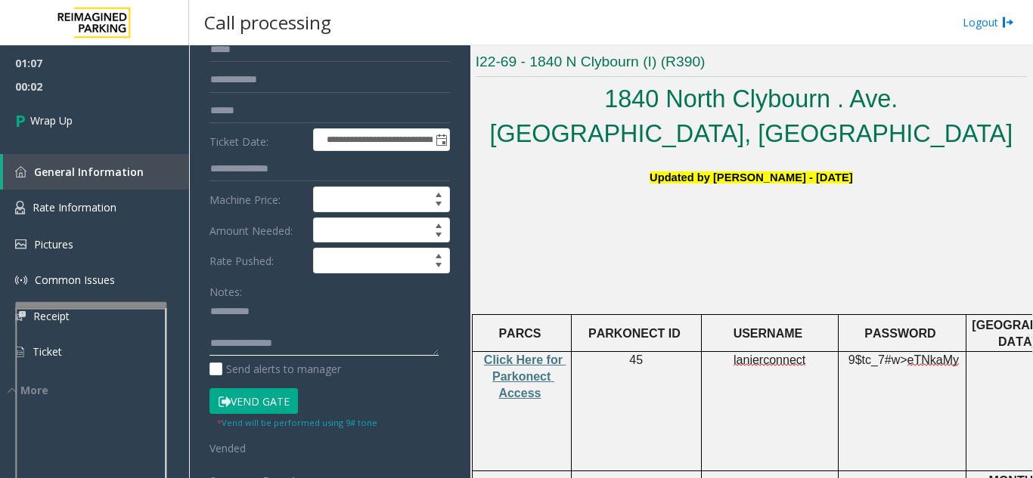
scroll to position [44, 0]
paste textarea "**********"
click at [310, 339] on textarea at bounding box center [323, 328] width 229 height 57
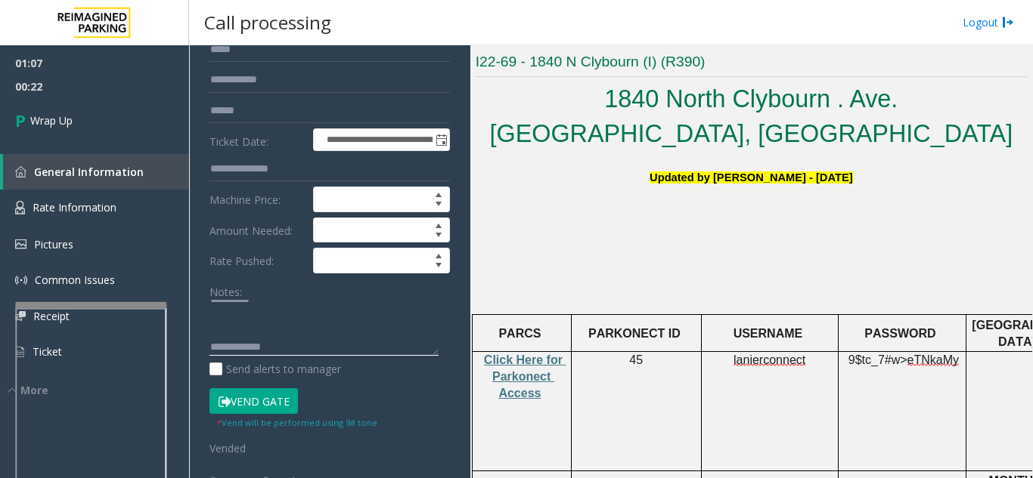
click at [319, 353] on textarea at bounding box center [323, 328] width 229 height 57
paste textarea "**********"
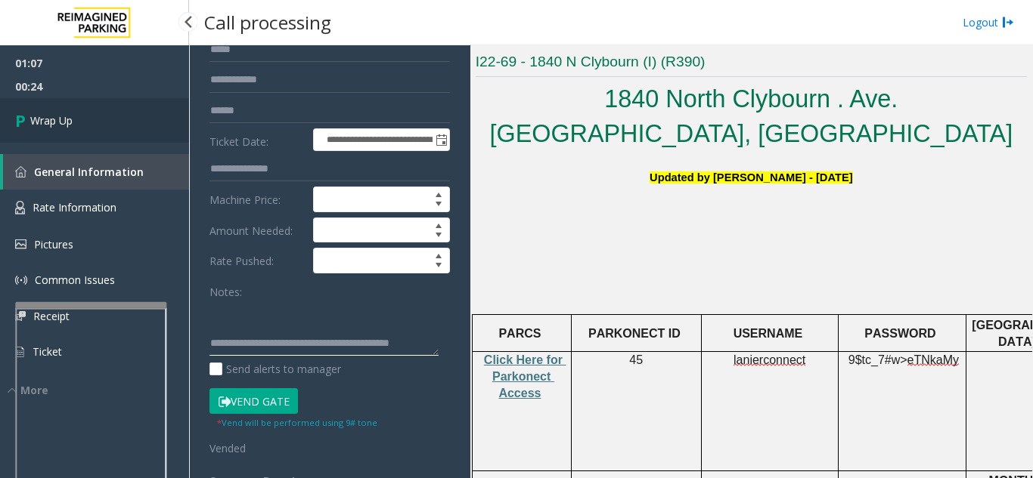
type textarea "**********"
click at [83, 119] on link "Wrap Up" at bounding box center [94, 120] width 189 height 45
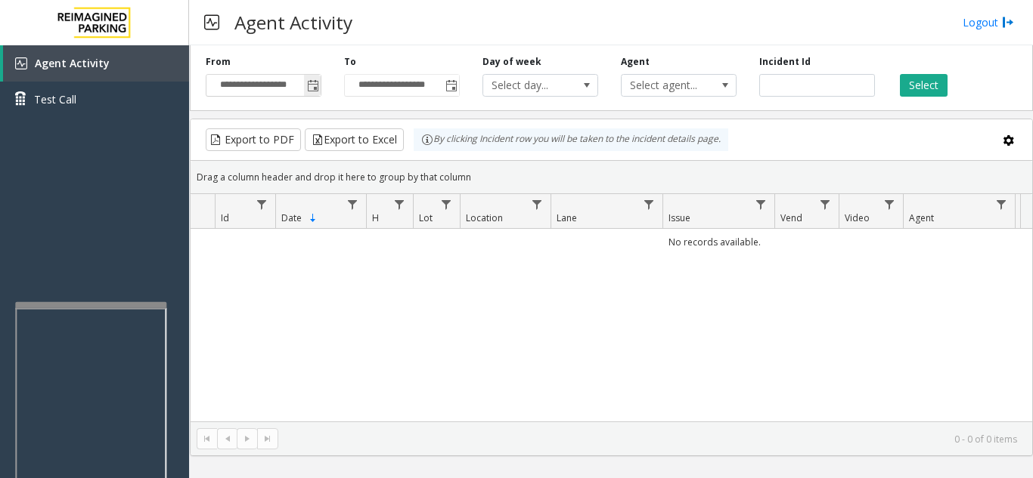
click at [308, 97] on span "Toggle popup" at bounding box center [312, 85] width 17 height 24
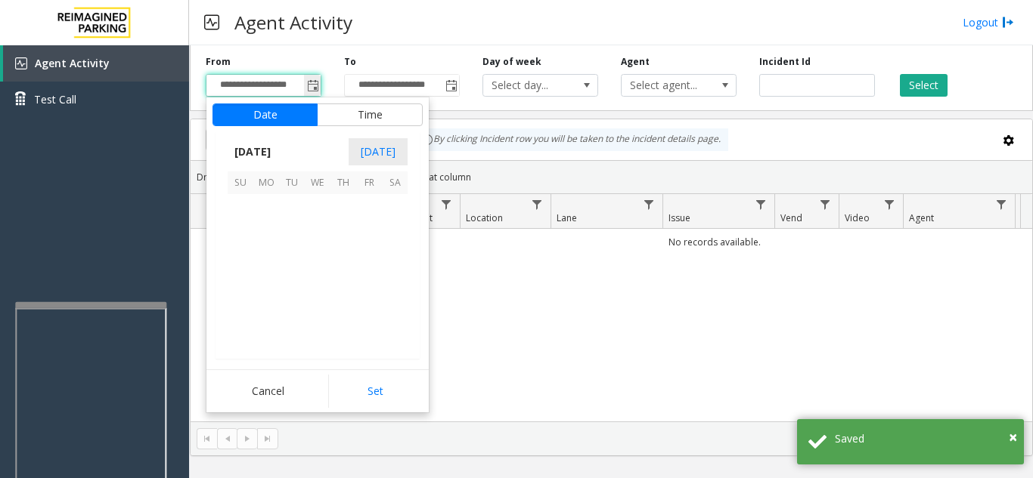
scroll to position [271118, 0]
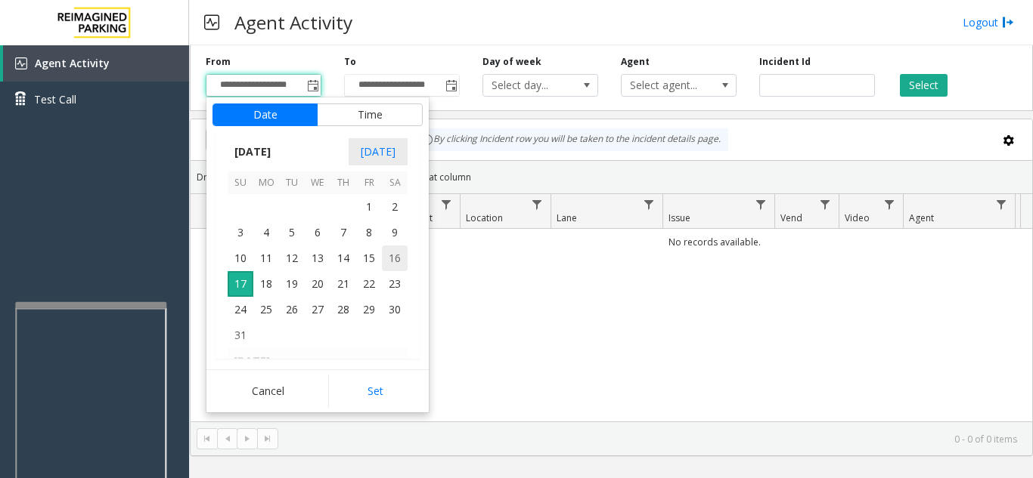
click at [394, 254] on span "16" at bounding box center [395, 259] width 26 height 26
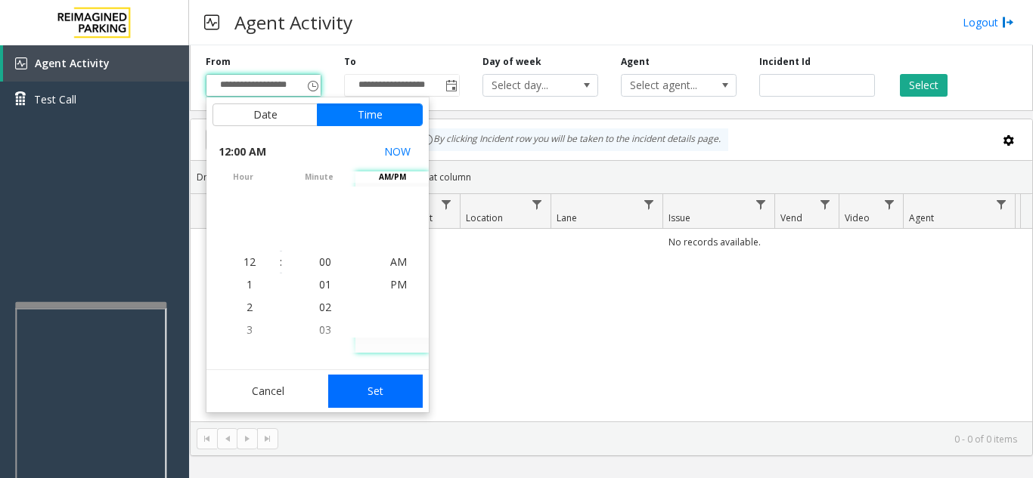
click at [402, 382] on button "Set" at bounding box center [375, 391] width 95 height 33
type input "**********"
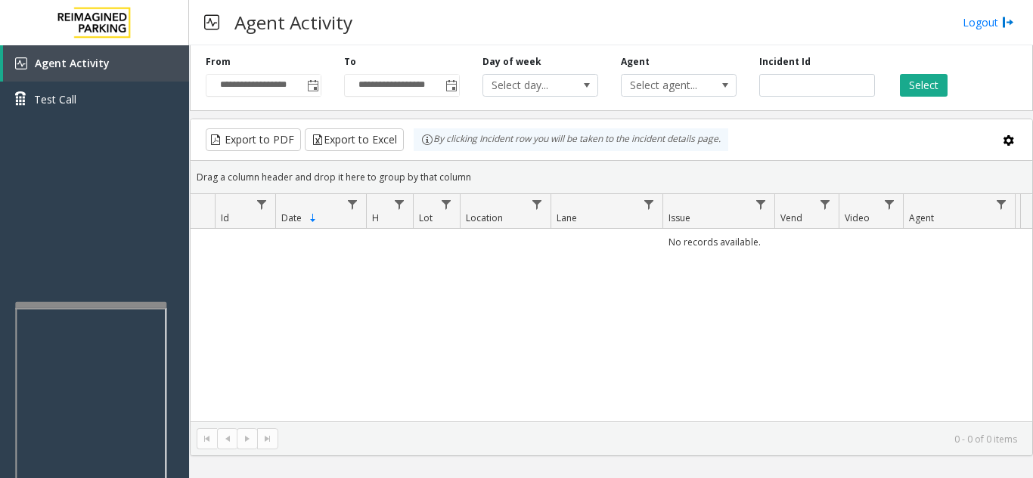
click at [898, 91] on div "Select" at bounding box center [955, 76] width 138 height 42
click at [904, 91] on button "Select" at bounding box center [924, 85] width 48 height 23
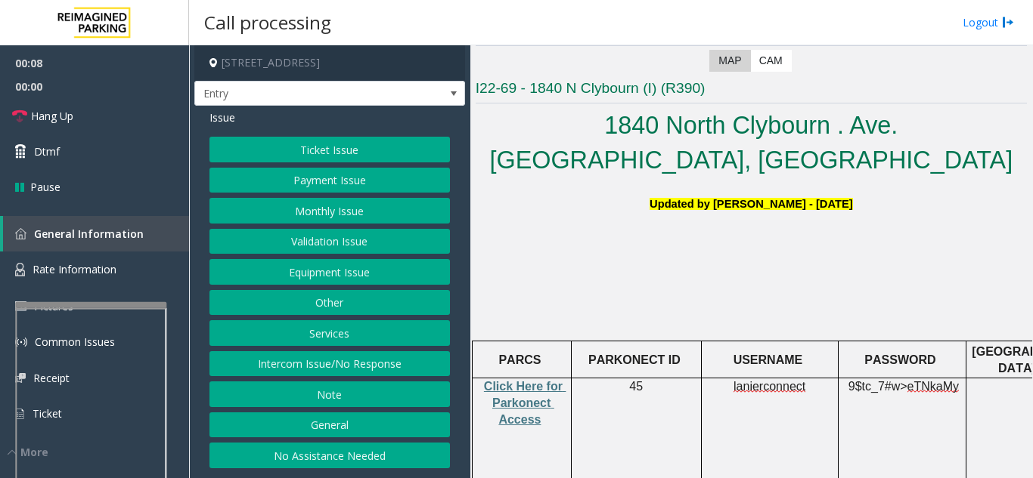
scroll to position [302, 0]
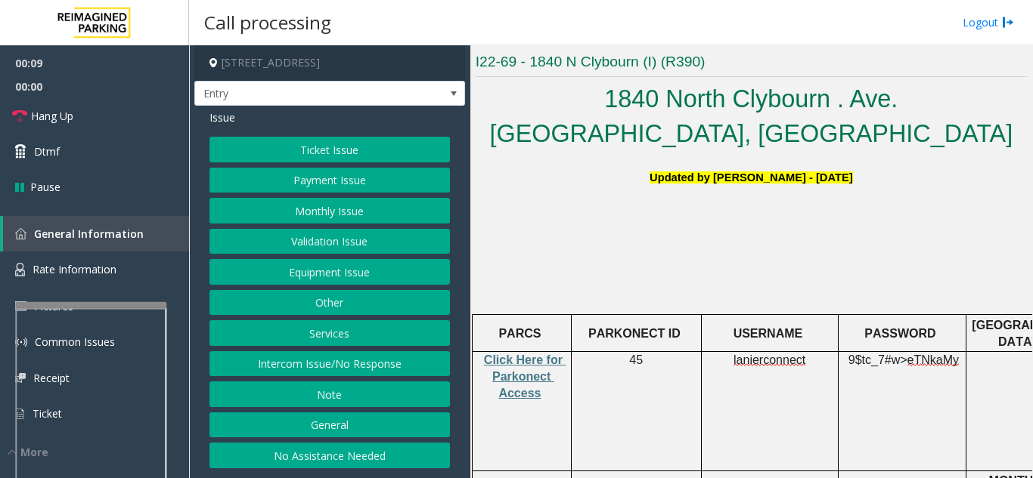
click at [337, 271] on button "Equipment Issue" at bounding box center [329, 272] width 240 height 26
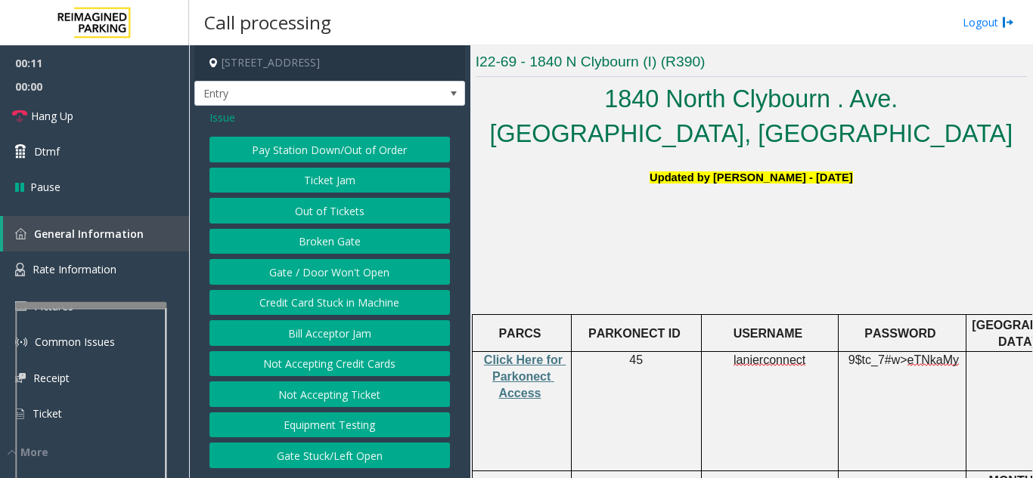
click at [338, 187] on button "Ticket Jam" at bounding box center [329, 181] width 240 height 26
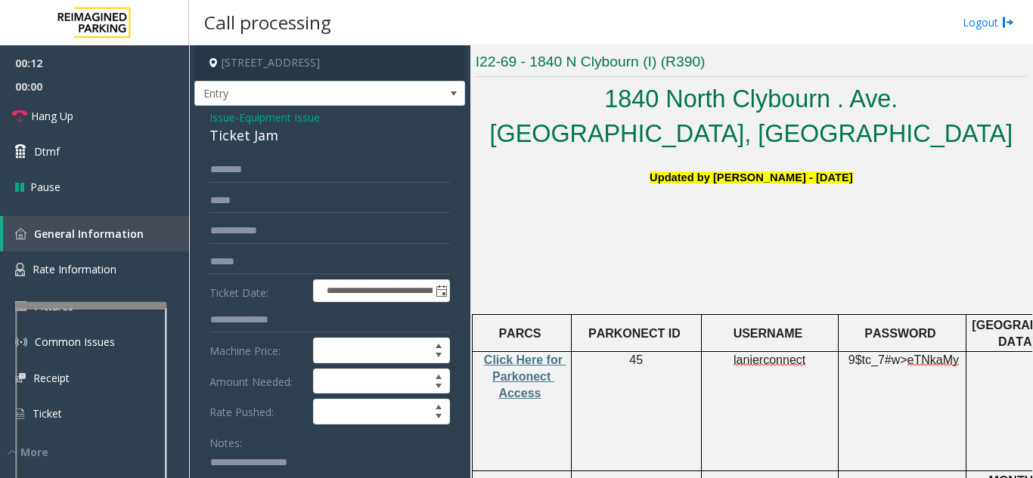
scroll to position [227, 0]
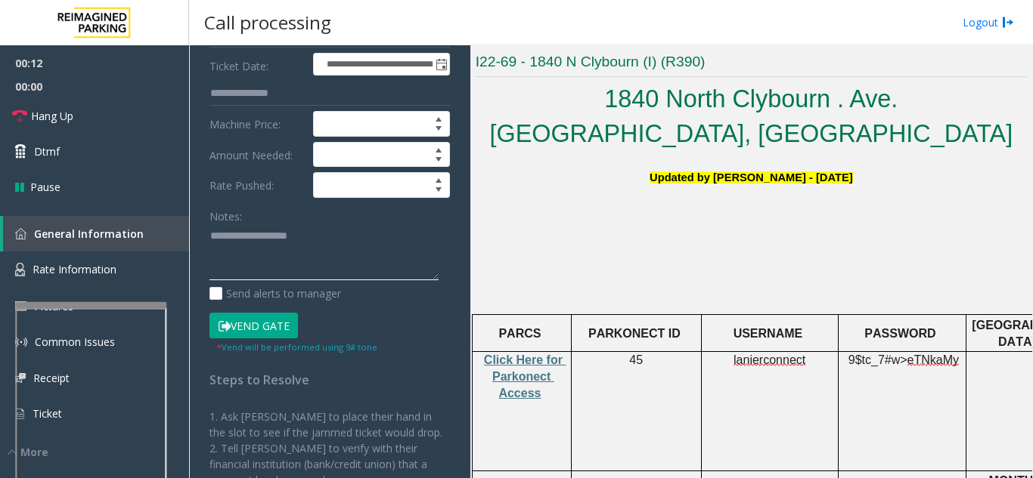
click at [280, 259] on textarea at bounding box center [323, 253] width 229 height 57
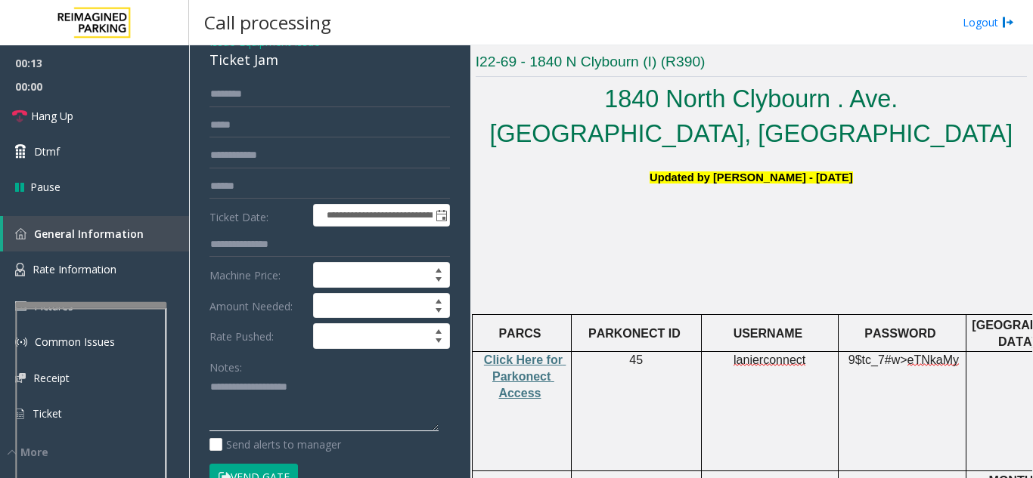
scroll to position [0, 0]
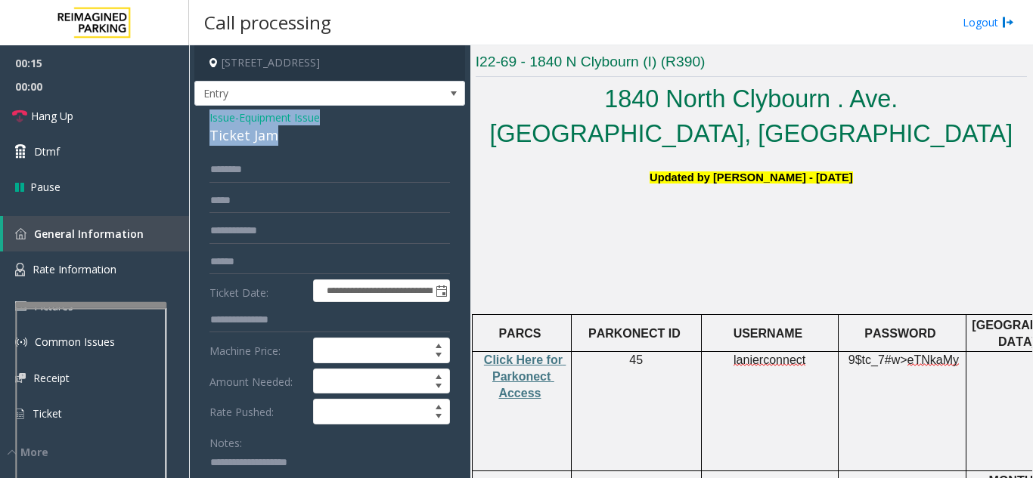
drag, startPoint x: 202, startPoint y: 111, endPoint x: 280, endPoint y: 139, distance: 83.4
click at [280, 139] on div "**********" at bounding box center [329, 481] width 271 height 751
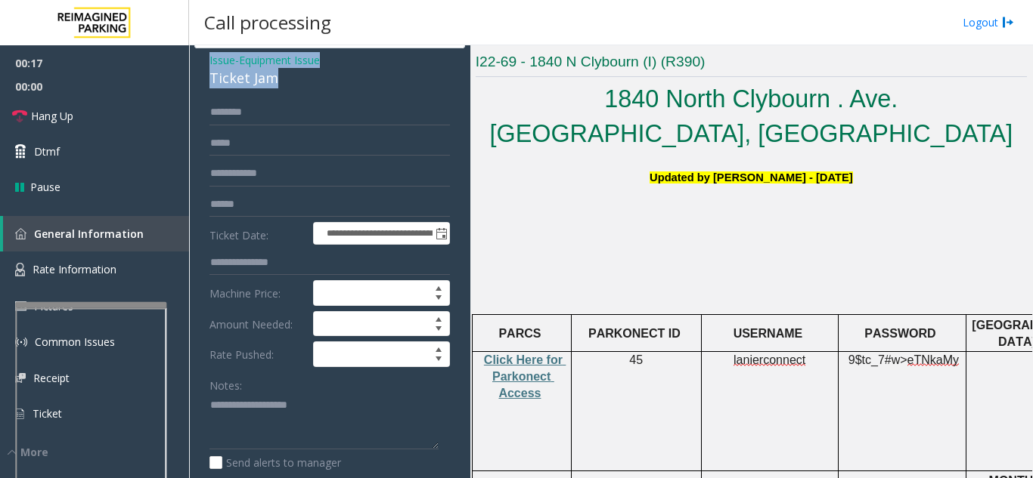
scroll to position [151, 0]
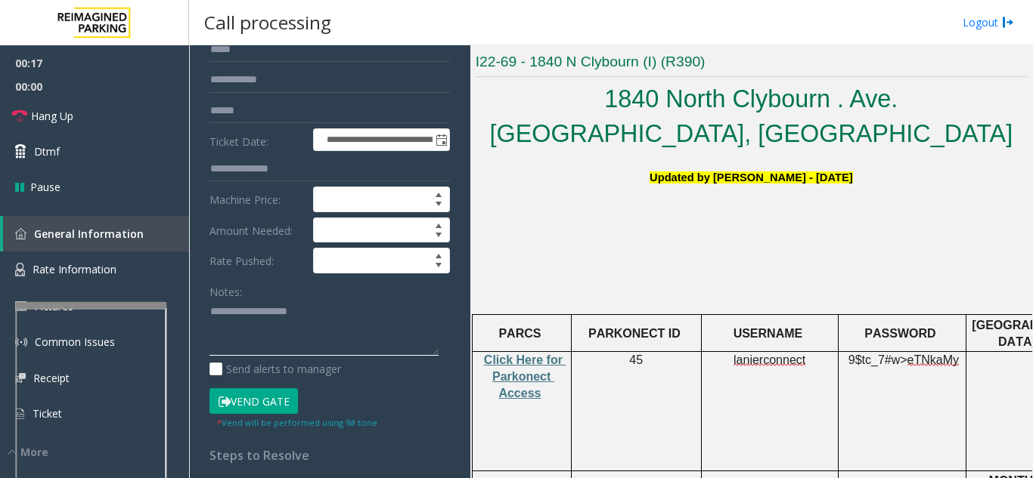
click at [252, 317] on textarea at bounding box center [323, 328] width 229 height 57
paste textarea "**********"
click at [104, 135] on link "Dtmf" at bounding box center [94, 152] width 189 height 36
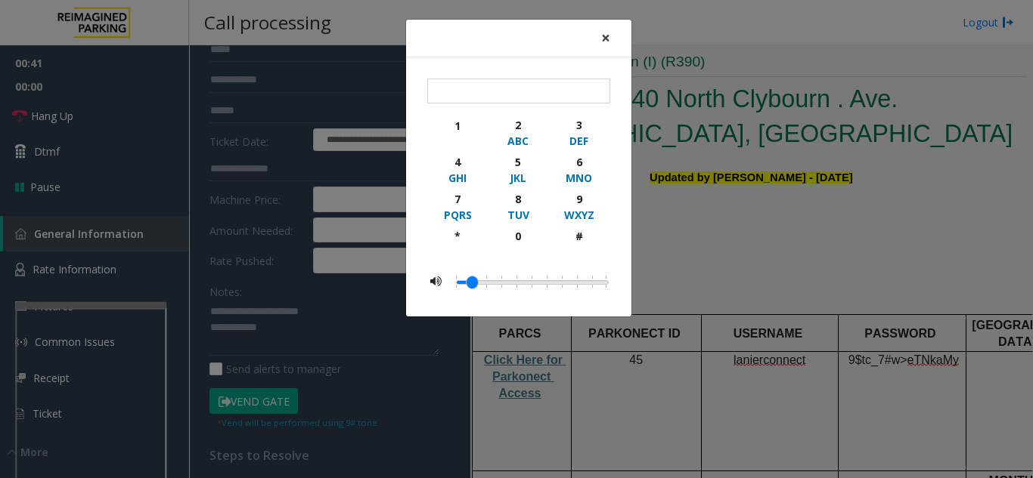
click at [606, 32] on span "×" at bounding box center [605, 37] width 9 height 21
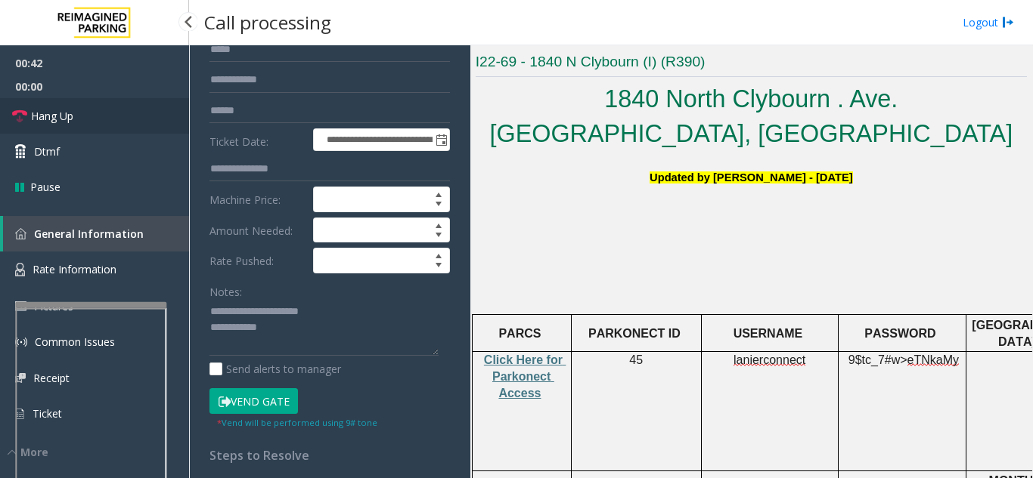
click at [129, 107] on link "Hang Up" at bounding box center [94, 116] width 189 height 36
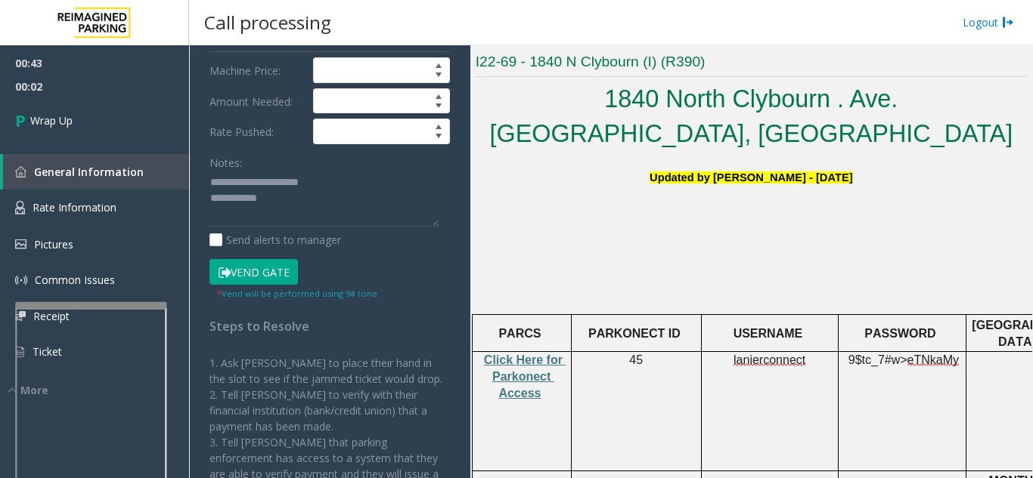
scroll to position [302, 0]
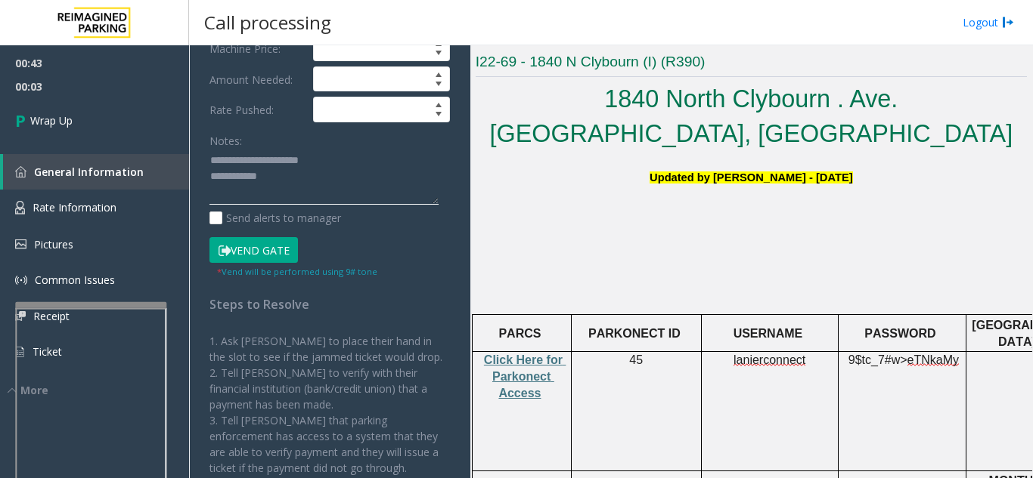
click at [243, 193] on textarea at bounding box center [323, 177] width 229 height 57
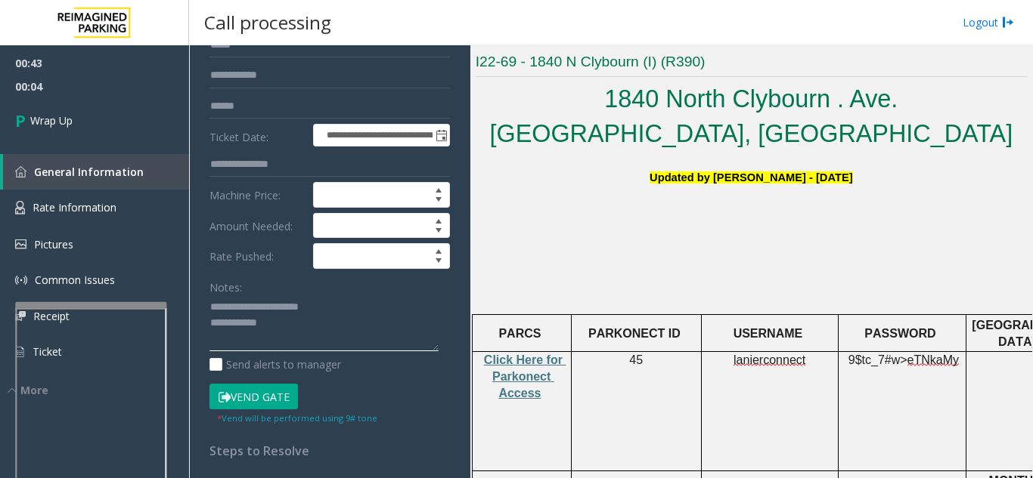
scroll to position [151, 0]
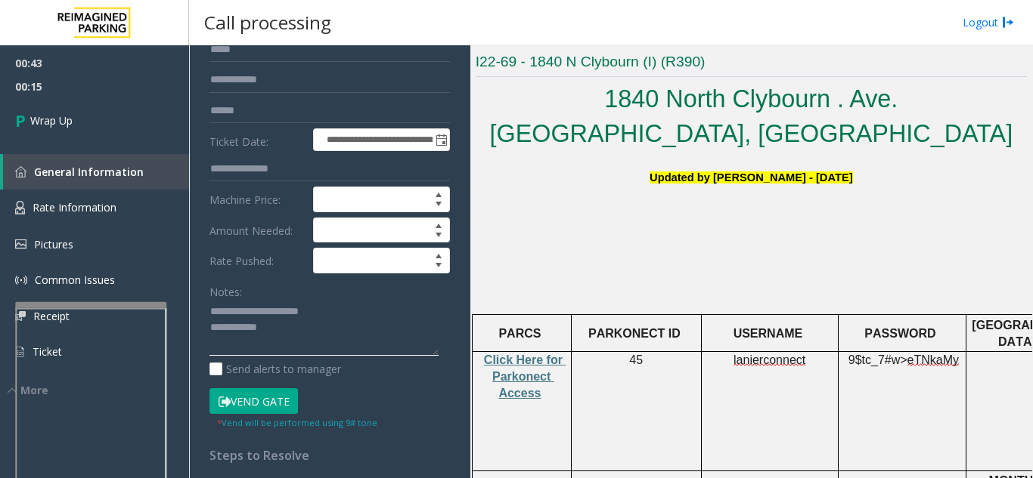
click at [382, 339] on textarea at bounding box center [323, 328] width 229 height 57
paste textarea "**********"
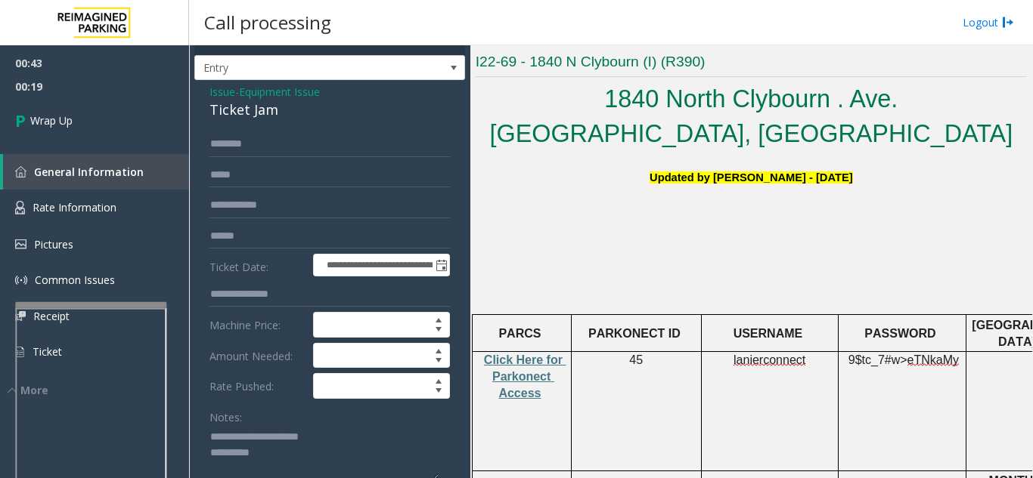
scroll to position [0, 0]
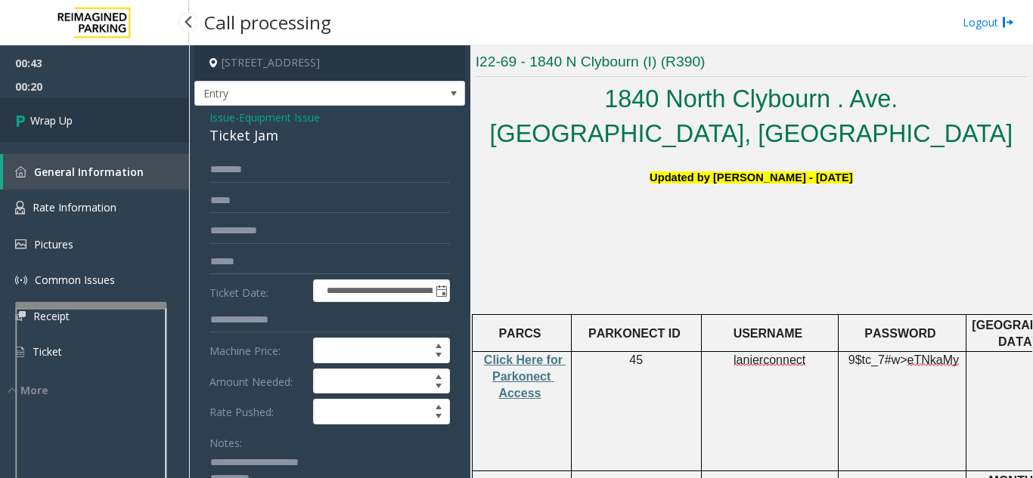
type textarea "**********"
click at [109, 132] on link "Wrap Up" at bounding box center [94, 120] width 189 height 45
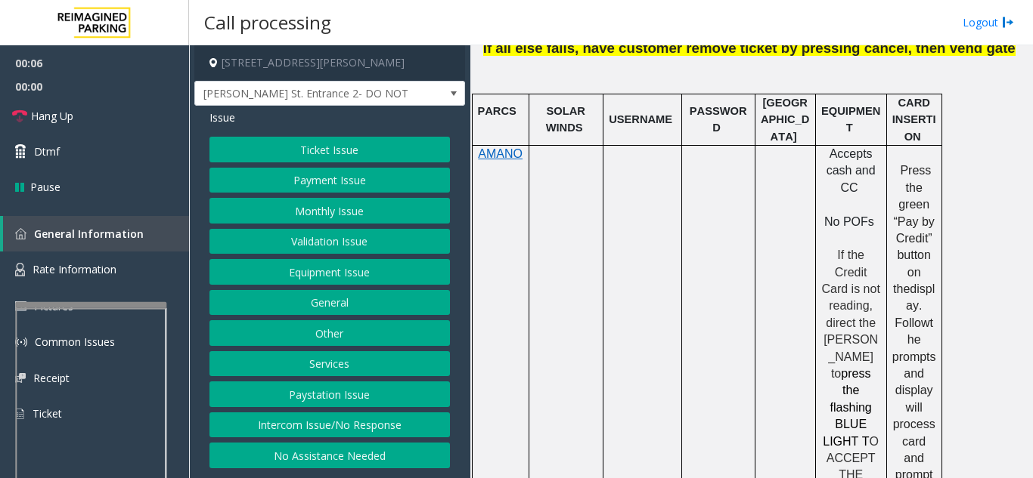
scroll to position [907, 0]
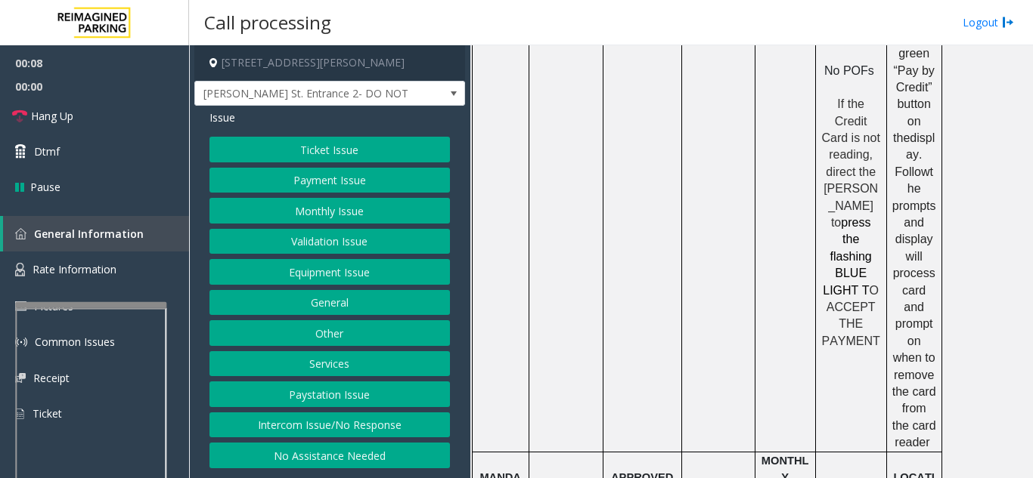
click at [362, 364] on button "Services" at bounding box center [329, 364] width 240 height 26
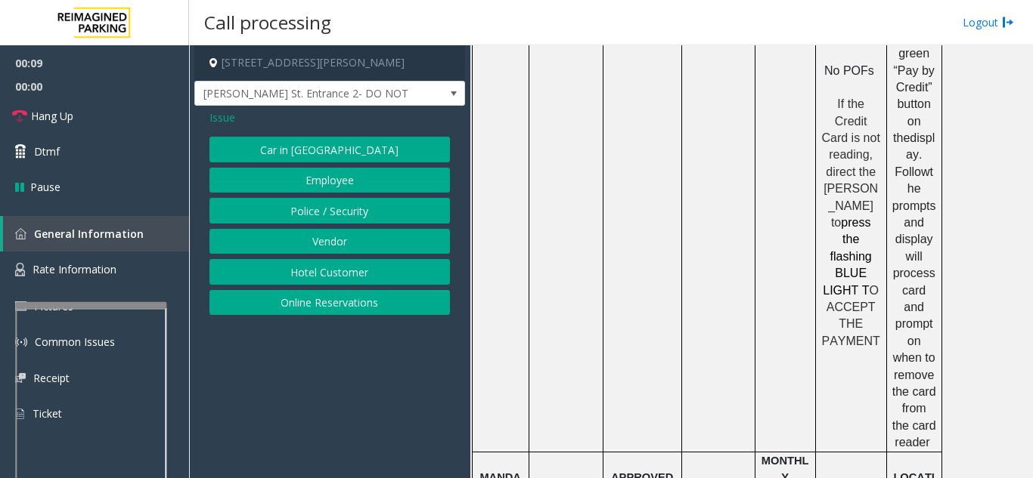
click at [340, 291] on button "Online Reservations" at bounding box center [329, 303] width 240 height 26
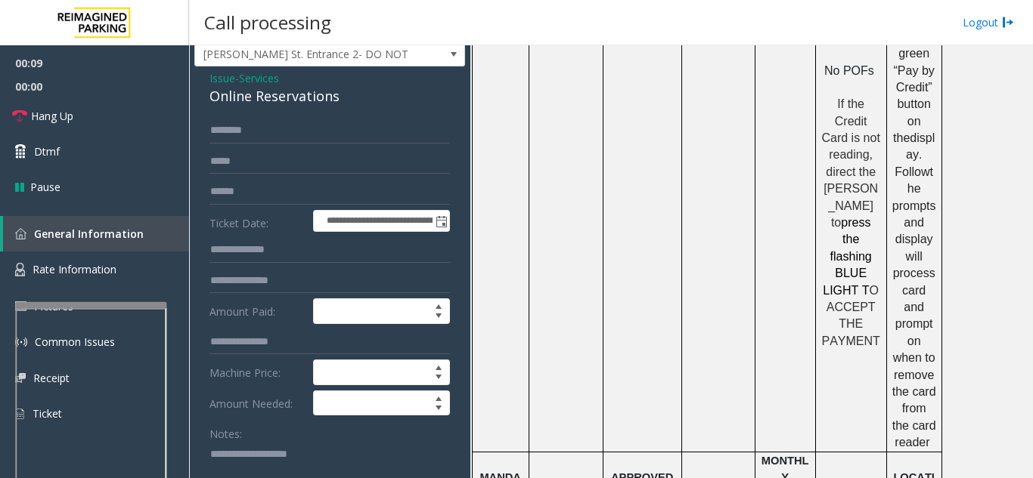
scroll to position [76, 0]
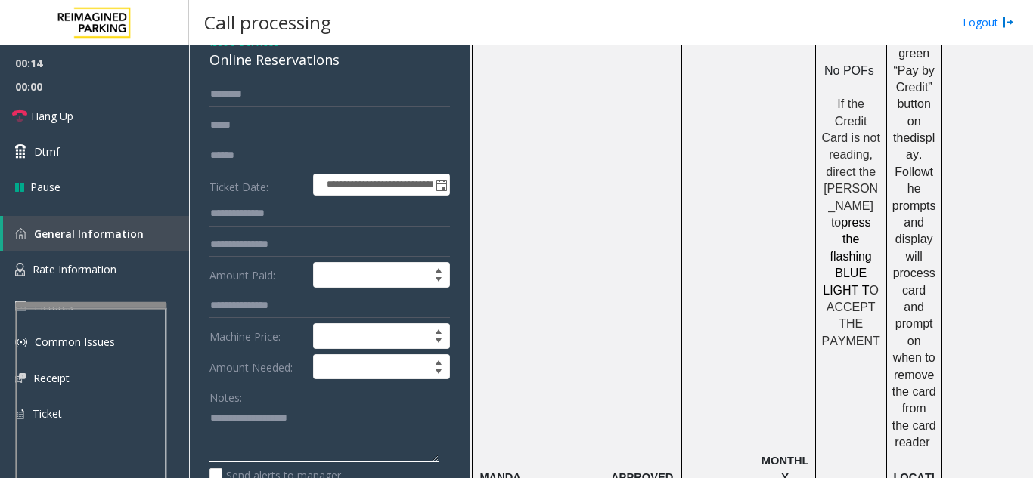
click at [263, 431] on textarea at bounding box center [323, 434] width 229 height 57
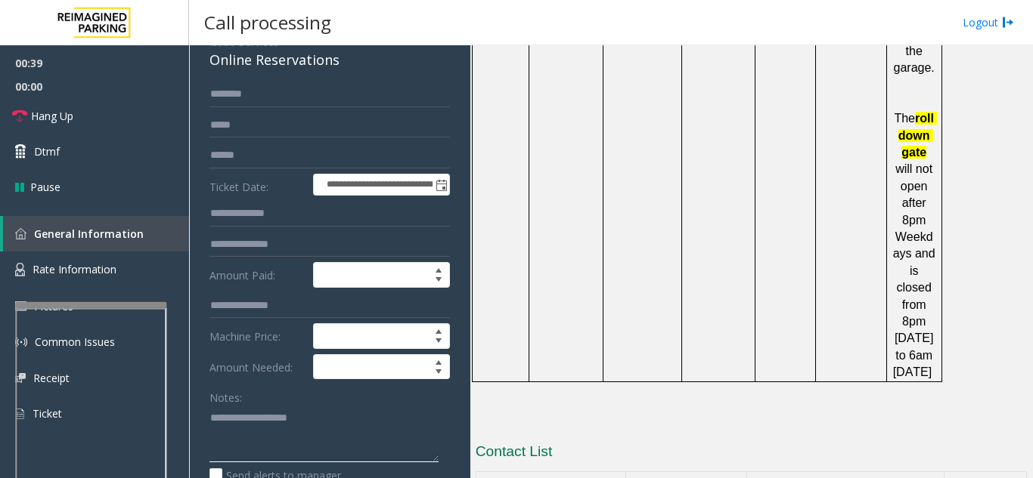
scroll to position [2076, 0]
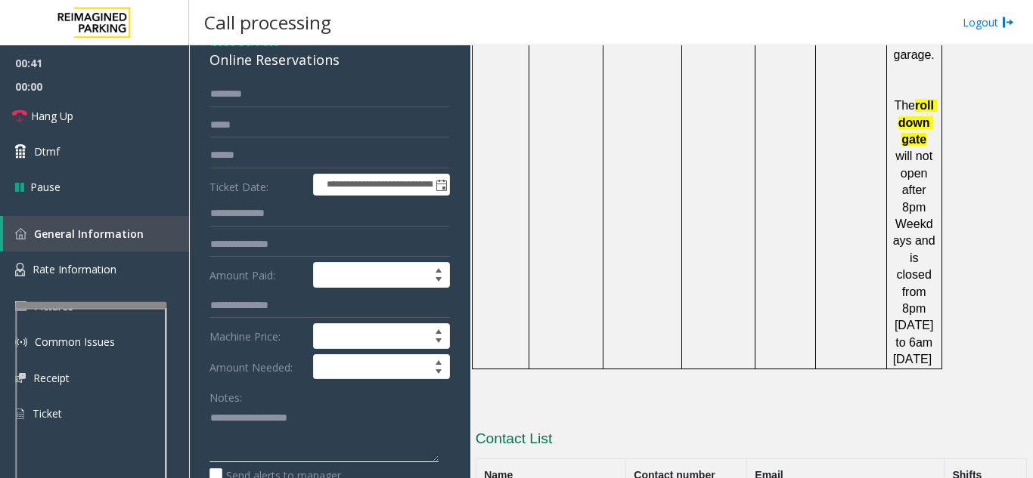
type textarea "*"
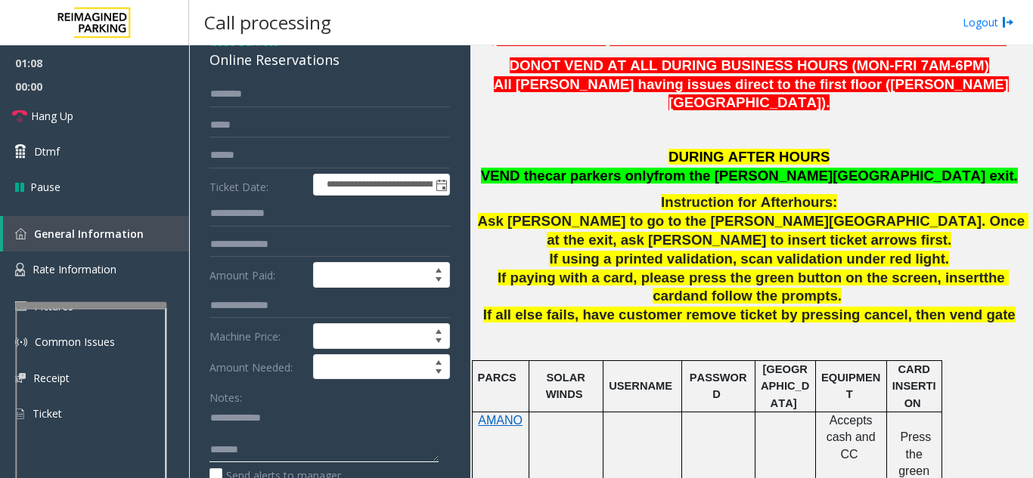
scroll to position [565, 0]
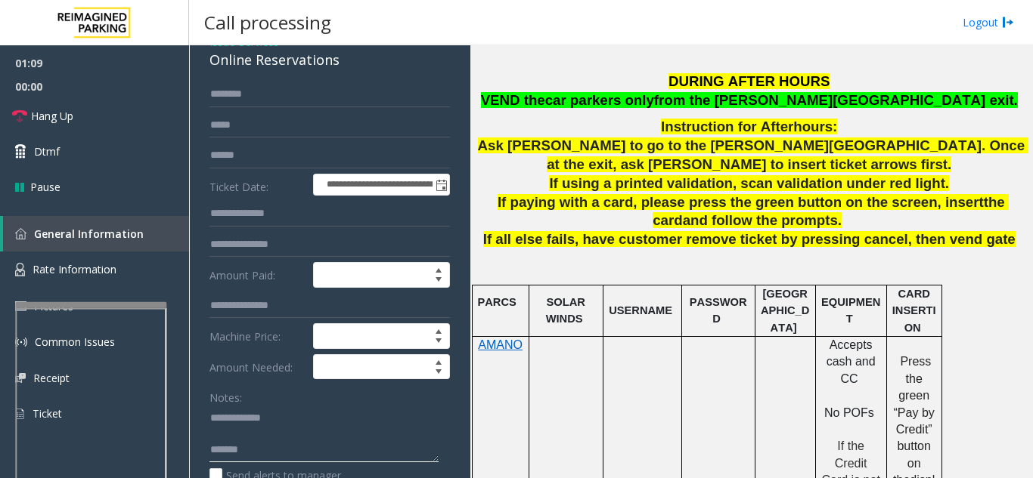
click at [370, 429] on textarea at bounding box center [323, 434] width 229 height 57
click at [351, 429] on textarea at bounding box center [323, 434] width 229 height 57
click at [345, 455] on textarea at bounding box center [323, 434] width 229 height 57
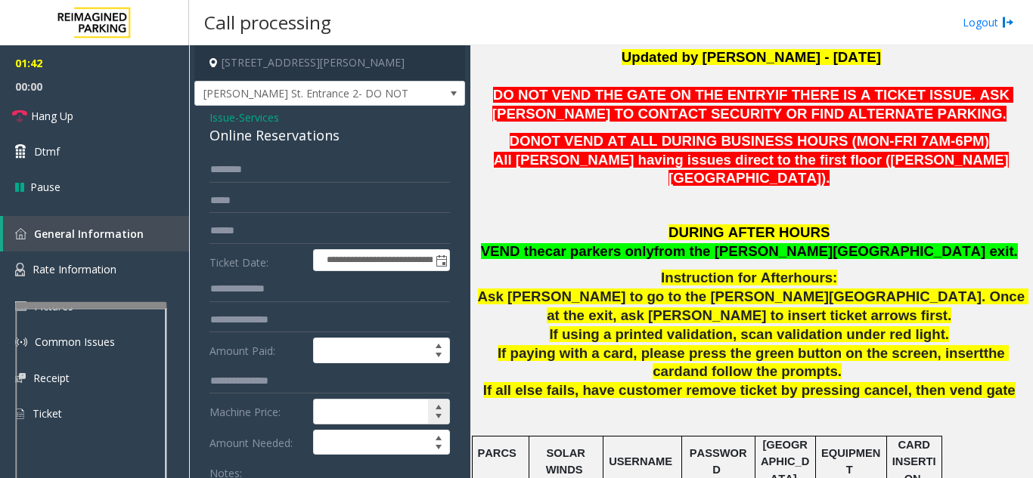
scroll to position [151, 0]
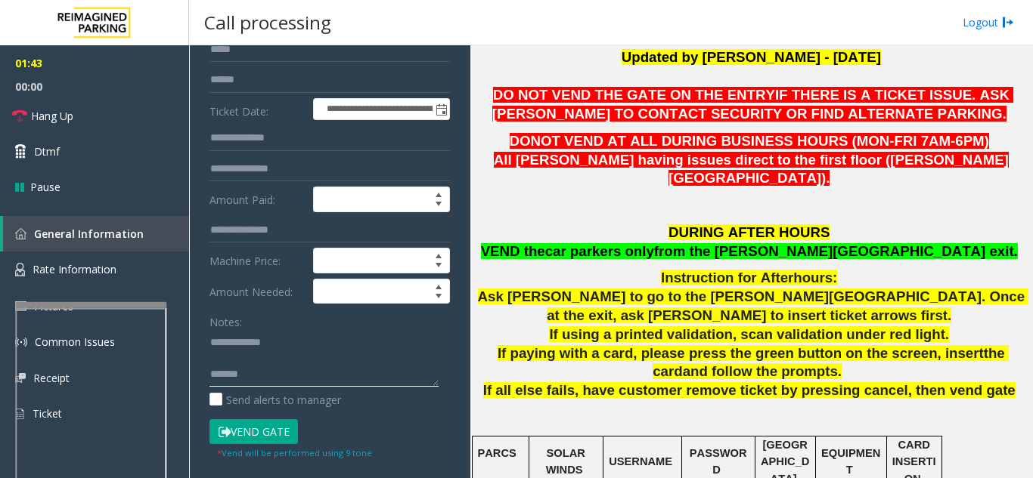
click at [334, 380] on textarea at bounding box center [323, 358] width 229 height 57
type textarea "*"
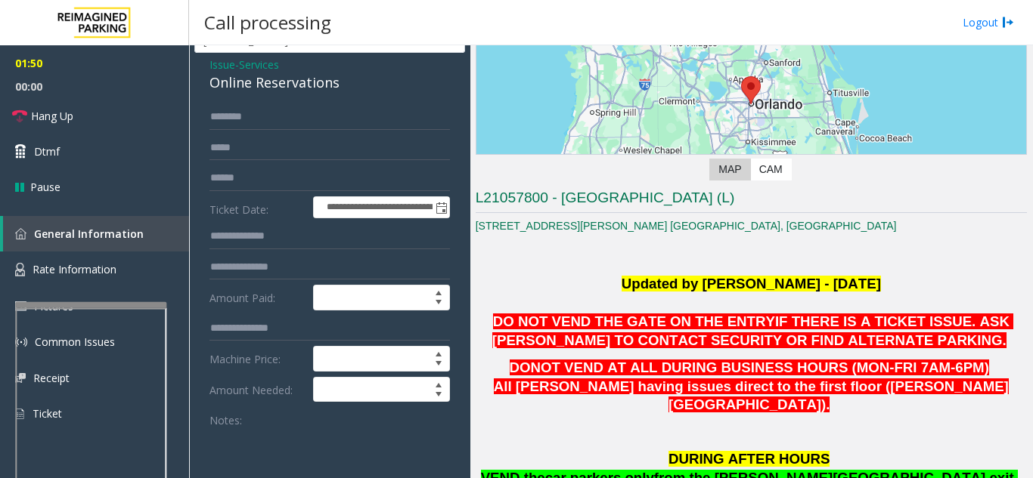
scroll to position [76, 0]
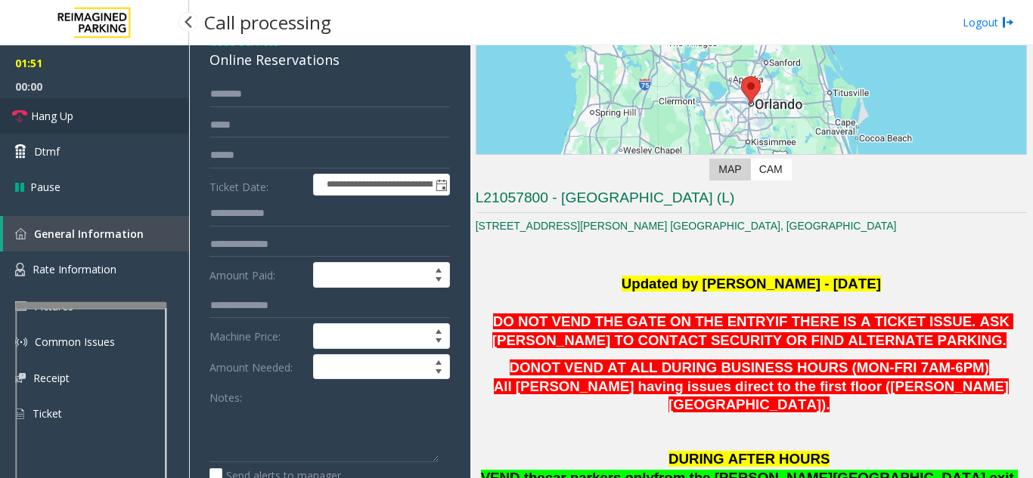
click at [96, 106] on link "Hang Up" at bounding box center [94, 116] width 189 height 36
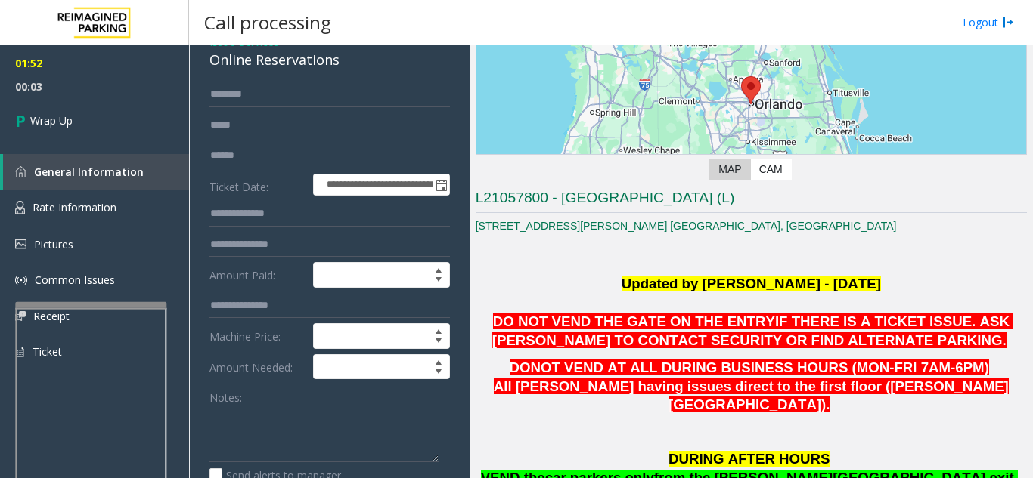
scroll to position [0, 0]
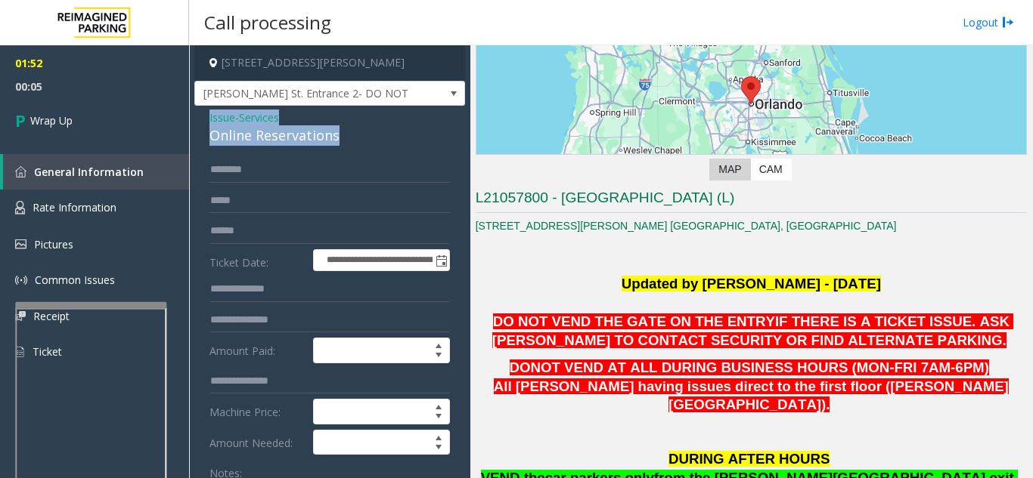
drag, startPoint x: 197, startPoint y: 119, endPoint x: 346, endPoint y: 138, distance: 151.0
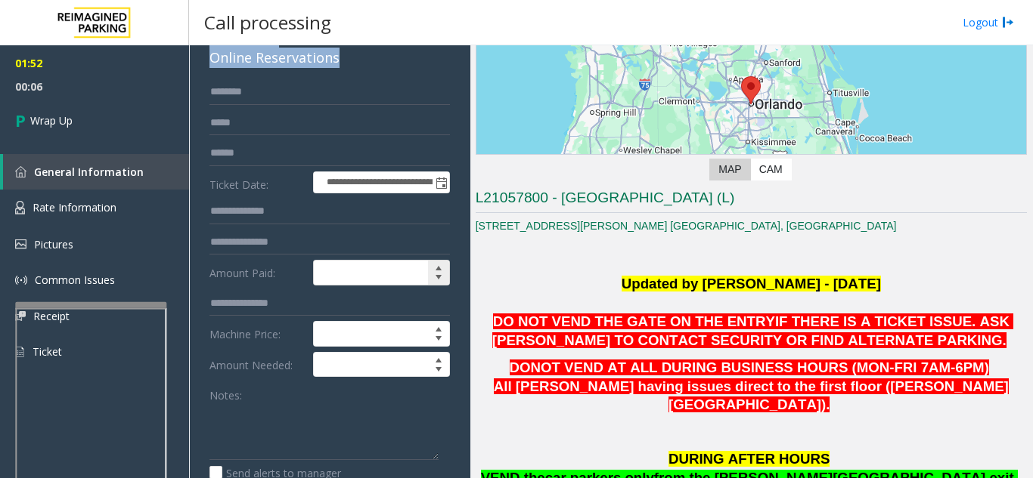
scroll to position [151, 0]
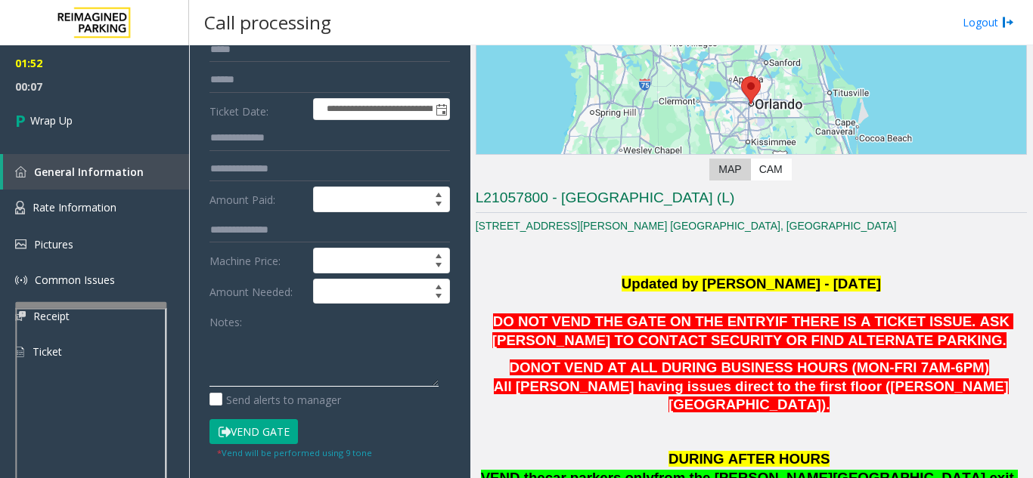
click at [256, 355] on textarea at bounding box center [323, 358] width 229 height 57
paste textarea "**********"
type textarea "*"
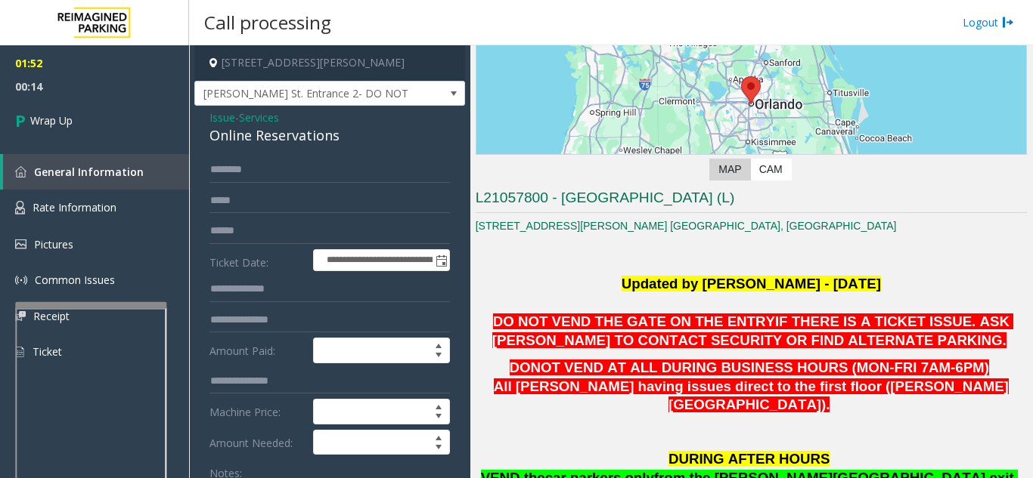
click at [222, 121] on span "Issue" at bounding box center [222, 118] width 26 height 16
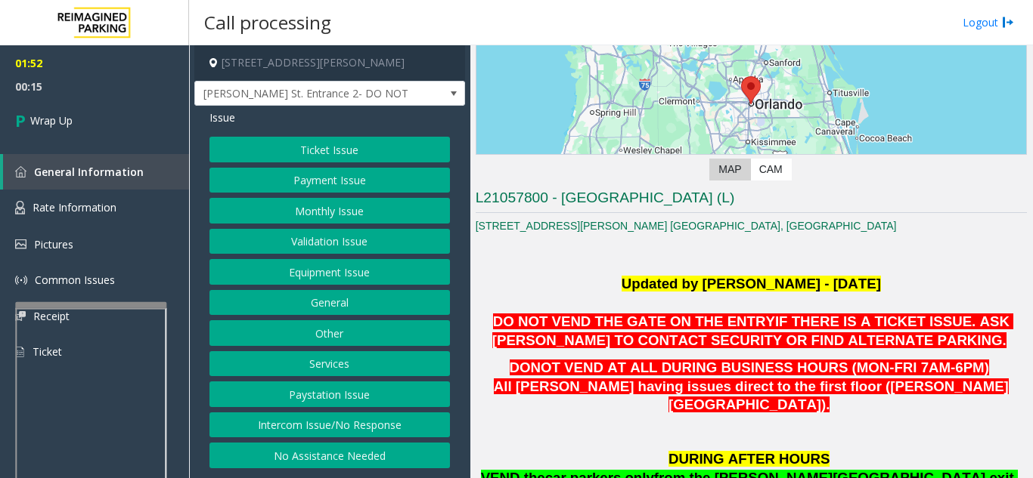
click at [349, 274] on button "Equipment Issue" at bounding box center [329, 272] width 240 height 26
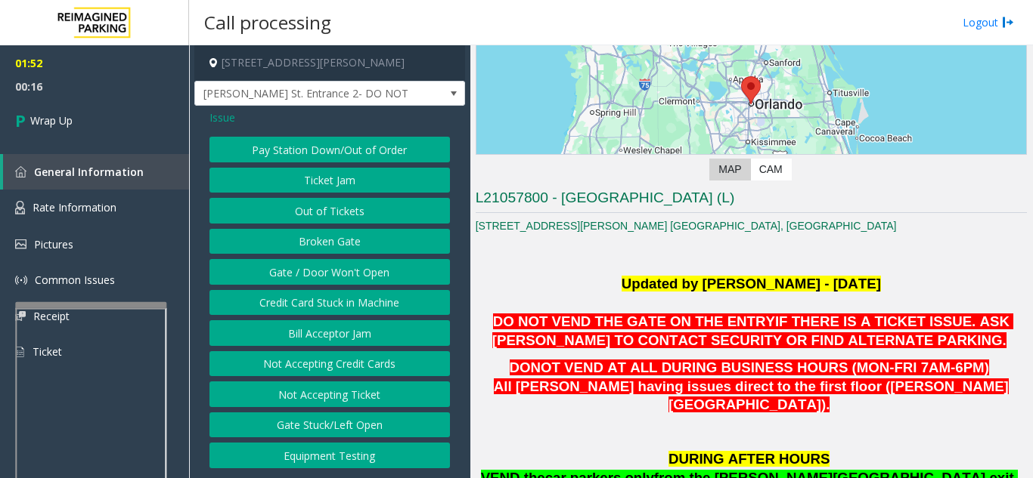
click at [341, 273] on button "Gate / Door Won't Open" at bounding box center [329, 272] width 240 height 26
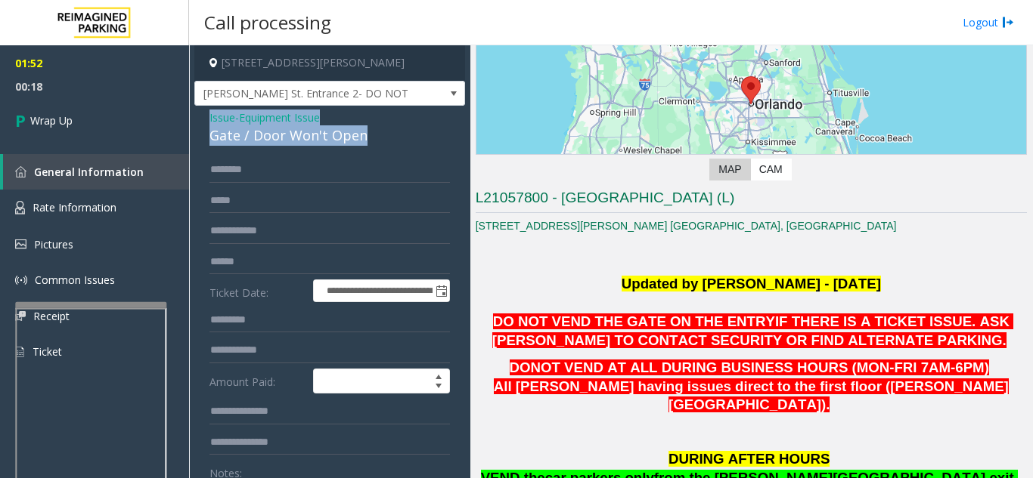
drag, startPoint x: 208, startPoint y: 114, endPoint x: 392, endPoint y: 129, distance: 184.3
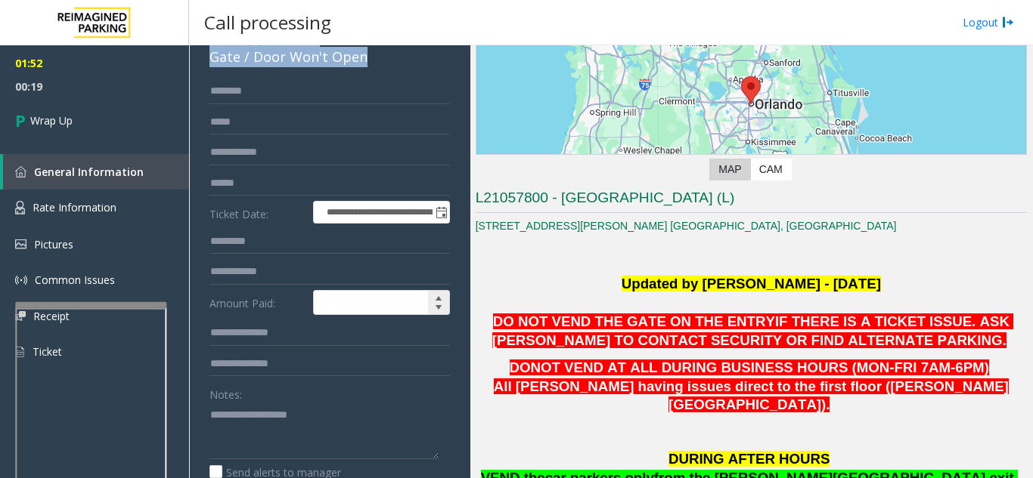
scroll to position [151, 0]
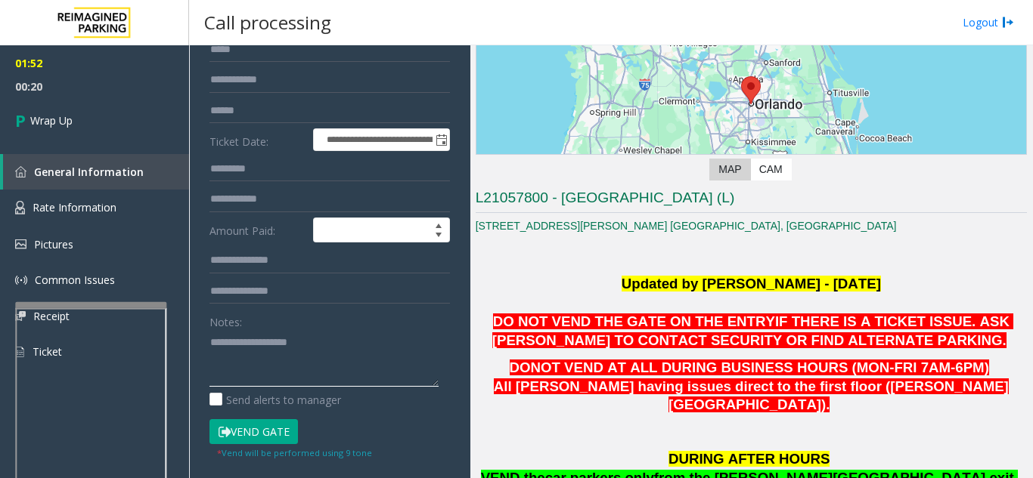
click at [253, 363] on textarea at bounding box center [323, 358] width 229 height 57
paste textarea "**********"
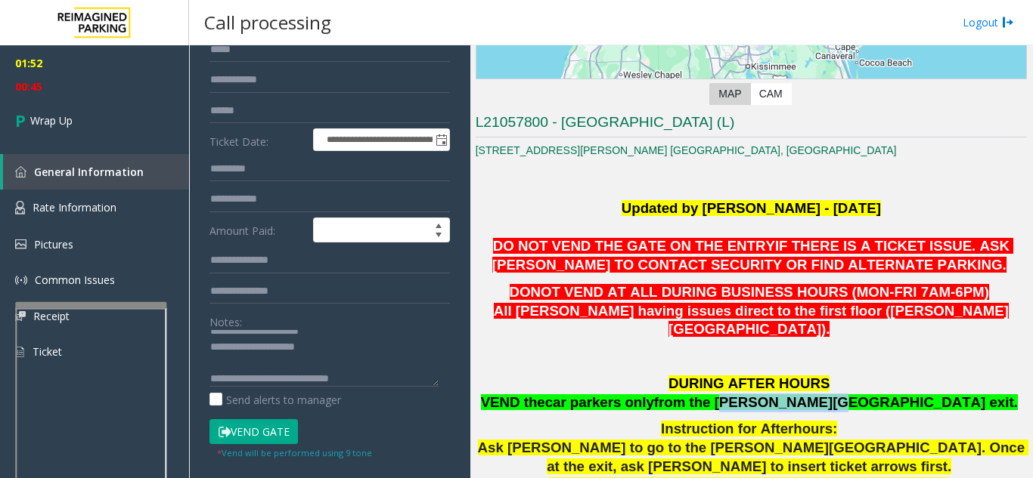
drag, startPoint x: 800, startPoint y: 382, endPoint x: 892, endPoint y: 380, distance: 92.2
click at [892, 395] on span "from the BOONE Ave exit." at bounding box center [836, 403] width 364 height 16
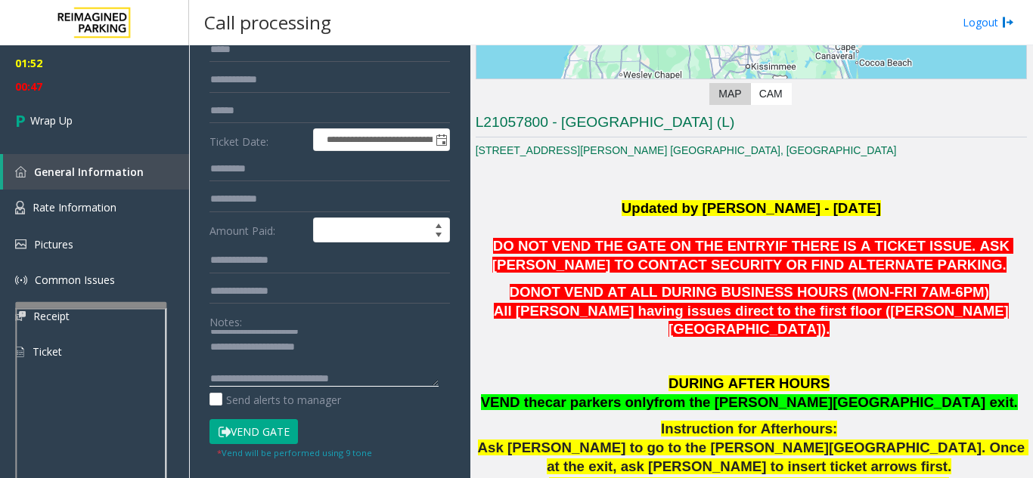
click at [407, 383] on textarea at bounding box center [323, 358] width 229 height 57
paste textarea "**********"
click at [351, 366] on textarea at bounding box center [323, 358] width 229 height 57
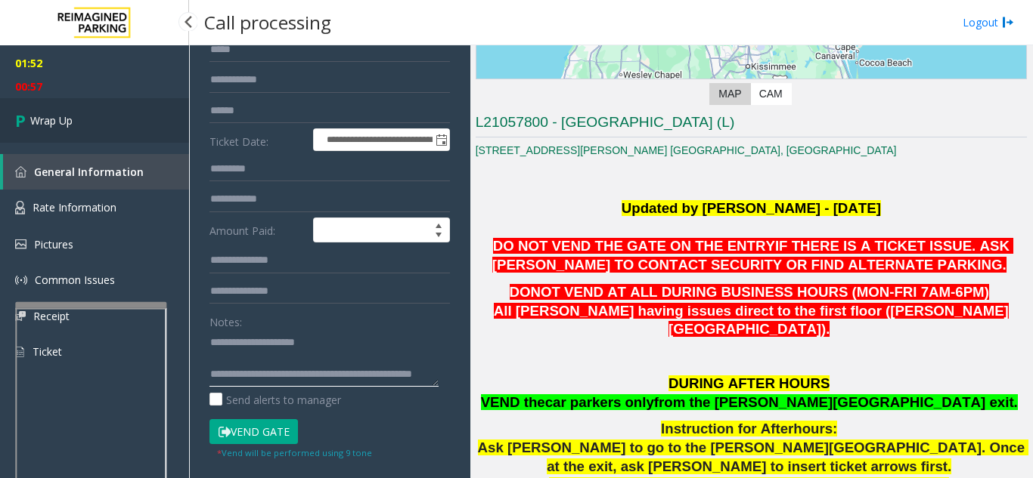
type textarea "**********"
click at [83, 135] on link "Wrap Up" at bounding box center [94, 120] width 189 height 45
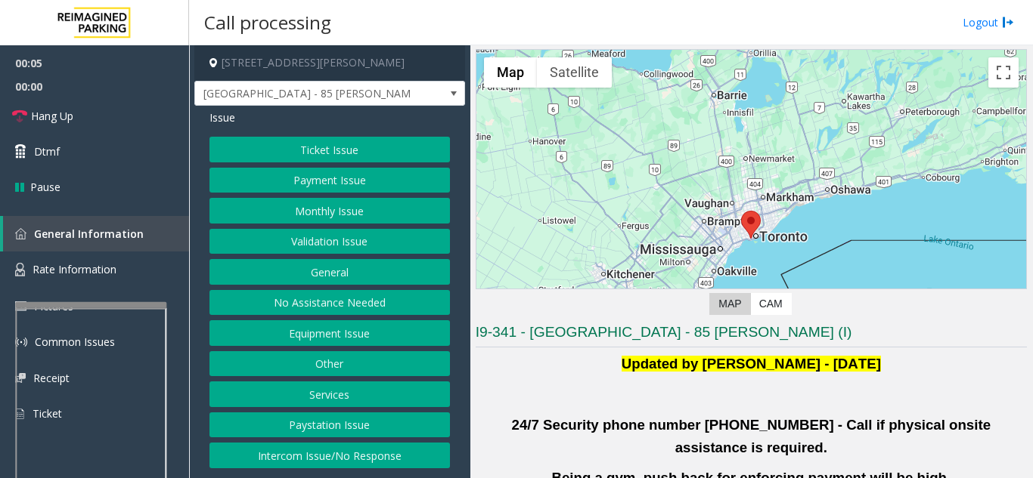
scroll to position [76, 0]
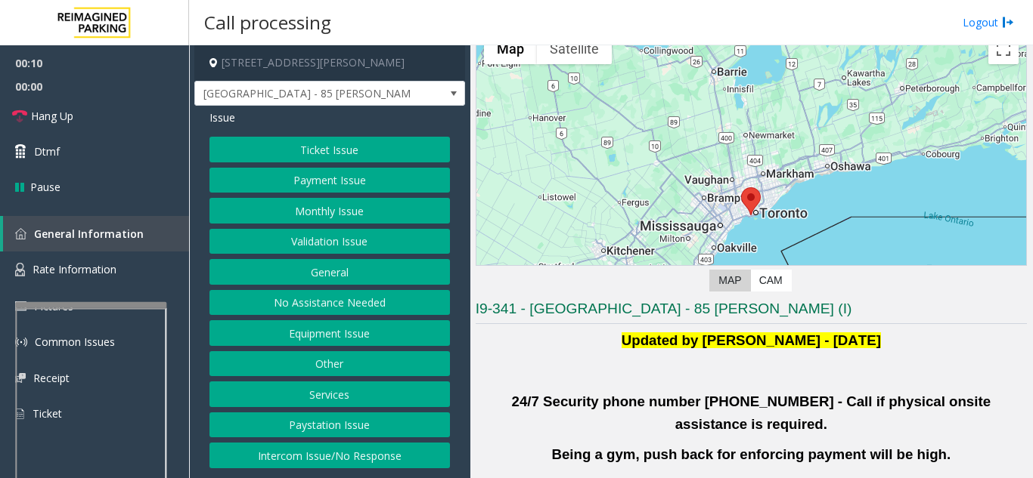
click at [387, 237] on button "Validation Issue" at bounding box center [329, 242] width 240 height 26
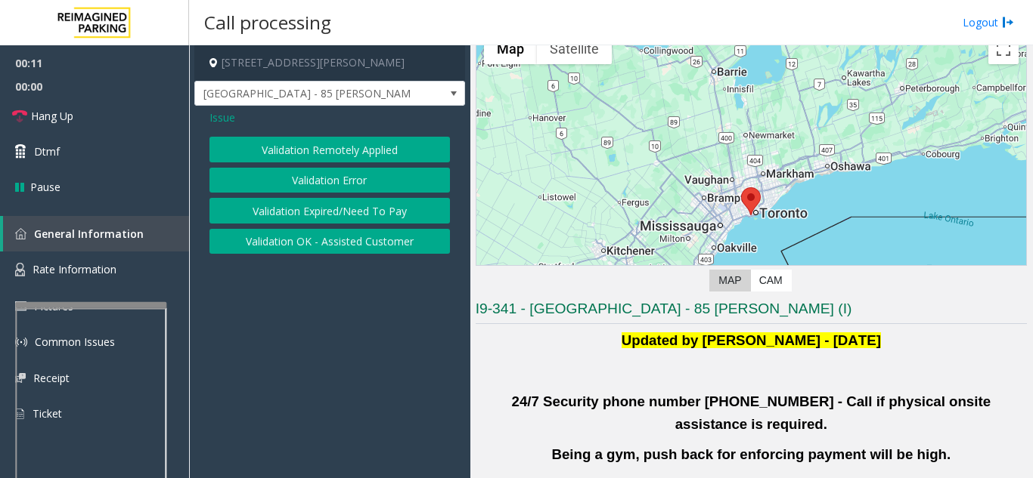
click at [366, 187] on button "Validation Error" at bounding box center [329, 181] width 240 height 26
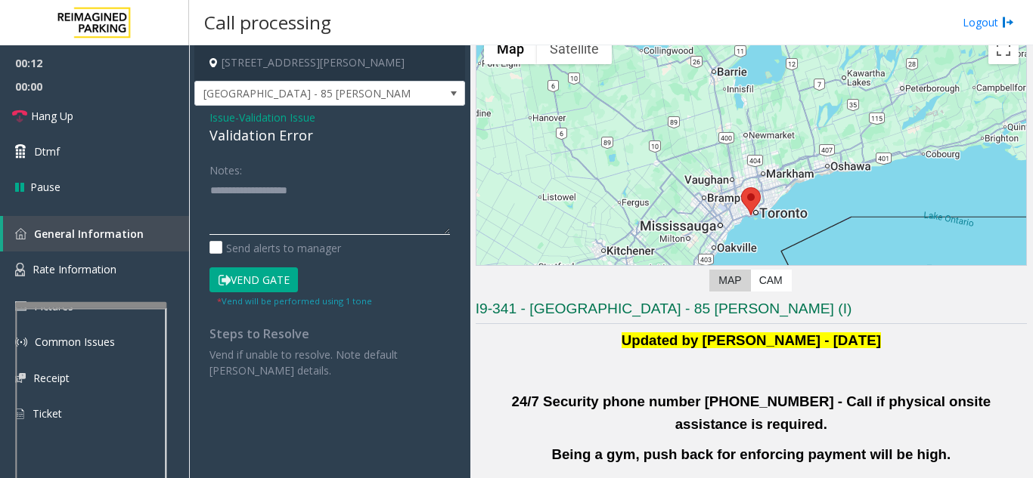
click at [317, 197] on textarea at bounding box center [329, 206] width 240 height 57
click at [340, 206] on textarea at bounding box center [329, 206] width 240 height 57
click at [277, 228] on textarea at bounding box center [329, 206] width 240 height 57
click at [308, 215] on textarea at bounding box center [329, 206] width 240 height 57
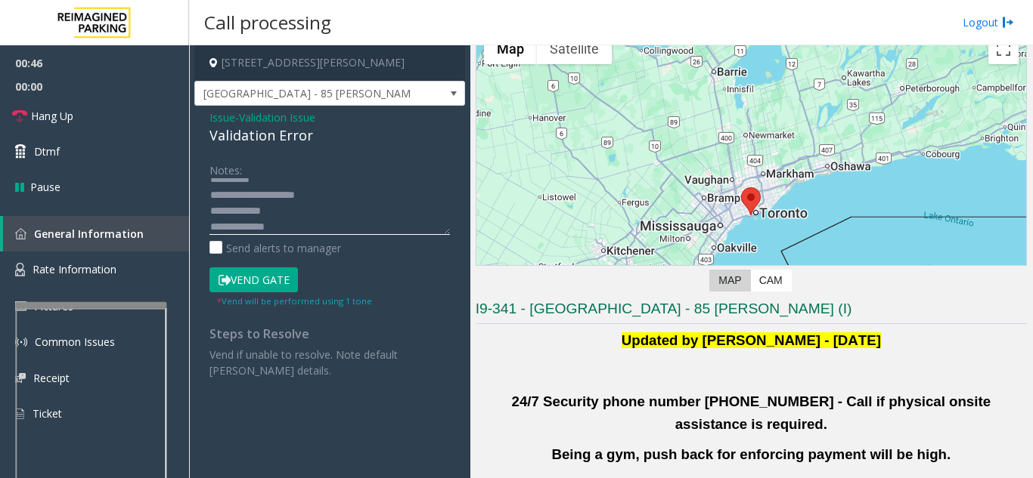
click at [300, 223] on textarea at bounding box center [329, 206] width 240 height 57
click at [264, 290] on button "Vend Gate" at bounding box center [253, 281] width 88 height 26
click at [319, 218] on textarea at bounding box center [329, 206] width 240 height 57
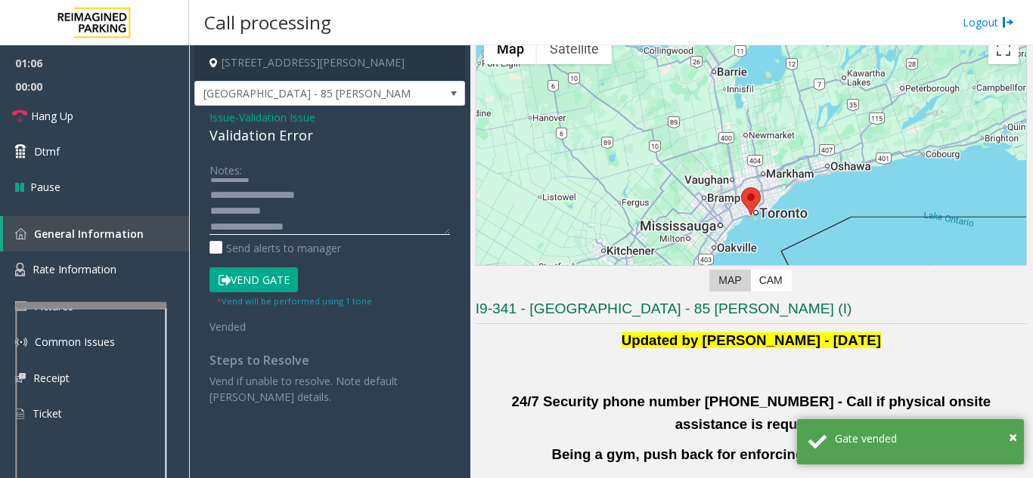
click at [311, 231] on textarea at bounding box center [329, 206] width 240 height 57
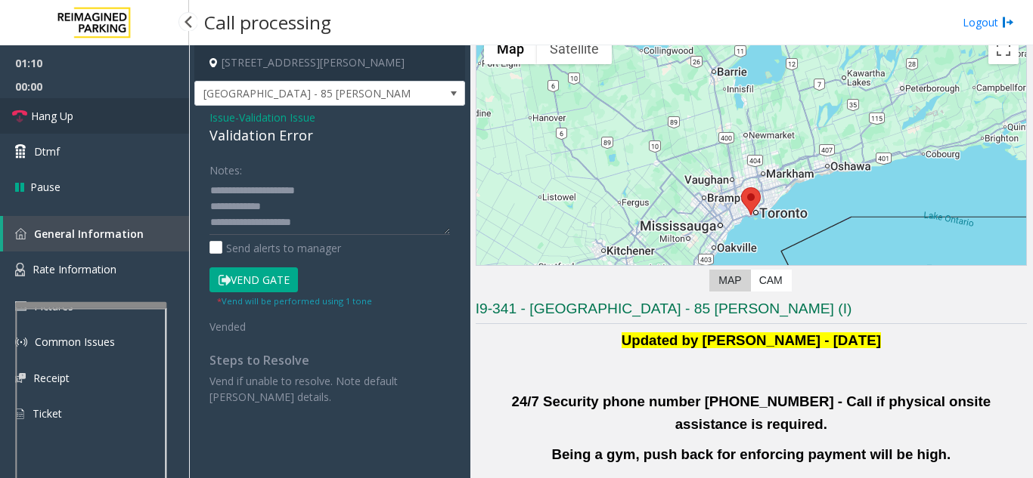
drag, startPoint x: 141, startPoint y: 110, endPoint x: 158, endPoint y: 110, distance: 16.6
click at [141, 110] on link "Hang Up" at bounding box center [94, 116] width 189 height 36
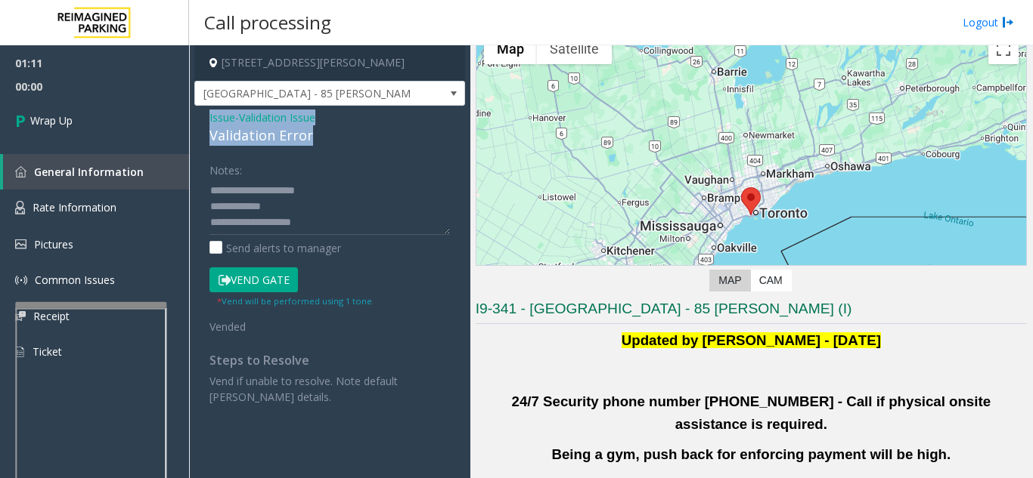
drag, startPoint x: 198, startPoint y: 109, endPoint x: 351, endPoint y: 143, distance: 157.2
click at [351, 143] on div "Issue - Validation Issue Validation Error Notes: Send alerts to manager Vend Ga…" at bounding box center [329, 263] width 271 height 314
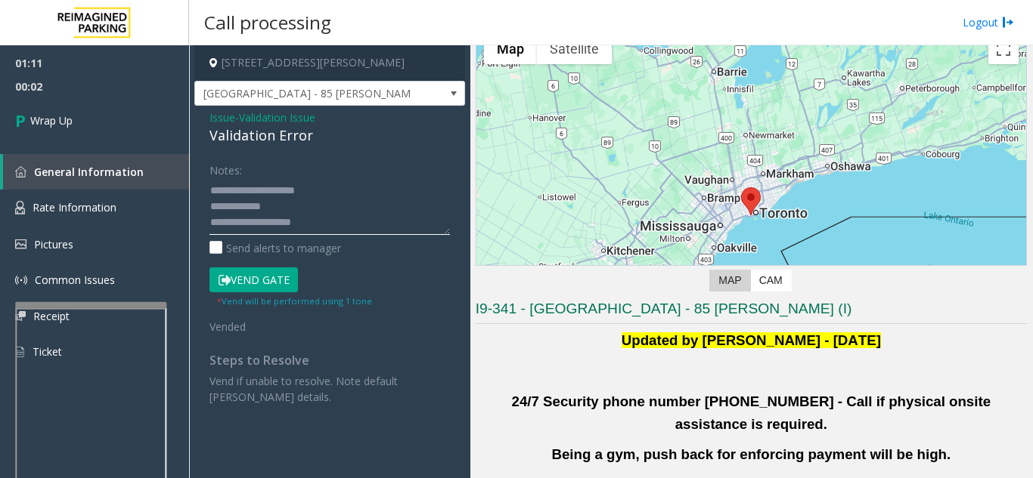
click at [274, 228] on textarea at bounding box center [329, 206] width 240 height 57
paste textarea "**********"
click at [364, 221] on textarea at bounding box center [329, 206] width 240 height 57
paste textarea "**********"
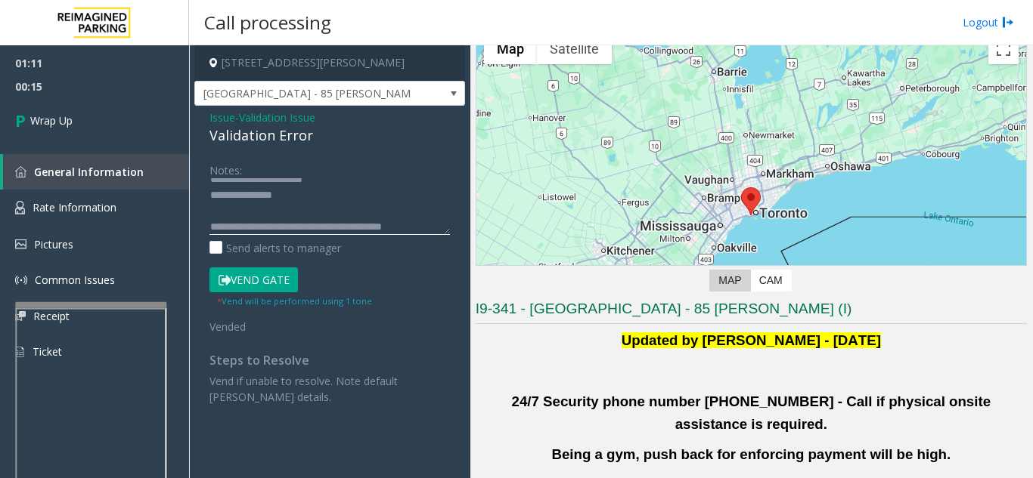
scroll to position [107, 0]
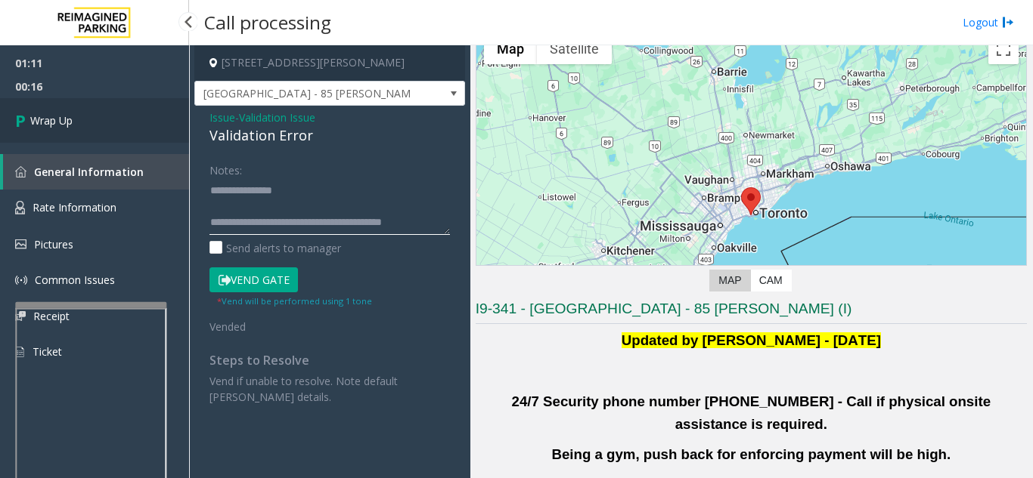
type textarea "**********"
click at [153, 118] on link "Wrap Up" at bounding box center [94, 120] width 189 height 45
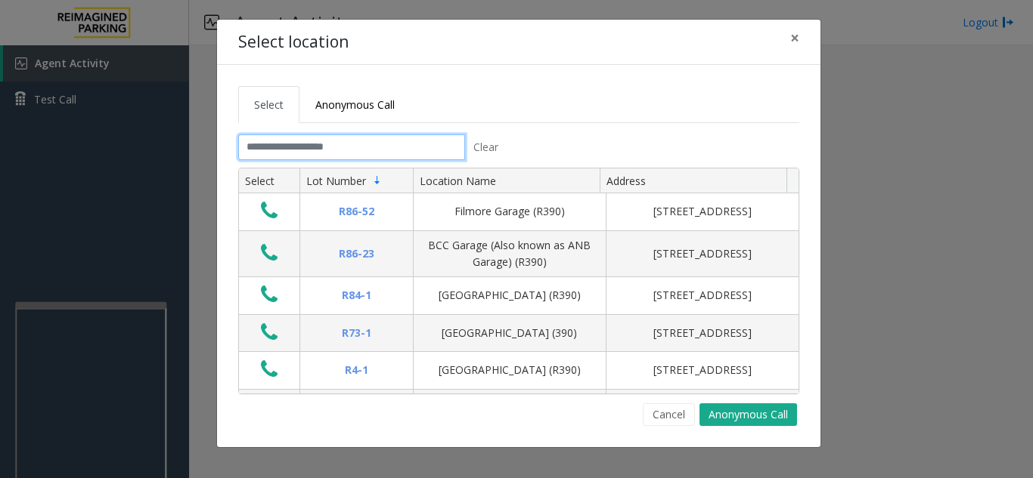
click at [395, 149] on input "text" at bounding box center [351, 148] width 227 height 26
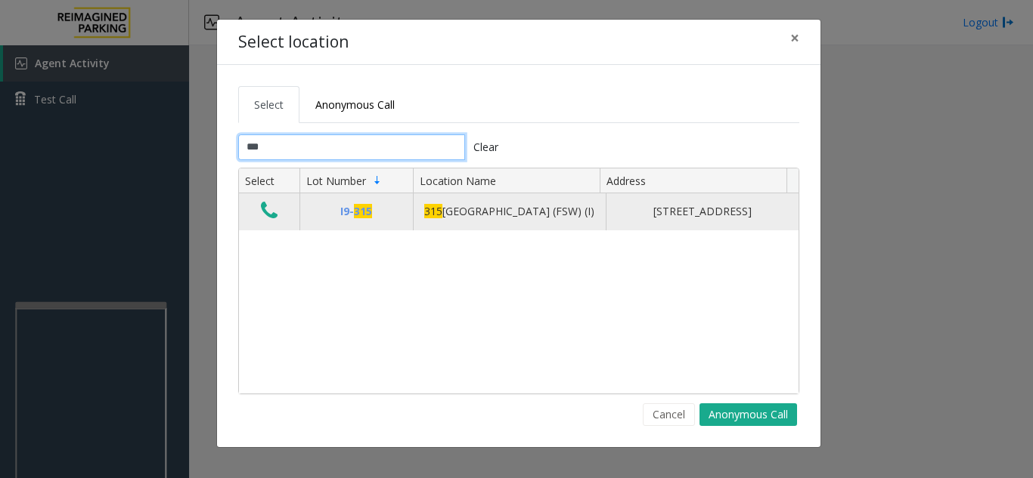
type input "***"
click at [261, 215] on icon "Data table" at bounding box center [269, 210] width 17 height 21
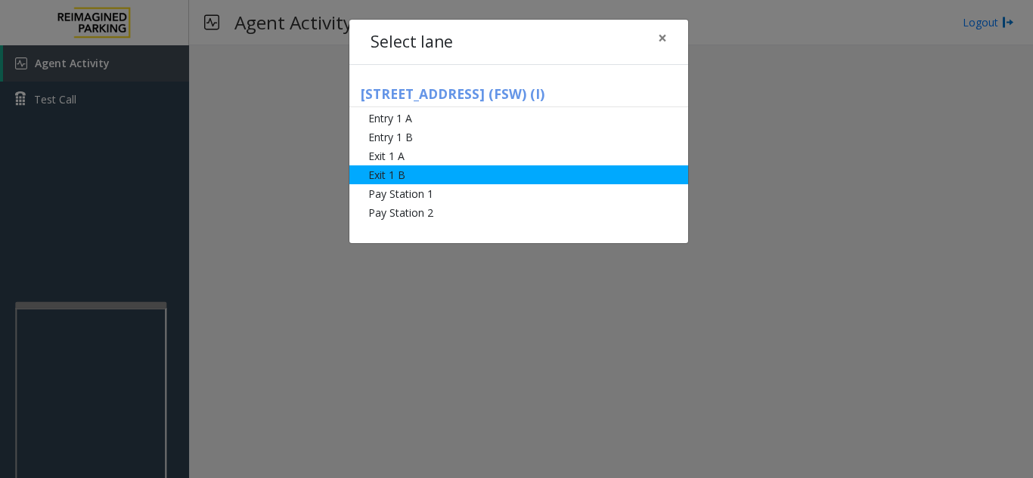
click at [403, 170] on li "Exit 1 B" at bounding box center [518, 175] width 339 height 19
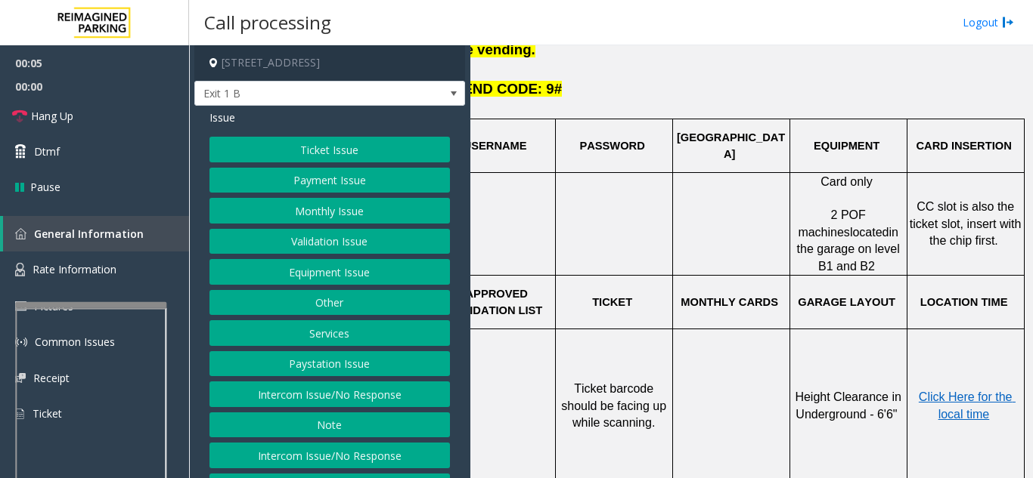
scroll to position [454, 168]
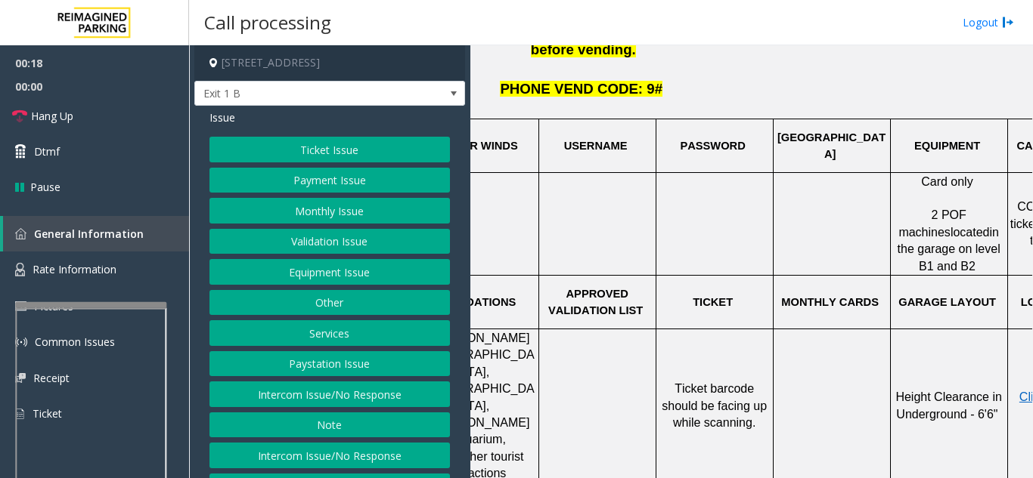
click at [341, 148] on button "Ticket Issue" at bounding box center [329, 150] width 240 height 26
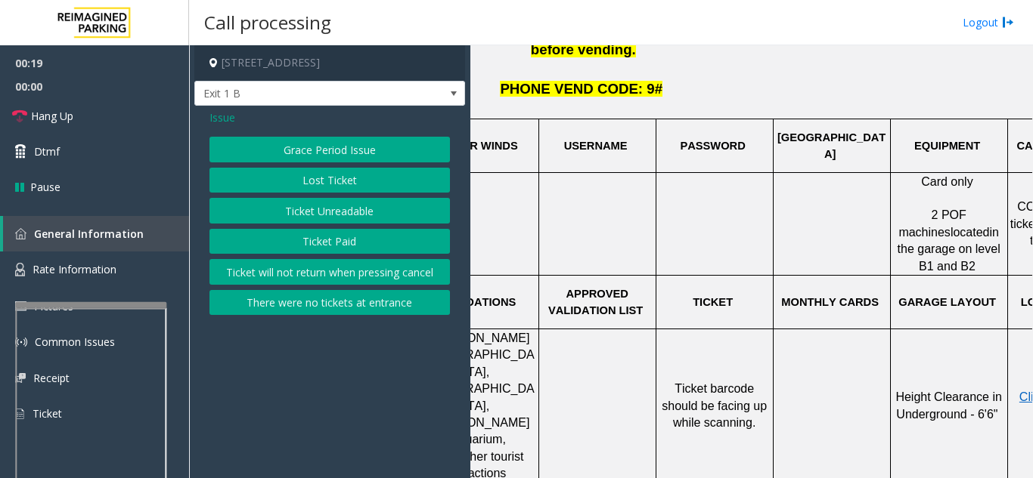
click at [336, 220] on button "Ticket Unreadable" at bounding box center [329, 211] width 240 height 26
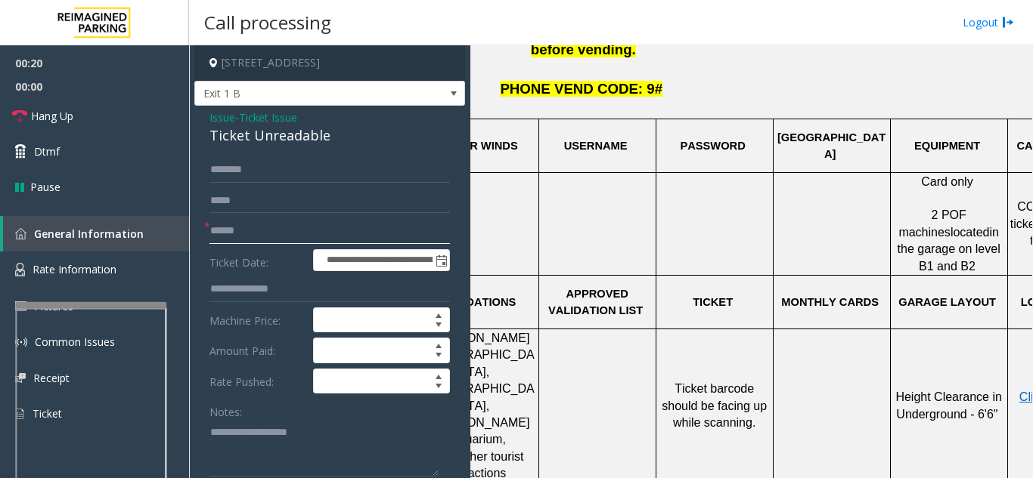
click at [308, 234] on input "text" at bounding box center [329, 231] width 240 height 26
click at [292, 231] on input "text" at bounding box center [329, 231] width 240 height 26
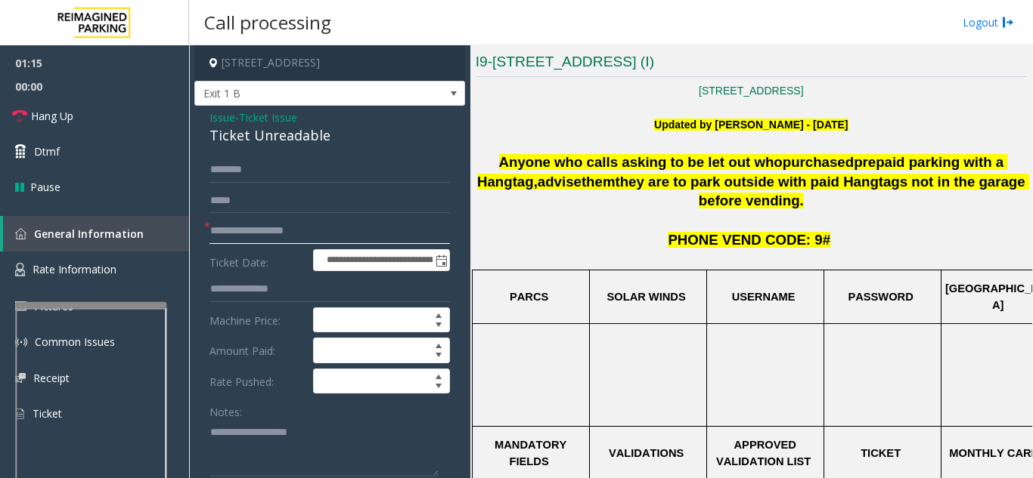
scroll to position [227, 0]
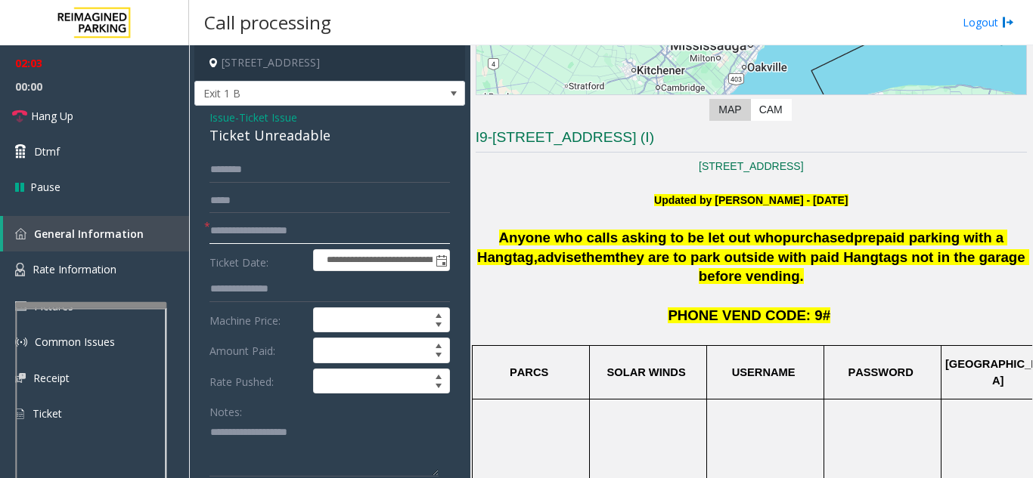
type input "**********"
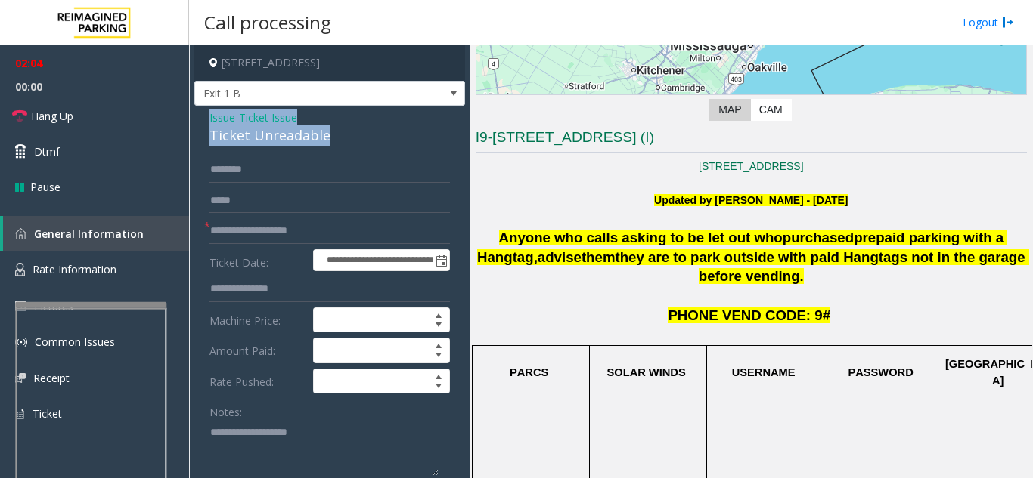
drag, startPoint x: 197, startPoint y: 117, endPoint x: 432, endPoint y: 144, distance: 235.9
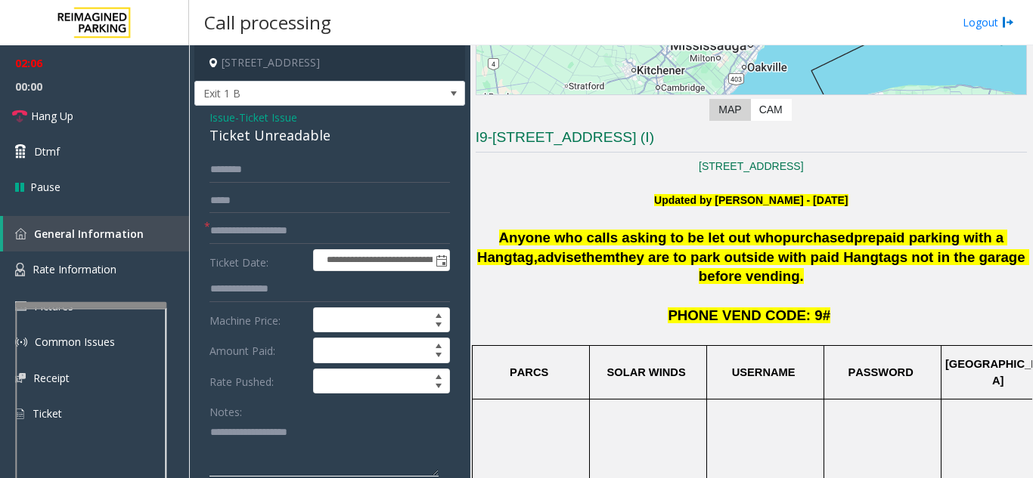
click at [255, 463] on textarea at bounding box center [323, 448] width 229 height 57
paste textarea "**********"
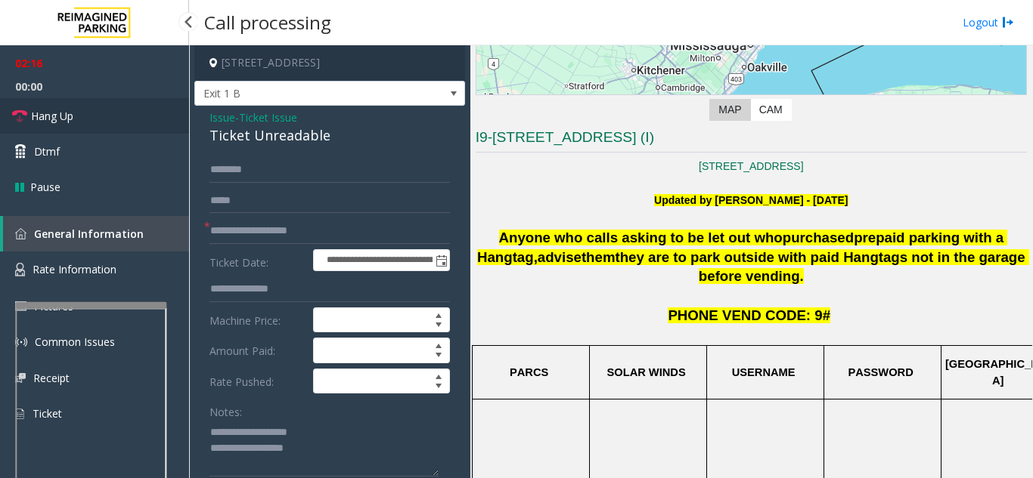
click at [38, 116] on span "Hang Up" at bounding box center [52, 116] width 42 height 16
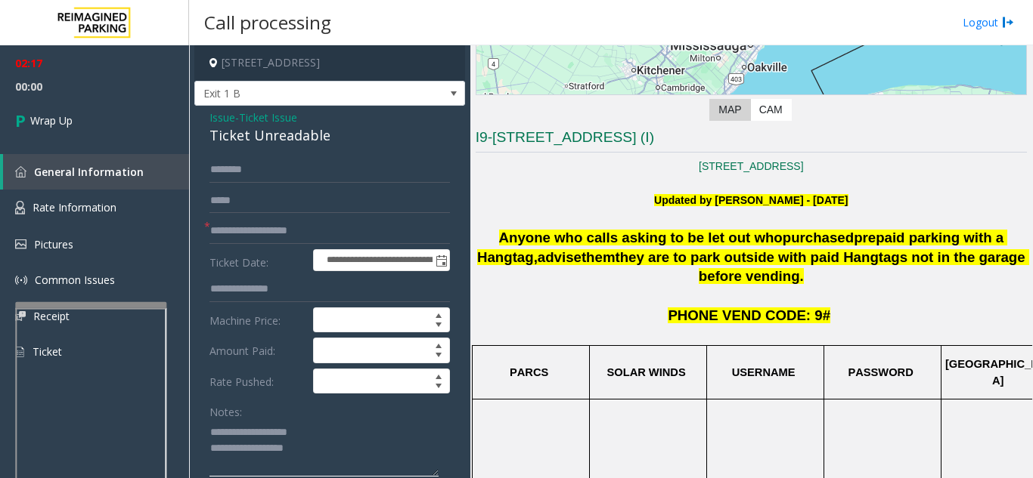
click at [287, 464] on textarea at bounding box center [323, 448] width 229 height 57
click at [289, 475] on textarea at bounding box center [323, 448] width 229 height 57
paste textarea "**********"
type textarea "**********"
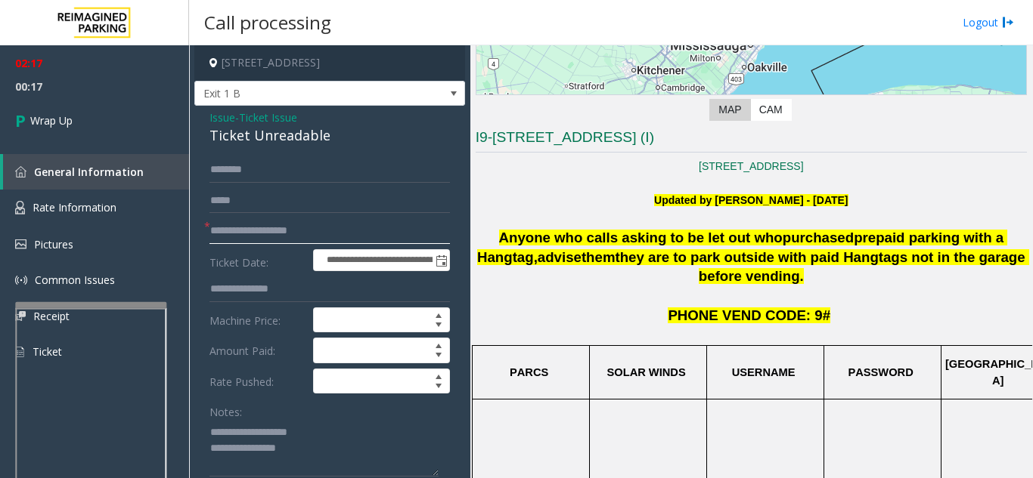
click at [430, 238] on input "**********" at bounding box center [329, 231] width 240 height 26
type input "**********"
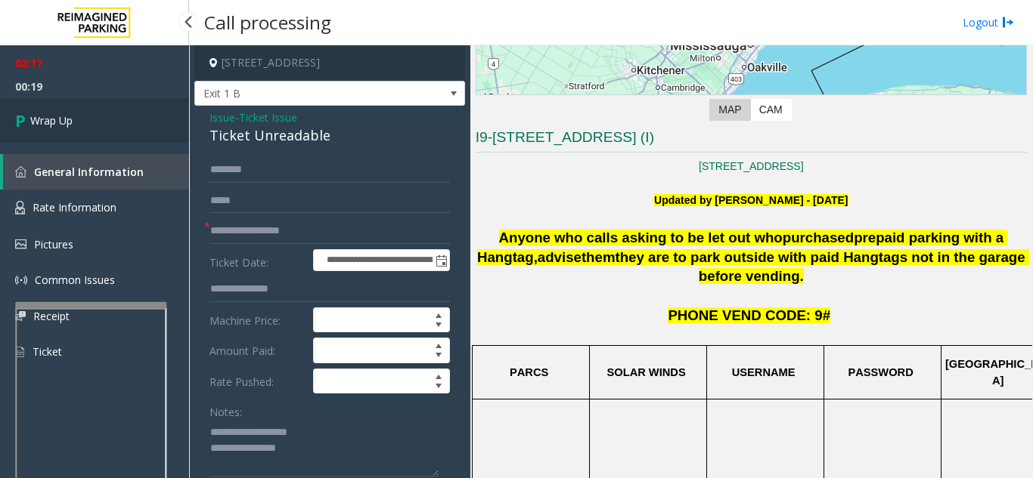
click at [2, 108] on link "Wrap Up" at bounding box center [94, 120] width 189 height 45
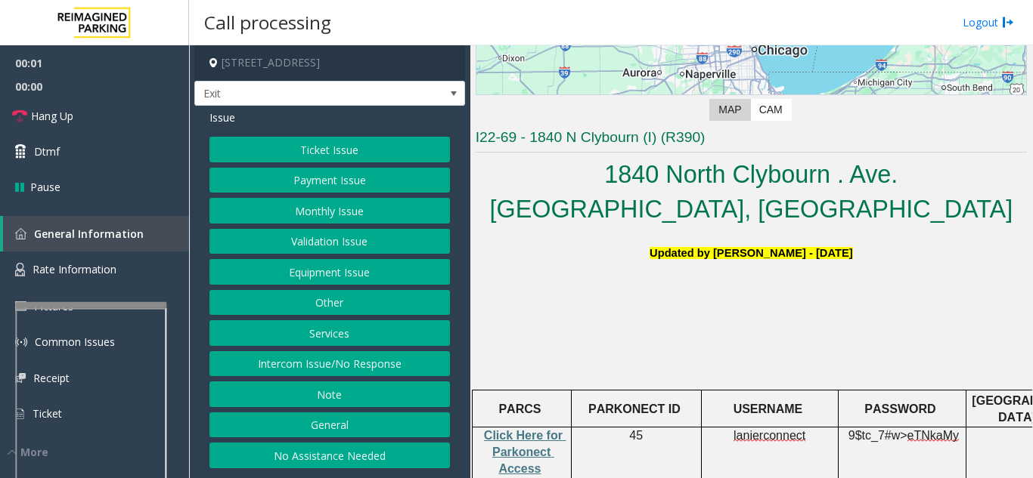
scroll to position [378, 0]
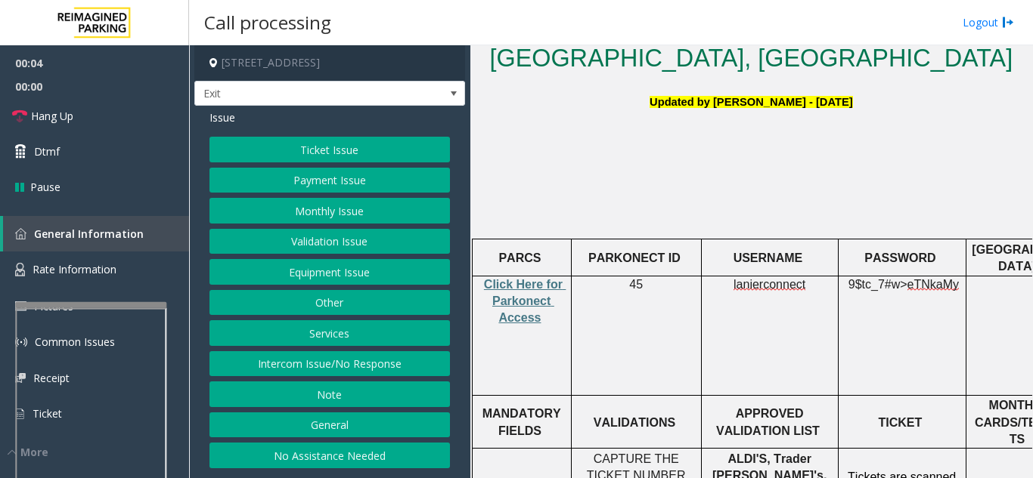
click at [351, 271] on button "Equipment Issue" at bounding box center [329, 272] width 240 height 26
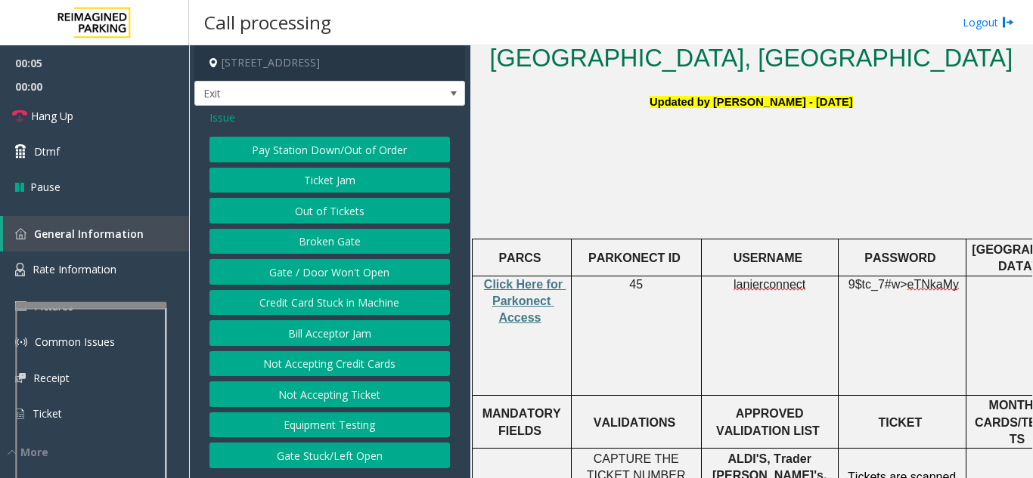
click at [349, 274] on button "Gate / Door Won't Open" at bounding box center [329, 272] width 240 height 26
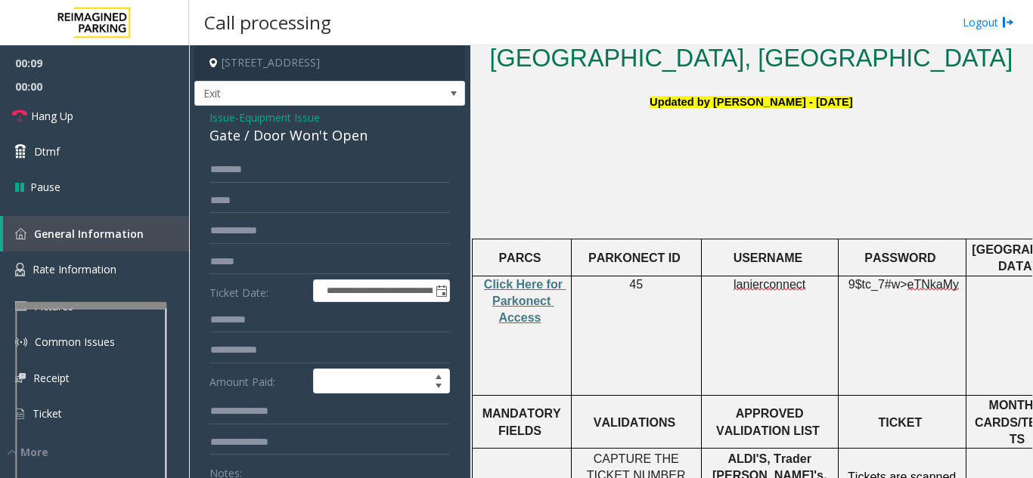
click at [218, 123] on span "Issue" at bounding box center [222, 118] width 26 height 16
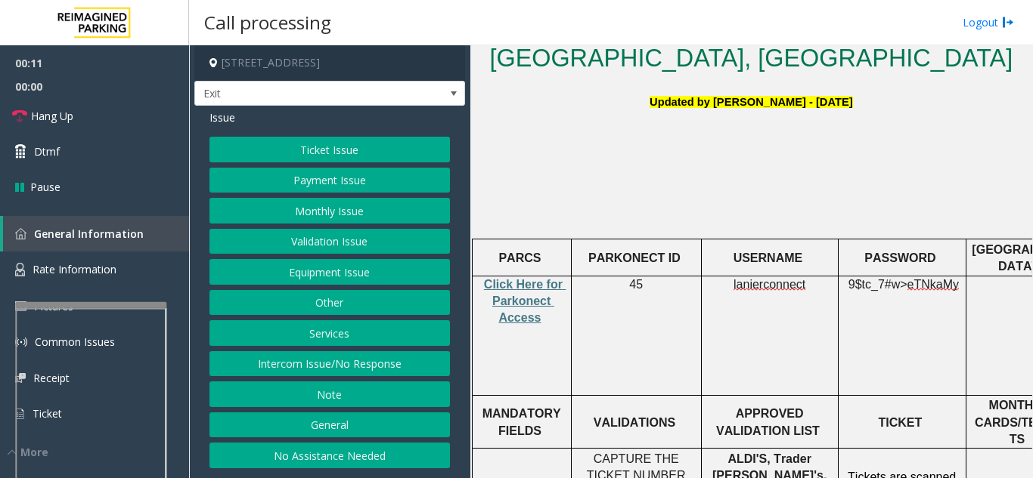
click at [297, 271] on button "Equipment Issue" at bounding box center [329, 272] width 240 height 26
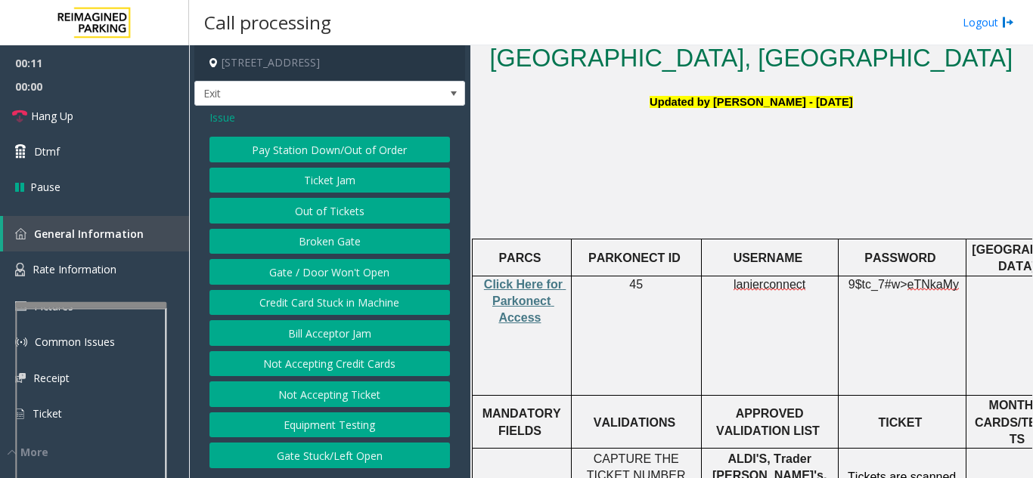
click at [272, 181] on button "Ticket Jam" at bounding box center [329, 181] width 240 height 26
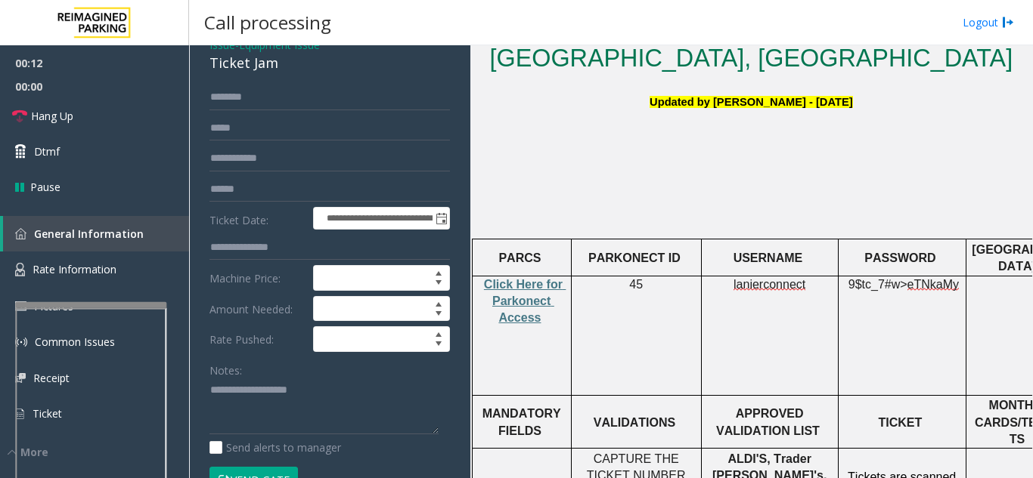
scroll to position [151, 0]
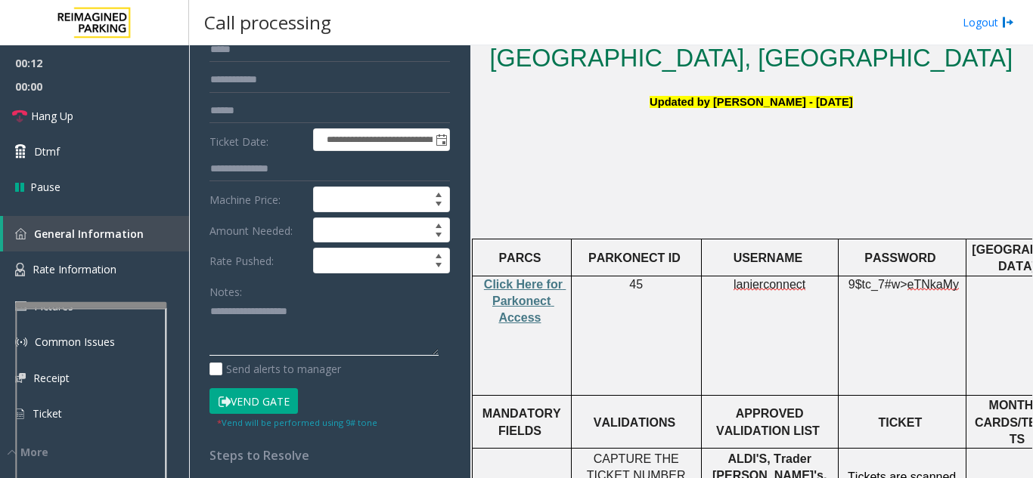
click at [255, 336] on textarea at bounding box center [323, 328] width 229 height 57
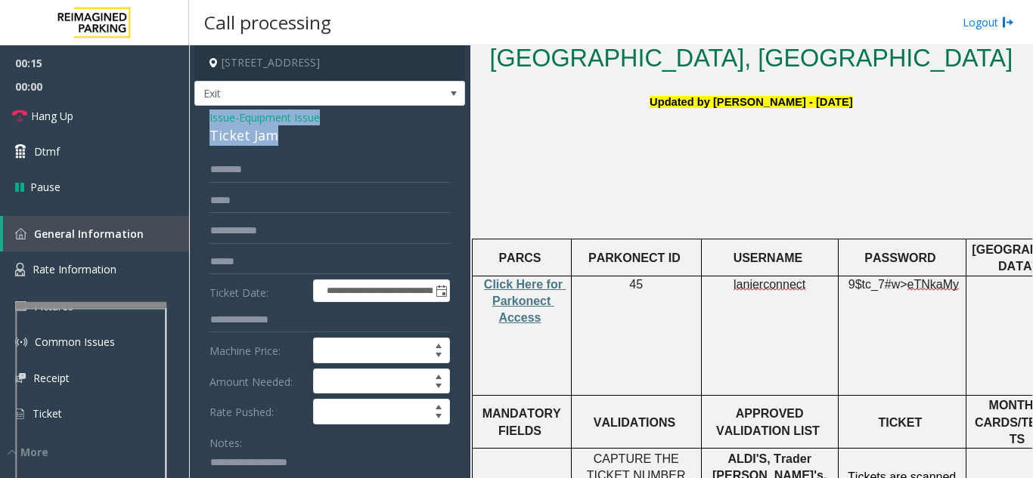
drag, startPoint x: 200, startPoint y: 123, endPoint x: 293, endPoint y: 146, distance: 95.7
click at [293, 146] on div "**********" at bounding box center [329, 481] width 271 height 751
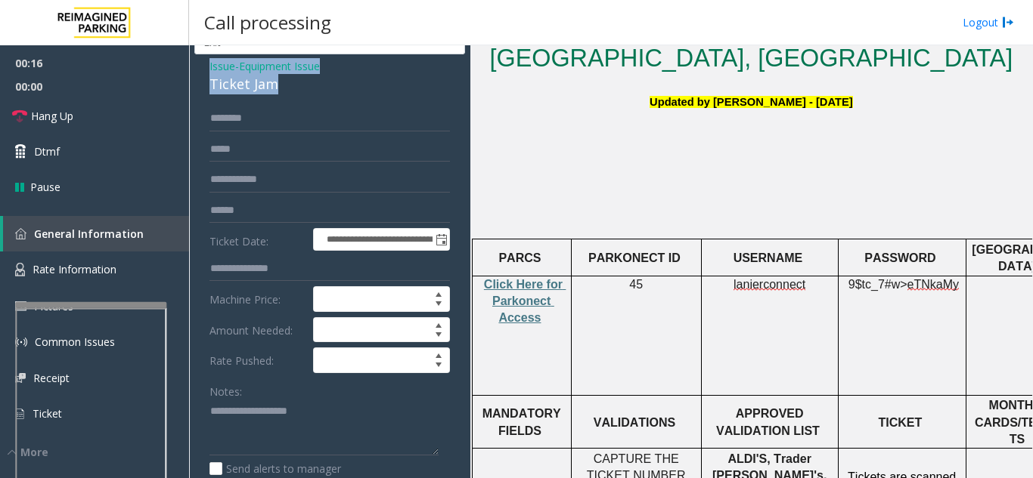
scroll to position [76, 0]
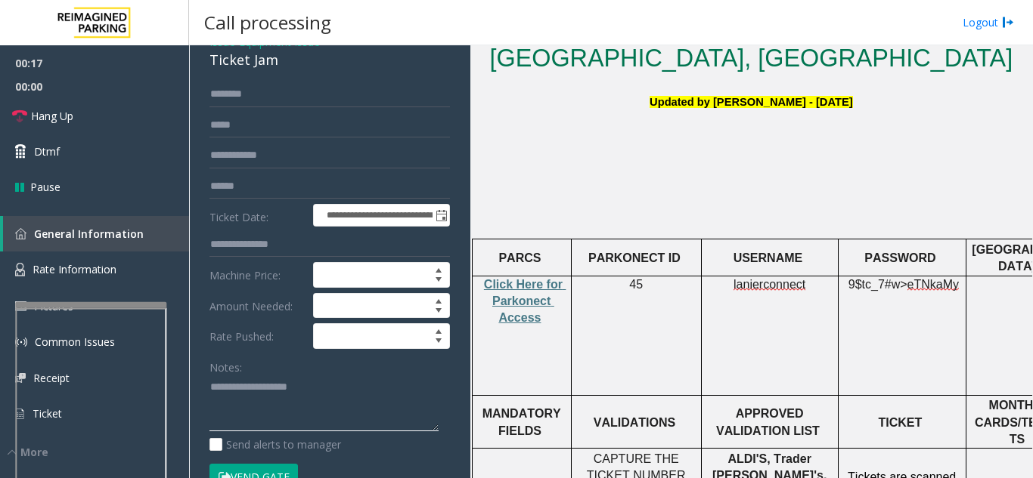
click at [247, 395] on textarea at bounding box center [323, 404] width 229 height 57
paste textarea "**********"
click at [265, 467] on button "Vend Gate" at bounding box center [253, 477] width 88 height 26
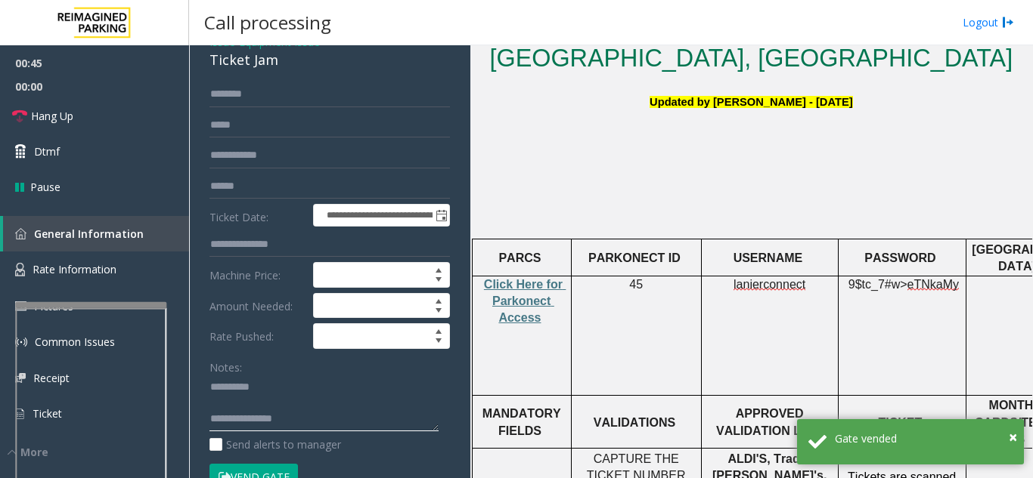
click at [280, 425] on textarea at bounding box center [323, 404] width 229 height 57
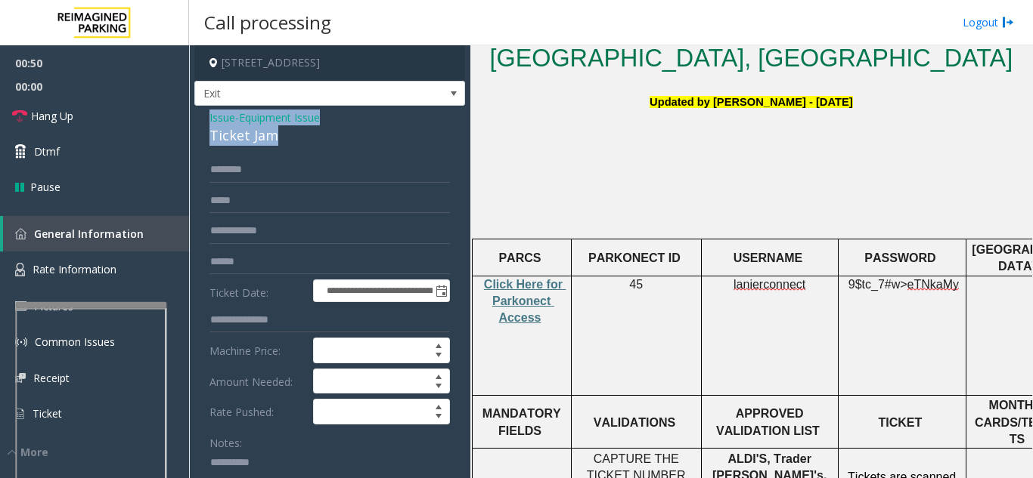
drag, startPoint x: 207, startPoint y: 120, endPoint x: 276, endPoint y: 142, distance: 72.2
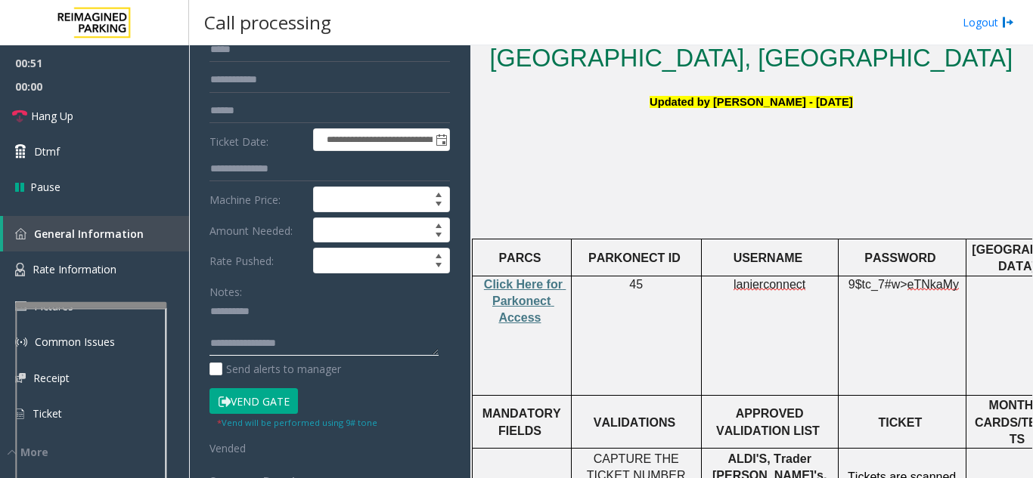
click at [249, 345] on textarea at bounding box center [323, 328] width 229 height 57
paste textarea "**********"
click at [150, 112] on link "Hang Up" at bounding box center [94, 116] width 189 height 36
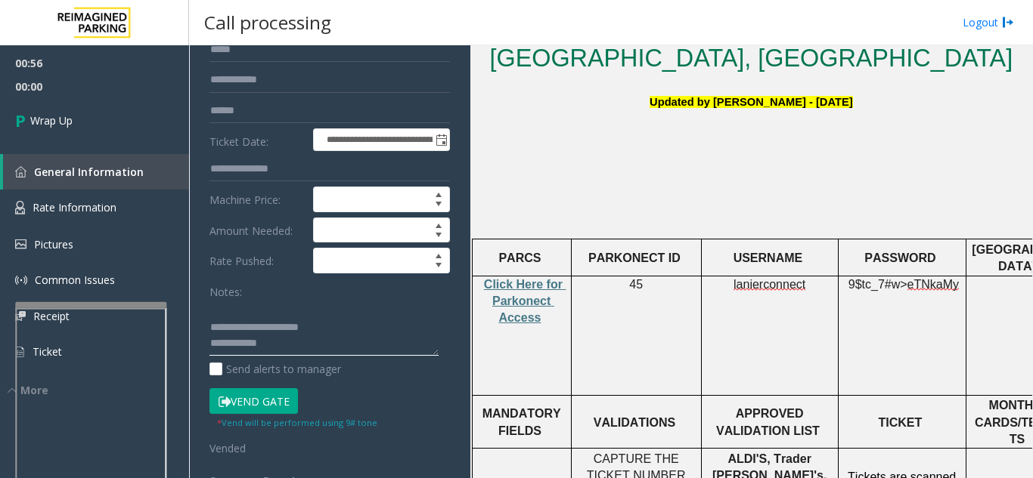
click at [229, 349] on textarea at bounding box center [323, 328] width 229 height 57
click at [334, 343] on textarea at bounding box center [323, 328] width 229 height 57
paste textarea "**********"
click at [330, 332] on textarea at bounding box center [323, 328] width 229 height 57
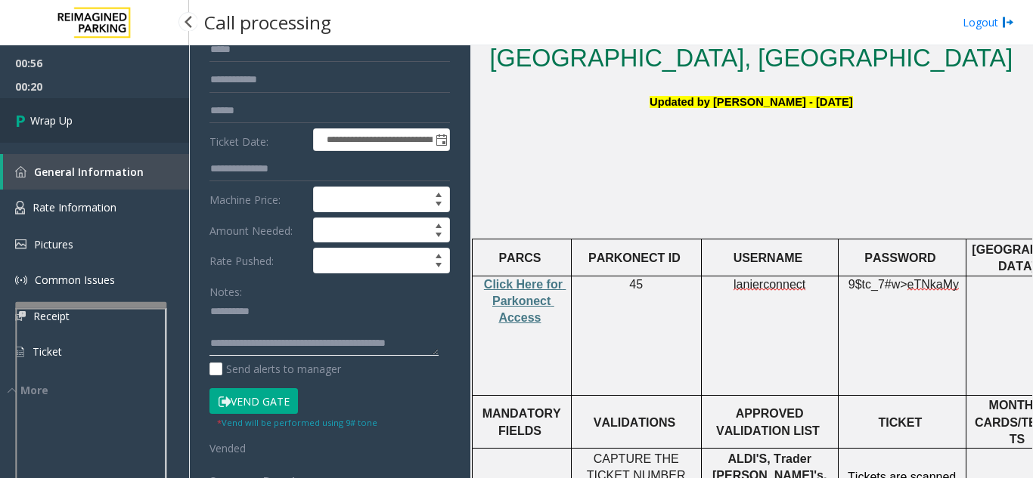
type textarea "**********"
click at [70, 116] on span "Wrap Up" at bounding box center [51, 121] width 42 height 16
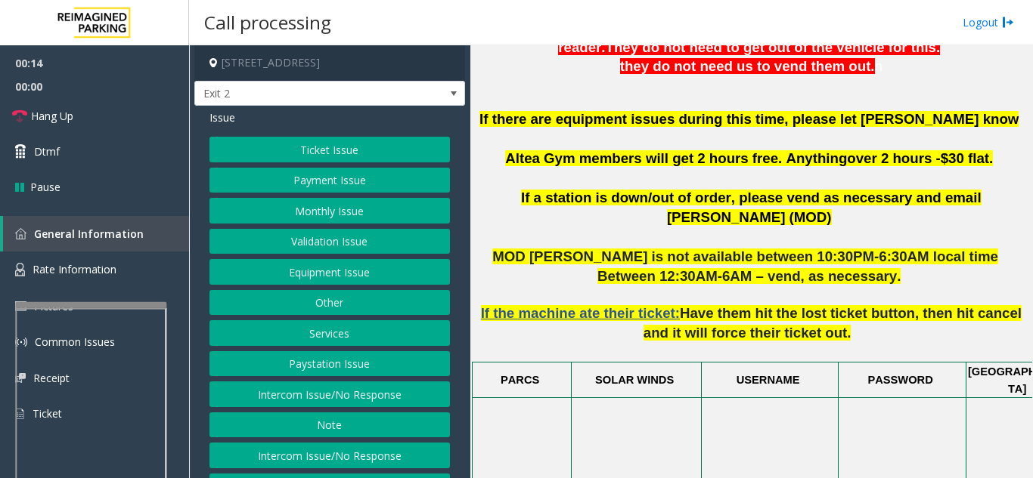
scroll to position [605, 0]
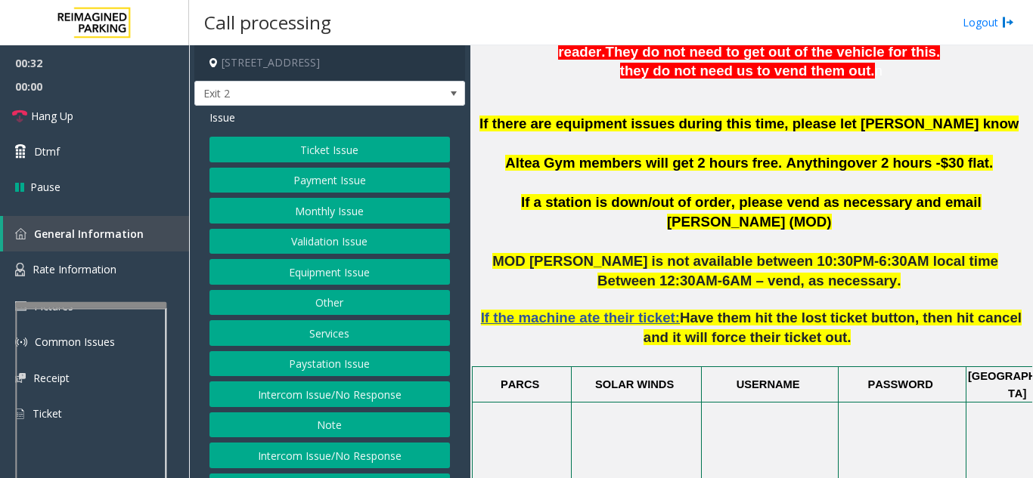
click at [296, 144] on button "Ticket Issue" at bounding box center [329, 150] width 240 height 26
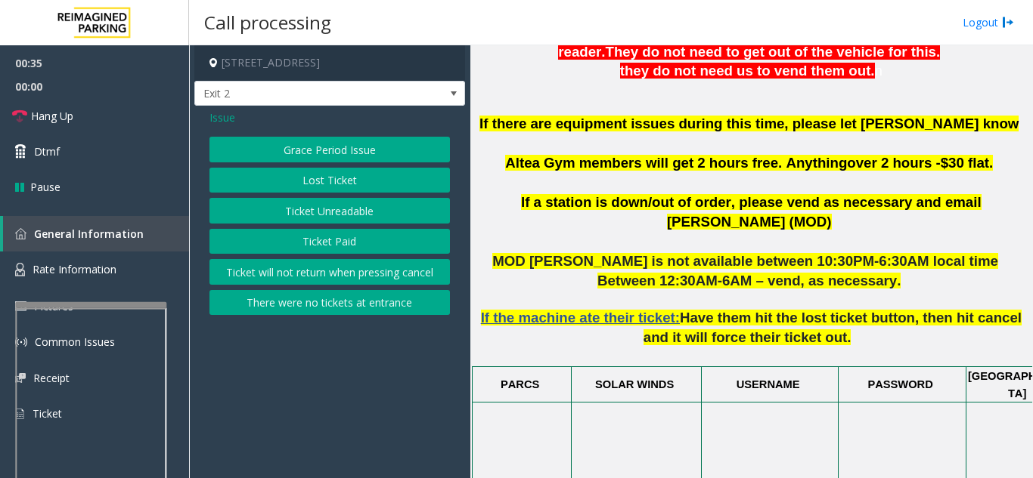
click at [317, 240] on button "Ticket Paid" at bounding box center [329, 242] width 240 height 26
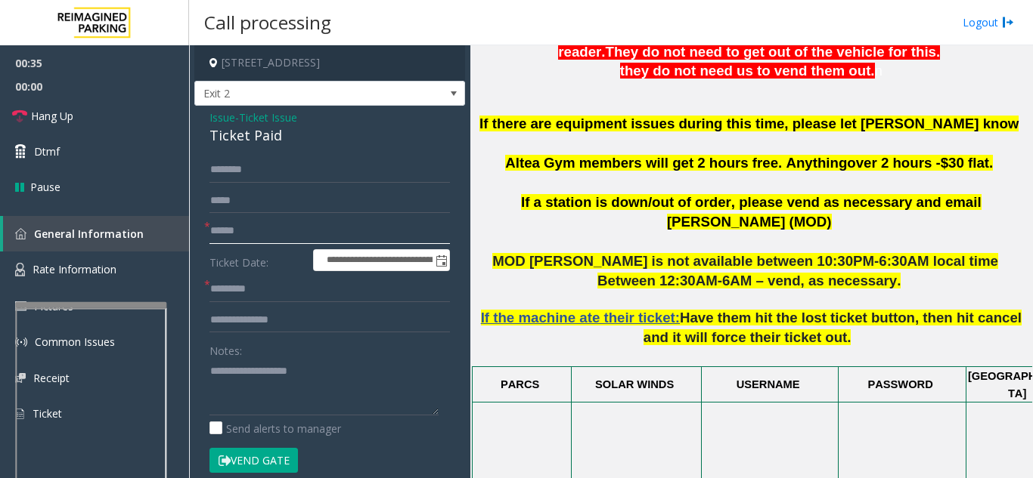
click at [302, 240] on input "text" at bounding box center [329, 231] width 240 height 26
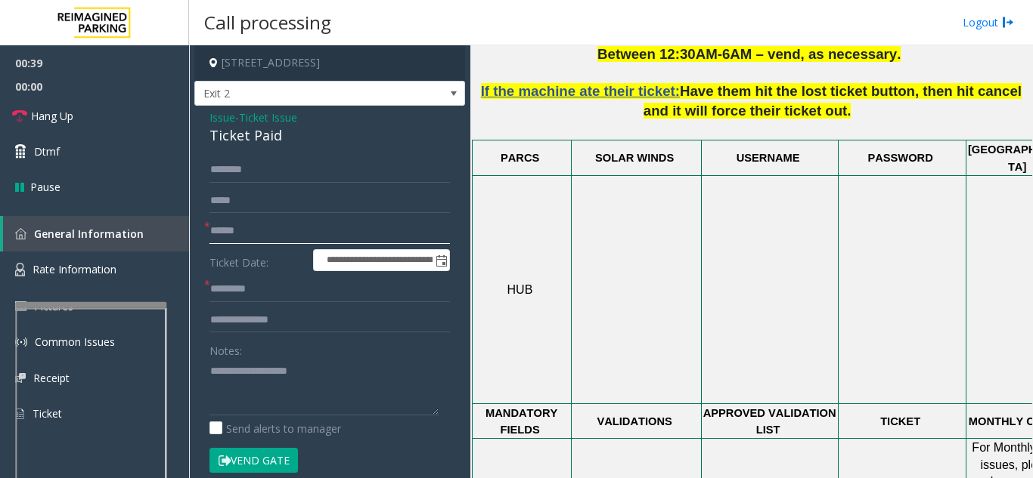
scroll to position [680, 0]
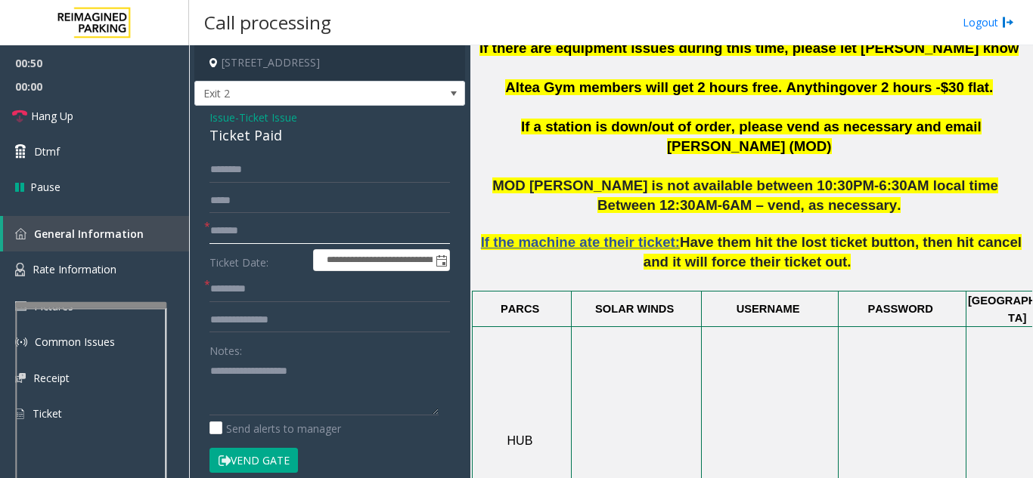
type input "*******"
click at [332, 184] on form "**********" at bounding box center [329, 323] width 240 height 332
click at [325, 177] on input "text" at bounding box center [329, 170] width 240 height 26
type input "*******"
click at [273, 296] on input "text" at bounding box center [329, 290] width 240 height 26
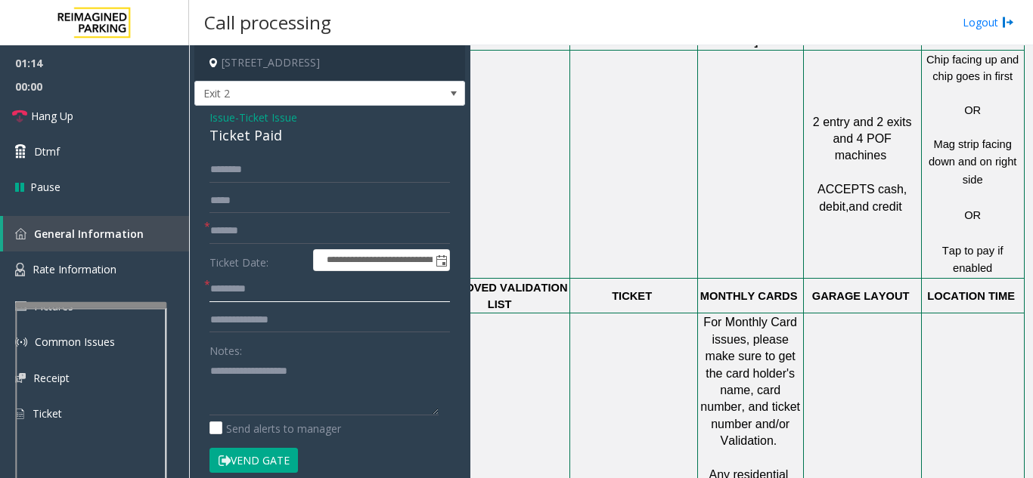
scroll to position [983, 279]
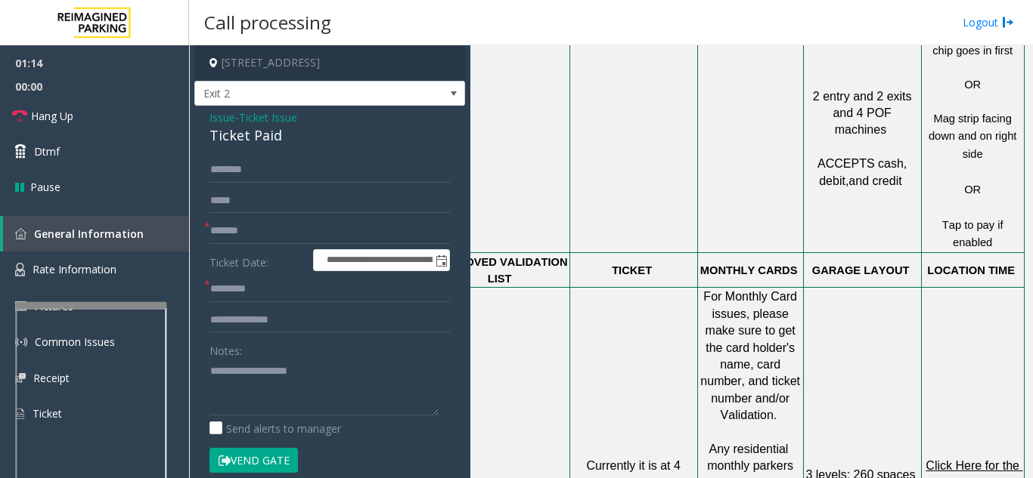
click at [964, 460] on span "Click Here for the local time" at bounding box center [973, 474] width 97 height 29
click at [270, 290] on input "text" at bounding box center [329, 290] width 240 height 26
click at [248, 290] on input "text" at bounding box center [329, 290] width 240 height 26
type input "****"
click at [255, 385] on textarea at bounding box center [323, 387] width 229 height 57
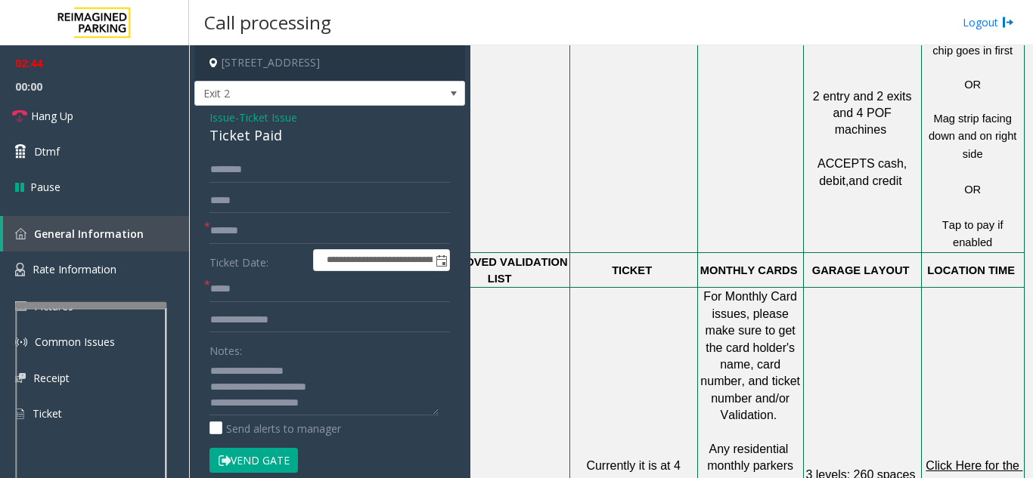
click at [274, 464] on button "Vend Gate" at bounding box center [253, 461] width 88 height 26
click at [339, 401] on textarea at bounding box center [323, 387] width 229 height 57
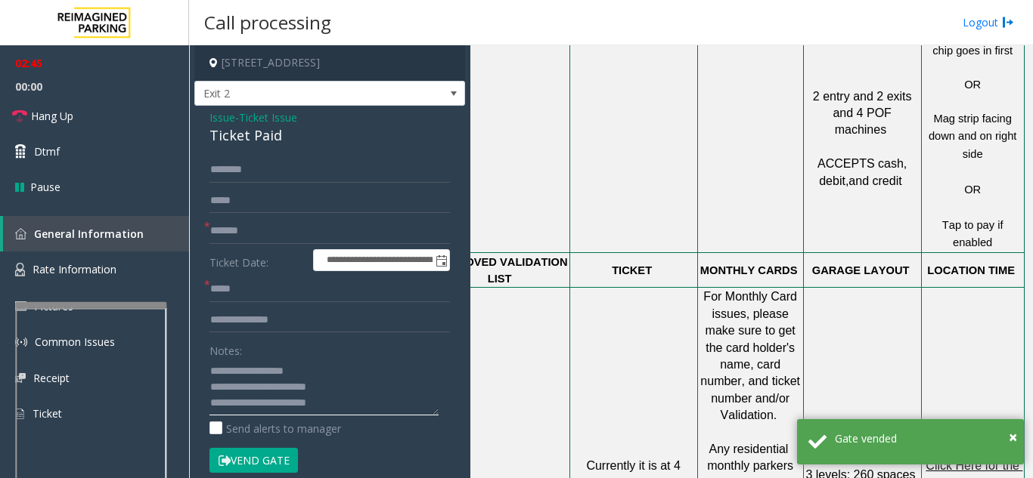
scroll to position [27, 0]
drag, startPoint x: 200, startPoint y: 114, endPoint x: 284, endPoint y: 138, distance: 87.3
click at [284, 138] on div "**********" at bounding box center [329, 480] width 271 height 749
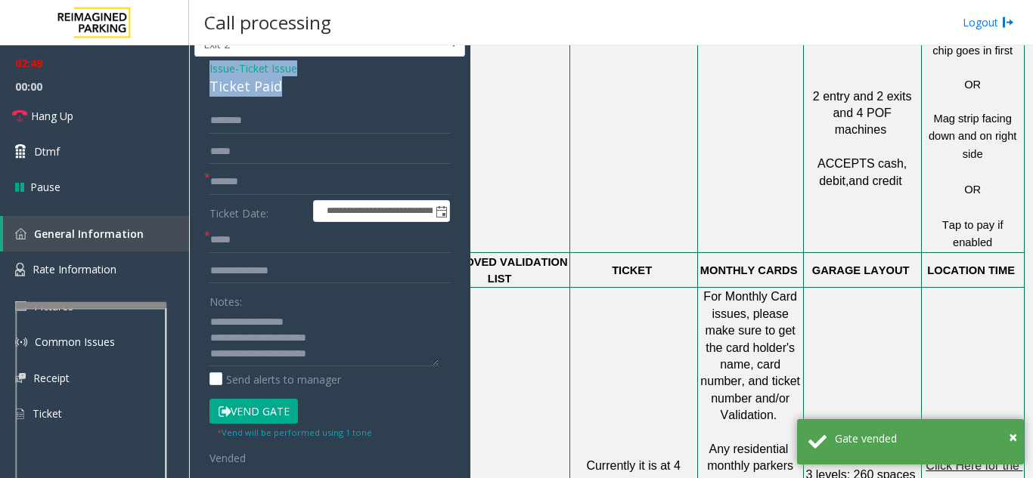
scroll to position [76, 0]
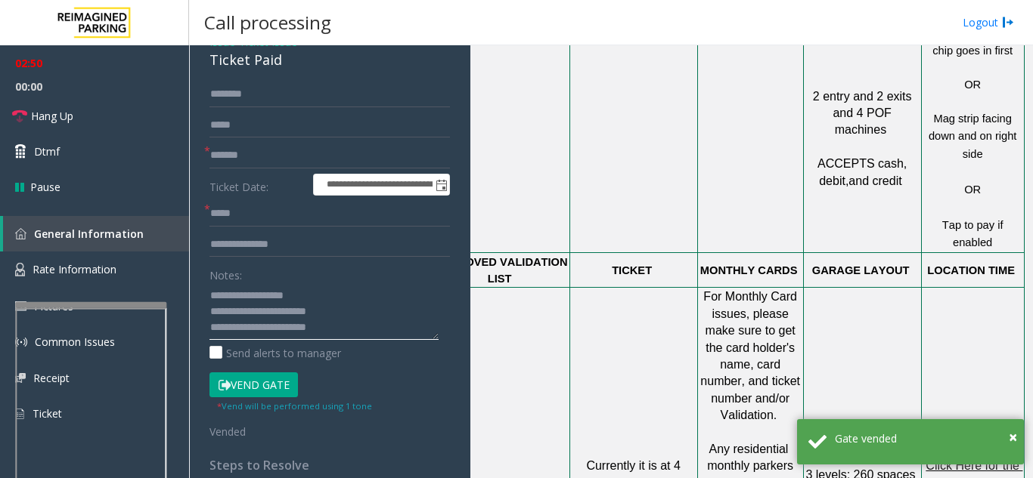
click at [243, 336] on textarea at bounding box center [323, 311] width 229 height 57
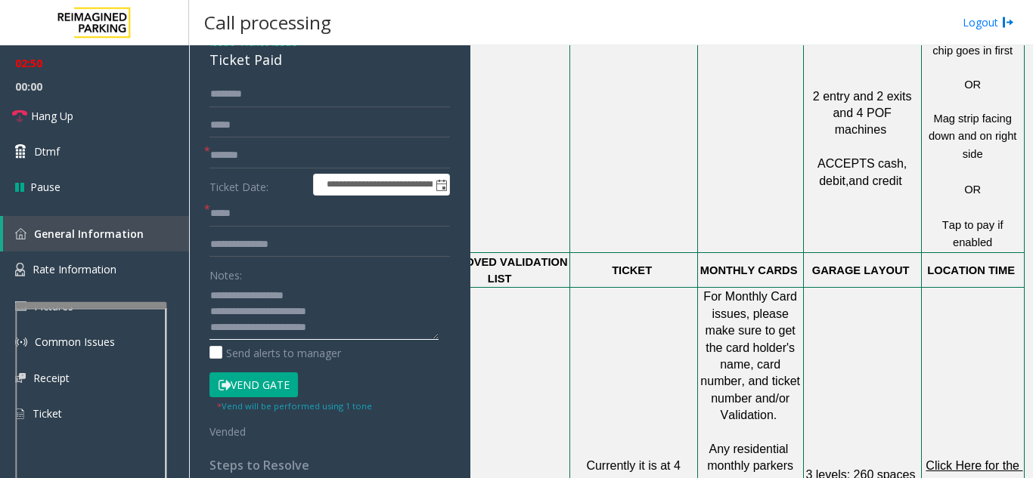
paste textarea "**********"
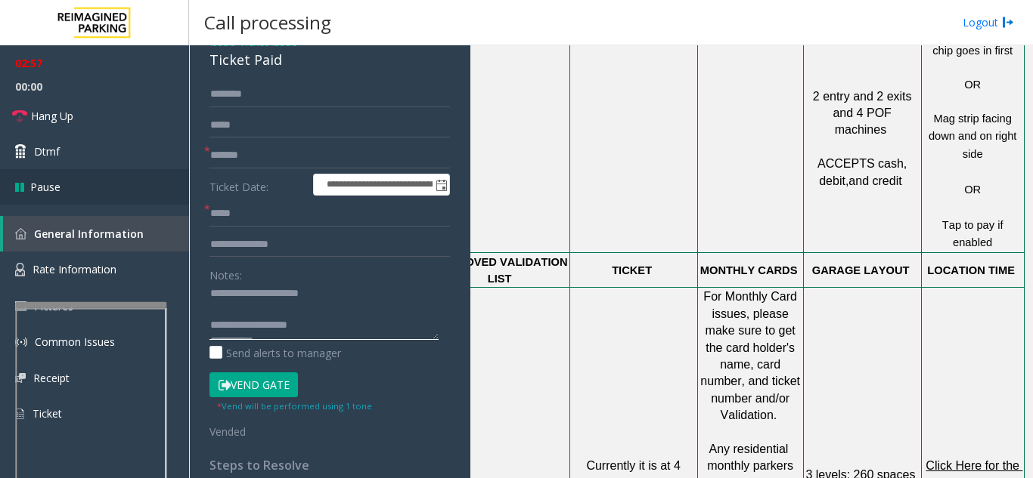
scroll to position [0, 0]
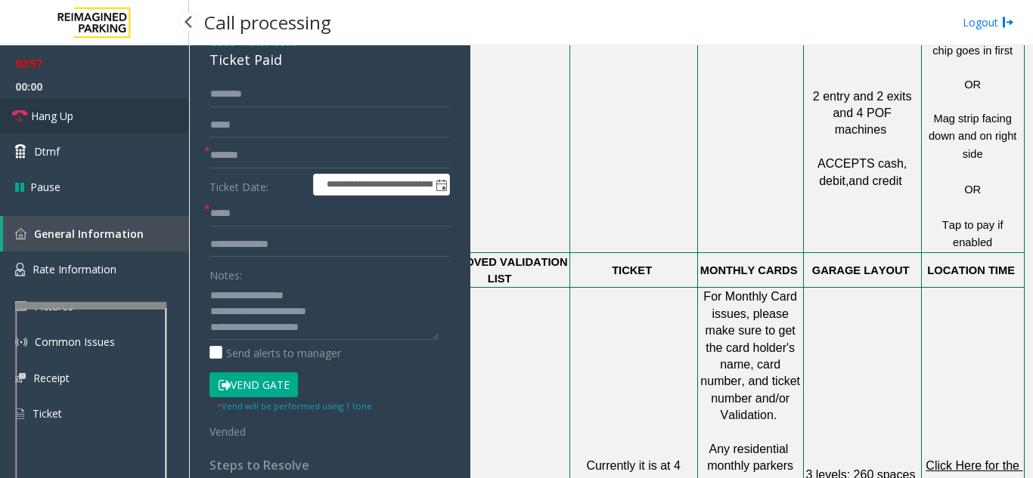
click at [119, 129] on link "Hang Up" at bounding box center [94, 116] width 189 height 36
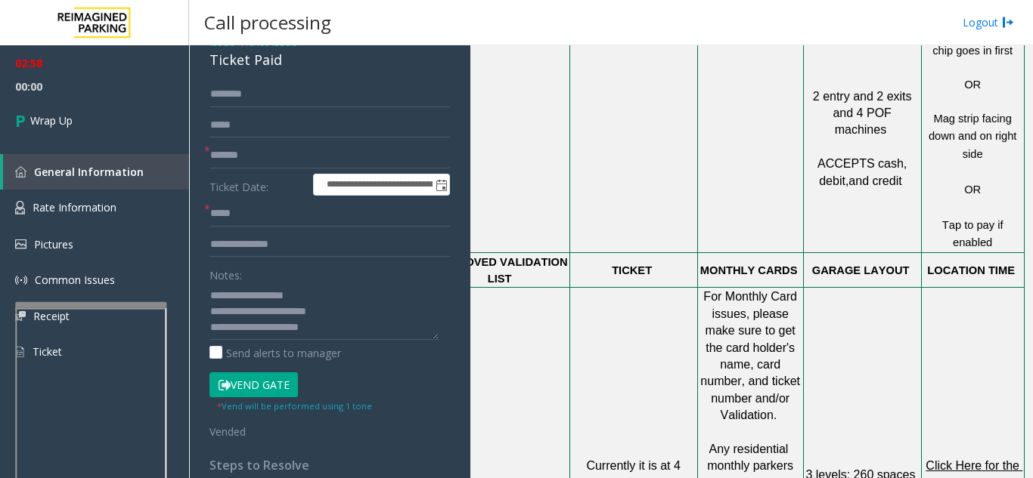
scroll to position [76, 0]
click at [310, 333] on textarea at bounding box center [323, 311] width 229 height 57
click at [337, 336] on textarea at bounding box center [323, 311] width 229 height 57
paste textarea "**********"
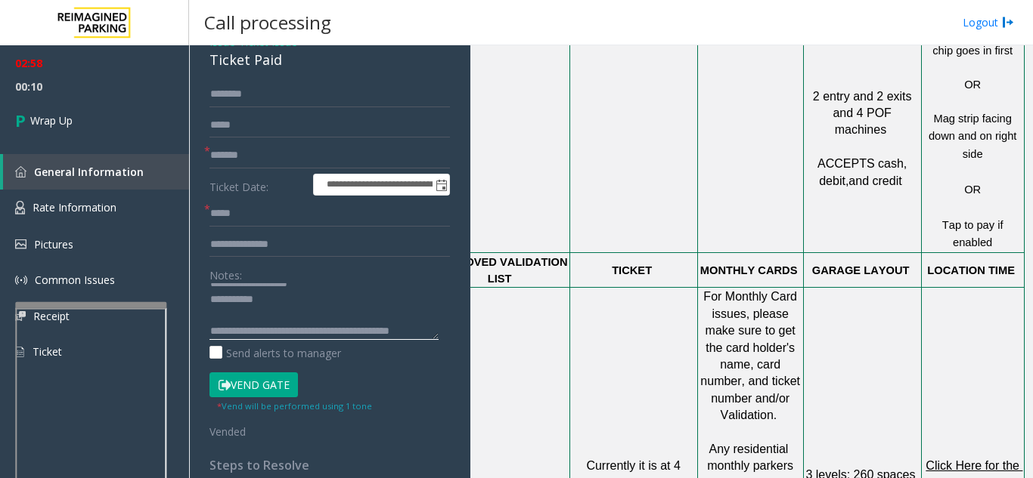
scroll to position [91, 0]
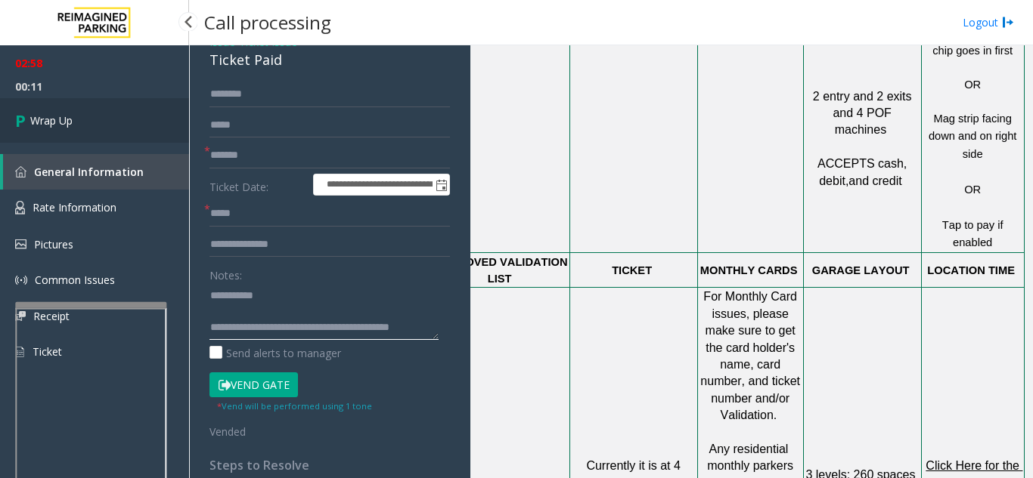
type textarea "**********"
click at [107, 112] on link "Wrap Up" at bounding box center [94, 120] width 189 height 45
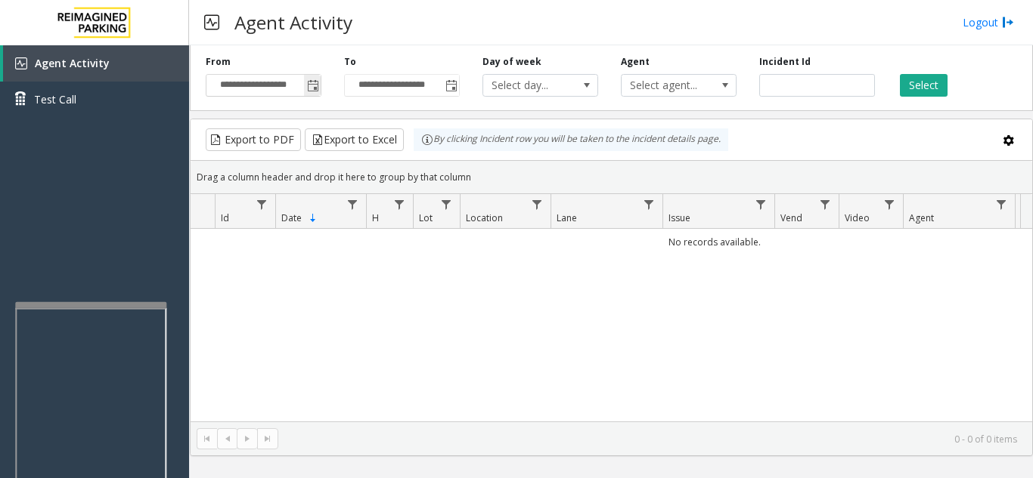
click at [309, 85] on span "Toggle popup" at bounding box center [313, 86] width 12 height 12
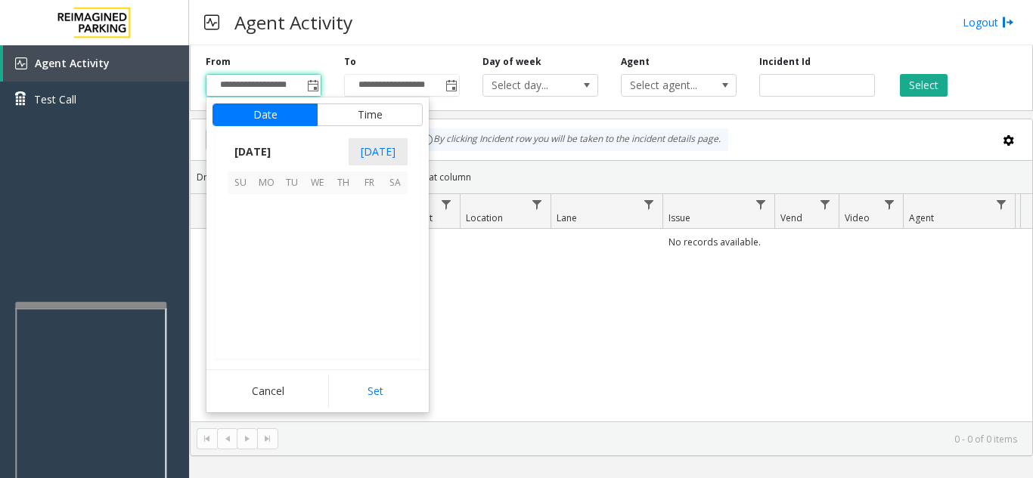
scroll to position [271118, 0]
click at [388, 255] on span "16" at bounding box center [395, 259] width 26 height 26
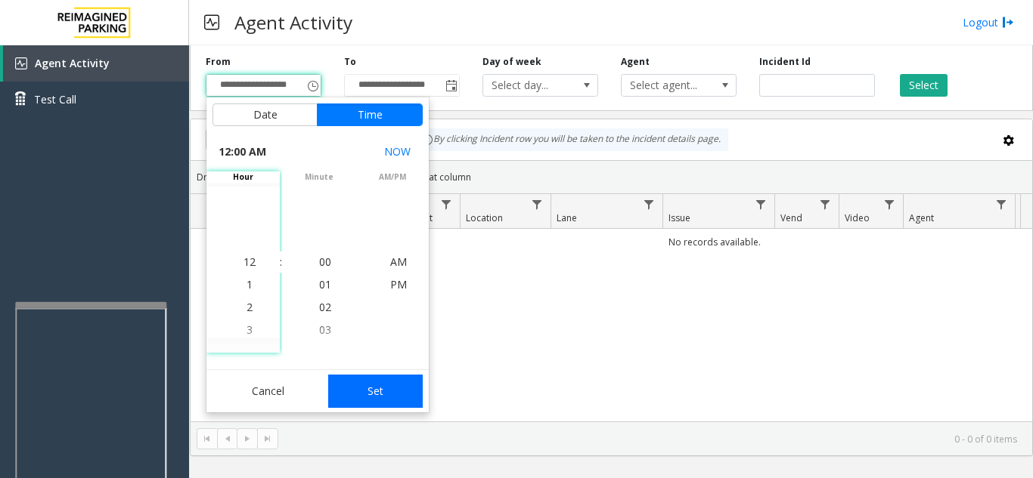
click at [351, 398] on button "Set" at bounding box center [375, 391] width 95 height 33
type input "**********"
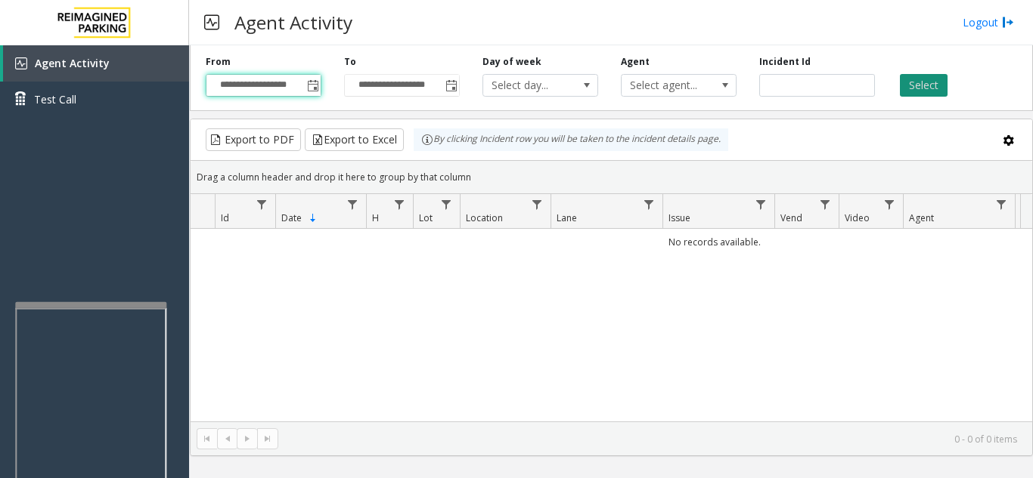
click at [923, 80] on button "Select" at bounding box center [924, 85] width 48 height 23
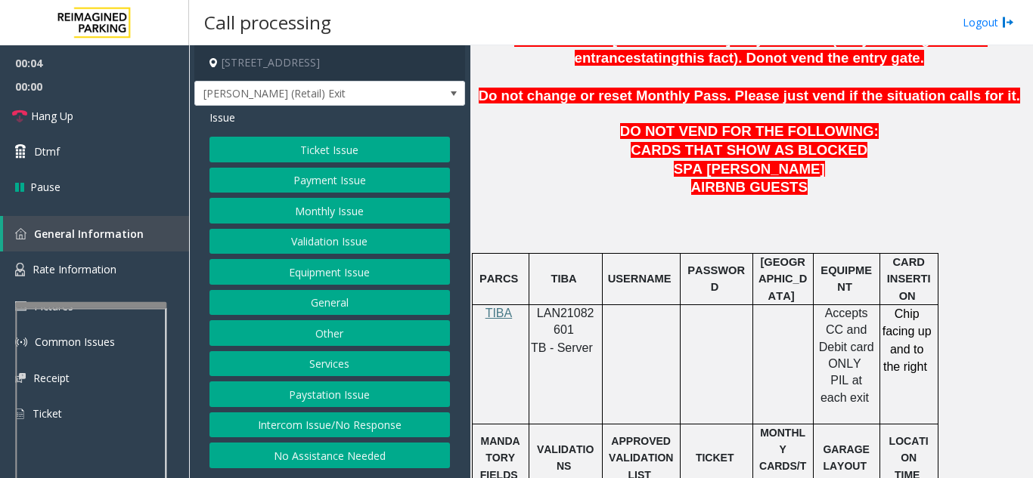
scroll to position [756, 0]
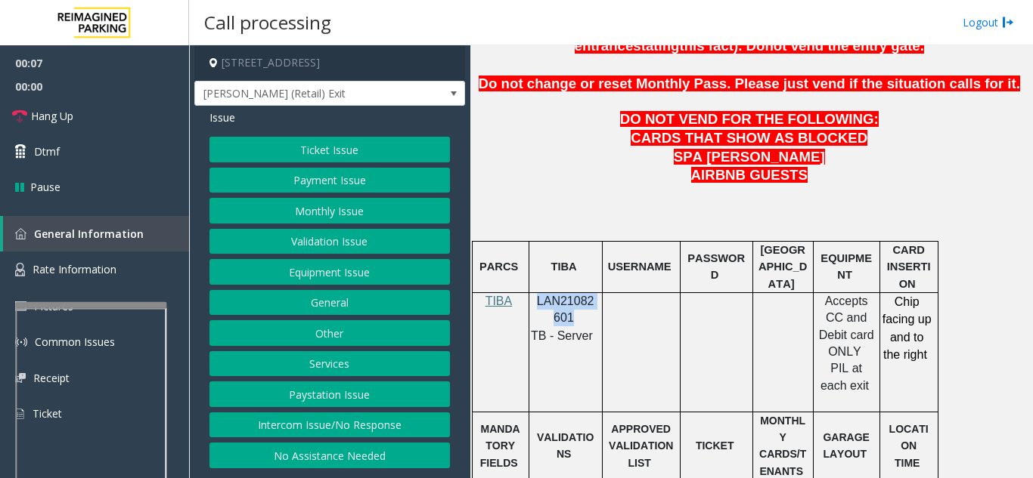
drag, startPoint x: 536, startPoint y: 264, endPoint x: 568, endPoint y: 280, distance: 35.5
click at [568, 293] on p "LAN21082601" at bounding box center [565, 310] width 62 height 34
click at [352, 426] on button "Intercom Issue/No Response" at bounding box center [329, 426] width 240 height 26
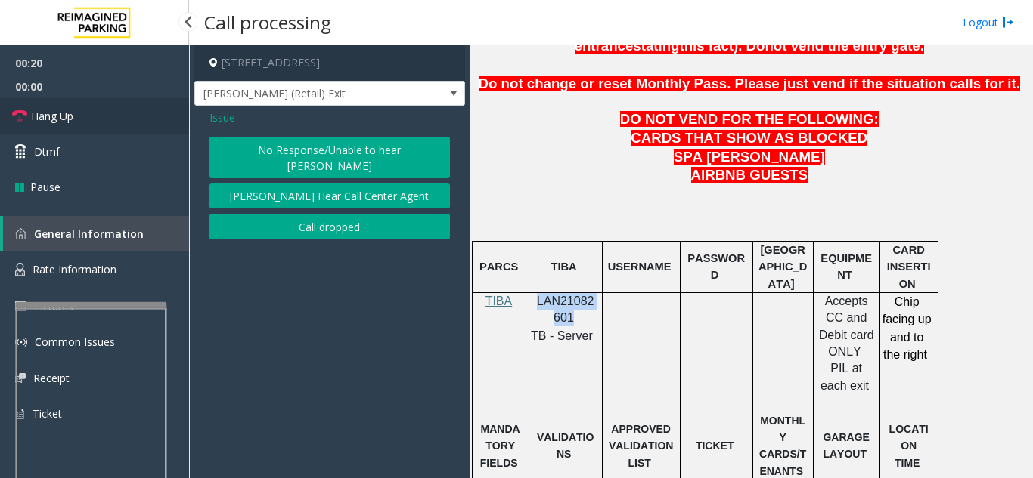
click at [118, 122] on link "Hang Up" at bounding box center [94, 116] width 189 height 36
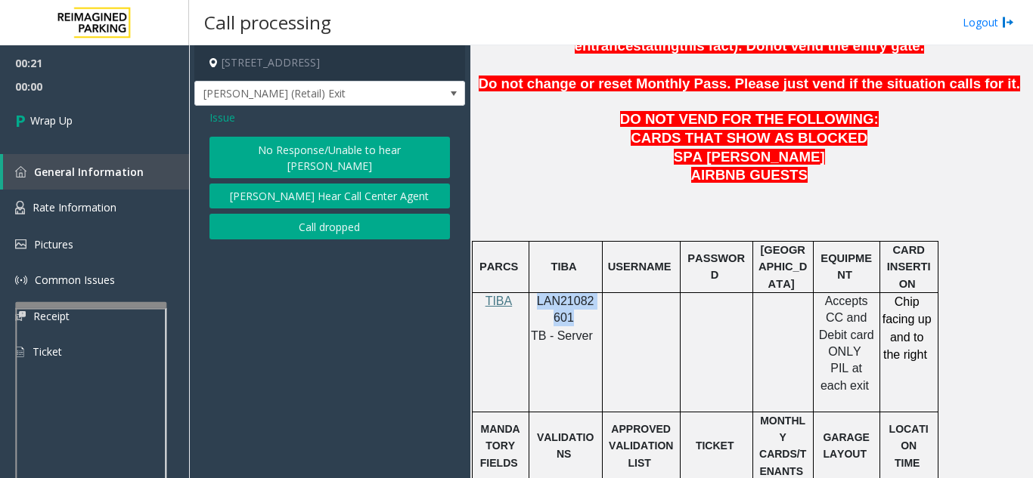
click at [290, 160] on button "No Response/Unable to hear [PERSON_NAME]" at bounding box center [329, 158] width 240 height 42
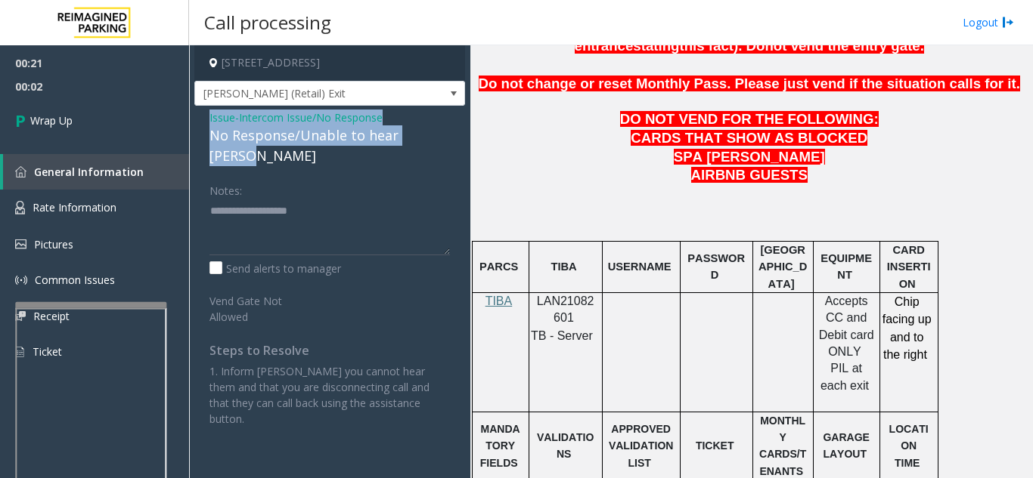
drag, startPoint x: 203, startPoint y: 117, endPoint x: 444, endPoint y: 139, distance: 242.9
click at [444, 139] on div "Issue - Intercom Issue/No Response No Response/Unable to hear [PERSON_NAME] Not…" at bounding box center [329, 274] width 271 height 336
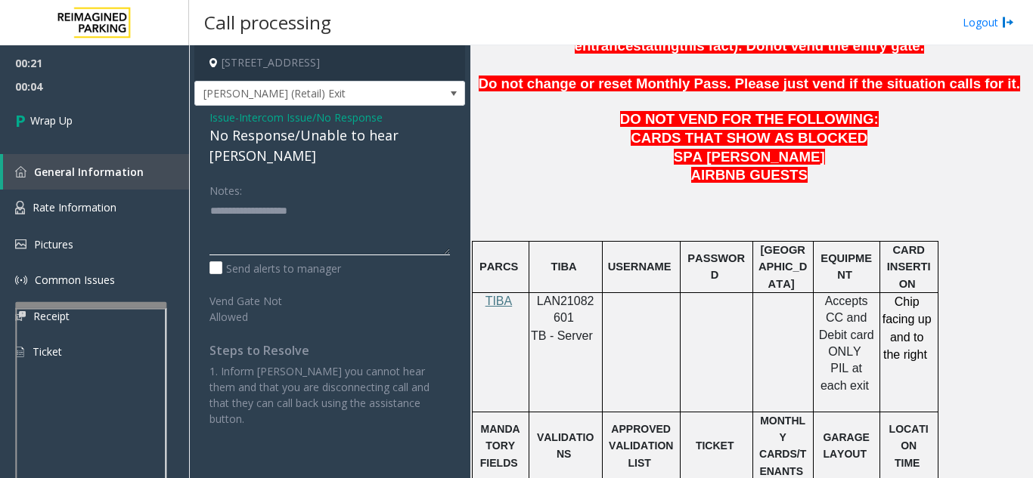
click at [342, 199] on textarea at bounding box center [329, 227] width 240 height 57
paste textarea "**********"
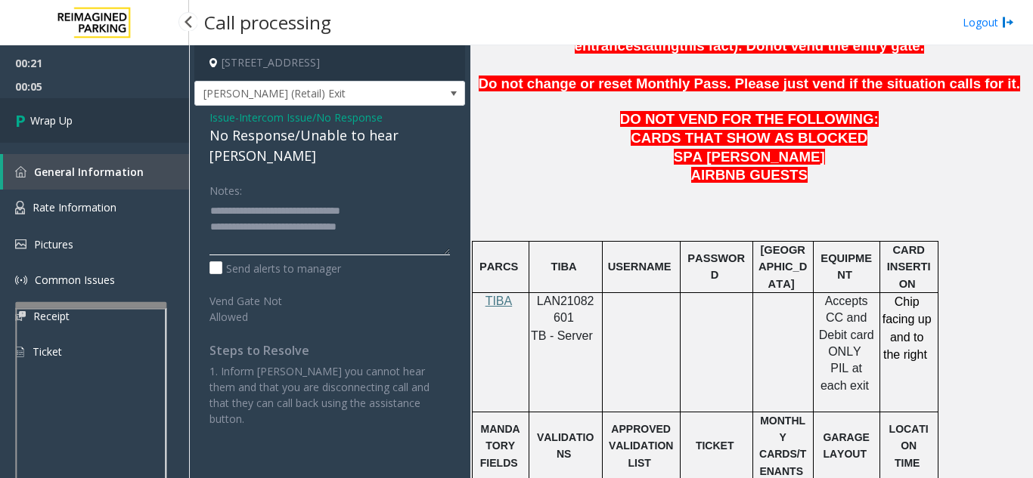
type textarea "**********"
click at [97, 125] on link "Wrap Up" at bounding box center [94, 120] width 189 height 45
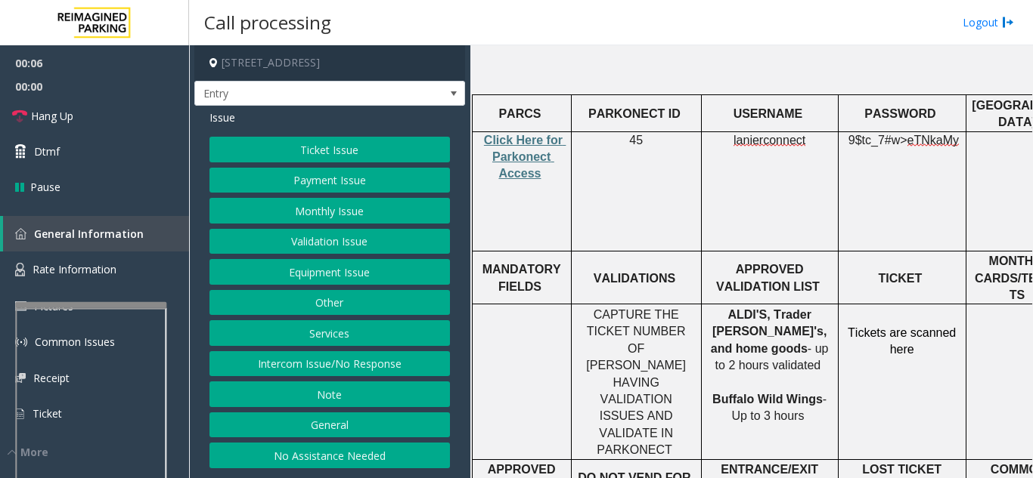
scroll to position [529, 0]
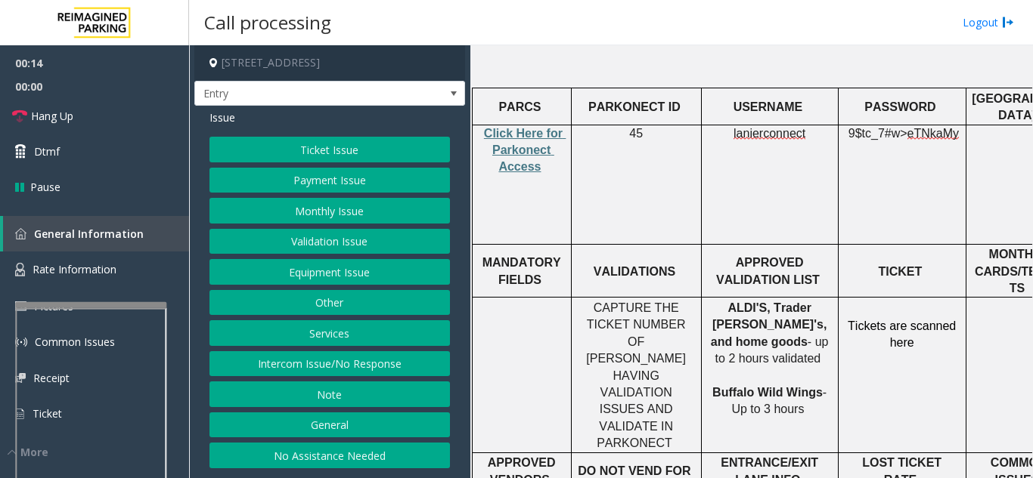
click at [377, 359] on button "Intercom Issue/No Response" at bounding box center [329, 364] width 240 height 26
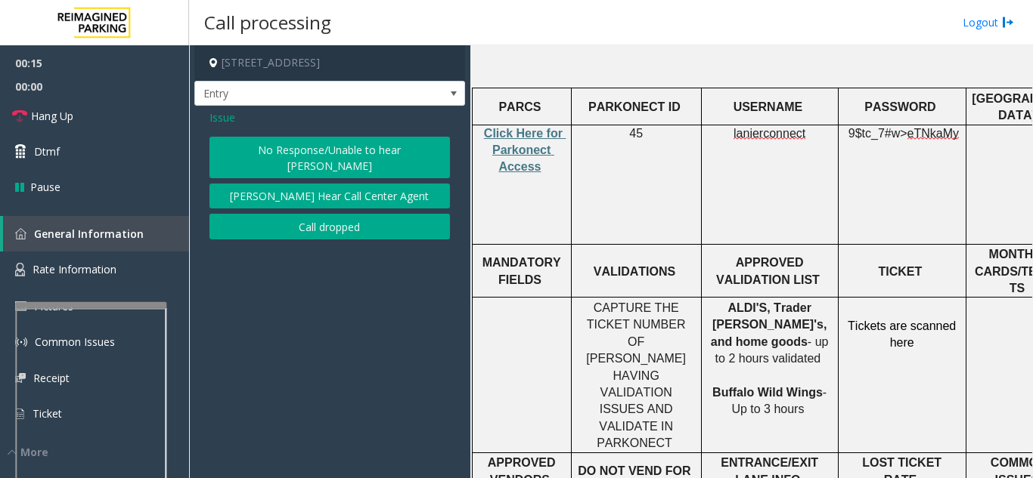
click at [277, 156] on button "No Response/Unable to hear [PERSON_NAME]" at bounding box center [329, 158] width 240 height 42
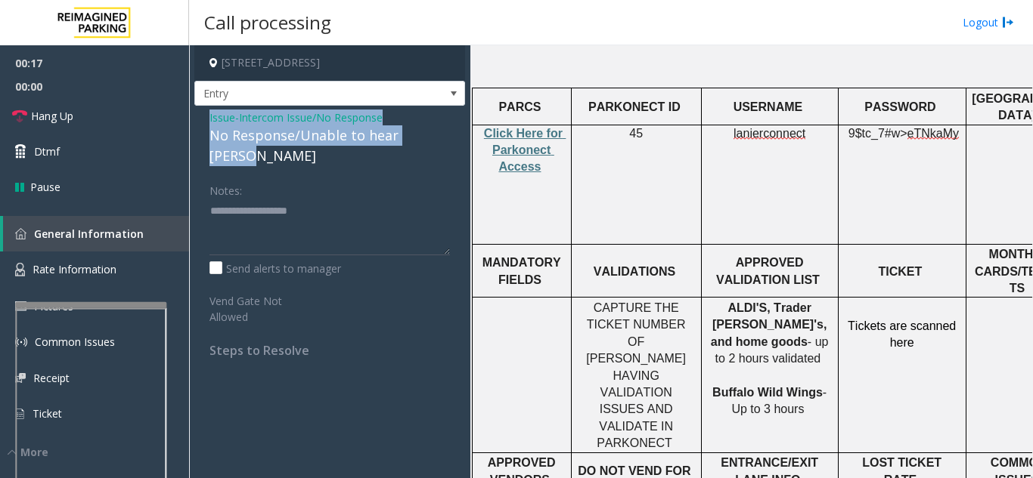
drag, startPoint x: 207, startPoint y: 123, endPoint x: 426, endPoint y: 135, distance: 218.8
click at [446, 136] on div "Issue - Intercom Issue/No Response No Response/Unable to hear [PERSON_NAME] Not…" at bounding box center [329, 240] width 271 height 268
click at [90, 116] on link "Hang Up" at bounding box center [94, 116] width 189 height 36
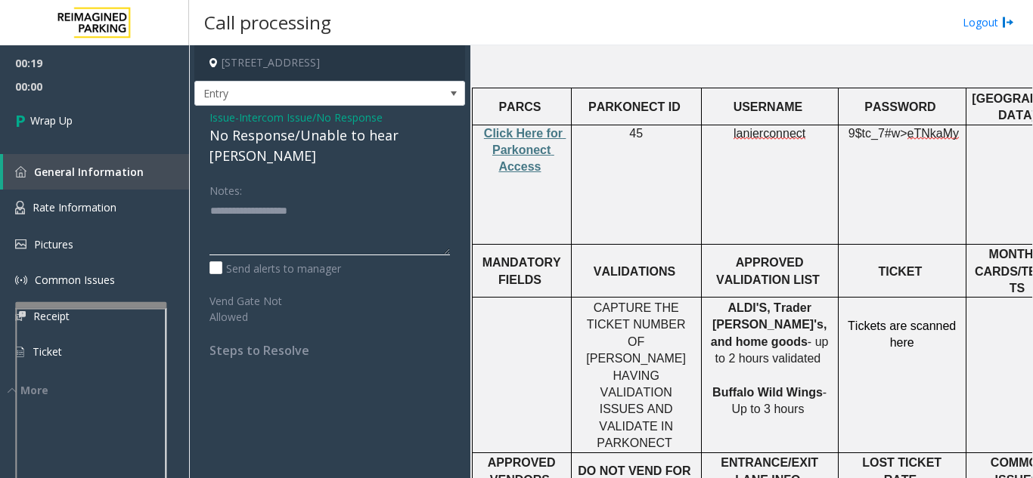
click at [224, 228] on textarea at bounding box center [329, 227] width 240 height 57
paste textarea "**********"
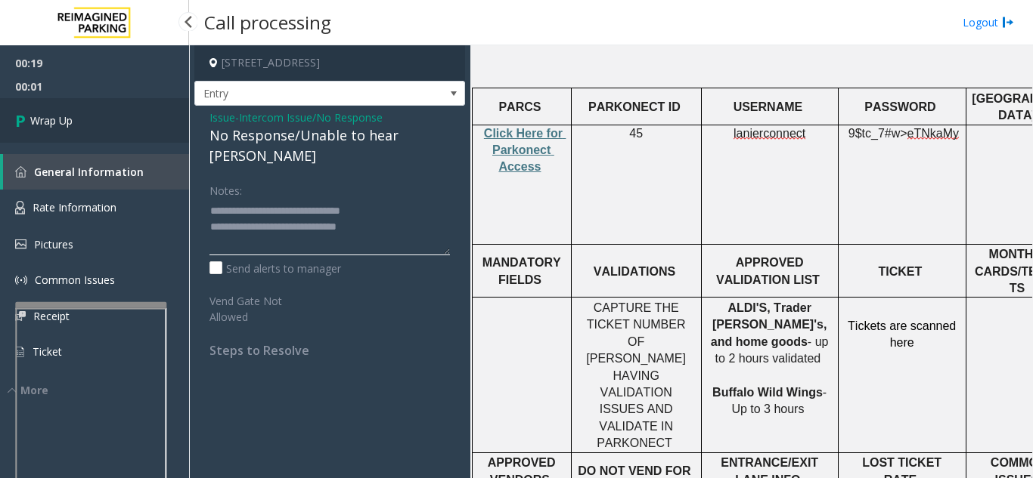
type textarea "**********"
click at [116, 114] on link "Wrap Up" at bounding box center [94, 120] width 189 height 45
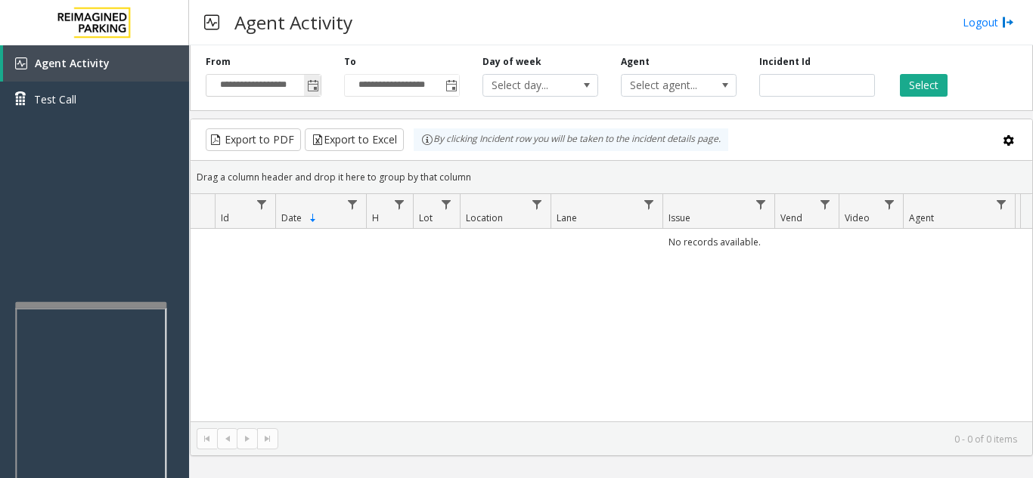
click at [307, 89] on span "Toggle popup" at bounding box center [313, 86] width 12 height 12
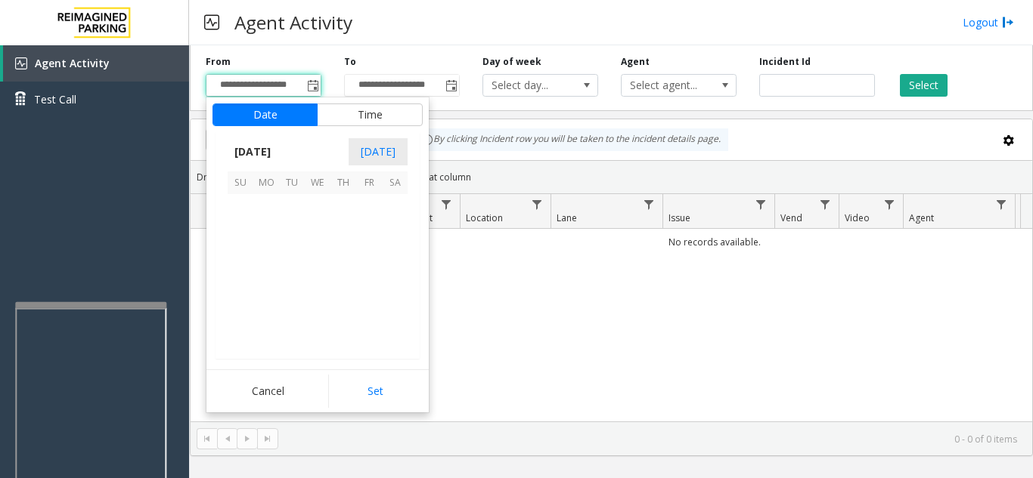
scroll to position [271118, 0]
click at [385, 261] on span "16" at bounding box center [395, 259] width 26 height 26
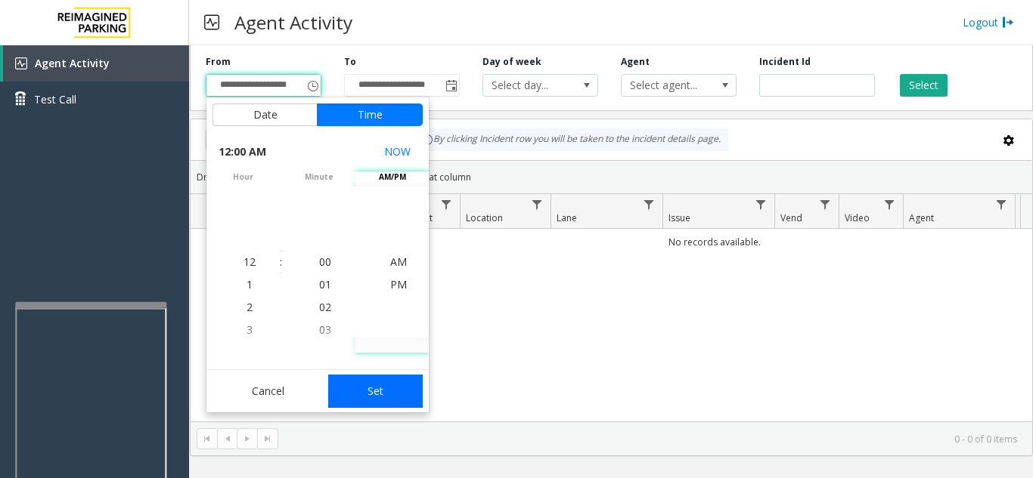
click at [384, 393] on button "Set" at bounding box center [375, 391] width 95 height 33
type input "**********"
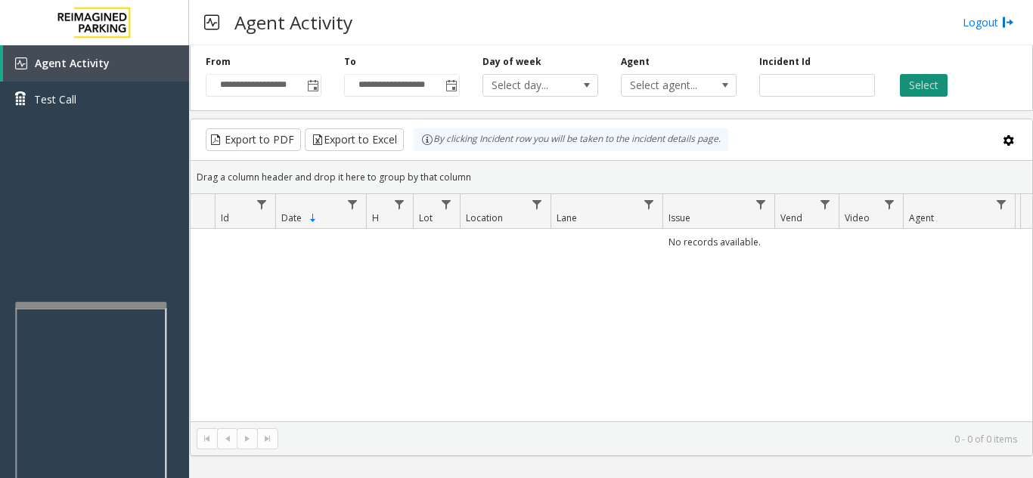
click at [925, 83] on button "Select" at bounding box center [924, 85] width 48 height 23
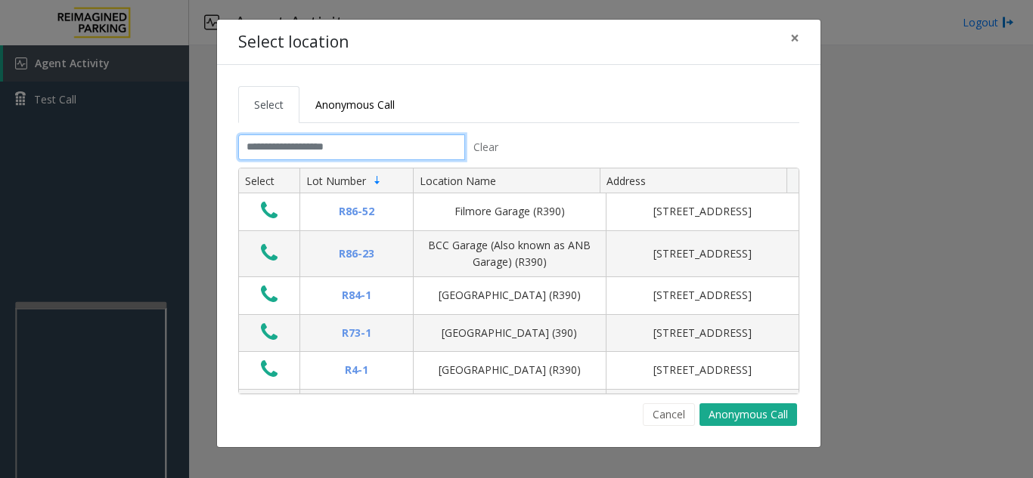
click at [299, 142] on input "text" at bounding box center [351, 148] width 227 height 26
type input "*"
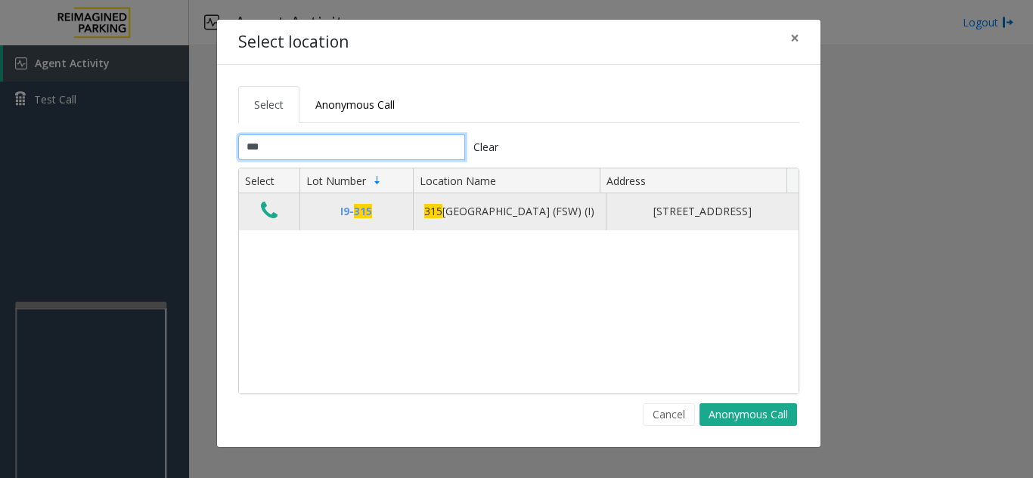
type input "***"
click at [275, 217] on icon "Data table" at bounding box center [269, 210] width 17 height 21
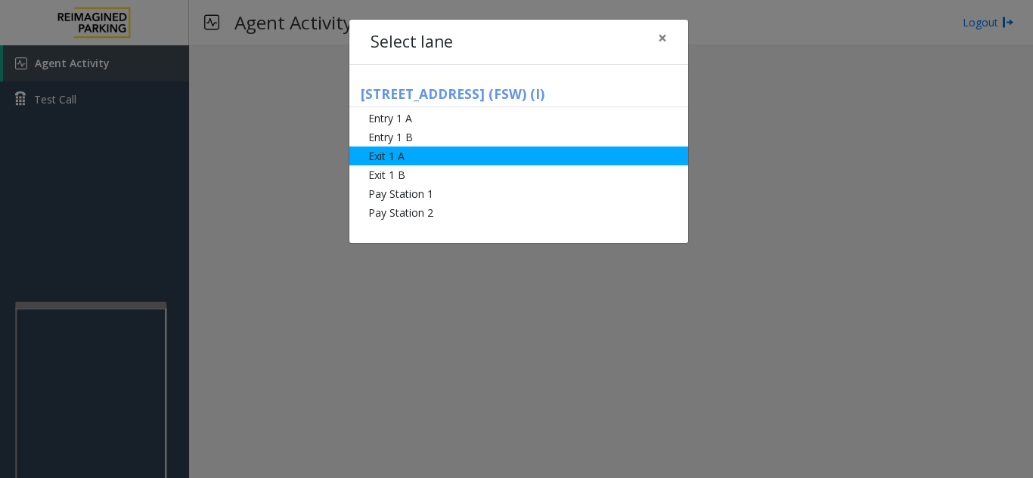
click at [415, 153] on li "Exit 1 A" at bounding box center [518, 156] width 339 height 19
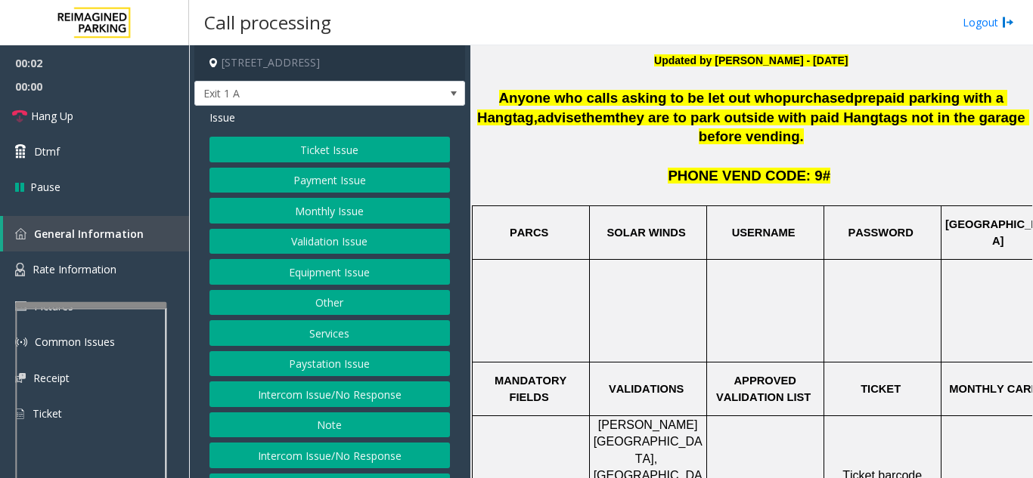
scroll to position [378, 0]
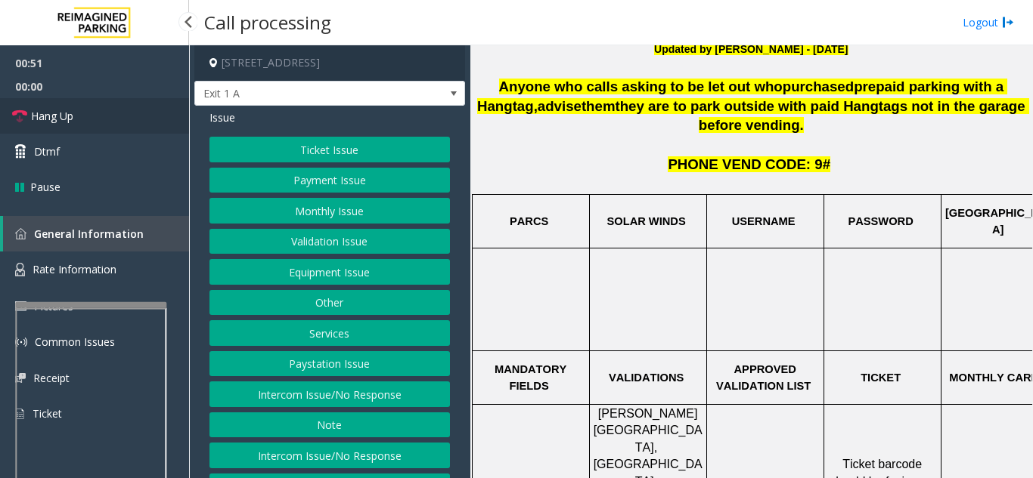
click at [136, 123] on link "Hang Up" at bounding box center [94, 116] width 189 height 36
click at [327, 398] on button "Intercom Issue/No Response" at bounding box center [329, 395] width 240 height 26
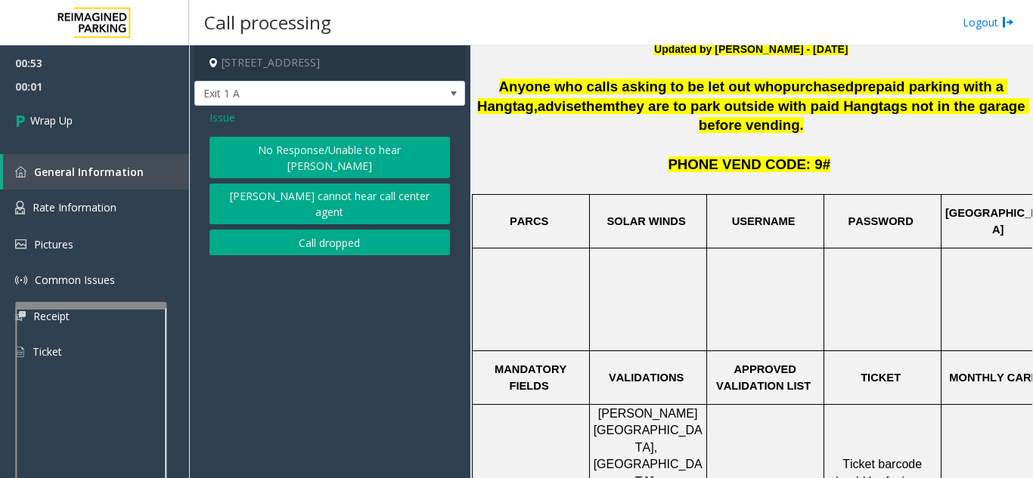
click at [259, 150] on button "No Response/Unable to hear [PERSON_NAME]" at bounding box center [329, 158] width 240 height 42
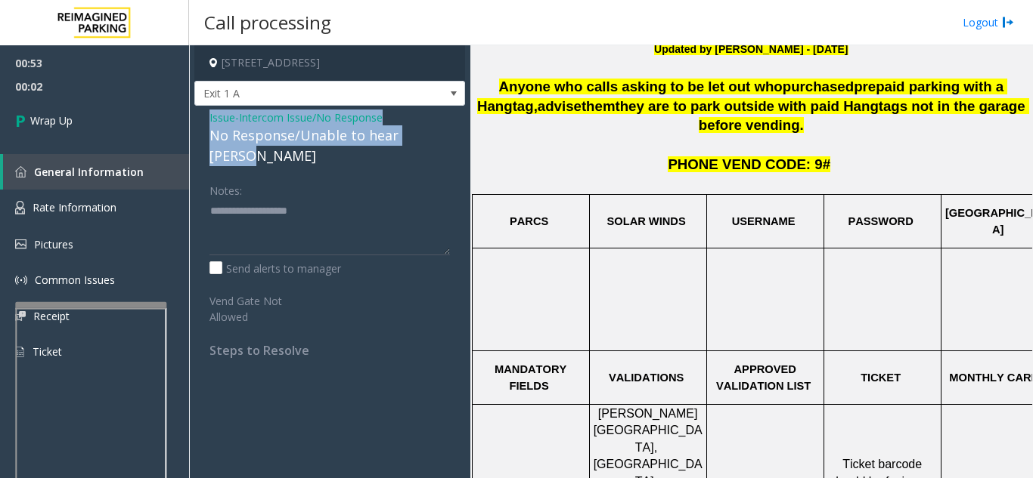
drag, startPoint x: 199, startPoint y: 120, endPoint x: 445, endPoint y: 135, distance: 246.8
click at [445, 135] on div "Issue - Intercom Issue/No Response No Response/Unable to hear [PERSON_NAME] Not…" at bounding box center [329, 240] width 271 height 268
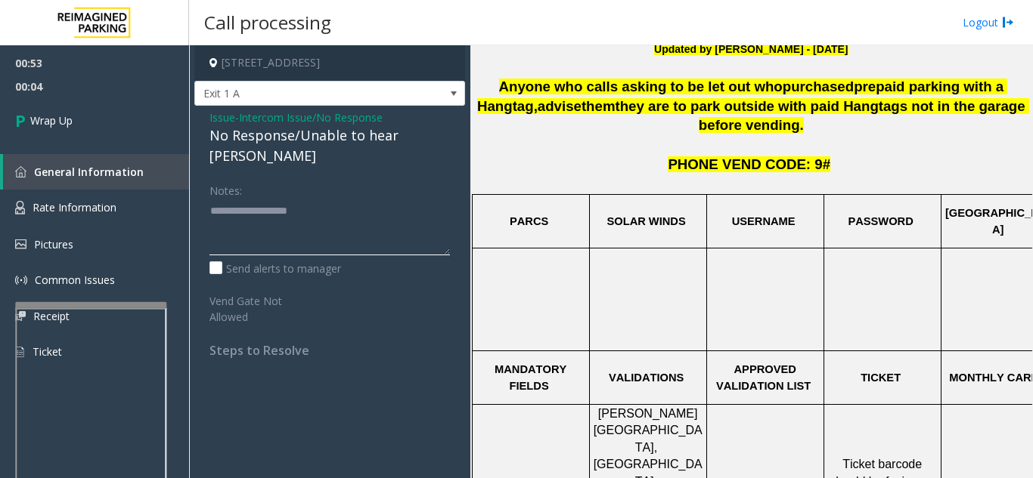
click at [327, 202] on textarea at bounding box center [329, 227] width 240 height 57
click at [215, 119] on span "Issue" at bounding box center [222, 118] width 26 height 16
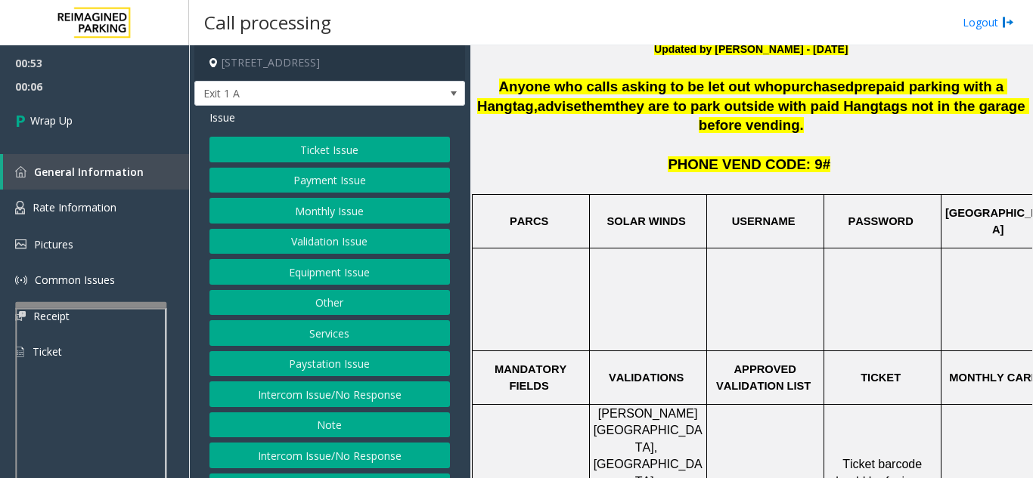
click at [342, 400] on button "Intercom Issue/No Response" at bounding box center [329, 395] width 240 height 26
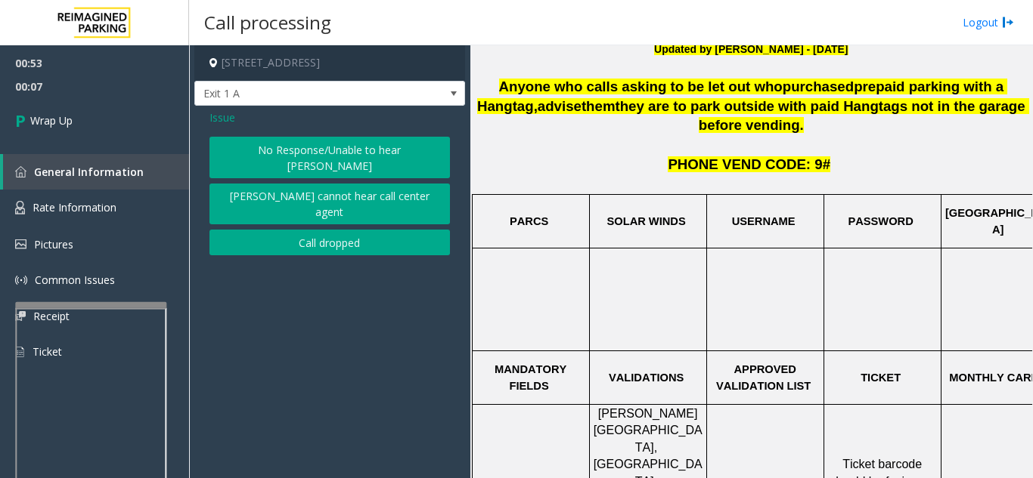
click at [284, 184] on button "[PERSON_NAME] cannot hear call center agent" at bounding box center [329, 205] width 240 height 42
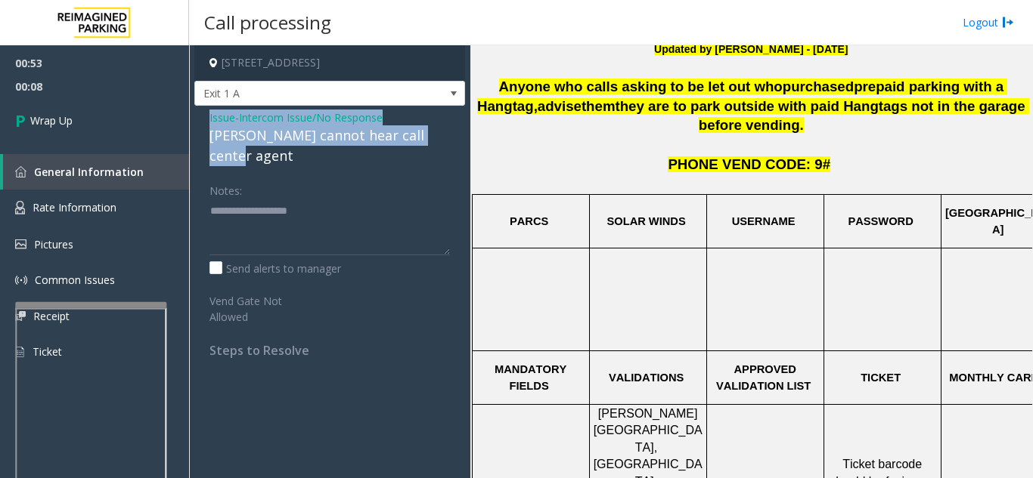
drag, startPoint x: 197, startPoint y: 116, endPoint x: 457, endPoint y: 138, distance: 261.0
click at [457, 138] on div "Issue - Intercom Issue/No Response Parker cannot hear call center agent Notes: …" at bounding box center [329, 240] width 271 height 268
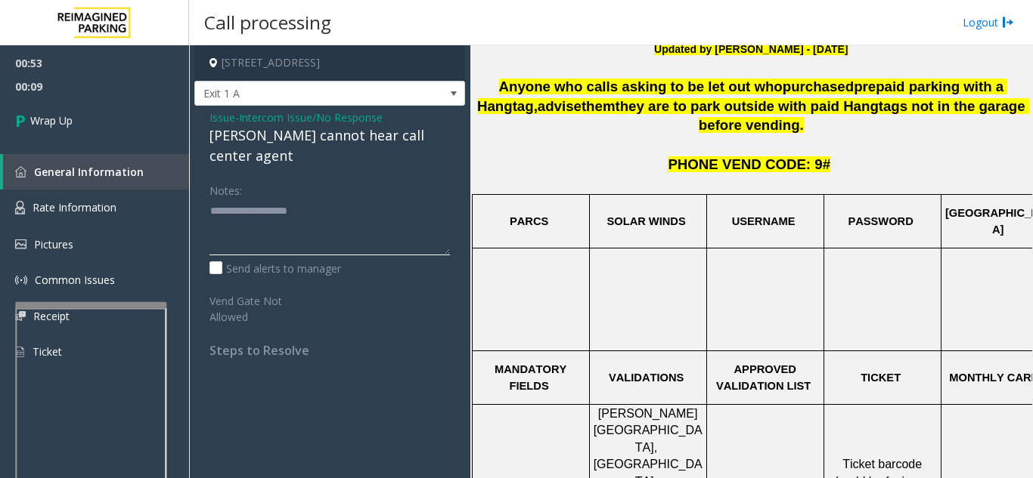
click at [363, 207] on textarea at bounding box center [329, 227] width 240 height 57
paste textarea "**********"
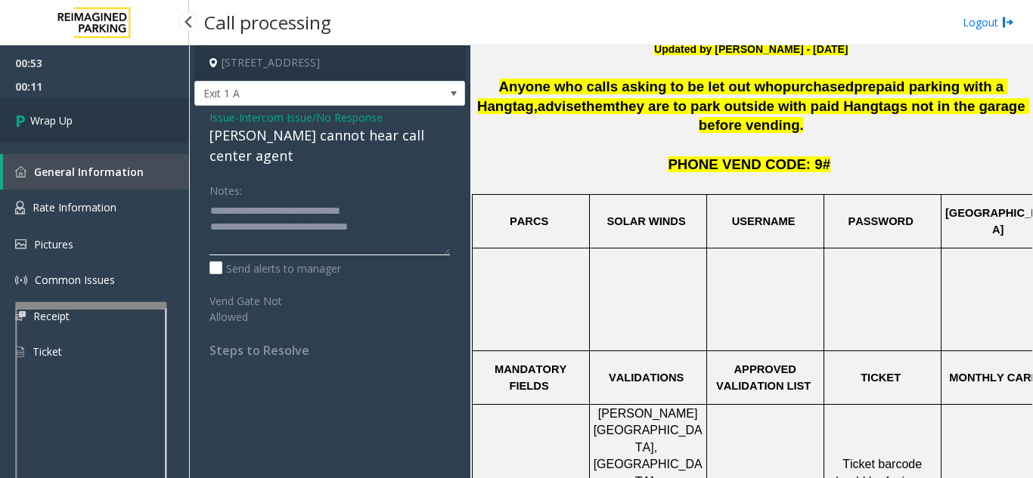
type textarea "**********"
click at [132, 134] on link "Wrap Up" at bounding box center [94, 120] width 189 height 45
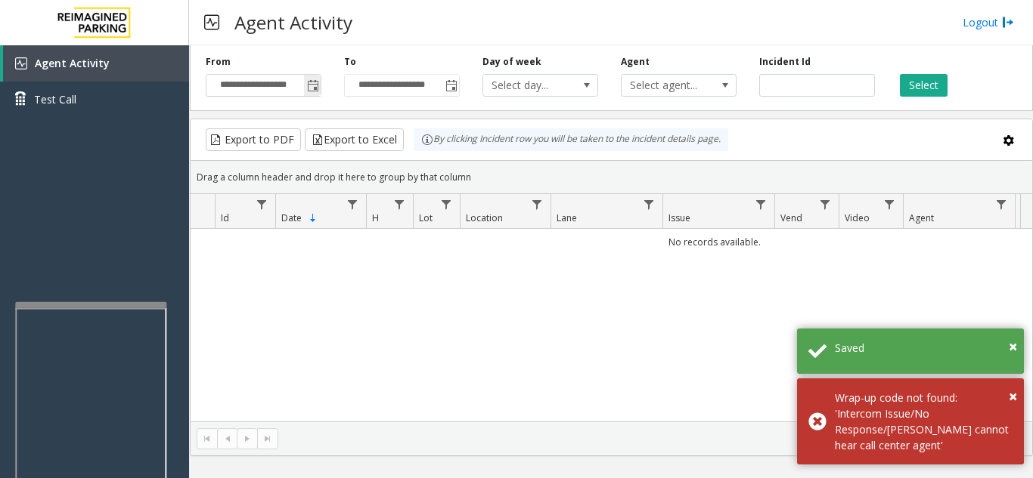
click at [312, 82] on span "Toggle popup" at bounding box center [313, 86] width 12 height 12
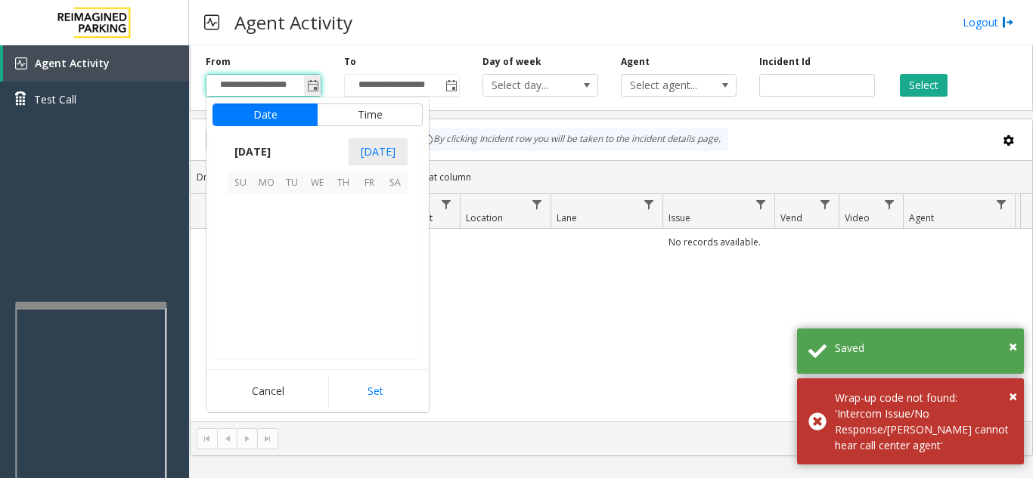
scroll to position [271118, 0]
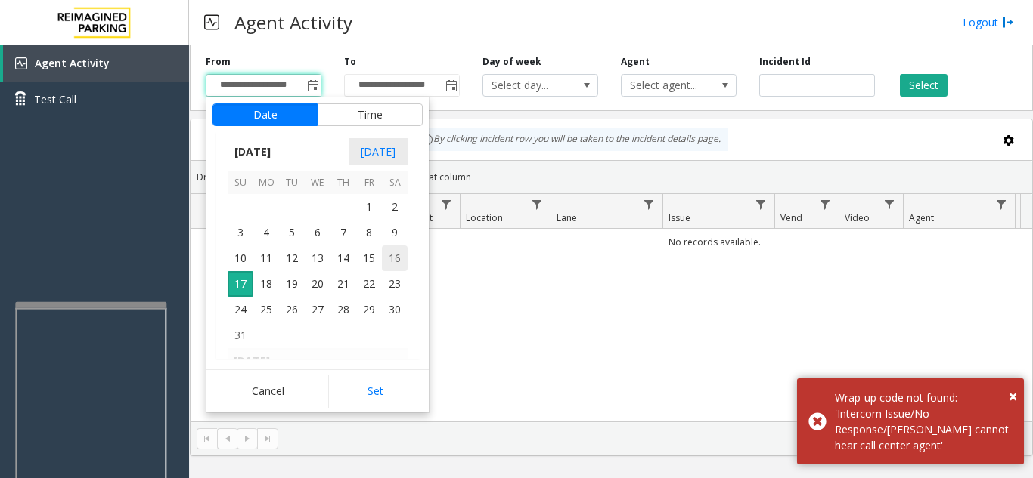
click at [398, 262] on span "16" at bounding box center [395, 259] width 26 height 26
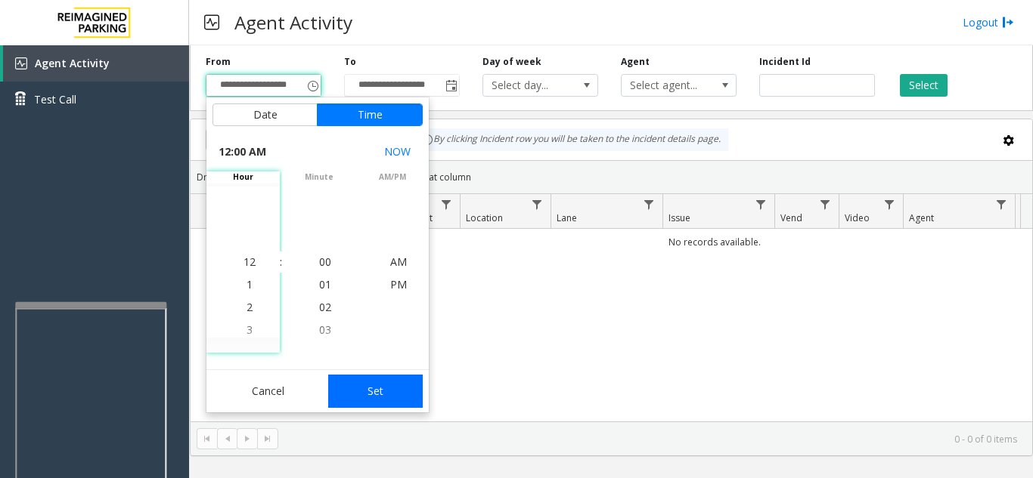
click at [379, 395] on button "Set" at bounding box center [375, 391] width 95 height 33
type input "**********"
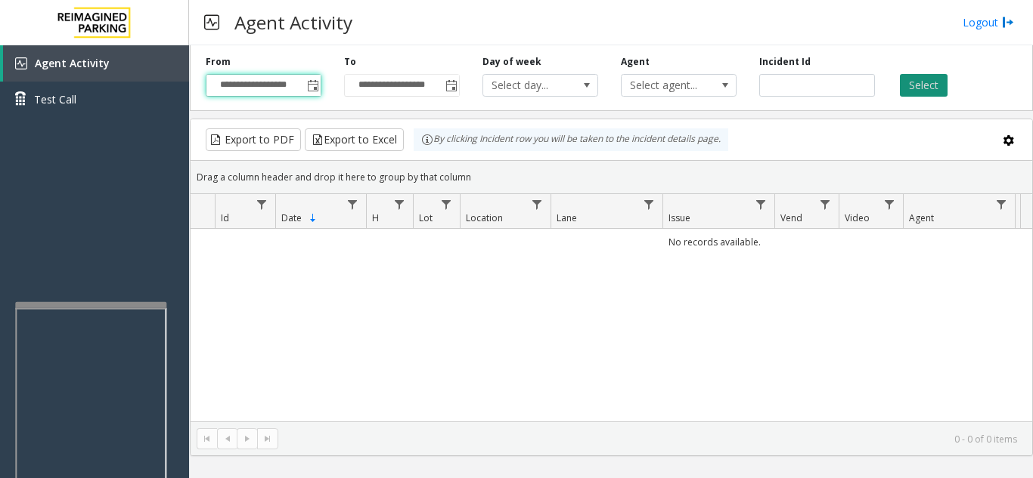
click at [903, 86] on button "Select" at bounding box center [924, 85] width 48 height 23
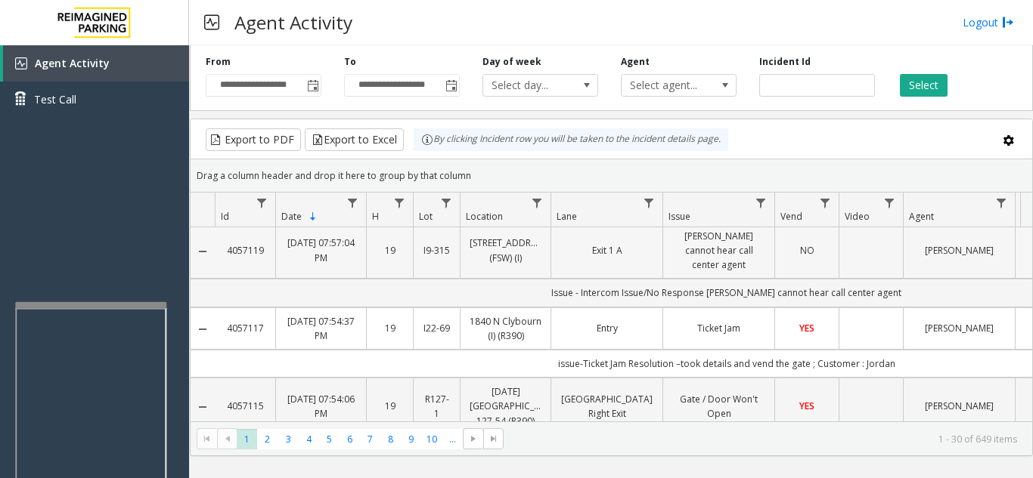
scroll to position [0, 0]
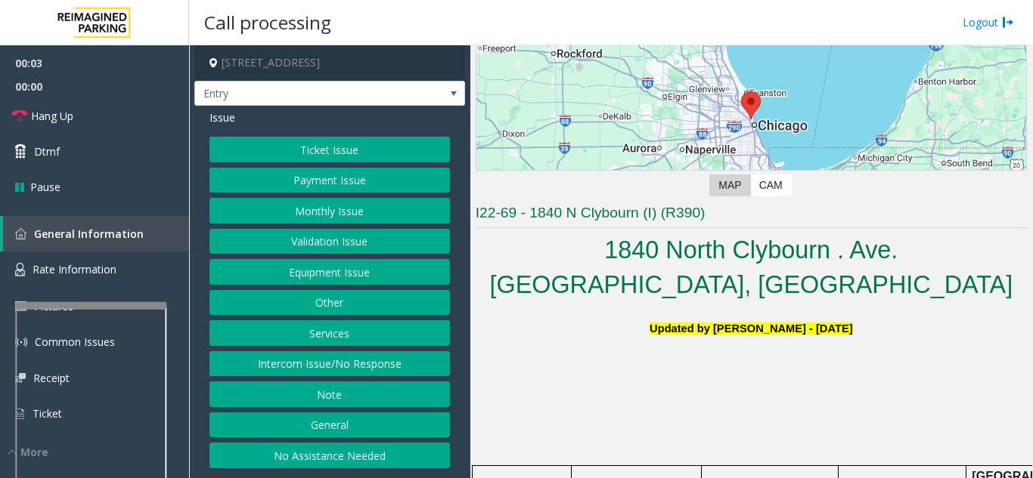
scroll to position [227, 0]
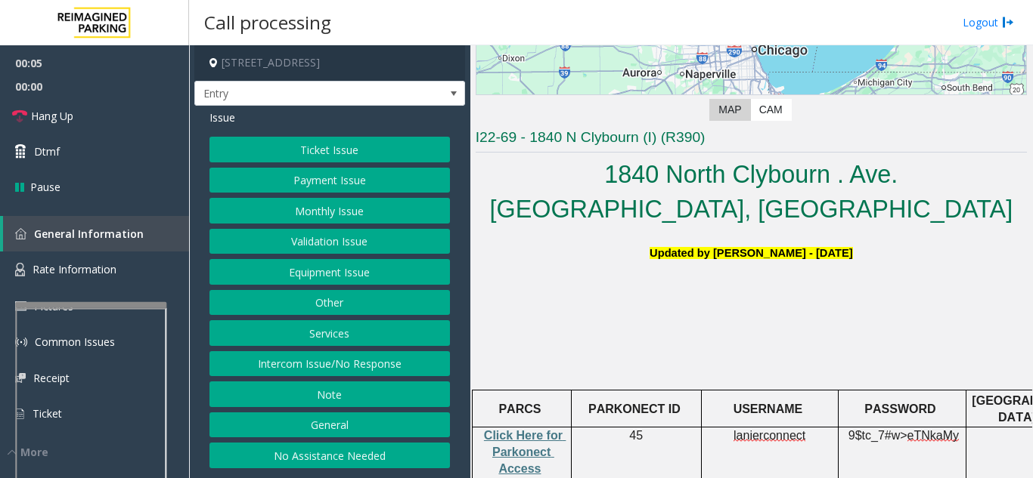
click at [398, 272] on button "Equipment Issue" at bounding box center [329, 272] width 240 height 26
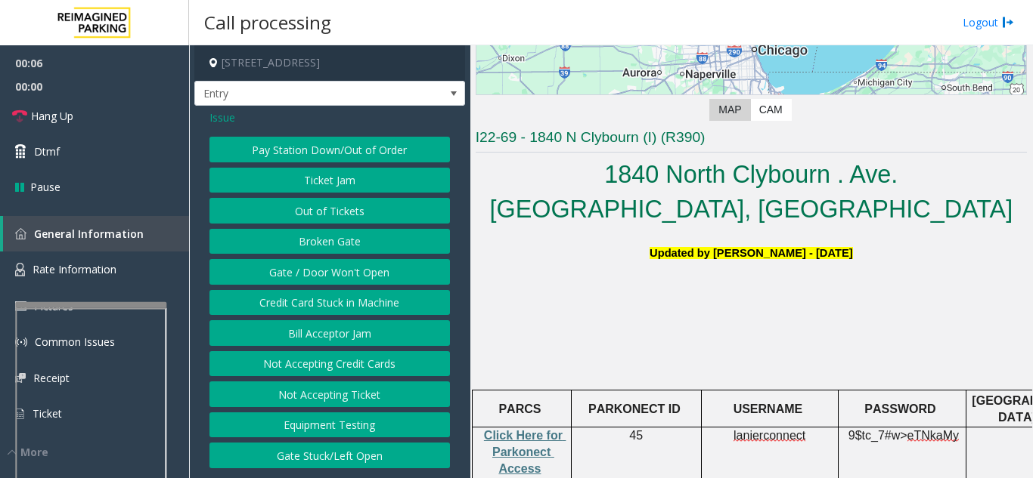
click at [376, 267] on button "Gate / Door Won't Open" at bounding box center [329, 272] width 240 height 26
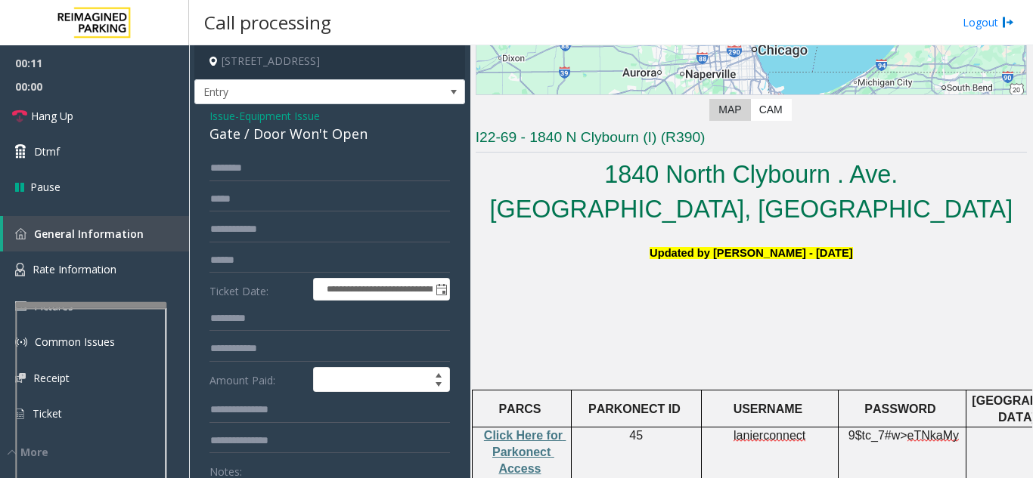
scroll to position [0, 0]
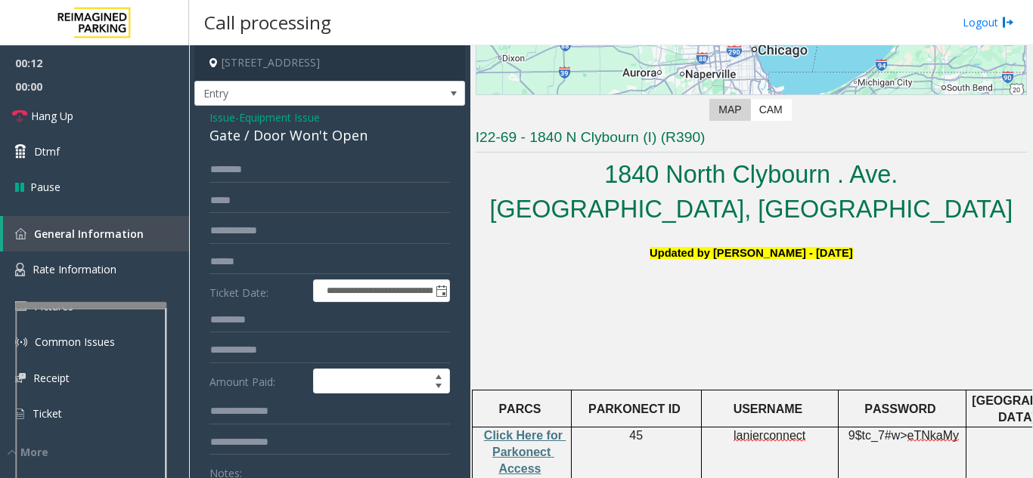
click at [214, 116] on span "Issue" at bounding box center [222, 118] width 26 height 16
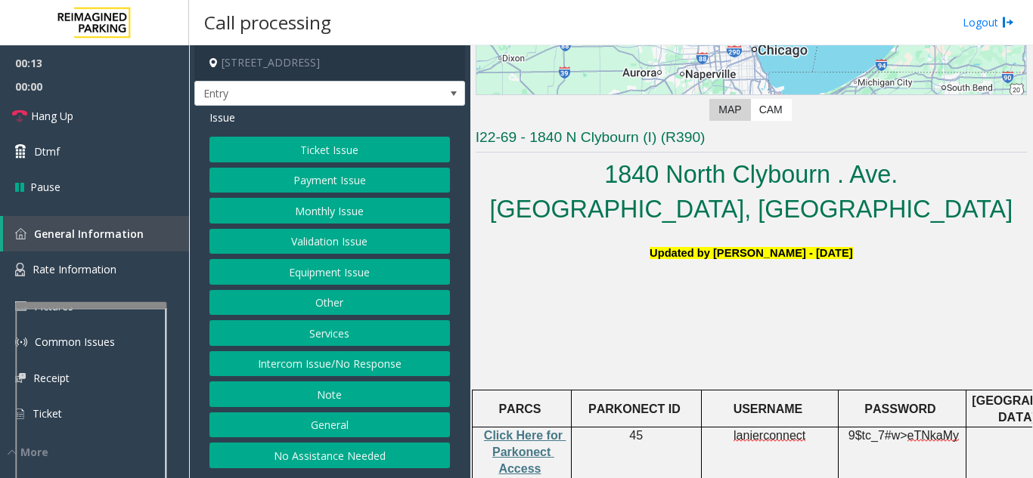
click at [310, 268] on button "Equipment Issue" at bounding box center [329, 272] width 240 height 26
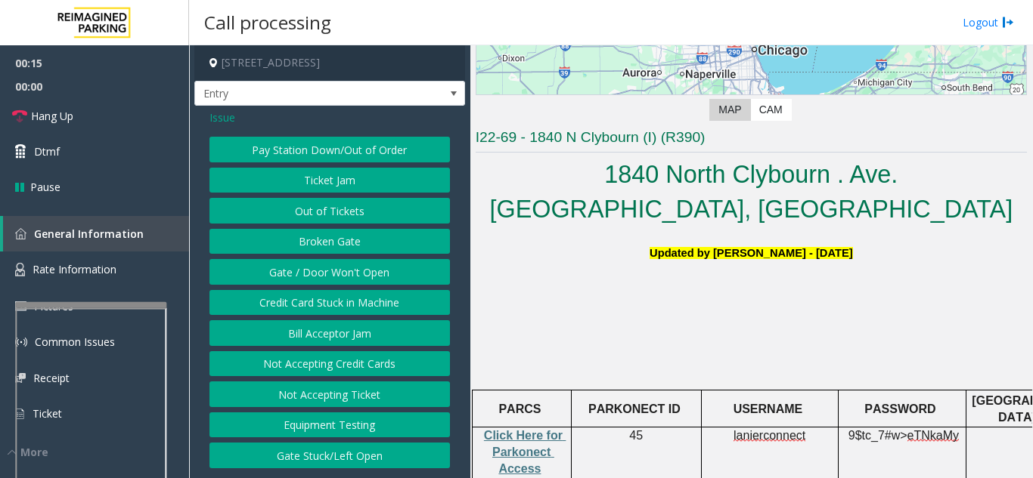
click at [330, 179] on button "Ticket Jam" at bounding box center [329, 181] width 240 height 26
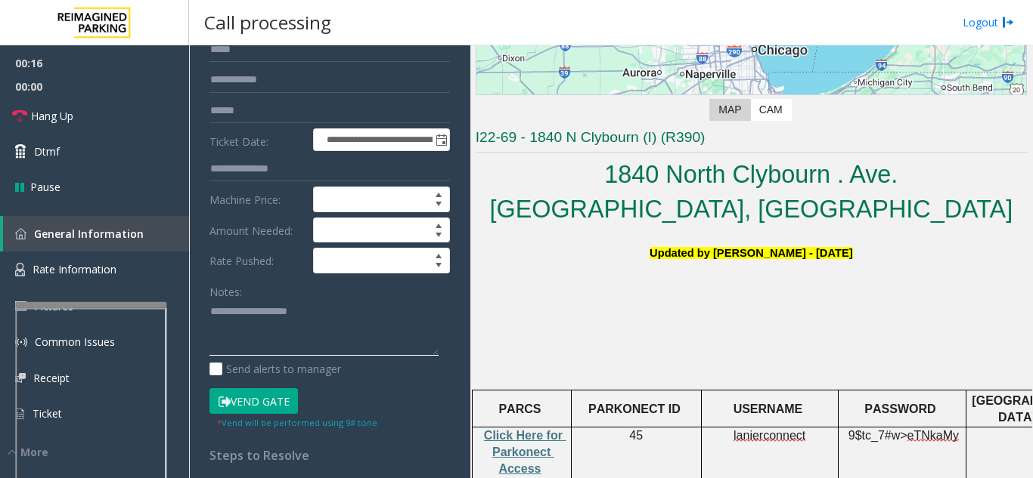
click at [238, 315] on textarea at bounding box center [323, 328] width 229 height 57
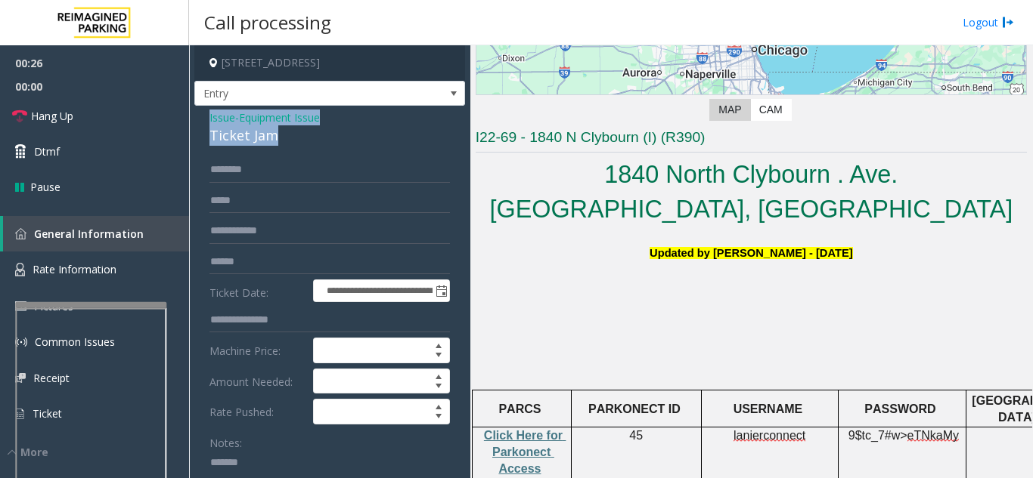
drag, startPoint x: 204, startPoint y: 113, endPoint x: 285, endPoint y: 135, distance: 83.8
click at [285, 135] on div "**********" at bounding box center [329, 481] width 271 height 751
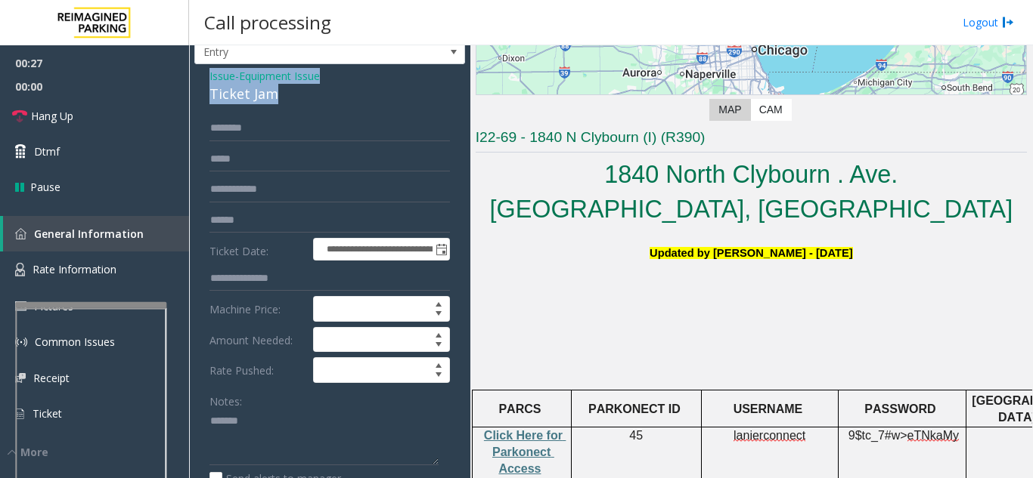
scroll to position [76, 0]
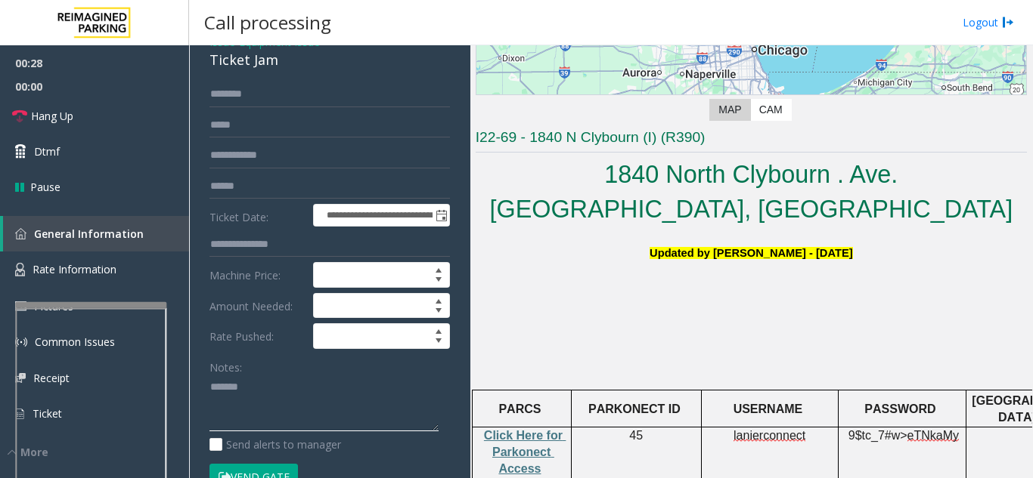
click at [243, 421] on textarea at bounding box center [323, 404] width 229 height 57
click at [271, 390] on textarea at bounding box center [323, 404] width 229 height 57
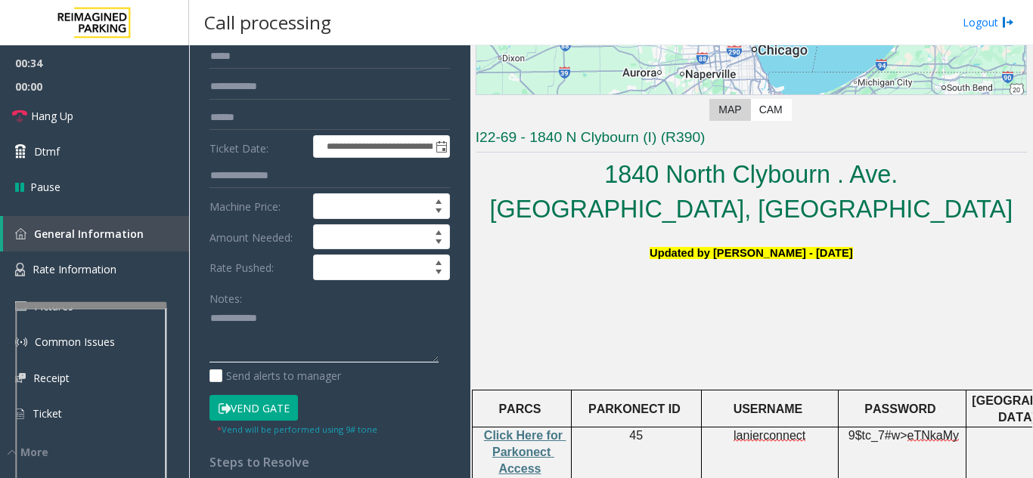
scroll to position [227, 0]
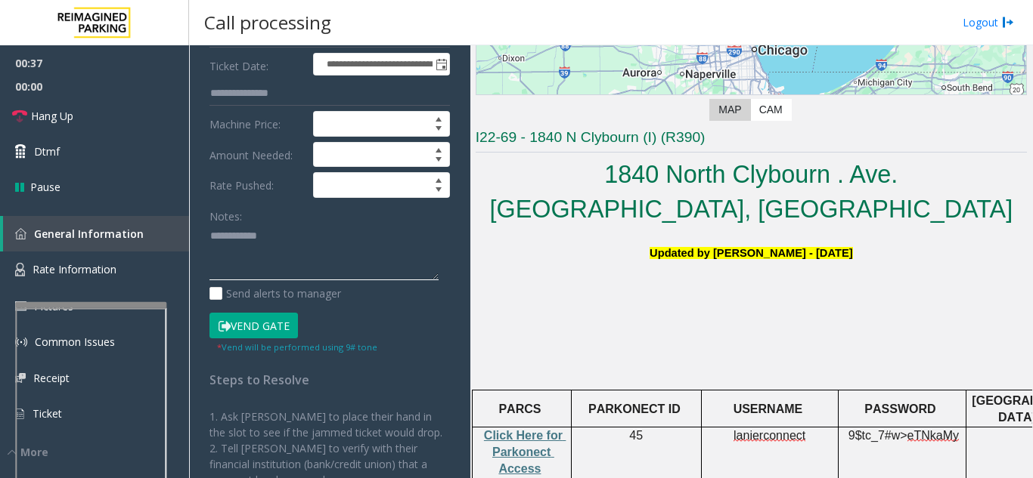
click at [262, 237] on textarea at bounding box center [323, 253] width 229 height 57
click at [264, 327] on button "Vend Gate" at bounding box center [253, 326] width 88 height 26
click at [291, 255] on textarea at bounding box center [323, 253] width 229 height 57
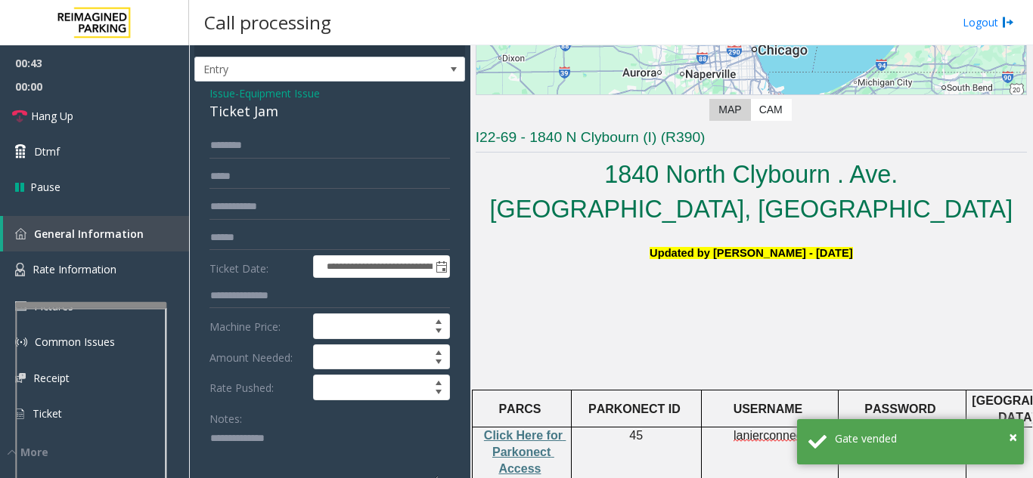
scroll to position [0, 0]
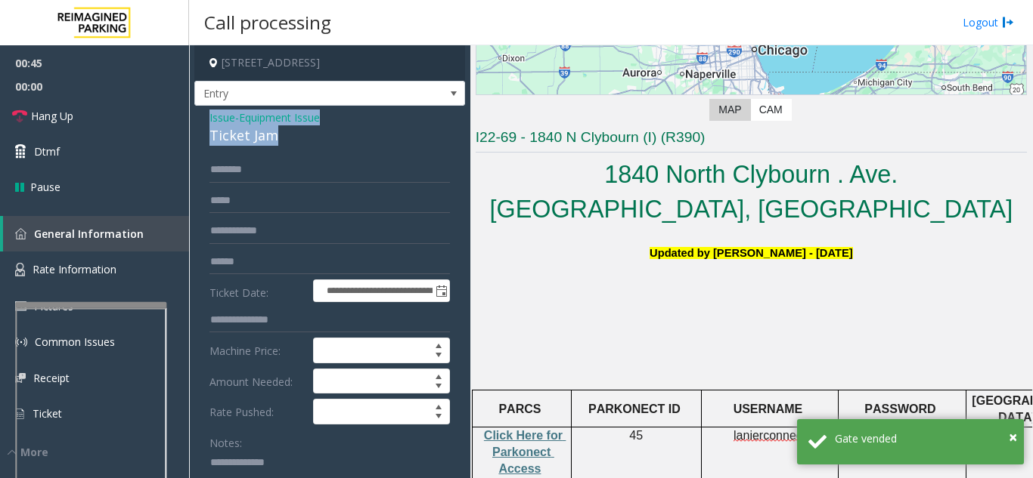
drag, startPoint x: 205, startPoint y: 119, endPoint x: 306, endPoint y: 133, distance: 102.3
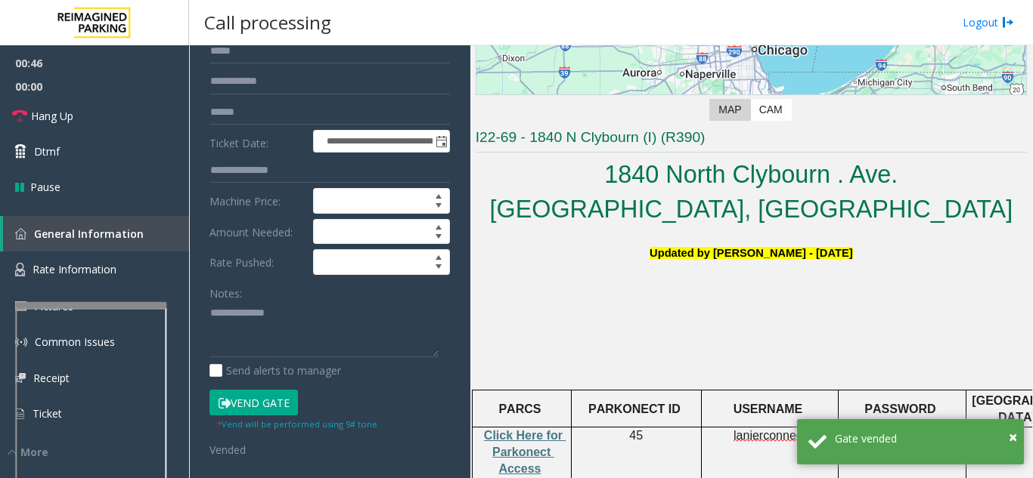
scroll to position [151, 0]
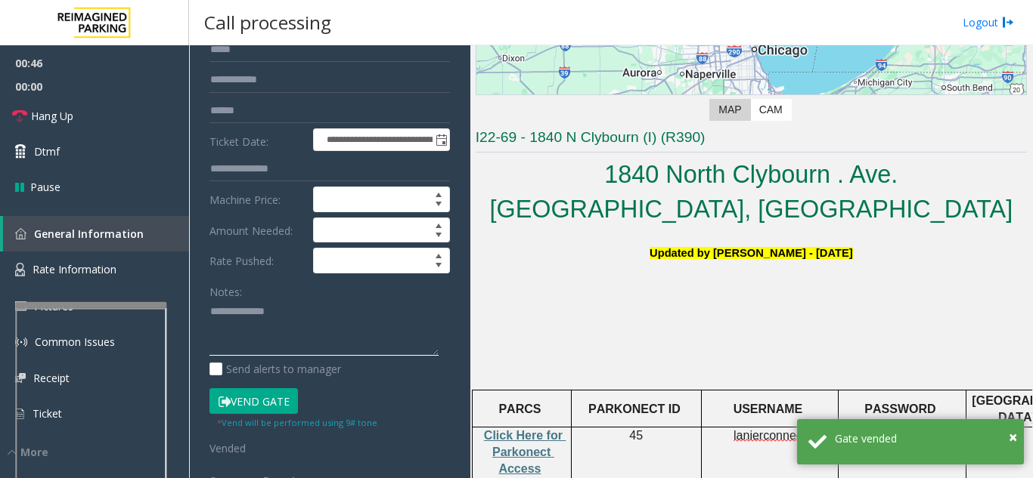
click at [237, 348] on textarea at bounding box center [323, 328] width 229 height 57
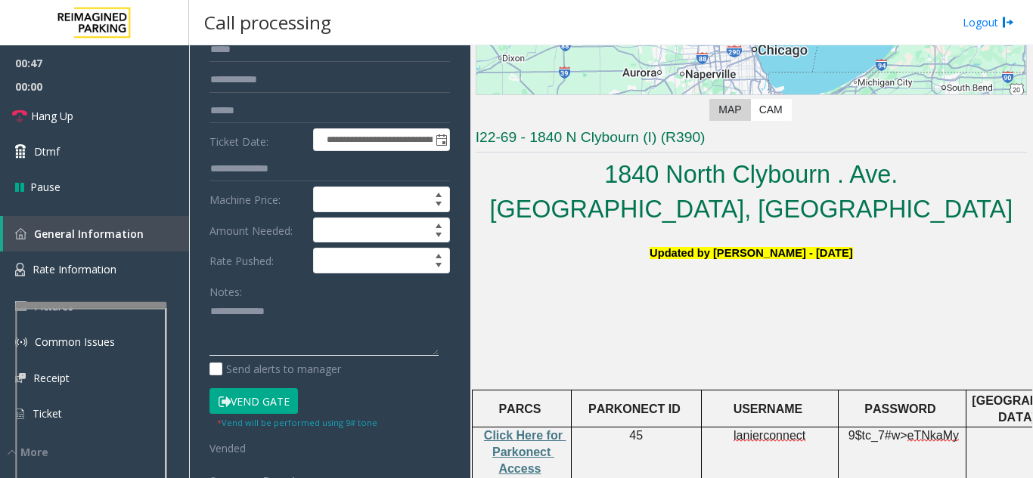
paste textarea "**********"
click at [376, 358] on div "Notes: Send alerts to manager" at bounding box center [329, 328] width 240 height 99
click at [375, 356] on textarea at bounding box center [323, 328] width 229 height 57
paste textarea "**********"
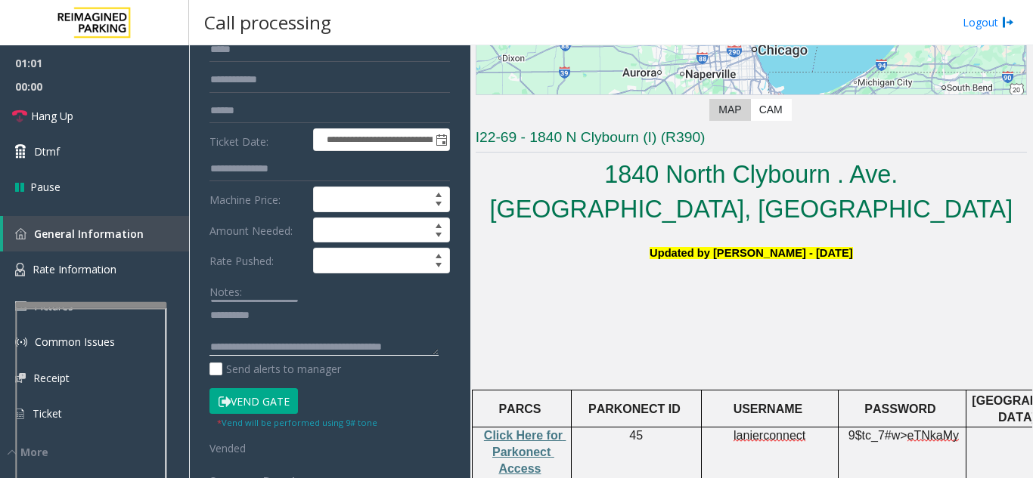
scroll to position [60, 0]
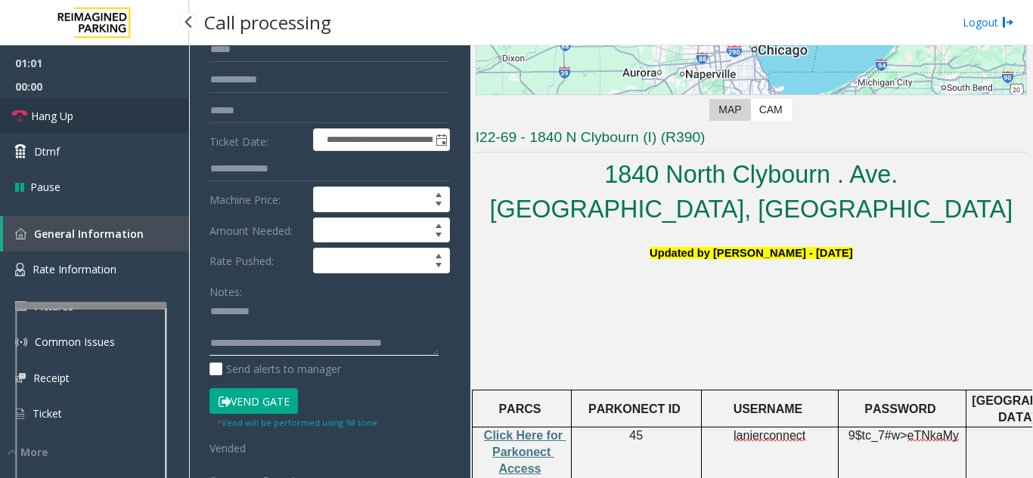
type textarea "**********"
click at [115, 126] on link "Hang Up" at bounding box center [94, 116] width 189 height 36
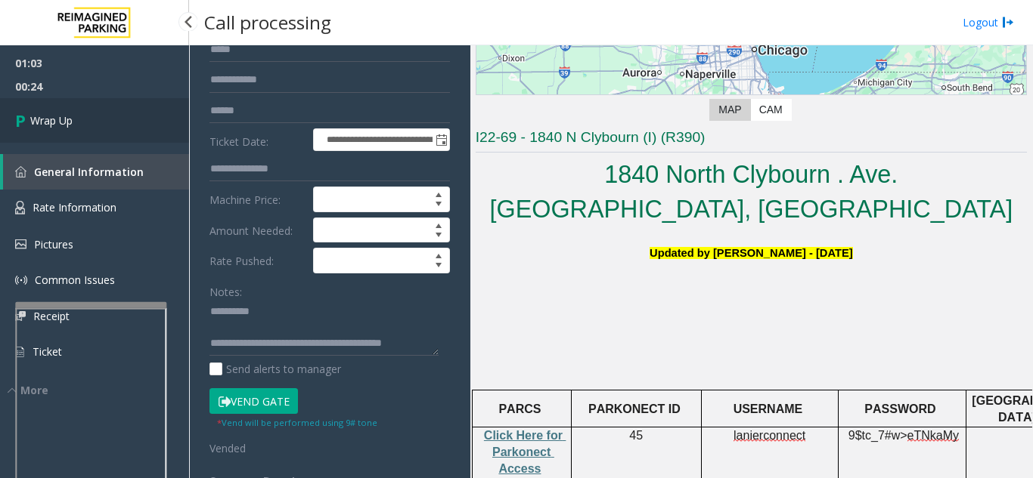
click at [52, 112] on link "Wrap Up" at bounding box center [94, 120] width 189 height 45
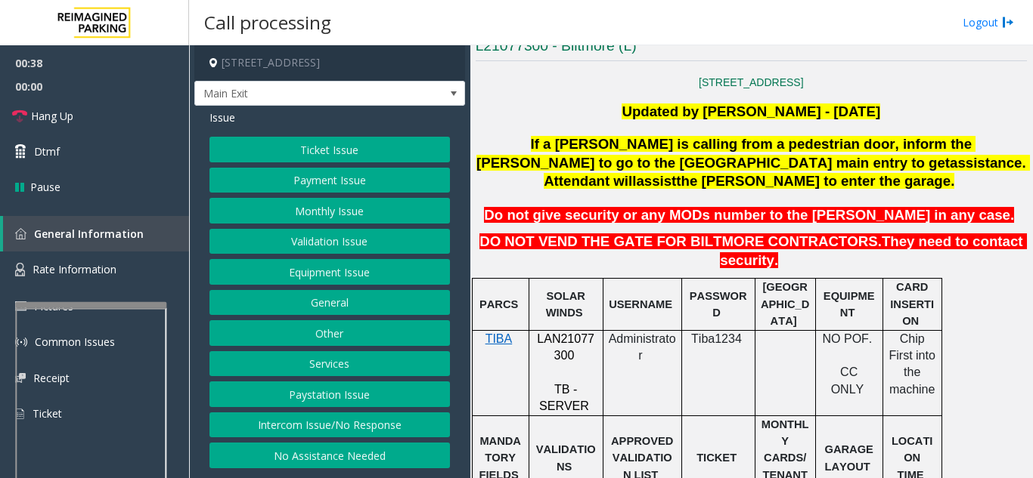
scroll to position [302, 0]
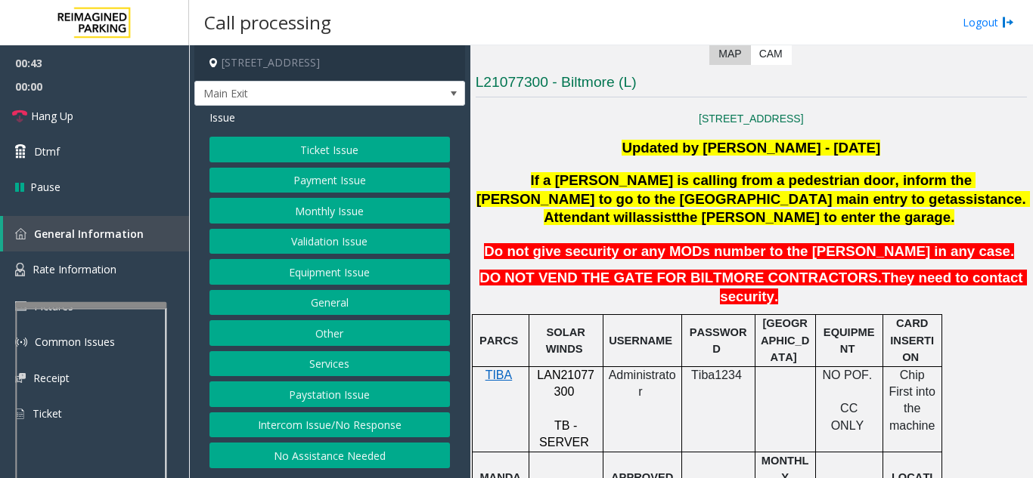
click at [336, 194] on button "Payment Issue" at bounding box center [329, 181] width 240 height 26
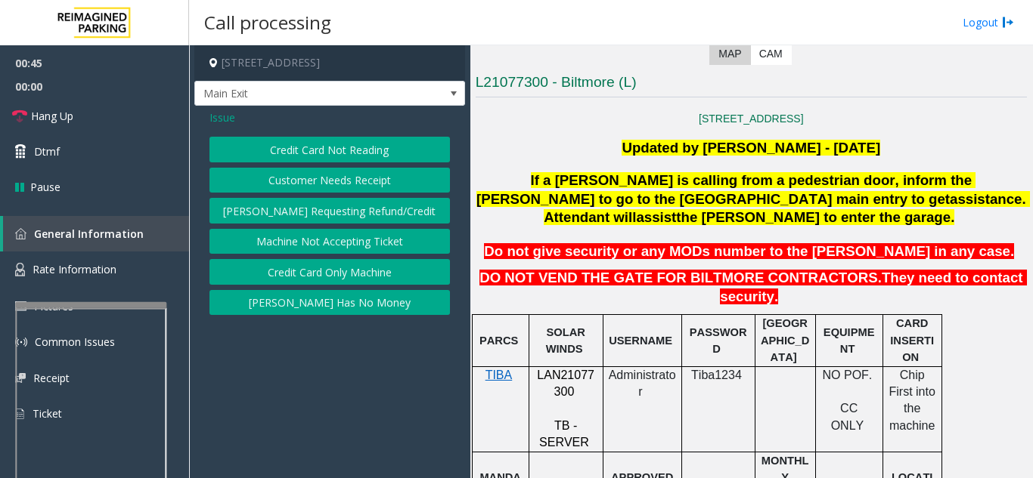
click at [338, 163] on button "Credit Card Not Reading" at bounding box center [329, 150] width 240 height 26
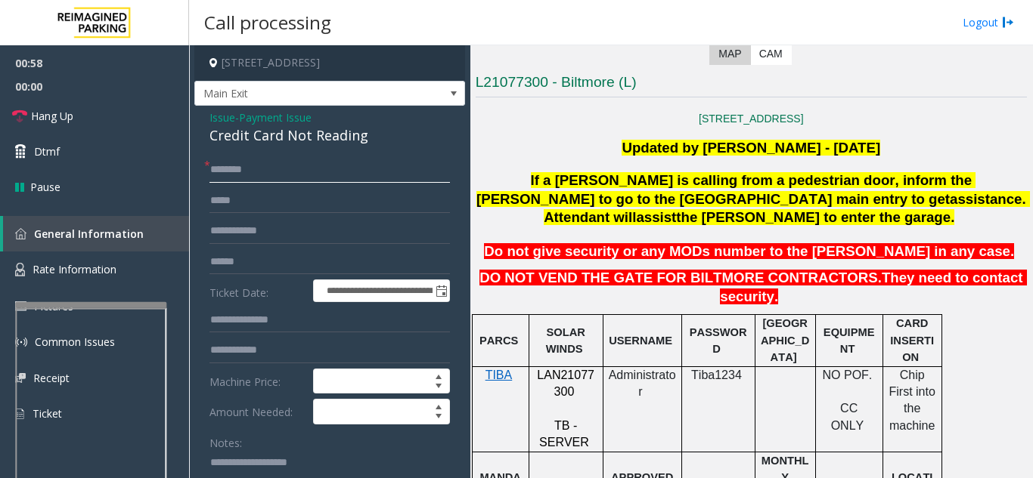
click at [349, 183] on input "text" at bounding box center [329, 170] width 240 height 26
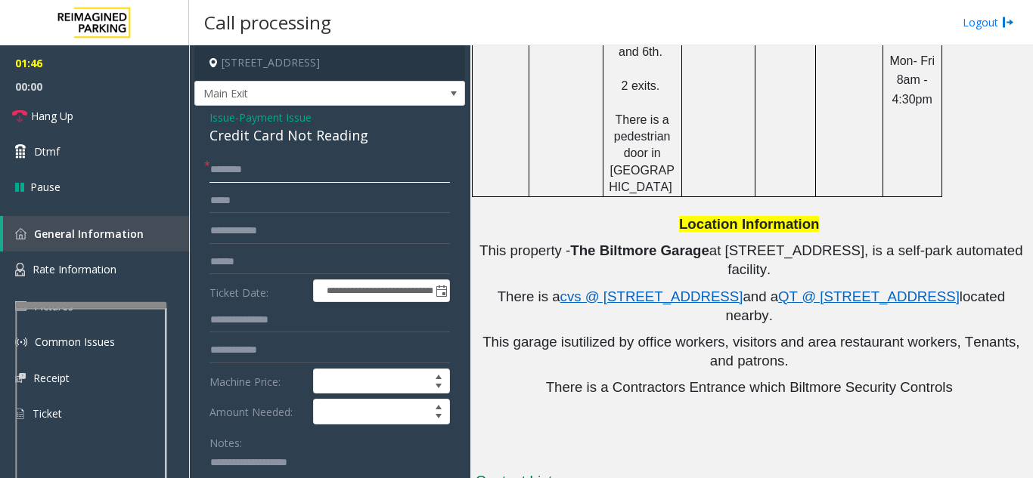
scroll to position [1121, 0]
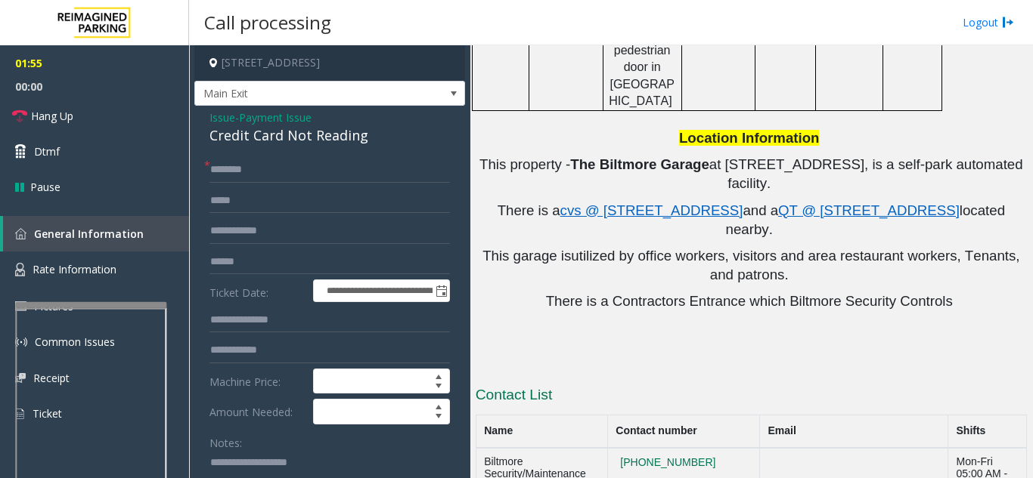
drag, startPoint x: 714, startPoint y: 446, endPoint x: 628, endPoint y: 440, distance: 85.6
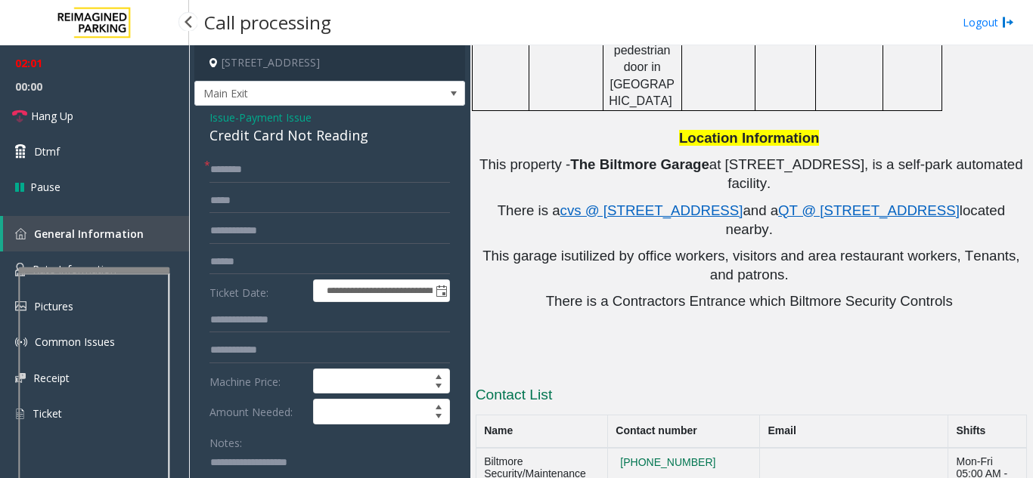
click at [118, 268] on div at bounding box center [93, 271] width 151 height 6
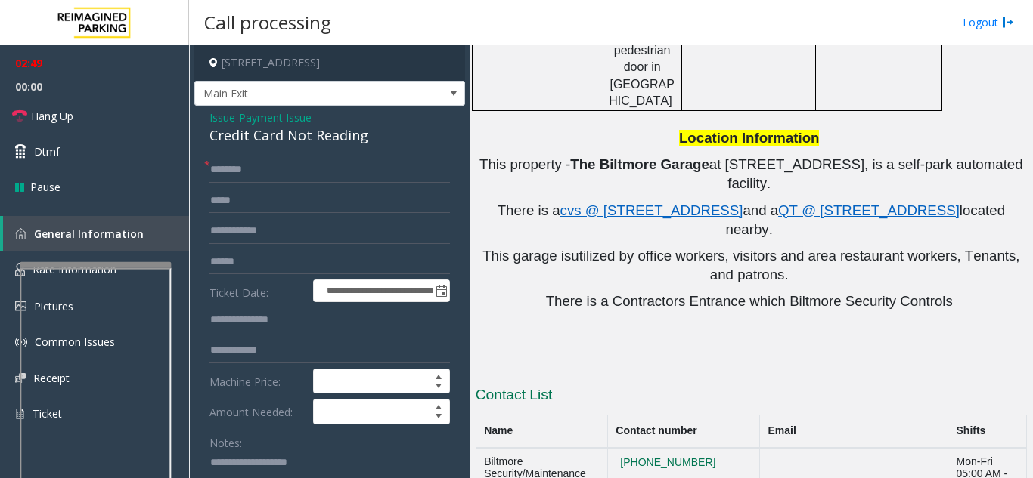
scroll to position [76, 0]
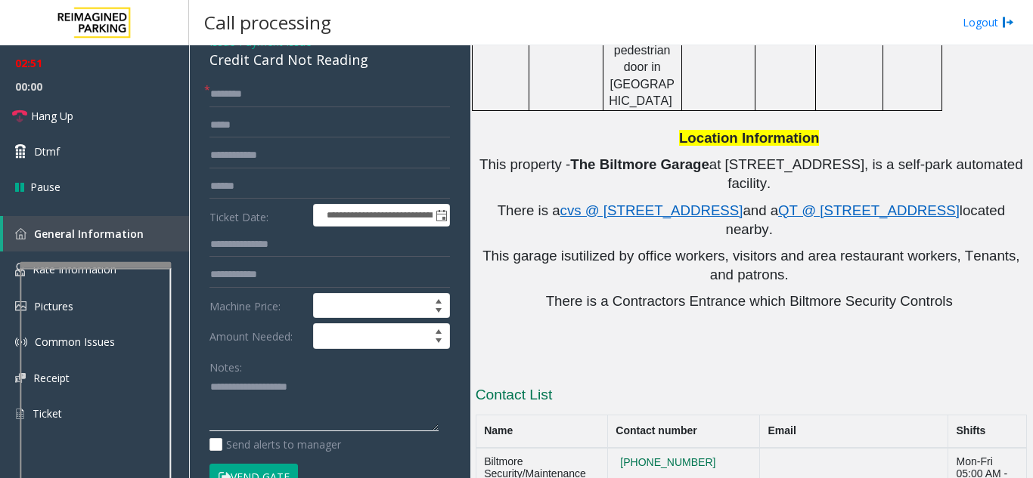
click at [265, 423] on textarea at bounding box center [323, 404] width 229 height 57
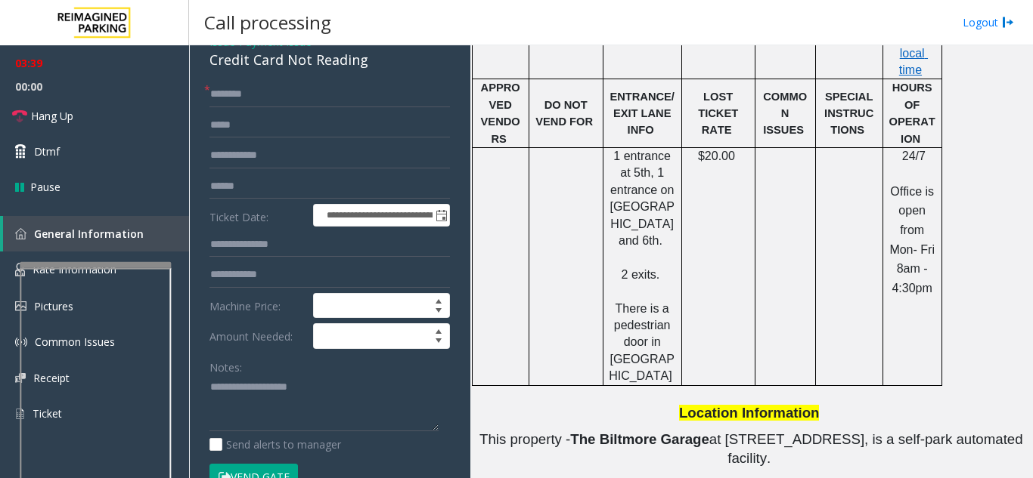
scroll to position [743, 0]
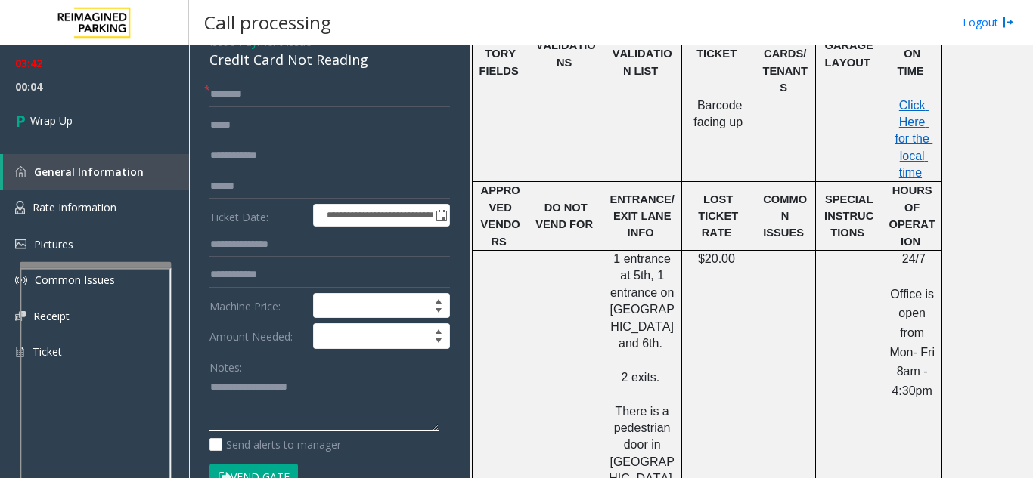
click at [376, 432] on textarea at bounding box center [323, 404] width 229 height 57
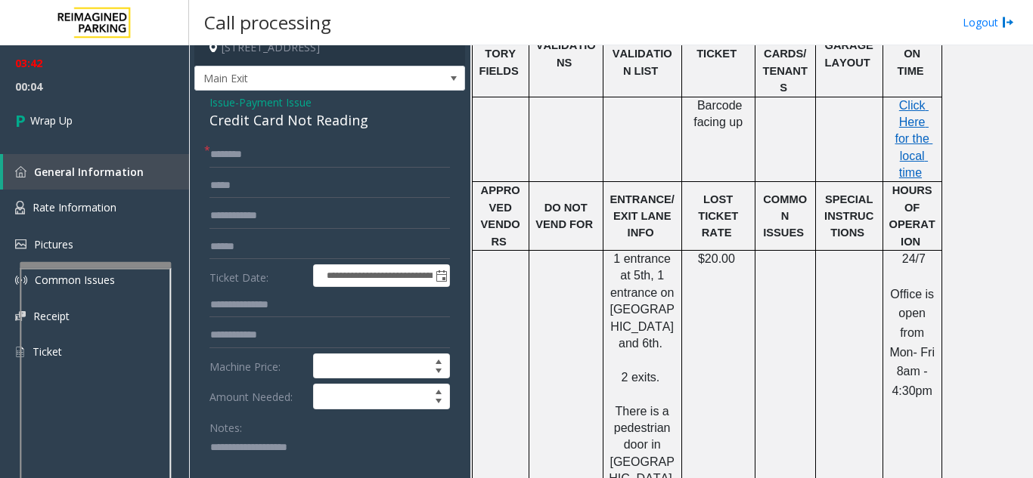
scroll to position [0, 0]
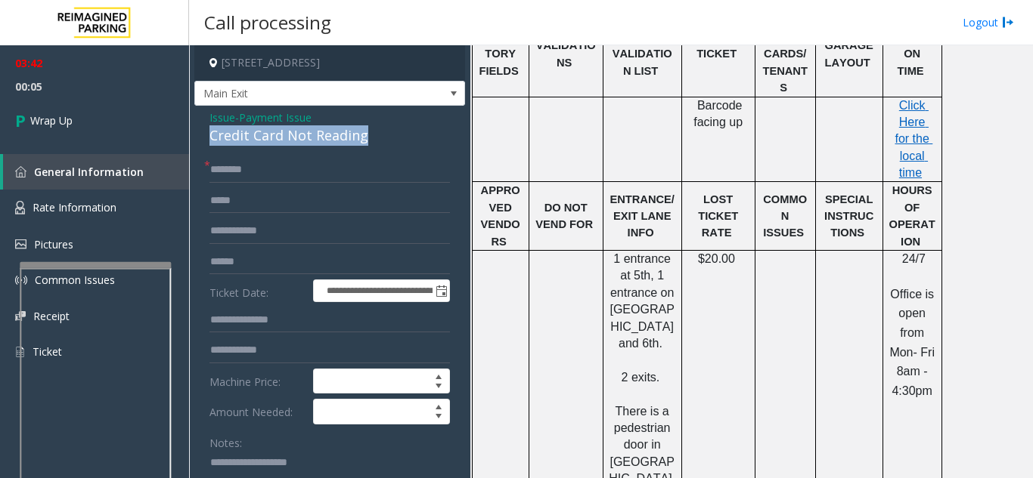
drag, startPoint x: 202, startPoint y: 139, endPoint x: 378, endPoint y: 147, distance: 176.3
click at [378, 147] on div "**********" at bounding box center [329, 426] width 271 height 640
click at [330, 166] on div "**********" at bounding box center [329, 426] width 271 height 640
drag, startPoint x: 200, startPoint y: 127, endPoint x: 388, endPoint y: 150, distance: 188.9
click at [388, 150] on div "**********" at bounding box center [329, 426] width 271 height 640
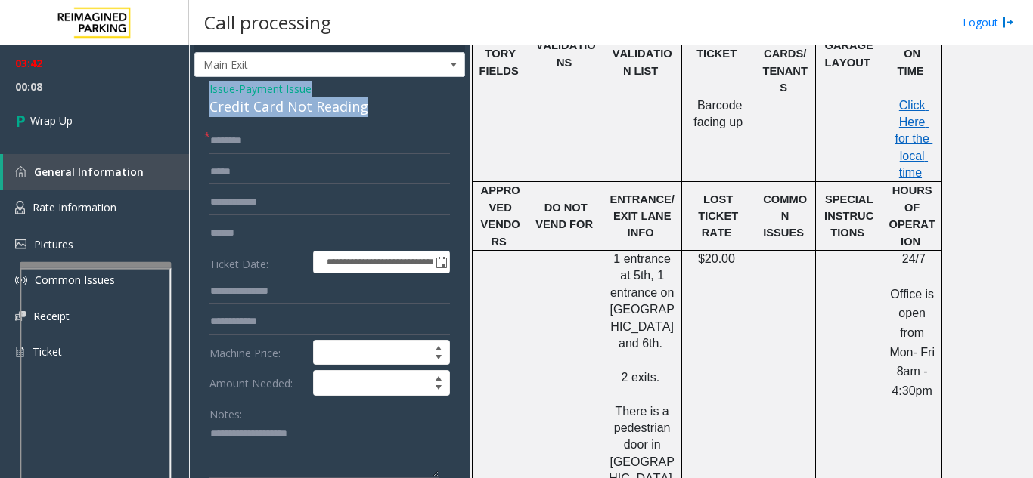
scroll to position [76, 0]
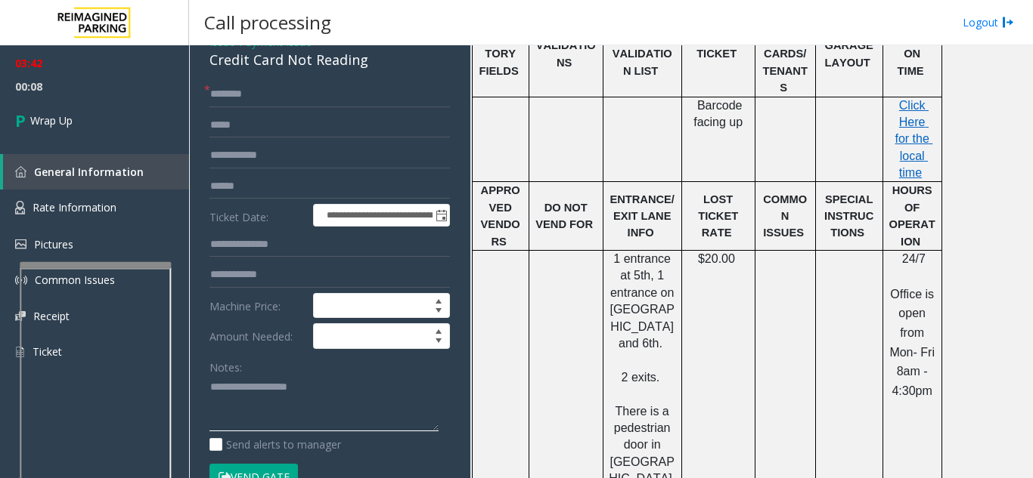
click at [260, 411] on textarea at bounding box center [323, 404] width 229 height 57
paste textarea "**********"
type textarea "**********"
click at [290, 107] on input "text" at bounding box center [329, 95] width 240 height 26
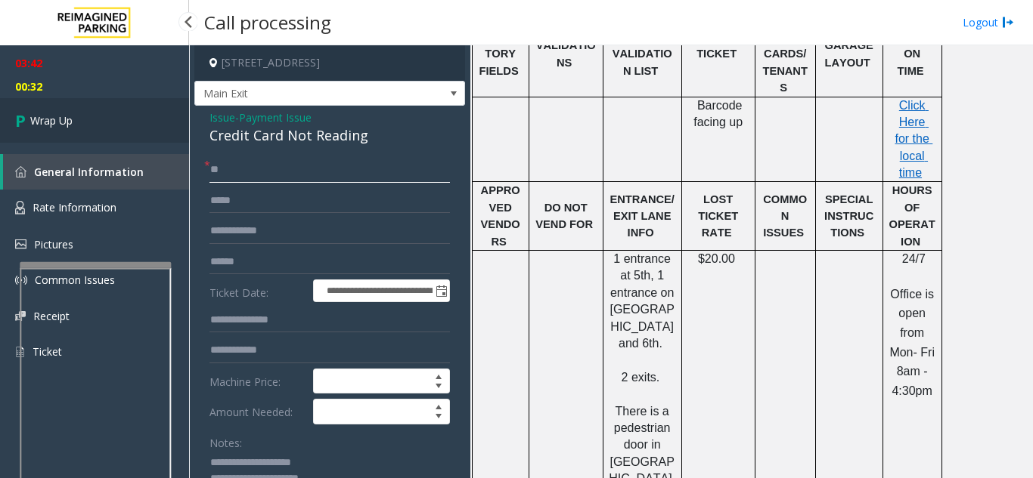
type input "**"
click at [100, 118] on link "Wrap Up" at bounding box center [94, 120] width 189 height 45
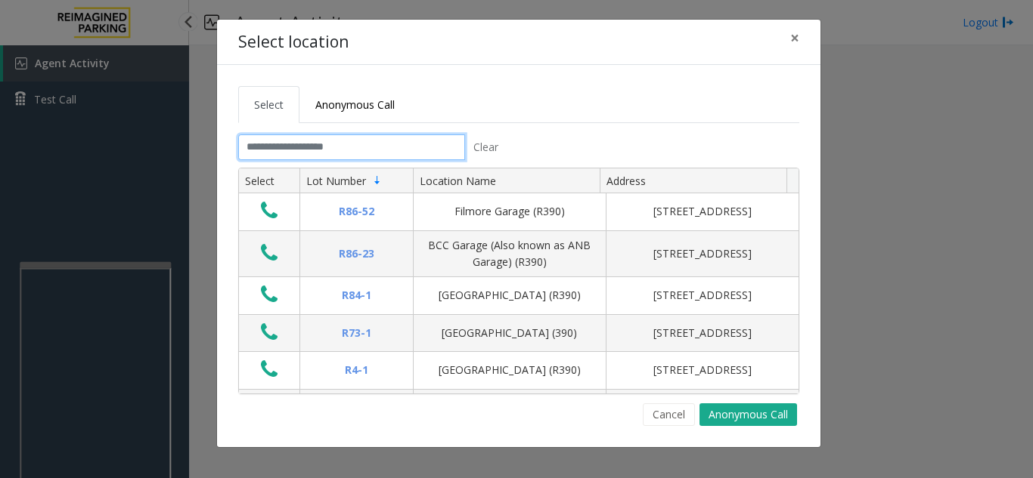
click at [386, 153] on input "text" at bounding box center [351, 148] width 227 height 26
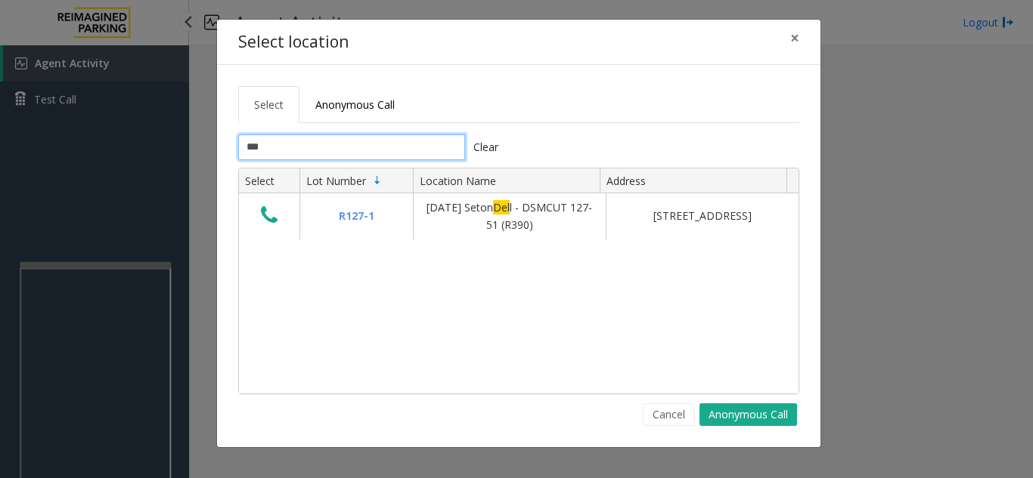
type input "****"
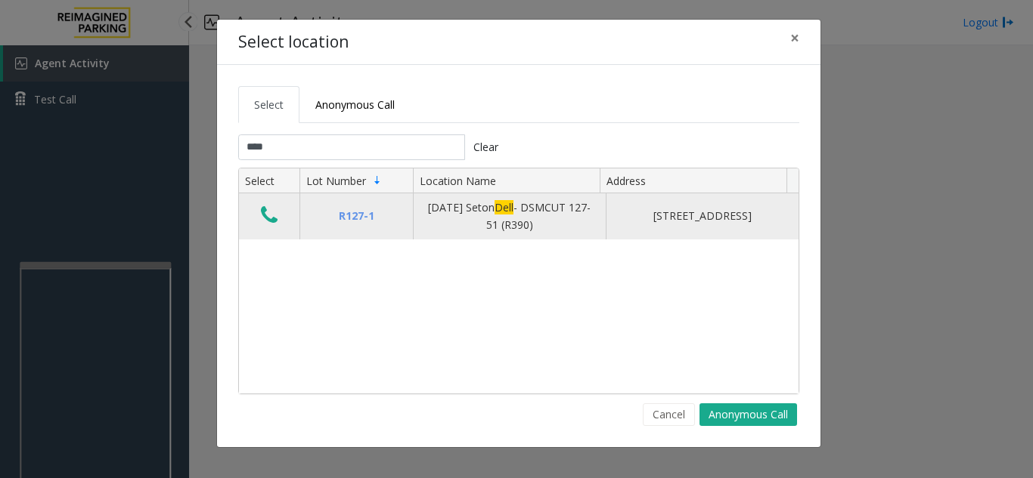
type input "****"
click at [269, 214] on icon "Data table" at bounding box center [269, 215] width 17 height 21
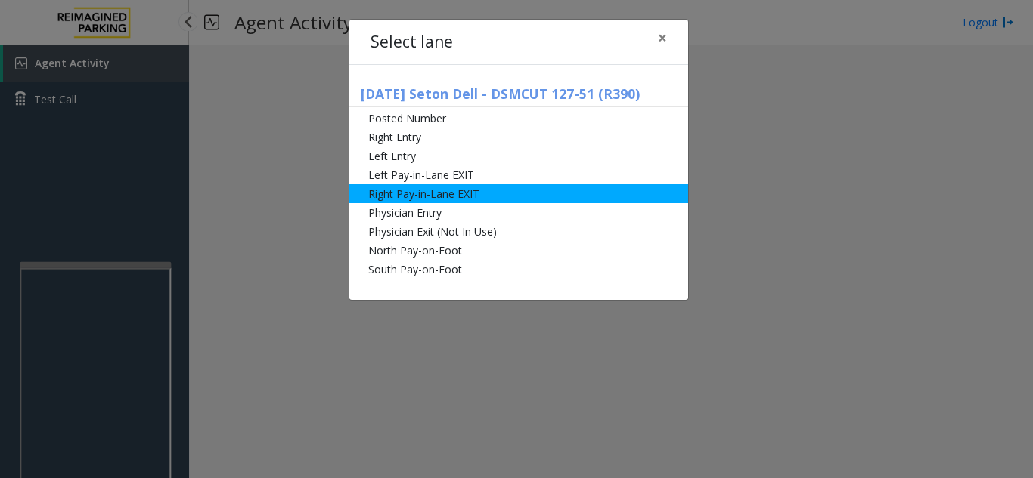
click at [457, 199] on li "Right Pay-in-Lane EXIT" at bounding box center [518, 193] width 339 height 19
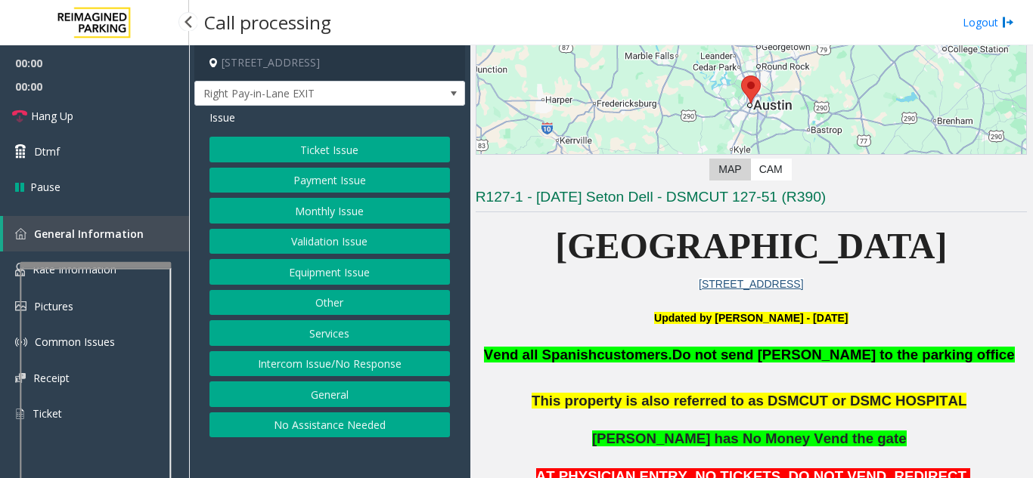
scroll to position [227, 0]
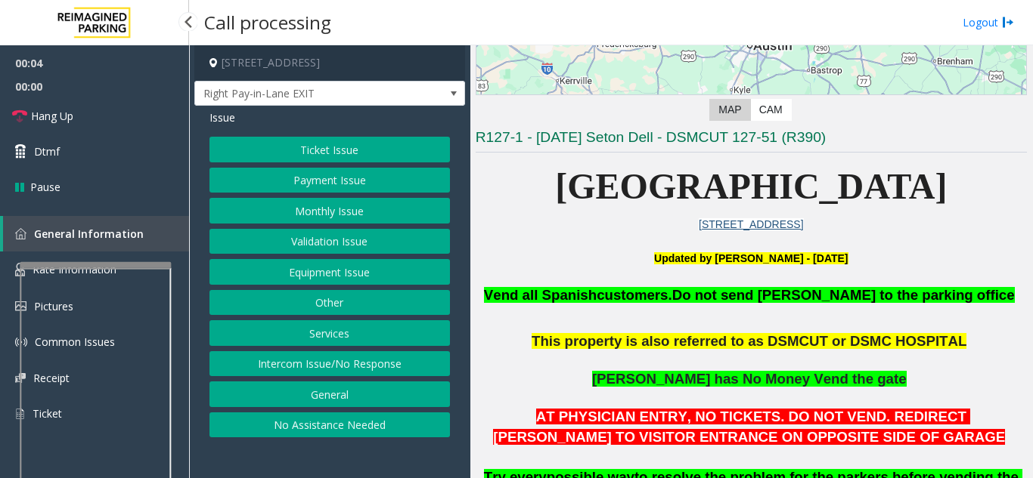
click at [354, 337] on button "Services" at bounding box center [329, 334] width 240 height 26
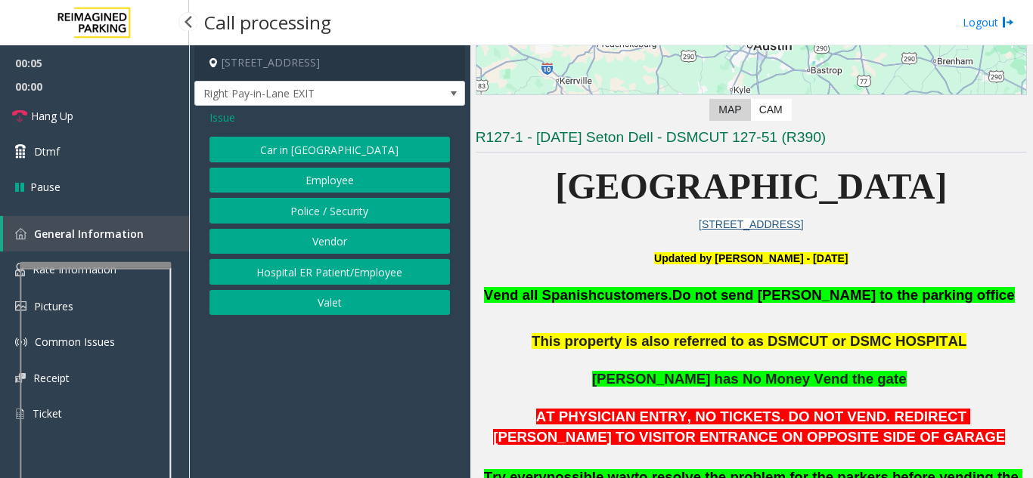
click at [347, 180] on button "Employee" at bounding box center [329, 181] width 240 height 26
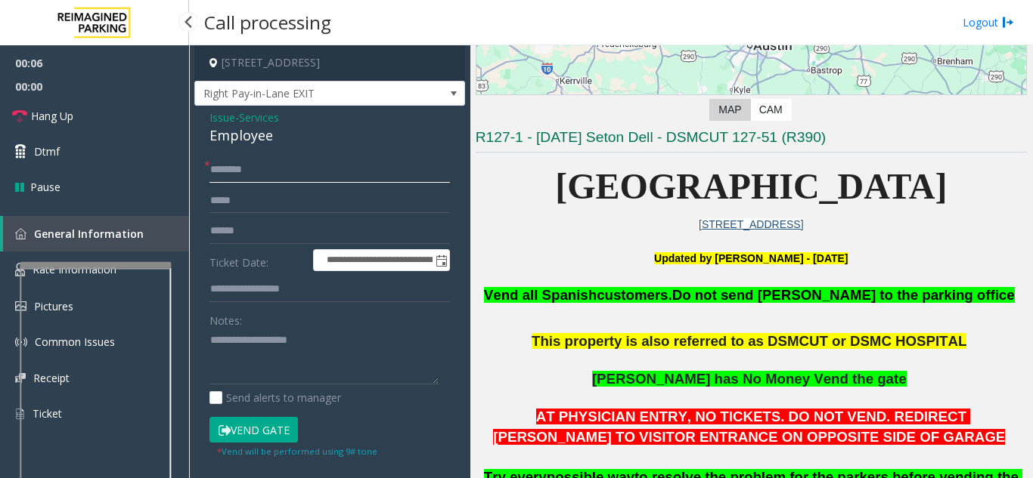
click at [274, 178] on input "text" at bounding box center [329, 170] width 240 height 26
type input "*********"
click at [293, 351] on textarea at bounding box center [323, 357] width 229 height 57
click at [279, 435] on button "Vend Gate" at bounding box center [253, 430] width 88 height 26
click at [266, 352] on textarea at bounding box center [323, 357] width 229 height 57
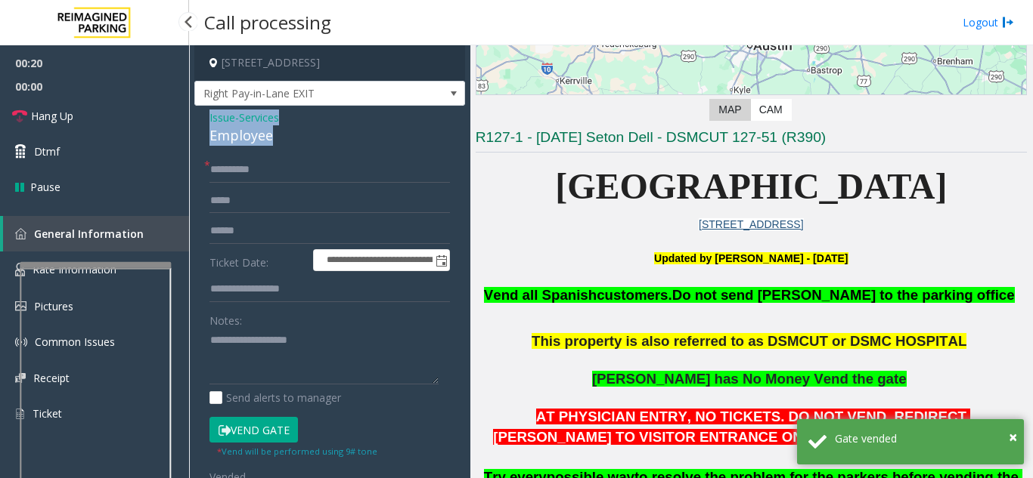
drag, startPoint x: 204, startPoint y: 118, endPoint x: 294, endPoint y: 134, distance: 91.3
click at [294, 134] on div "**********" at bounding box center [329, 378] width 271 height 544
copy div "Issue - Services Employee"
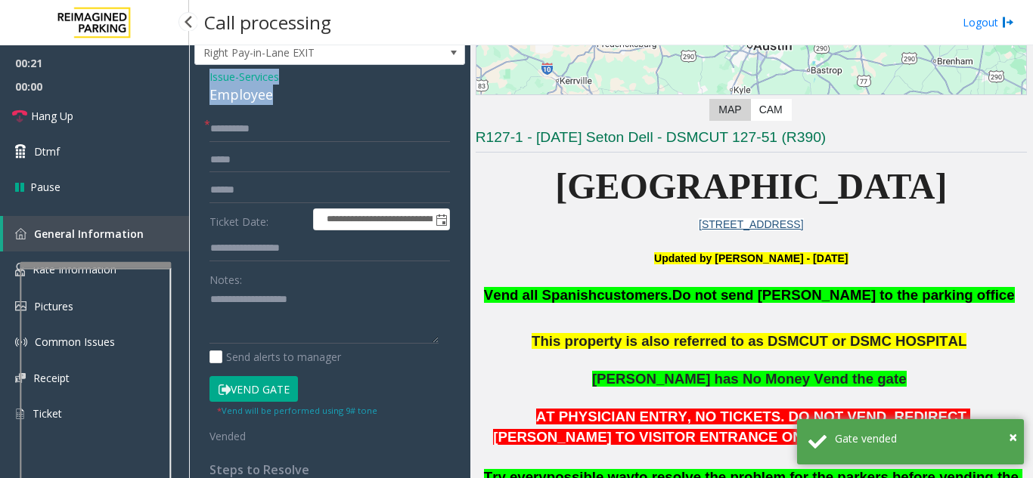
scroll to position [76, 0]
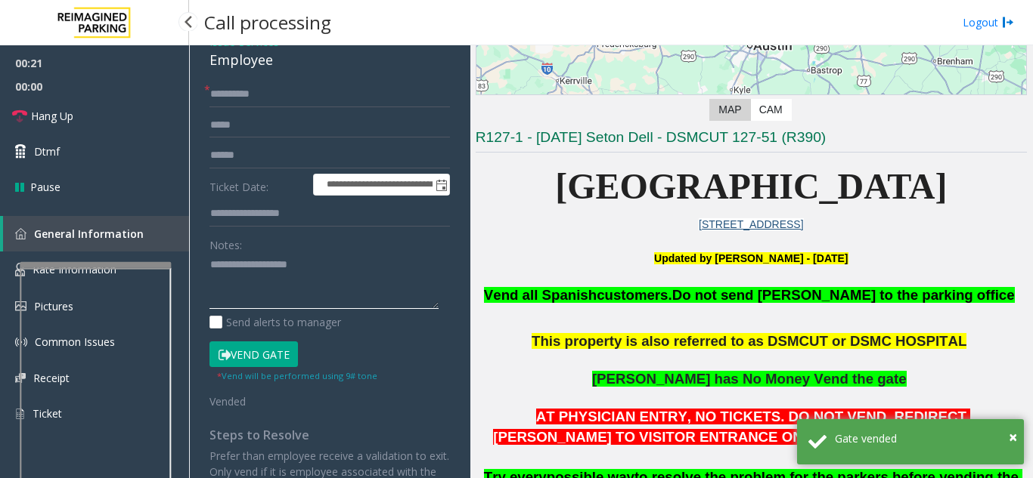
click at [251, 286] on textarea at bounding box center [323, 281] width 229 height 57
paste textarea "**********"
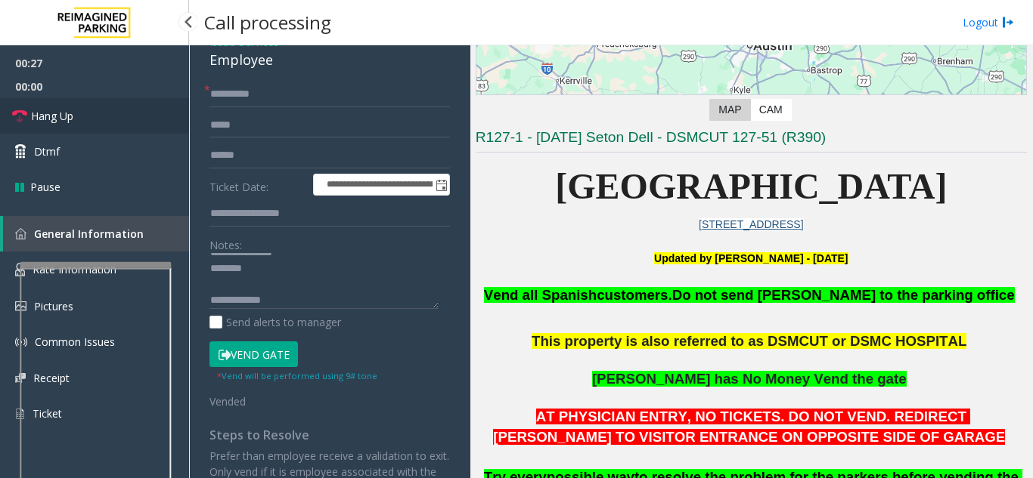
drag, startPoint x: 20, startPoint y: 125, endPoint x: 30, endPoint y: 125, distance: 9.8
click at [20, 125] on link "Hang Up" at bounding box center [94, 116] width 189 height 36
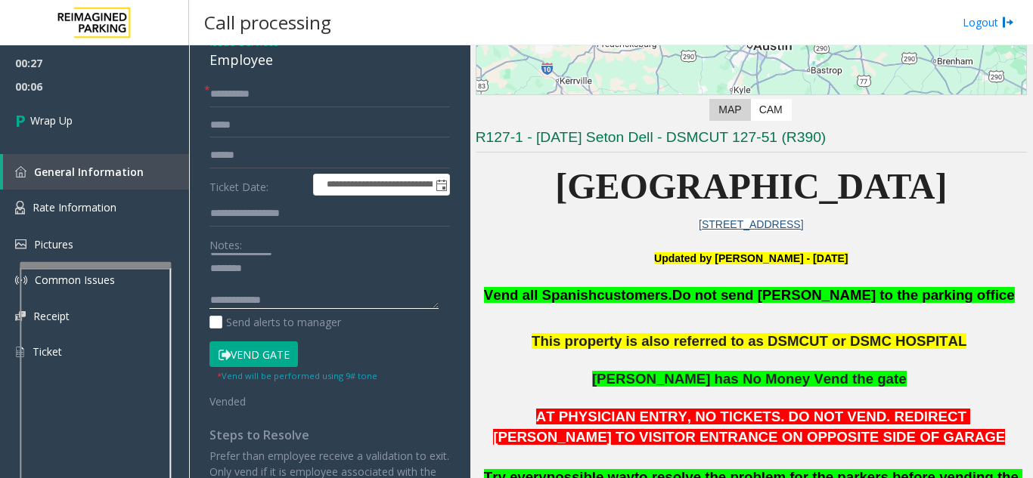
click at [351, 293] on textarea at bounding box center [323, 281] width 229 height 57
paste textarea "**********"
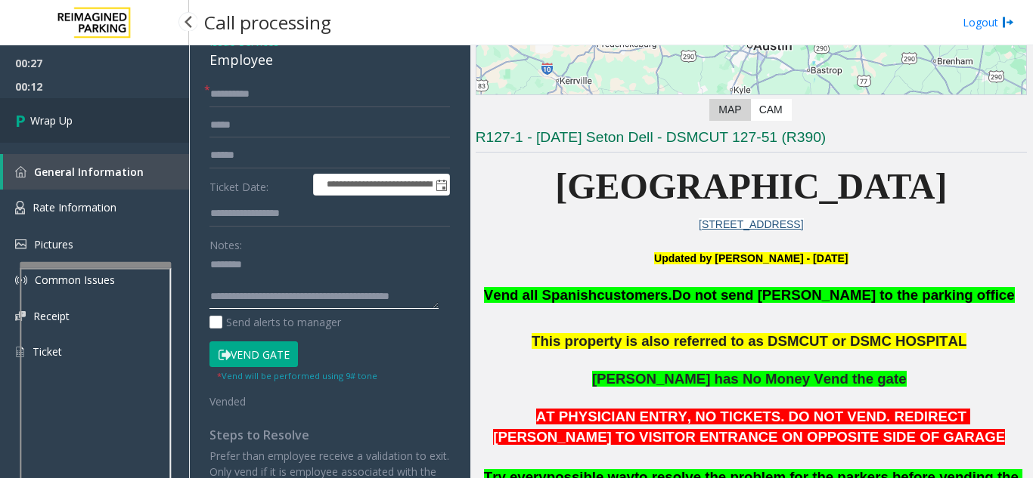
type textarea "**********"
click at [132, 121] on link "Wrap Up" at bounding box center [94, 120] width 189 height 45
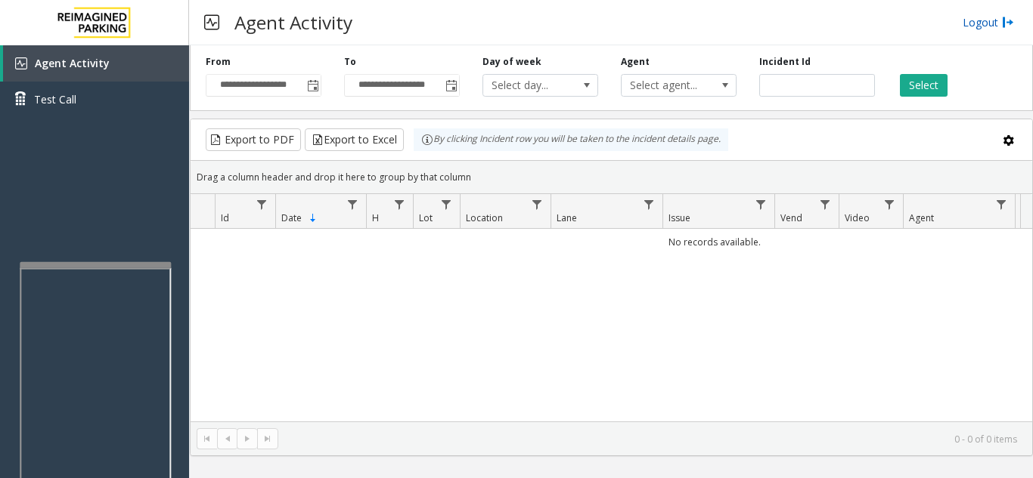
click at [968, 26] on link "Logout" at bounding box center [987, 22] width 51 height 16
